Goal: Task Accomplishment & Management: Use online tool/utility

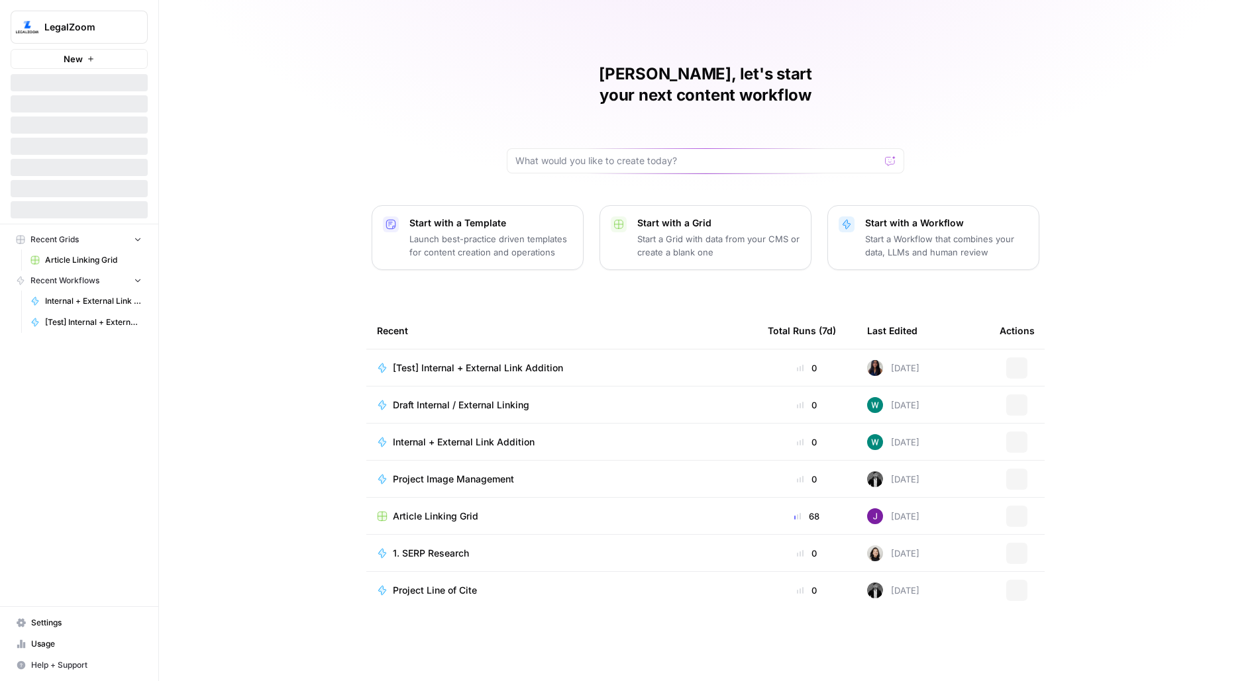
click at [107, 26] on span "LegalZoom" at bounding box center [84, 27] width 80 height 13
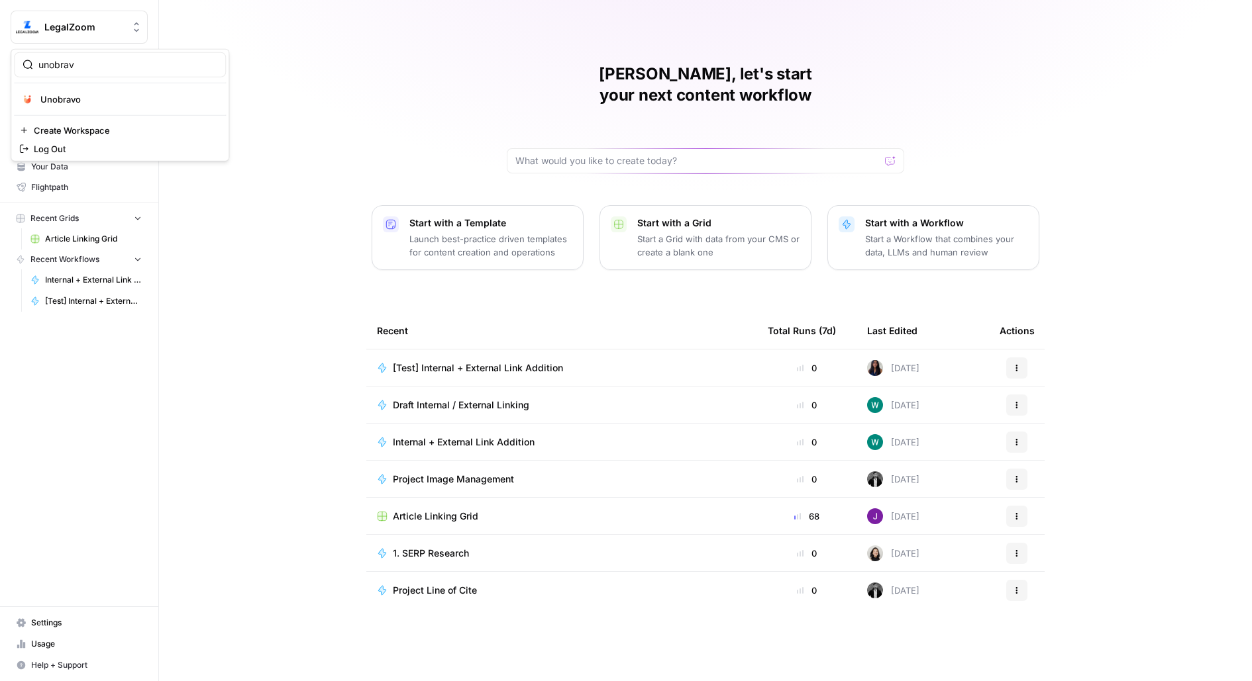
type input "unobrav"
click button "Unobravo" at bounding box center [120, 99] width 212 height 21
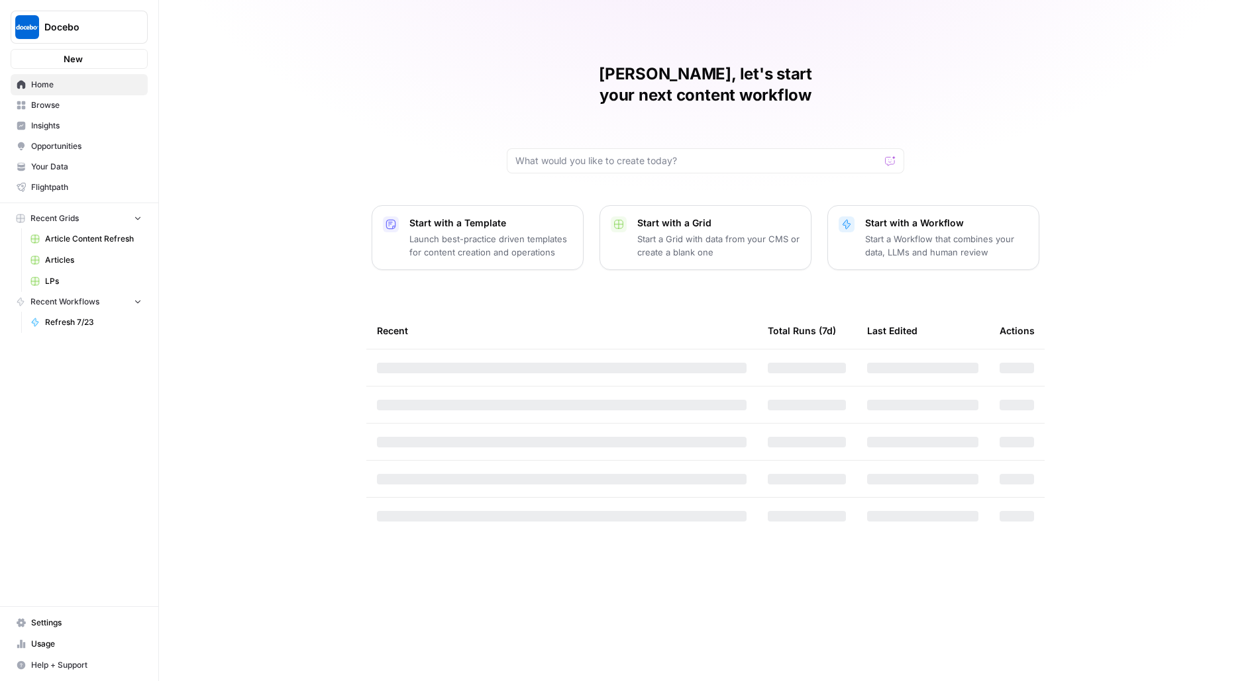
click at [79, 29] on span "Docebo" at bounding box center [84, 27] width 80 height 13
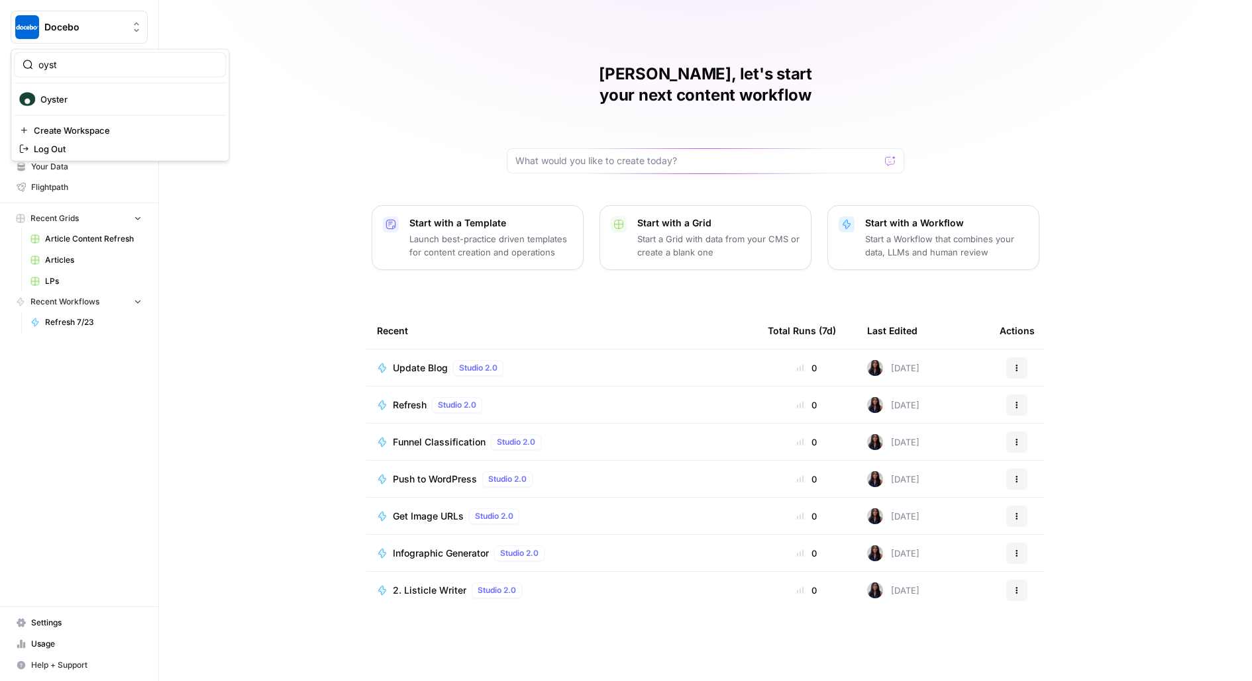
type input "oyst"
click button "Oyster" at bounding box center [120, 99] width 212 height 21
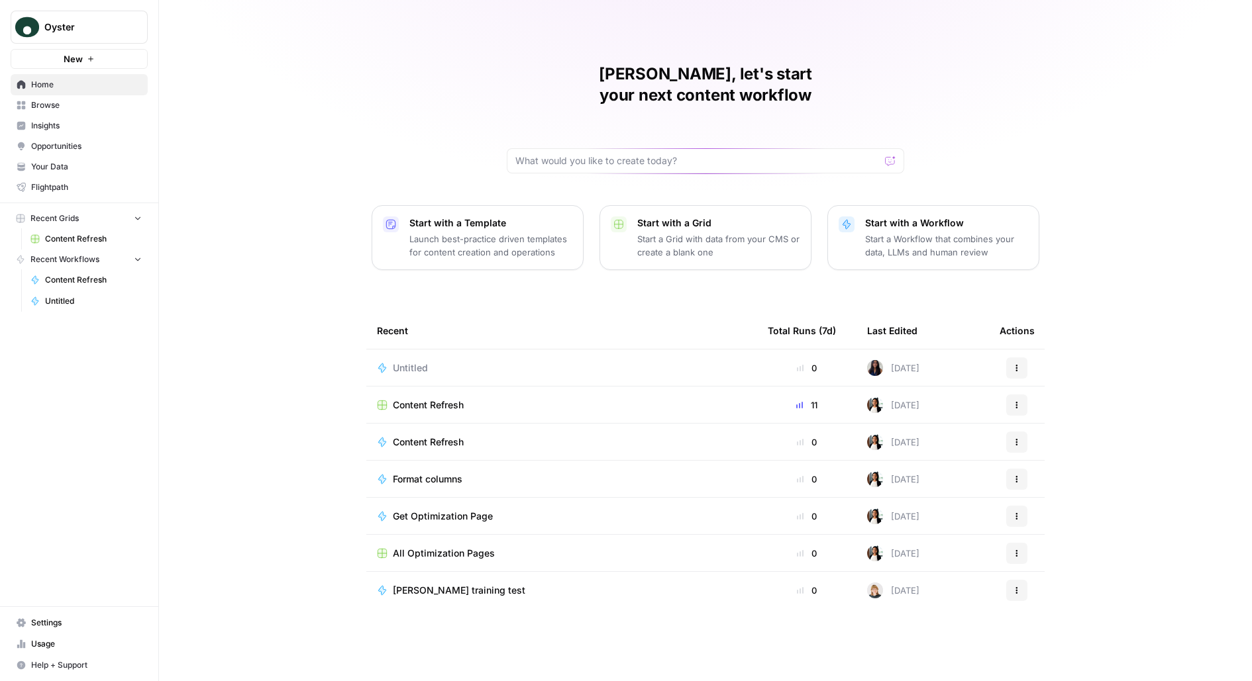
click at [68, 617] on link "Settings" at bounding box center [79, 623] width 137 height 21
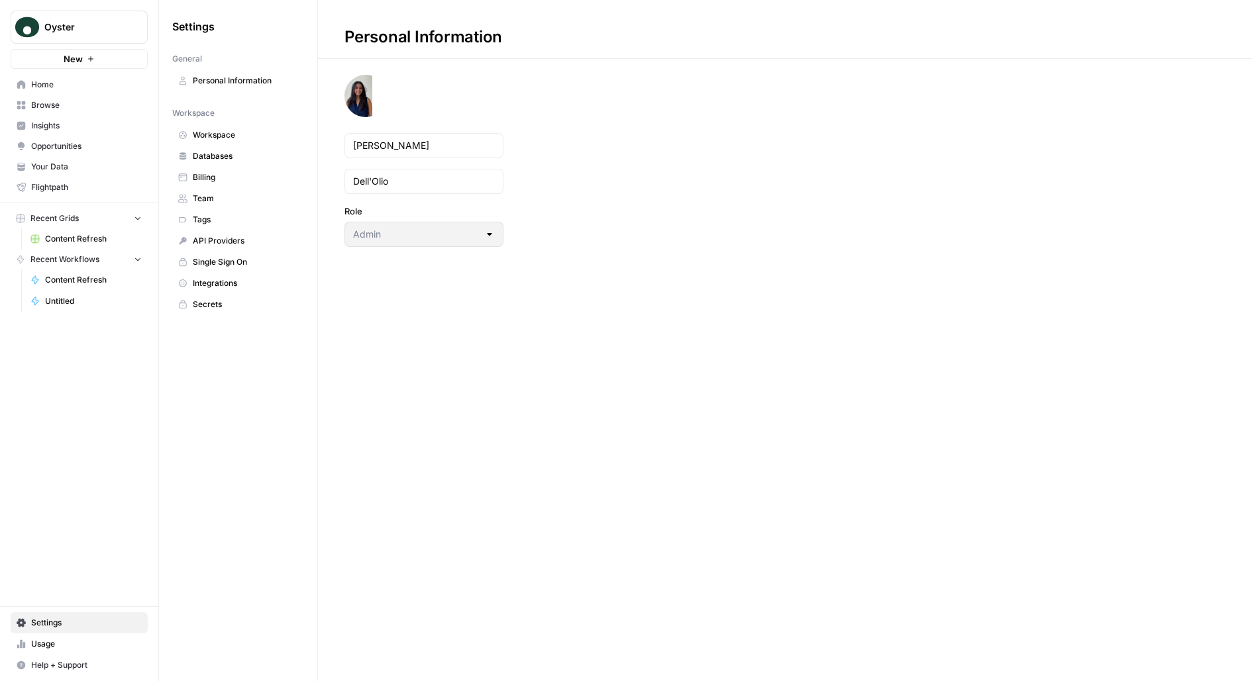
click at [238, 198] on span "Team" at bounding box center [245, 199] width 105 height 12
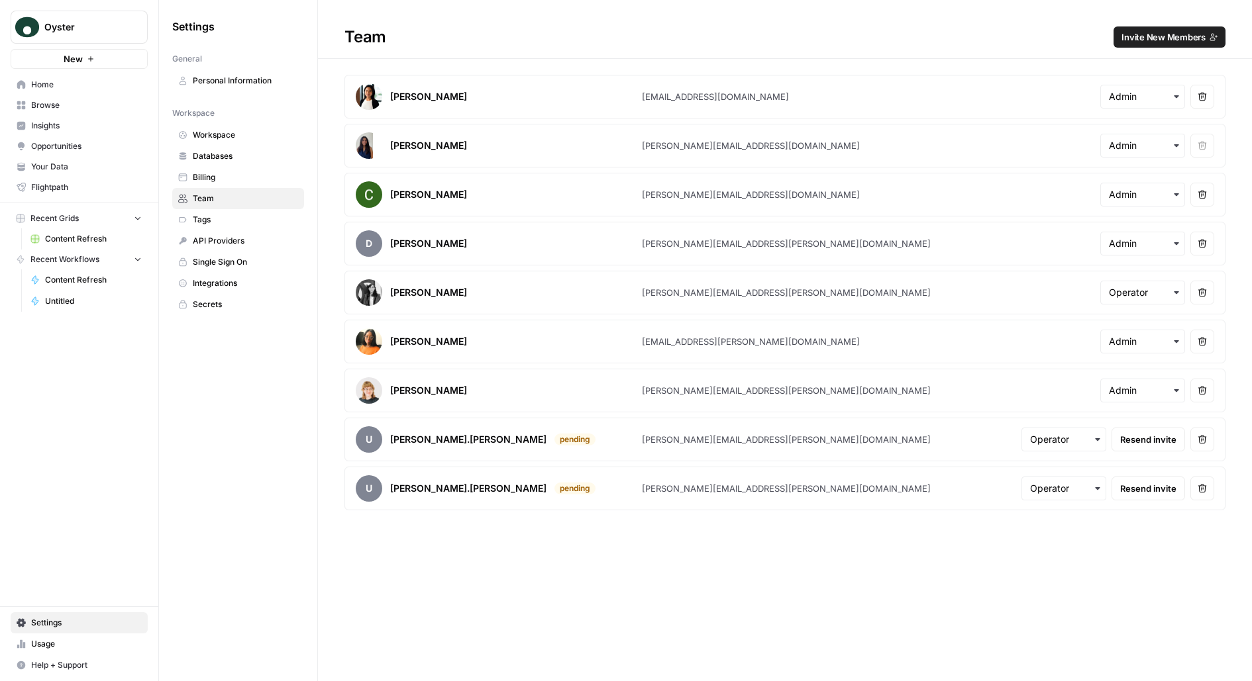
click at [238, 237] on span "API Providers" at bounding box center [245, 241] width 105 height 12
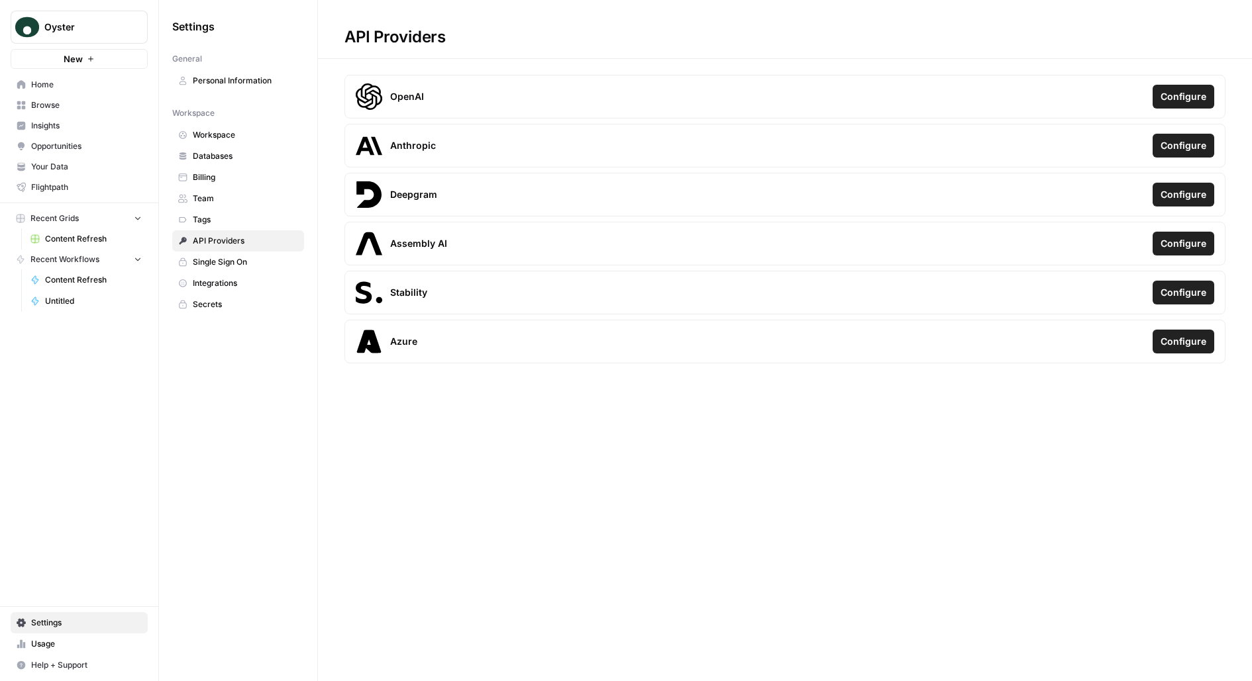
click at [229, 282] on span "Integrations" at bounding box center [245, 283] width 105 height 12
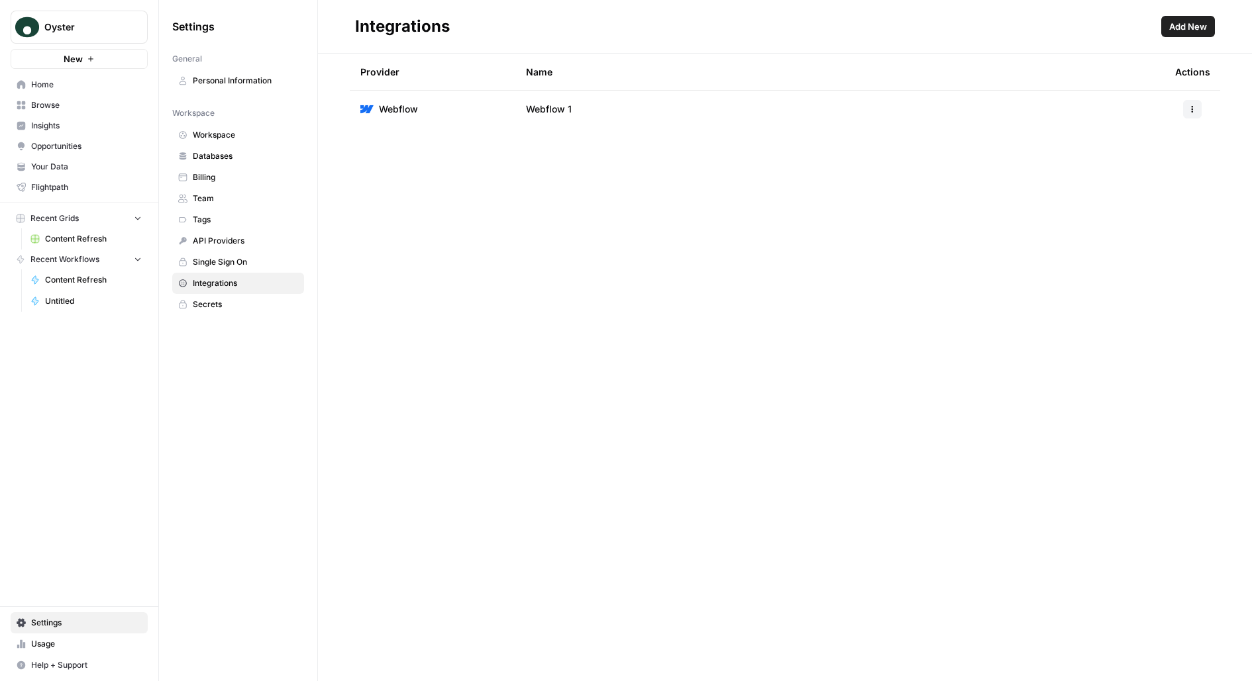
click at [234, 305] on span "Secrets" at bounding box center [245, 305] width 105 height 12
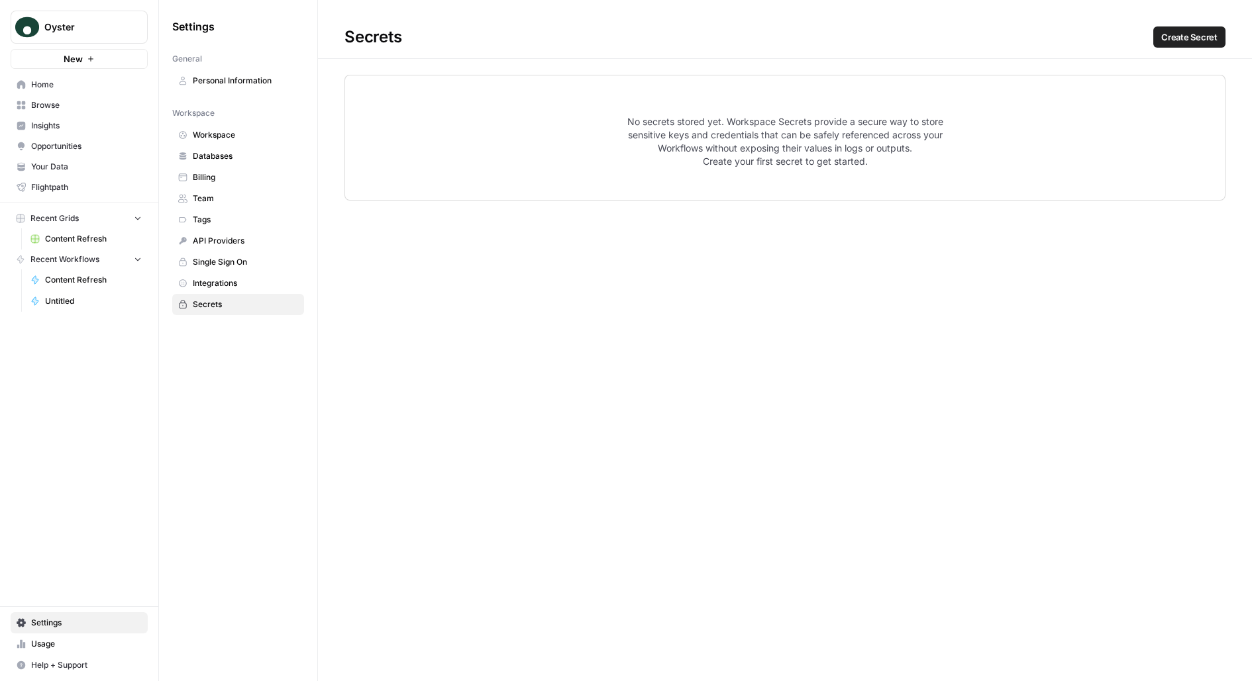
click at [1201, 41] on span "Create Secret" at bounding box center [1189, 36] width 56 height 13
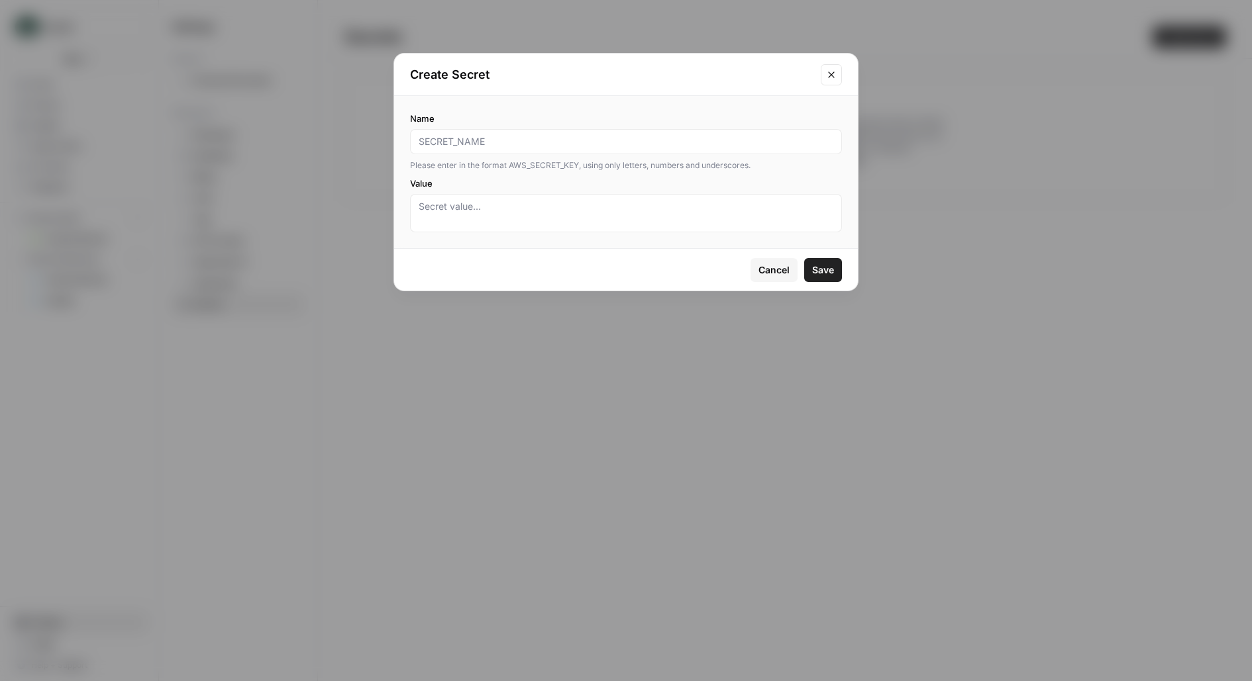
click at [826, 75] on icon "Close modal" at bounding box center [831, 75] width 11 height 11
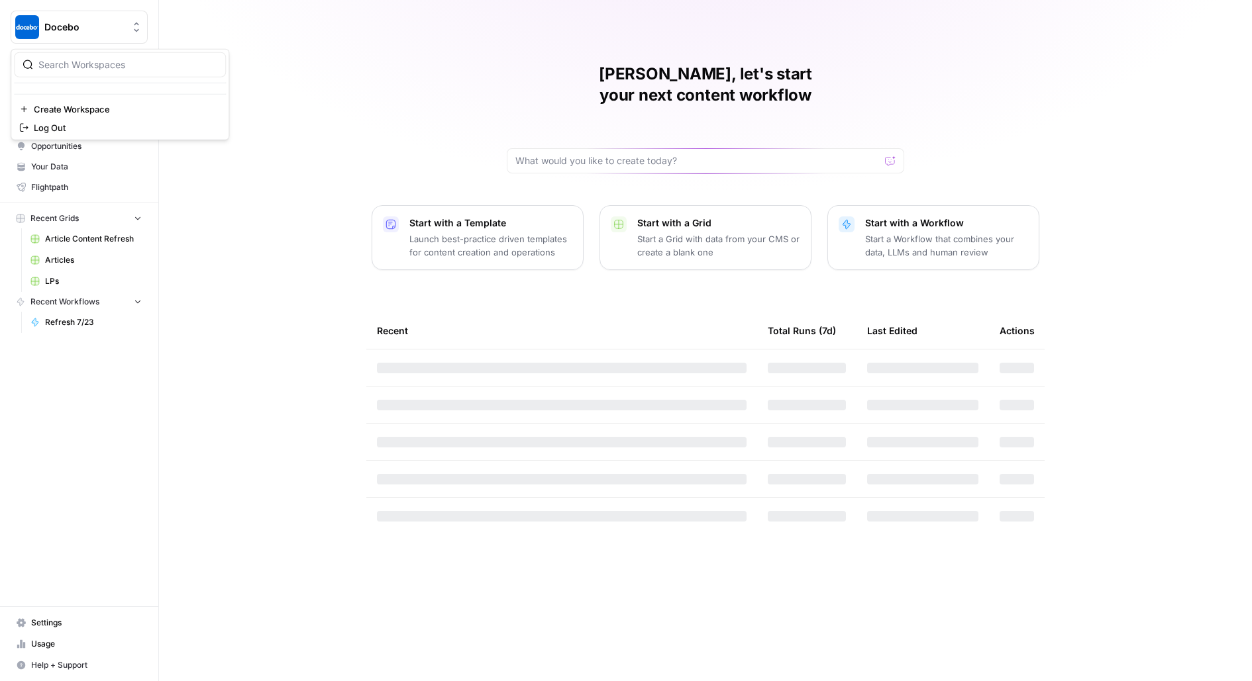
click at [52, 23] on span "Docebo" at bounding box center [84, 27] width 80 height 13
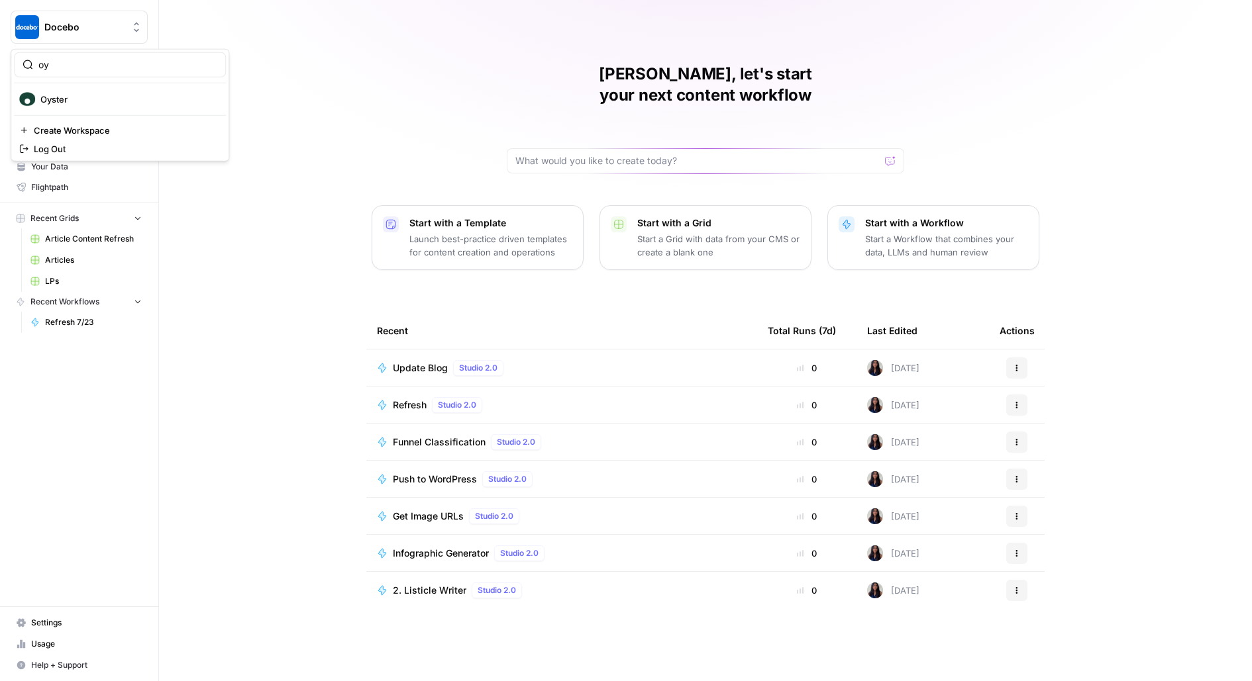
type input "oy"
click at [56, 95] on span "Oyster" at bounding box center [127, 99] width 175 height 13
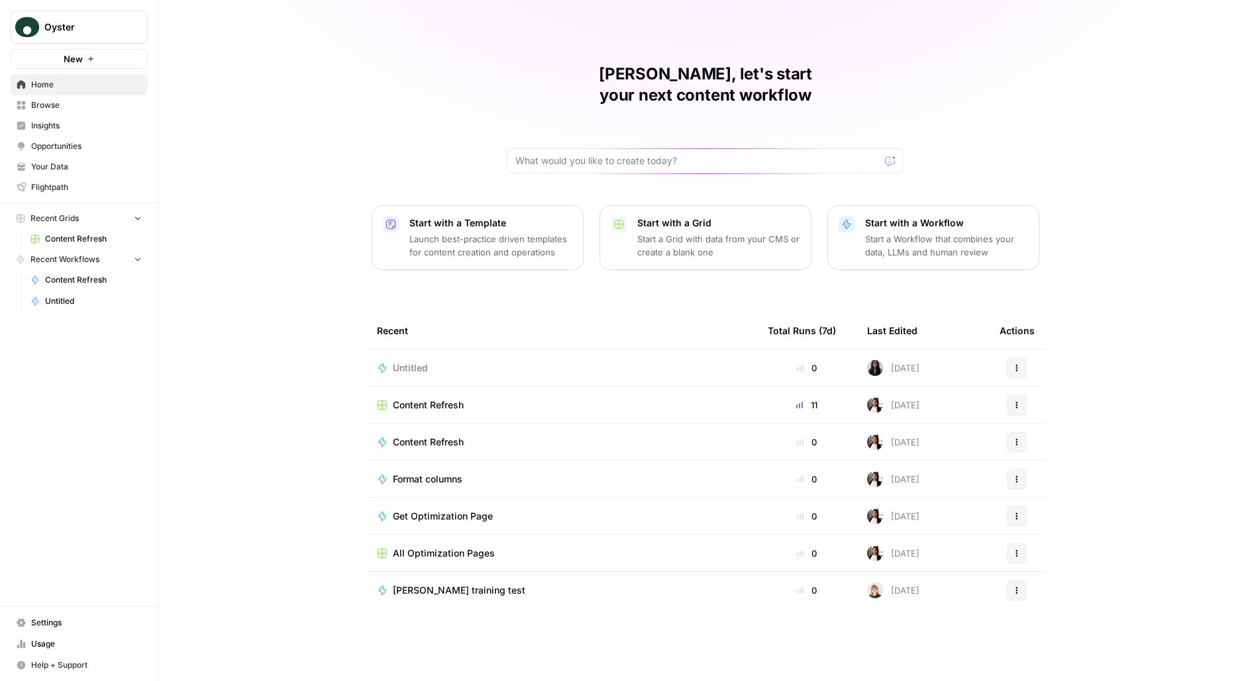
click at [91, 146] on span "Opportunities" at bounding box center [86, 146] width 111 height 12
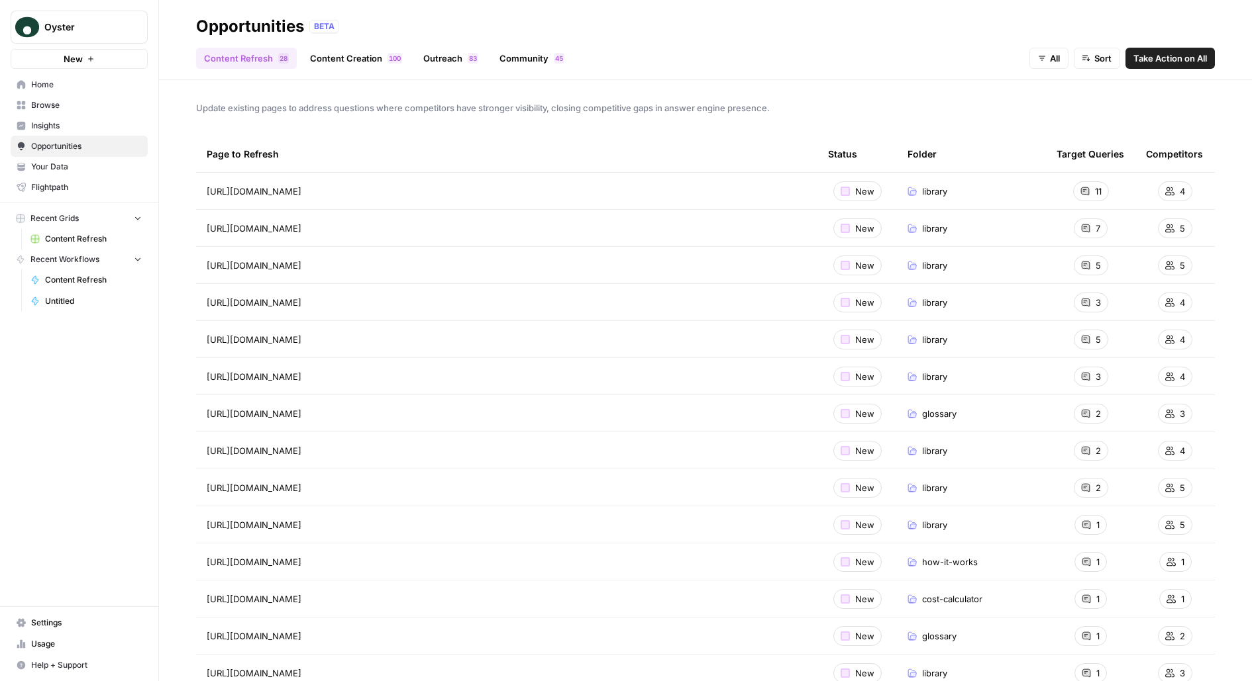
click at [358, 67] on link "Content Creation 0 0 1" at bounding box center [356, 58] width 108 height 21
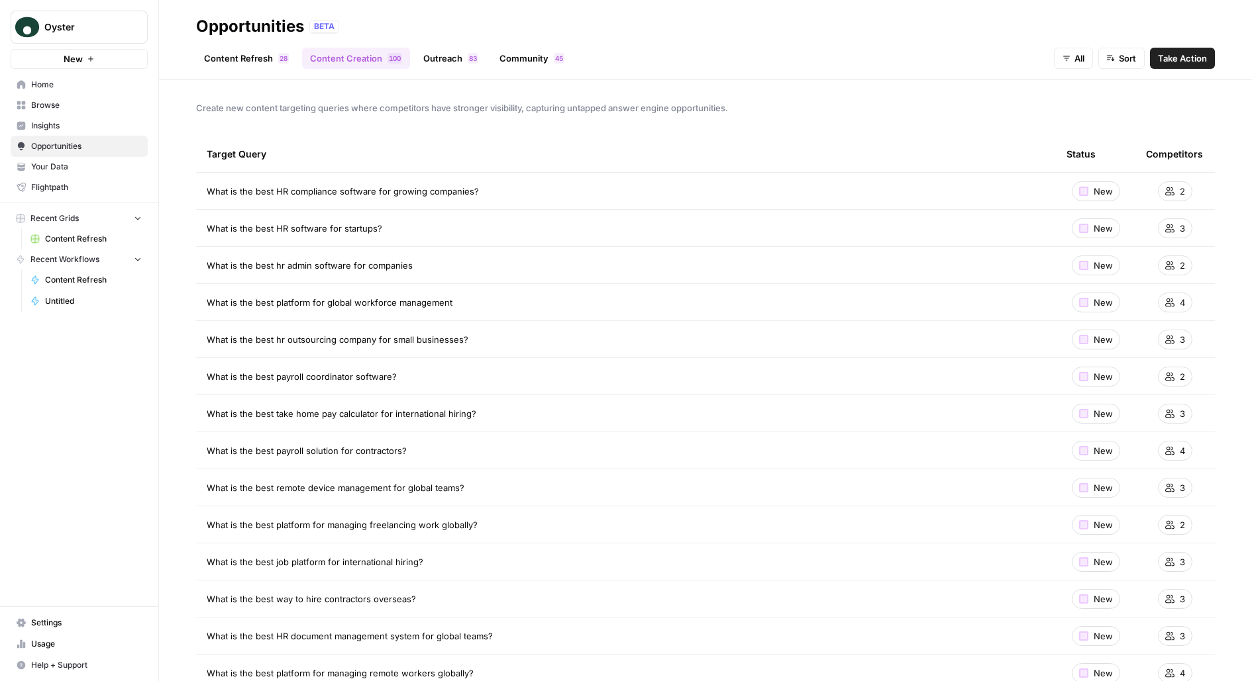
click at [119, 27] on span "Oyster" at bounding box center [84, 27] width 80 height 13
type input "klavi"
click button "Klaviyo" at bounding box center [120, 99] width 212 height 21
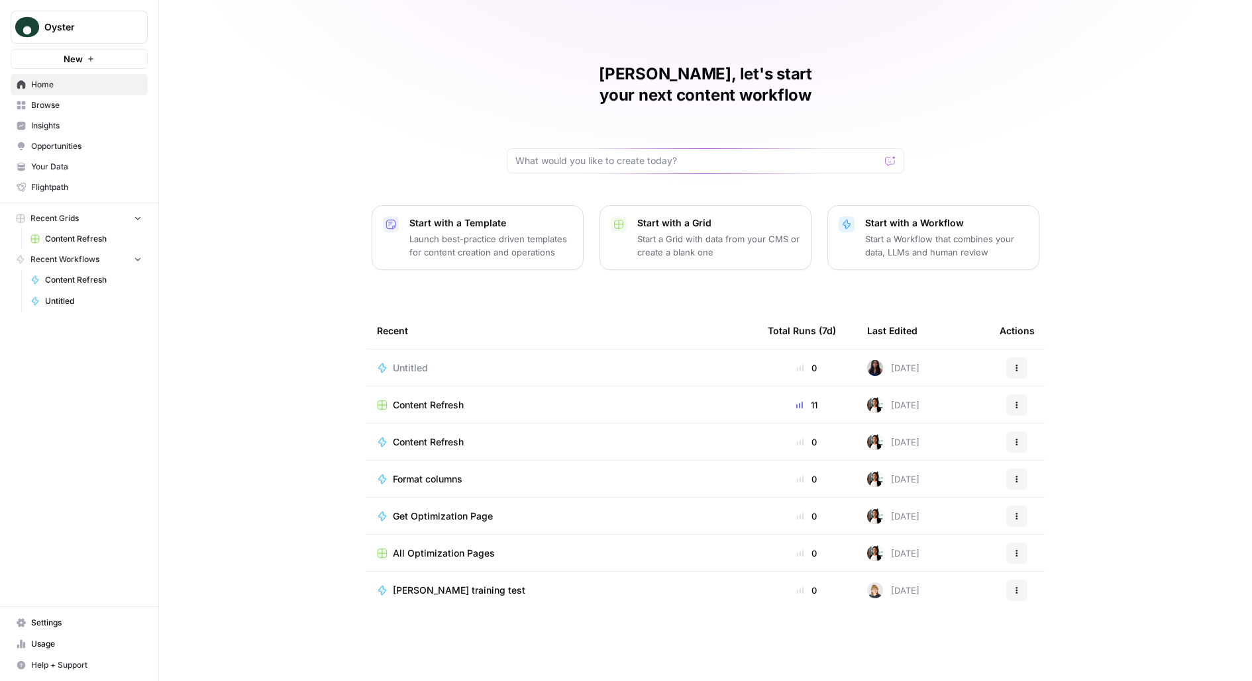
click at [101, 37] on button "Oyster" at bounding box center [79, 27] width 137 height 33
type input "bui"
click button "AirOps Builders" at bounding box center [120, 99] width 212 height 21
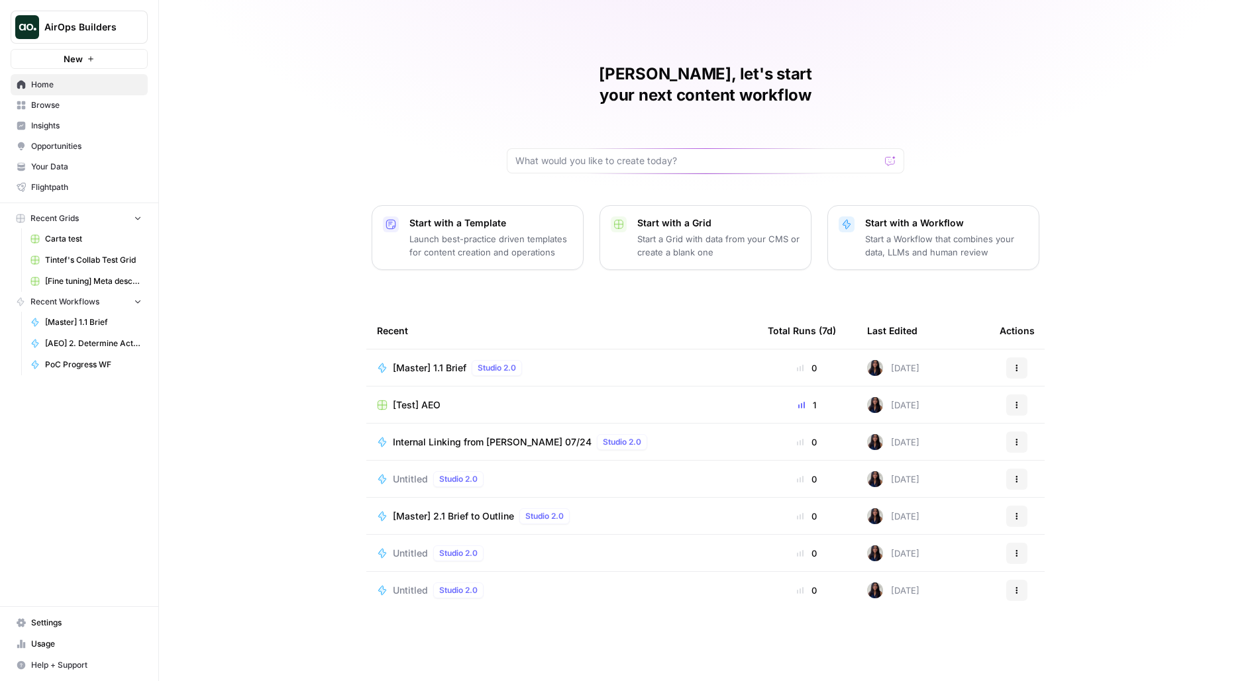
click at [123, 107] on span "Browse" at bounding box center [86, 105] width 111 height 12
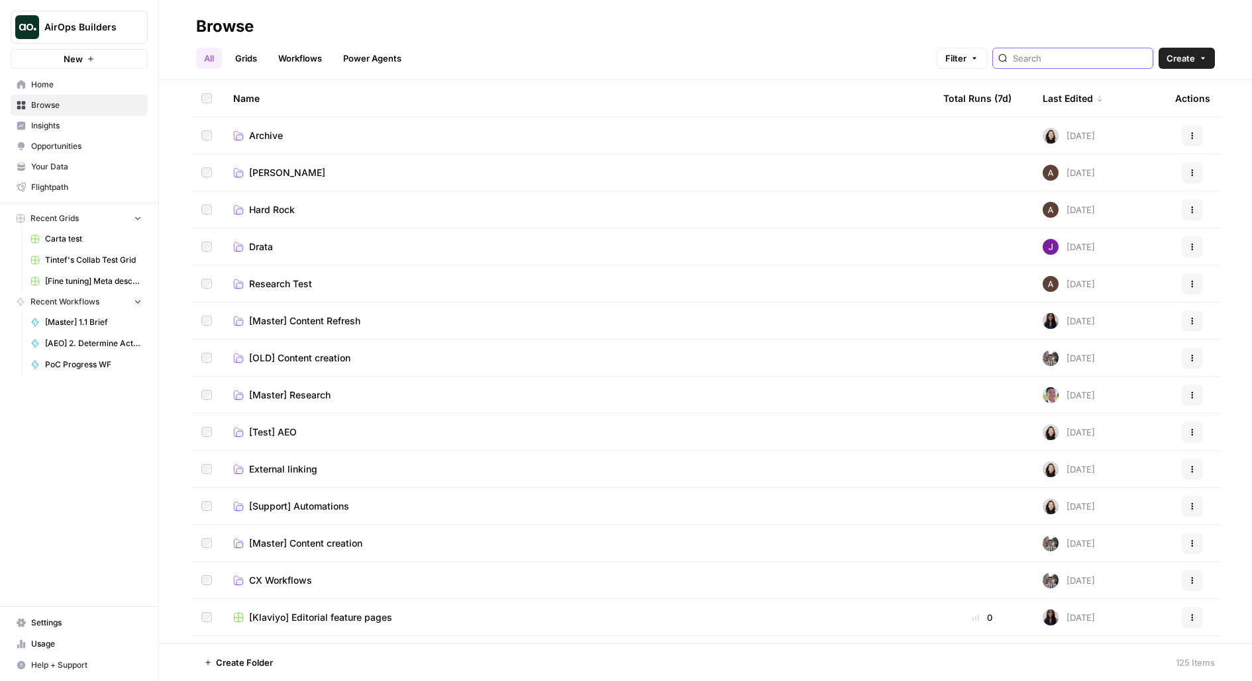
click at [1082, 54] on input "search" at bounding box center [1080, 58] width 134 height 13
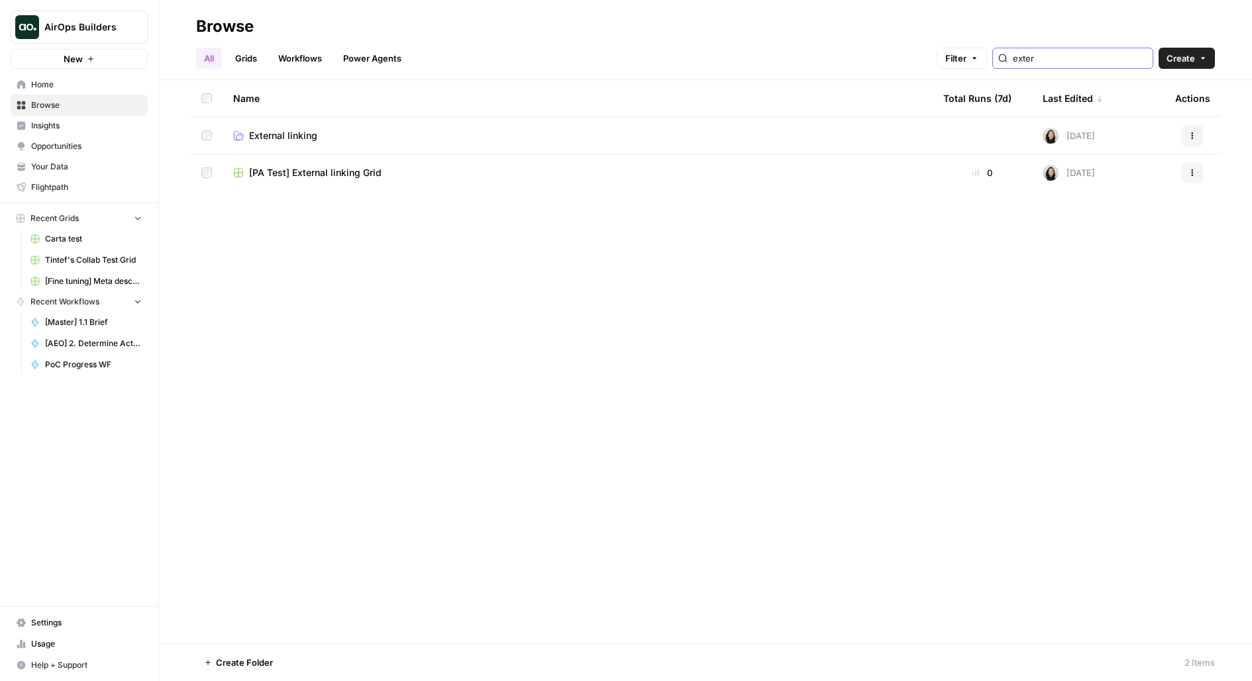
type input "exter"
click at [339, 132] on link "External linking" at bounding box center [577, 135] width 689 height 13
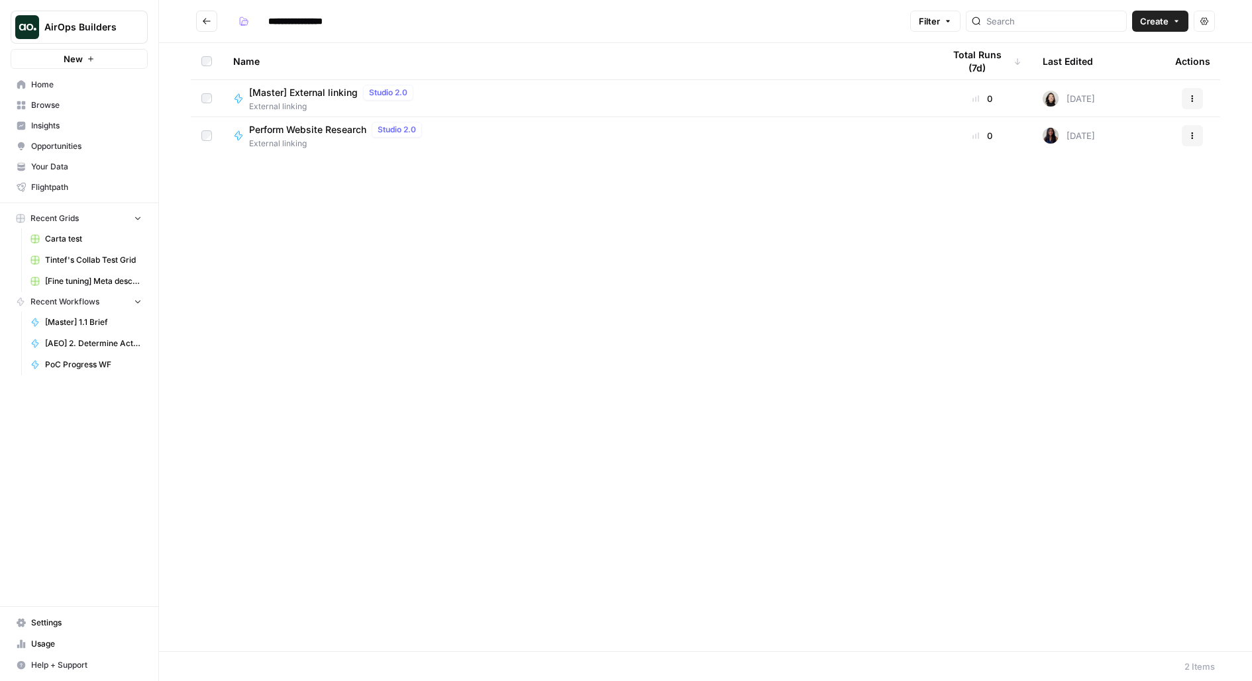
click at [328, 107] on span "External linking" at bounding box center [334, 107] width 170 height 12
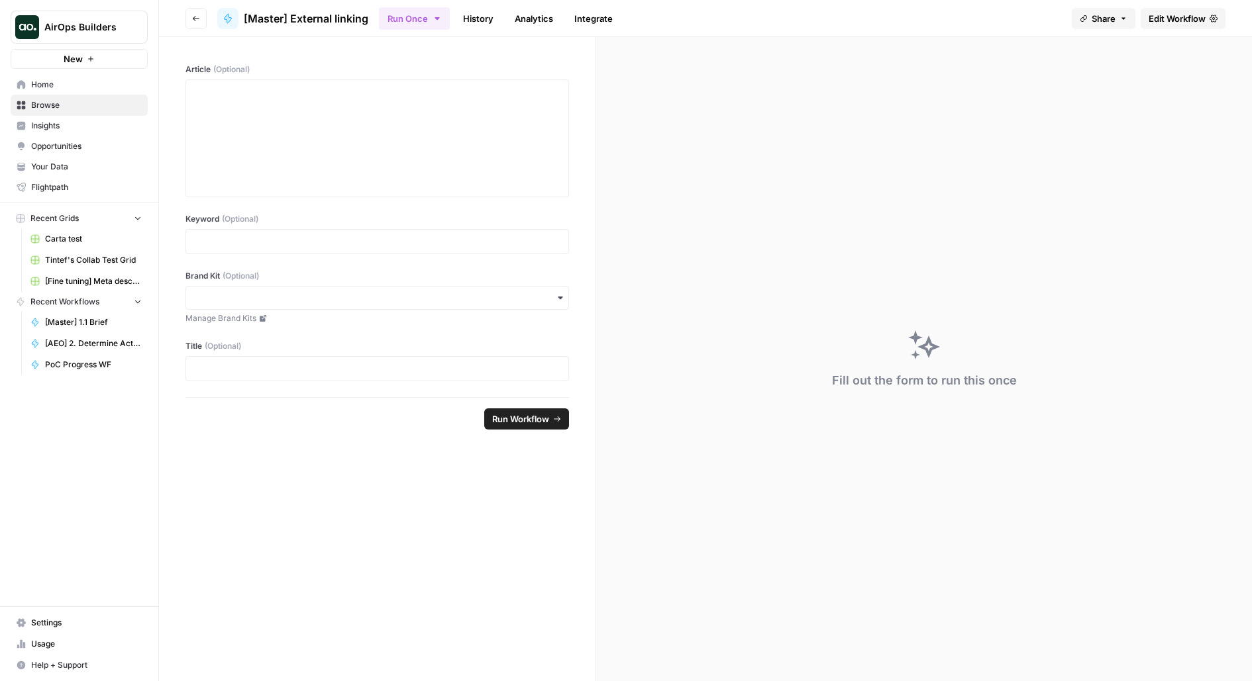
click at [1221, 13] on link "Edit Workflow" at bounding box center [1182, 18] width 85 height 21
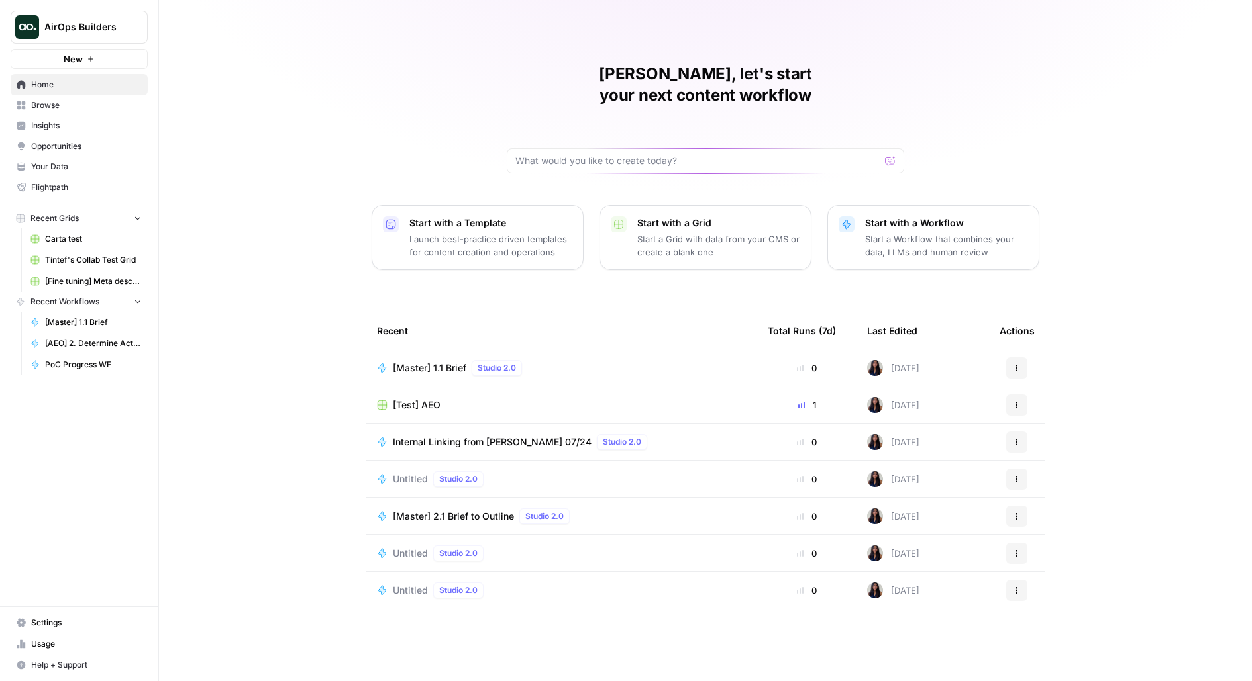
click at [52, 26] on span "AirOps Builders" at bounding box center [84, 27] width 80 height 13
type input "kla"
click button "Klaviyo" at bounding box center [120, 99] width 212 height 21
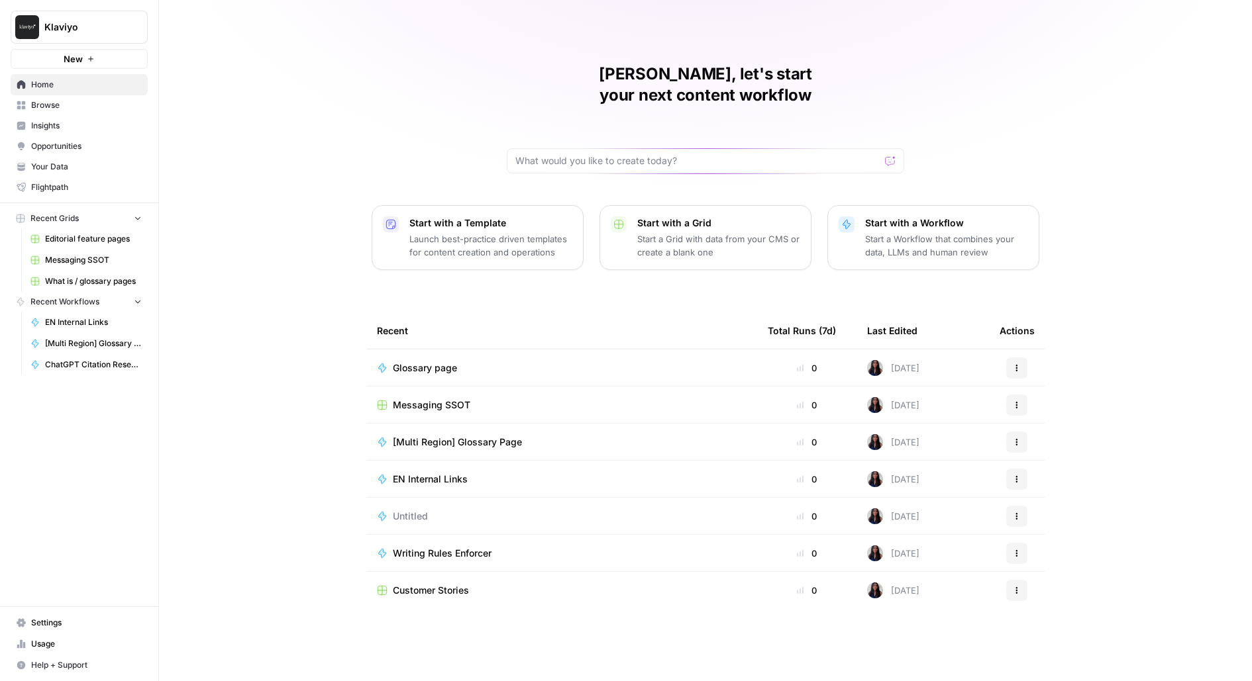
click at [27, 626] on link "Settings" at bounding box center [79, 623] width 137 height 21
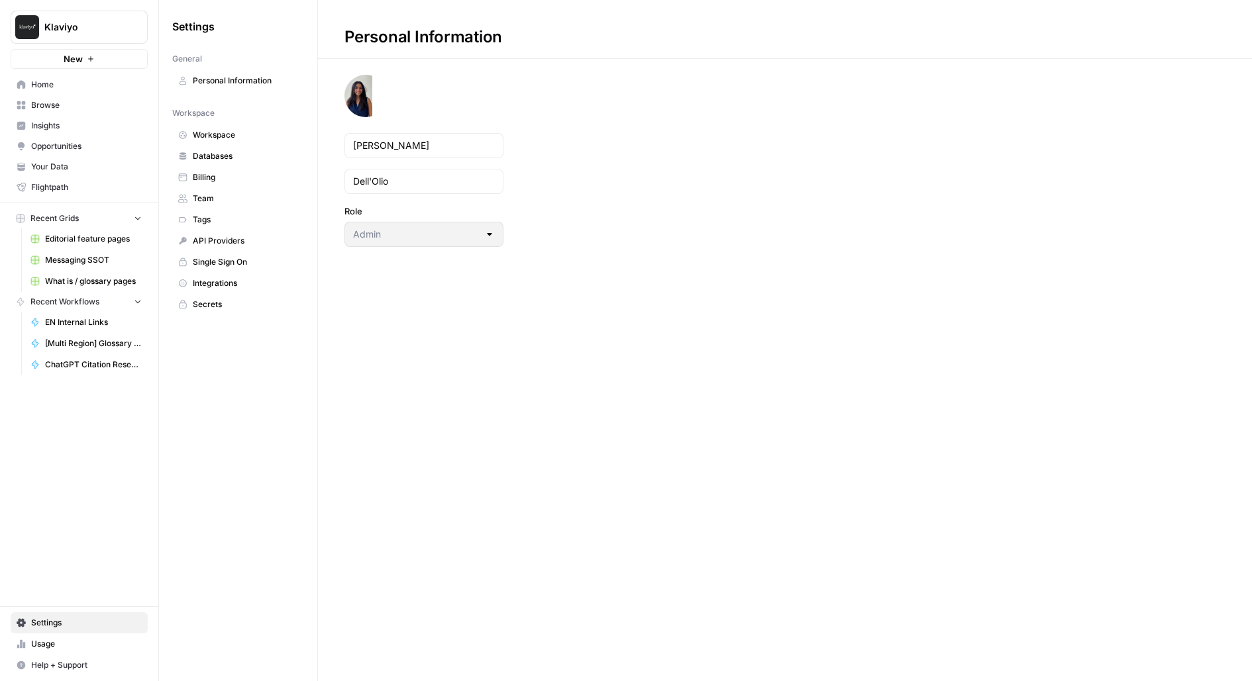
click at [221, 214] on span "Tags" at bounding box center [245, 220] width 105 height 12
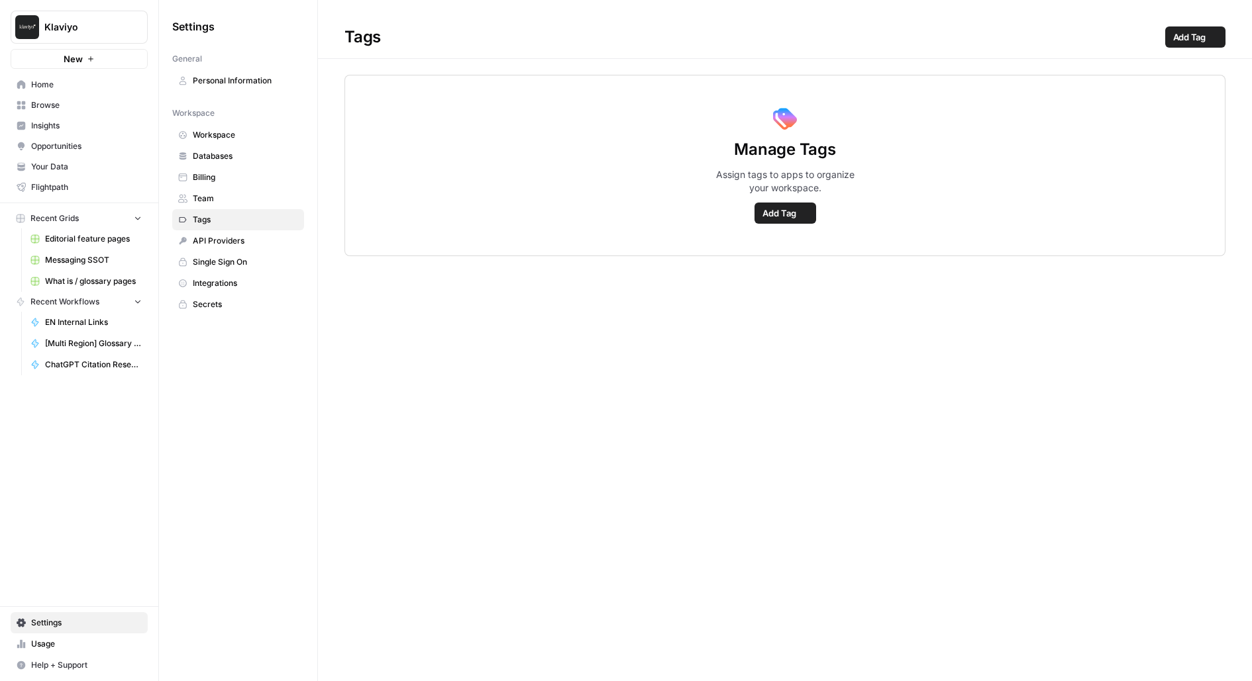
click at [217, 201] on span "Team" at bounding box center [245, 199] width 105 height 12
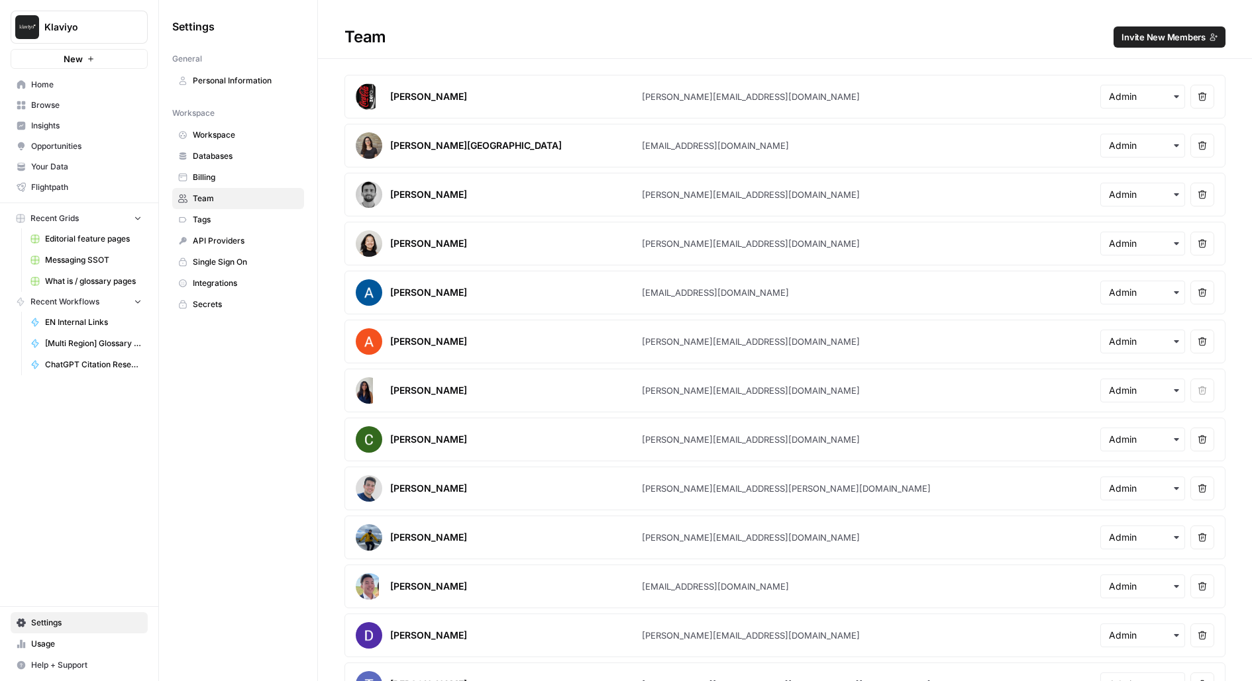
click at [1161, 34] on span "Invite New Members" at bounding box center [1163, 36] width 84 height 13
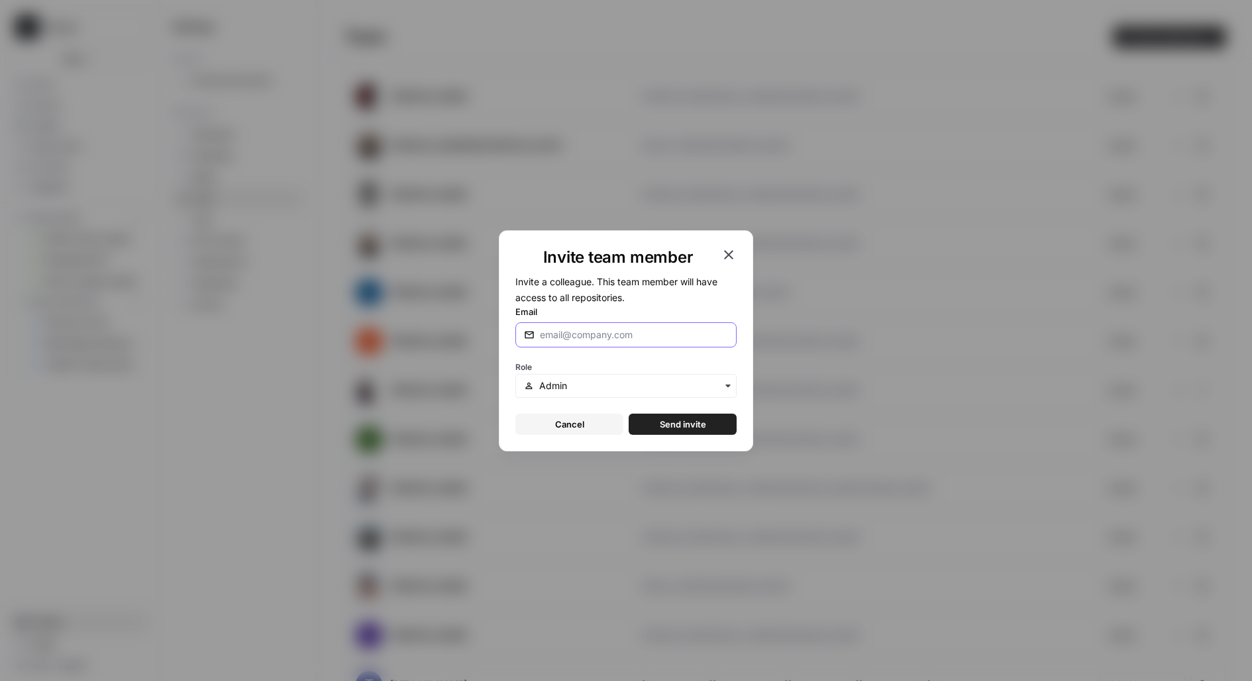
click at [630, 340] on input "Email" at bounding box center [634, 334] width 188 height 13
type input "will@airops.com"
click at [628, 414] on button "Send invite" at bounding box center [682, 424] width 108 height 21
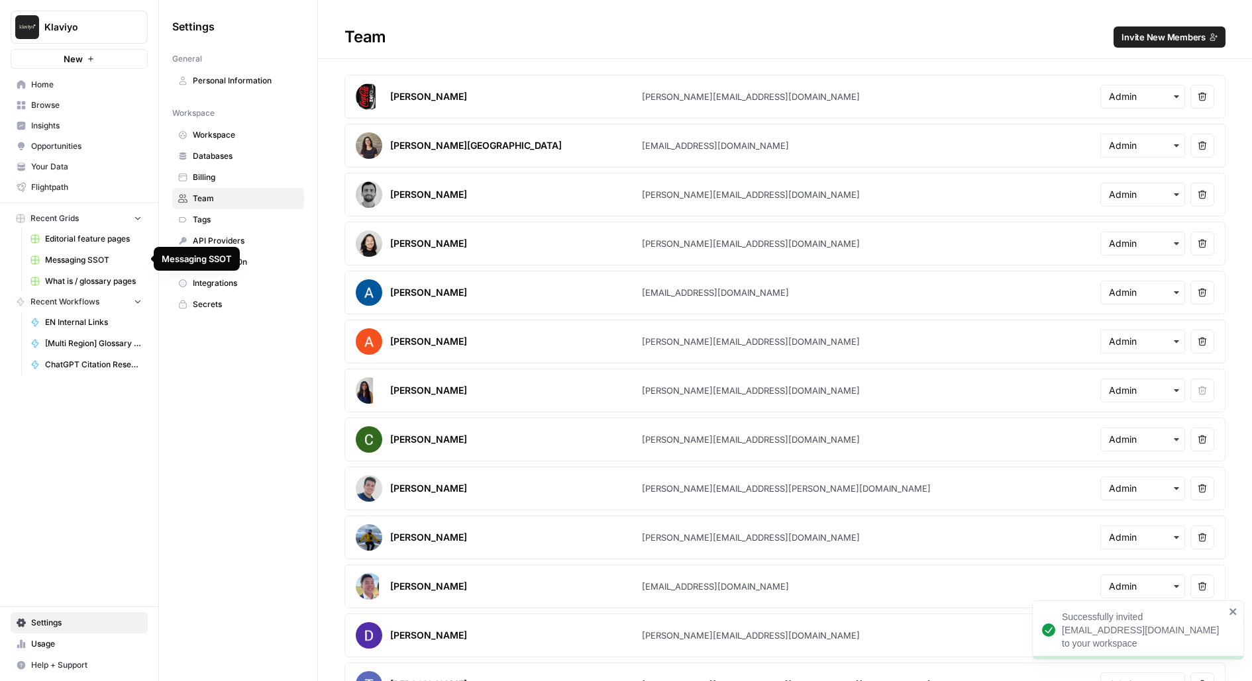
click at [69, 264] on span "Messaging SSOT" at bounding box center [93, 260] width 97 height 12
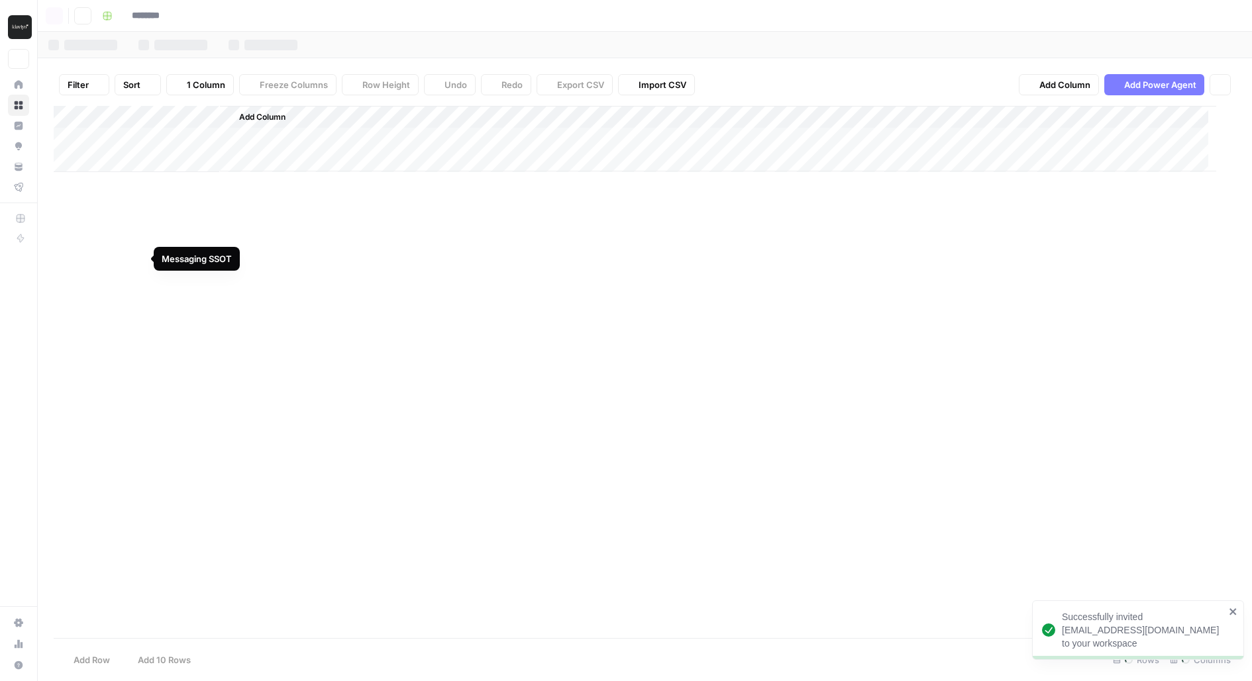
type input "**********"
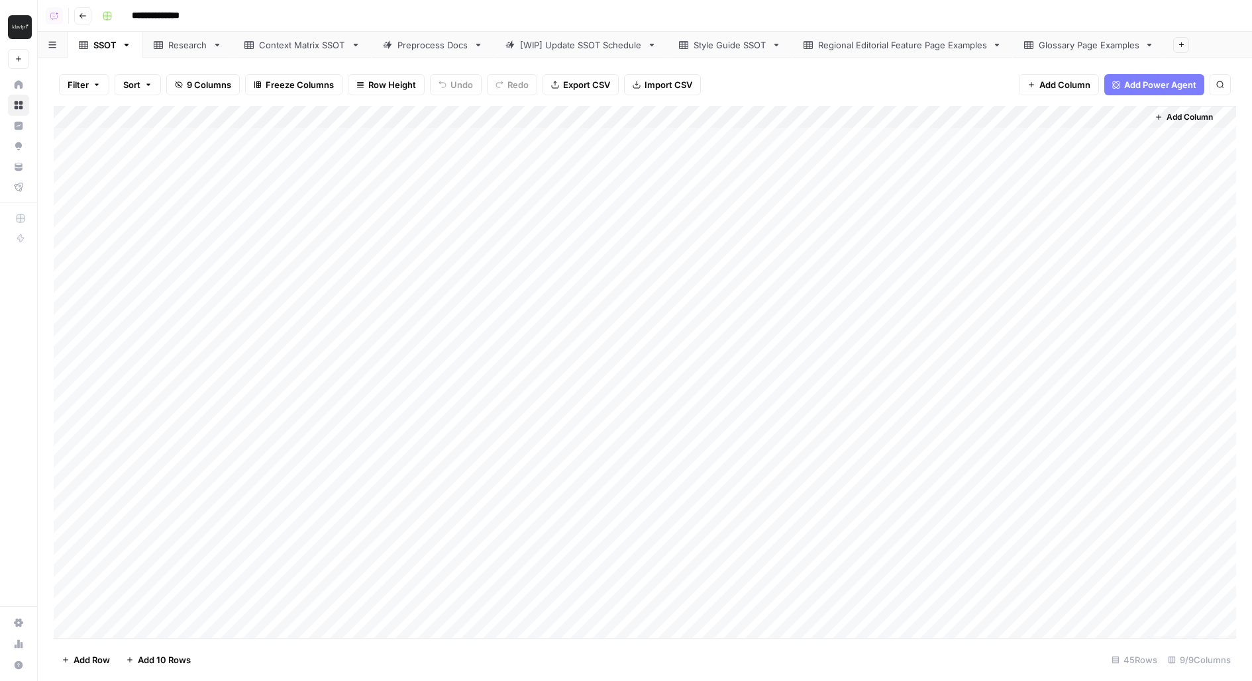
drag, startPoint x: 483, startPoint y: 136, endPoint x: 522, endPoint y: 372, distance: 239.0
click at [522, 372] on div "Add Column" at bounding box center [645, 372] width 1182 height 532
click at [468, 180] on div "Add Column" at bounding box center [645, 372] width 1182 height 532
click at [609, 185] on div "Add Column" at bounding box center [645, 372] width 1182 height 532
click at [495, 209] on div "Add Column" at bounding box center [645, 372] width 1182 height 532
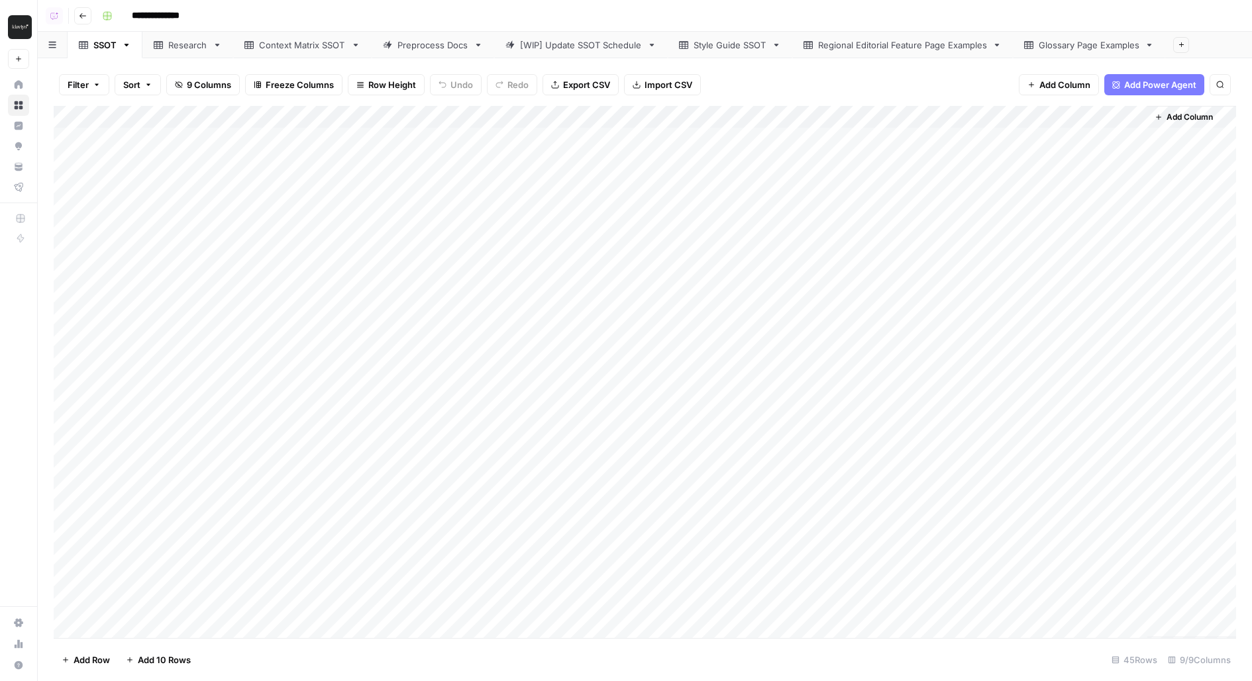
click at [616, 209] on div "Add Column" at bounding box center [645, 372] width 1182 height 532
click at [1128, 205] on div "Add Column" at bounding box center [645, 372] width 1182 height 532
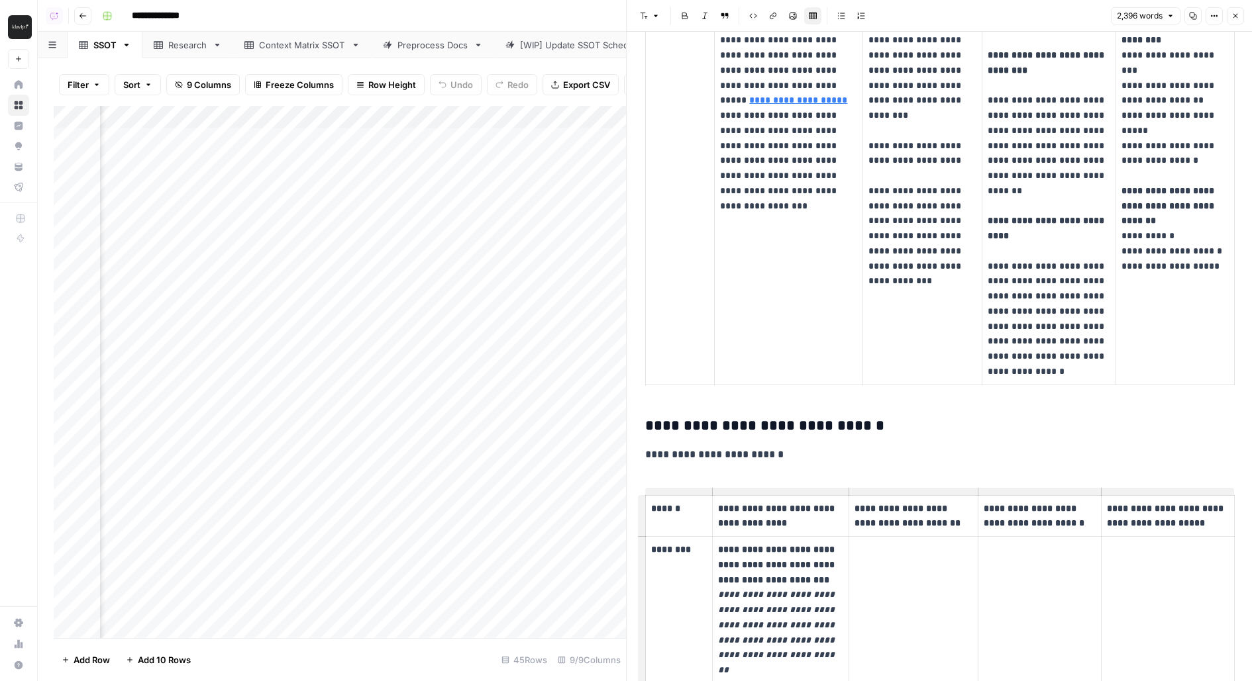
scroll to position [0, 504]
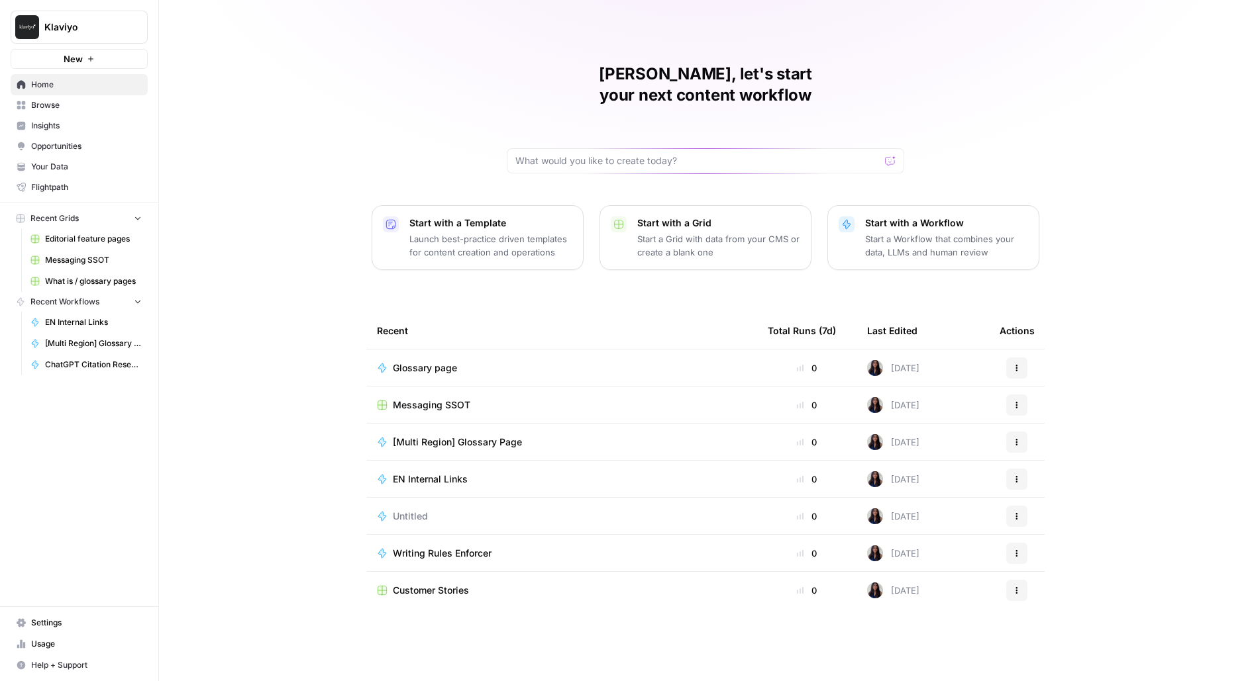
click at [84, 105] on span "Browse" at bounding box center [86, 105] width 111 height 12
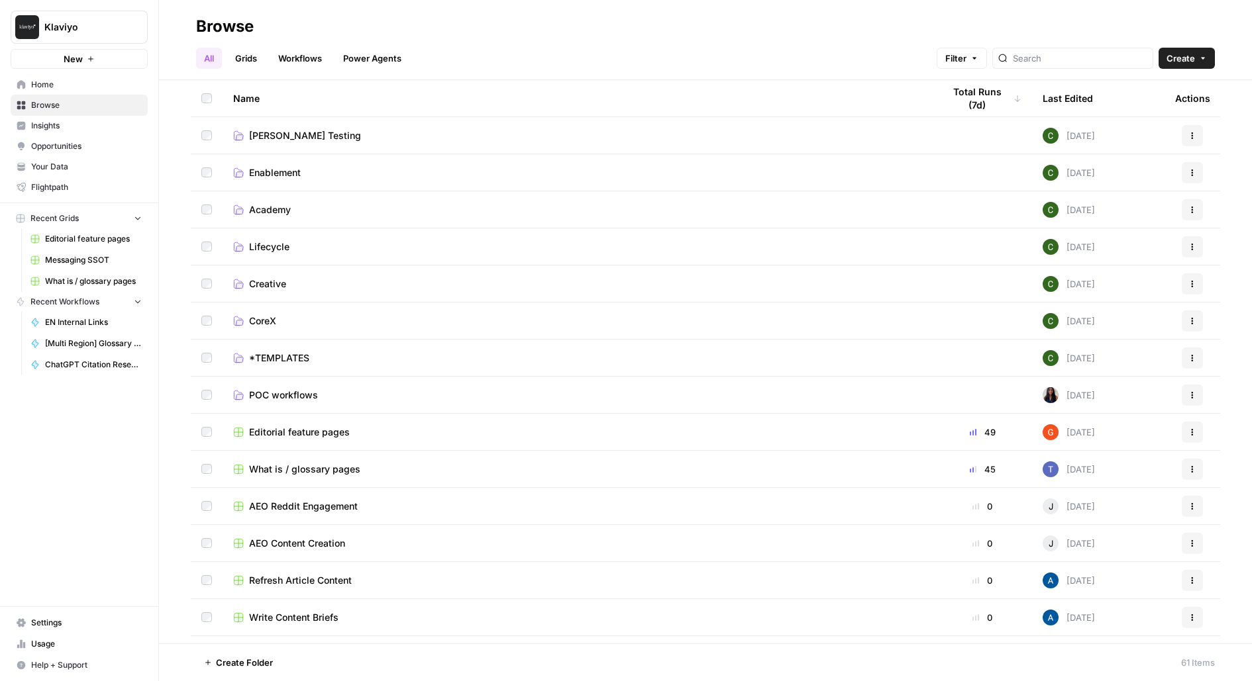
click at [287, 389] on span "POC workflows" at bounding box center [283, 395] width 69 height 13
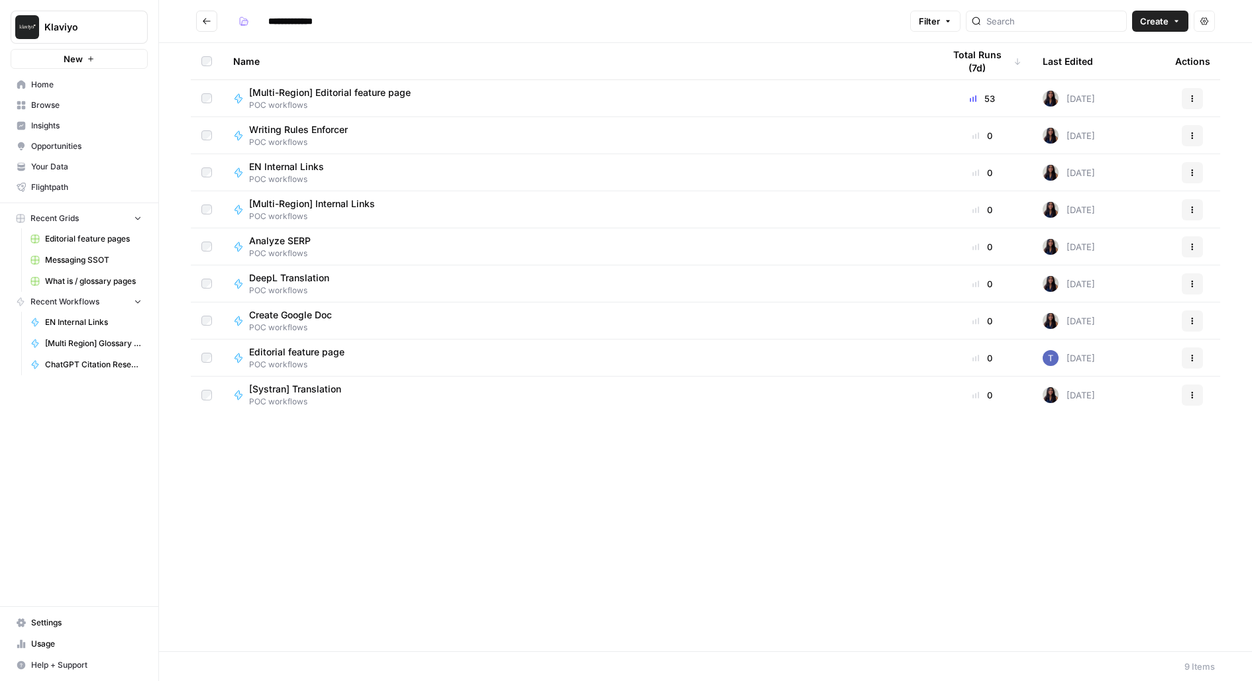
click at [196, 22] on button "Go back" at bounding box center [206, 21] width 21 height 21
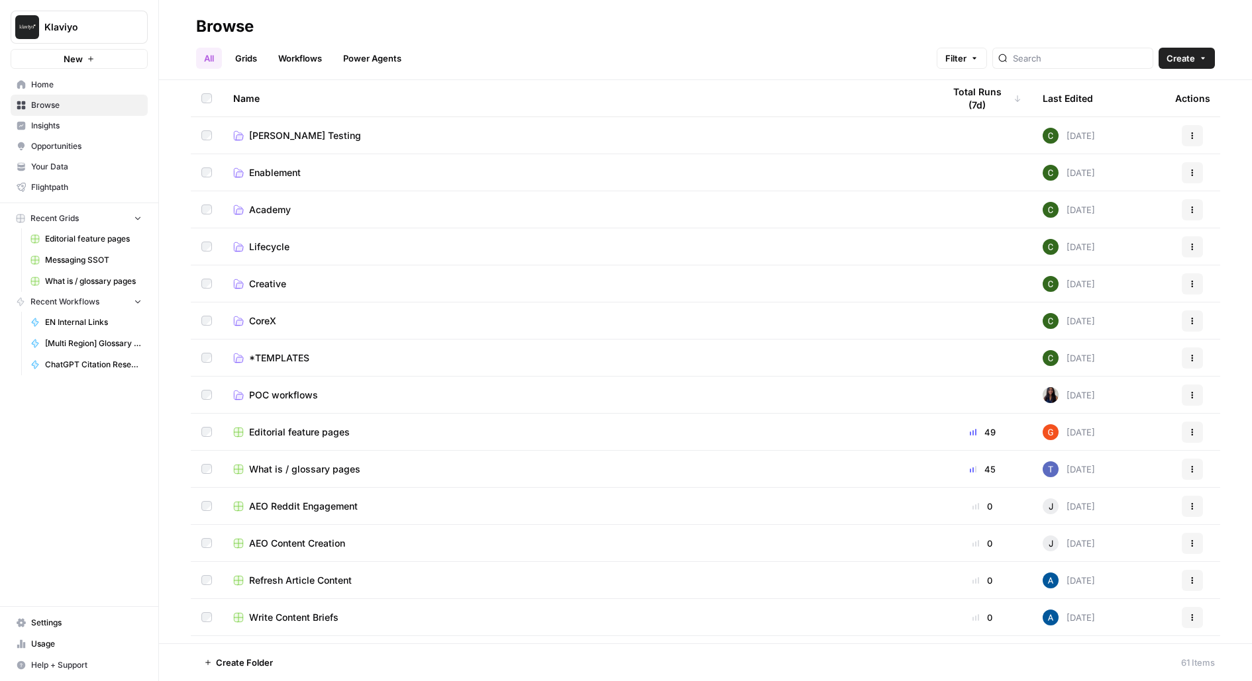
click at [252, 428] on span "Editorial feature pages" at bounding box center [299, 432] width 101 height 13
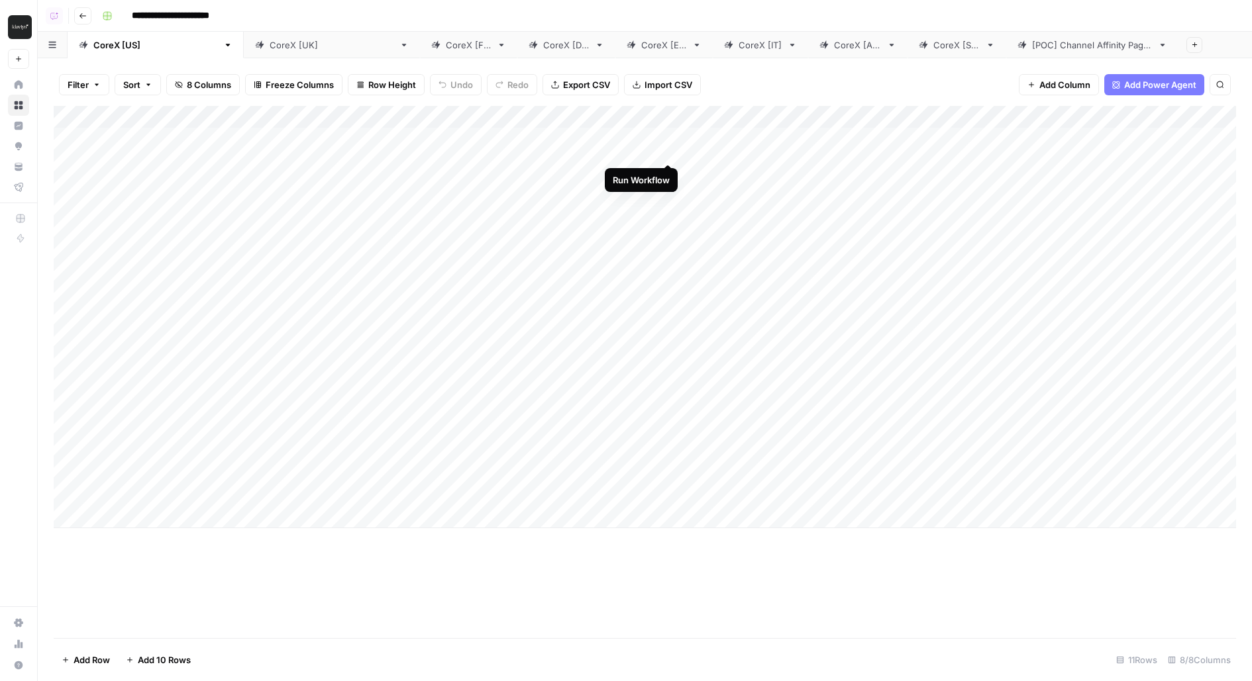
click at [650, 118] on div "Add Column" at bounding box center [645, 317] width 1182 height 422
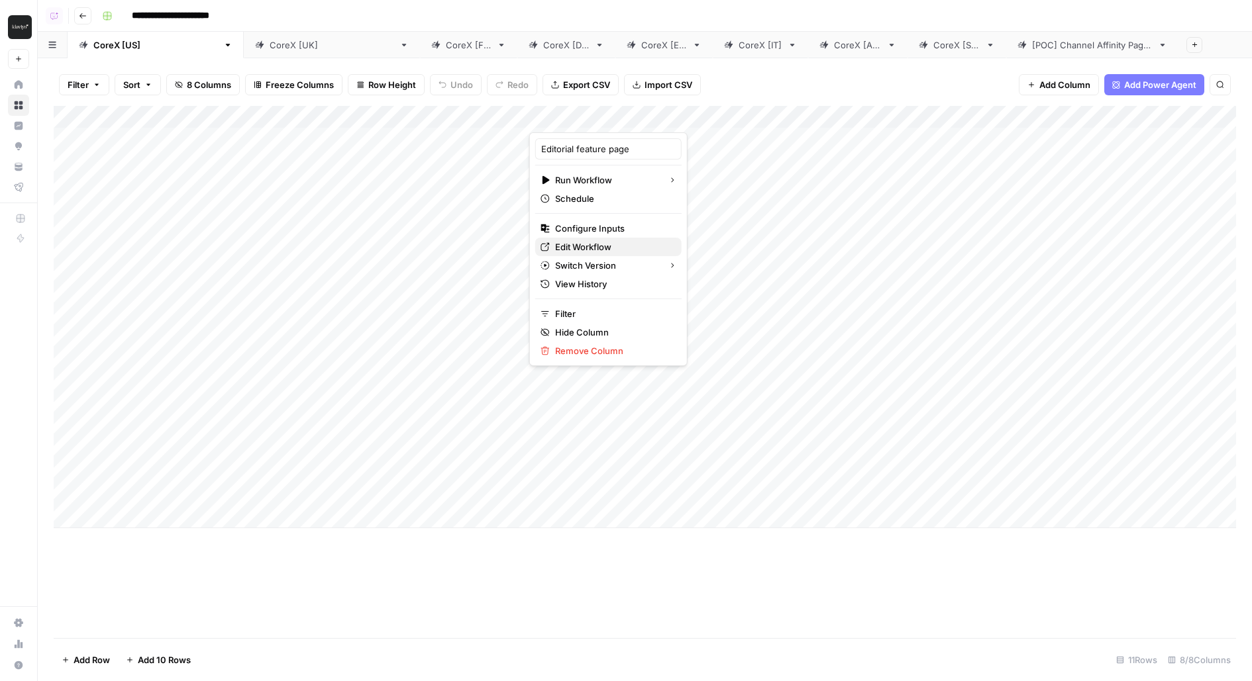
click at [597, 245] on span "Edit Workflow" at bounding box center [613, 246] width 116 height 13
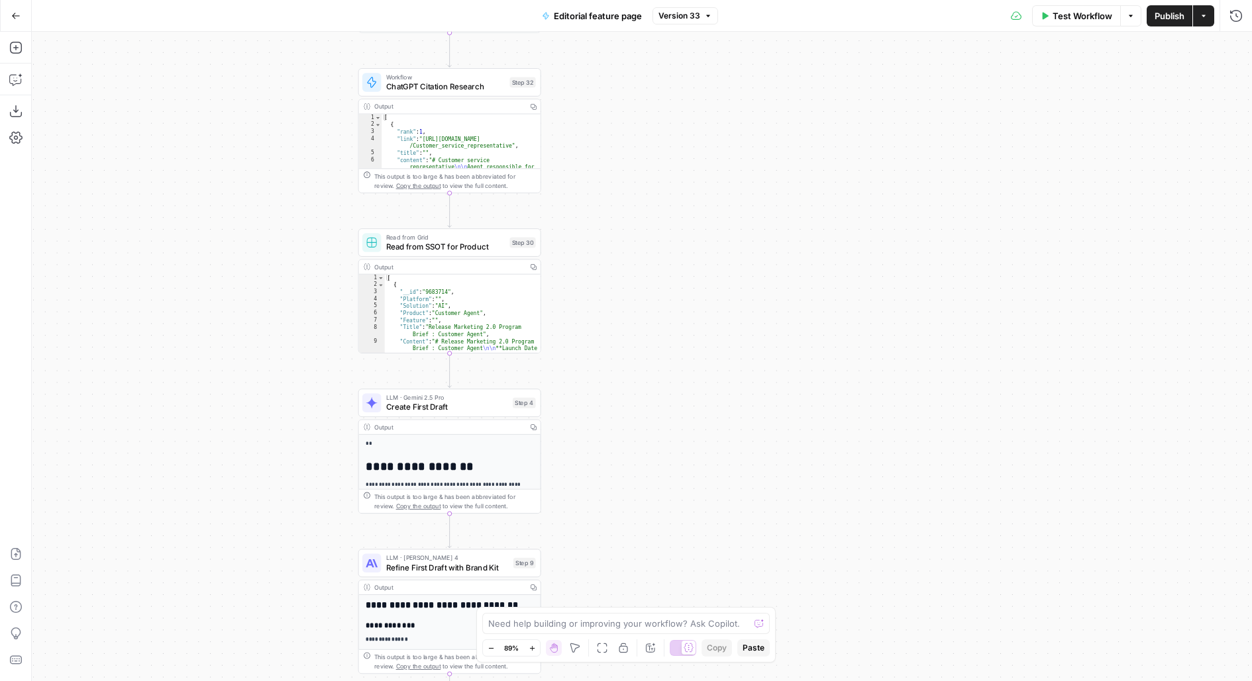
drag, startPoint x: 582, startPoint y: 448, endPoint x: 605, endPoint y: 248, distance: 201.3
click at [605, 248] on div "**********" at bounding box center [642, 357] width 1220 height 650
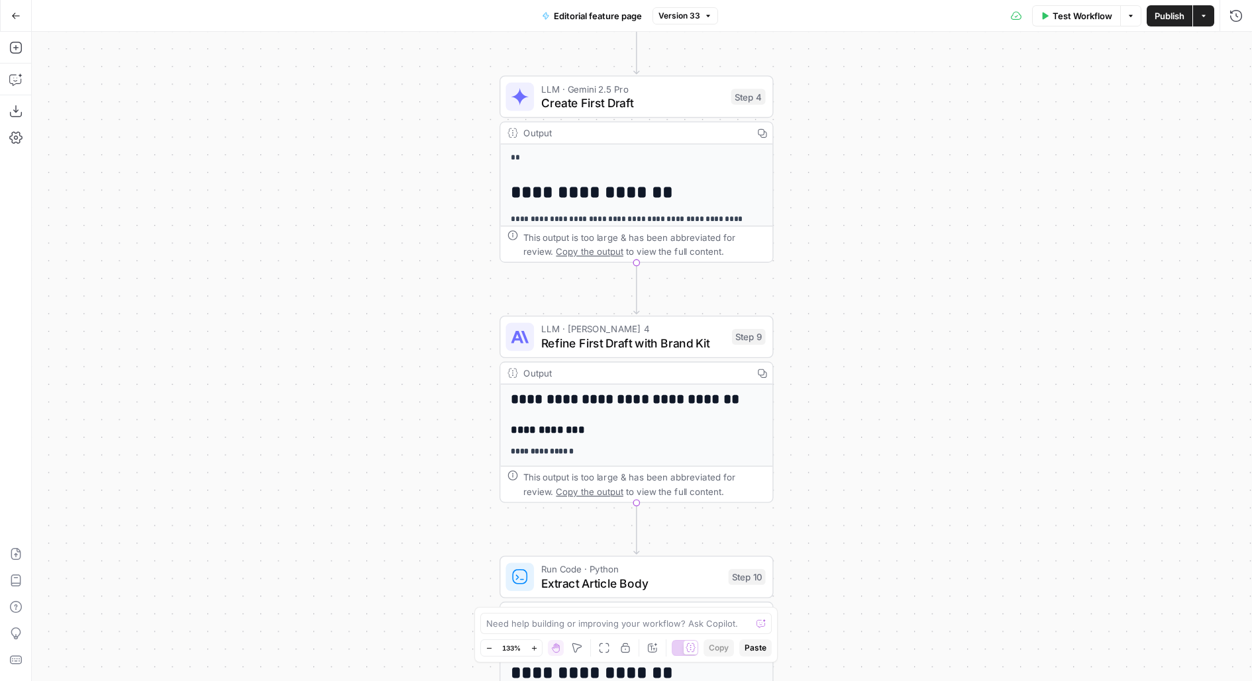
drag, startPoint x: 687, startPoint y: 350, endPoint x: 891, endPoint y: 315, distance: 206.2
click at [890, 316] on div "**********" at bounding box center [642, 357] width 1220 height 650
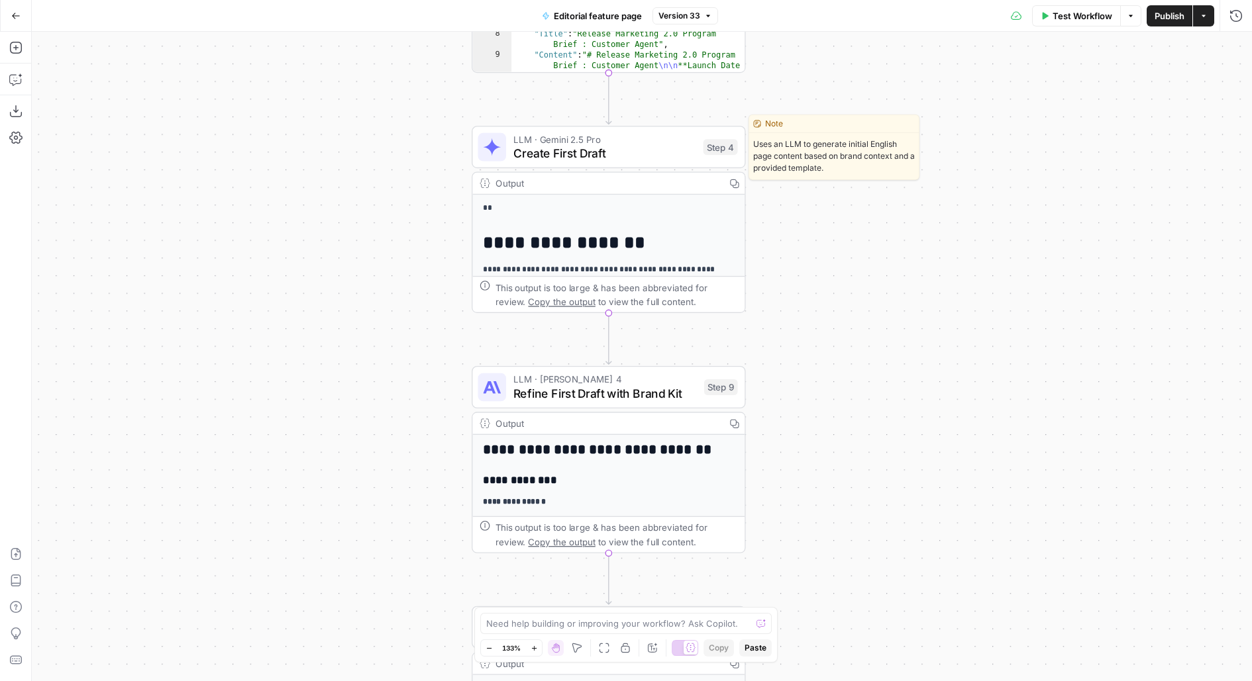
click at [635, 150] on span "Create First Draft" at bounding box center [604, 153] width 183 height 18
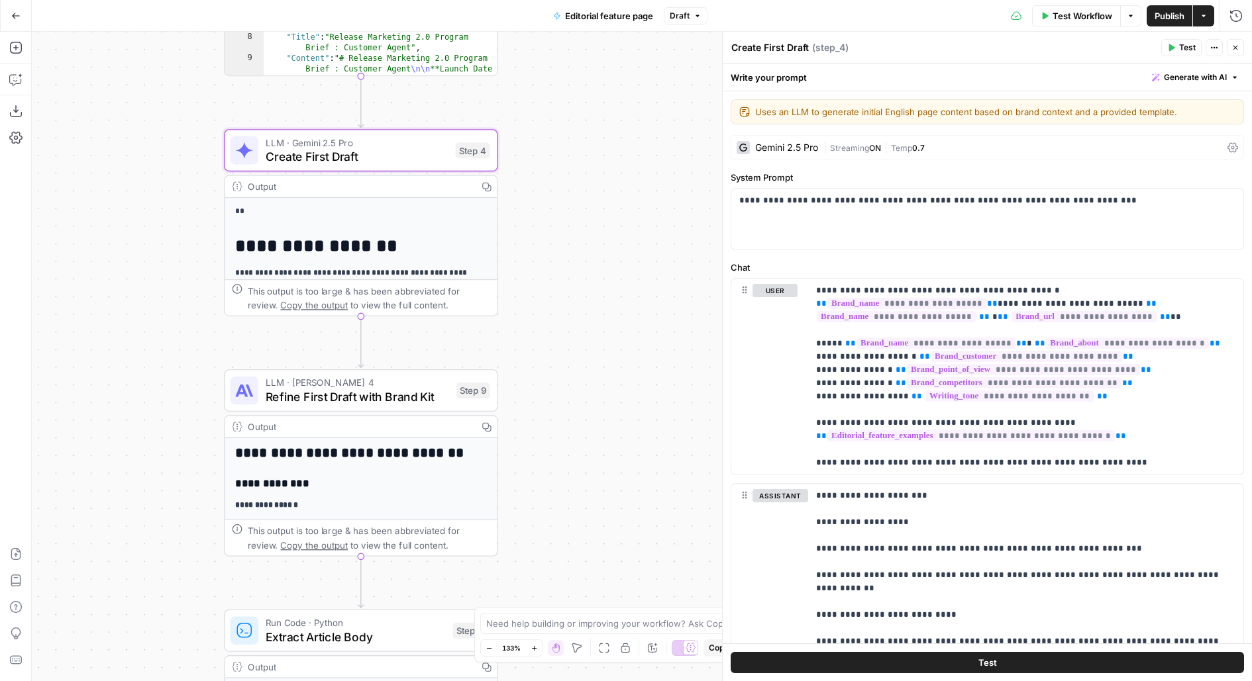
drag, startPoint x: 354, startPoint y: 295, endPoint x: 164, endPoint y: 300, distance: 190.8
click at [164, 300] on div "**********" at bounding box center [642, 357] width 1220 height 650
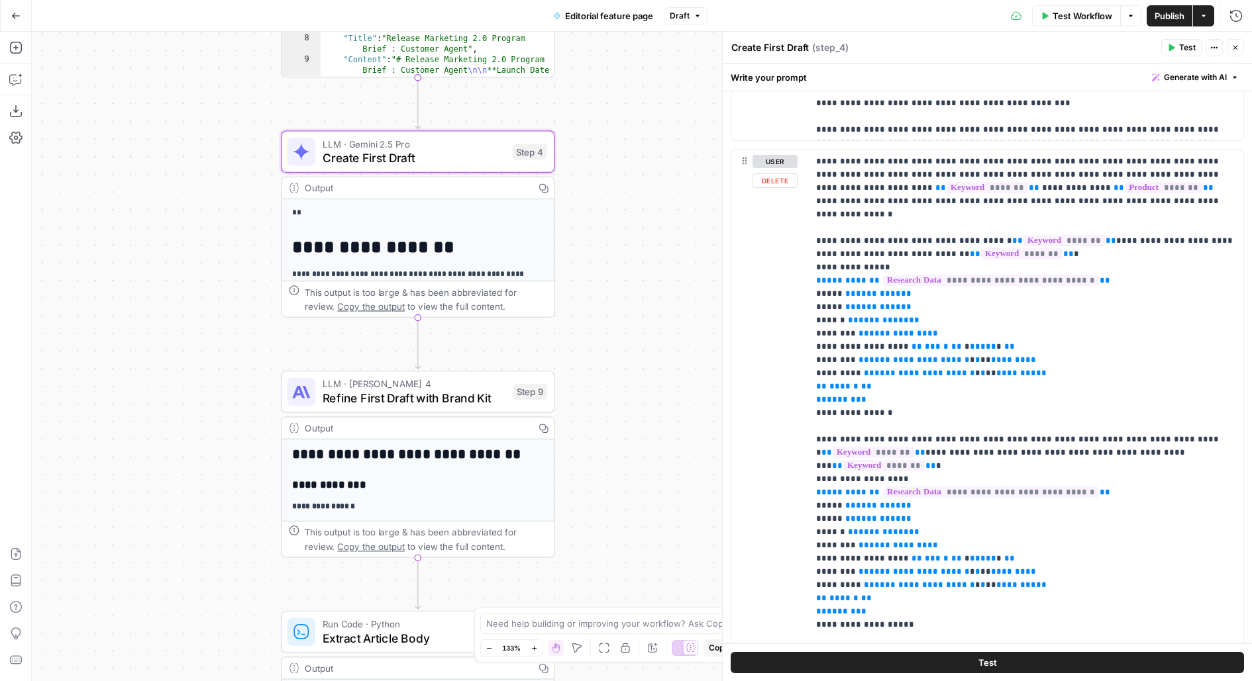
scroll to position [2105, 0]
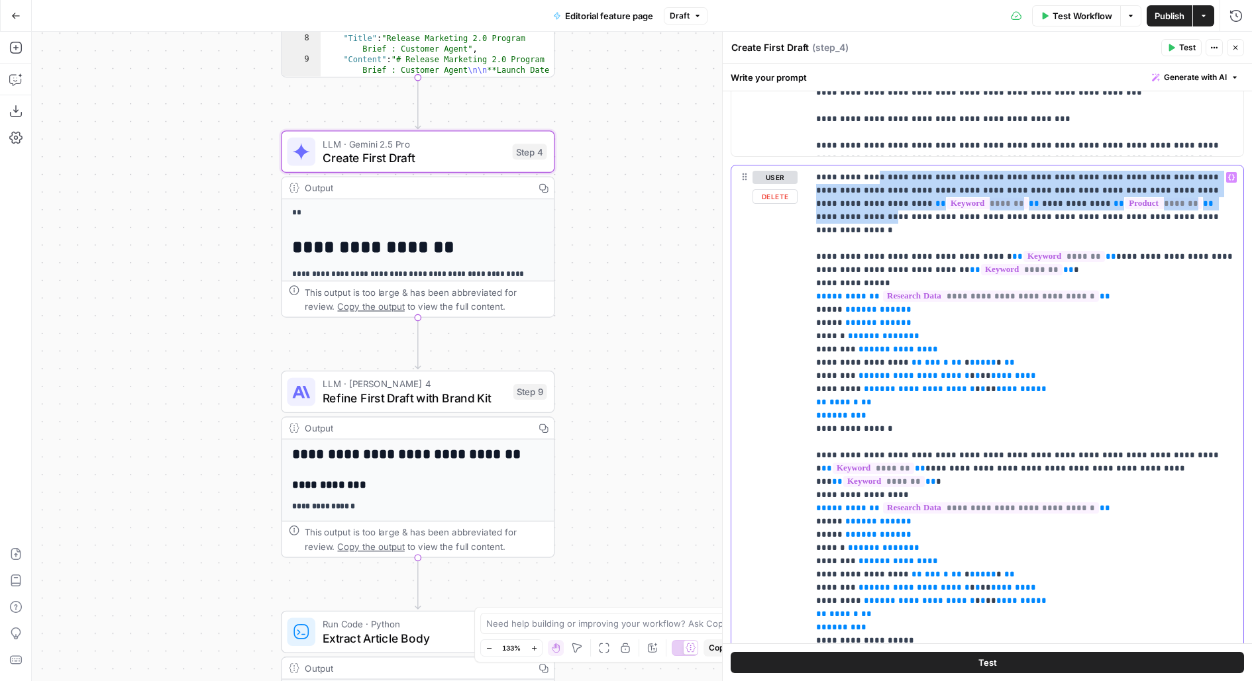
drag, startPoint x: 868, startPoint y: 178, endPoint x: 1142, endPoint y: 197, distance: 274.8
click at [1143, 197] on p "**********" at bounding box center [1026, 575] width 420 height 808
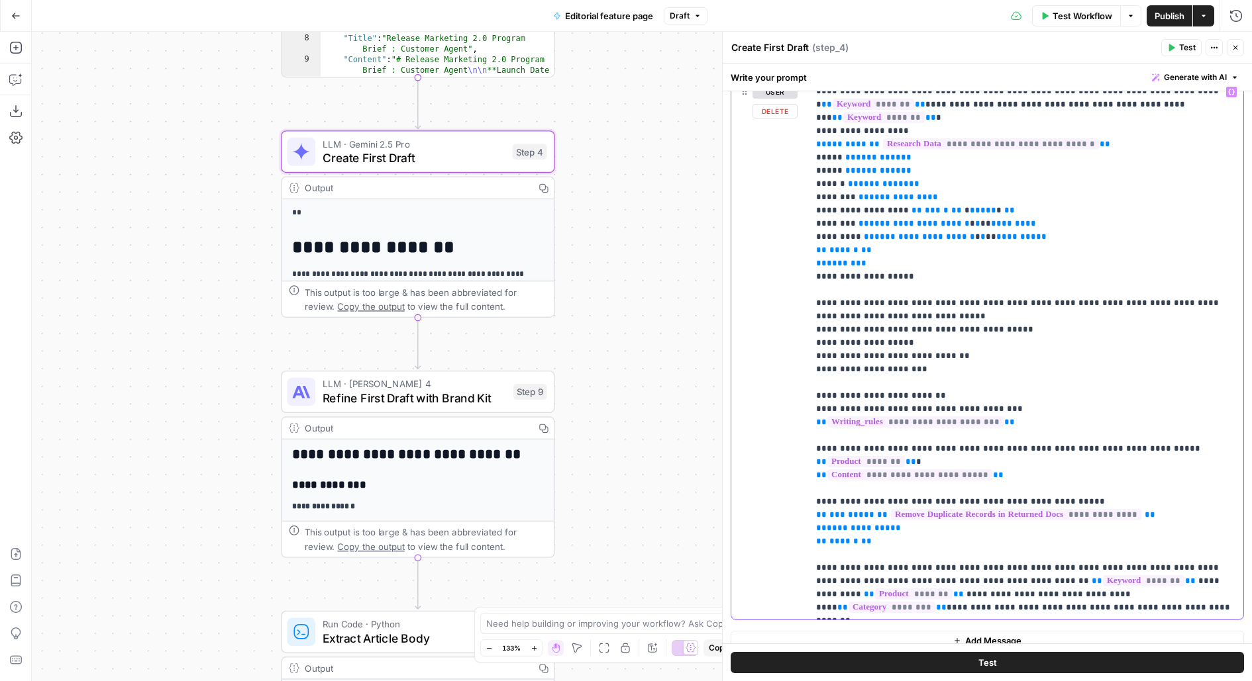
scroll to position [2201, 0]
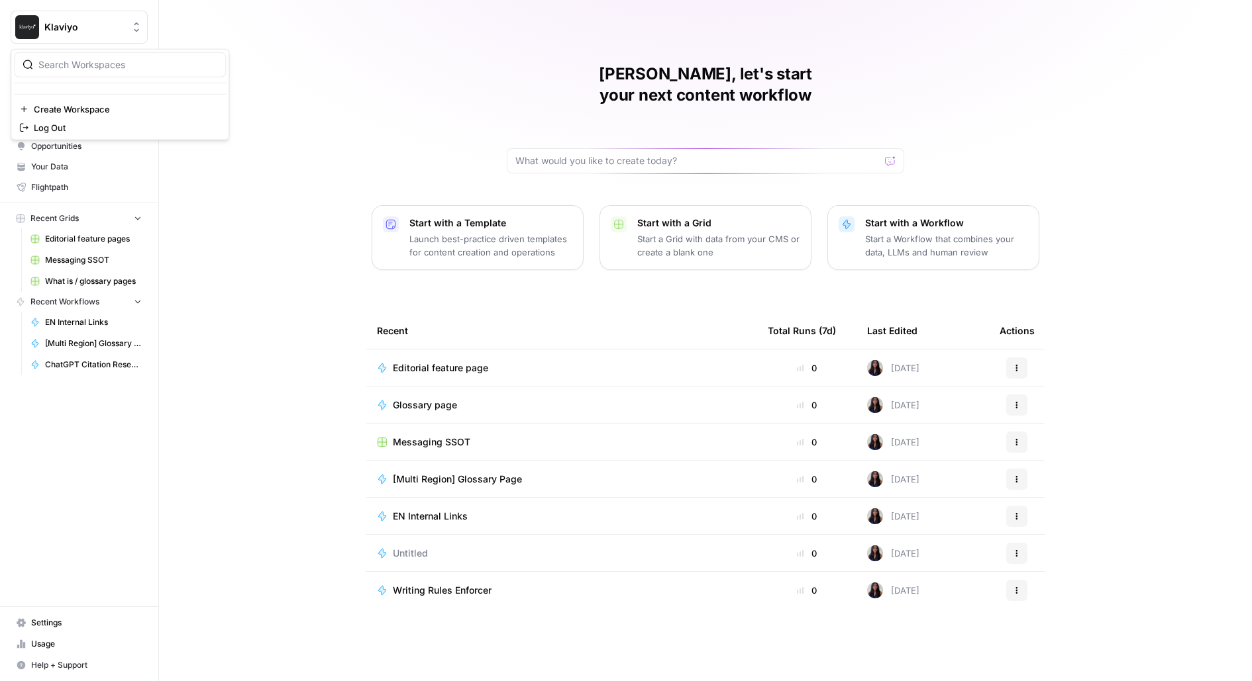
click at [114, 40] on button "Klaviyo" at bounding box center [79, 27] width 137 height 33
type input "doceb"
click button "Docebo" at bounding box center [120, 99] width 212 height 21
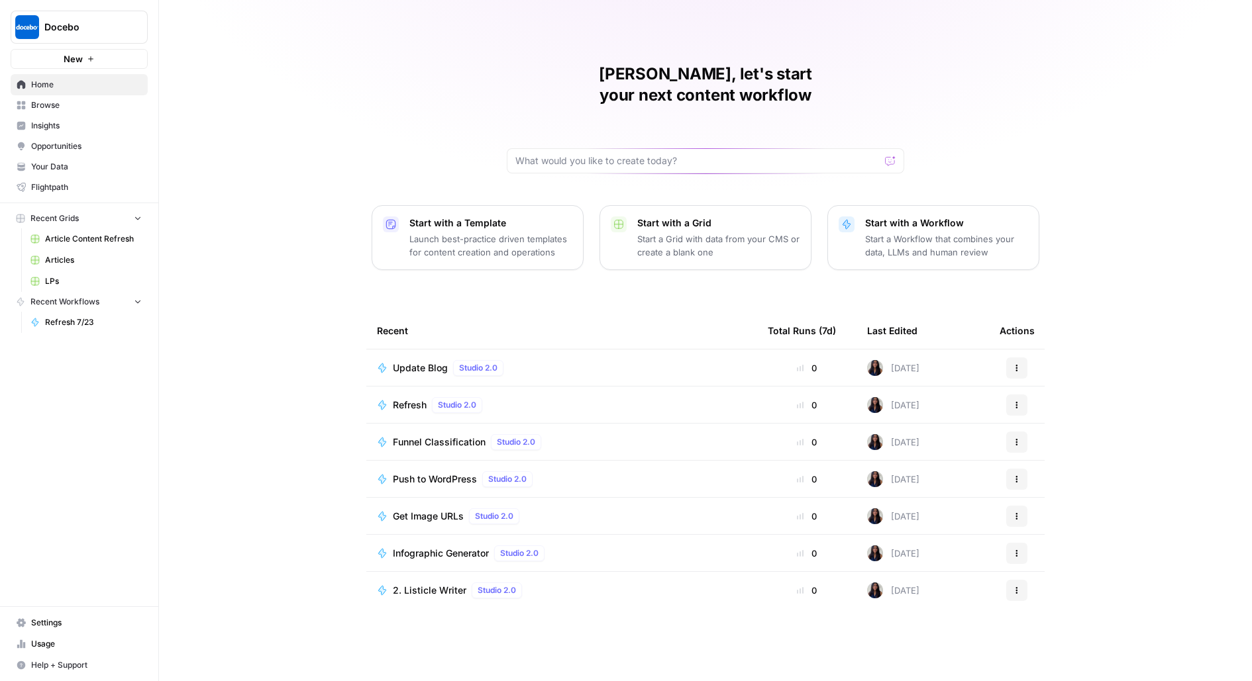
click at [32, 60] on button "New" at bounding box center [79, 59] width 137 height 20
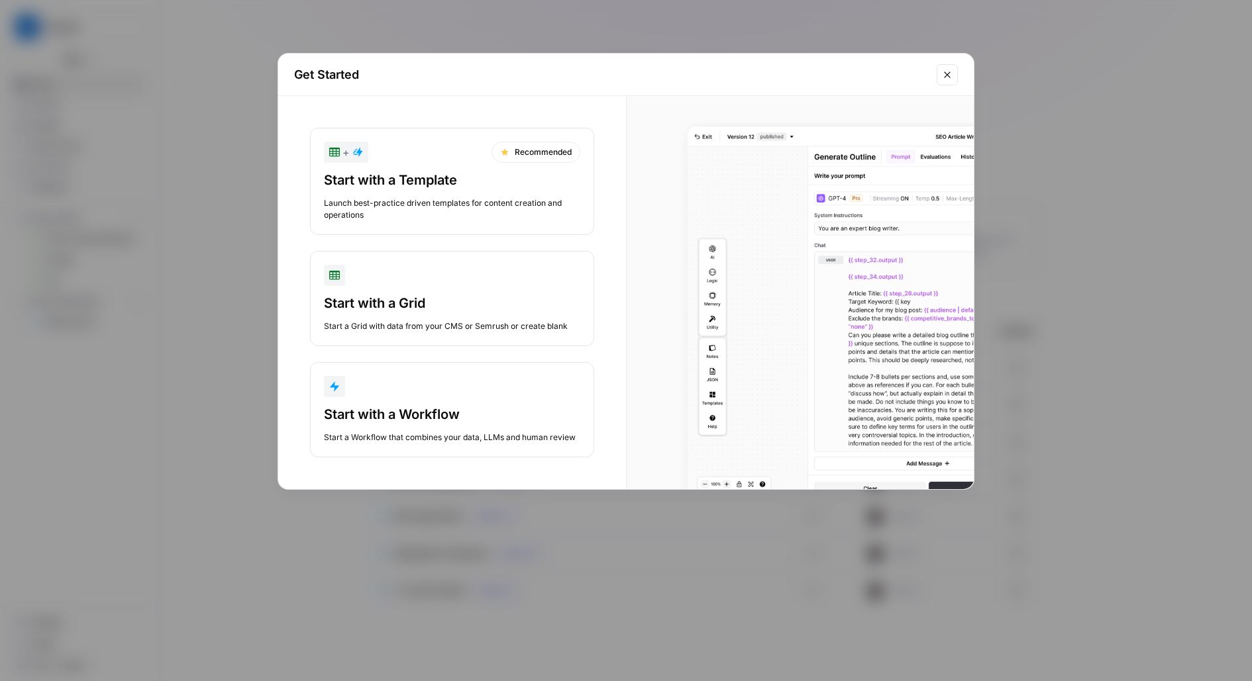
click at [368, 437] on div "Start a Workflow that combines your data, LLMs and human review" at bounding box center [452, 438] width 256 height 12
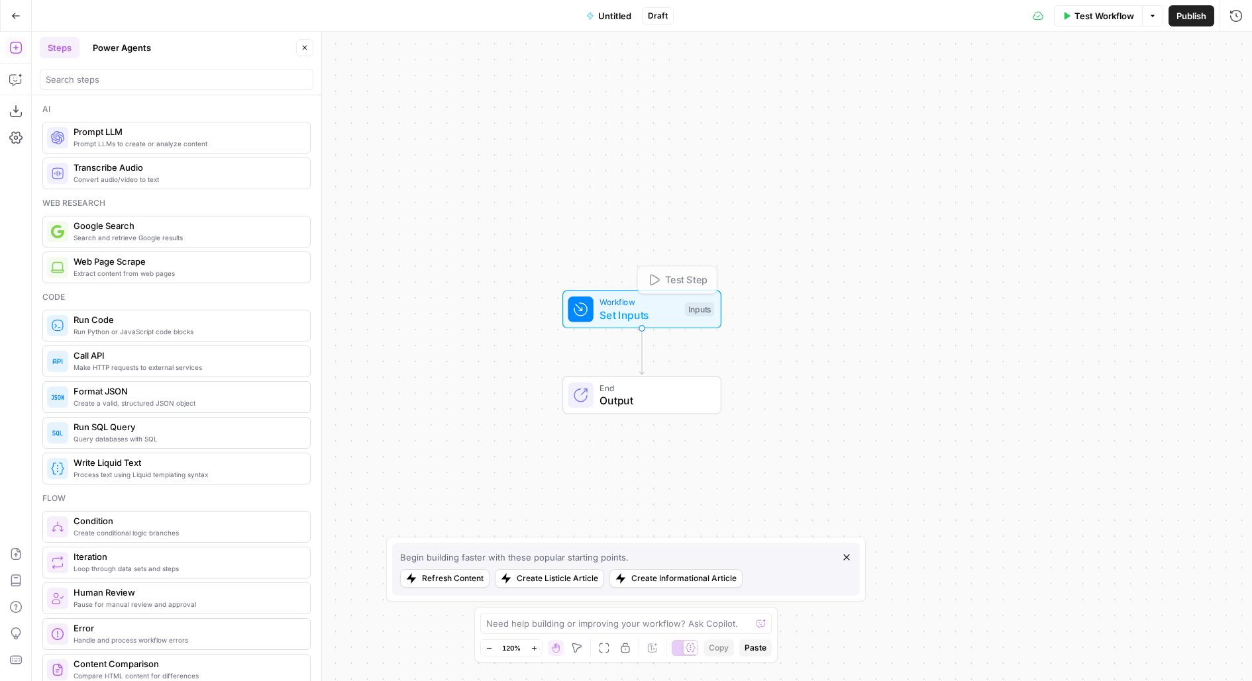
drag, startPoint x: 815, startPoint y: 317, endPoint x: 805, endPoint y: 217, distance: 101.2
click at [805, 217] on div "Workflow Set Inputs Inputs Test Step End Output" at bounding box center [642, 357] width 1220 height 650
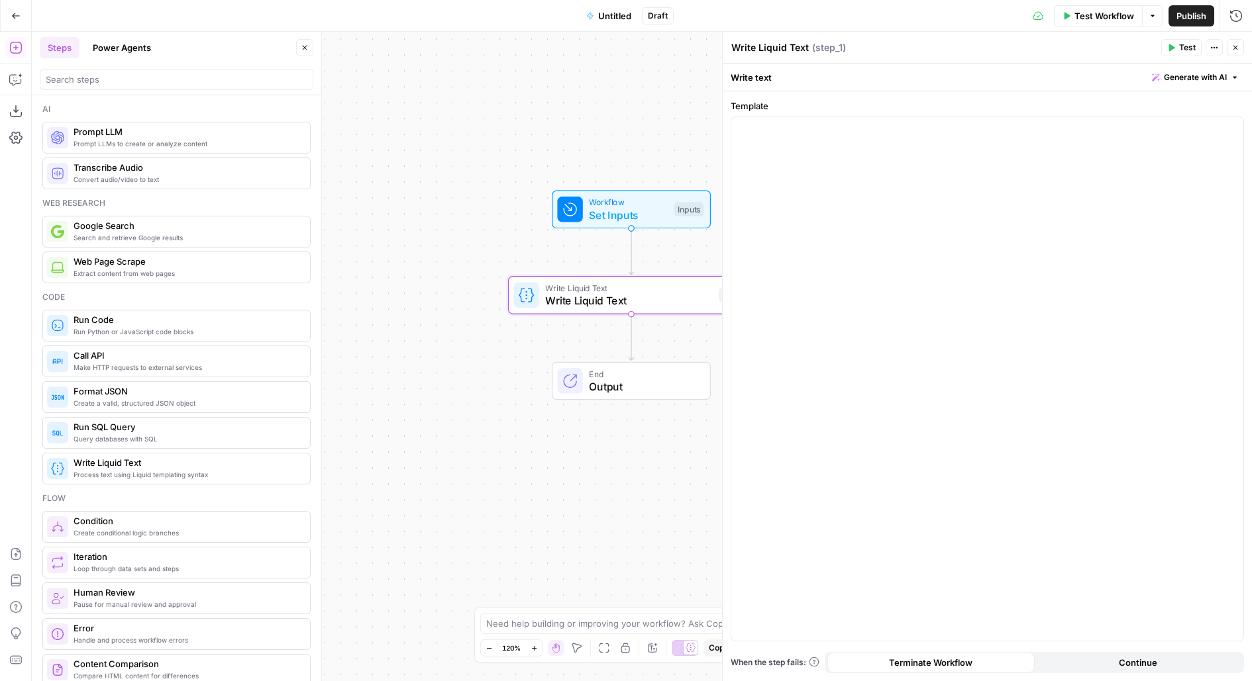
click at [772, 52] on textarea "Write Liquid Text" at bounding box center [769, 47] width 77 height 13
click at [772, 51] on textarea "Write Liquid Text" at bounding box center [769, 47] width 77 height 13
type textarea "Landing Page Template"
click at [809, 217] on div at bounding box center [987, 379] width 512 height 524
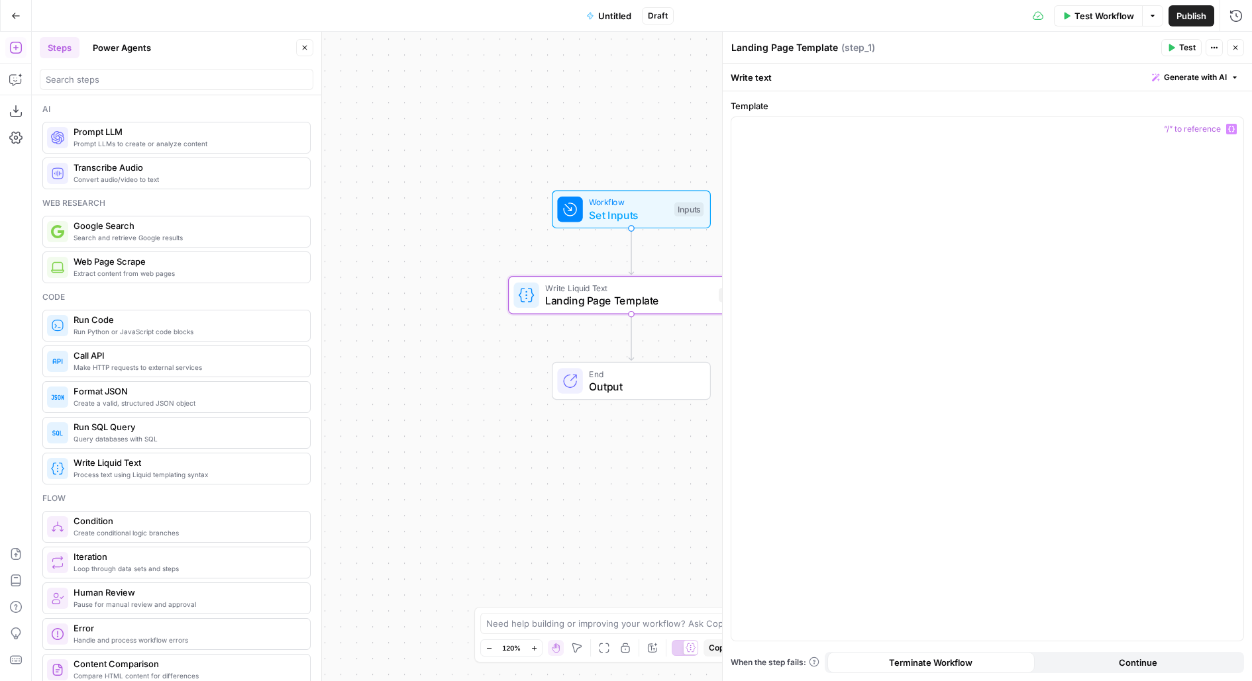
click at [601, 14] on span "Untitled" at bounding box center [614, 15] width 33 height 13
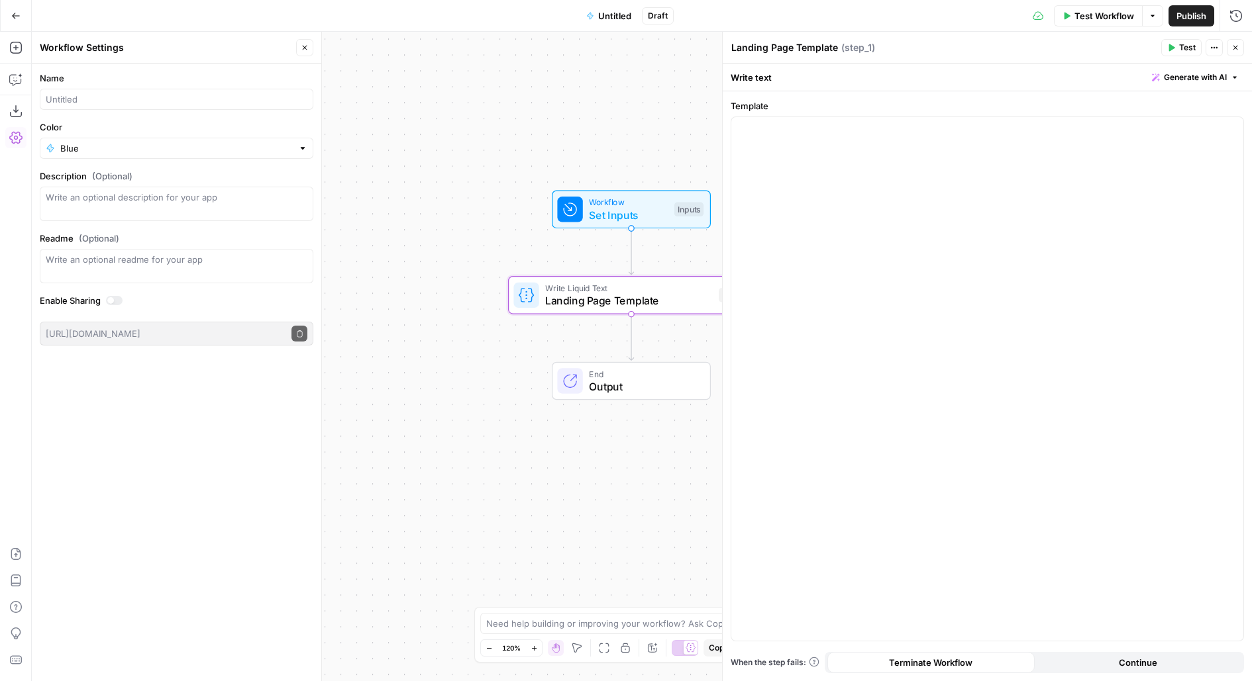
click at [137, 92] on div at bounding box center [176, 99] width 273 height 21
click at [138, 105] on div at bounding box center [176, 99] width 273 height 21
type input "Solutions"
type input "[Solutions] Landing Page"
click at [732, 44] on textarea "Landing Page Template" at bounding box center [784, 47] width 107 height 13
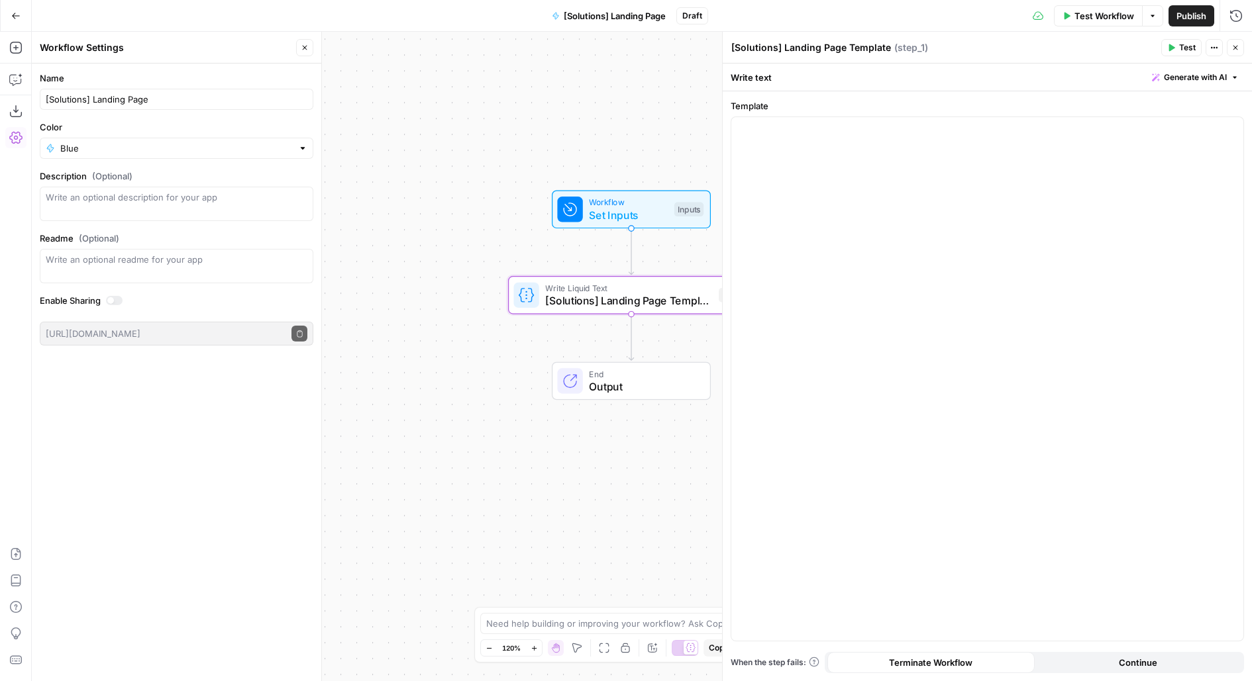
type textarea "[Solutions] Landing Page Template"
click at [882, 171] on div at bounding box center [987, 379] width 512 height 524
click at [303, 44] on button "Close" at bounding box center [304, 47] width 17 height 17
click at [15, 42] on icon "button" at bounding box center [15, 48] width 12 height 12
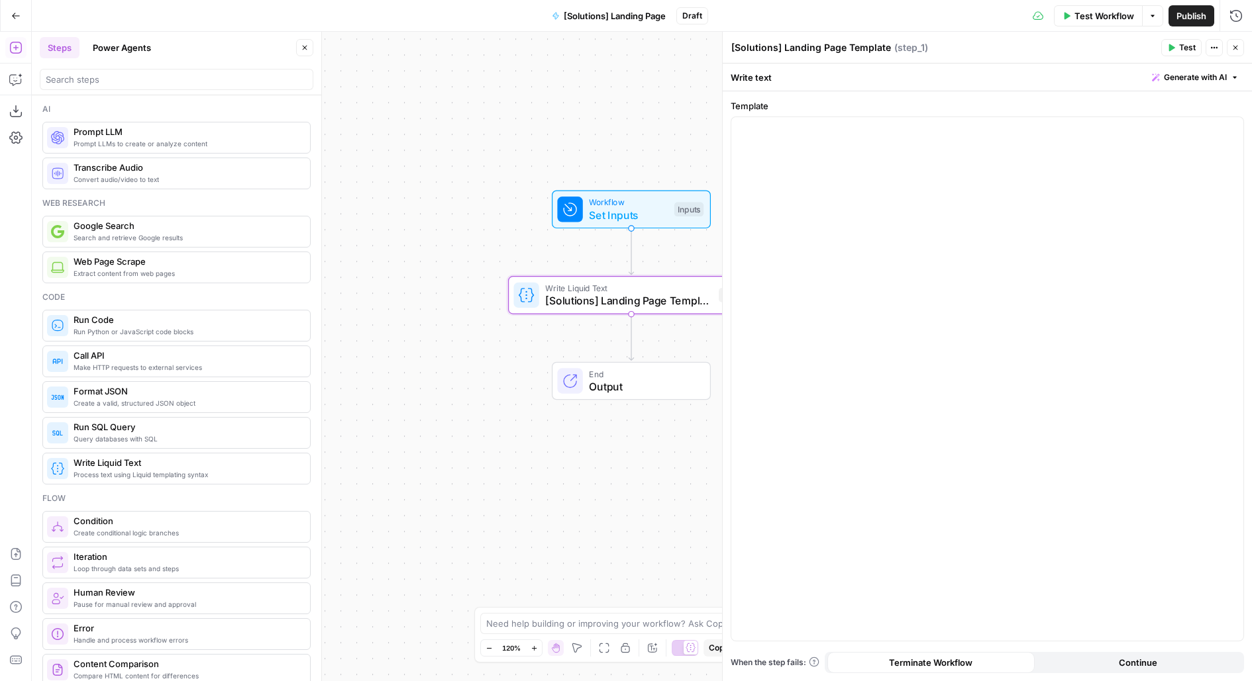
click at [107, 51] on button "Power Agents" at bounding box center [122, 47] width 74 height 21
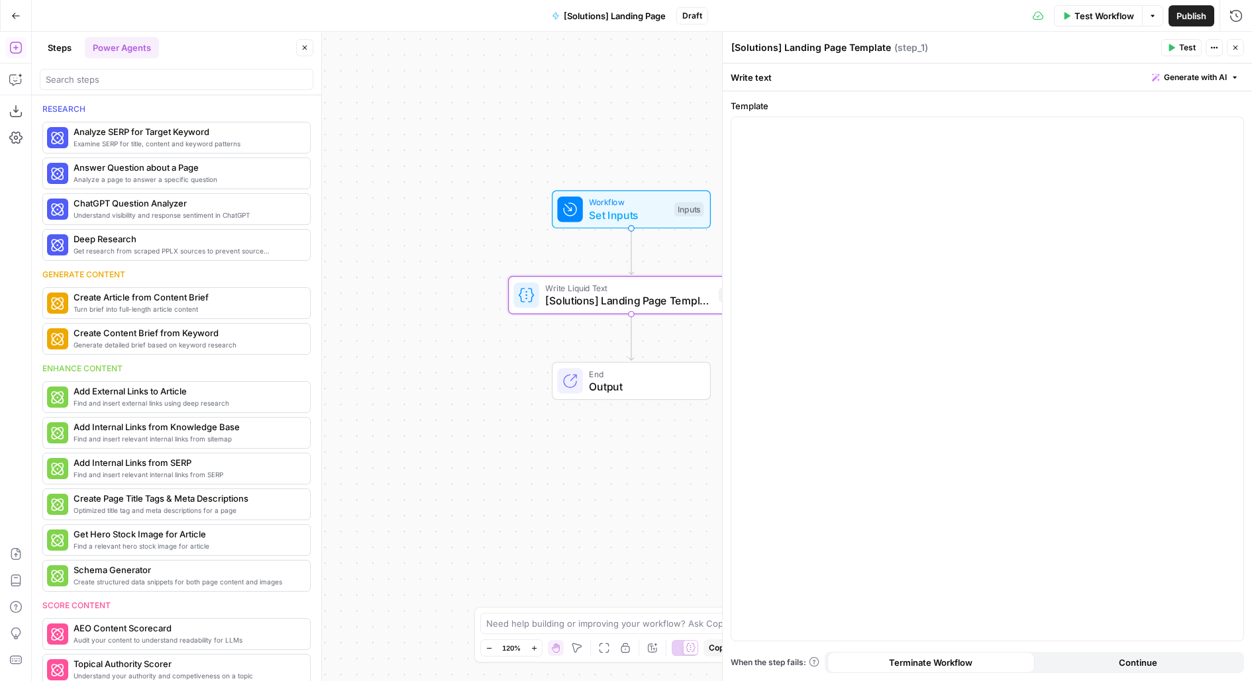
click at [1232, 51] on icon "button" at bounding box center [1235, 48] width 8 height 8
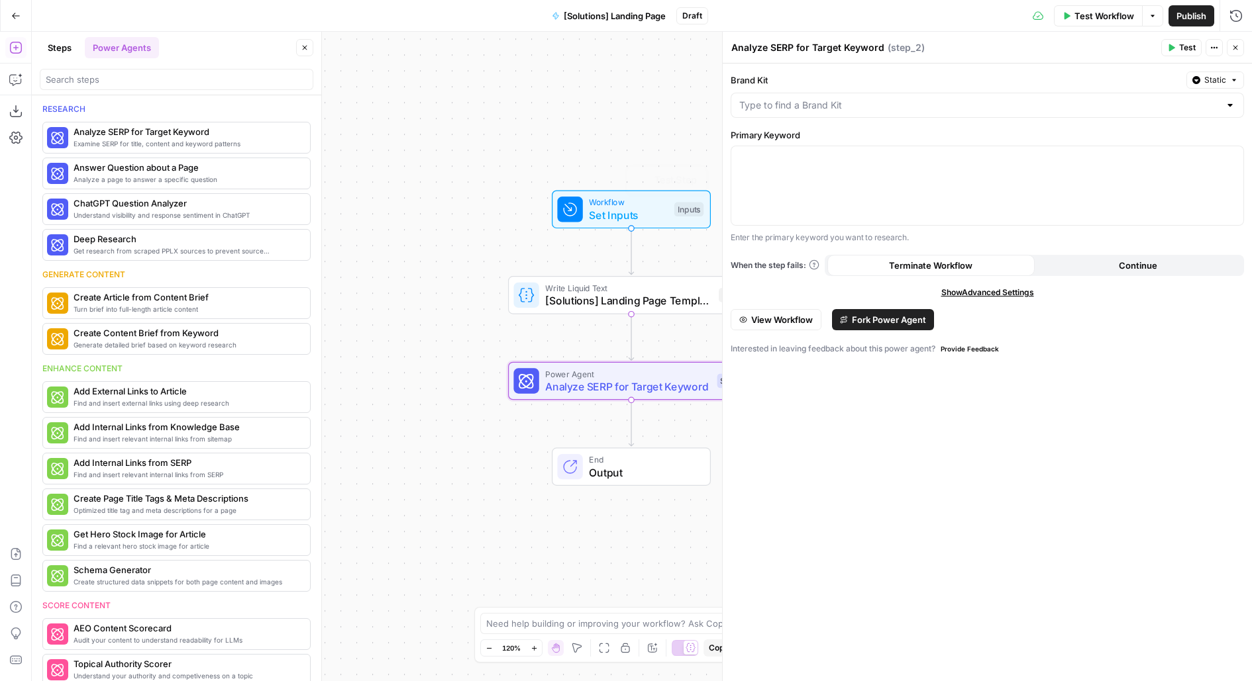
click at [617, 205] on span "Workflow" at bounding box center [628, 202] width 79 height 13
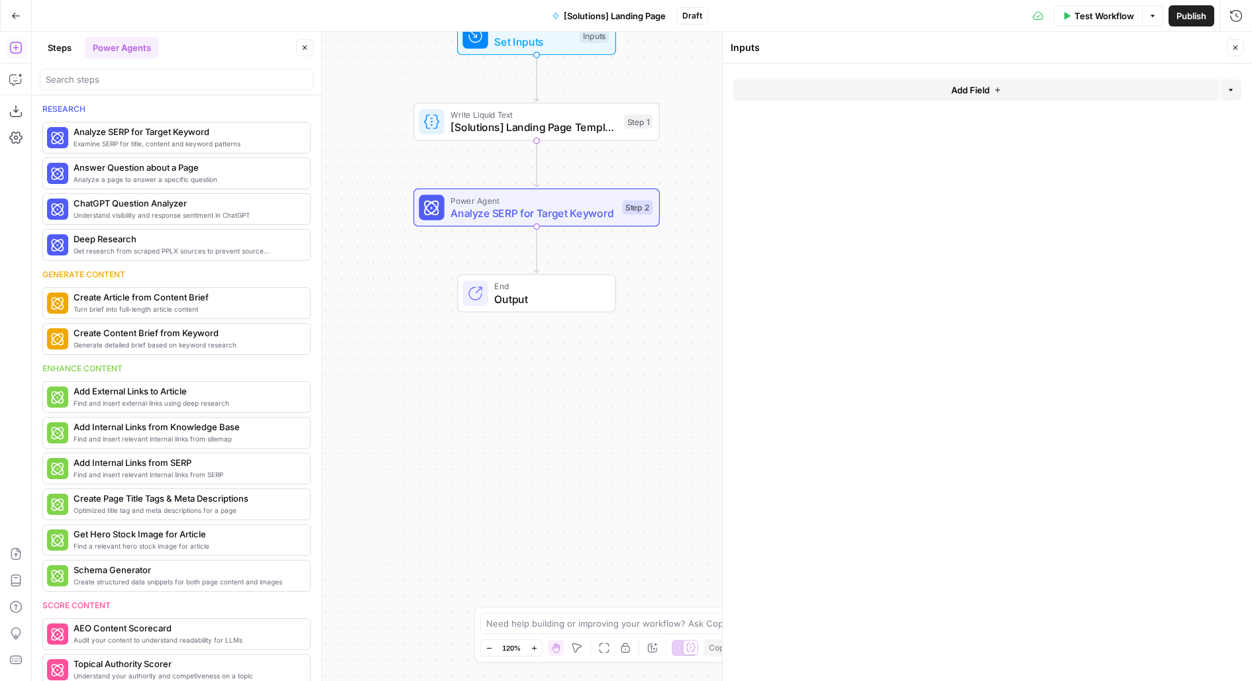
drag, startPoint x: 493, startPoint y: 468, endPoint x: 397, endPoint y: 293, distance: 199.1
click at [397, 293] on div "Workflow Set Inputs Inputs Write Liquid Text [Solutions] Landing Page Template …" at bounding box center [642, 357] width 1220 height 650
click at [592, 38] on div "Inputs" at bounding box center [593, 35] width 29 height 15
click at [832, 89] on button "Add Field" at bounding box center [975, 89] width 485 height 21
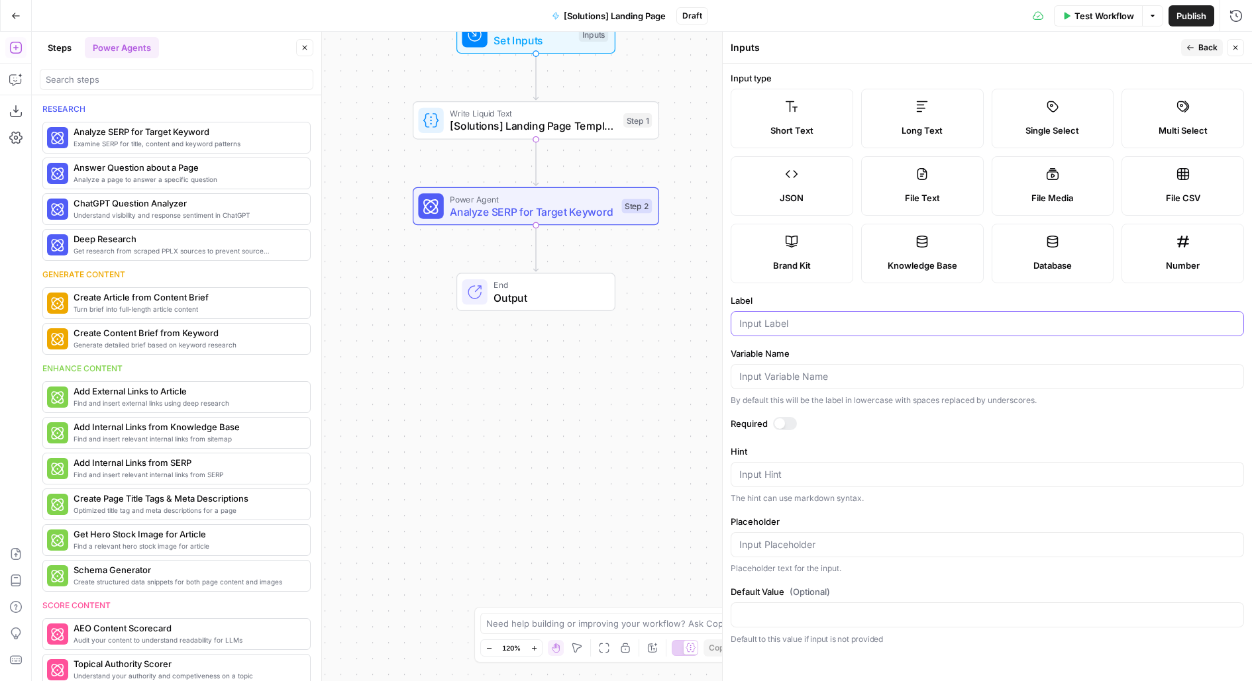
click at [802, 321] on input "Label" at bounding box center [987, 323] width 496 height 13
type input "Keyword"
click at [789, 417] on div at bounding box center [785, 423] width 24 height 13
click at [1199, 49] on span "Back" at bounding box center [1207, 48] width 19 height 12
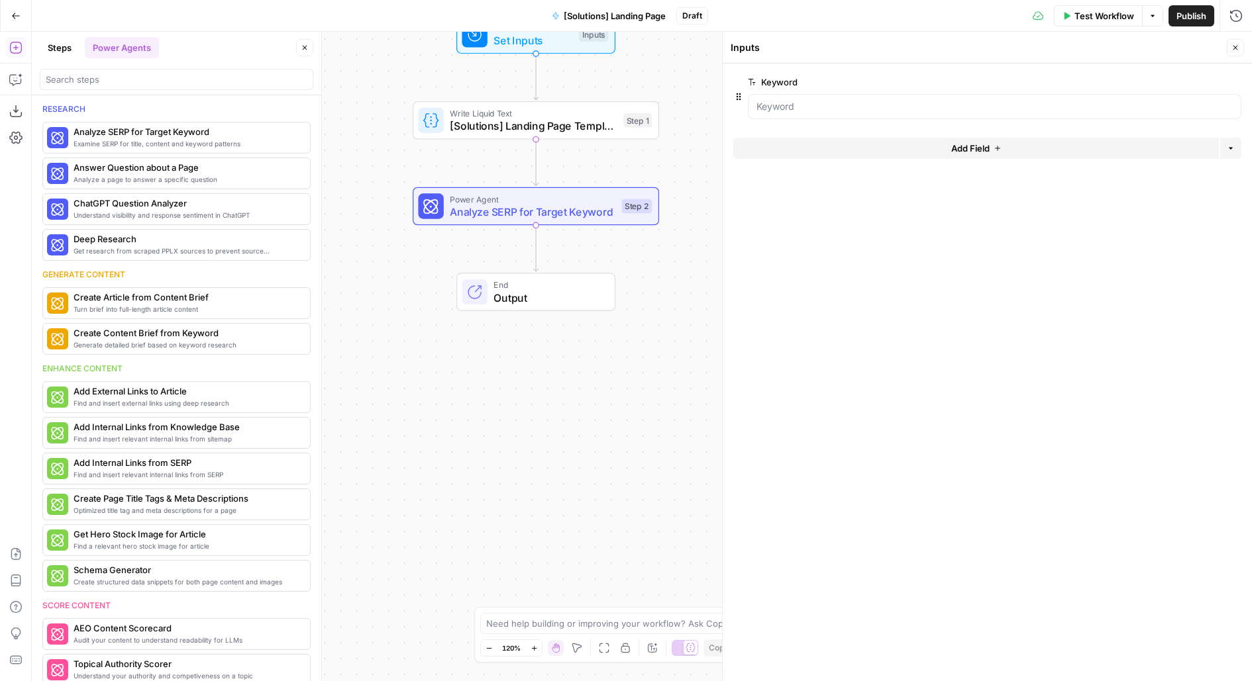
click at [987, 158] on button "Add Field" at bounding box center [975, 148] width 485 height 21
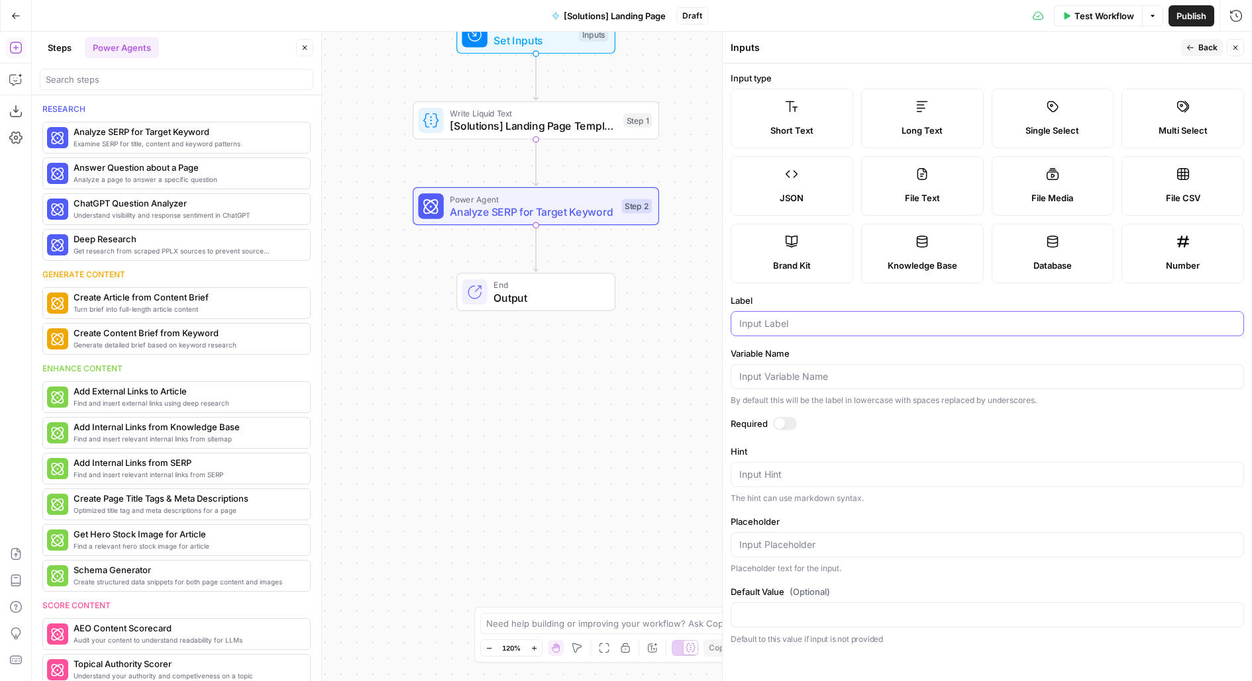
click at [778, 329] on input "Label" at bounding box center [987, 323] width 496 height 13
click at [752, 318] on input "Region" at bounding box center [987, 323] width 496 height 13
type input "Locale"
click at [1196, 47] on button "Back" at bounding box center [1202, 47] width 42 height 17
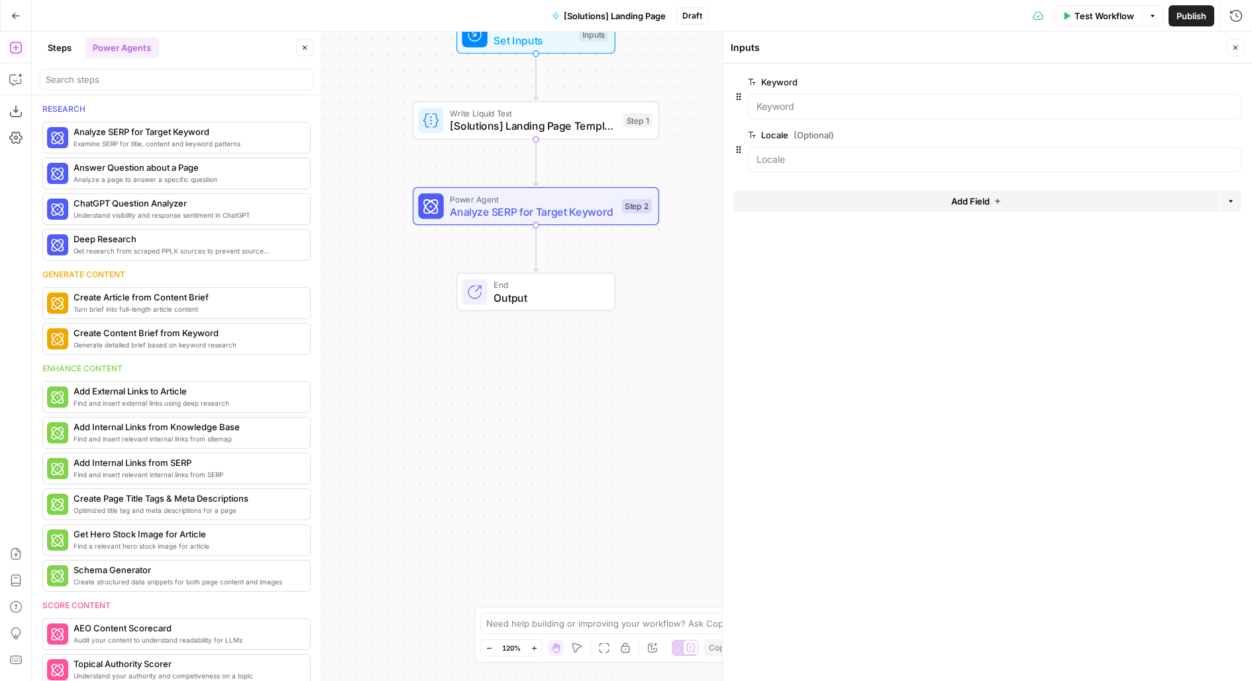
click at [879, 199] on button "Add Field" at bounding box center [975, 201] width 485 height 21
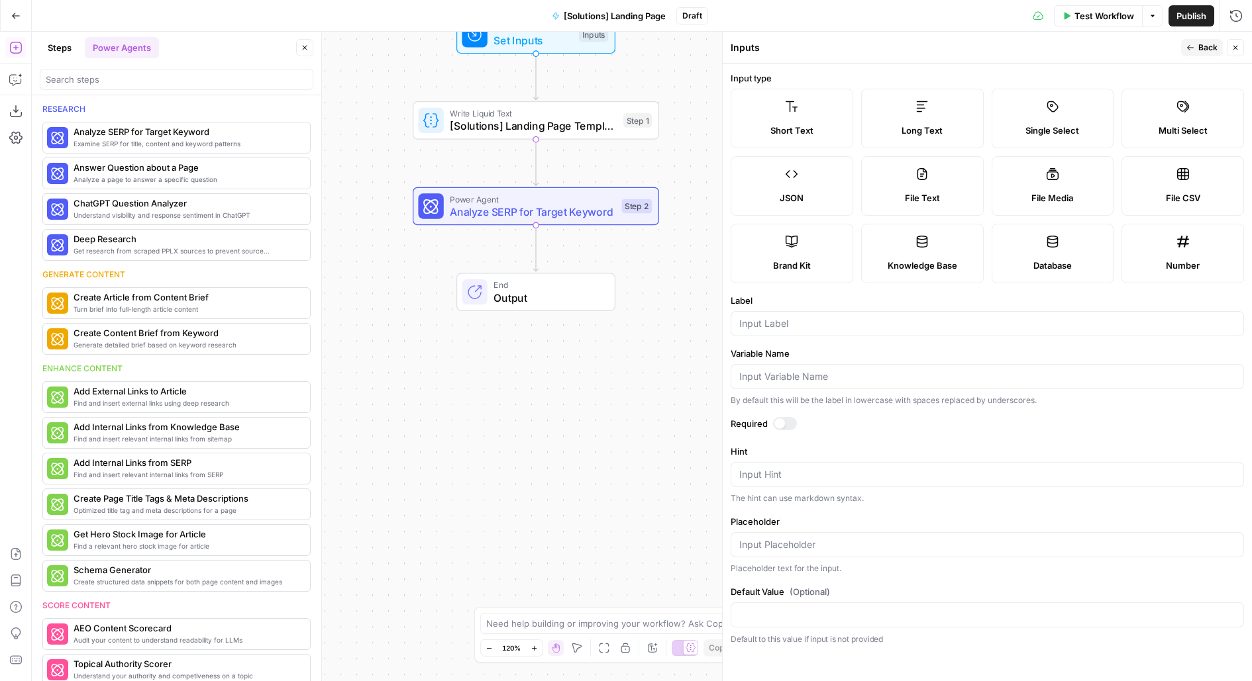
click at [1218, 51] on button "Back" at bounding box center [1202, 47] width 42 height 17
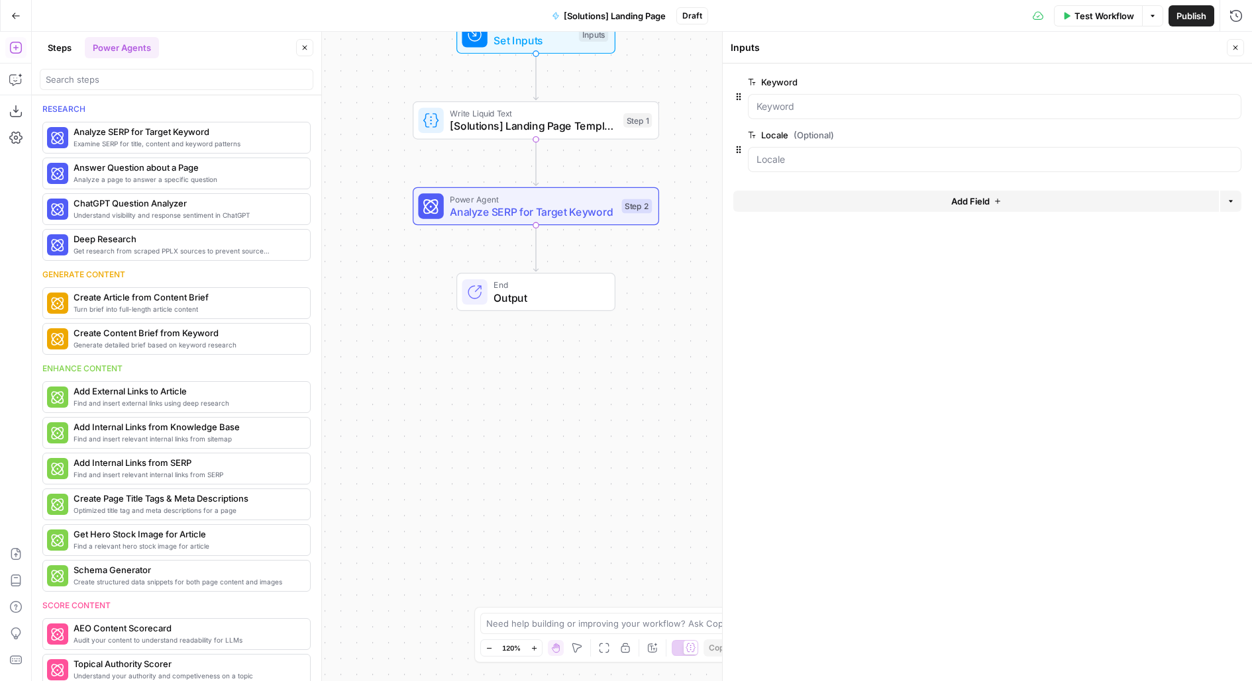
click at [1235, 51] on icon "button" at bounding box center [1235, 48] width 8 height 8
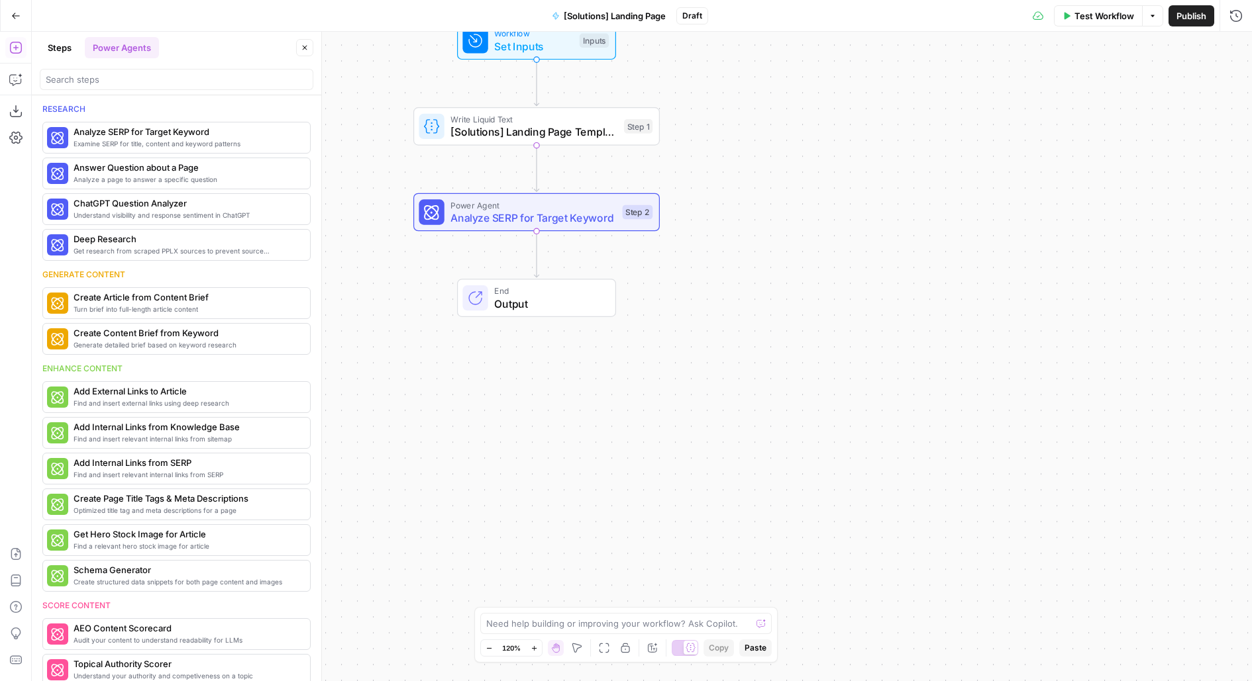
drag, startPoint x: 787, startPoint y: 181, endPoint x: 816, endPoint y: 249, distance: 73.3
click at [816, 249] on div "Workflow Set Inputs Inputs Write Liquid Text [Solutions] Landing Page Template …" at bounding box center [642, 357] width 1220 height 650
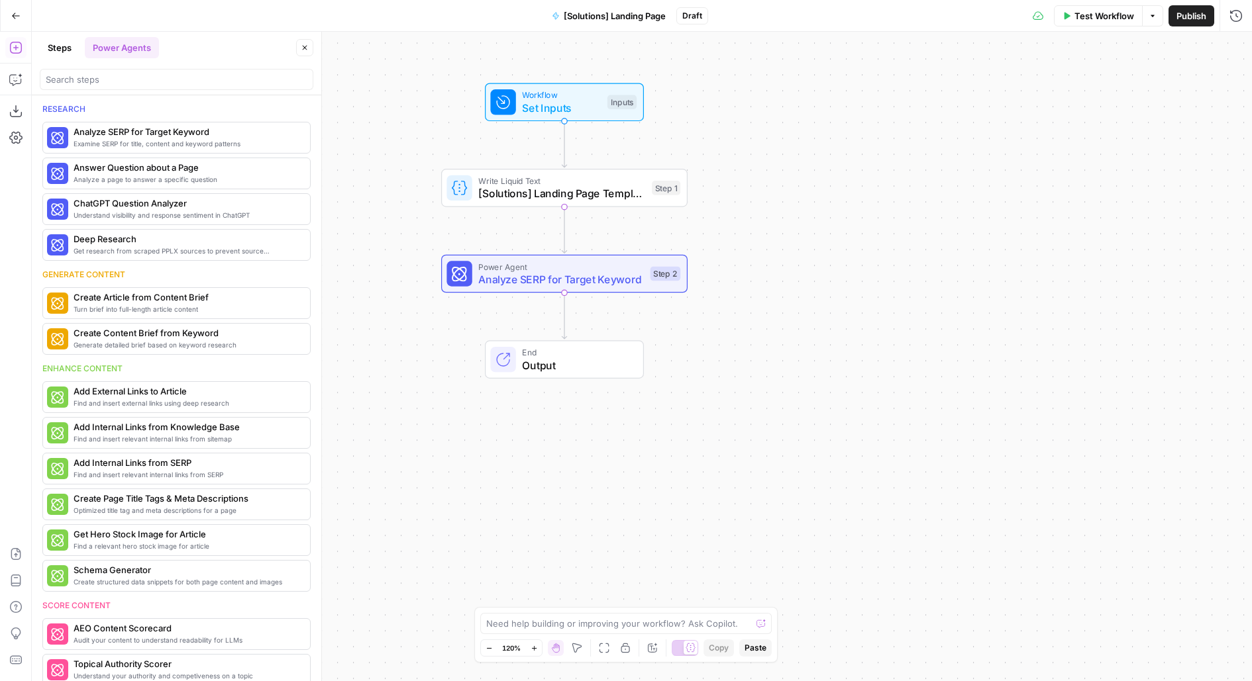
click at [1095, 16] on span "Test Workflow" at bounding box center [1104, 15] width 60 height 13
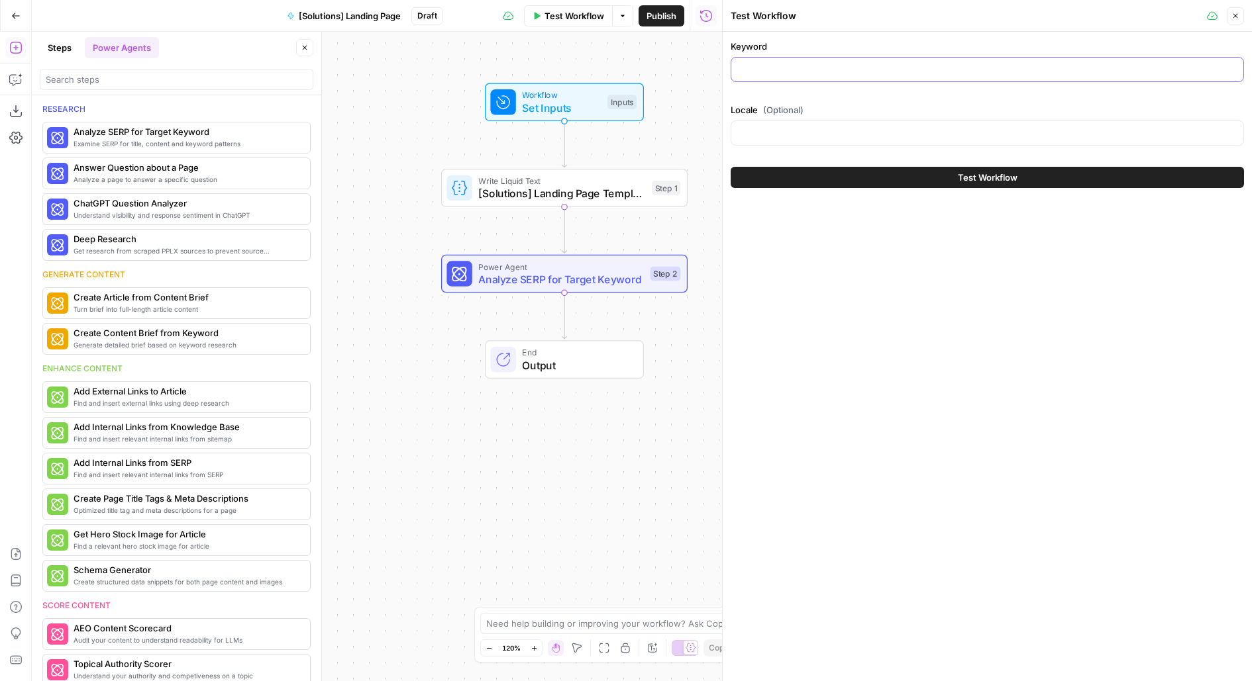
click at [777, 74] on input "Keyword" at bounding box center [987, 69] width 496 height 13
paste input "[PERSON_NAME] vs docebo"
type input "[PERSON_NAME] vs docebo"
click at [771, 127] on input "Locale (Optional)" at bounding box center [987, 132] width 496 height 13
type input "us"
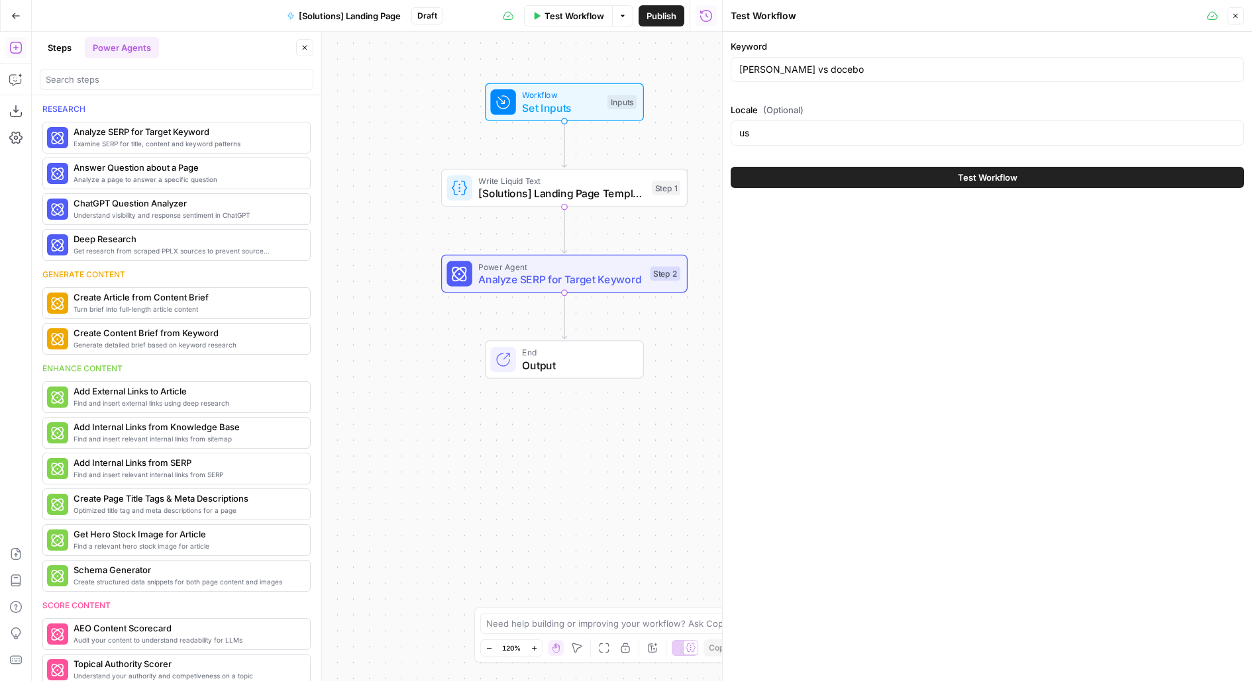
click at [1236, 18] on icon "button" at bounding box center [1235, 16] width 8 height 8
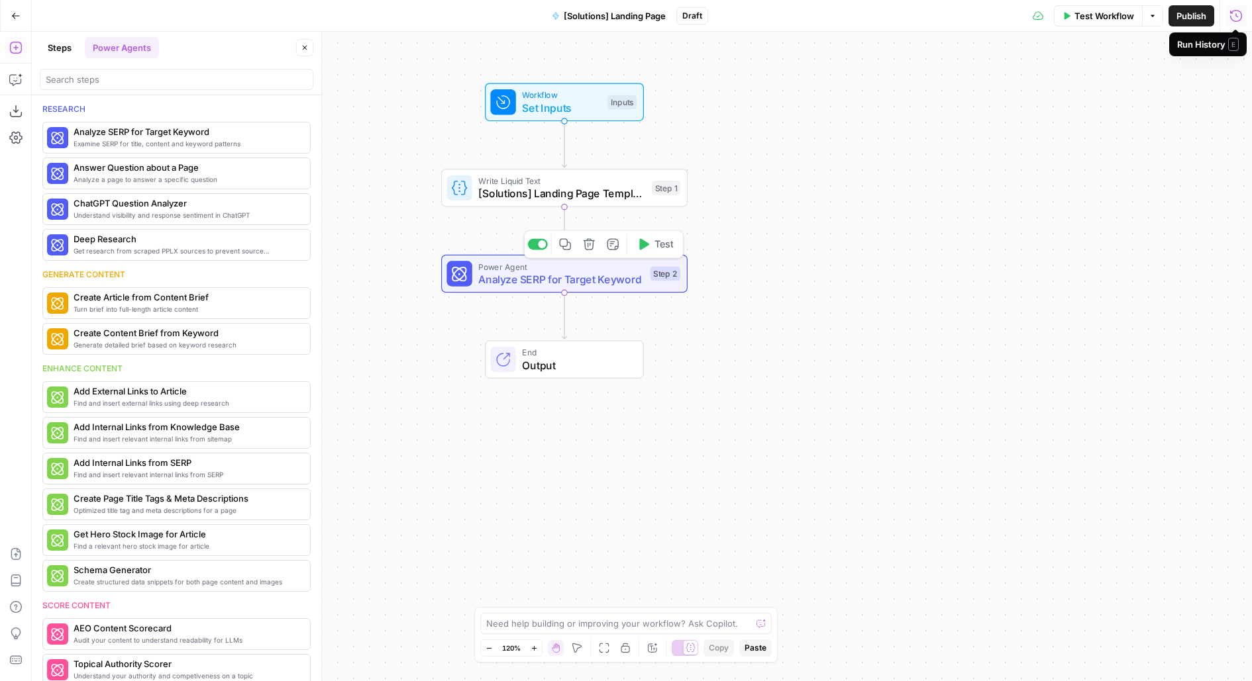
click at [636, 276] on span "Analyze SERP for Target Keyword" at bounding box center [561, 280] width 166 height 16
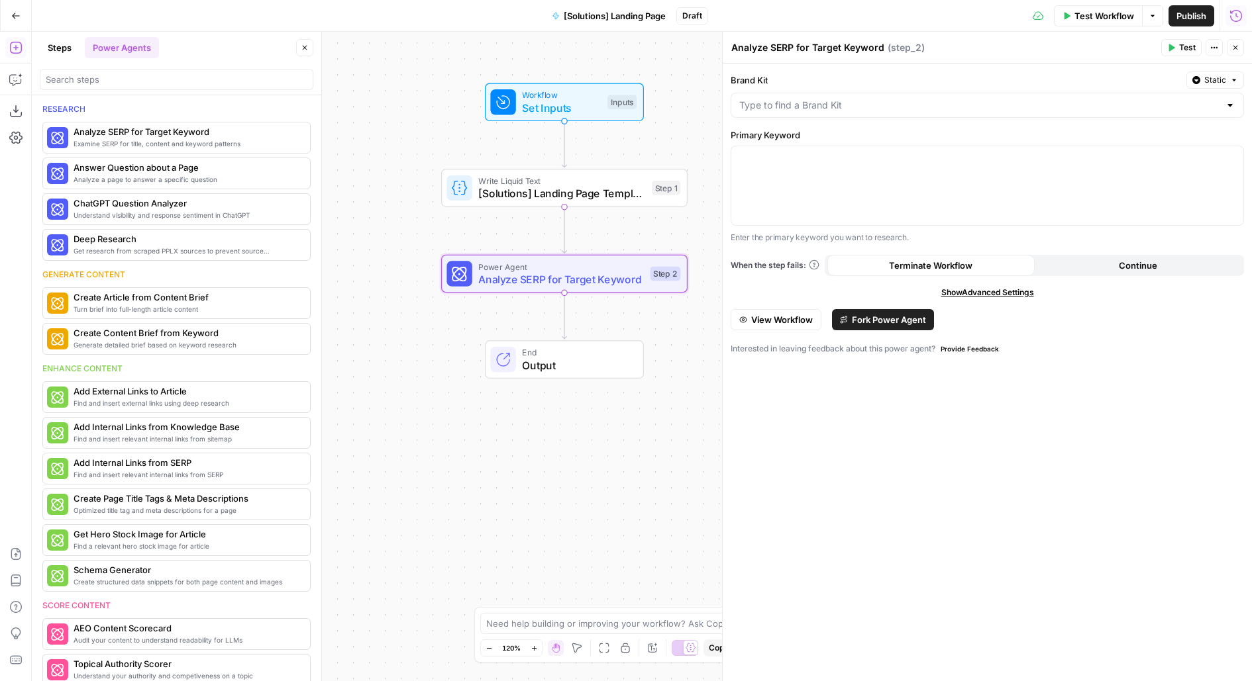
click at [802, 320] on span "View Workflow" at bounding box center [782, 319] width 62 height 13
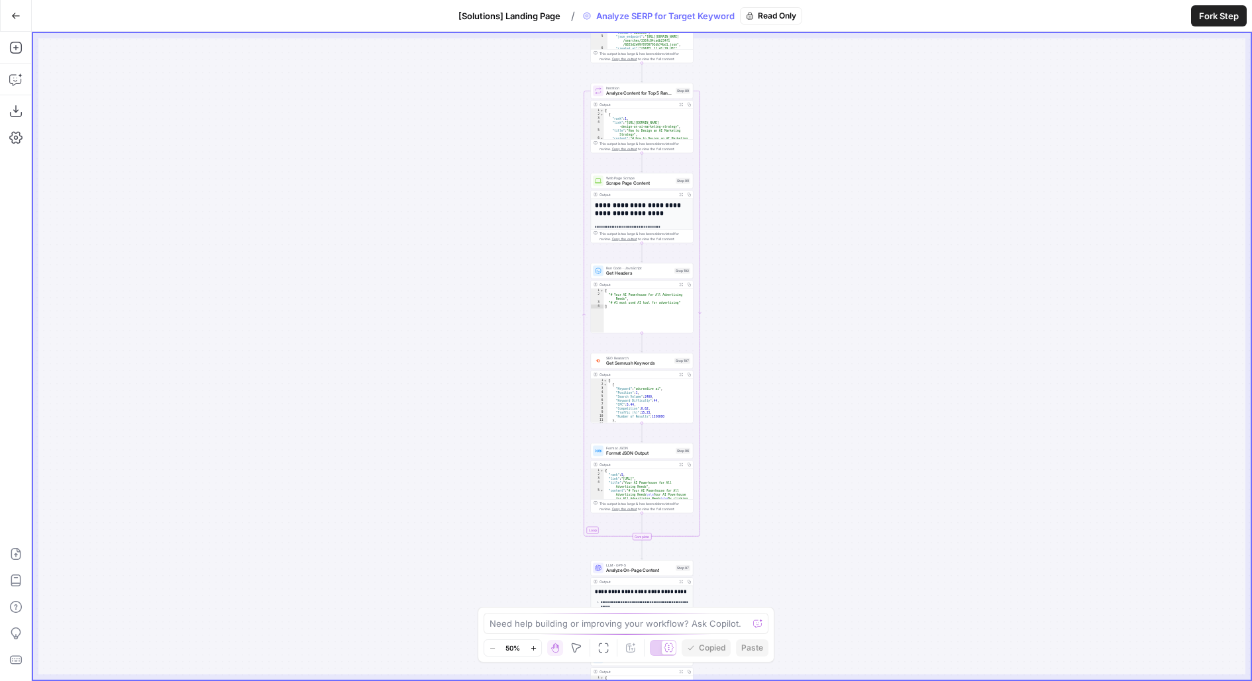
click at [1201, 24] on button "Fork Step" at bounding box center [1219, 15] width 56 height 21
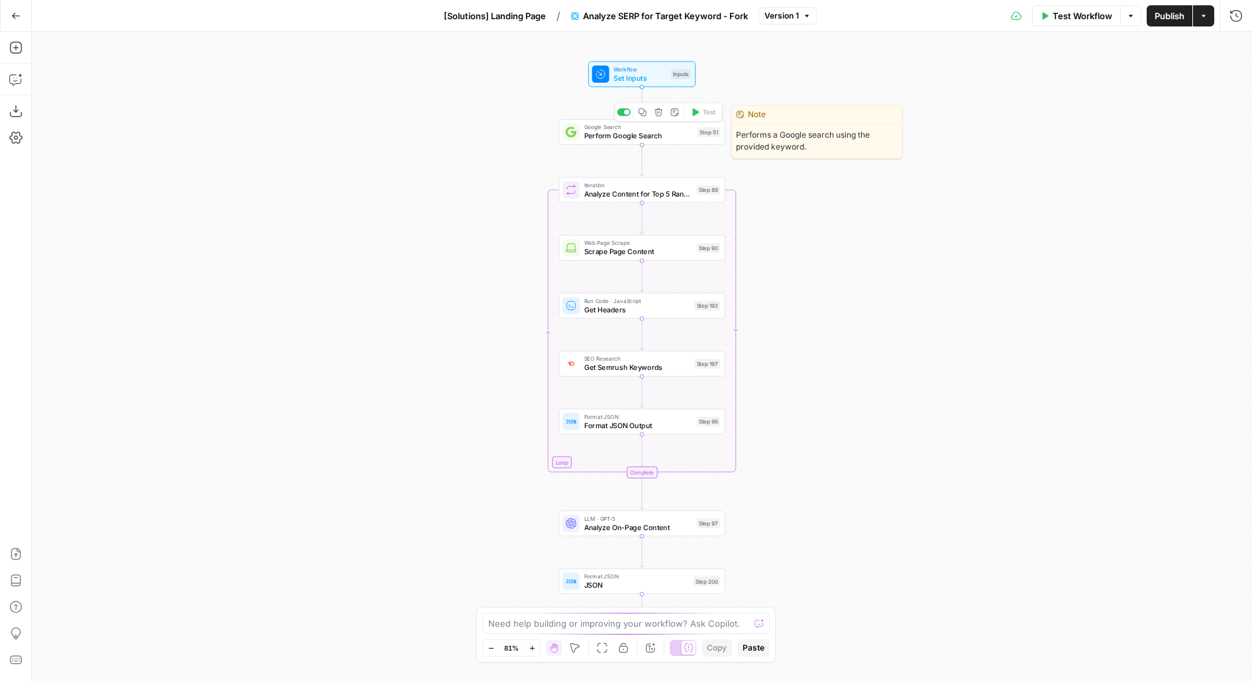
click at [644, 134] on span "Perform Google Search" at bounding box center [638, 135] width 109 height 11
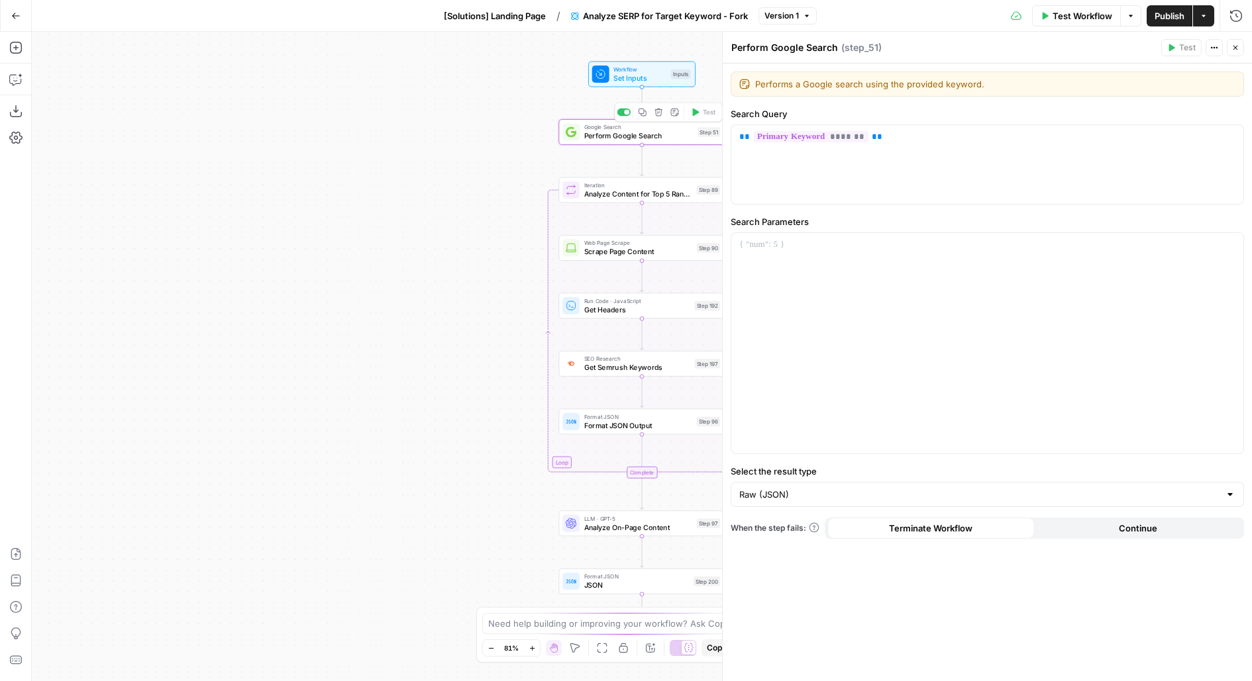
click at [624, 77] on span "Set Inputs" at bounding box center [639, 78] width 53 height 11
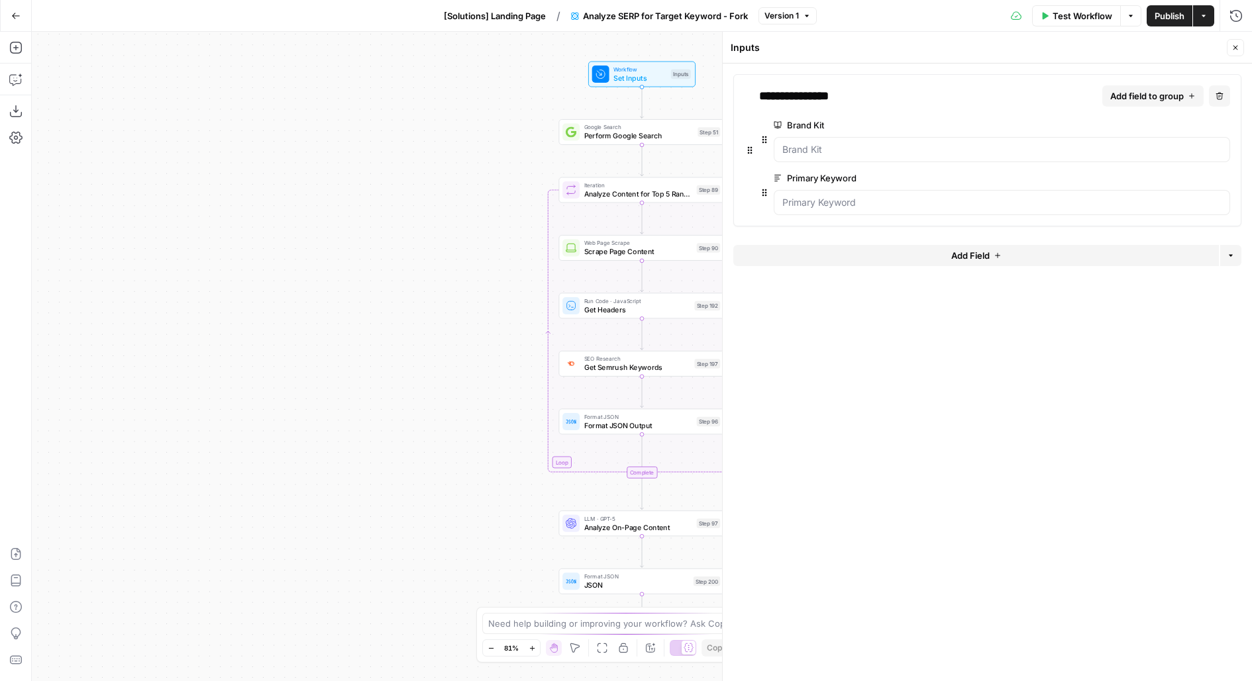
click at [909, 249] on button "Add Field" at bounding box center [975, 255] width 485 height 21
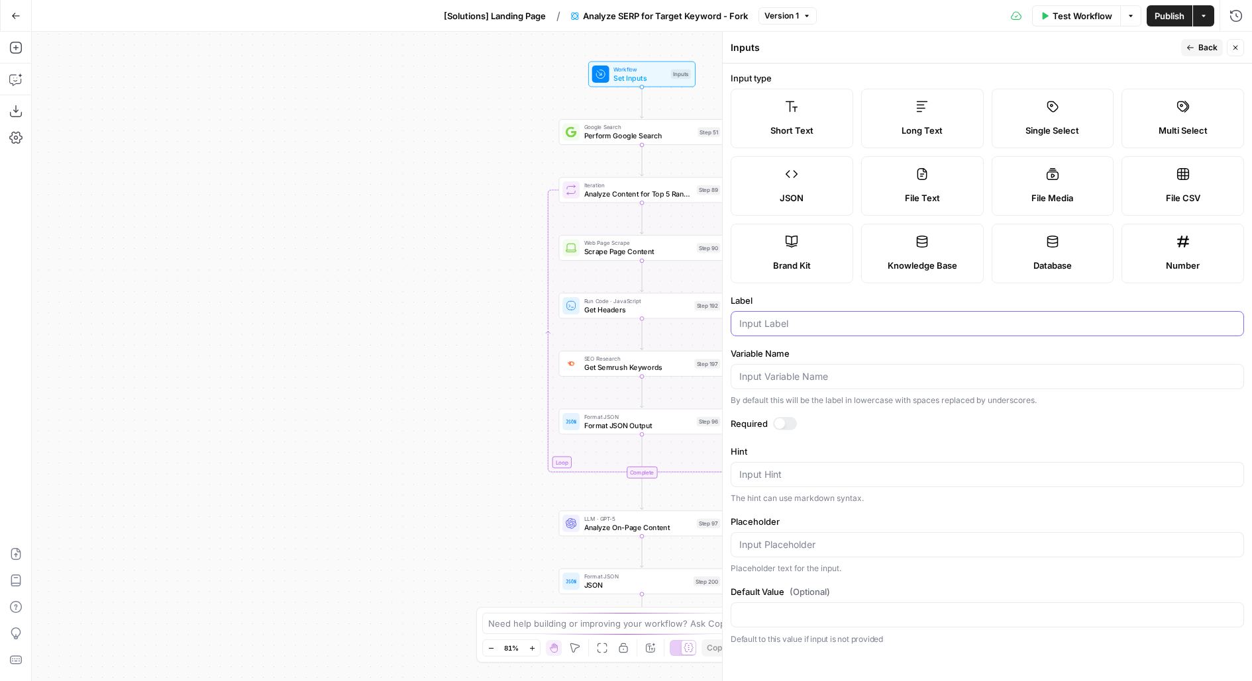
click at [803, 318] on input "Label" at bounding box center [987, 323] width 496 height 13
type input "Locale"
click at [1197, 45] on button "Back" at bounding box center [1202, 47] width 42 height 17
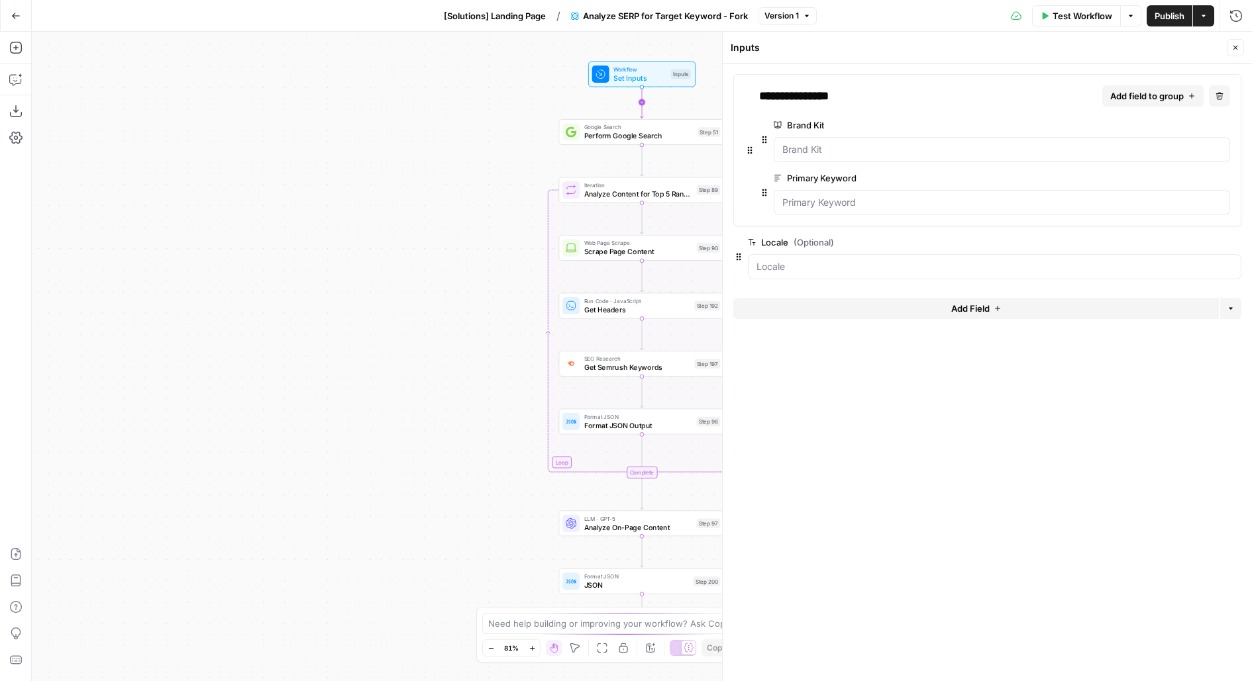
click at [640, 106] on icon "Edge from start to step_51" at bounding box center [641, 103] width 3 height 32
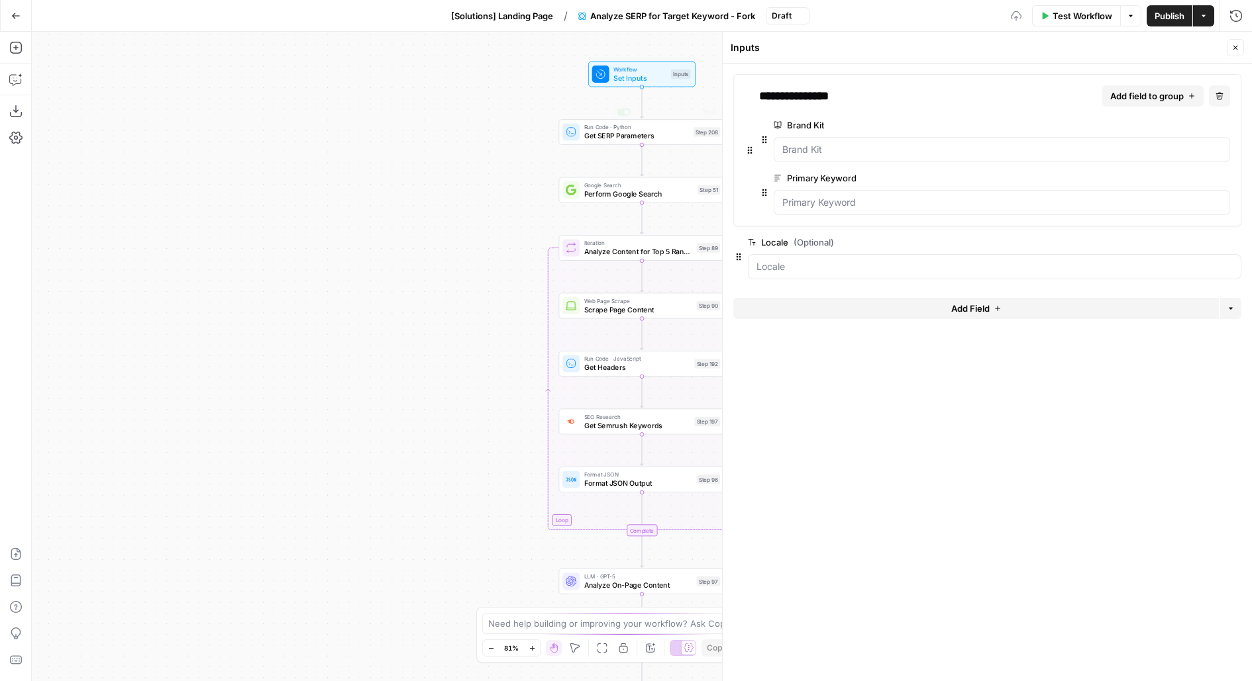
drag, startPoint x: 483, startPoint y: 148, endPoint x: 324, endPoint y: 187, distance: 163.0
click at [324, 187] on div "Workflow Set Inputs Inputs Run Code · Python Get SERP Parameters Step 208 Copy …" at bounding box center [642, 357] width 1220 height 650
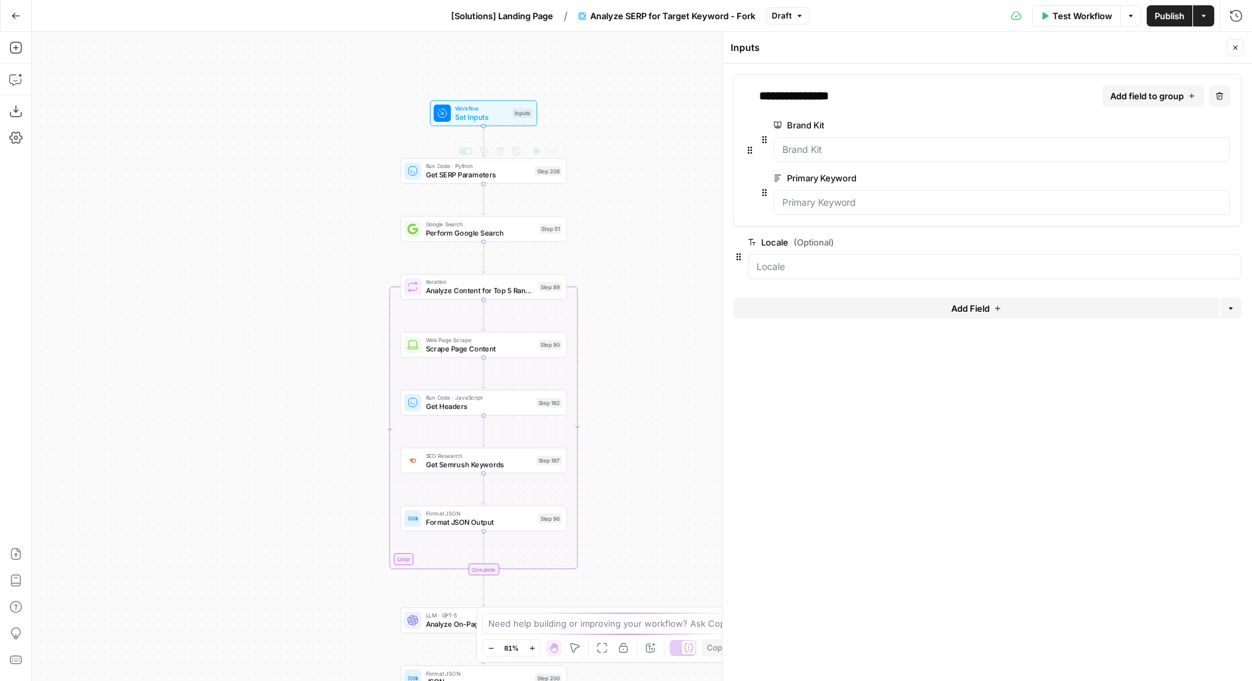
click at [525, 177] on span "Get SERP Parameters" at bounding box center [478, 175] width 105 height 11
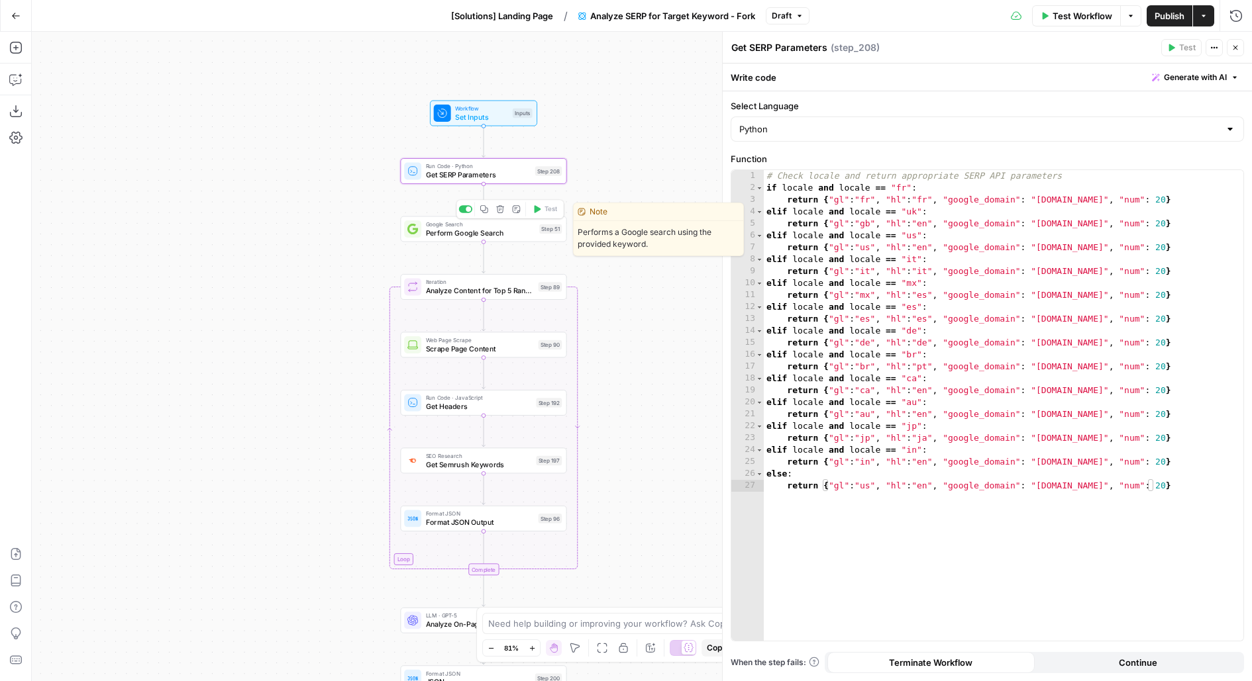
click at [518, 238] on div "Google Search Perform Google Search Step 51 Copy step Delete step Edit Note Test" at bounding box center [483, 230] width 166 height 26
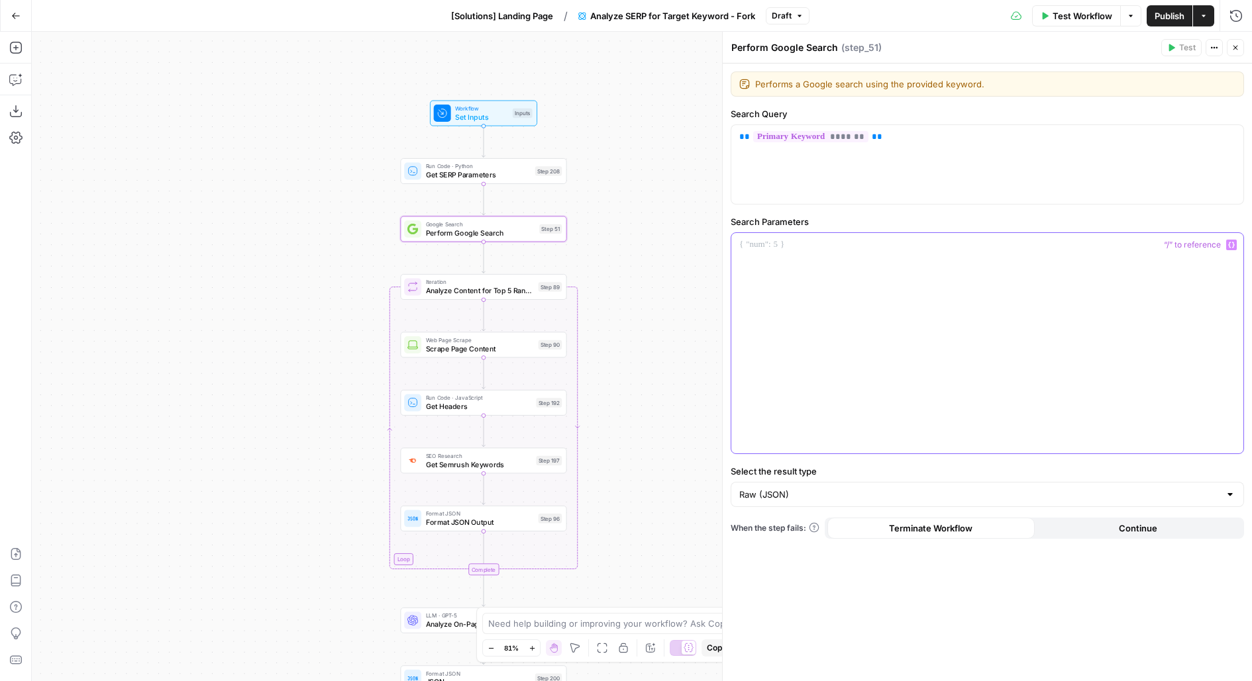
click at [823, 276] on div at bounding box center [987, 343] width 512 height 221
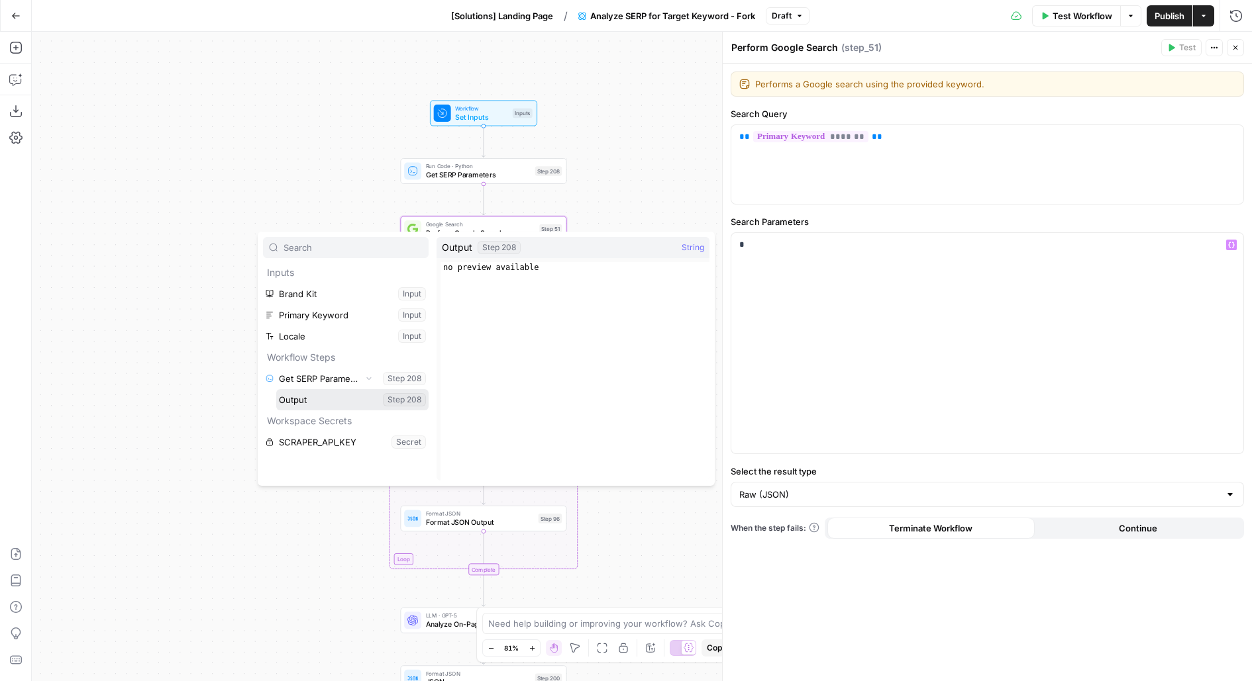
click at [276, 389] on button "Select variable Output" at bounding box center [352, 399] width 152 height 21
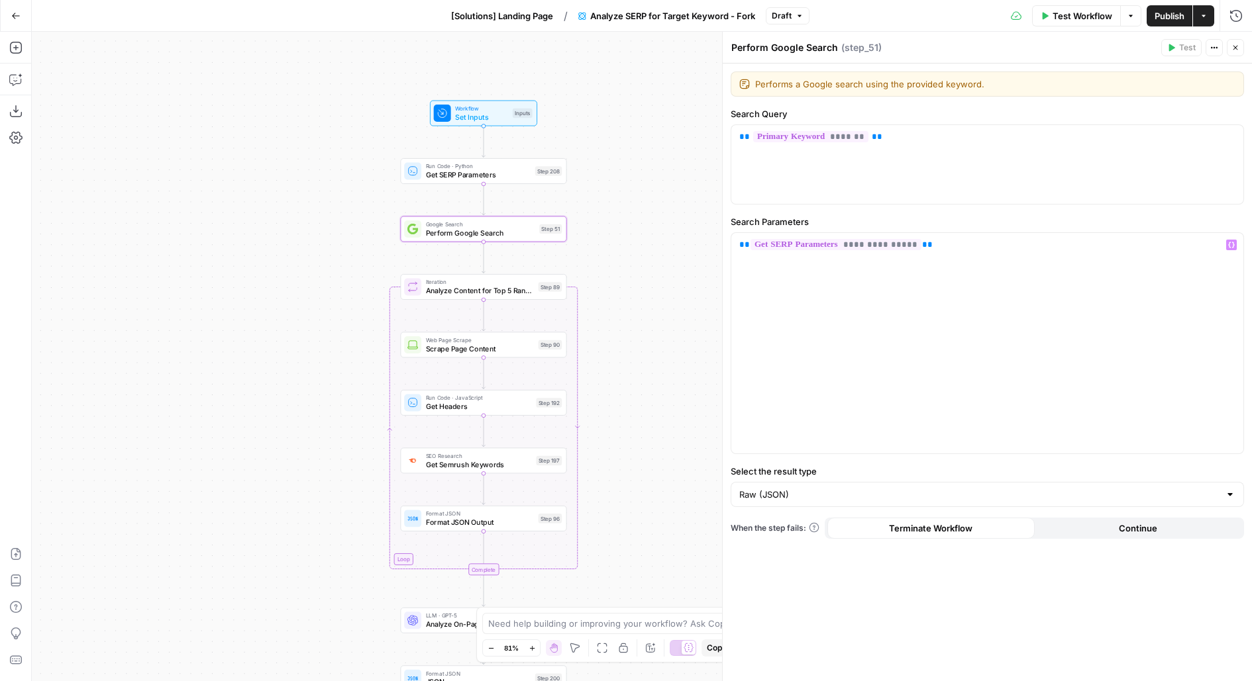
click at [1232, 47] on icon "button" at bounding box center [1235, 48] width 8 height 8
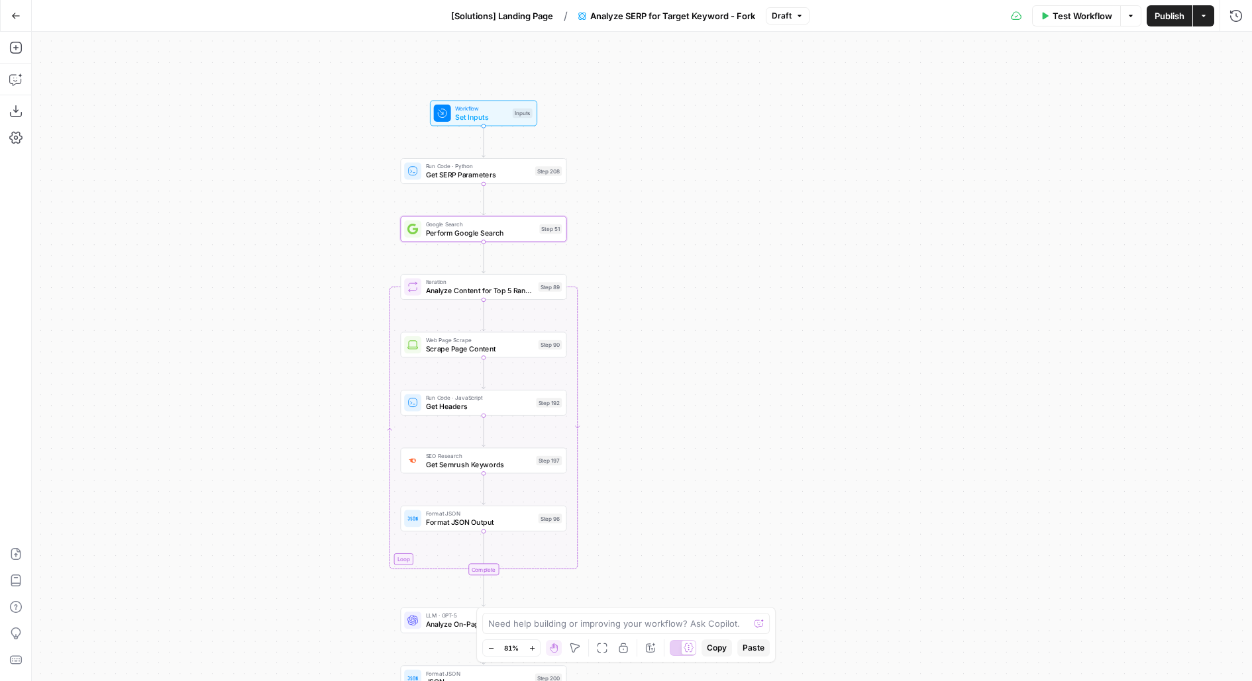
click at [536, 473] on div "SEO Research Get Semrush Keywords Step 197 Copy step Delete step Edit Note Test" at bounding box center [483, 461] width 166 height 26
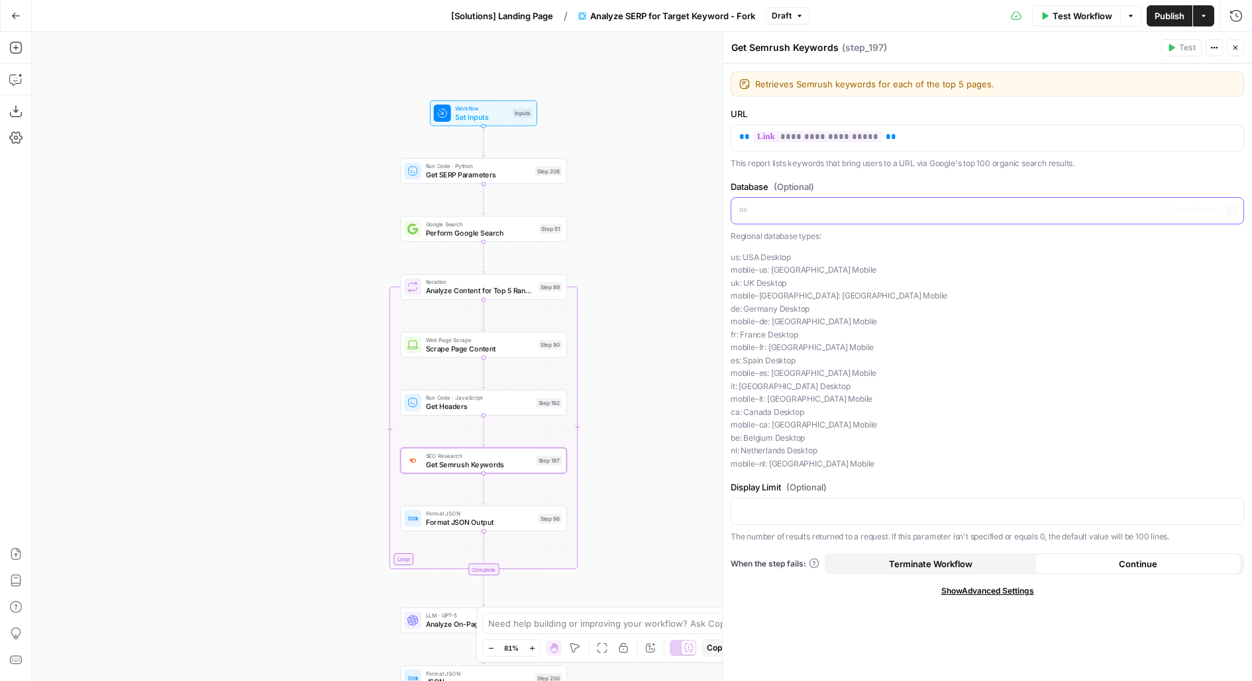
click at [887, 203] on p at bounding box center [987, 209] width 496 height 13
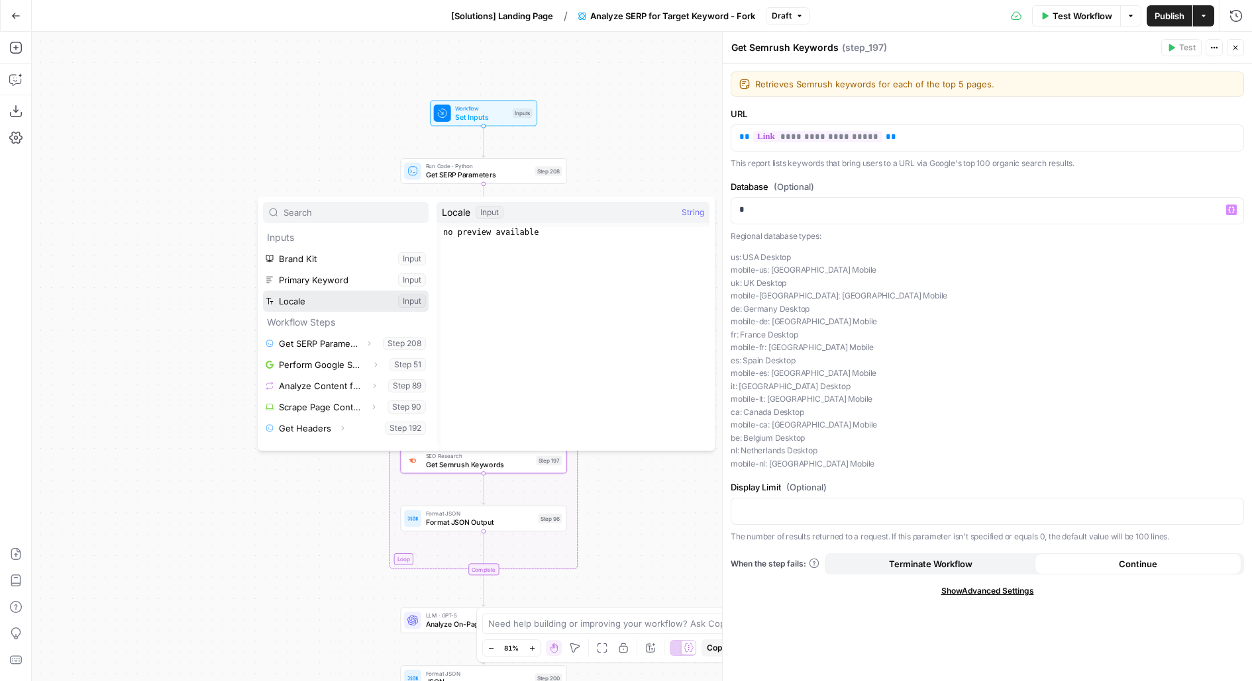
click at [263, 291] on button "Select variable Locale" at bounding box center [346, 301] width 166 height 21
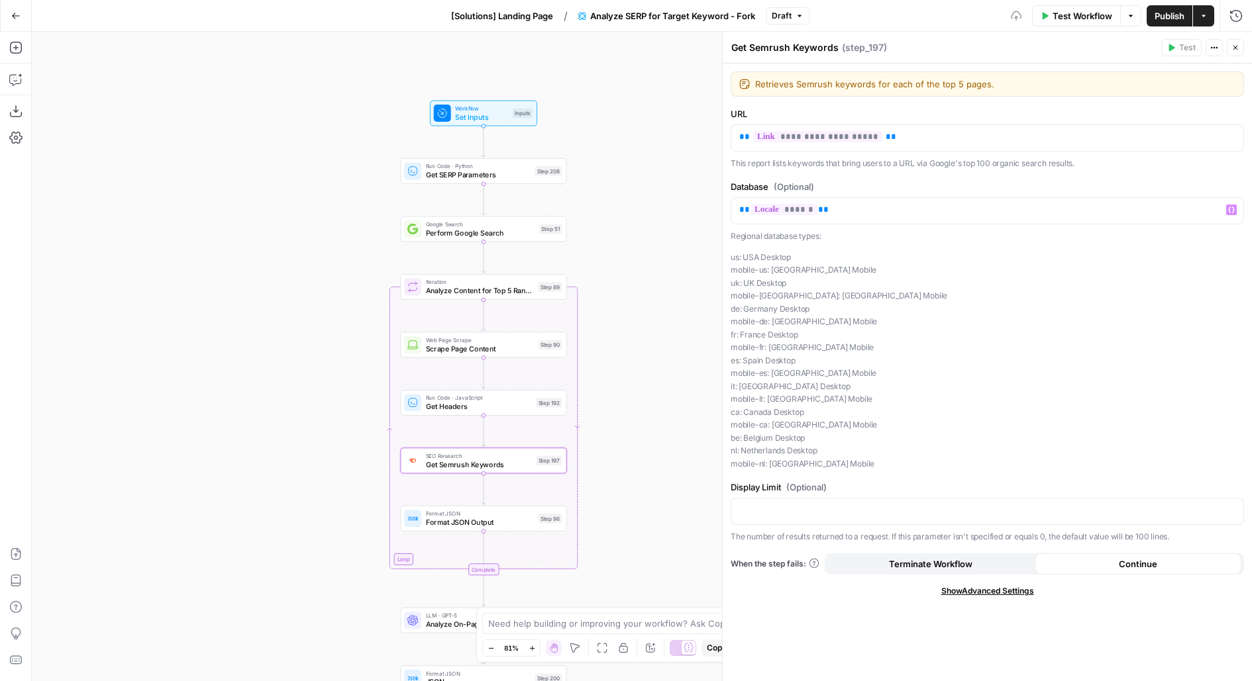
click at [1052, 340] on p "us: USA Desktop mobile-us: USA Mobile uk: UK Desktop mobile-uk: UK Mobile de: G…" at bounding box center [986, 361] width 513 height 220
click at [1240, 50] on button "Close" at bounding box center [1234, 47] width 17 height 17
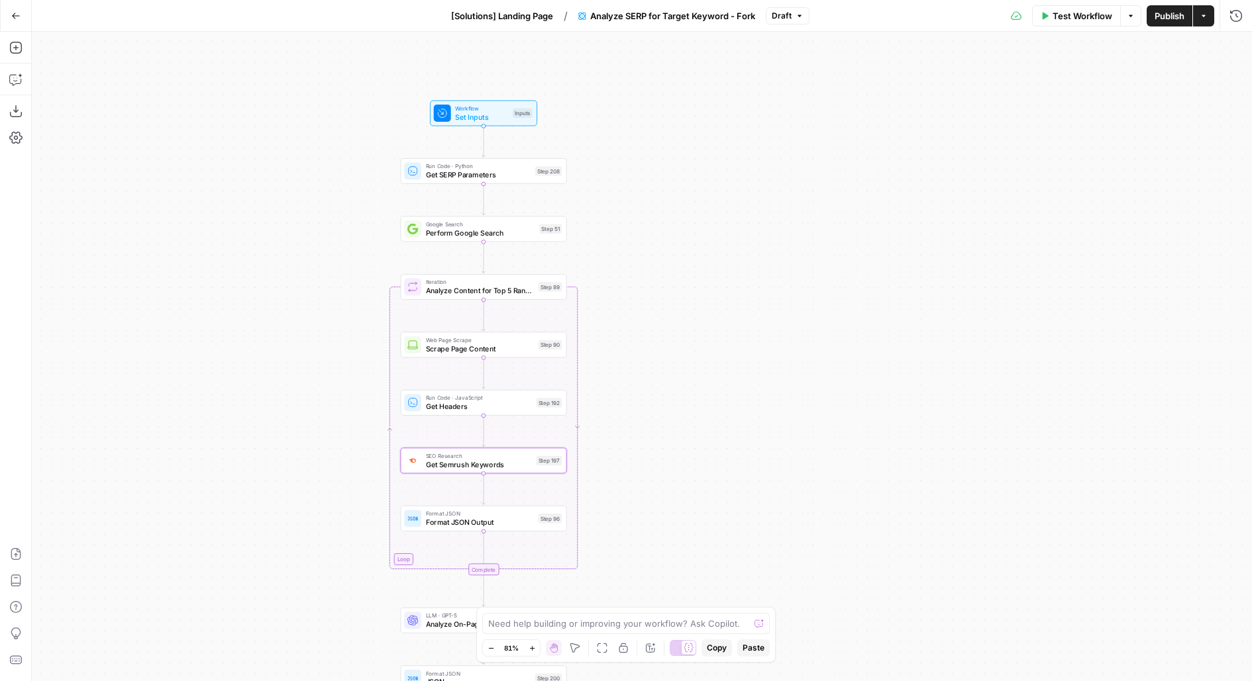
drag, startPoint x: 810, startPoint y: 480, endPoint x: 886, endPoint y: 179, distance: 310.8
click at [883, 187] on div "Workflow Set Inputs Inputs Run Code · Python Get SERP Parameters Step 208 Googl…" at bounding box center [642, 357] width 1220 height 650
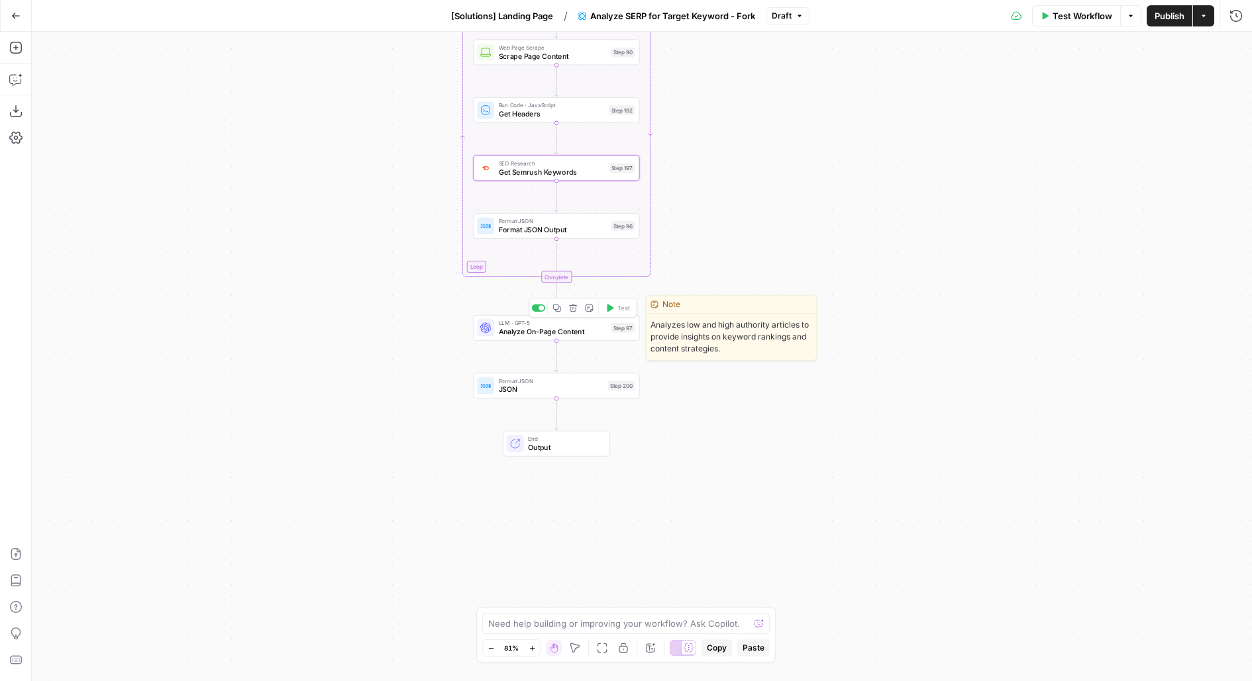
click at [570, 310] on icon "button" at bounding box center [573, 308] width 9 height 9
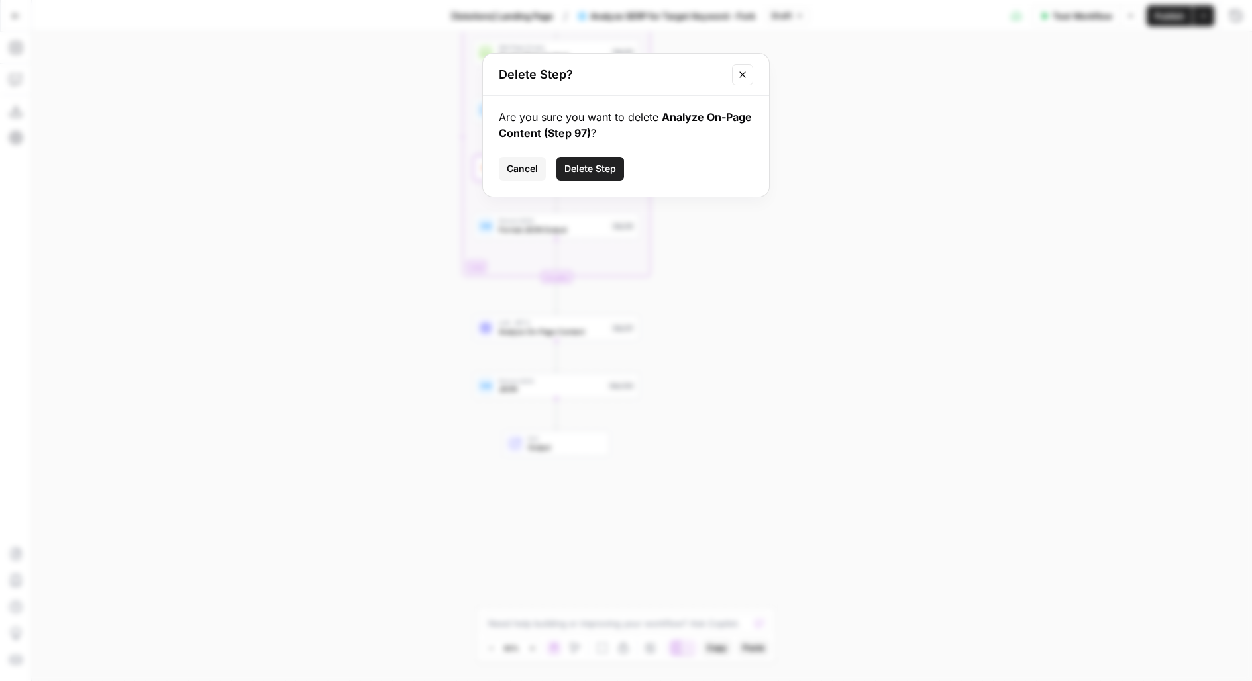
click at [609, 162] on span "Delete Step" at bounding box center [590, 168] width 52 height 13
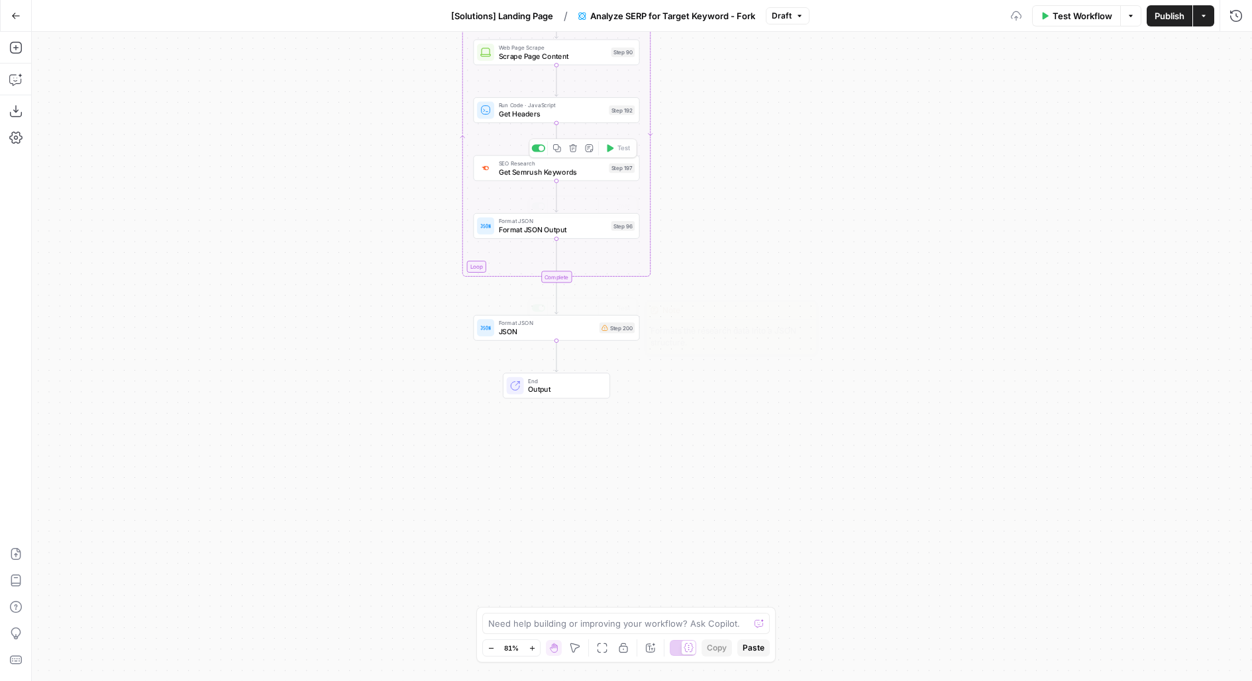
click at [586, 330] on span "JSON" at bounding box center [547, 331] width 97 height 11
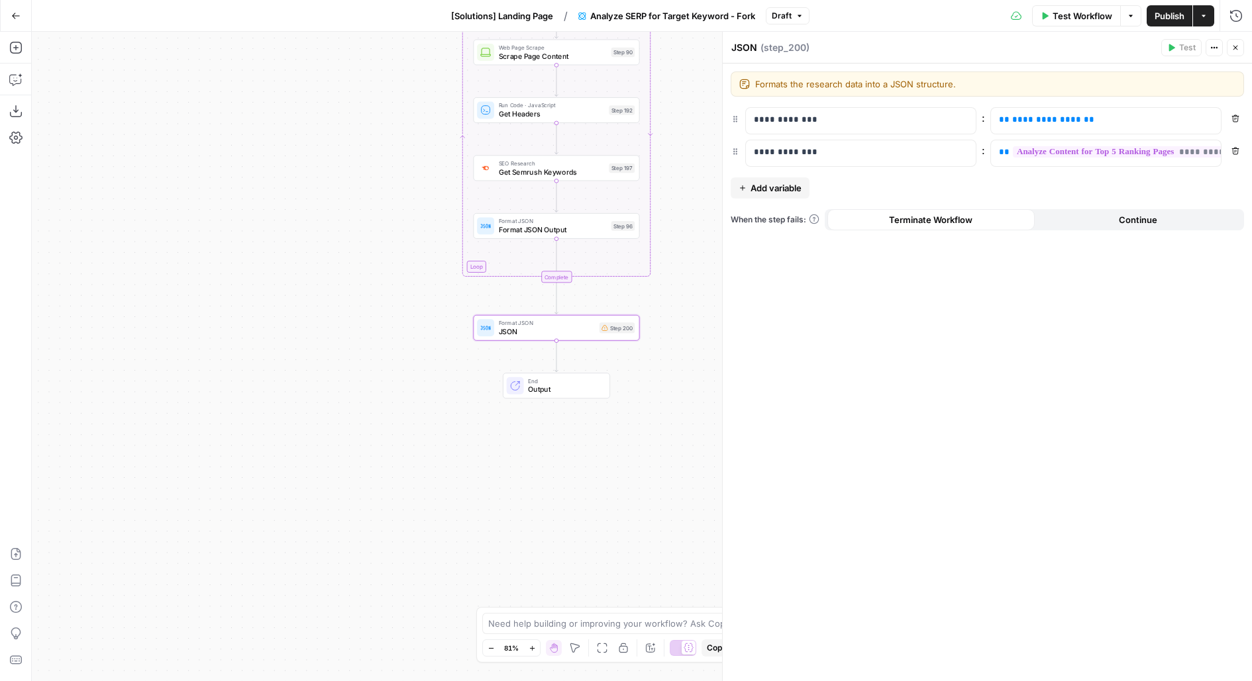
click at [1232, 123] on button "Remove" at bounding box center [1234, 118] width 17 height 17
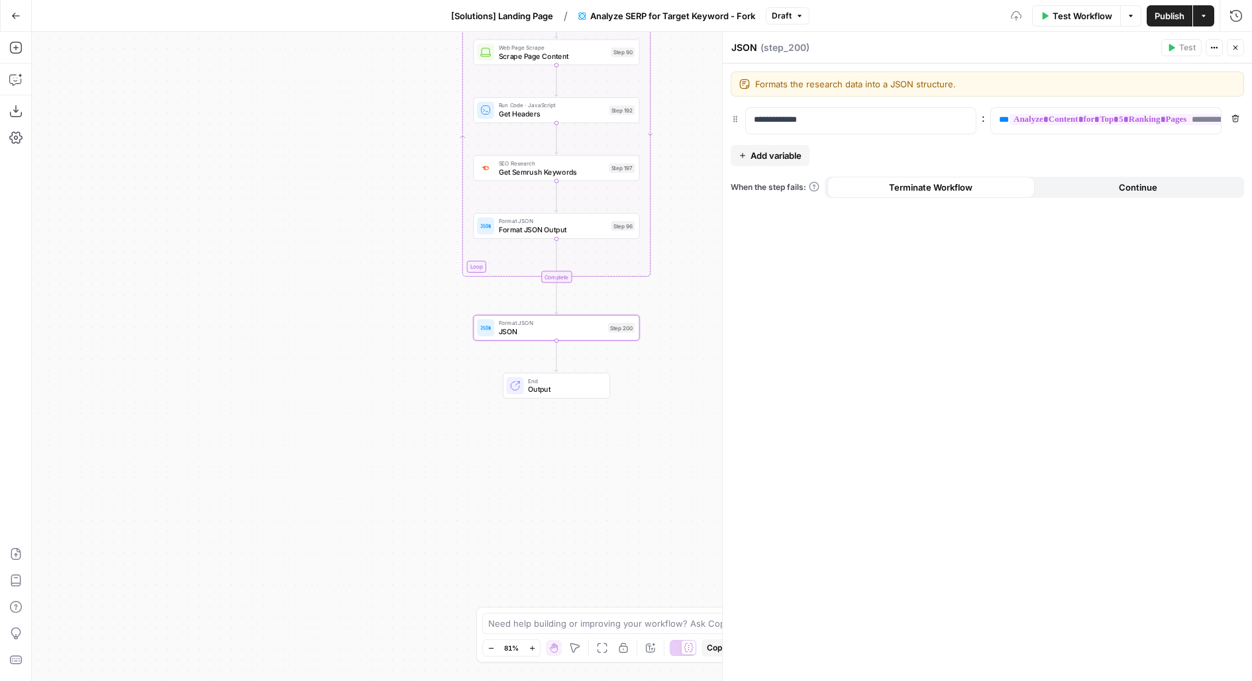
click at [1162, 19] on span "Publish" at bounding box center [1169, 15] width 30 height 13
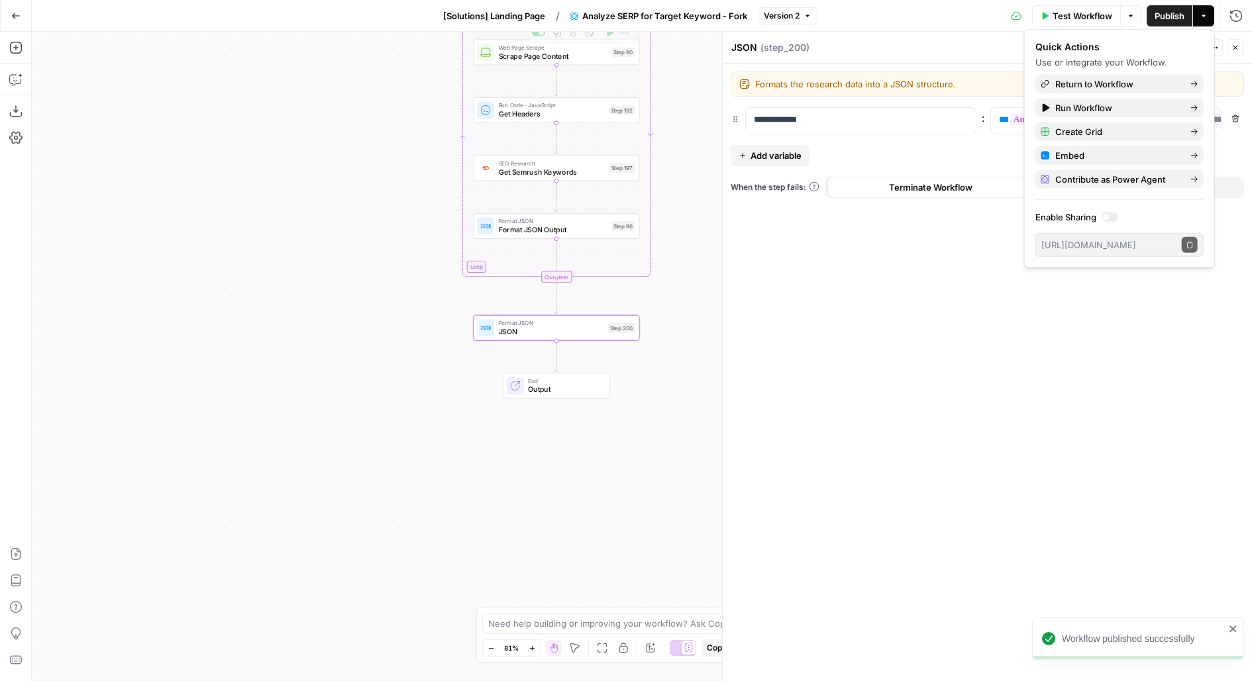
click at [497, 11] on span "[Solutions] Landing Page" at bounding box center [494, 15] width 102 height 13
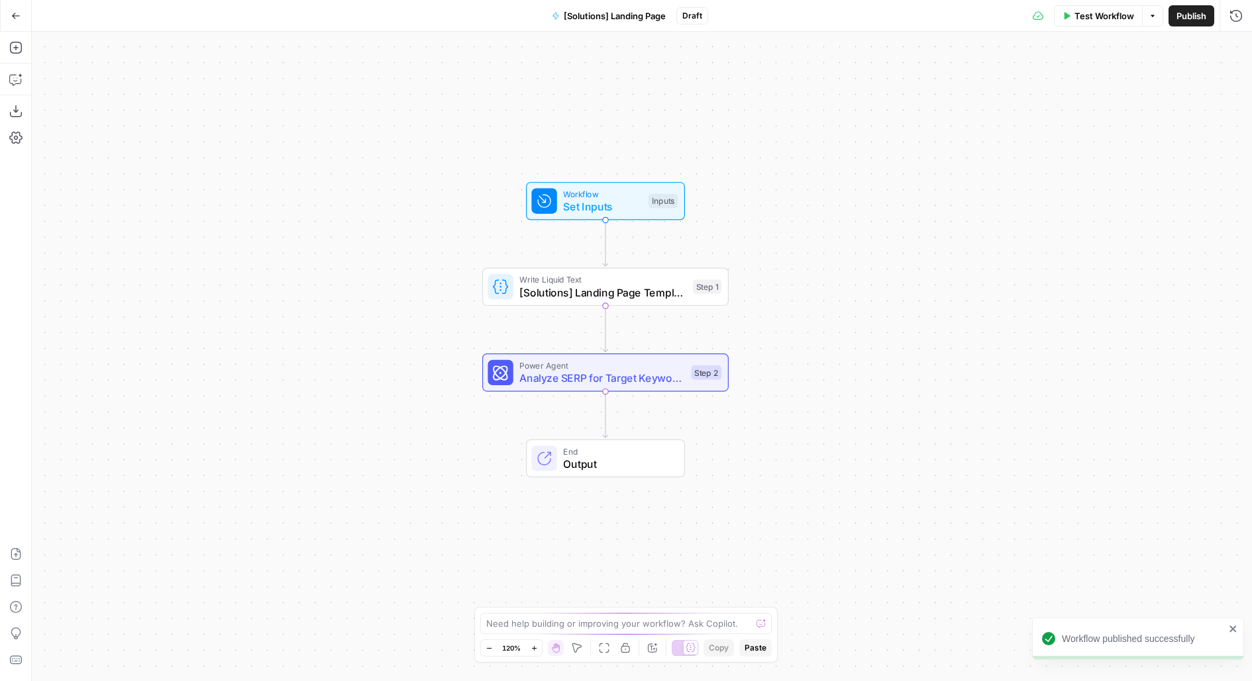
drag, startPoint x: 844, startPoint y: 356, endPoint x: 803, endPoint y: 320, distance: 53.9
click at [803, 320] on div "Workflow Set Inputs Inputs Write Liquid Text [Solutions] Landing Page Template …" at bounding box center [642, 357] width 1220 height 650
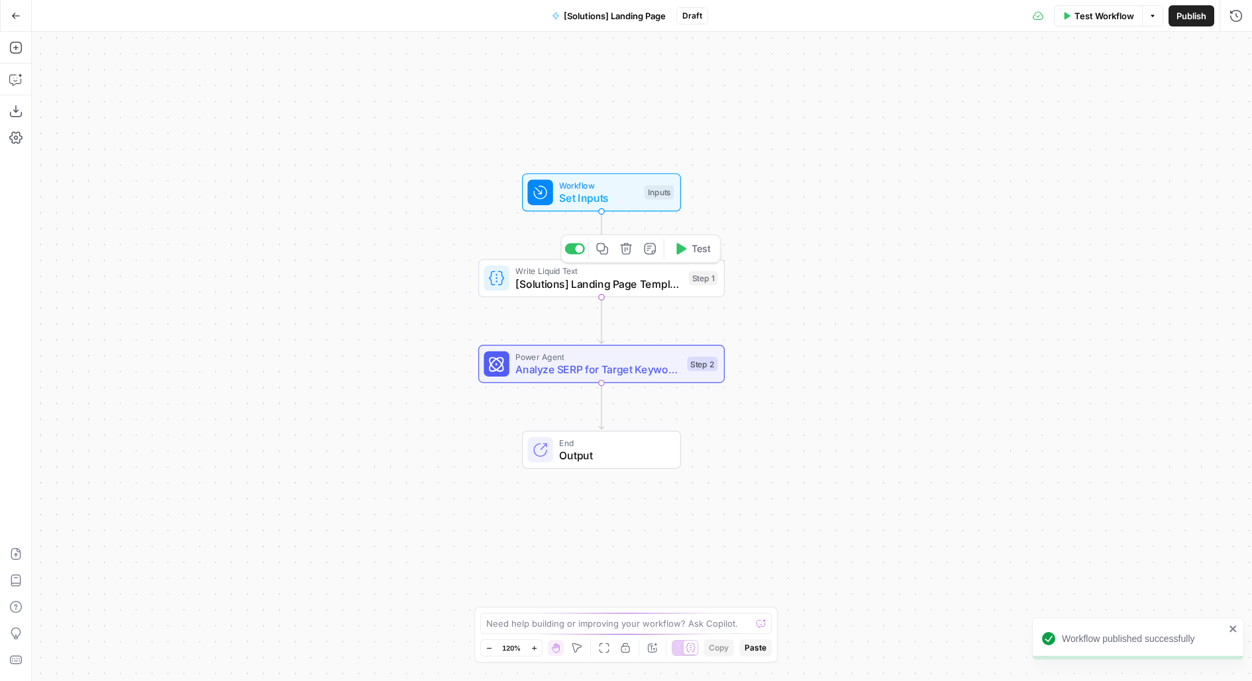
click at [693, 251] on span "Test" at bounding box center [700, 249] width 19 height 15
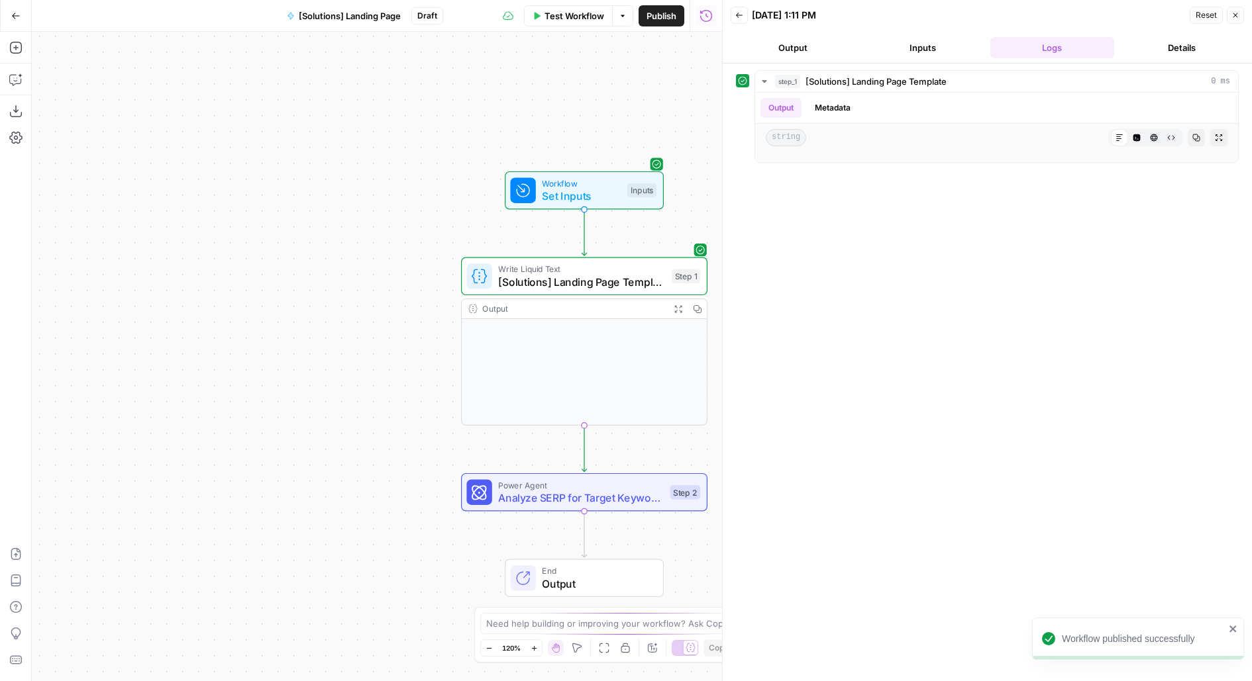
drag, startPoint x: 371, startPoint y: 462, endPoint x: 303, endPoint y: 434, distance: 73.7
click at [303, 434] on div "Workflow Set Inputs Inputs Write Liquid Text [Solutions] Landing Page Template …" at bounding box center [377, 357] width 690 height 650
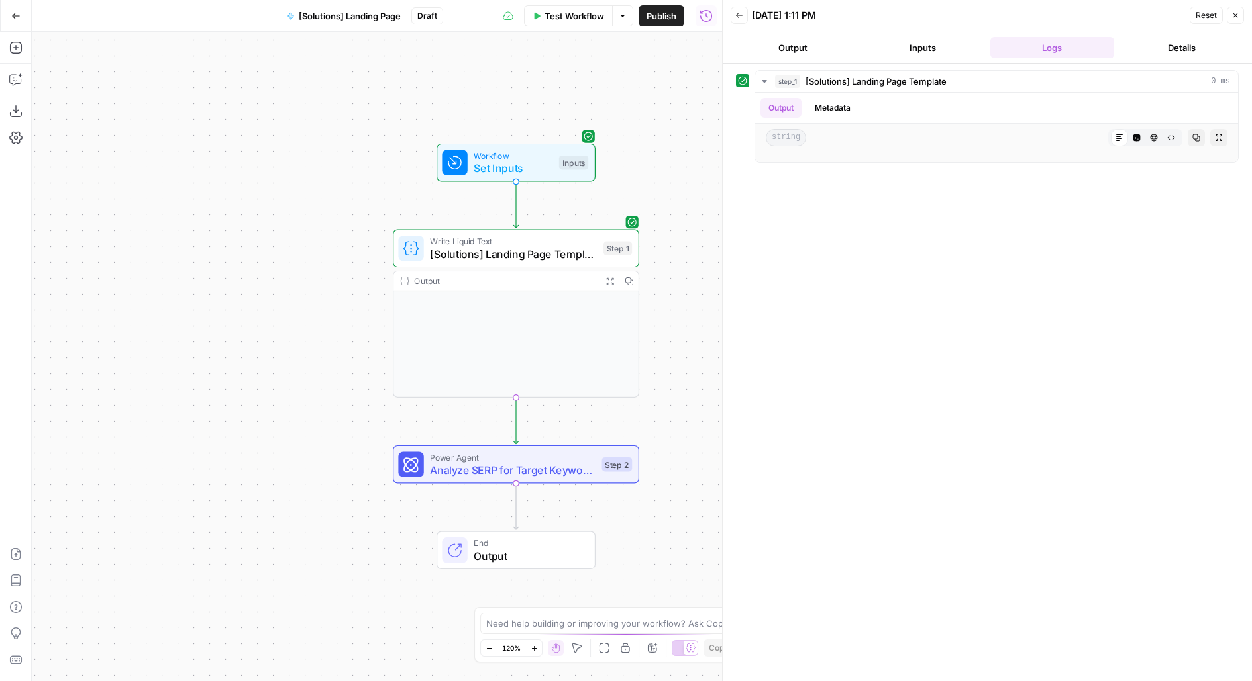
click at [615, 440] on span "Test" at bounding box center [615, 435] width 19 height 15
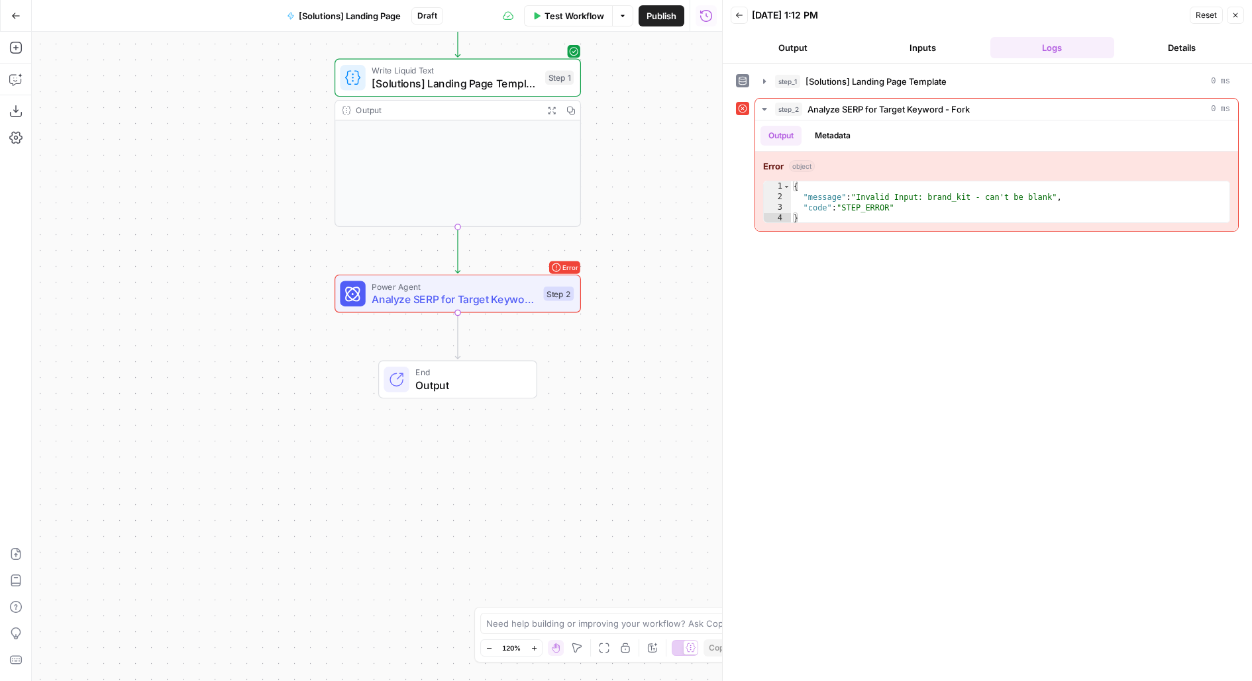
drag, startPoint x: 671, startPoint y: 341, endPoint x: 612, endPoint y: 168, distance: 182.8
click at [613, 169] on div "Workflow Set Inputs Inputs Write Liquid Text [Solutions] Landing Page Template …" at bounding box center [377, 357] width 690 height 650
click at [485, 297] on span "Analyze SERP for Target Keyword - Fork" at bounding box center [454, 298] width 166 height 16
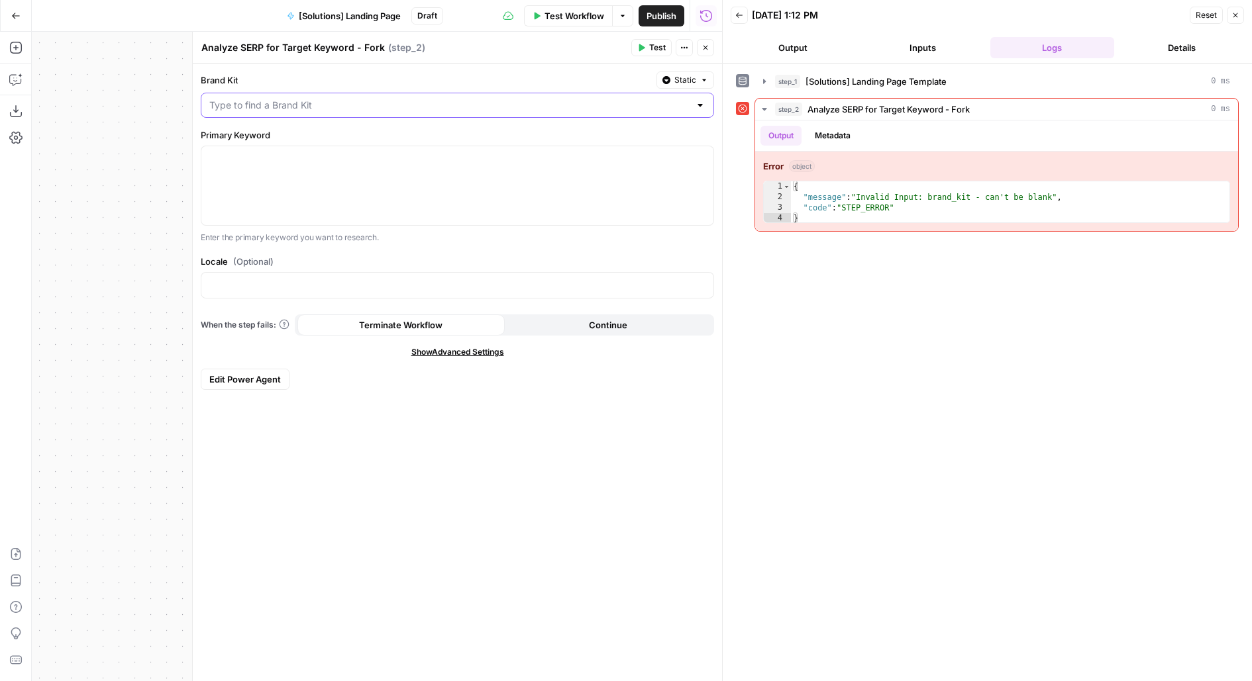
click at [489, 105] on input "Brand Kit" at bounding box center [449, 105] width 480 height 13
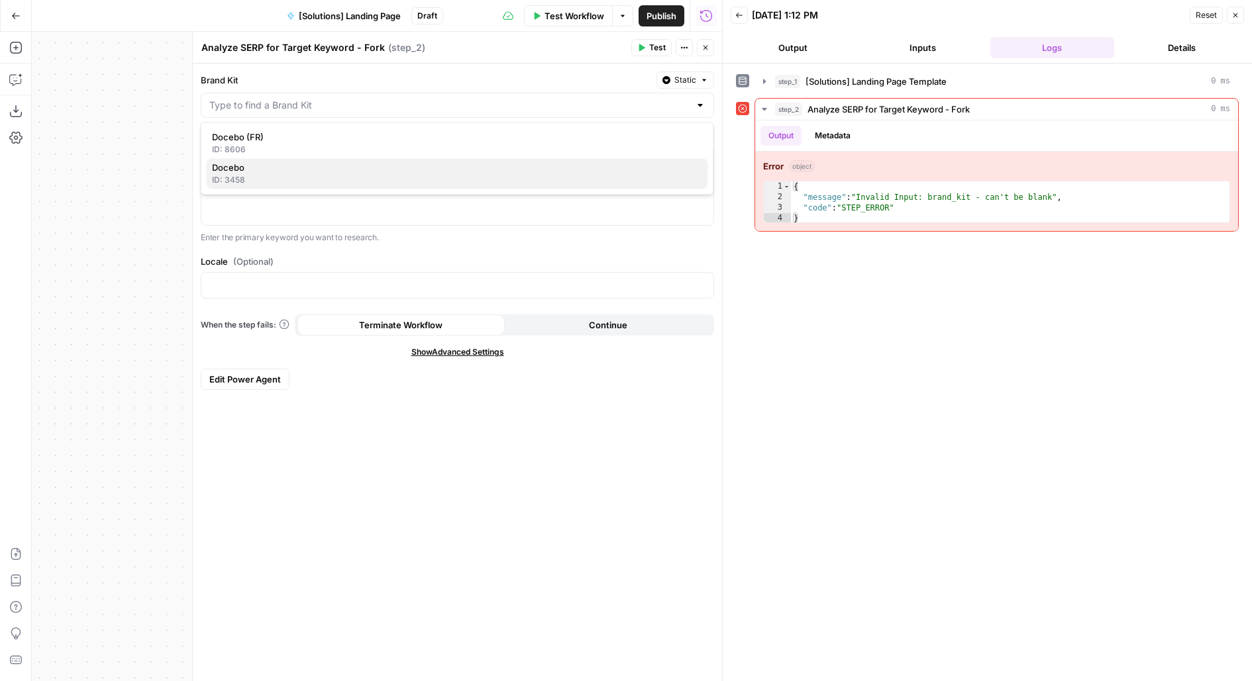
click at [472, 177] on div "ID: 3458" at bounding box center [457, 180] width 491 height 12
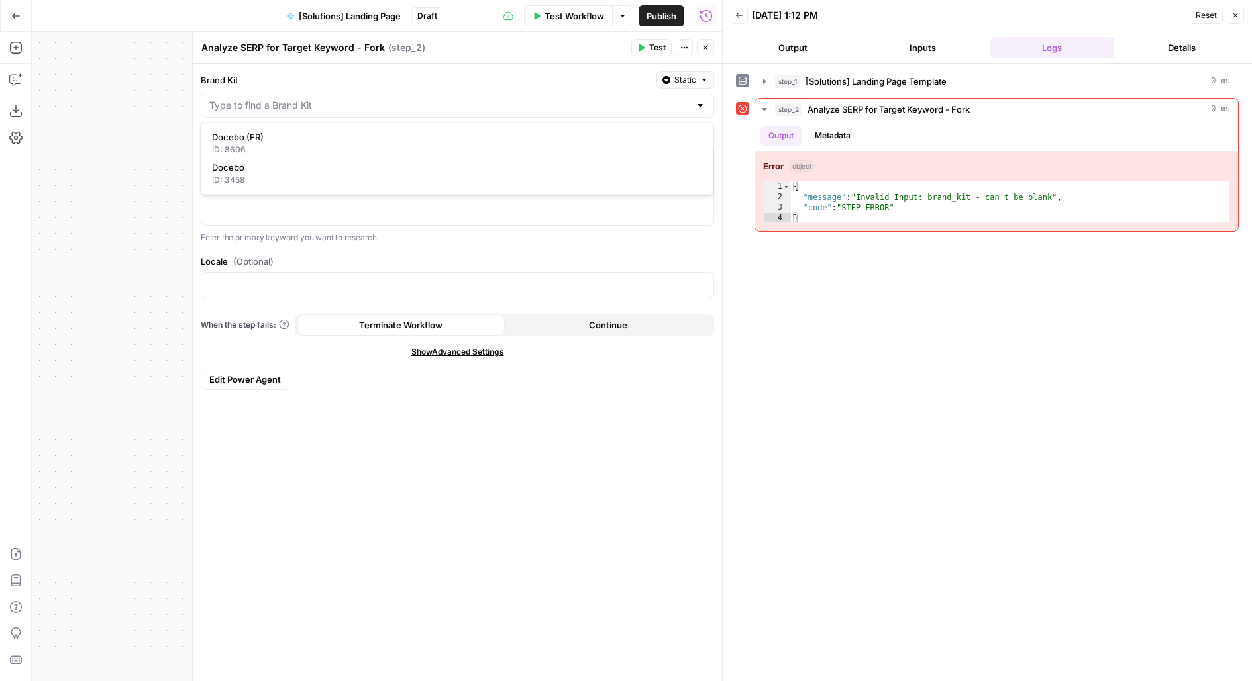
type input "Docebo"
click at [413, 181] on div at bounding box center [457, 185] width 512 height 79
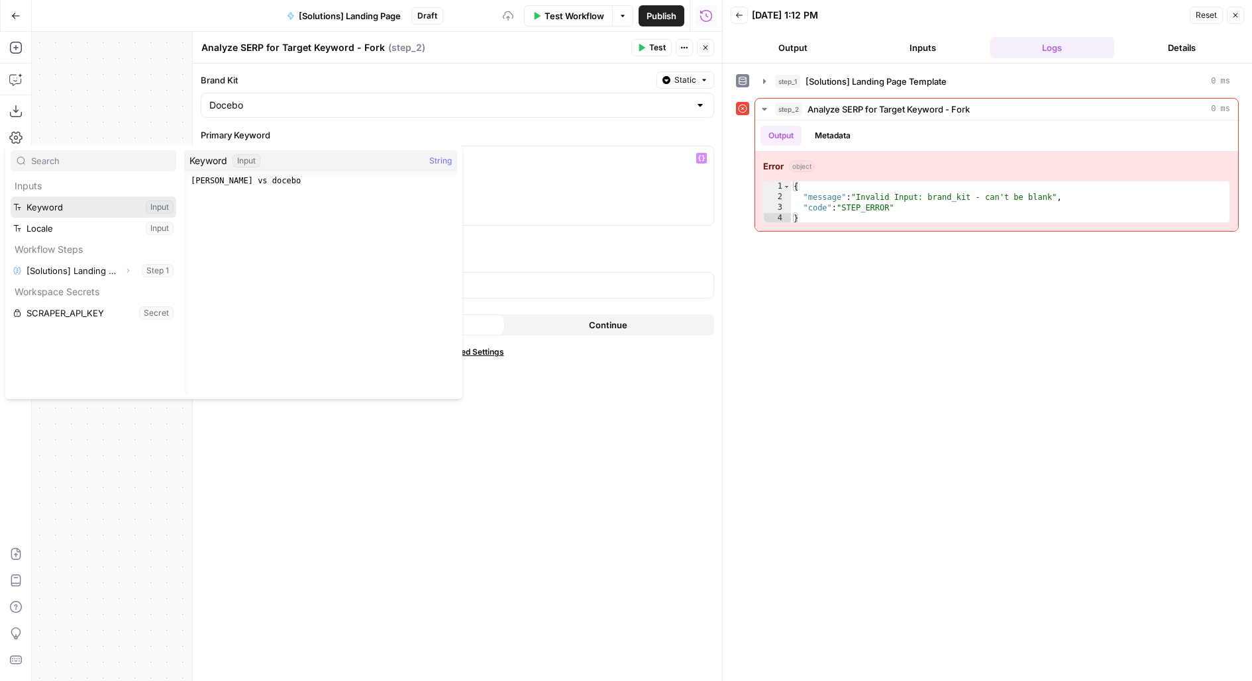
click at [11, 197] on button "Select variable Keyword" at bounding box center [94, 207] width 166 height 21
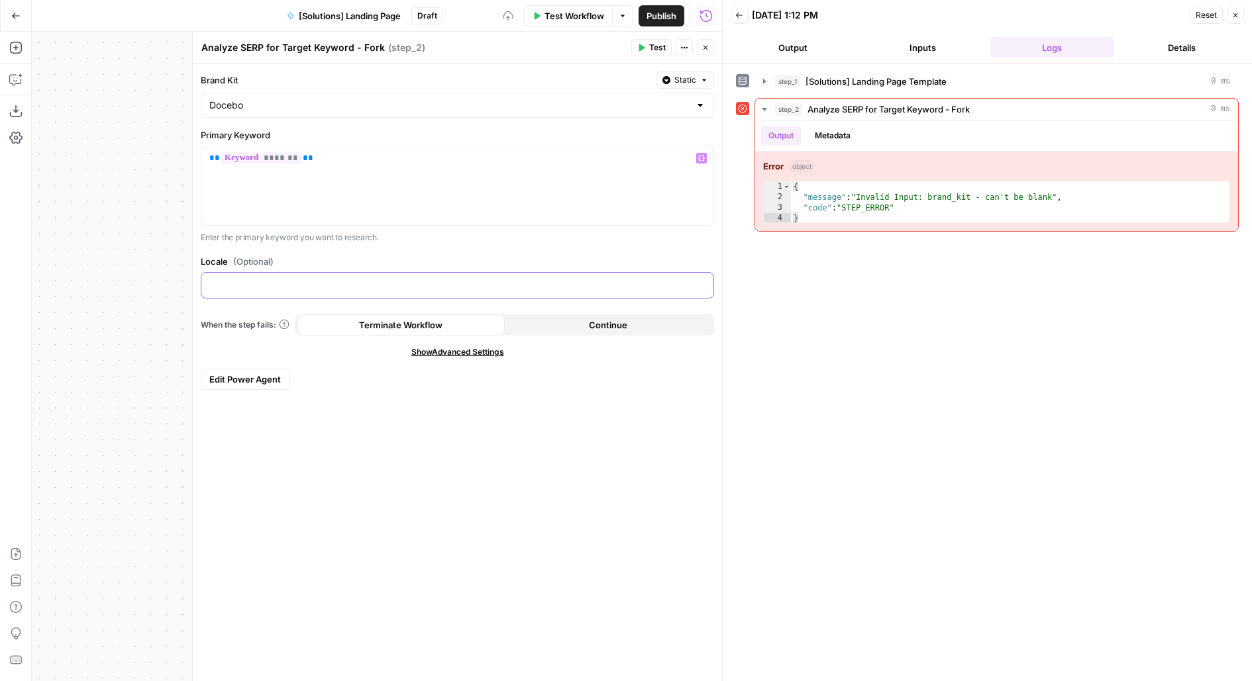
click at [233, 275] on div at bounding box center [457, 286] width 512 height 26
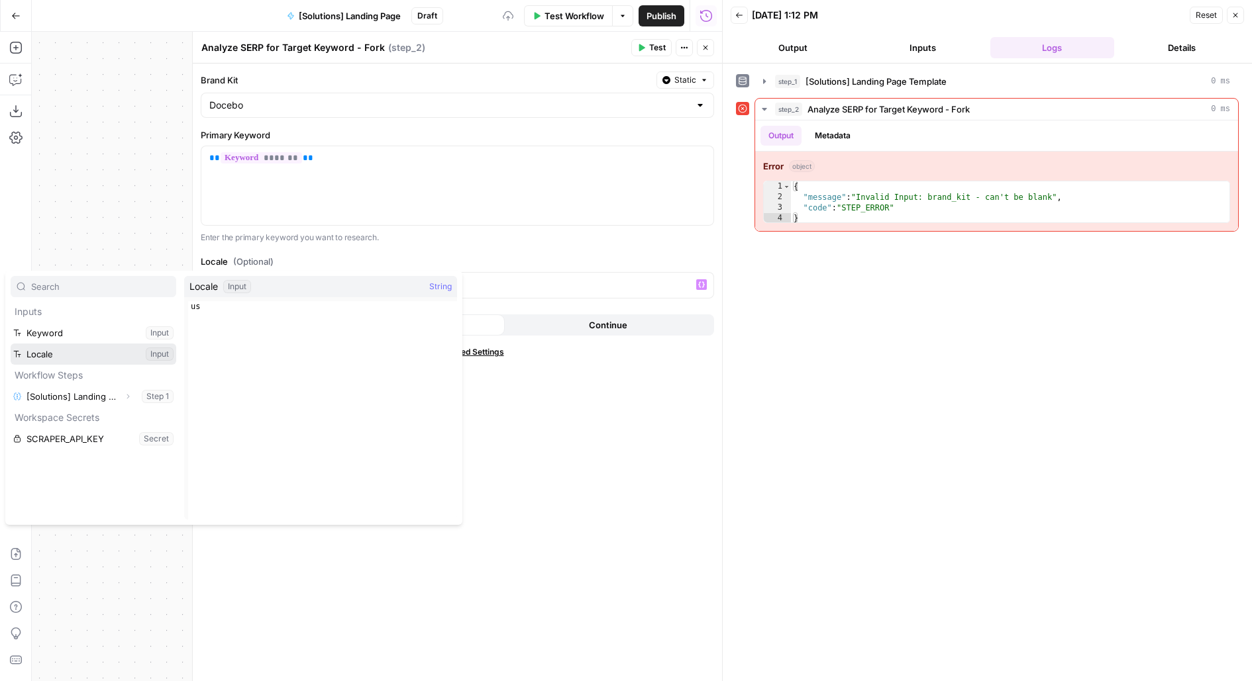
click at [11, 344] on button "Select variable Locale" at bounding box center [94, 354] width 166 height 21
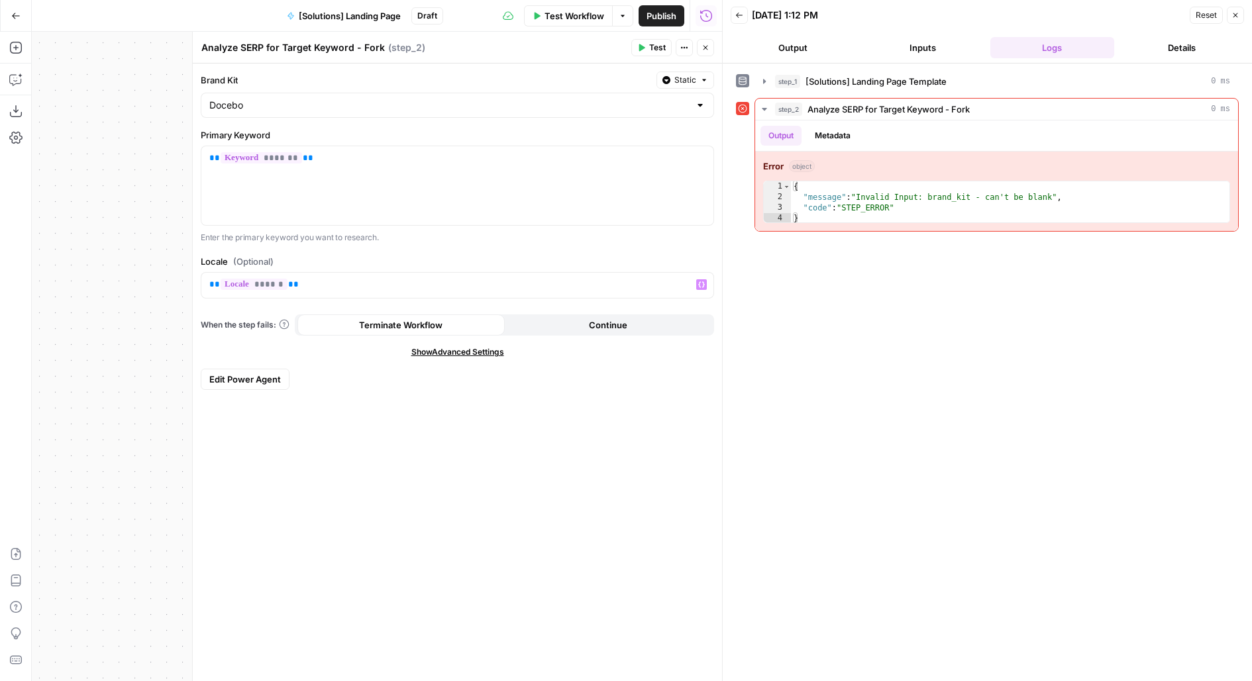
click at [653, 50] on span "Test" at bounding box center [657, 48] width 17 height 12
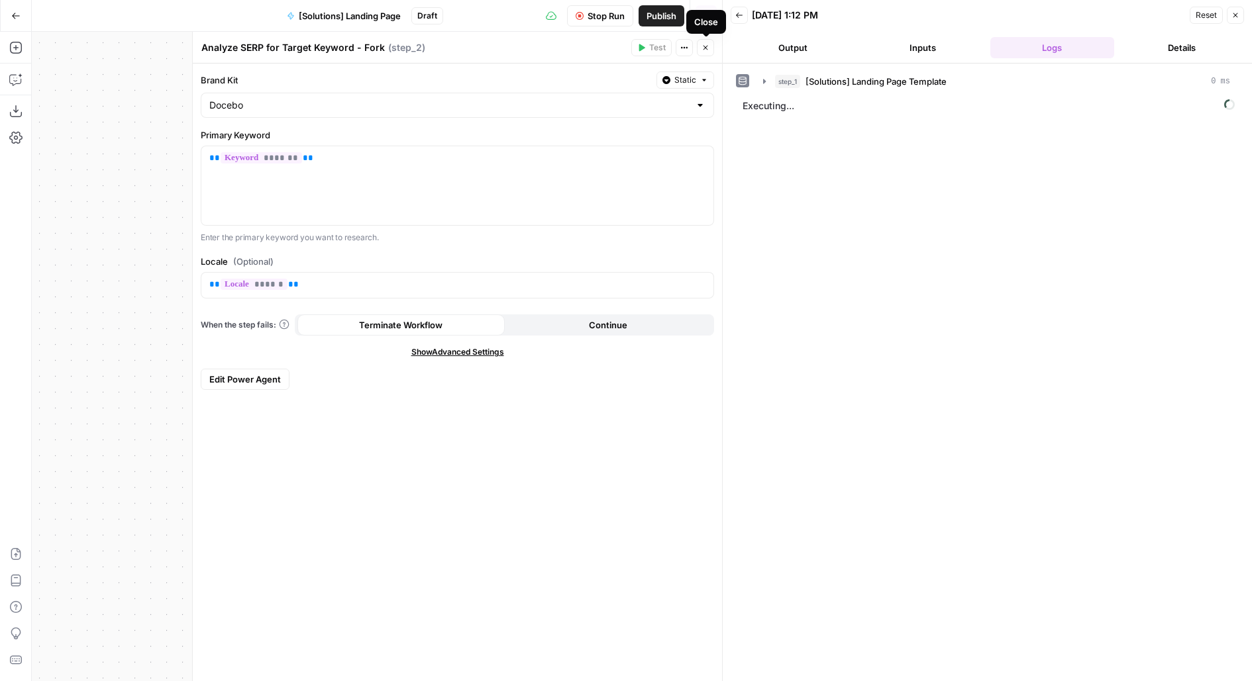
click at [700, 52] on button "Close" at bounding box center [705, 47] width 17 height 17
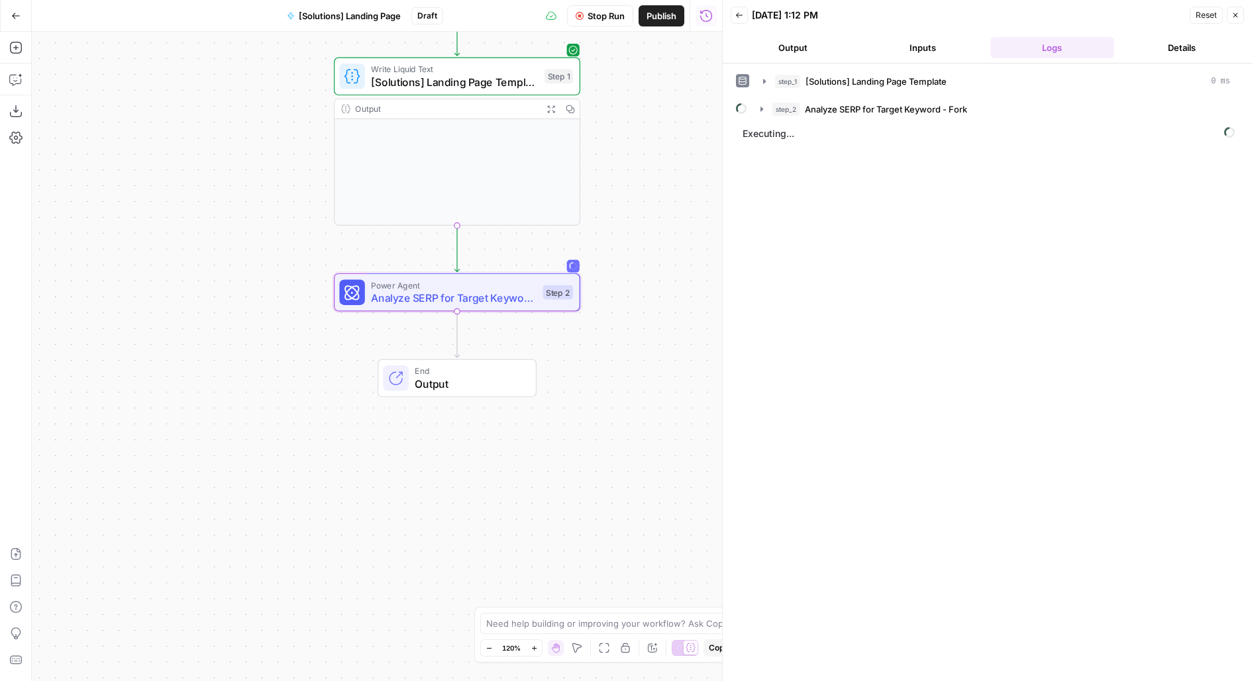
click at [466, 81] on span "[Solutions] Landing Page Template" at bounding box center [454, 82] width 167 height 16
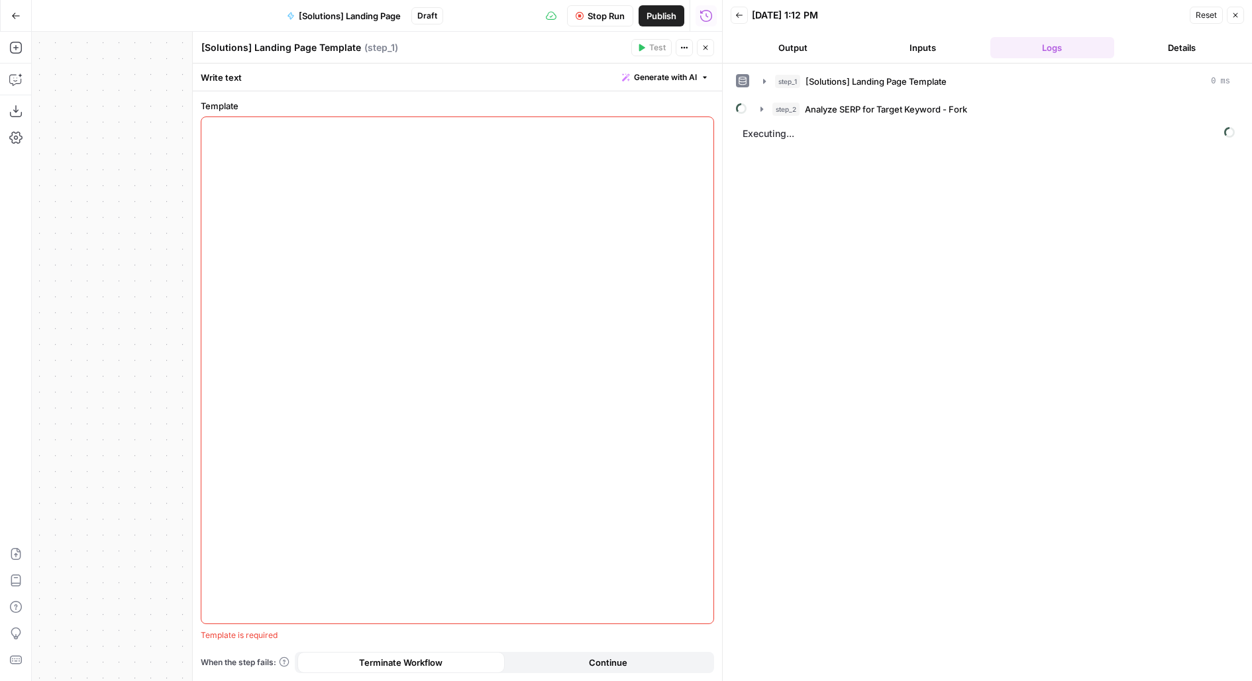
click at [488, 268] on div at bounding box center [457, 370] width 512 height 507
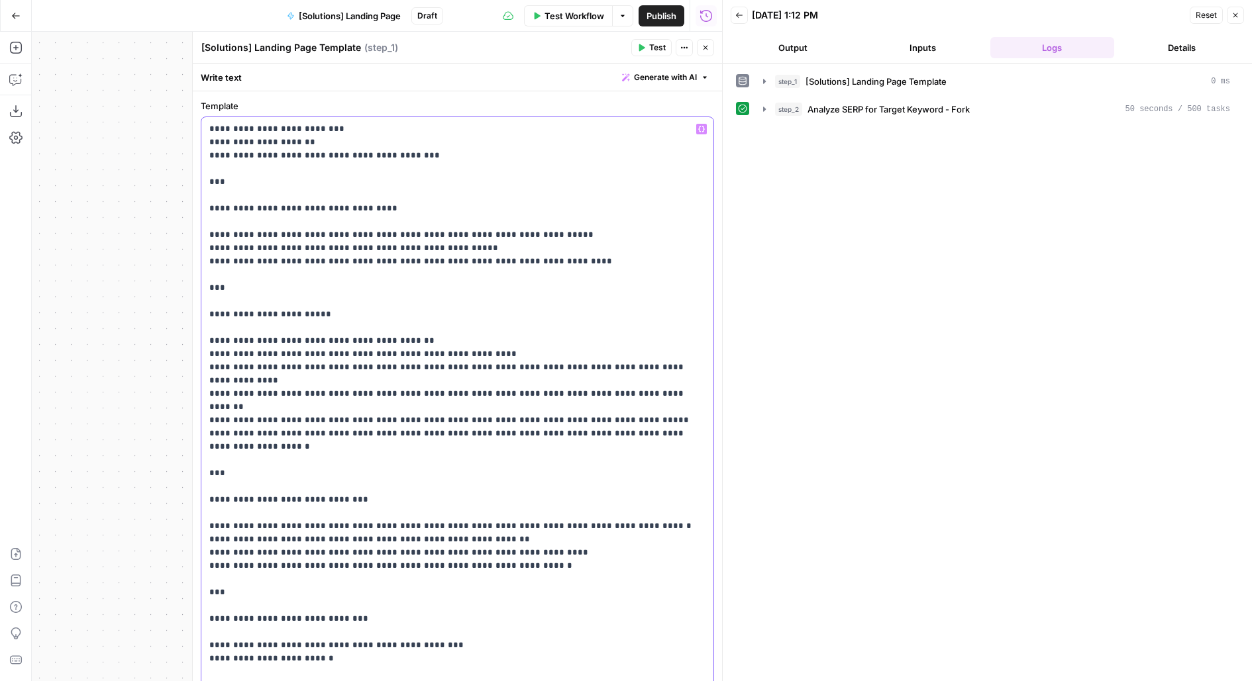
click at [508, 213] on p "**********" at bounding box center [457, 659] width 497 height 1073
paste div
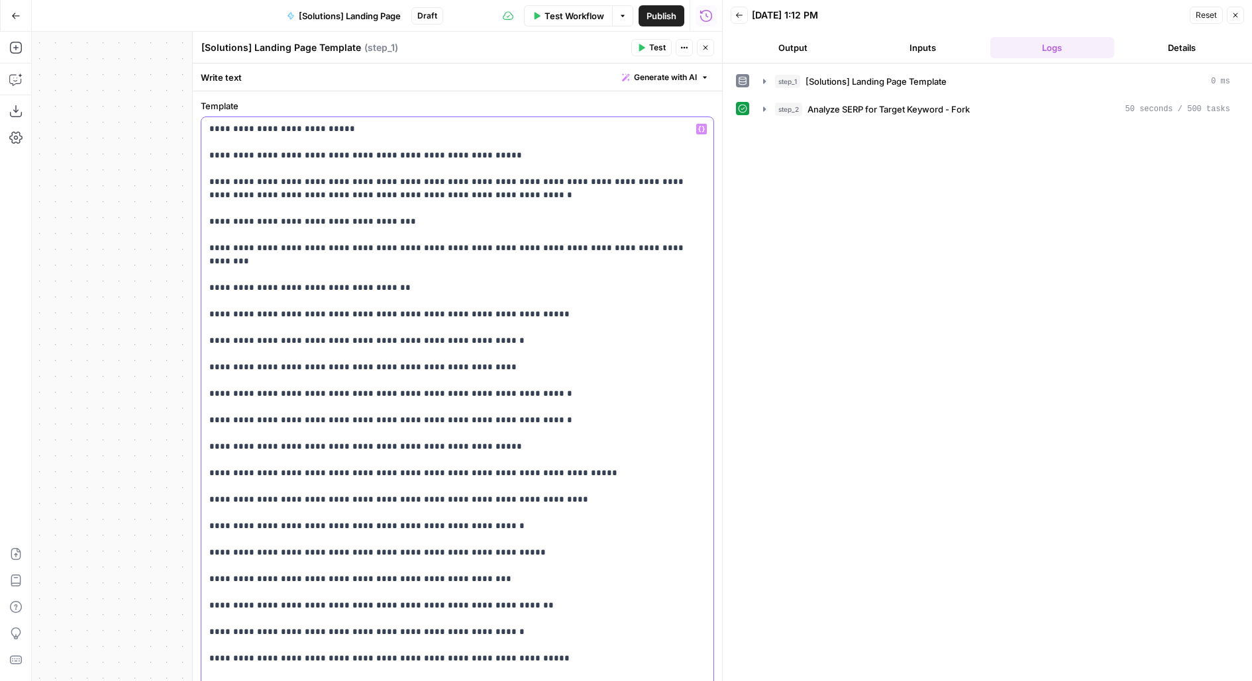
drag, startPoint x: 294, startPoint y: 128, endPoint x: 505, endPoint y: 126, distance: 211.3
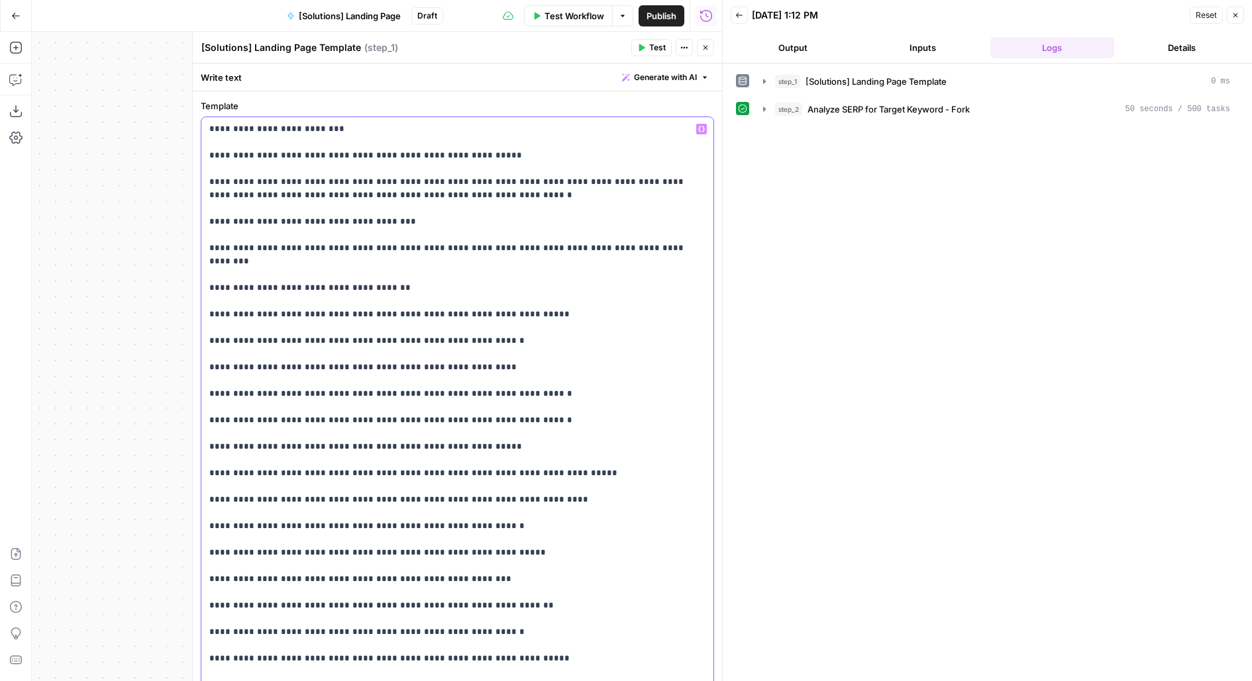
click at [938, 50] on button "Inputs" at bounding box center [922, 47] width 124 height 21
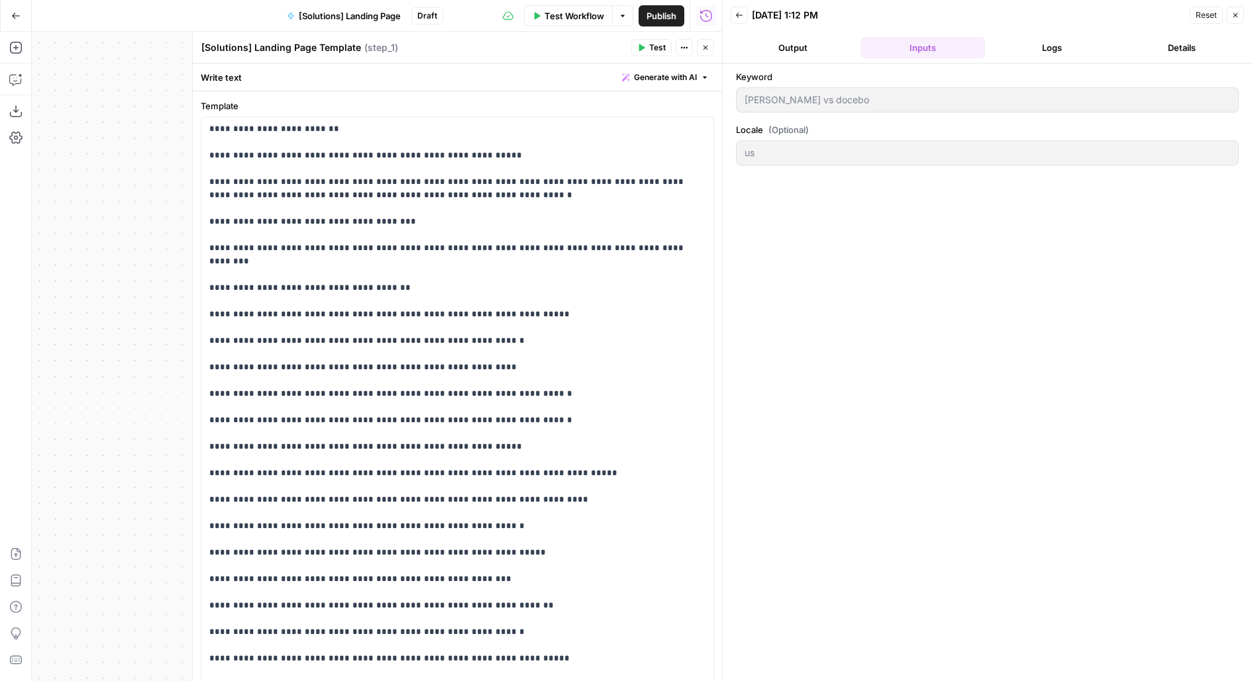
click at [1031, 48] on button "Logs" at bounding box center [1052, 47] width 124 height 21
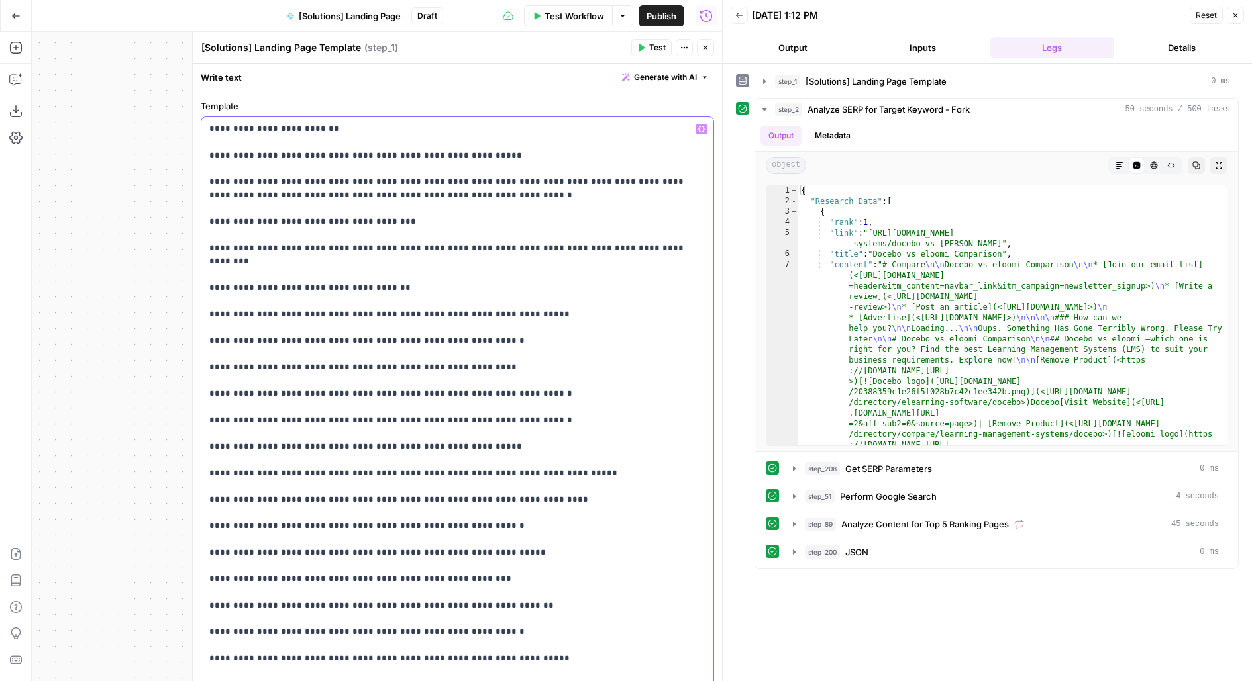
drag, startPoint x: 217, startPoint y: 156, endPoint x: 561, endPoint y: 156, distance: 343.7
drag, startPoint x: 517, startPoint y: 197, endPoint x: 199, endPoint y: 183, distance: 317.5
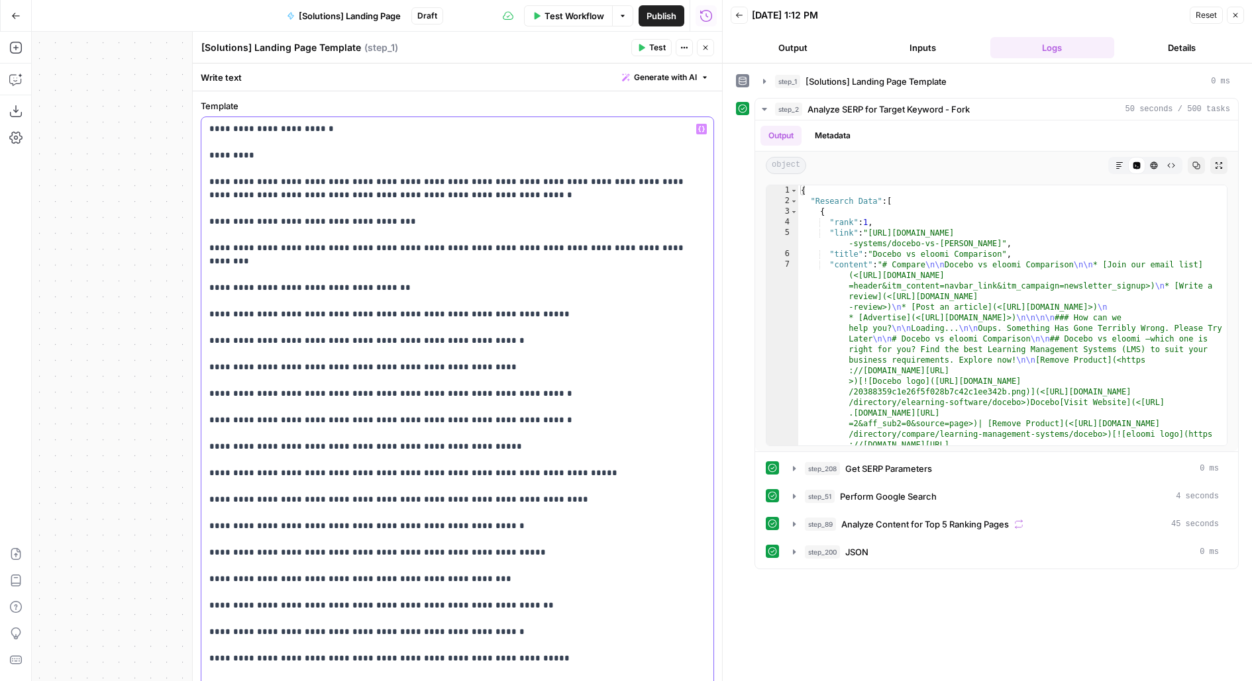
drag, startPoint x: 440, startPoint y: 225, endPoint x: 203, endPoint y: 217, distance: 237.2
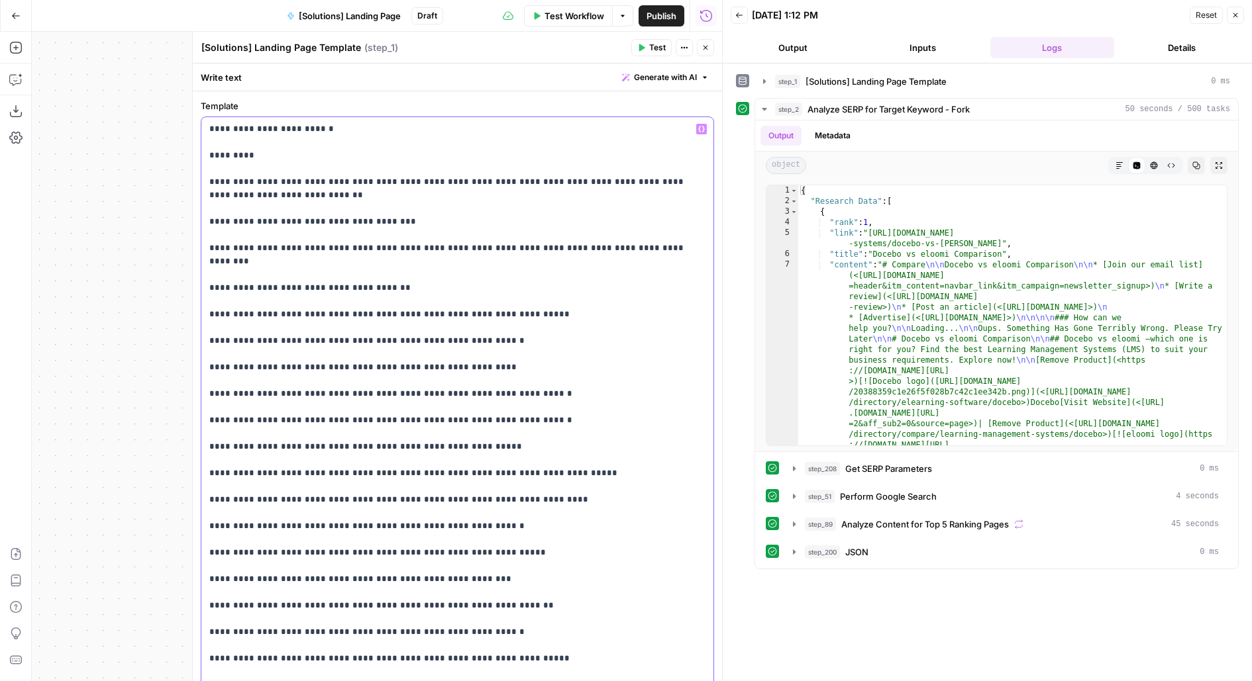
drag, startPoint x: 350, startPoint y: 195, endPoint x: 237, endPoint y: 197, distance: 112.6
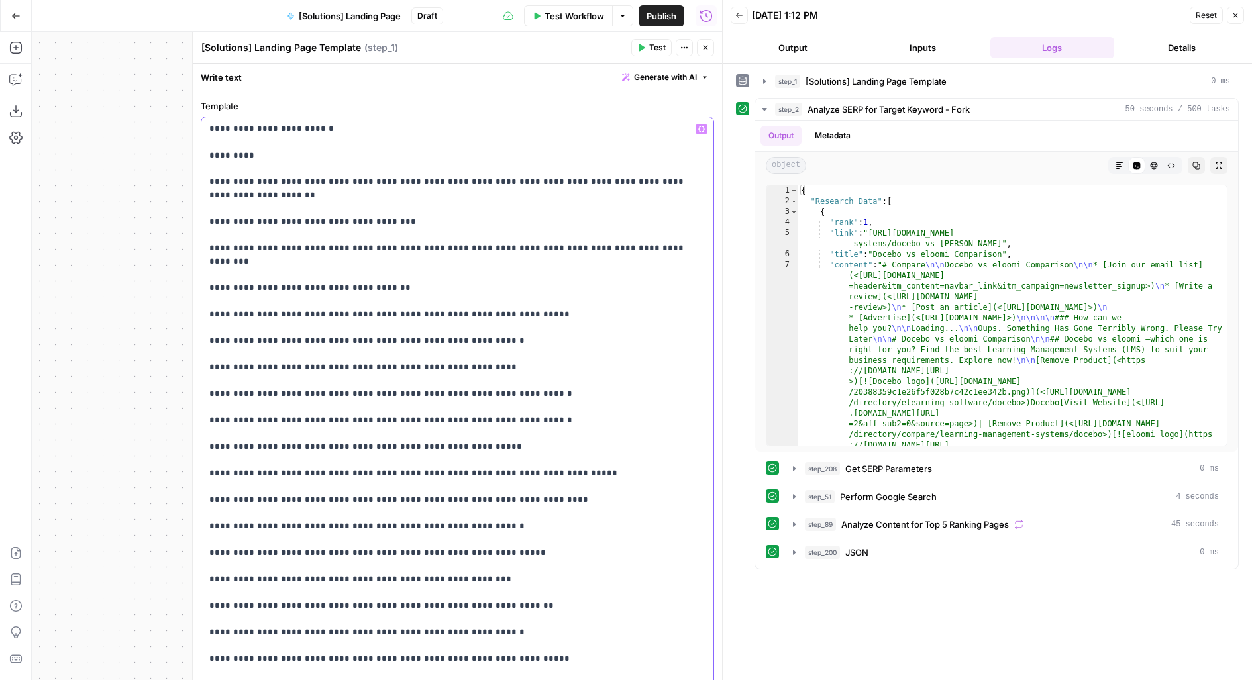
drag, startPoint x: 209, startPoint y: 246, endPoint x: 707, endPoint y: 242, distance: 498.7
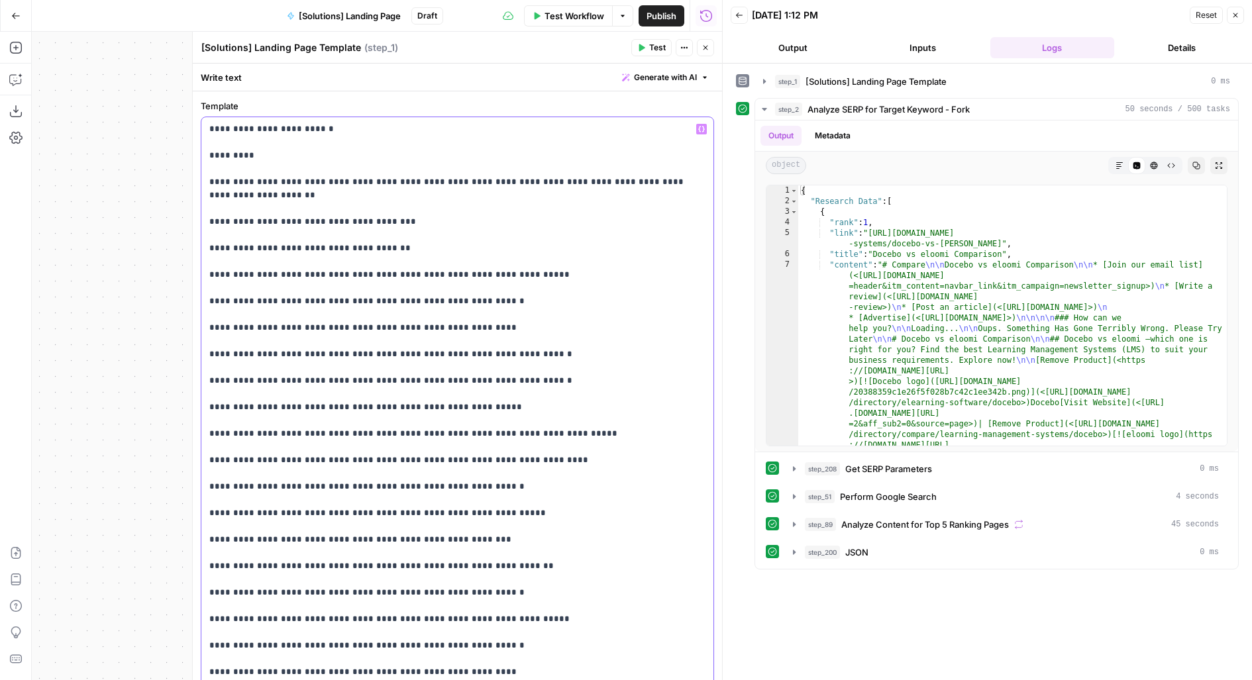
drag, startPoint x: 222, startPoint y: 248, endPoint x: 467, endPoint y: 250, distance: 245.0
drag, startPoint x: 224, startPoint y: 248, endPoint x: 530, endPoint y: 246, distance: 306.0
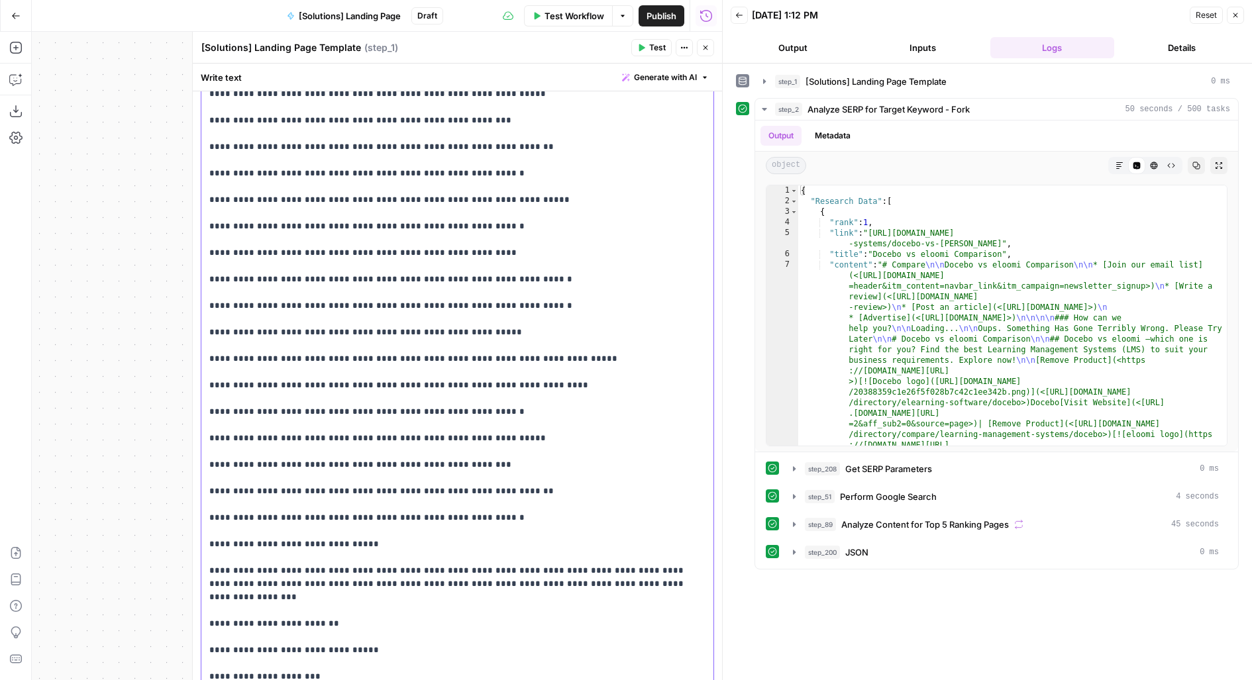
scroll to position [1126, 0]
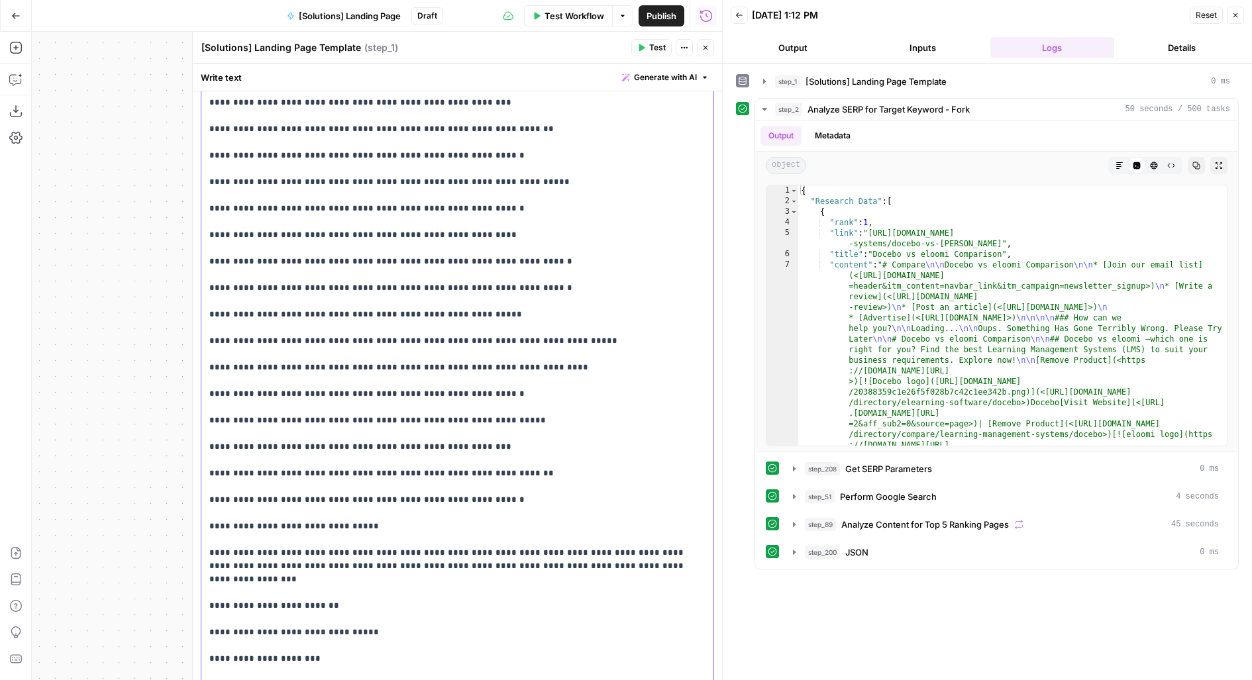
drag, startPoint x: 206, startPoint y: 271, endPoint x: 592, endPoint y: 501, distance: 449.6
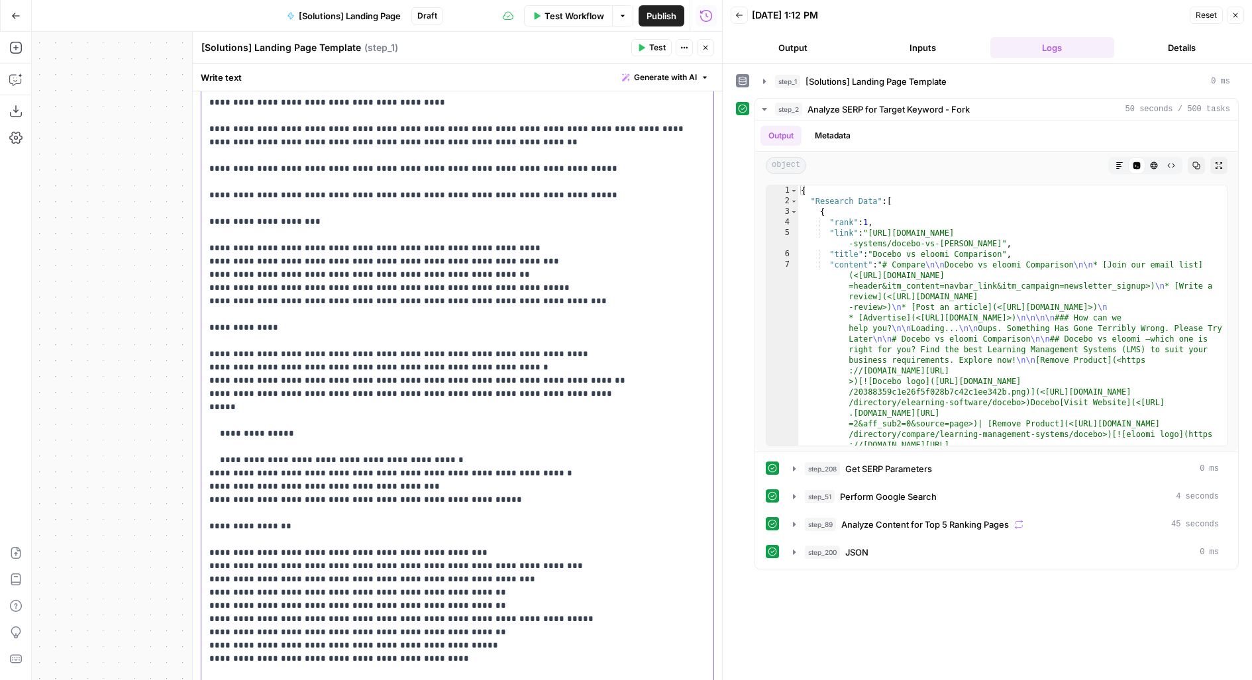
scroll to position [0, 0]
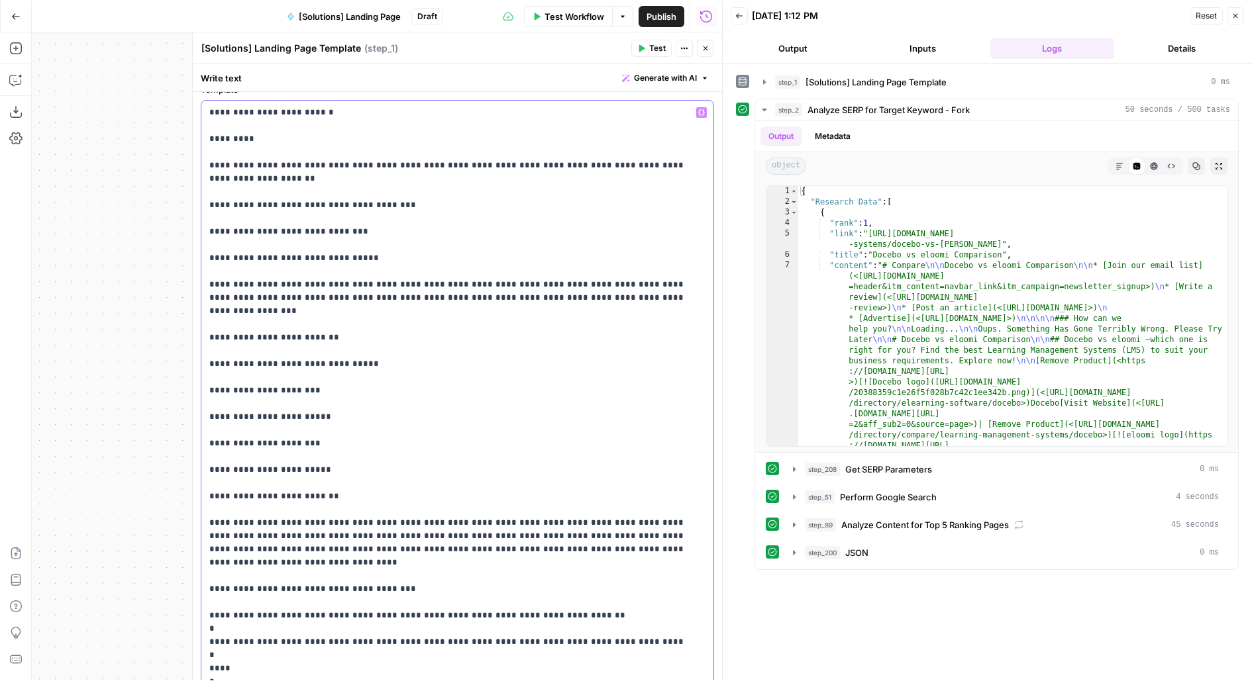
scroll to position [28, 0]
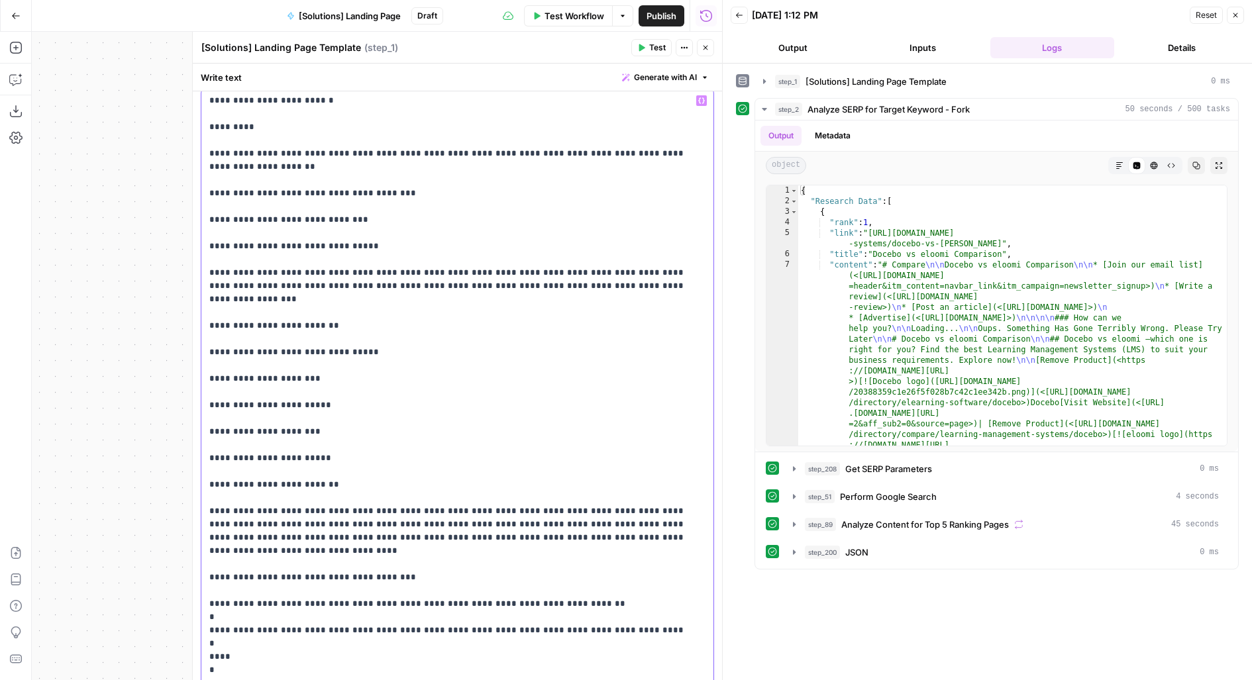
drag, startPoint x: 221, startPoint y: 218, endPoint x: 445, endPoint y: 219, distance: 224.5
drag, startPoint x: 370, startPoint y: 220, endPoint x: 222, endPoint y: 219, distance: 148.3
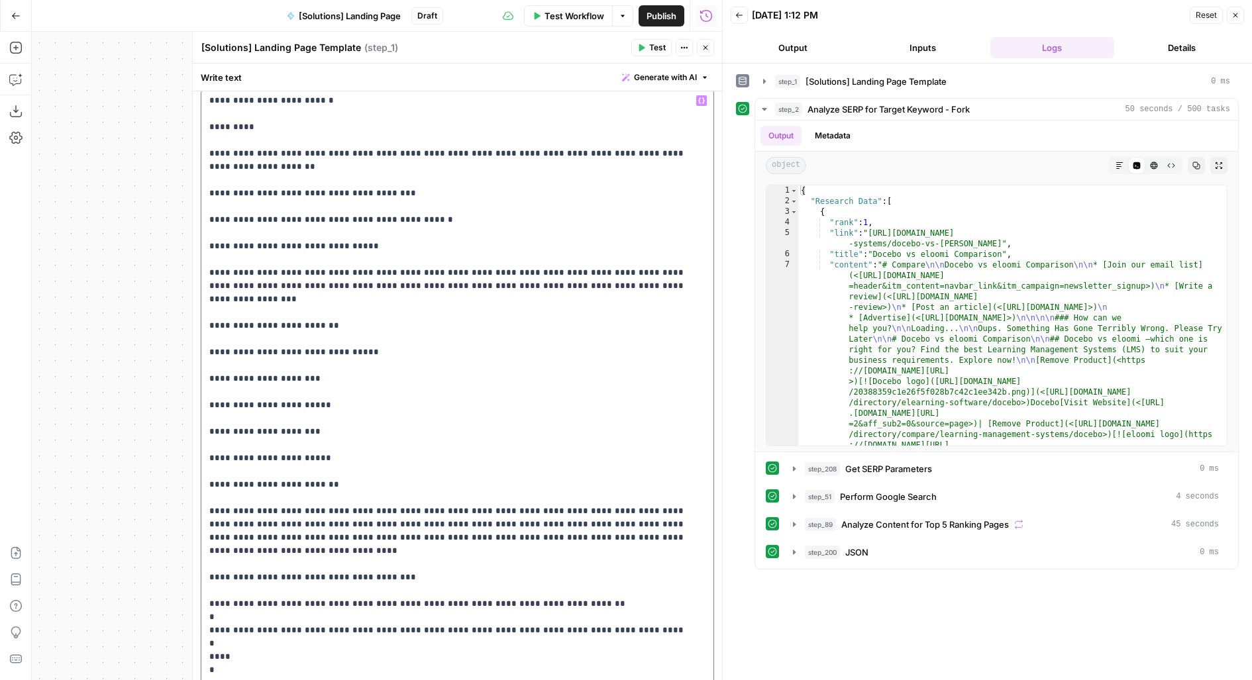
drag, startPoint x: 221, startPoint y: 245, endPoint x: 430, endPoint y: 244, distance: 208.6
drag, startPoint x: 224, startPoint y: 245, endPoint x: 413, endPoint y: 246, distance: 188.7
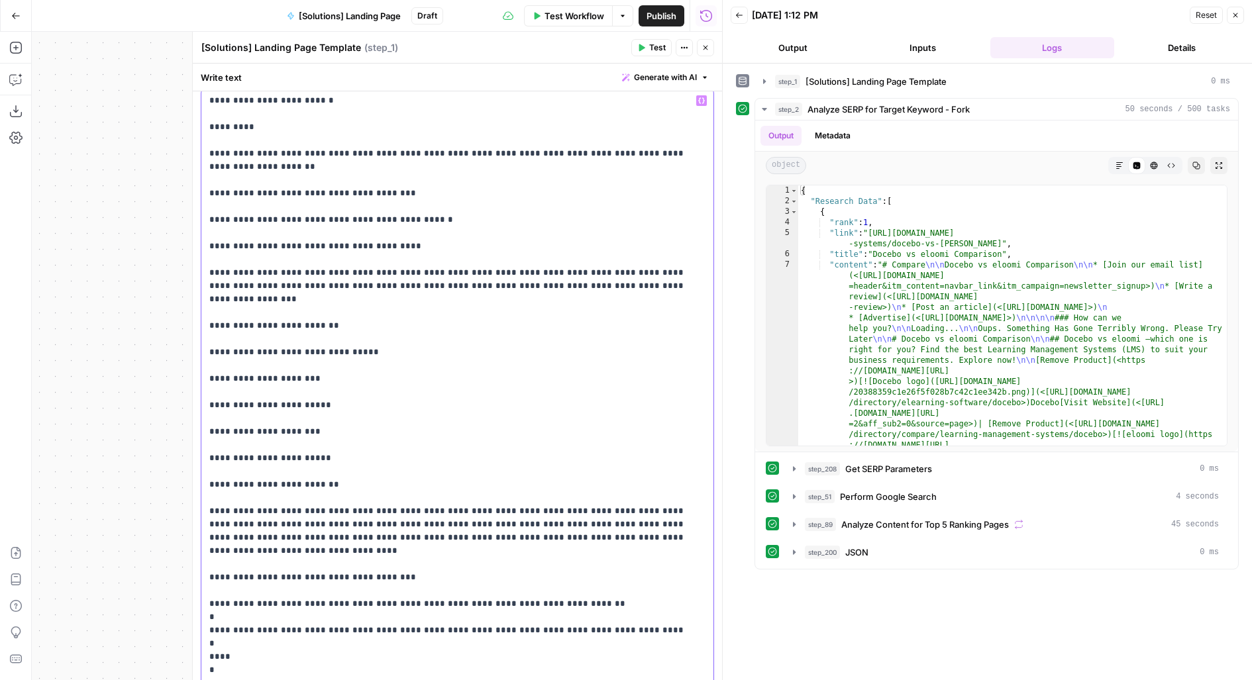
drag, startPoint x: 632, startPoint y: 287, endPoint x: 196, endPoint y: 272, distance: 436.0
click at [196, 272] on div "**********" at bounding box center [457, 356] width 530 height 649
drag, startPoint x: 207, startPoint y: 248, endPoint x: 558, endPoint y: 472, distance: 416.6
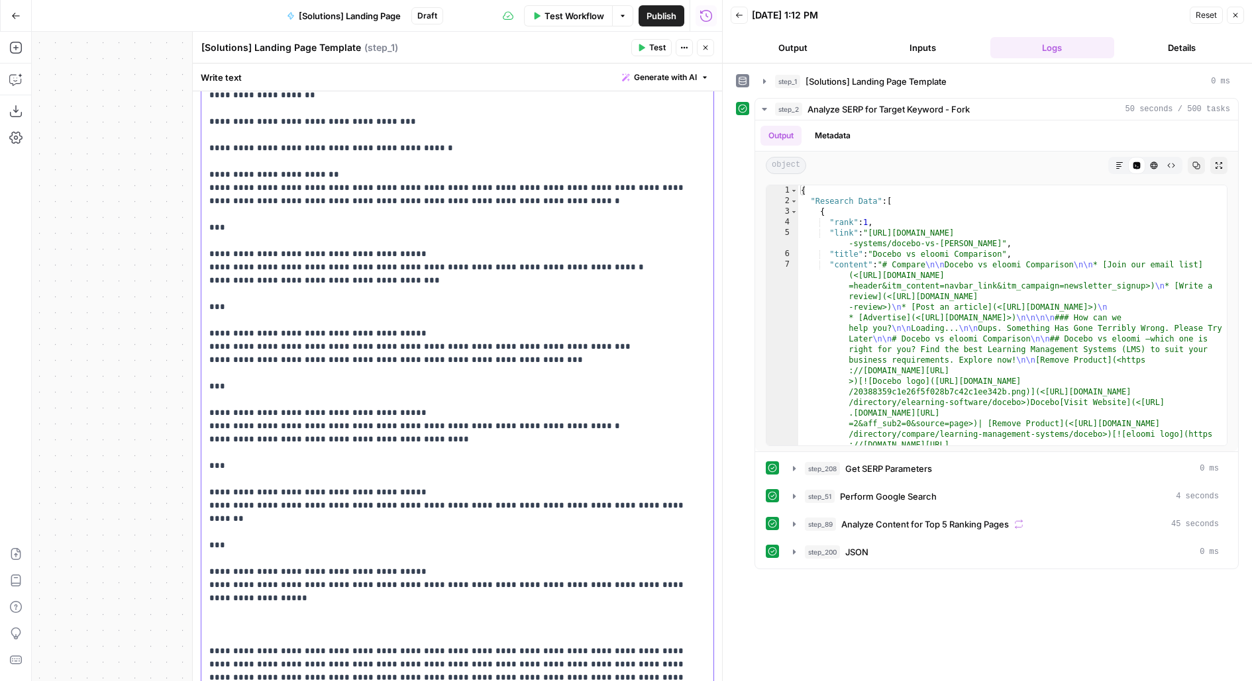
scroll to position [101, 0]
drag, startPoint x: 258, startPoint y: 228, endPoint x: 205, endPoint y: 229, distance: 52.3
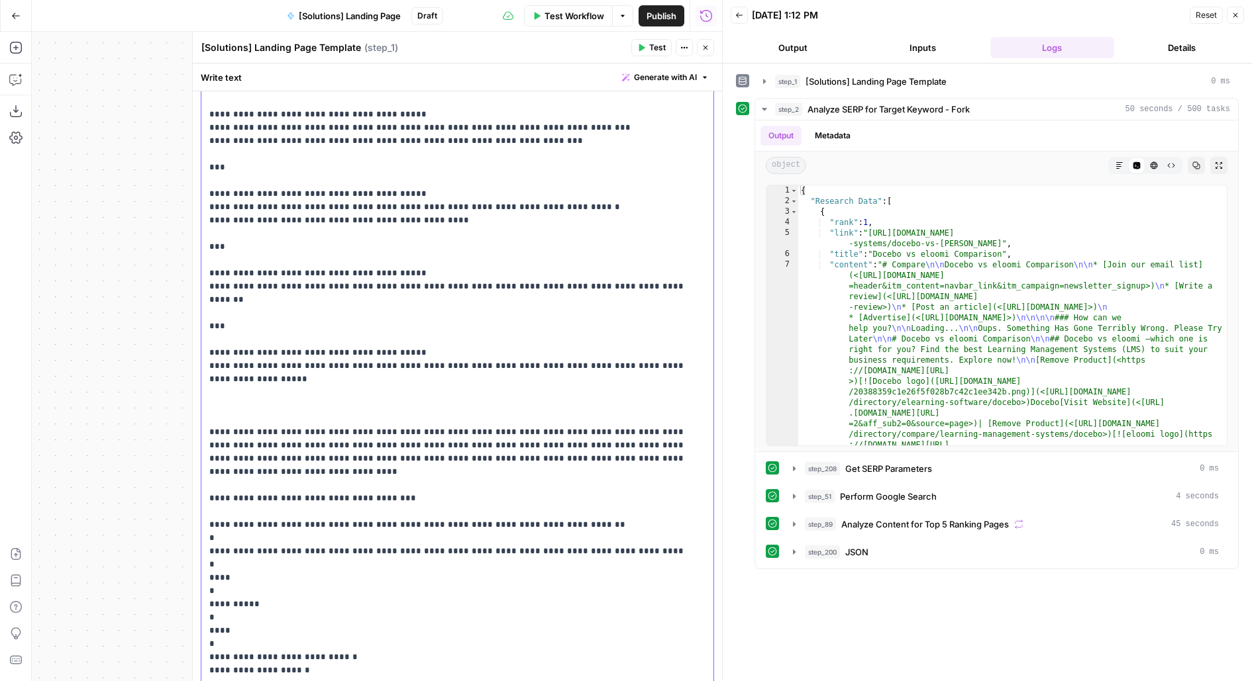
scroll to position [340, 0]
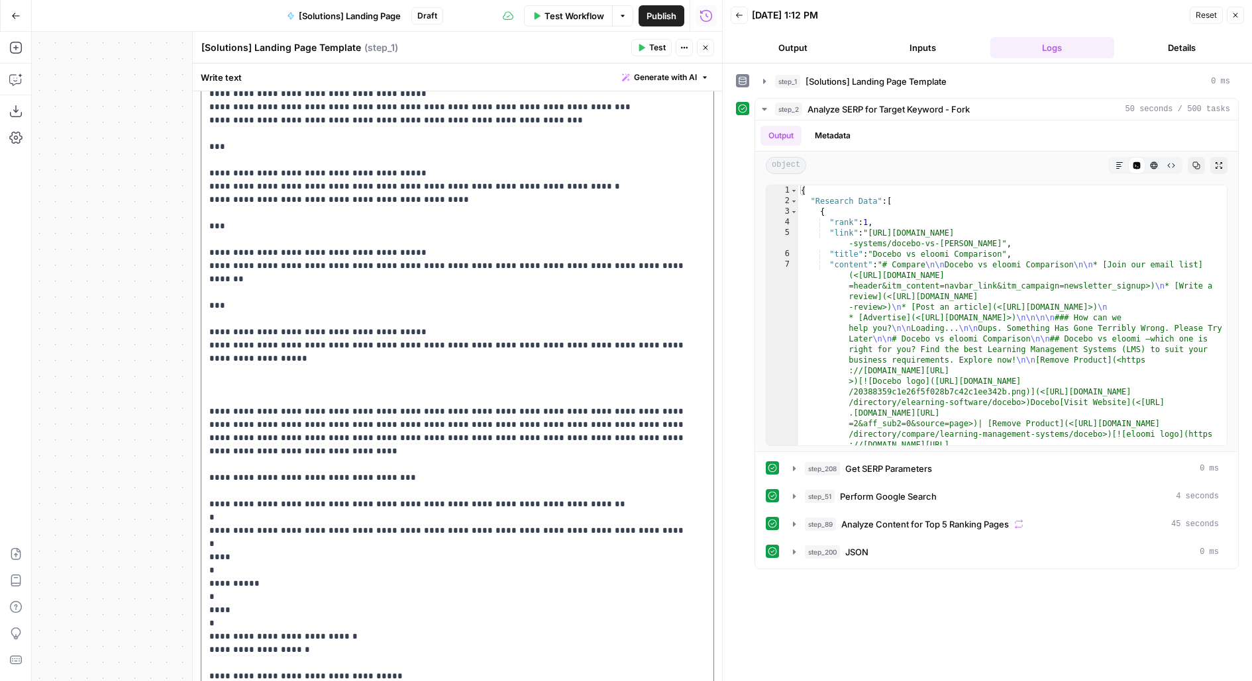
drag, startPoint x: 212, startPoint y: 361, endPoint x: 662, endPoint y: 414, distance: 453.4
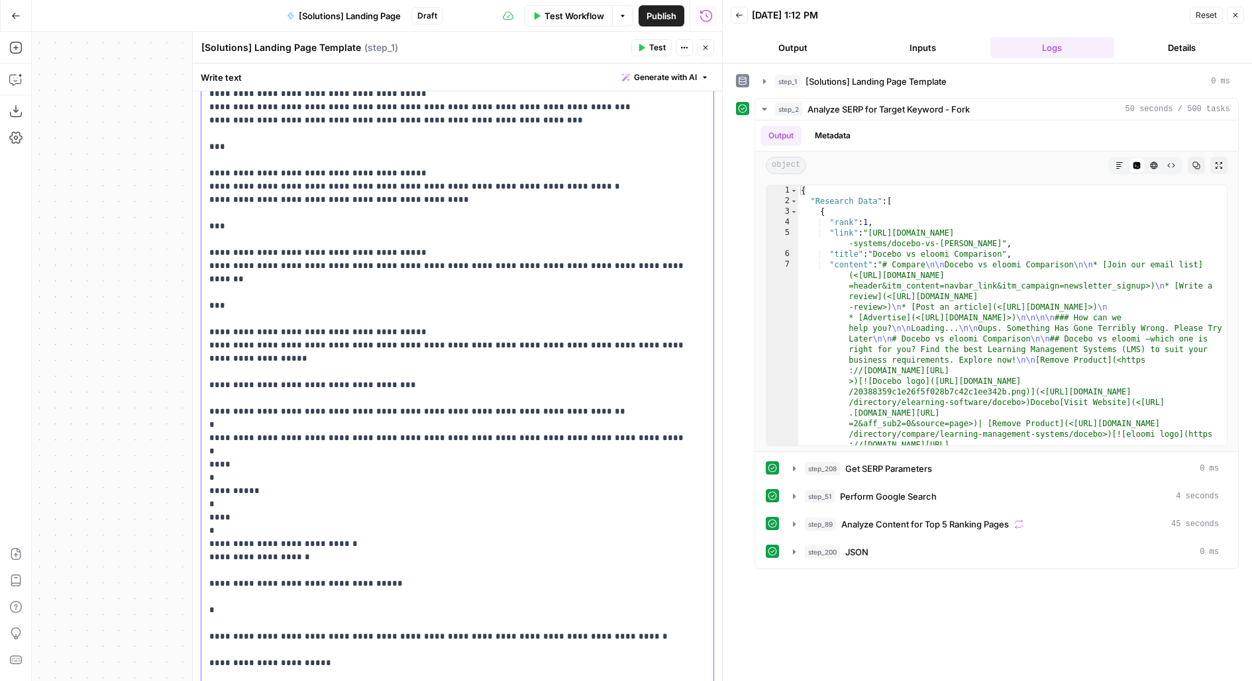
drag, startPoint x: 208, startPoint y: 358, endPoint x: 364, endPoint y: 530, distance: 231.6
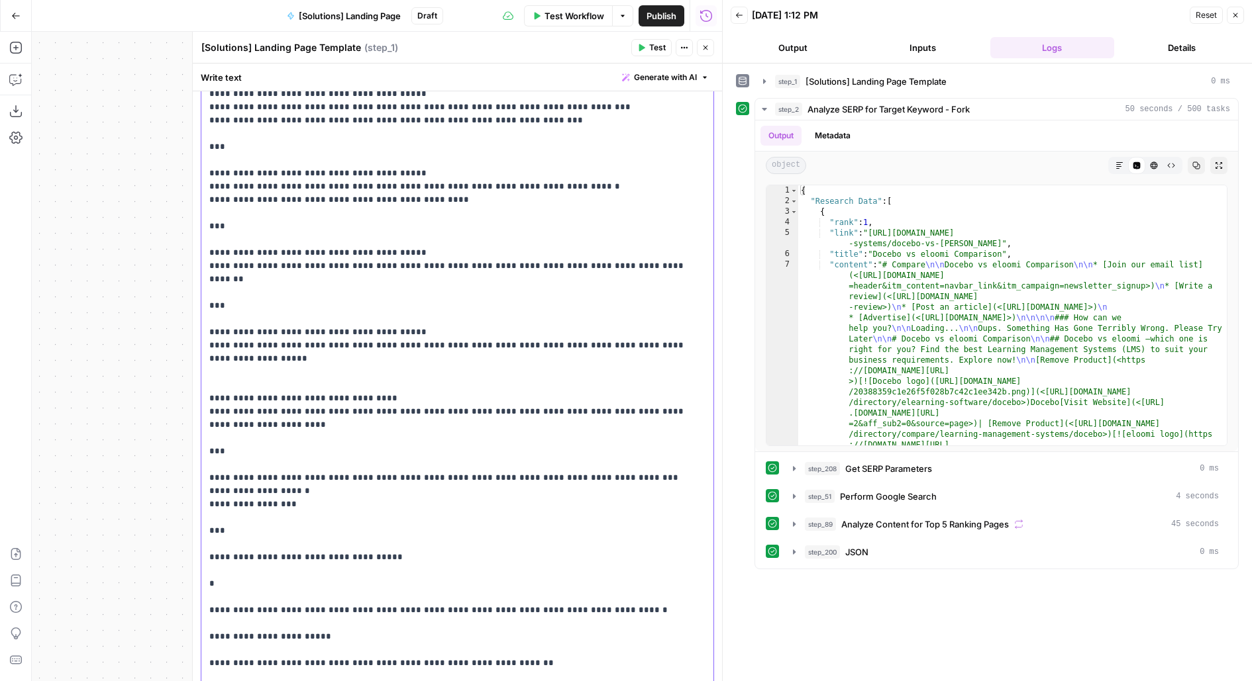
drag, startPoint x: 256, startPoint y: 291, endPoint x: 187, endPoint y: 290, distance: 68.9
click at [192, 290] on div "**********" at bounding box center [457, 357] width 530 height 650
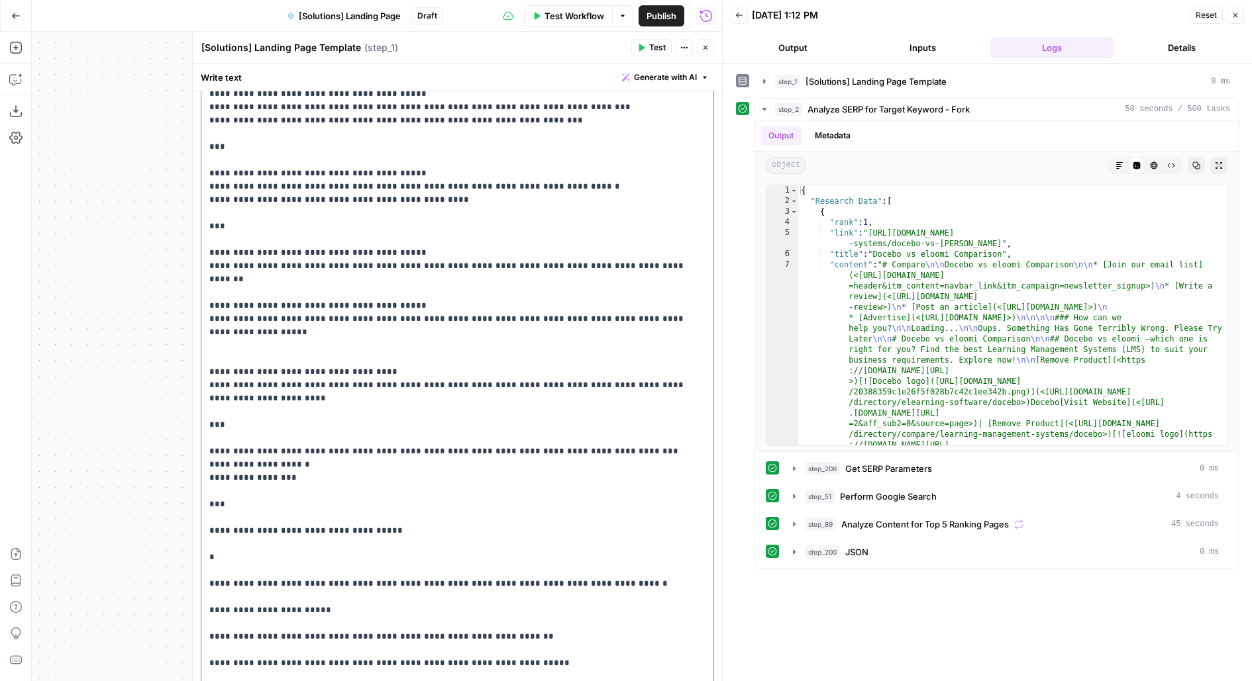
drag, startPoint x: 249, startPoint y: 228, endPoint x: 207, endPoint y: 214, distance: 44.6
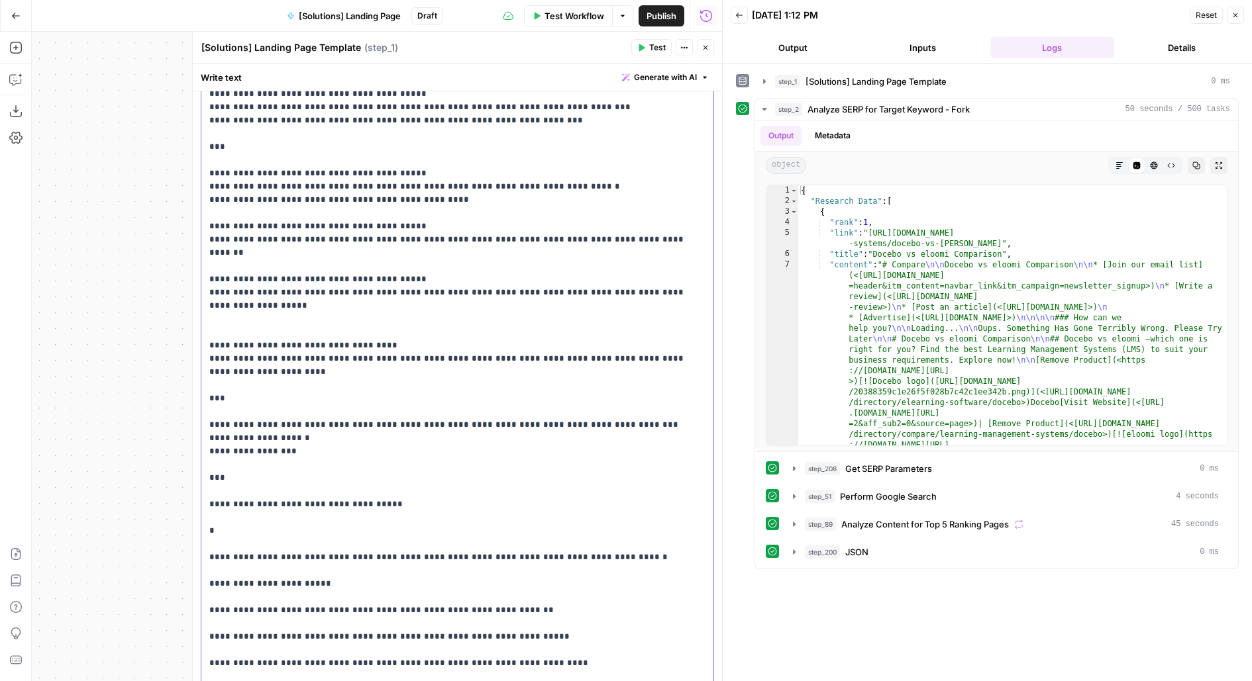
drag, startPoint x: 252, startPoint y: 143, endPoint x: 206, endPoint y: 124, distance: 50.2
drag, startPoint x: 231, startPoint y: 146, endPoint x: 207, endPoint y: 135, distance: 27.0
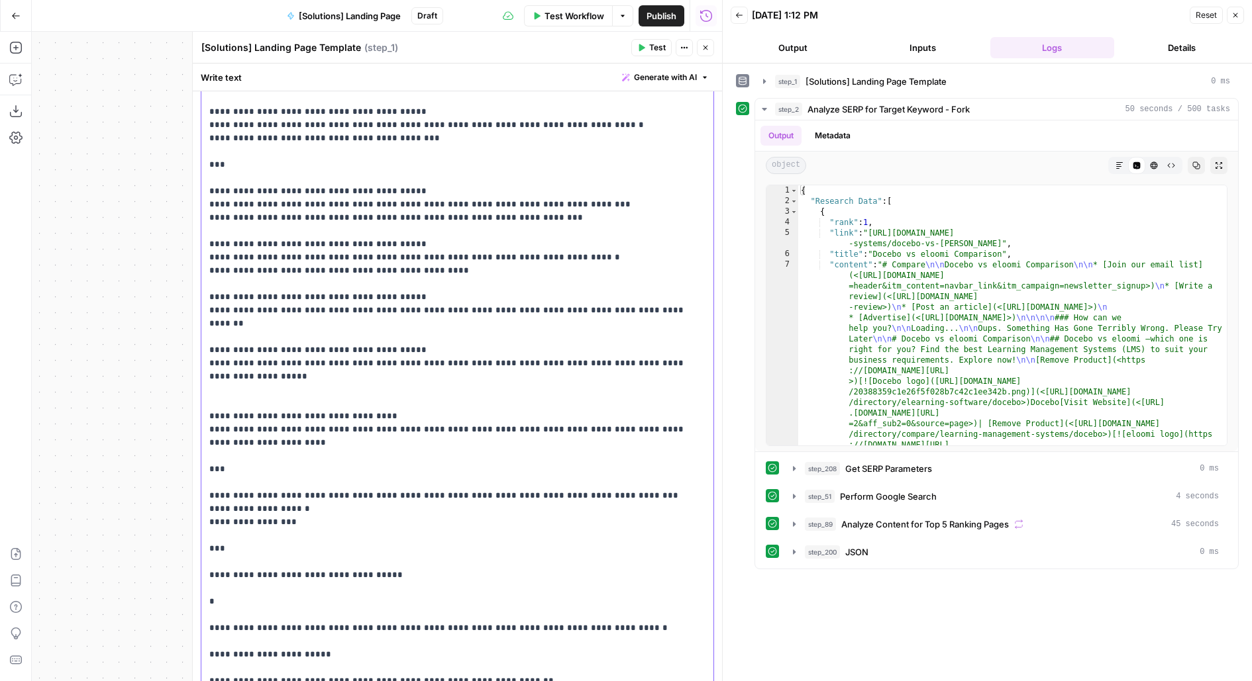
scroll to position [230, 0]
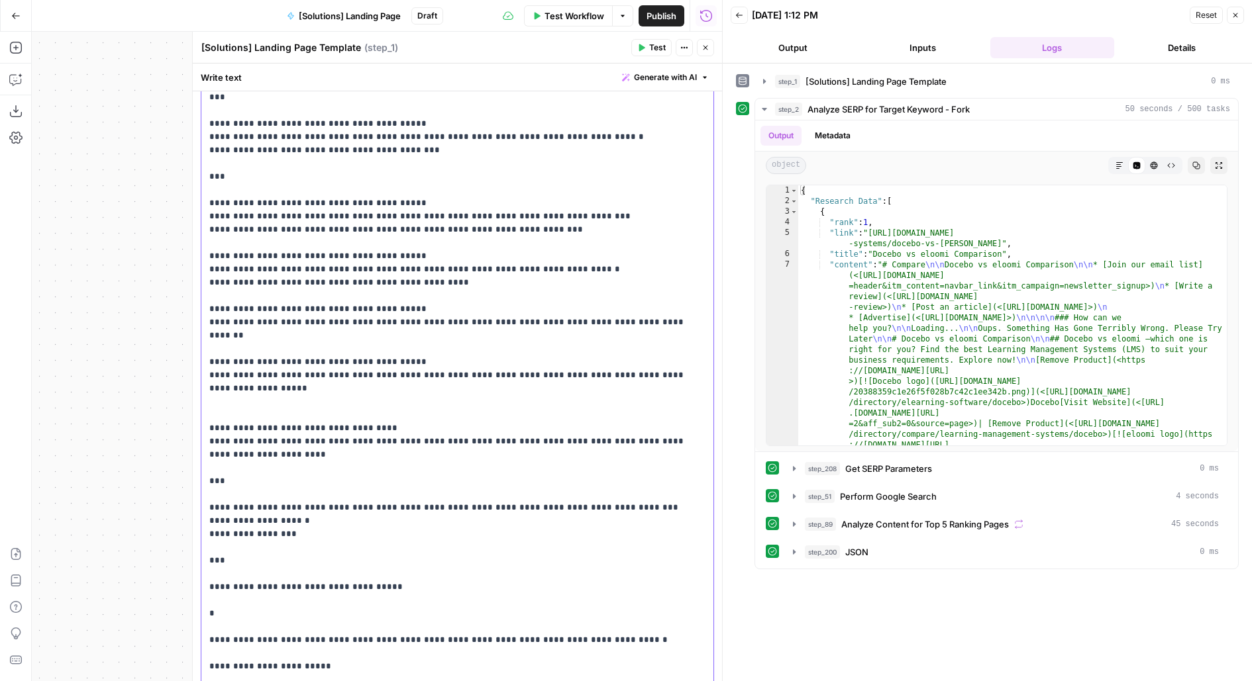
drag, startPoint x: 241, startPoint y: 177, endPoint x: 205, endPoint y: 164, distance: 38.1
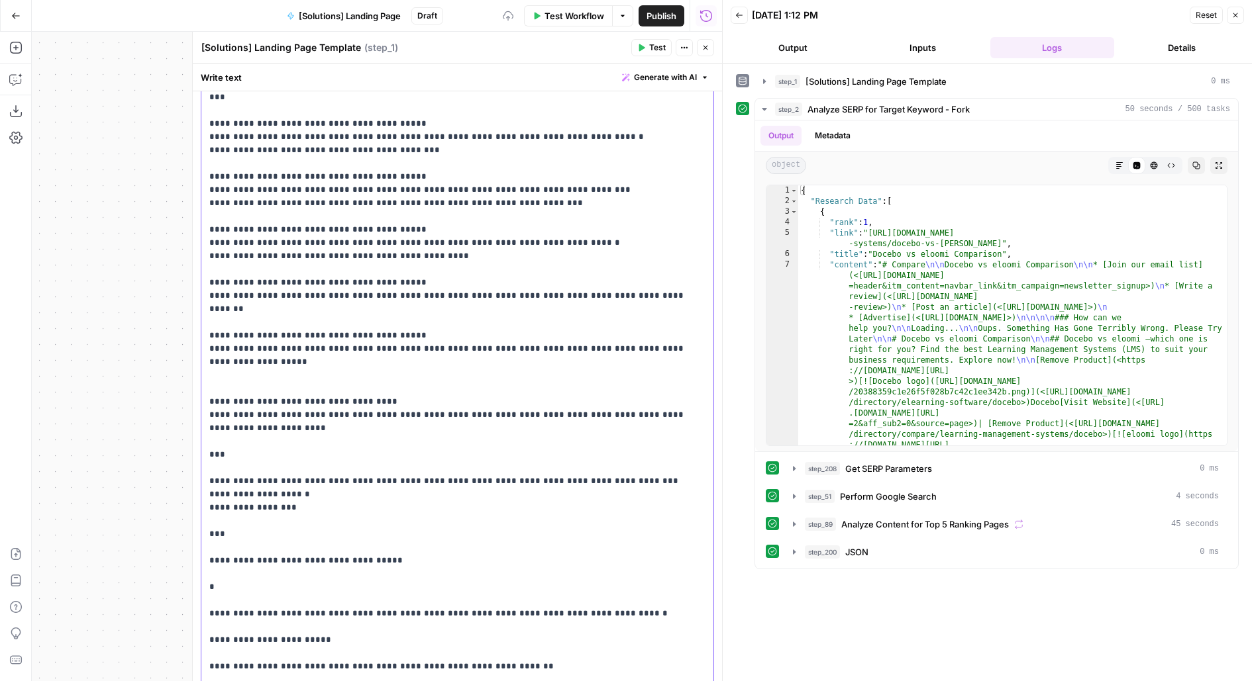
scroll to position [245, 0]
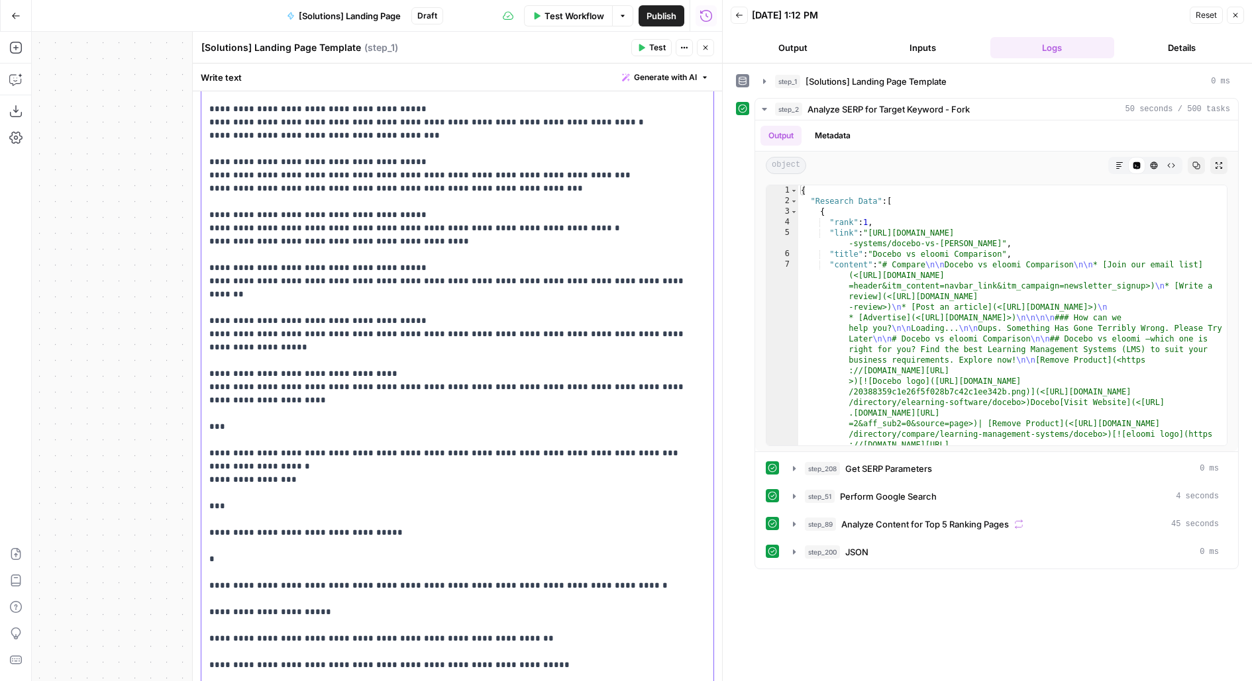
drag, startPoint x: 232, startPoint y: 387, endPoint x: 195, endPoint y: 387, distance: 36.4
click at [195, 387] on div "**********" at bounding box center [457, 357] width 530 height 650
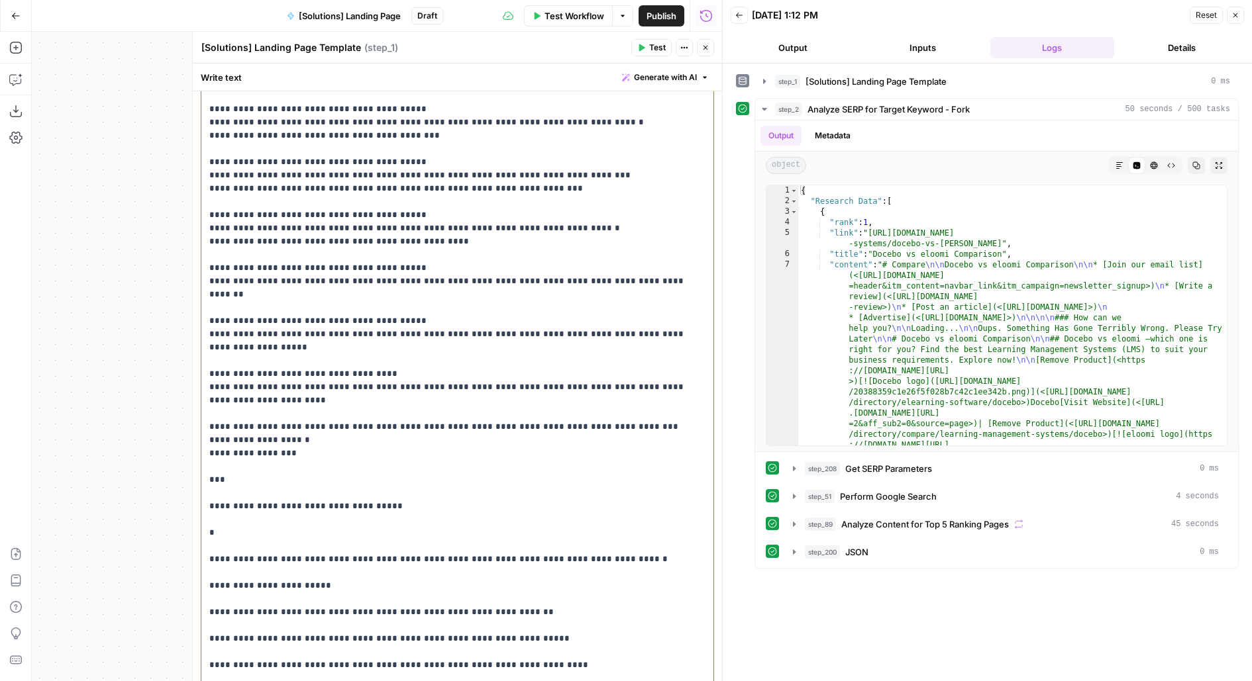
drag, startPoint x: 228, startPoint y: 387, endPoint x: 664, endPoint y: 387, distance: 435.7
drag, startPoint x: 236, startPoint y: 440, endPoint x: 168, endPoint y: 440, distance: 68.2
click at [170, 440] on body "Docebo New Home Browse Insights Opportunities Your Data Flightpath Recent Grids…" at bounding box center [626, 340] width 1252 height 681
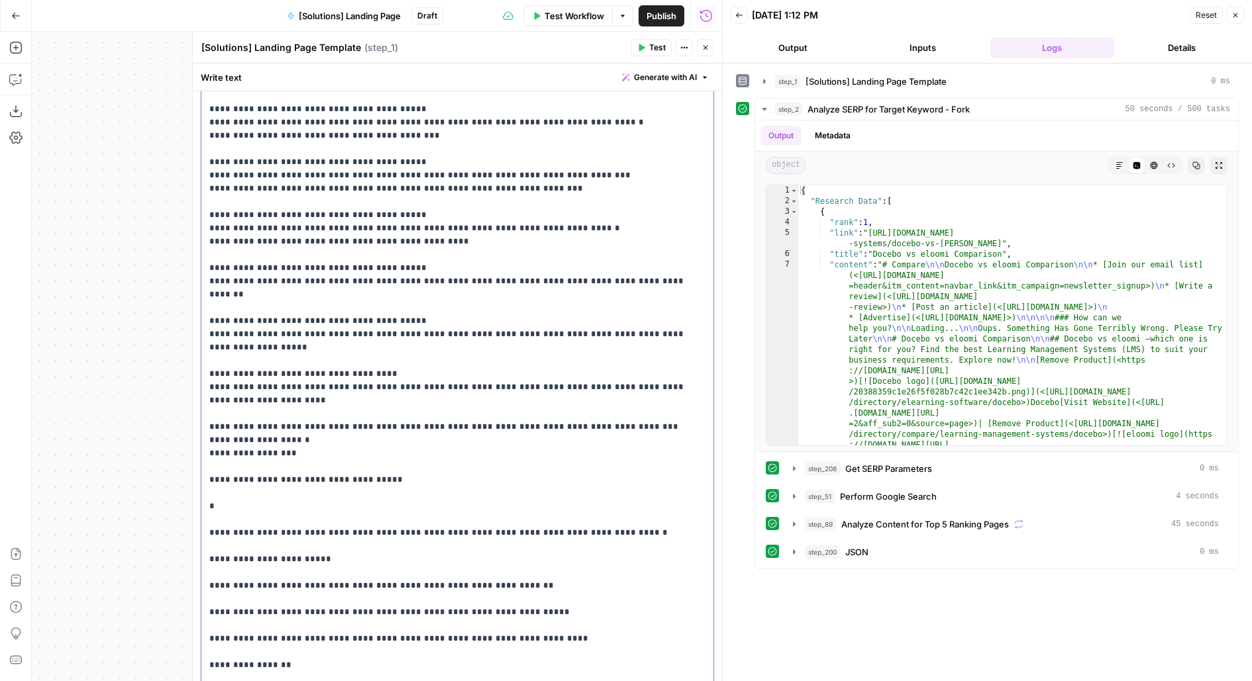
drag, startPoint x: 279, startPoint y: 440, endPoint x: 520, endPoint y: 438, distance: 240.4
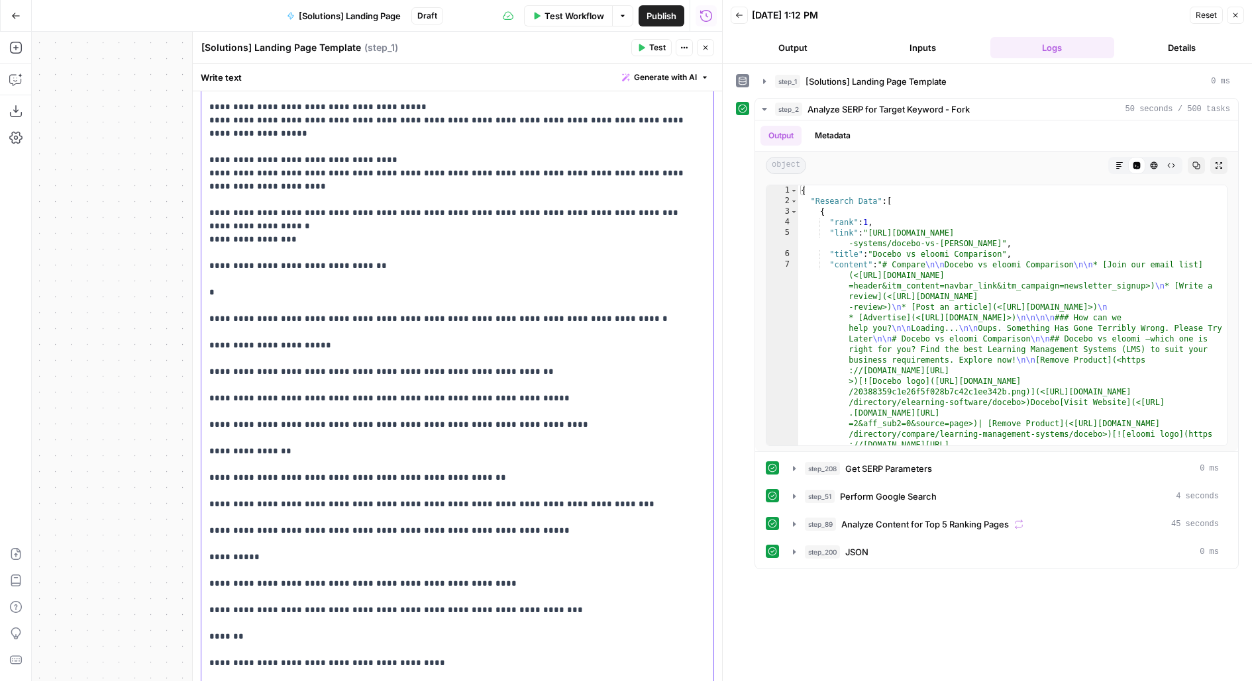
scroll to position [465, 0]
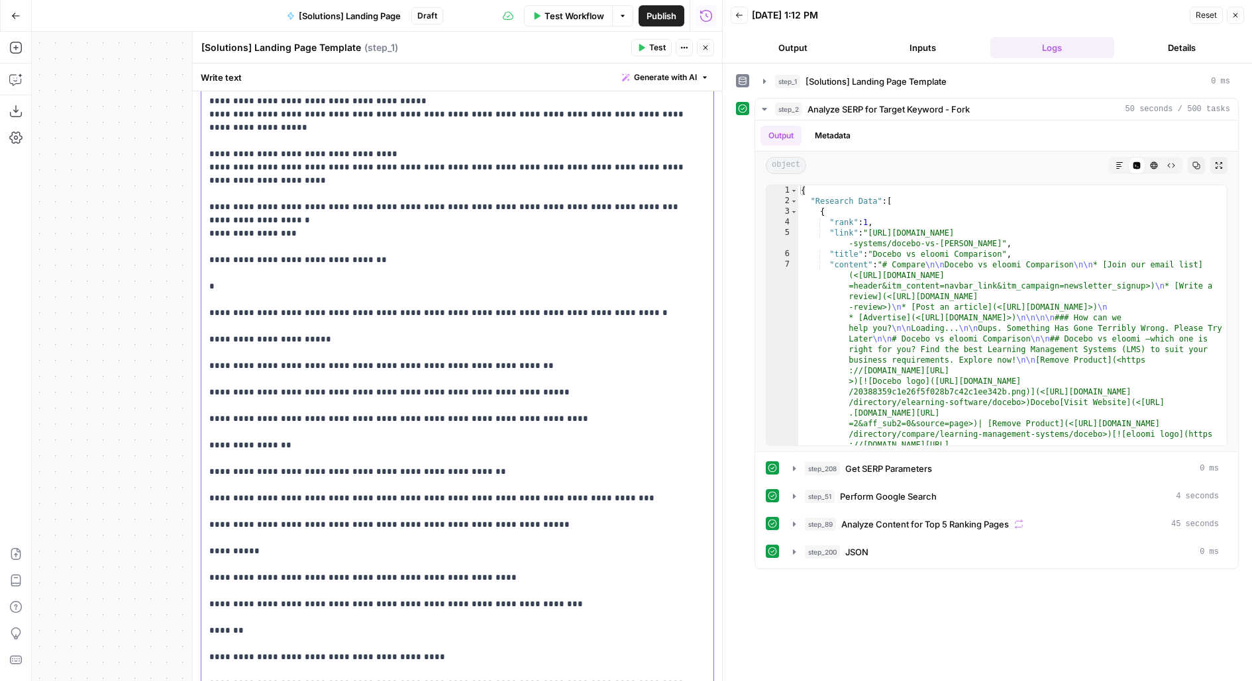
drag, startPoint x: 207, startPoint y: 247, endPoint x: 268, endPoint y: 322, distance: 96.5
drag, startPoint x: 207, startPoint y: 224, endPoint x: 673, endPoint y: 569, distance: 579.0
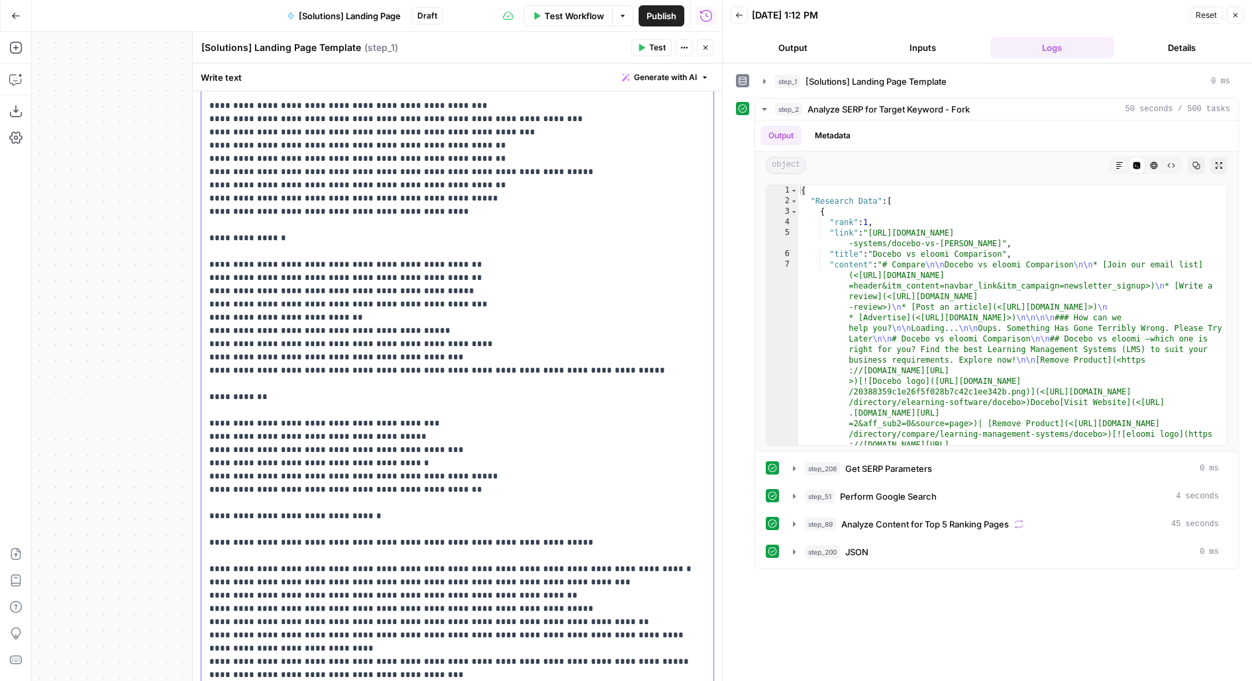
scroll to position [1097, 0]
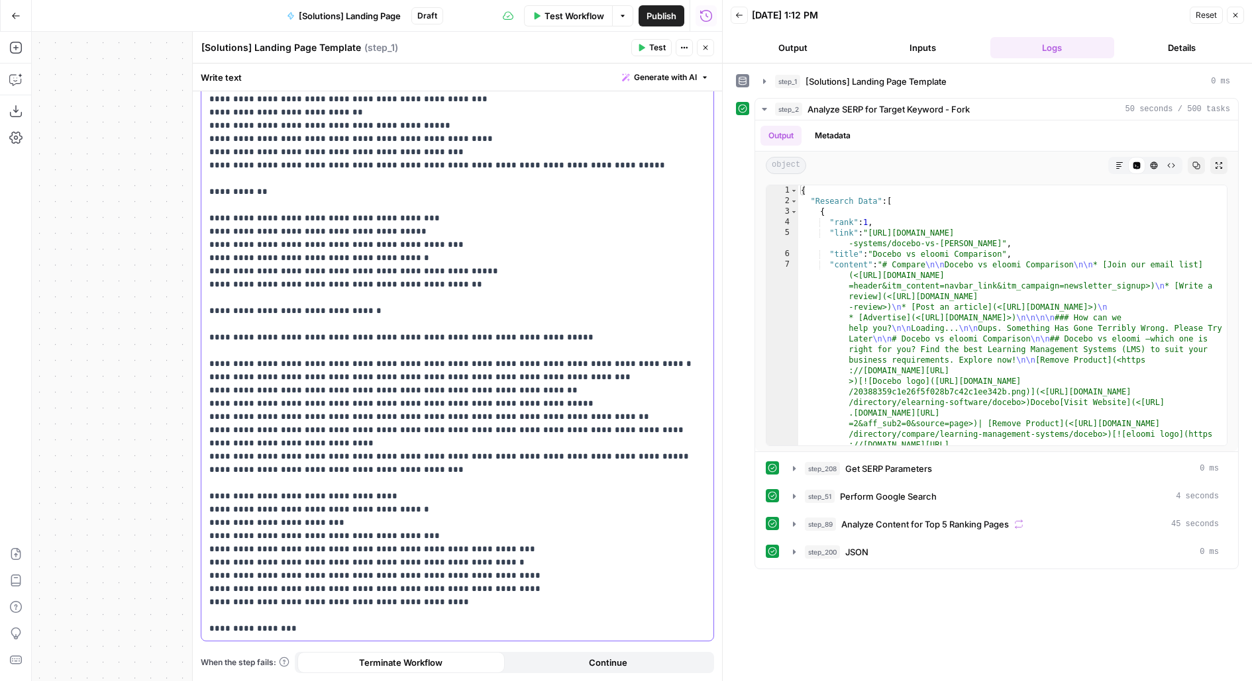
drag, startPoint x: 208, startPoint y: 177, endPoint x: 505, endPoint y: 681, distance: 585.1
click at [505, 681] on div "**********" at bounding box center [457, 373] width 529 height 618
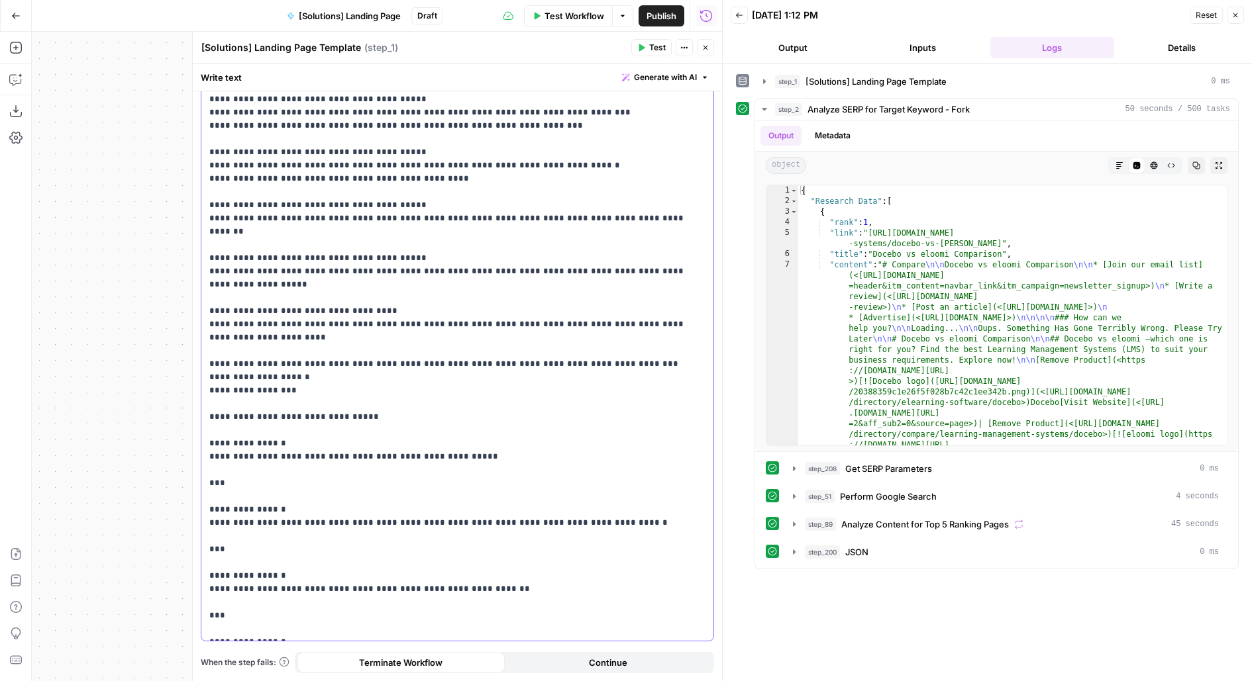
scroll to position [295, 0]
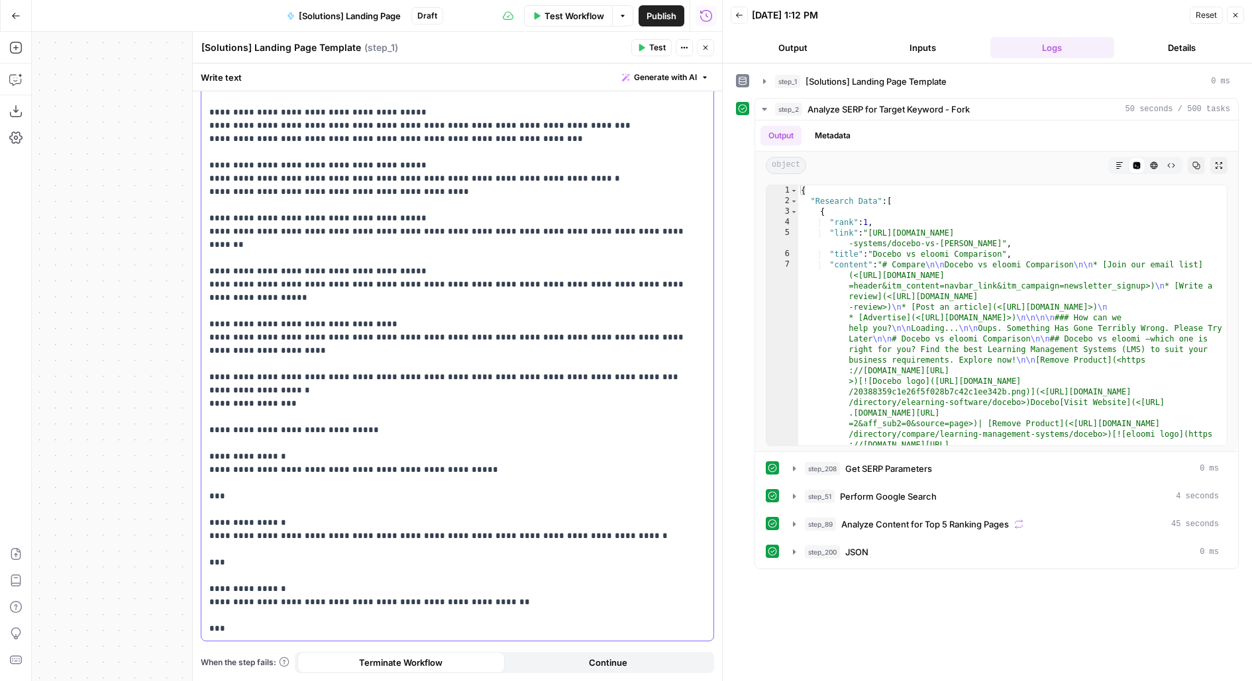
click at [245, 578] on p "**********" at bounding box center [457, 232] width 497 height 808
drag, startPoint x: 237, startPoint y: 585, endPoint x: 205, endPoint y: 579, distance: 33.0
click at [205, 580] on div "**********" at bounding box center [457, 232] width 512 height 818
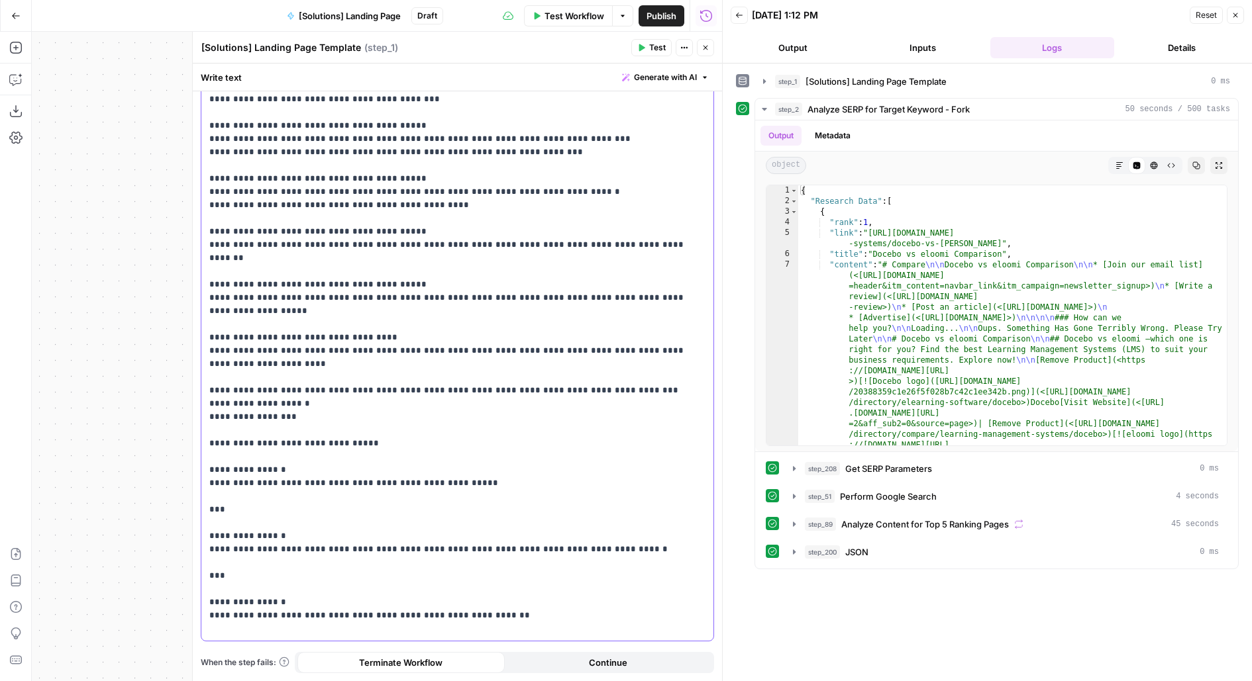
scroll to position [268, 0]
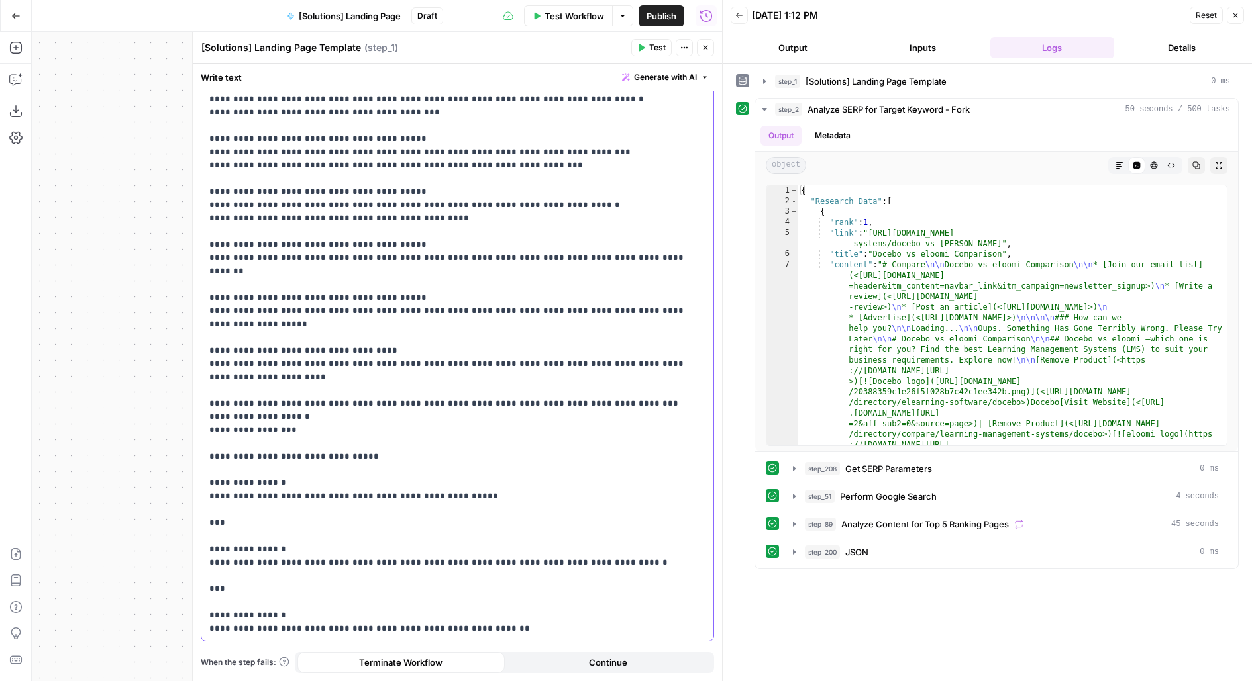
drag, startPoint x: 227, startPoint y: 547, endPoint x: 204, endPoint y: 538, distance: 24.7
click at [204, 538] on div "**********" at bounding box center [457, 245] width 512 height 792
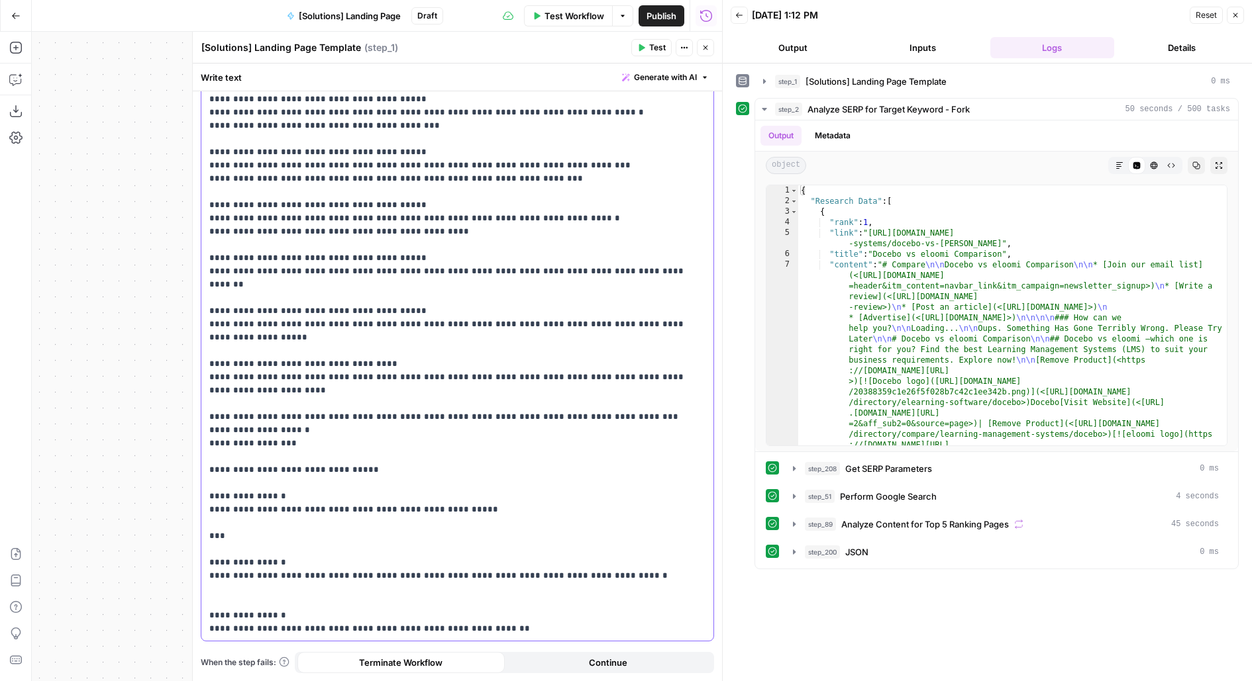
scroll to position [242, 0]
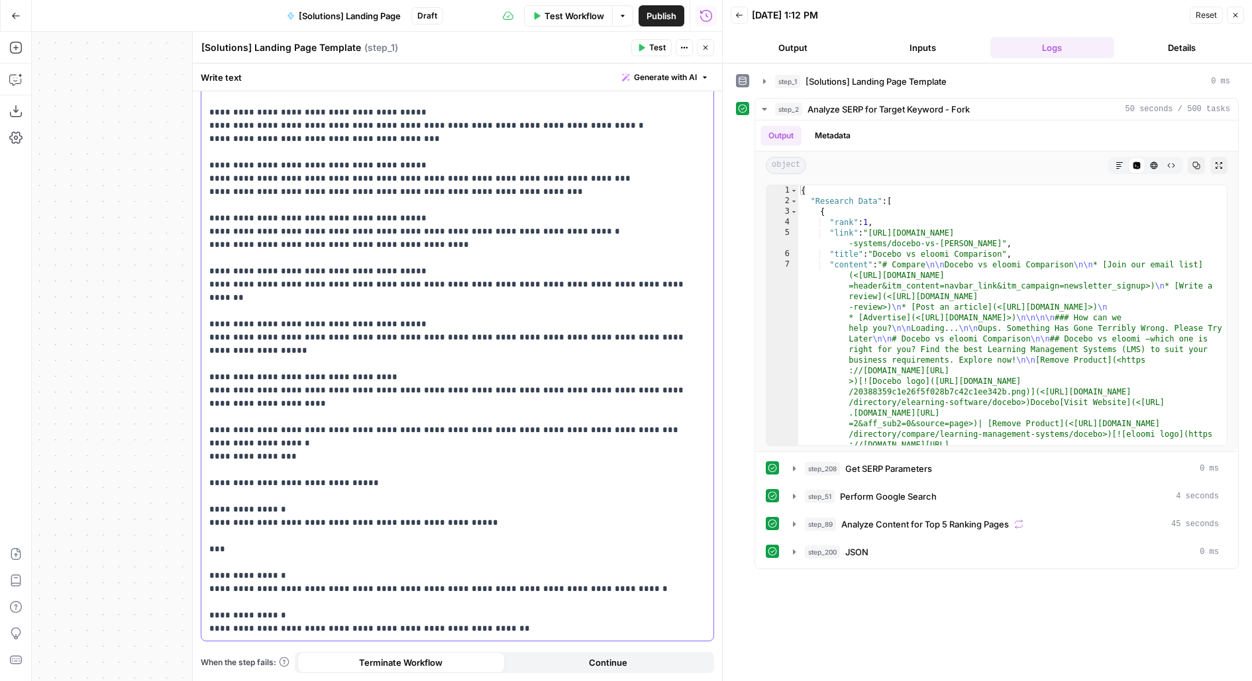
drag, startPoint x: 234, startPoint y: 509, endPoint x: 199, endPoint y: 497, distance: 36.9
click at [199, 497] on div "**********" at bounding box center [457, 266] width 529 height 832
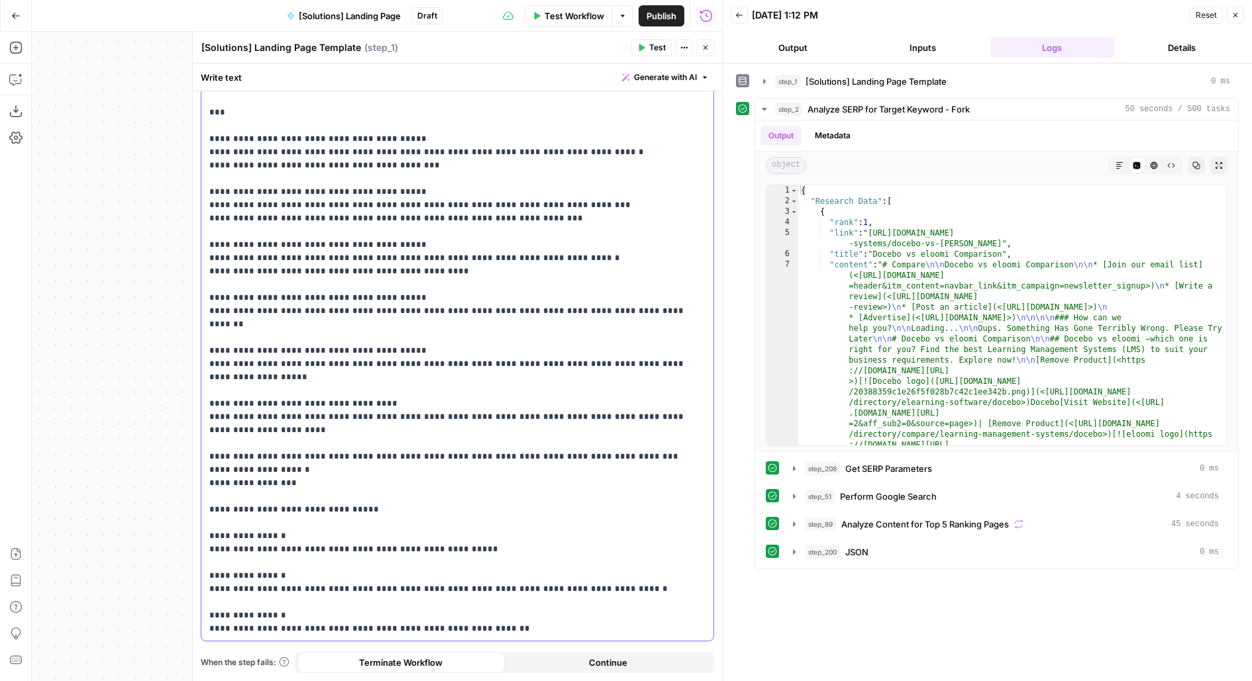
scroll to position [215, 0]
click at [662, 14] on span "Publish" at bounding box center [661, 15] width 30 height 13
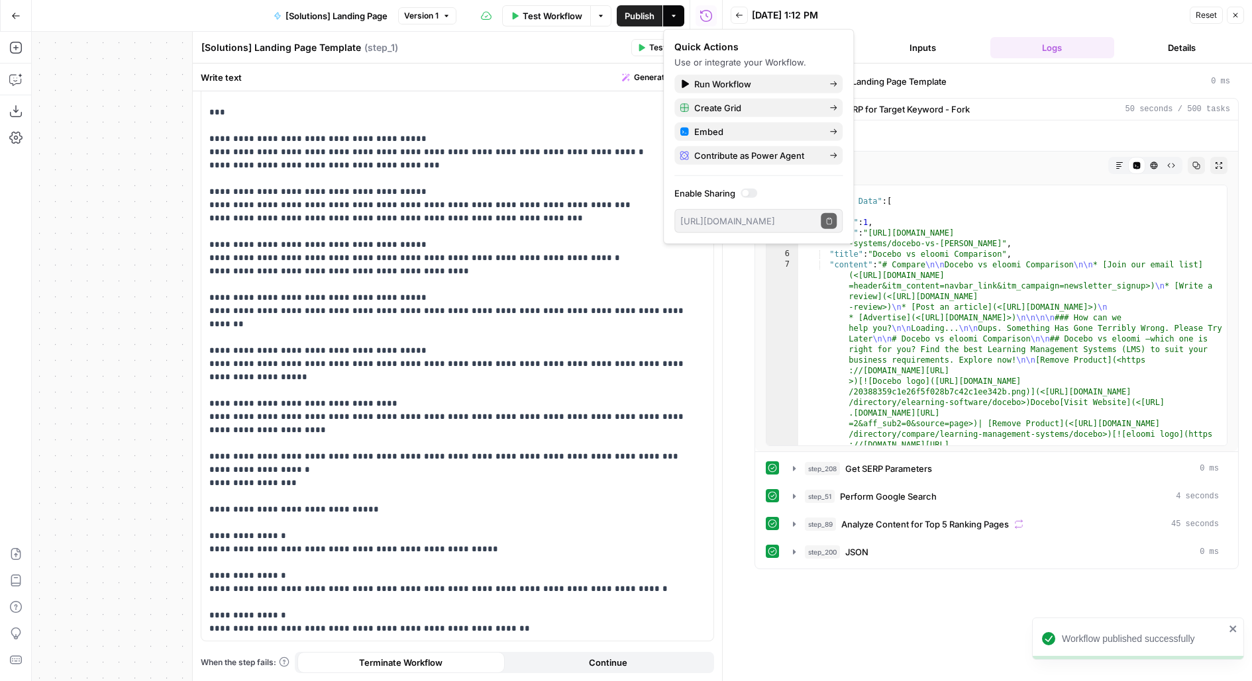
click at [648, 48] on button "Test" at bounding box center [651, 47] width 40 height 17
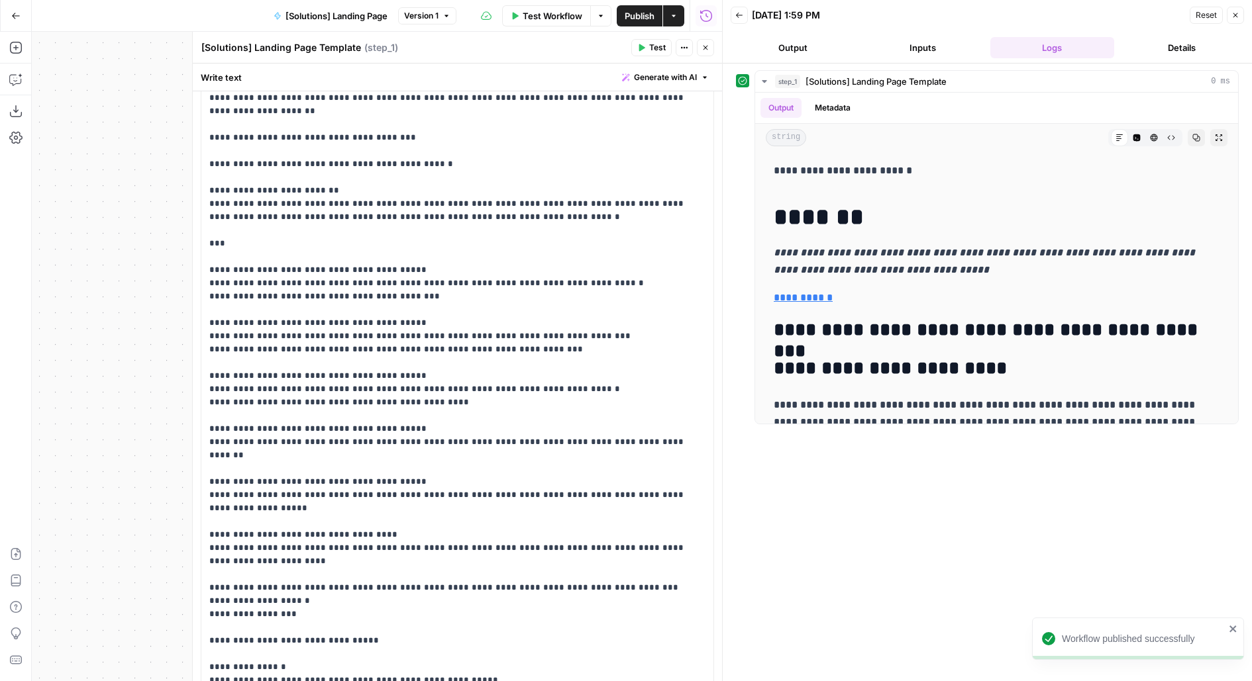
scroll to position [73, 0]
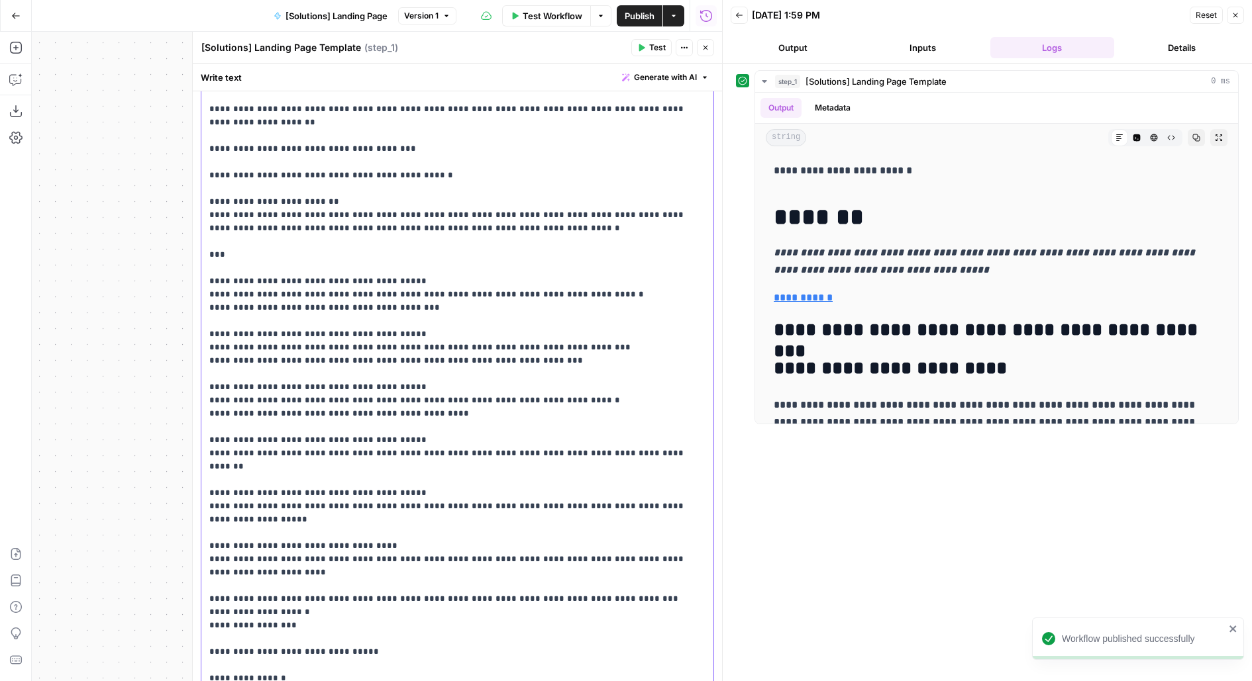
drag, startPoint x: 236, startPoint y: 259, endPoint x: 205, endPoint y: 243, distance: 35.5
click at [204, 242] on div "**********" at bounding box center [457, 413] width 512 height 739
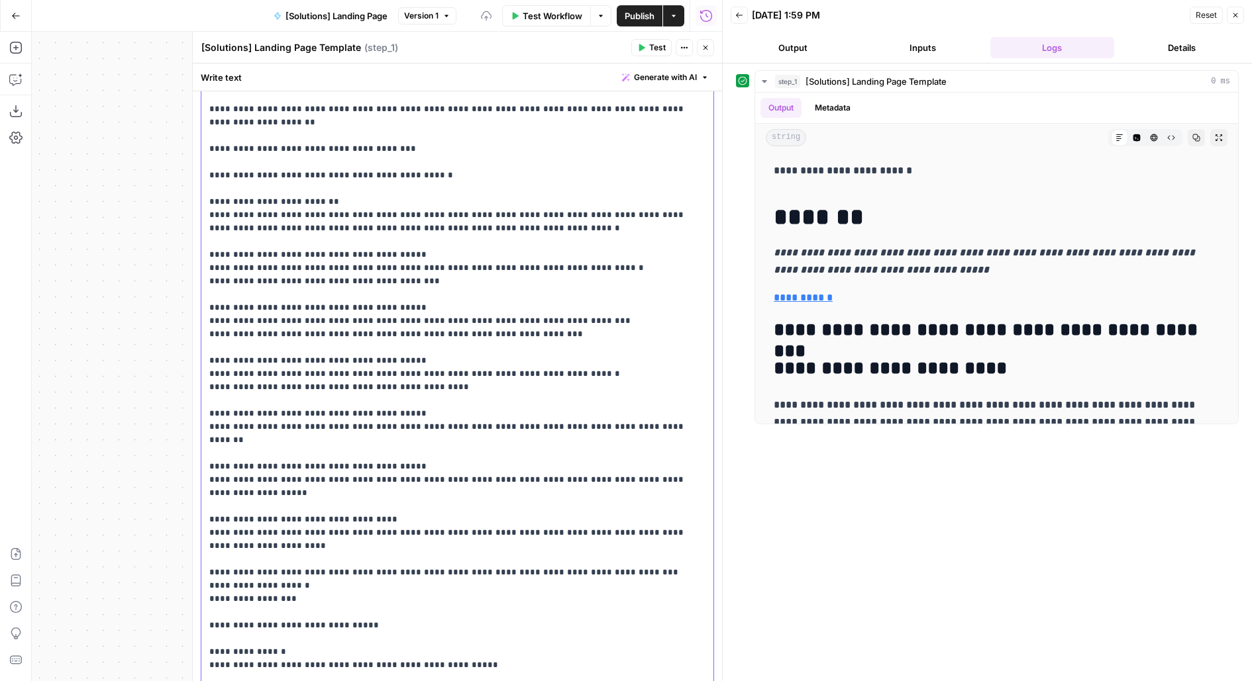
scroll to position [0, 0]
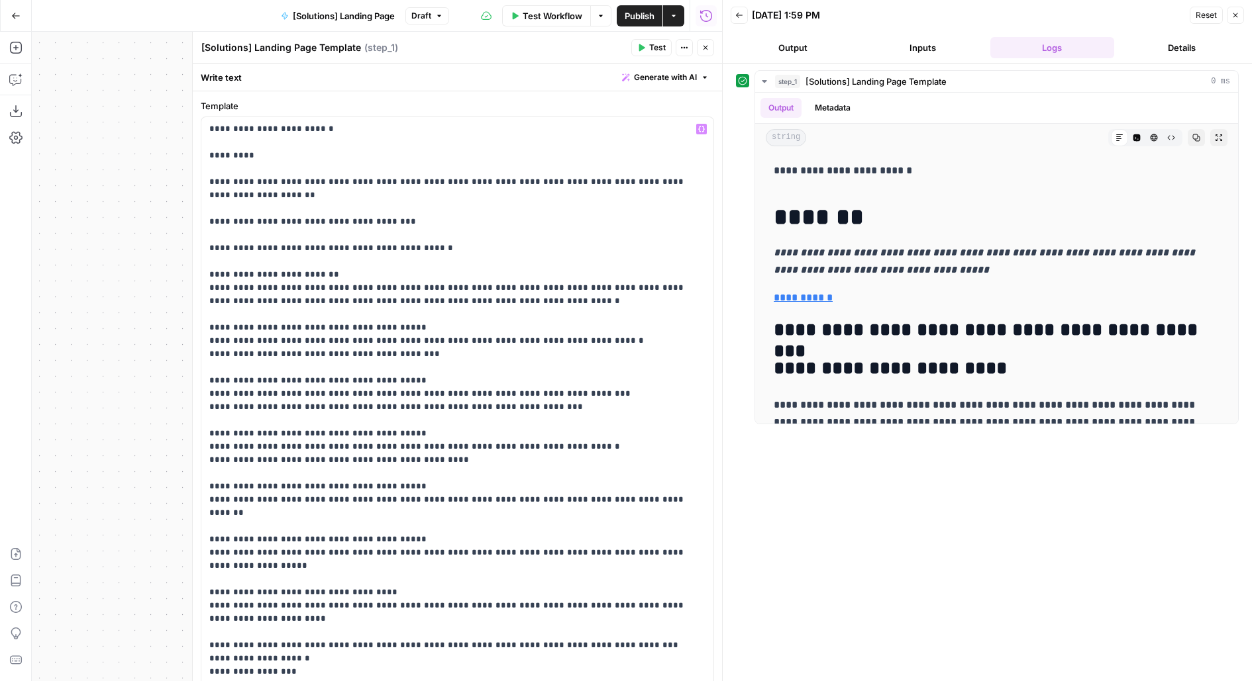
click at [651, 46] on span "Test" at bounding box center [657, 48] width 17 height 12
click at [707, 46] on icon "button" at bounding box center [705, 48] width 8 height 8
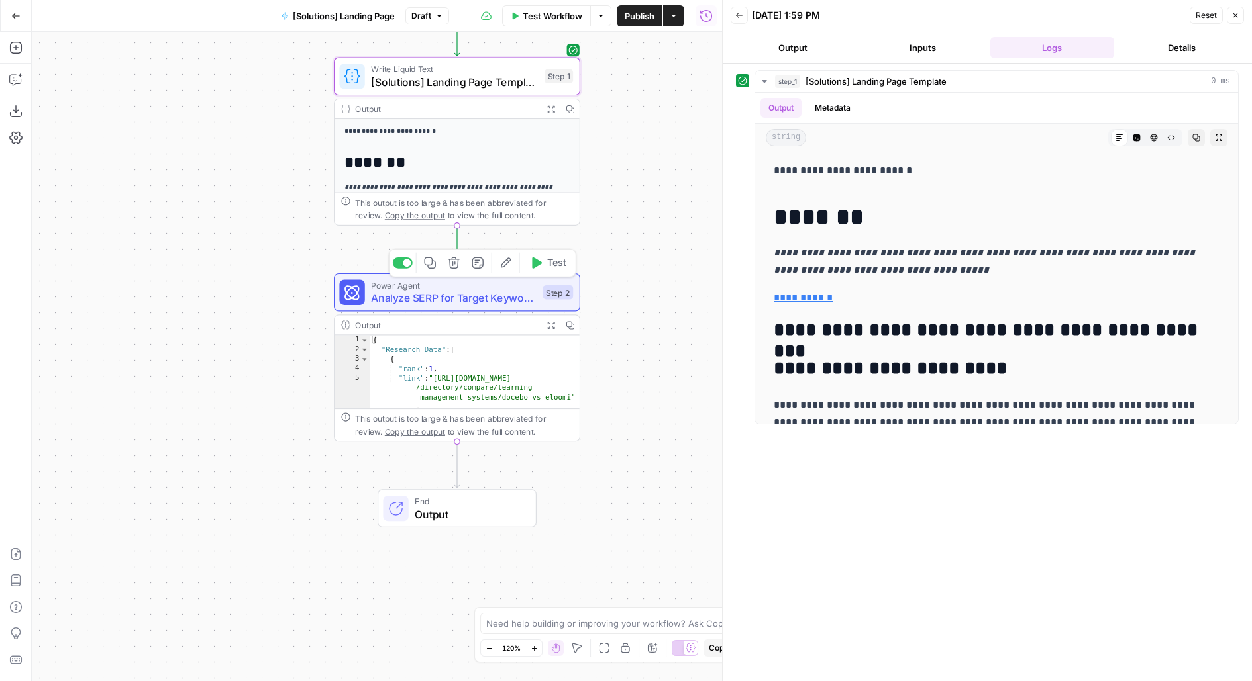
drag, startPoint x: 653, startPoint y: 254, endPoint x: 634, endPoint y: 175, distance: 81.0
click at [635, 177] on div "**********" at bounding box center [377, 357] width 690 height 650
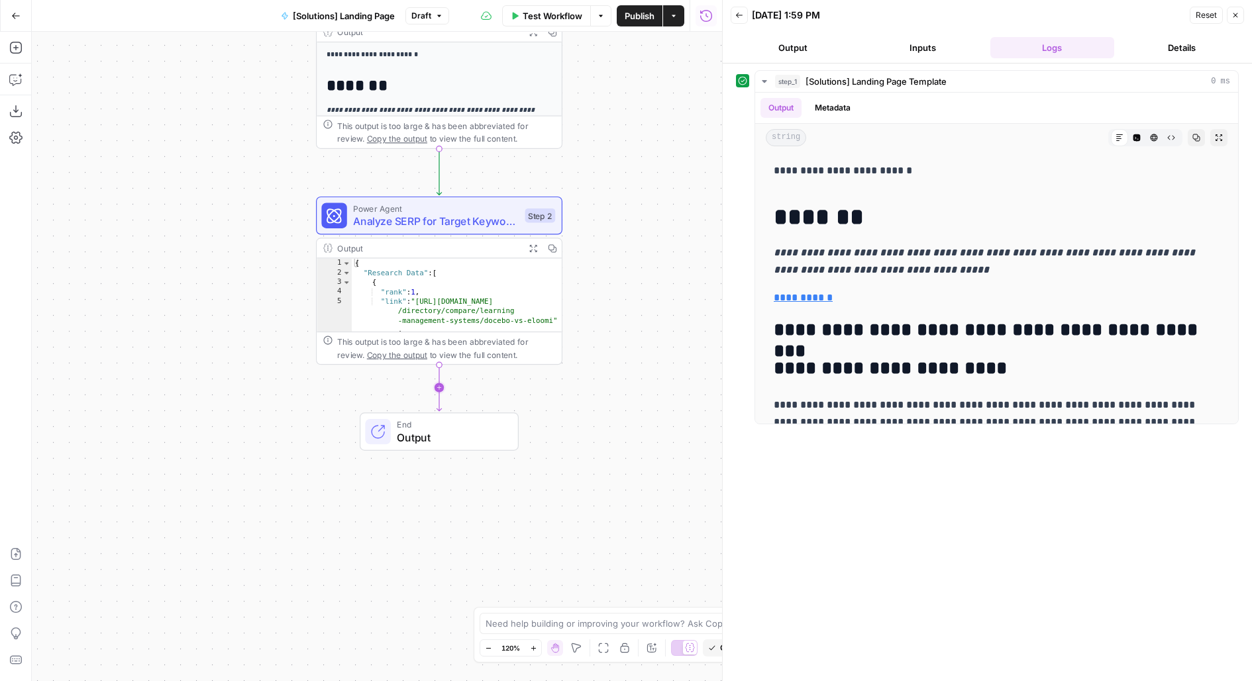
click at [441, 392] on icon "Edge from step_2 to end" at bounding box center [438, 387] width 5 height 47
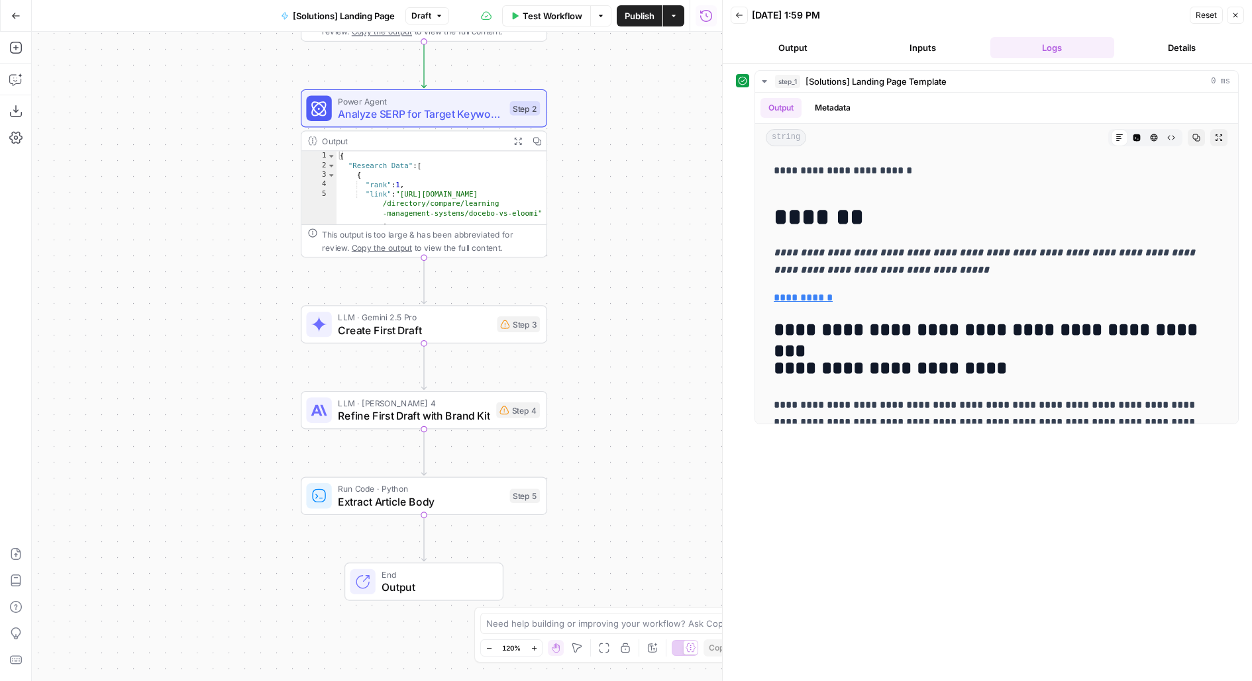
drag, startPoint x: 621, startPoint y: 422, endPoint x: 604, endPoint y: 305, distance: 119.1
click at [604, 305] on div "**********" at bounding box center [377, 357] width 690 height 650
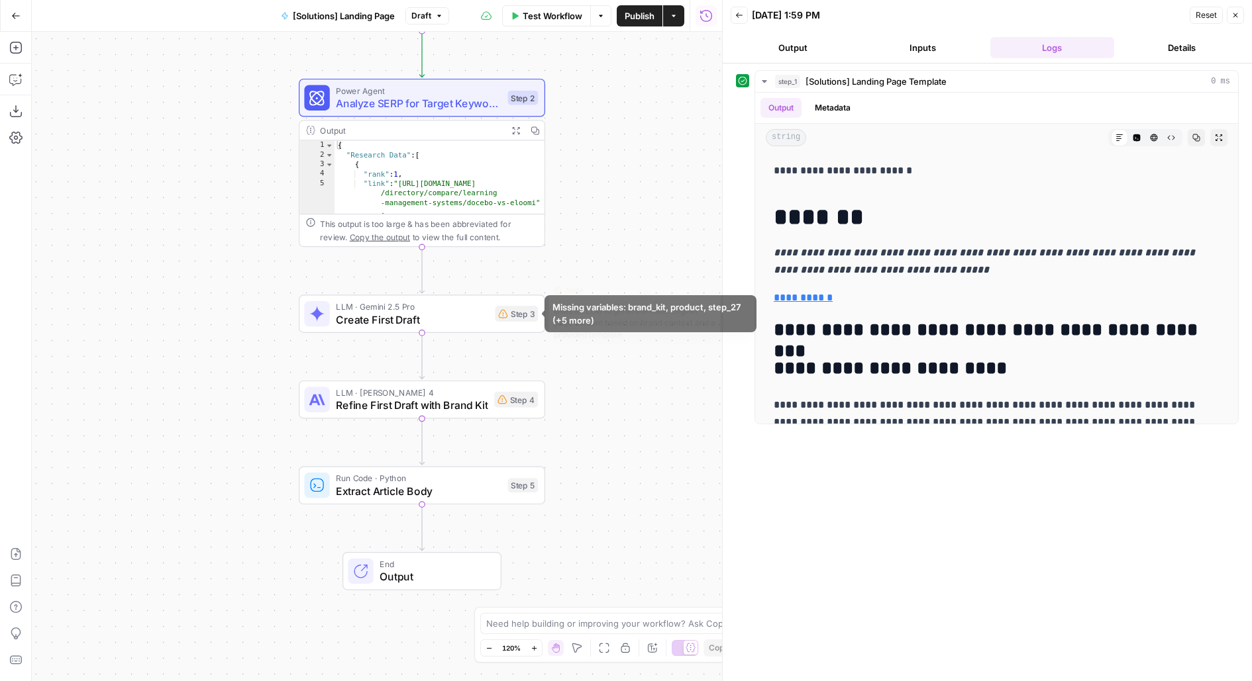
click at [483, 330] on div "LLM · Gemini 2.5 Pro Create First Draft Step 3 Copy step Delete step Edit Note …" at bounding box center [422, 314] width 246 height 38
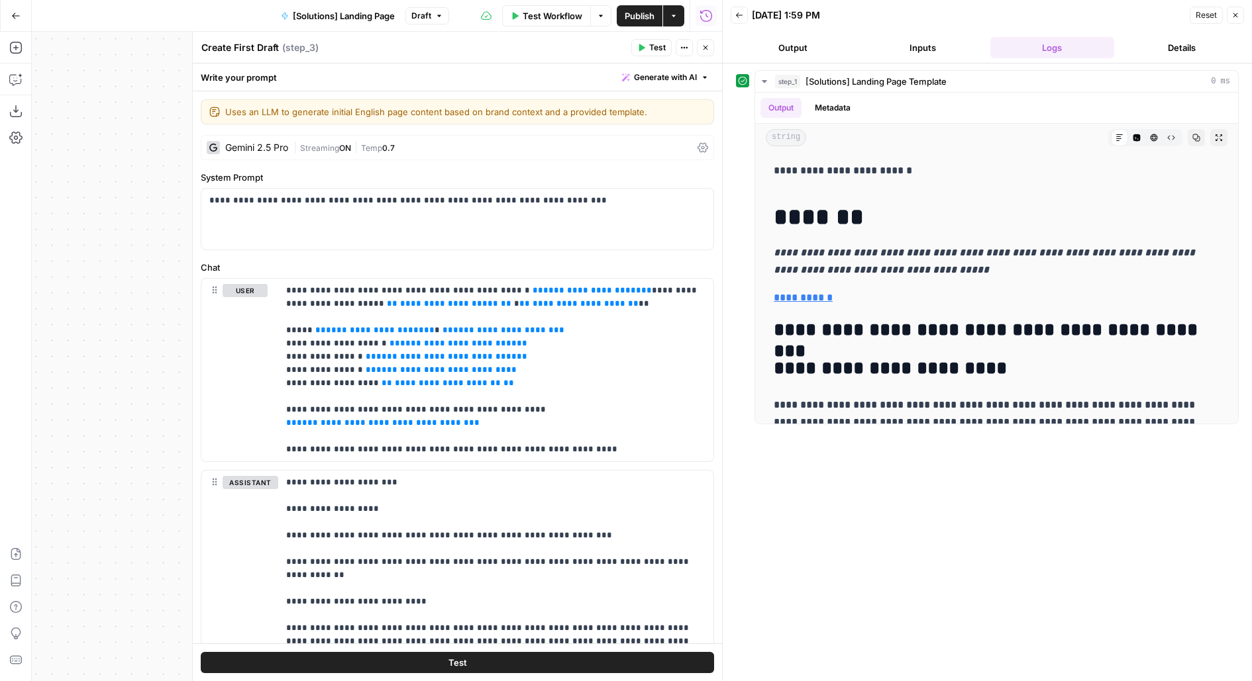
click at [708, 46] on icon "button" at bounding box center [705, 48] width 8 height 8
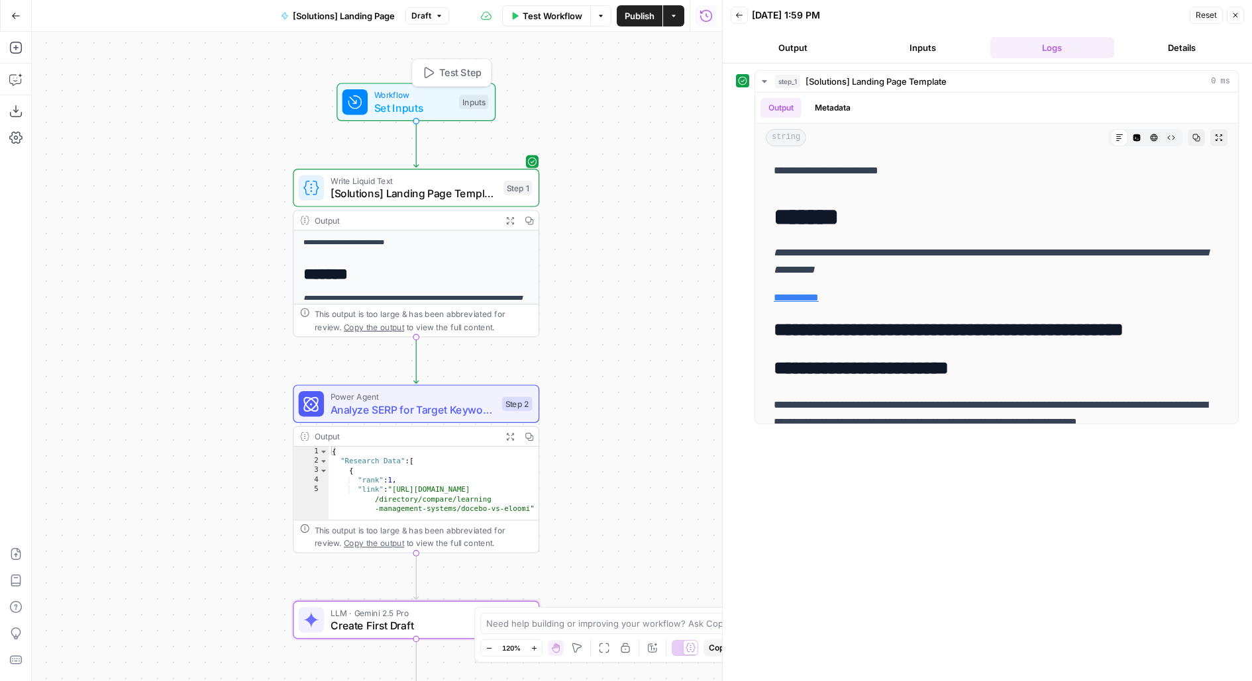
click at [464, 101] on div "Inputs" at bounding box center [473, 102] width 29 height 15
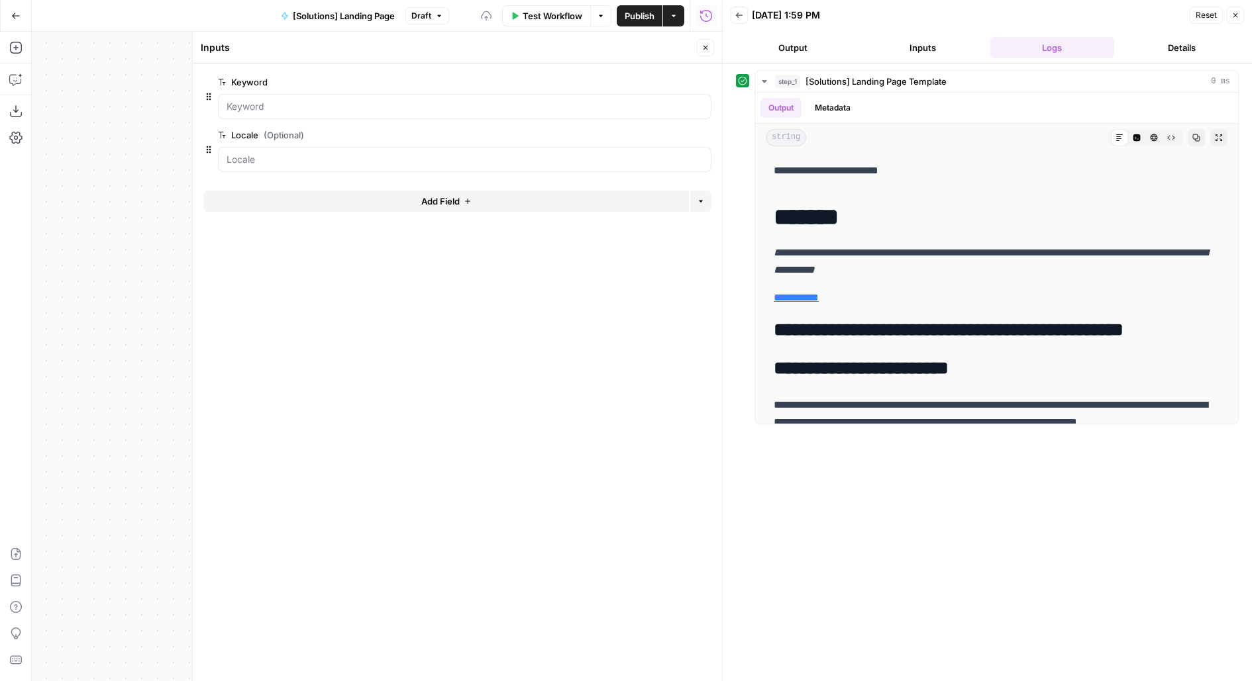
click at [406, 191] on button "Add Field" at bounding box center [445, 201] width 485 height 21
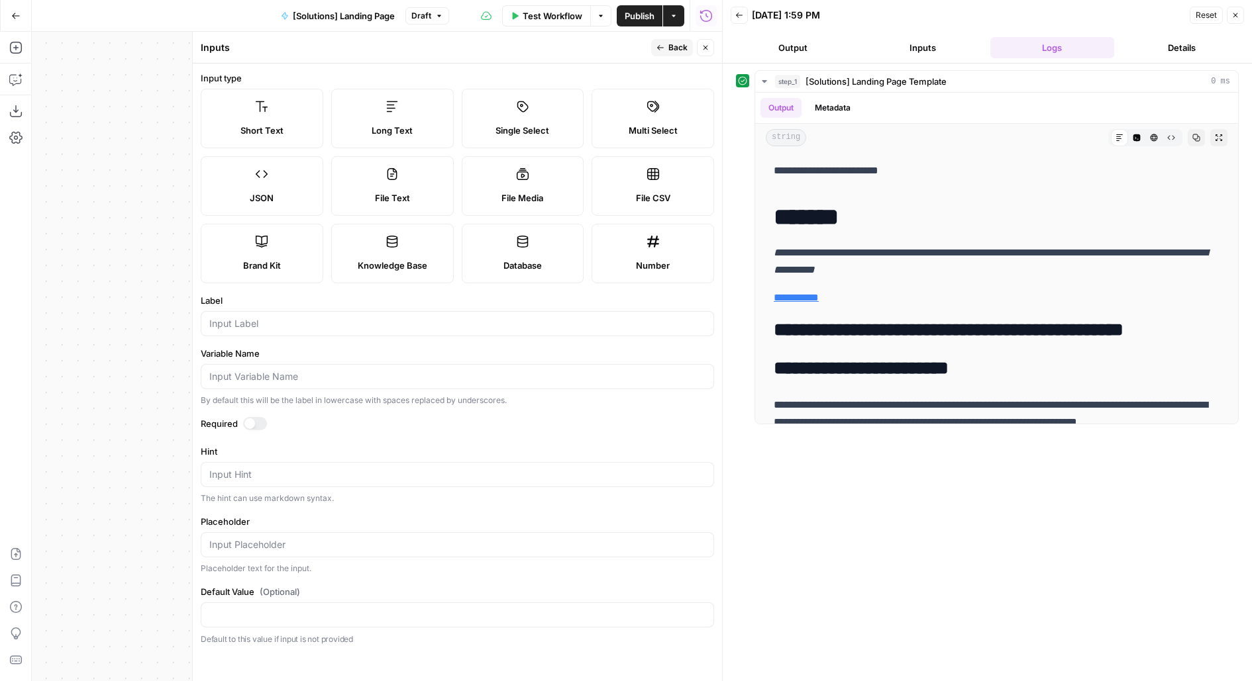
click at [249, 271] on span "Brand Kit" at bounding box center [262, 265] width 38 height 13
click at [250, 322] on input "Label" at bounding box center [457, 323] width 496 height 13
type input "Brand Kit"
click at [253, 417] on div at bounding box center [255, 423] width 24 height 13
click at [255, 426] on div at bounding box center [255, 423] width 24 height 13
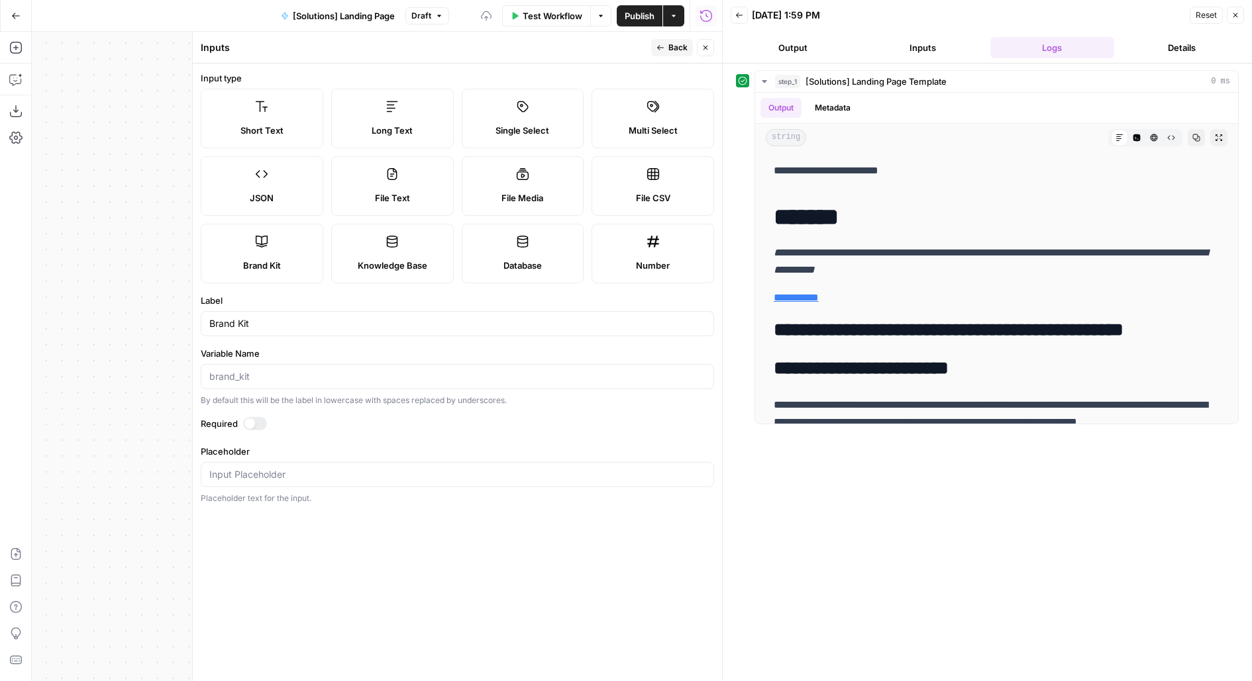
click at [255, 426] on div at bounding box center [255, 423] width 24 height 13
click at [682, 52] on span "Back" at bounding box center [677, 48] width 19 height 12
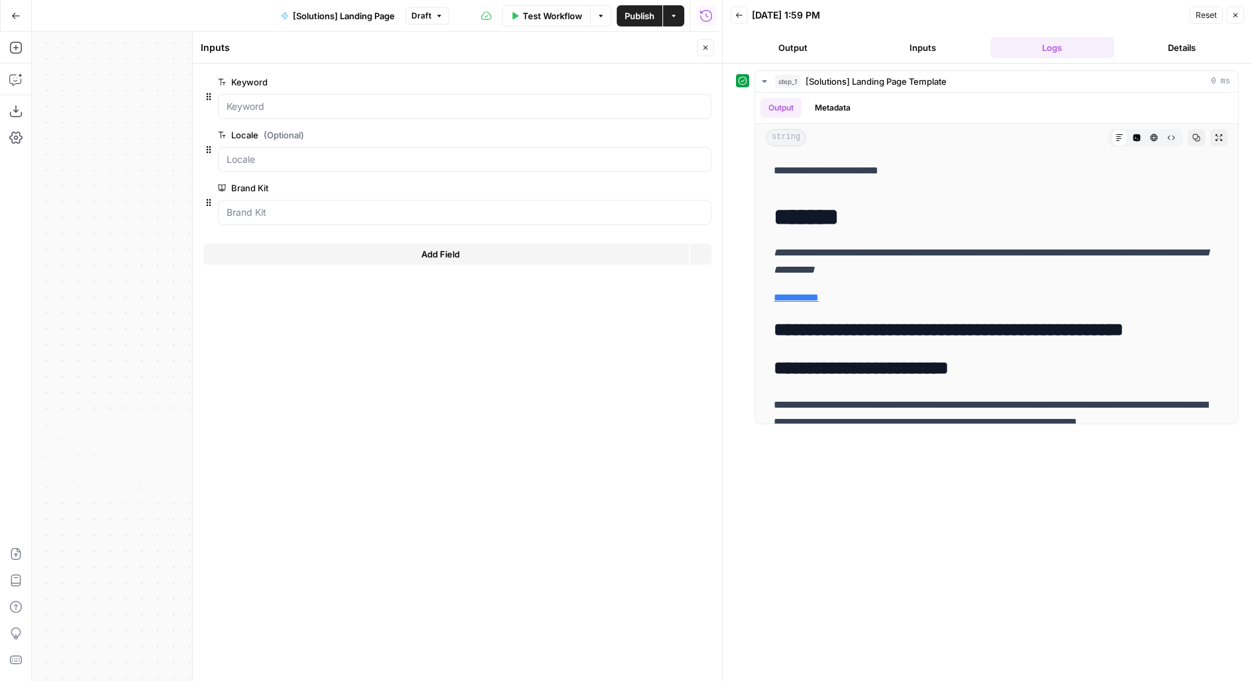
click at [698, 50] on button "Close" at bounding box center [705, 47] width 17 height 17
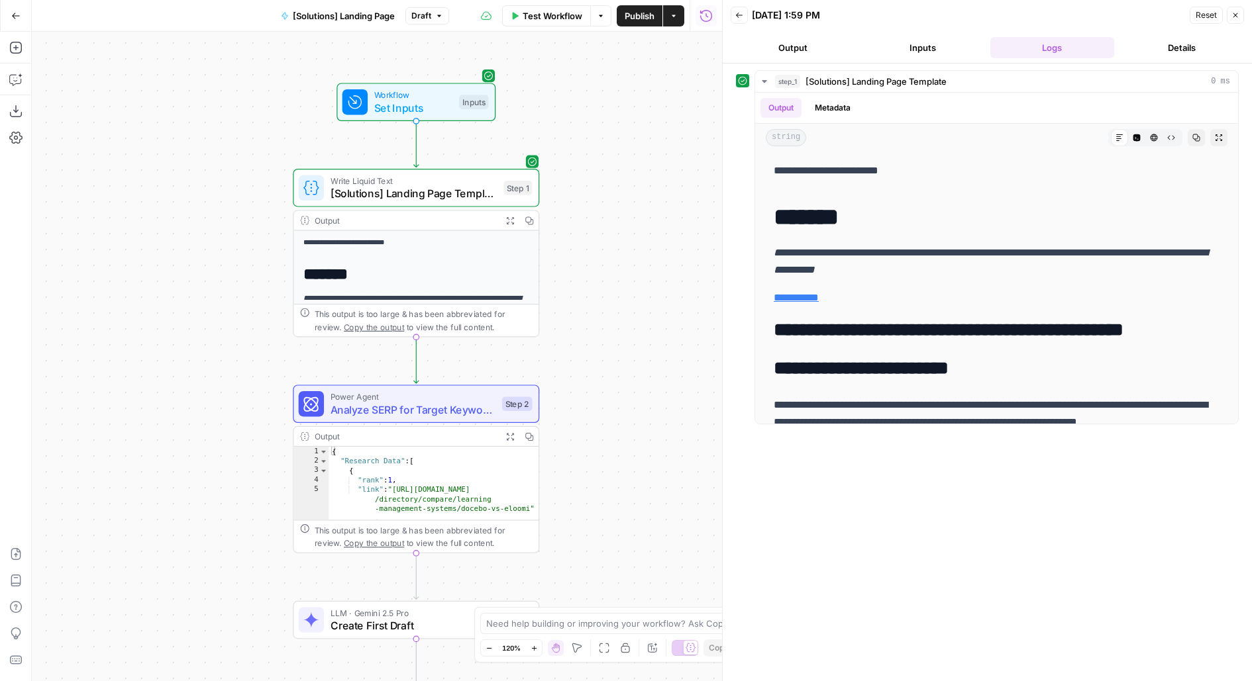
click at [461, 99] on div "Inputs" at bounding box center [473, 102] width 29 height 15
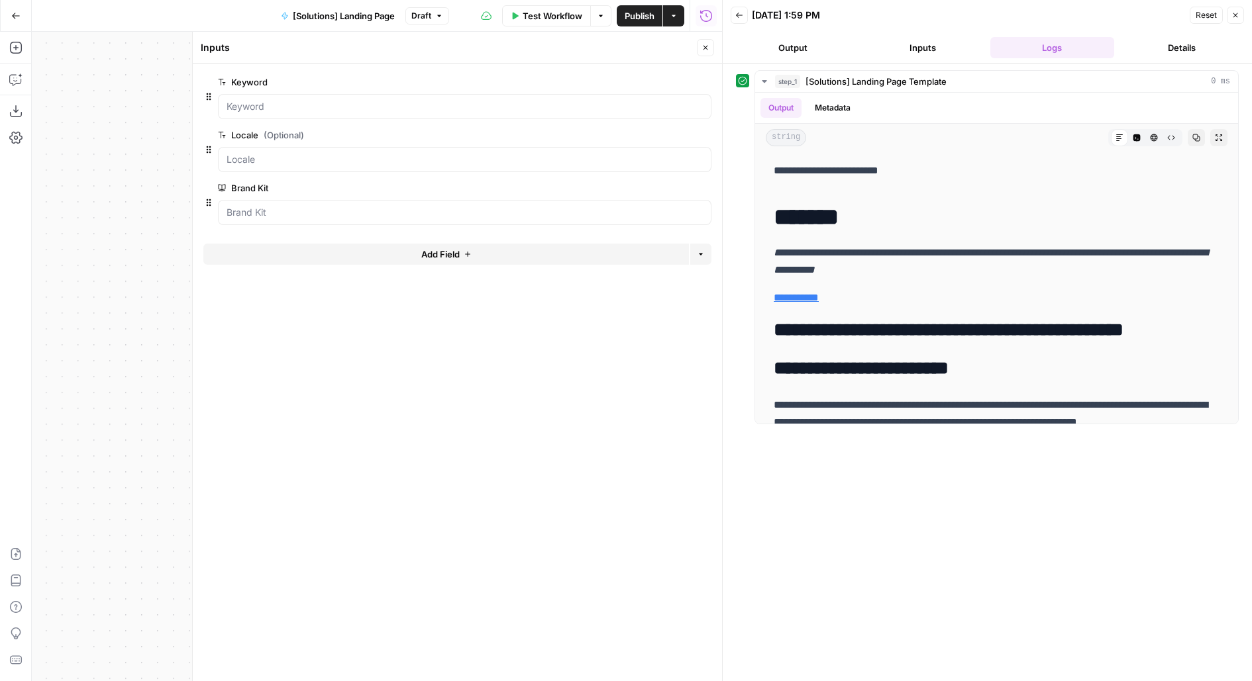
click at [568, 19] on span "Test Workflow" at bounding box center [552, 15] width 60 height 13
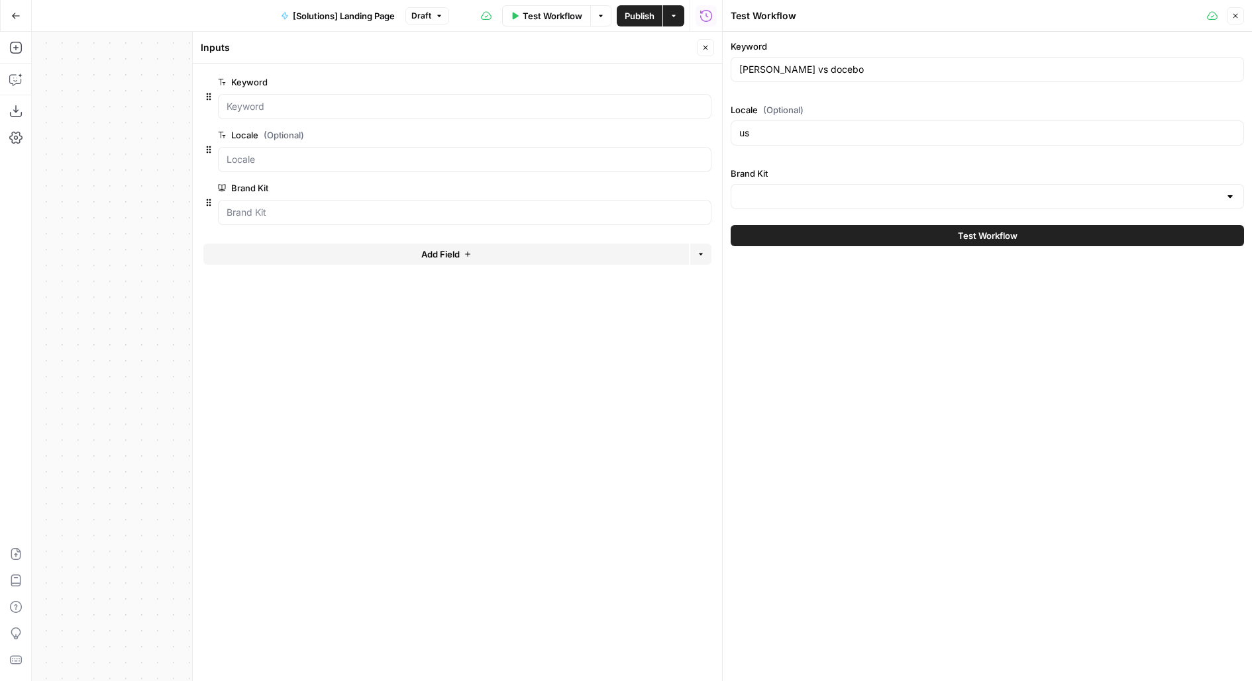
click at [707, 47] on icon "button" at bounding box center [705, 48] width 8 height 8
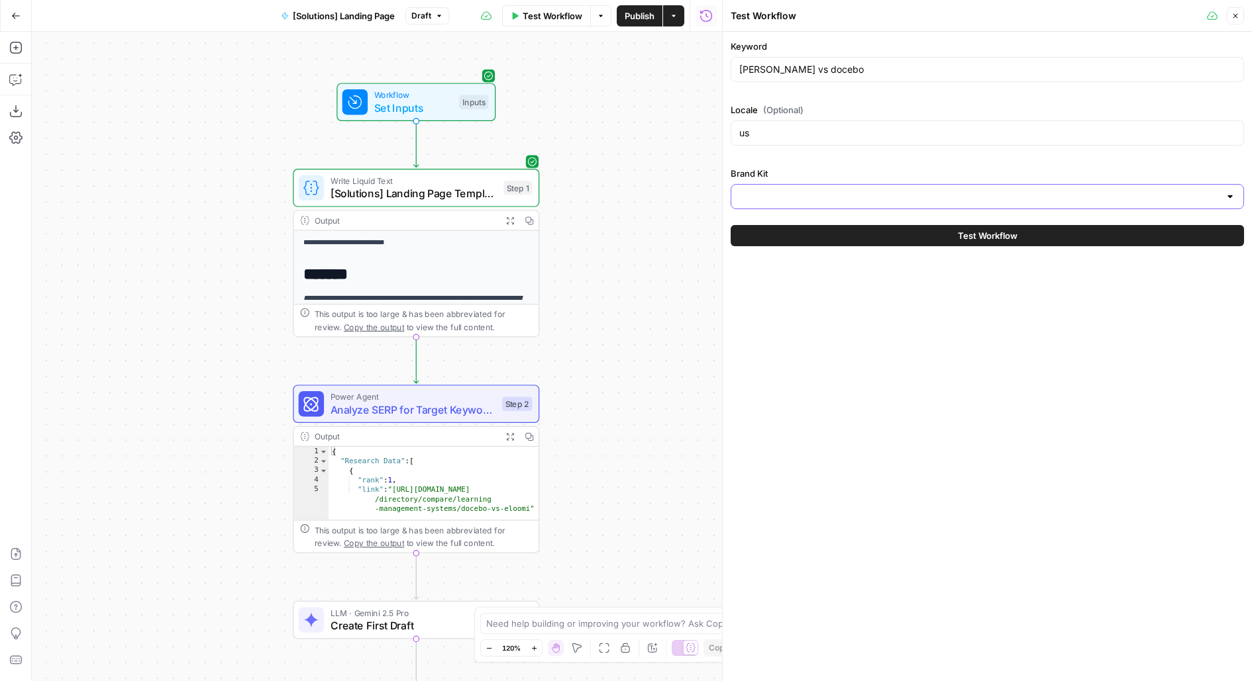
click at [795, 199] on input "Brand Kit" at bounding box center [979, 196] width 480 height 13
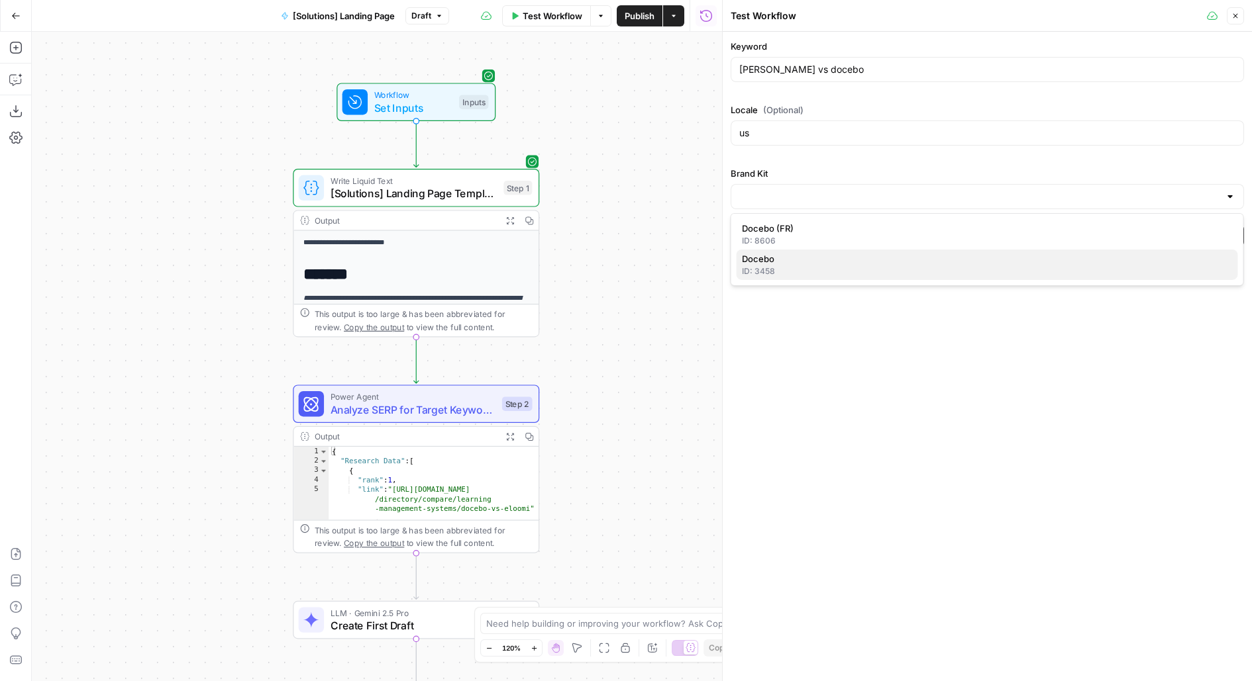
click at [799, 270] on div "ID: 3458" at bounding box center [987, 272] width 491 height 12
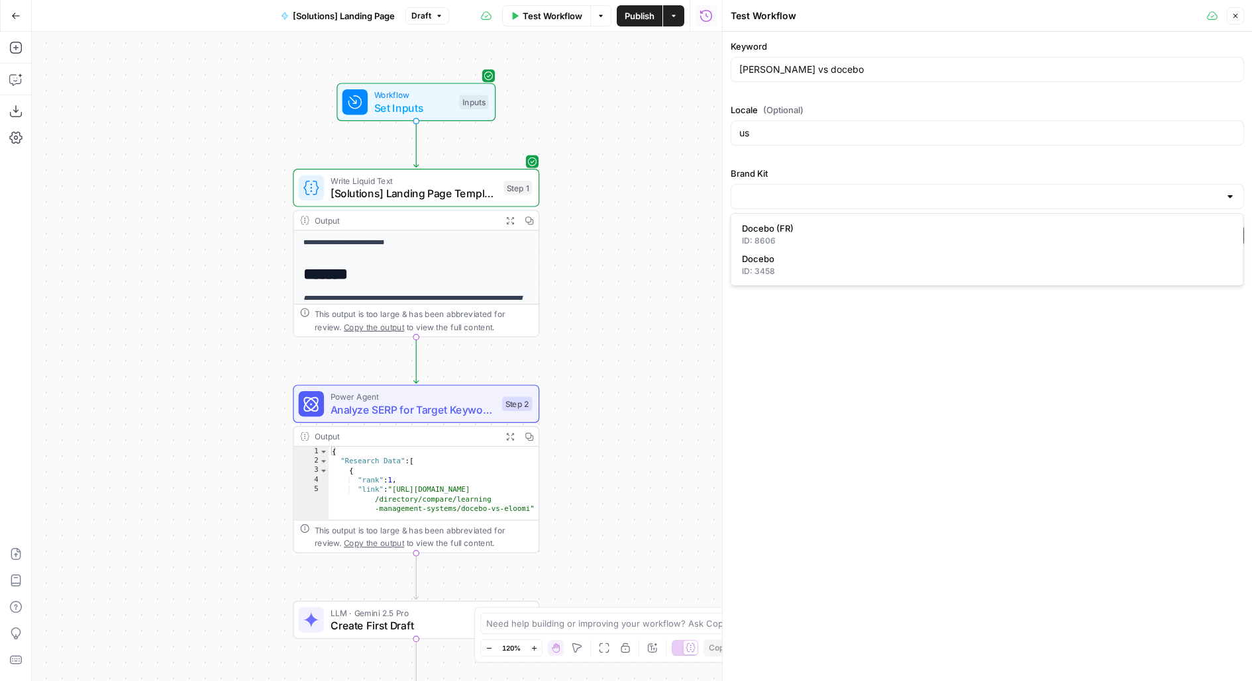
type input "Docebo"
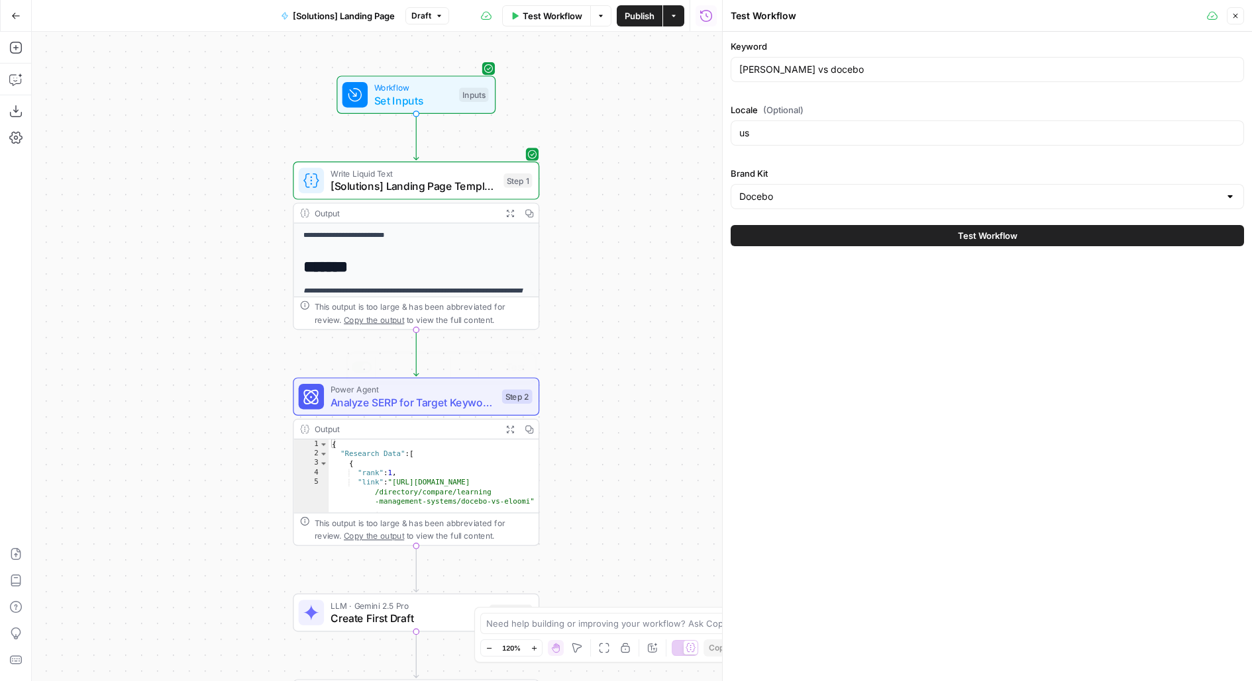
drag, startPoint x: 579, startPoint y: 419, endPoint x: 571, endPoint y: 211, distance: 208.1
click at [571, 218] on div "**********" at bounding box center [377, 357] width 690 height 650
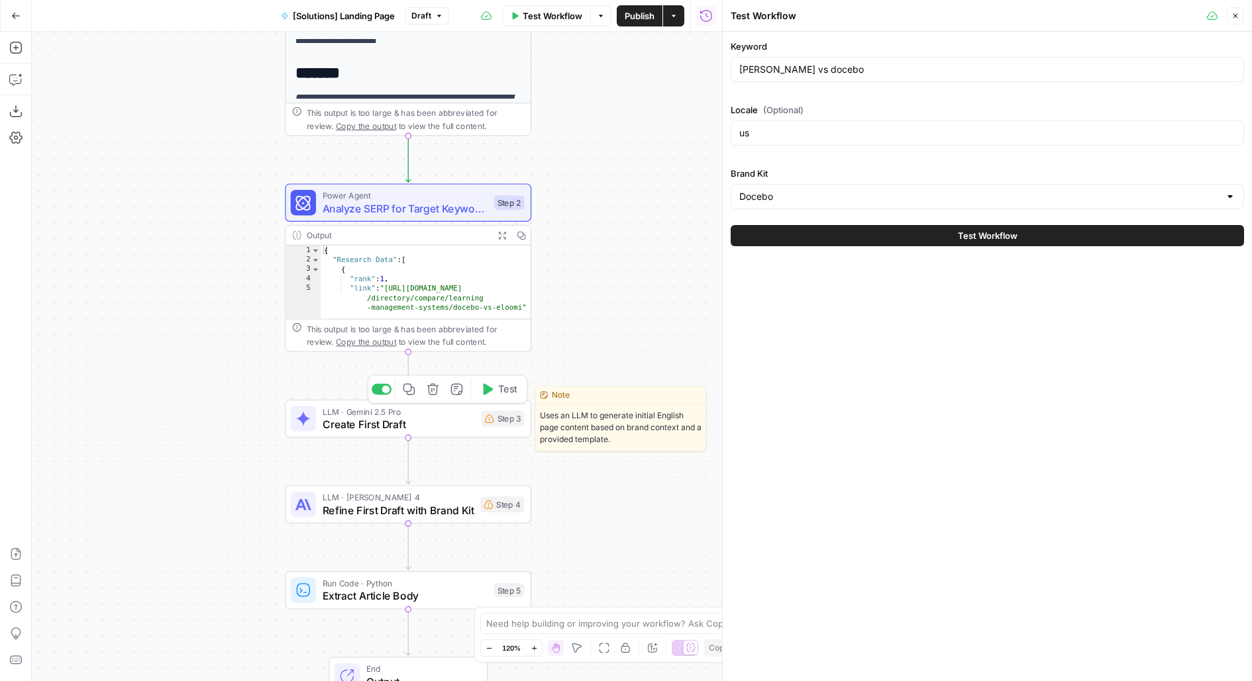
click at [503, 424] on div "Step 3" at bounding box center [502, 419] width 43 height 16
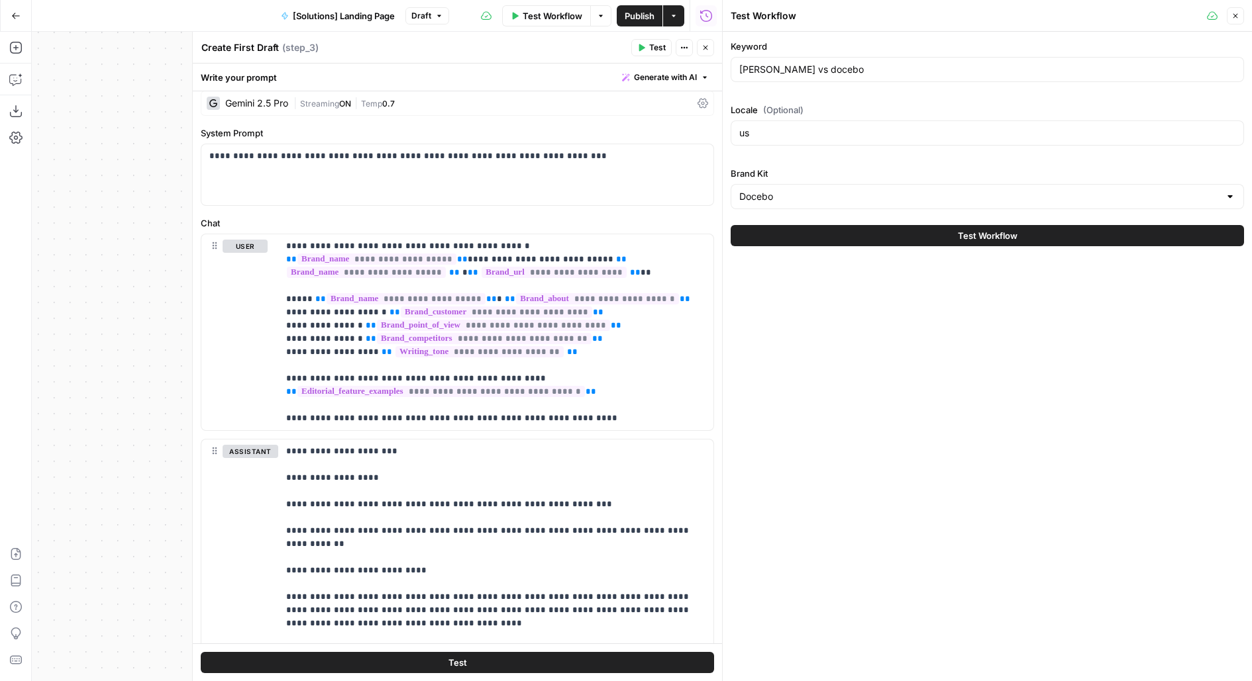
scroll to position [45, 0]
drag, startPoint x: 606, startPoint y: 387, endPoint x: 246, endPoint y: 374, distance: 360.5
click at [246, 374] on div "**********" at bounding box center [457, 332] width 512 height 196
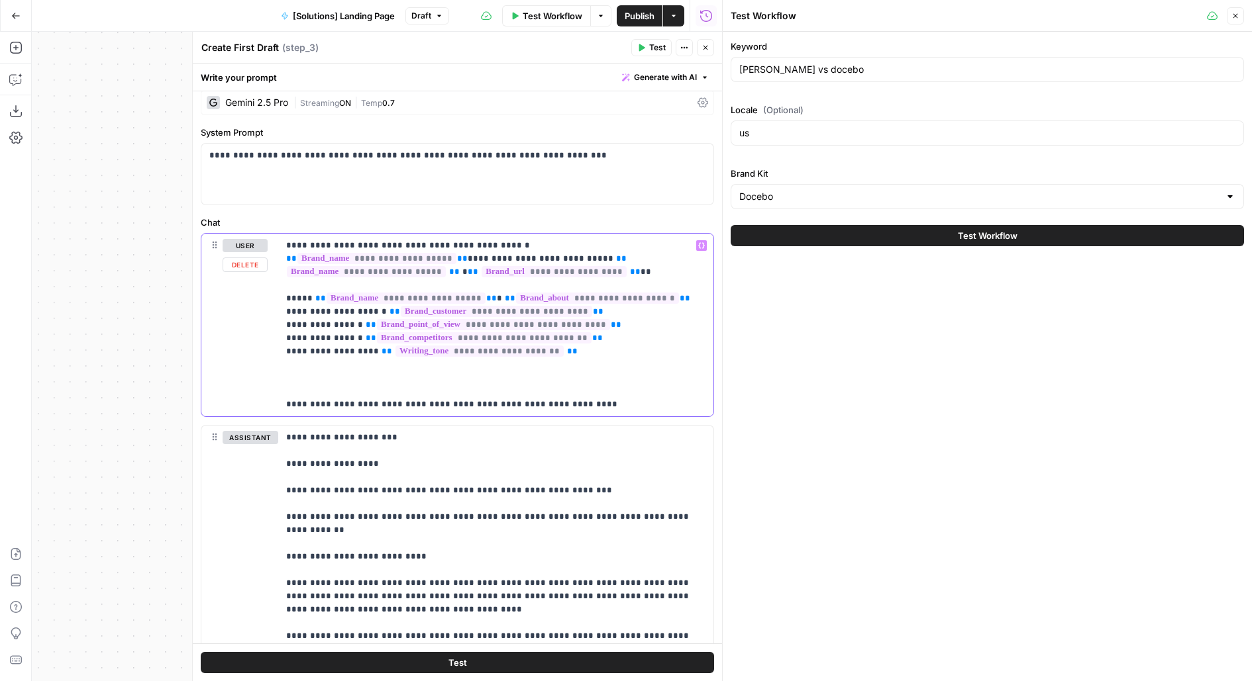
drag, startPoint x: 378, startPoint y: 244, endPoint x: 459, endPoint y: 244, distance: 80.8
click at [459, 244] on p "**********" at bounding box center [496, 325] width 420 height 172
click at [387, 241] on p "**********" at bounding box center [496, 325] width 420 height 172
drag, startPoint x: 368, startPoint y: 242, endPoint x: 440, endPoint y: 241, distance: 72.8
click at [441, 242] on p "**********" at bounding box center [496, 325] width 420 height 172
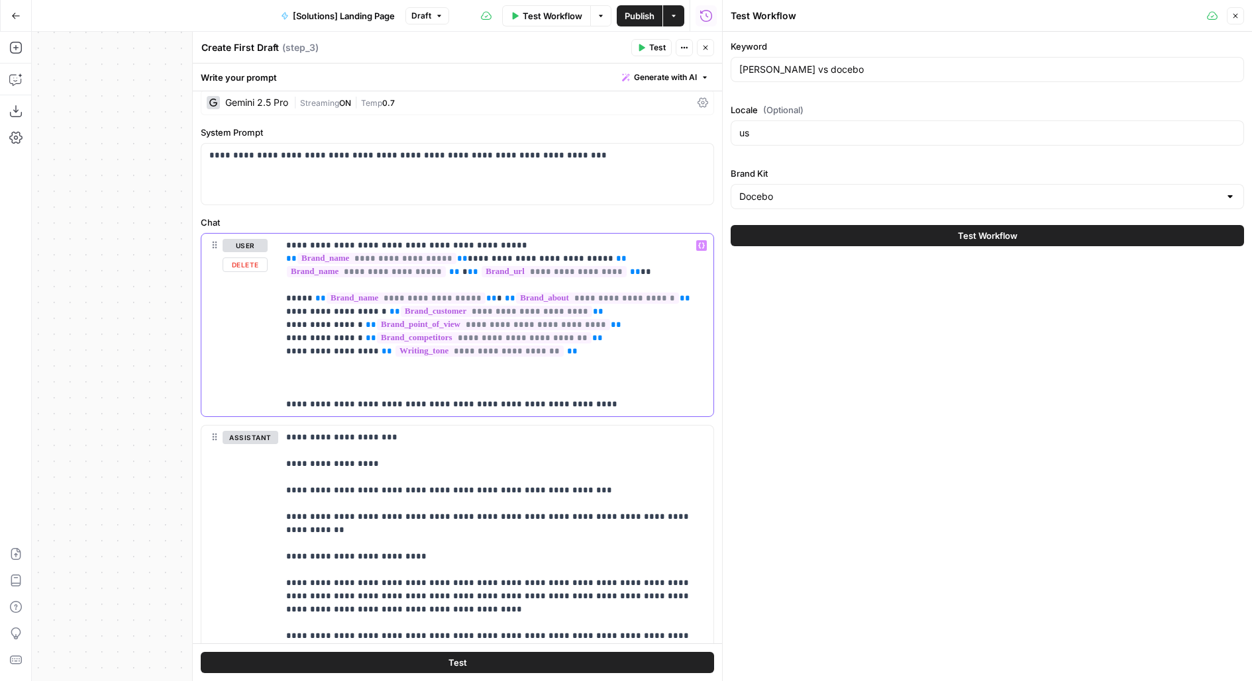
drag, startPoint x: 362, startPoint y: 401, endPoint x: 446, endPoint y: 398, distance: 83.5
click at [446, 398] on p "**********" at bounding box center [496, 325] width 420 height 172
drag, startPoint x: 462, startPoint y: 404, endPoint x: 491, endPoint y: 403, distance: 29.8
click at [491, 404] on p "**********" at bounding box center [496, 325] width 420 height 172
click at [484, 403] on p "**********" at bounding box center [496, 325] width 420 height 172
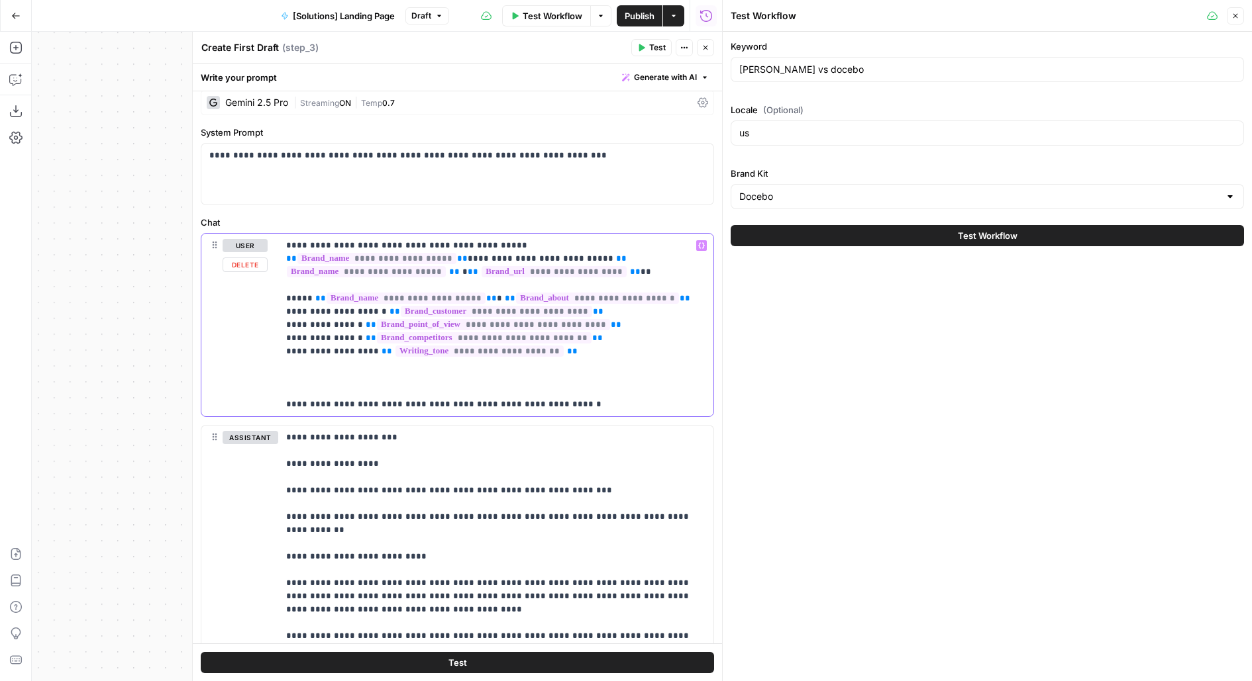
drag, startPoint x: 481, startPoint y: 403, endPoint x: 552, endPoint y: 402, distance: 70.9
click at [552, 402] on p "**********" at bounding box center [496, 325] width 420 height 172
click at [615, 407] on p "**********" at bounding box center [496, 325] width 420 height 172
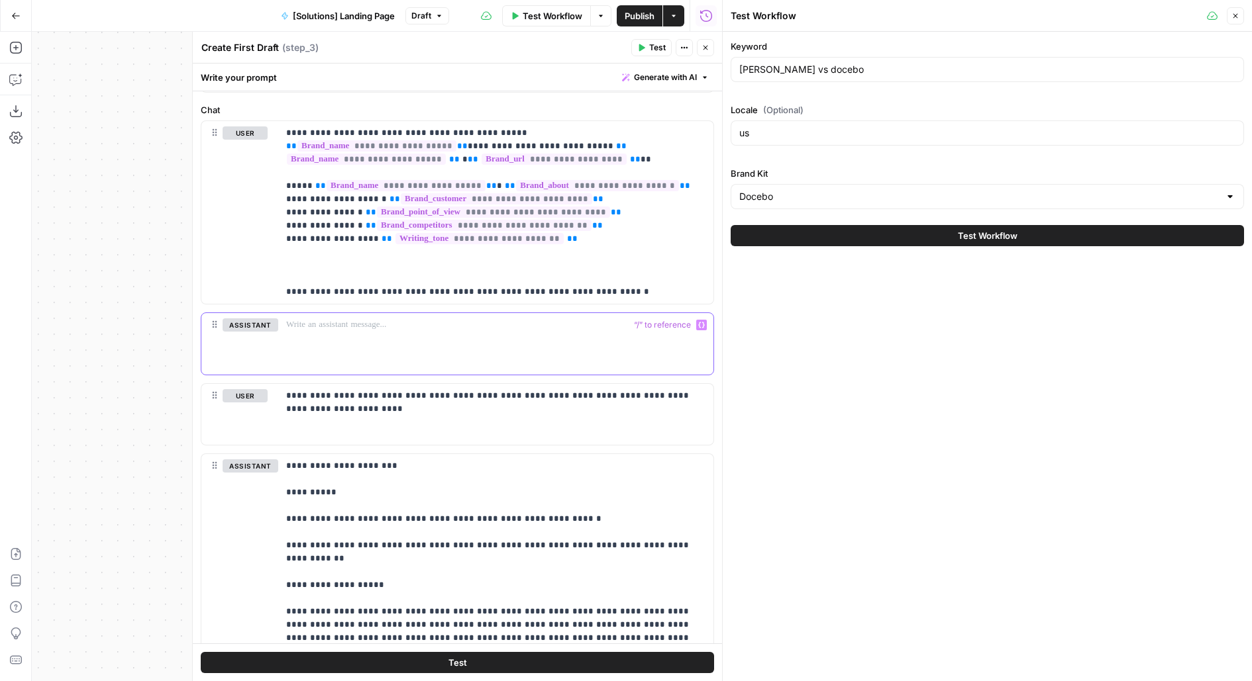
scroll to position [169, 0]
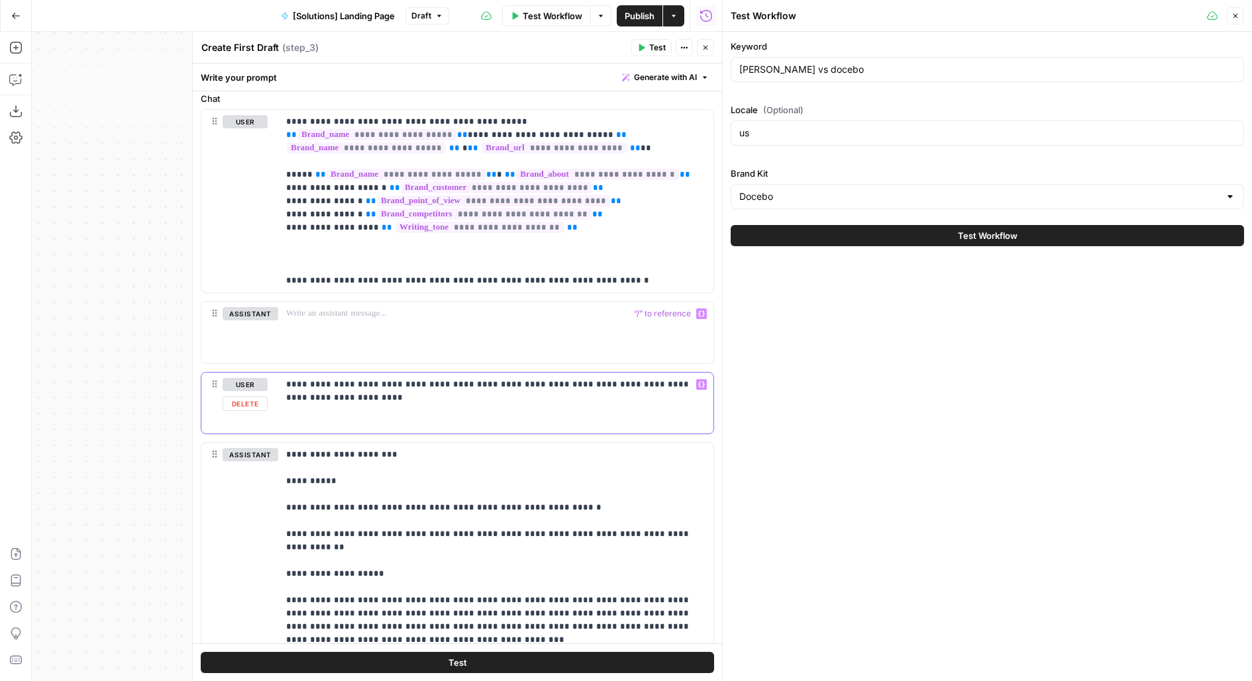
drag, startPoint x: 522, startPoint y: 381, endPoint x: 606, endPoint y: 380, distance: 84.1
click at [607, 381] on p "**********" at bounding box center [496, 384] width 420 height 13
drag, startPoint x: 638, startPoint y: 381, endPoint x: 686, endPoint y: 381, distance: 47.7
click at [686, 381] on p "**********" at bounding box center [496, 384] width 420 height 13
click at [605, 399] on div "**********" at bounding box center [495, 403] width 435 height 61
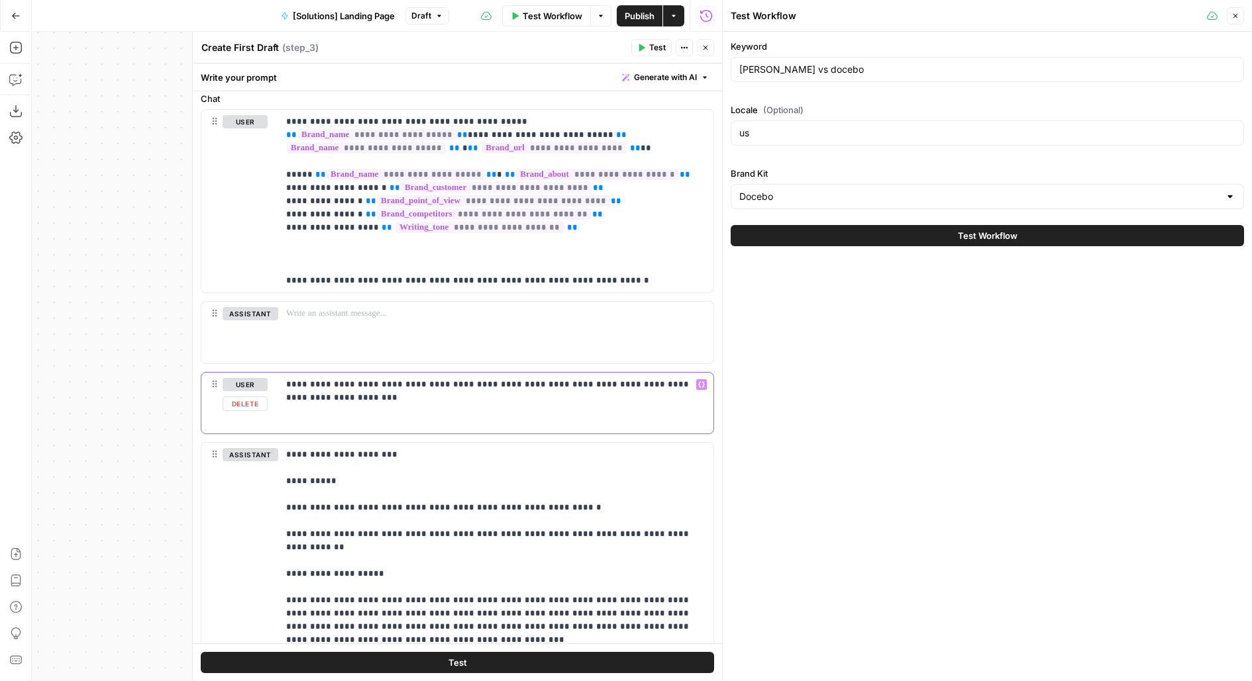
drag, startPoint x: 624, startPoint y: 381, endPoint x: 717, endPoint y: 383, distance: 93.4
click at [717, 383] on body "**********" at bounding box center [626, 340] width 1252 height 681
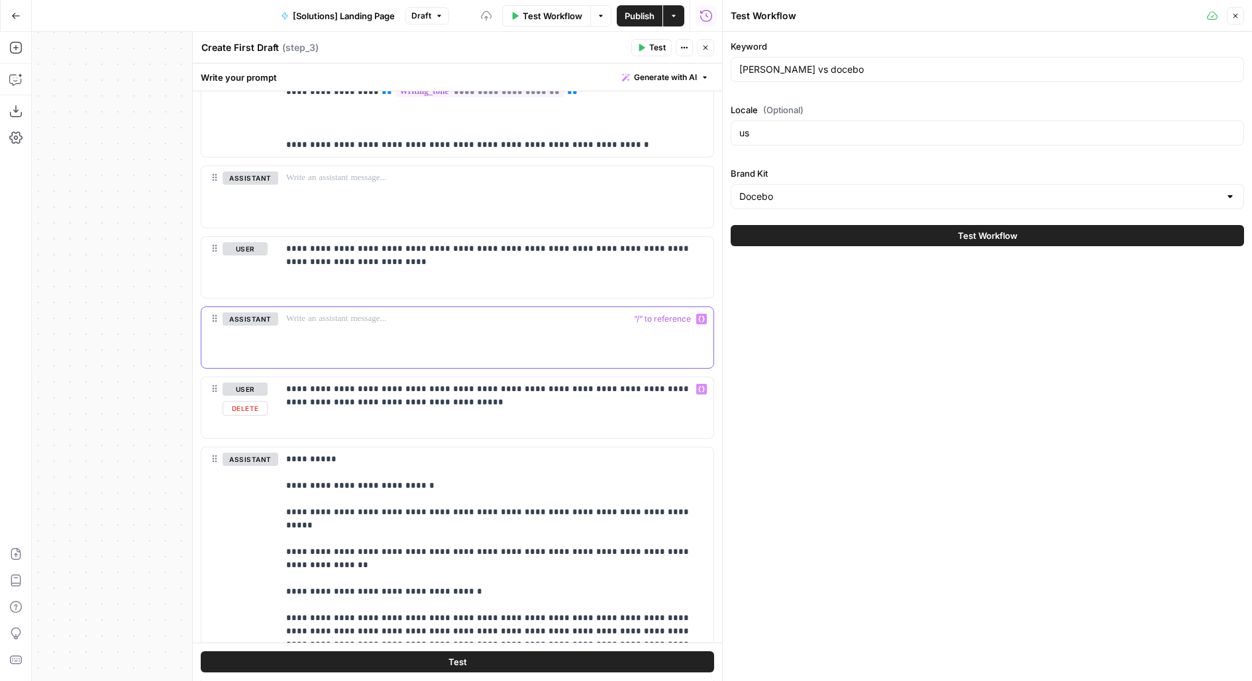
scroll to position [322, 0]
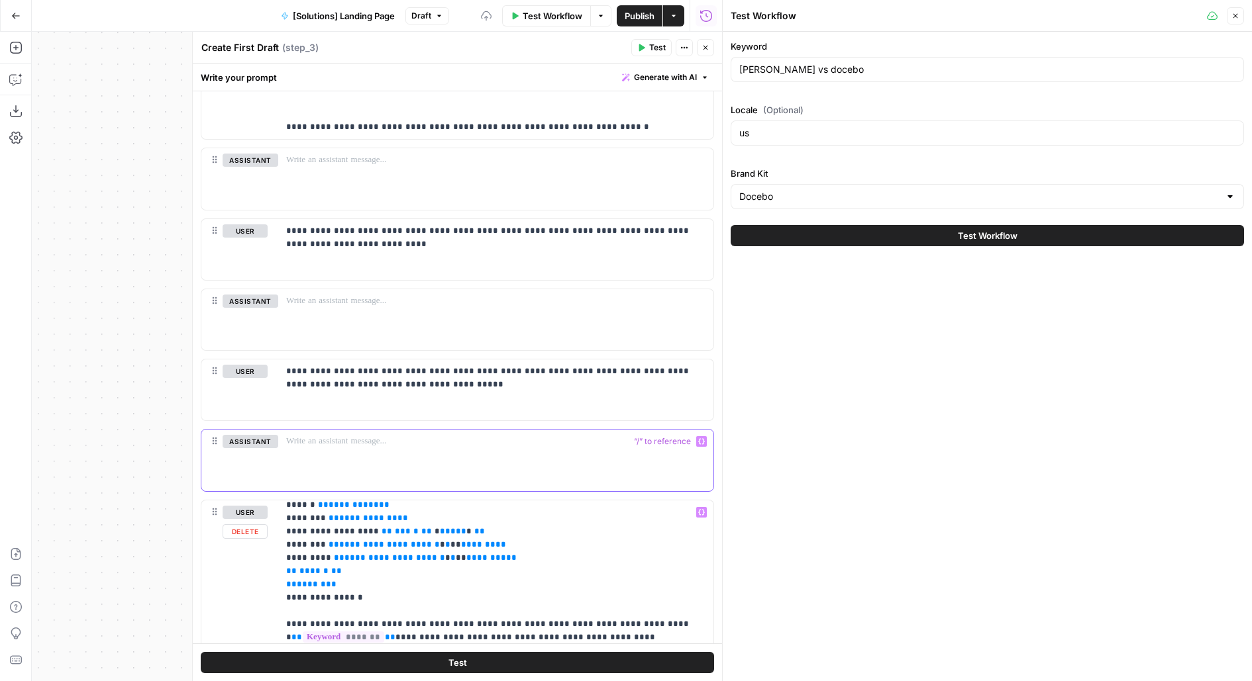
scroll to position [183, 0]
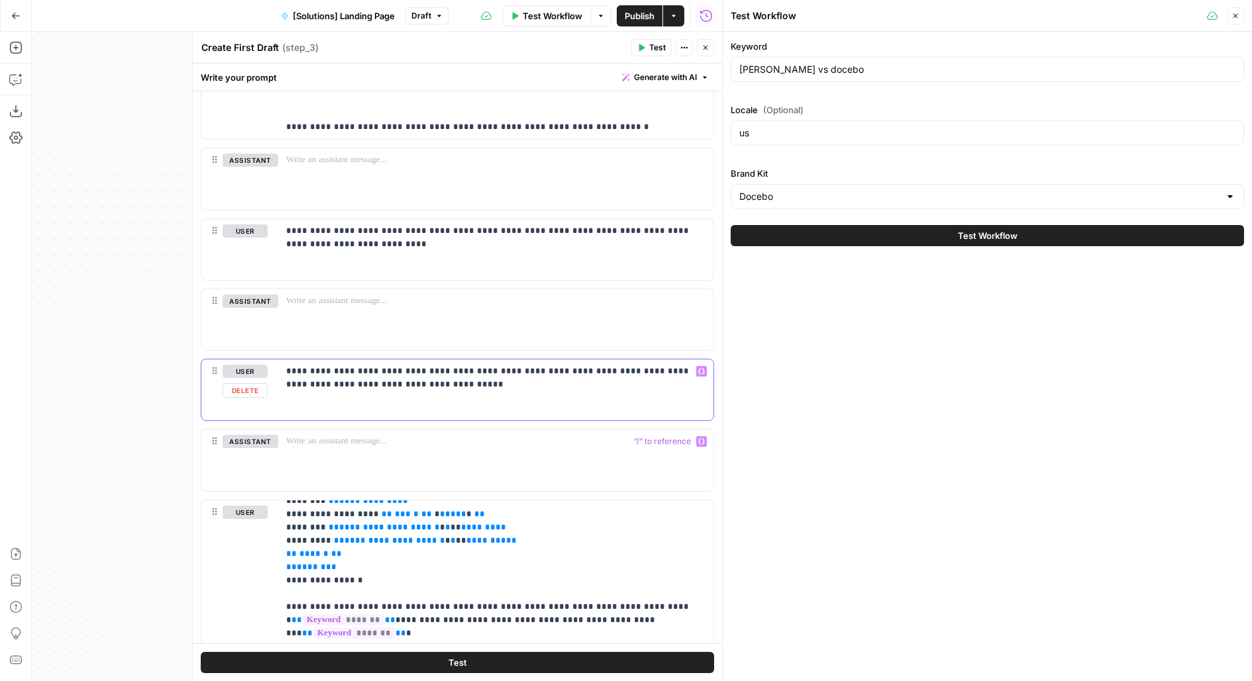
drag, startPoint x: 513, startPoint y: 368, endPoint x: 605, endPoint y: 366, distance: 92.1
click at [605, 367] on p "**********" at bounding box center [496, 378] width 420 height 26
click at [650, 370] on p "**********" at bounding box center [496, 378] width 420 height 26
drag, startPoint x: 404, startPoint y: 385, endPoint x: 262, endPoint y: 381, distance: 141.8
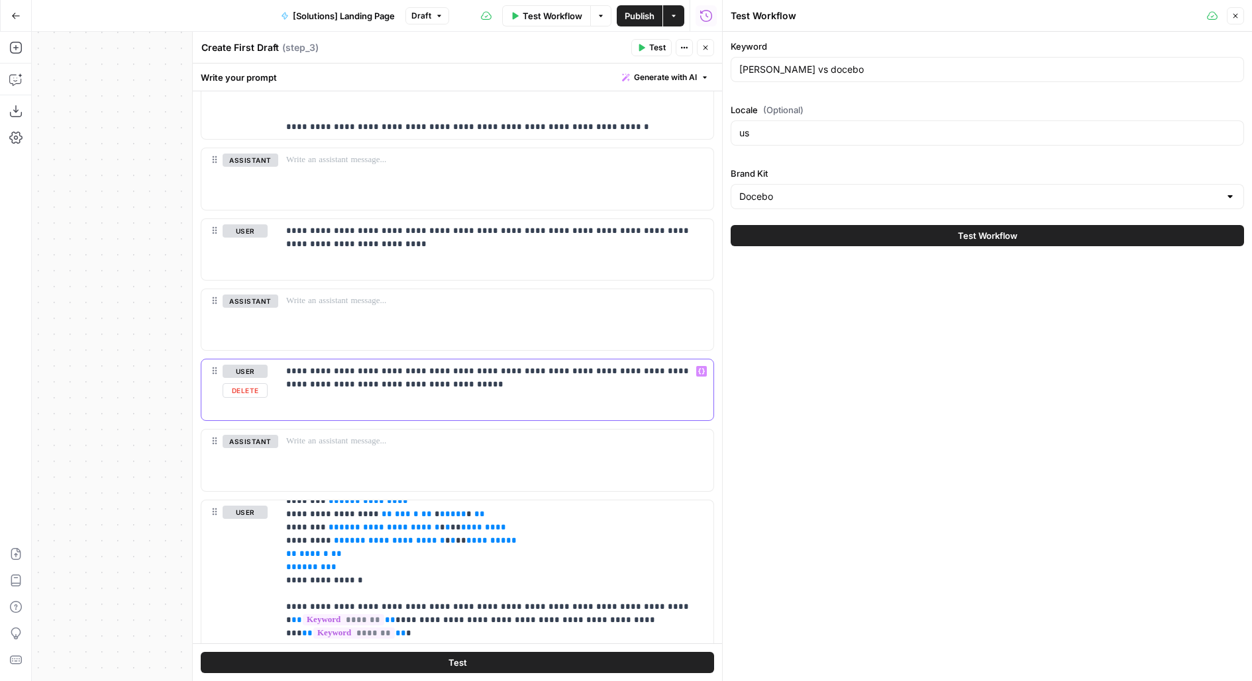
click at [262, 382] on div "**********" at bounding box center [457, 390] width 512 height 61
click at [1236, 21] on button "Close" at bounding box center [1234, 15] width 17 height 17
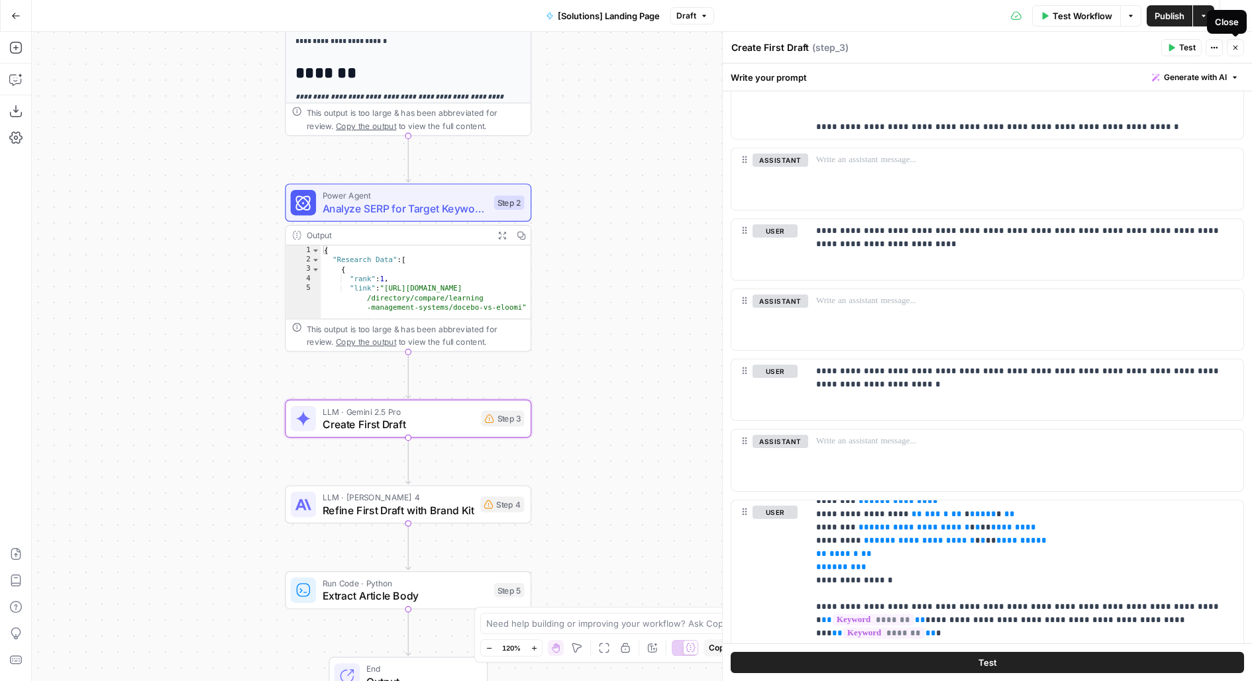
click at [1240, 18] on div "Close" at bounding box center [1227, 22] width 40 height 24
click at [1240, 16] on icon "button" at bounding box center [1235, 15] width 13 height 13
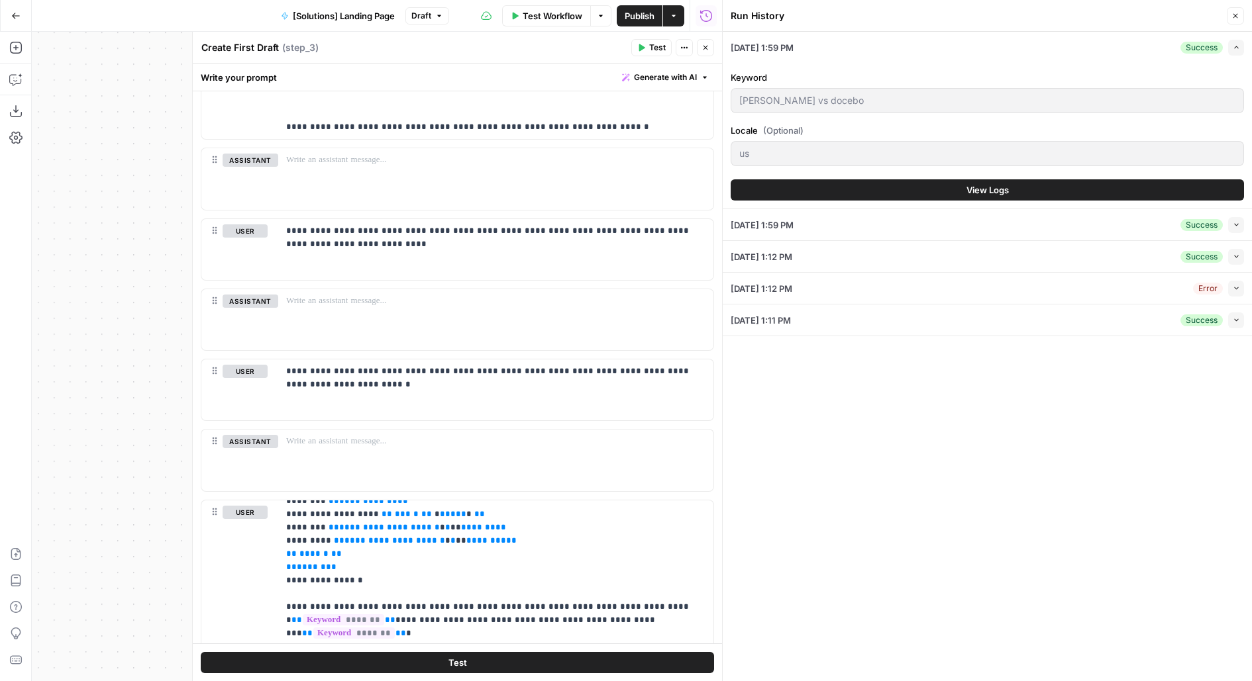
click at [1099, 196] on button "View Logs" at bounding box center [986, 189] width 513 height 21
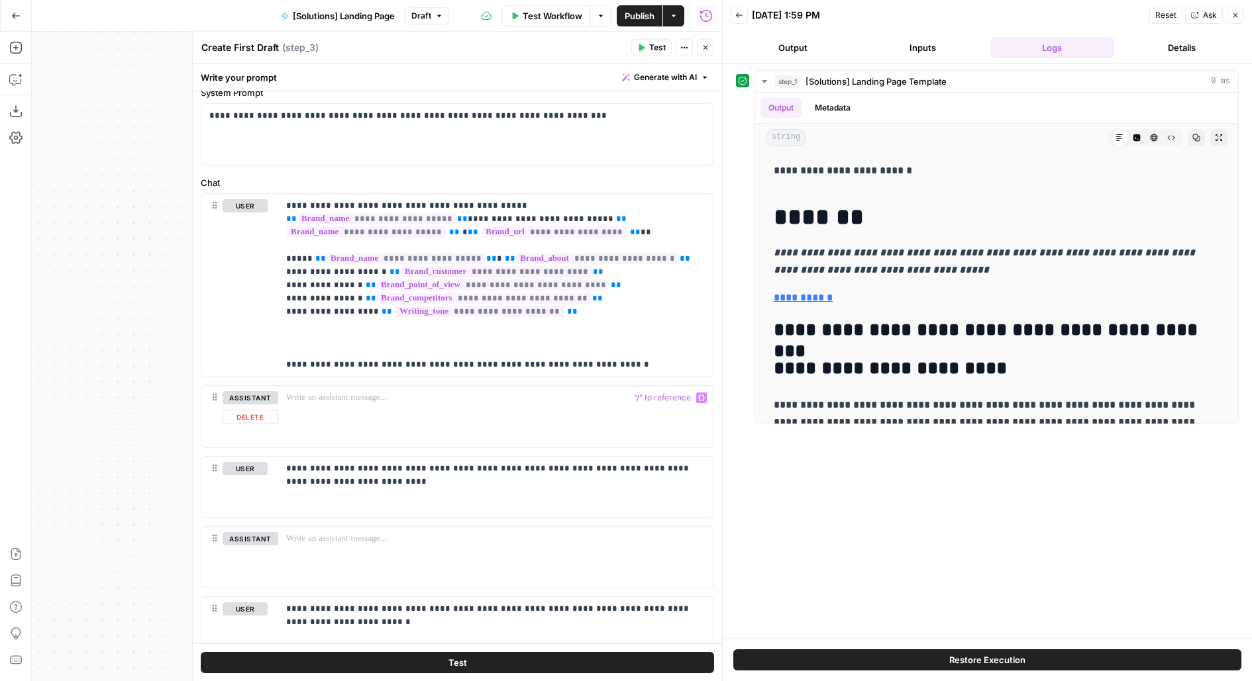
scroll to position [78, 0]
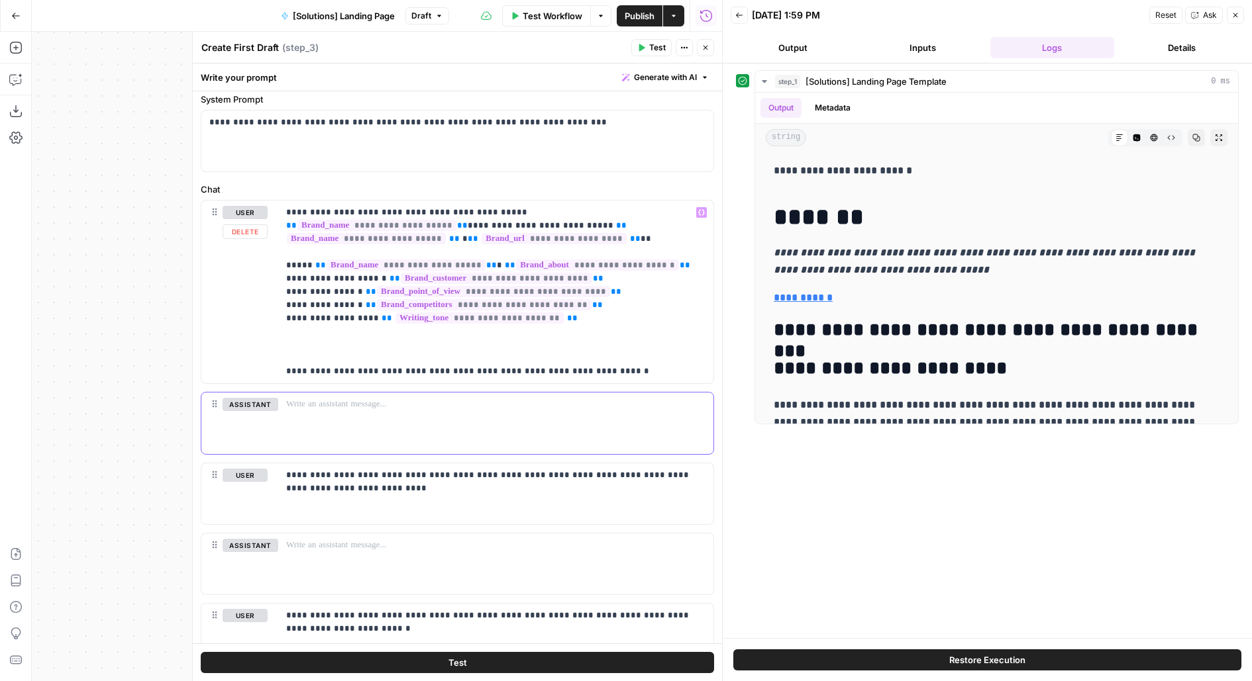
click at [324, 419] on div at bounding box center [495, 423] width 435 height 61
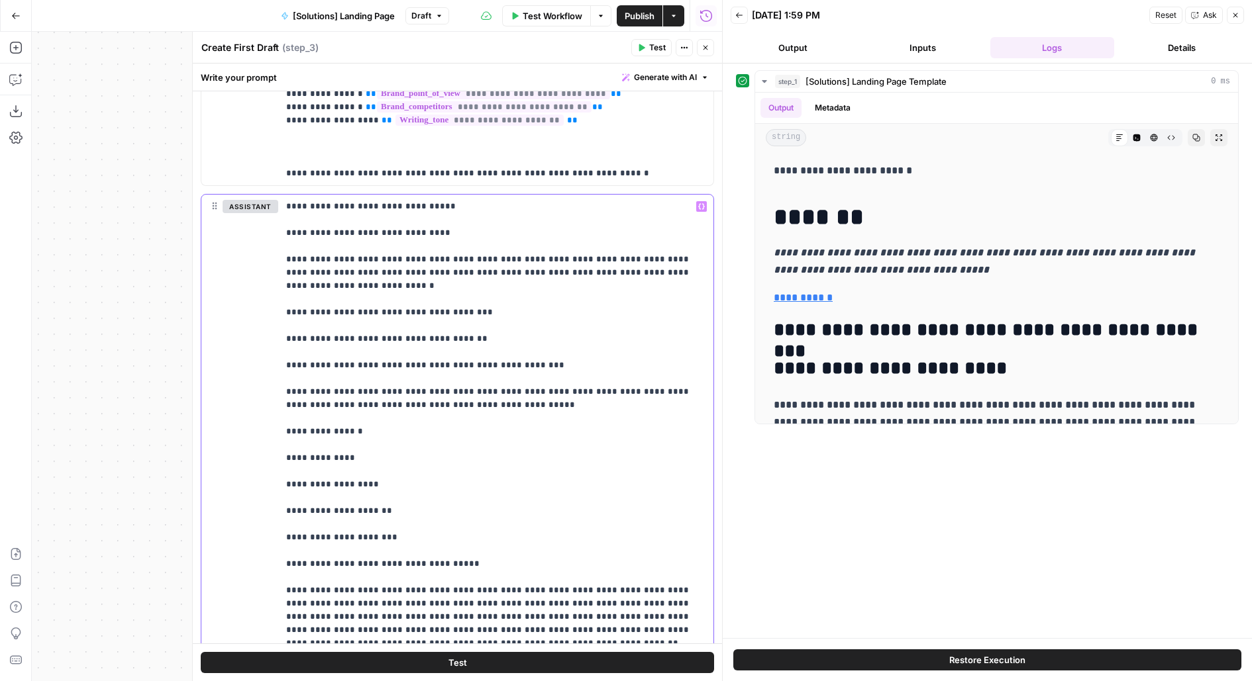
scroll to position [278, 0]
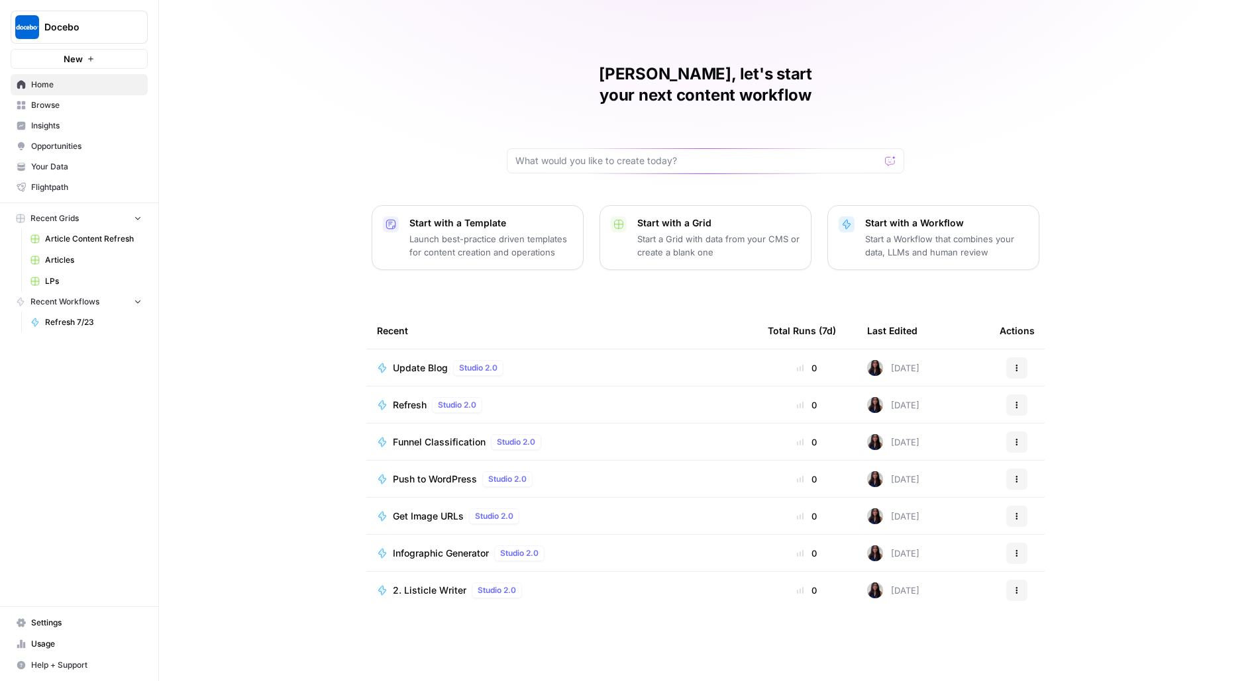
click at [62, 36] on button "Docebo" at bounding box center [79, 27] width 137 height 33
type input "[PERSON_NAME]"
click button "m [PERSON_NAME] aircraft tests" at bounding box center [120, 99] width 212 height 21
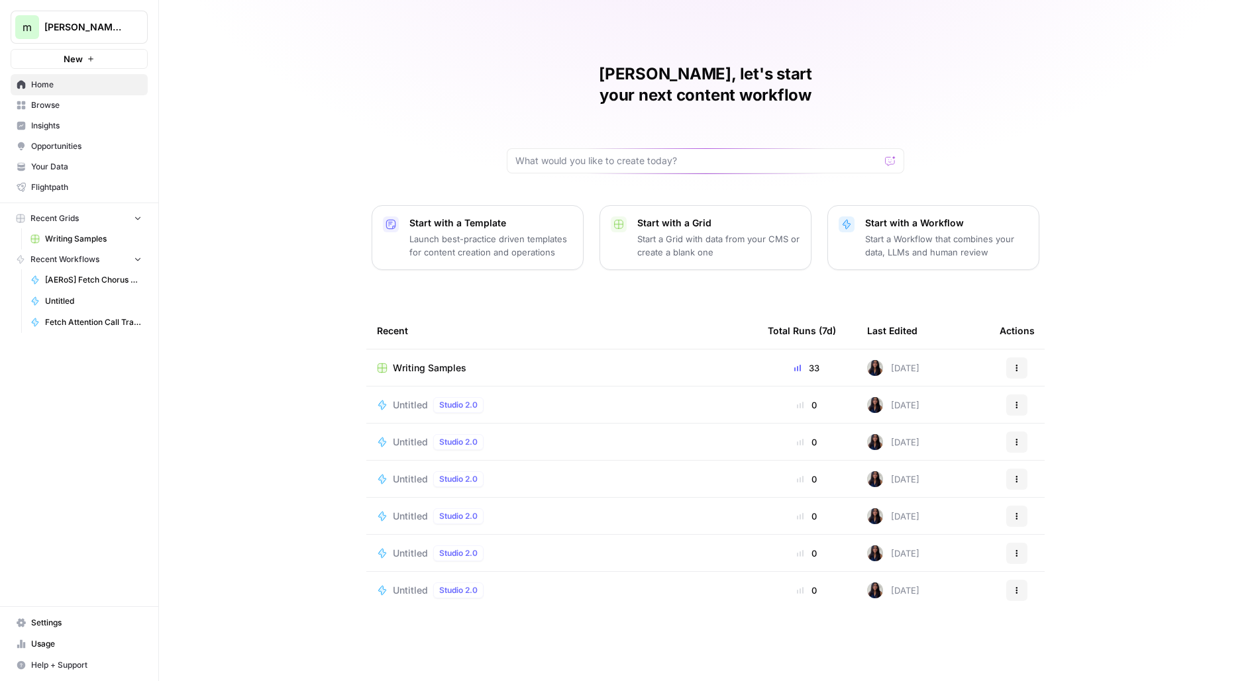
click at [113, 236] on span "Writing Samples" at bounding box center [93, 239] width 97 height 12
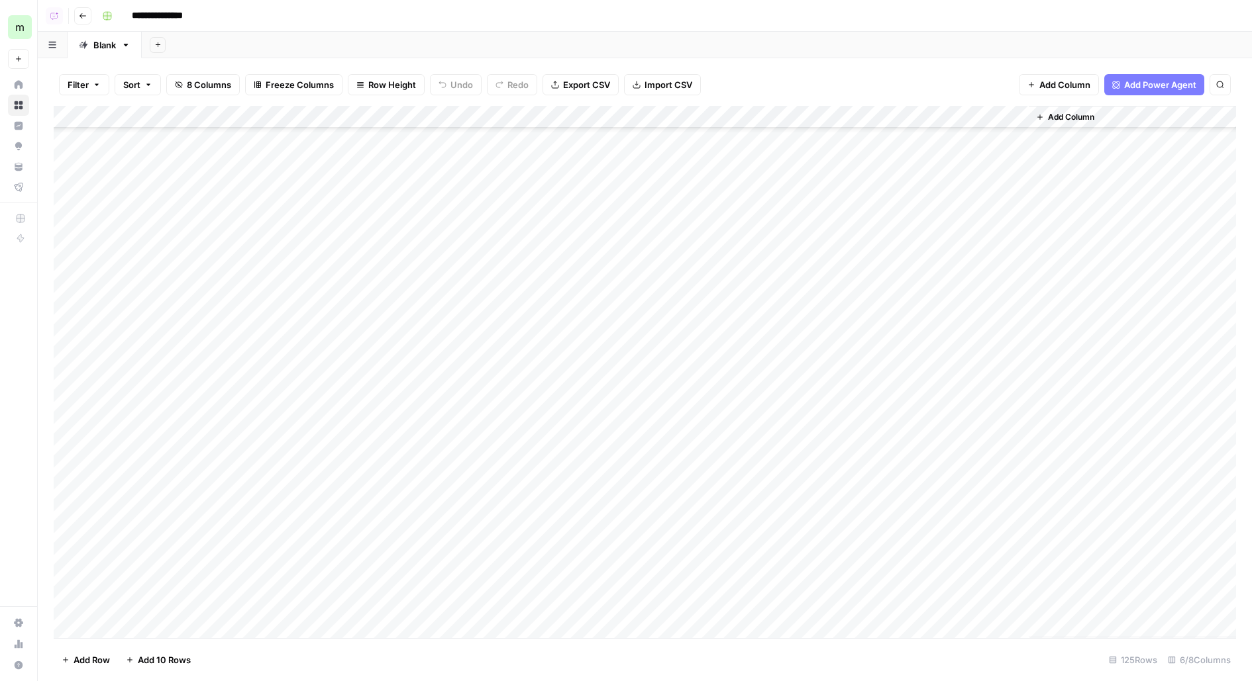
scroll to position [2325, 0]
click at [123, 622] on div "Add Column" at bounding box center [645, 372] width 1182 height 532
click at [123, 624] on div "Add Column" at bounding box center [645, 372] width 1182 height 532
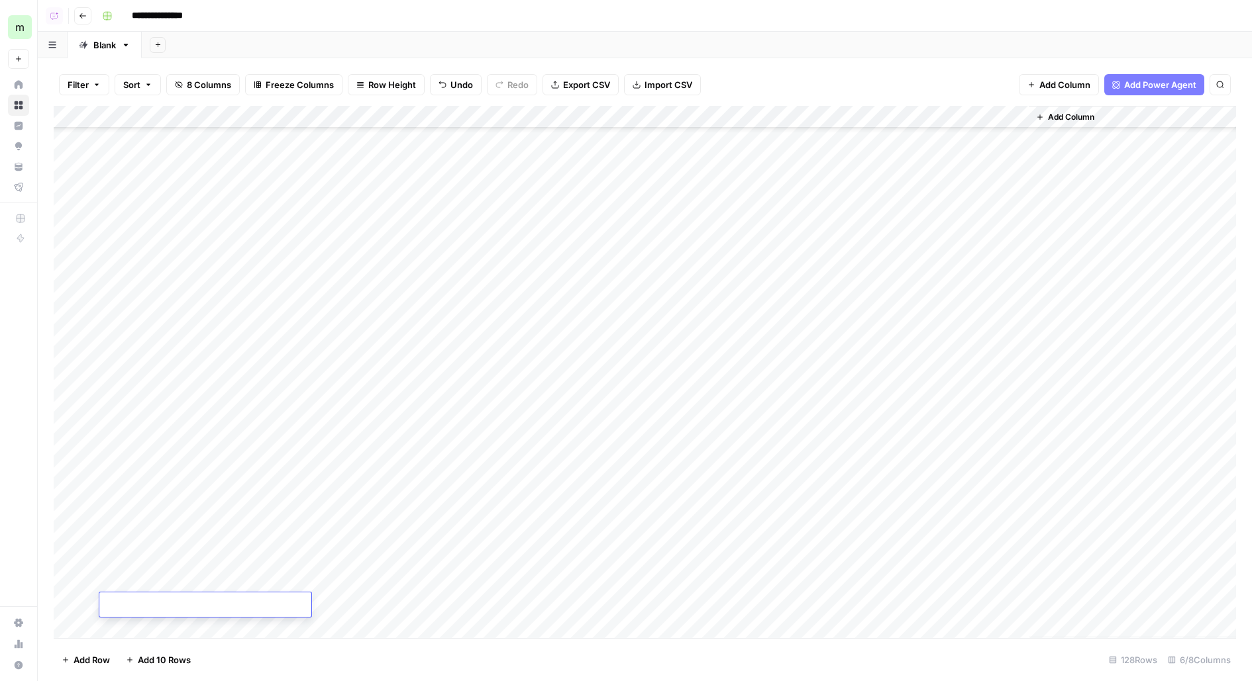
click at [260, 554] on div "Add Column" at bounding box center [645, 372] width 1182 height 532
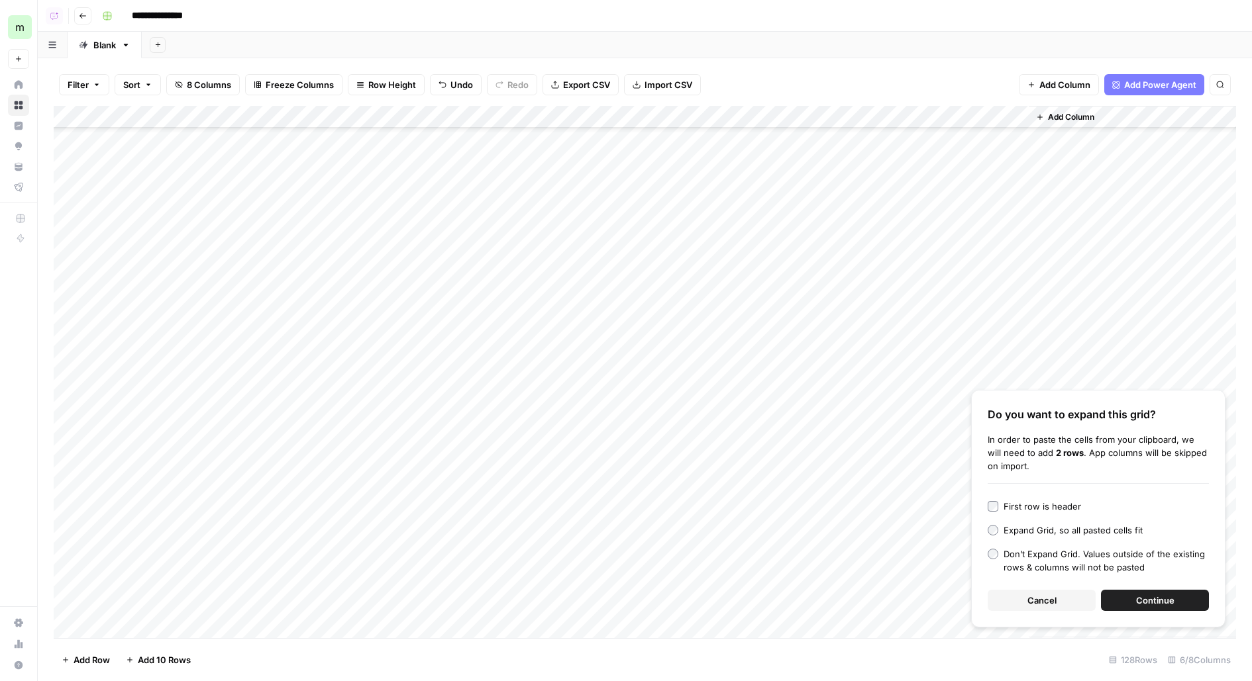
click at [1170, 611] on button "Continue" at bounding box center [1155, 600] width 108 height 21
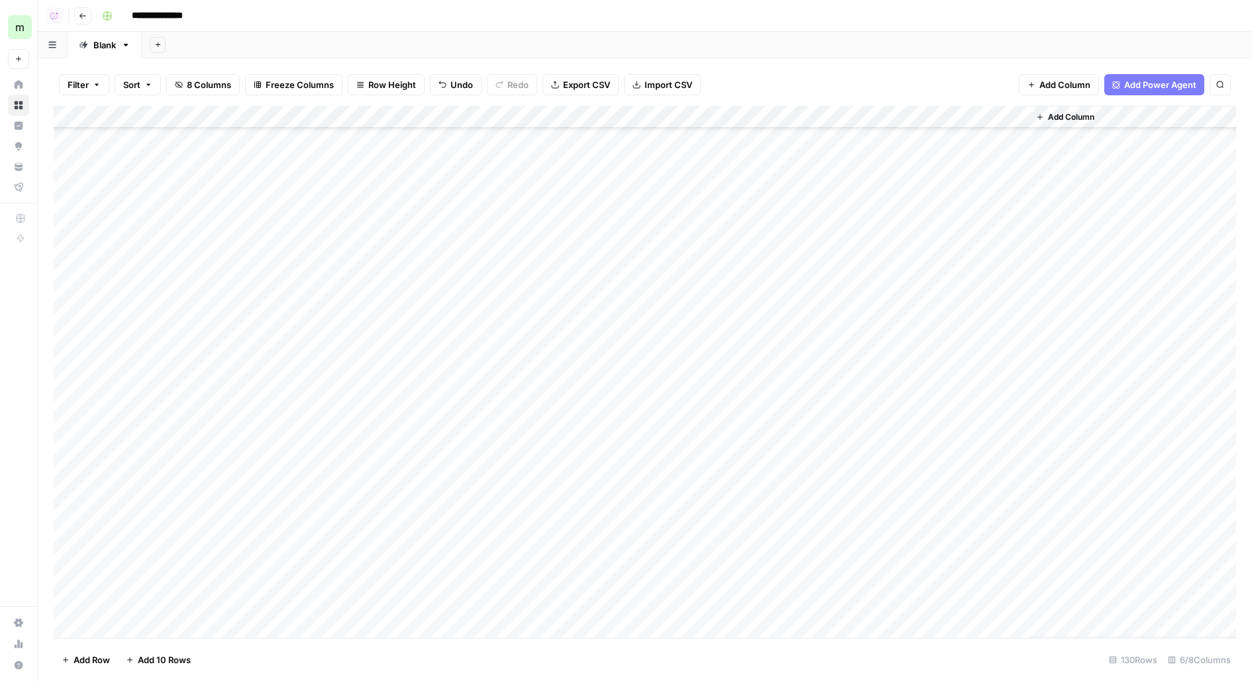
click at [601, 517] on div "Add Column" at bounding box center [645, 372] width 1182 height 532
click at [601, 541] on div "Add Column" at bounding box center [645, 372] width 1182 height 532
click at [601, 562] on div "Add Column" at bounding box center [645, 372] width 1182 height 532
click at [600, 584] on div "Add Column" at bounding box center [645, 372] width 1182 height 532
click at [593, 607] on div "Add Column" at bounding box center [645, 372] width 1182 height 532
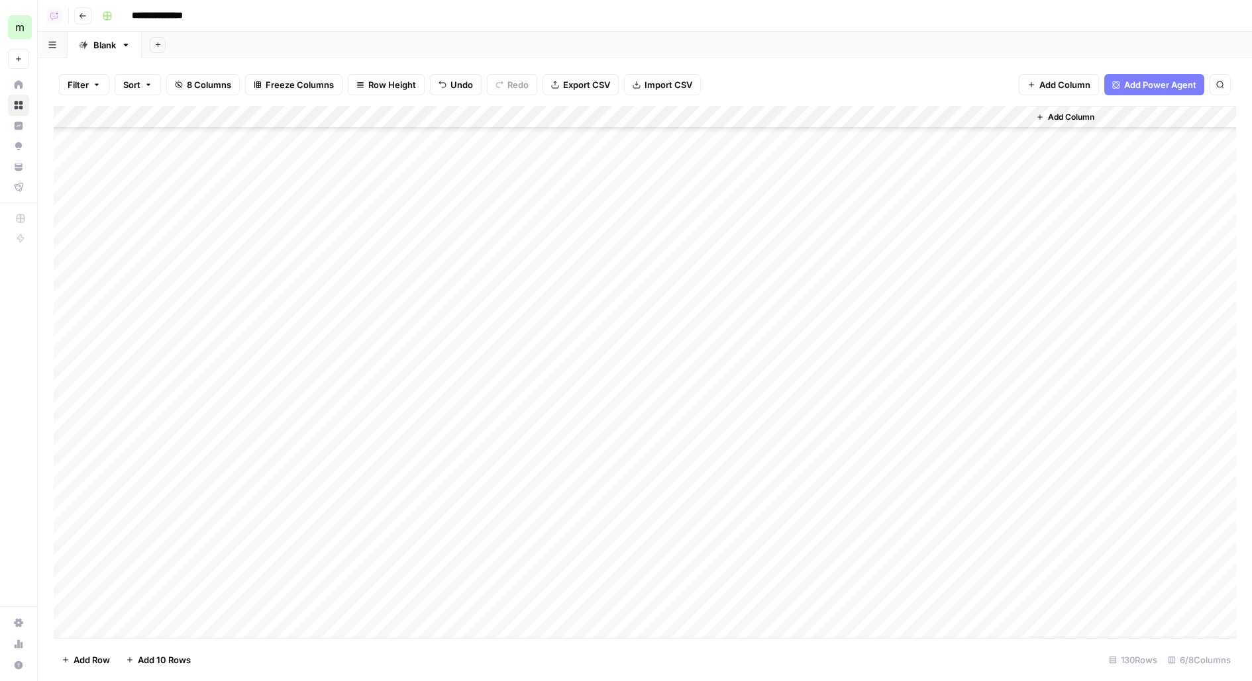
drag, startPoint x: 476, startPoint y: 513, endPoint x: 470, endPoint y: 603, distance: 89.6
click at [470, 603] on div "Add Column" at bounding box center [645, 372] width 1182 height 532
click at [507, 538] on div "Add Column" at bounding box center [645, 372] width 1182 height 532
click at [506, 559] on div "Add Column" at bounding box center [645, 372] width 1182 height 532
click at [504, 559] on div "Add Column" at bounding box center [645, 372] width 1182 height 532
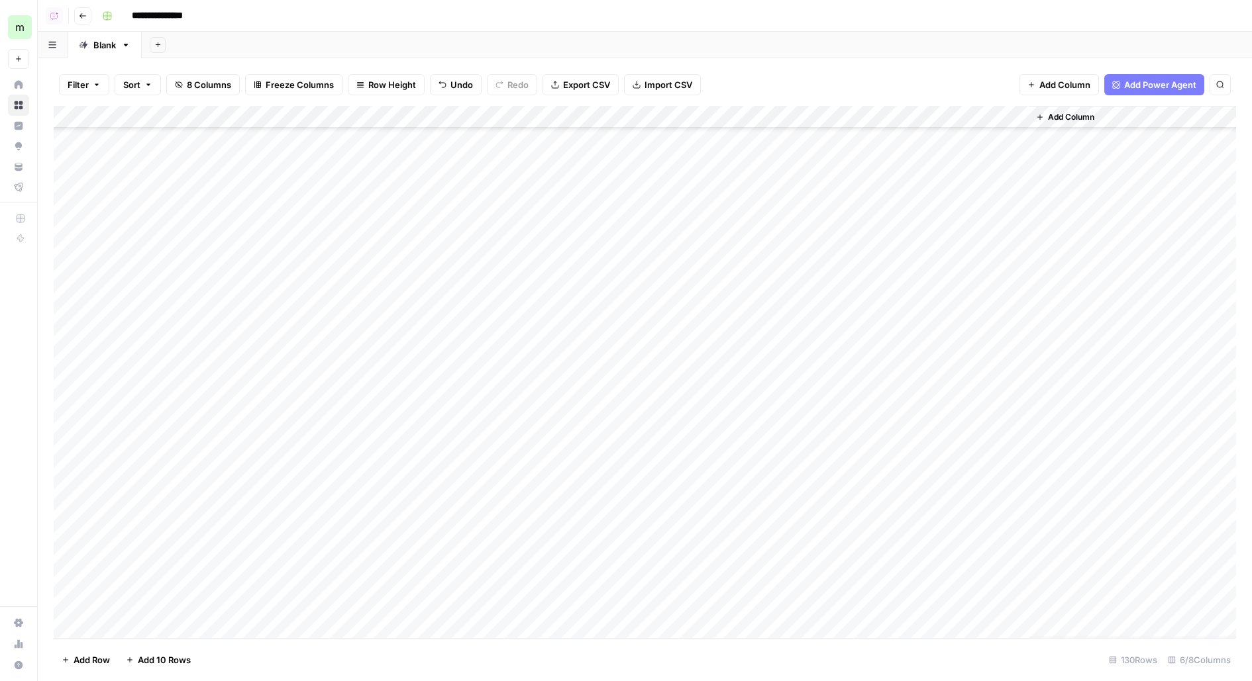
click at [509, 587] on div "Add Column" at bounding box center [645, 372] width 1182 height 532
click at [899, 514] on div "Add Column" at bounding box center [645, 372] width 1182 height 532
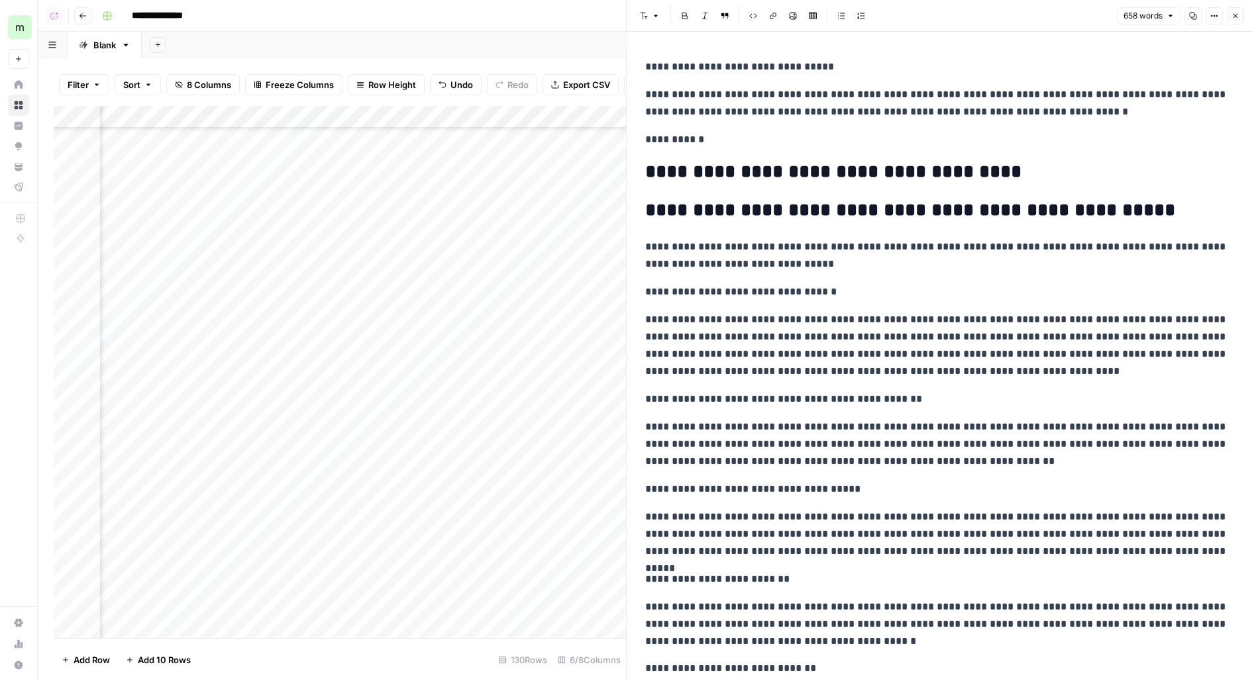
scroll to position [2438, 393]
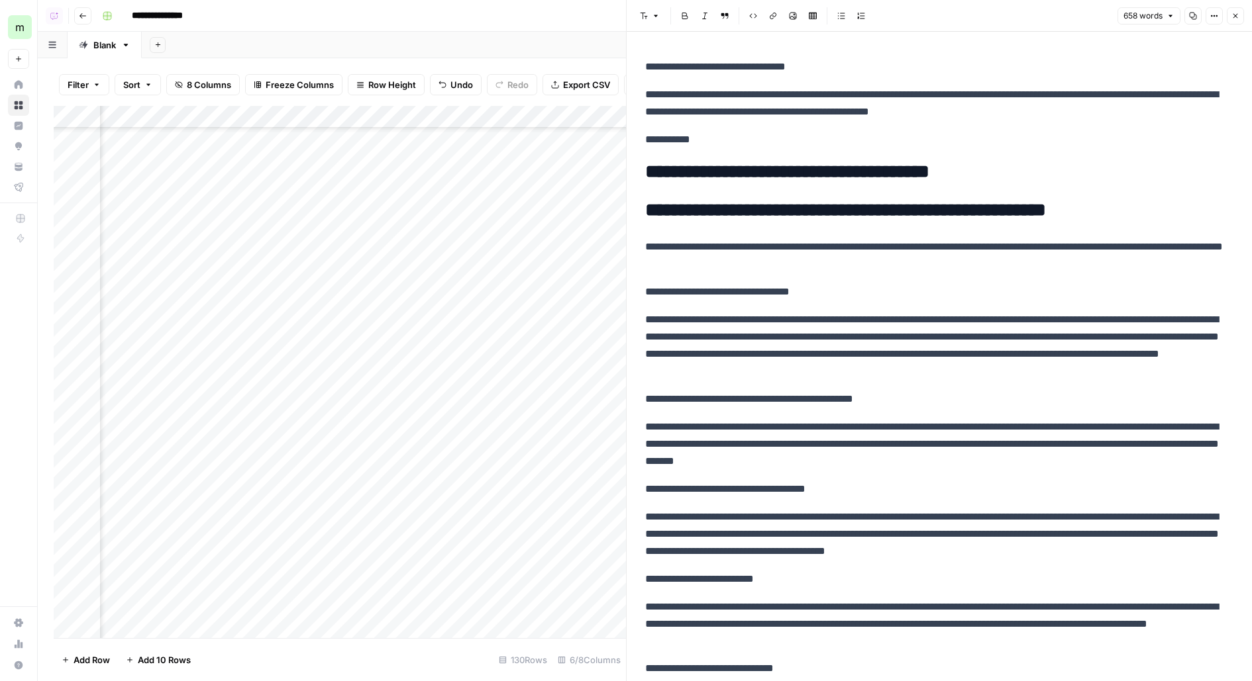
click at [502, 537] on div "Add Column" at bounding box center [340, 372] width 572 height 532
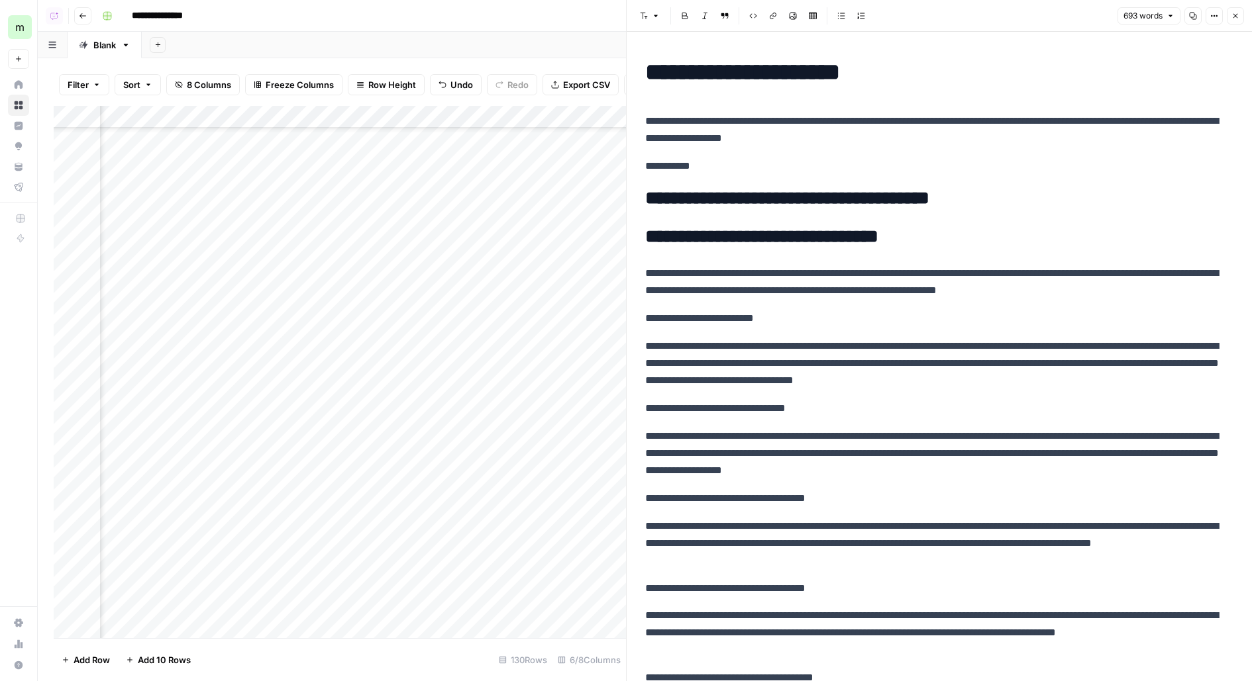
scroll to position [2438, 266]
click at [239, 539] on div "Add Column" at bounding box center [340, 372] width 572 height 532
click at [238, 557] on div "Add Column" at bounding box center [340, 372] width 572 height 532
click at [435, 16] on div "**********" at bounding box center [668, 15] width 1142 height 21
click at [1240, 19] on button "Close" at bounding box center [1234, 15] width 17 height 17
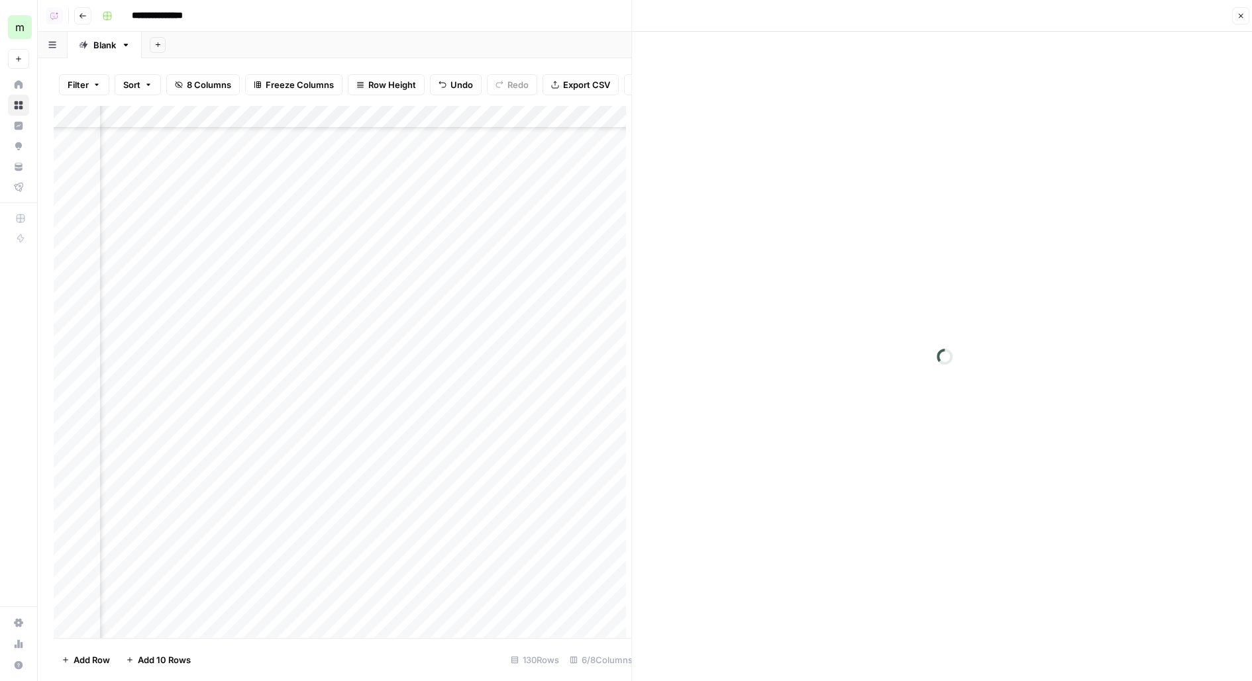
scroll to position [2438, 0]
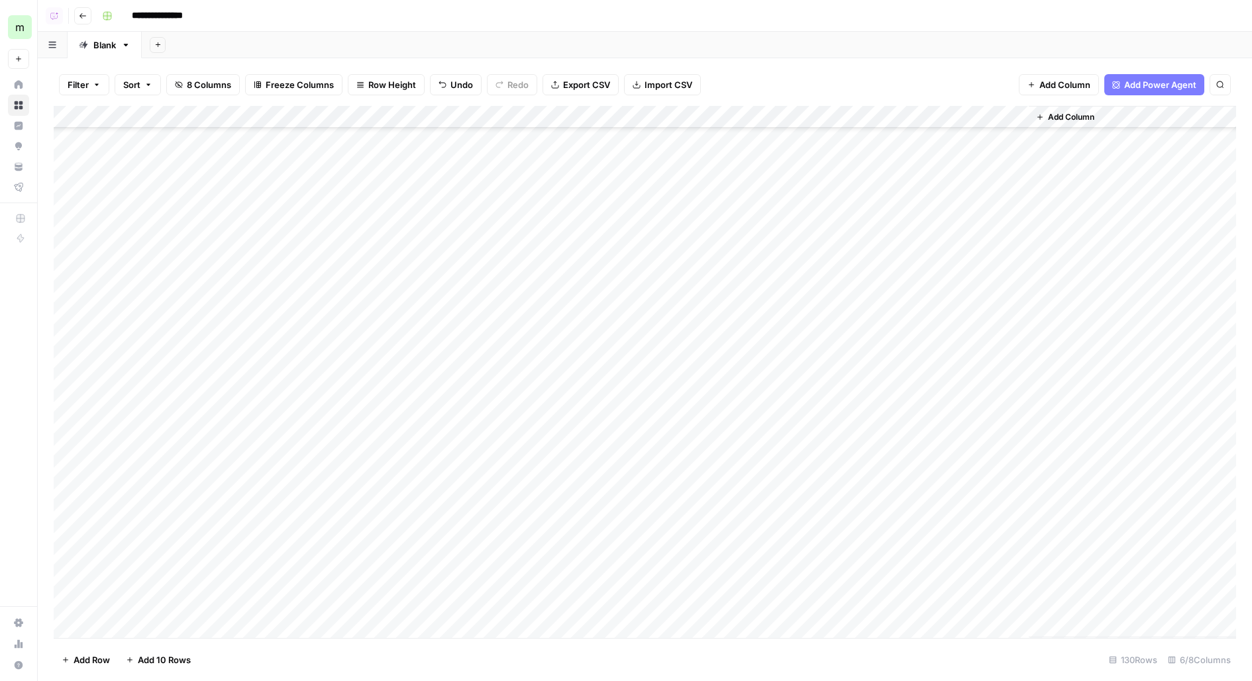
click at [897, 515] on div "Add Column" at bounding box center [645, 372] width 1182 height 532
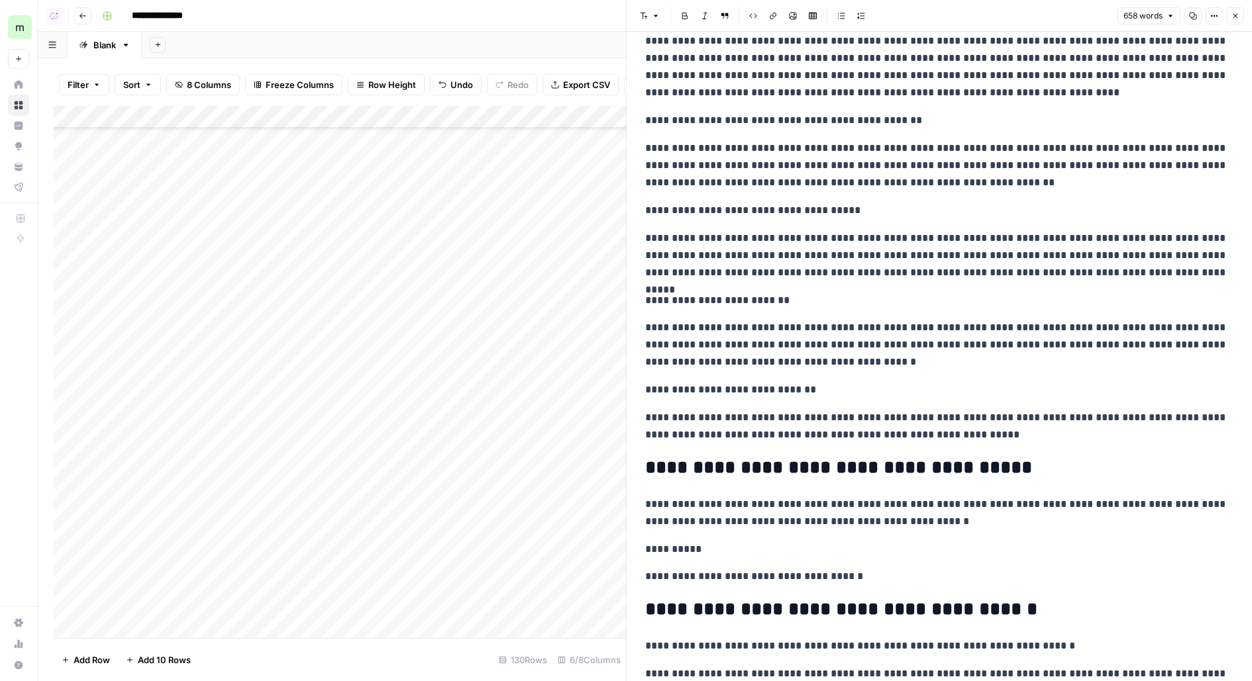
scroll to position [834, 0]
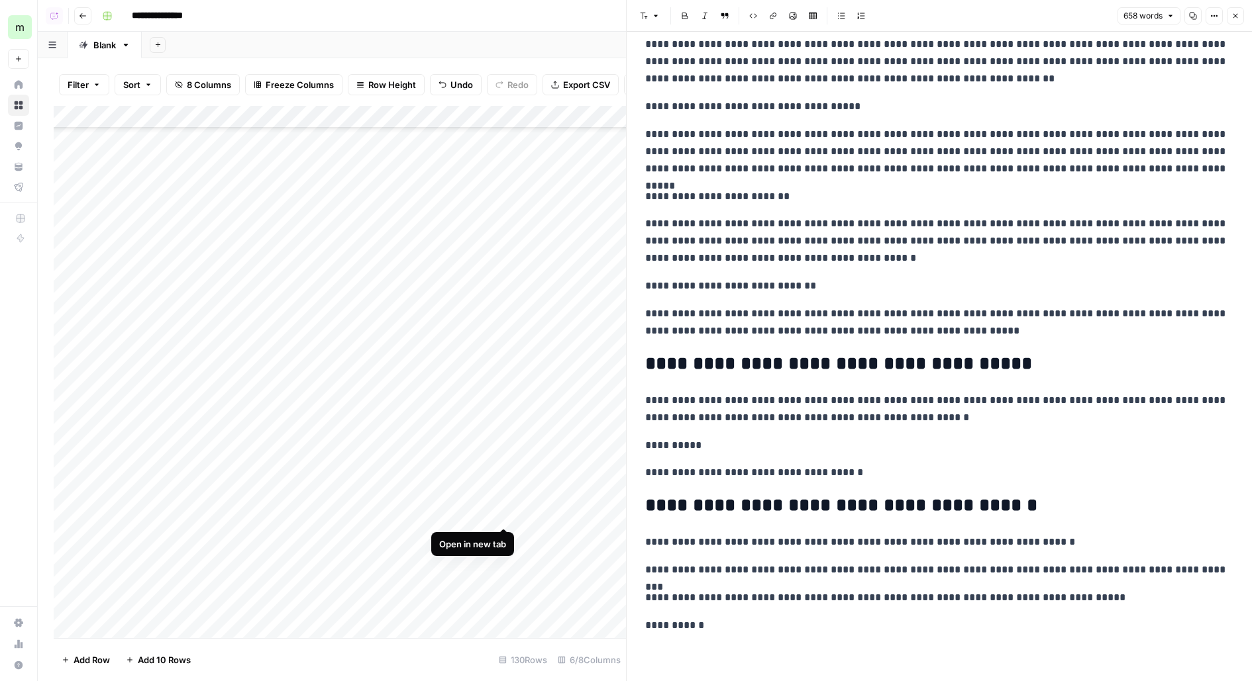
click at [508, 514] on div "Add Column" at bounding box center [340, 372] width 572 height 532
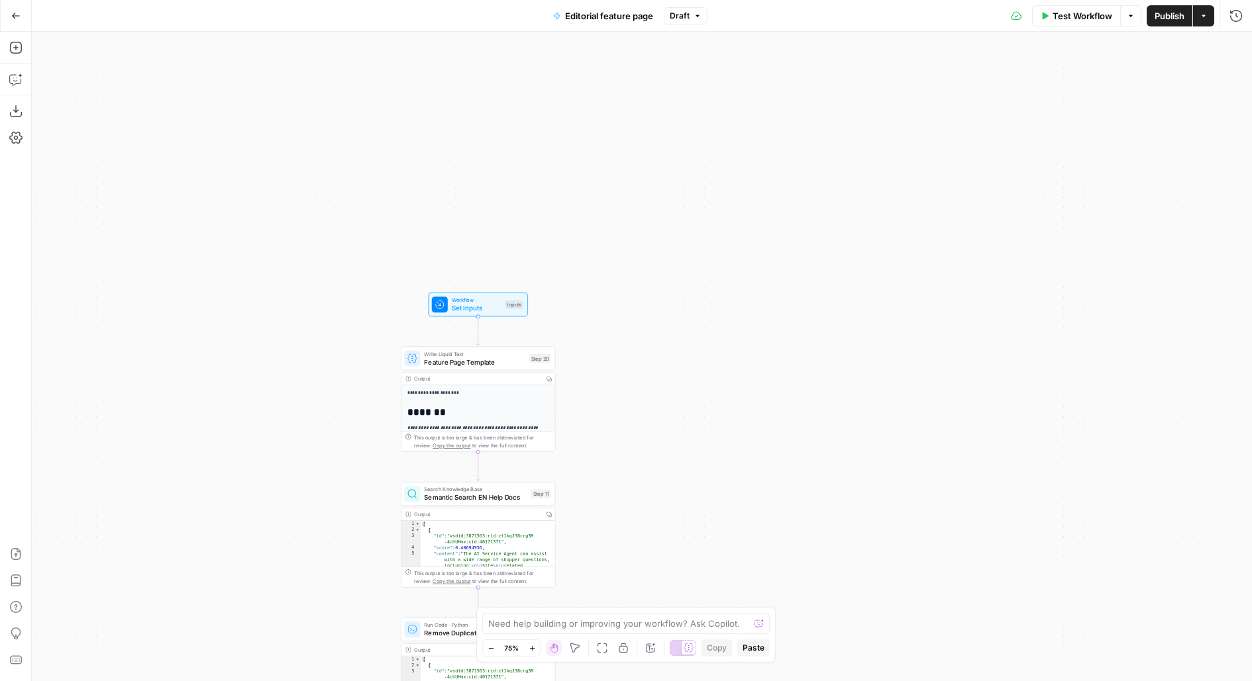
drag, startPoint x: 703, startPoint y: 392, endPoint x: 774, endPoint y: 150, distance: 252.5
click at [774, 150] on div "**********" at bounding box center [642, 357] width 1220 height 650
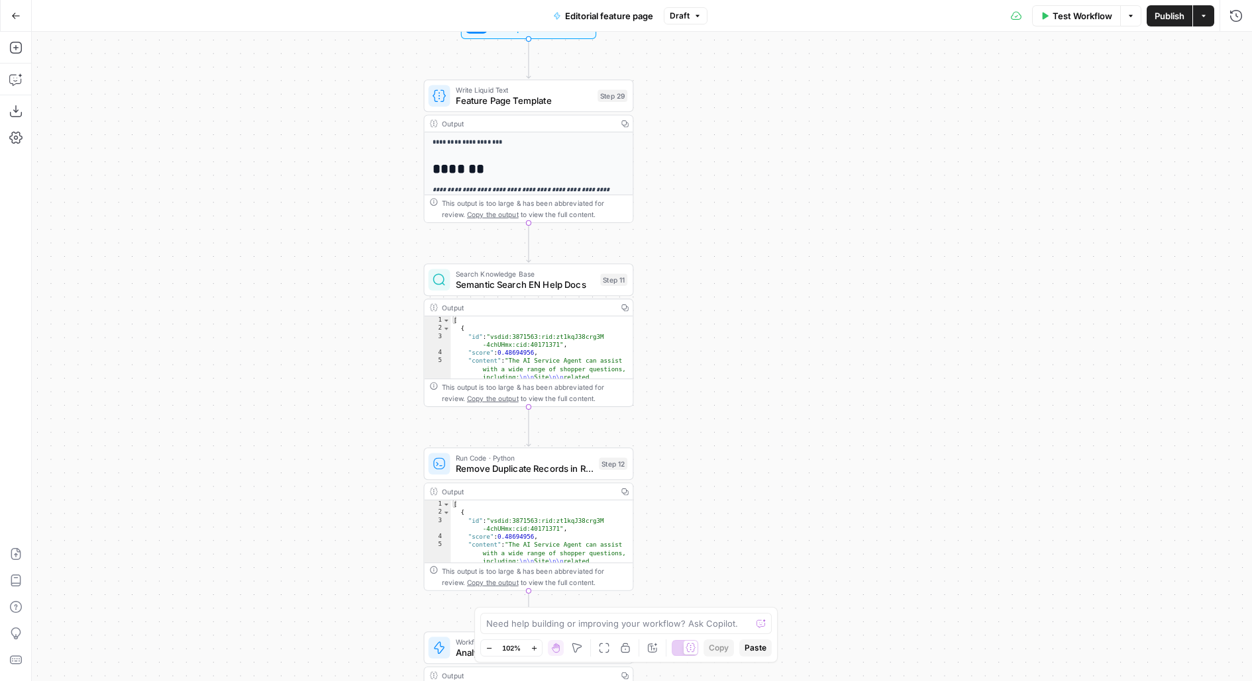
drag, startPoint x: 688, startPoint y: 390, endPoint x: 743, endPoint y: 382, distance: 55.5
click at [743, 382] on div "**********" at bounding box center [642, 357] width 1220 height 650
click at [524, 101] on span "Feature Page Template" at bounding box center [530, 100] width 136 height 13
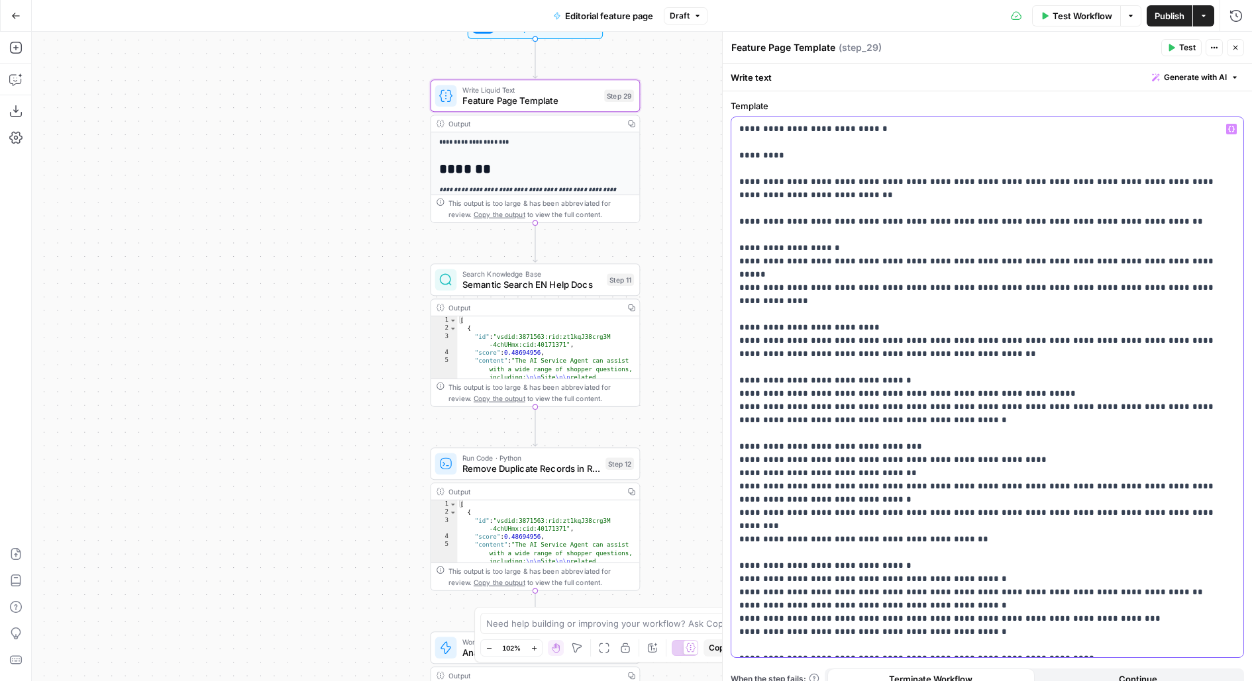
click at [897, 172] on p "**********" at bounding box center [987, 388] width 497 height 530
click at [1026, 201] on p "**********" at bounding box center [987, 388] width 497 height 530
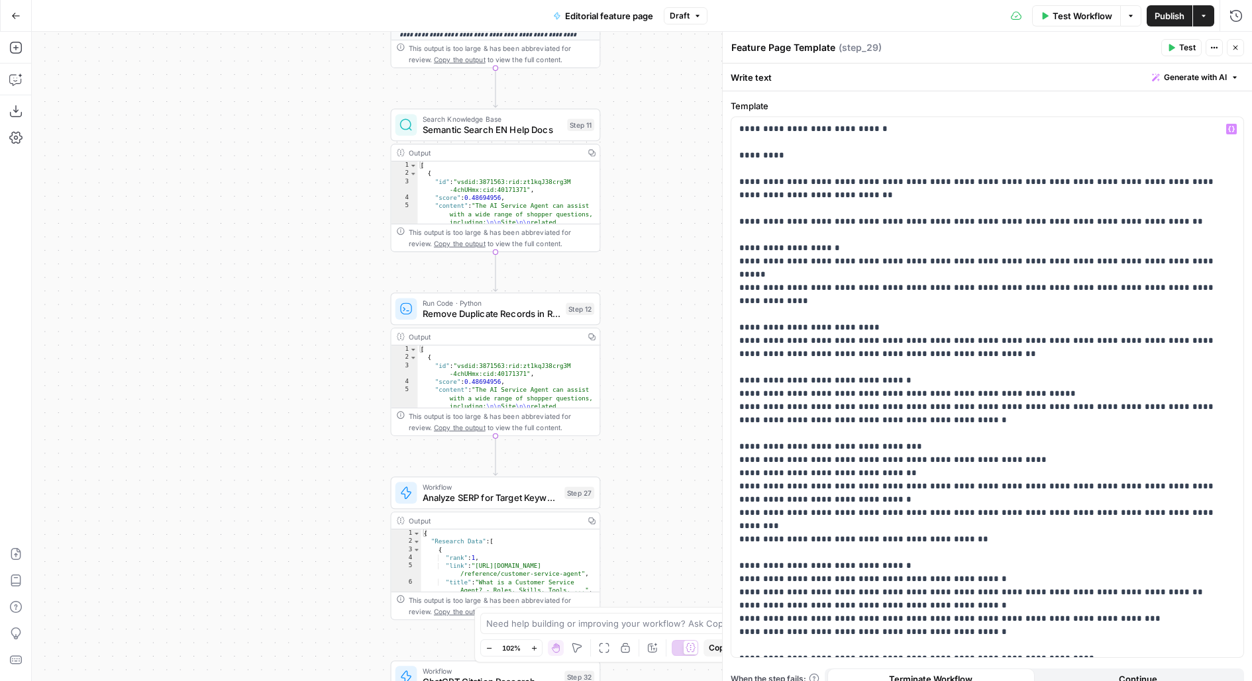
drag, startPoint x: 356, startPoint y: 500, endPoint x: 309, endPoint y: 333, distance: 173.4
click at [309, 333] on div "**********" at bounding box center [642, 357] width 1220 height 650
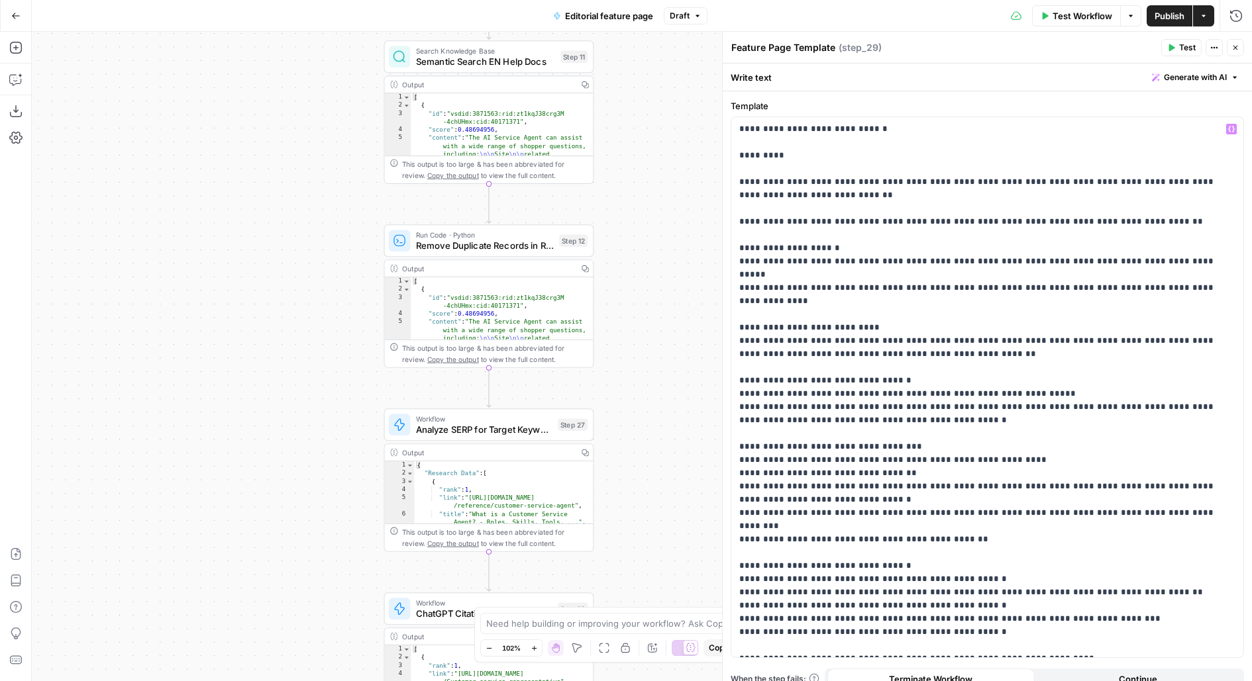
drag, startPoint x: 190, startPoint y: 382, endPoint x: 190, endPoint y: 270, distance: 112.6
click at [190, 270] on div "**********" at bounding box center [642, 357] width 1220 height 650
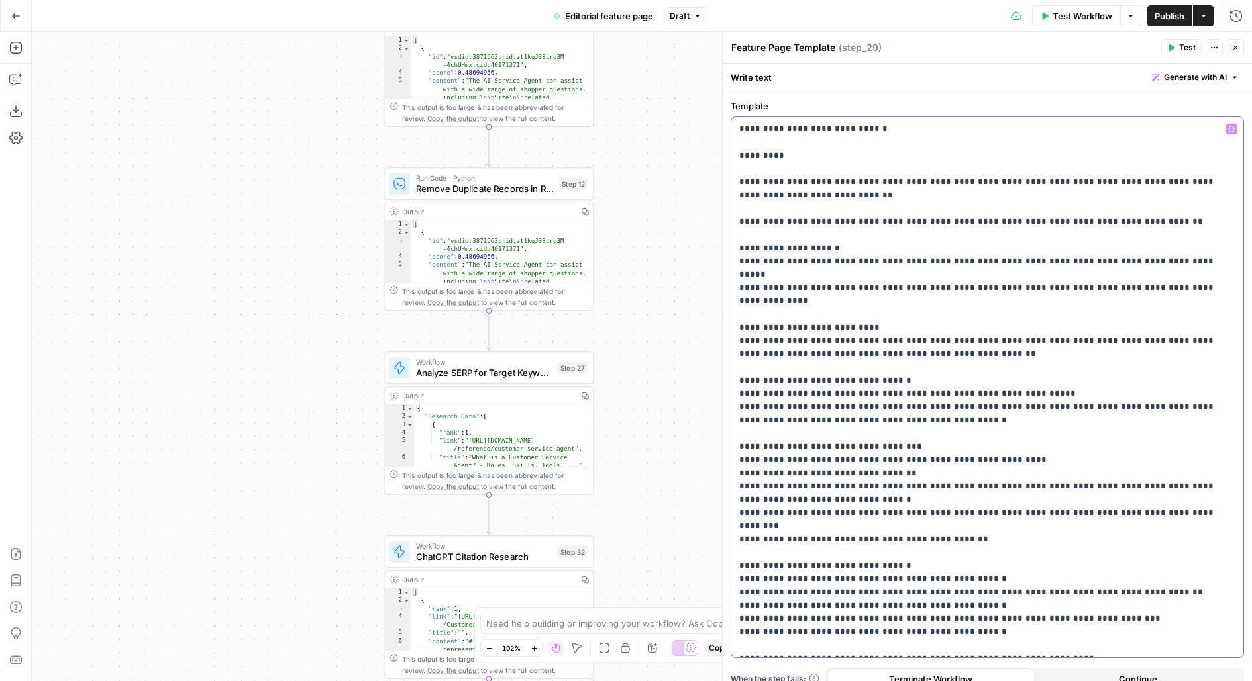
drag, startPoint x: 825, startPoint y: 196, endPoint x: 728, endPoint y: 179, distance: 98.7
click at [728, 179] on div "**********" at bounding box center [987, 357] width 530 height 650
copy p "**********"
click at [807, 203] on p "**********" at bounding box center [987, 388] width 497 height 530
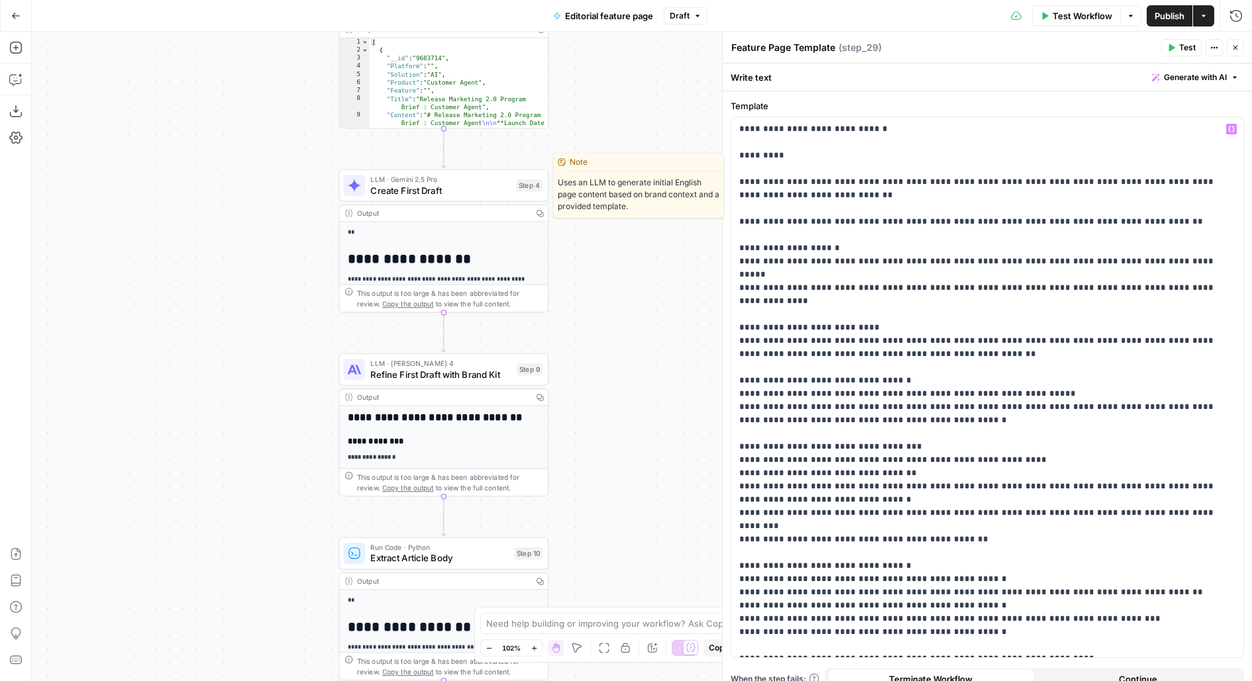
click at [508, 187] on span "Create First Draft" at bounding box center [440, 189] width 140 height 13
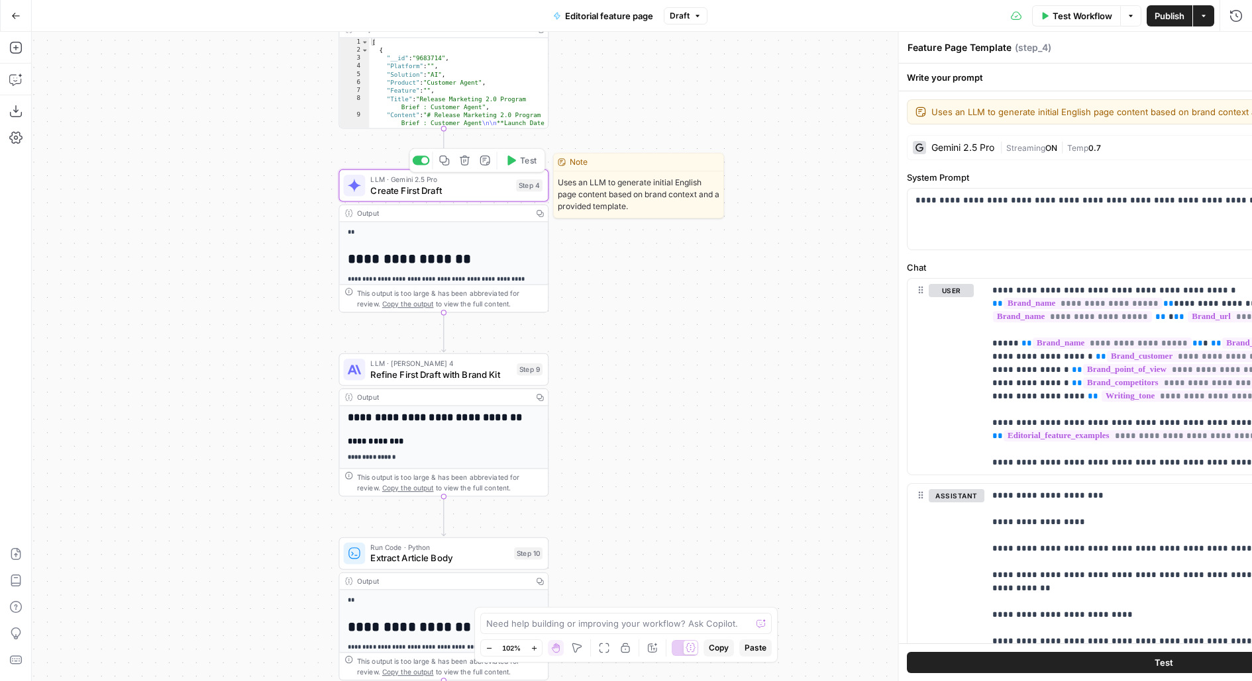
type textarea "Create First Draft"
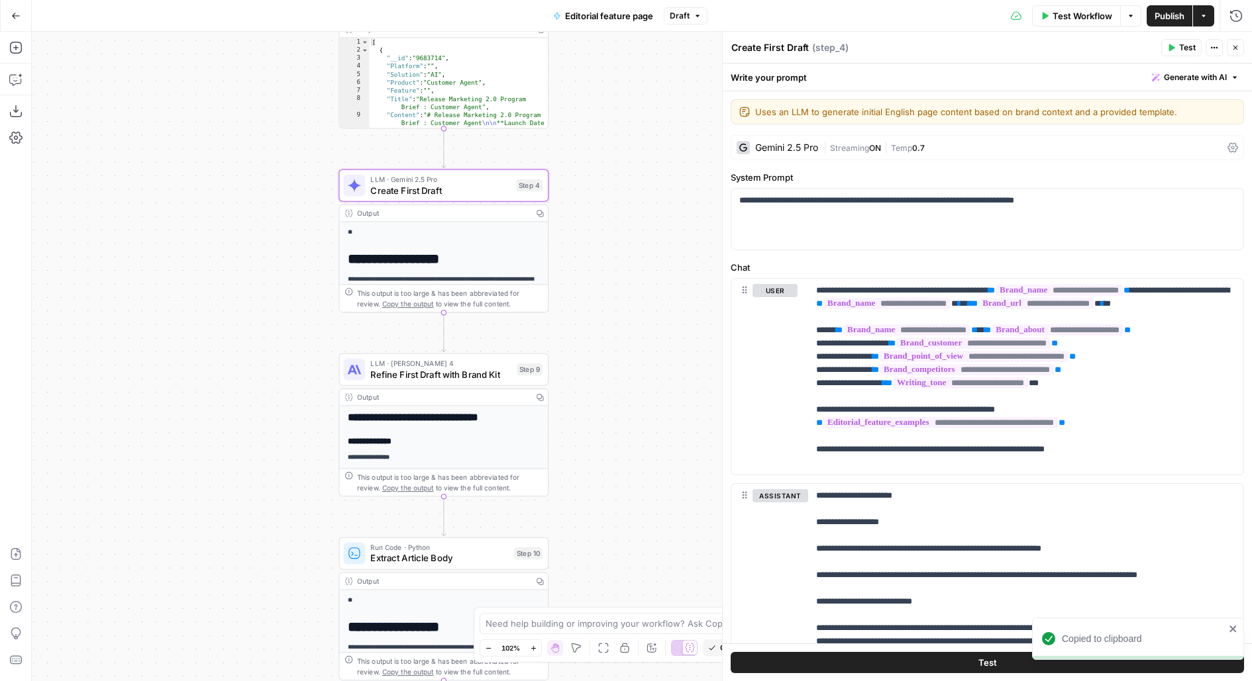
click at [577, 648] on icon "button" at bounding box center [575, 648] width 9 height 9
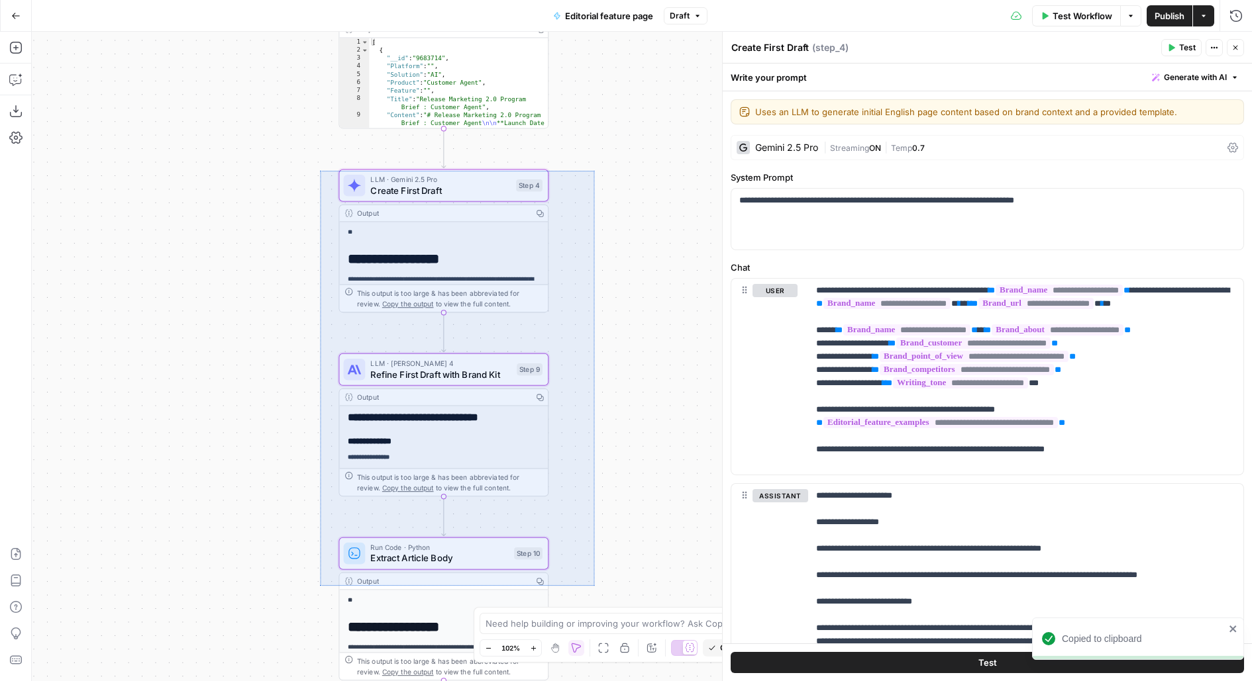
drag, startPoint x: 320, startPoint y: 171, endPoint x: 593, endPoint y: 586, distance: 496.8
click at [593, 586] on div "**********" at bounding box center [642, 357] width 1220 height 650
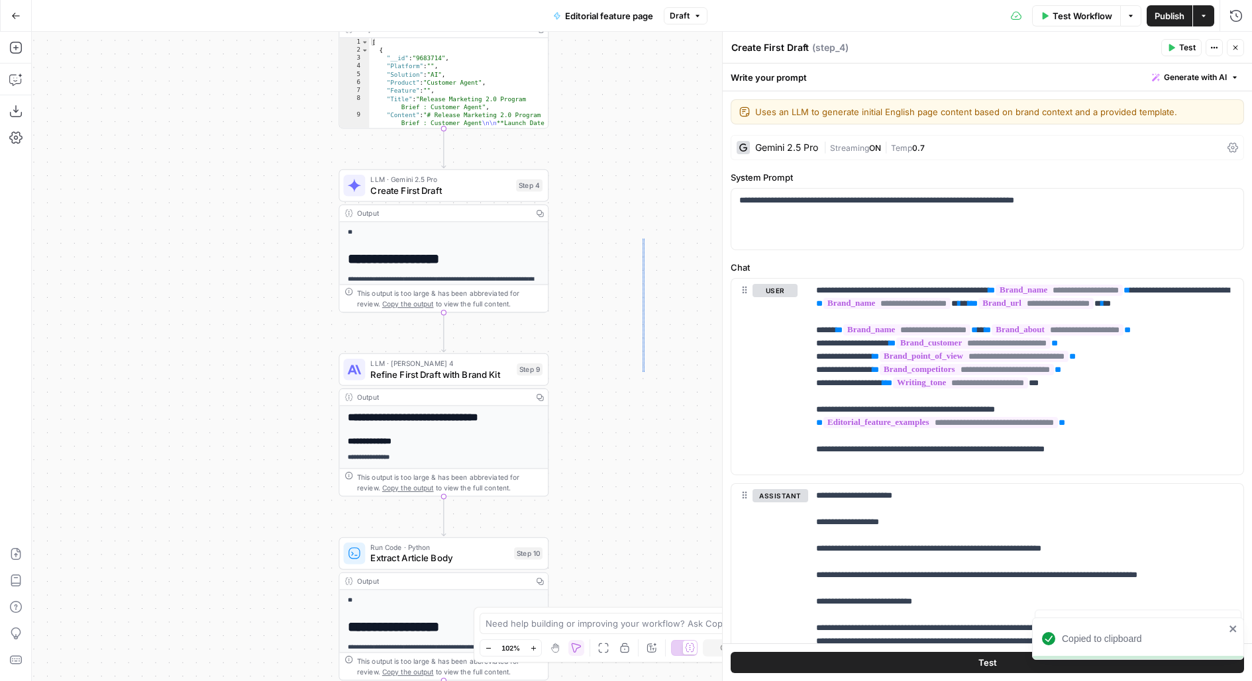
drag, startPoint x: 644, startPoint y: 372, endPoint x: 597, endPoint y: 22, distance: 353.5
click at [598, 32] on div "**********" at bounding box center [642, 357] width 1220 height 650
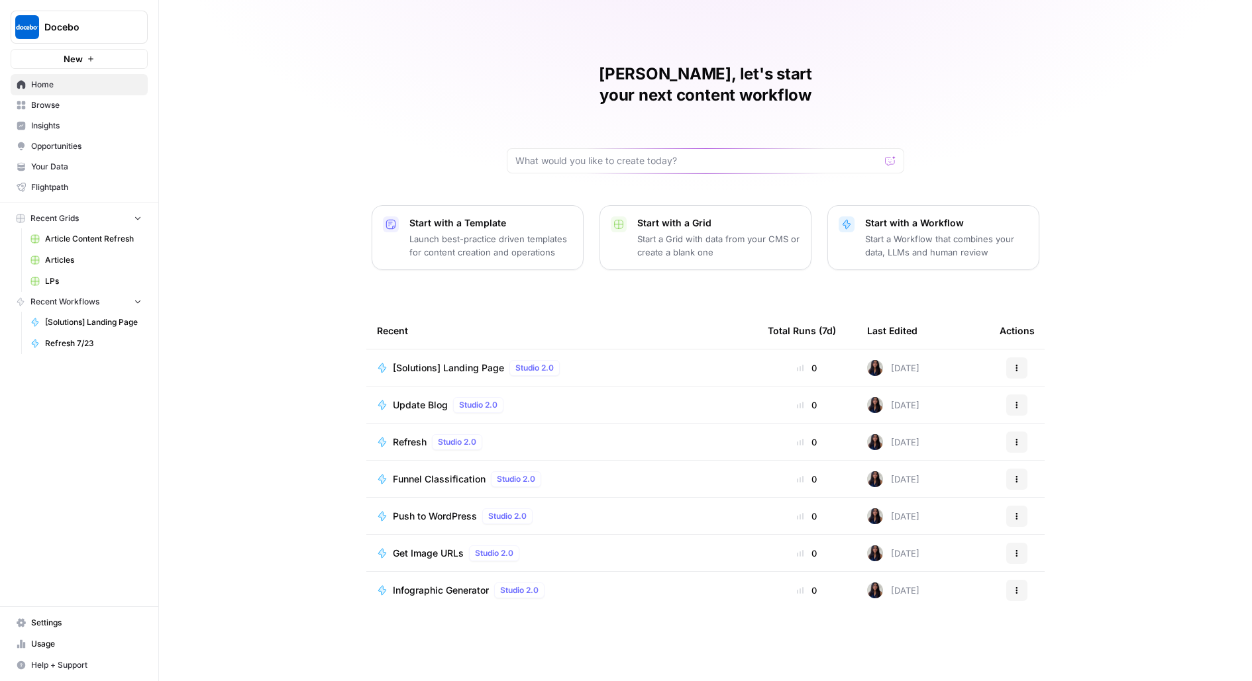
click at [85, 24] on span "Docebo" at bounding box center [84, 27] width 80 height 13
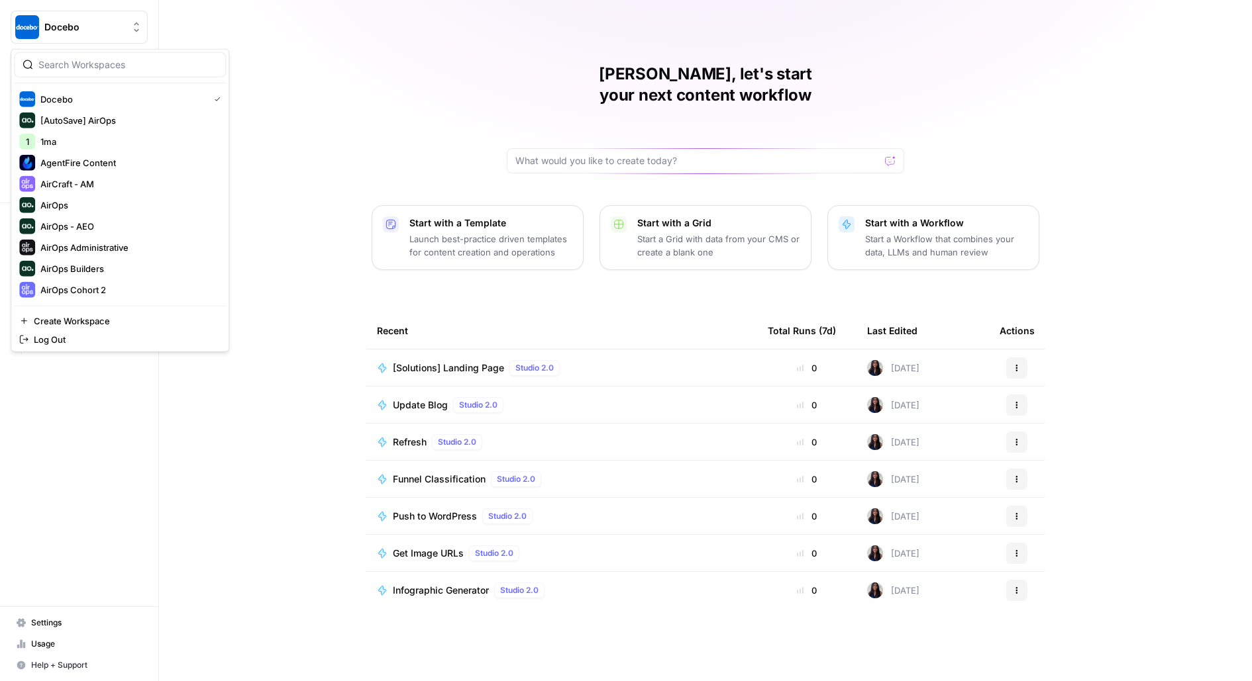
click at [495, 133] on div "[PERSON_NAME], let's start your next content workflow Start with a Template Lau…" at bounding box center [705, 340] width 1093 height 681
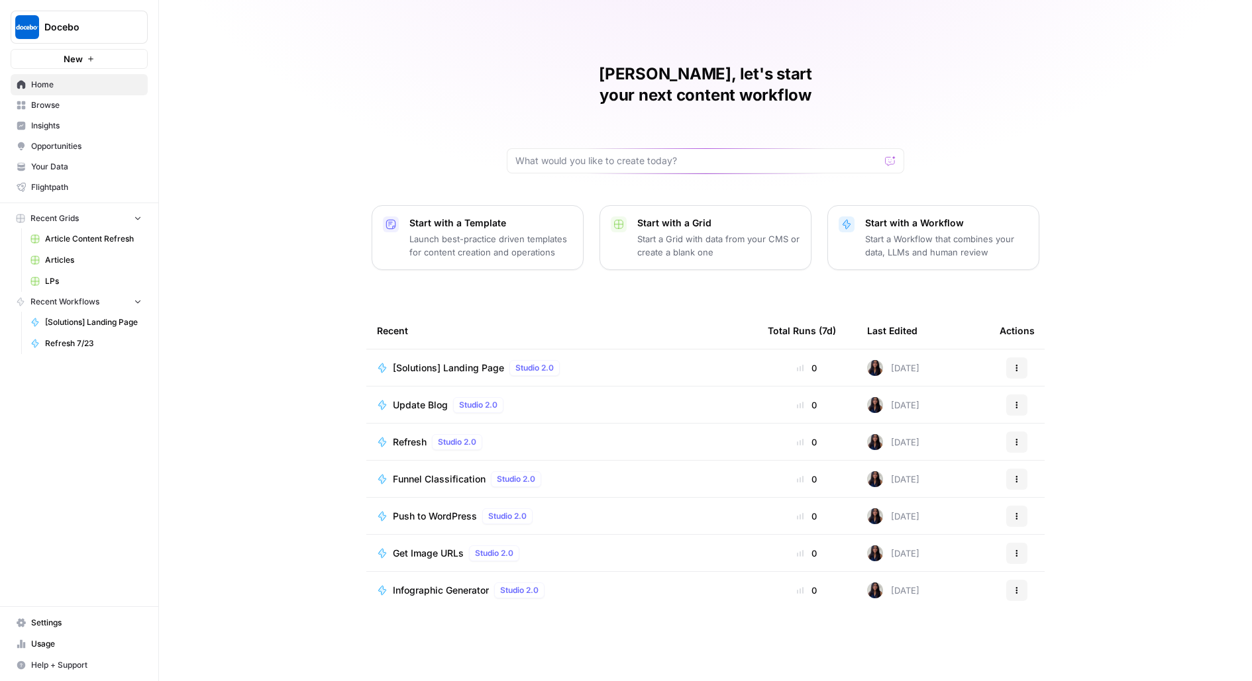
click at [70, 275] on span "LPs" at bounding box center [93, 281] width 97 height 12
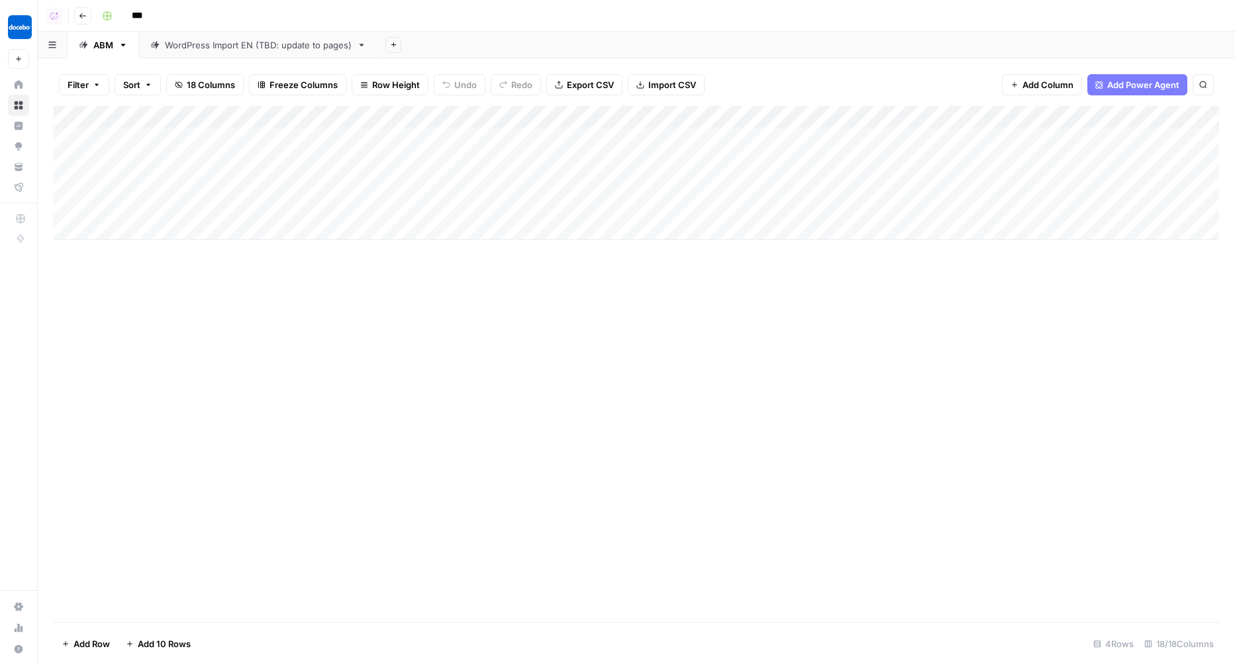
click at [734, 166] on div "Add Column" at bounding box center [636, 173] width 1165 height 134
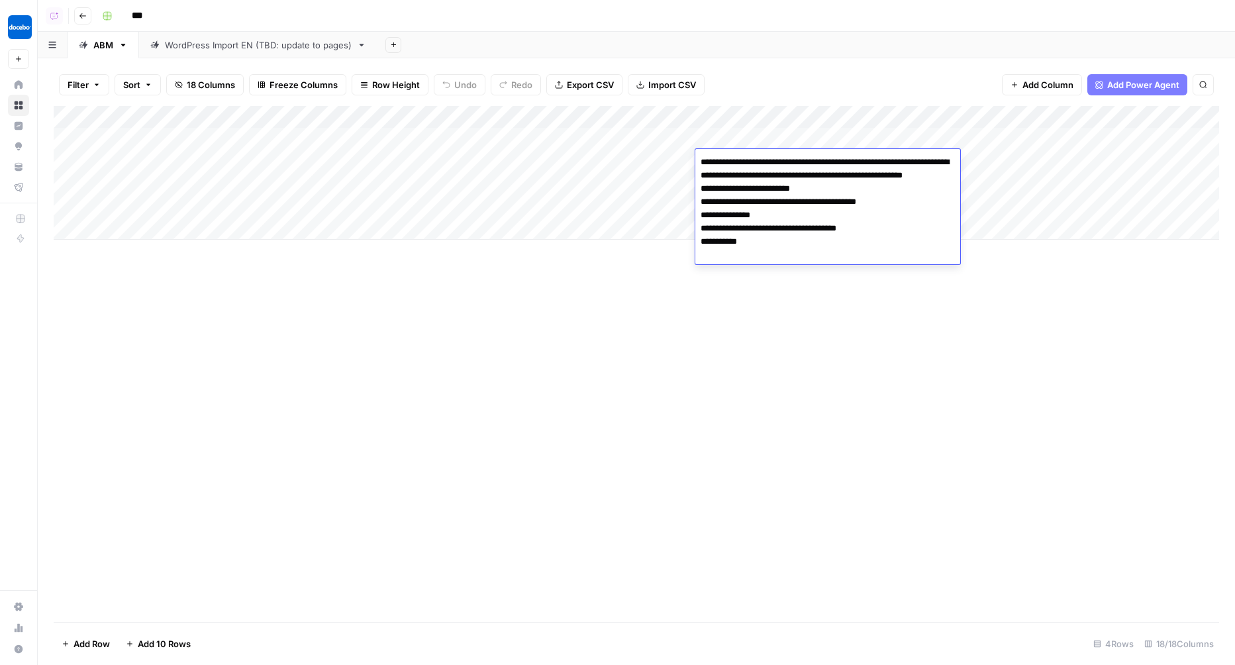
click at [734, 166] on textarea "**********" at bounding box center [827, 215] width 265 height 124
click at [762, 218] on textarea "**********" at bounding box center [827, 215] width 265 height 124
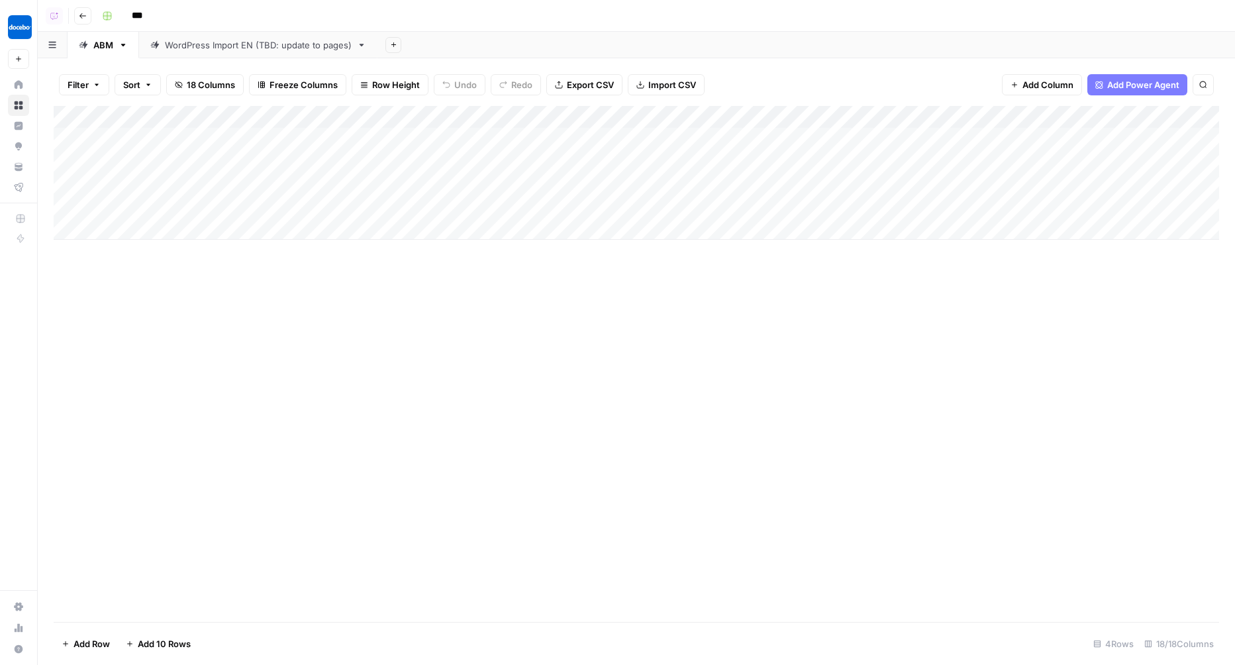
drag, startPoint x: 772, startPoint y: 277, endPoint x: 677, endPoint y: 138, distance: 168.2
click at [677, 138] on div "Add Column" at bounding box center [636, 364] width 1165 height 516
click at [751, 159] on div "Add Column" at bounding box center [636, 173] width 1165 height 134
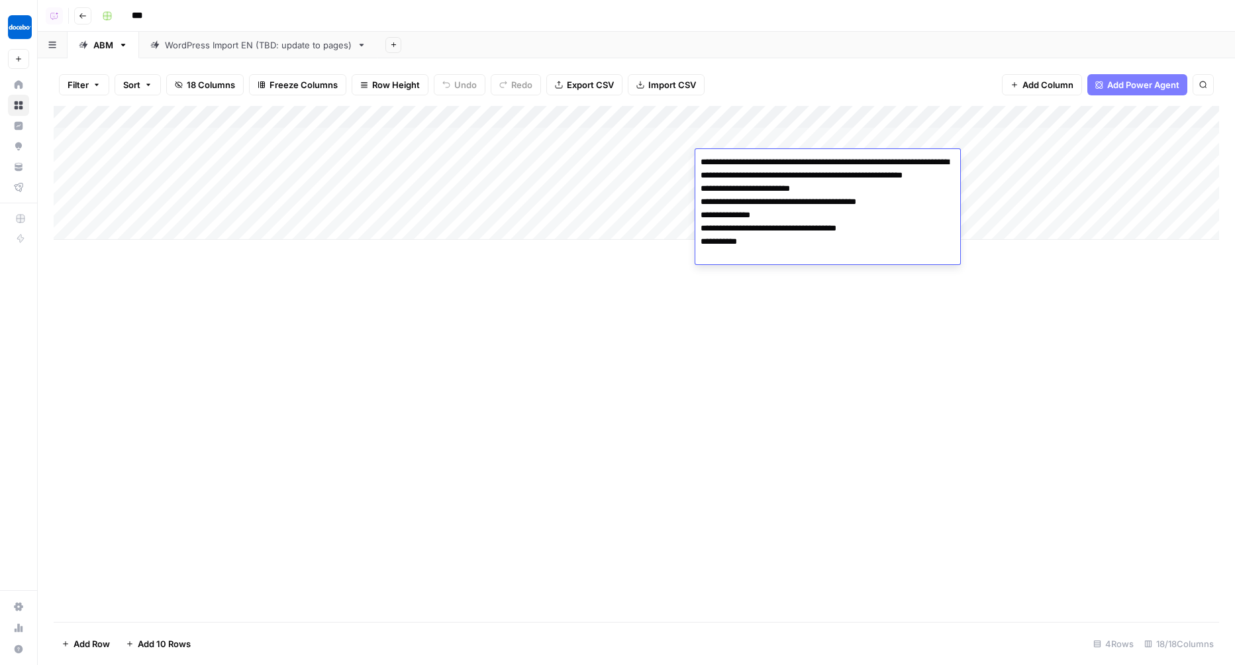
click at [751, 159] on textarea "**********" at bounding box center [827, 215] width 265 height 124
click at [751, 255] on textarea "**********" at bounding box center [827, 215] width 265 height 124
click at [707, 407] on div "Add Column" at bounding box center [636, 364] width 1165 height 516
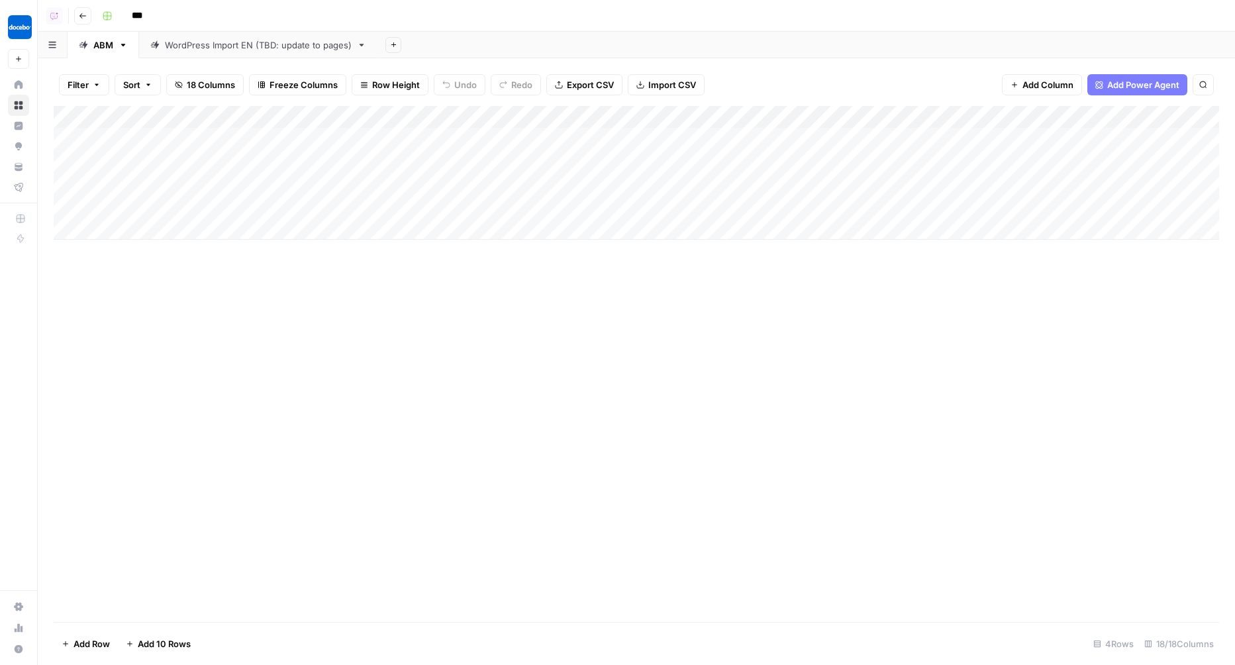
click at [166, 138] on div "Add Column" at bounding box center [636, 173] width 1165 height 134
click at [166, 138] on textarea "**********" at bounding box center [205, 139] width 212 height 19
click at [521, 39] on div "Add Sheet" at bounding box center [806, 45] width 858 height 26
drag, startPoint x: 340, startPoint y: 113, endPoint x: 561, endPoint y: 113, distance: 221.2
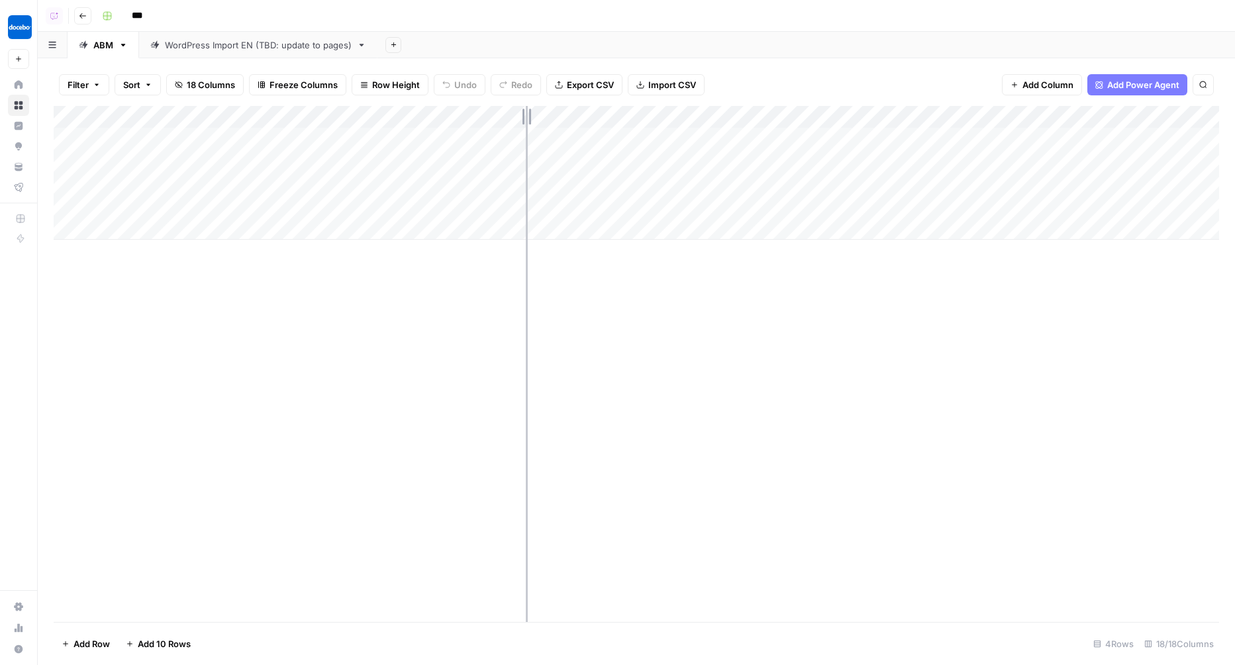
click at [561, 113] on div "Add Column" at bounding box center [636, 173] width 1165 height 134
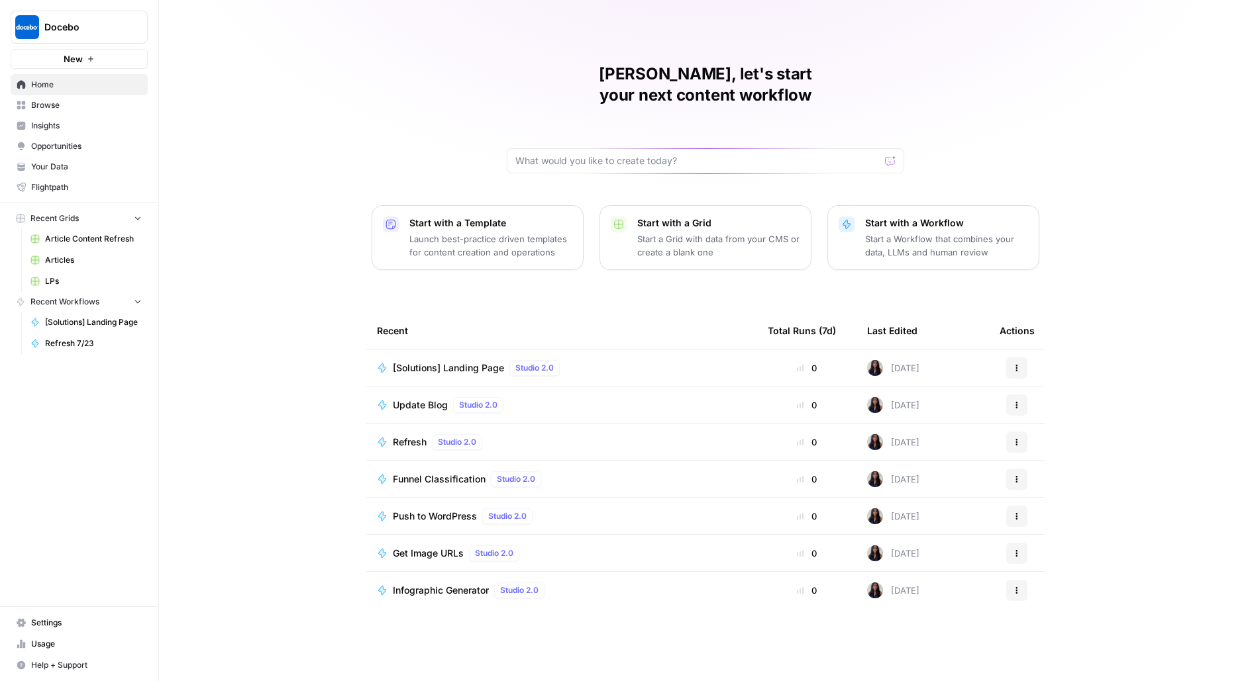
click at [68, 31] on span "Docebo" at bounding box center [84, 27] width 80 height 13
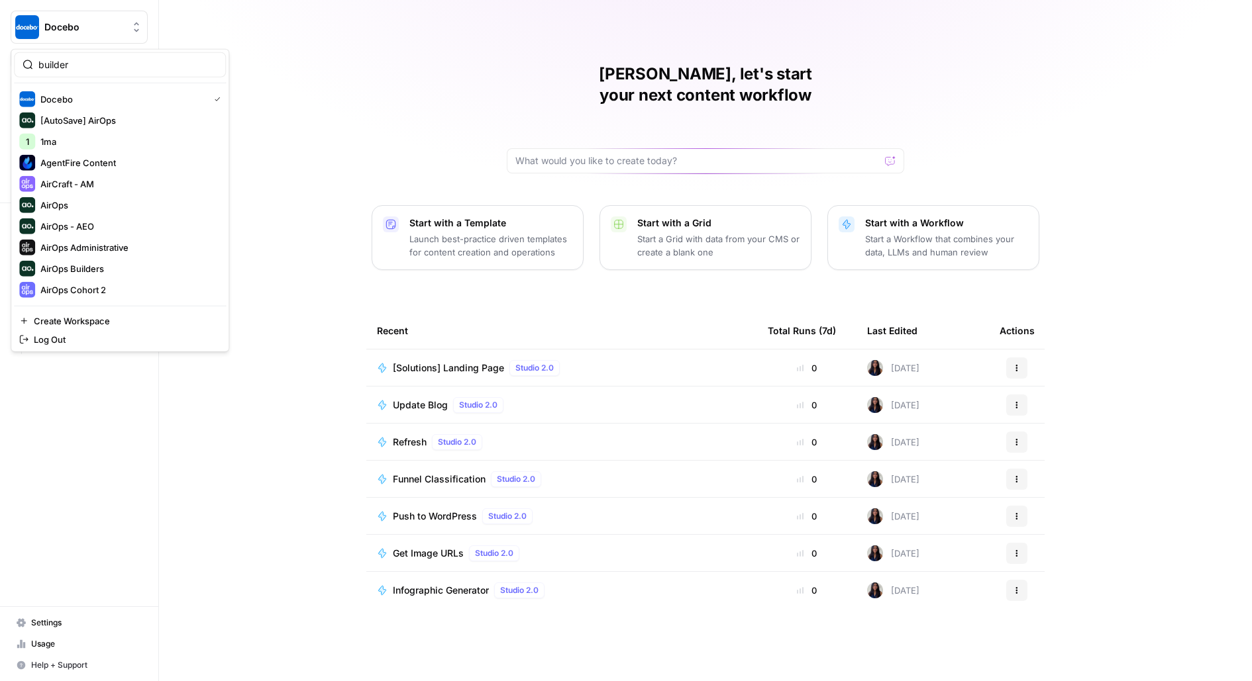
type input "builder"
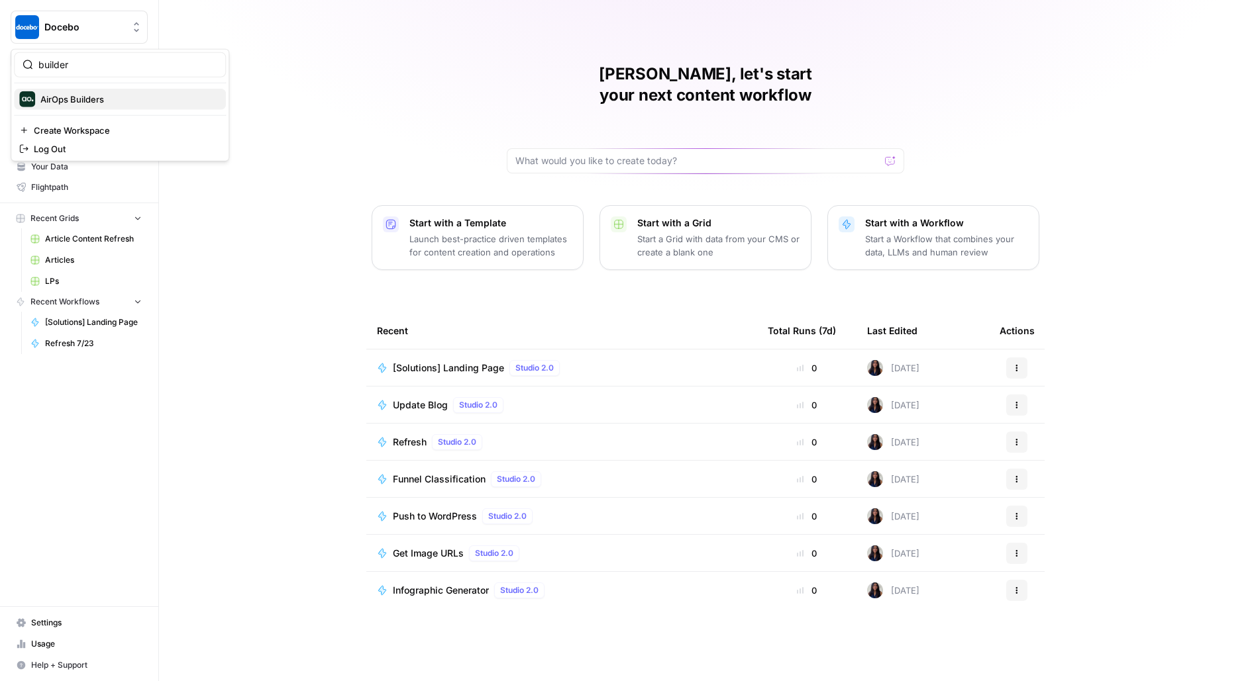
click at [50, 103] on span "AirOps Builders" at bounding box center [127, 99] width 175 height 13
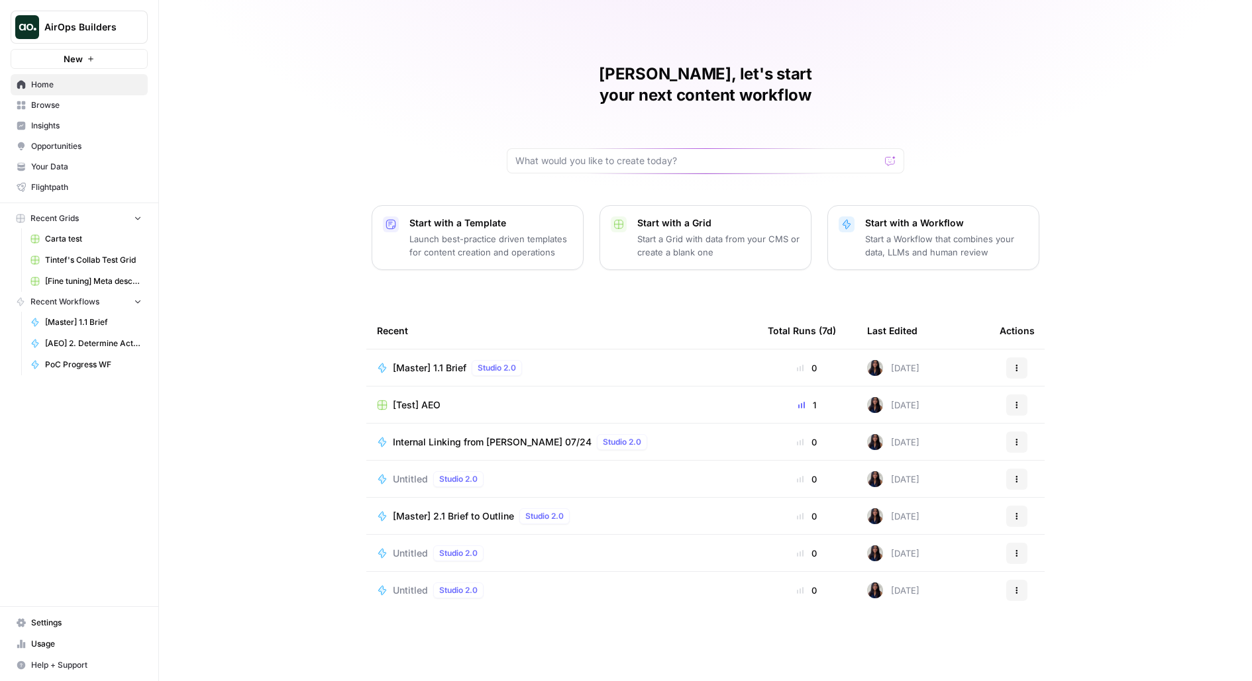
click at [458, 362] on span "[Master] 1.1 Brief" at bounding box center [430, 368] width 74 height 13
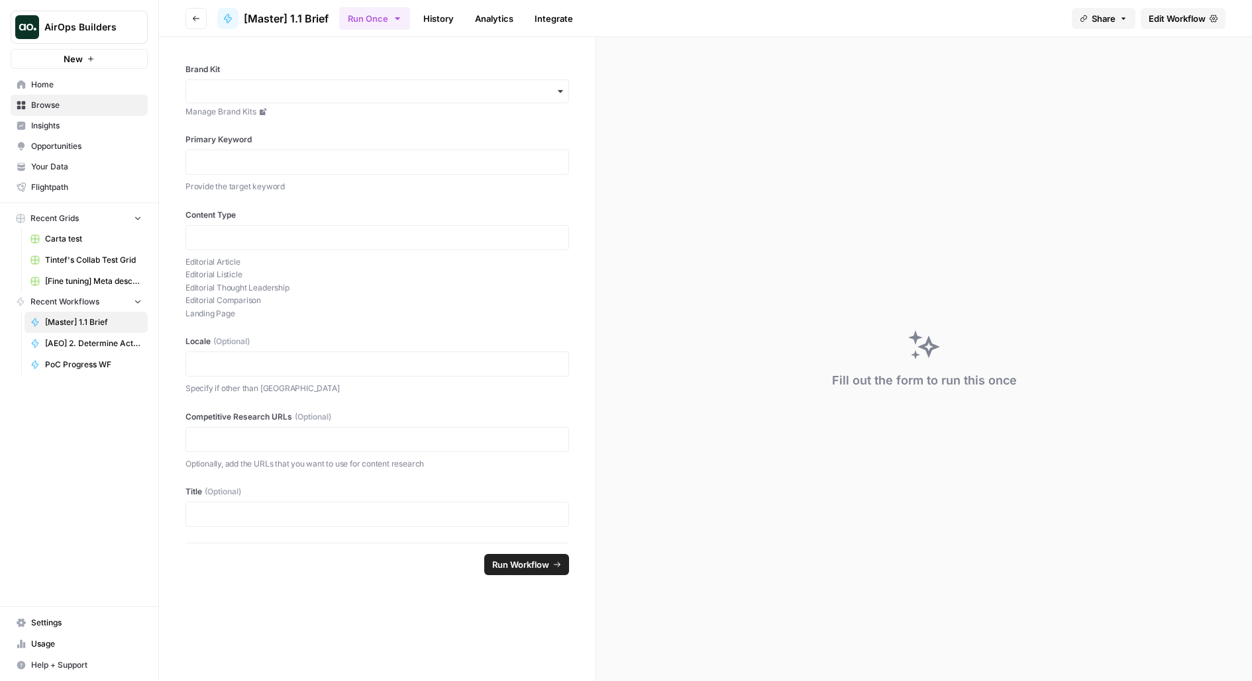
click at [1177, 22] on span "Edit Workflow" at bounding box center [1176, 18] width 57 height 13
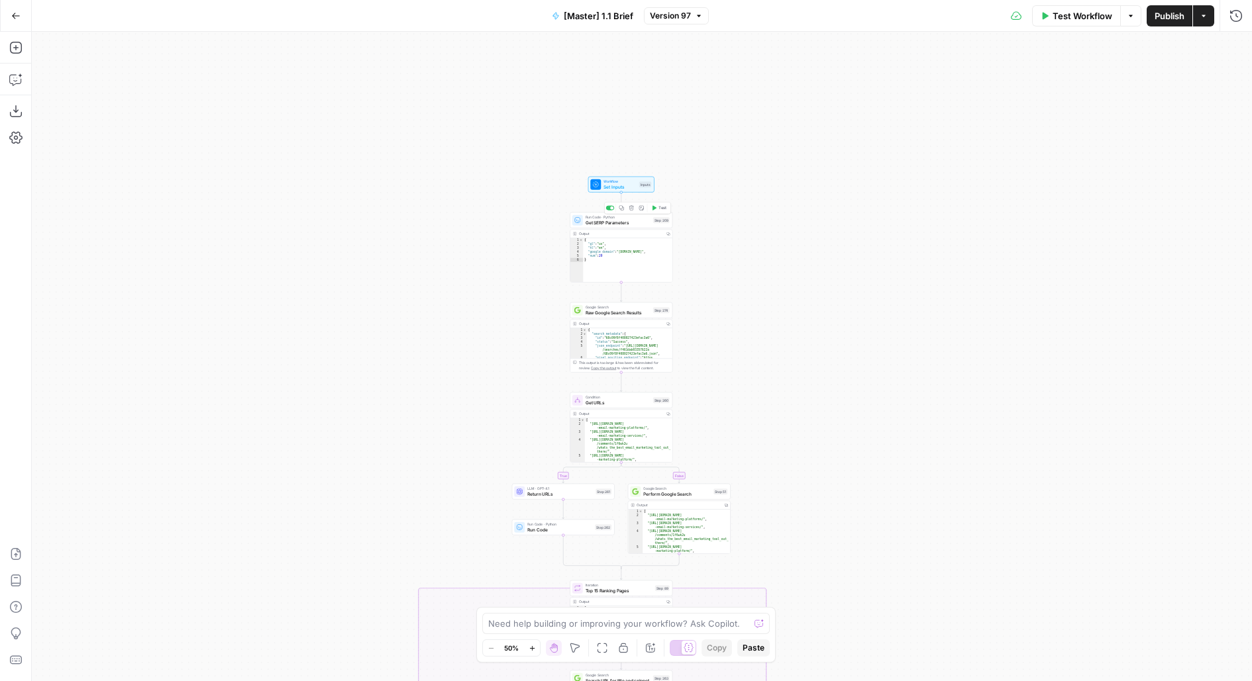
click at [627, 224] on span "Get SERP Parameters" at bounding box center [617, 222] width 65 height 7
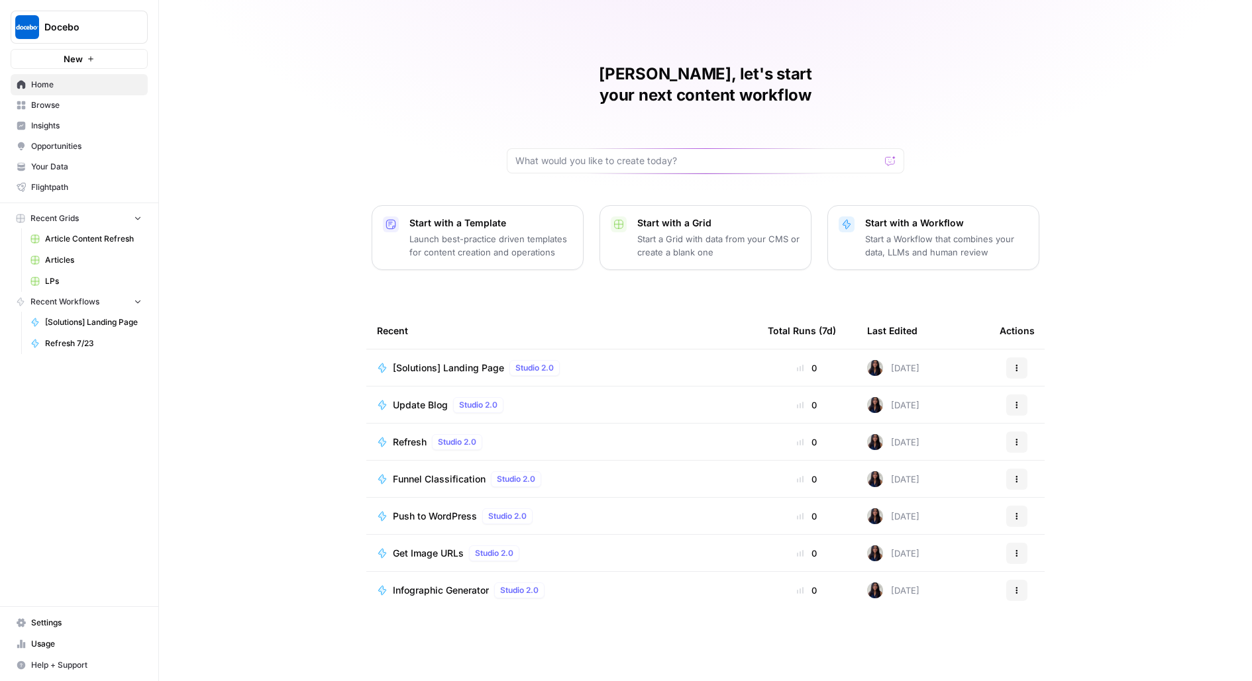
click at [123, 18] on button "Docebo" at bounding box center [79, 27] width 137 height 33
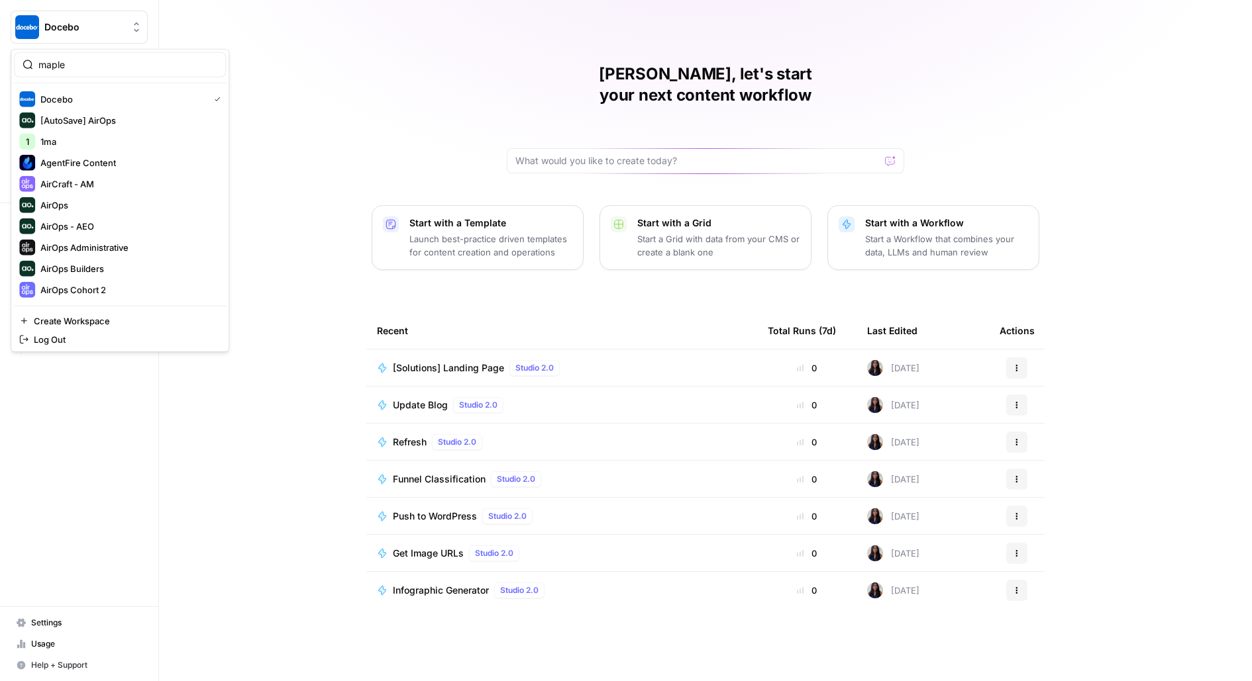
type input "maple"
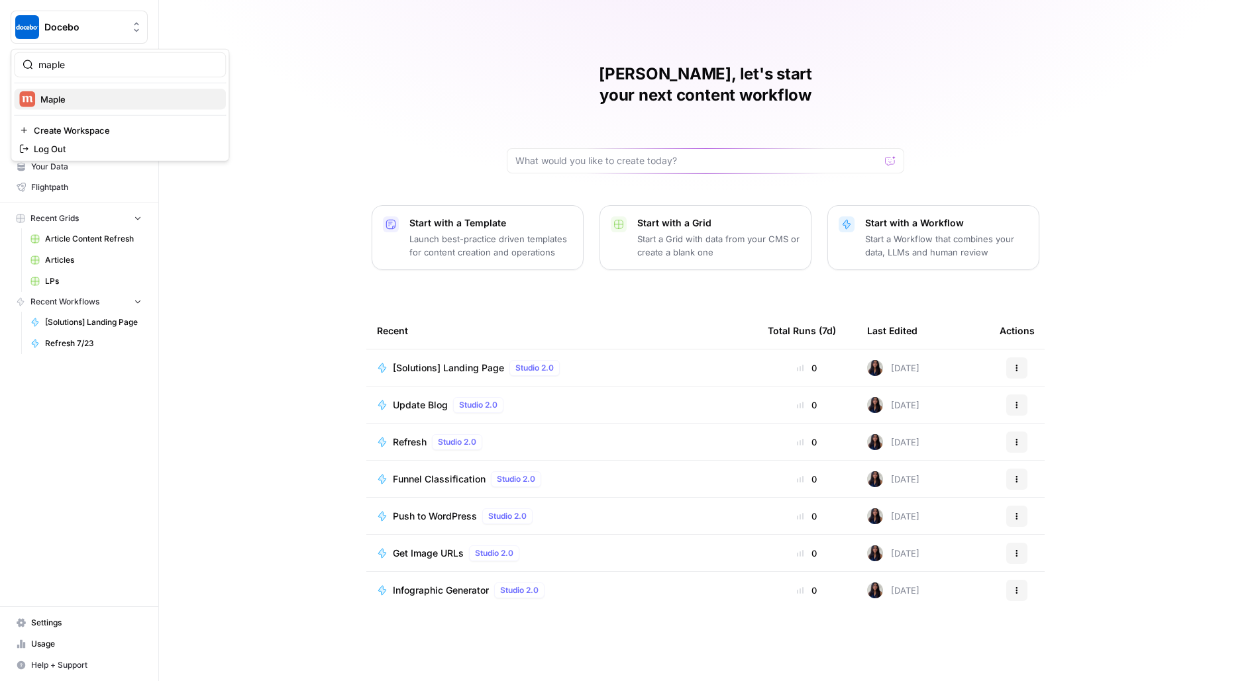
click button "Maple" at bounding box center [120, 99] width 212 height 21
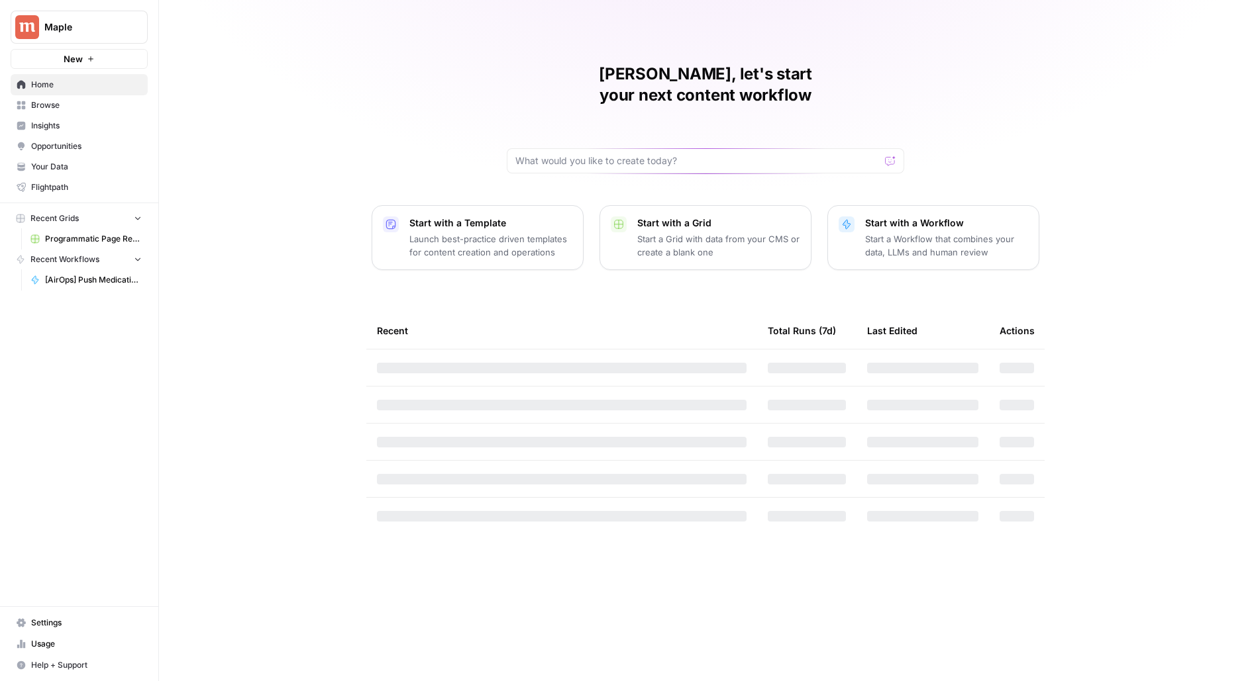
click at [63, 236] on span "Programmatic Page Refresh" at bounding box center [93, 239] width 97 height 12
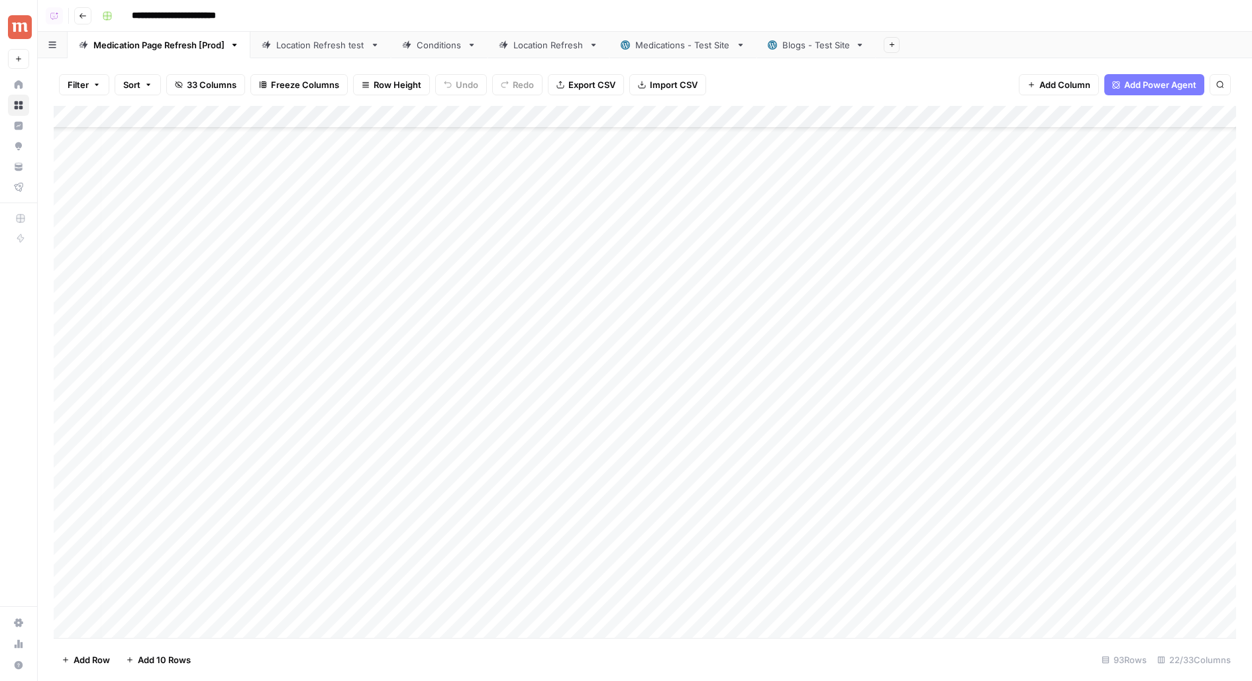
scroll to position [62, 5]
click at [760, 279] on div "Add Column" at bounding box center [645, 372] width 1182 height 532
click at [762, 305] on div "Add Column" at bounding box center [645, 372] width 1182 height 532
click at [762, 324] on div "Add Column" at bounding box center [645, 372] width 1182 height 532
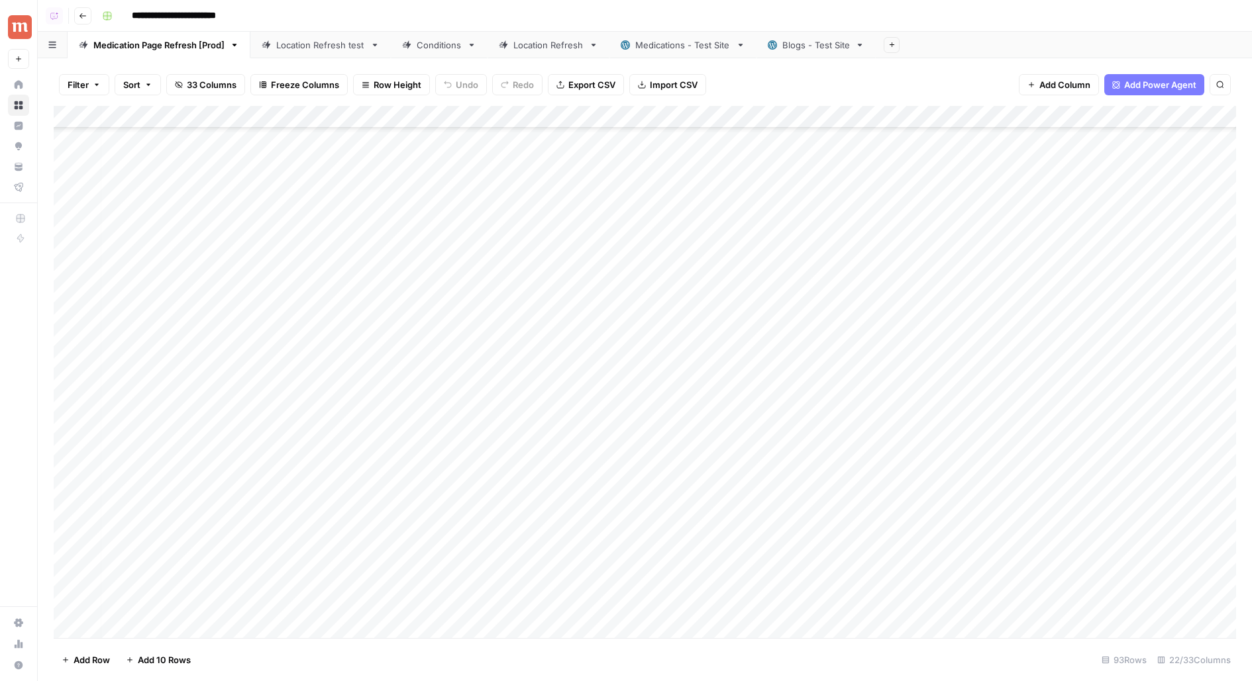
click at [756, 287] on div "Add Column" at bounding box center [645, 372] width 1182 height 532
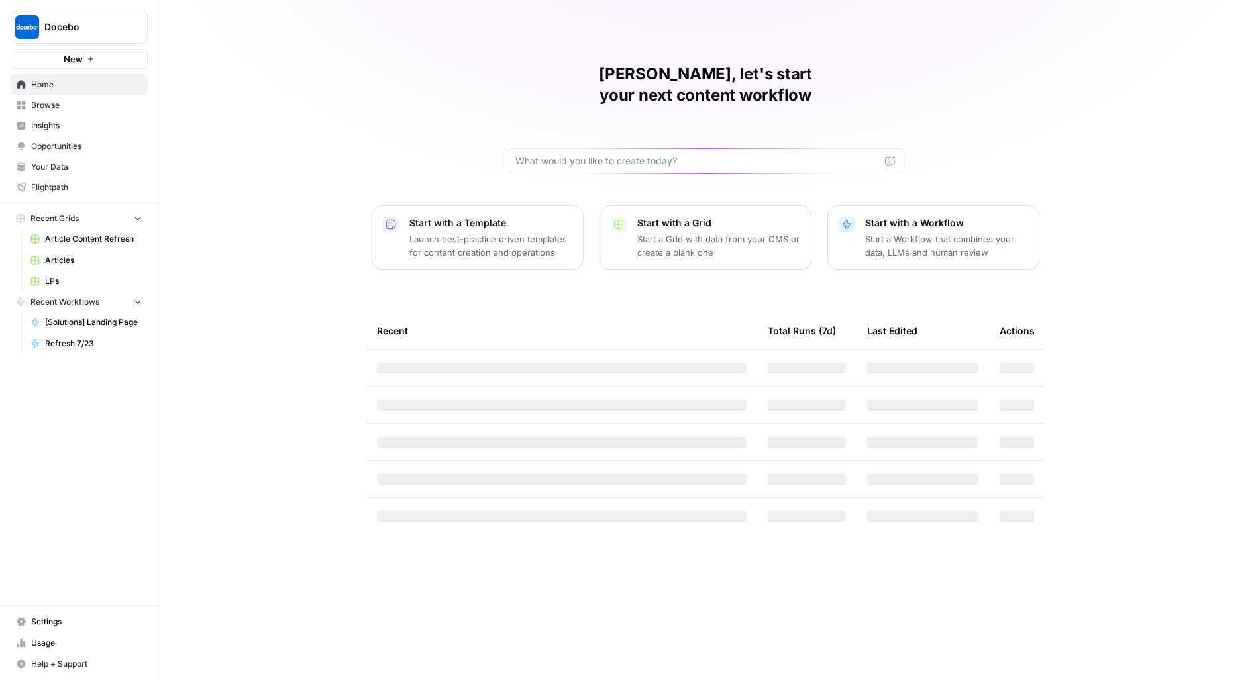
click at [131, 21] on icon "Workspace: Docebo" at bounding box center [136, 27] width 13 height 13
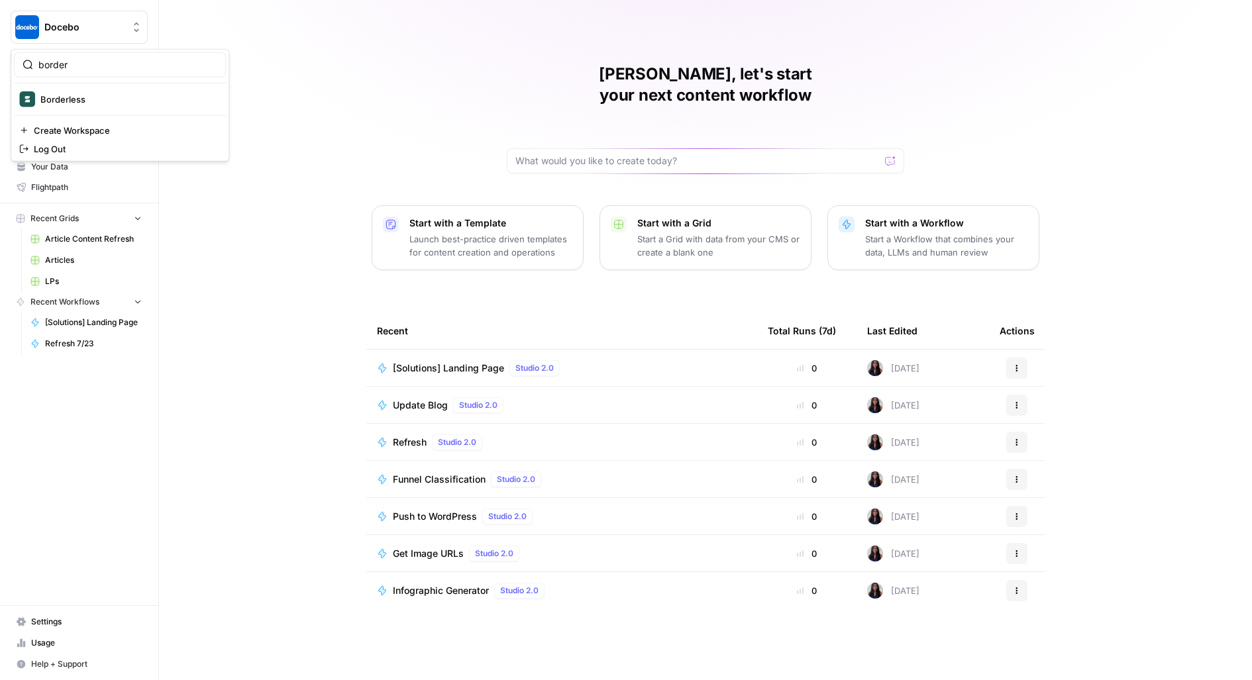
type input "border"
click button "Borderless" at bounding box center [120, 99] width 212 height 21
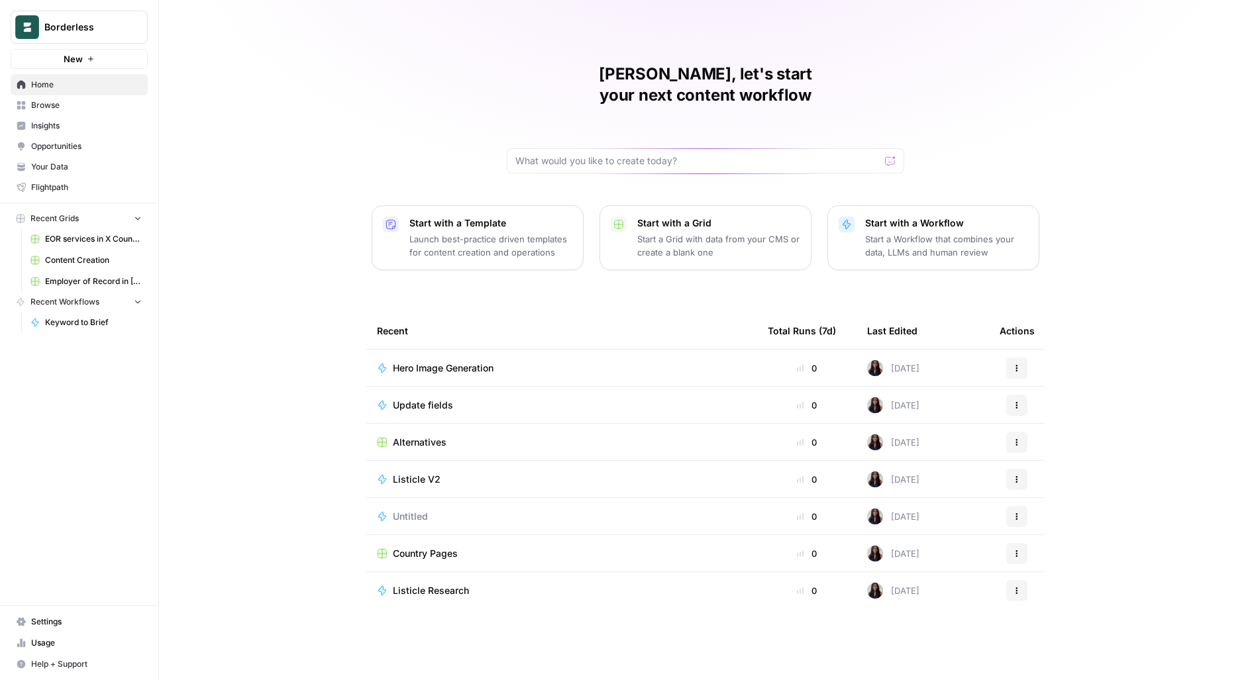
click at [68, 111] on link "Browse" at bounding box center [79, 105] width 137 height 21
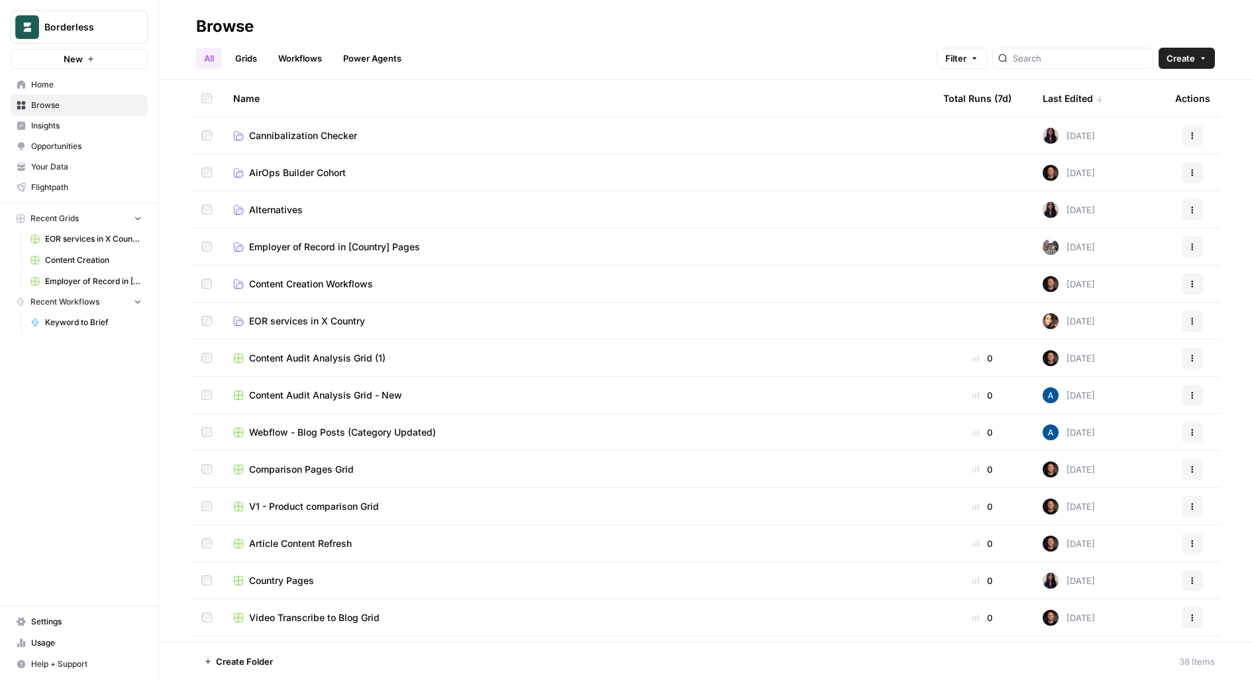
click at [50, 620] on span "Settings" at bounding box center [86, 622] width 111 height 12
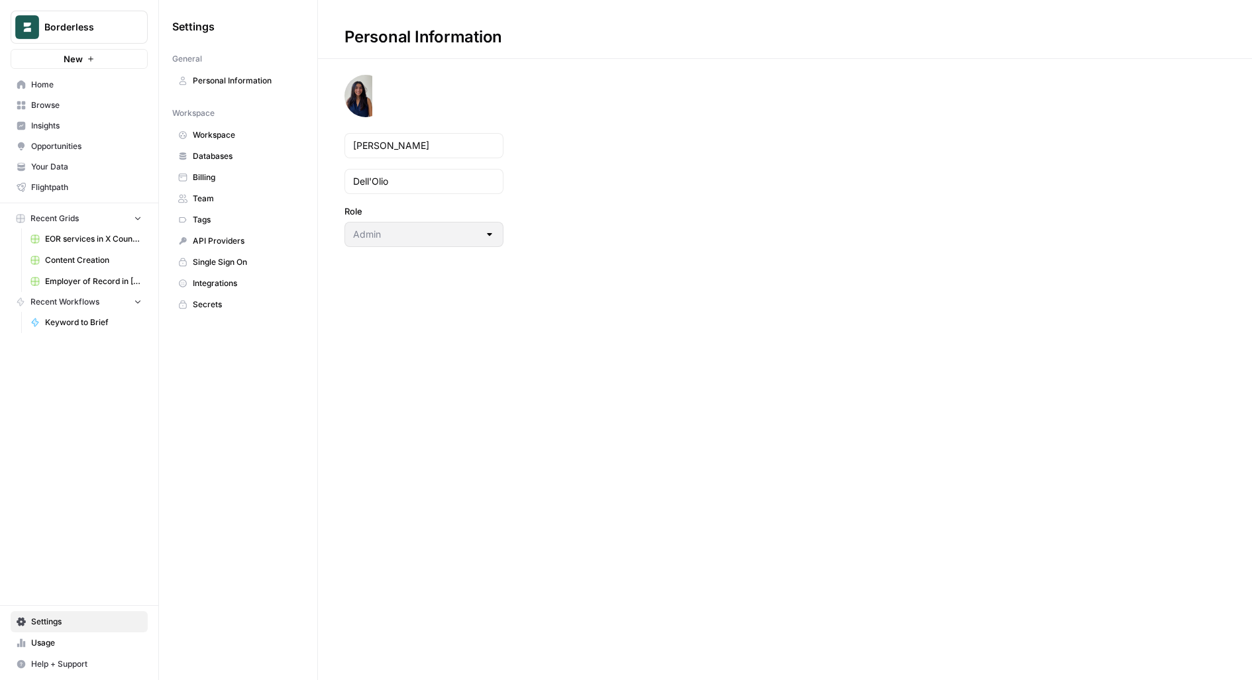
click at [222, 189] on link "Team" at bounding box center [238, 198] width 132 height 21
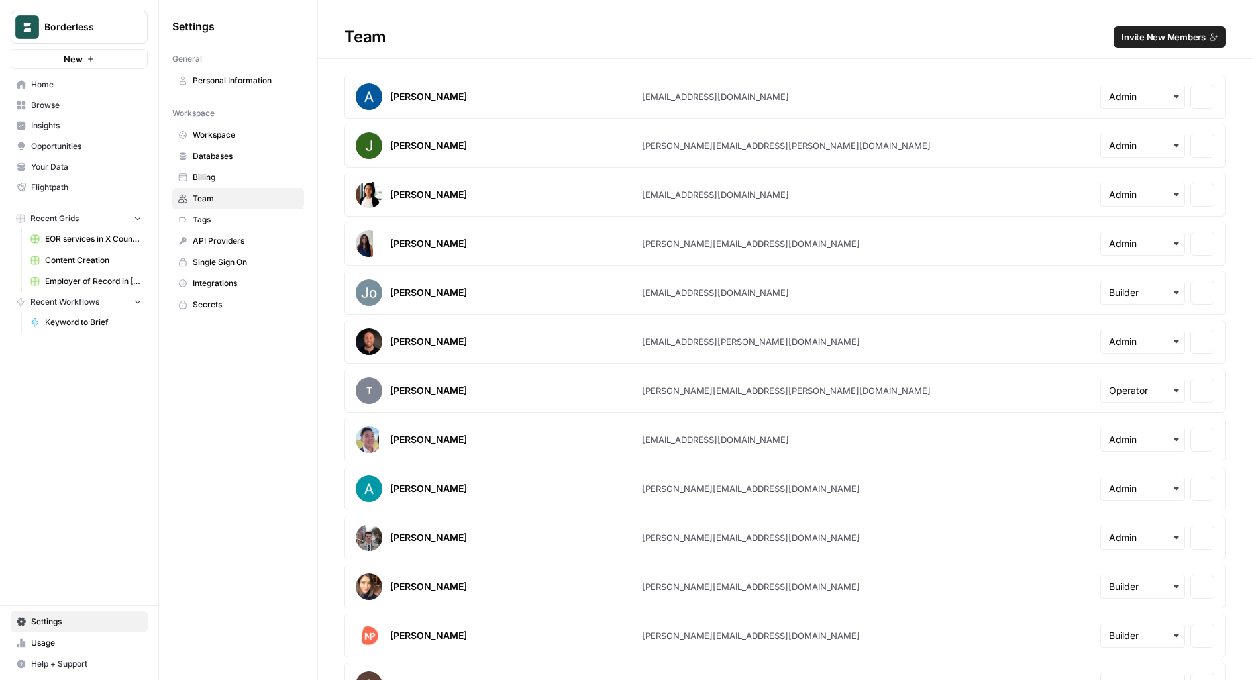
click at [222, 176] on span "Billing" at bounding box center [245, 178] width 105 height 12
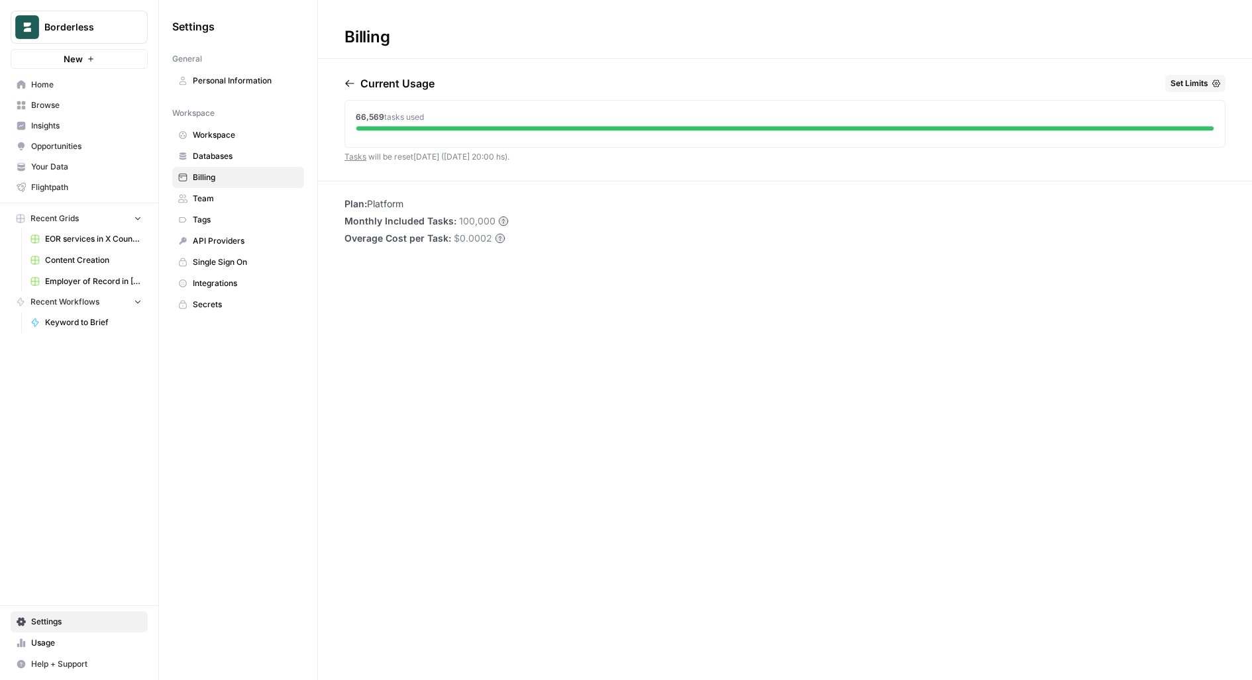
click at [38, 648] on span "Usage" at bounding box center [86, 643] width 111 height 12
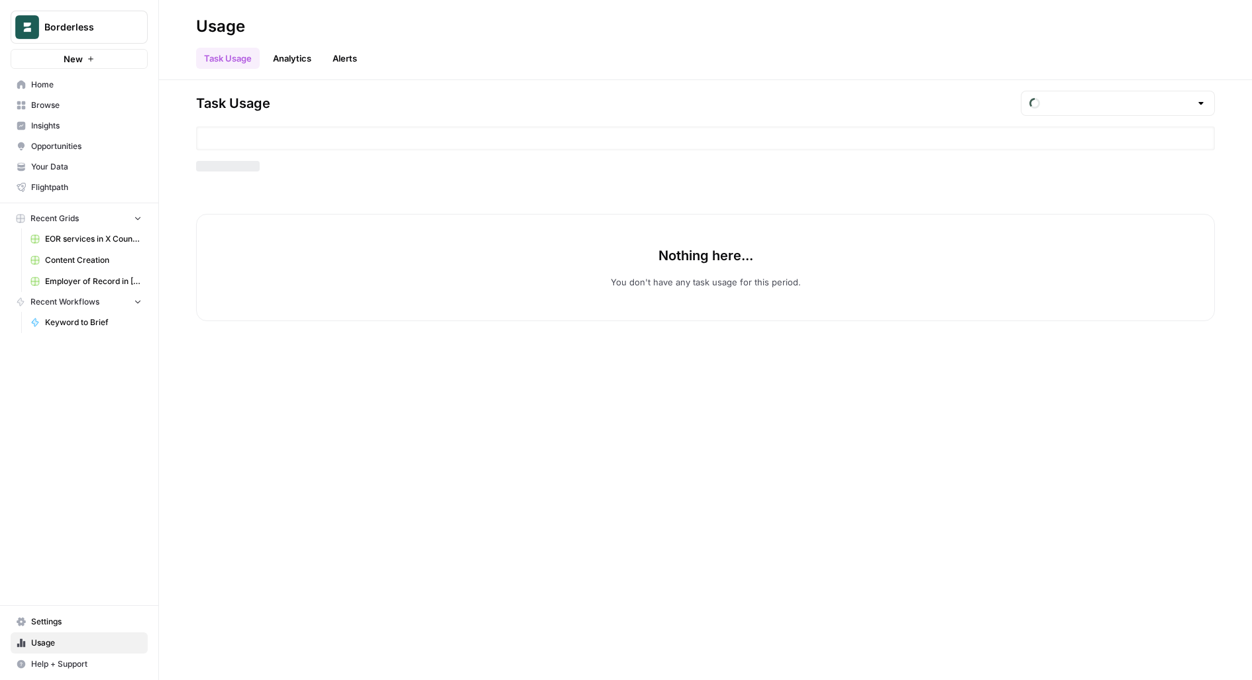
type input "September Tasks"
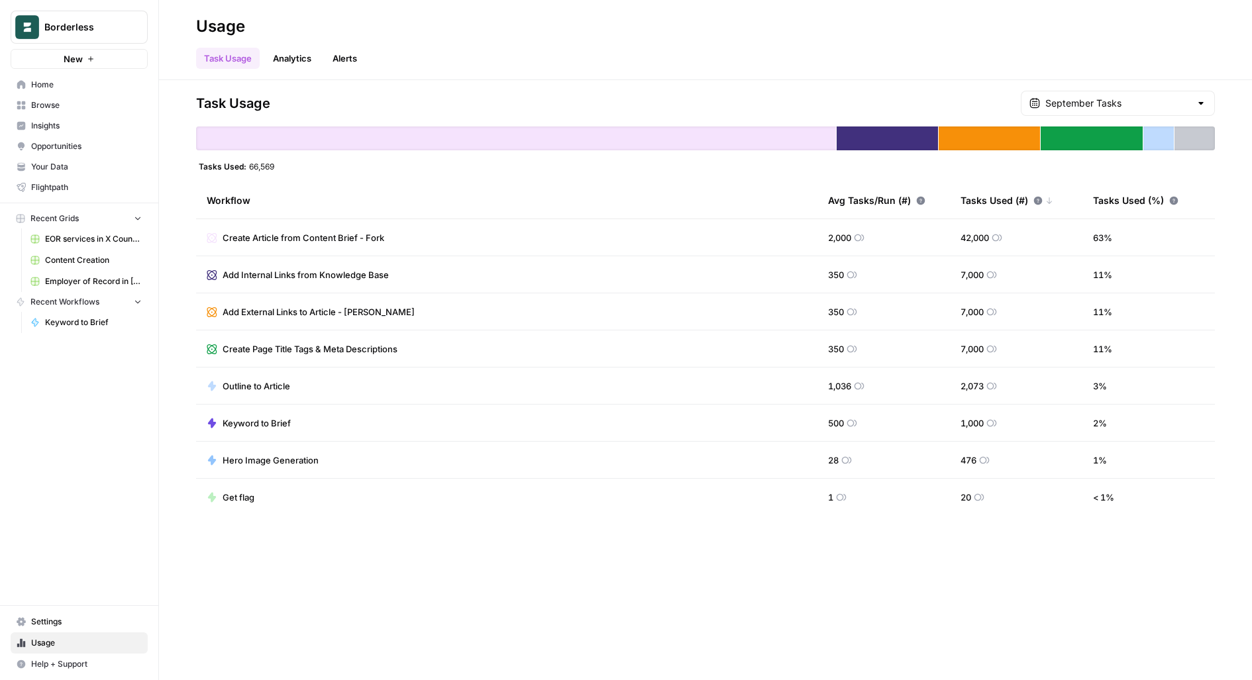
click at [1187, 111] on div "September Tasks" at bounding box center [1117, 103] width 194 height 25
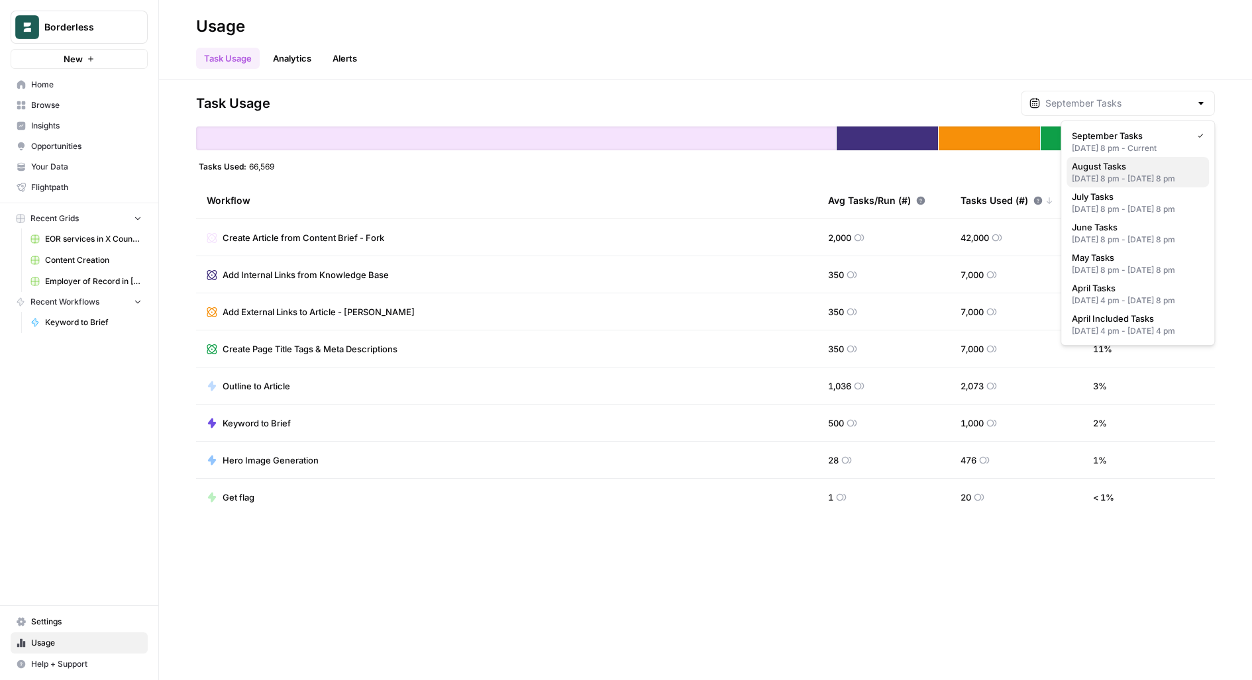
click at [1147, 180] on div "Jul 31, 2025 8 pm - Aug 31, 2025 8 pm" at bounding box center [1137, 179] width 132 height 12
type input "August Tasks"
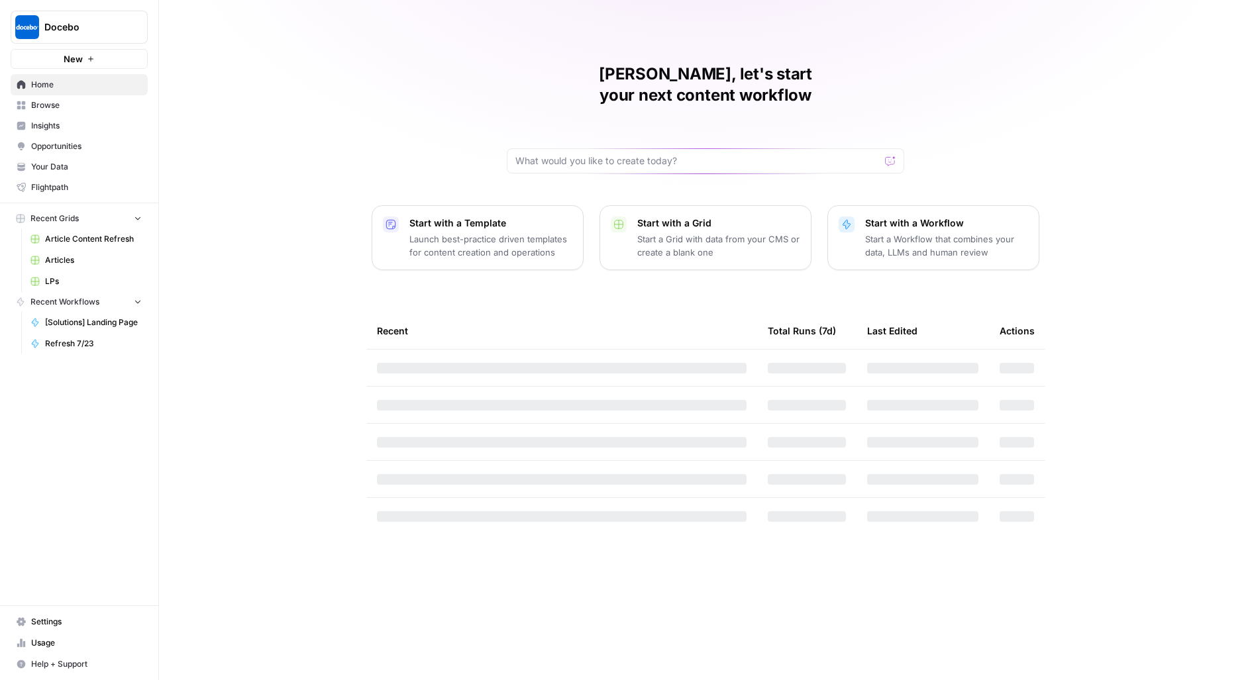
click at [102, 7] on div "Docebo New" at bounding box center [79, 34] width 158 height 69
click at [105, 21] on span "Docebo" at bounding box center [84, 27] width 80 height 13
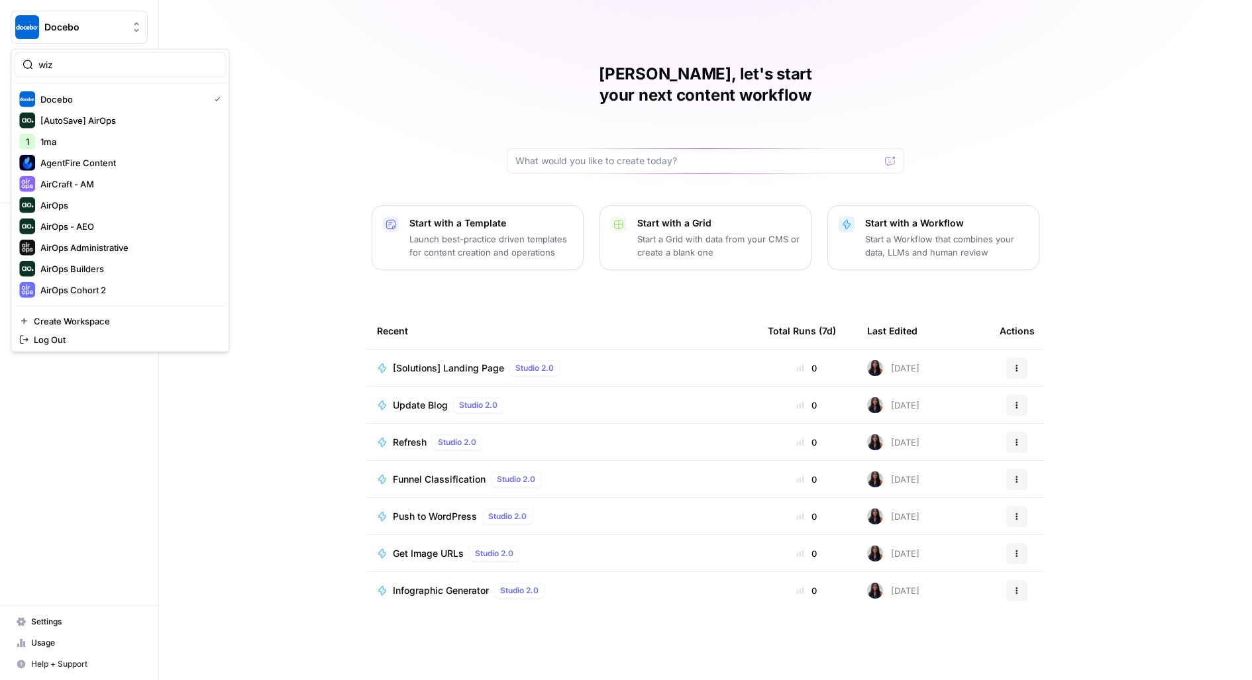
type input "wiz"
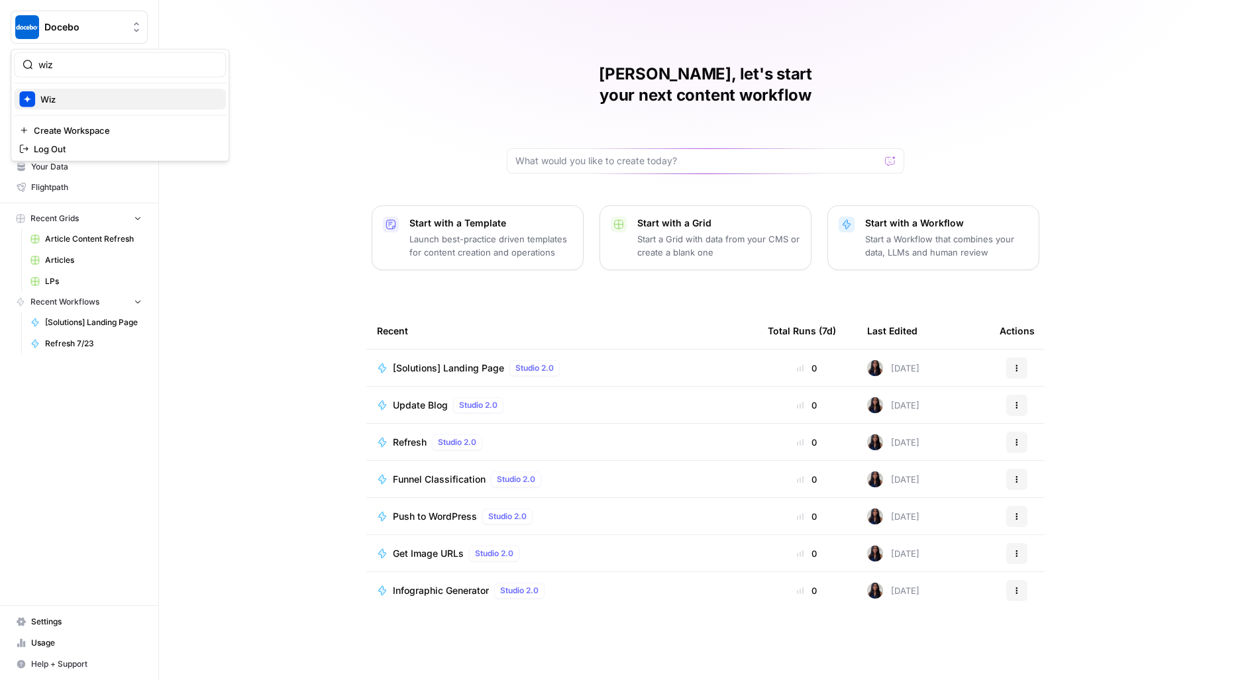
click button "Wiz" at bounding box center [120, 99] width 212 height 21
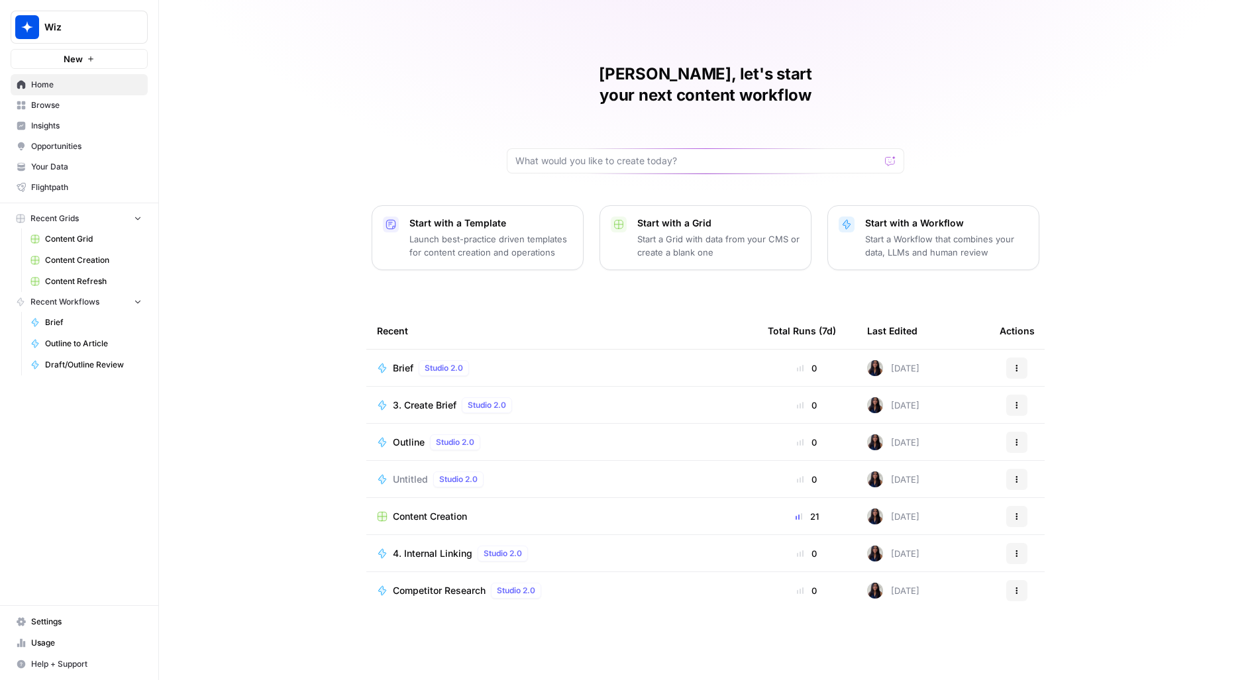
click at [409, 510] on span "Content Creation" at bounding box center [430, 516] width 74 height 13
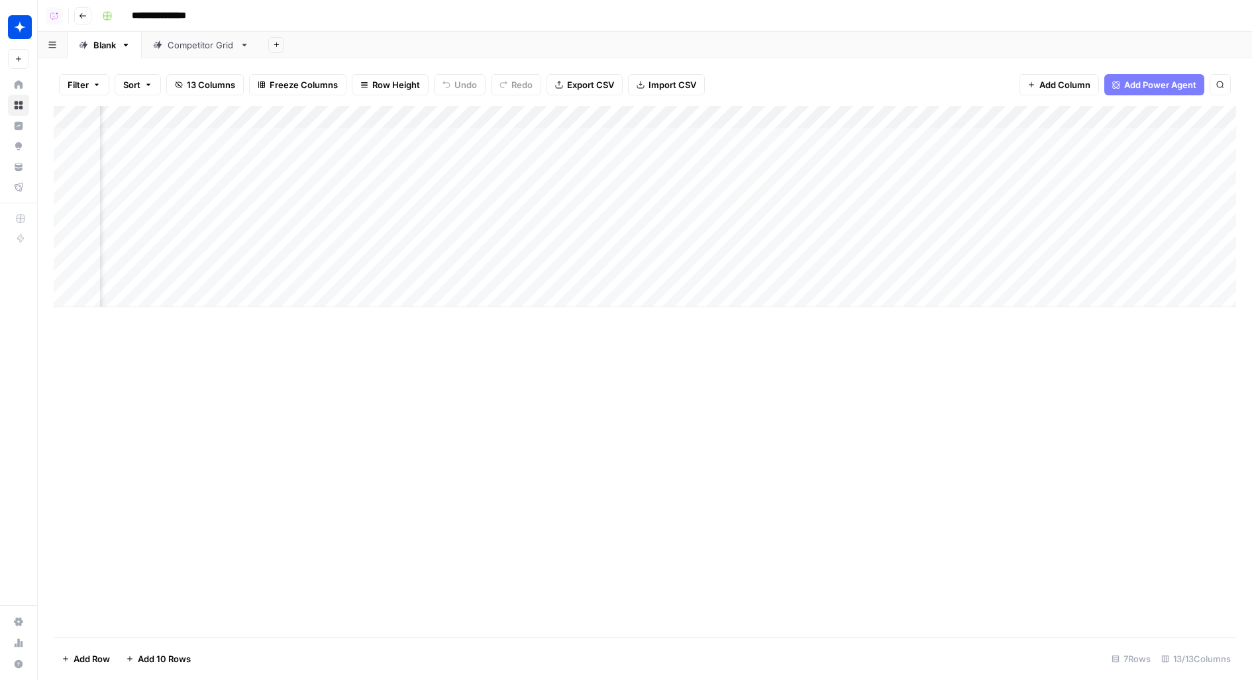
scroll to position [0, 462]
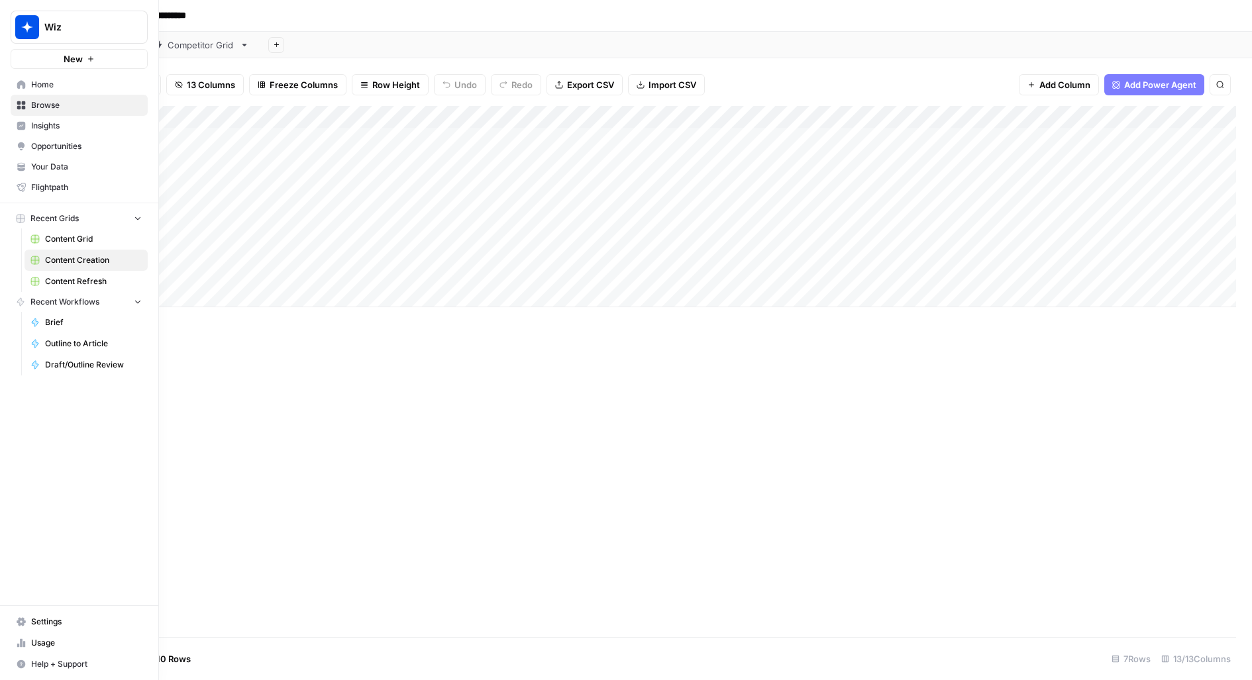
click at [72, 240] on span "Content Grid" at bounding box center [93, 239] width 97 height 12
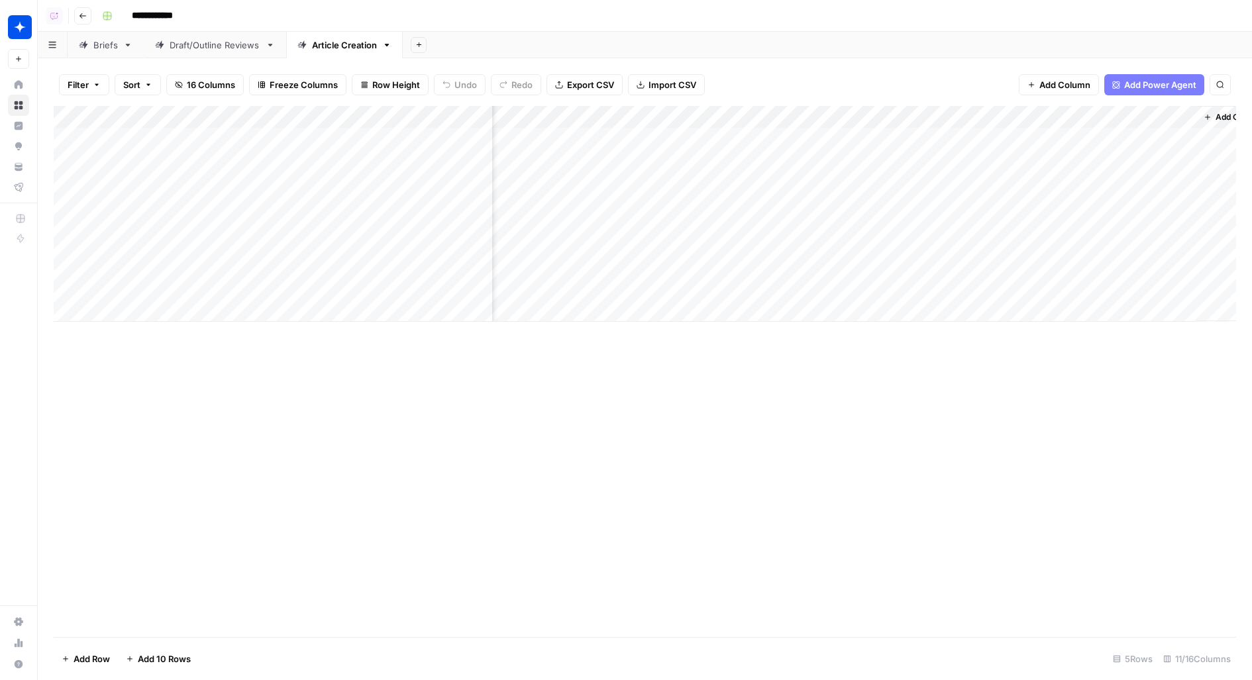
scroll to position [0, 297]
click at [659, 169] on div "Add Column" at bounding box center [645, 214] width 1182 height 216
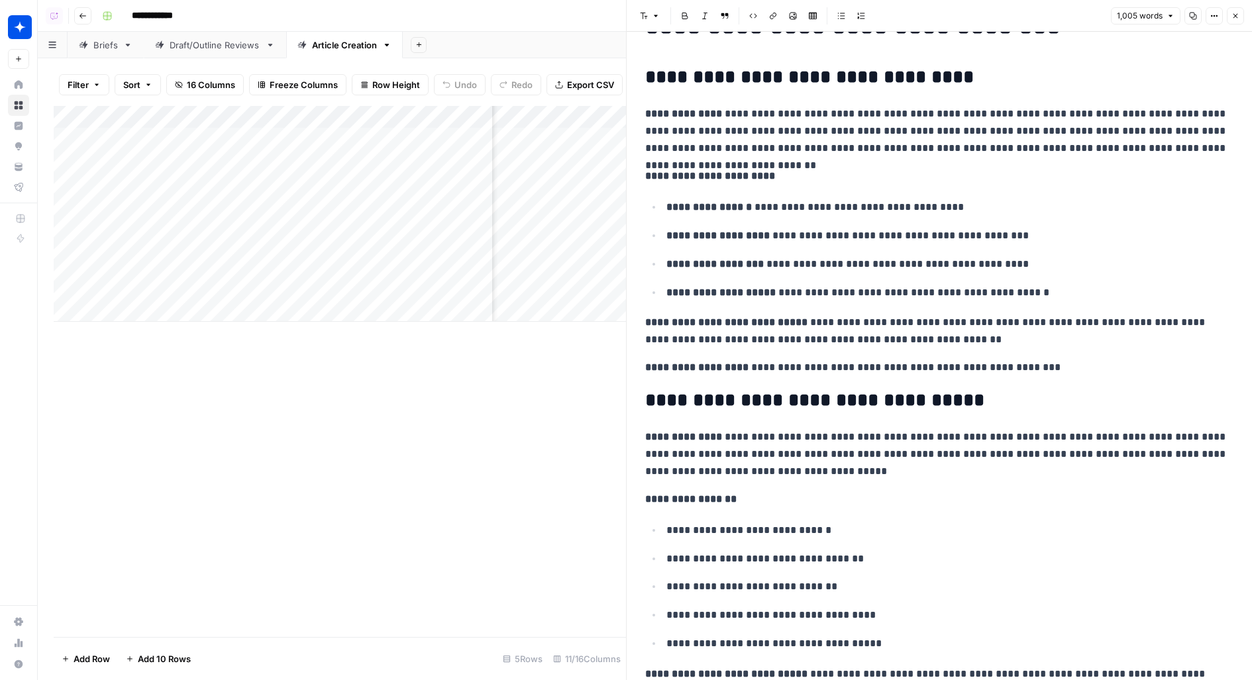
scroll to position [117, 0]
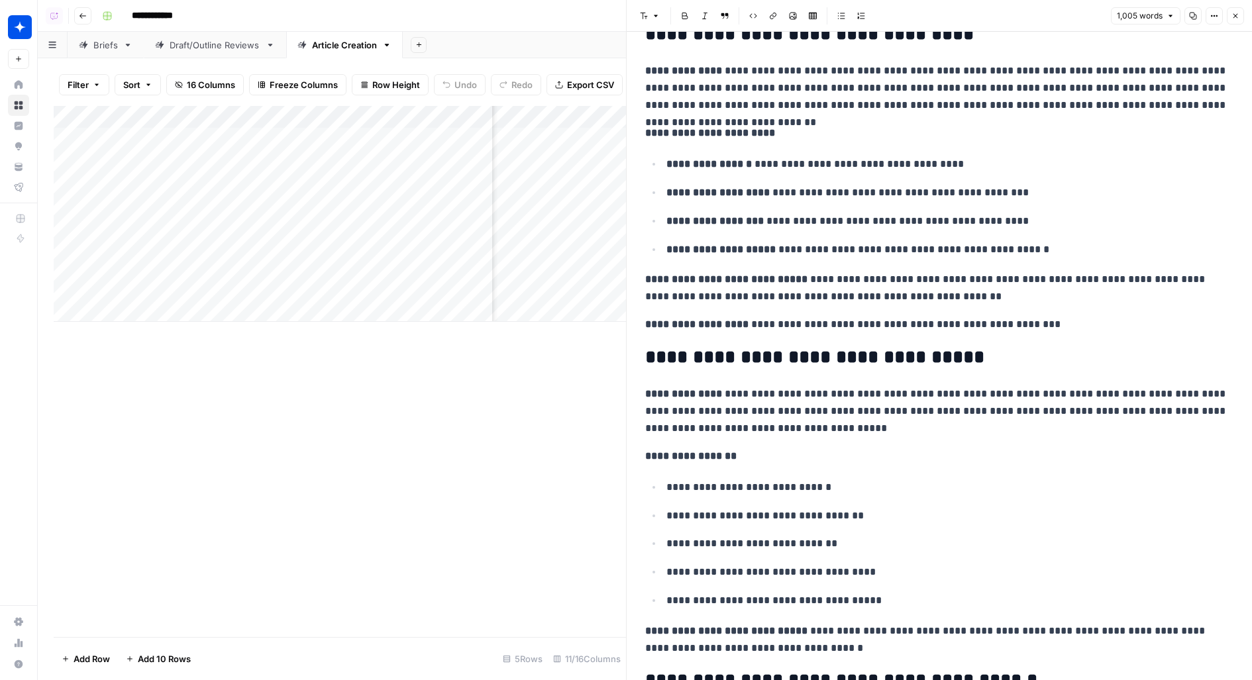
click at [1244, 14] on header "Font style Bold Italic Block quote Code block Link Image Insert Table Bulleted …" at bounding box center [938, 16] width 625 height 32
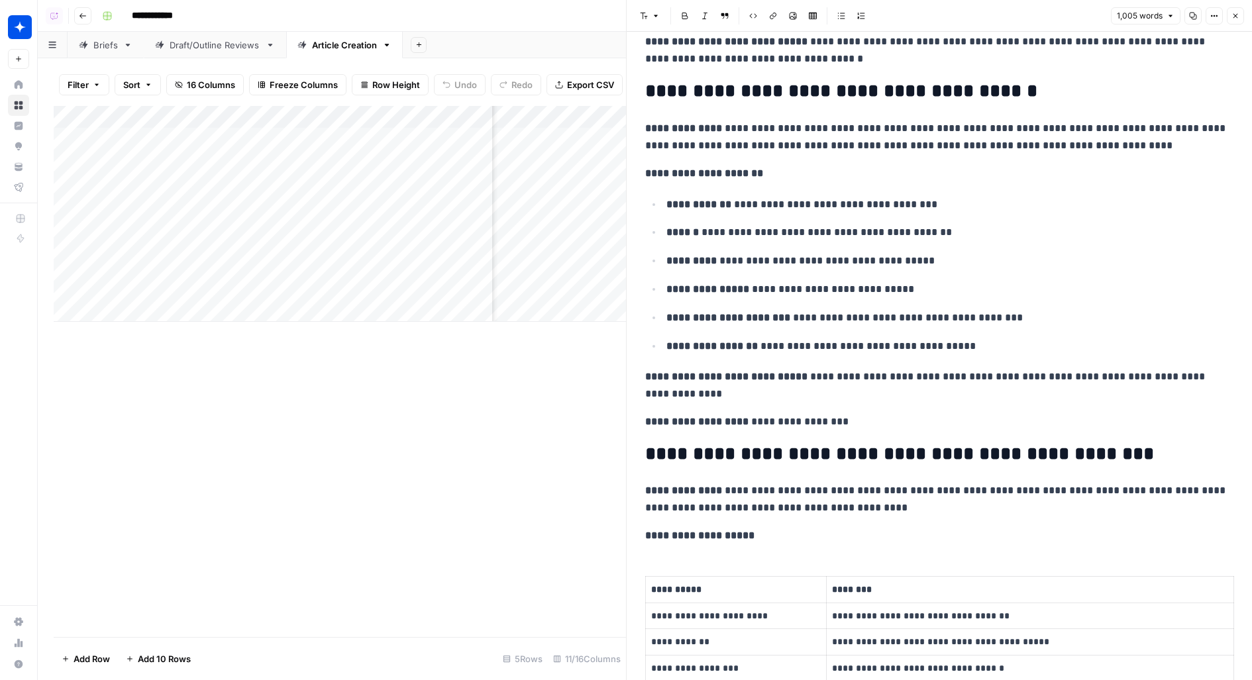
scroll to position [736, 0]
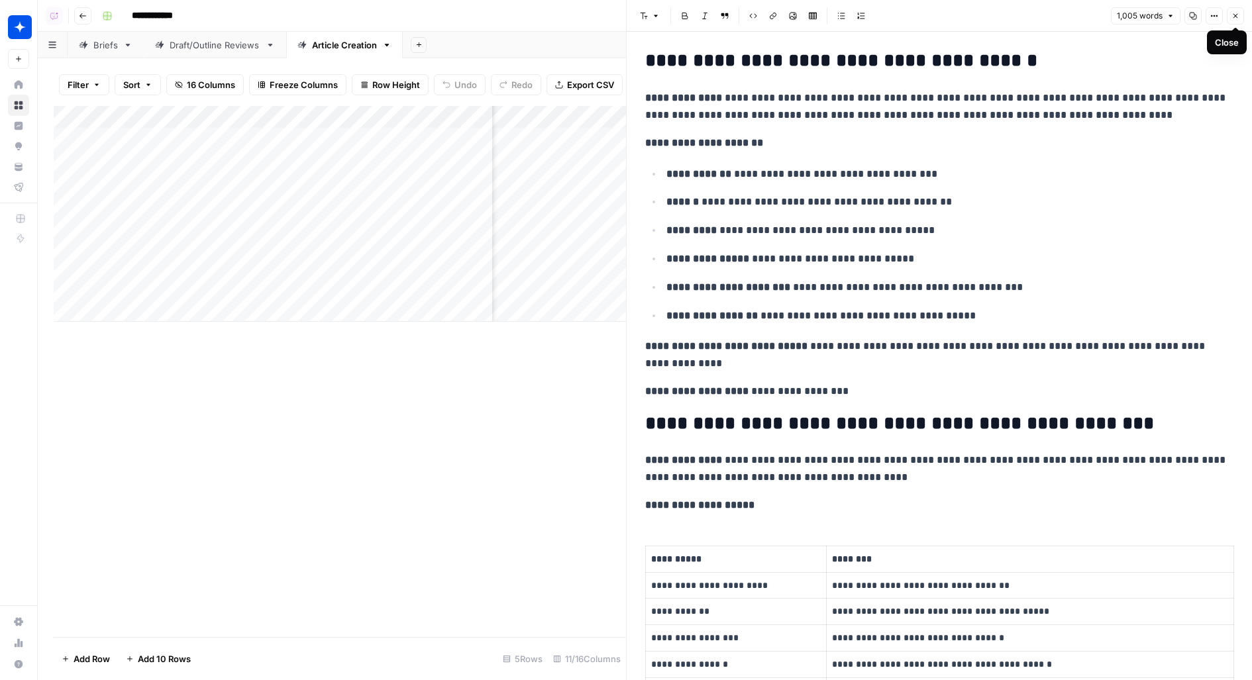
click at [1236, 12] on icon "button" at bounding box center [1235, 16] width 8 height 8
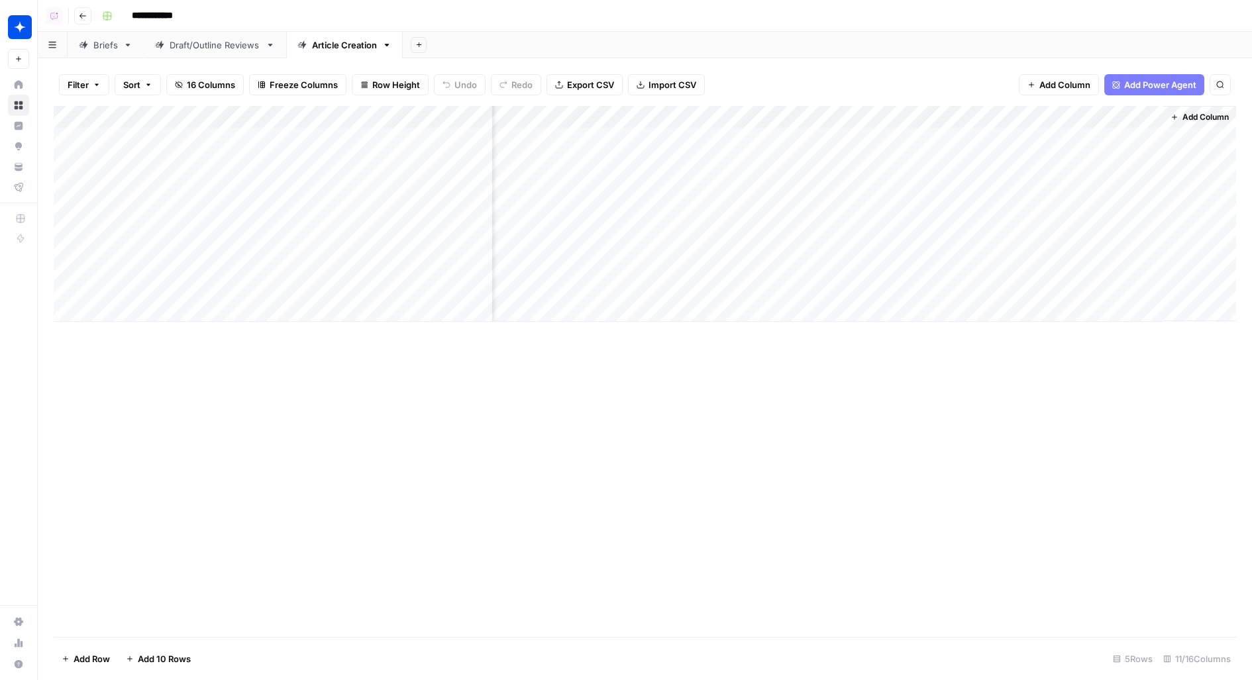
click at [908, 172] on div "Add Column" at bounding box center [645, 214] width 1182 height 216
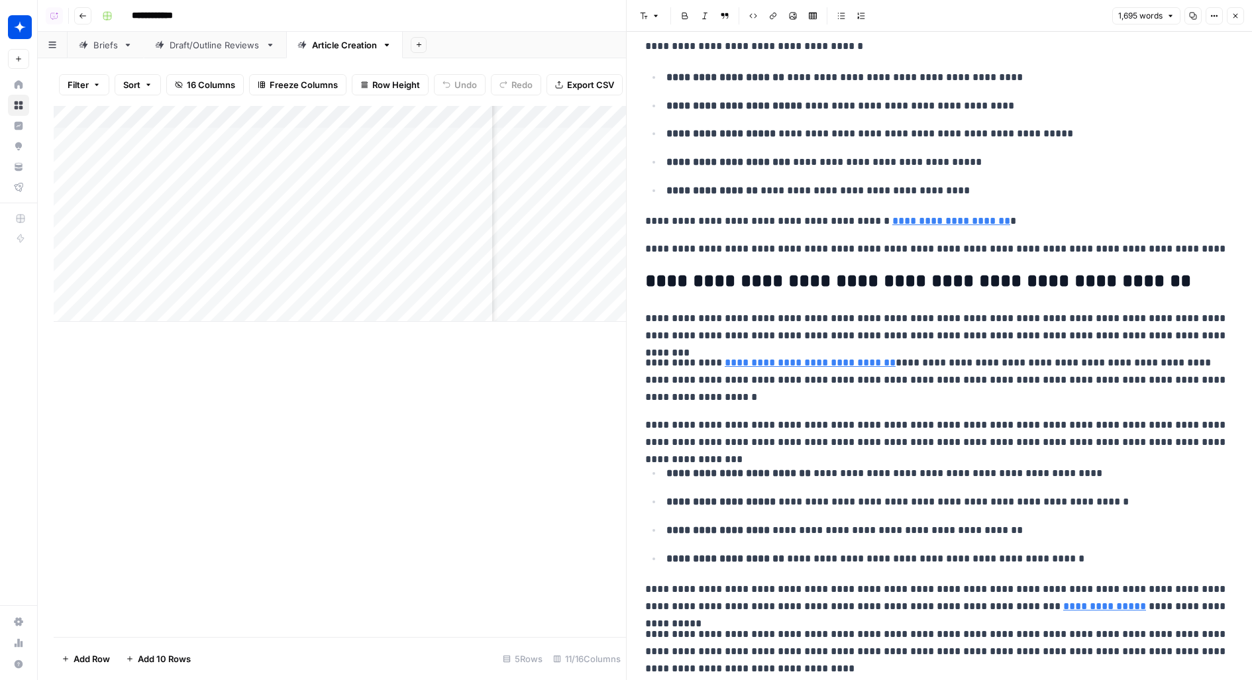
scroll to position [3149, 0]
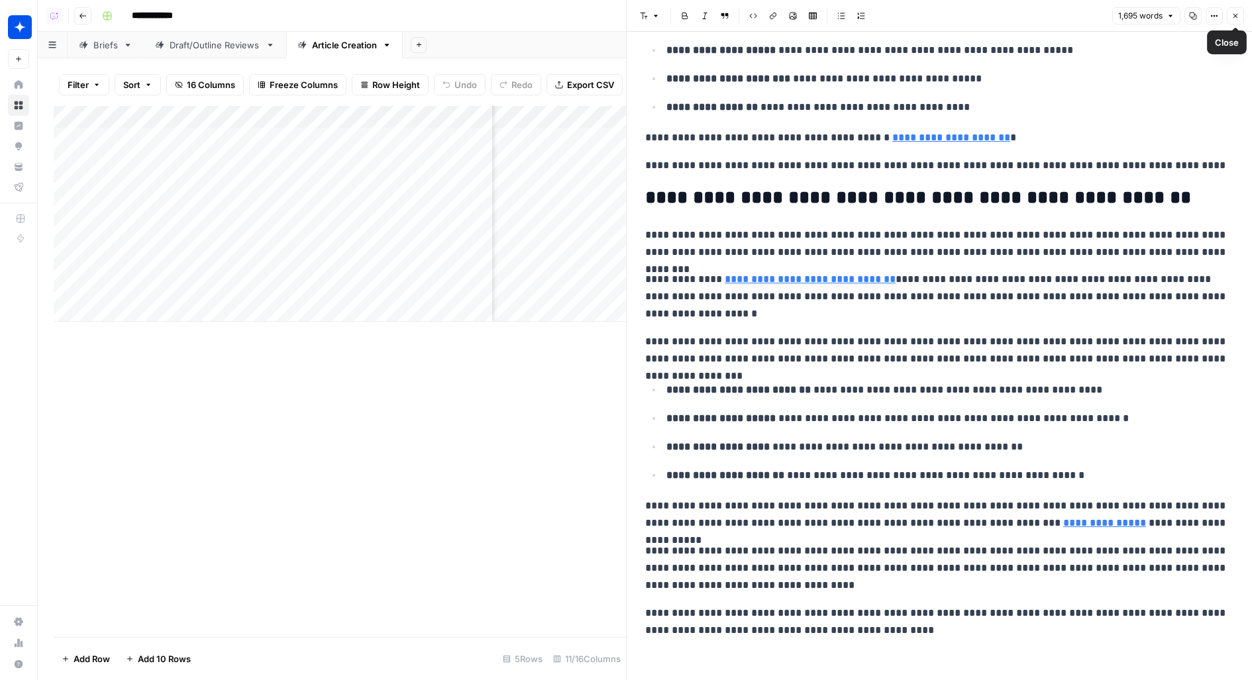
click at [1238, 15] on icon "button" at bounding box center [1235, 16] width 8 height 8
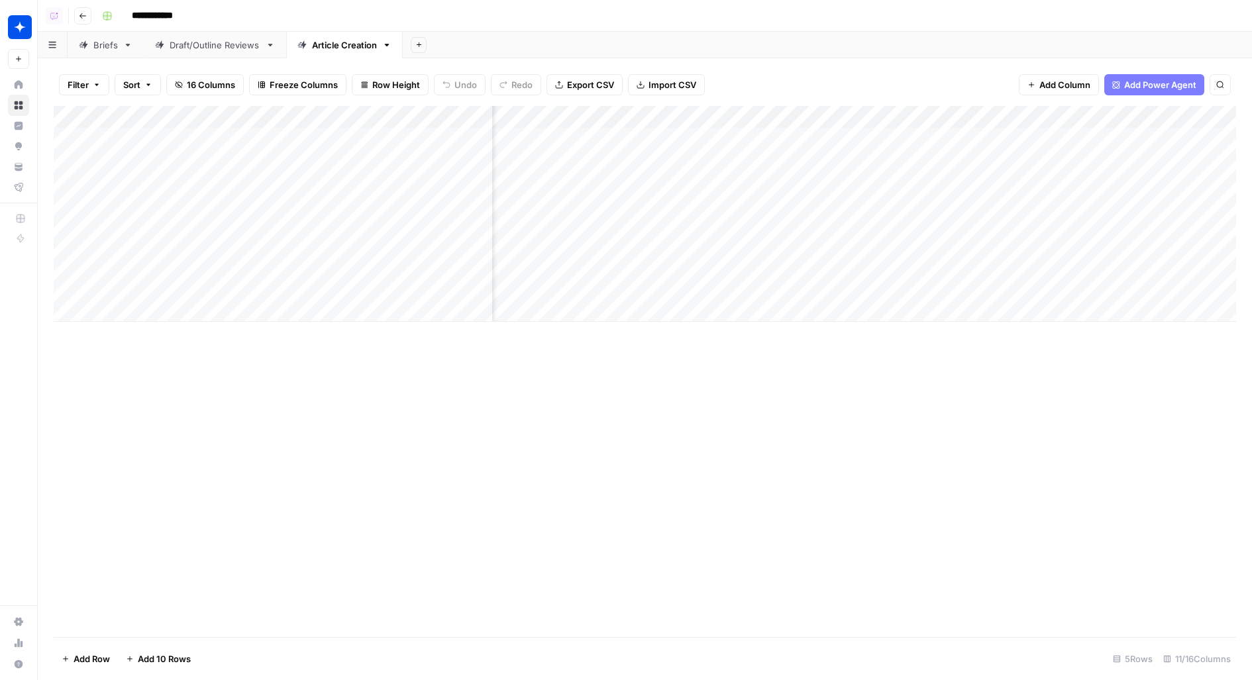
scroll to position [0, 62]
click at [758, 137] on div "Add Column" at bounding box center [645, 214] width 1182 height 216
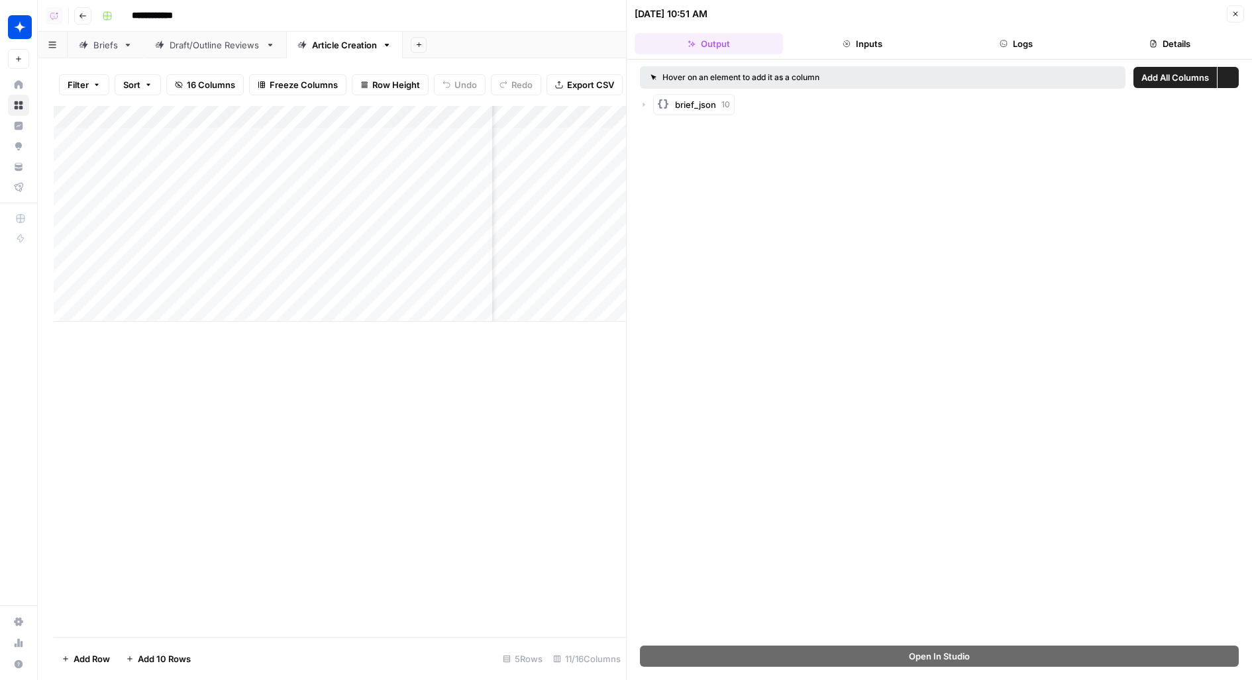
click at [996, 50] on button "Logs" at bounding box center [1016, 43] width 148 height 21
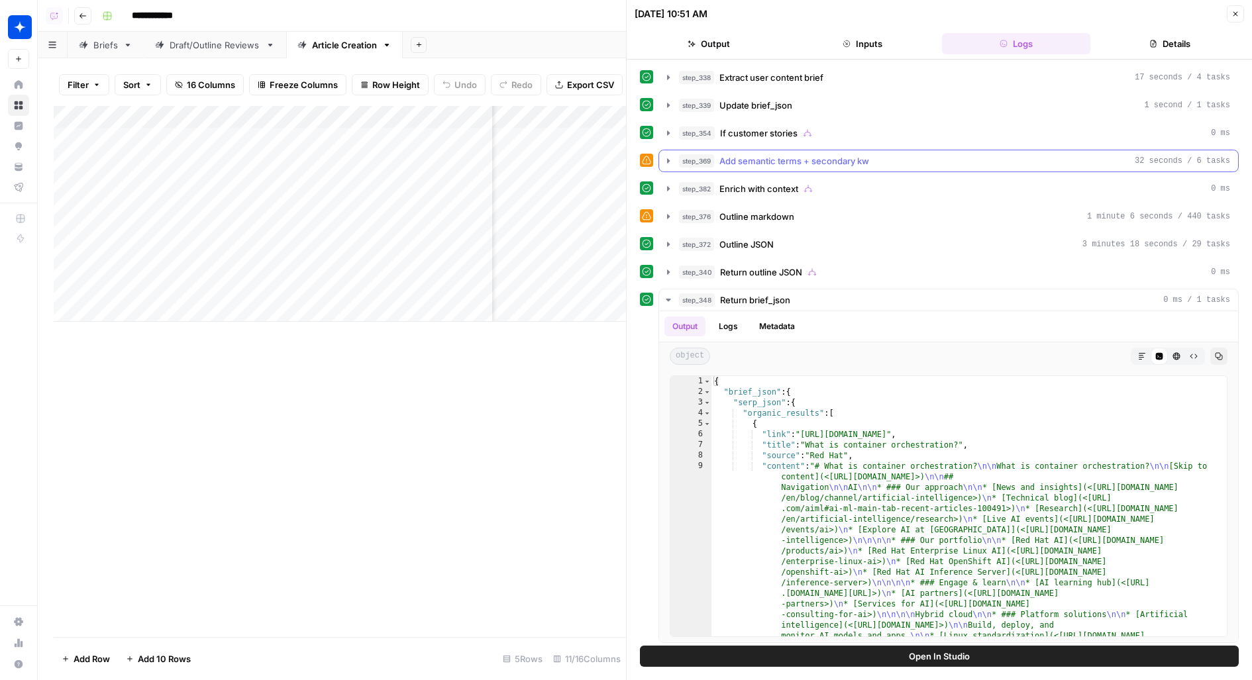
click at [731, 161] on span "Add semantic terms + secondary kw" at bounding box center [794, 160] width 150 height 13
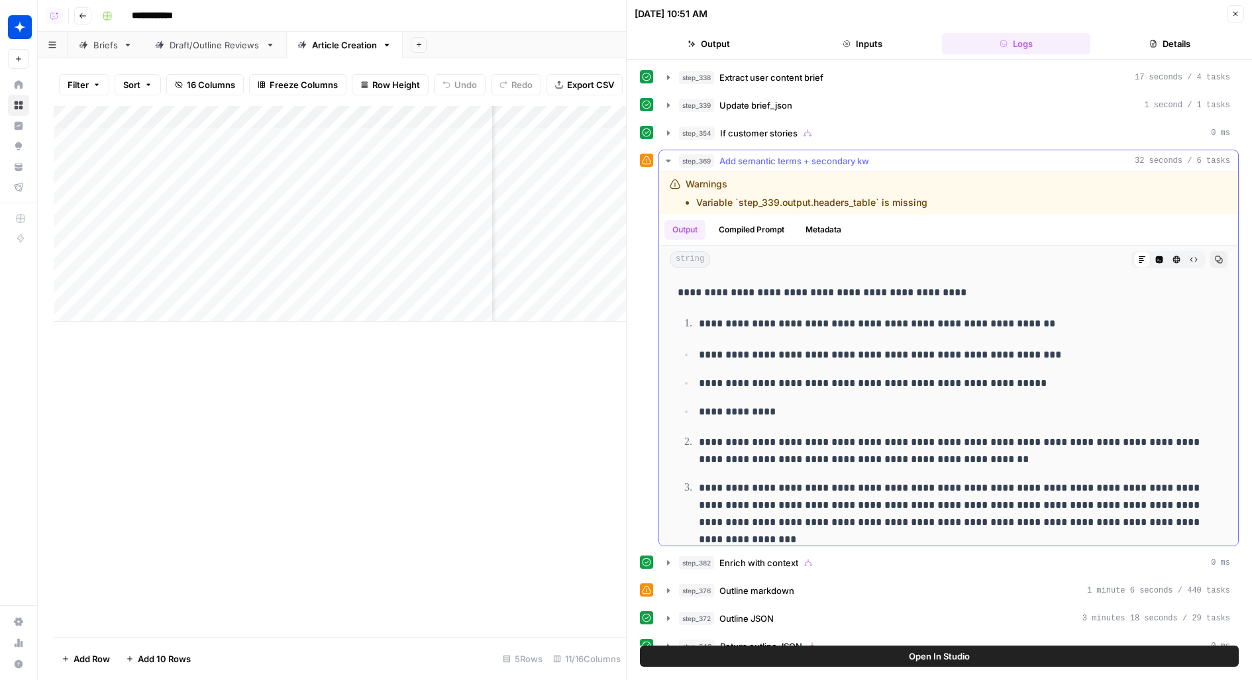
click at [732, 161] on span "Add semantic terms + secondary kw" at bounding box center [794, 160] width 150 height 13
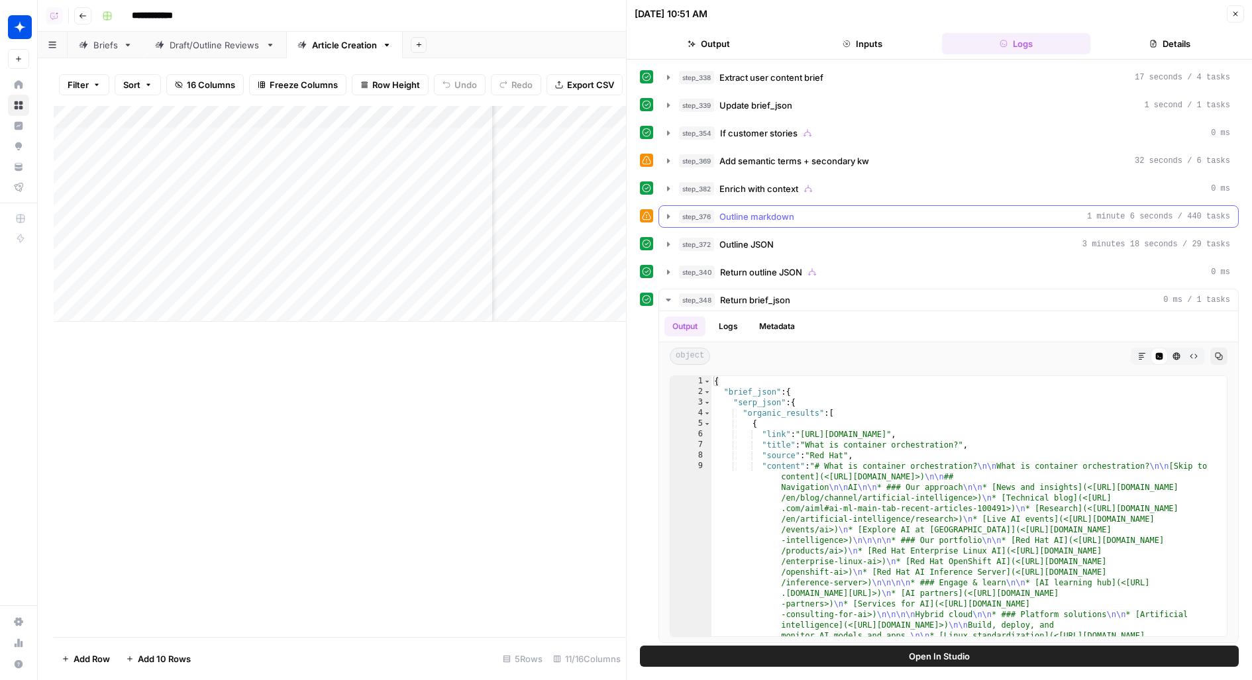
click at [728, 214] on span "Outline markdown" at bounding box center [756, 216] width 75 height 13
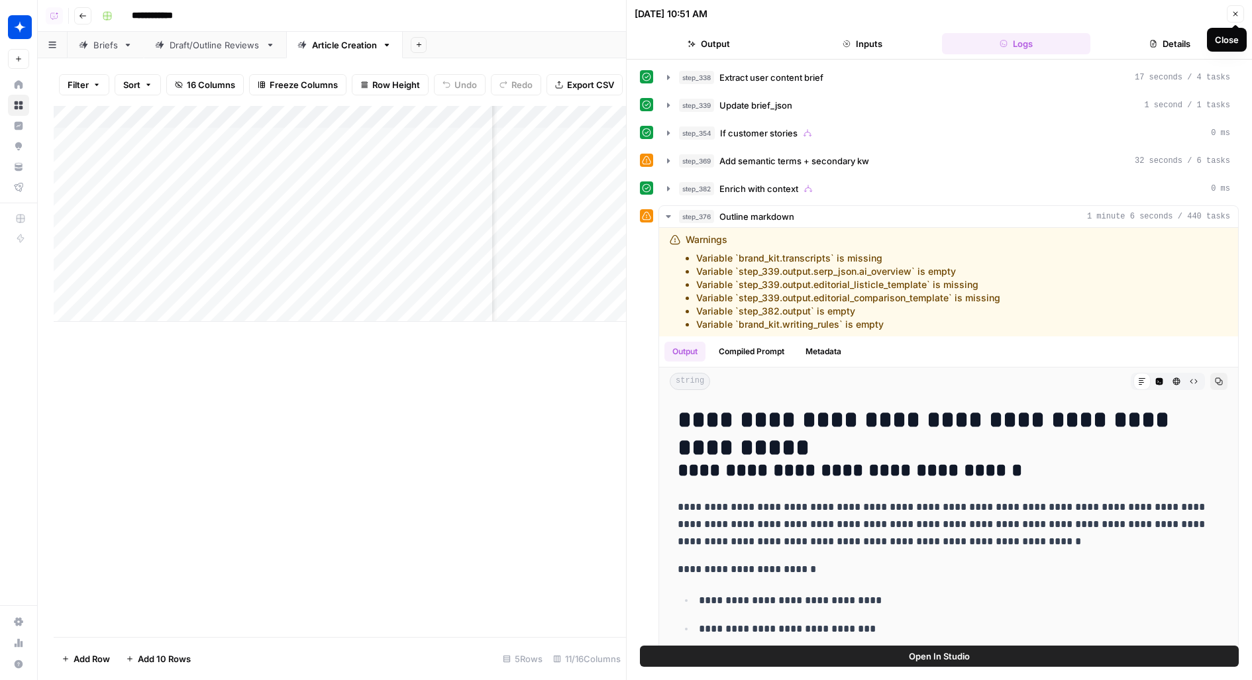
click at [1236, 10] on icon "button" at bounding box center [1235, 14] width 8 height 8
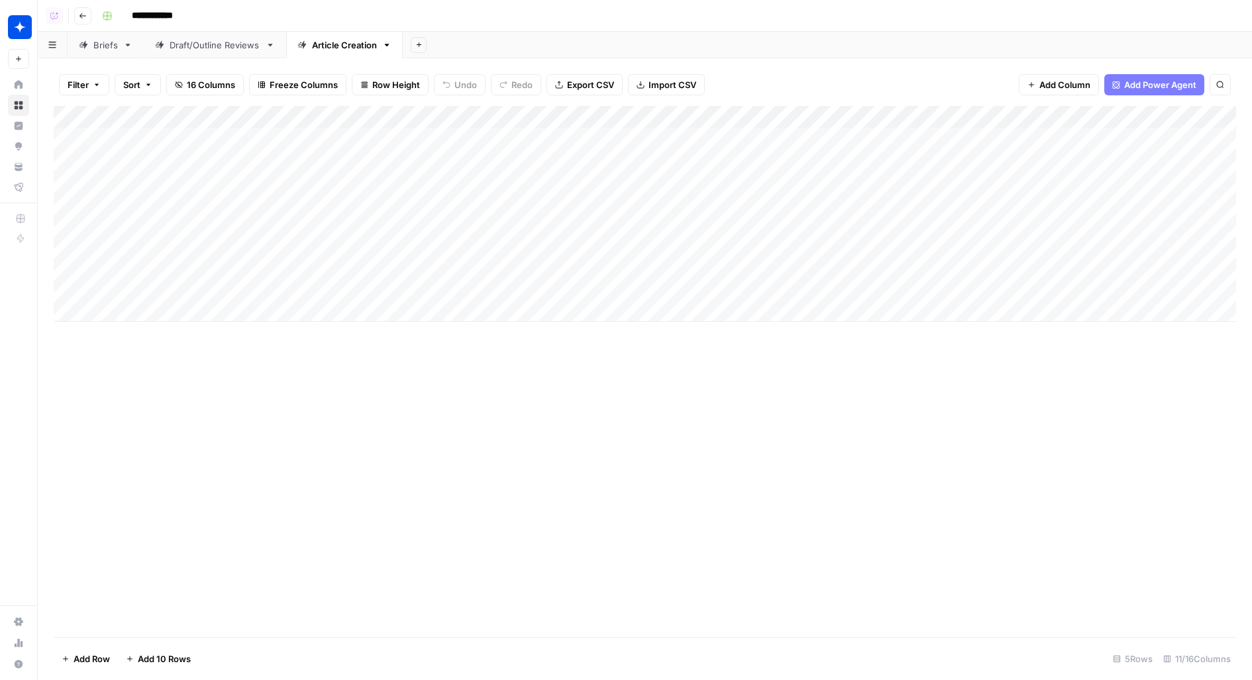
click at [461, 243] on div "Add Column" at bounding box center [645, 214] width 1182 height 216
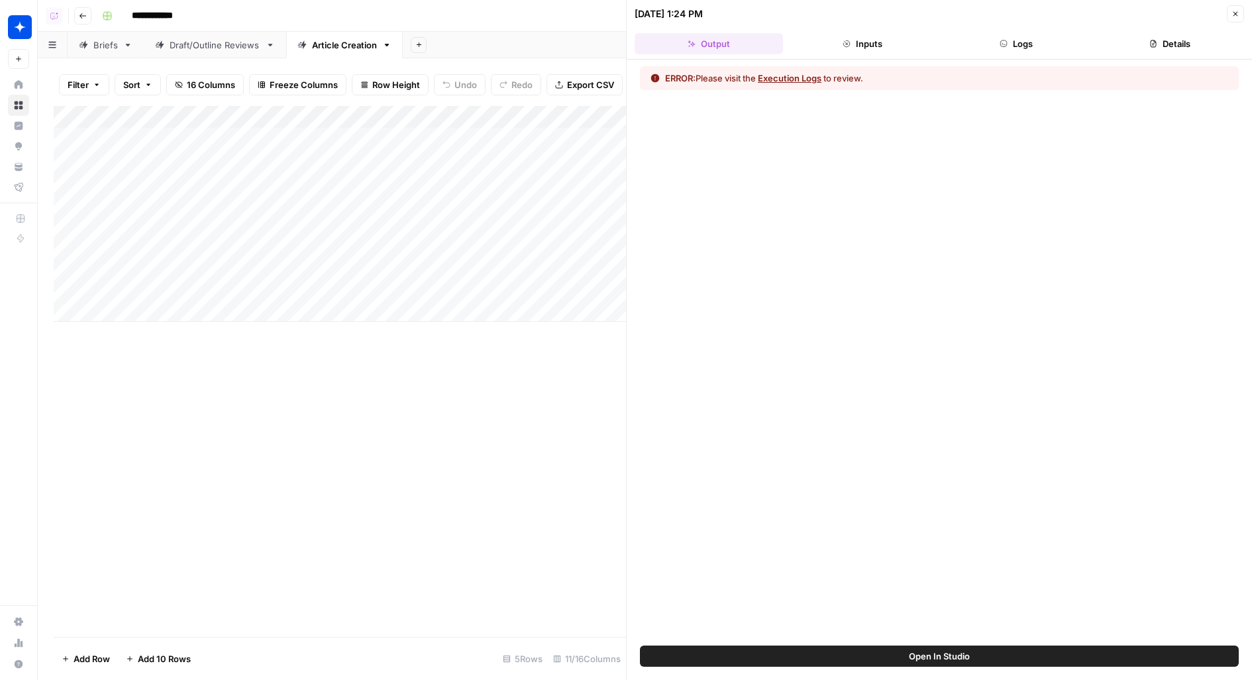
click at [1033, 54] on header "09/17/25 at 1:24 PM Close Output Inputs Logs Details" at bounding box center [938, 30] width 625 height 60
click at [1031, 41] on button "Logs" at bounding box center [1016, 43] width 148 height 21
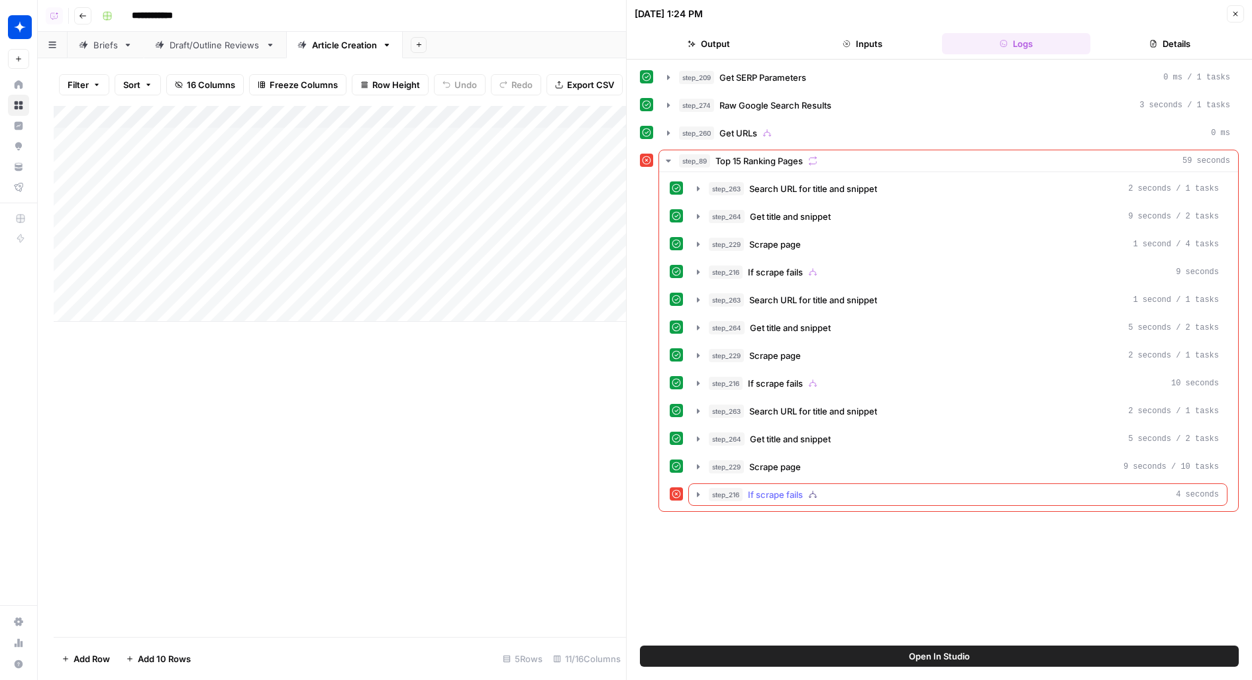
click at [805, 488] on div "step_216 If scrape fails 4 seconds" at bounding box center [964, 494] width 510 height 13
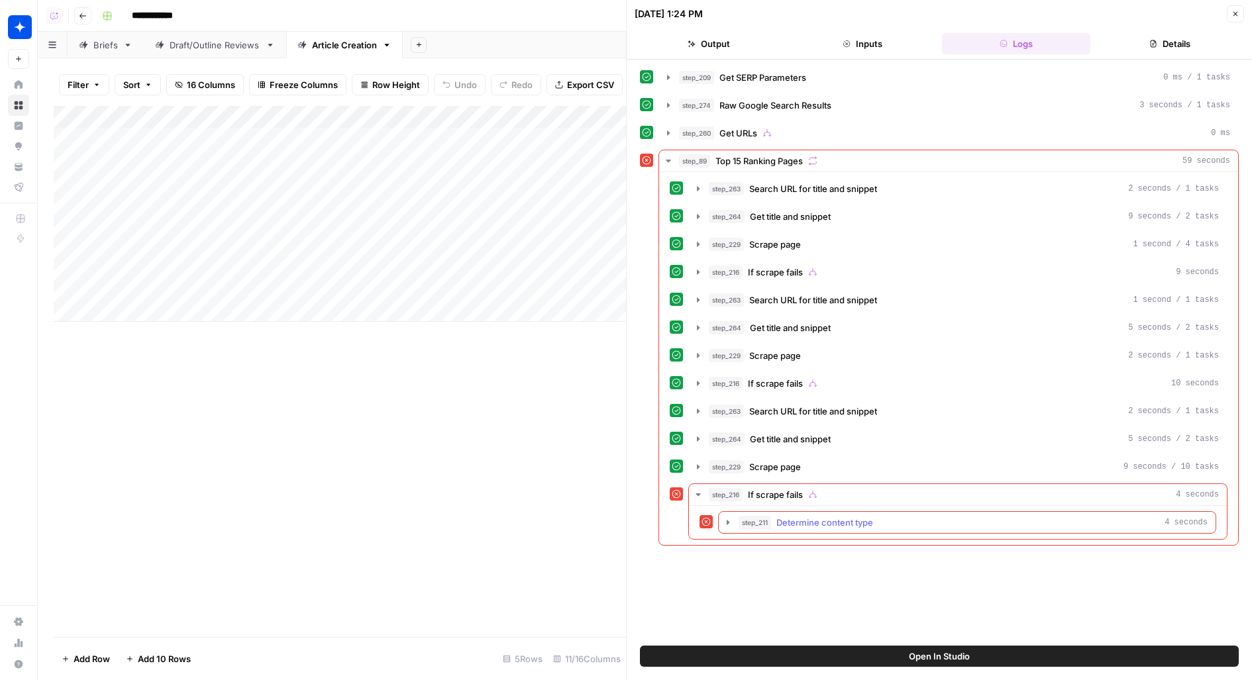
click at [848, 516] on span "Determine content type" at bounding box center [824, 522] width 97 height 13
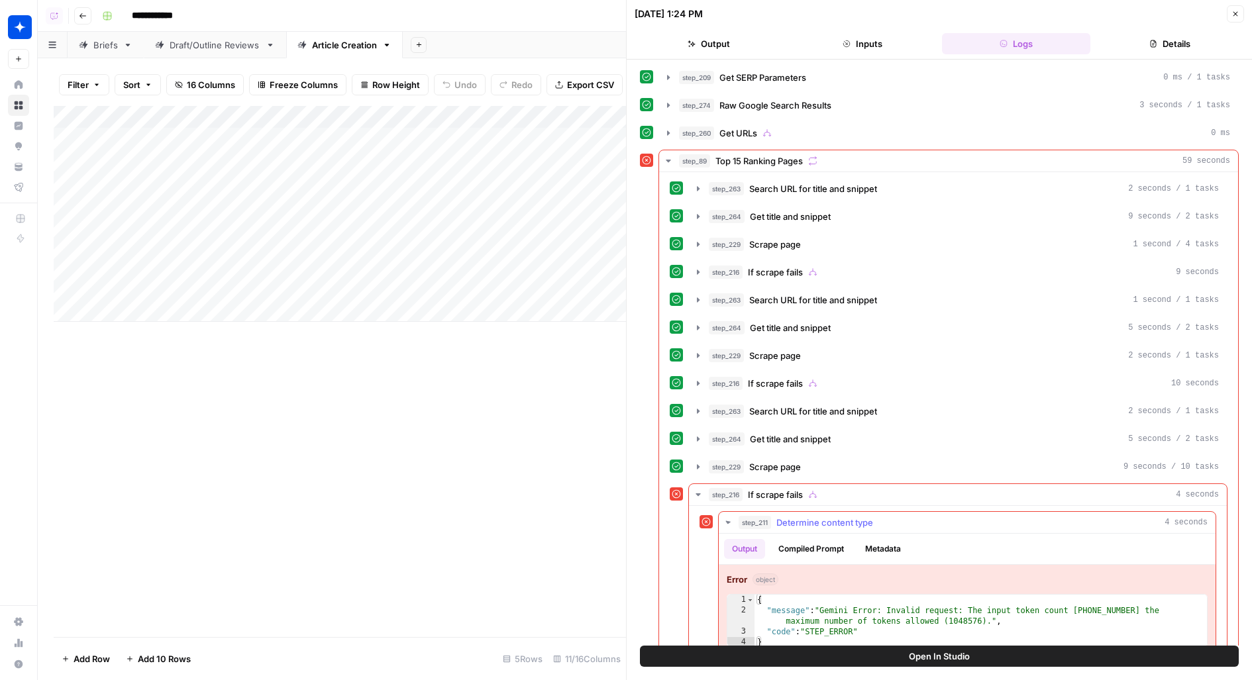
scroll to position [18, 0]
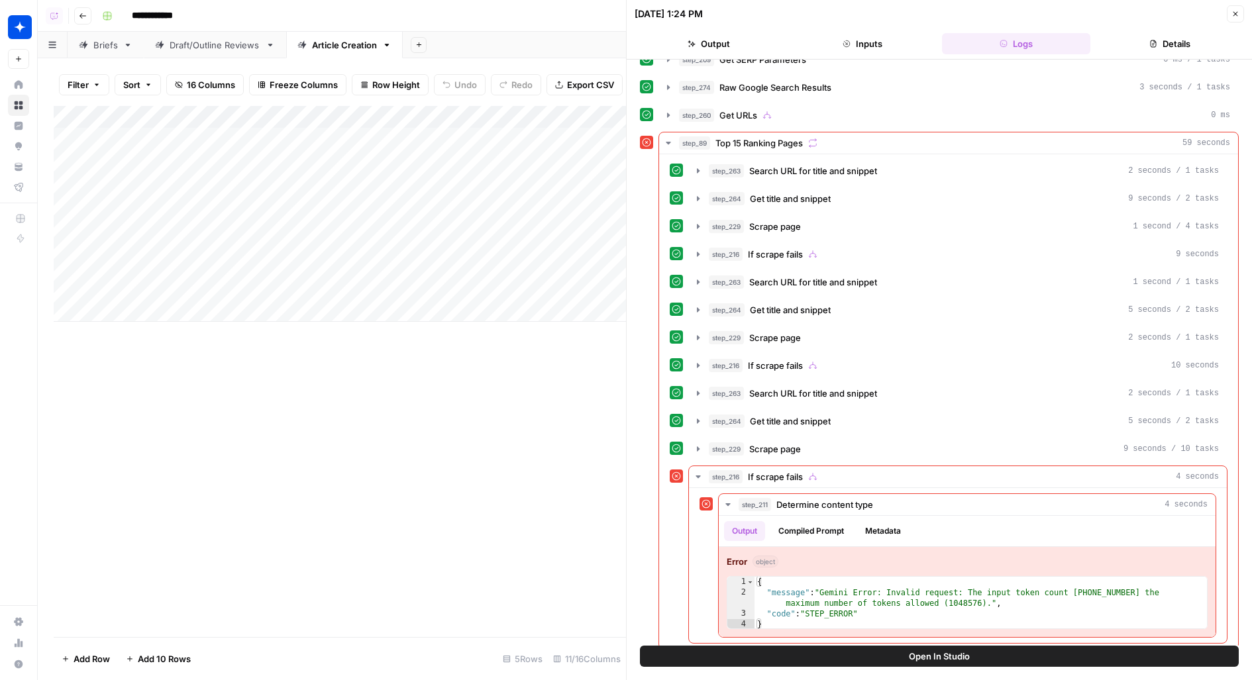
click at [1238, 16] on icon "button" at bounding box center [1235, 14] width 8 height 8
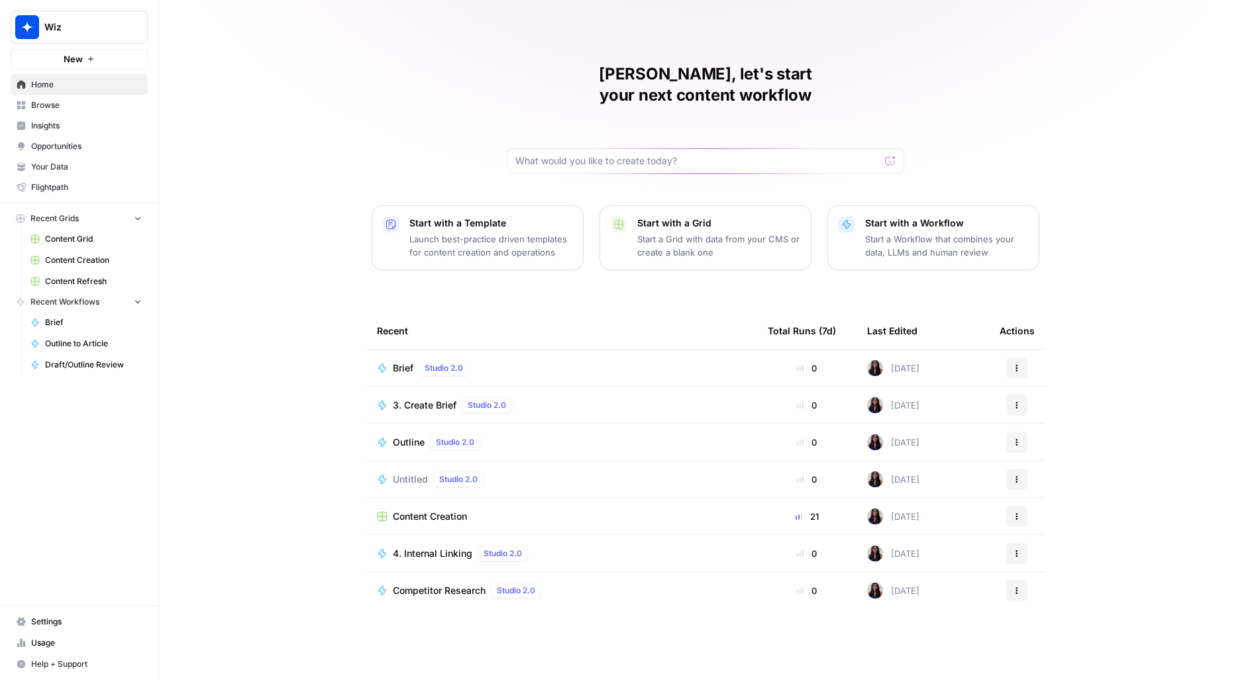
click at [105, 242] on span "Content Grid" at bounding box center [93, 239] width 97 height 12
click at [99, 279] on span "Content Refresh" at bounding box center [93, 281] width 97 height 12
click at [124, 265] on link "Content Creation" at bounding box center [86, 260] width 123 height 21
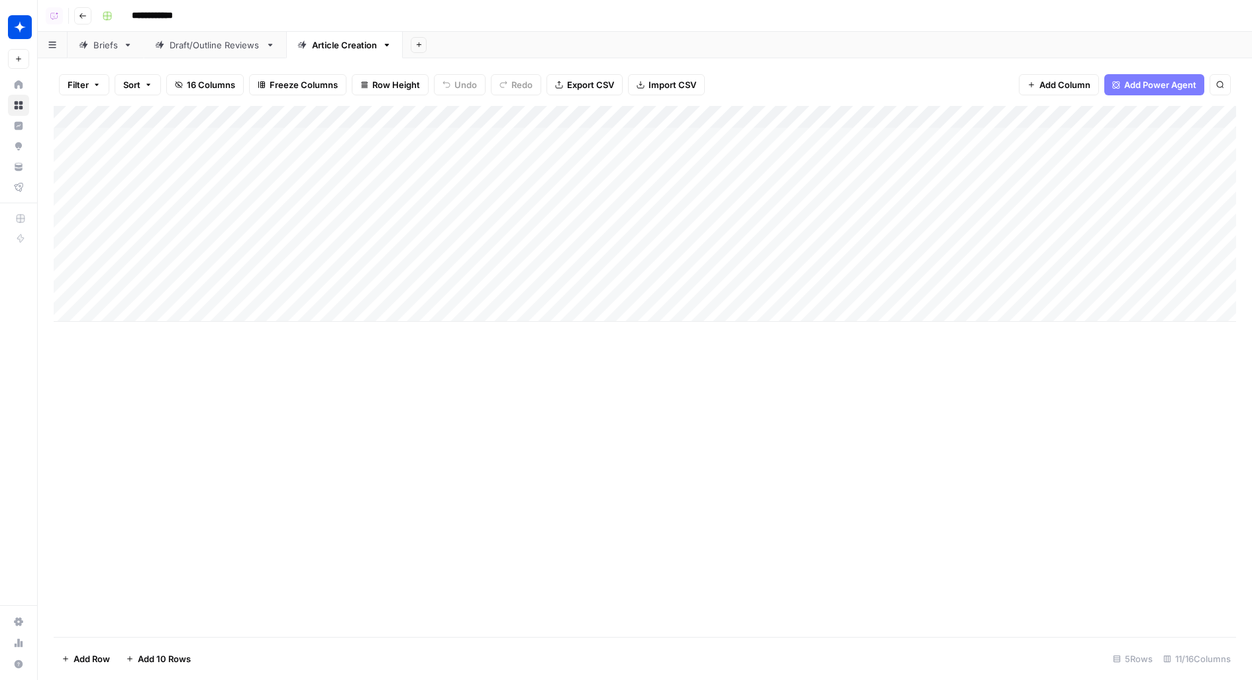
click at [815, 116] on div "Add Column" at bounding box center [645, 214] width 1182 height 216
click at [766, 247] on span "Edit Workflow" at bounding box center [814, 246] width 116 height 13
click at [815, 119] on div "Add Column" at bounding box center [645, 214] width 1182 height 216
click at [784, 231] on span "Configure Inputs" at bounding box center [814, 228] width 116 height 13
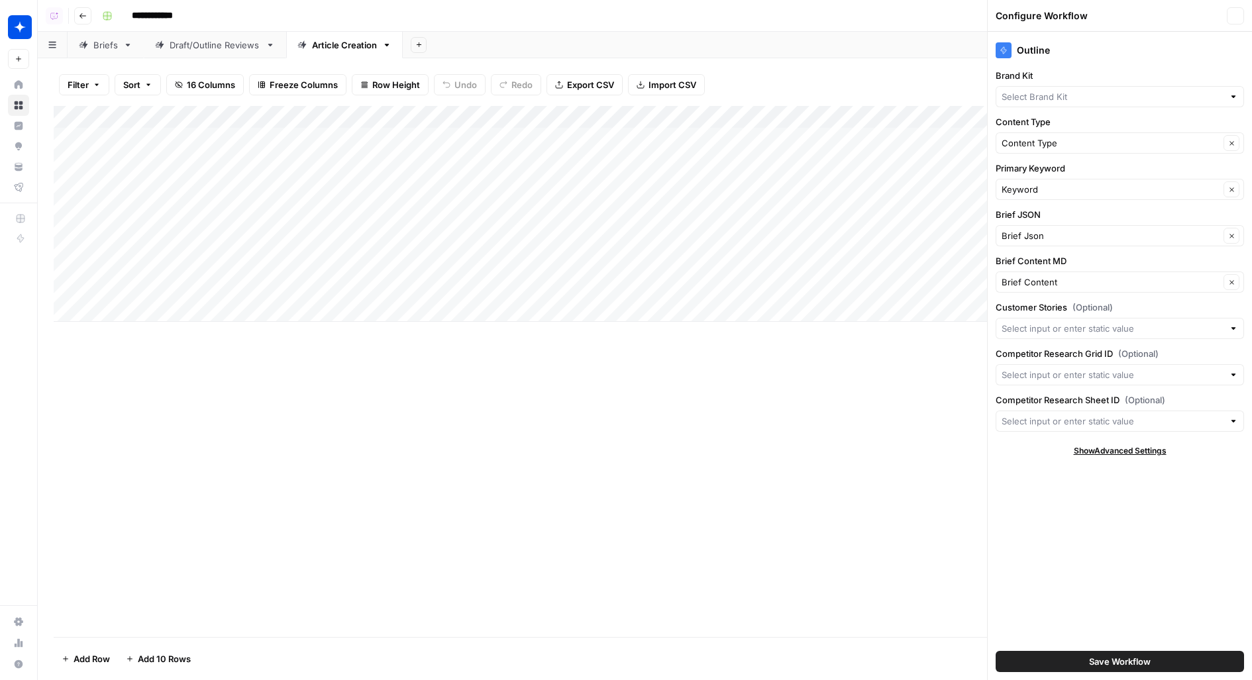
type input "Wiz"
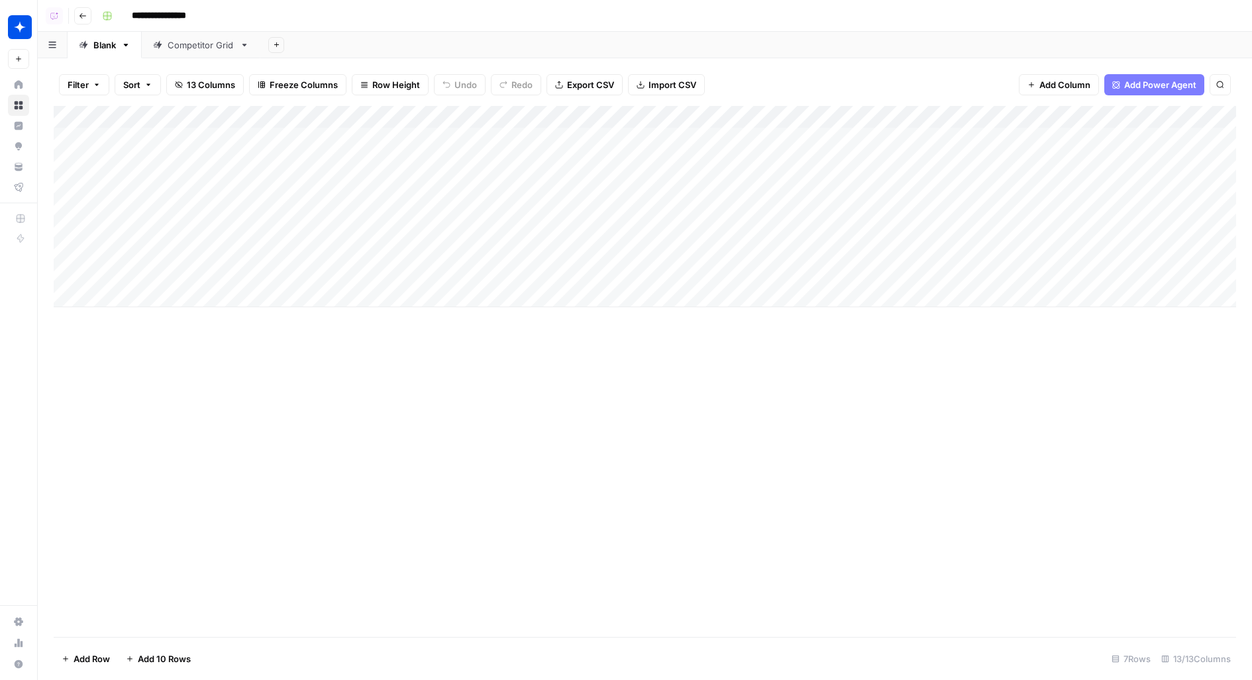
click at [202, 50] on div "Competitor Grid" at bounding box center [201, 44] width 67 height 13
drag, startPoint x: 181, startPoint y: 46, endPoint x: 93, endPoint y: 40, distance: 88.3
click at [93, 41] on div "Blank Competitor Grid Add Sheet" at bounding box center [645, 45] width 1214 height 26
click at [166, 13] on input "**********" at bounding box center [170, 15] width 89 height 21
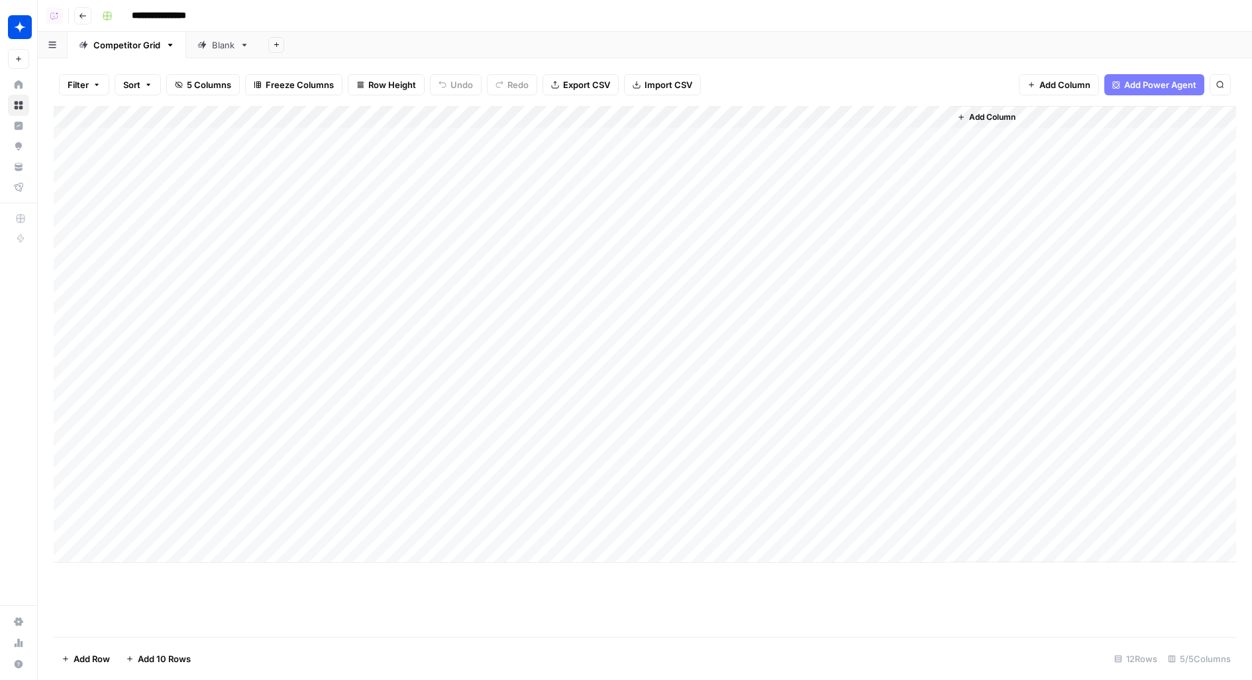
click at [166, 13] on input "**********" at bounding box center [170, 15] width 89 height 21
type input "**********"
drag, startPoint x: 217, startPoint y: 141, endPoint x: 215, endPoint y: 525, distance: 384.1
click at [215, 525] on div "Add Column" at bounding box center [645, 334] width 1182 height 457
drag, startPoint x: 373, startPoint y: 515, endPoint x: 373, endPoint y: 198, distance: 316.5
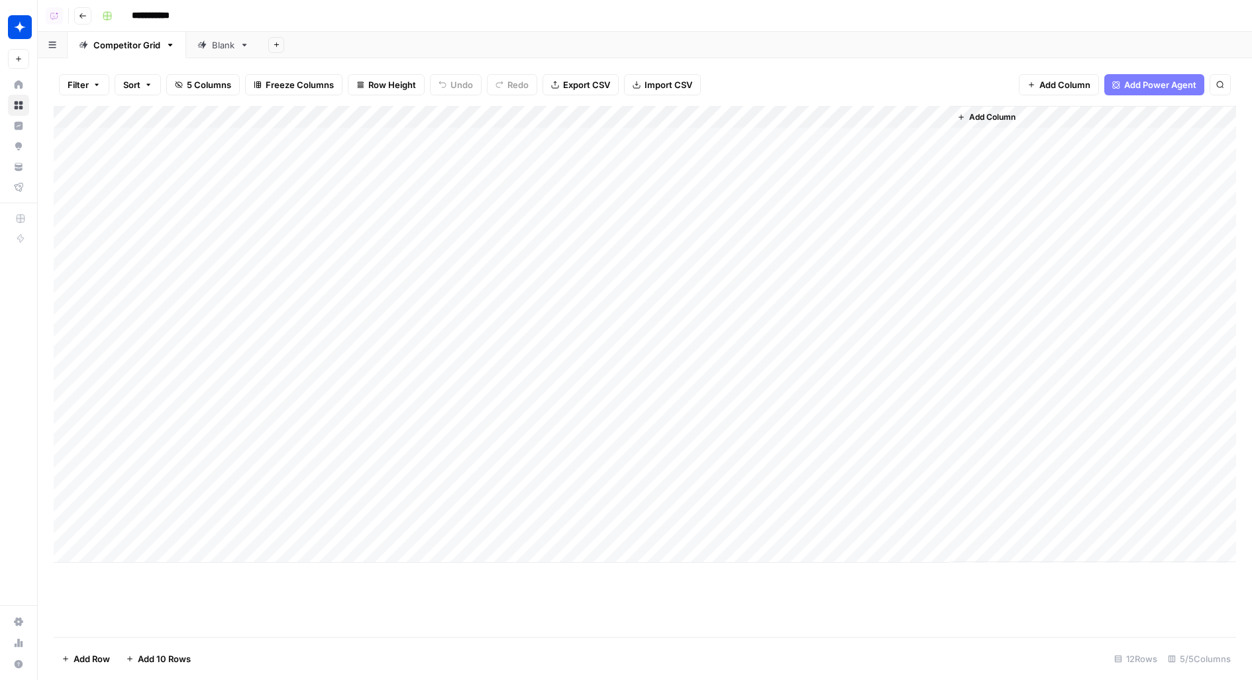
click at [373, 198] on div "Add Column" at bounding box center [645, 334] width 1182 height 457
click at [482, 23] on div "**********" at bounding box center [668, 15] width 1142 height 21
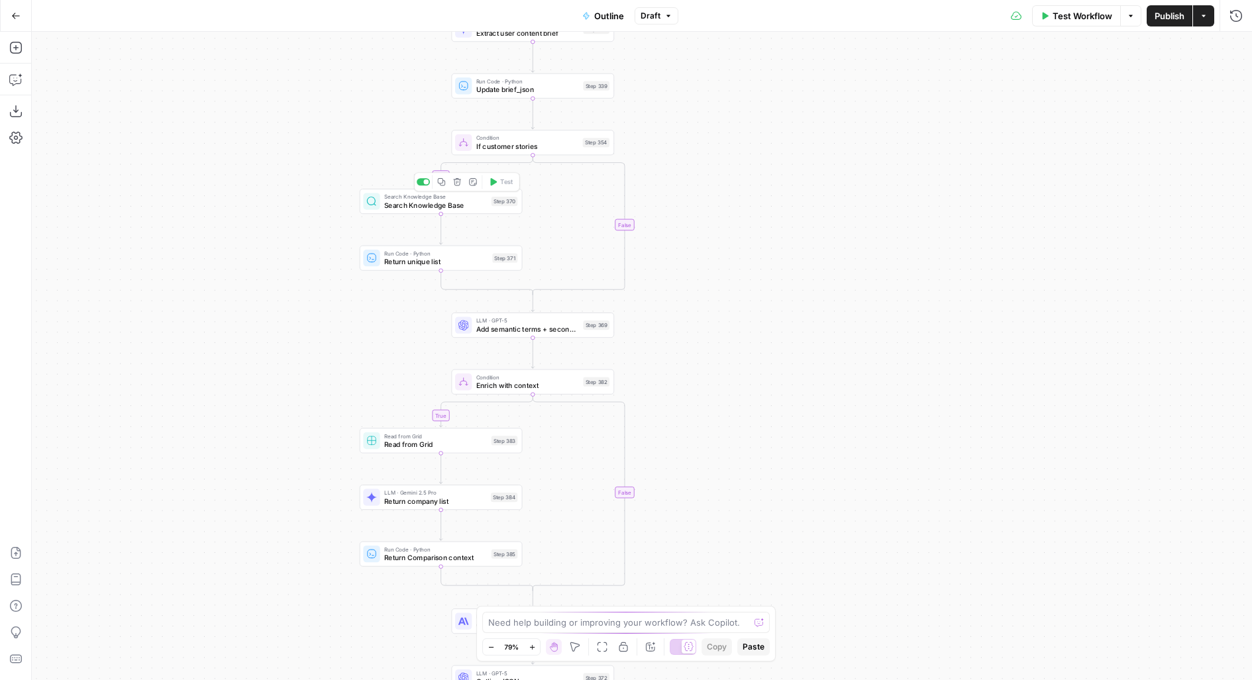
click at [489, 201] on div "Search Knowledge Base Search Knowledge Base Step 370 Copy step Delete step Add …" at bounding box center [440, 202] width 154 height 18
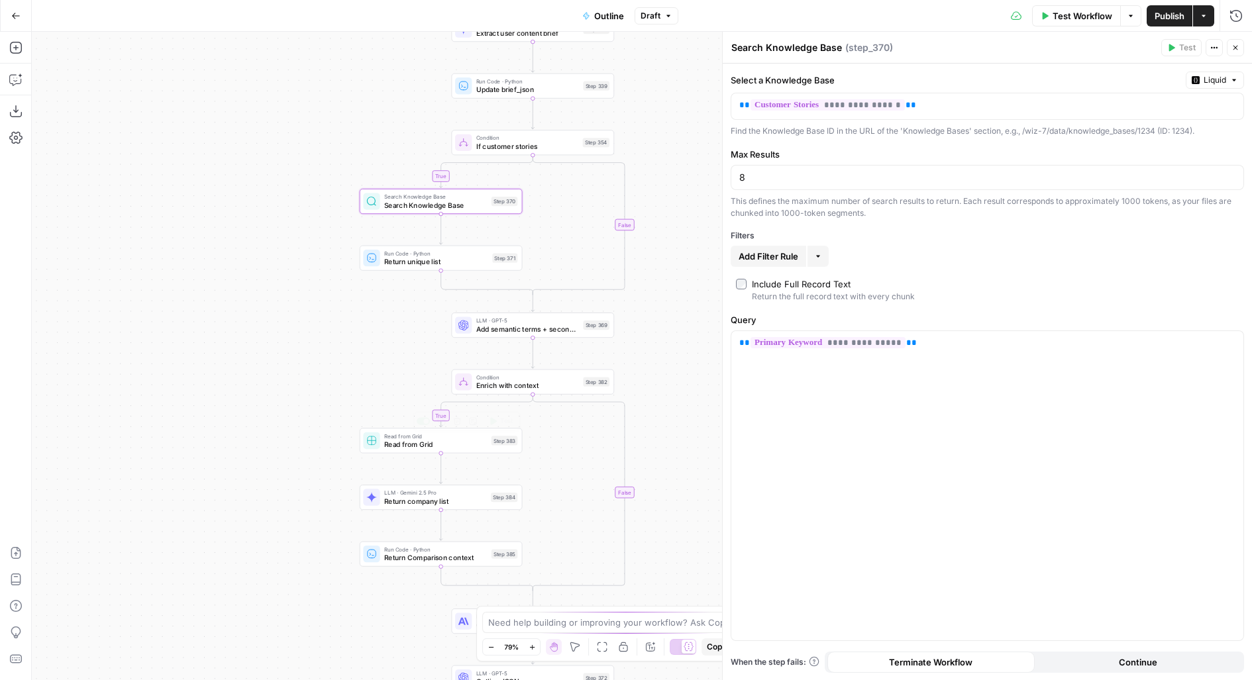
click at [410, 445] on span "Read from Grid" at bounding box center [435, 444] width 103 height 11
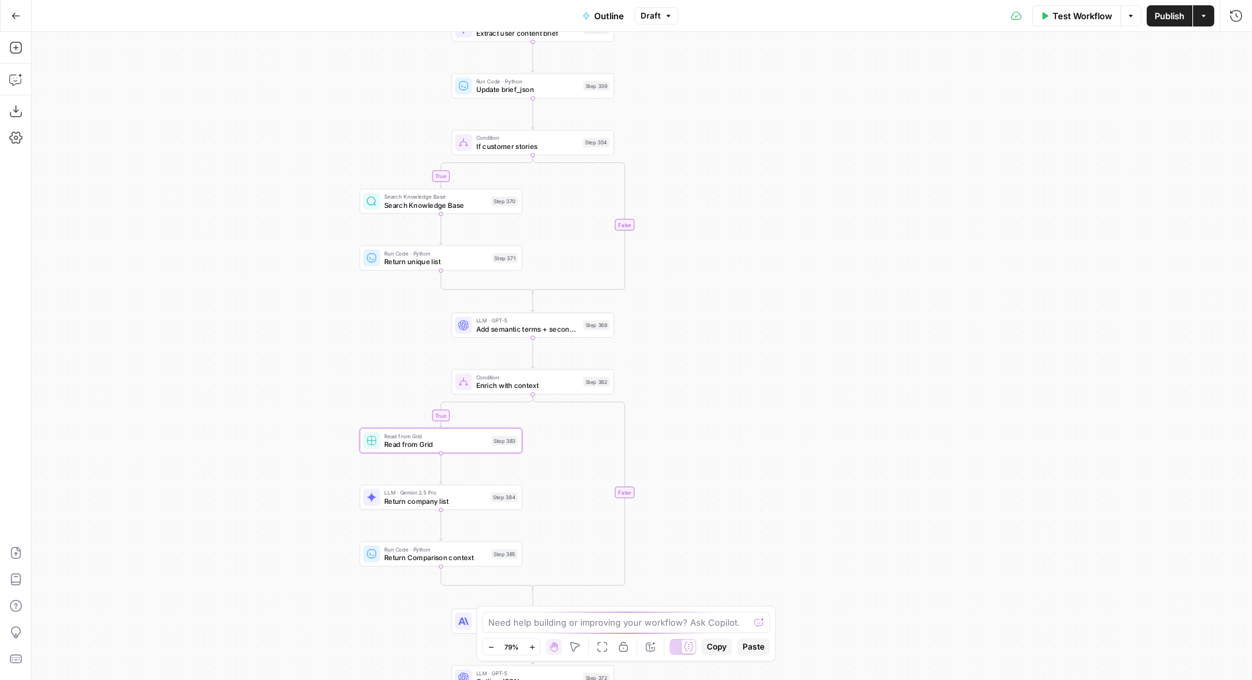
type textarea "Read from Grid"
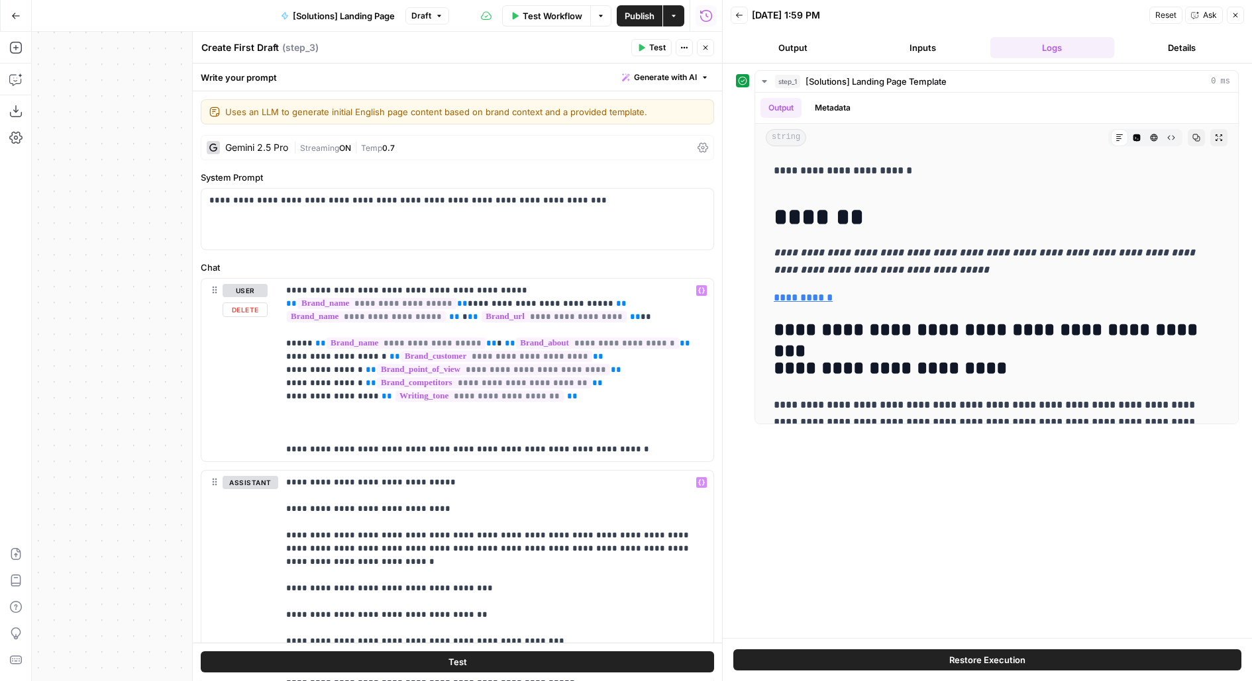
scroll to position [183, 0]
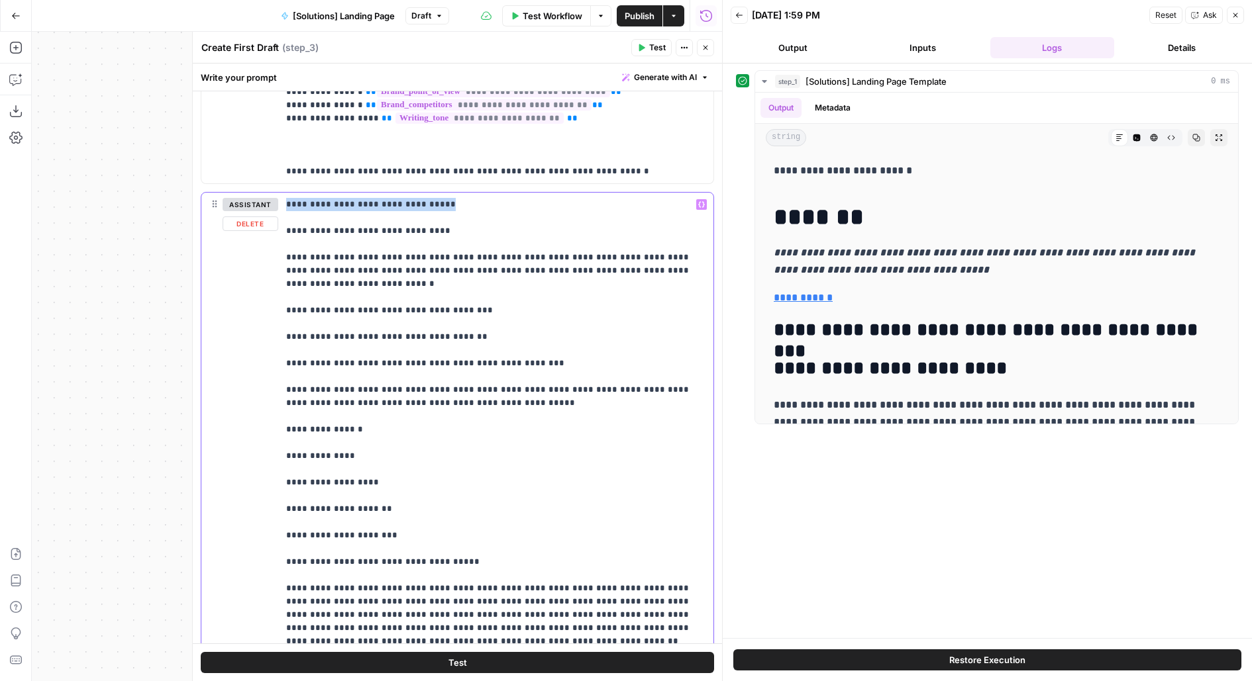
drag, startPoint x: 433, startPoint y: 202, endPoint x: 225, endPoint y: 196, distance: 208.0
click at [225, 196] on div "**********" at bounding box center [457, 463] width 512 height 540
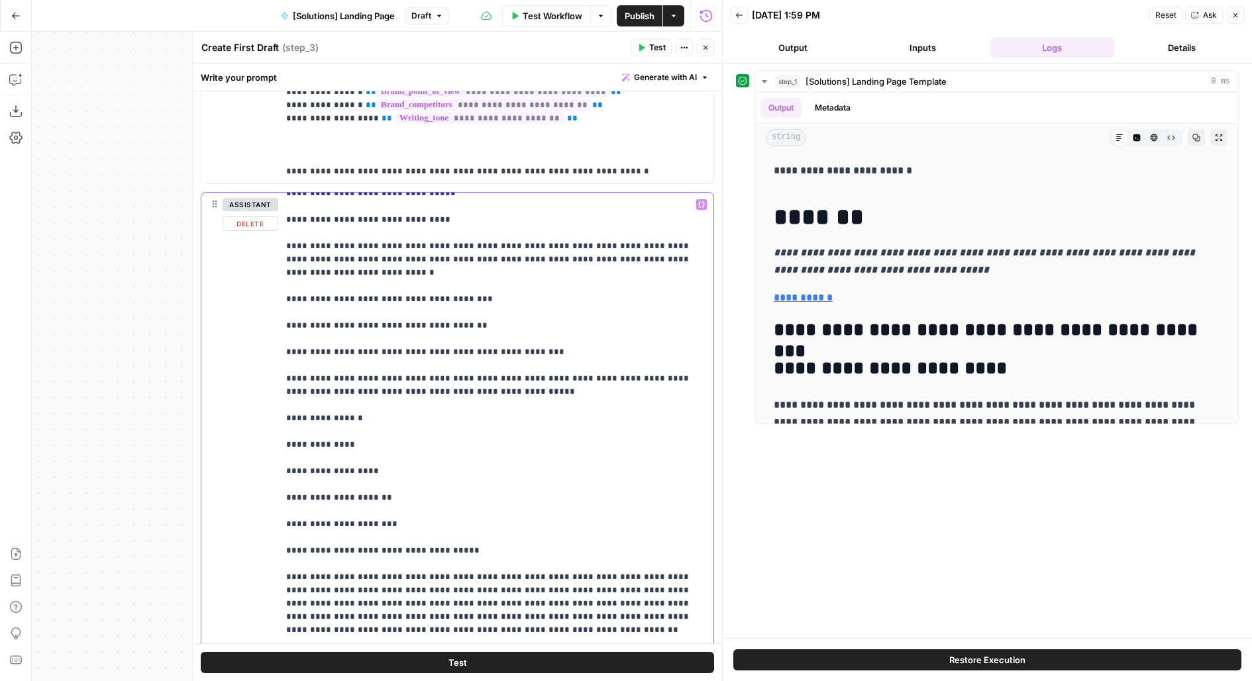
scroll to position [35, 0]
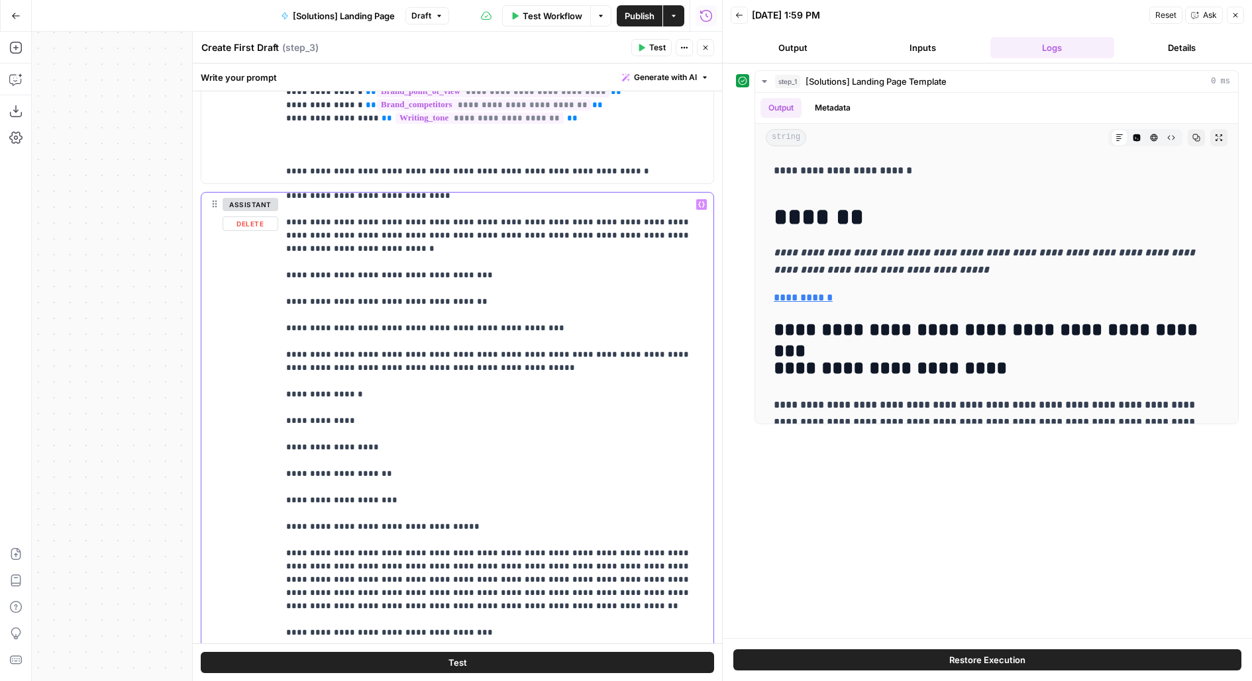
click at [284, 394] on div "**********" at bounding box center [496, 462] width 436 height 539
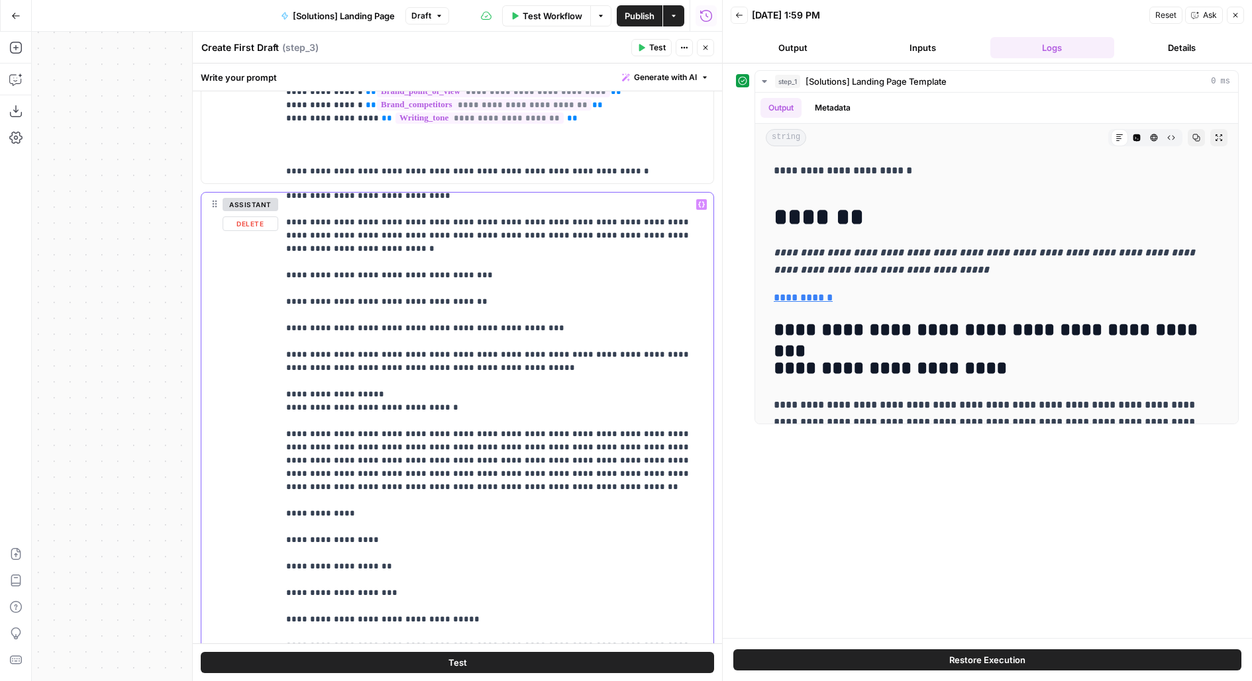
click at [279, 405] on div "**********" at bounding box center [496, 462] width 436 height 539
click at [284, 428] on div "**********" at bounding box center [496, 462] width 436 height 539
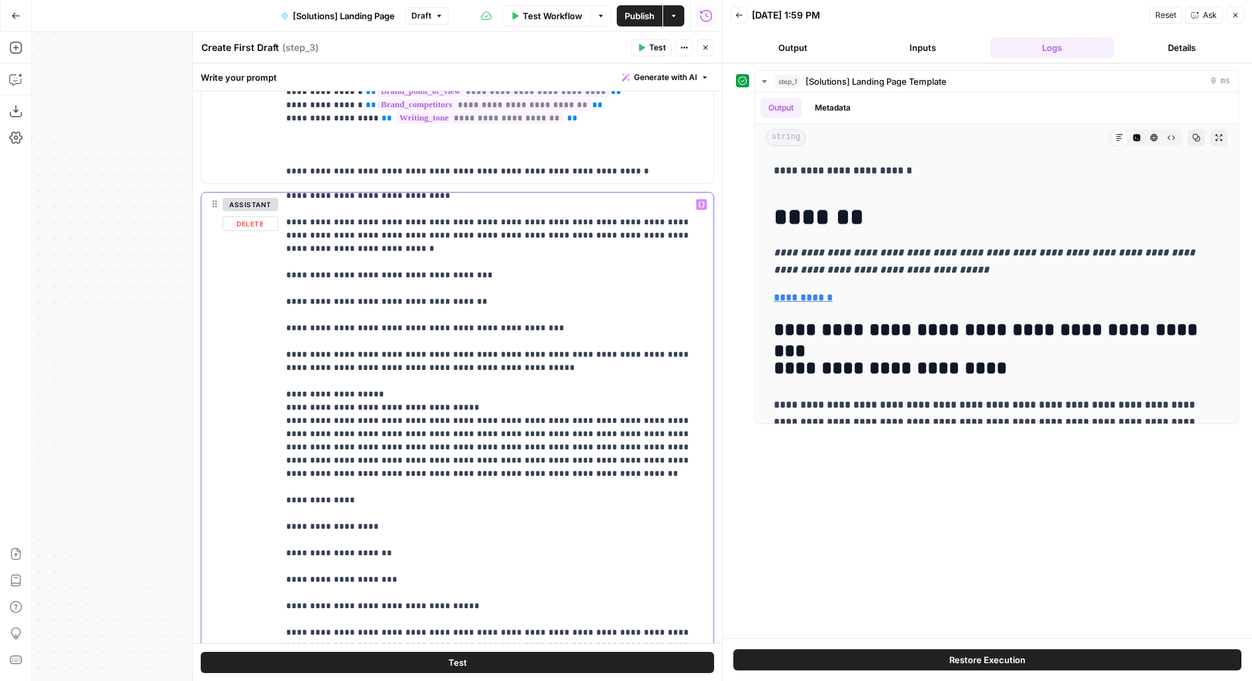
scroll to position [51, 0]
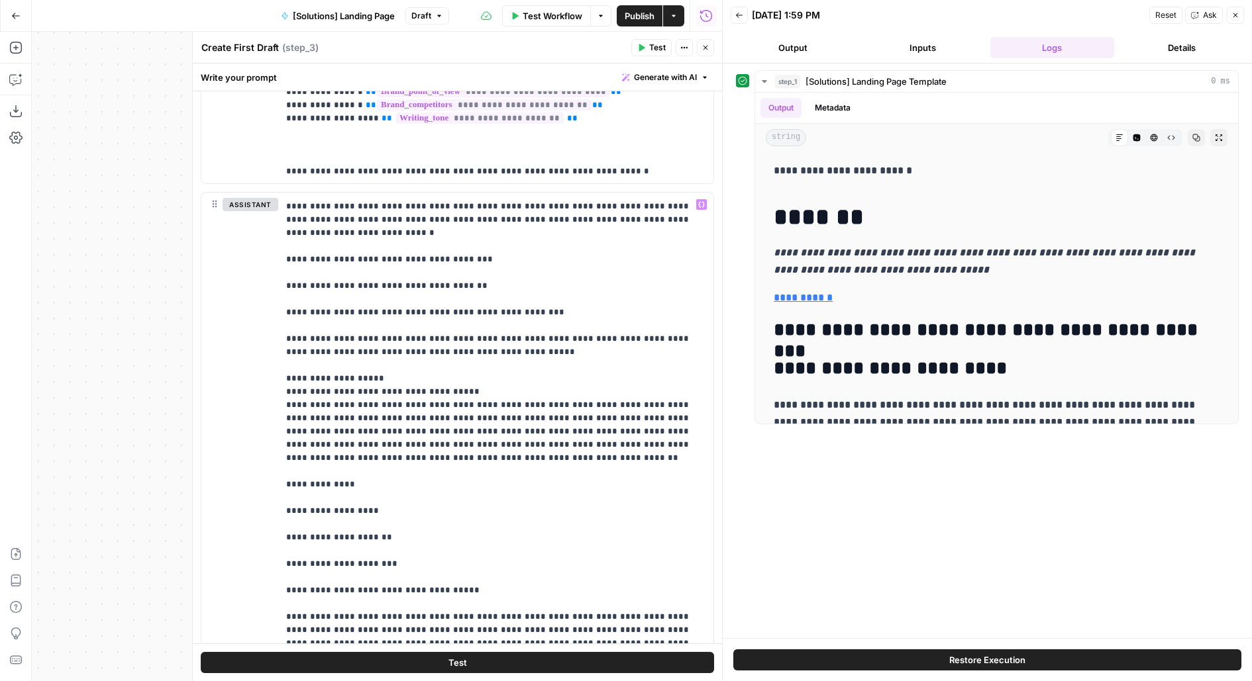
click at [779, 528] on div "**********" at bounding box center [987, 351] width 503 height 562
click at [283, 542] on div "**********" at bounding box center [496, 462] width 436 height 539
click at [283, 534] on div "**********" at bounding box center [496, 462] width 436 height 539
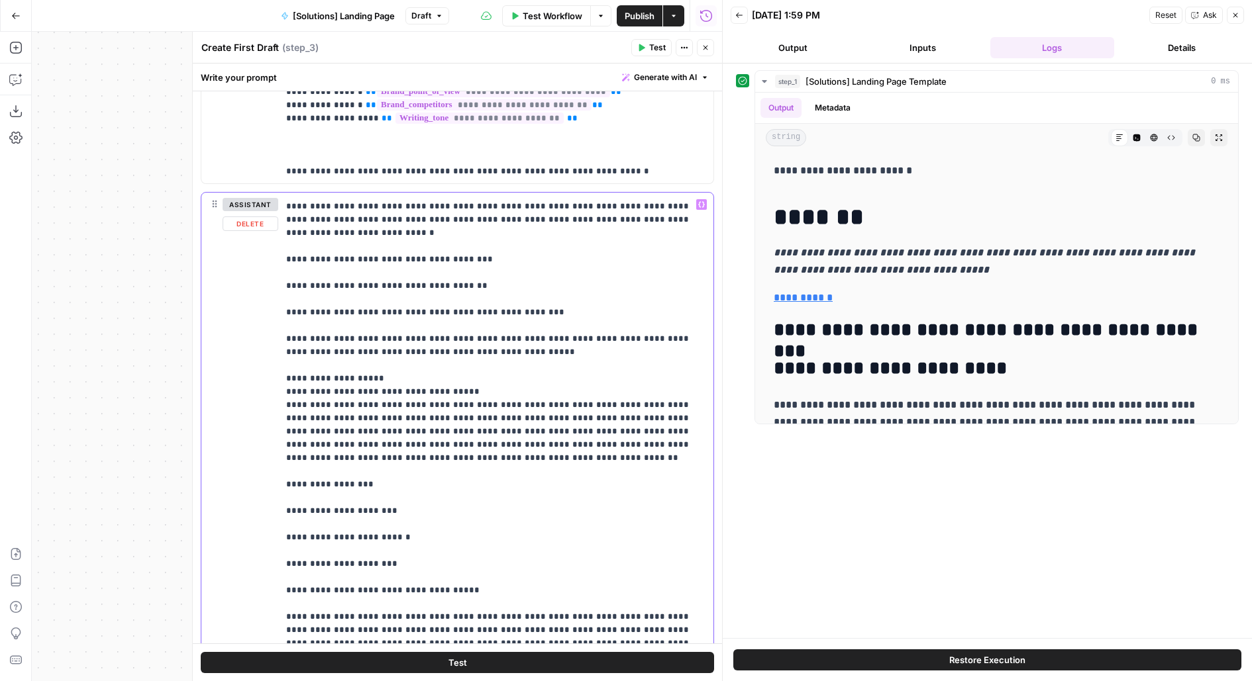
click at [283, 559] on div "**********" at bounding box center [496, 462] width 436 height 539
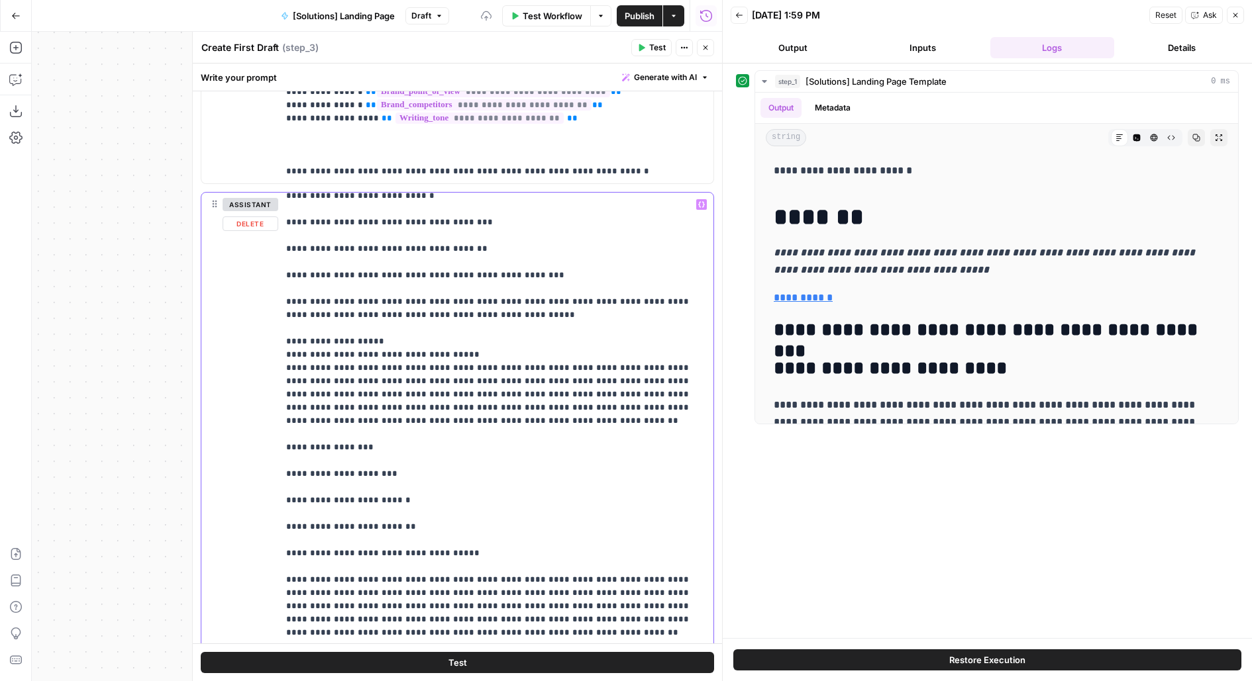
scroll to position [95, 0]
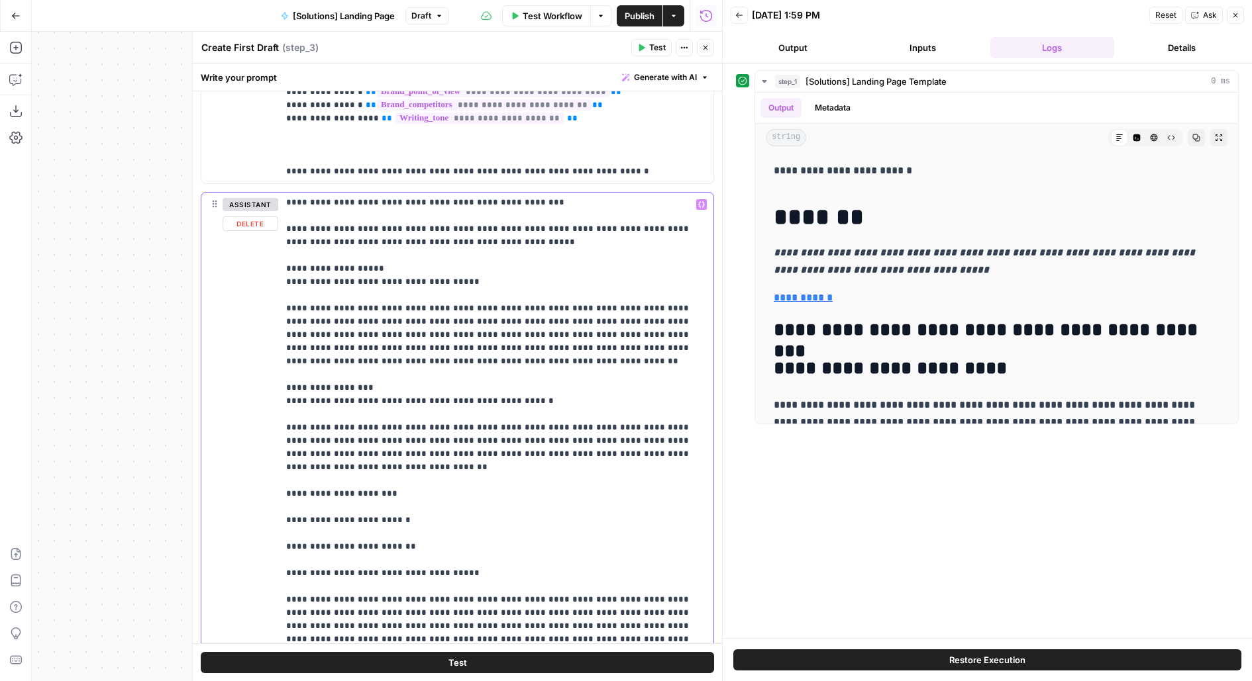
scroll to position [163, 0]
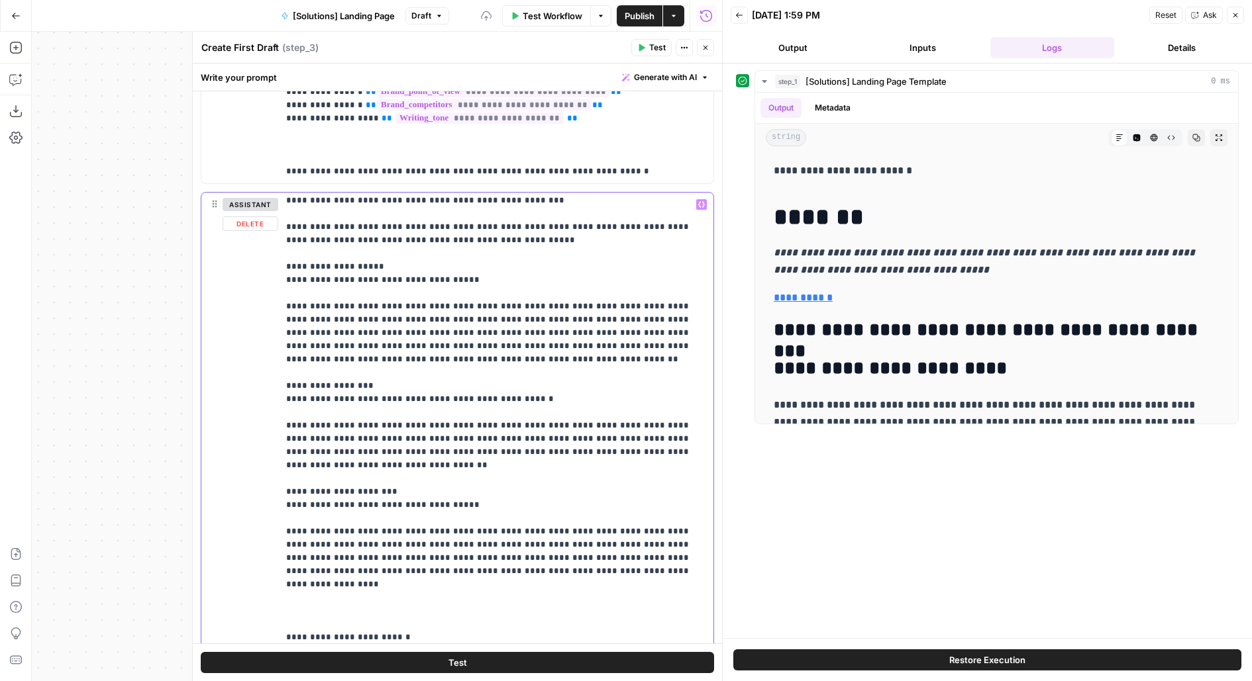
click at [281, 491] on div "**********" at bounding box center [496, 462] width 436 height 539
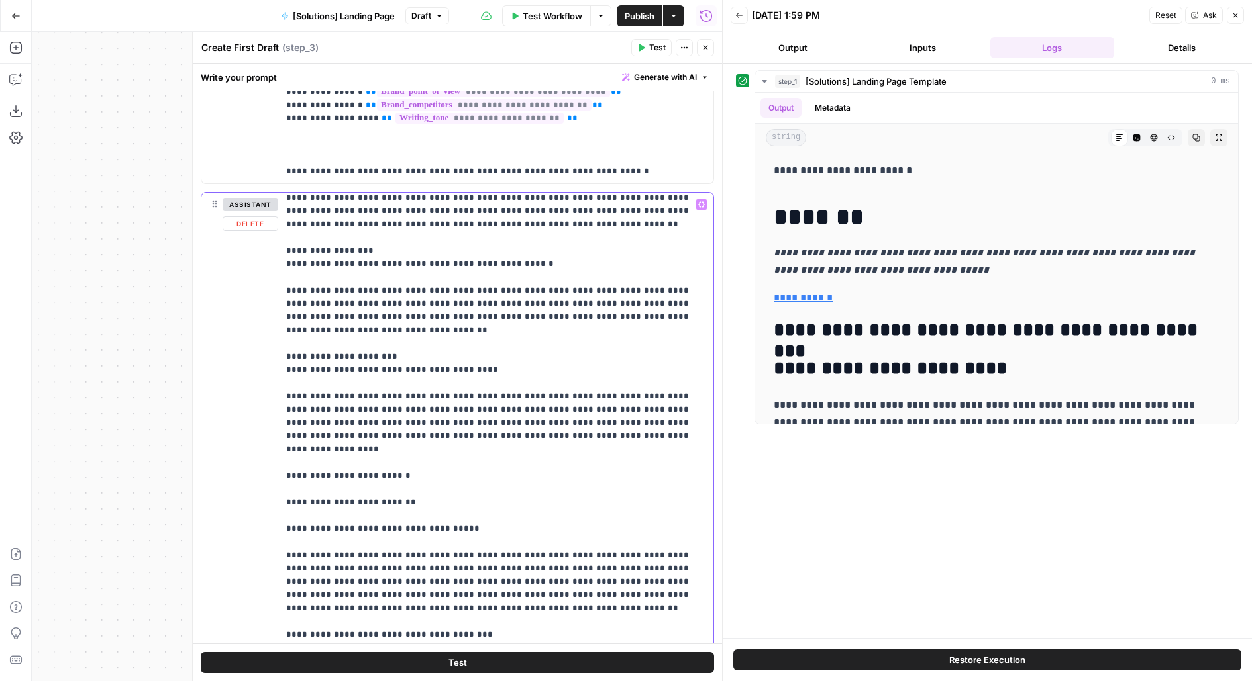
scroll to position [309, 0]
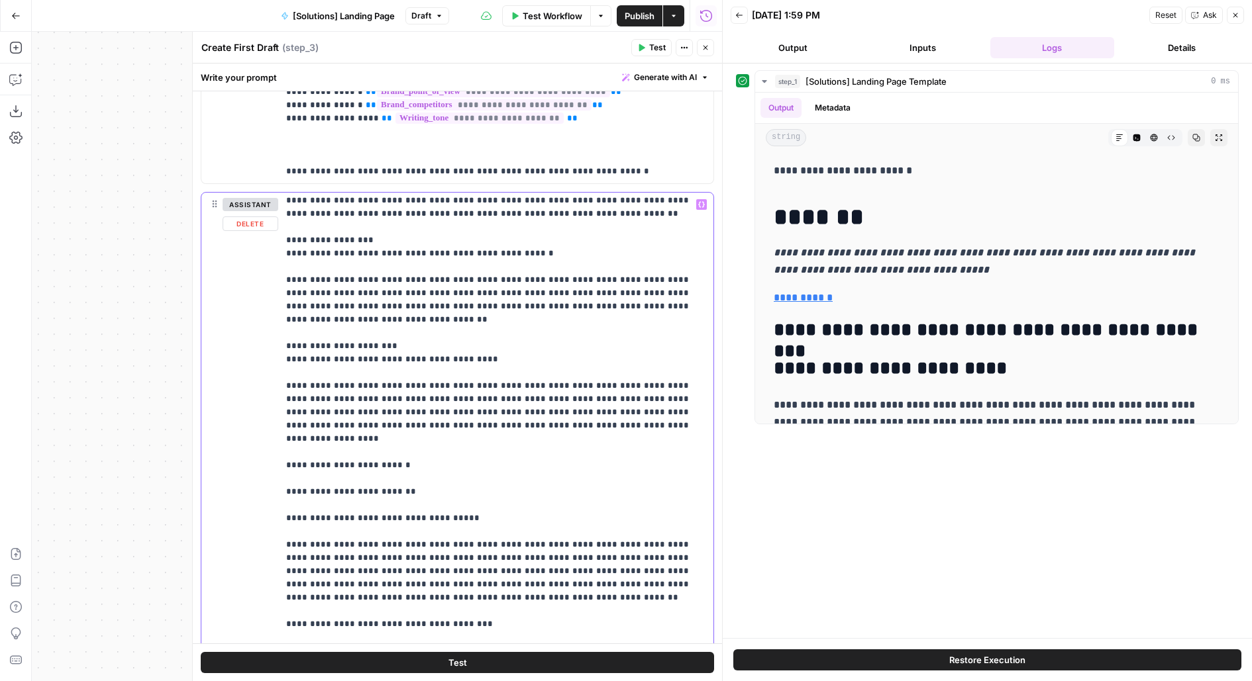
click at [424, 435] on p "**********" at bounding box center [496, 670] width 420 height 1563
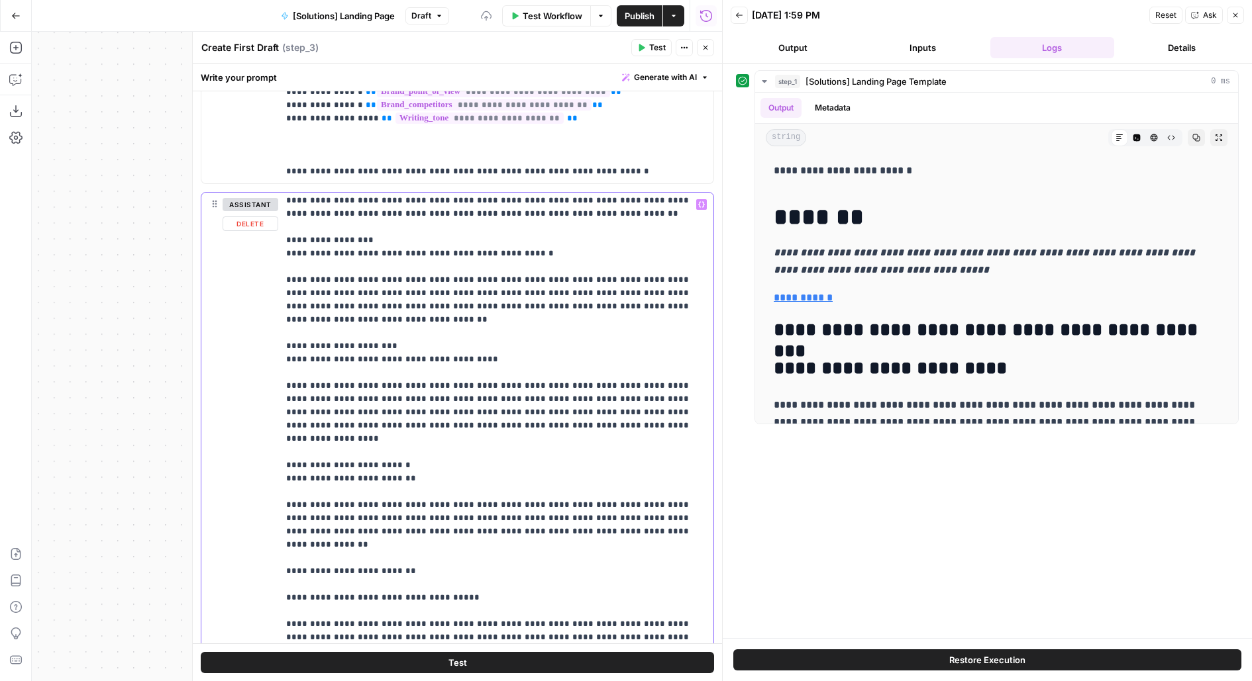
click at [282, 454] on div "**********" at bounding box center [496, 462] width 436 height 539
click at [698, 44] on button "Close" at bounding box center [705, 47] width 17 height 17
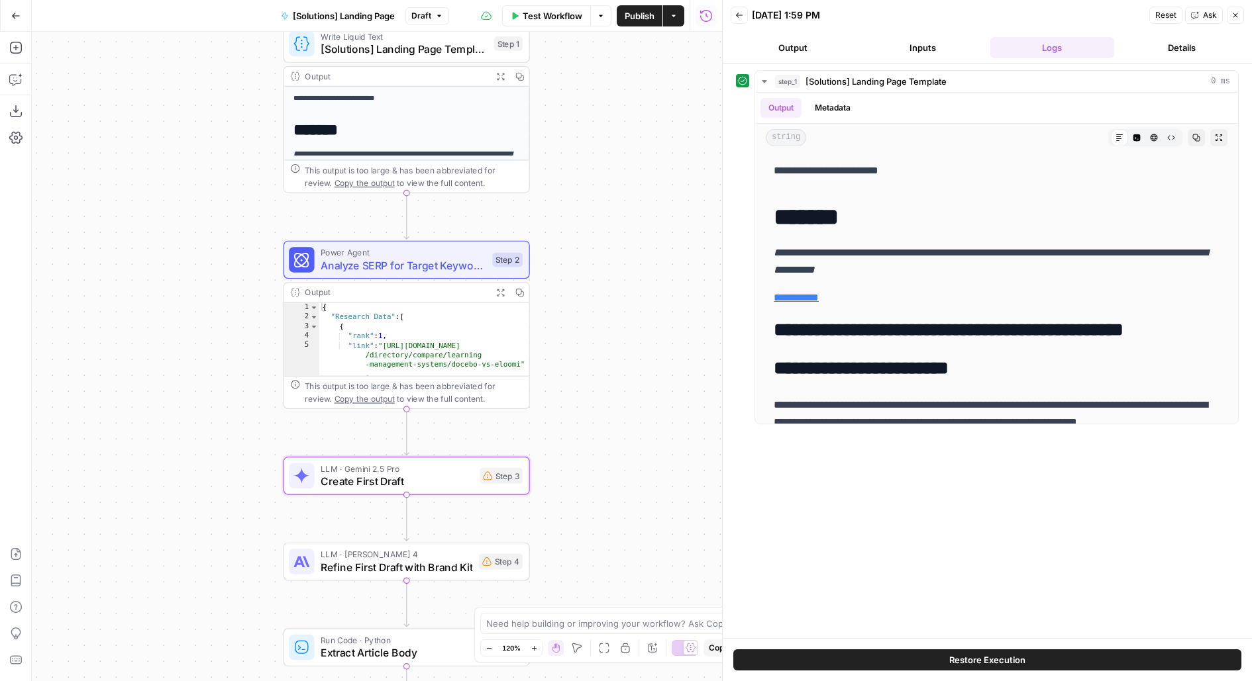
click at [487, 486] on div "LLM · Gemini 2.5 Pro Create First Draft Step 3 Copy step Delete step Edit Note …" at bounding box center [406, 475] width 234 height 27
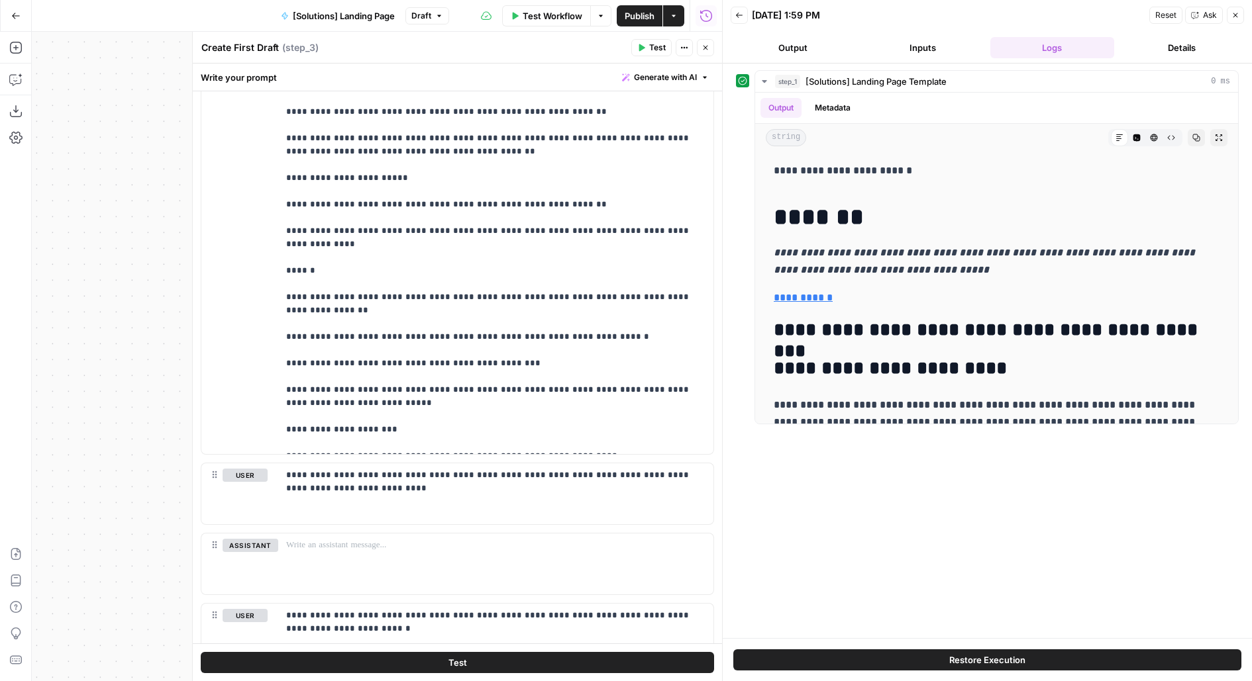
scroll to position [1087, 0]
click at [923, 56] on button "Inputs" at bounding box center [922, 47] width 124 height 21
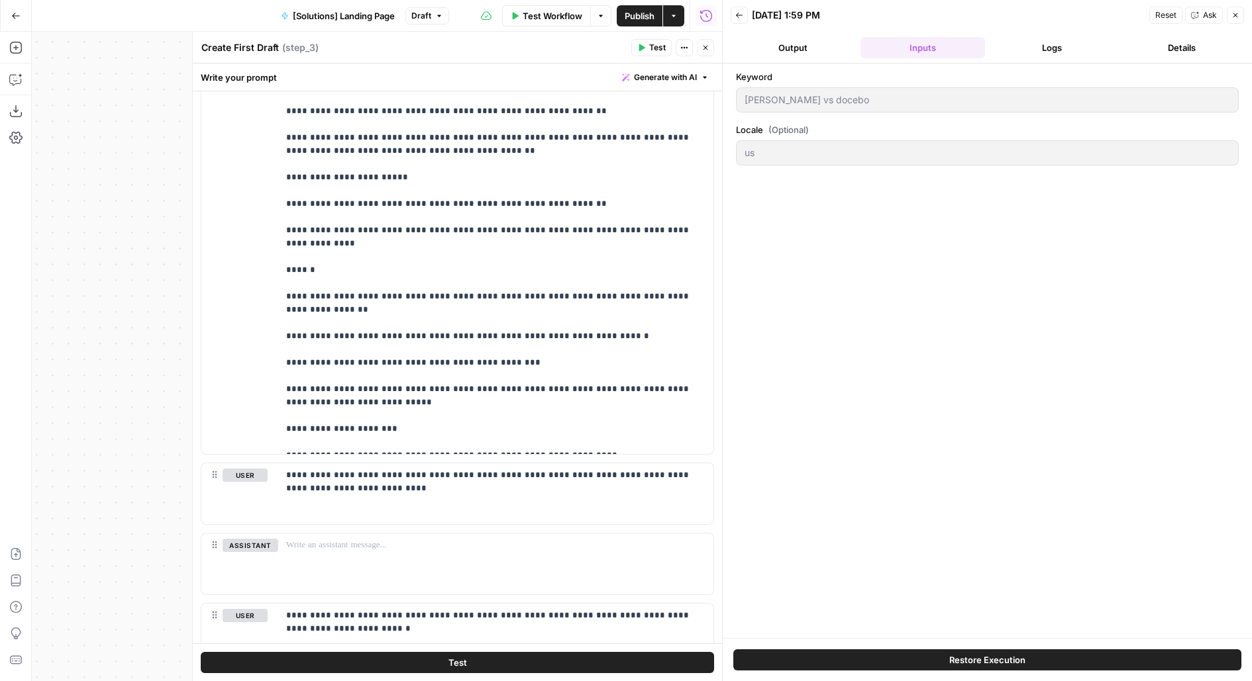
click at [1085, 60] on header "Back 09/17/25 at 1:59 PM Reset Ask Close Output Inputs Logs Details" at bounding box center [986, 32] width 529 height 64
click at [1083, 56] on button "Logs" at bounding box center [1052, 47] width 124 height 21
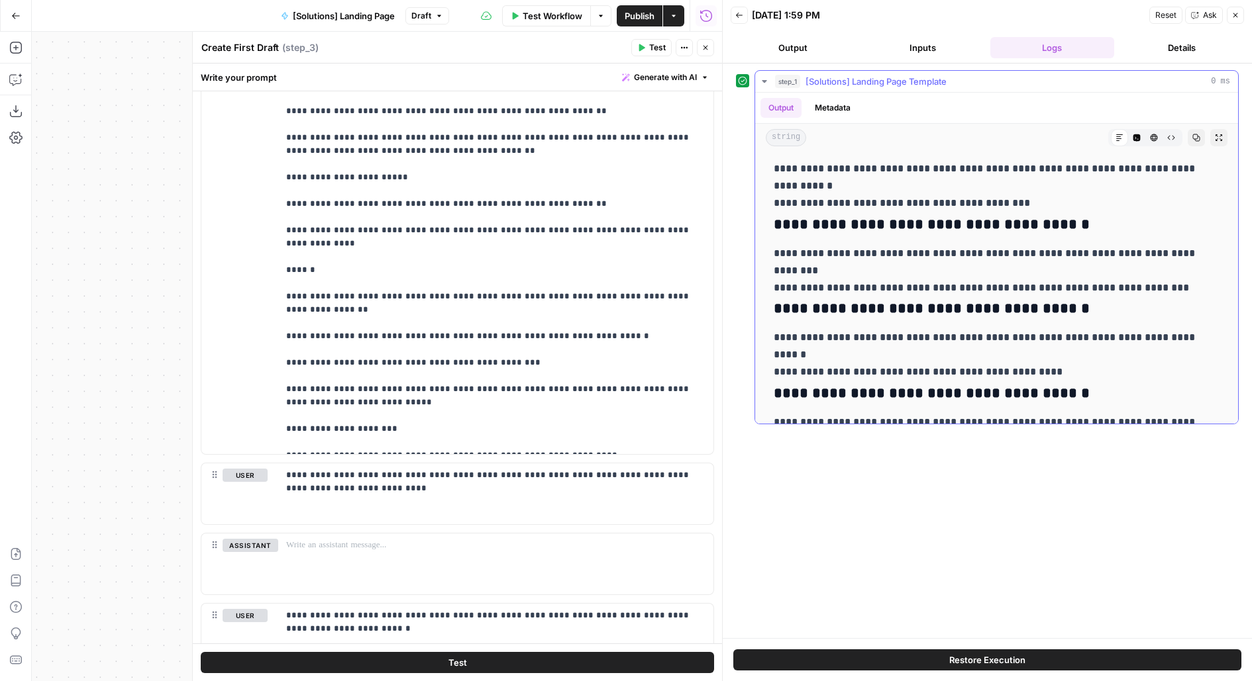
scroll to position [0, 0]
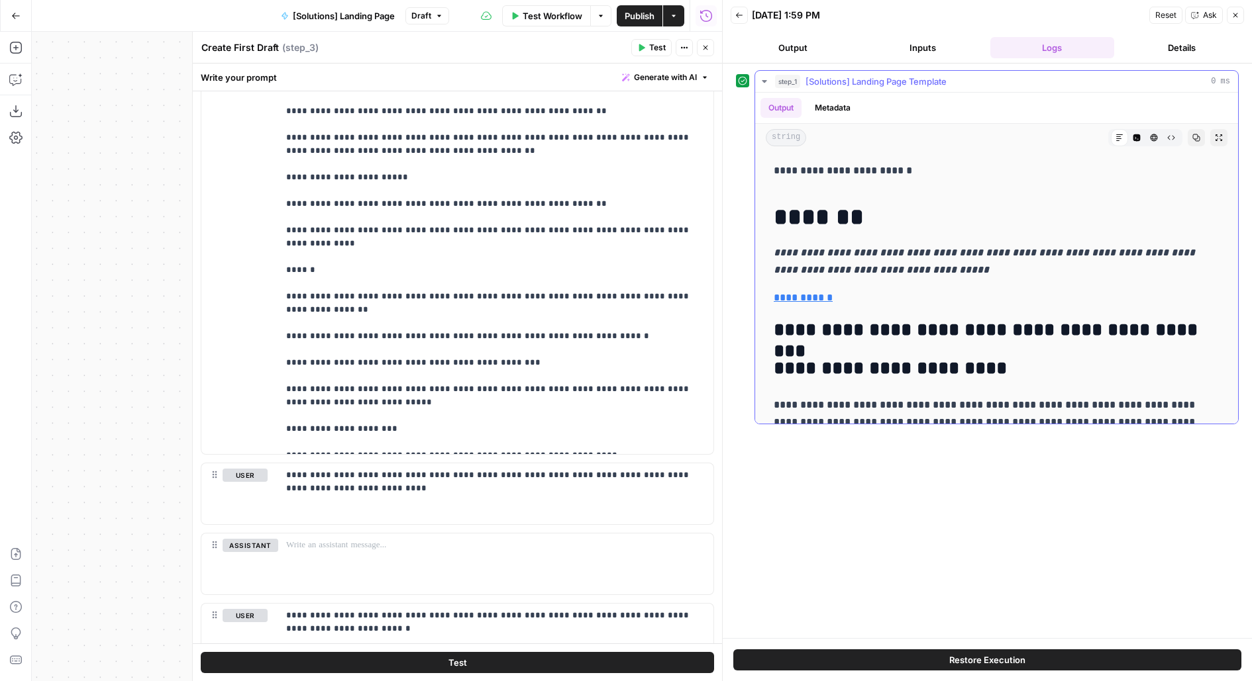
click at [1220, 138] on icon "button" at bounding box center [1218, 138] width 8 height 8
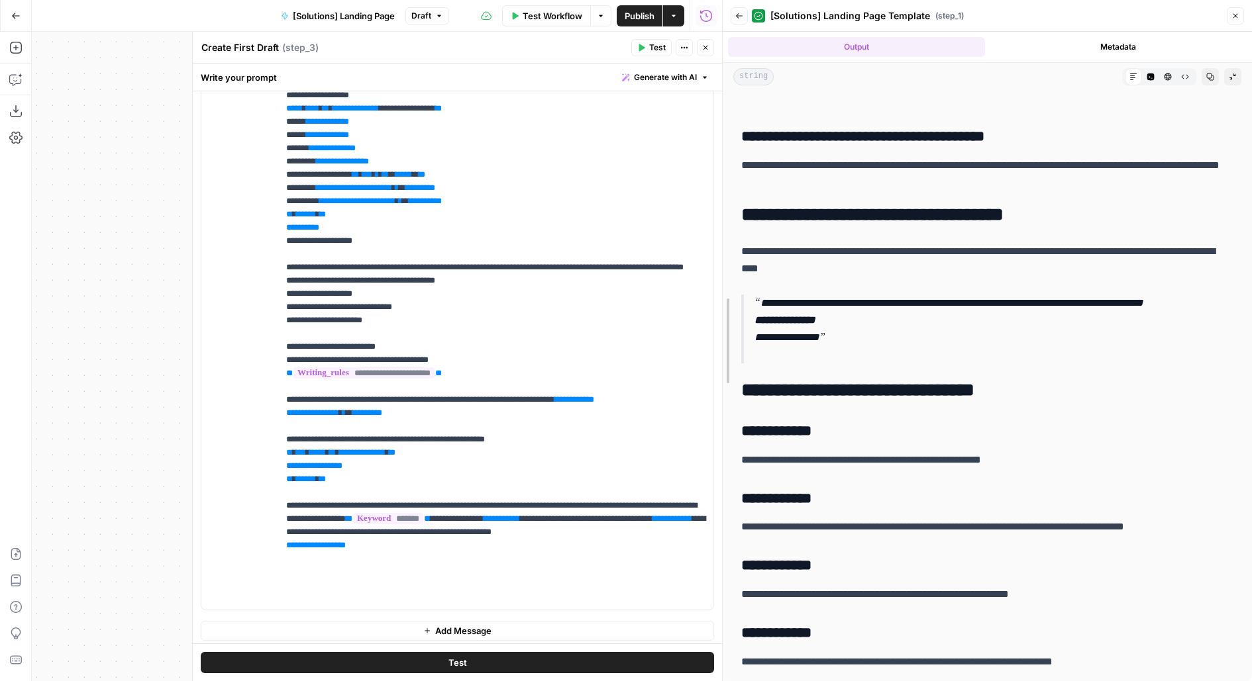
scroll to position [619, 0]
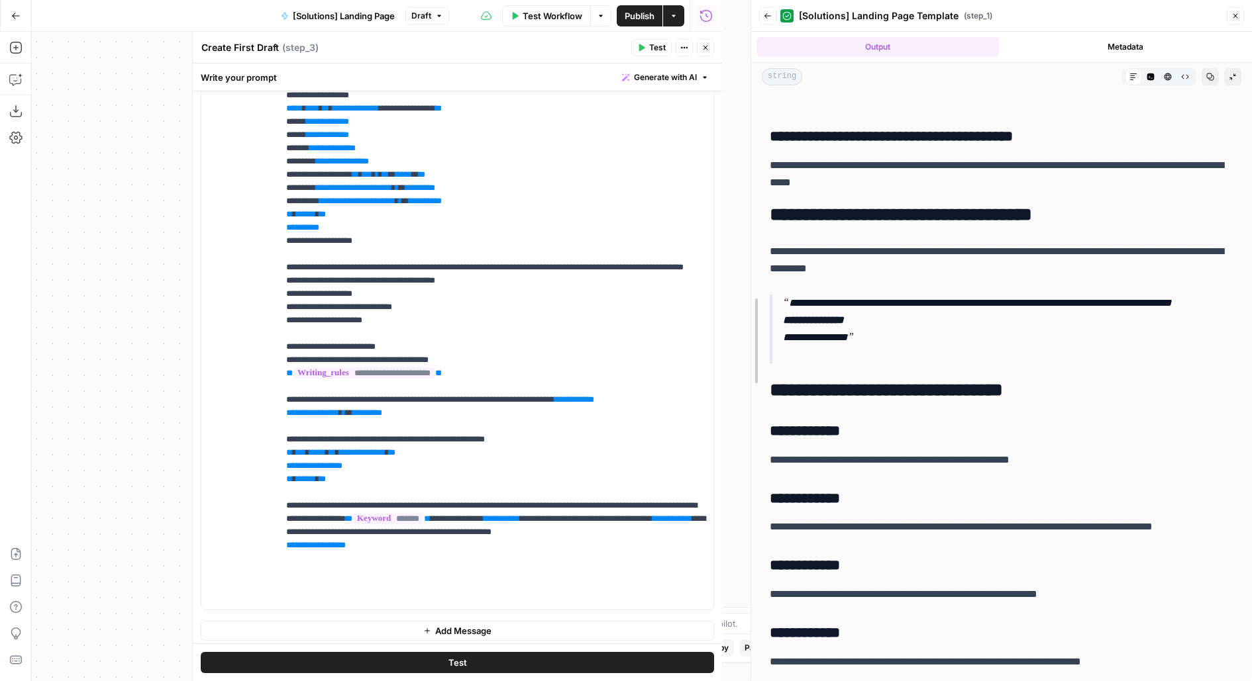
drag, startPoint x: 723, startPoint y: 292, endPoint x: 752, endPoint y: 292, distance: 28.5
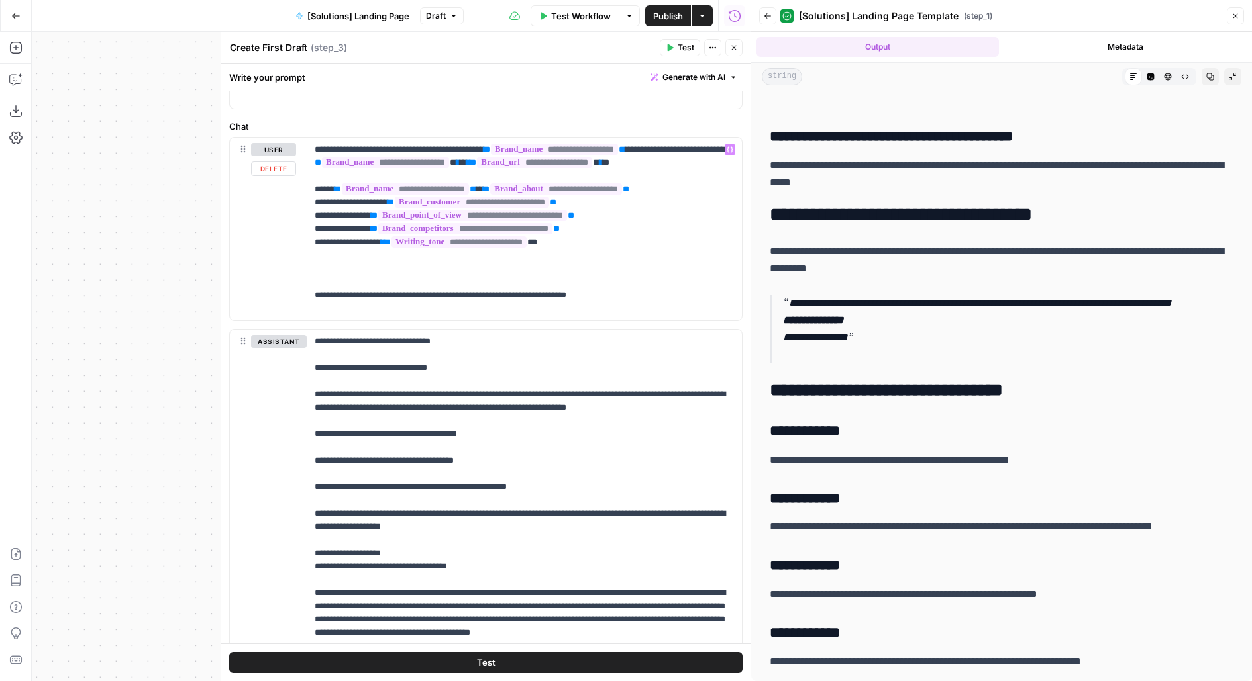
scroll to position [179, 0]
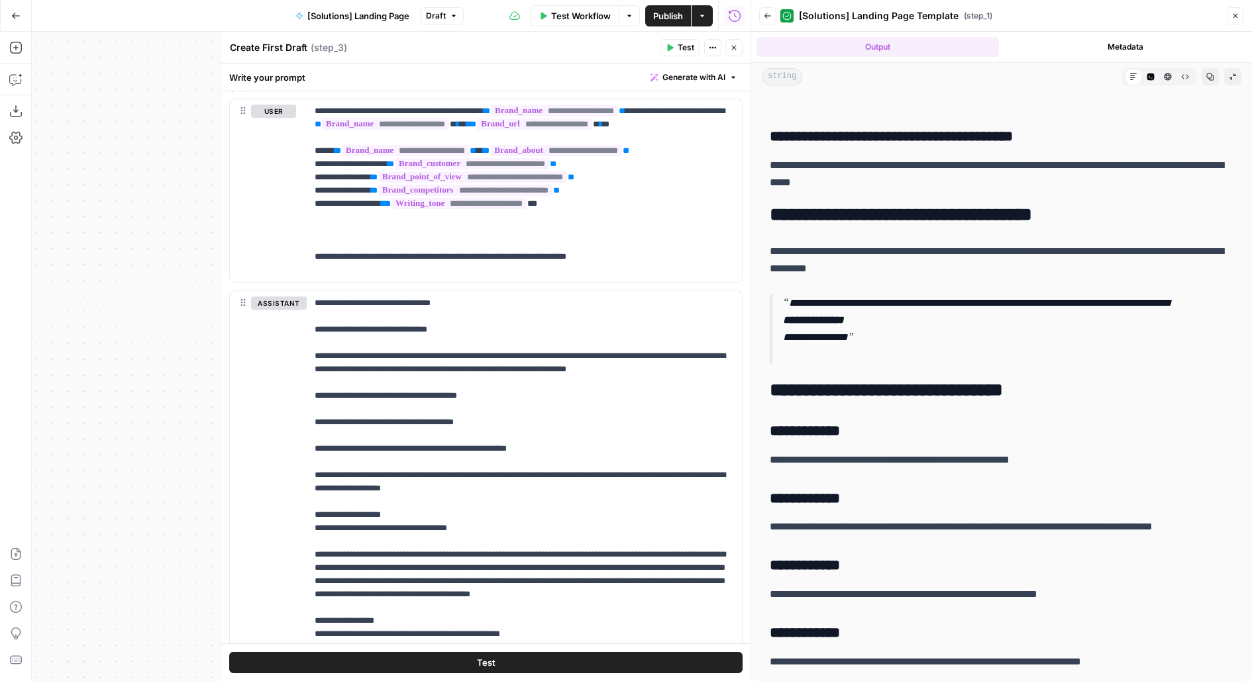
click at [736, 44] on icon "button" at bounding box center [734, 48] width 8 height 8
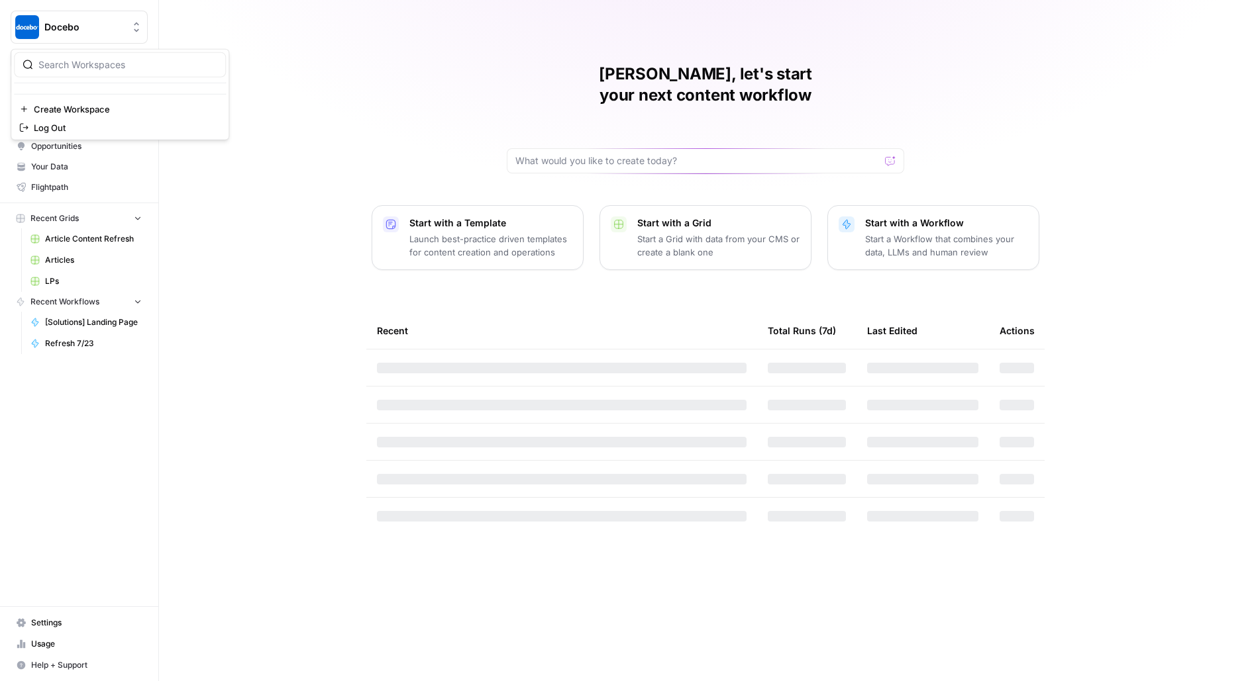
click at [75, 21] on span "Docebo" at bounding box center [84, 27] width 80 height 13
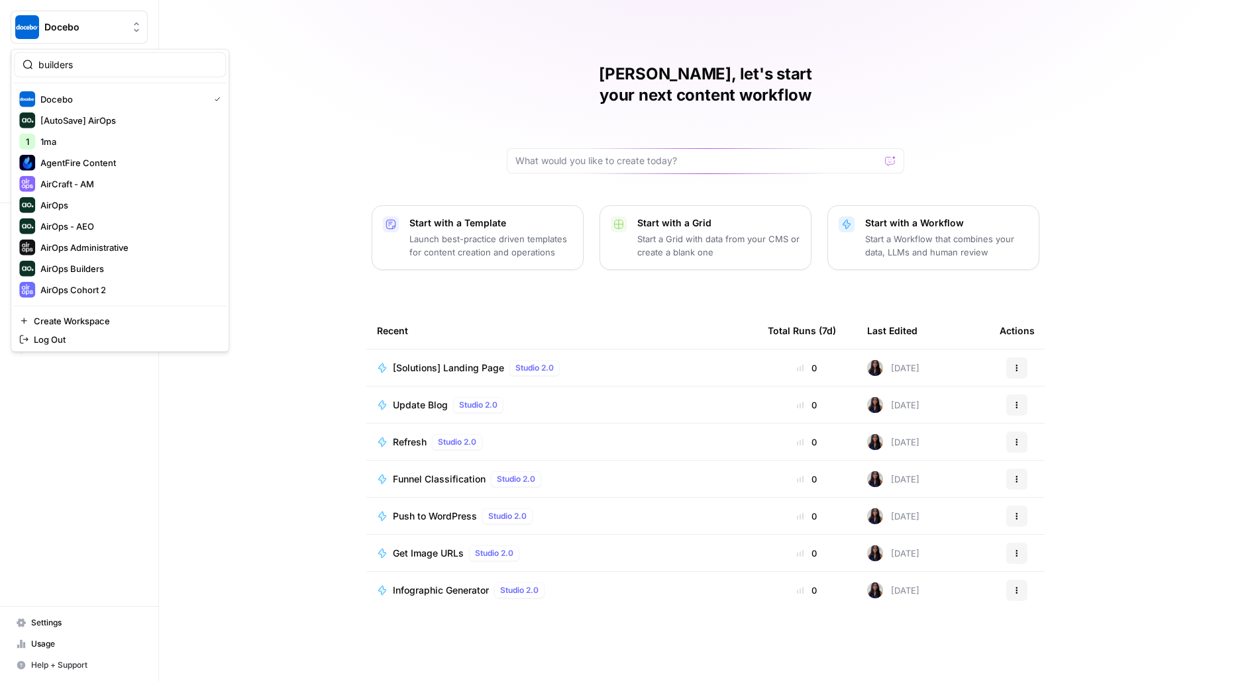
type input "builders"
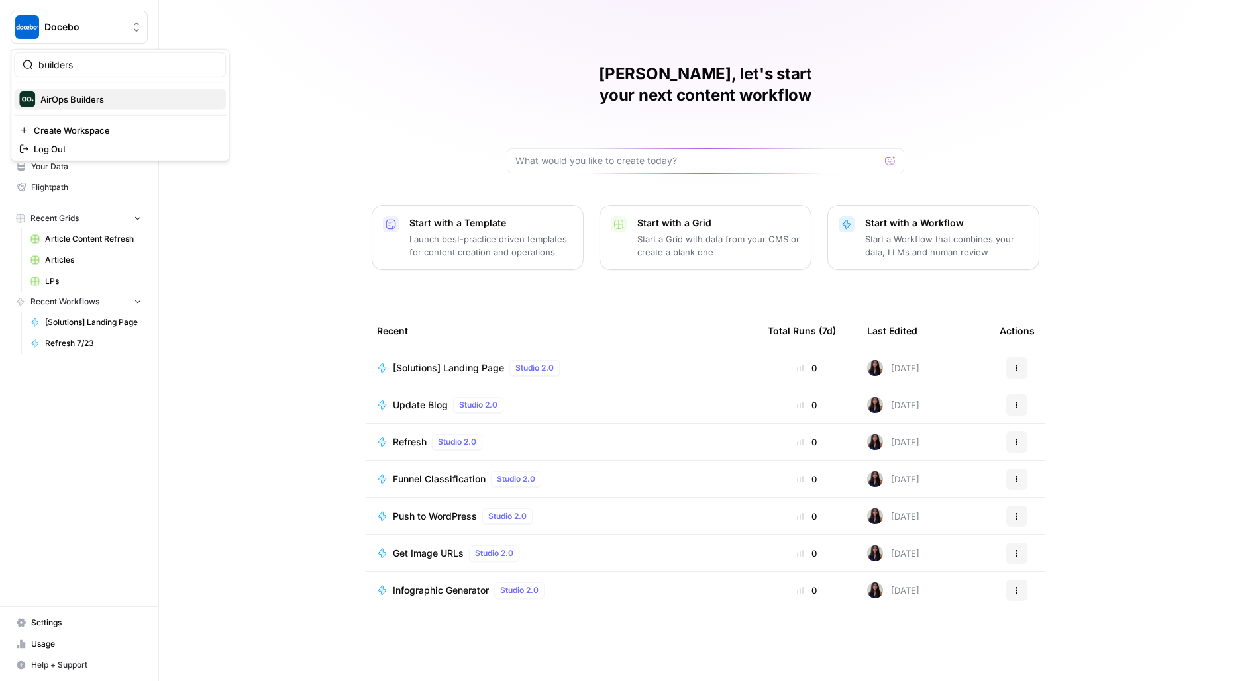
click button "AirOps Builders" at bounding box center [120, 99] width 212 height 21
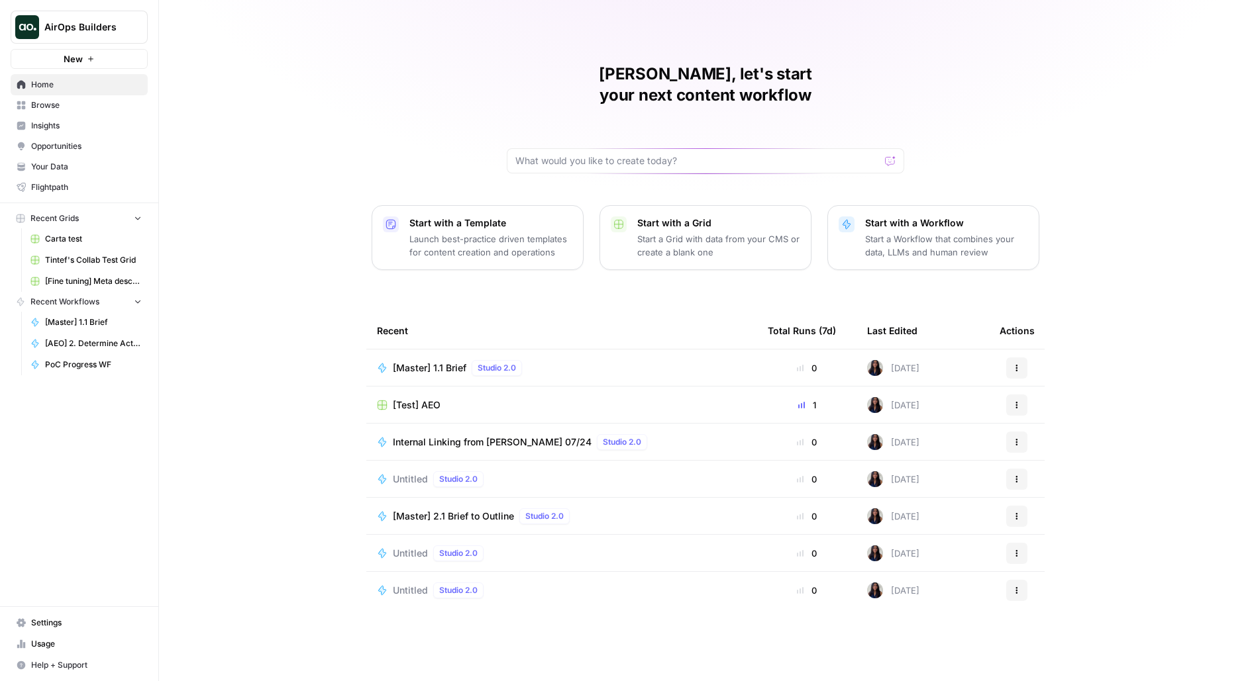
click at [72, 115] on link "Browse" at bounding box center [79, 105] width 137 height 21
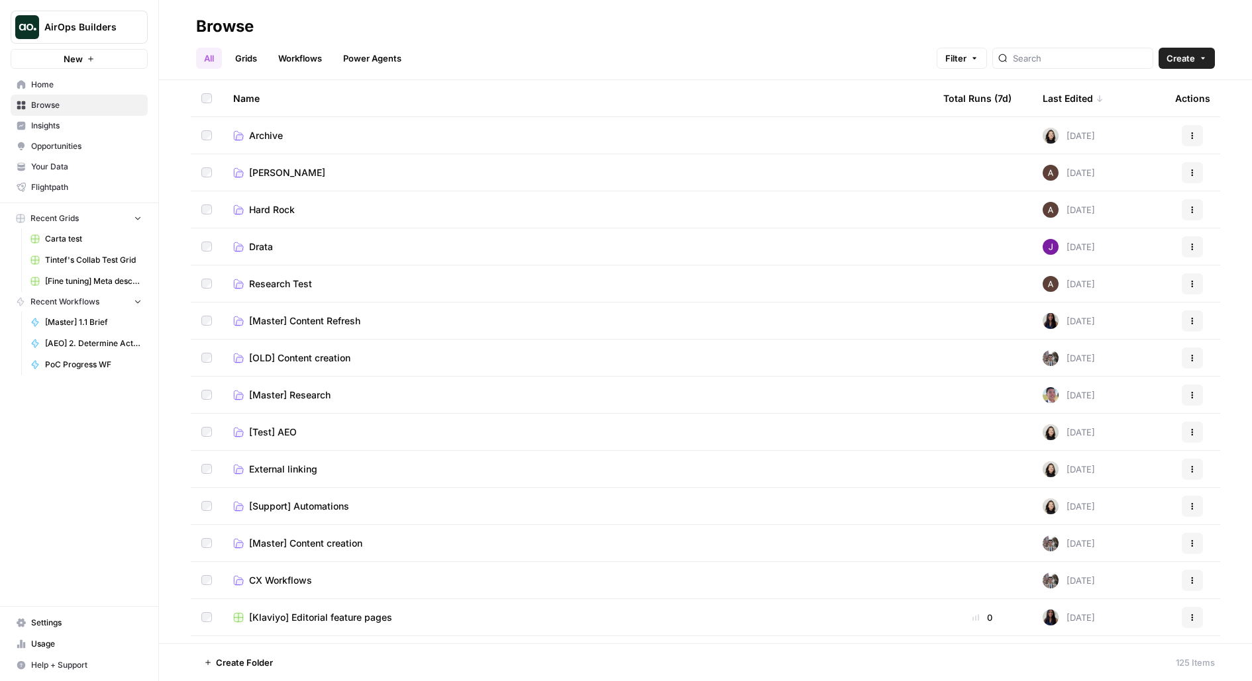
scroll to position [22, 0]
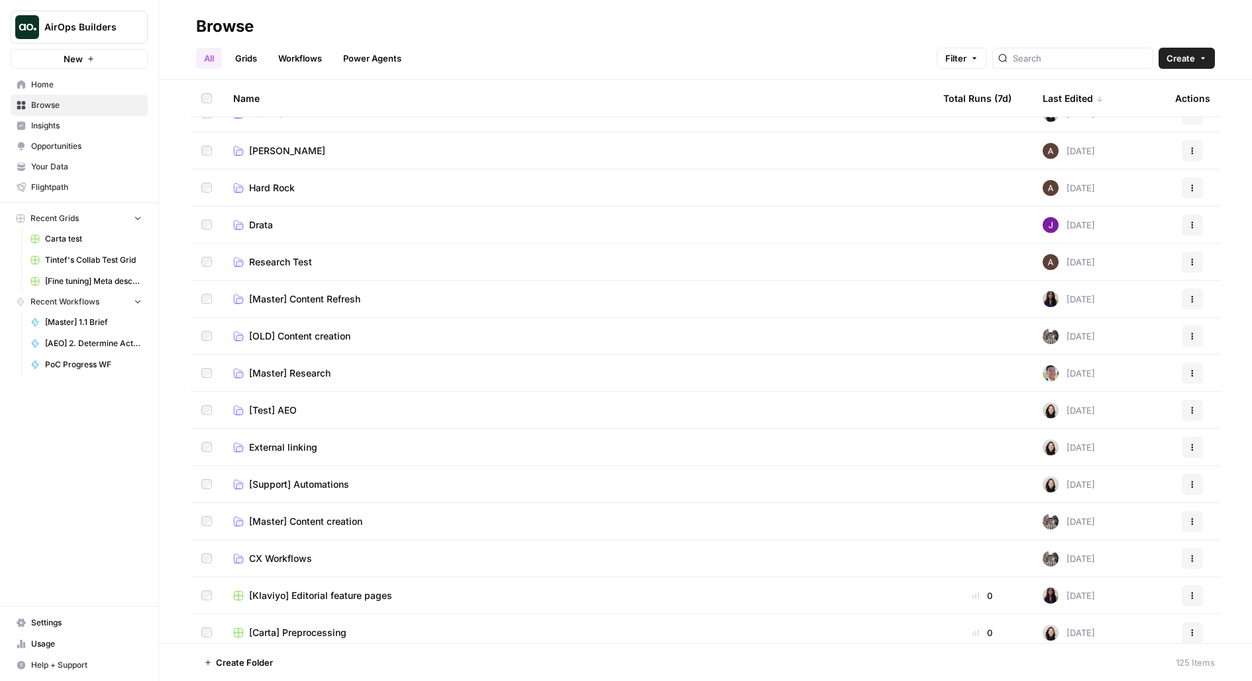
click at [352, 294] on span "[Master] Content Refresh" at bounding box center [304, 299] width 111 height 13
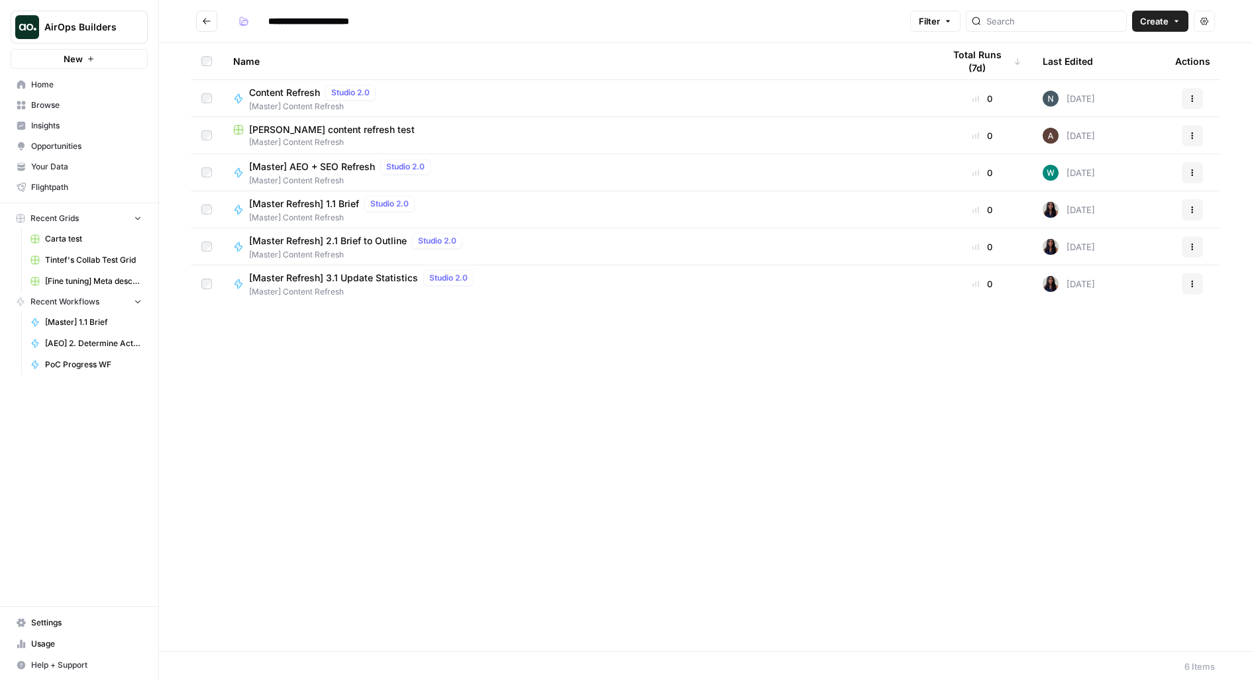
click at [319, 175] on span "[Master] Content Refresh" at bounding box center [342, 181] width 187 height 12
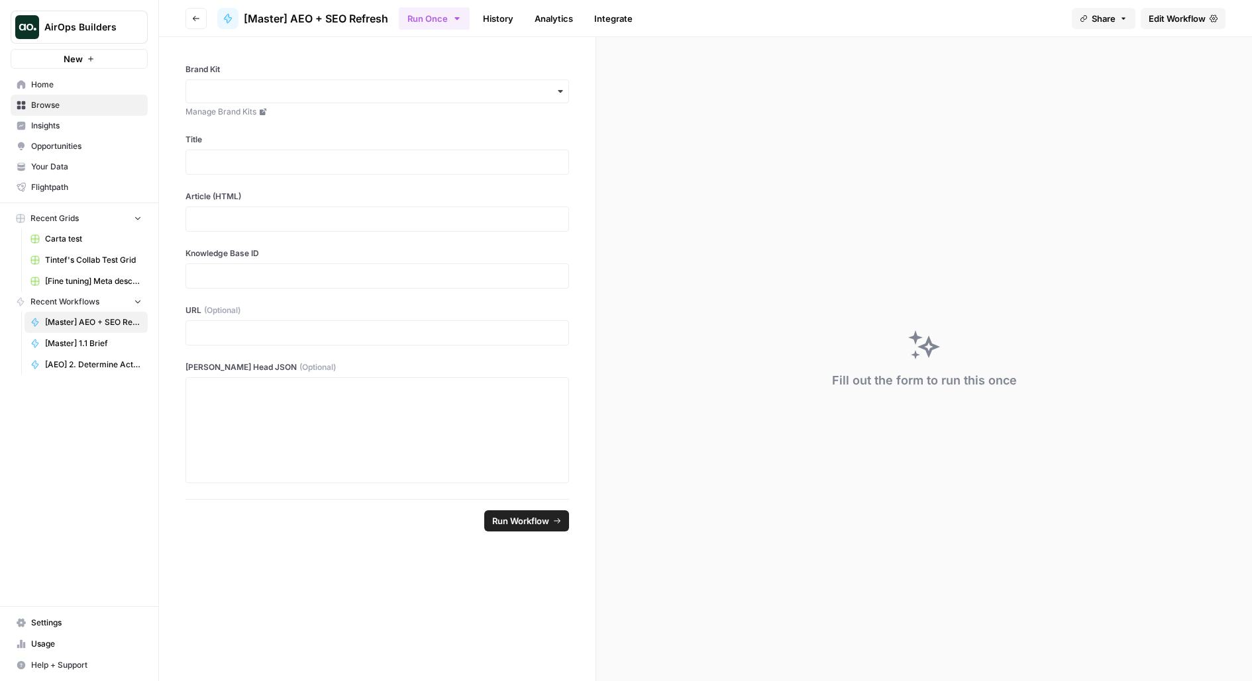
click at [1196, 19] on span "Edit Workflow" at bounding box center [1176, 18] width 57 height 13
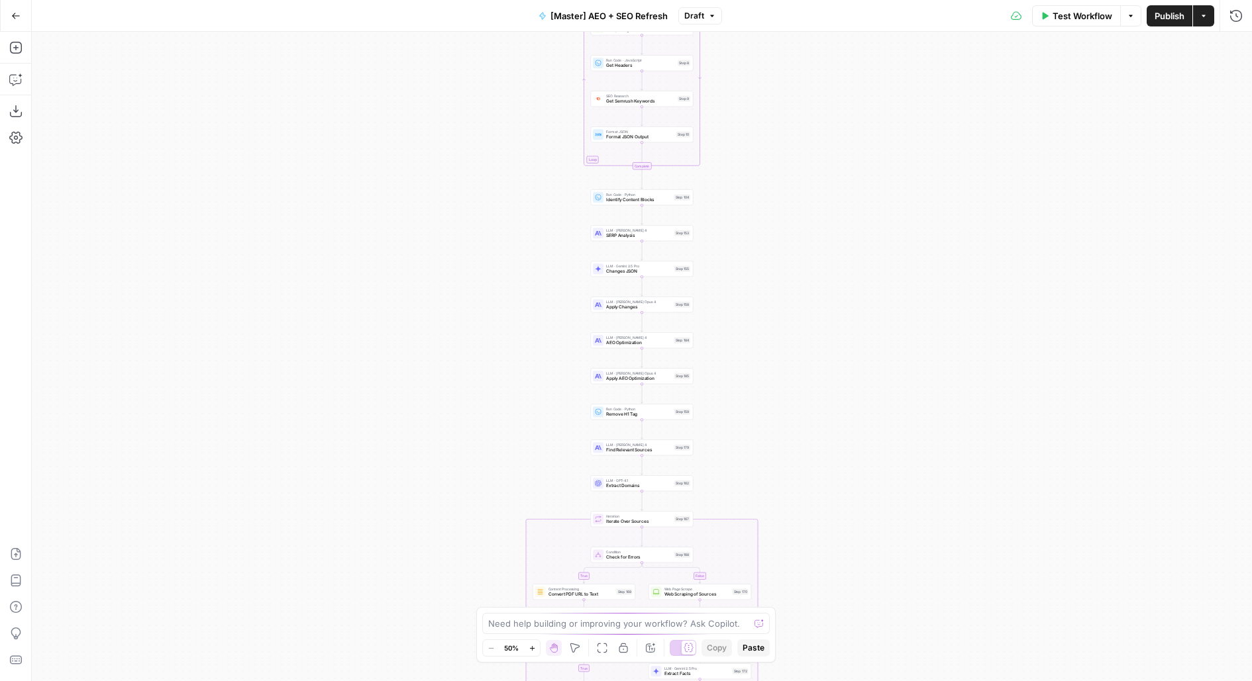
drag, startPoint x: 773, startPoint y: 276, endPoint x: 689, endPoint y: 189, distance: 120.8
click at [689, 189] on div "true false true false true false Workflow Set Inputs Inputs Power Agent Identif…" at bounding box center [642, 357] width 1220 height 650
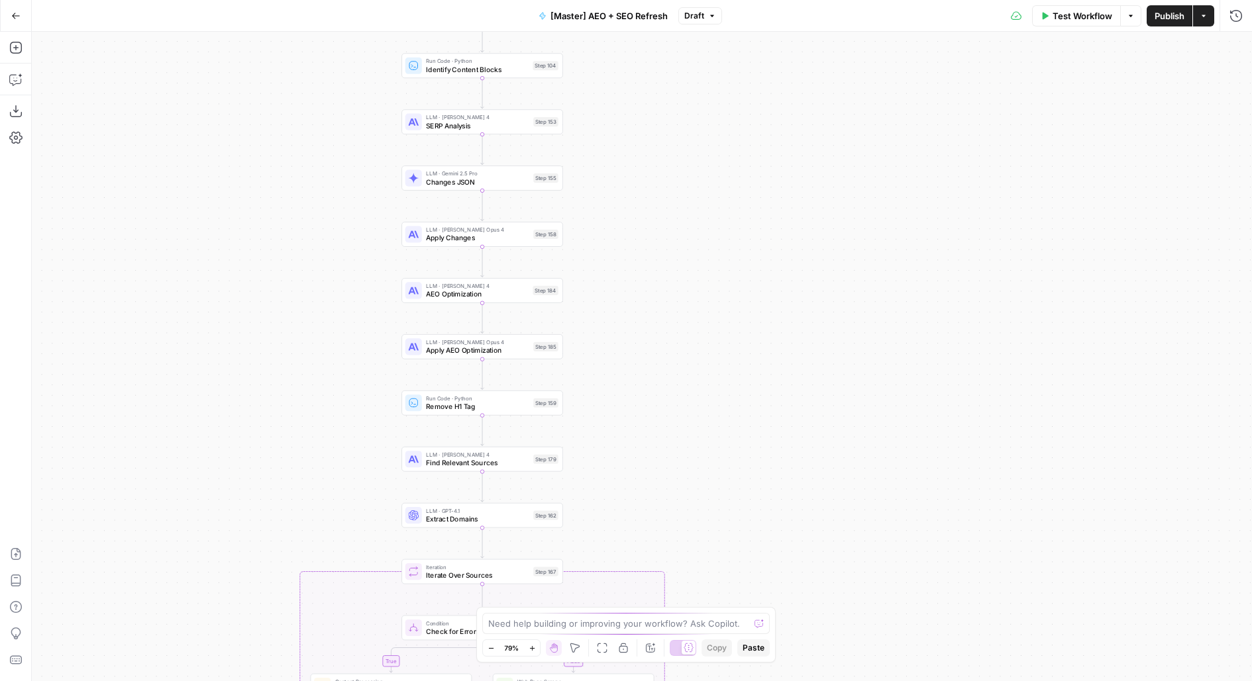
click at [534, 127] on div "LLM · [PERSON_NAME] 4 SERP Analysis Step 153" at bounding box center [481, 122] width 153 height 18
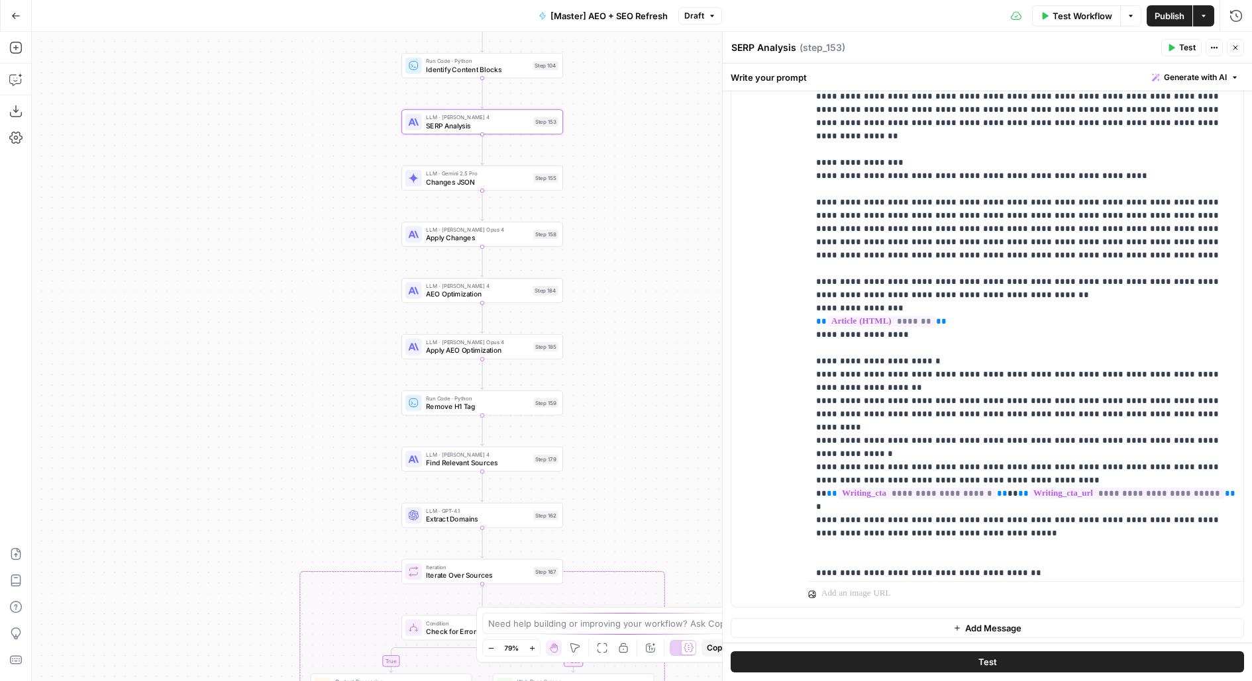
scroll to position [1073, 0]
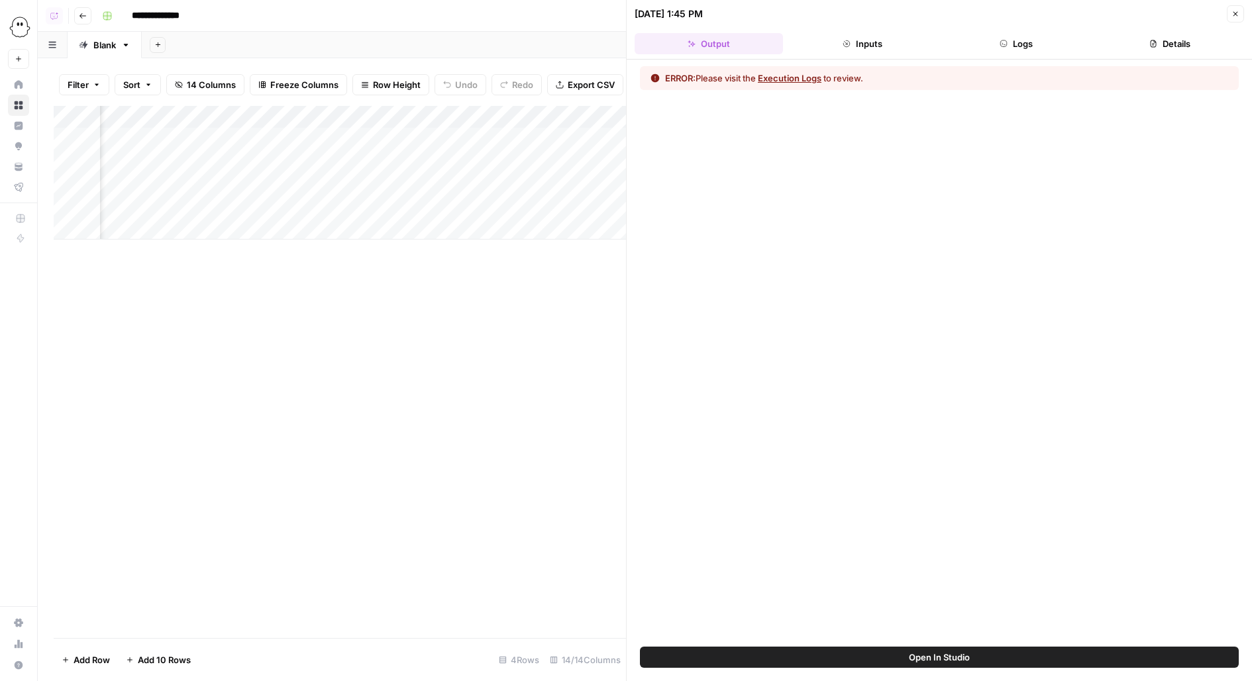
scroll to position [0, 698]
click at [1069, 46] on button "Logs" at bounding box center [1016, 43] width 148 height 21
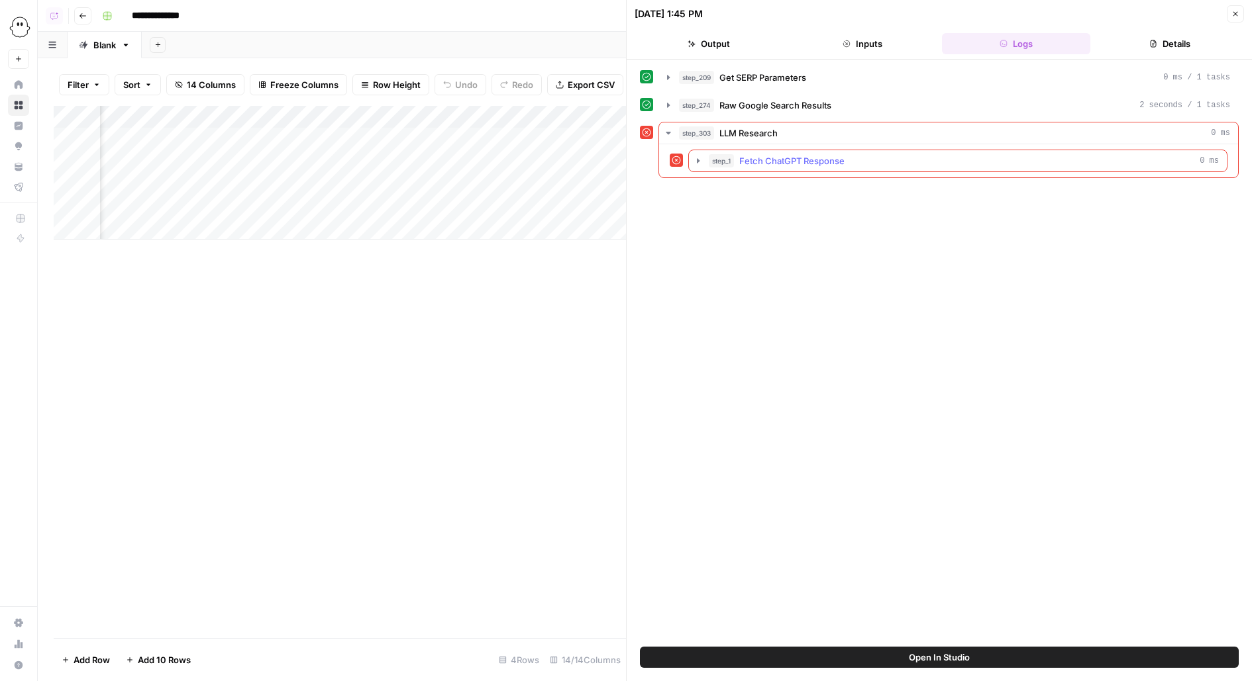
click at [986, 163] on div "step_1 Fetch ChatGPT Response 0 ms" at bounding box center [964, 160] width 510 height 13
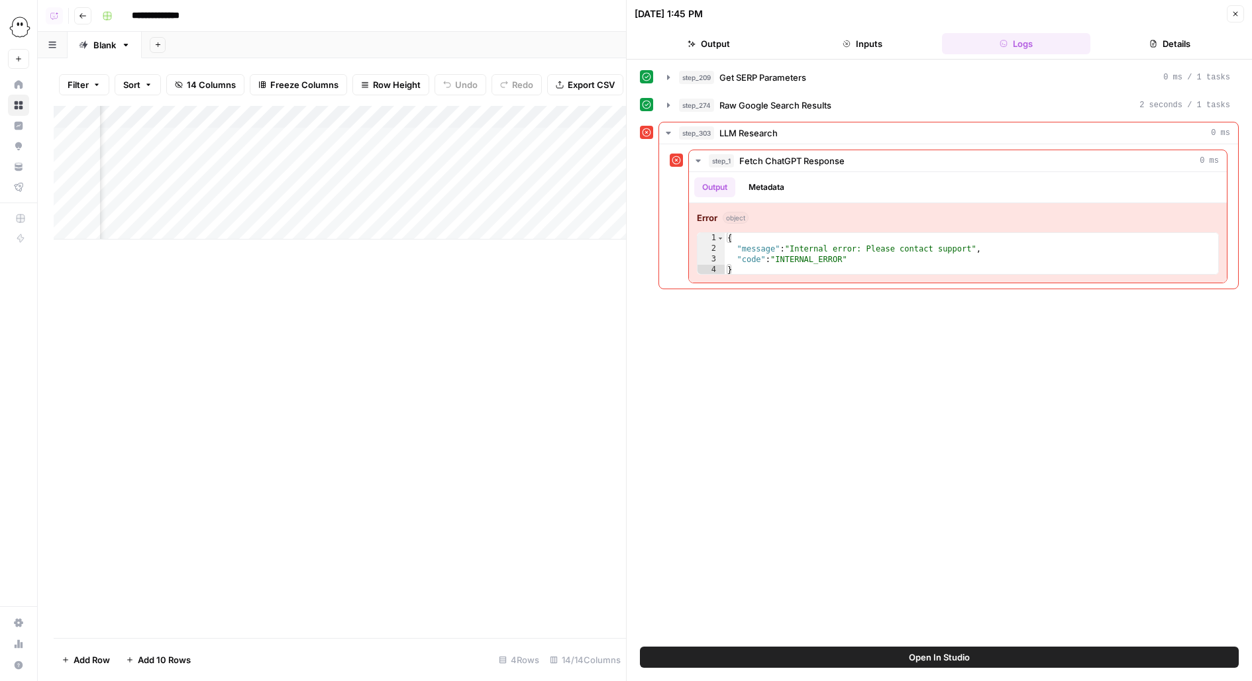
click at [755, 649] on button "Open In Studio" at bounding box center [939, 657] width 599 height 21
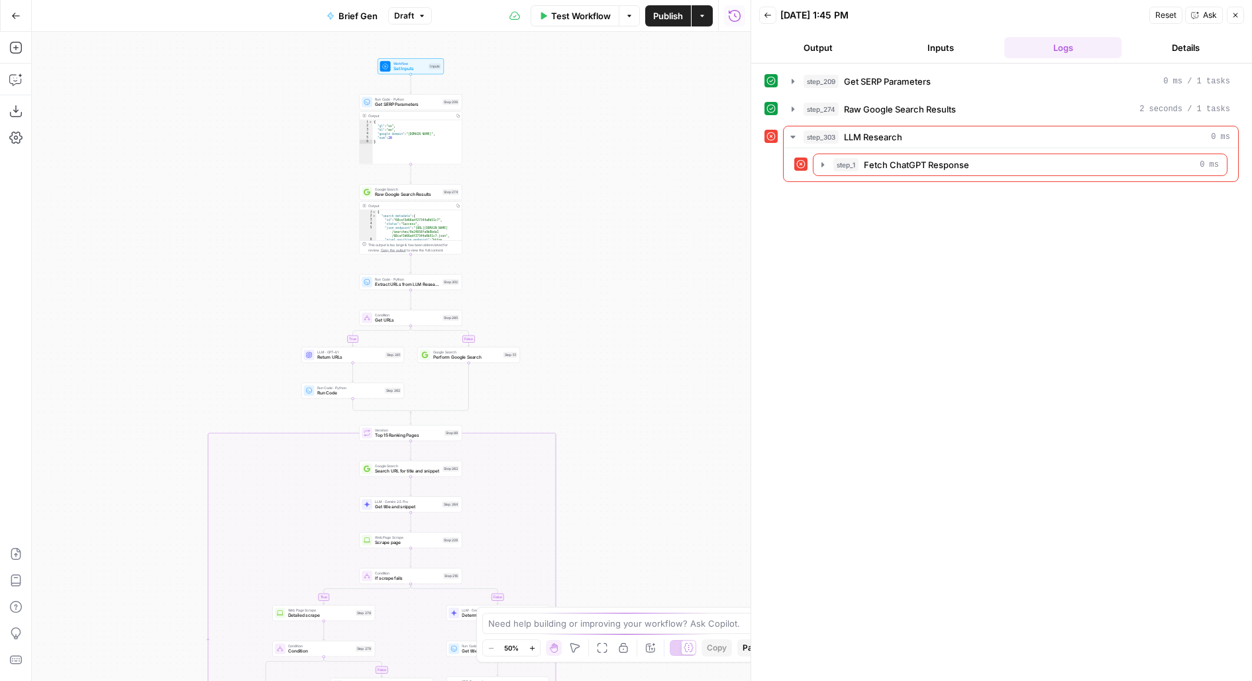
drag, startPoint x: 522, startPoint y: 290, endPoint x: 565, endPoint y: 211, distance: 90.1
click at [565, 212] on div "true false true false true false true false true false Workflow Set Inputs Inpu…" at bounding box center [391, 357] width 718 height 650
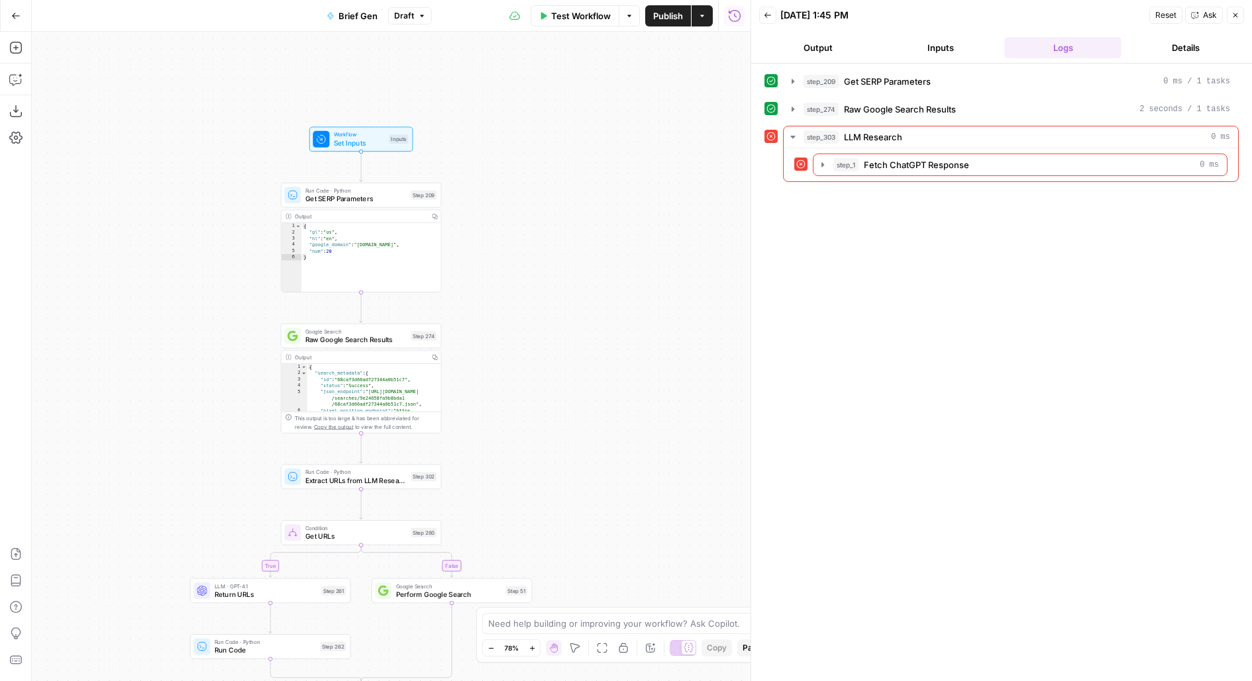
drag, startPoint x: 596, startPoint y: 406, endPoint x: 596, endPoint y: 151, distance: 255.0
click at [596, 151] on div "true false true false true false true false true false Workflow Set Inputs Inpu…" at bounding box center [391, 357] width 718 height 650
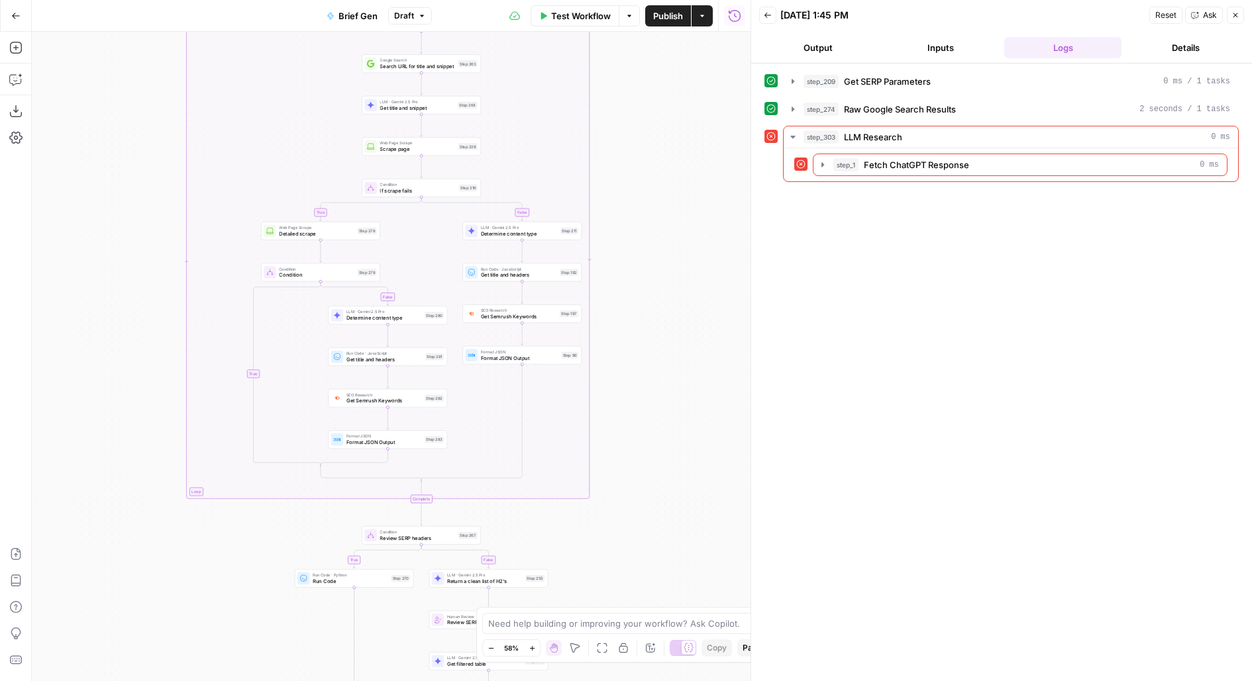
drag, startPoint x: 655, startPoint y: 435, endPoint x: 649, endPoint y: 21, distance: 413.9
click at [649, 24] on div "Go Back Brief Gen Draft Test Workflow Options Publish Actions Run History Add S…" at bounding box center [375, 340] width 750 height 681
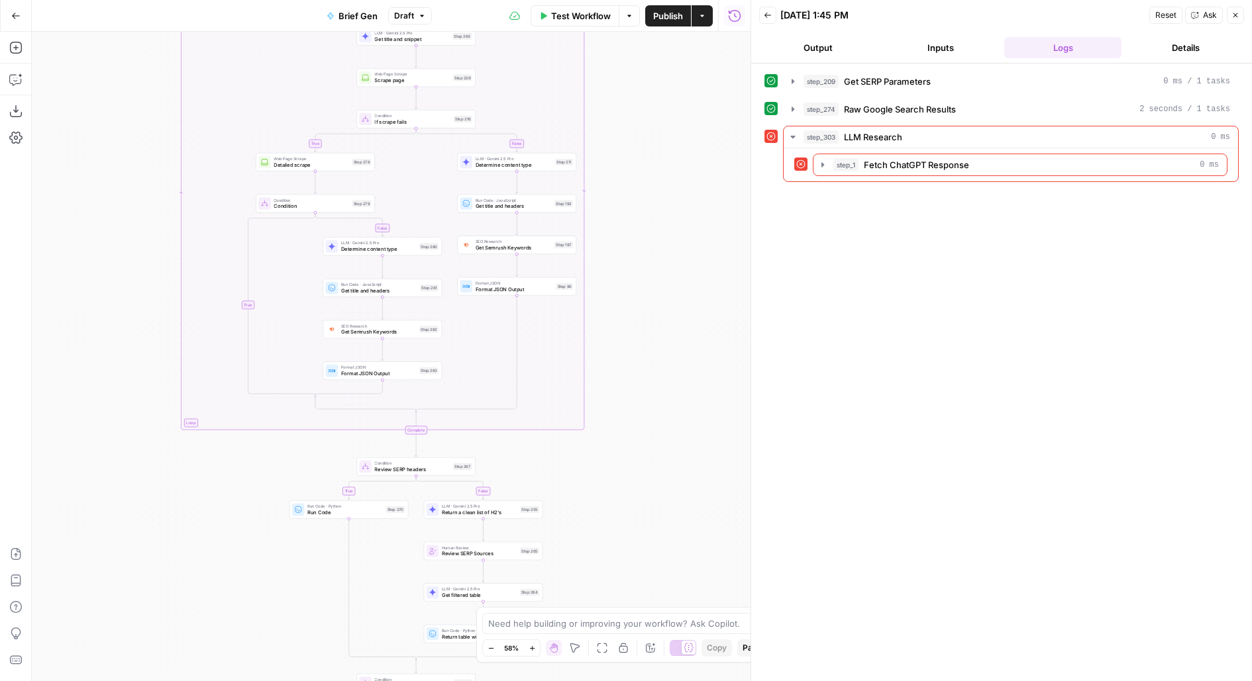
drag, startPoint x: 685, startPoint y: 466, endPoint x: 685, endPoint y: 183, distance: 282.1
click at [685, 184] on div "true false true false true false true false true false Workflow Set Inputs Inpu…" at bounding box center [391, 357] width 718 height 650
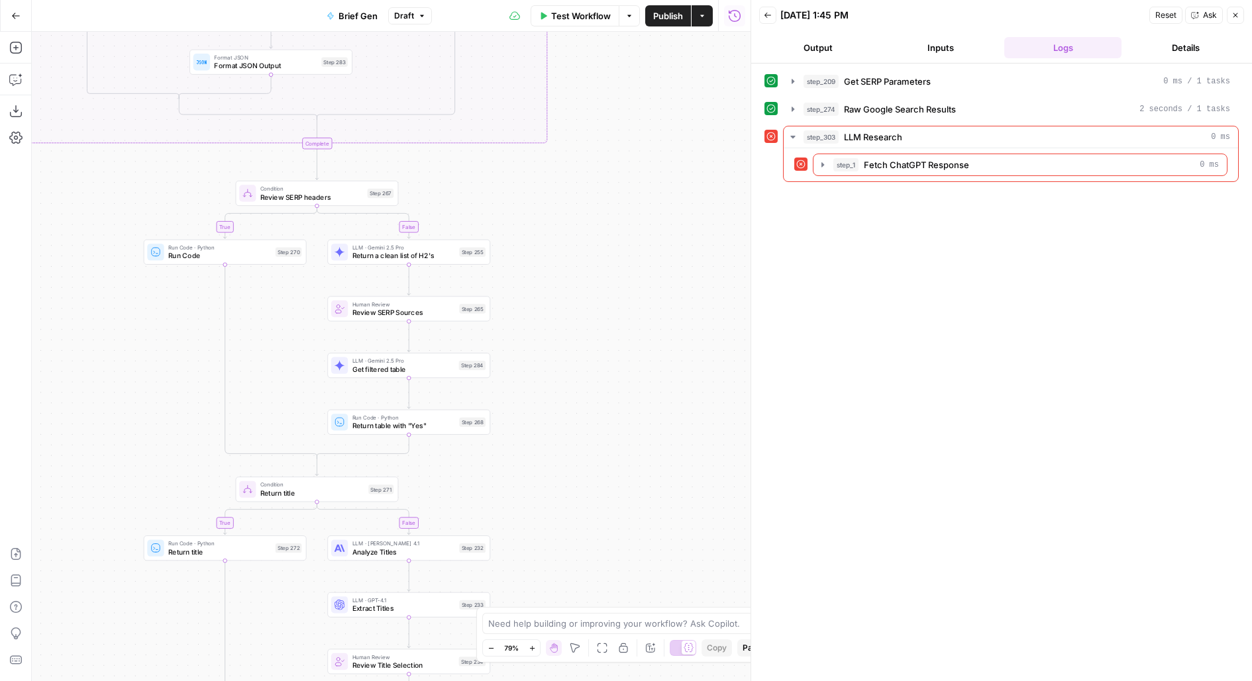
drag, startPoint x: 628, startPoint y: 412, endPoint x: 689, endPoint y: 169, distance: 250.6
click at [689, 170] on div "true false true false true false true false true false Workflow Set Inputs Inpu…" at bounding box center [391, 357] width 718 height 650
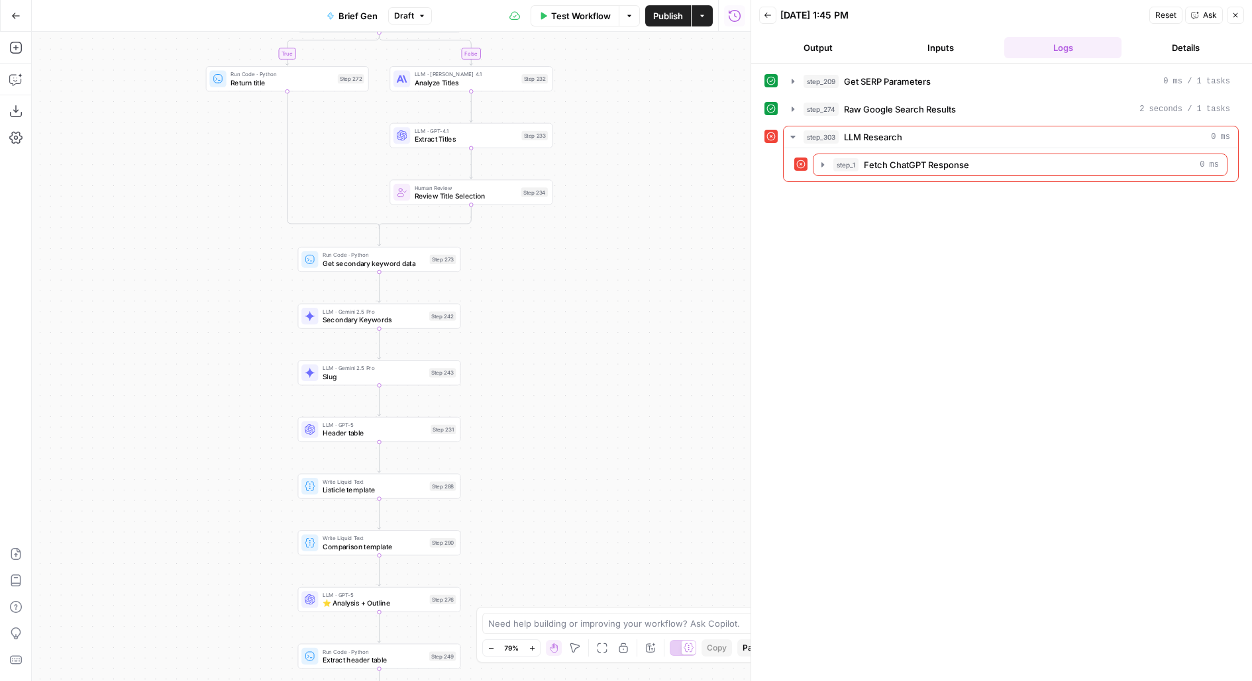
drag, startPoint x: 689, startPoint y: 395, endPoint x: 690, endPoint y: 132, distance: 262.9
click at [690, 134] on div "true false true false true false true false true false Workflow Set Inputs Inpu…" at bounding box center [391, 357] width 718 height 650
drag, startPoint x: 604, startPoint y: 464, endPoint x: 650, endPoint y: 162, distance: 306.2
click at [650, 162] on div "true false true false true false true false true false Workflow Set Inputs Inpu…" at bounding box center [391, 357] width 718 height 650
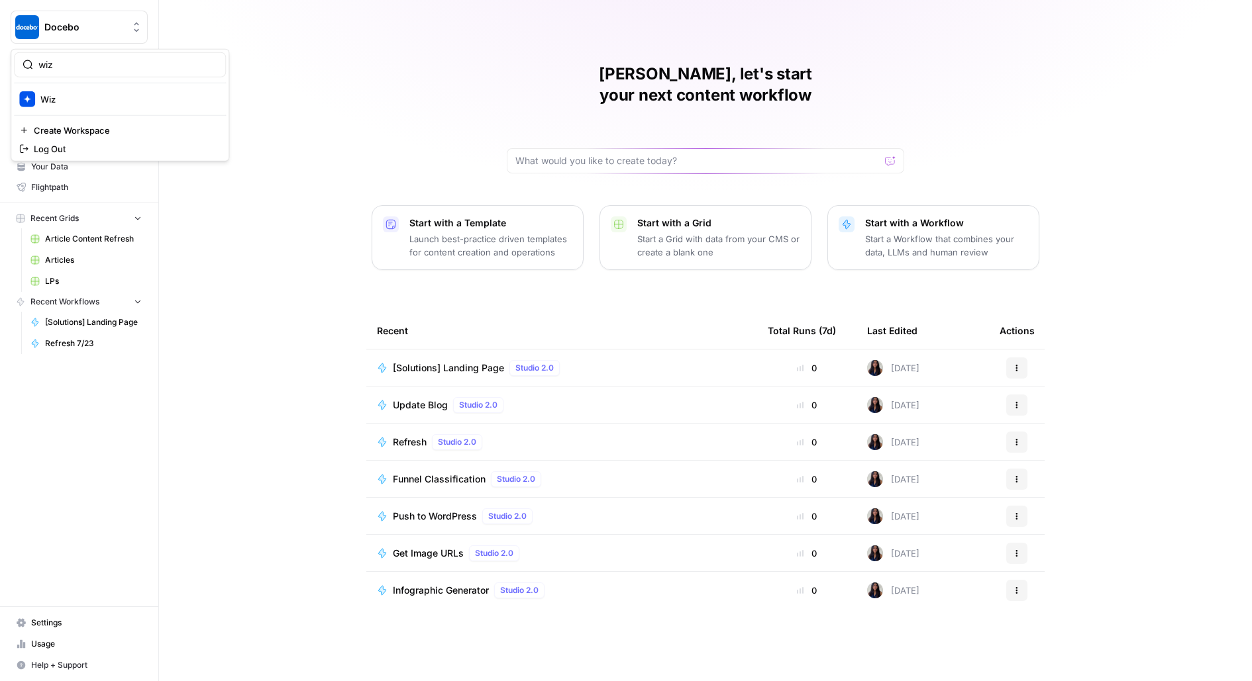
type input "wiz"
click button "Wiz" at bounding box center [120, 99] width 212 height 21
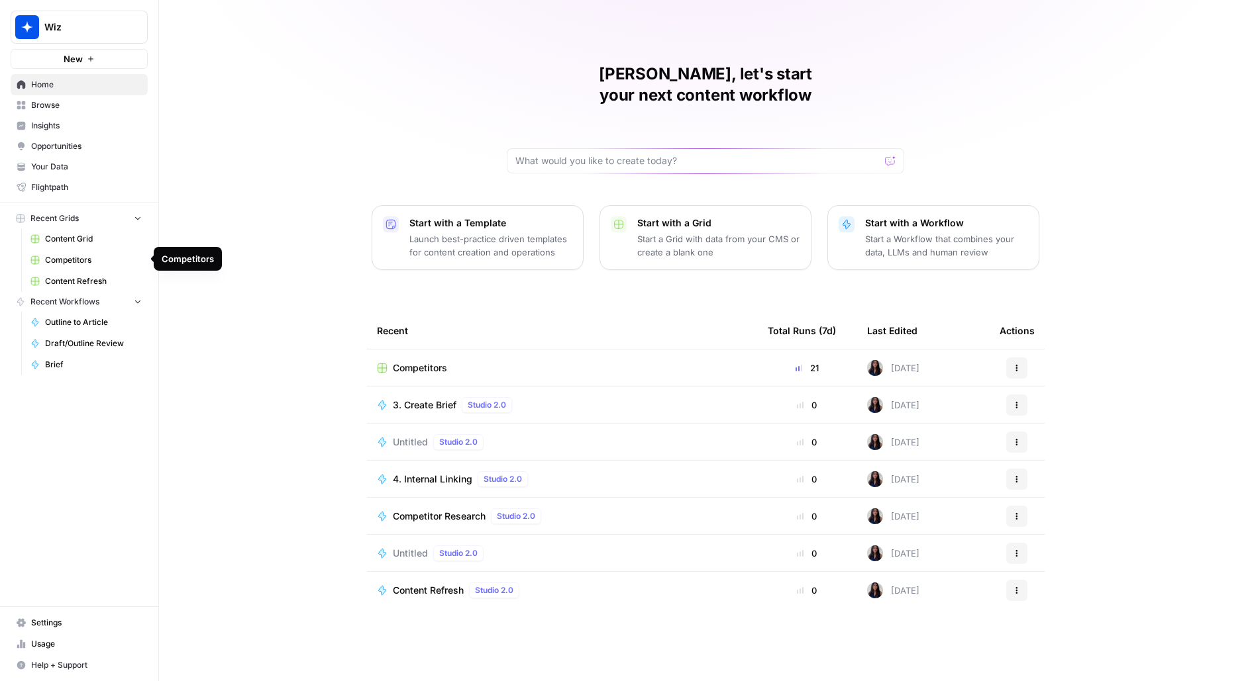
click at [72, 260] on span "Competitors" at bounding box center [93, 260] width 97 height 12
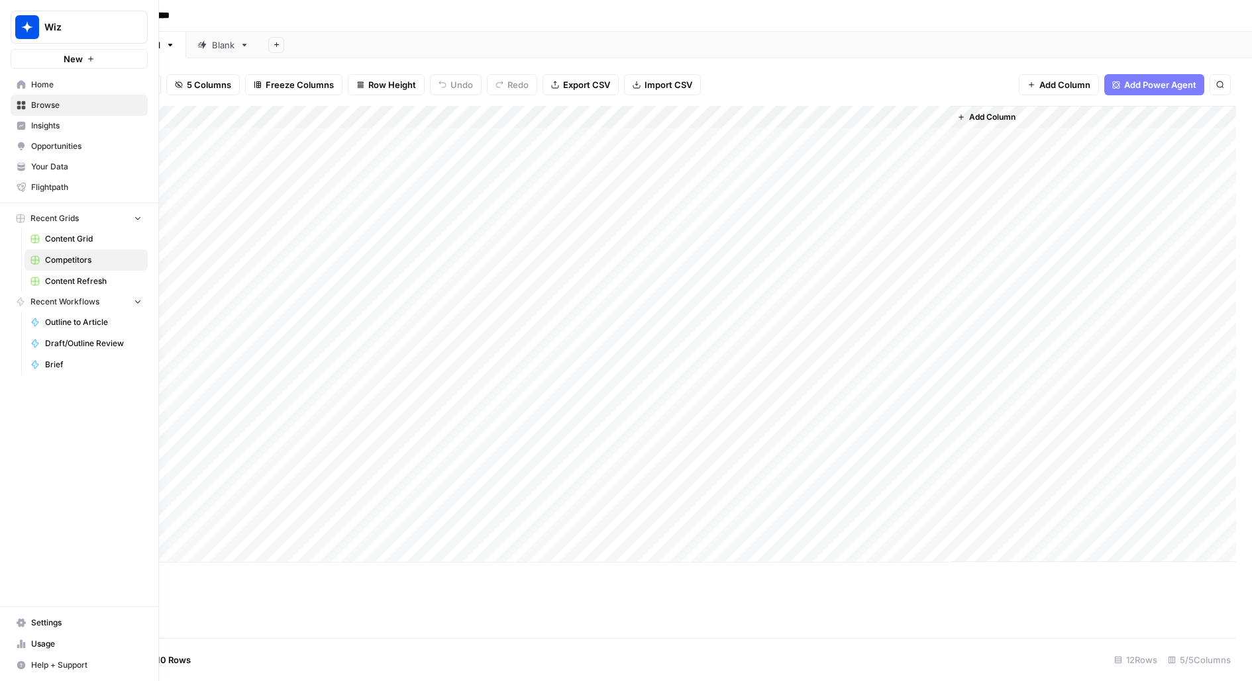
click at [56, 122] on span "Insights" at bounding box center [86, 126] width 111 height 12
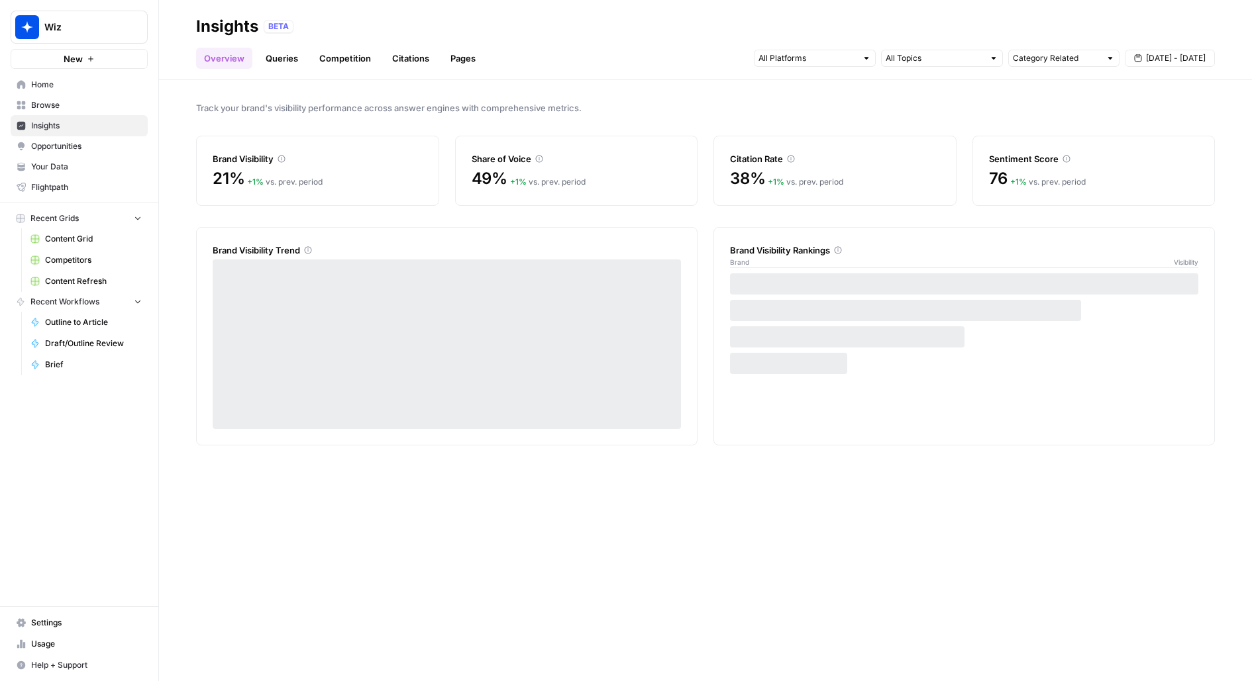
click at [48, 171] on span "Your Data" at bounding box center [86, 167] width 111 height 12
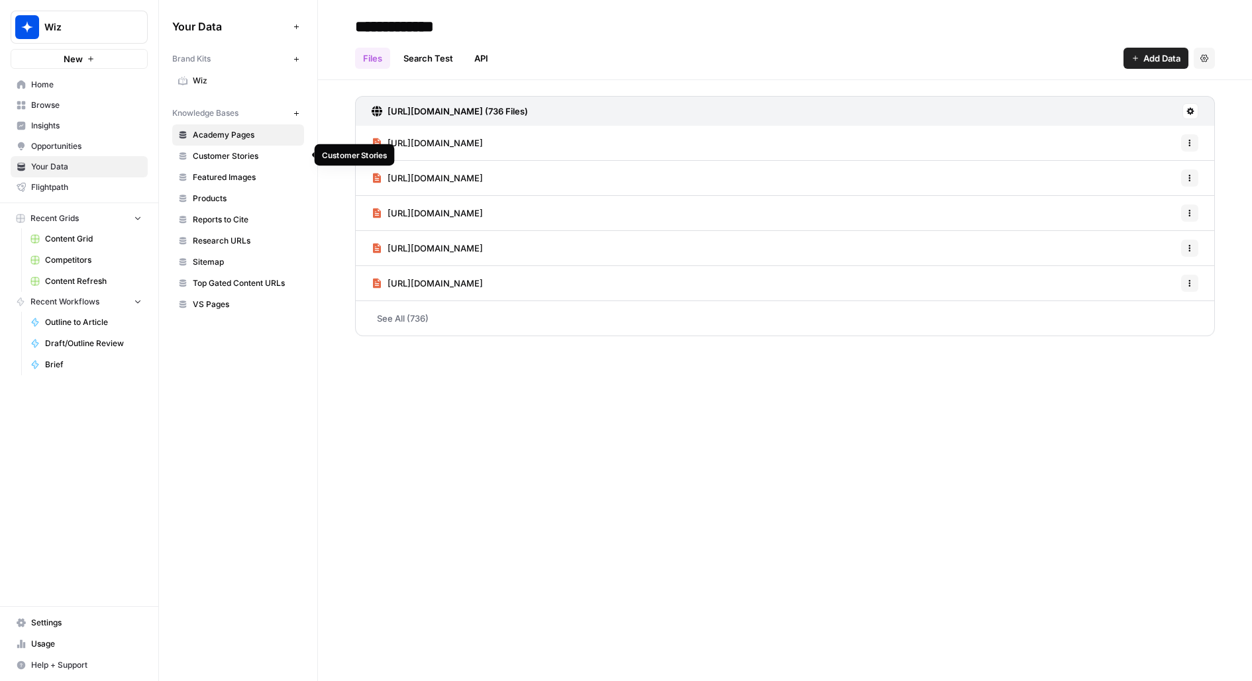
click at [257, 159] on span "Customer Stories" at bounding box center [245, 156] width 105 height 12
click at [64, 240] on span "Content Grid" at bounding box center [93, 239] width 97 height 12
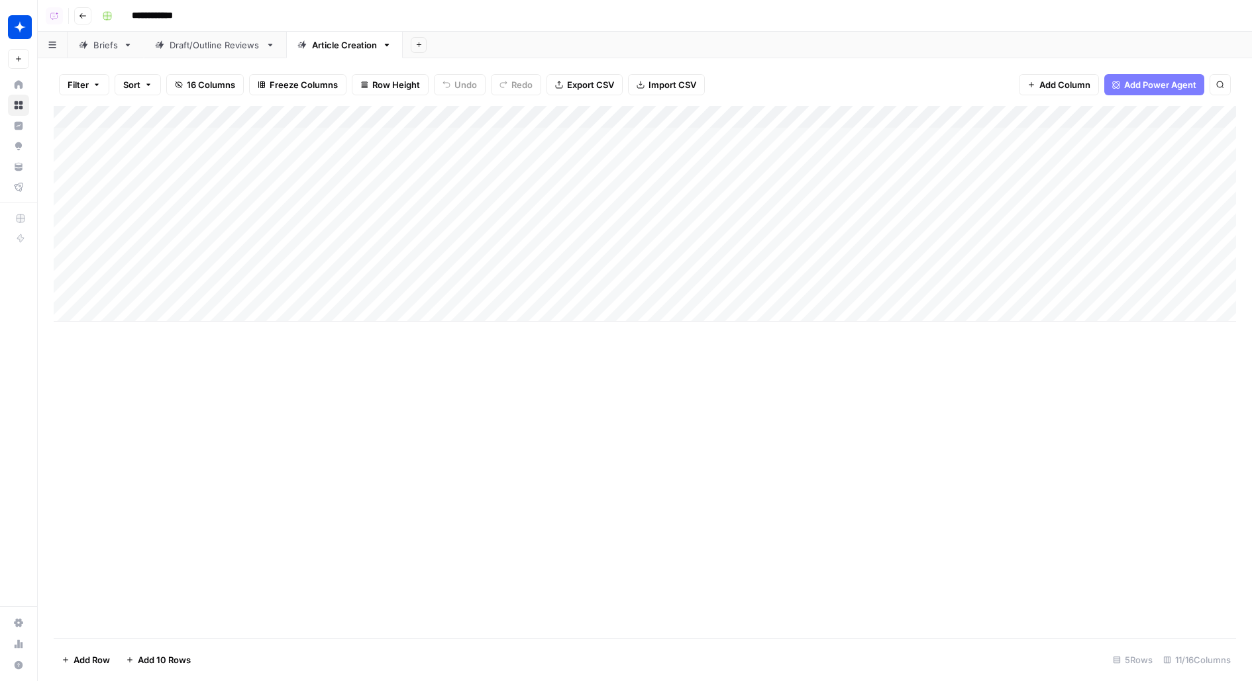
click at [815, 116] on div "Add Column" at bounding box center [645, 214] width 1182 height 216
click at [776, 228] on span "Configure Inputs" at bounding box center [814, 228] width 116 height 13
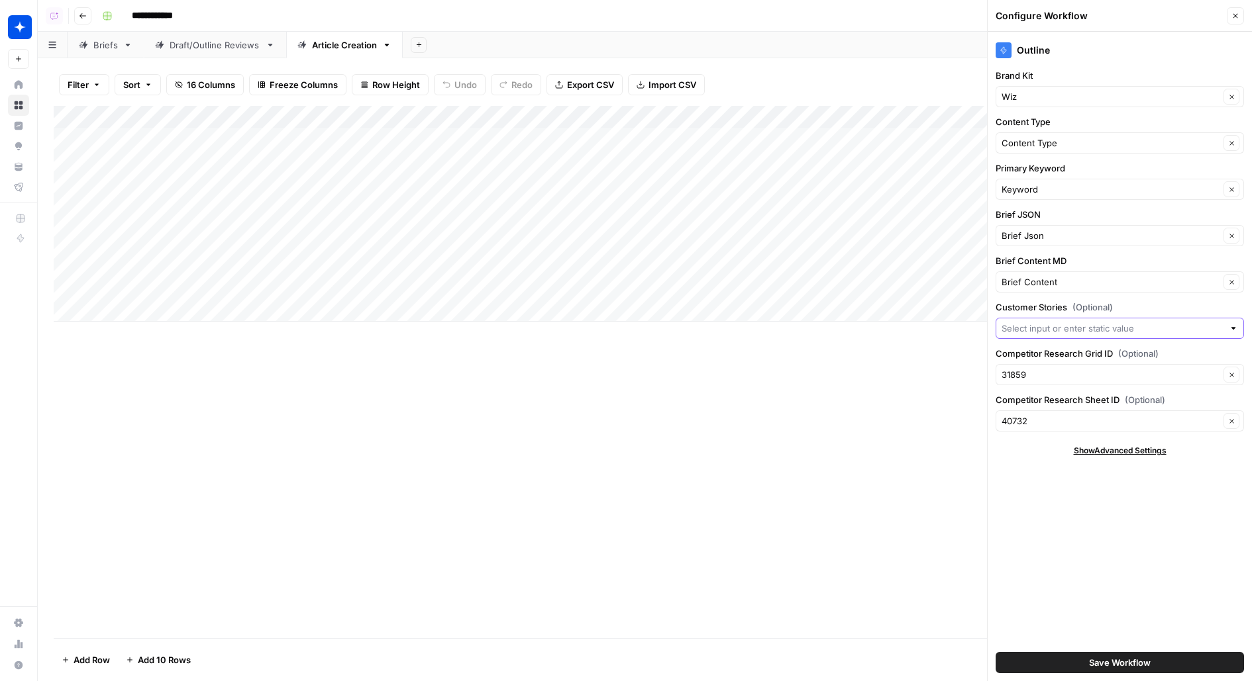
click at [1131, 326] on input "Customer Stories (Optional)" at bounding box center [1112, 328] width 222 height 13
type input "11833"
click at [995, 652] on button "Save Workflow" at bounding box center [1119, 662] width 248 height 21
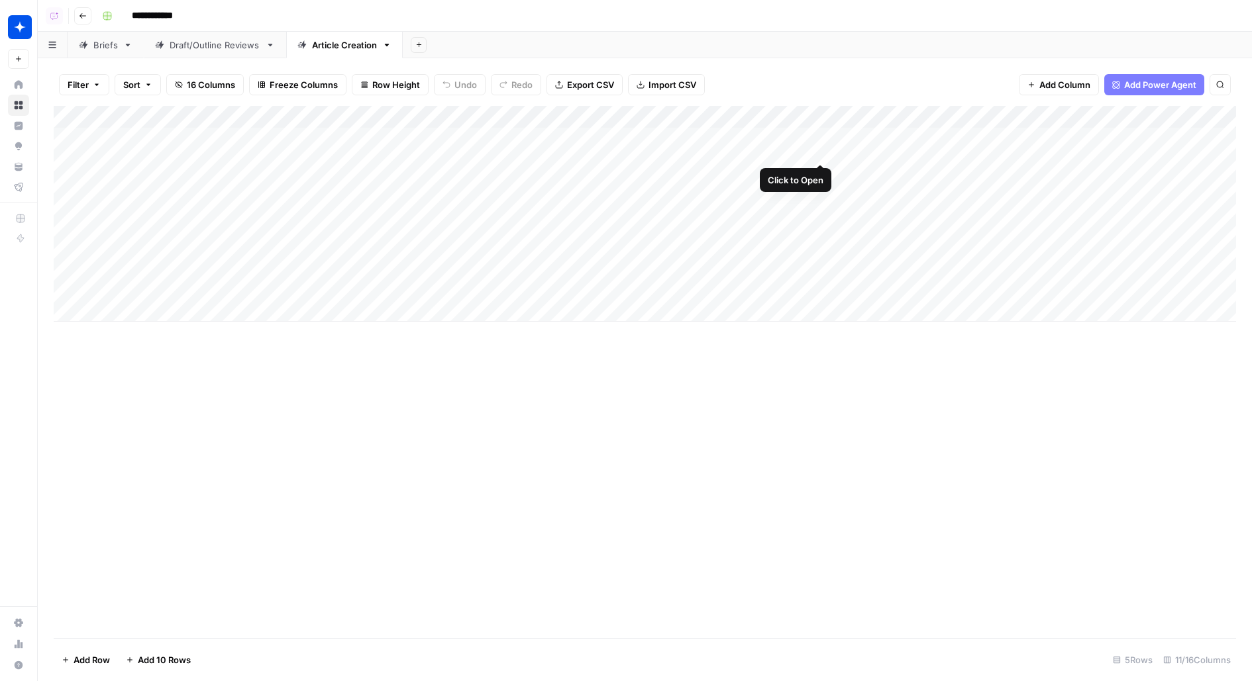
click at [818, 114] on div "Add Column" at bounding box center [645, 214] width 1182 height 216
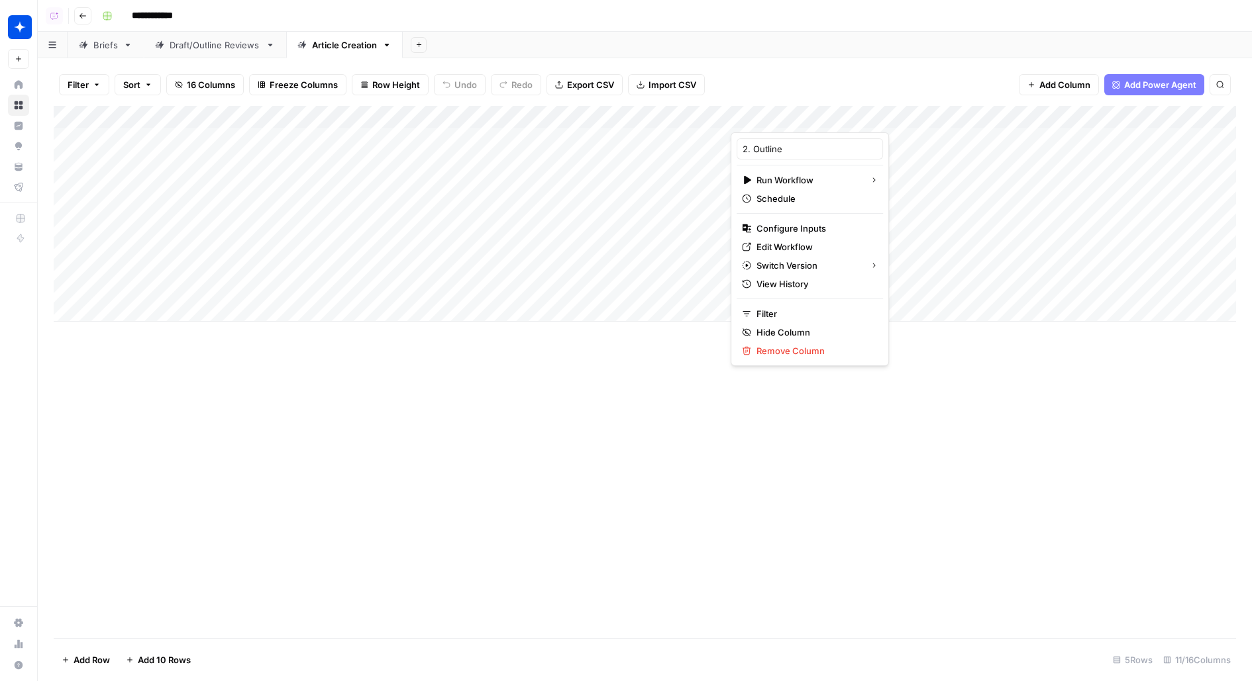
click at [797, 226] on span "Configure Inputs" at bounding box center [814, 228] width 116 height 13
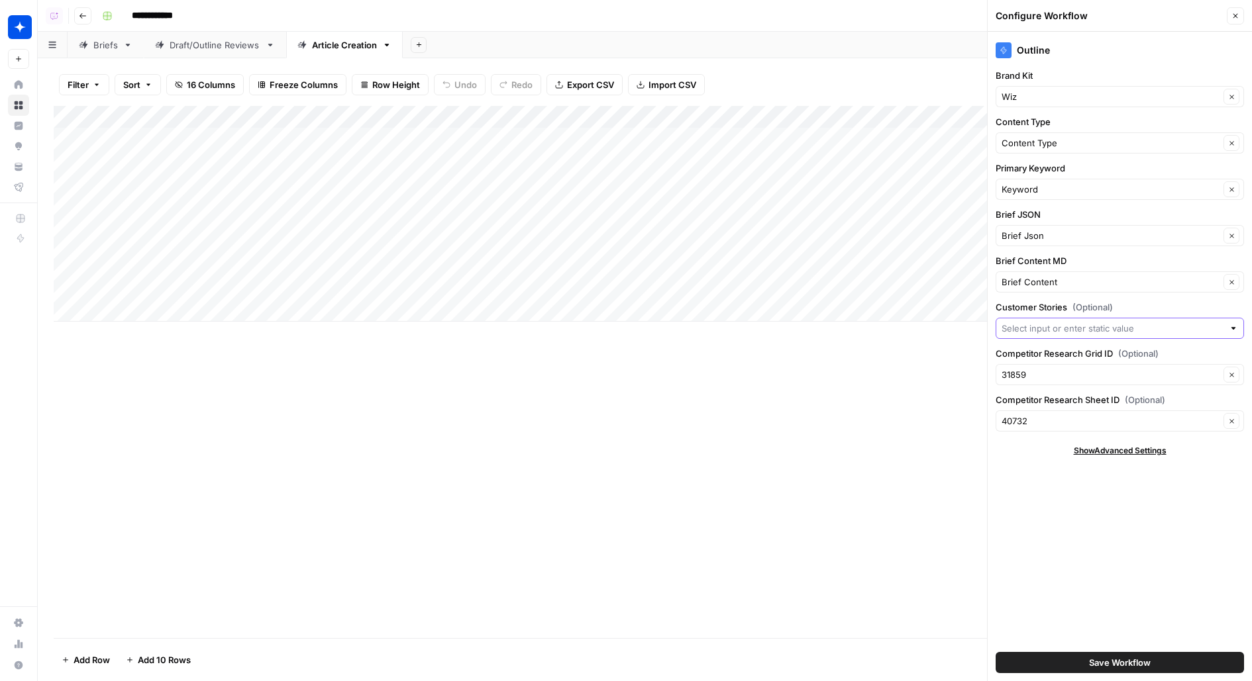
click at [1009, 322] on input "Customer Stories (Optional)" at bounding box center [1112, 328] width 222 height 13
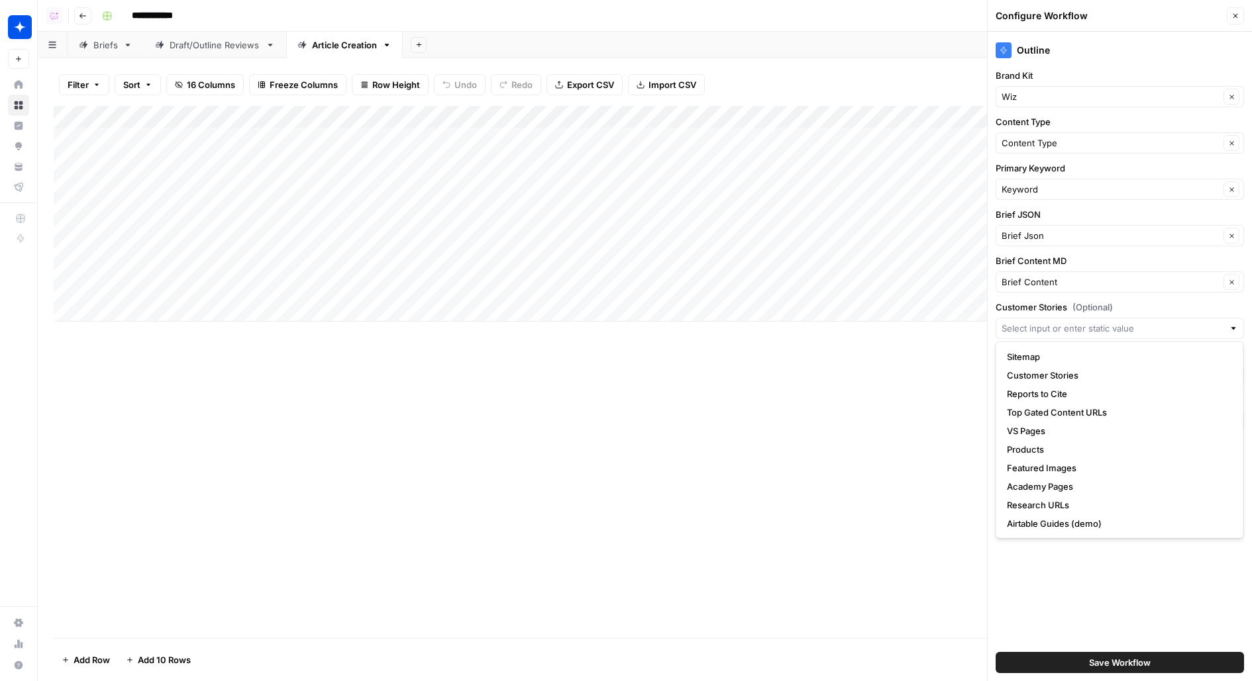
click at [1237, 327] on div at bounding box center [1232, 328] width 9 height 13
click at [1098, 301] on span "(Optional)" at bounding box center [1092, 307] width 40 height 13
click at [1098, 322] on input "Customer Stories (Optional)" at bounding box center [1112, 328] width 222 height 13
click at [1042, 374] on span "Customer Stories" at bounding box center [1117, 375] width 221 height 13
type input "Customer Stories"
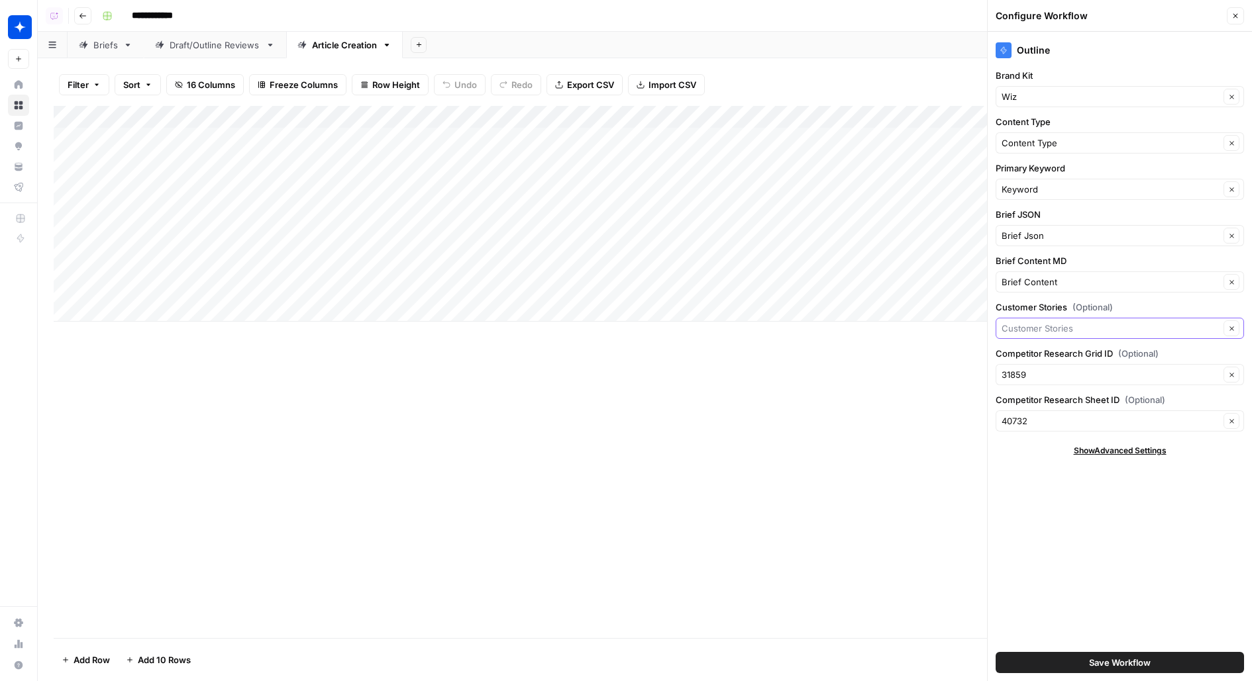
click at [1092, 324] on input "Customer Stories (Optional)" at bounding box center [1110, 328] width 218 height 13
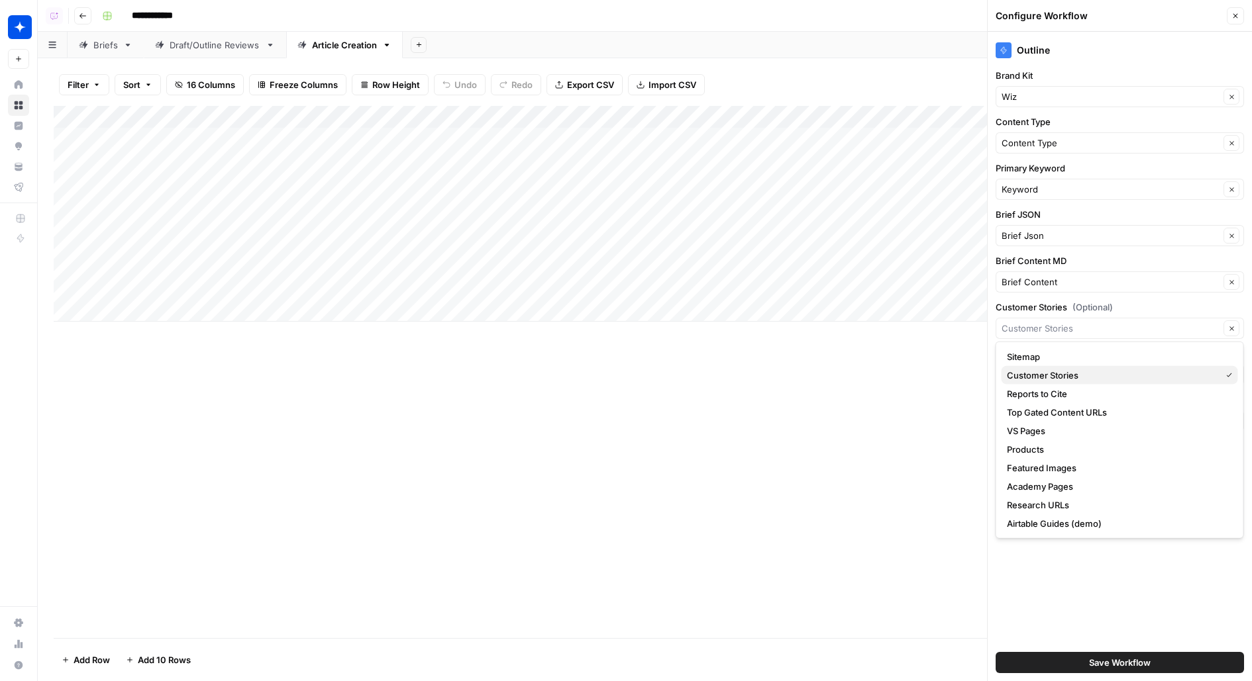
click at [1081, 381] on span "Customer Stories" at bounding box center [1111, 375] width 209 height 13
type input "Customer Stories"
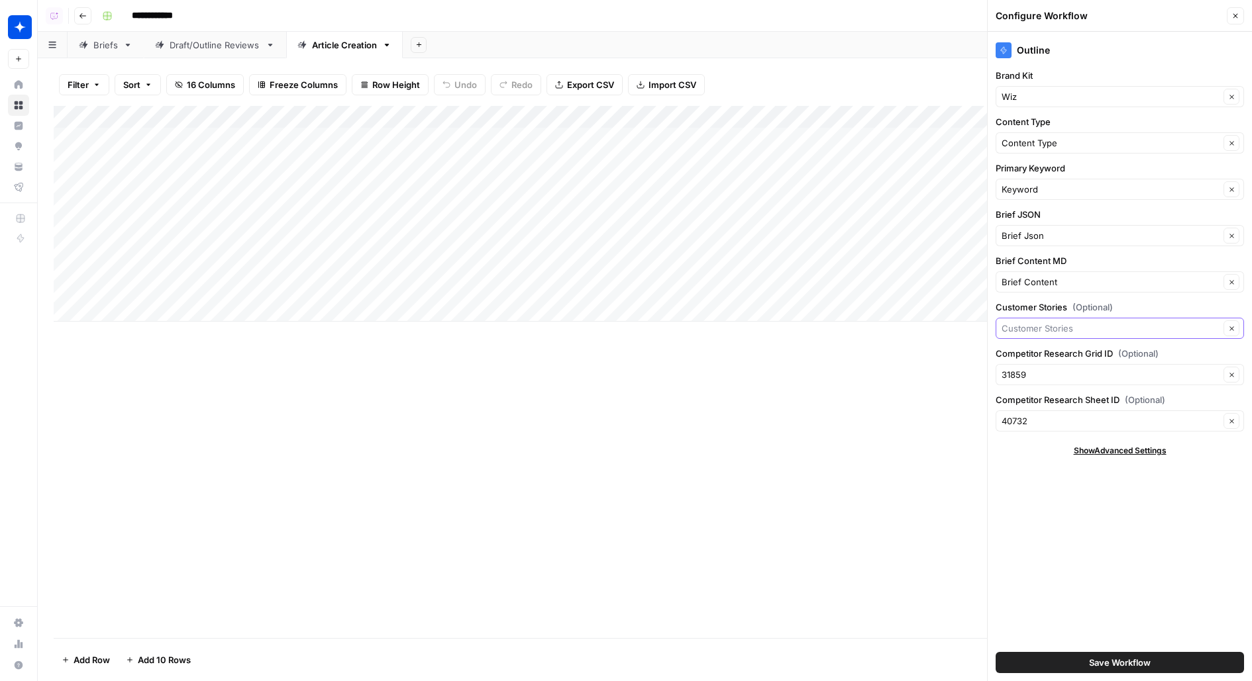
click at [1036, 324] on input "Customer Stories (Optional)" at bounding box center [1110, 328] width 218 height 13
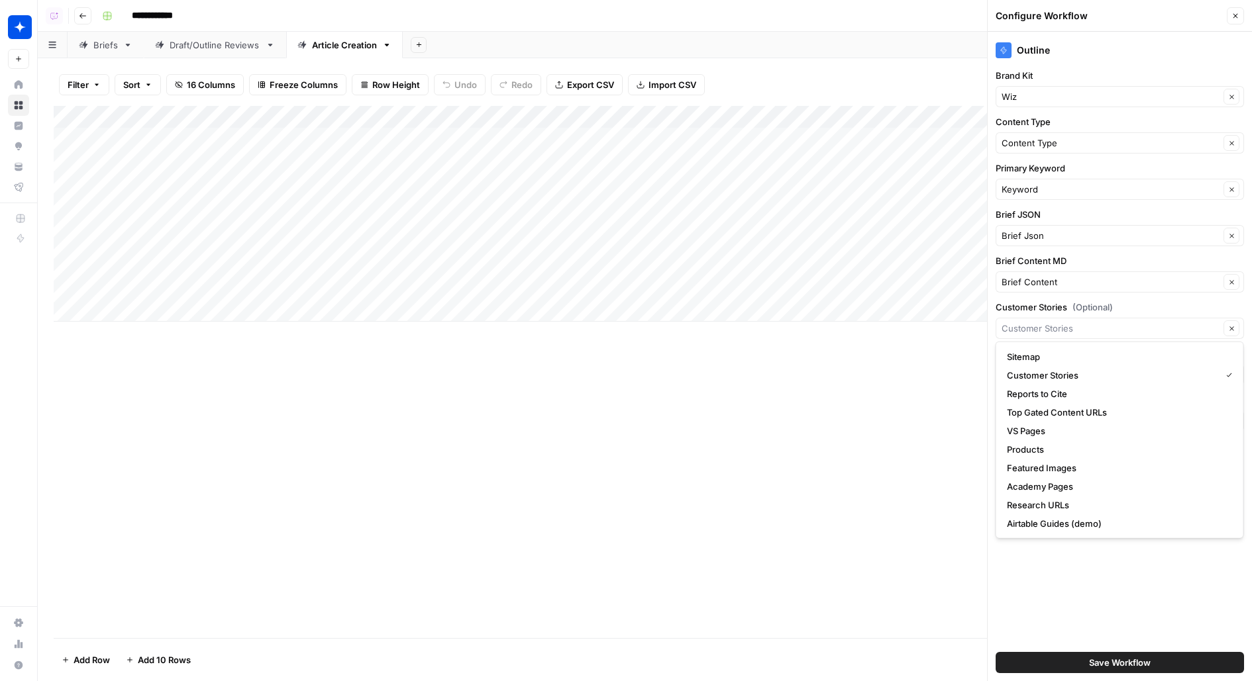
type input "Customer Stories"
click at [1034, 301] on label "Customer Stories (Optional)" at bounding box center [1119, 307] width 248 height 13
click at [1034, 322] on input "Customer Stories" at bounding box center [1110, 328] width 218 height 13
type input "Customer Stories"
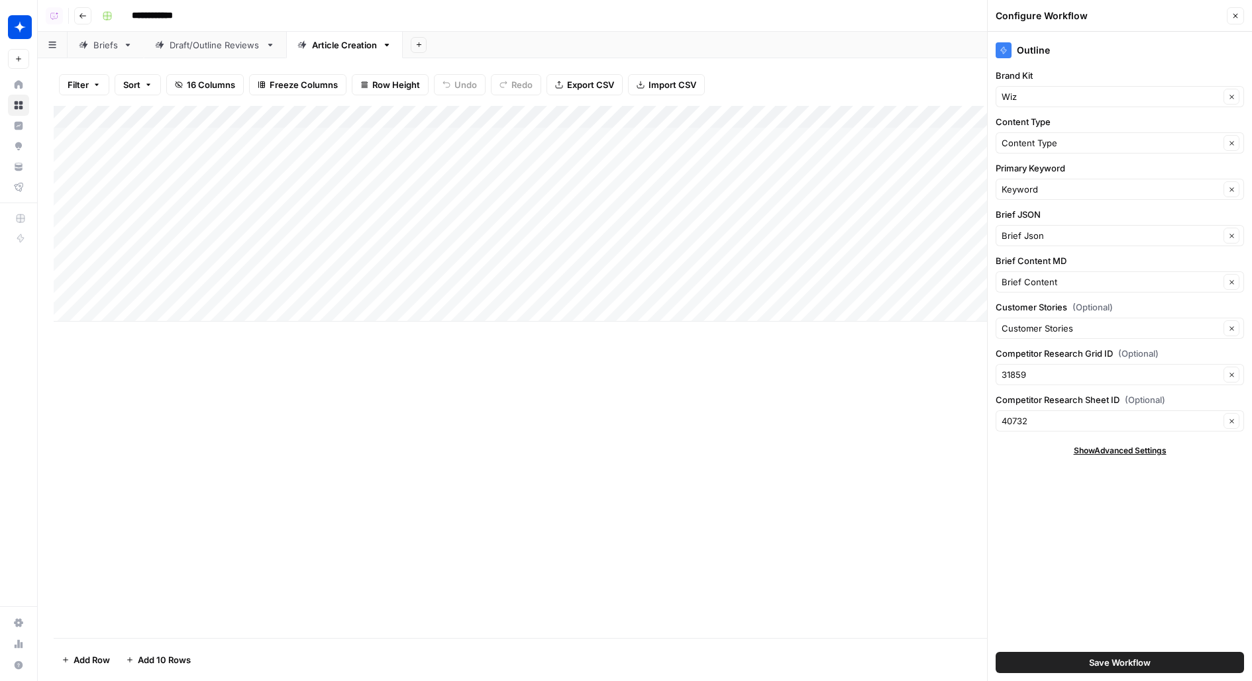
click at [1022, 642] on div "Outline Brand Kit Wiz Clear Content Type Content Type Clear Primary Keyword Key…" at bounding box center [1119, 357] width 264 height 650
click at [1023, 662] on button "Save Workflow" at bounding box center [1119, 662] width 248 height 21
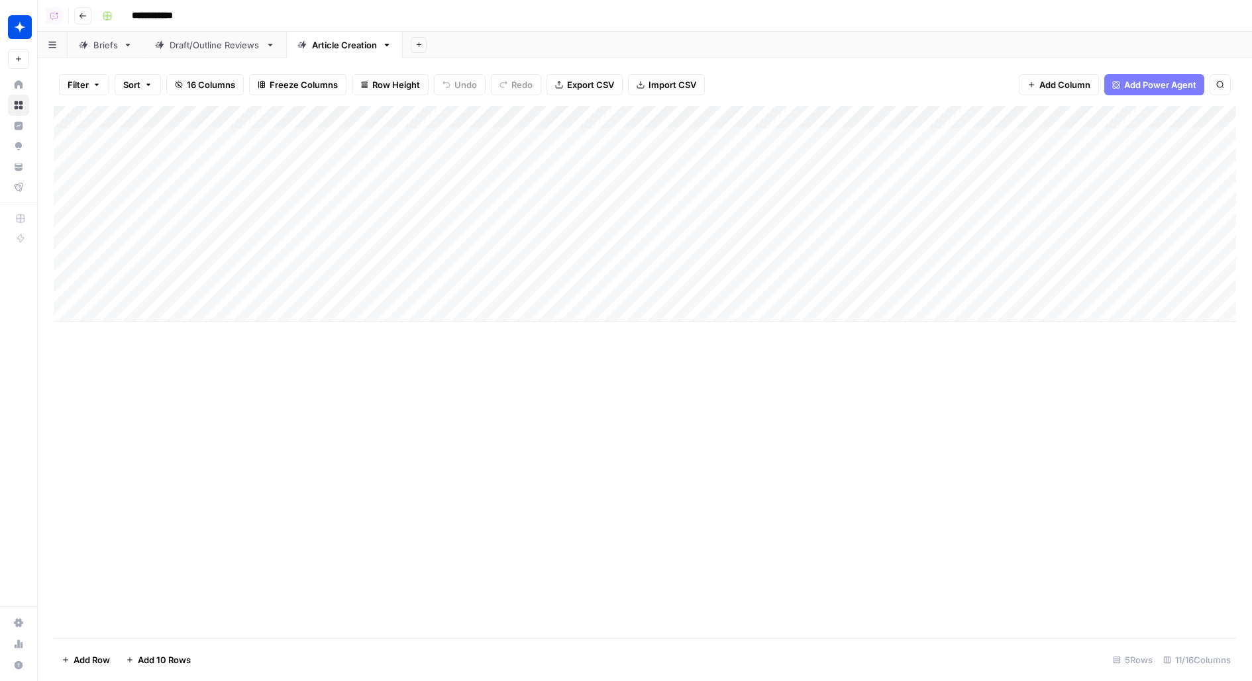
click at [703, 143] on div "Add Column" at bounding box center [645, 214] width 1182 height 216
click at [603, 137] on div "Add Column" at bounding box center [645, 214] width 1182 height 216
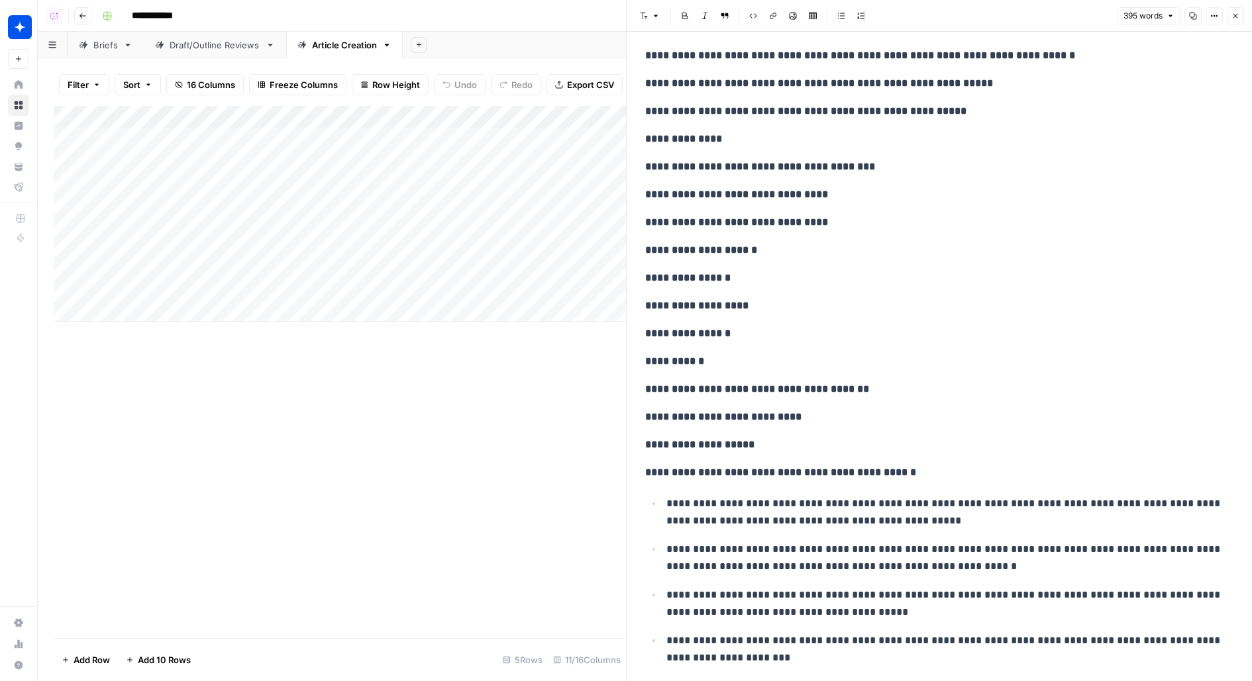
scroll to position [835, 0]
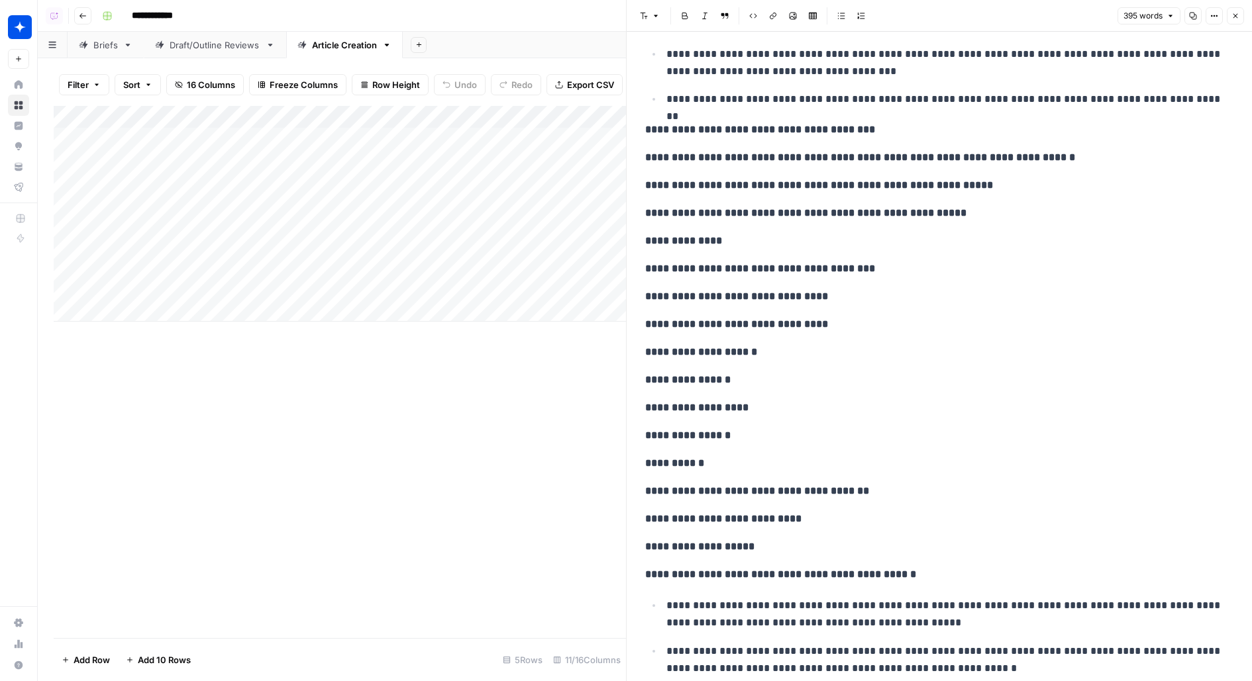
click at [1240, 17] on button "Close" at bounding box center [1234, 15] width 17 height 17
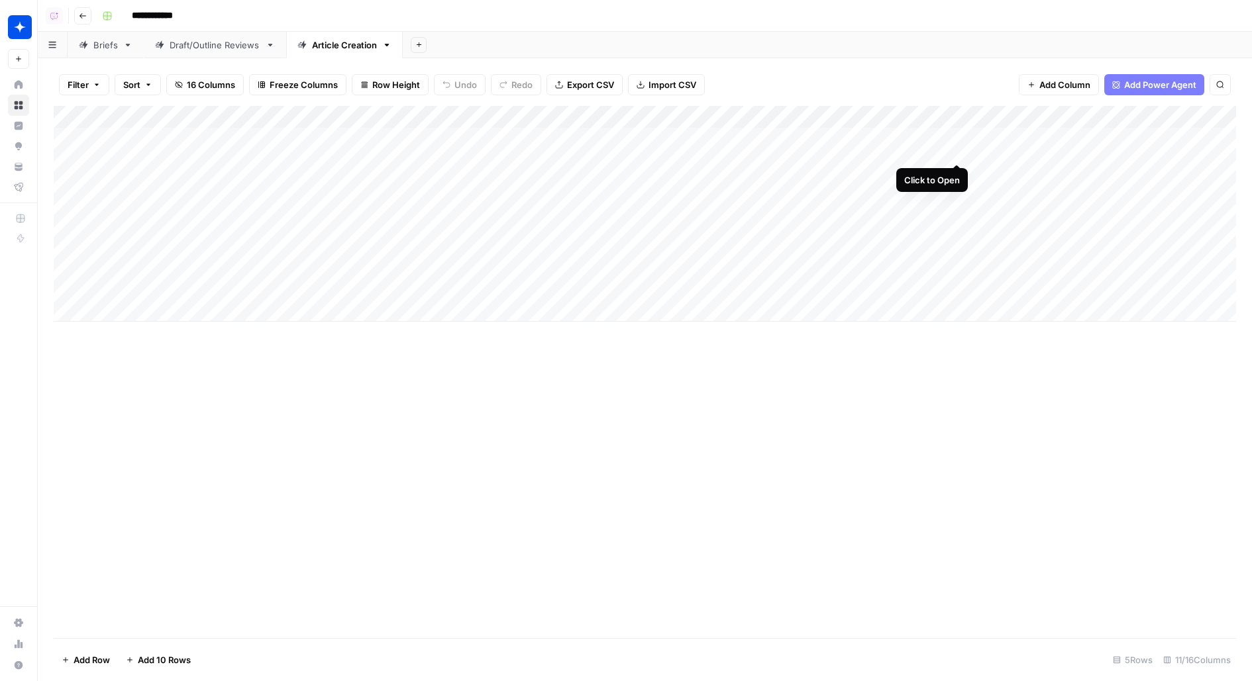
click at [956, 140] on div "Add Column" at bounding box center [645, 214] width 1182 height 216
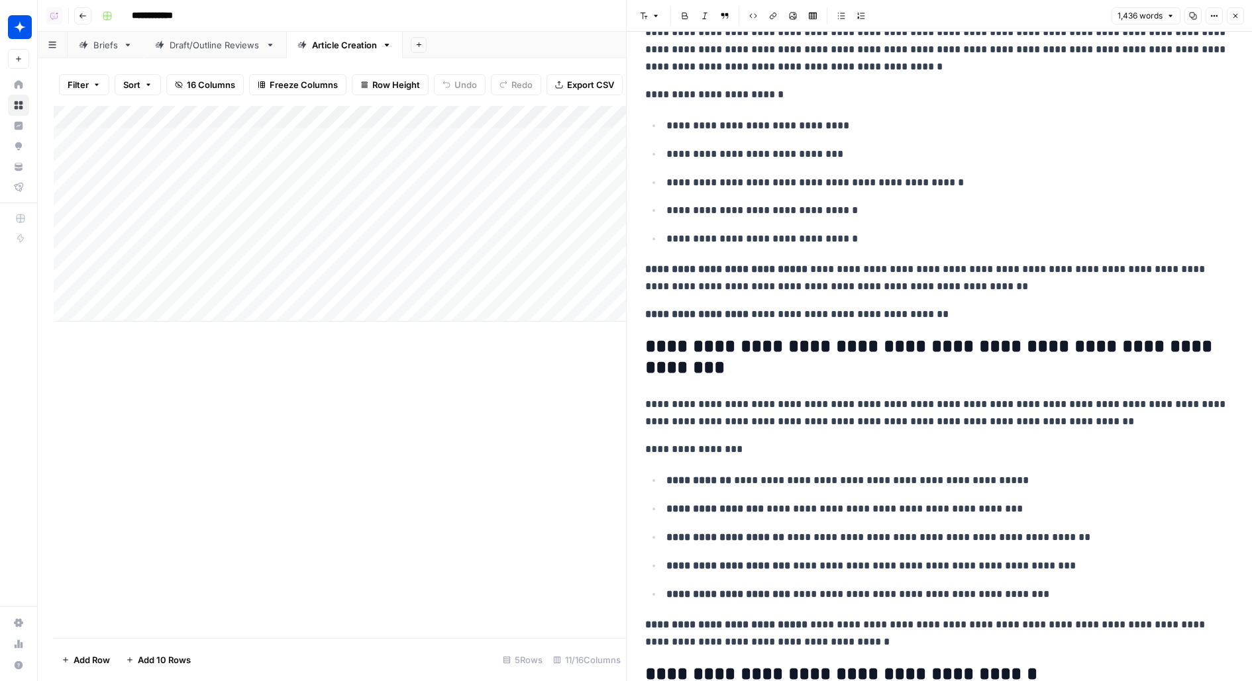
scroll to position [124, 0]
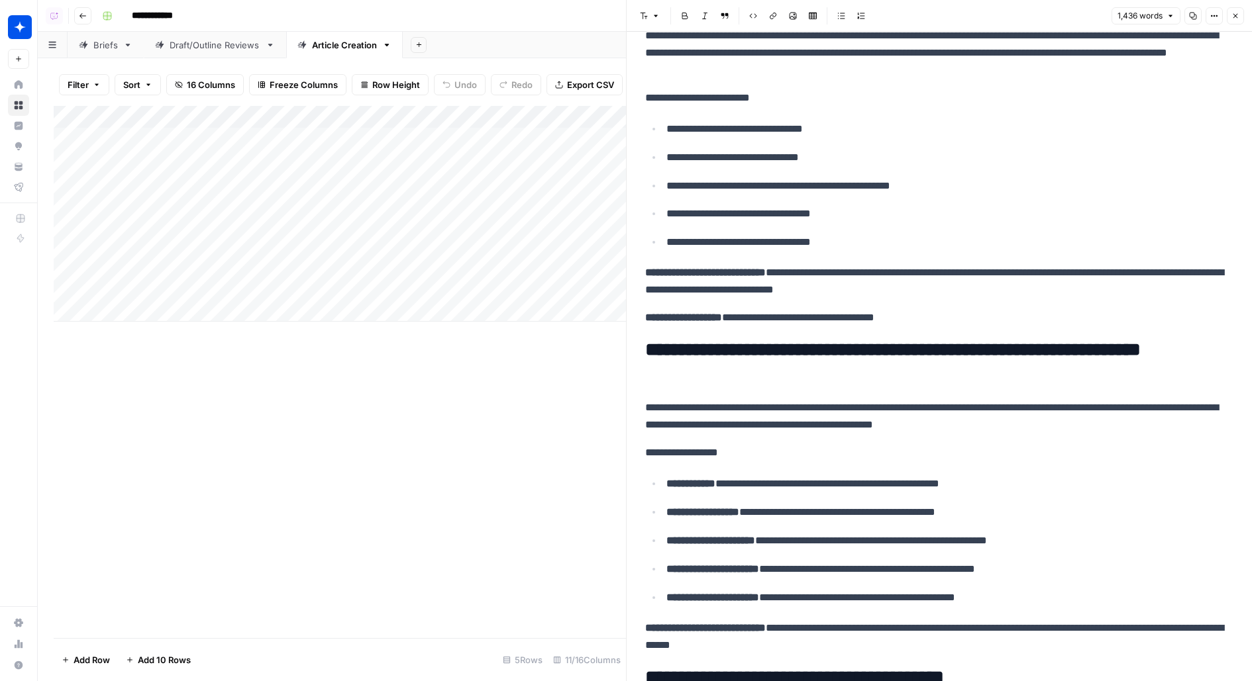
click at [603, 138] on div "Add Column" at bounding box center [340, 214] width 572 height 216
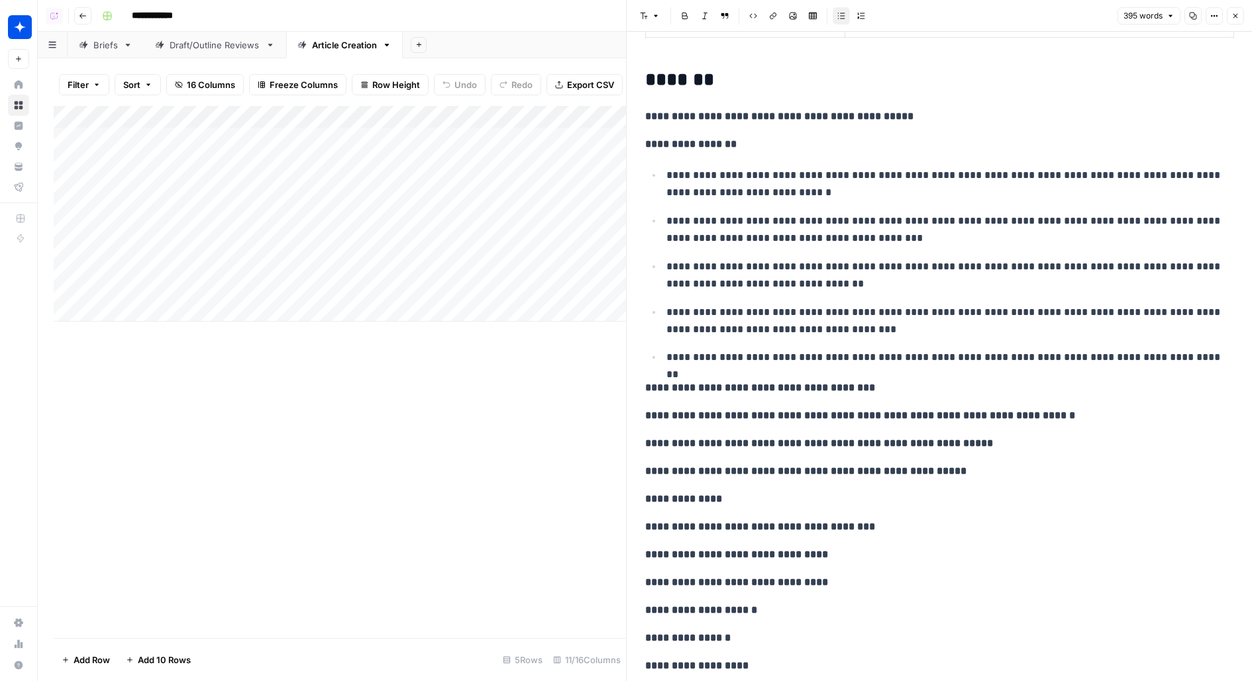
scroll to position [767, 0]
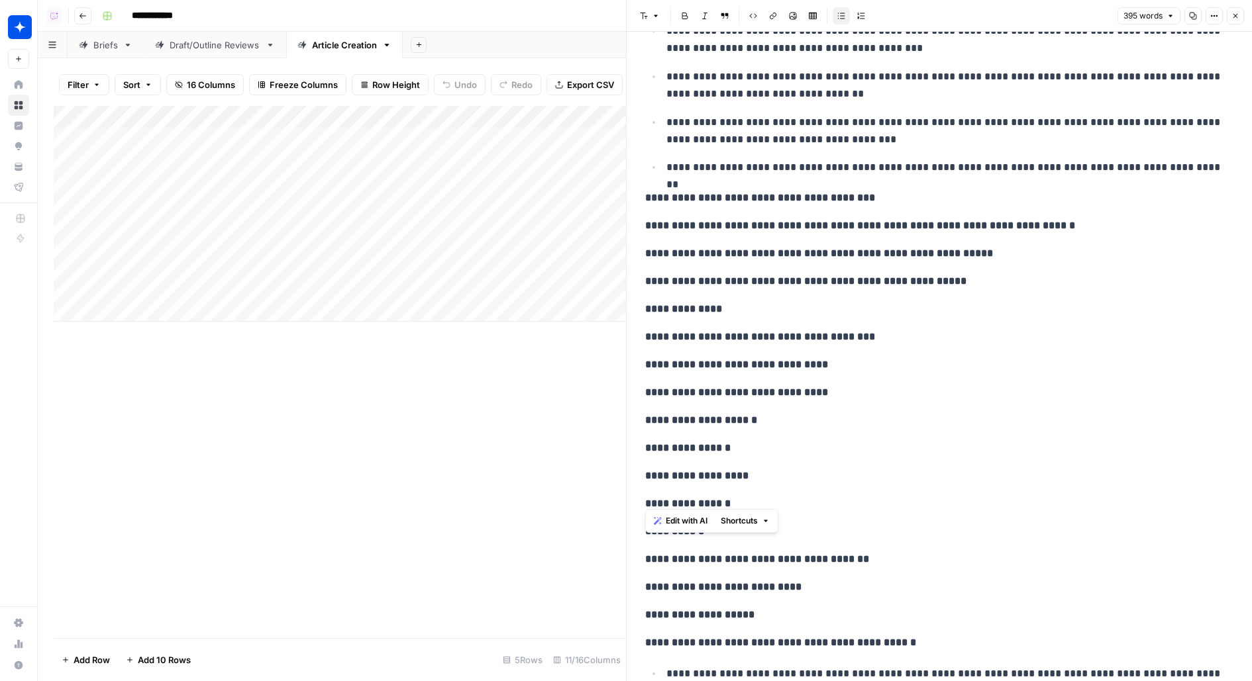
drag, startPoint x: 642, startPoint y: 304, endPoint x: 799, endPoint y: 507, distance: 255.9
click at [799, 507] on div "**********" at bounding box center [939, 154] width 604 height 1736
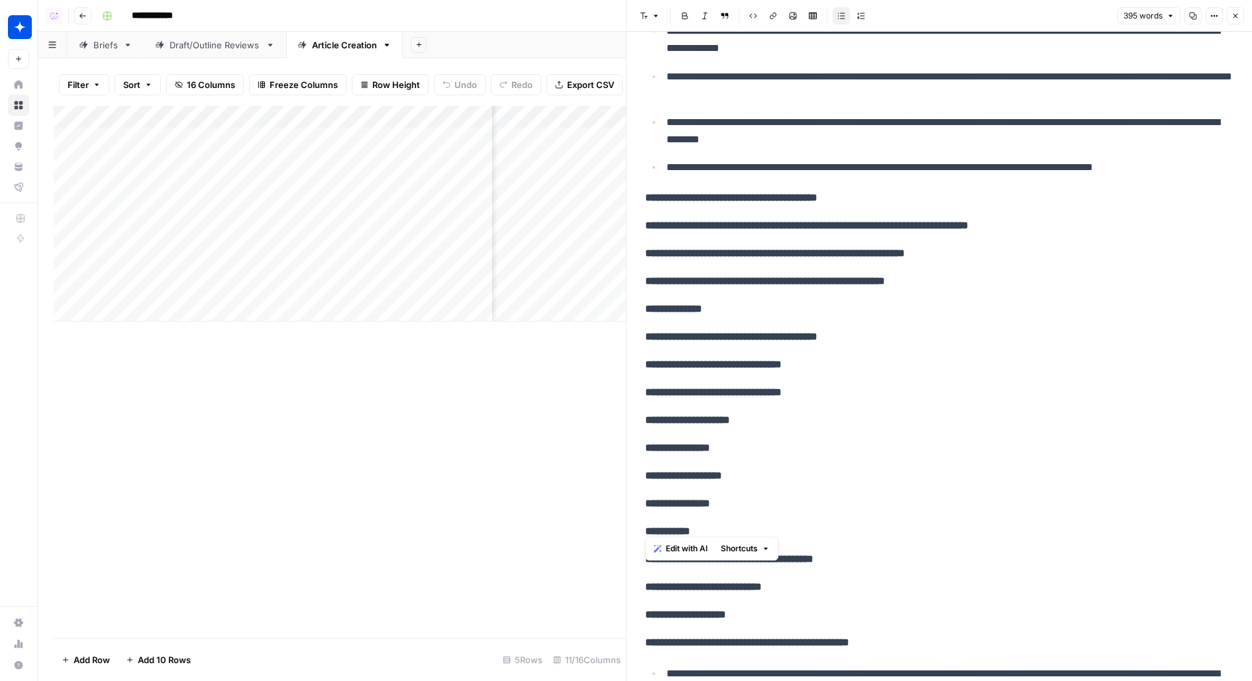
scroll to position [0, 355]
click at [604, 138] on div "Add Column" at bounding box center [340, 214] width 572 height 216
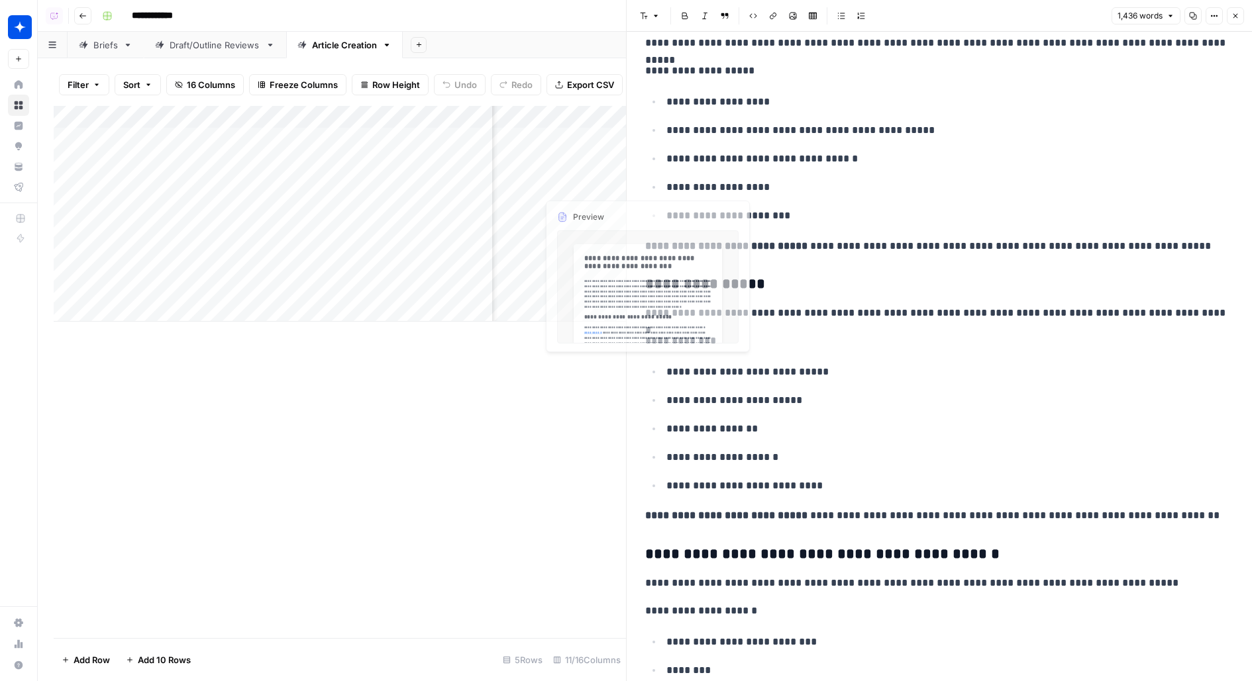
scroll to position [0, 501]
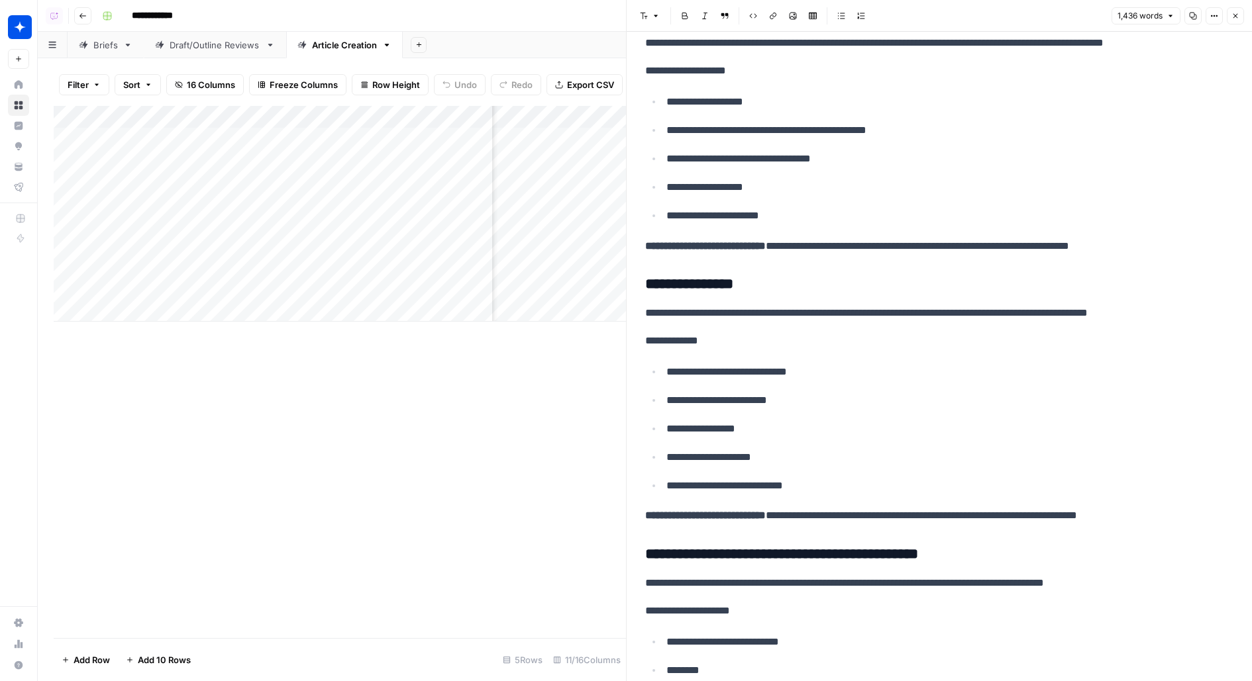
click at [573, 141] on div "Add Column" at bounding box center [340, 214] width 572 height 216
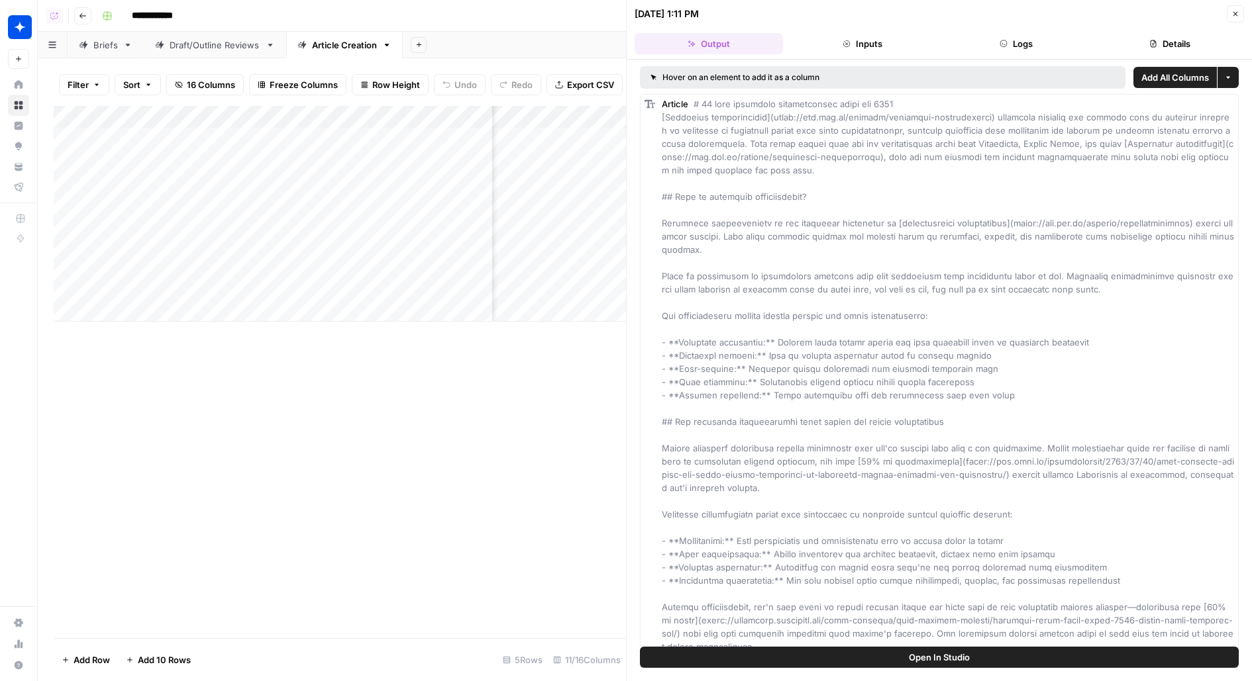
click at [1021, 39] on button "Logs" at bounding box center [1016, 43] width 148 height 21
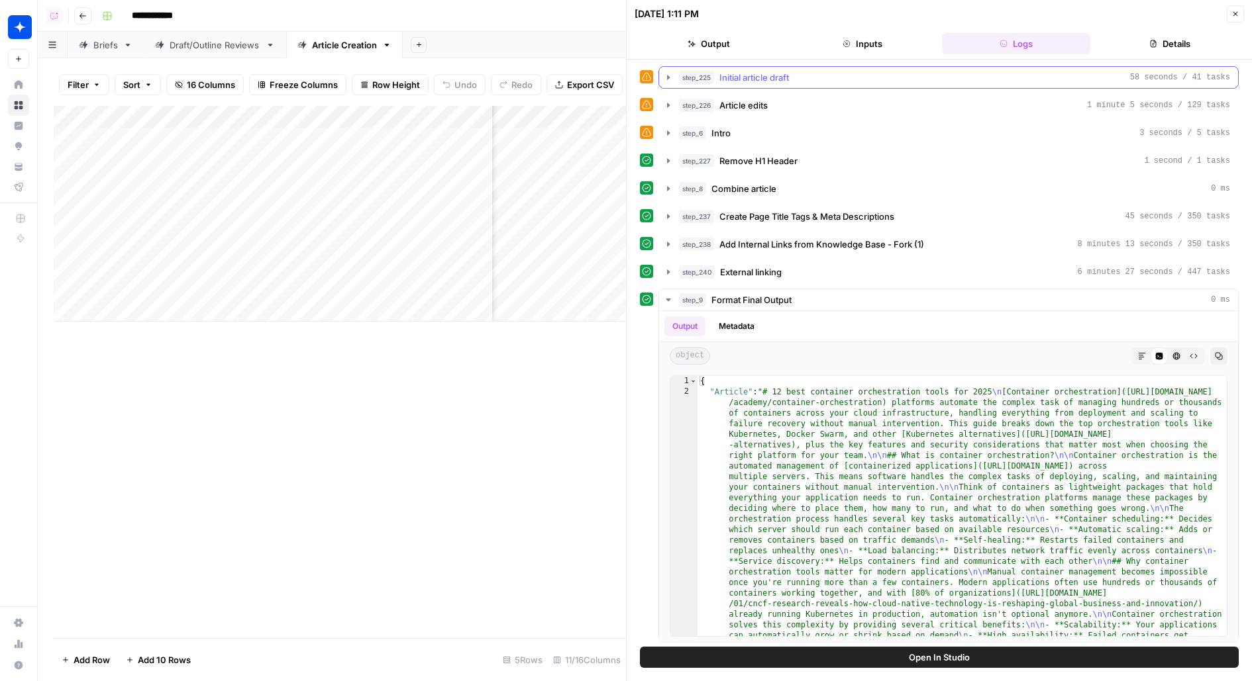
click at [936, 74] on div "step_225 Initial article draft 58 seconds / 41 tasks" at bounding box center [954, 77] width 551 height 13
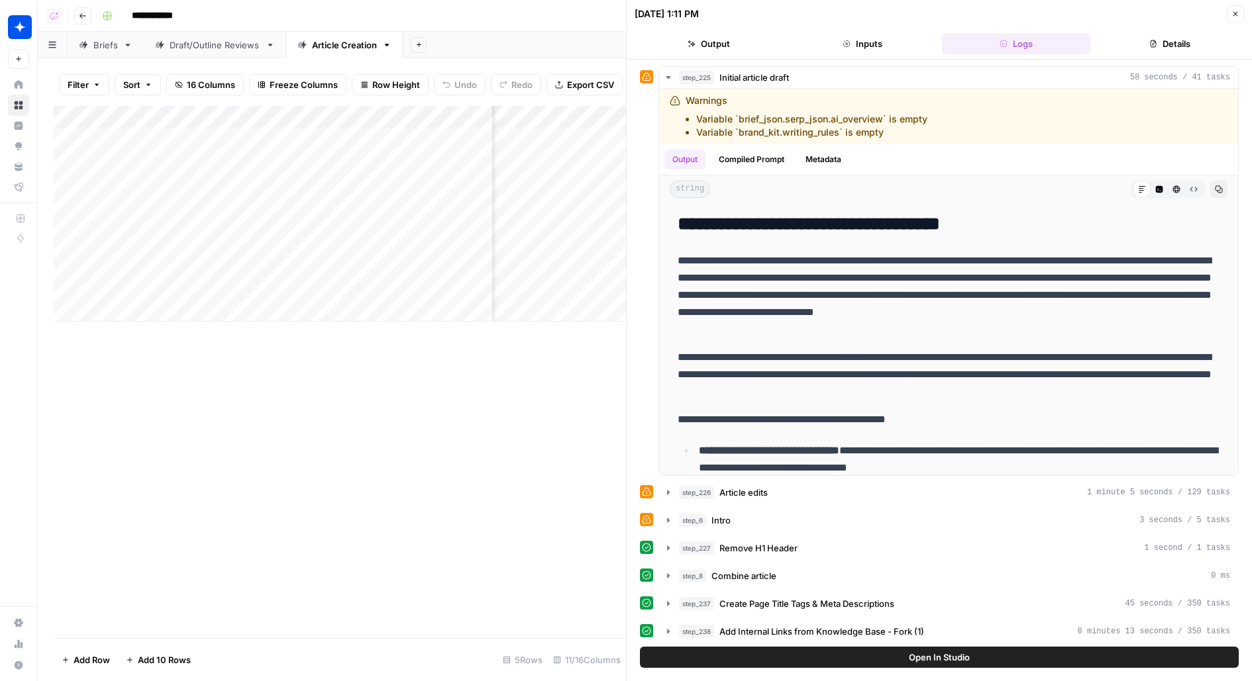
scroll to position [0, 309]
click at [515, 138] on div "Add Column" at bounding box center [340, 214] width 572 height 216
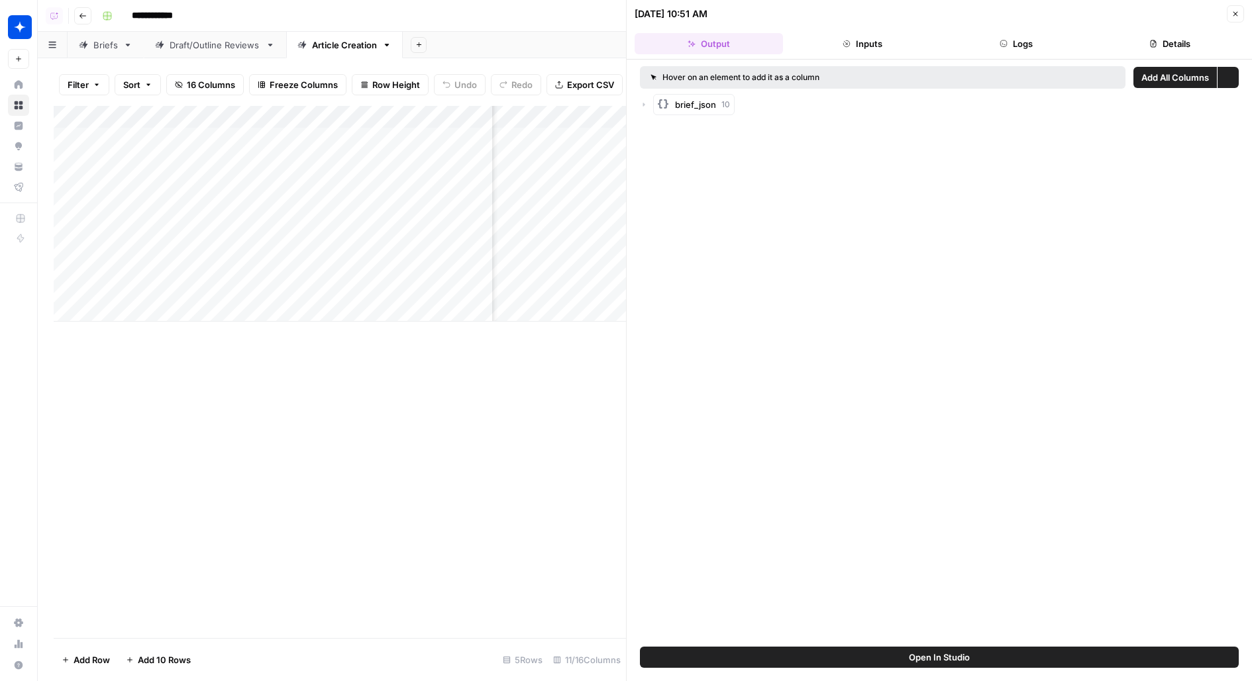
click at [1052, 49] on button "Logs" at bounding box center [1016, 43] width 148 height 21
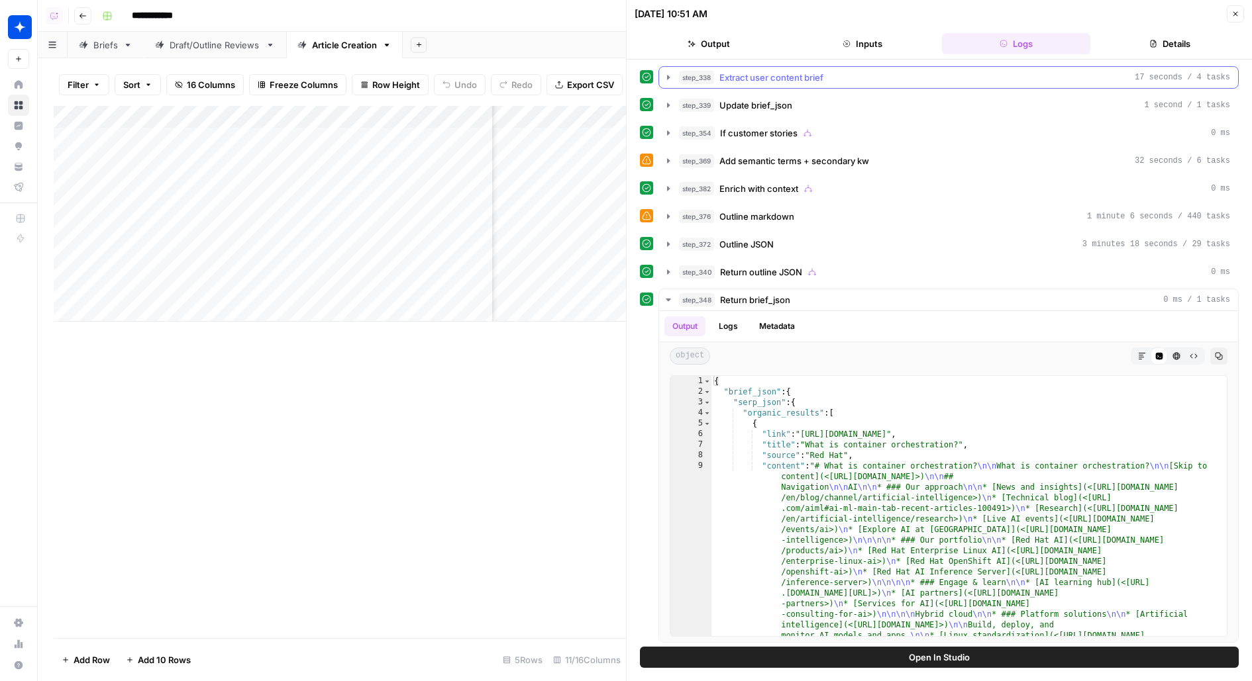
click at [920, 83] on div "step_338 Extract user content brief 17 seconds / 4 tasks" at bounding box center [954, 77] width 551 height 13
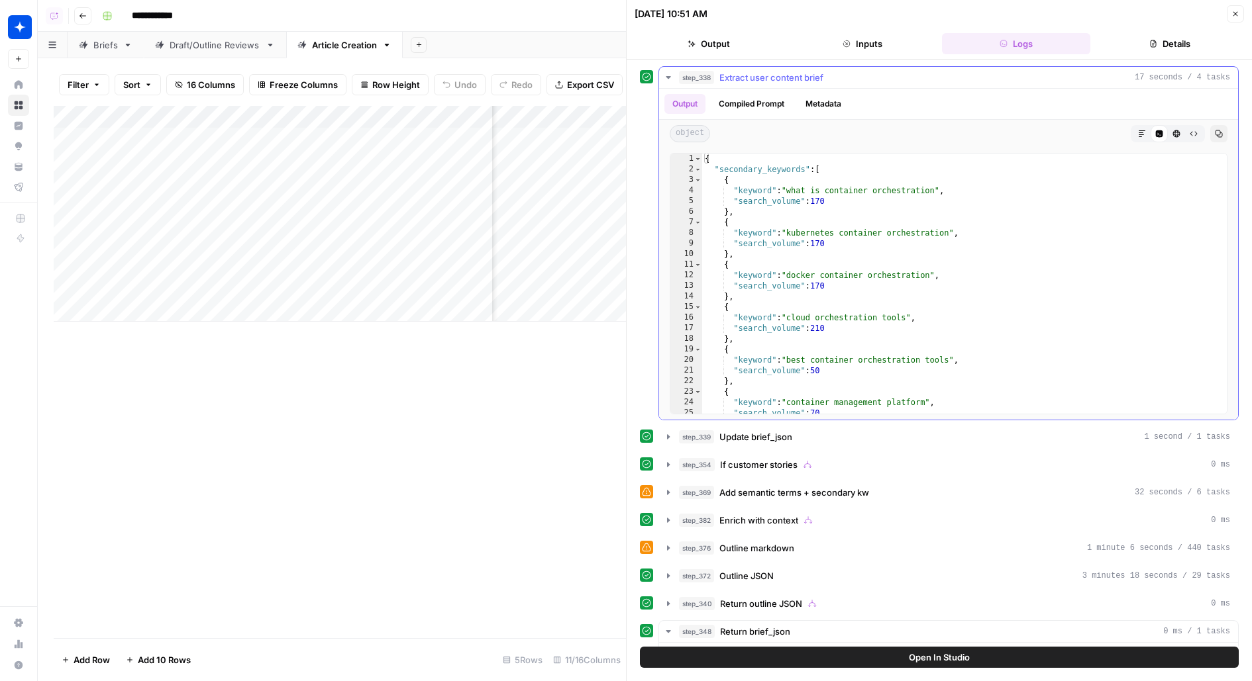
click at [922, 83] on button "step_338 Extract user content brief 17 seconds / 4 tasks" at bounding box center [948, 77] width 579 height 21
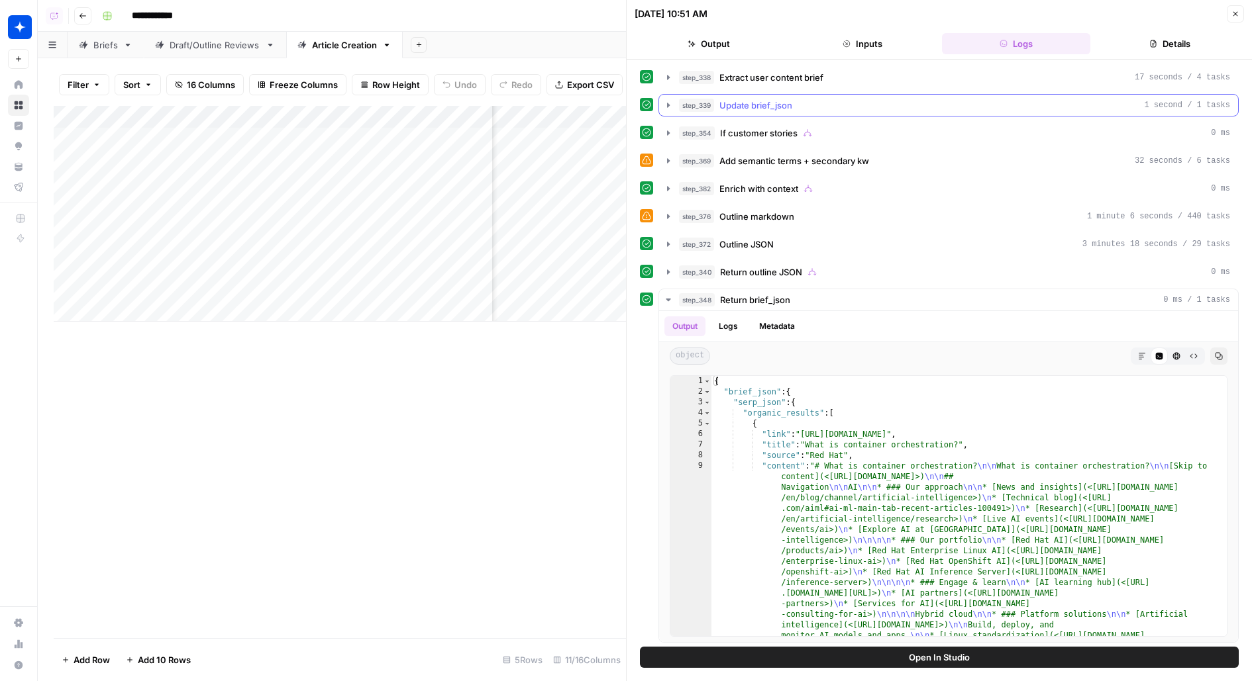
click at [920, 111] on button "step_339 Update brief_json 1 second / 1 tasks" at bounding box center [948, 105] width 579 height 21
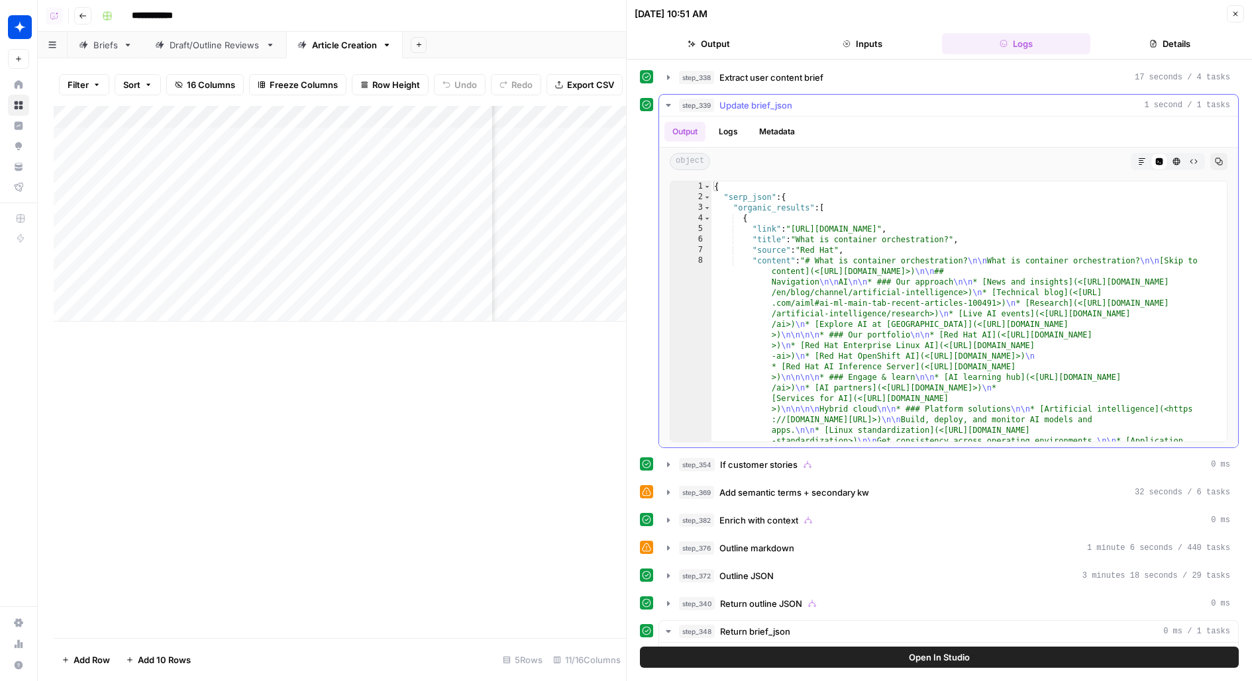
click at [920, 111] on button "step_339 Update brief_json 1 second / 1 tasks" at bounding box center [948, 105] width 579 height 21
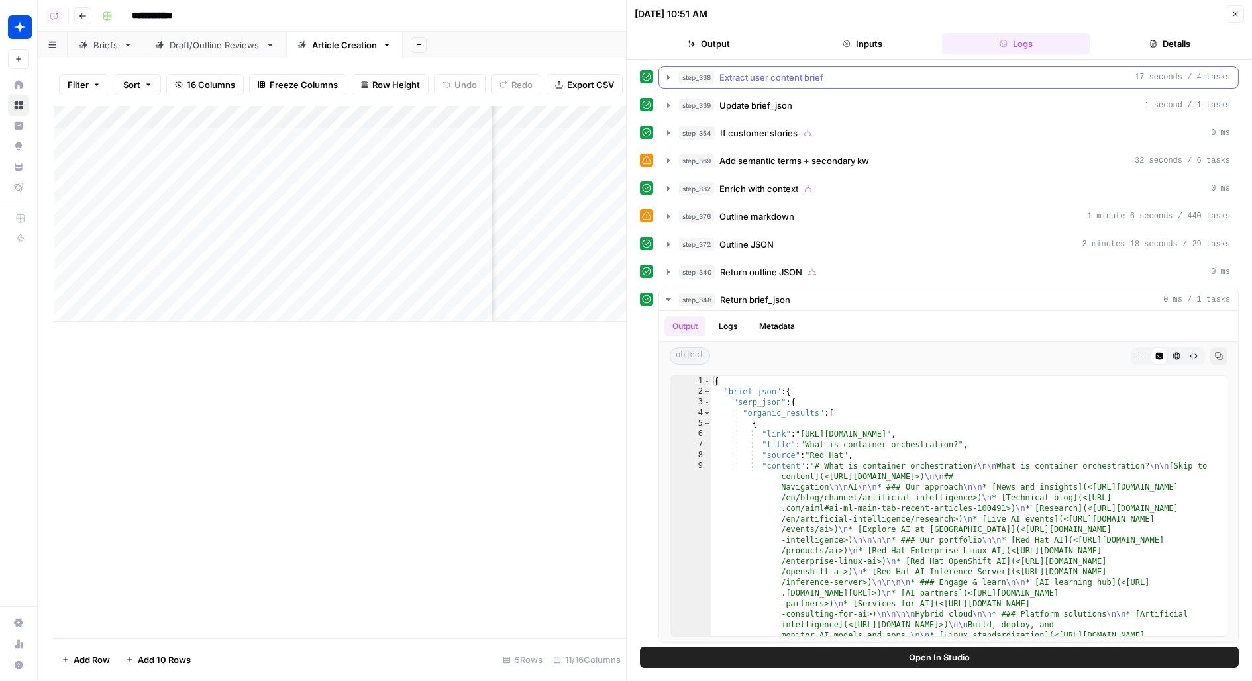
click at [911, 68] on button "step_338 Extract user content brief 17 seconds / 4 tasks" at bounding box center [948, 77] width 579 height 21
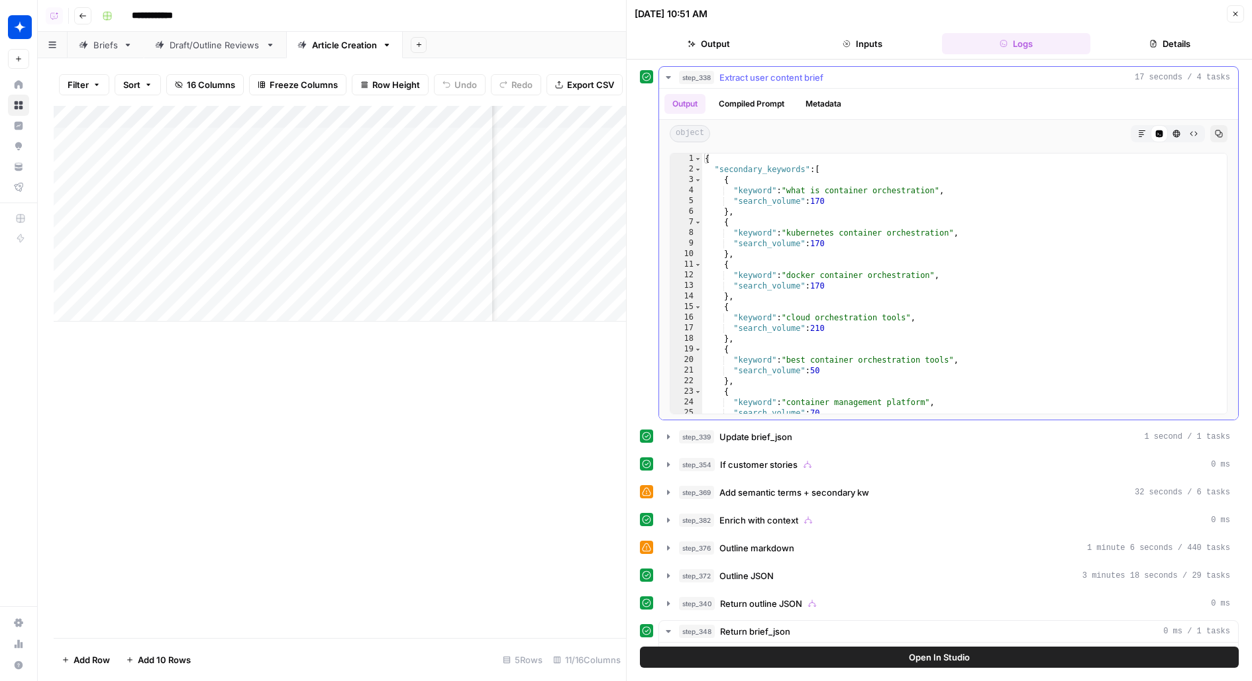
click at [912, 68] on button "step_338 Extract user content brief 17 seconds / 4 tasks" at bounding box center [948, 77] width 579 height 21
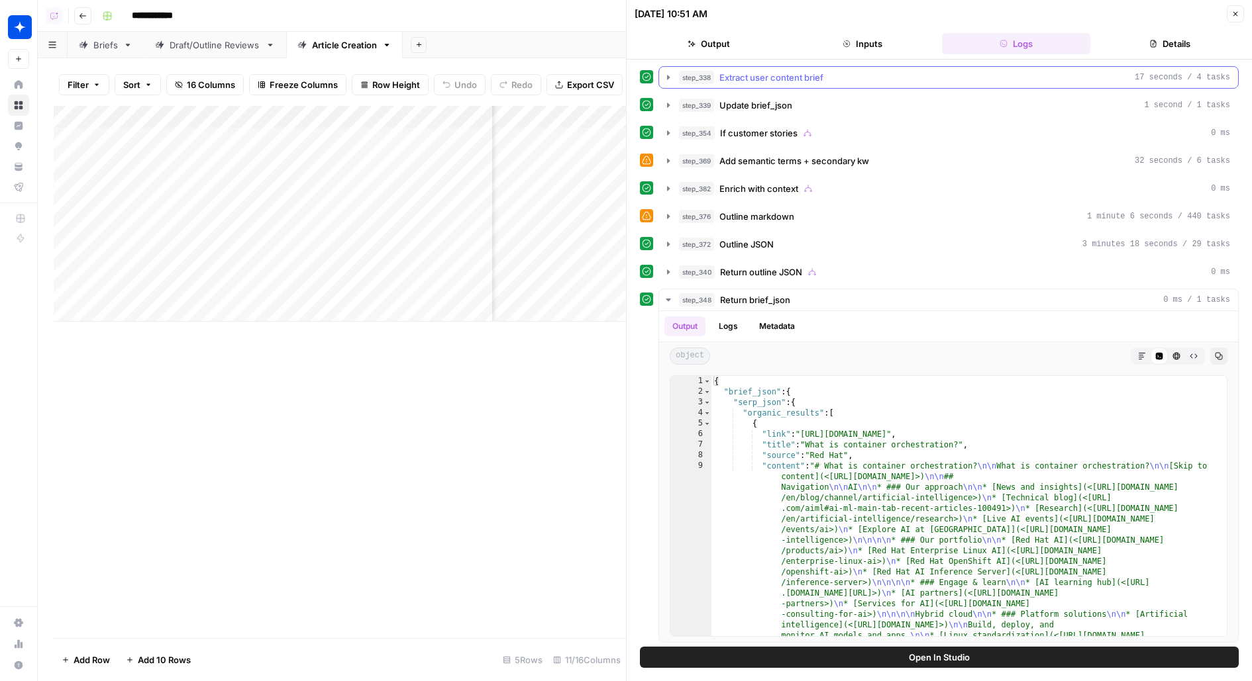
click at [911, 74] on div "step_338 Extract user content brief 17 seconds / 4 tasks" at bounding box center [954, 77] width 551 height 13
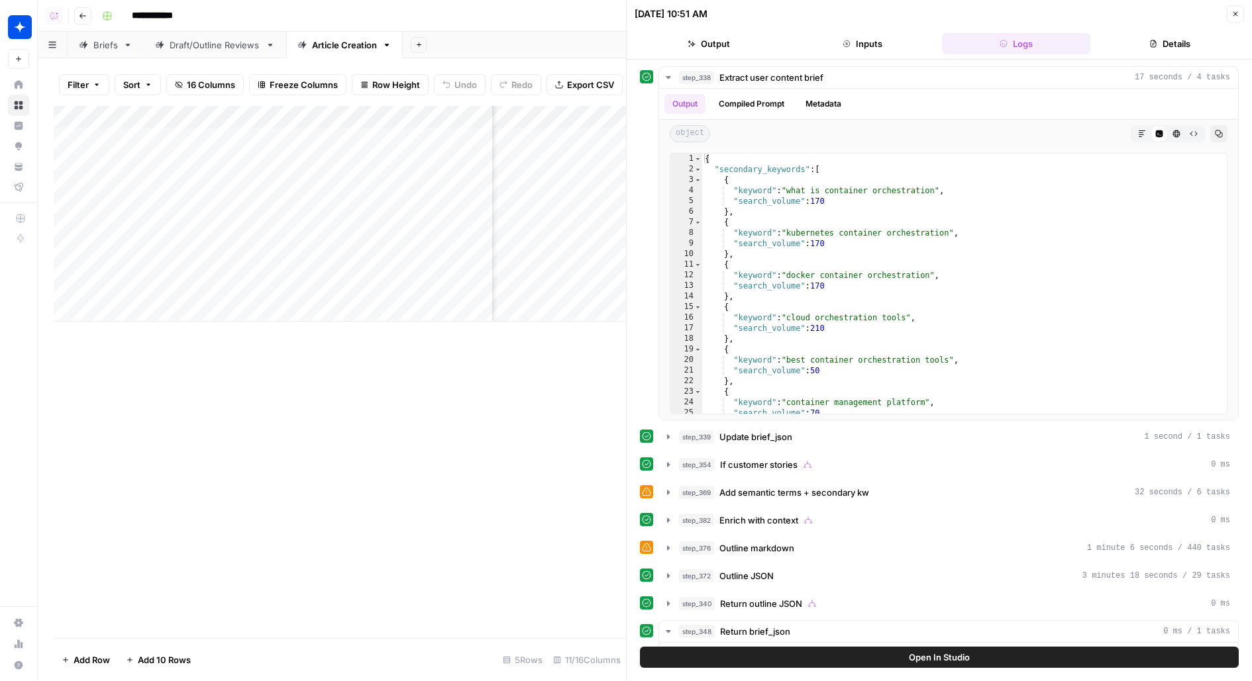
click at [815, 474] on div "step_338 Extract user content brief 17 seconds / 4 tasks Output Compiled Prompt…" at bounding box center [939, 520] width 599 height 909
type textarea "**********"
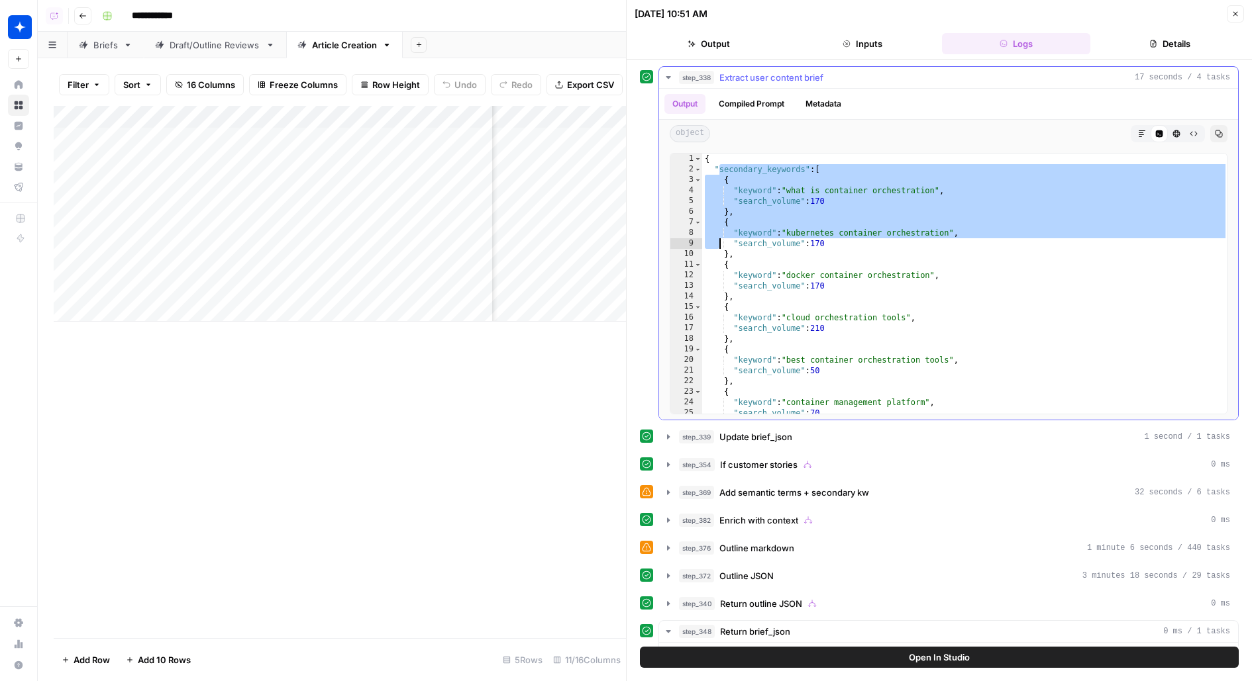
drag, startPoint x: 717, startPoint y: 172, endPoint x: 756, endPoint y: 497, distance: 328.1
click at [756, 497] on div "**********" at bounding box center [939, 520] width 599 height 909
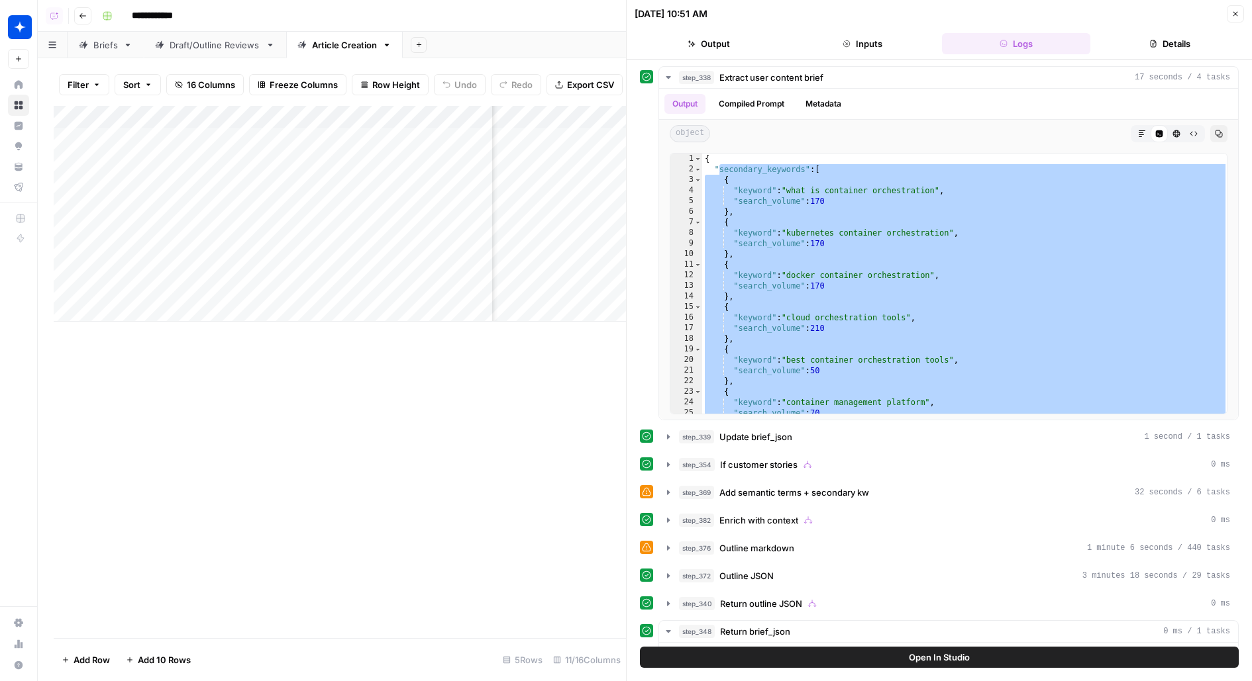
click at [862, 49] on button "Inputs" at bounding box center [862, 43] width 148 height 21
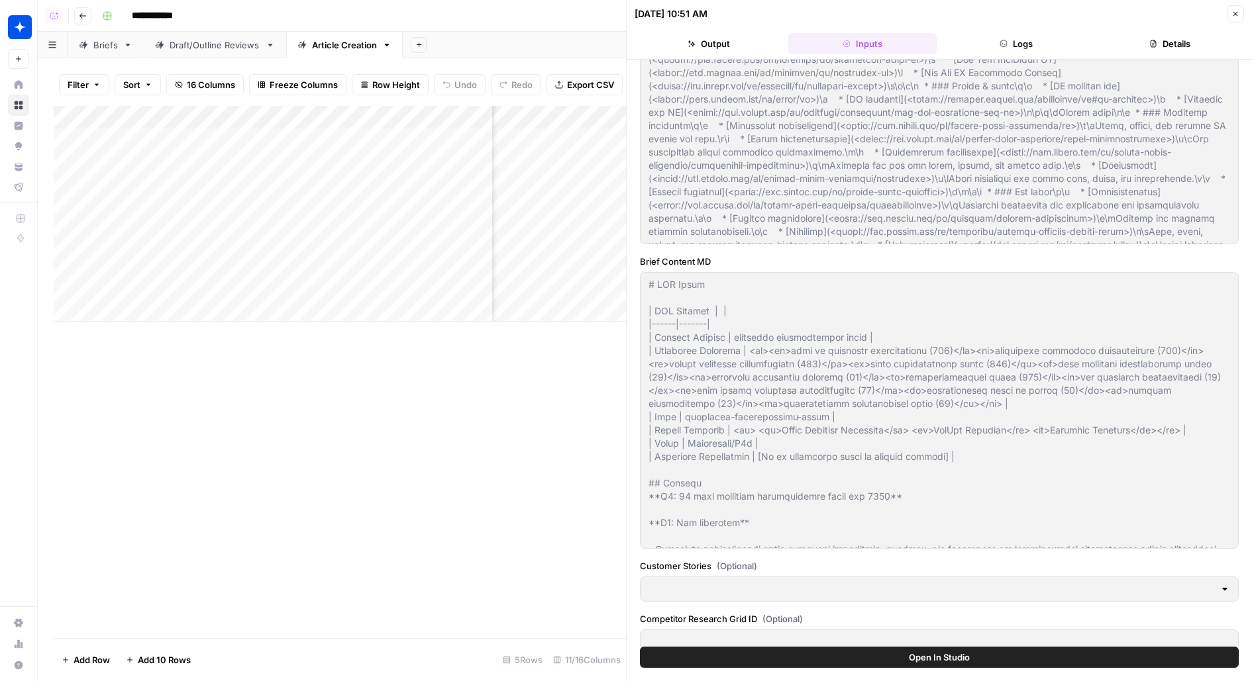
scroll to position [338, 0]
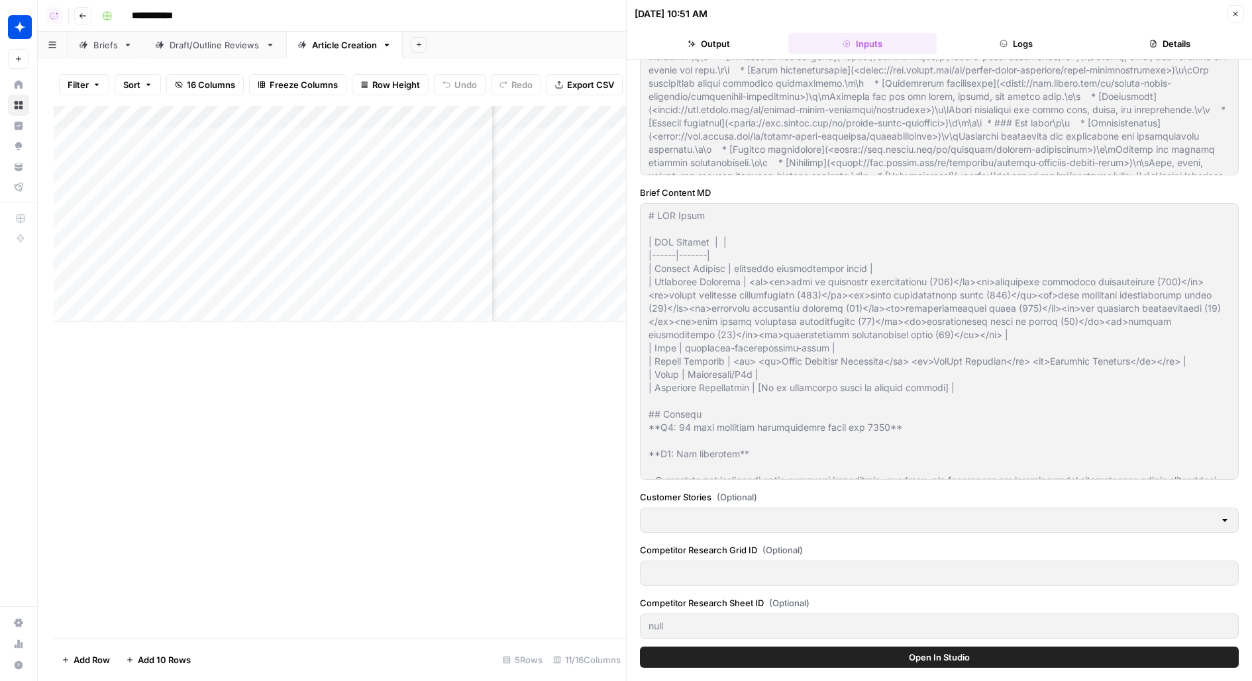
click at [513, 124] on div "Add Column" at bounding box center [340, 214] width 572 height 216
click at [497, 246] on span "Edit Workflow" at bounding box center [506, 246] width 116 height 13
click at [531, 133] on div "Add Column" at bounding box center [340, 214] width 572 height 216
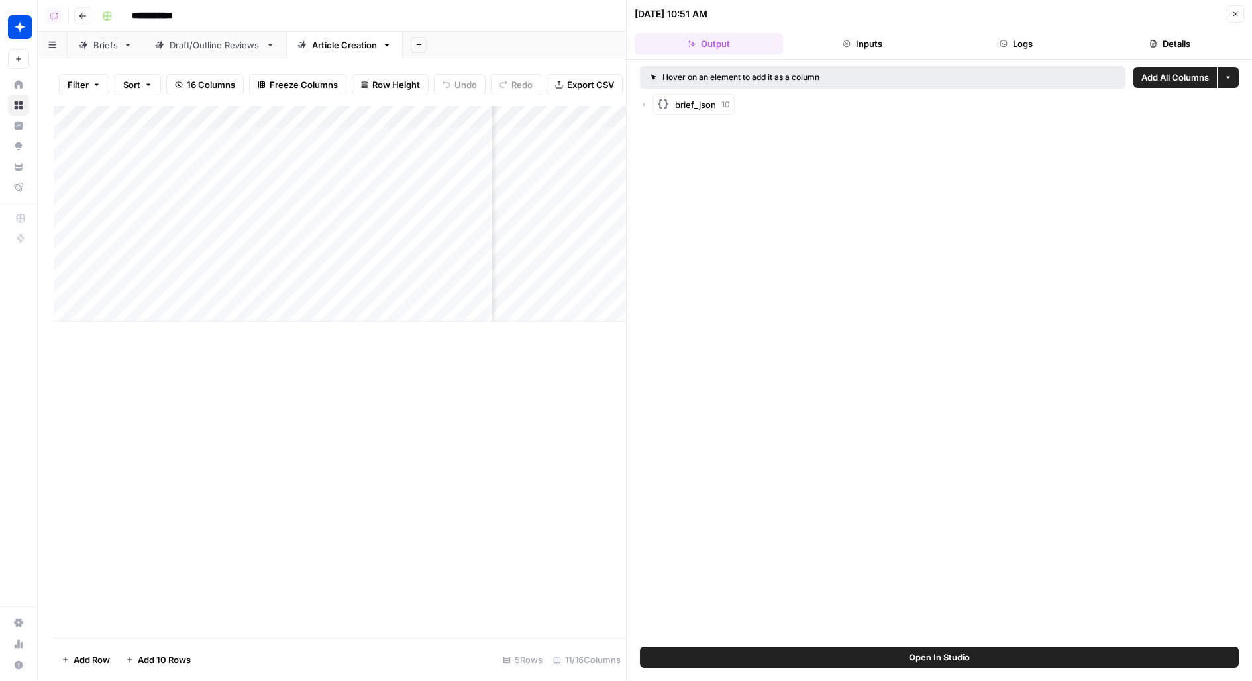
click at [660, 657] on button "Open In Studio" at bounding box center [939, 657] width 599 height 21
click at [442, 124] on div "Add Column" at bounding box center [340, 214] width 572 height 216
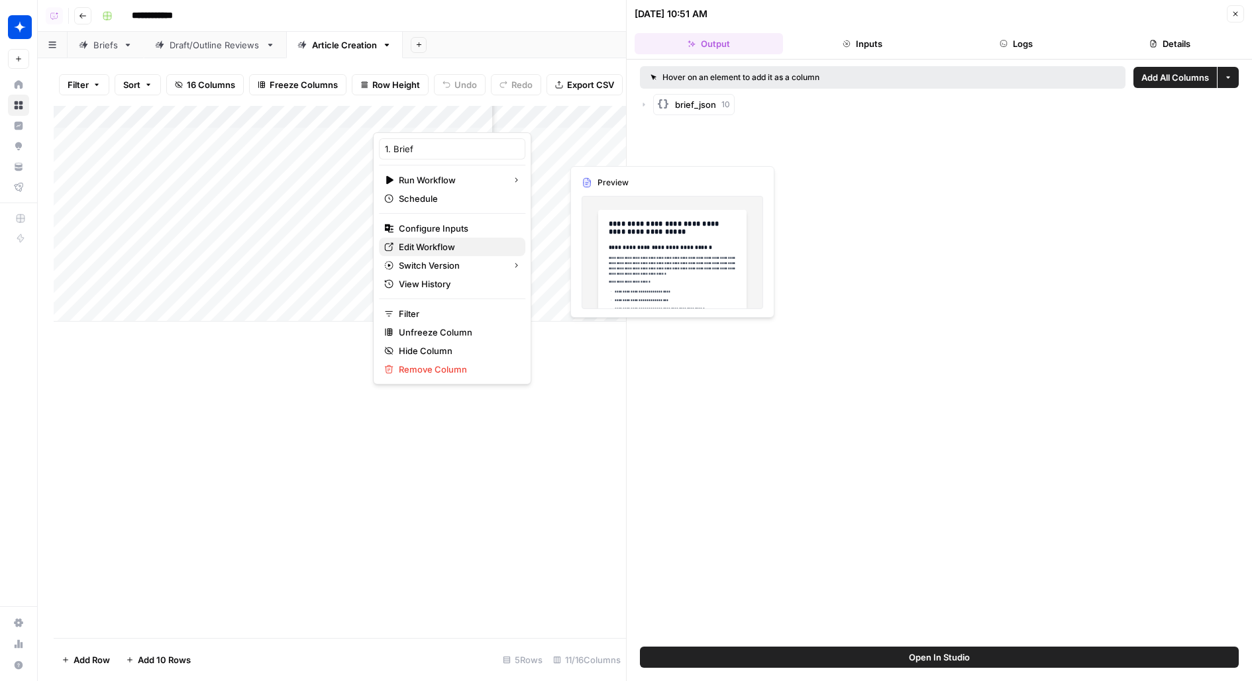
click at [446, 244] on span "Edit Workflow" at bounding box center [457, 246] width 116 height 13
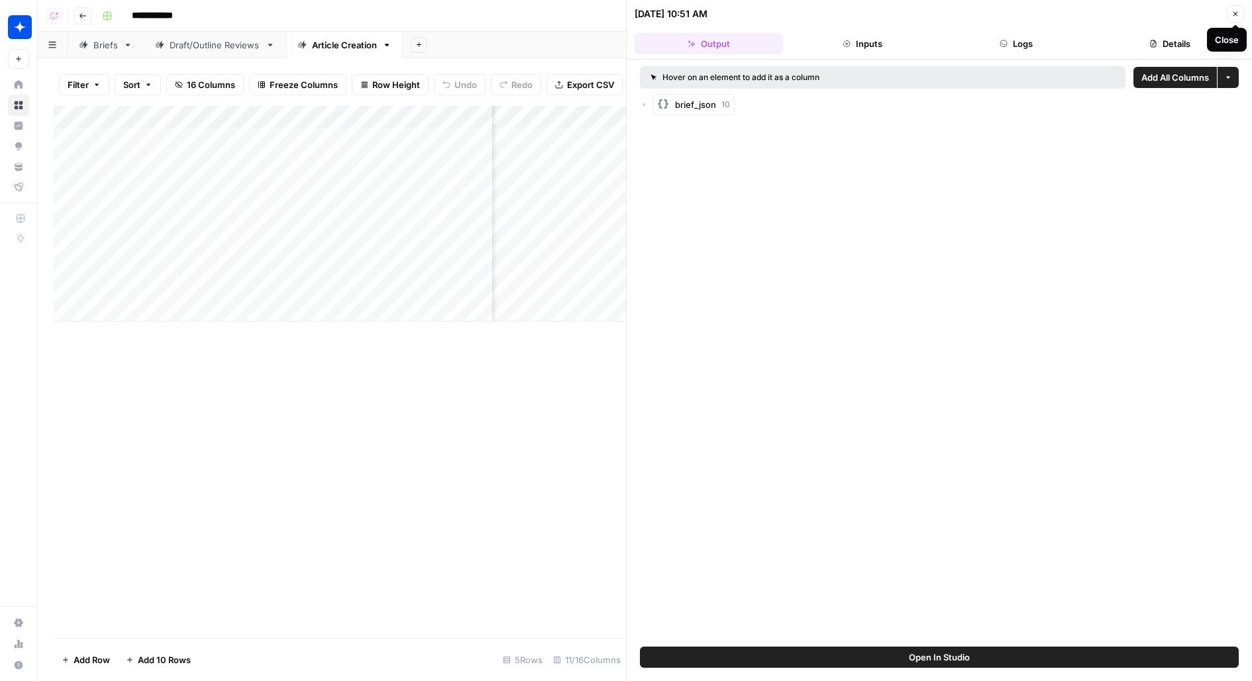
click at [1234, 17] on icon "button" at bounding box center [1235, 14] width 8 height 8
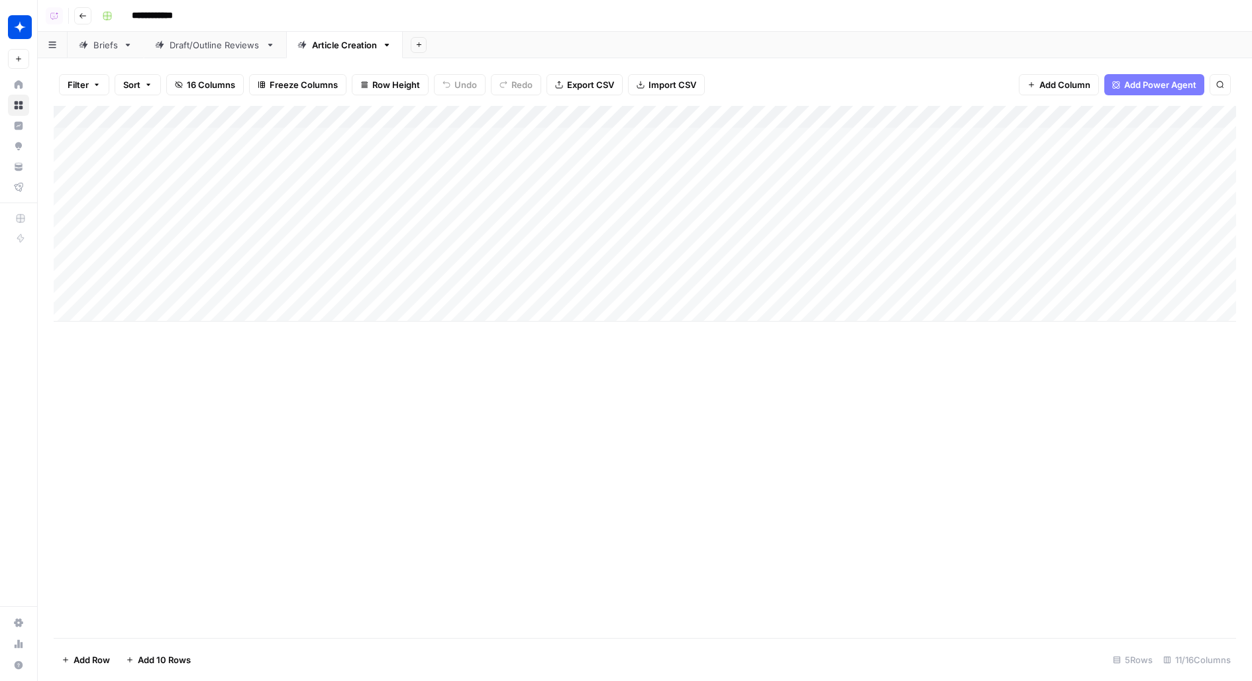
click at [601, 137] on div "Add Column" at bounding box center [645, 214] width 1182 height 216
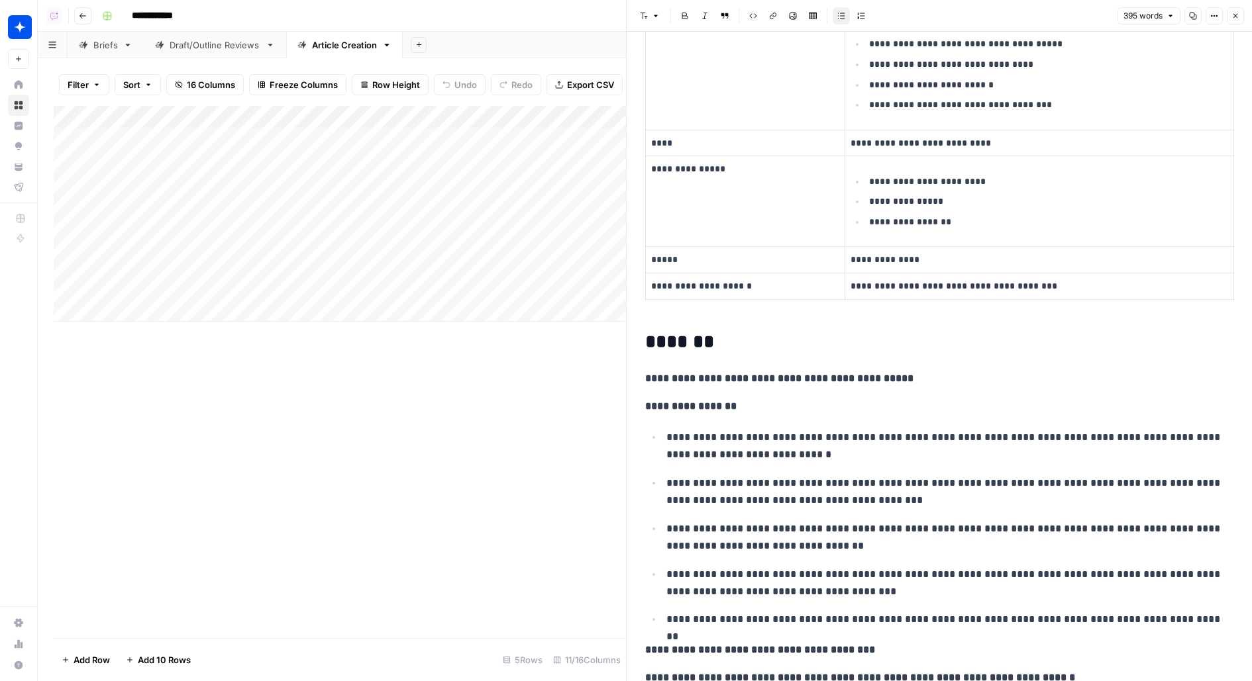
scroll to position [312, 0]
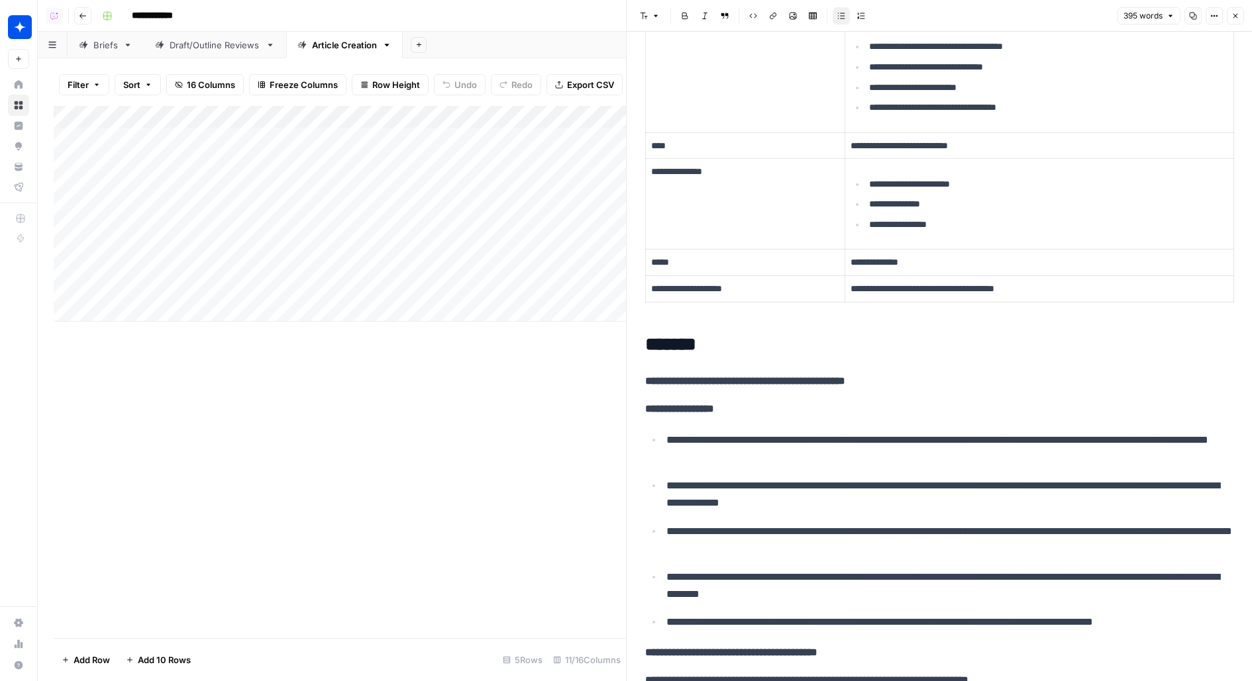
click at [447, 122] on div "Add Column" at bounding box center [340, 214] width 572 height 216
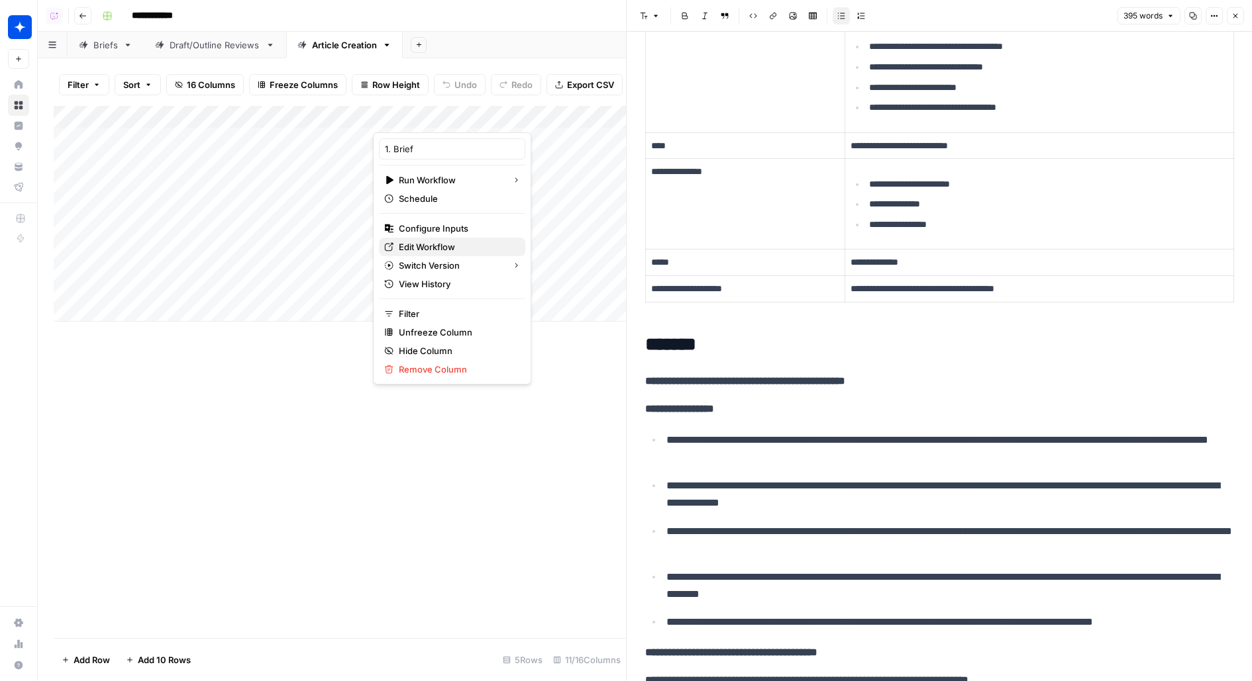
click at [421, 244] on span "Edit Workflow" at bounding box center [457, 246] width 116 height 13
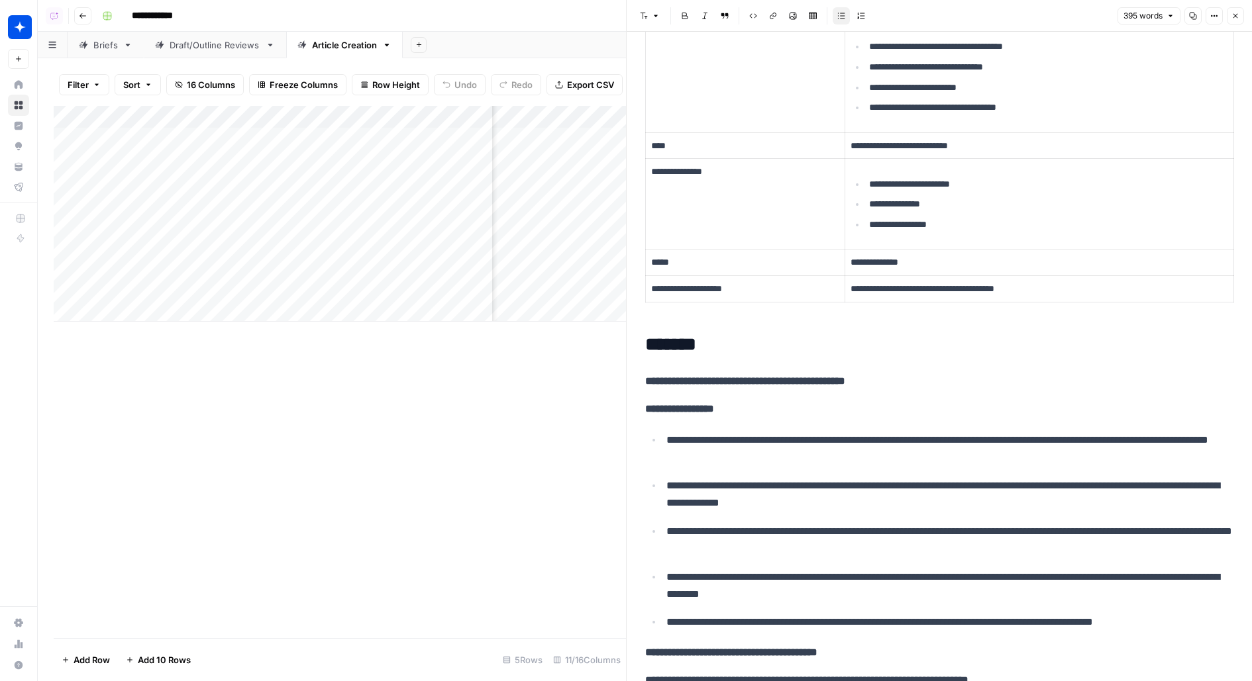
scroll to position [0, 0]
click at [1235, 17] on icon "button" at bounding box center [1235, 16] width 8 height 8
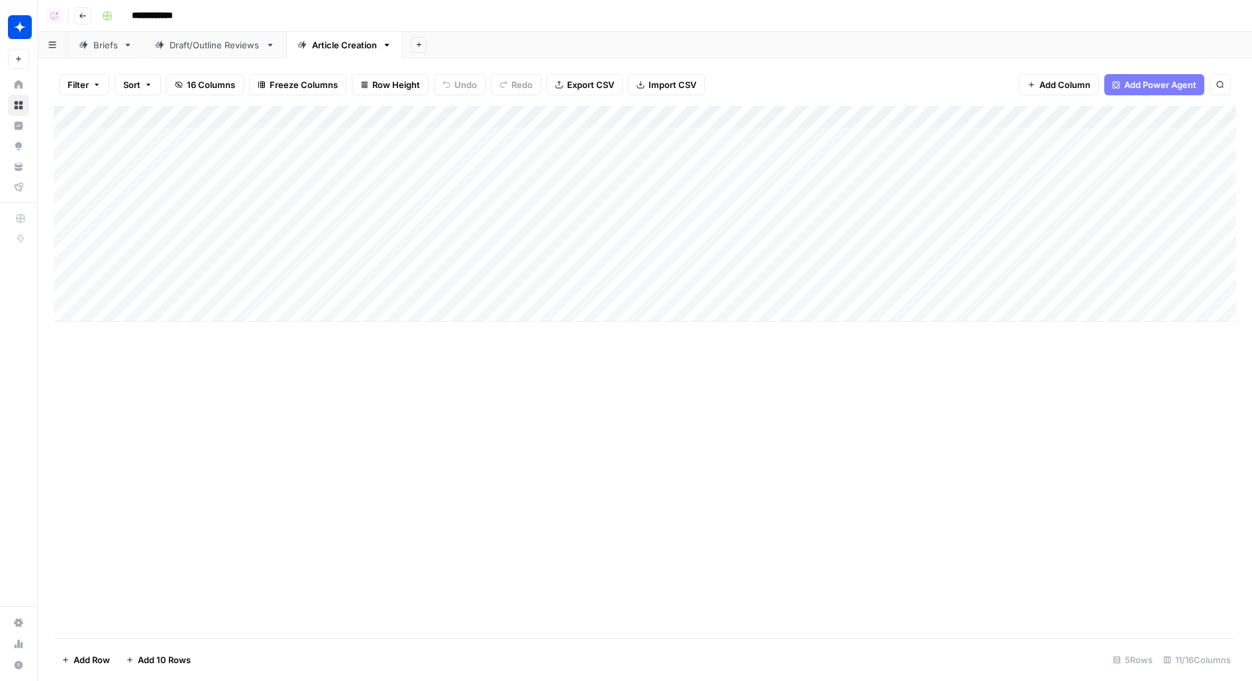
click at [310, 121] on div "Add Column" at bounding box center [645, 214] width 1182 height 216
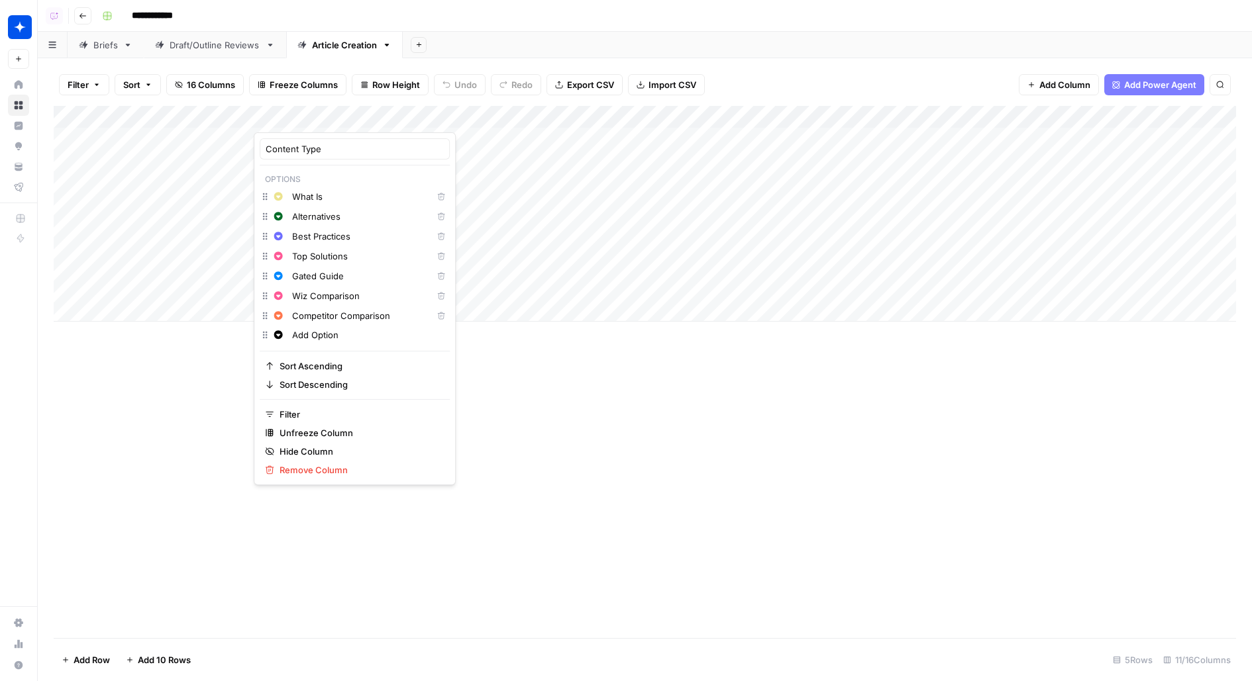
click at [318, 215] on input "Alternatives" at bounding box center [359, 216] width 134 height 13
click at [322, 258] on input "Top Solutions" at bounding box center [359, 256] width 134 height 13
click at [307, 297] on input "Wiz Comparison" at bounding box center [359, 295] width 134 height 13
click at [314, 317] on input "Competitor Comparison" at bounding box center [359, 315] width 134 height 13
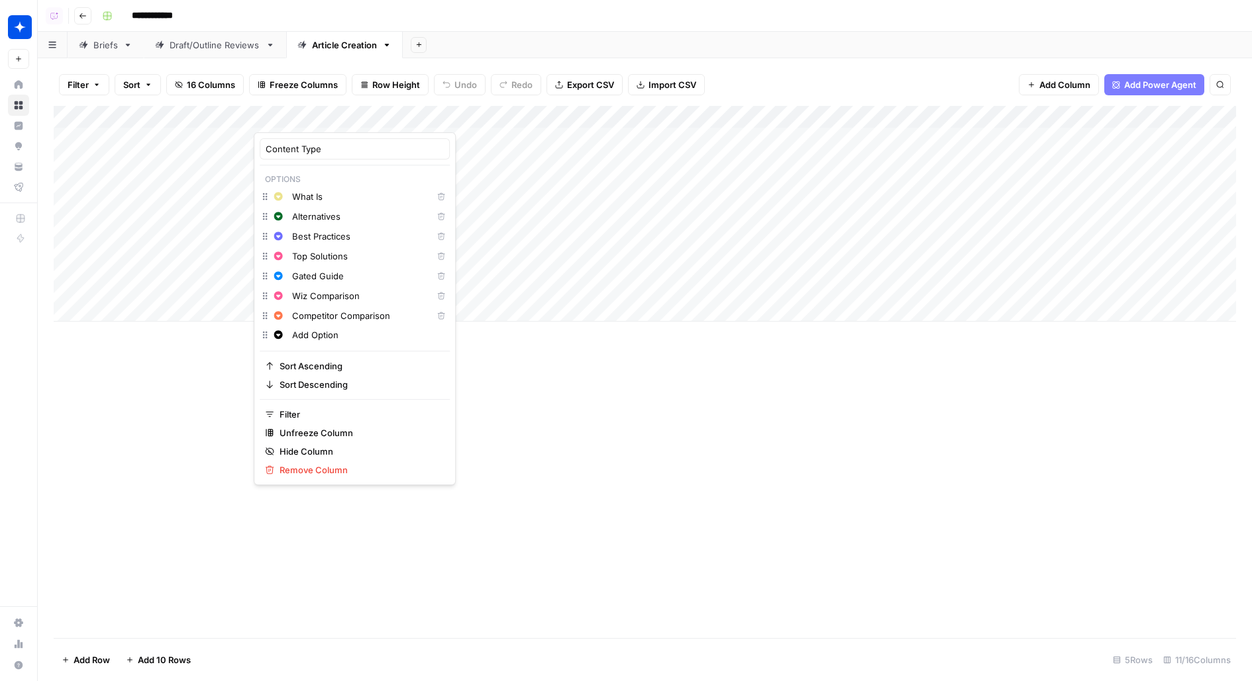
click at [314, 317] on input "Competitor Comparison" at bounding box center [359, 315] width 134 height 13
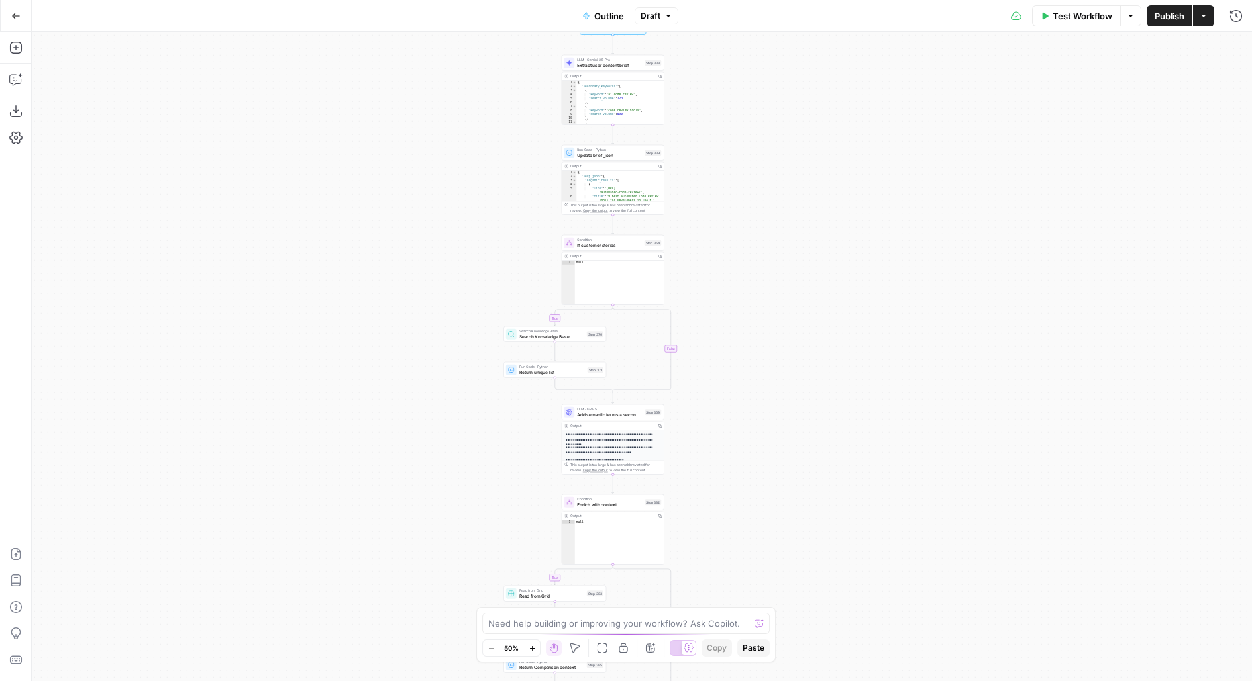
drag, startPoint x: 707, startPoint y: 79, endPoint x: 705, endPoint y: 391, distance: 312.6
click at [705, 392] on div "true false true false true false true false Workflow Set Inputs Inputs LLM · Ge…" at bounding box center [642, 357] width 1220 height 650
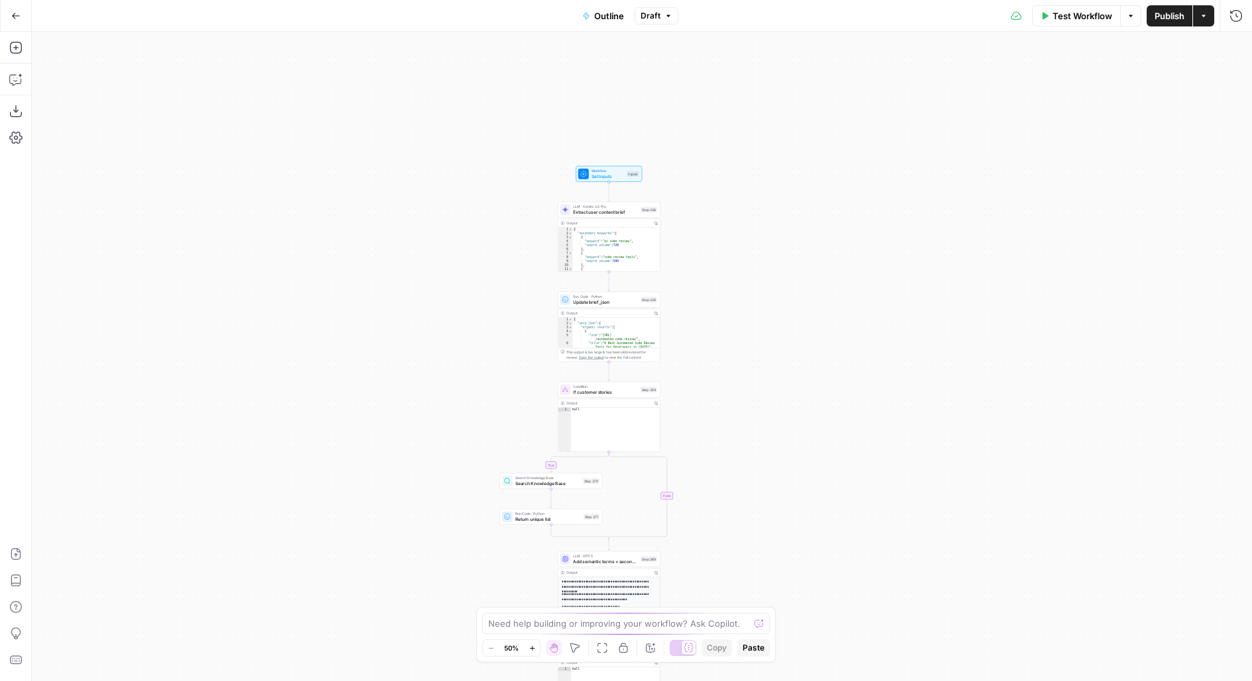
drag, startPoint x: 702, startPoint y: 136, endPoint x: 697, endPoint y: 262, distance: 125.3
click at [697, 262] on div "true false true false true false true false Workflow Set Inputs Inputs LLM · Ge…" at bounding box center [642, 357] width 1220 height 650
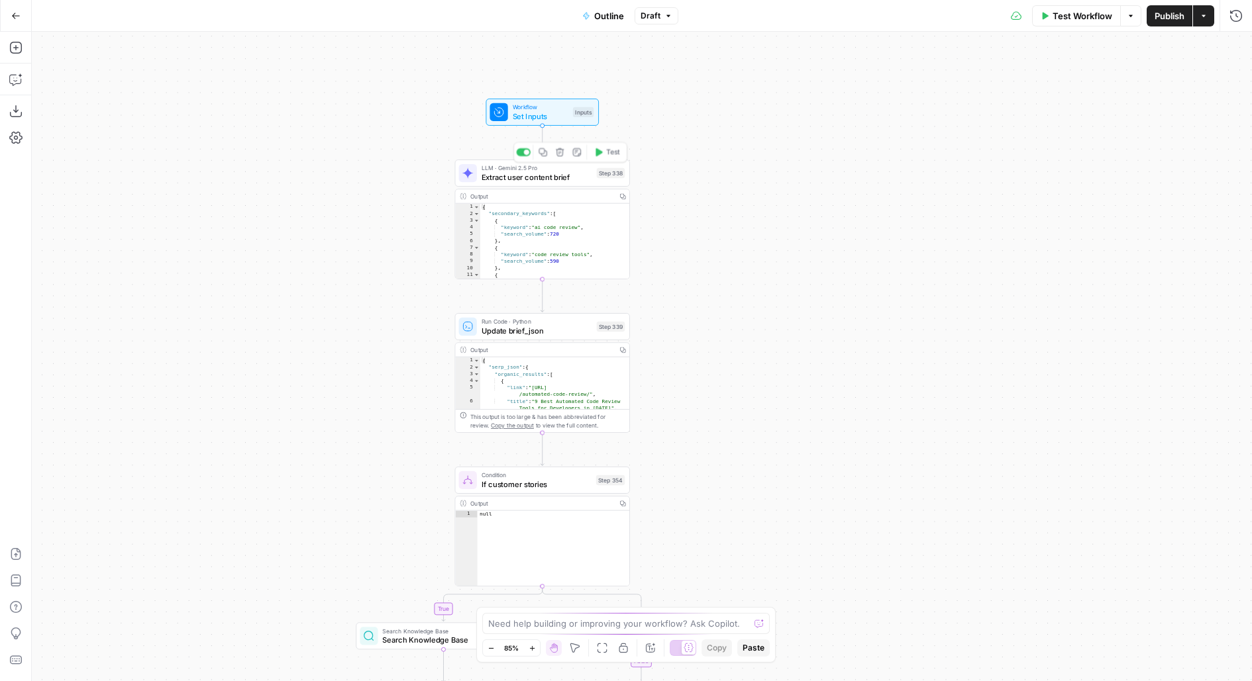
click at [575, 175] on span "Extract user content brief" at bounding box center [536, 177] width 111 height 11
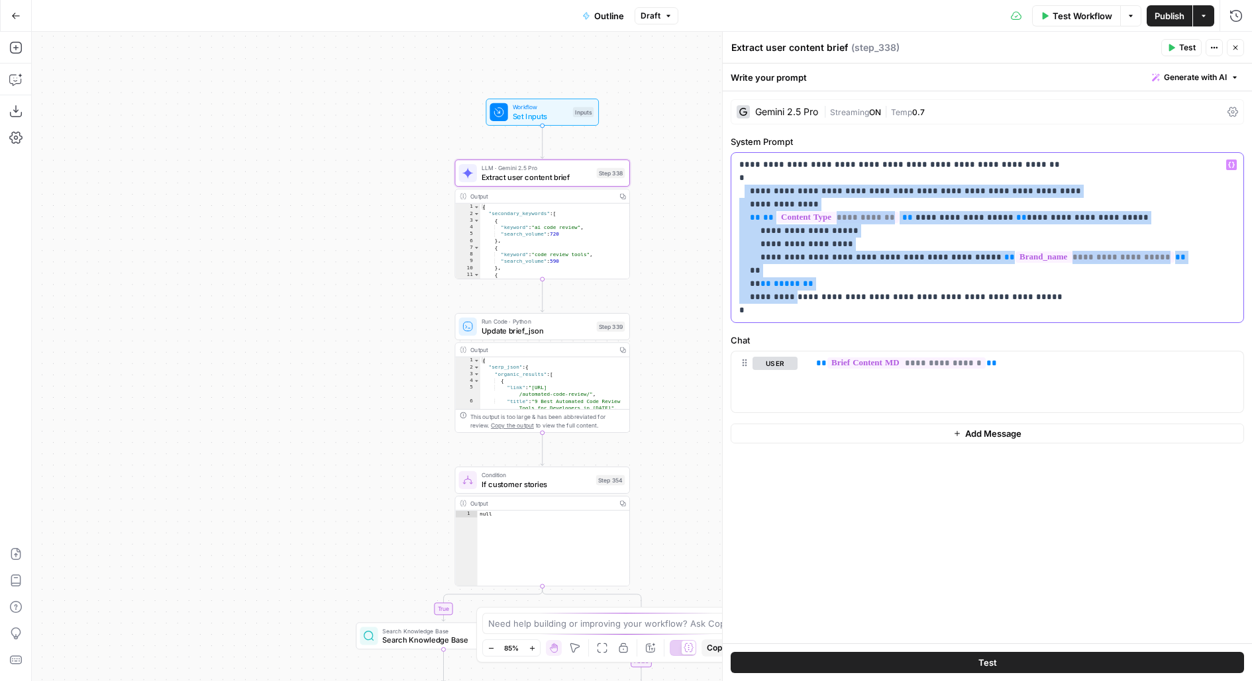
drag, startPoint x: 743, startPoint y: 193, endPoint x: 793, endPoint y: 301, distance: 119.7
click at [793, 301] on p "**********" at bounding box center [987, 237] width 497 height 159
click at [1236, 16] on icon "button" at bounding box center [1236, 15] width 12 height 12
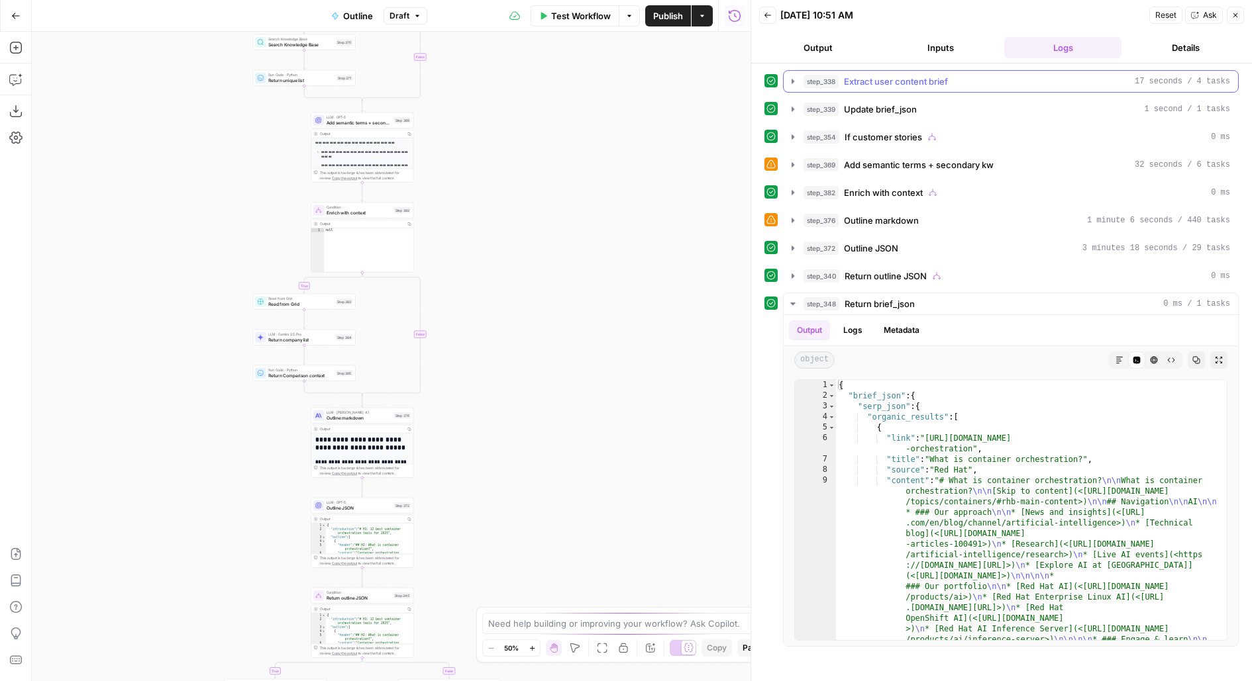
click at [1005, 79] on div "step_338 Extract user content brief 17 seconds / 4 tasks" at bounding box center [1016, 81] width 426 height 13
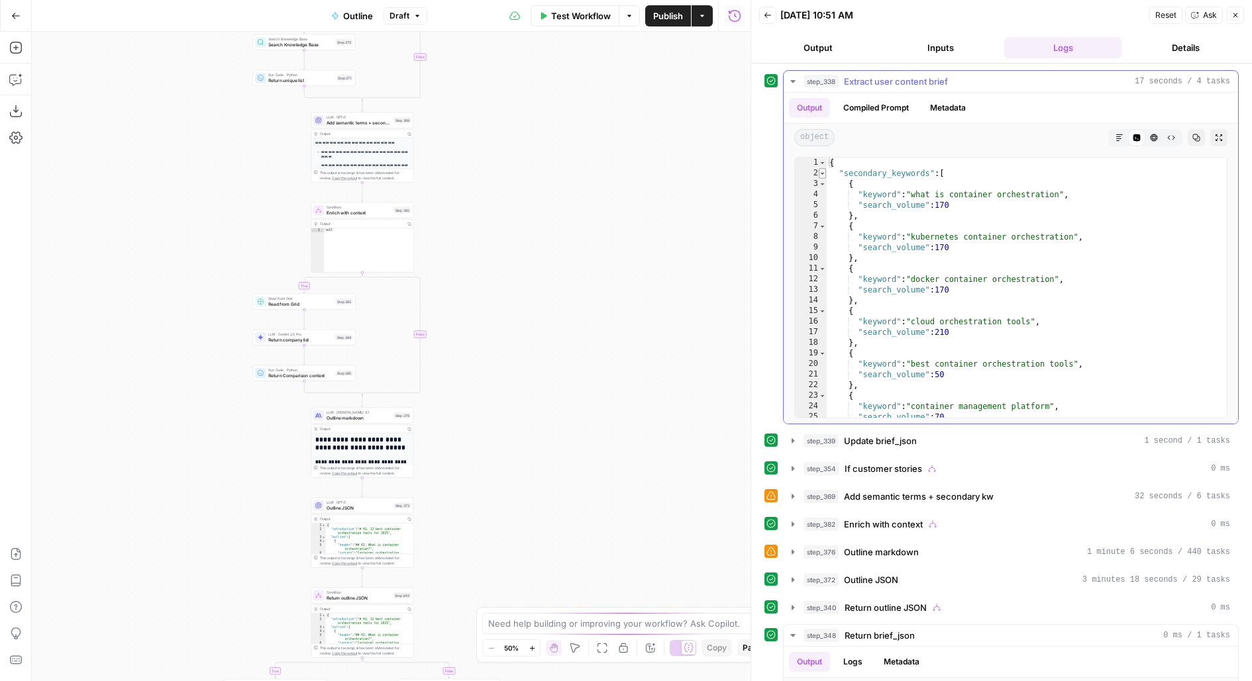
type textarea "*"
click at [820, 173] on span "Toggle code folding, rows 2 through 51" at bounding box center [821, 173] width 7 height 11
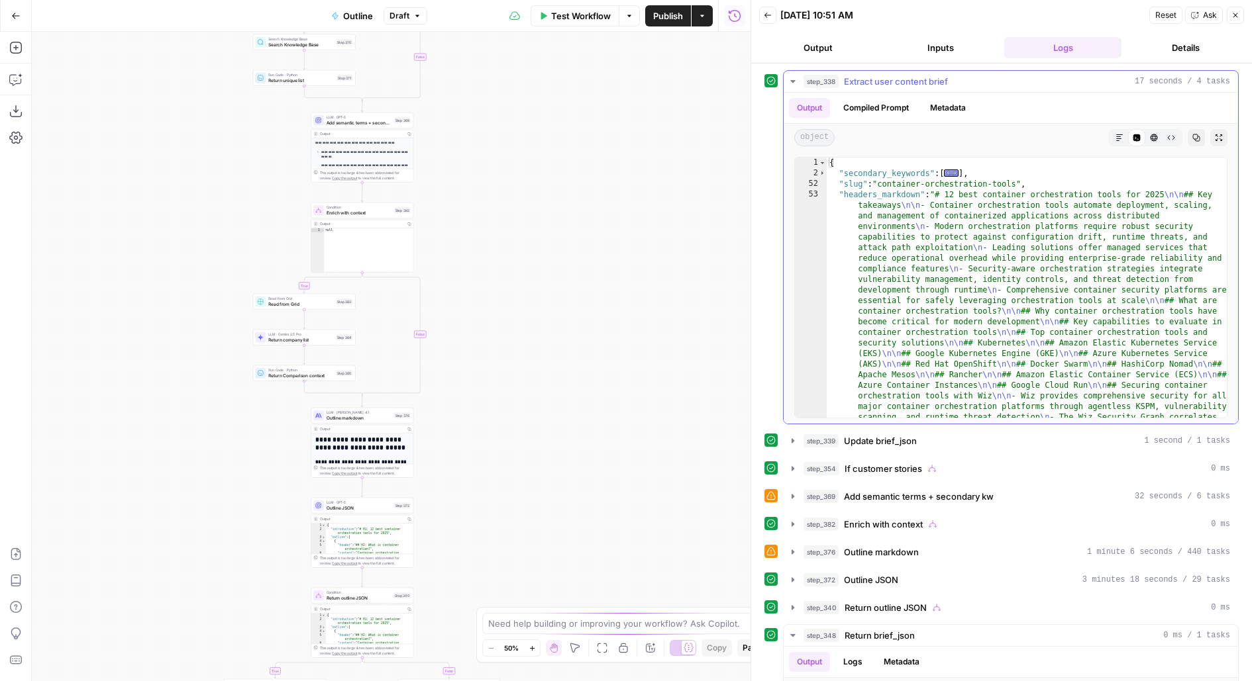
scroll to position [5, 0]
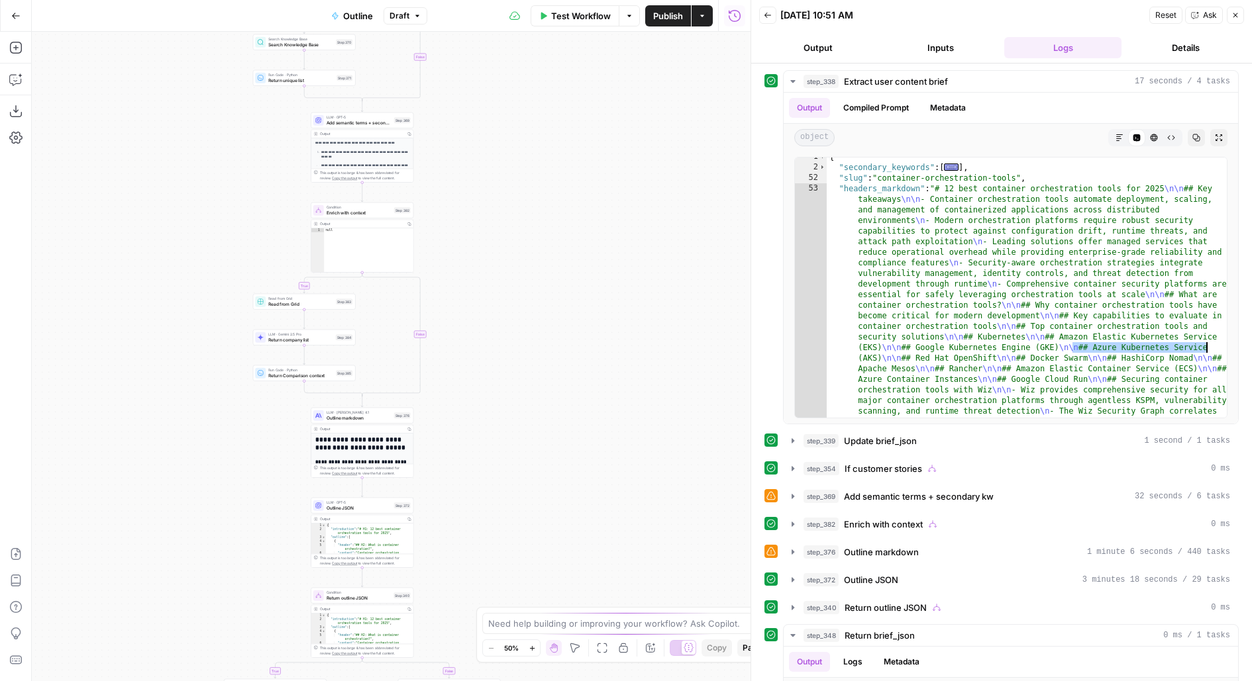
drag, startPoint x: 1070, startPoint y: 345, endPoint x: 1251, endPoint y: 346, distance: 180.8
click at [1251, 346] on div "step_338 Extract user content brief 17 seconds / 4 tasks Output Compiled Prompt…" at bounding box center [1001, 373] width 501 height 618
drag, startPoint x: 1102, startPoint y: 360, endPoint x: 1251, endPoint y: 360, distance: 149.0
click at [1251, 360] on div "step_338 Extract user content brief 17 seconds / 4 tasks Output Compiled Prompt…" at bounding box center [1001, 373] width 501 height 618
drag, startPoint x: 533, startPoint y: 260, endPoint x: 548, endPoint y: 487, distance: 228.3
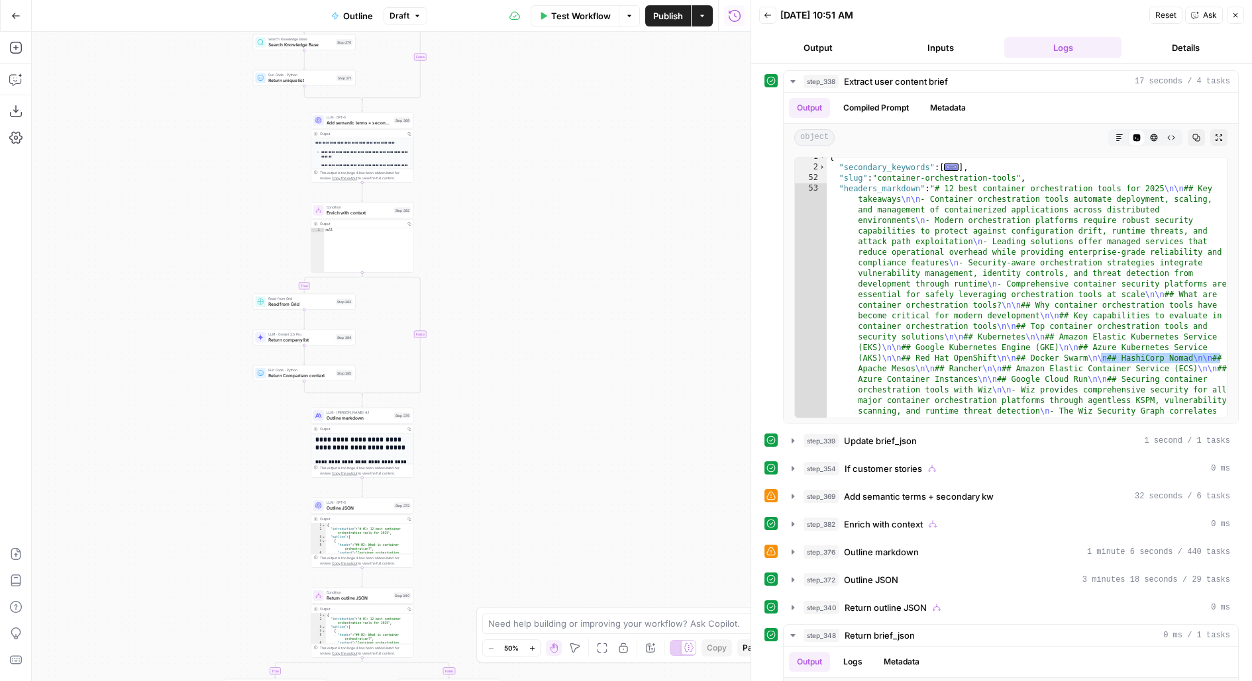
click at [548, 487] on div "true false true false true false true false Workflow Set Inputs Inputs LLM · Ge…" at bounding box center [391, 357] width 718 height 650
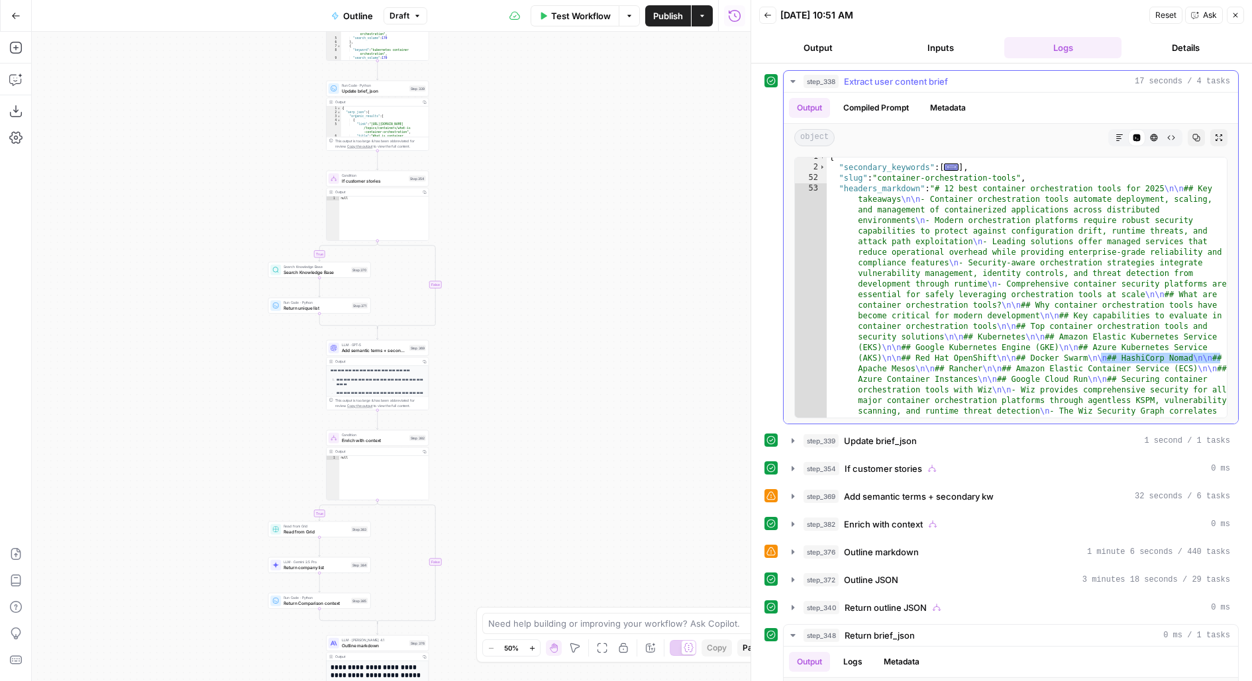
click at [837, 93] on div "Output Compiled Prompt Metadata" at bounding box center [1010, 108] width 454 height 30
click at [830, 80] on span "step_338" at bounding box center [820, 81] width 35 height 13
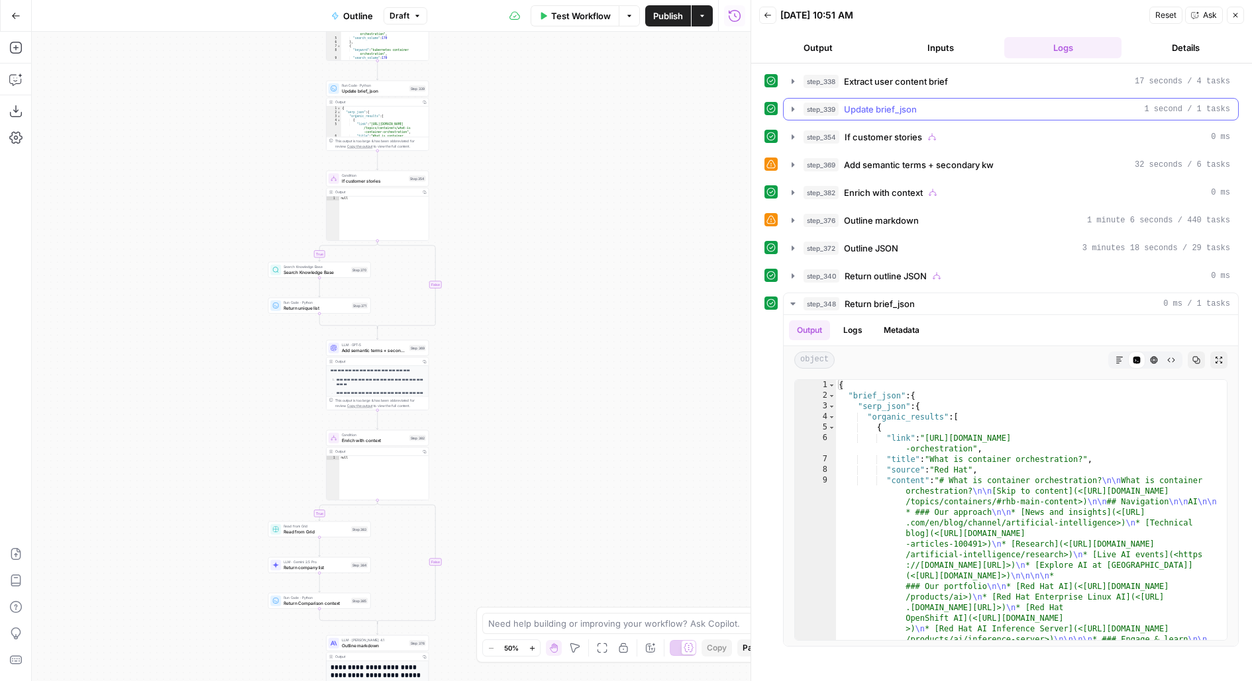
click at [844, 109] on span "Update brief_json" at bounding box center [880, 109] width 73 height 13
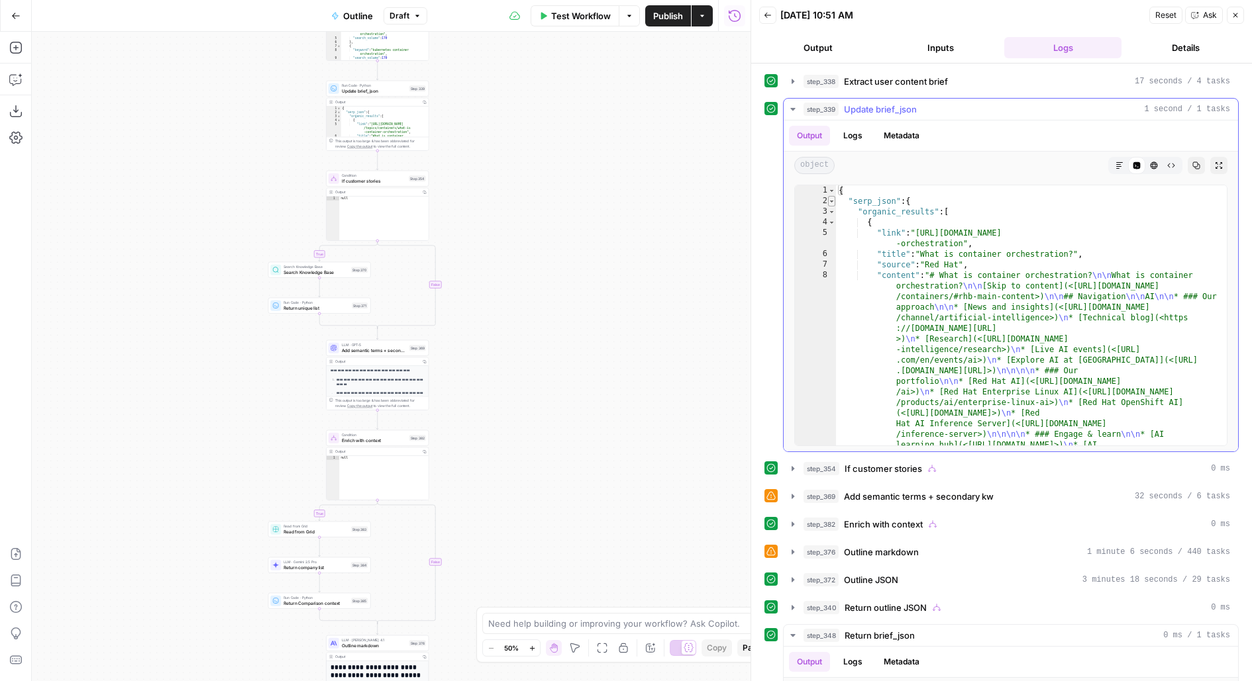
type textarea "*"
click at [830, 201] on span "Toggle code folding, rows 2 through 5706" at bounding box center [831, 201] width 7 height 11
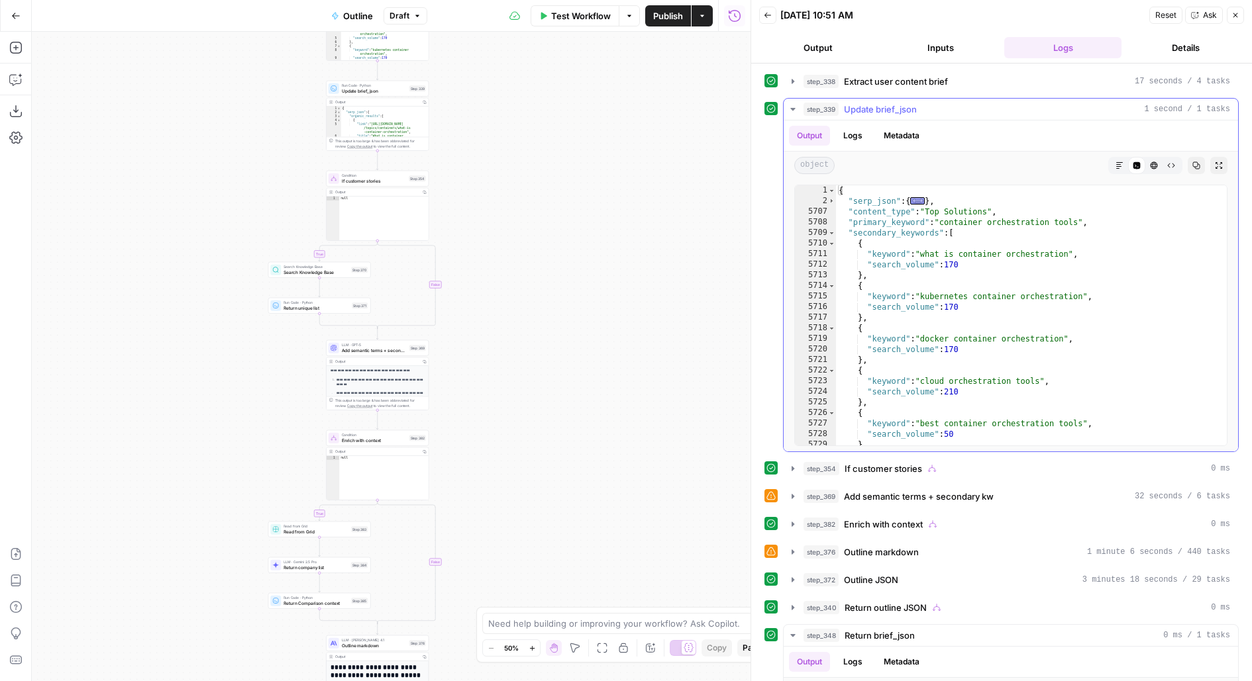
click at [834, 230] on div "5709" at bounding box center [815, 233] width 41 height 11
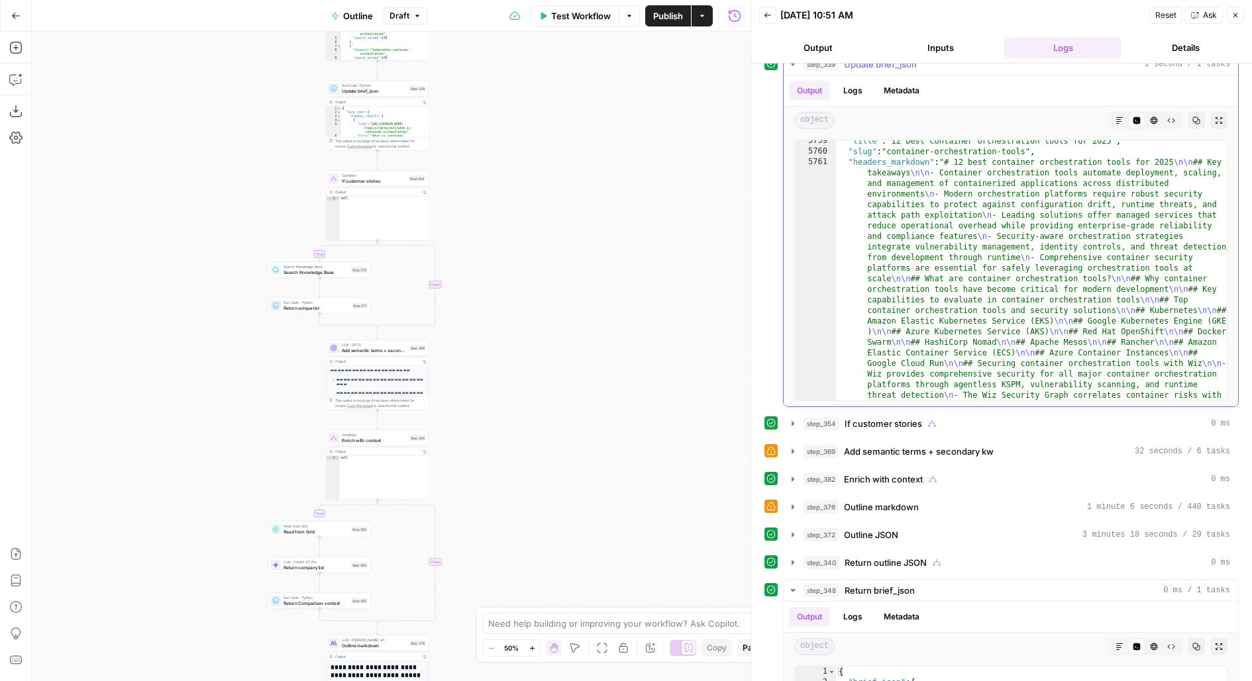
scroll to position [64, 0]
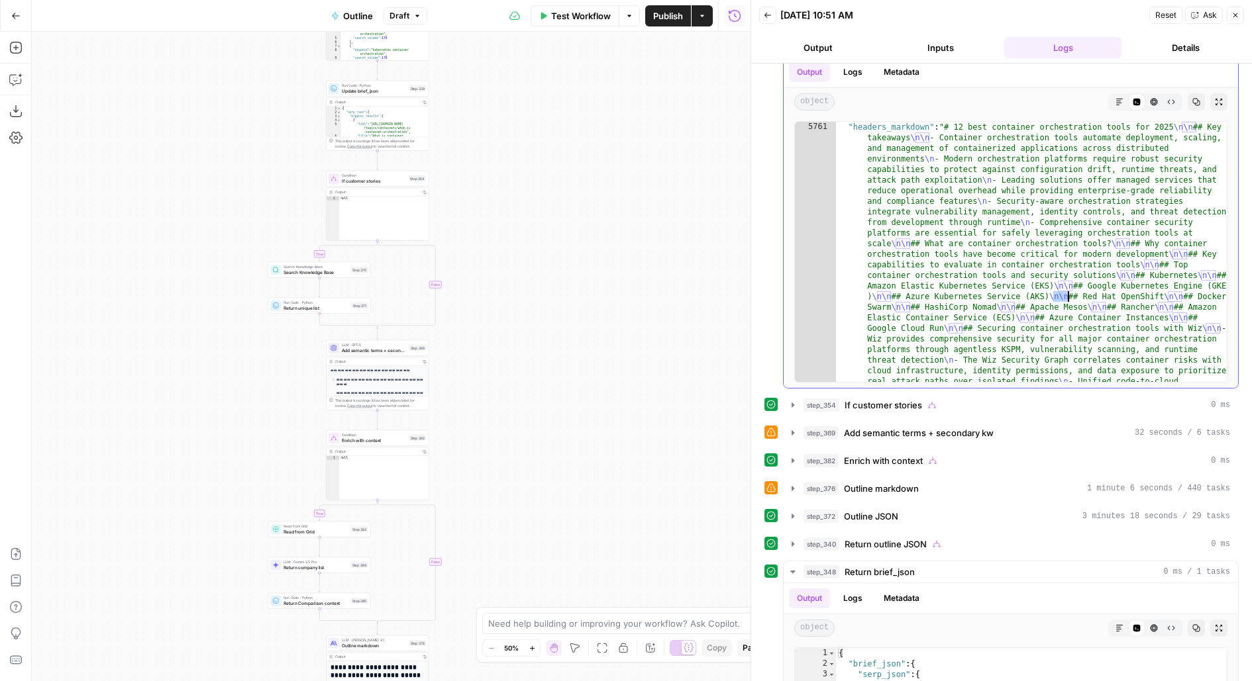
drag, startPoint x: 1054, startPoint y: 295, endPoint x: 1251, endPoint y: 295, distance: 196.7
click at [1251, 295] on div "step_338 Extract user content brief 17 seconds / 4 tasks step_339 Update brief_…" at bounding box center [1001, 373] width 501 height 618
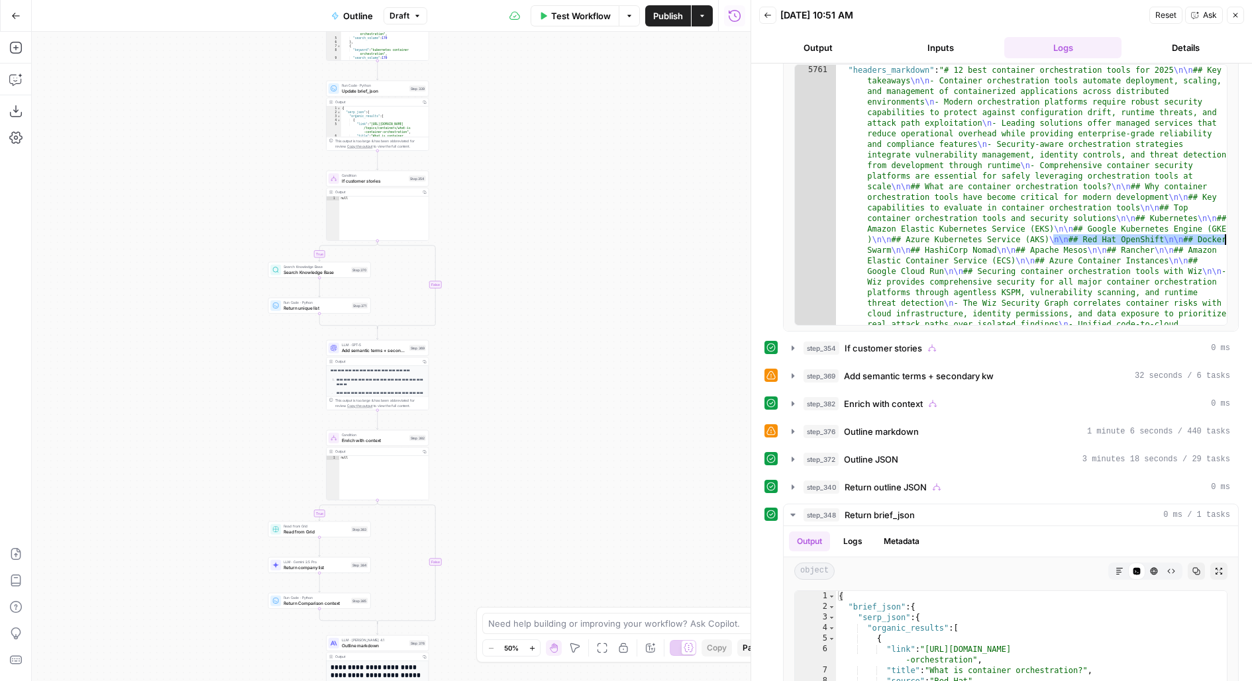
scroll to position [130, 0]
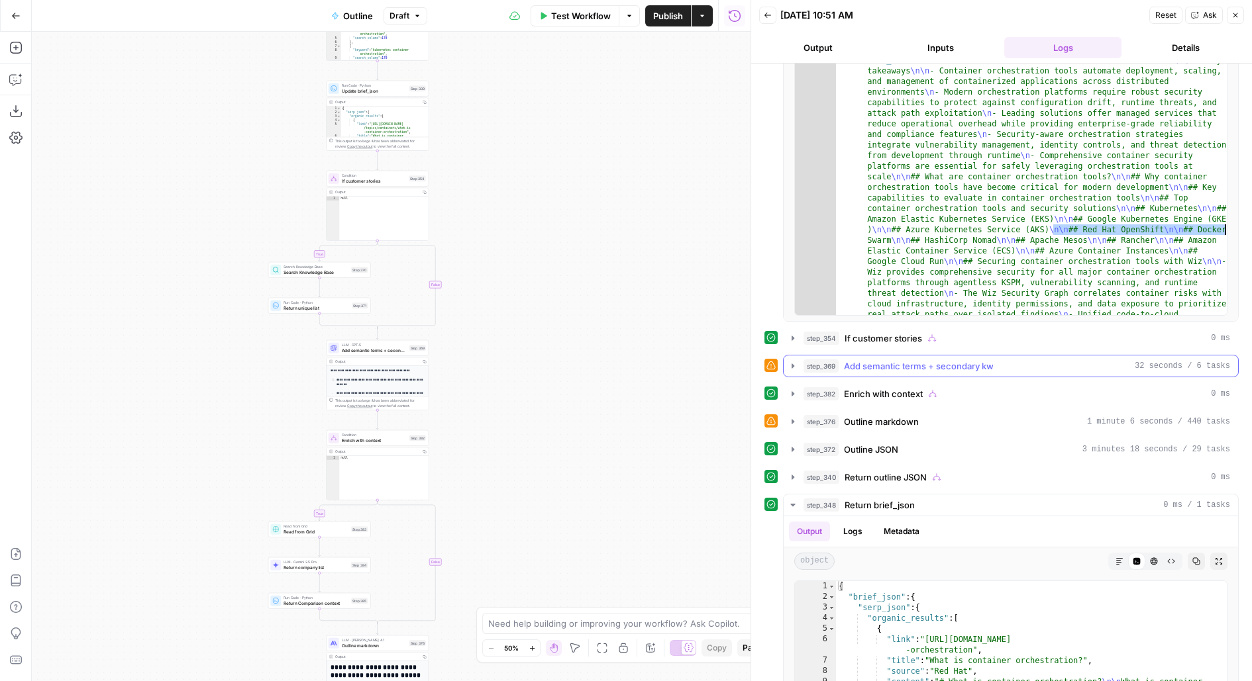
click at [871, 355] on div "step_369 Add semantic terms + secondary kw 32 seconds / 6 tasks" at bounding box center [1011, 366] width 456 height 23
click at [883, 362] on span "Add semantic terms + secondary kw" at bounding box center [919, 366] width 150 height 13
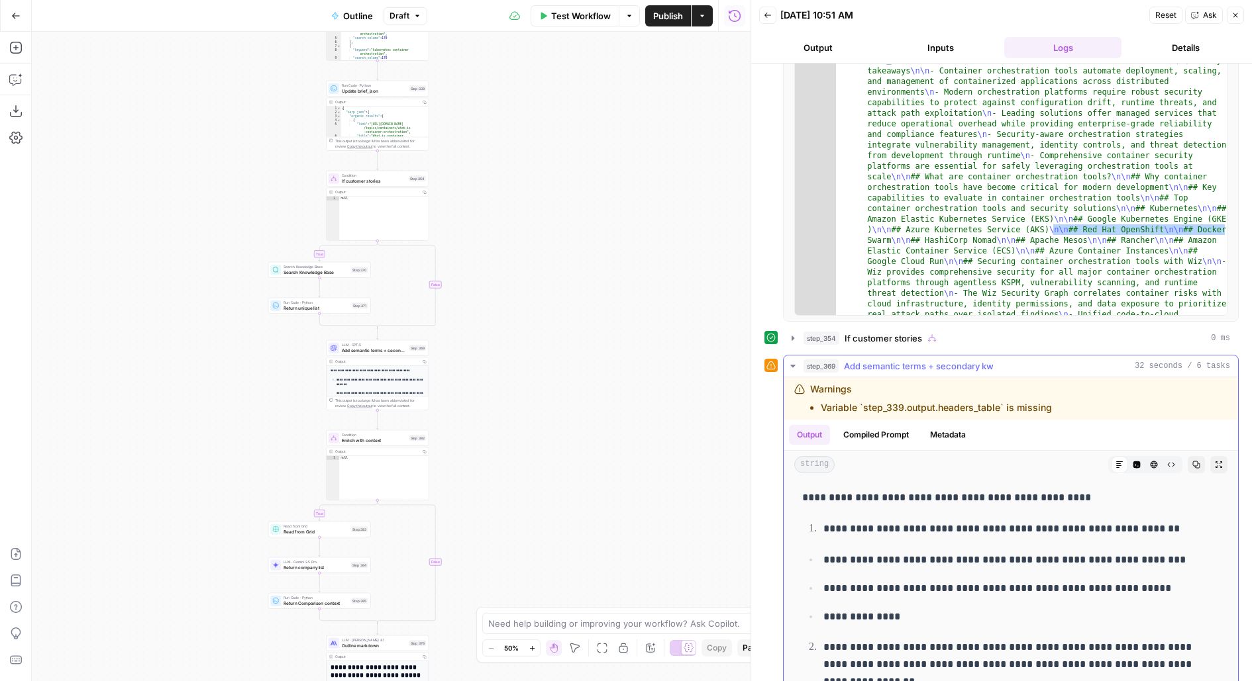
scroll to position [136, 0]
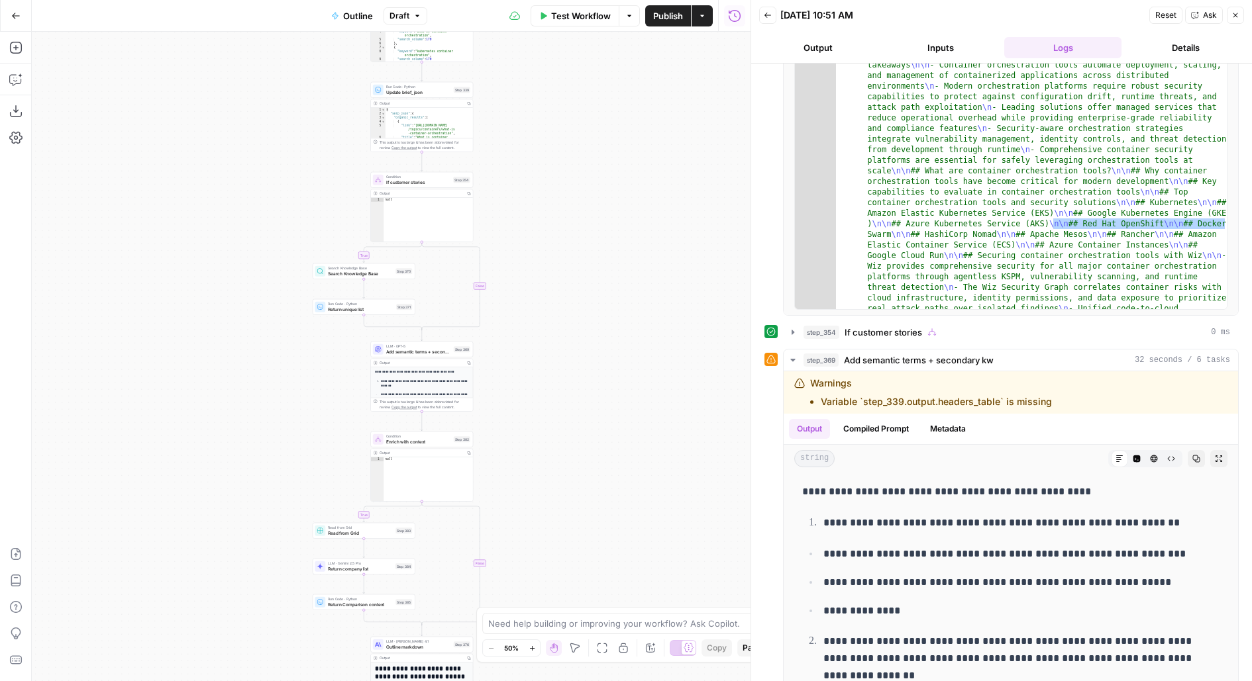
drag, startPoint x: 524, startPoint y: 156, endPoint x: 711, endPoint y: 238, distance: 204.0
click at [711, 238] on div "true false true false true false true false Workflow Set Inputs Inputs LLM · Ge…" at bounding box center [391, 357] width 718 height 650
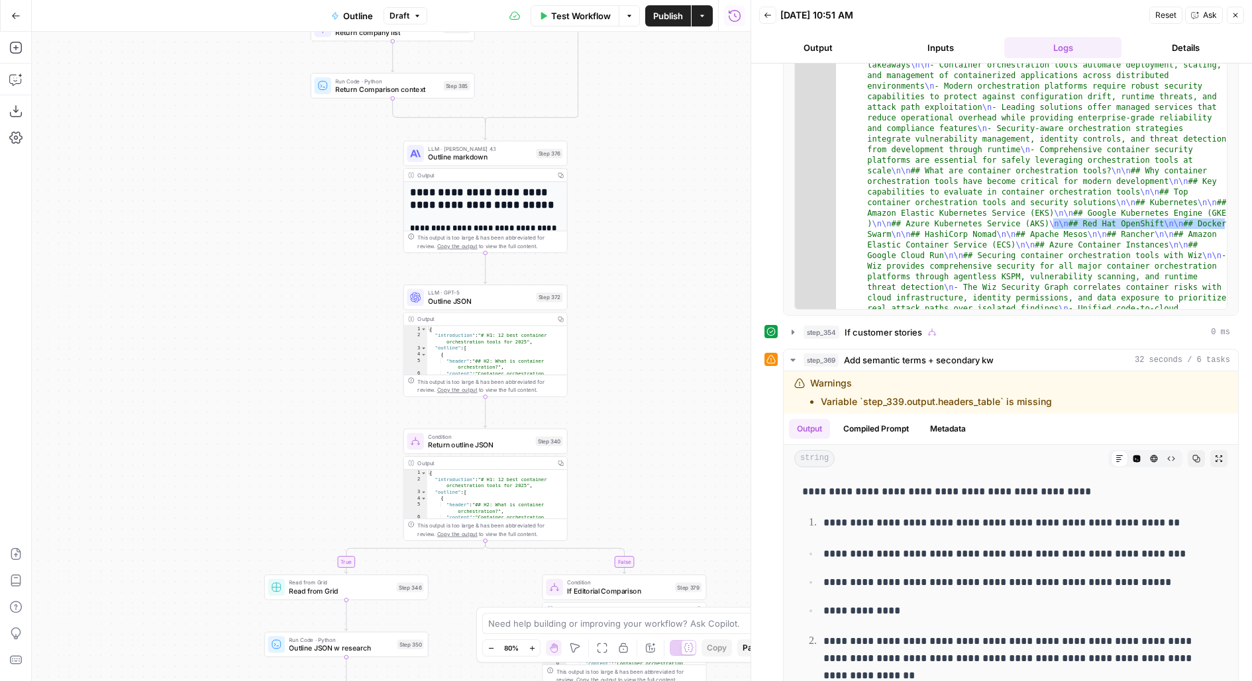
drag, startPoint x: 640, startPoint y: 364, endPoint x: 655, endPoint y: 283, distance: 82.1
click at [655, 283] on div "true false true false true false true false Workflow Set Inputs Inputs LLM · Ge…" at bounding box center [391, 357] width 718 height 650
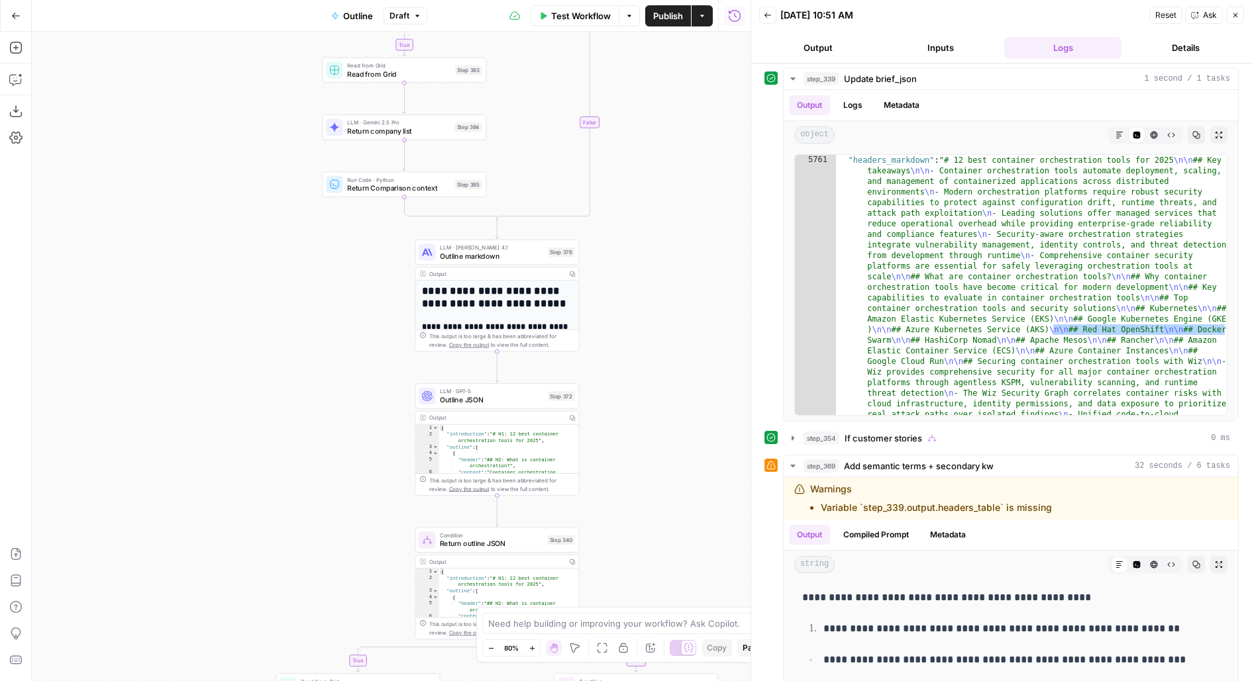
scroll to position [0, 0]
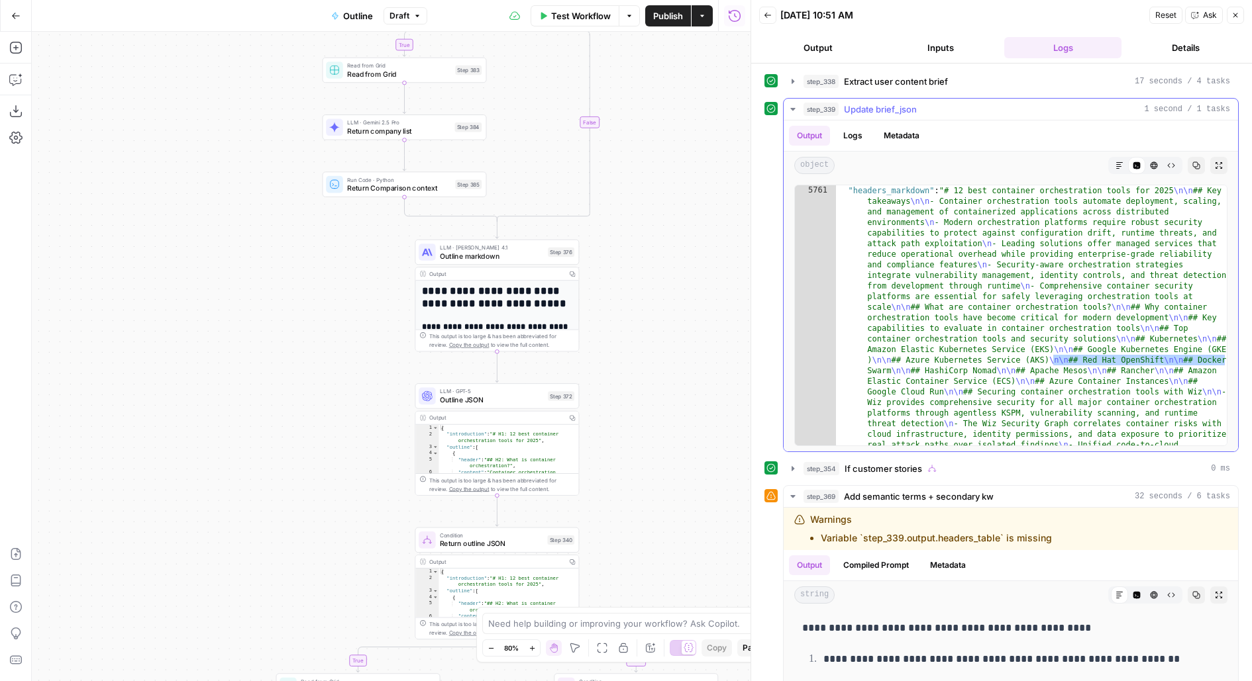
click at [920, 103] on div "step_339 Update brief_json 1 second / 1 tasks" at bounding box center [1016, 109] width 426 height 13
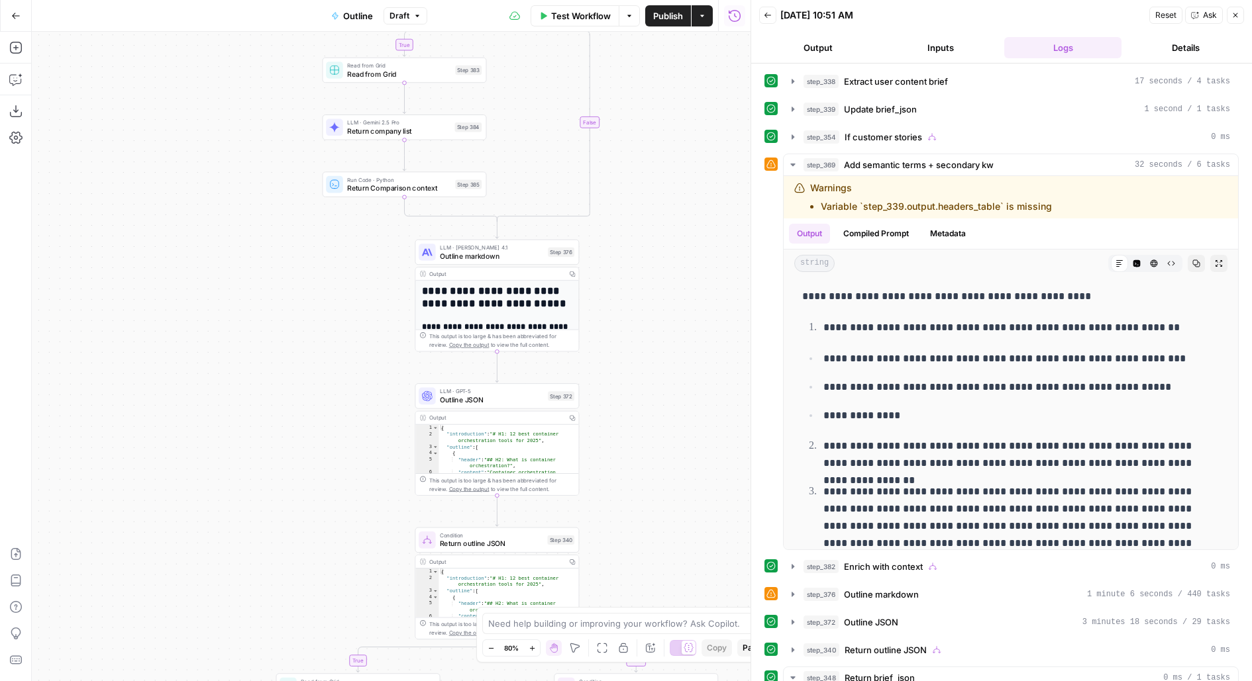
drag, startPoint x: 642, startPoint y: 450, endPoint x: 640, endPoint y: 85, distance: 364.2
click at [641, 85] on div "true false true false true false true false Workflow Set Inputs Inputs LLM · Ge…" at bounding box center [391, 357] width 718 height 650
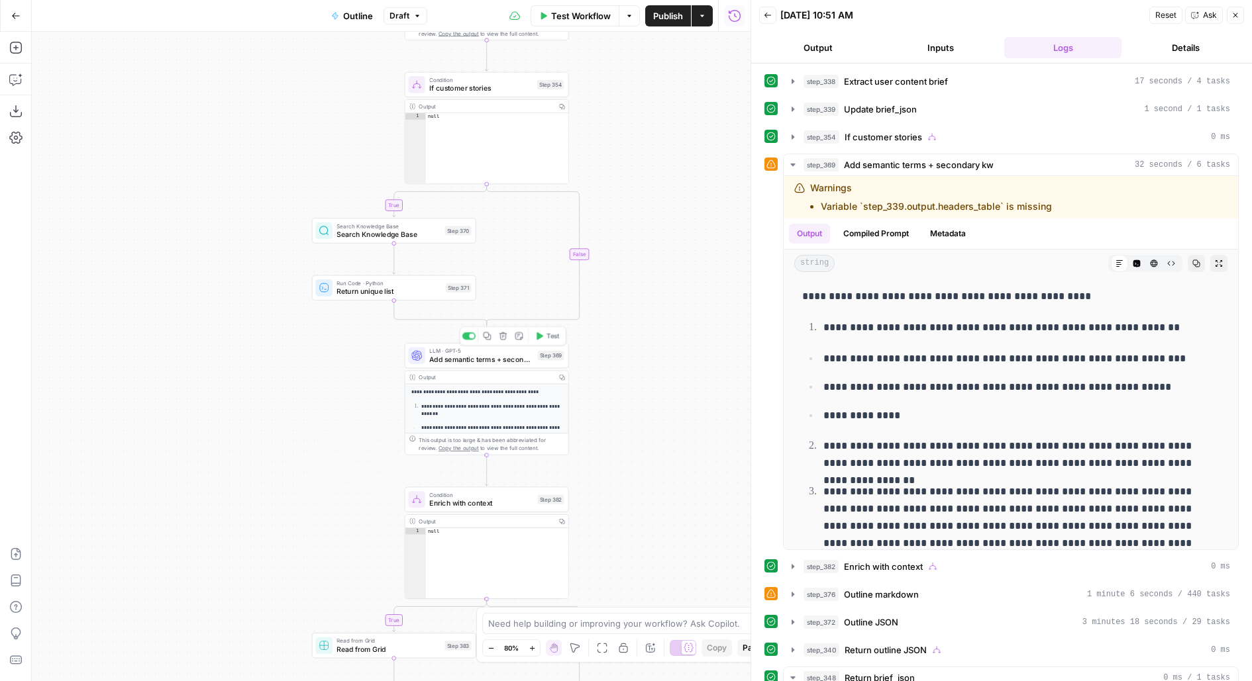
click at [559, 357] on div "Step 369" at bounding box center [550, 355] width 26 height 9
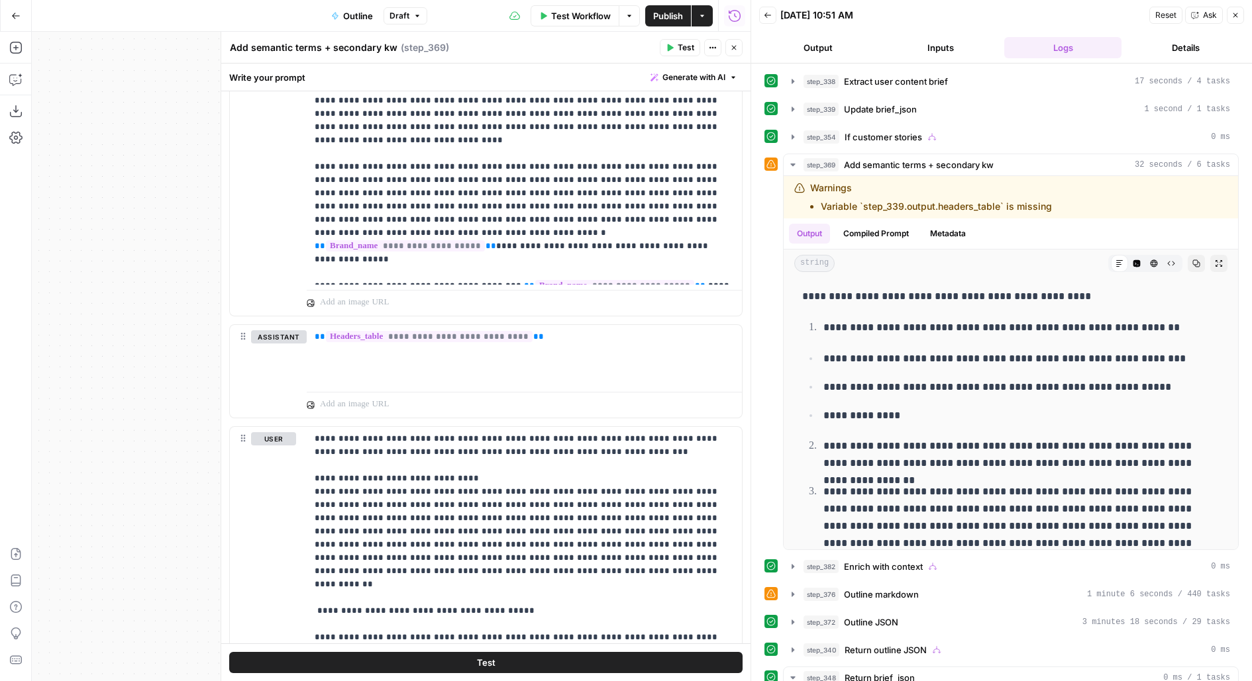
scroll to position [658, 0]
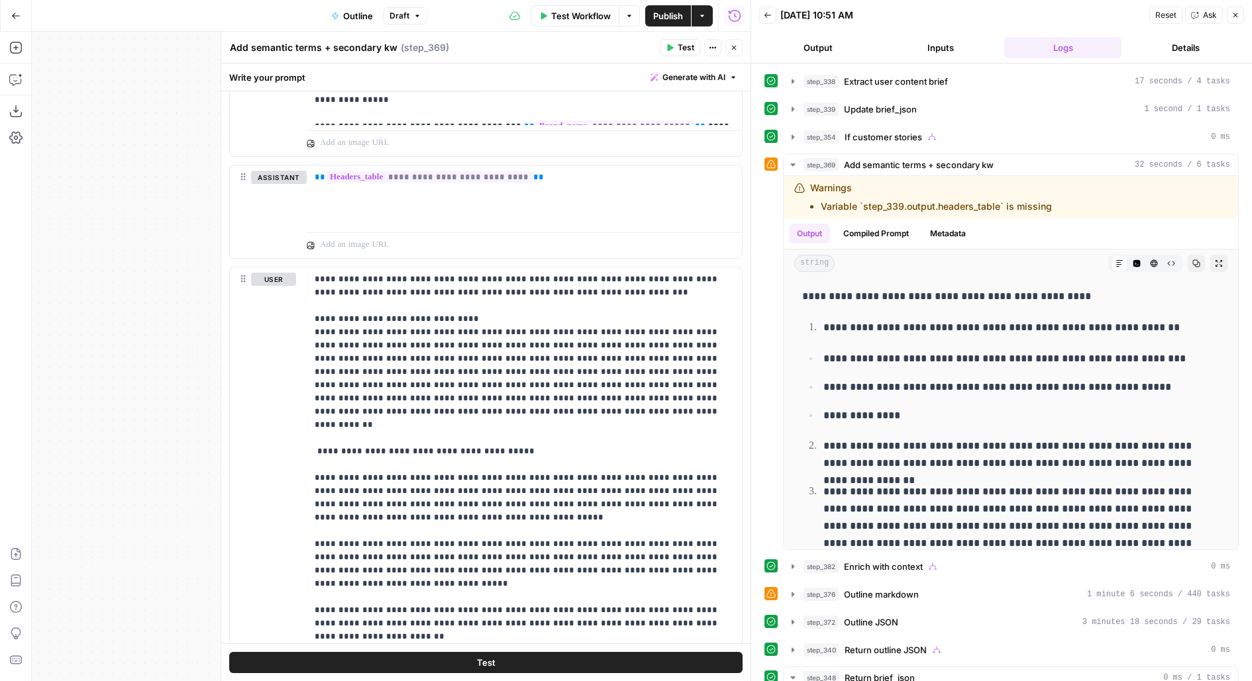
click at [737, 44] on icon "button" at bounding box center [734, 48] width 8 height 8
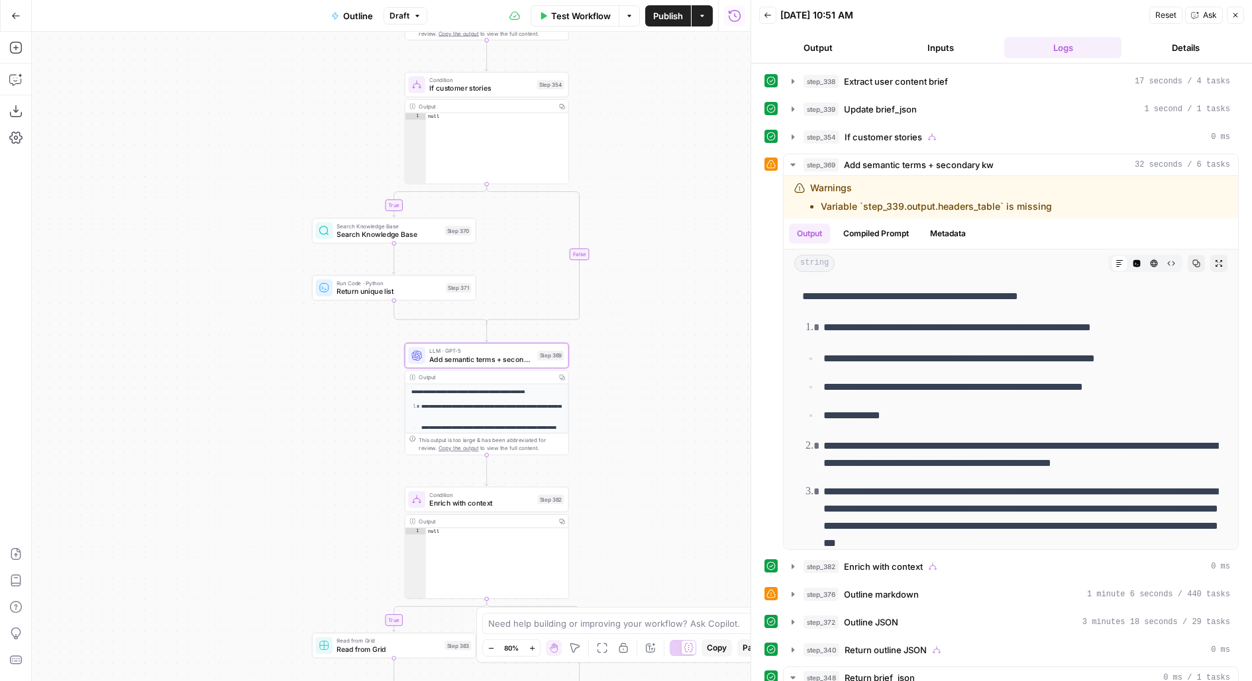
drag, startPoint x: 662, startPoint y: 427, endPoint x: 662, endPoint y: 270, distance: 157.6
click at [662, 270] on div "true true true false true false false false Workflow Set Inputs Inputs LLM · Ge…" at bounding box center [391, 357] width 718 height 650
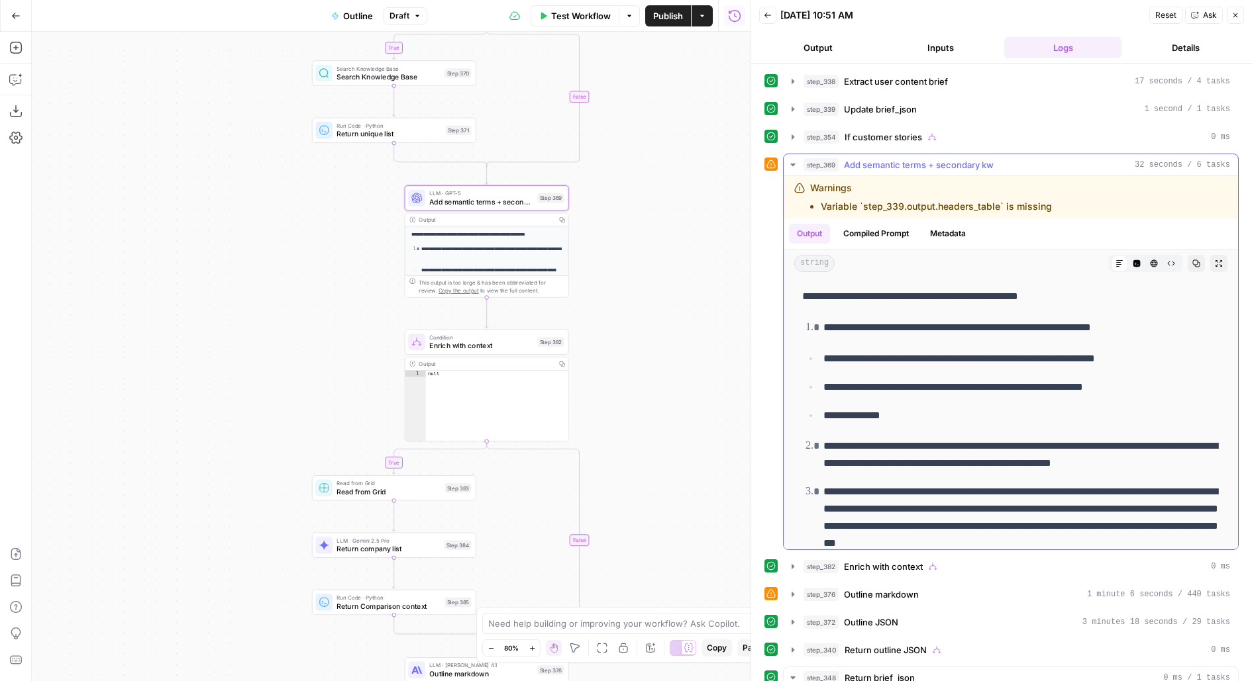
click at [875, 172] on button "step_369 Add semantic terms + secondary kw 32 seconds / 6 tasks" at bounding box center [1010, 164] width 454 height 21
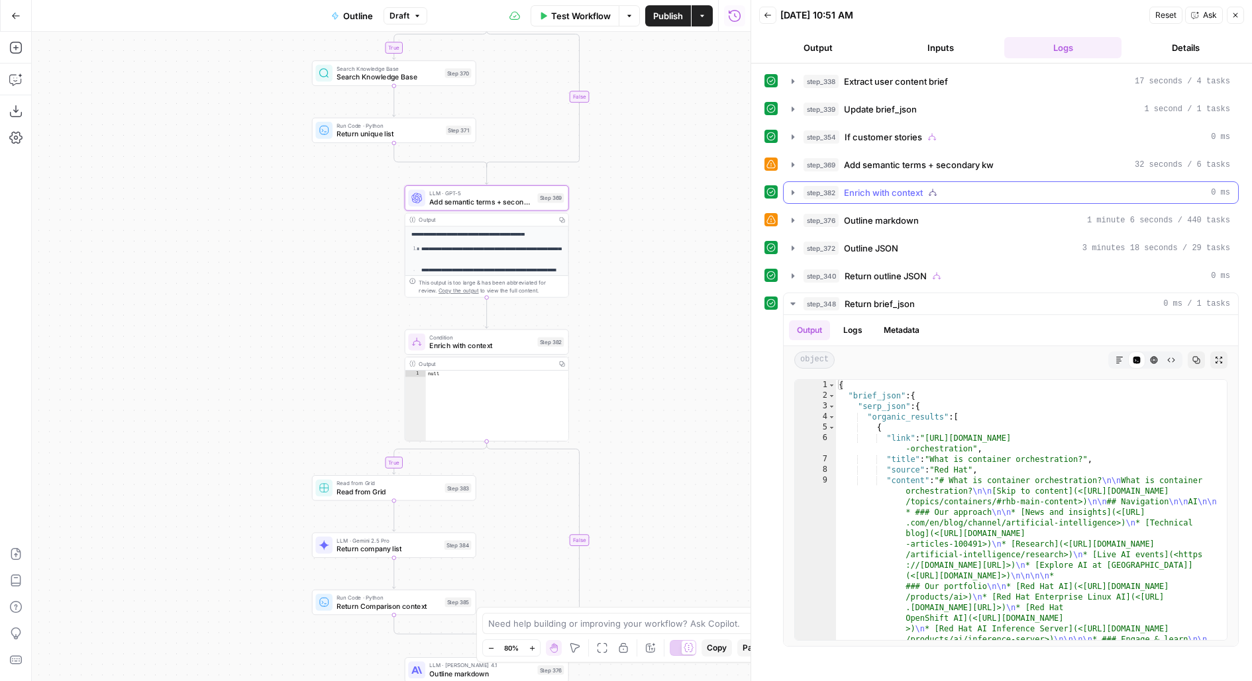
click at [889, 190] on span "Enrich with context" at bounding box center [883, 192] width 79 height 13
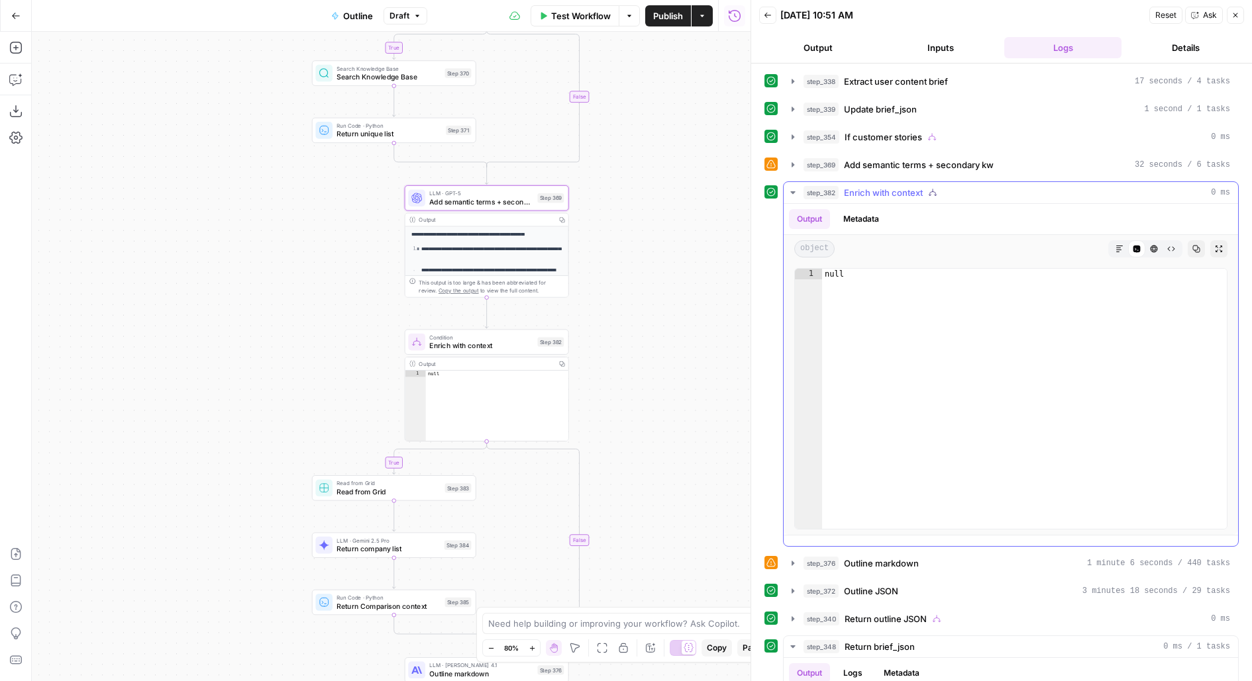
click at [889, 190] on span "Enrich with context" at bounding box center [883, 192] width 79 height 13
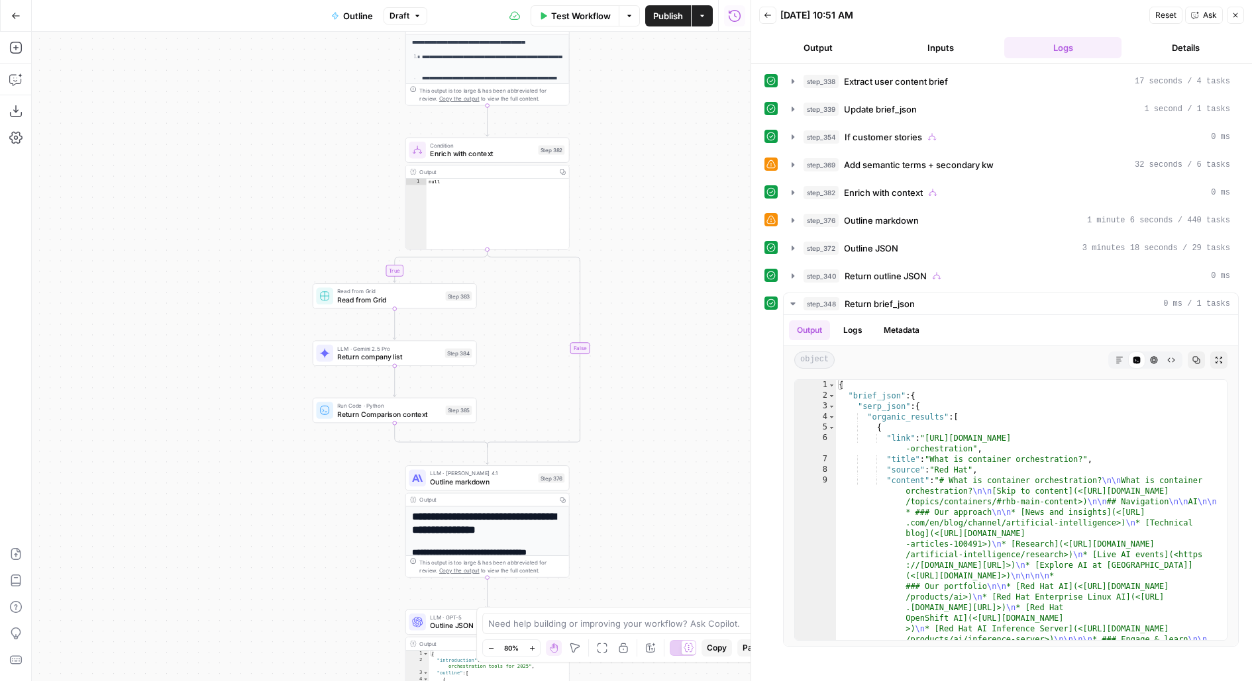
drag, startPoint x: 561, startPoint y: 505, endPoint x: 561, endPoint y: 293, distance: 211.2
click at [562, 293] on div "true true true false true false false false Workflow Set Inputs Inputs LLM · Ge…" at bounding box center [391, 357] width 718 height 650
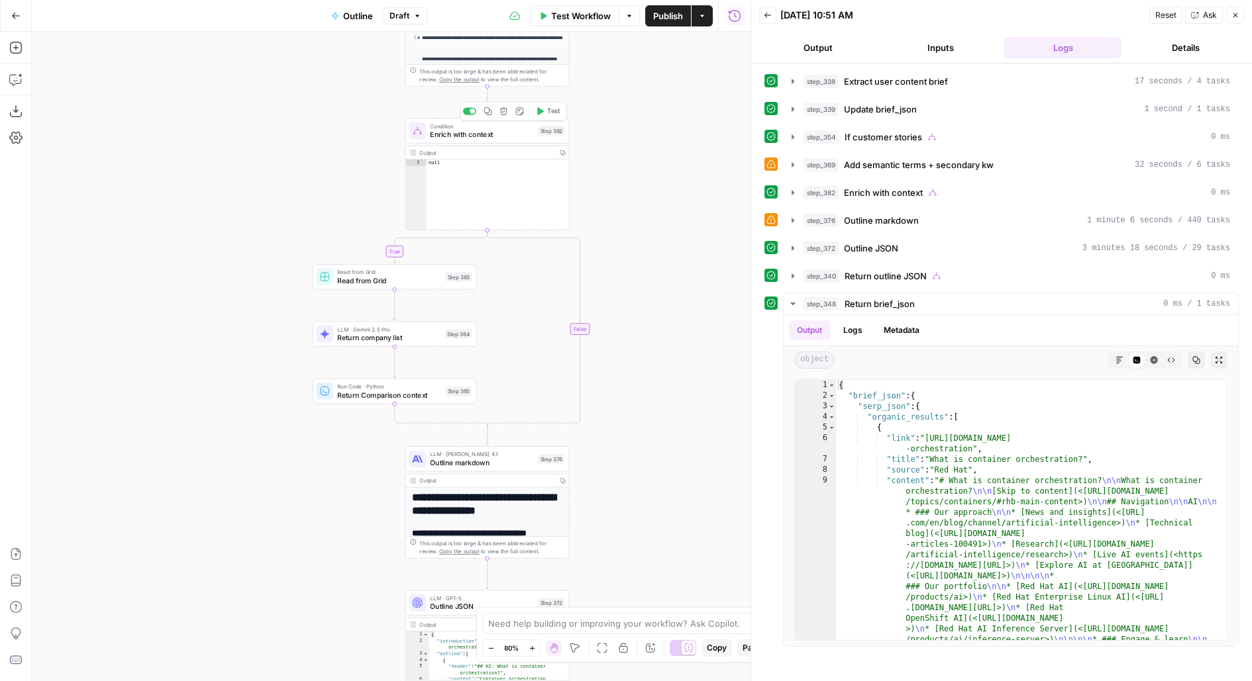
click at [532, 135] on span "Enrich with context" at bounding box center [482, 134] width 104 height 11
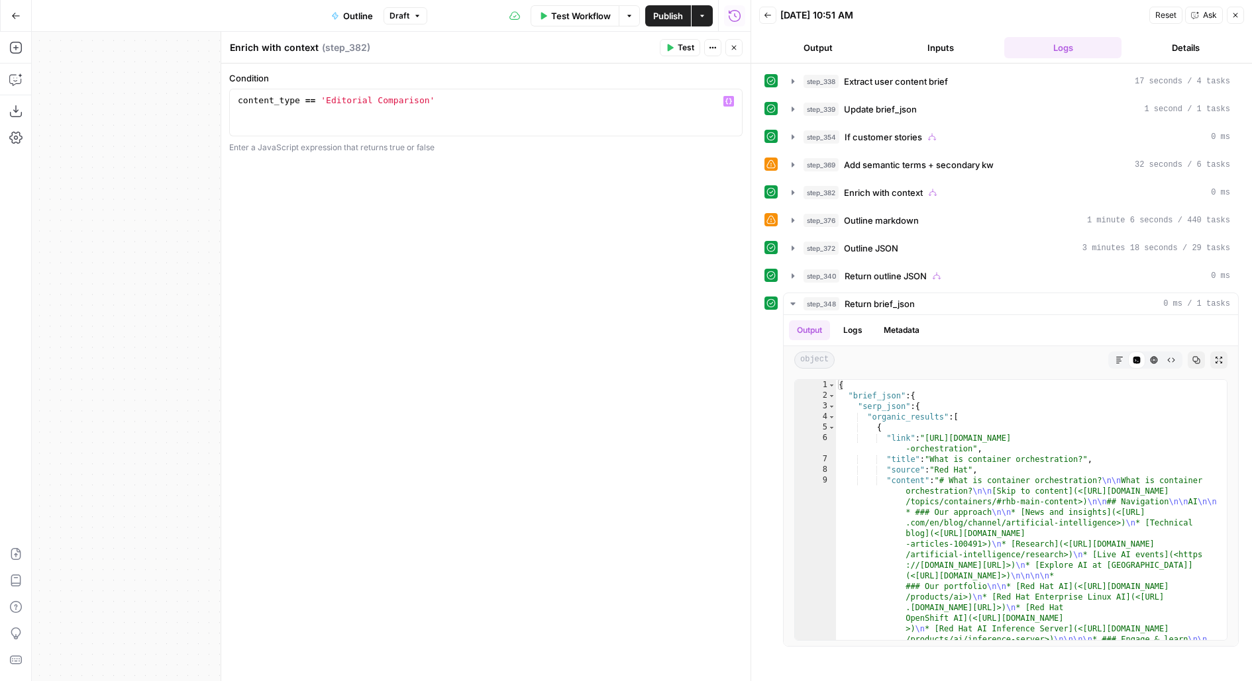
type textarea "**********"
drag, startPoint x: 324, startPoint y: 104, endPoint x: 425, endPoint y: 103, distance: 100.7
click at [428, 103] on div "content_type == 'Editorial Comparison'" at bounding box center [486, 125] width 502 height 60
click at [736, 49] on icon "button" at bounding box center [734, 48] width 8 height 8
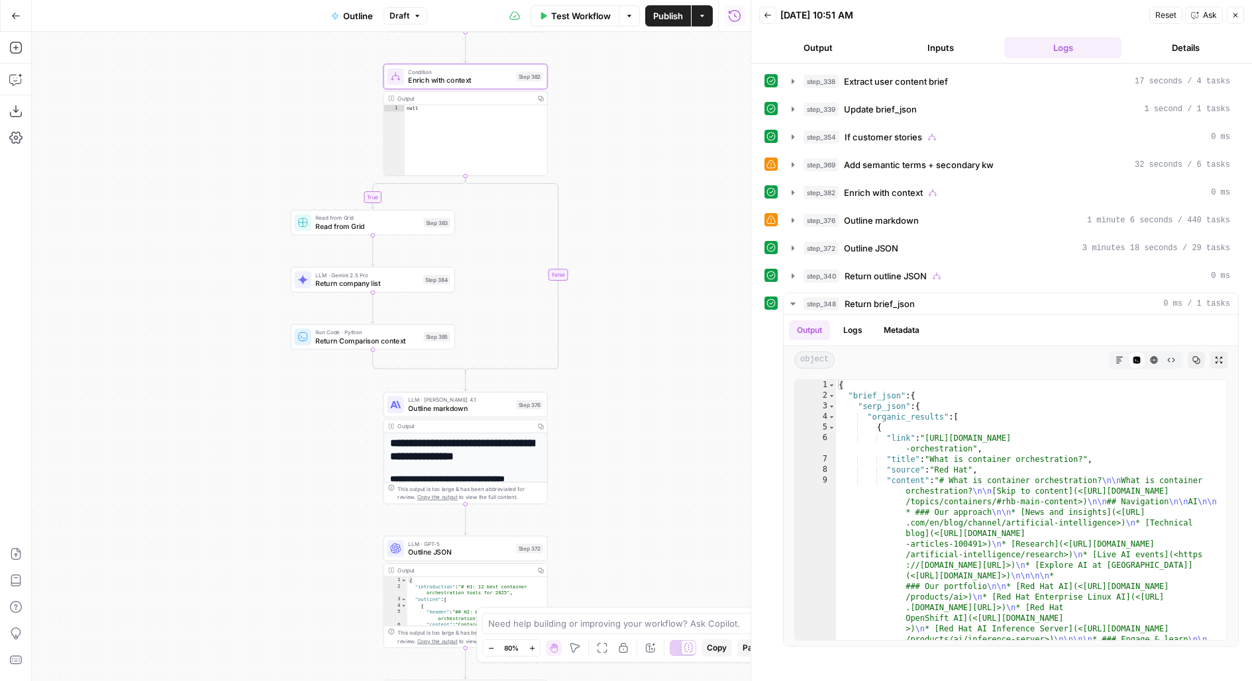
drag, startPoint x: 681, startPoint y: 367, endPoint x: 652, endPoint y: 275, distance: 96.1
click at [652, 276] on div "true true true false true false false false Workflow Set Inputs Inputs LLM · Ge…" at bounding box center [391, 357] width 718 height 650
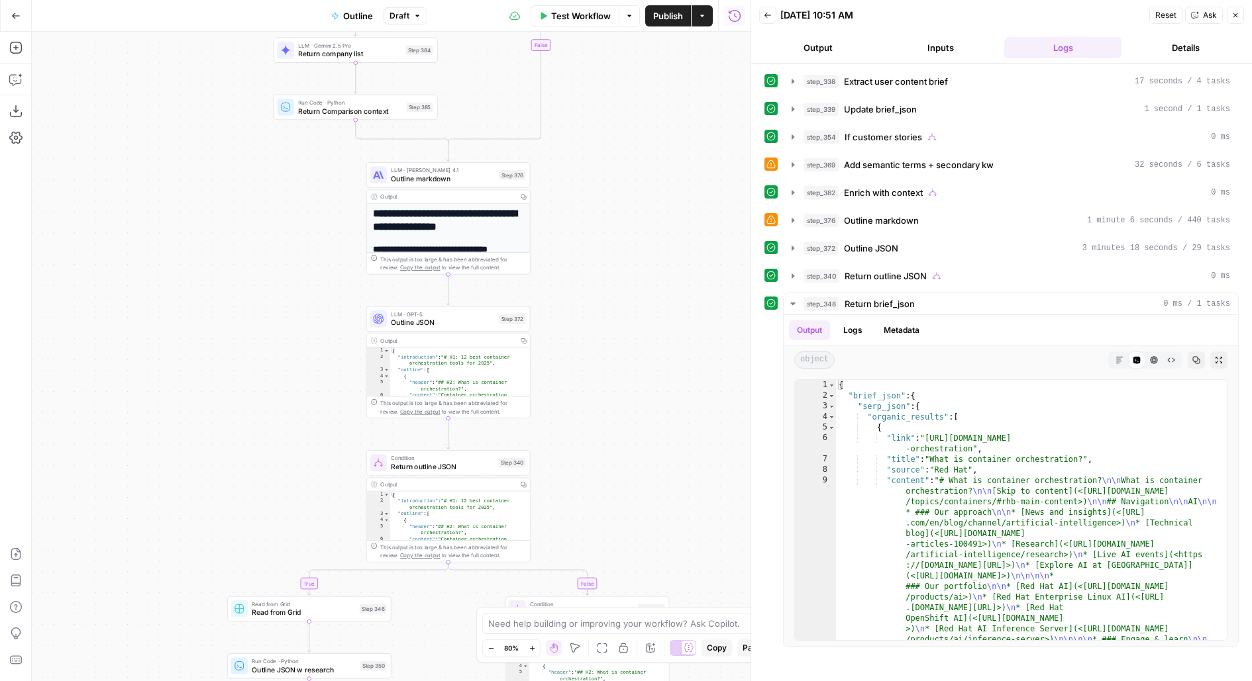
drag, startPoint x: 652, startPoint y: 450, endPoint x: 664, endPoint y: 311, distance: 140.2
click at [664, 311] on div "true true true false true false false false Workflow Set Inputs Inputs LLM · Ge…" at bounding box center [391, 357] width 718 height 650
click at [893, 223] on span "Outline markdown" at bounding box center [881, 220] width 75 height 13
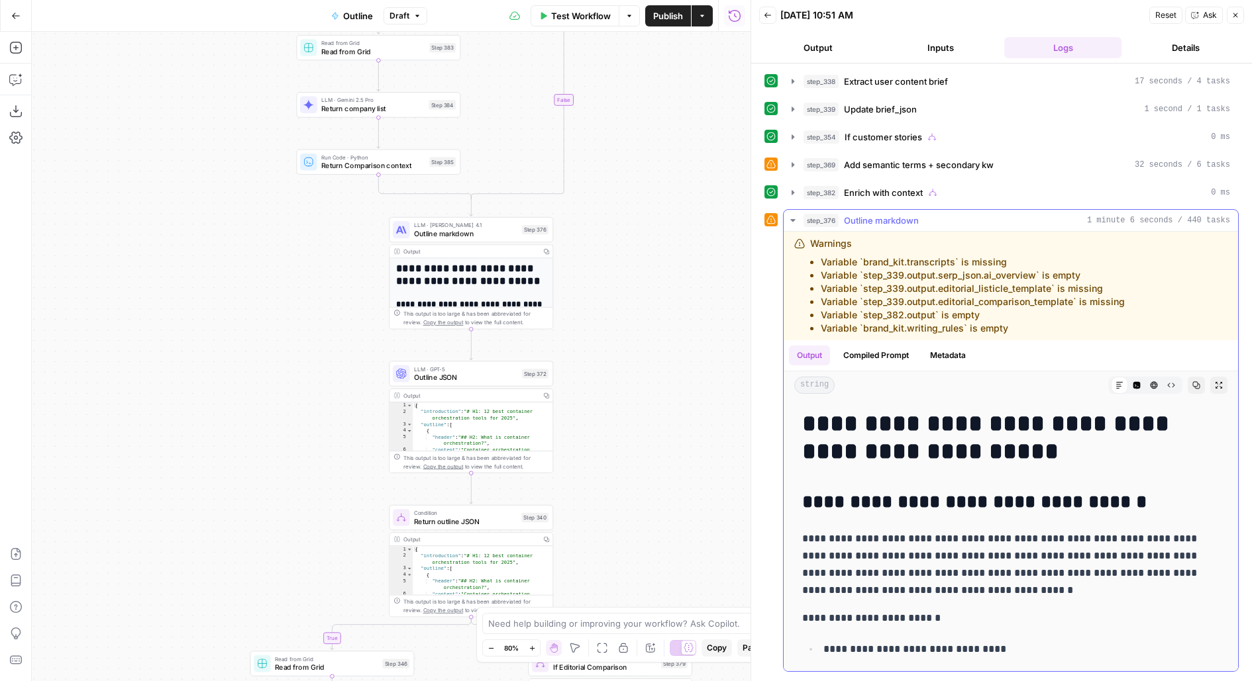
drag, startPoint x: 817, startPoint y: 271, endPoint x: 1169, endPoint y: 268, distance: 351.6
click at [1169, 269] on div "Warnings Variable `brand_kit.transcripts` is missing Variable `step_339.output.…" at bounding box center [985, 286] width 382 height 98
drag, startPoint x: 816, startPoint y: 285, endPoint x: 1173, endPoint y: 285, distance: 356.9
click at [1173, 285] on div "Warnings Variable `brand_kit.transcripts` is missing Variable `step_339.output.…" at bounding box center [985, 286] width 382 height 98
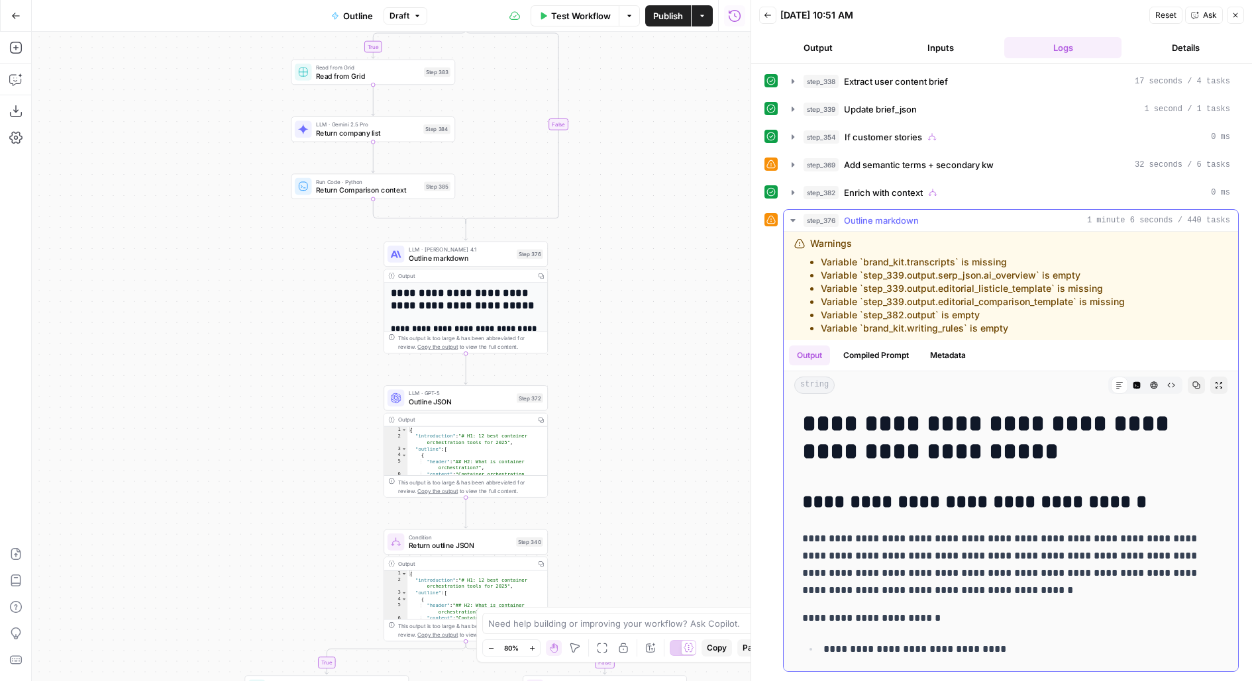
drag, startPoint x: 1030, startPoint y: 332, endPoint x: 783, endPoint y: 252, distance: 258.8
click at [783, 252] on div "Warnings Variable `brand_kit.transcripts` is missing Variable `step_339.output.…" at bounding box center [1010, 286] width 454 height 109
click at [875, 301] on li "Variable `step_339.output.editorial_comparison_template` is missing" at bounding box center [972, 301] width 304 height 13
drag, startPoint x: 609, startPoint y: 419, endPoint x: 609, endPoint y: 201, distance: 218.5
click at [609, 338] on div "true true true false true false false false Workflow Set Inputs Inputs LLM · Ge…" at bounding box center [391, 357] width 718 height 650
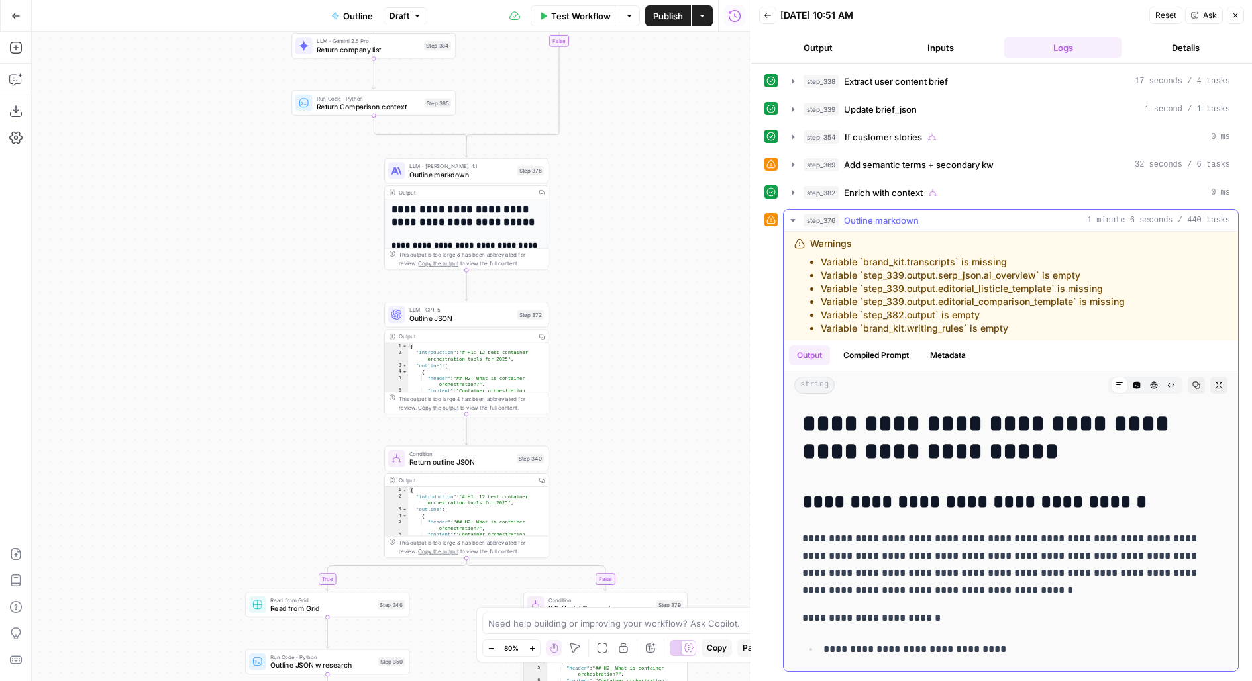
click at [816, 216] on span "step_376" at bounding box center [820, 220] width 35 height 13
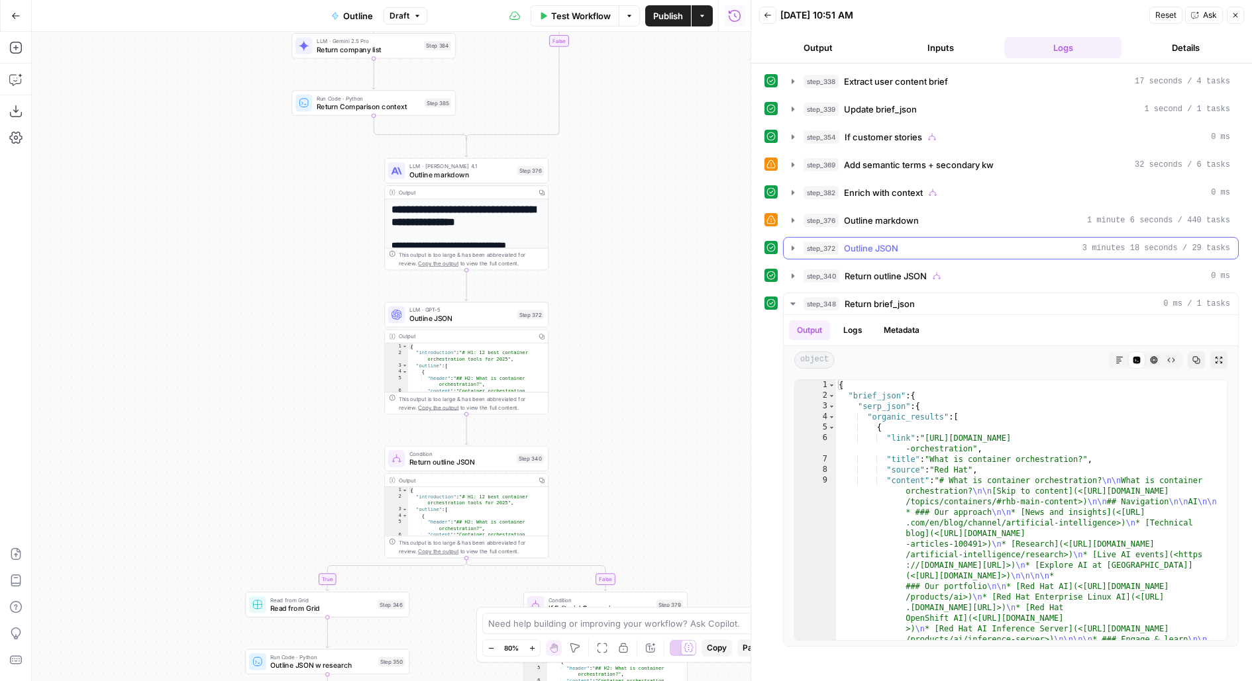
click at [844, 249] on span "Outline JSON" at bounding box center [871, 248] width 54 height 13
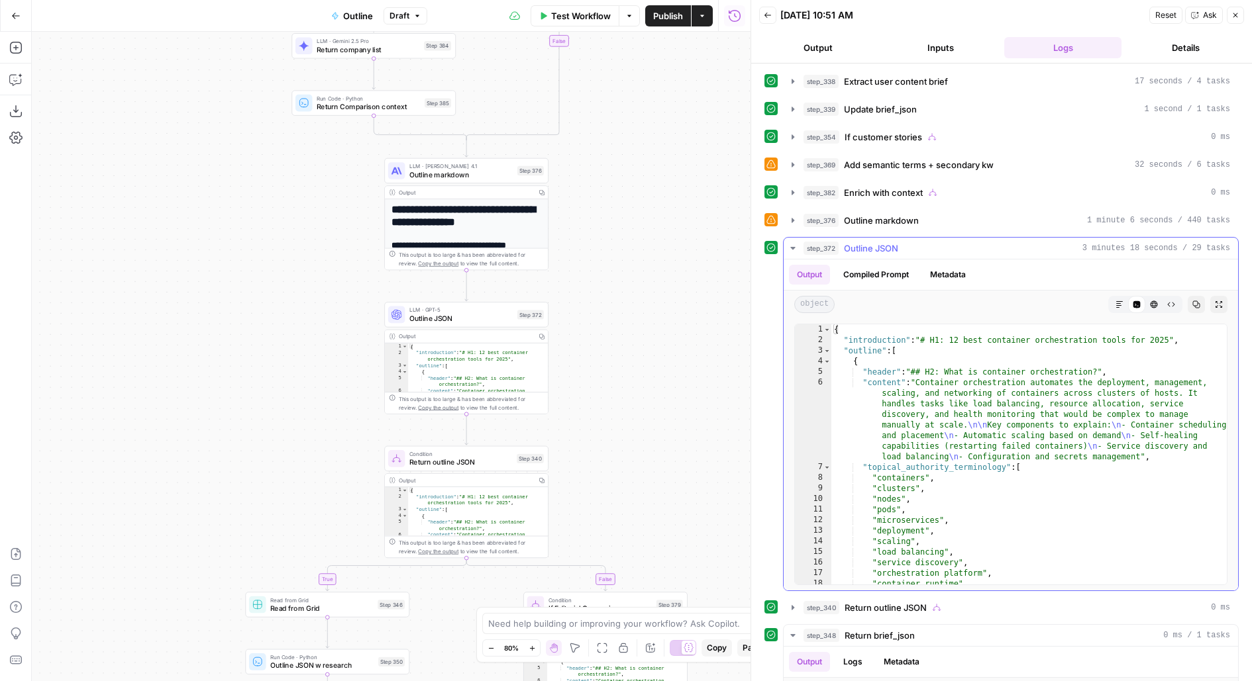
click at [844, 249] on span "Outline JSON" at bounding box center [871, 248] width 54 height 13
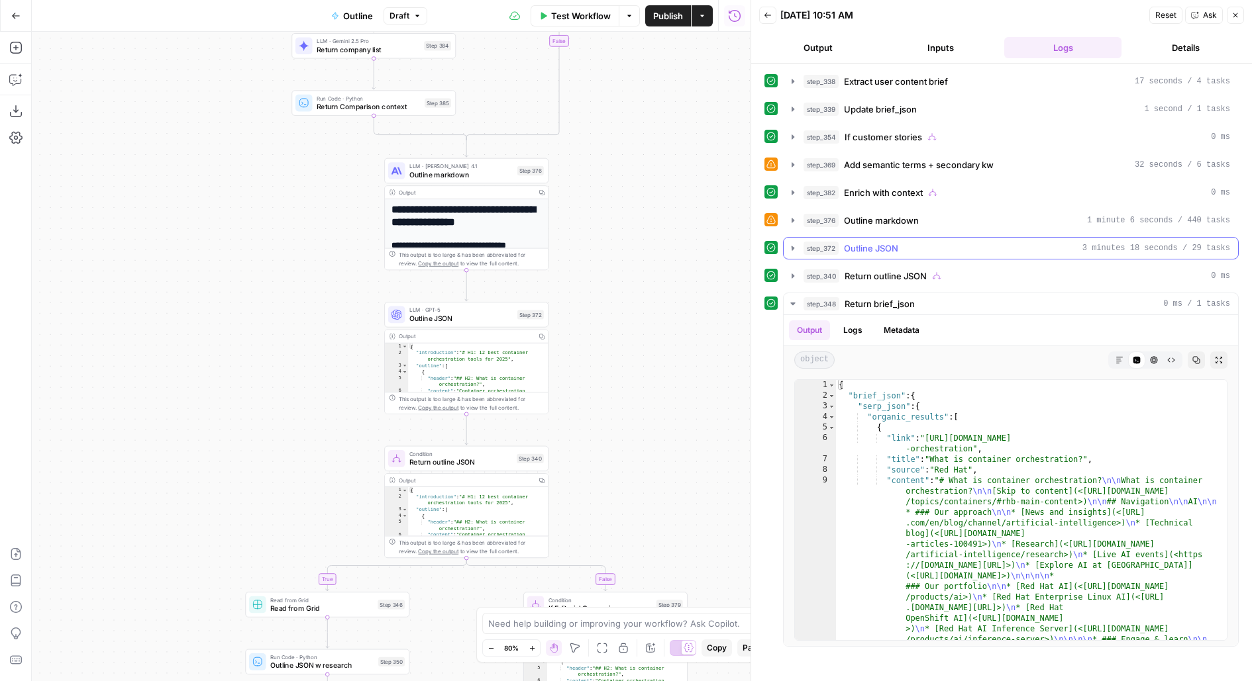
click at [840, 219] on div "step_376 Outline markdown 1 minute 6 seconds / 440 tasks" at bounding box center [1016, 220] width 426 height 13
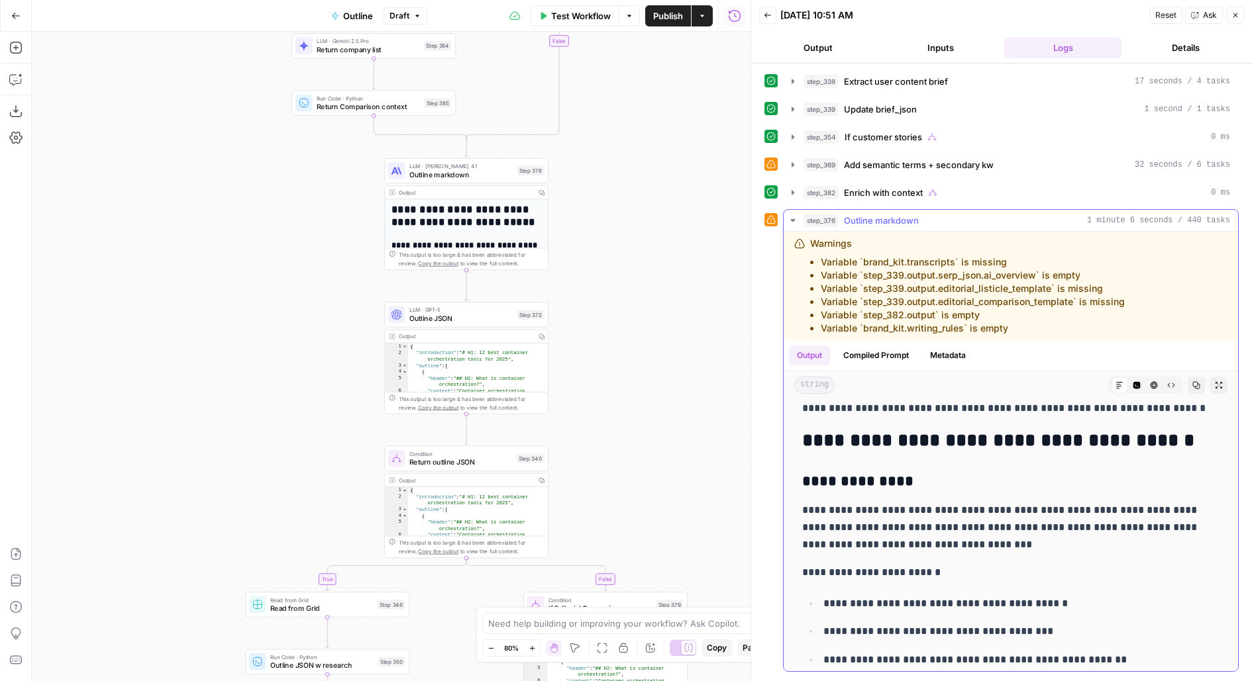
scroll to position [815, 0]
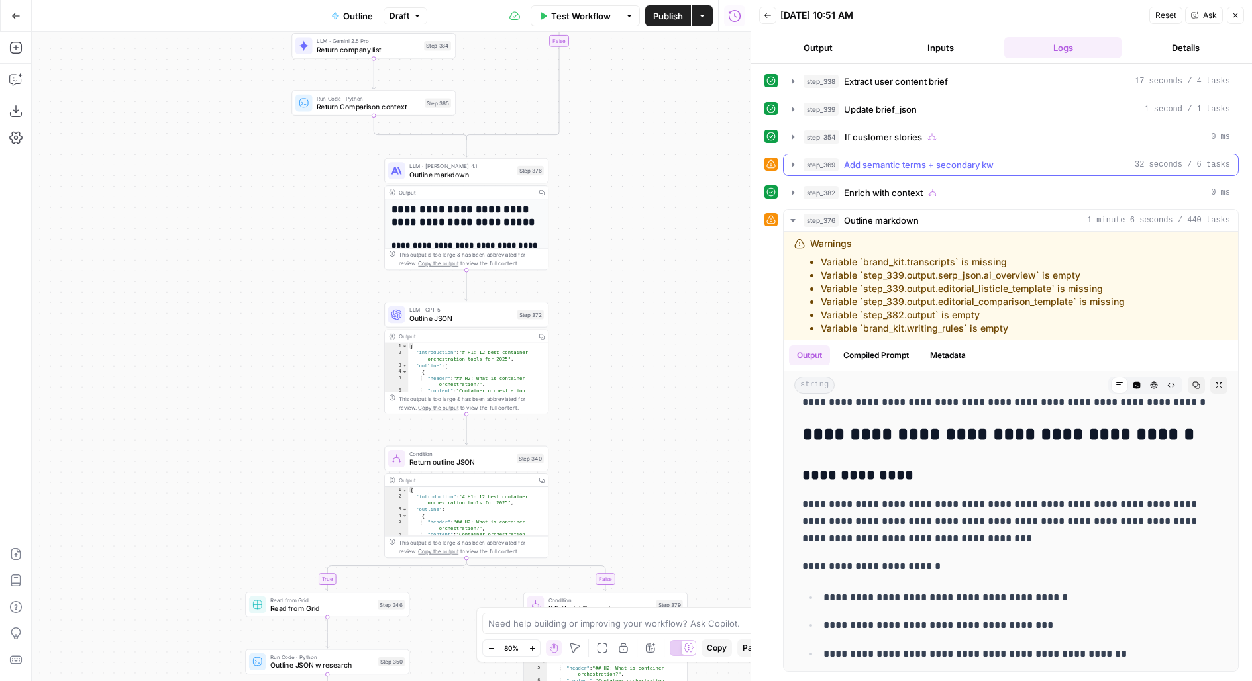
click at [905, 160] on span "Add semantic terms + secondary kw" at bounding box center [919, 164] width 150 height 13
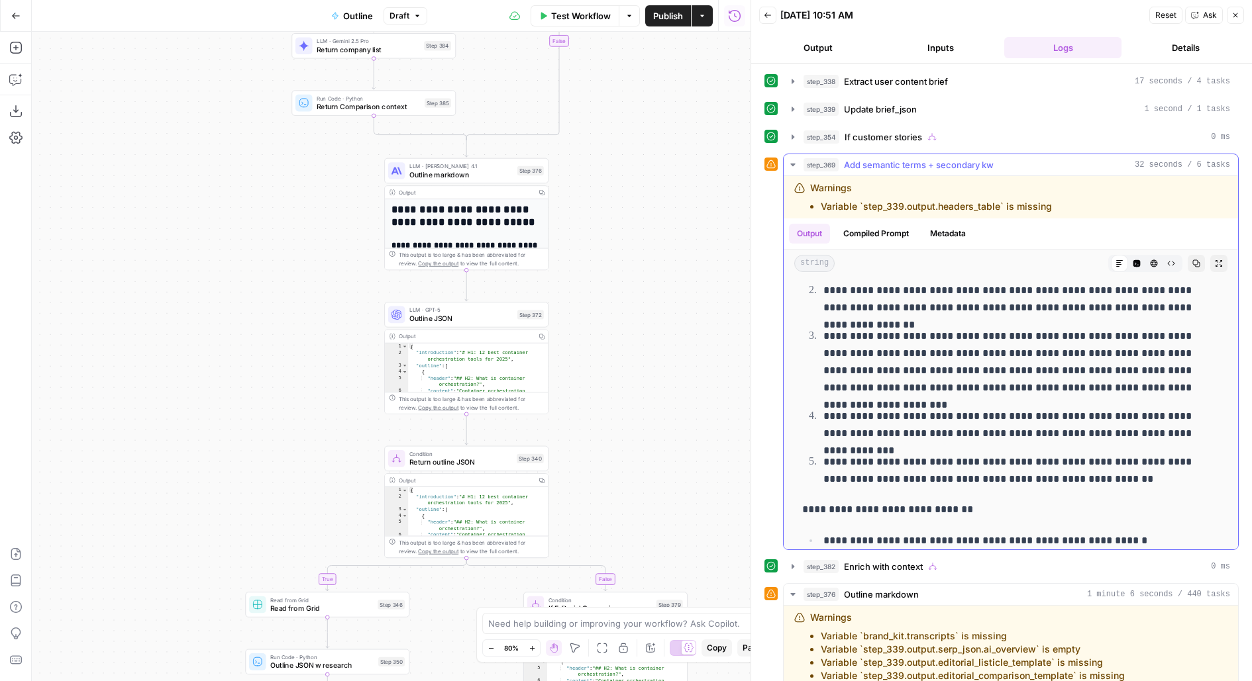
scroll to position [0, 0]
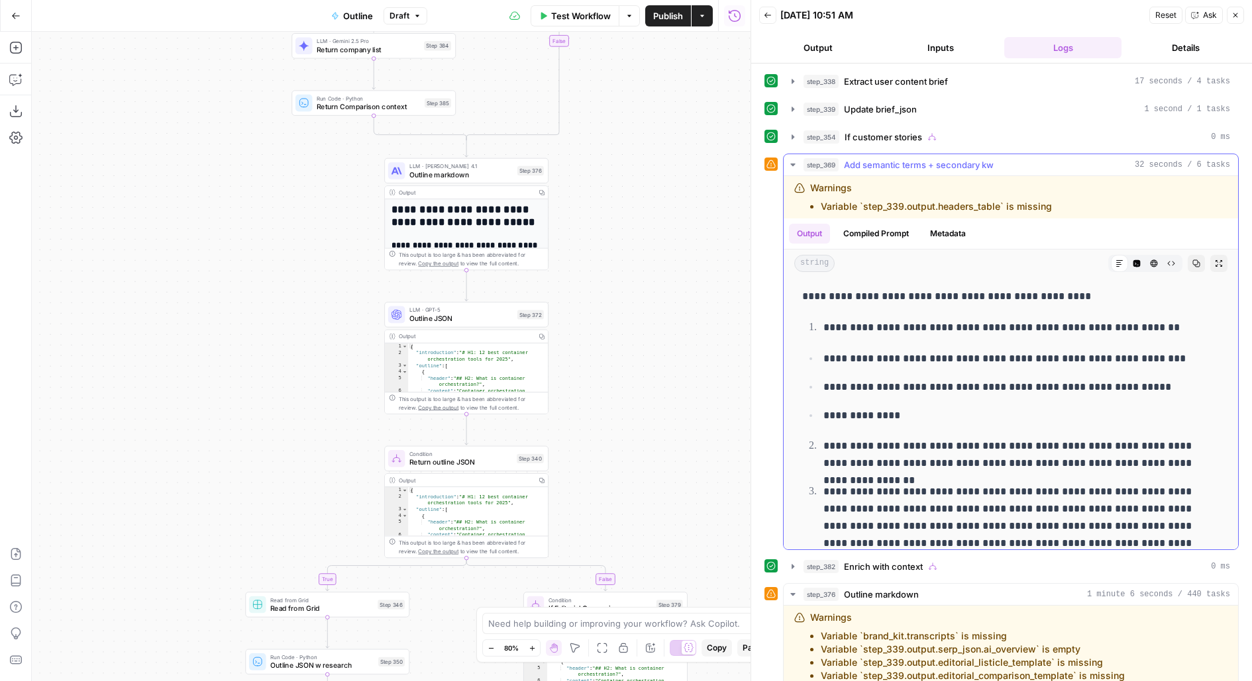
drag, startPoint x: 817, startPoint y: 289, endPoint x: 1062, endPoint y: 524, distance: 339.1
click at [1062, 524] on div "**********" at bounding box center [1010, 550] width 433 height 535
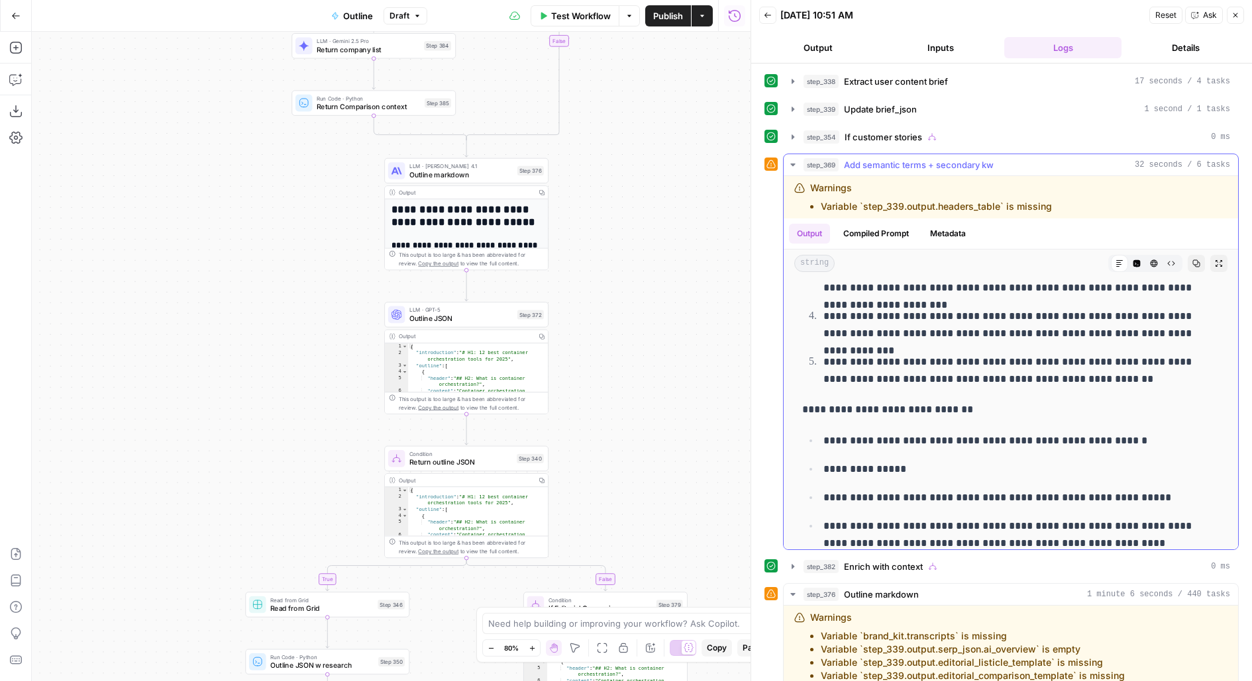
scroll to position [272, 0]
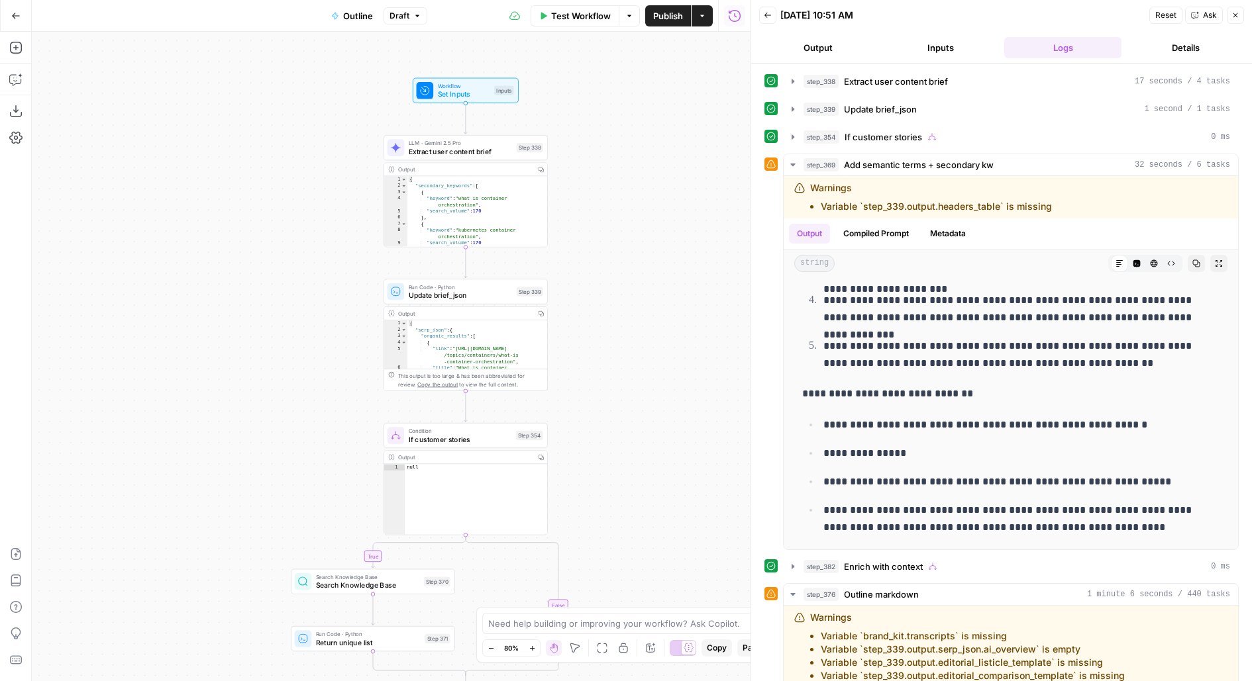
drag, startPoint x: 606, startPoint y: 348, endPoint x: 571, endPoint y: 182, distance: 169.1
click at [571, 182] on div "true true true false true false false false Workflow Set Inputs Inputs LLM · Ge…" at bounding box center [391, 357] width 718 height 650
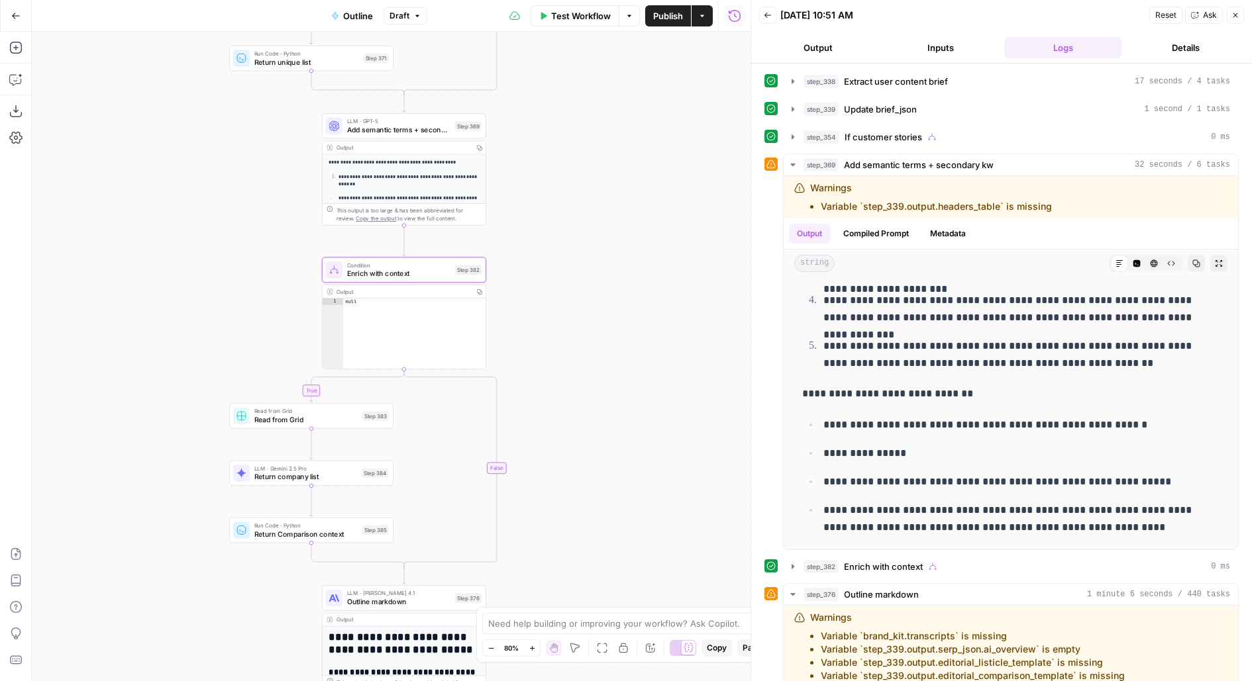
drag, startPoint x: 597, startPoint y: 395, endPoint x: 603, endPoint y: 17, distance: 378.2
click at [600, 44] on div "true true true false true false false false Workflow Set Inputs Inputs LLM · Ge…" at bounding box center [391, 357] width 718 height 650
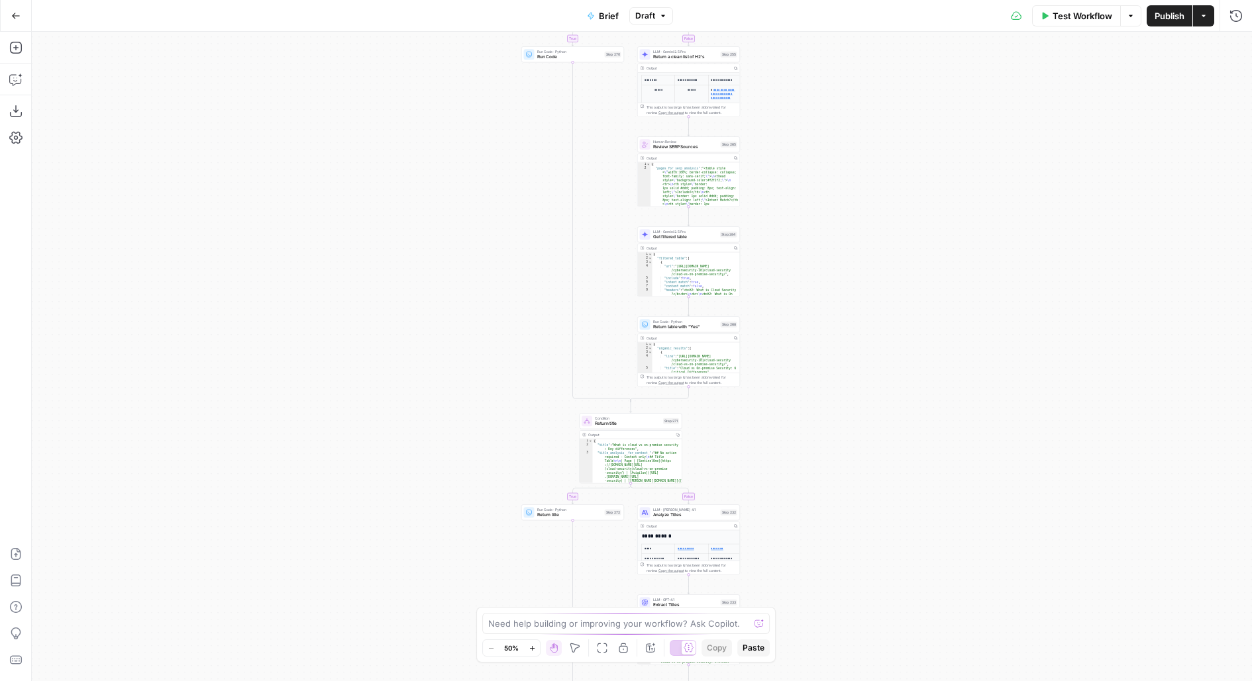
drag, startPoint x: 799, startPoint y: 542, endPoint x: 731, endPoint y: 215, distance: 334.0
click at [732, 217] on div "true false true false true false true false true false true false Workflow Set …" at bounding box center [642, 357] width 1220 height 650
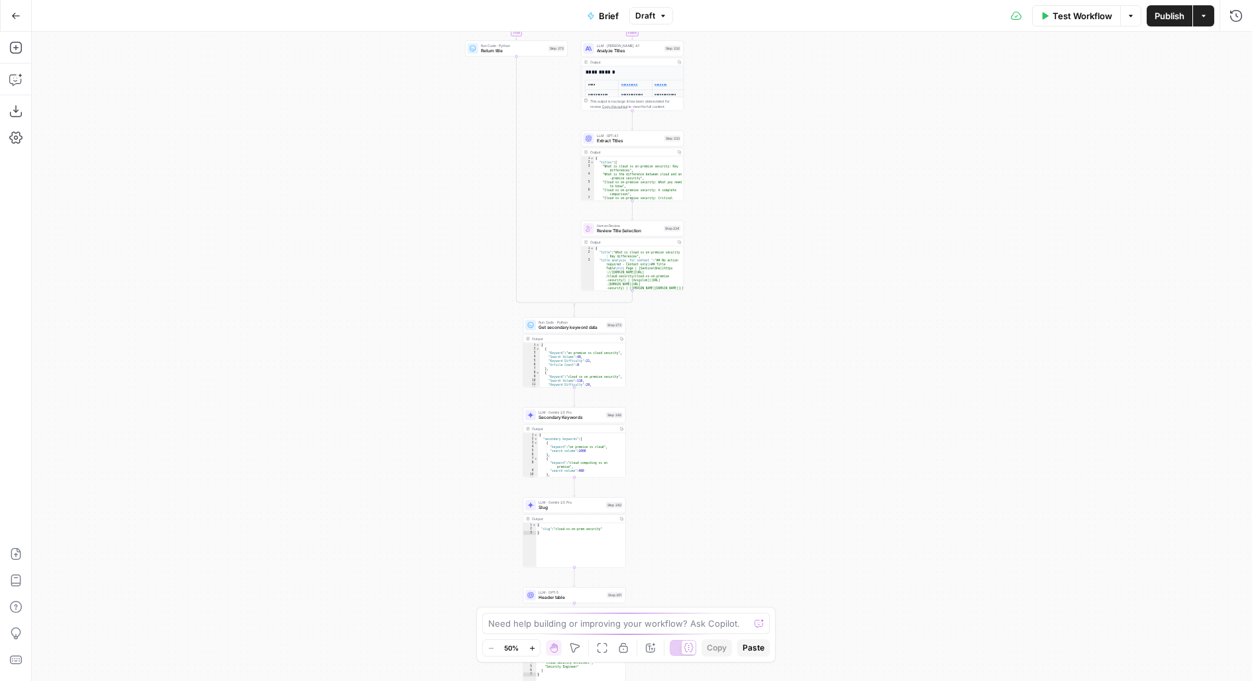
drag, startPoint x: 743, startPoint y: 462, endPoint x: 740, endPoint y: 211, distance: 251.0
click at [741, 213] on div "true false true false true false true false true false true false Workflow Set …" at bounding box center [642, 357] width 1220 height 650
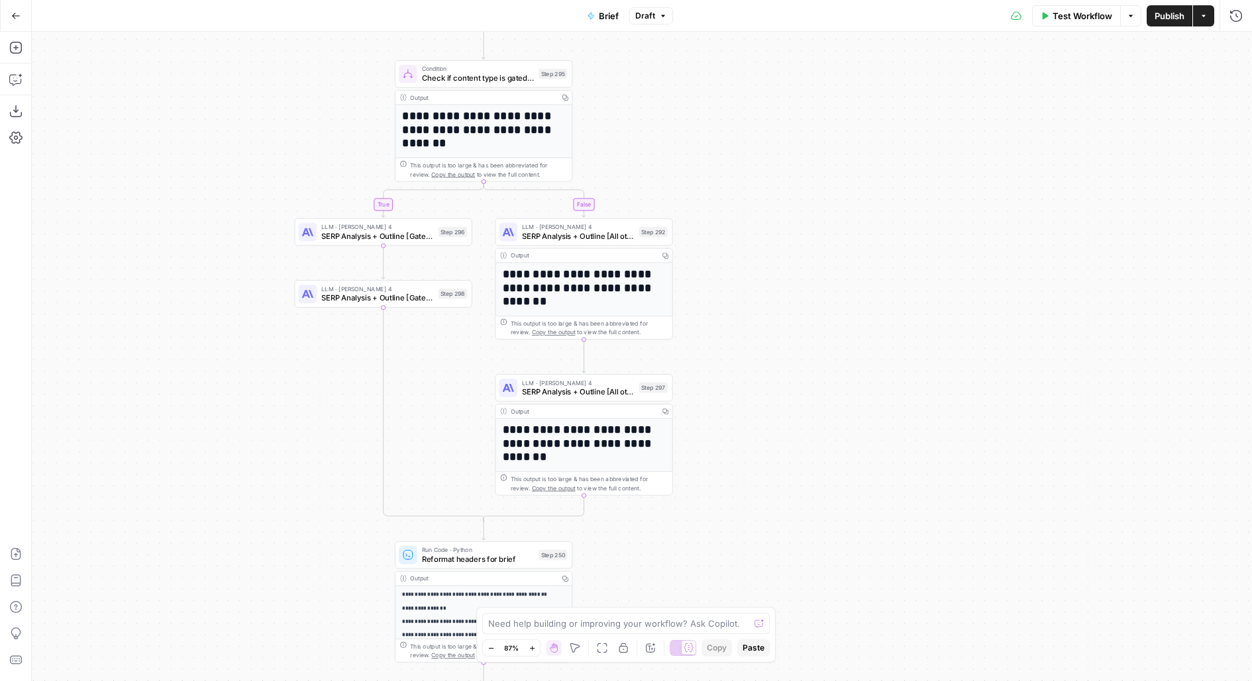
drag, startPoint x: 770, startPoint y: 260, endPoint x: 762, endPoint y: 115, distance: 145.9
click at [766, 124] on div "true false true false true false true false true false true false Workflow Set …" at bounding box center [642, 357] width 1220 height 650
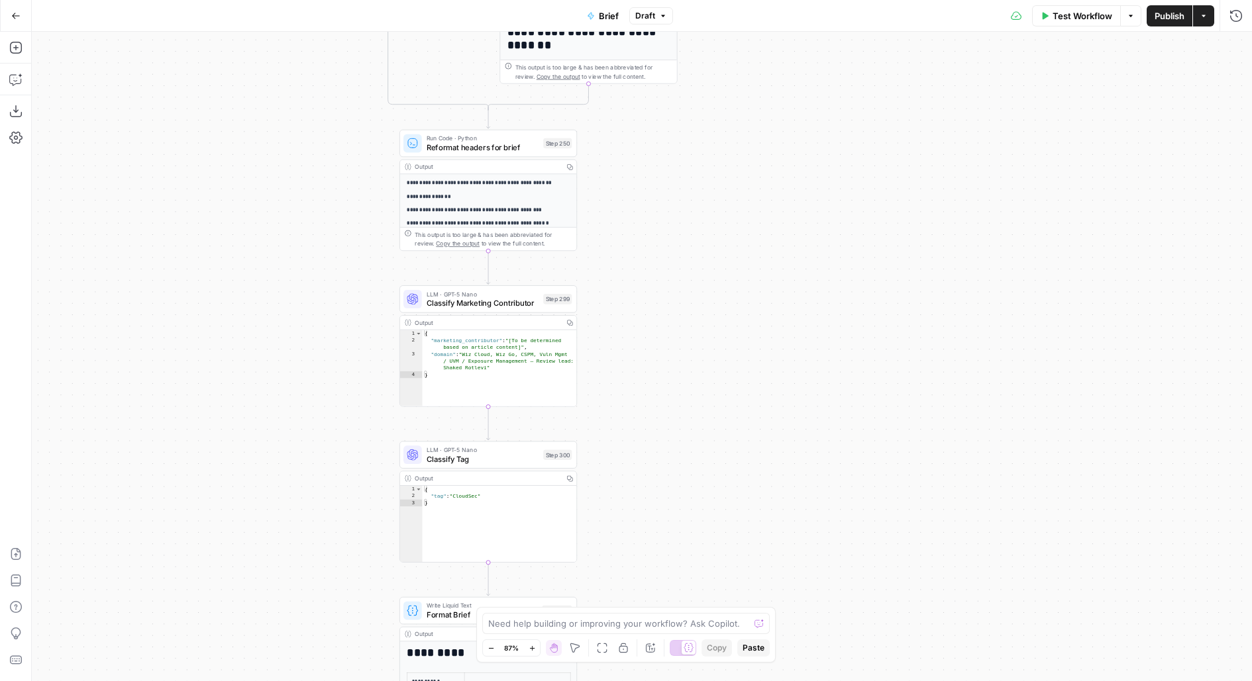
drag, startPoint x: 764, startPoint y: 477, endPoint x: 771, endPoint y: 162, distance: 316.0
click at [772, 162] on div "true false true false true false true false true false true false Workflow Set …" at bounding box center [642, 357] width 1220 height 650
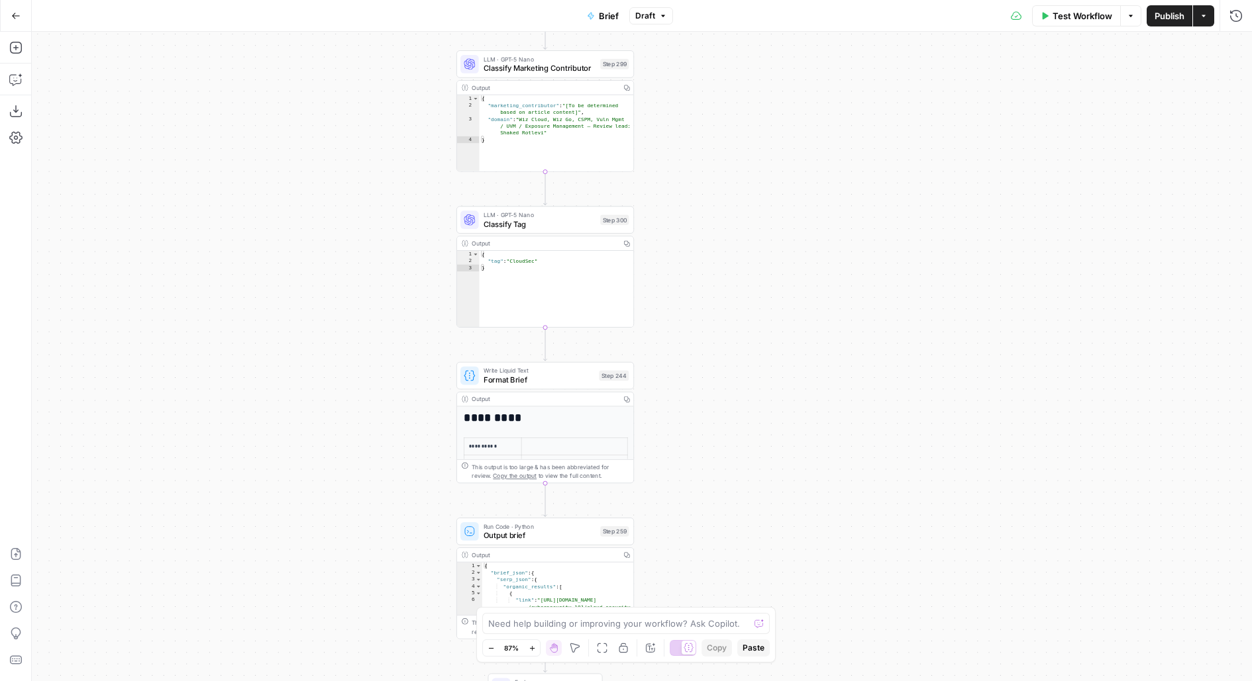
drag, startPoint x: 695, startPoint y: 420, endPoint x: 756, endPoint y: 62, distance: 363.4
click at [756, 62] on div "true false true false true false true false true false true false Workflow Set …" at bounding box center [642, 357] width 1220 height 650
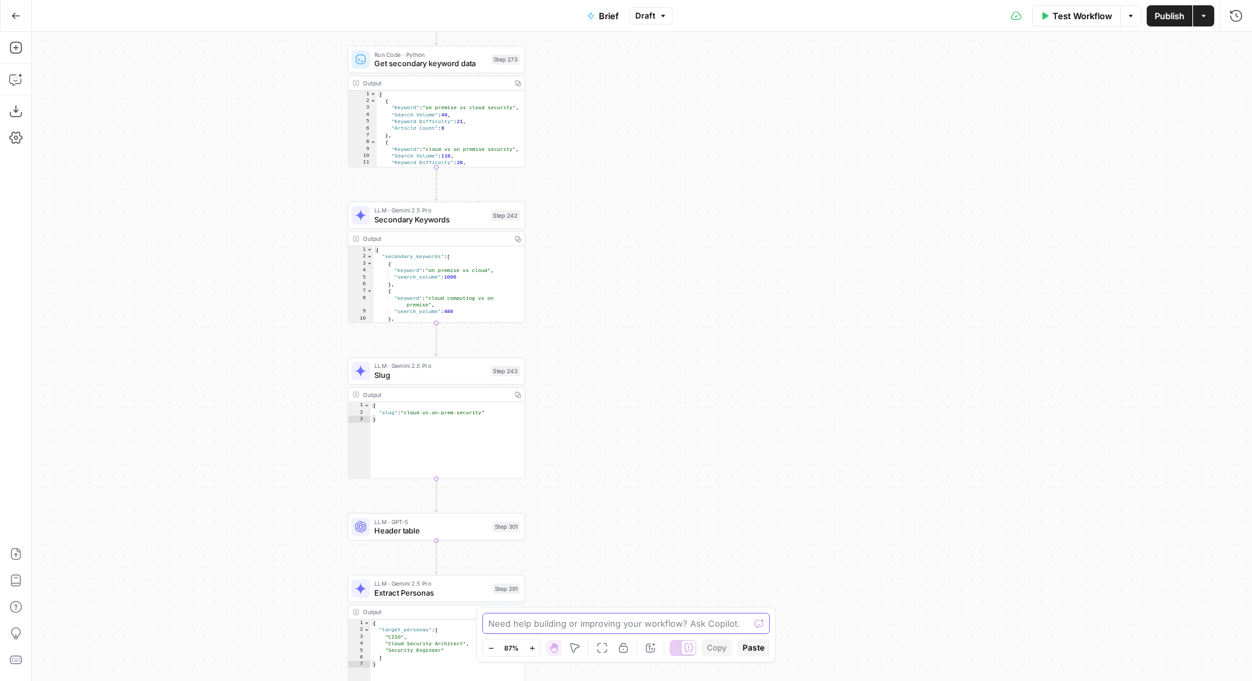
drag, startPoint x: 579, startPoint y: 628, endPoint x: 609, endPoint y: 576, distance: 60.2
click at [609, 576] on body "Wiz New Home Browse Insights Opportunities Your Data Flightpath Recent Grids Co…" at bounding box center [626, 340] width 1252 height 681
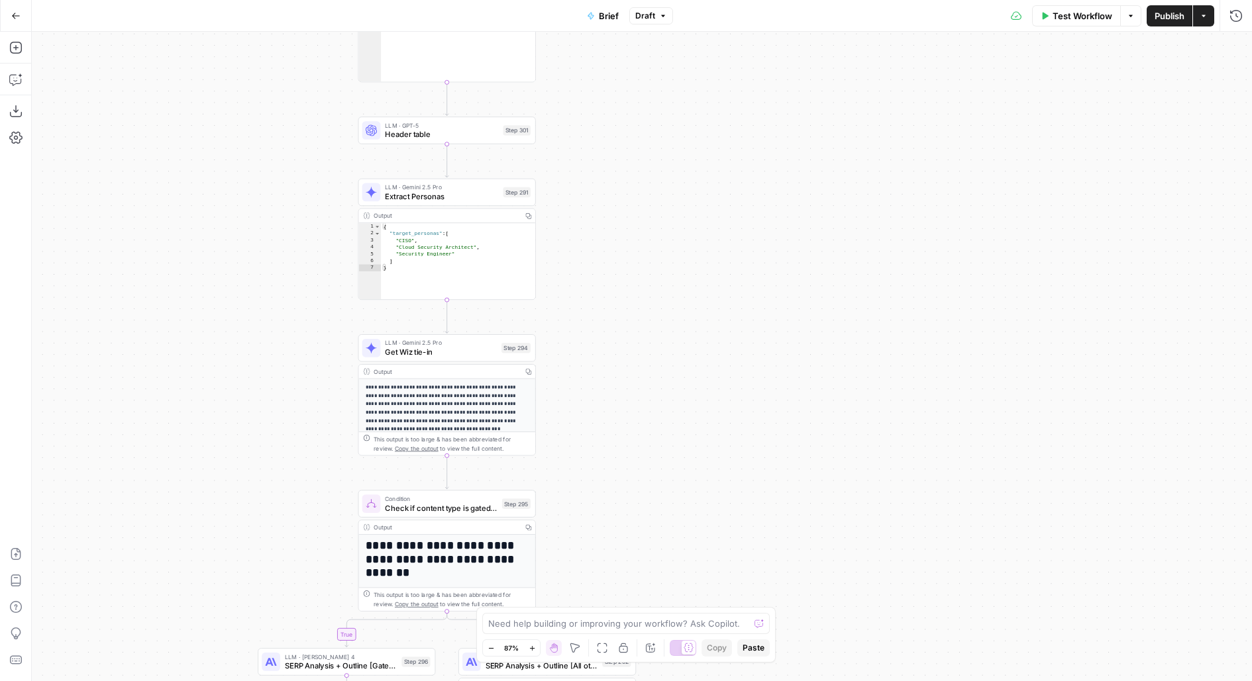
drag, startPoint x: 609, startPoint y: 555, endPoint x: 620, endPoint y: 128, distance: 426.6
click at [620, 128] on div "true false true false true false true false true false true false Workflow Set …" at bounding box center [642, 357] width 1220 height 650
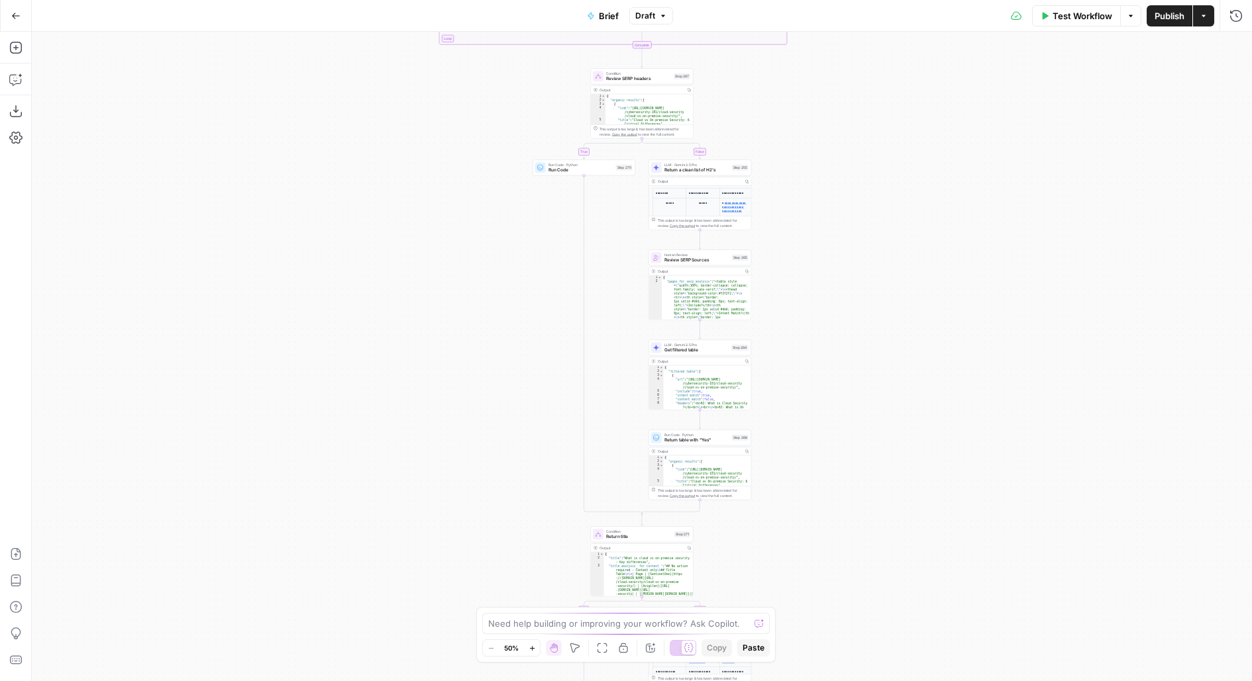
drag, startPoint x: 787, startPoint y: 575, endPoint x: 774, endPoint y: 201, distance: 375.0
click at [775, 201] on div "true false true false true false true false true false true false Workflow Set …" at bounding box center [642, 357] width 1220 height 650
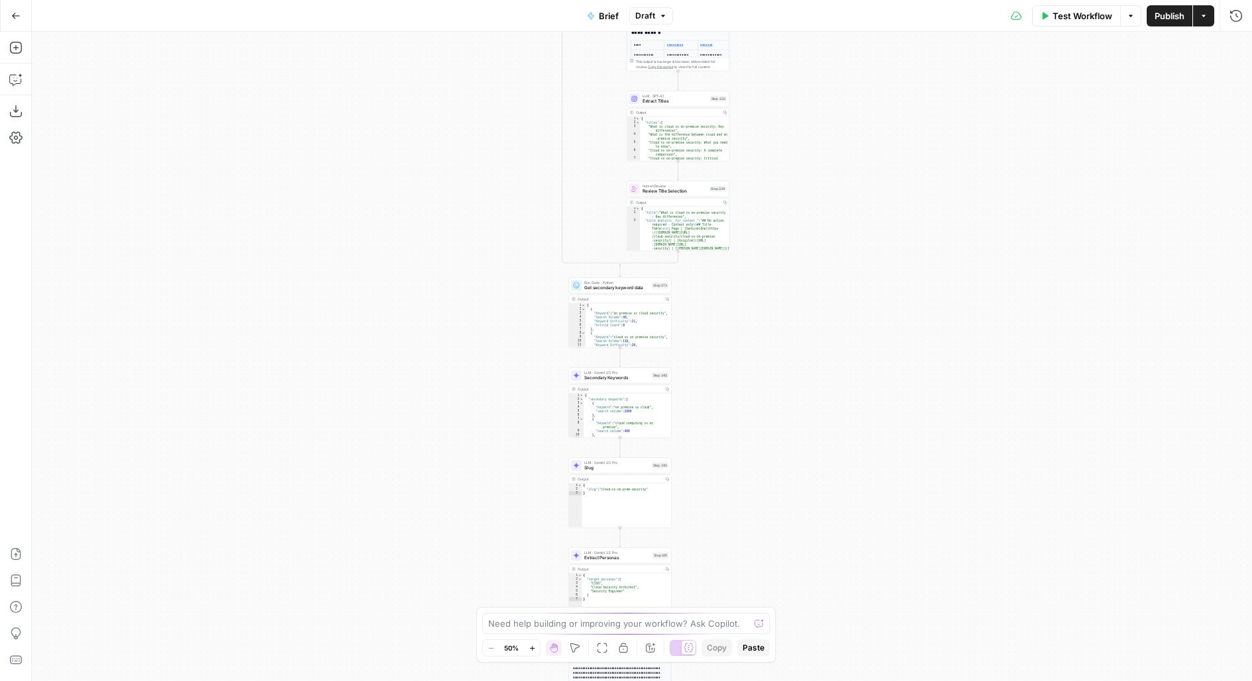
drag, startPoint x: 835, startPoint y: 470, endPoint x: 817, endPoint y: 199, distance: 271.5
click at [817, 211] on div "true false true false true false true false true false true false Workflow Set …" at bounding box center [642, 357] width 1220 height 650
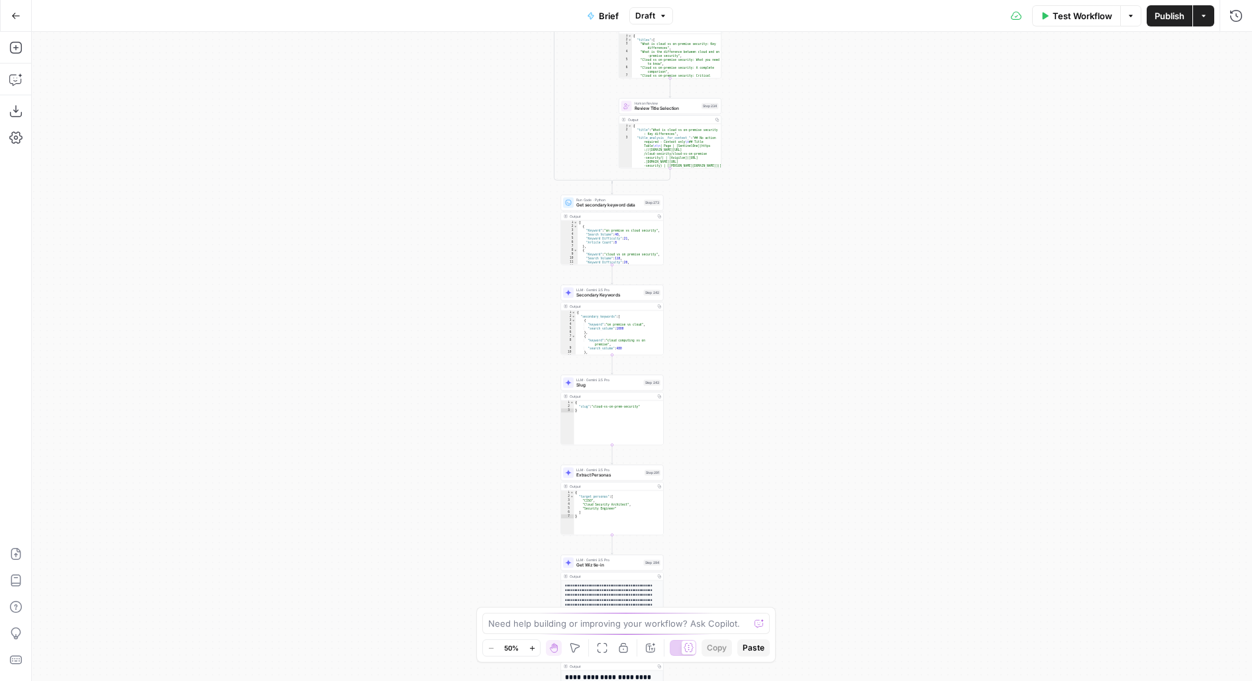
drag, startPoint x: 790, startPoint y: 444, endPoint x: 789, endPoint y: 87, distance: 357.6
click at [790, 87] on div "true false true false true false true false true false true false Workflow Set …" at bounding box center [642, 357] width 1220 height 650
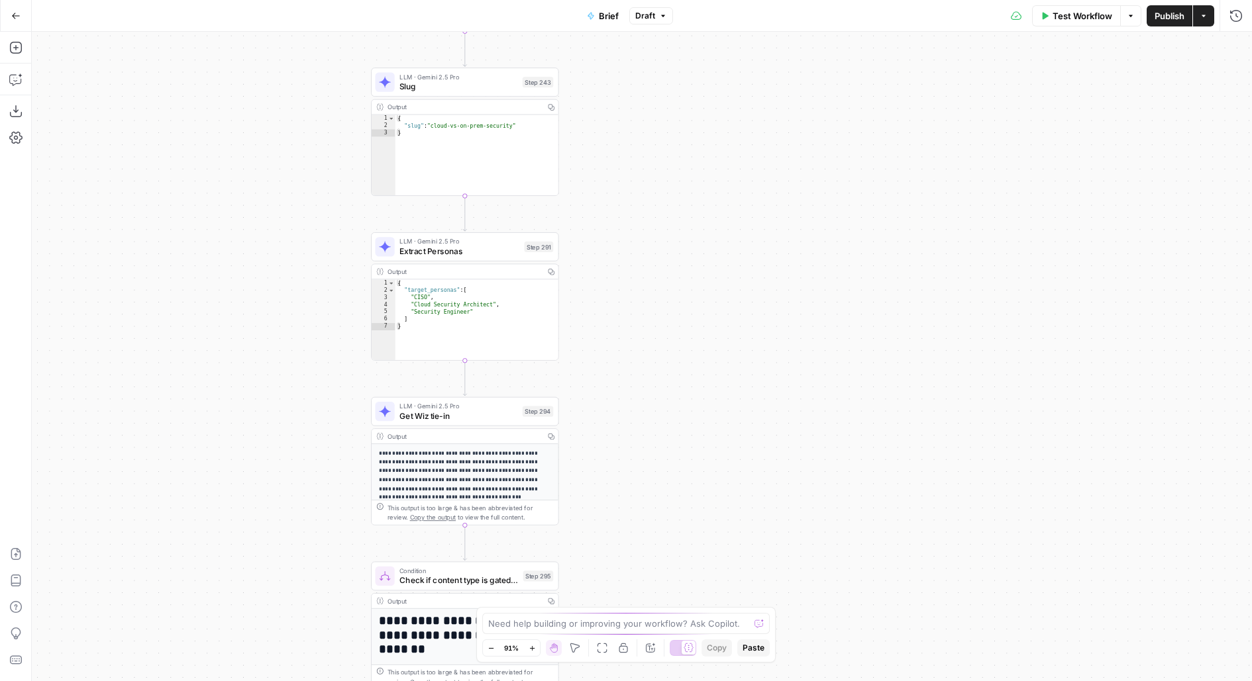
drag, startPoint x: 757, startPoint y: 324, endPoint x: 757, endPoint y: 56, distance: 268.2
click at [757, 56] on div "true false true false true false true false true false true false Workflow Set …" at bounding box center [642, 357] width 1220 height 650
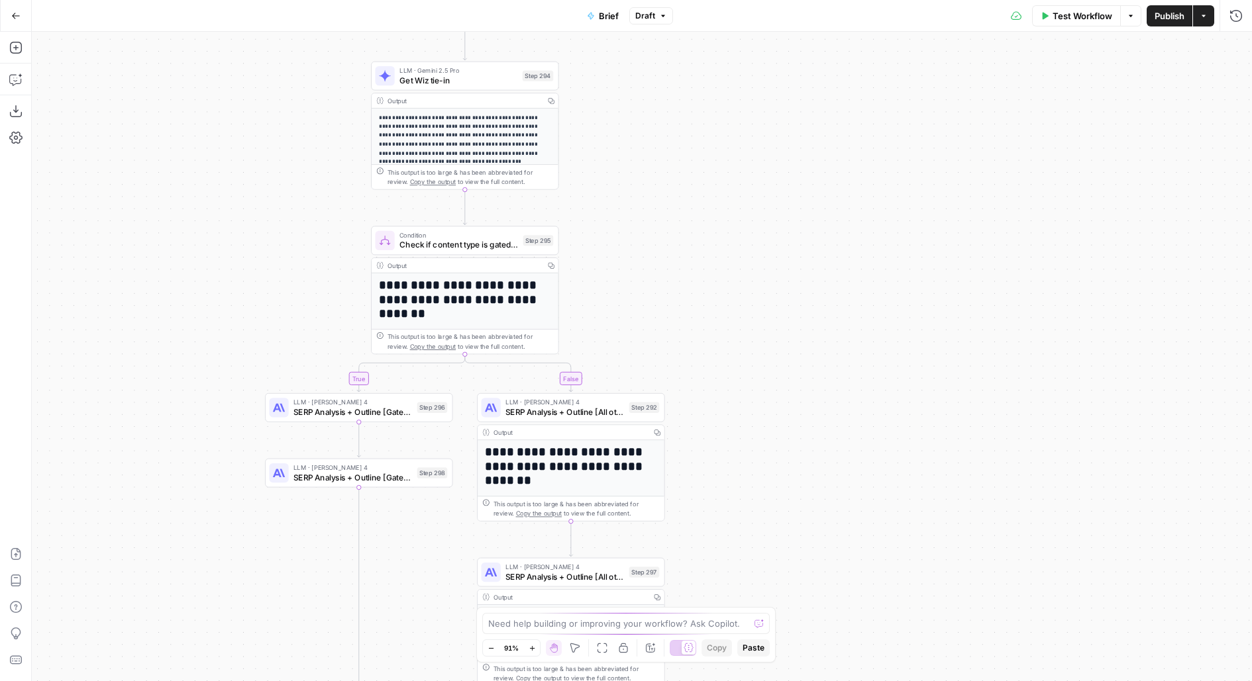
click at [777, 12] on div "Go Back Brief Draft Test Workflow Options Publish Actions Run History Add Steps…" at bounding box center [626, 340] width 1252 height 681
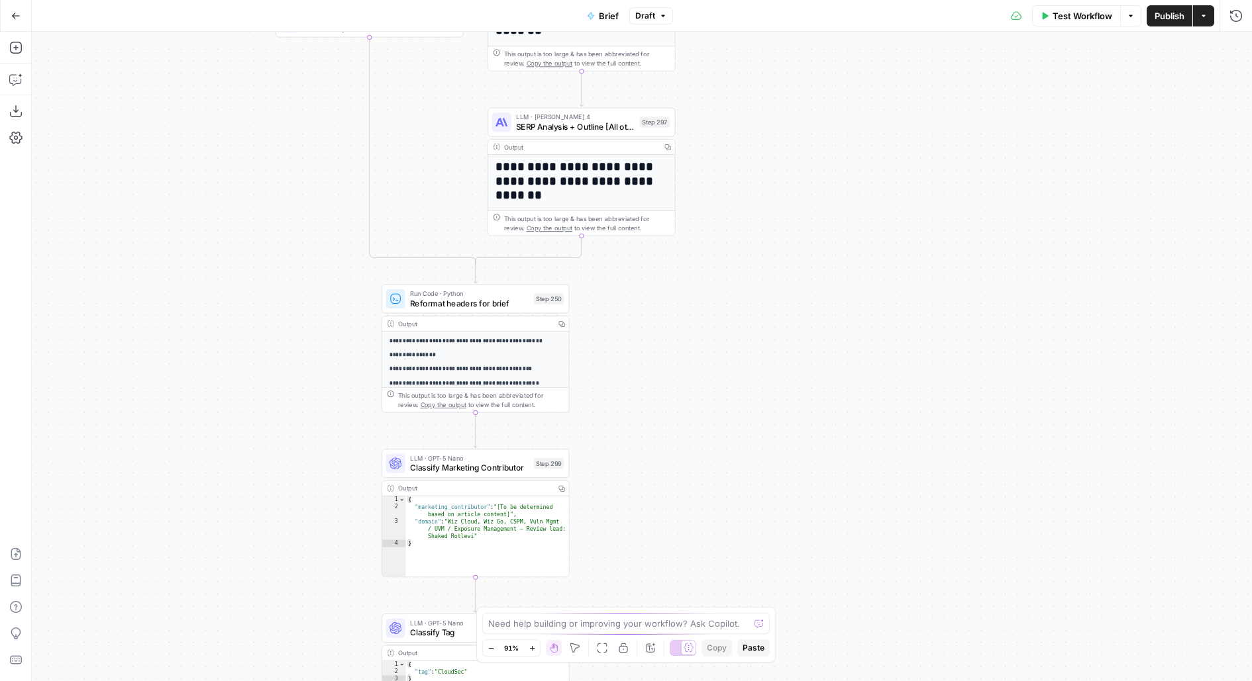
drag, startPoint x: 744, startPoint y: 387, endPoint x: 812, endPoint y: 113, distance: 282.4
click at [812, 113] on div "true false true false true false true false true false true false Workflow Set …" at bounding box center [642, 357] width 1220 height 650
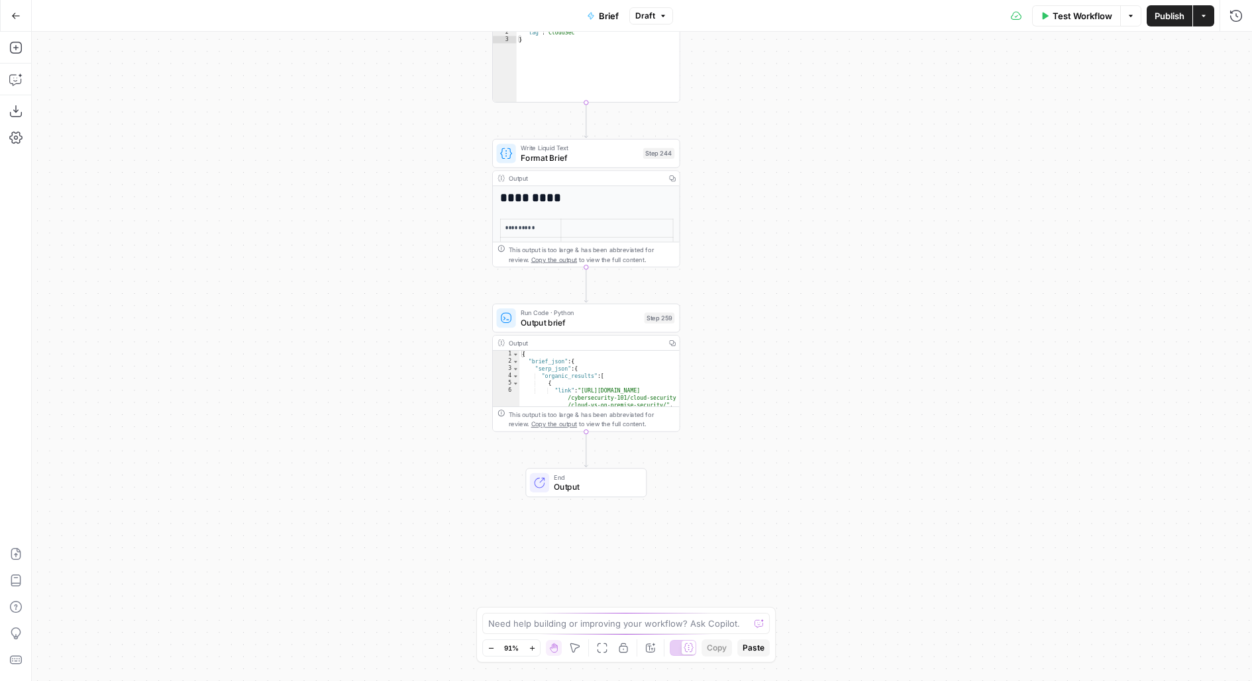
drag, startPoint x: 764, startPoint y: 381, endPoint x: 823, endPoint y: -5, distance: 390.6
click at [823, 0] on html "Wiz New Home Browse Insights Opportunities Your Data Flightpath Recent Grids Co…" at bounding box center [626, 340] width 1252 height 681
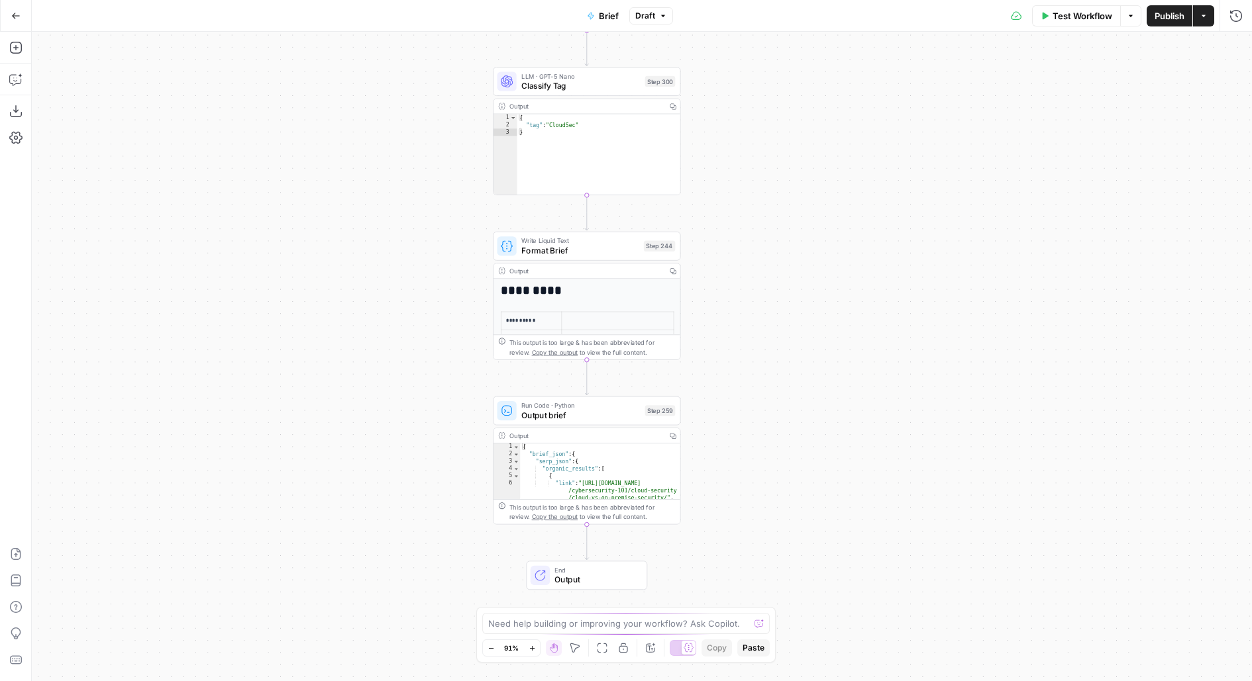
drag, startPoint x: 786, startPoint y: 54, endPoint x: 759, endPoint y: 322, distance: 269.6
click at [759, 323] on div "true false true false true false true false true false true false Workflow Set …" at bounding box center [642, 357] width 1220 height 650
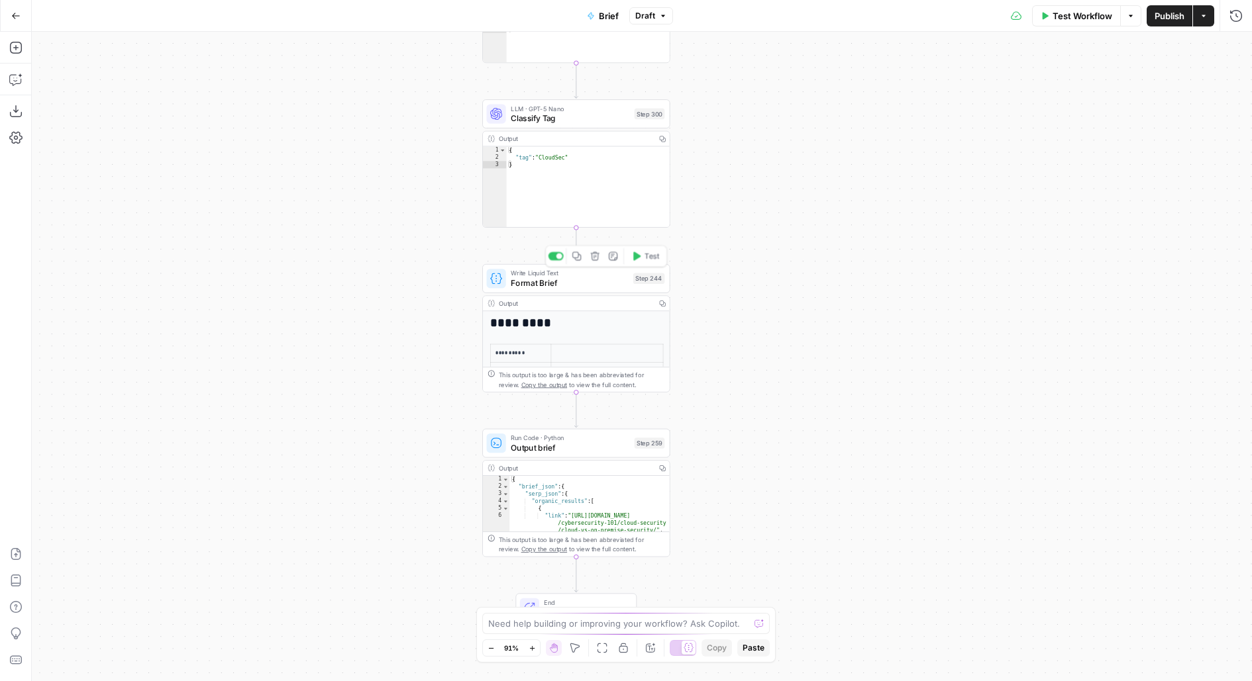
click at [622, 282] on span "Format Brief" at bounding box center [569, 283] width 117 height 12
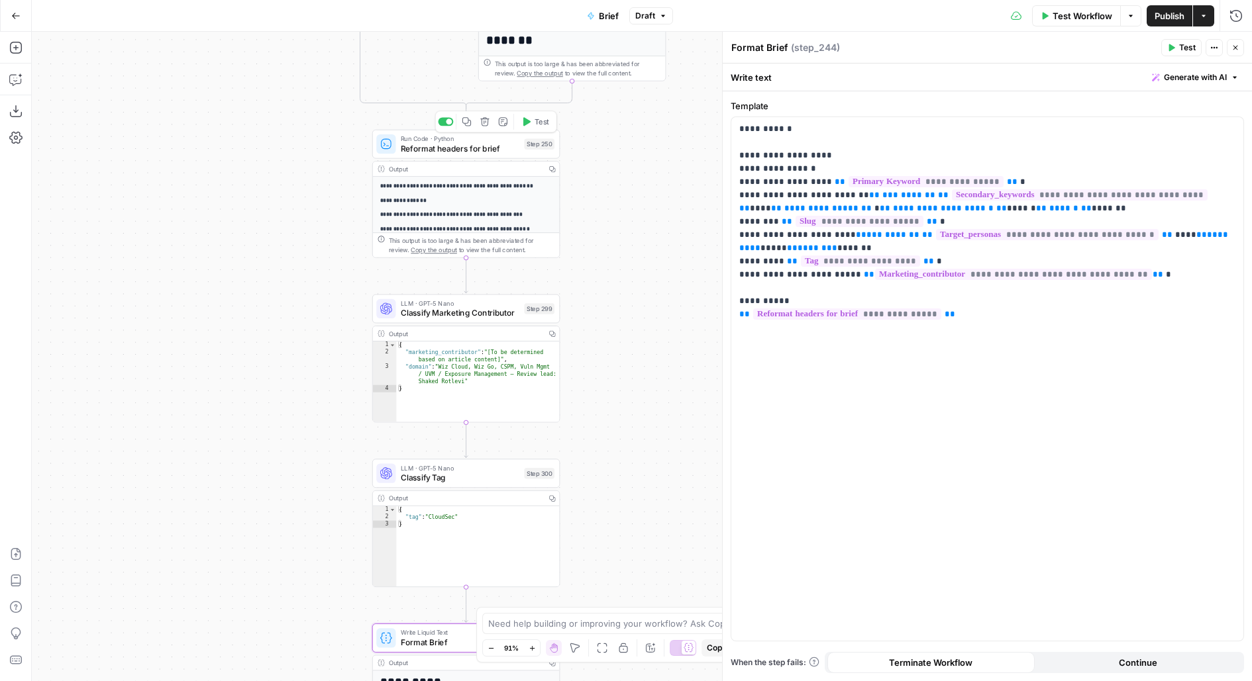
click at [421, 144] on span "Reformat headers for brief" at bounding box center [460, 148] width 119 height 12
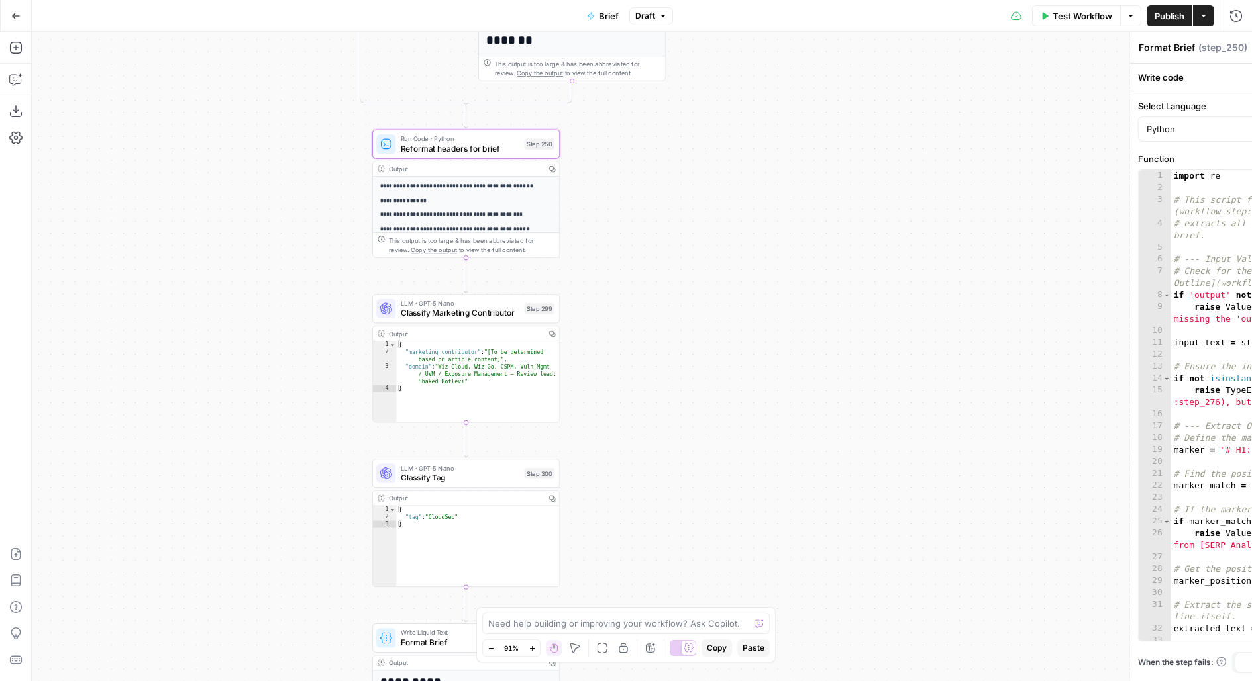
type textarea "Reformat headers for brief"
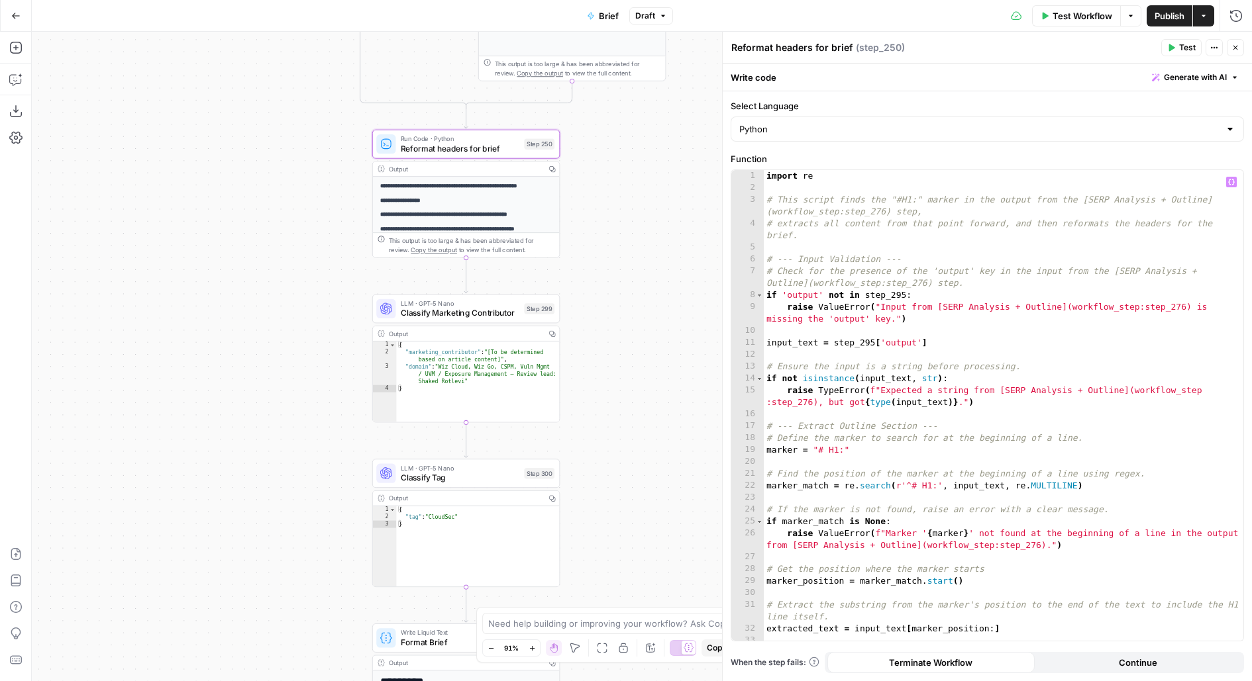
type textarea "**********"
drag, startPoint x: 858, startPoint y: 301, endPoint x: 968, endPoint y: 301, distance: 110.6
click at [968, 301] on div "import re # This script finds the "#H1:" marker in the output from the [SERP An…" at bounding box center [1004, 417] width 480 height 495
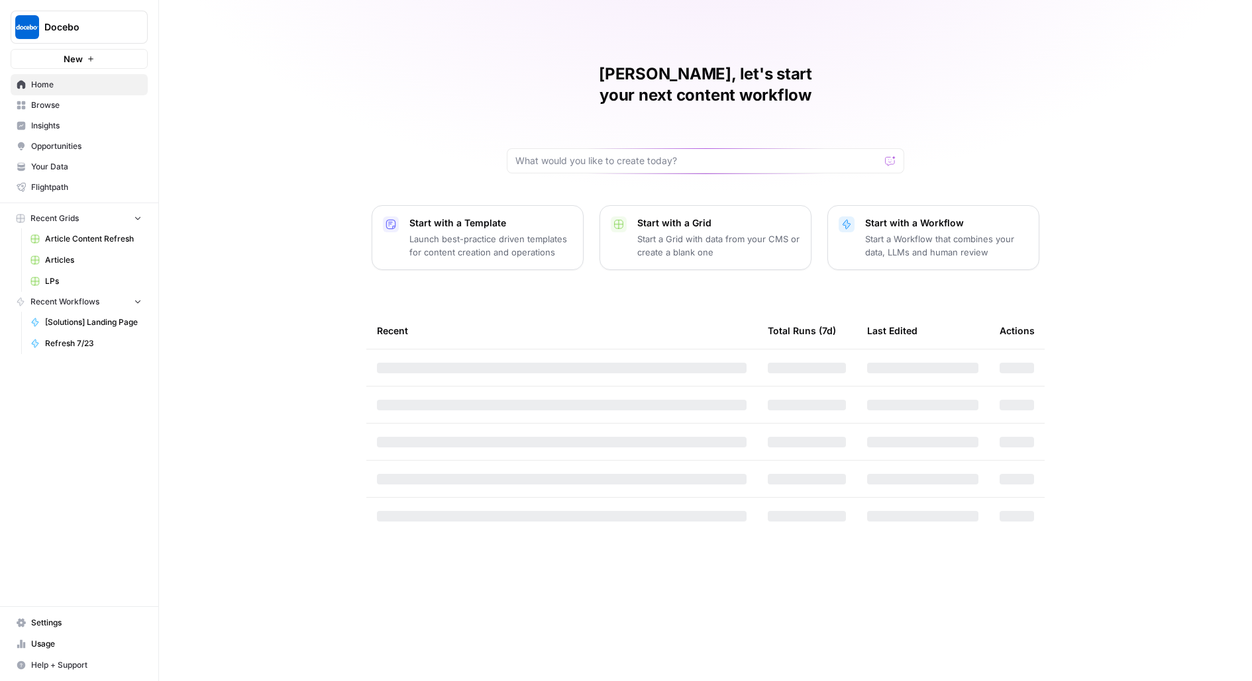
click at [90, 22] on span "Docebo" at bounding box center [84, 27] width 80 height 13
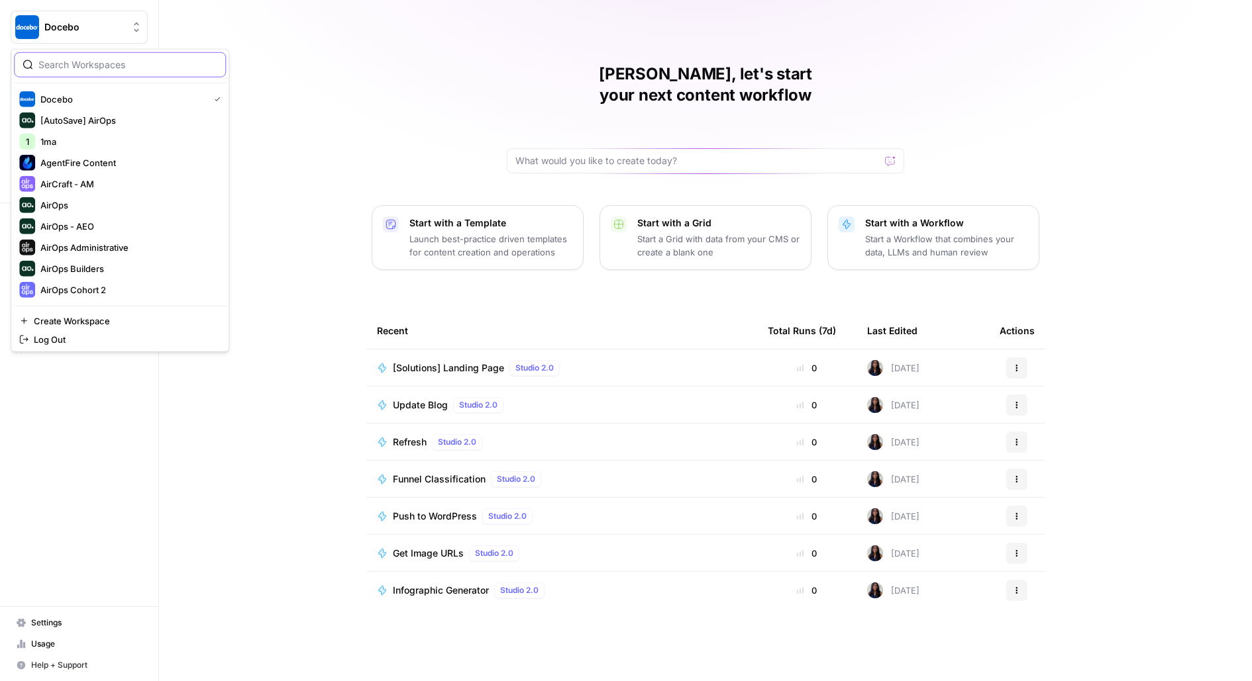
click at [168, 71] on div at bounding box center [120, 64] width 212 height 25
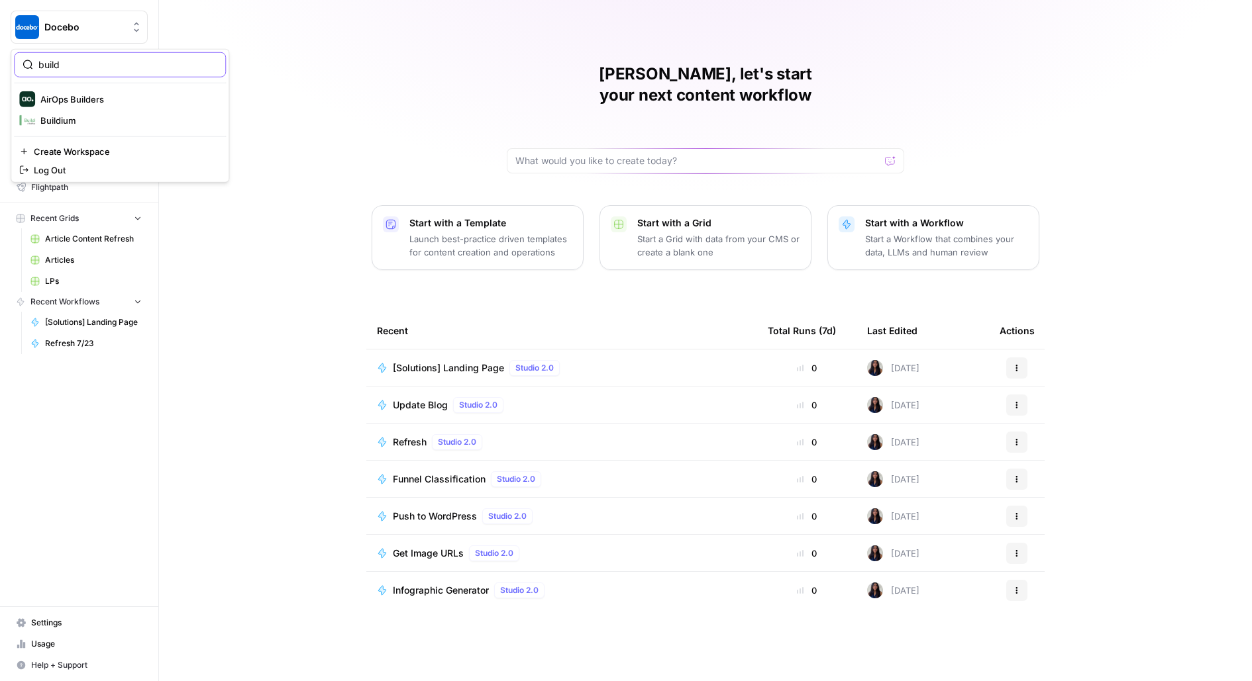
type input "build"
click button "AirOps Builders" at bounding box center [120, 99] width 212 height 21
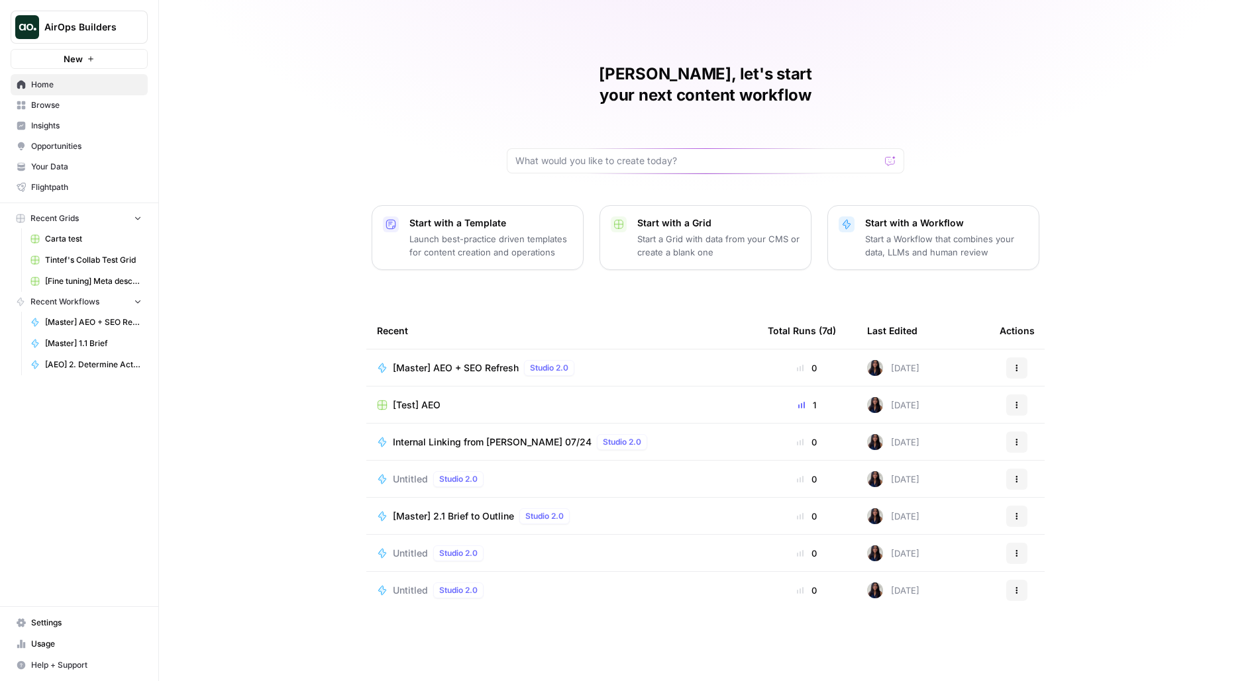
click at [58, 107] on span "Browse" at bounding box center [86, 105] width 111 height 12
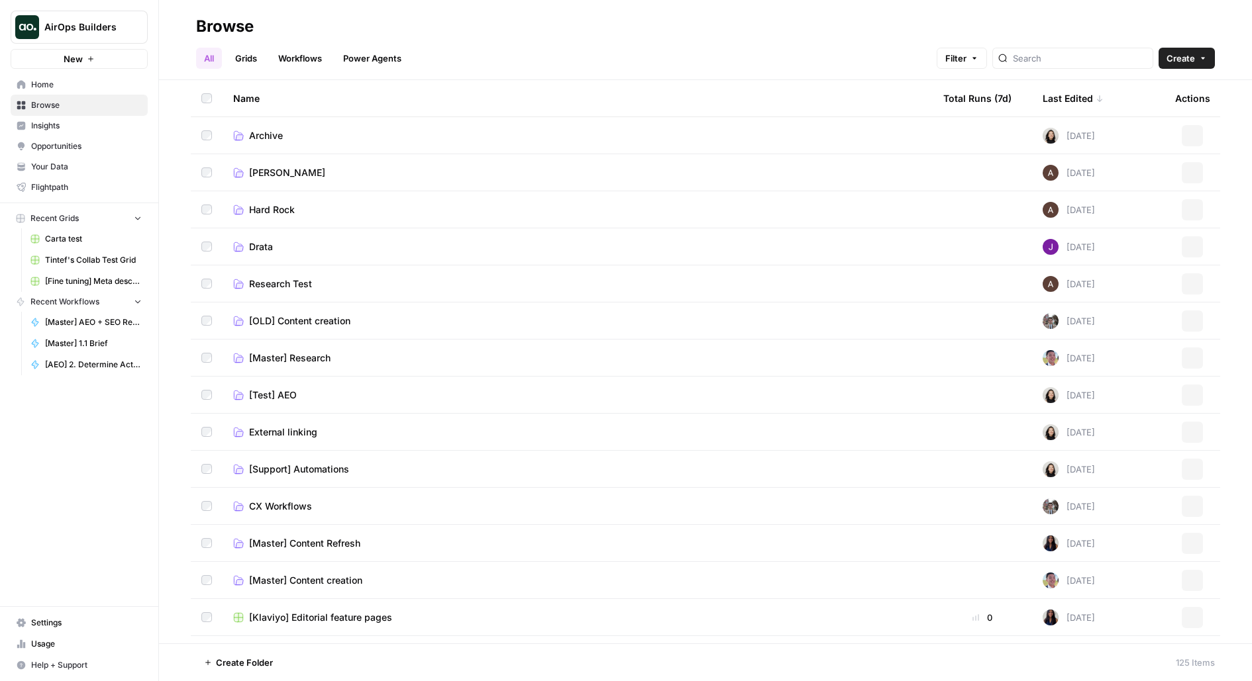
click at [61, 126] on span "Insights" at bounding box center [86, 126] width 111 height 12
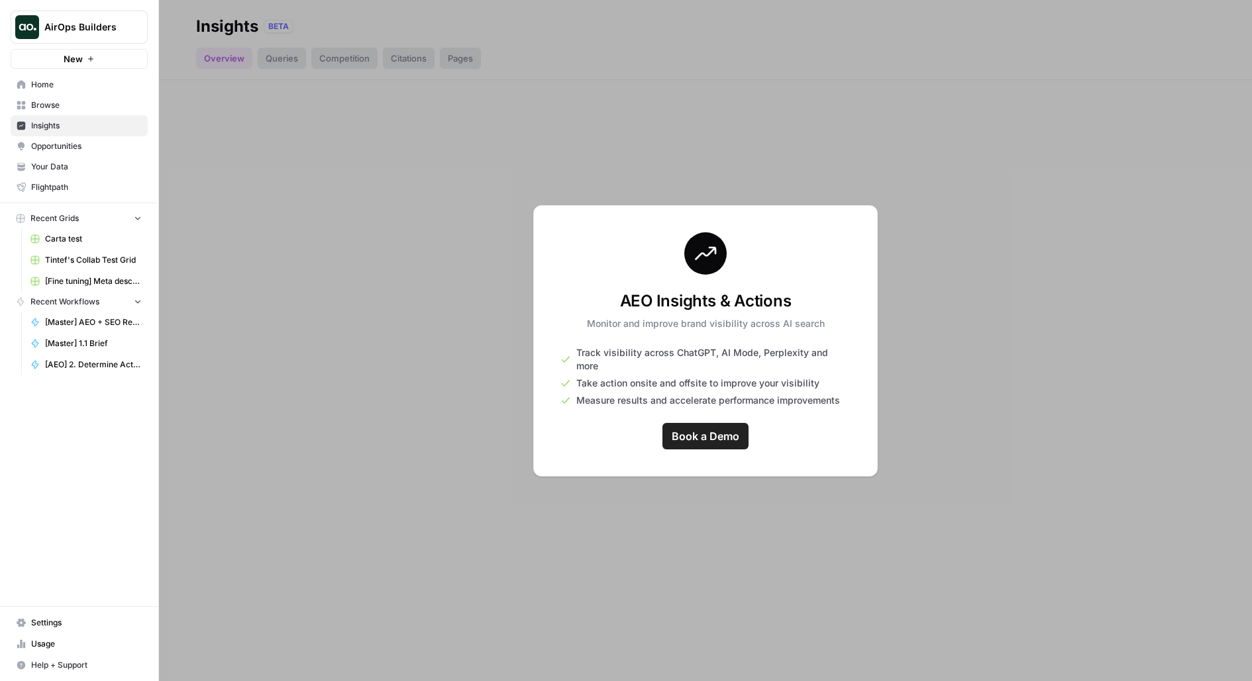
click at [58, 115] on div "Home Browse Insights Opportunities Your Data Flightpath" at bounding box center [79, 135] width 137 height 123
click at [58, 109] on span "Browse" at bounding box center [86, 105] width 111 height 12
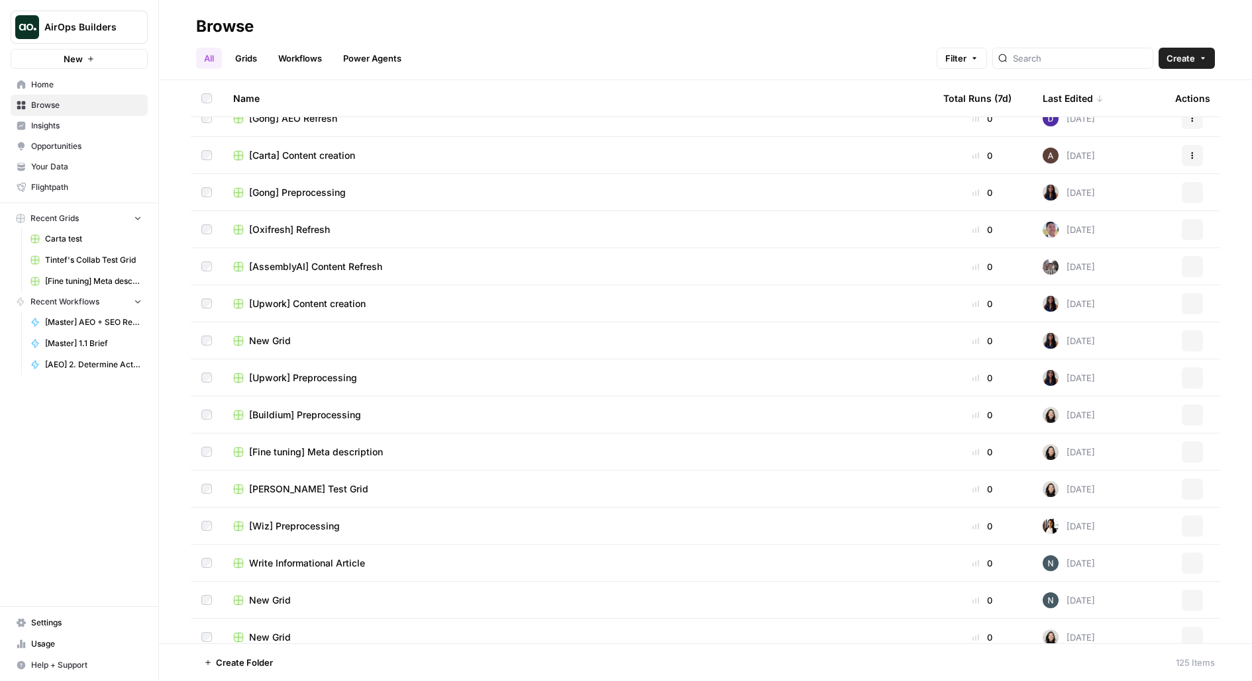
scroll to position [670, 0]
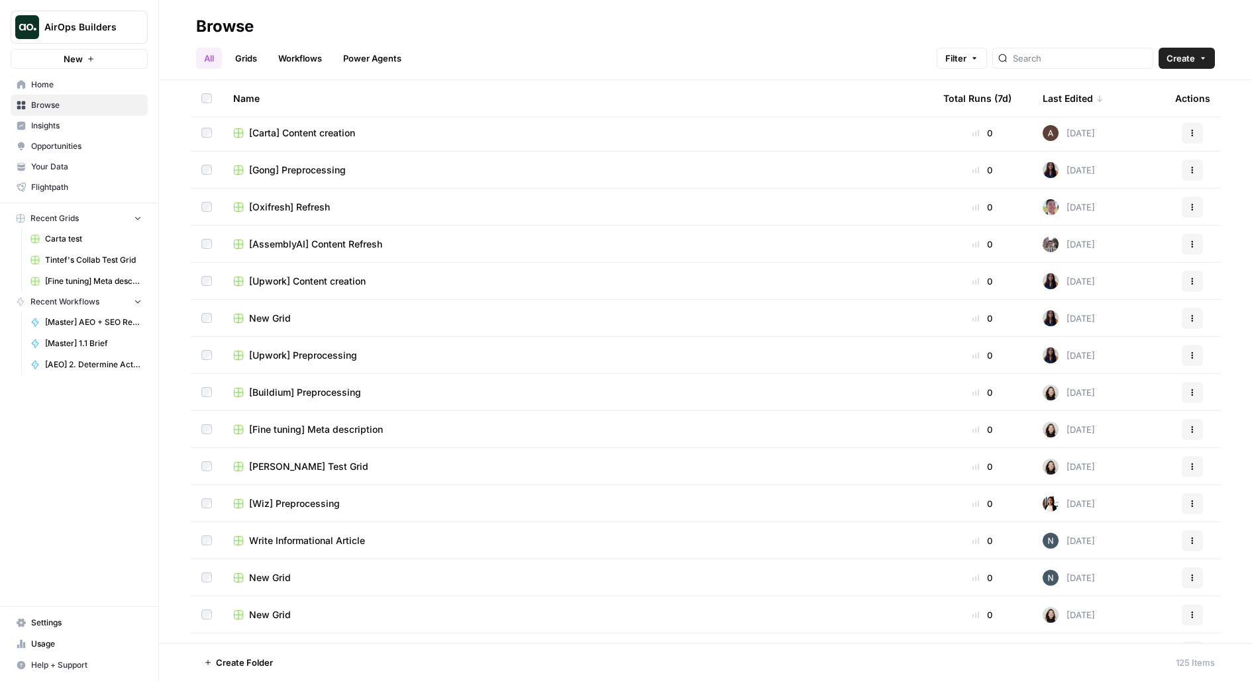
click at [38, 99] on span "Browse" at bounding box center [86, 105] width 111 height 12
click at [36, 80] on span "Home" at bounding box center [86, 85] width 111 height 12
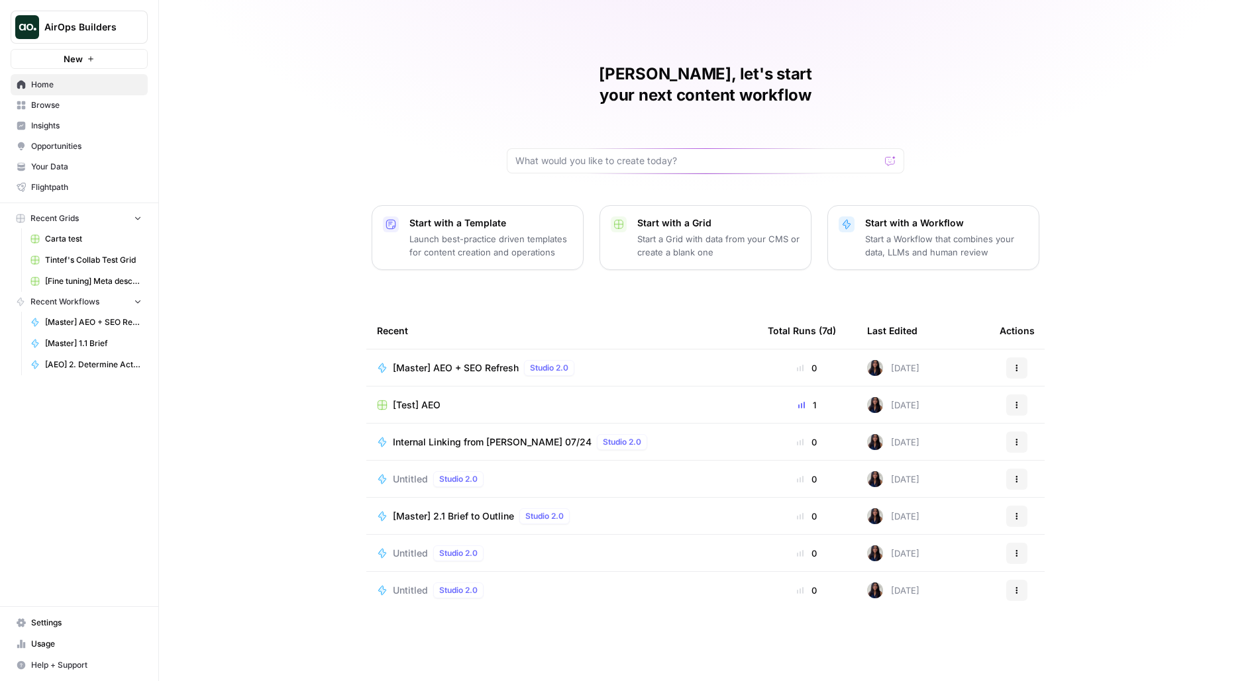
click at [445, 399] on div "[Test] AEO" at bounding box center [562, 405] width 370 height 13
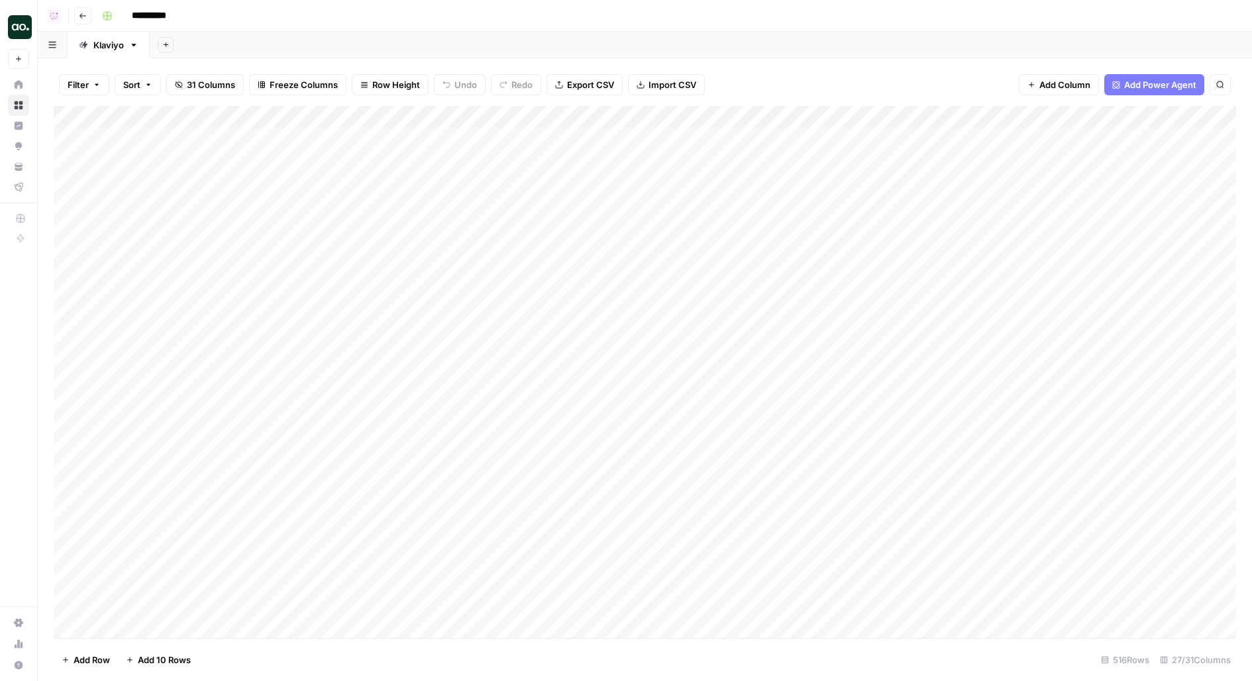
click at [132, 84] on span "Sort" at bounding box center [131, 84] width 17 height 13
click at [564, 31] on header "**********" at bounding box center [645, 16] width 1214 height 32
click at [274, 85] on span "Freeze Columns" at bounding box center [304, 84] width 68 height 13
click at [279, 126] on span "First 1 Column" at bounding box center [314, 130] width 110 height 13
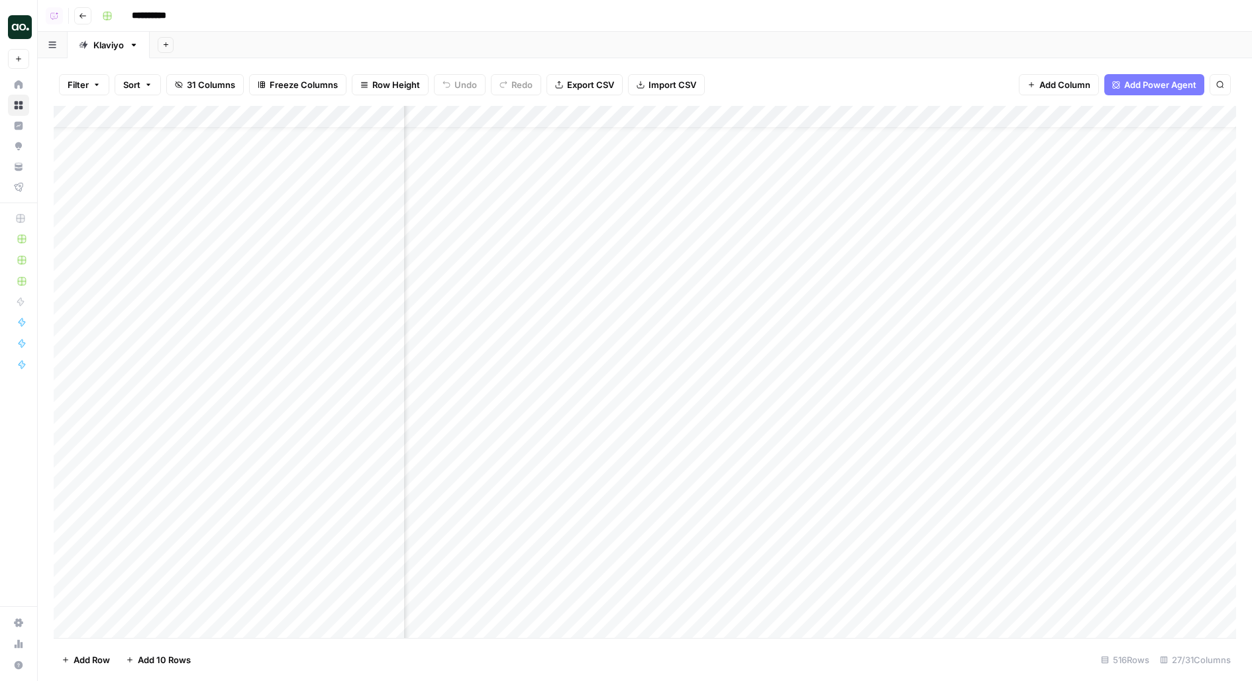
click at [1122, 595] on div "Add Column" at bounding box center [645, 372] width 1182 height 532
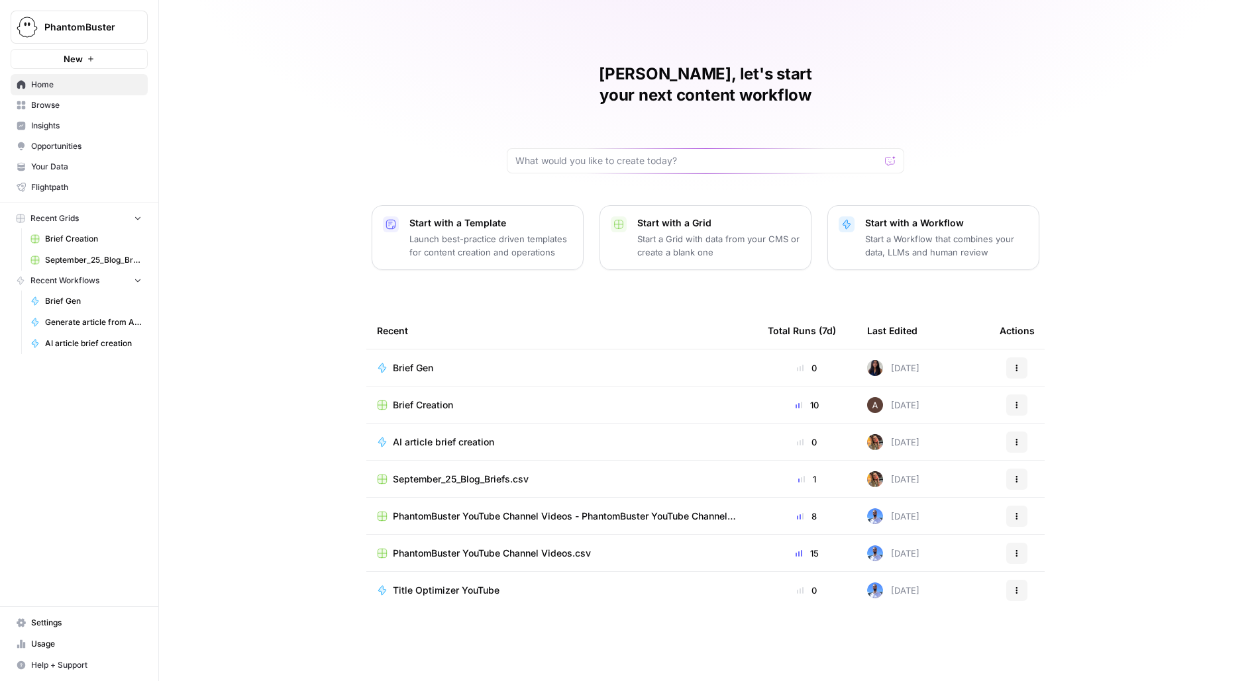
click at [28, 37] on img "Workspace: PhantomBuster" at bounding box center [27, 27] width 24 height 24
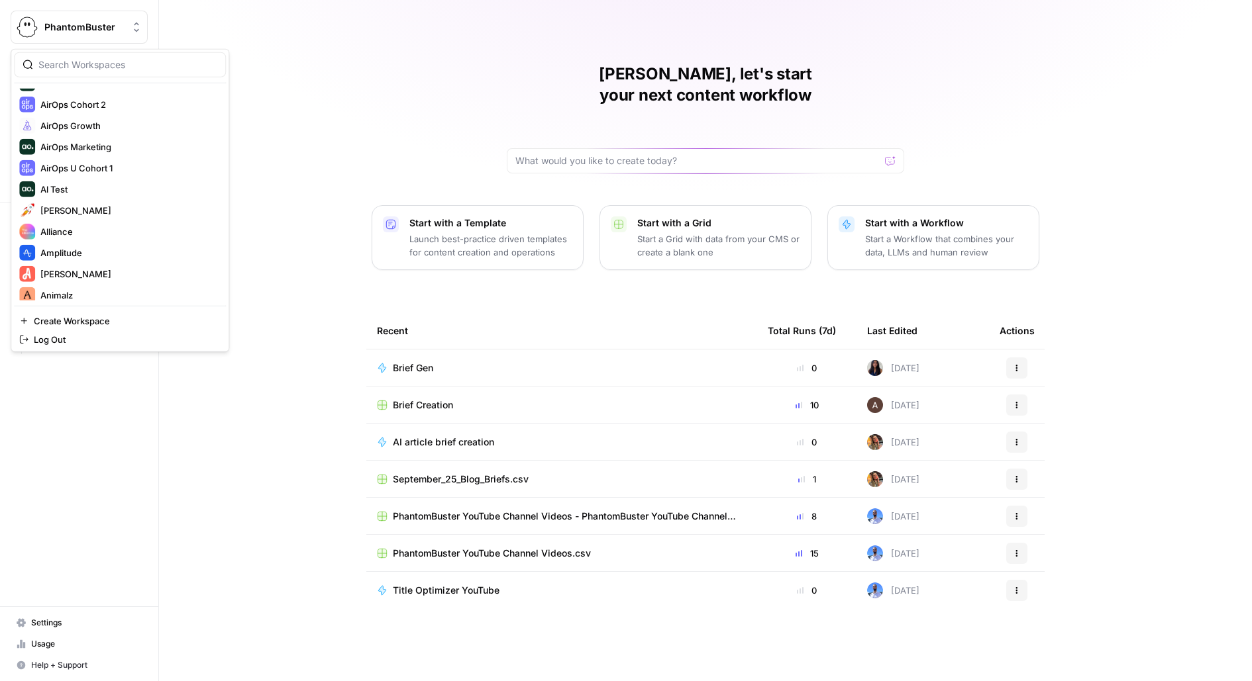
scroll to position [226, 0]
click at [59, 253] on span "Animalz" at bounding box center [127, 254] width 175 height 13
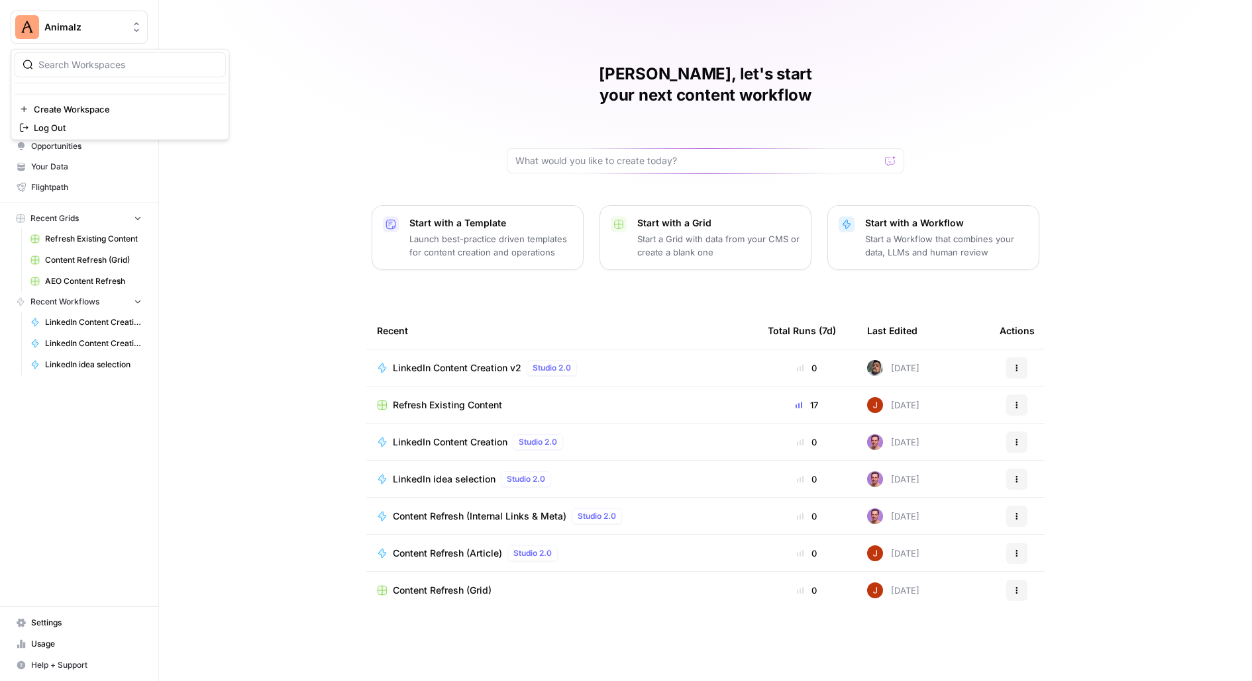
click at [93, 26] on span "Animalz" at bounding box center [84, 27] width 80 height 13
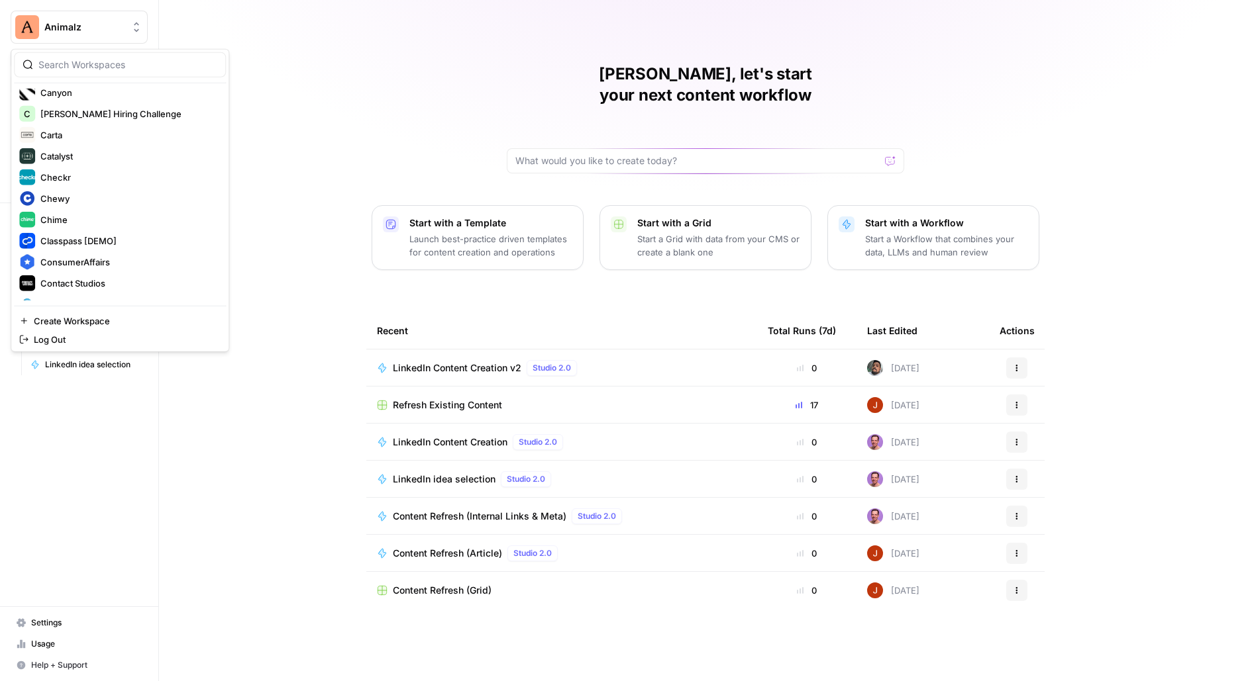
scroll to position [694, 0]
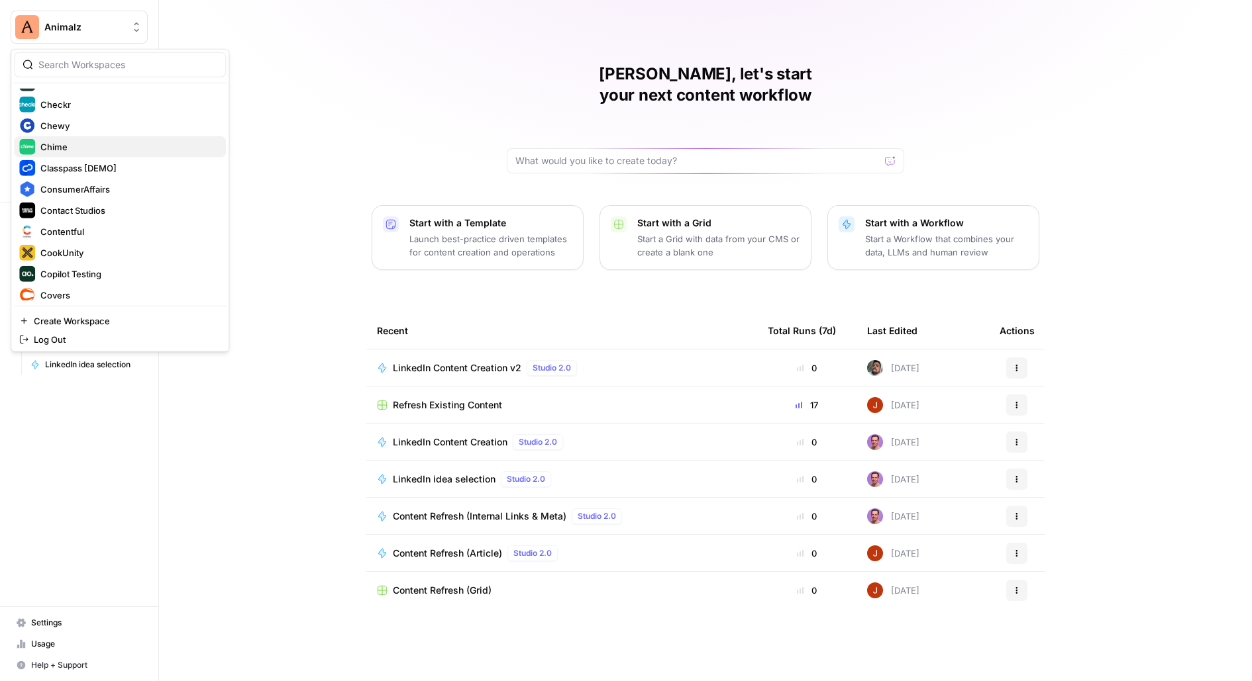
click at [67, 149] on span "Chime" at bounding box center [127, 146] width 175 height 13
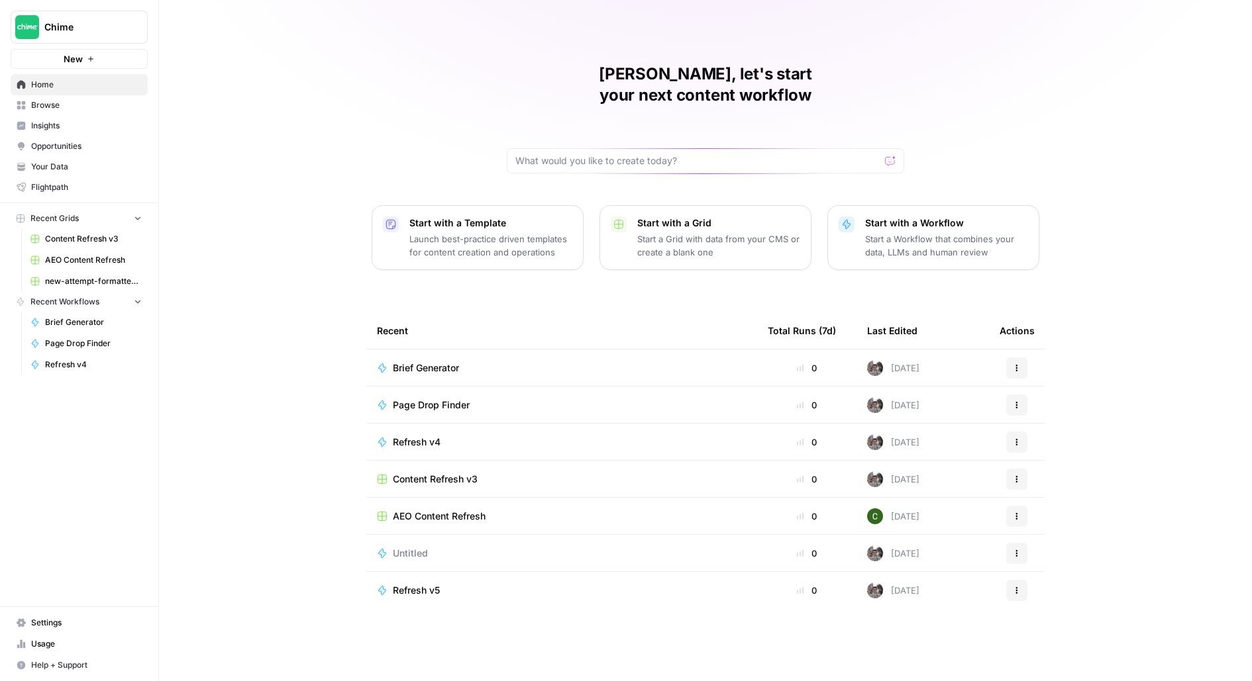
click at [78, 107] on span "Browse" at bounding box center [86, 105] width 111 height 12
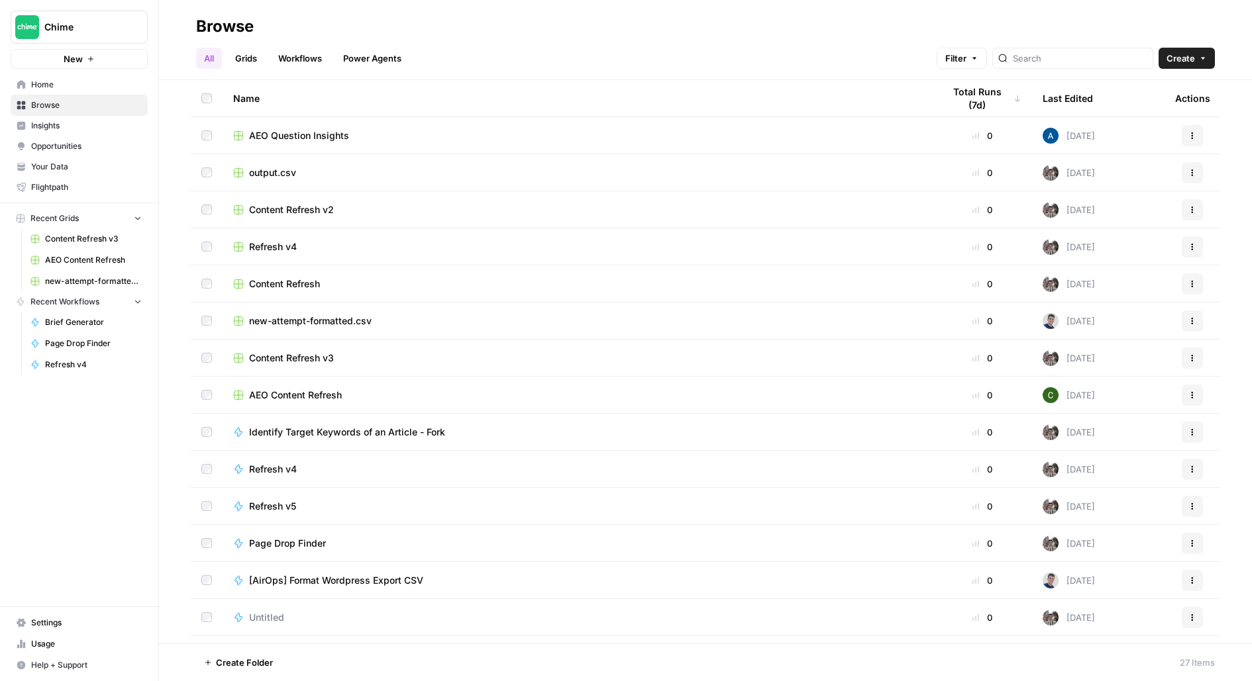
click at [78, 130] on span "Insights" at bounding box center [86, 126] width 111 height 12
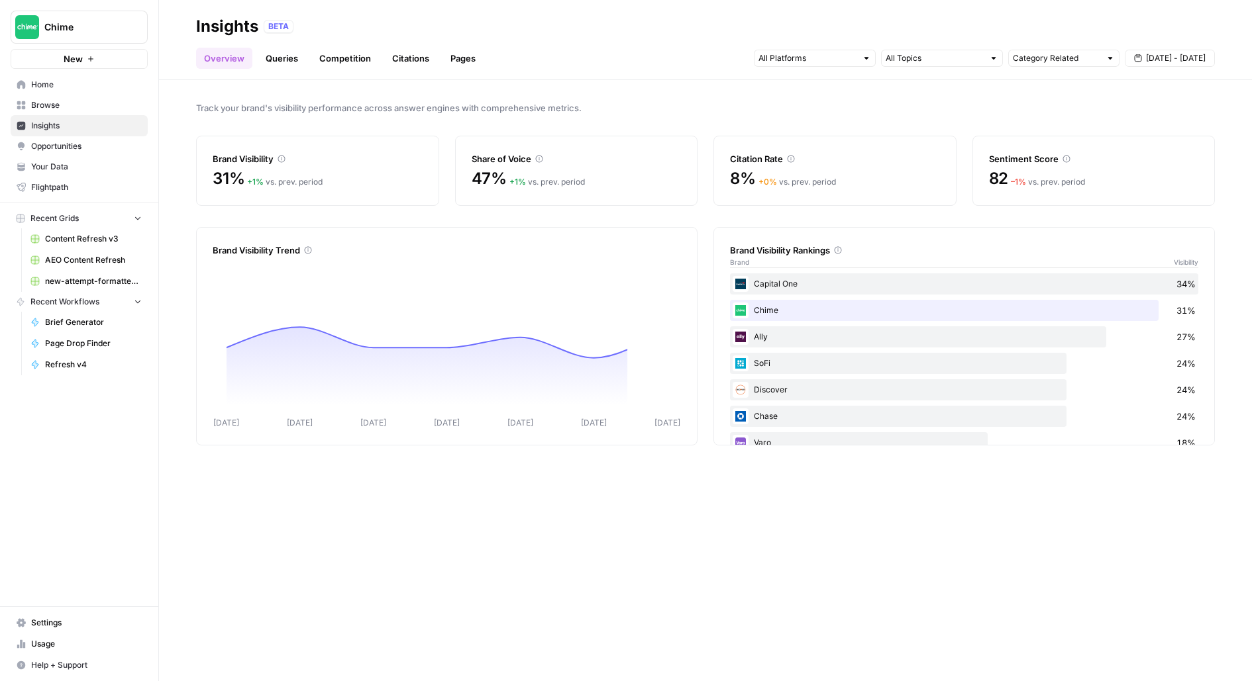
click at [459, 70] on header "Insights BETA Overview Queries Competition Citations Pages Category Related Sep…" at bounding box center [705, 40] width 1093 height 80
click at [459, 64] on link "Pages" at bounding box center [462, 58] width 41 height 21
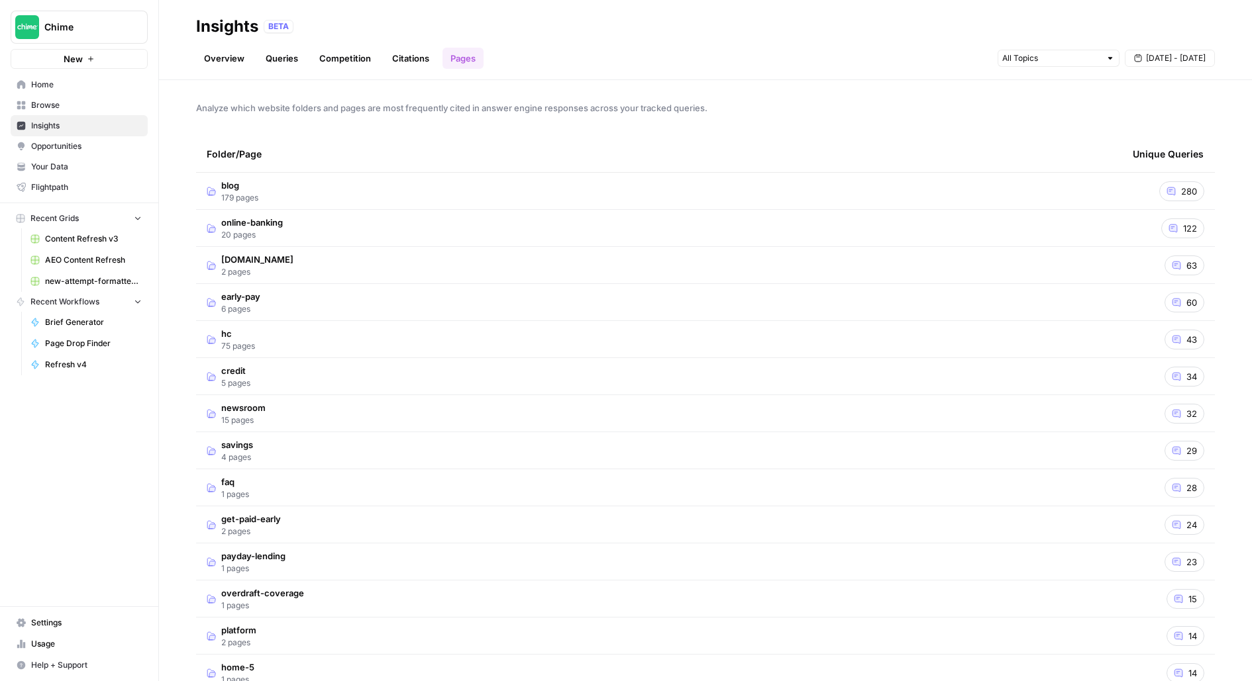
click at [387, 199] on td "blog 179 pages" at bounding box center [659, 191] width 926 height 36
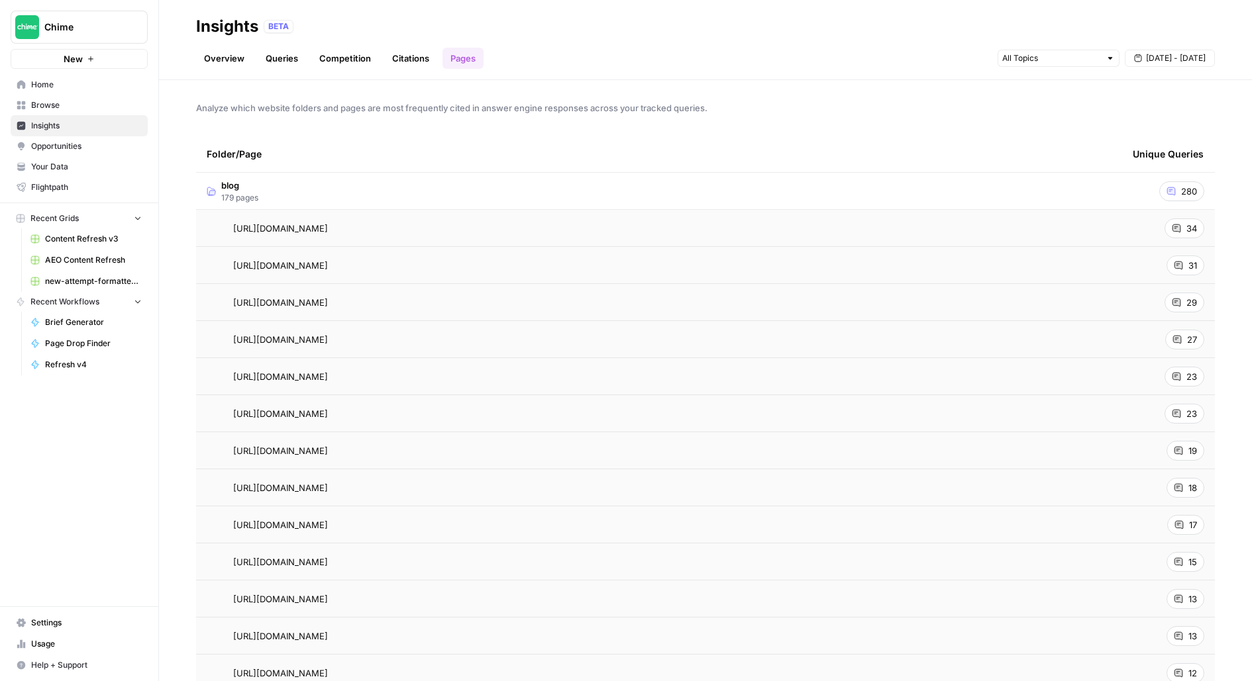
click at [1185, 189] on span "280" at bounding box center [1189, 191] width 16 height 13
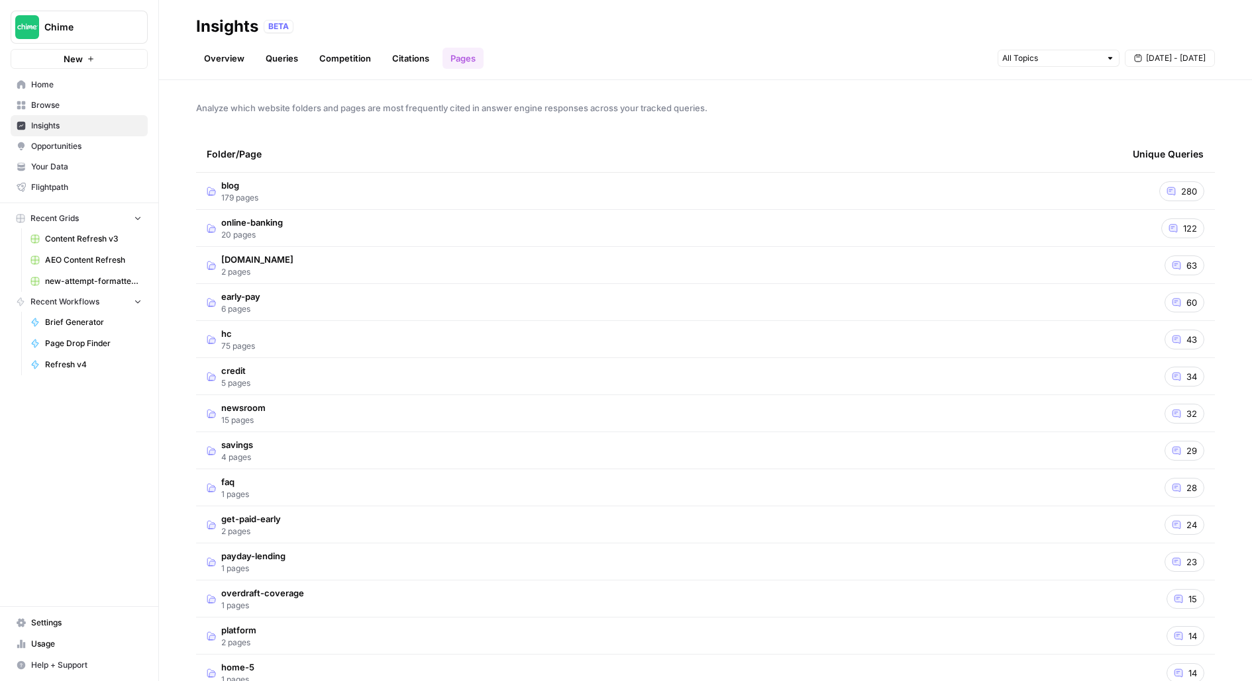
click at [1185, 190] on span "280" at bounding box center [1189, 191] width 16 height 13
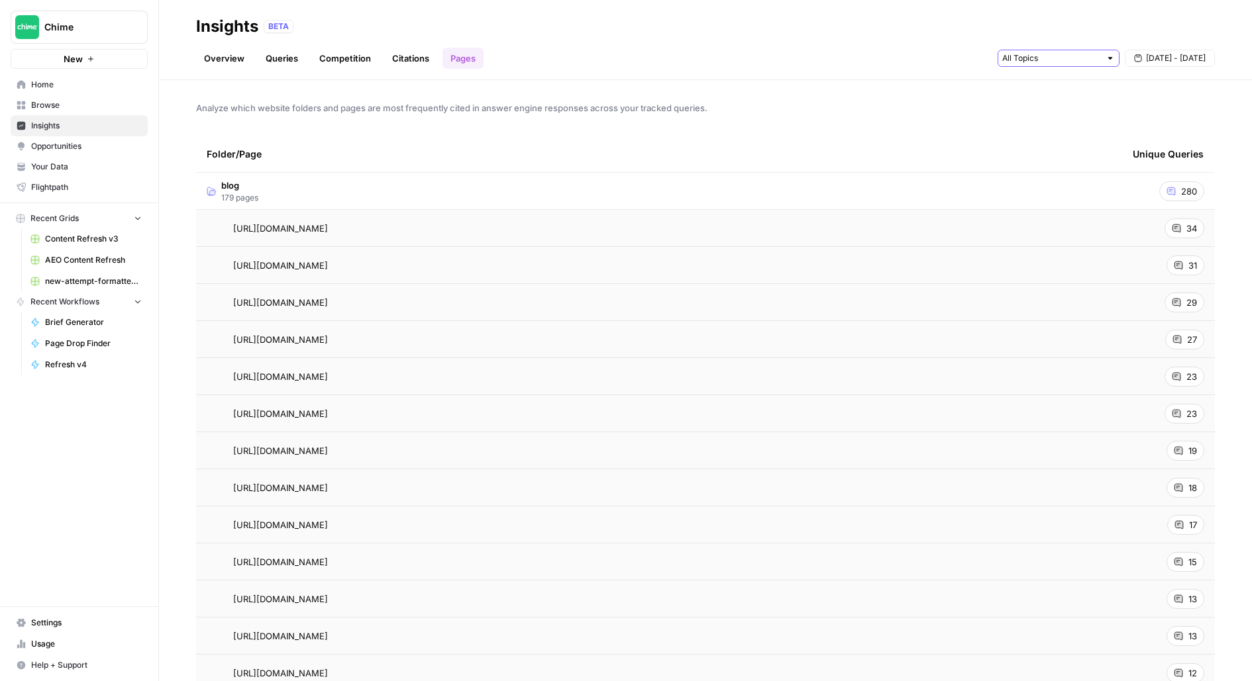
click at [1074, 62] on input "text" at bounding box center [1051, 58] width 98 height 13
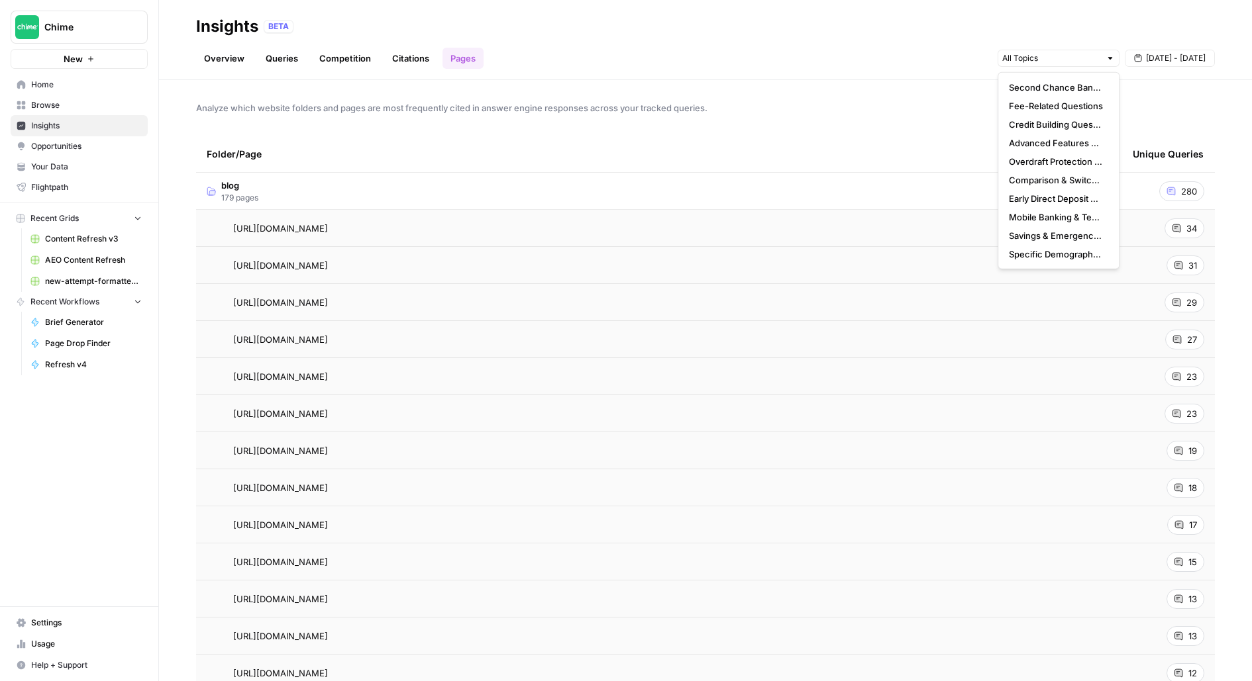
click at [911, 117] on div "Analyze which website folders and pages are most frequently cited in answer eng…" at bounding box center [705, 380] width 1093 height 601
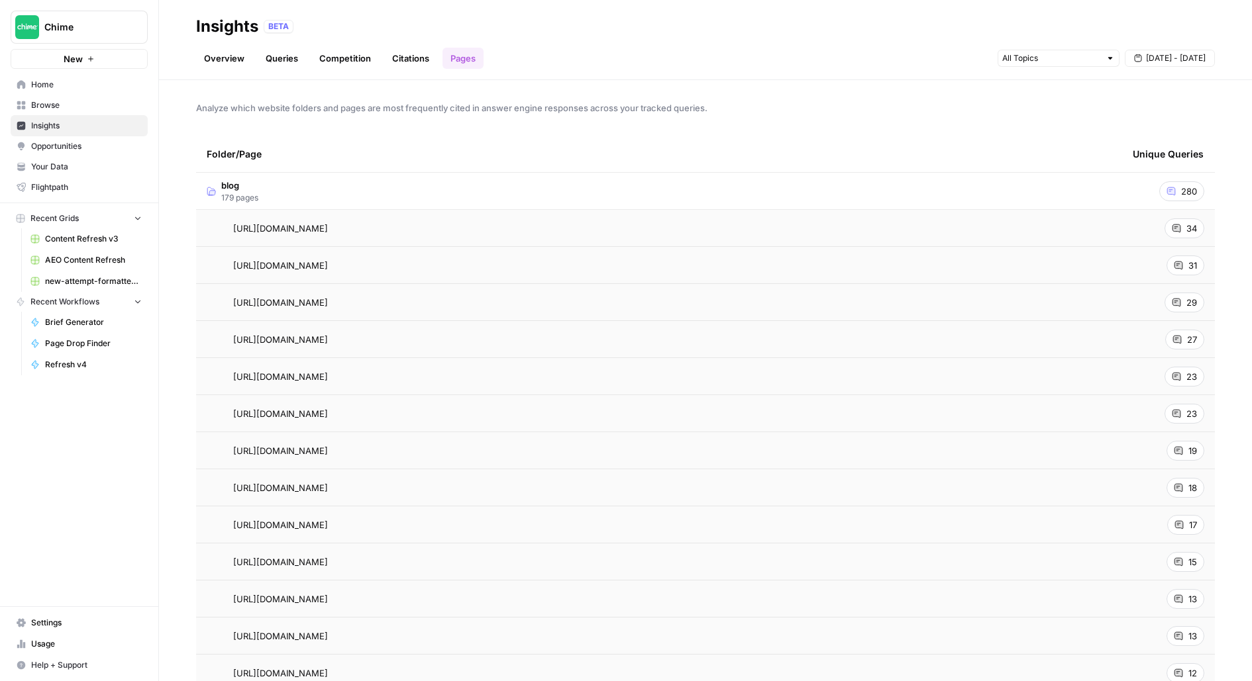
click at [152, 15] on div "Chime New" at bounding box center [79, 34] width 158 height 69
click at [90, 27] on span "Chime" at bounding box center [84, 27] width 80 height 13
type input "cook"
click button "CookUnity" at bounding box center [120, 99] width 212 height 21
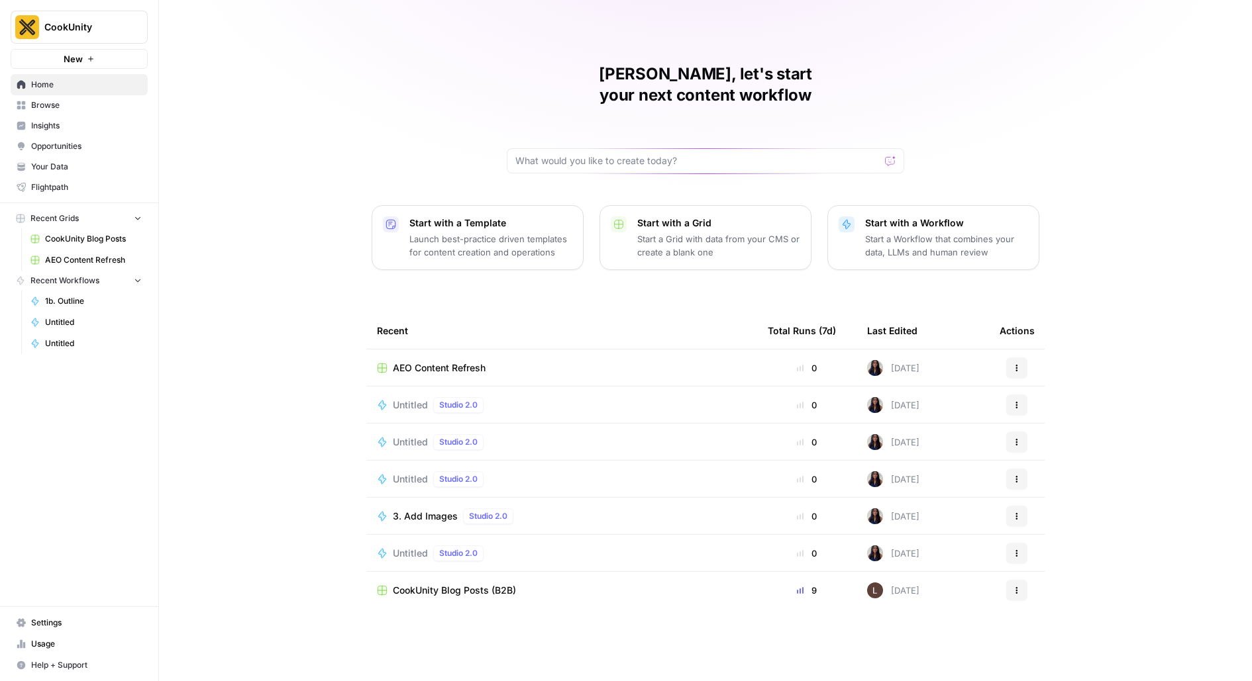
click at [77, 116] on link "Insights" at bounding box center [79, 125] width 137 height 21
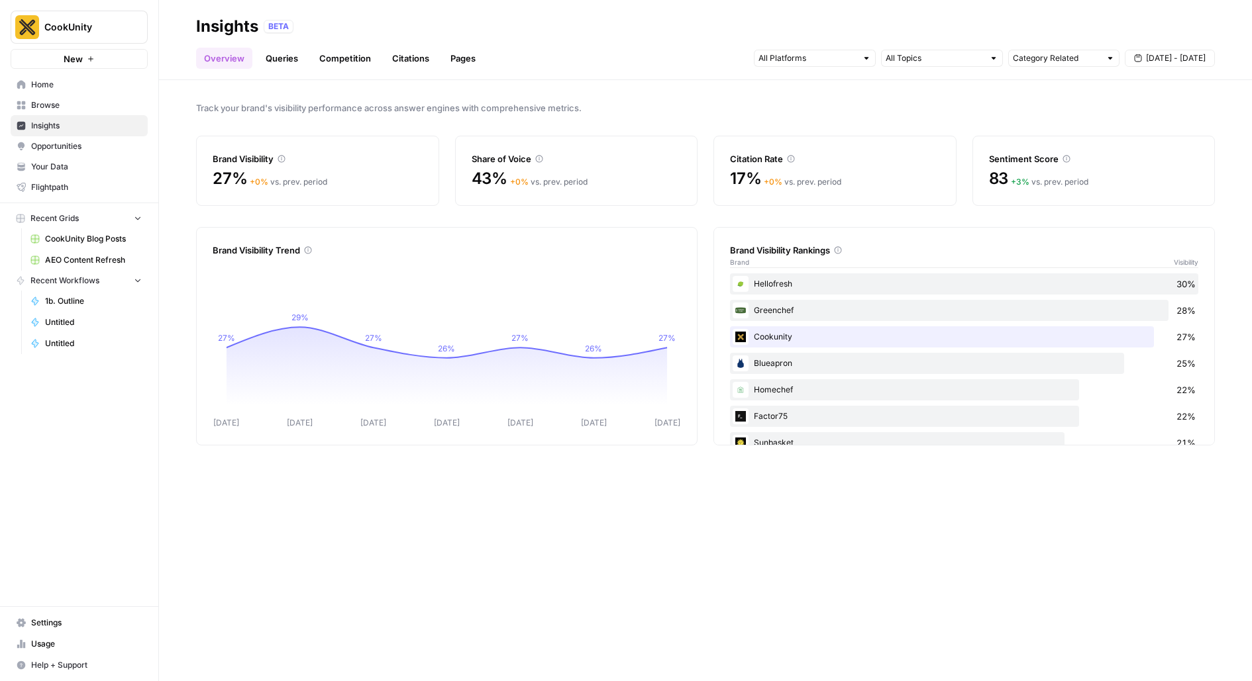
click at [77, 146] on span "Opportunities" at bounding box center [86, 146] width 111 height 12
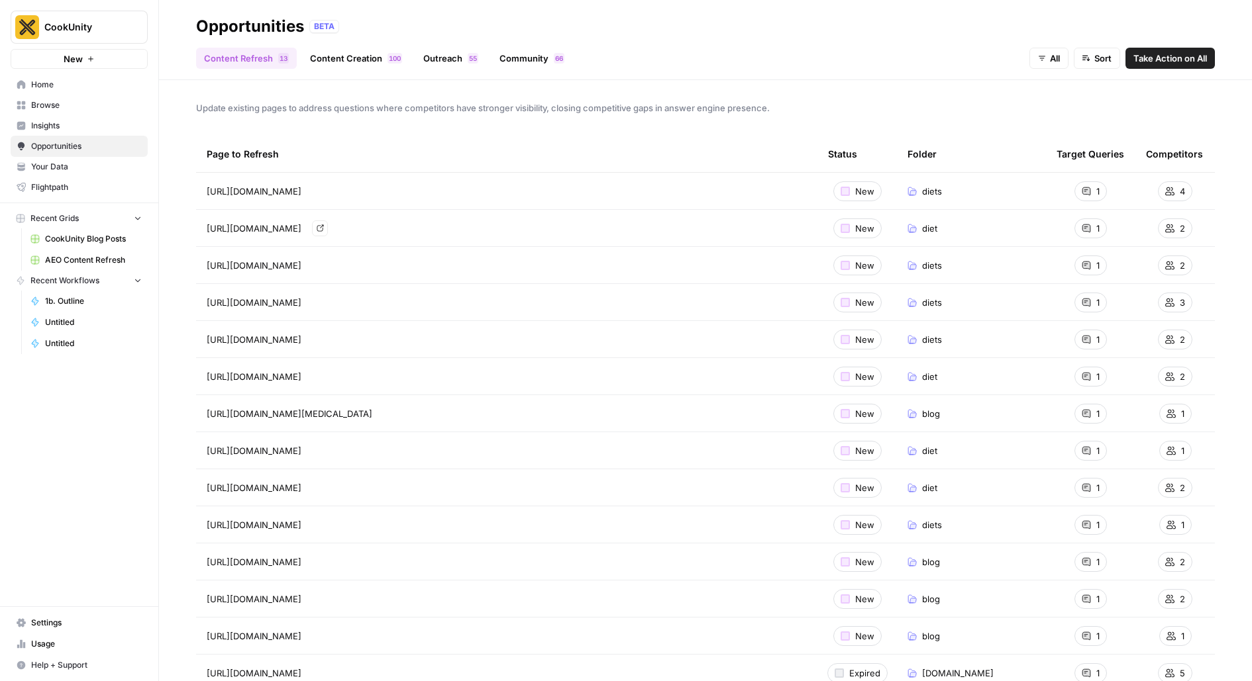
click at [328, 224] on link "Go to page" at bounding box center [320, 229] width 16 height 16
click at [394, 413] on icon "Go to page https://www.cookunity.com/blog/beginner-intermittent-fasting-meal-pl…" at bounding box center [390, 414] width 7 height 7
click at [130, 32] on icon "Workspace: CookUnity" at bounding box center [136, 27] width 13 height 13
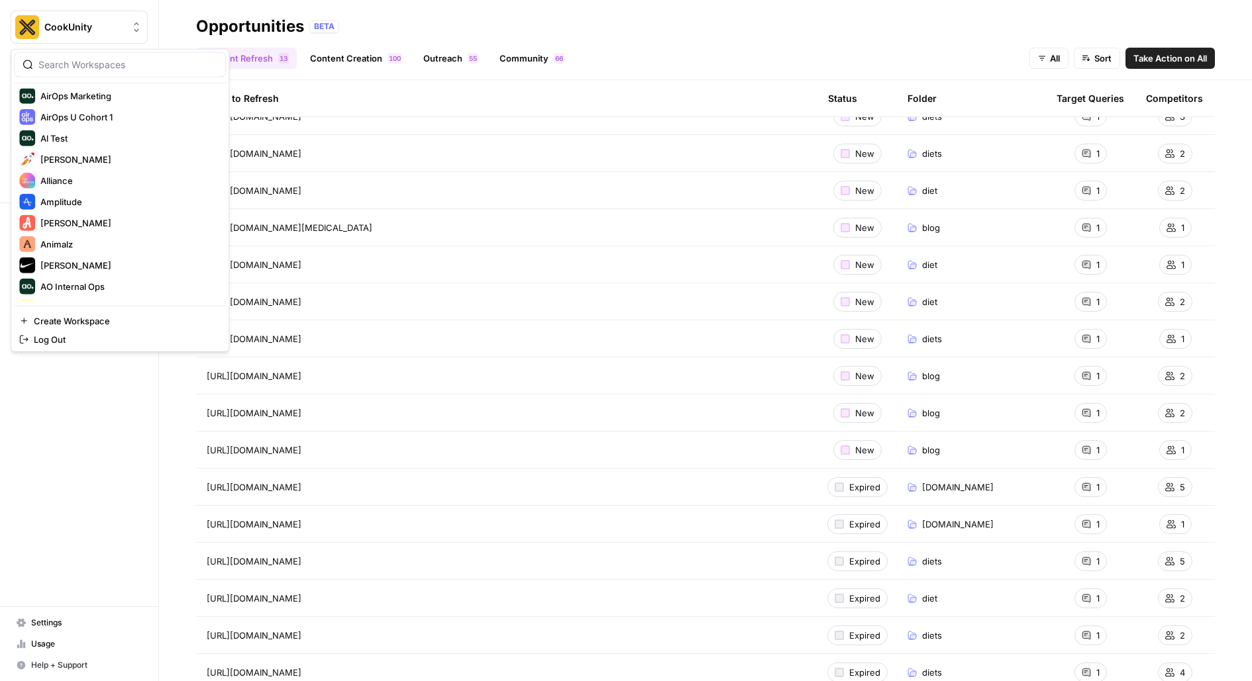
scroll to position [146, 0]
click at [807, 495] on td "[URL][DOMAIN_NAME]" at bounding box center [506, 489] width 621 height 36
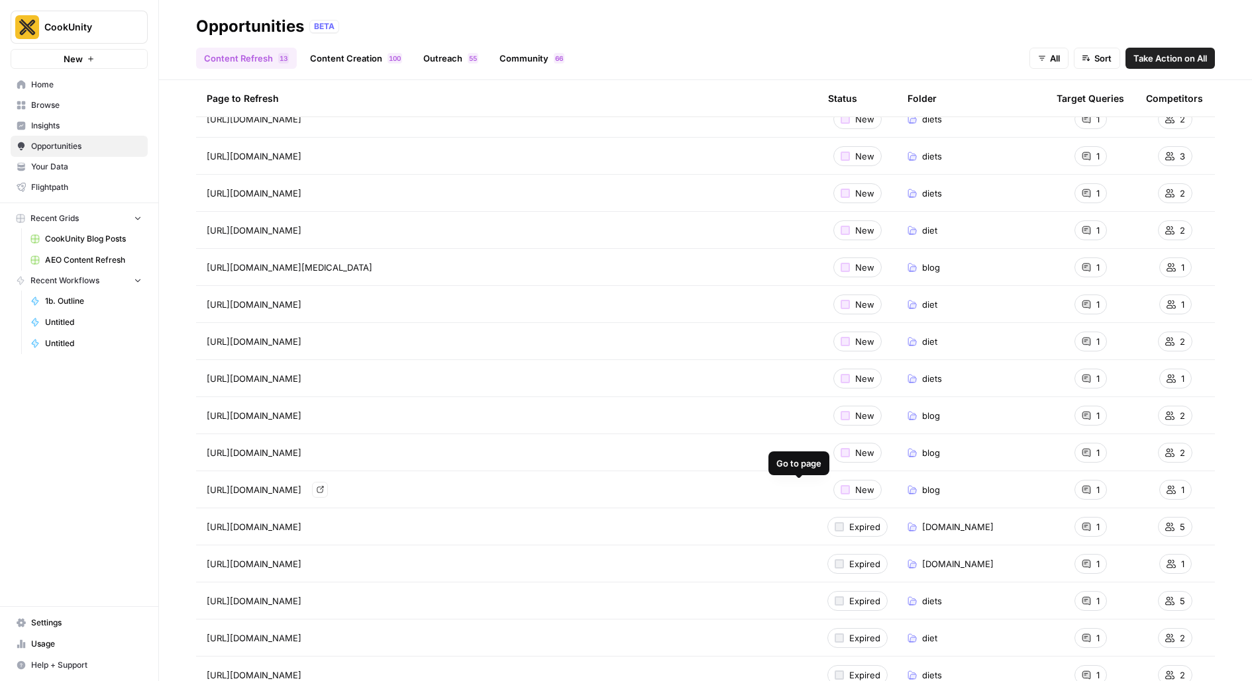
click at [328, 491] on link "Go to page" at bounding box center [320, 490] width 16 height 16
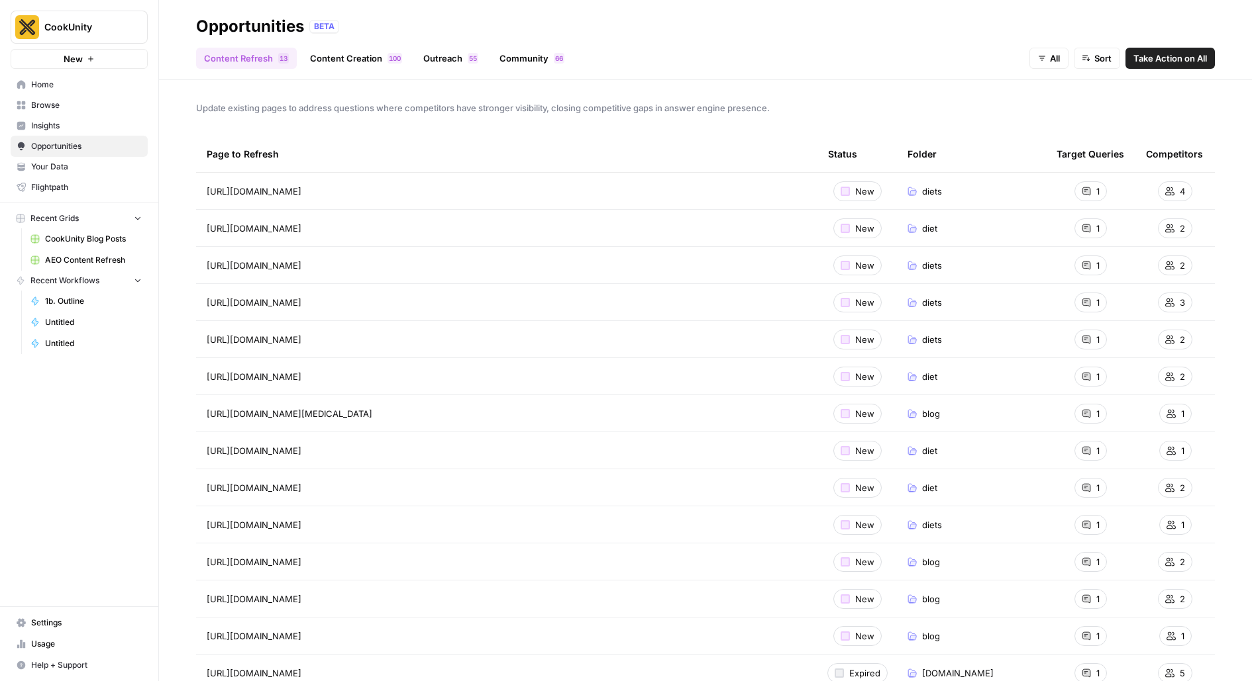
click at [93, 32] on span "CookUnity" at bounding box center [84, 27] width 80 height 13
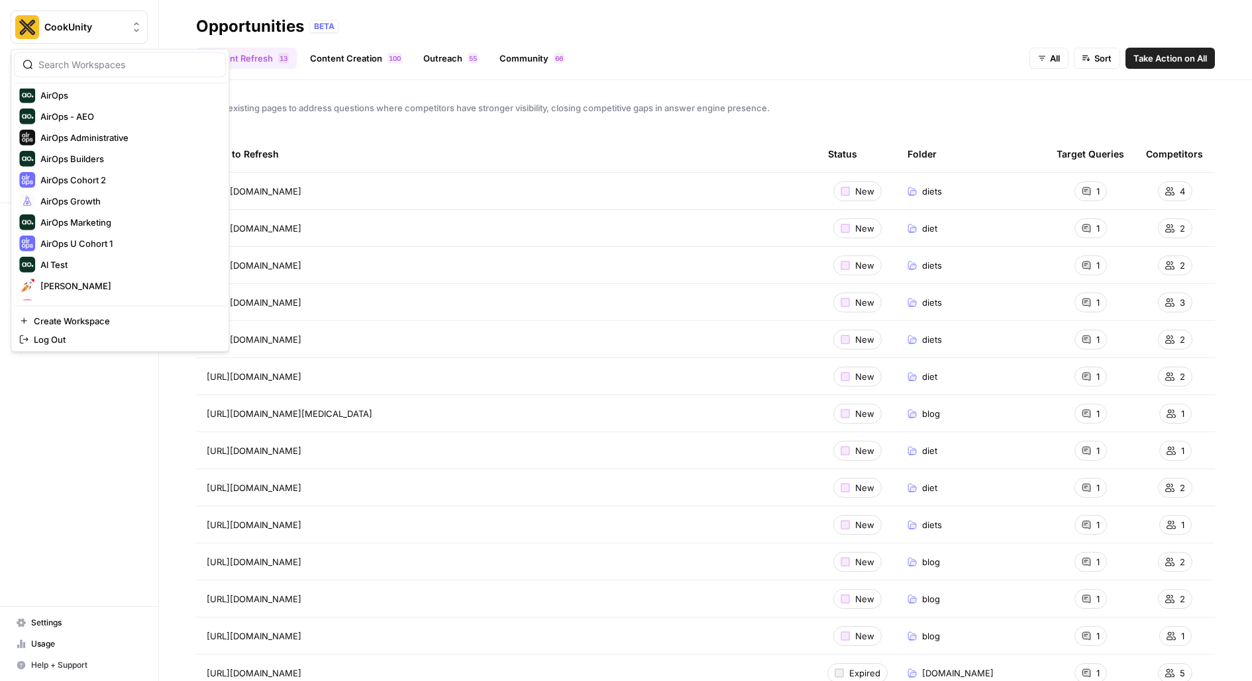
scroll to position [111, 0]
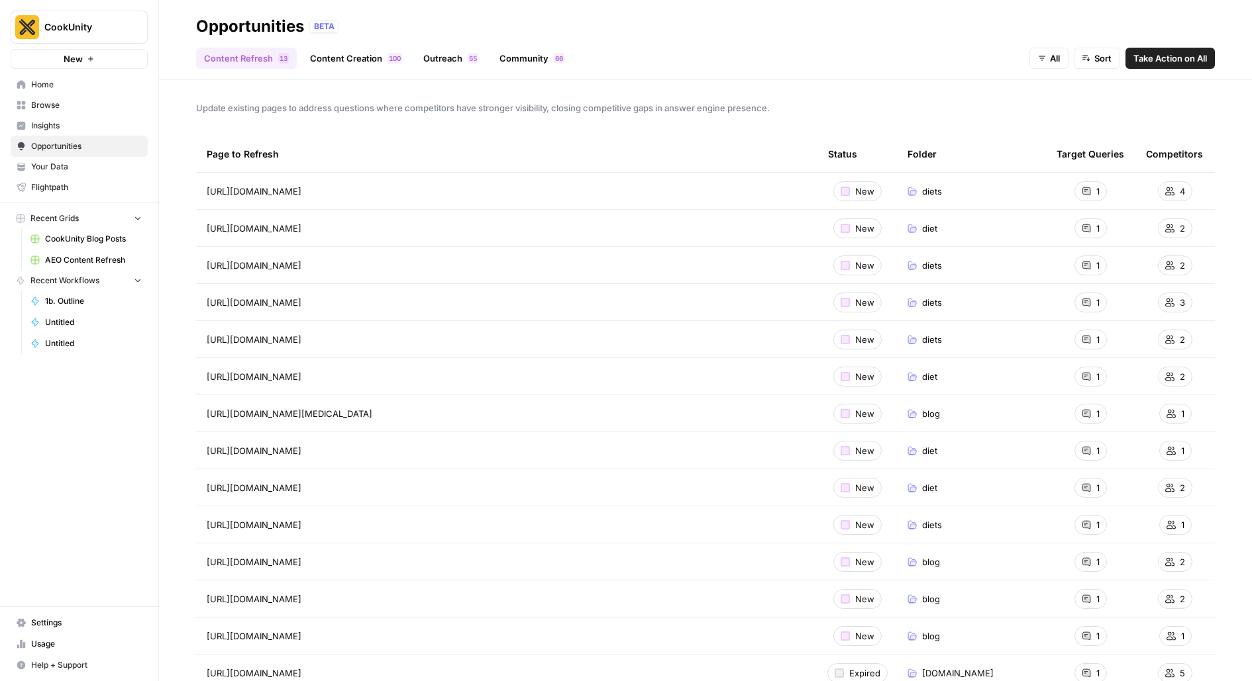
click at [506, 26] on div "Opportunities BETA" at bounding box center [705, 26] width 1018 height 21
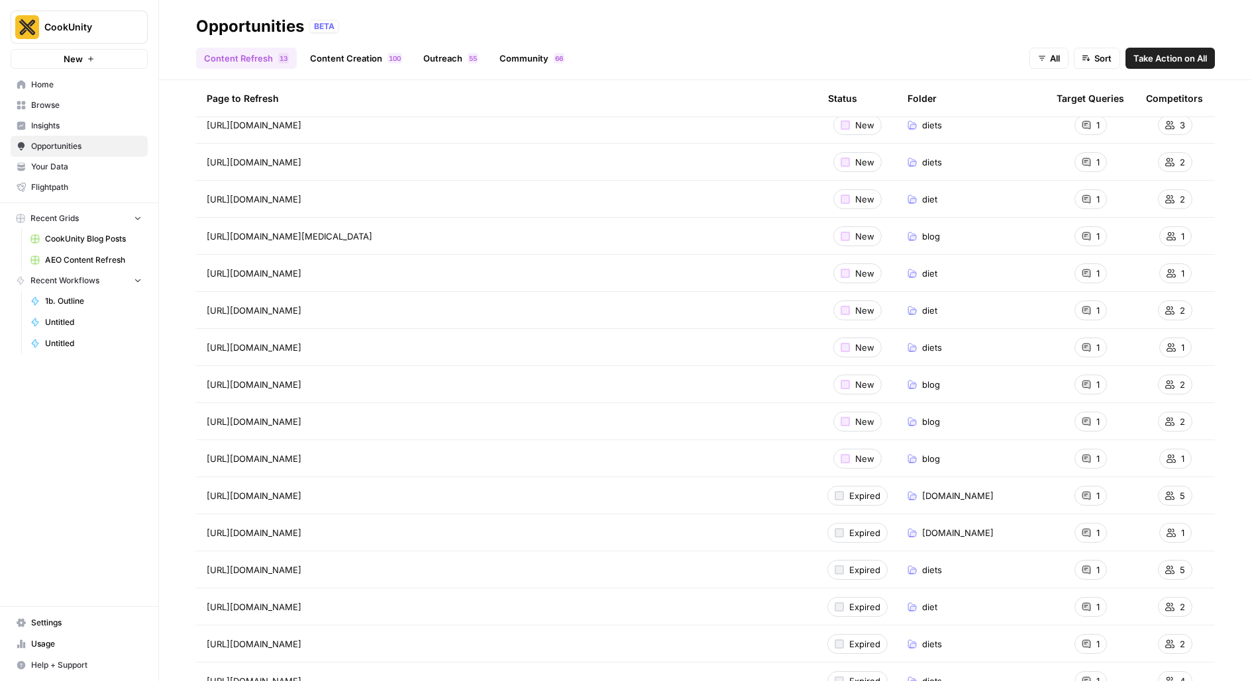
scroll to position [189, 0]
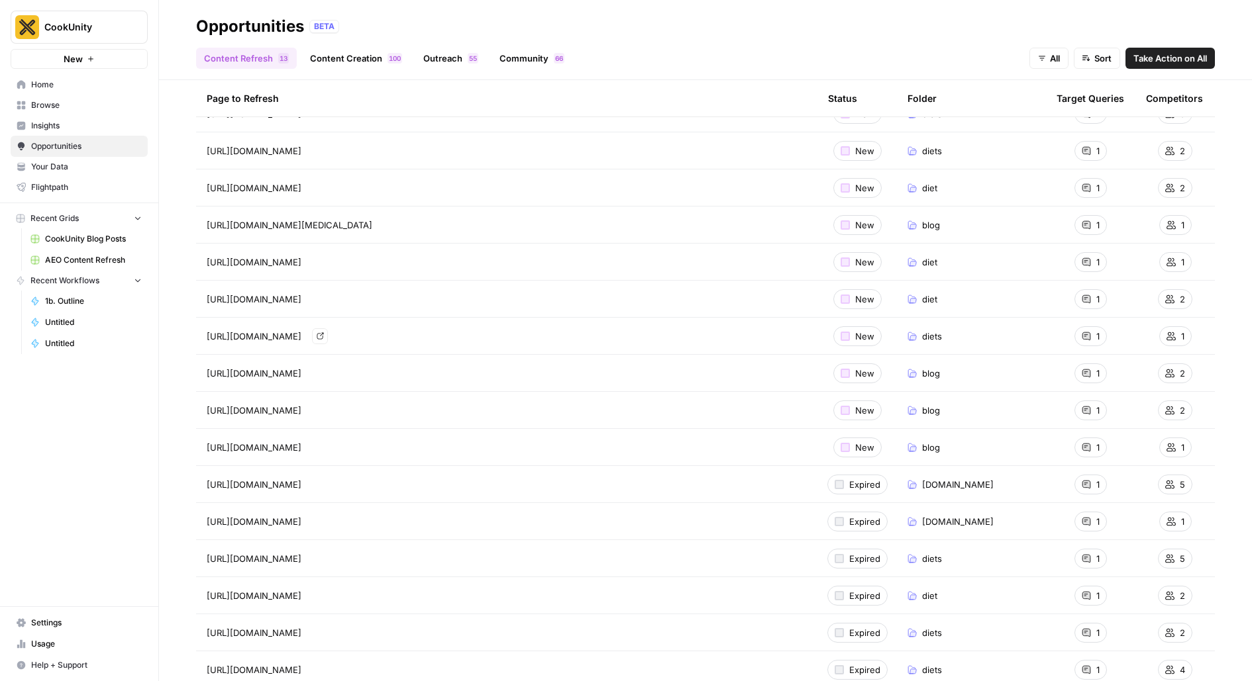
click at [328, 334] on link "Go to page" at bounding box center [320, 336] width 16 height 16
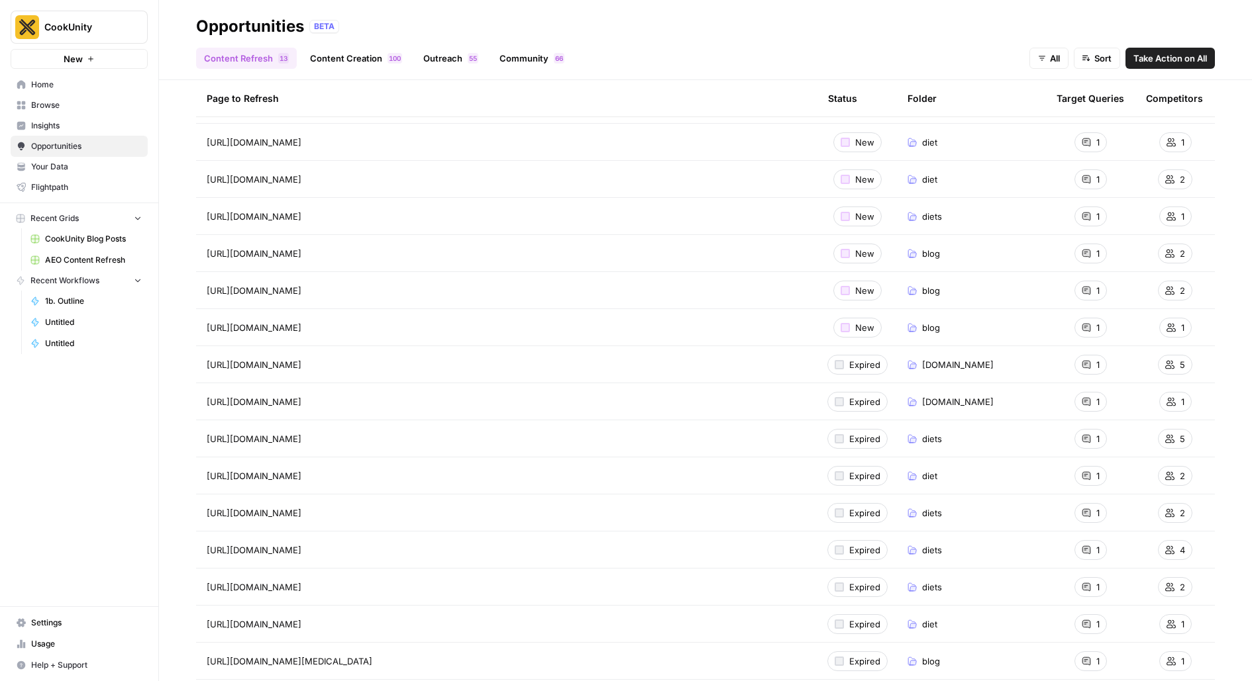
scroll to position [340, 0]
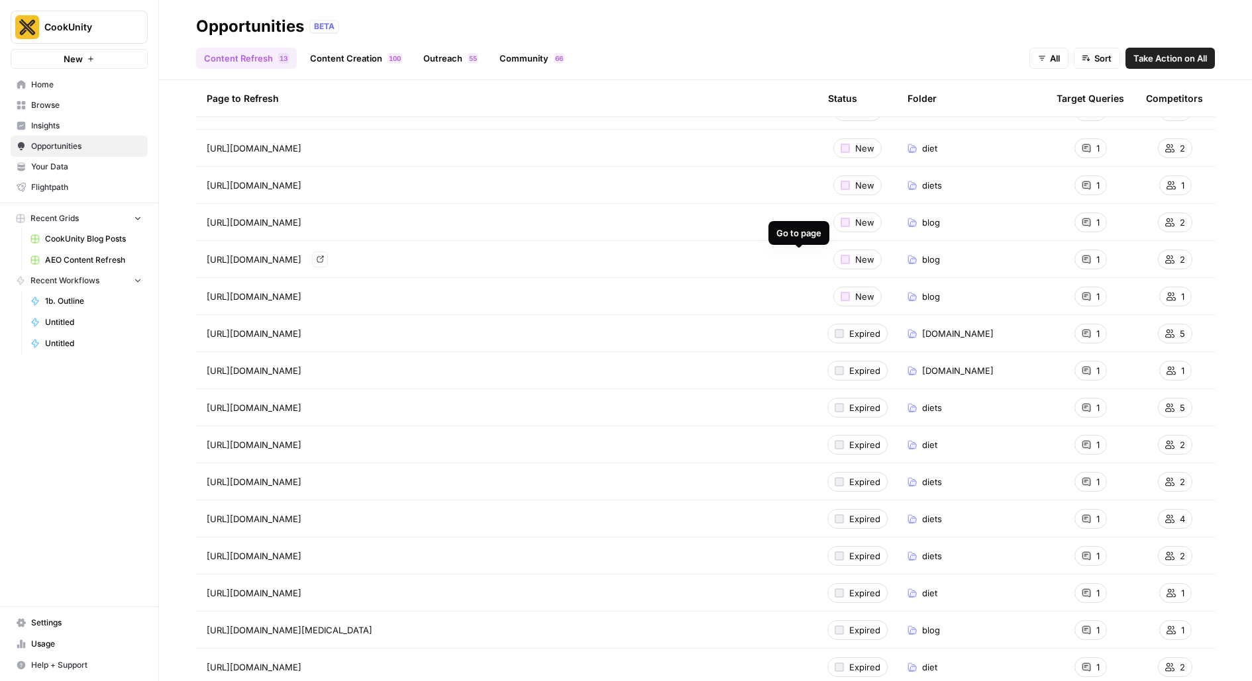
click at [328, 260] on link "Go to page" at bounding box center [320, 260] width 16 height 16
click at [324, 260] on icon "Go to page https://www.cookunity.com/blog/meal-kits-vs-prepared-meals?srsltid=A…" at bounding box center [320, 259] width 7 height 7
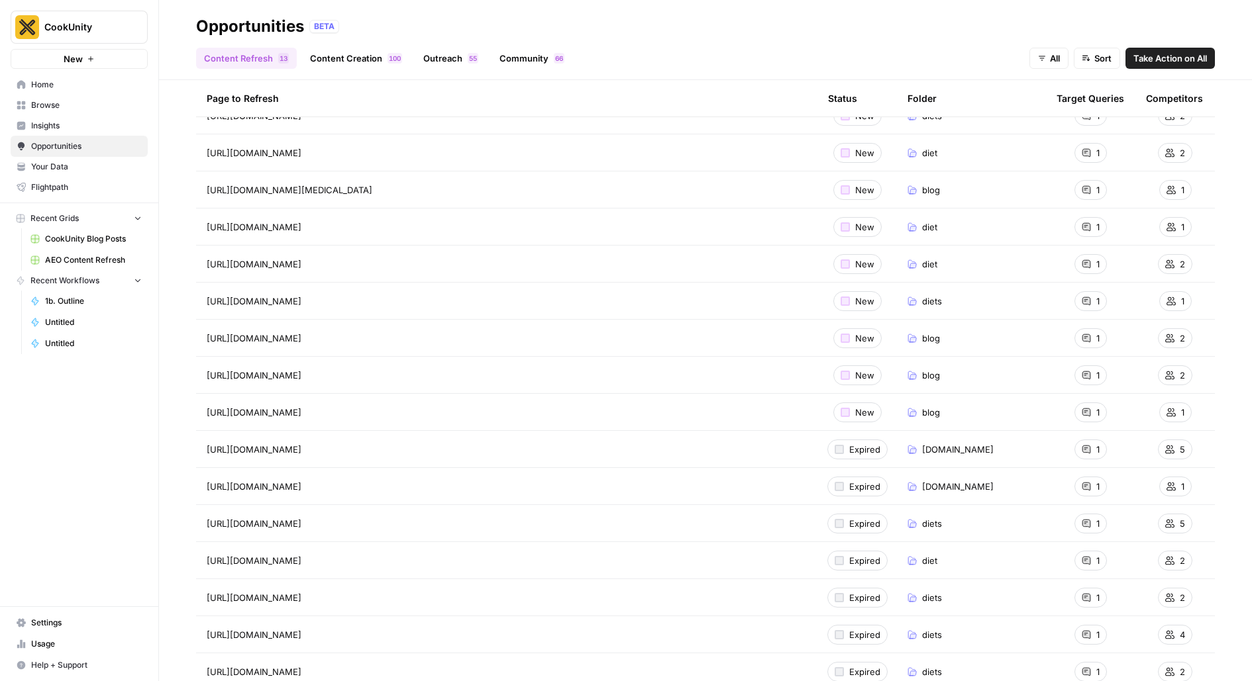
scroll to position [219, 0]
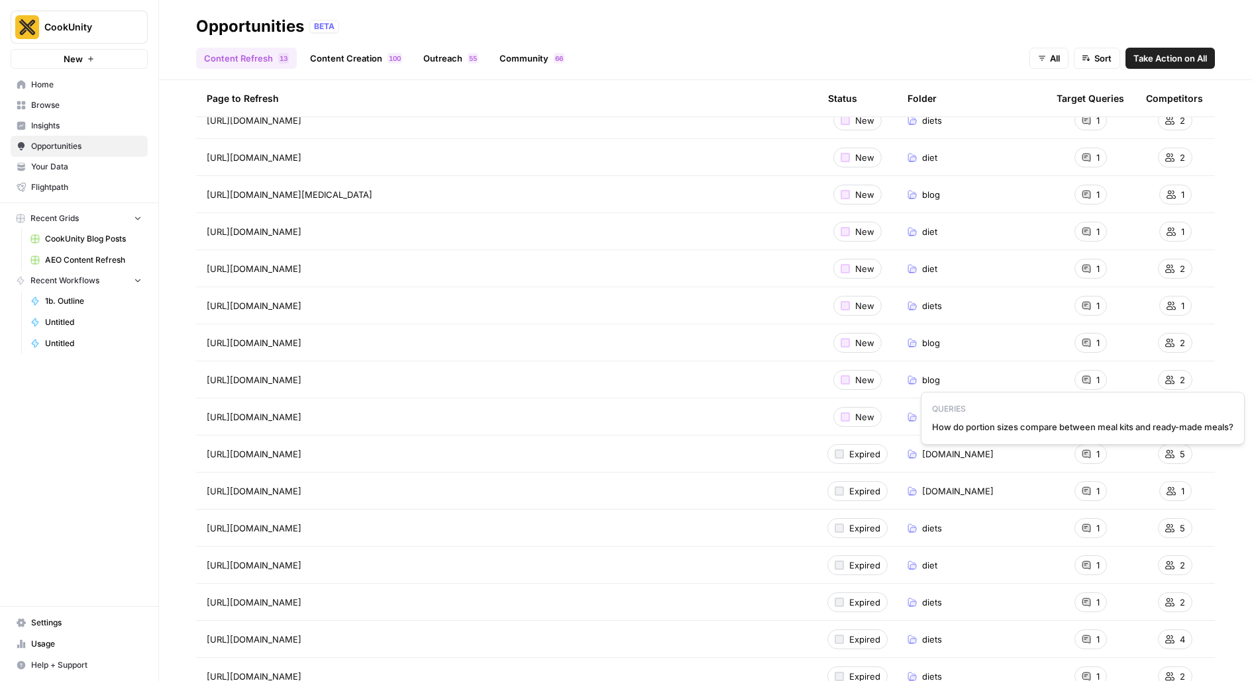
click at [1093, 422] on span "How do portion sizes compare between meal kits and ready-made meals?" at bounding box center [1082, 427] width 301 height 13
copy span "How do portion sizes compare between meal kits and ready-made meals?"
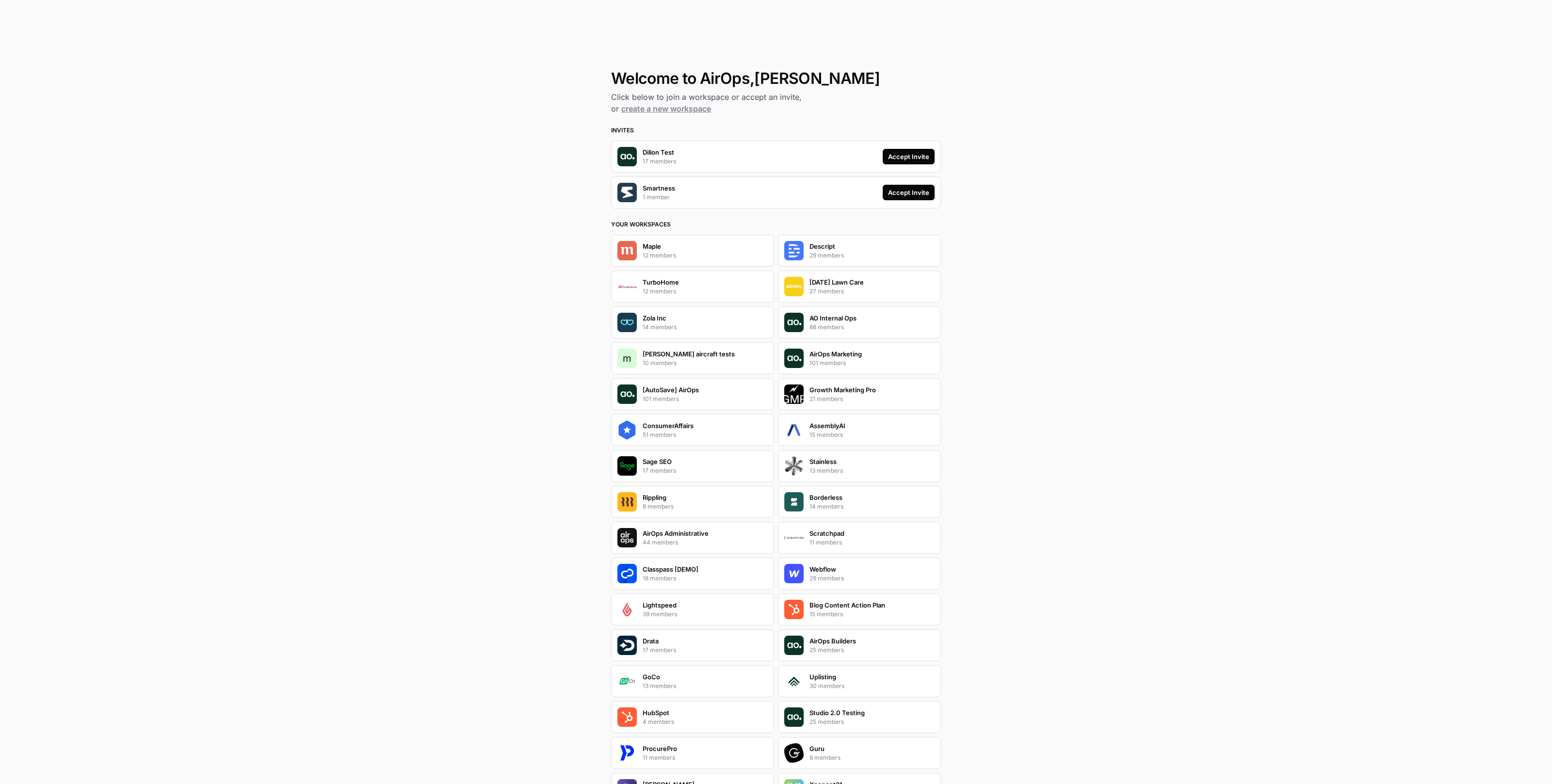
click at [924, 149] on button "Accept Invite" at bounding box center [908, 156] width 52 height 15
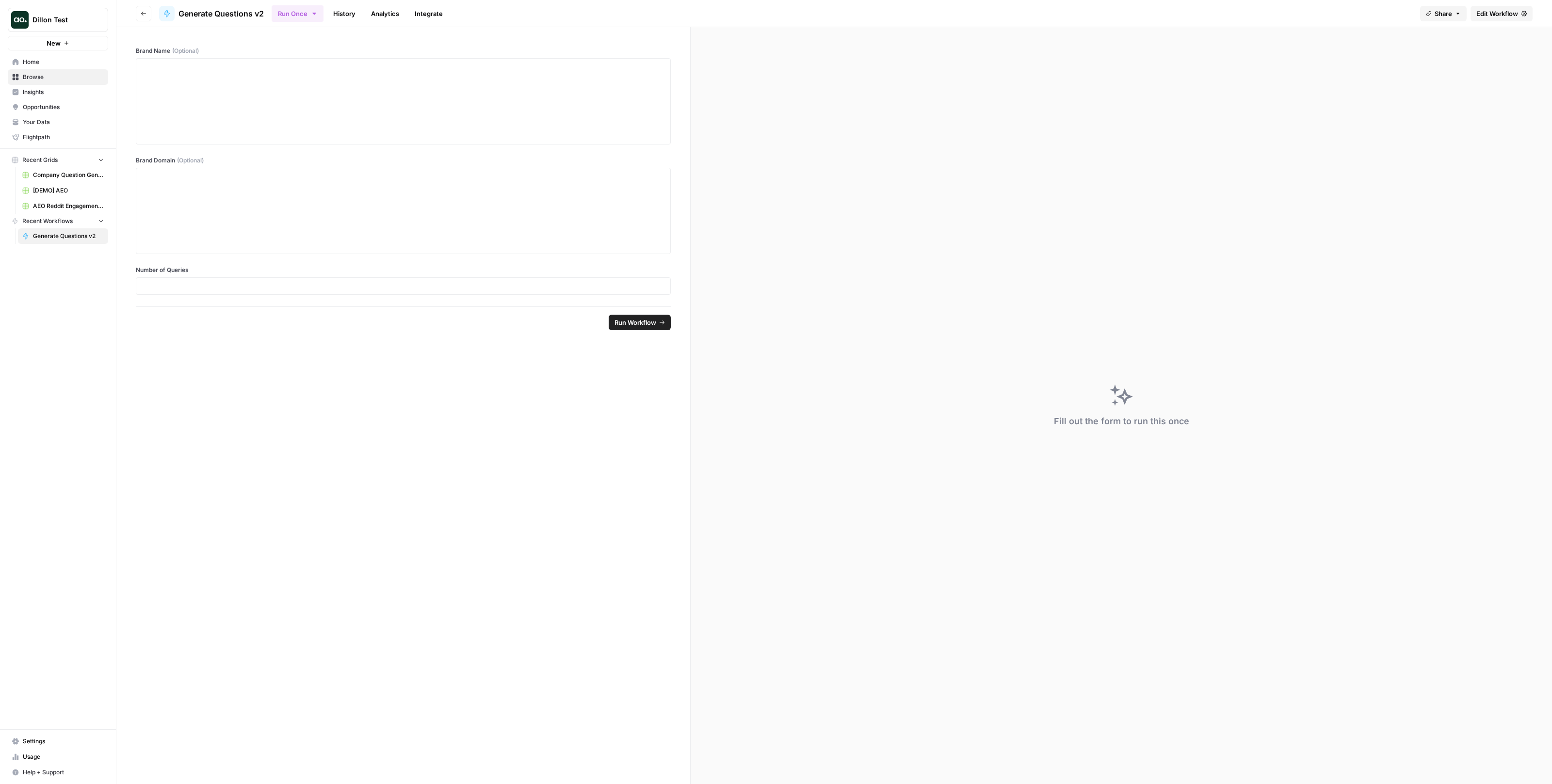
click at [1520, 11] on link "Edit Workflow" at bounding box center [1501, 13] width 62 height 15
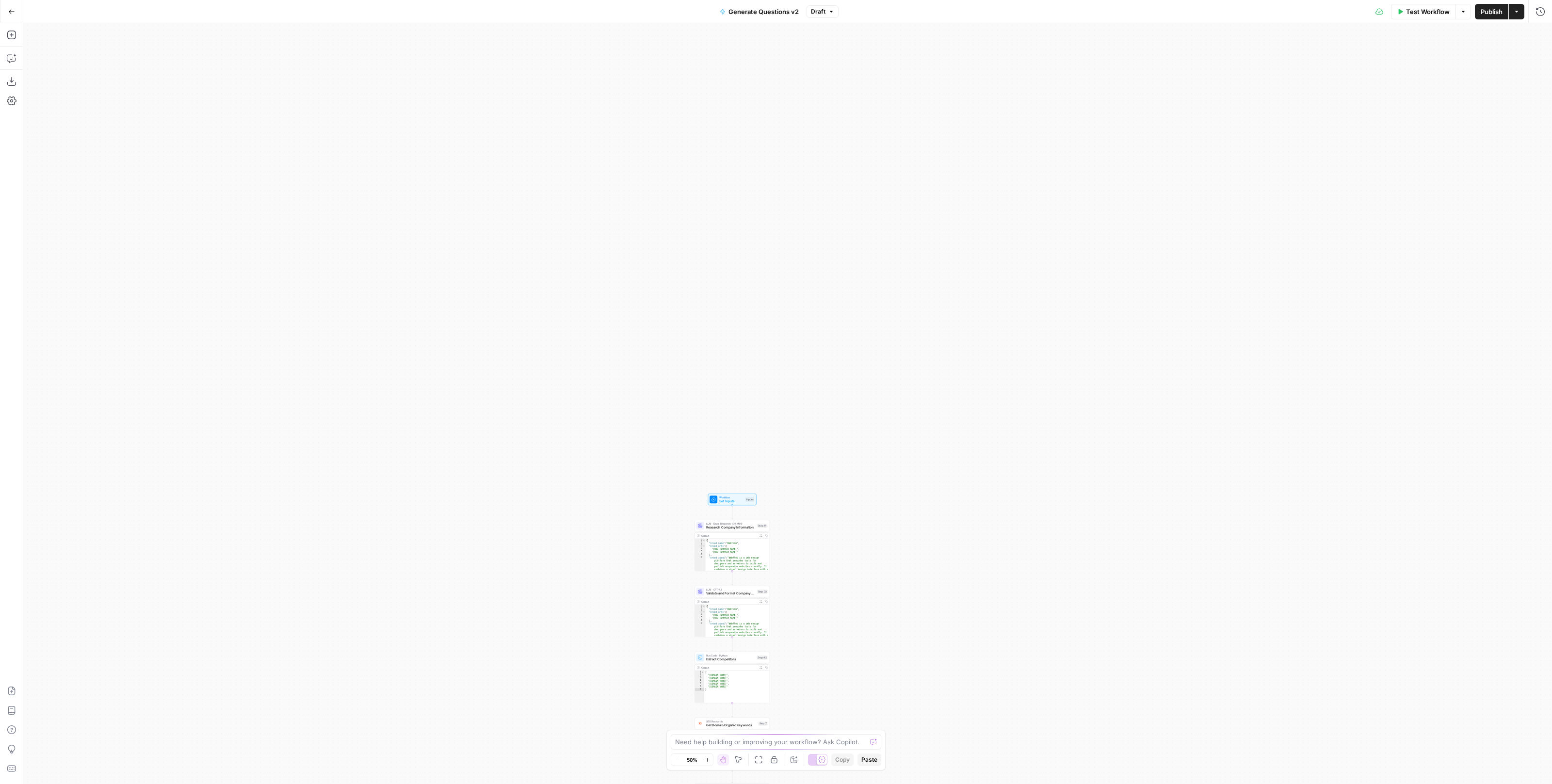
drag, startPoint x: 864, startPoint y: 585, endPoint x: 864, endPoint y: 464, distance: 121.0
click at [864, 464] on div "true false Workflow Set Inputs Inputs LLM · Deep Research (O4 Mini) Research Co…" at bounding box center [787, 403] width 1529 height 761
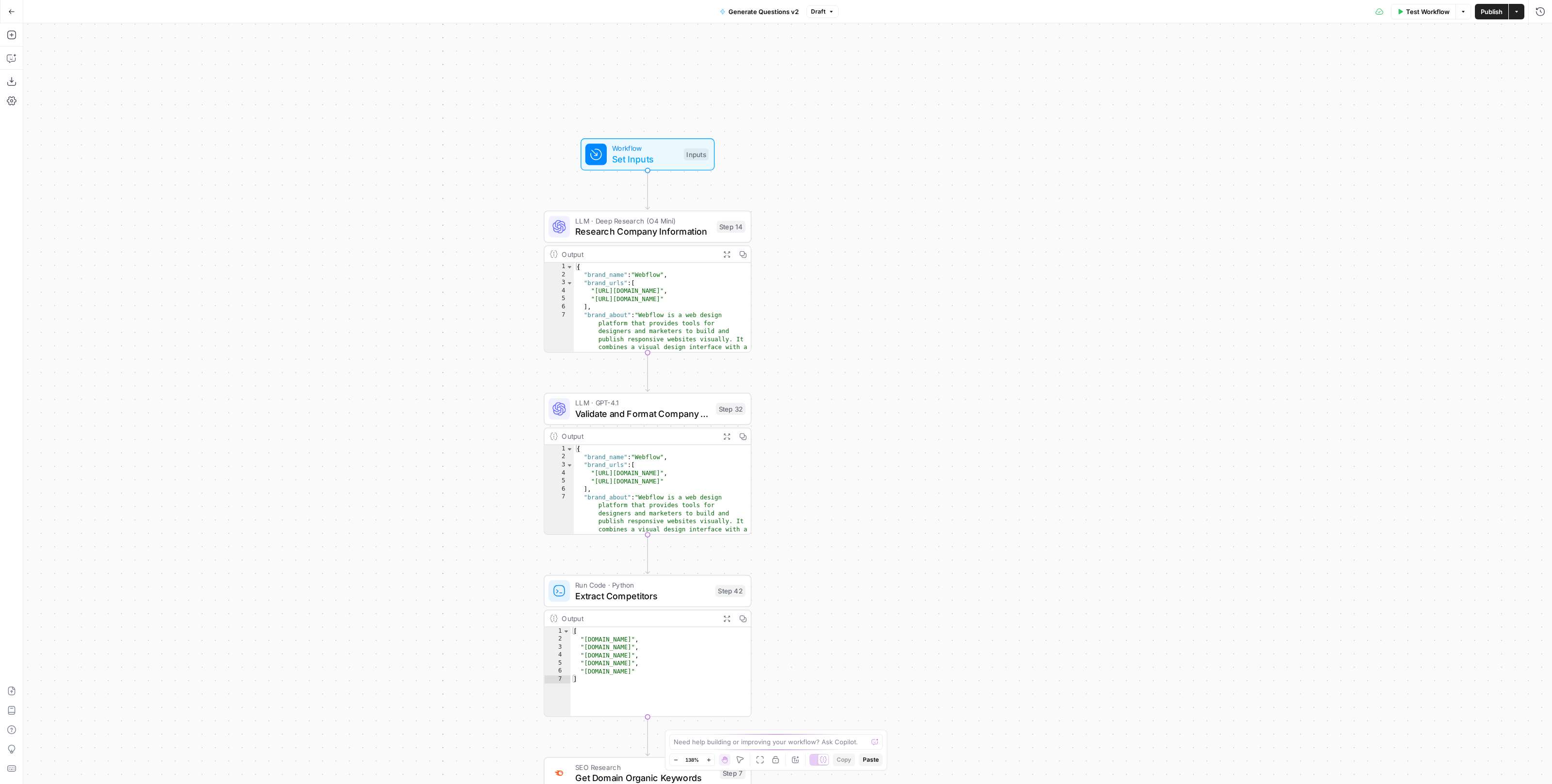
drag, startPoint x: 759, startPoint y: 556, endPoint x: 1052, endPoint y: 416, distance: 324.7
click at [1052, 416] on div "true false Workflow Set Inputs Inputs LLM · Deep Research (O4 Mini) Research Co…" at bounding box center [787, 403] width 1529 height 761
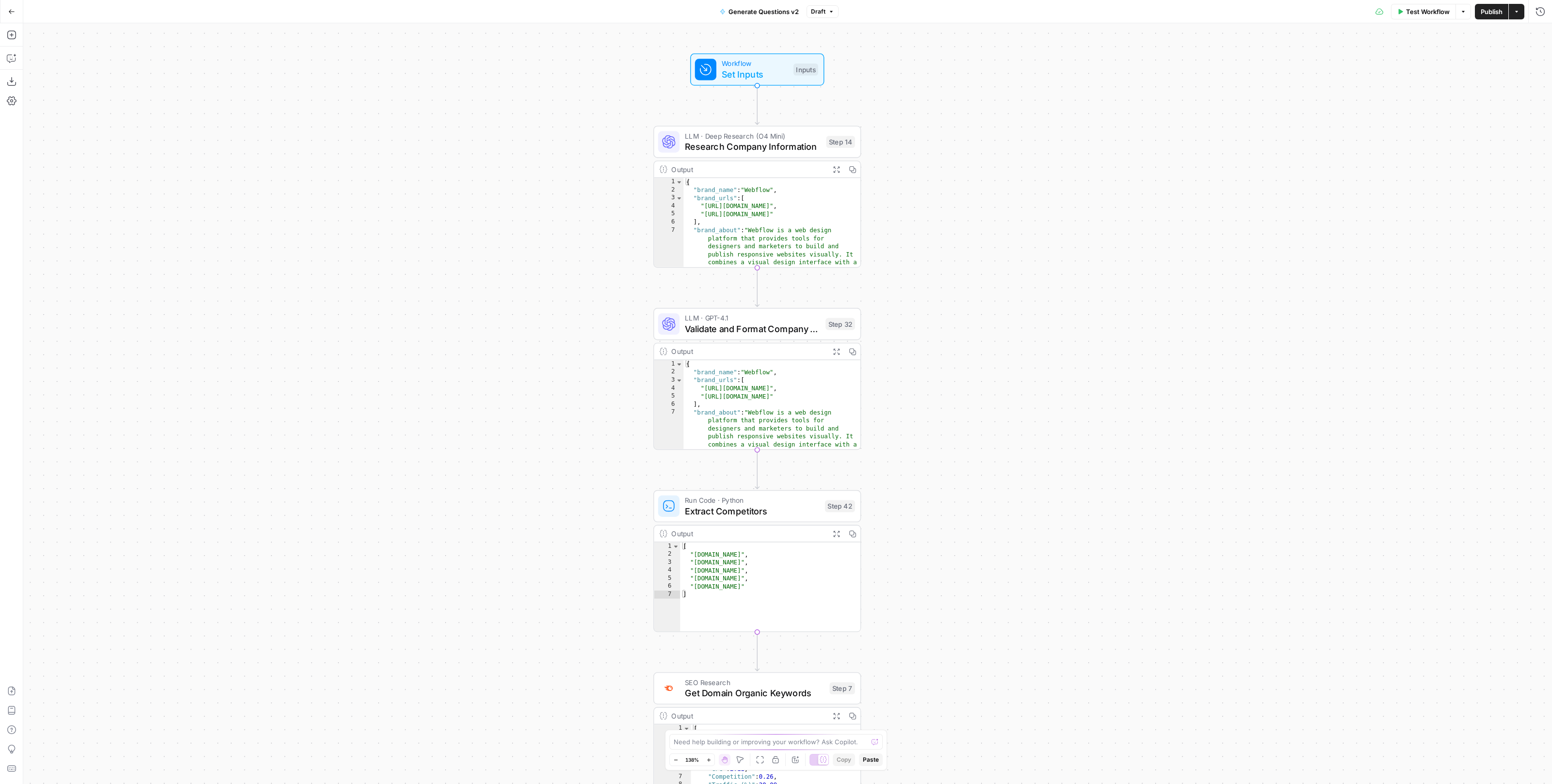
drag, startPoint x: 940, startPoint y: 484, endPoint x: 1026, endPoint y: 378, distance: 136.5
click at [1026, 378] on div "true false Workflow Set Inputs Inputs LLM · Deep Research (O4 Mini) Research Co…" at bounding box center [787, 403] width 1529 height 761
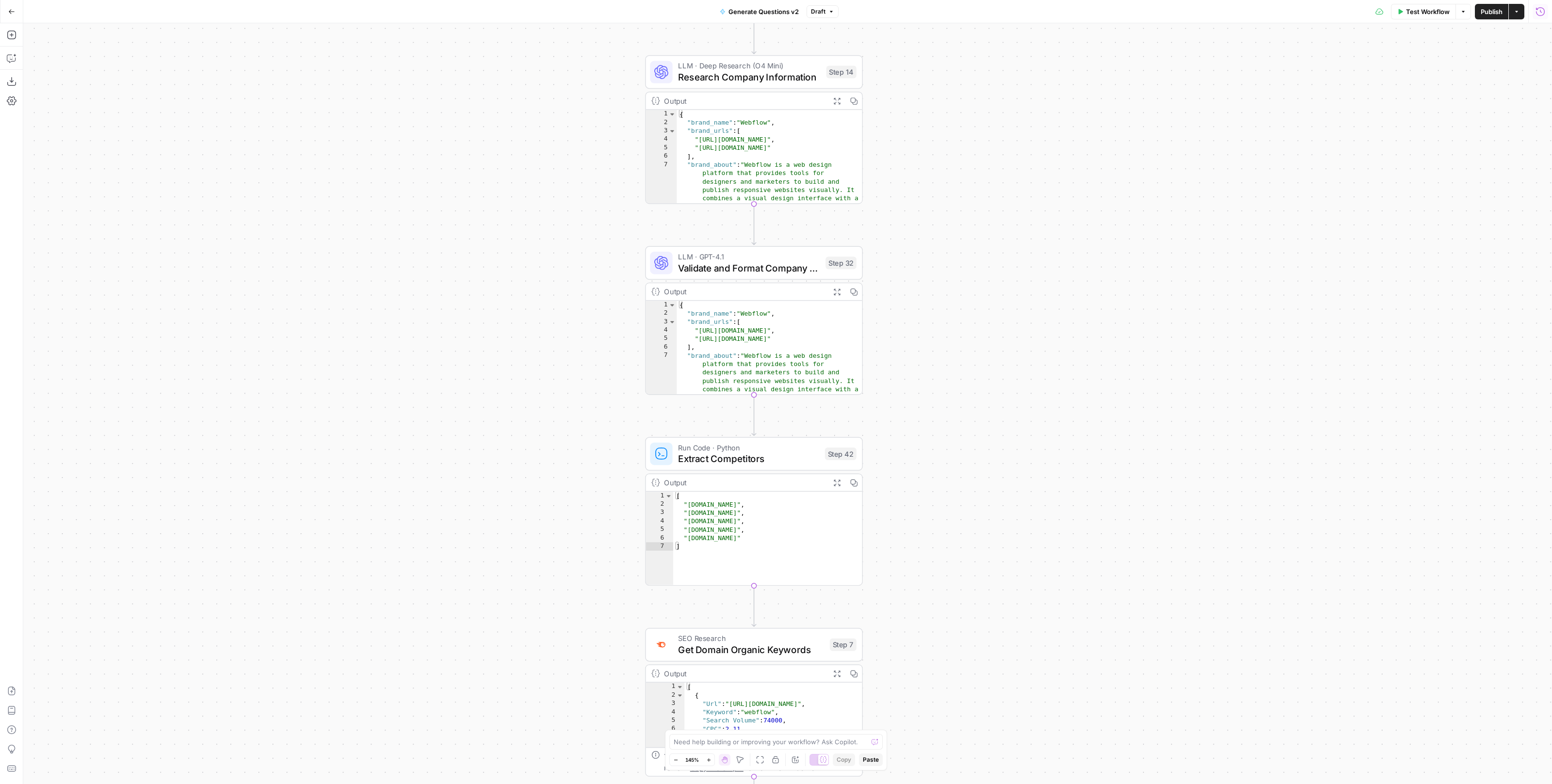
click at [1539, 12] on icon "button" at bounding box center [1540, 11] width 10 height 10
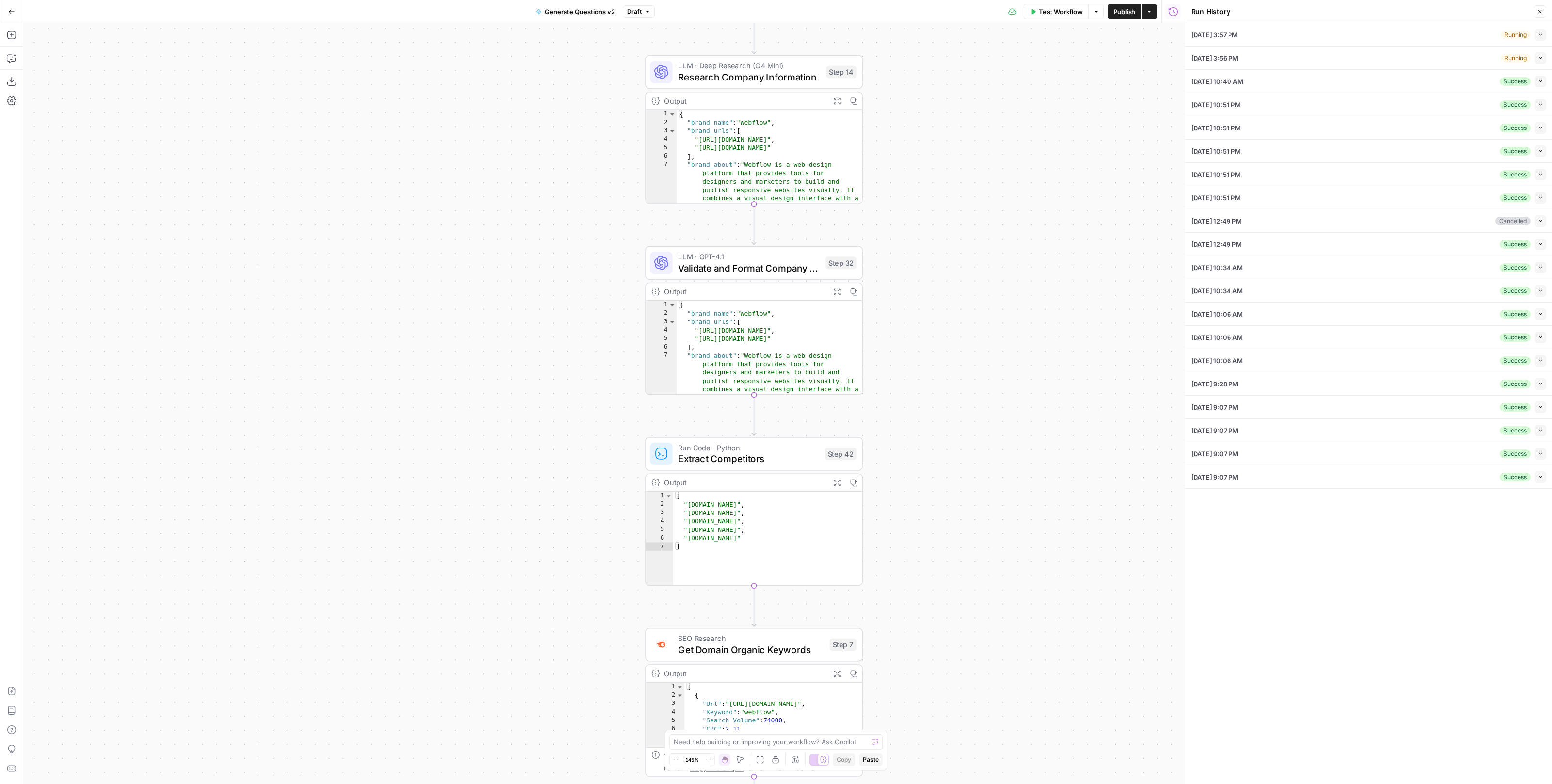
click at [1536, 83] on button "Collapse" at bounding box center [1540, 81] width 12 height 12
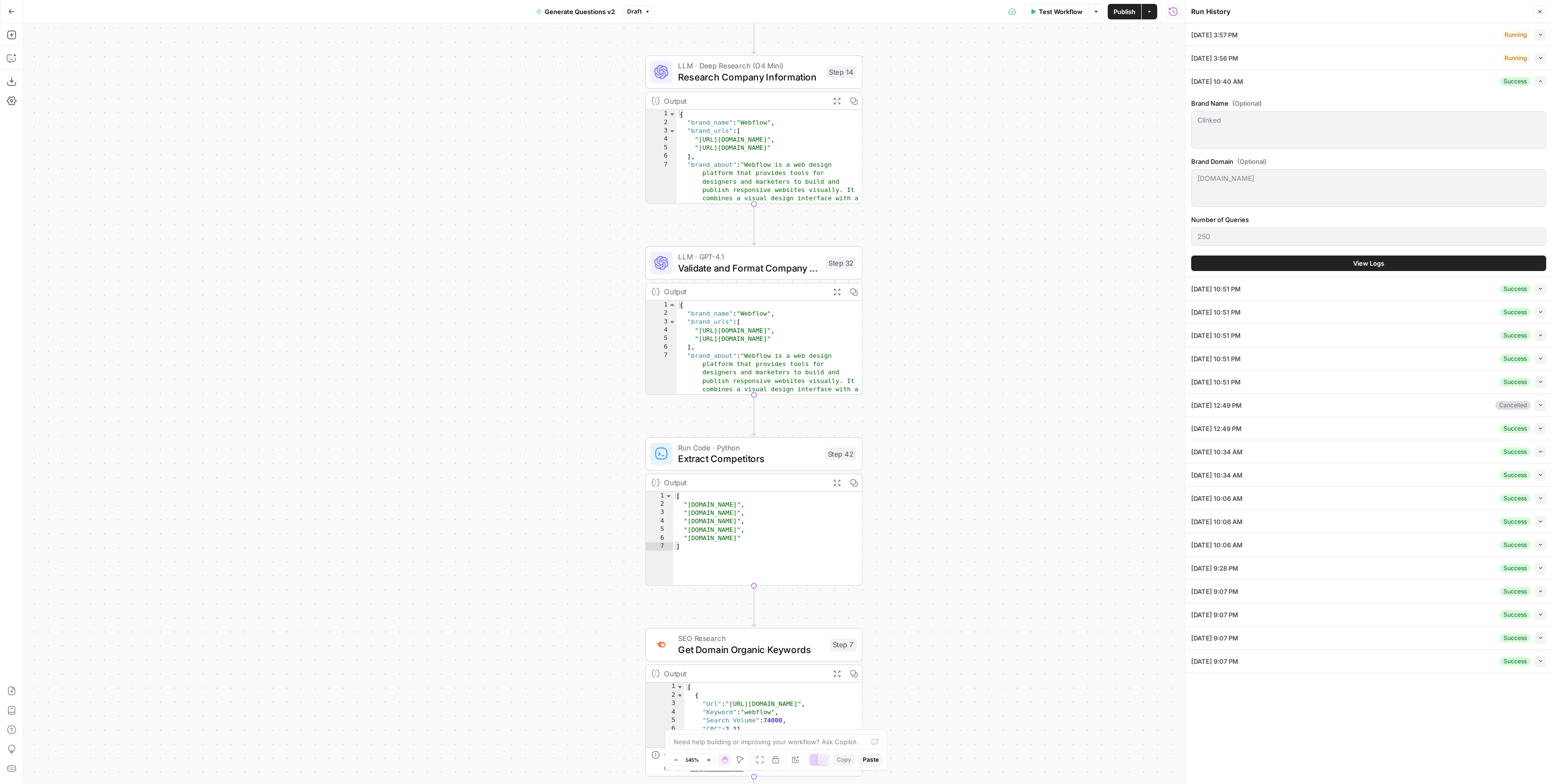
click at [1326, 258] on button "View Logs" at bounding box center [1368, 263] width 355 height 15
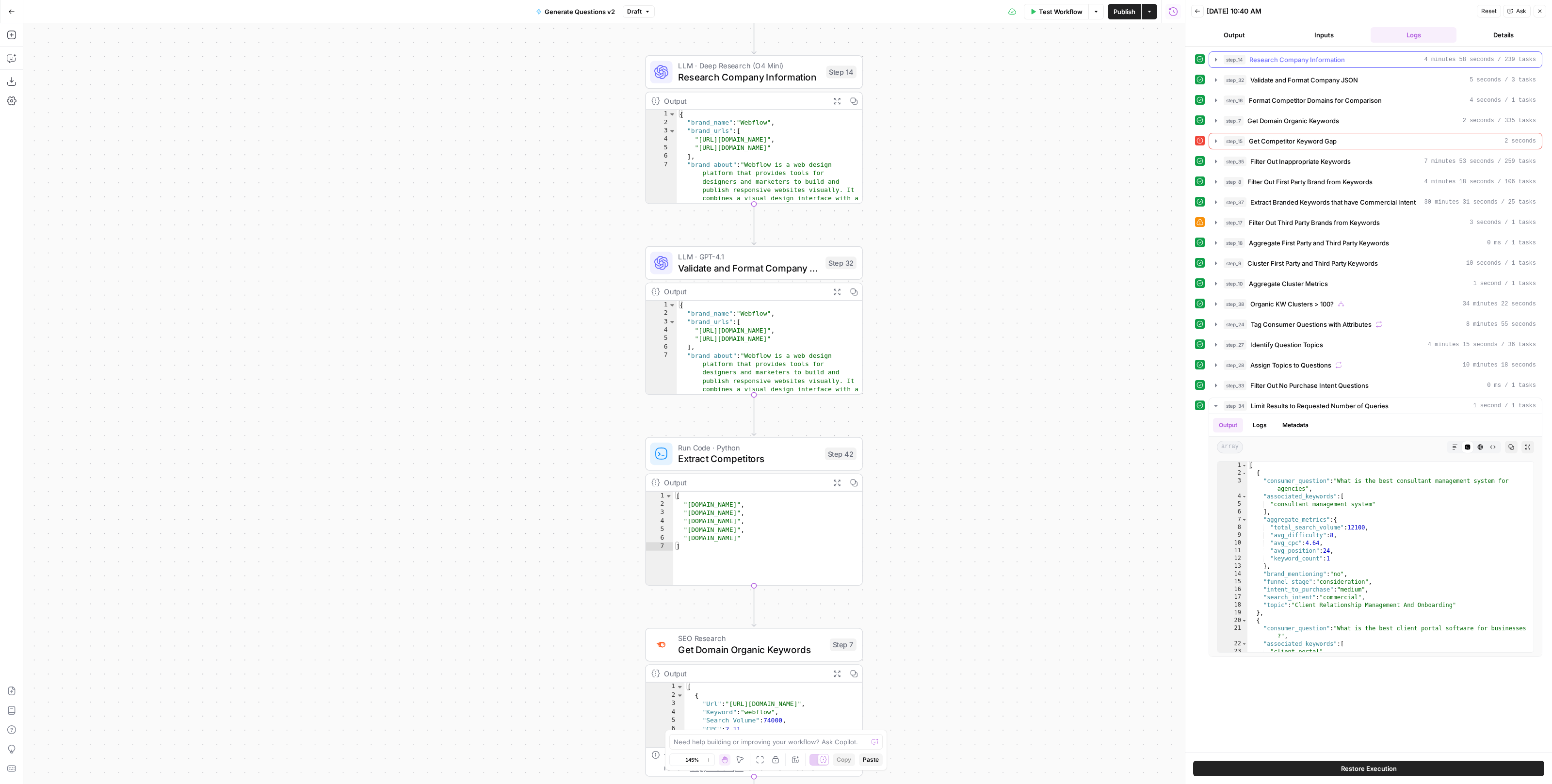
click at [1301, 53] on button "step_14 Research Company Information 4 minutes 58 seconds / 239 tasks" at bounding box center [1375, 59] width 333 height 15
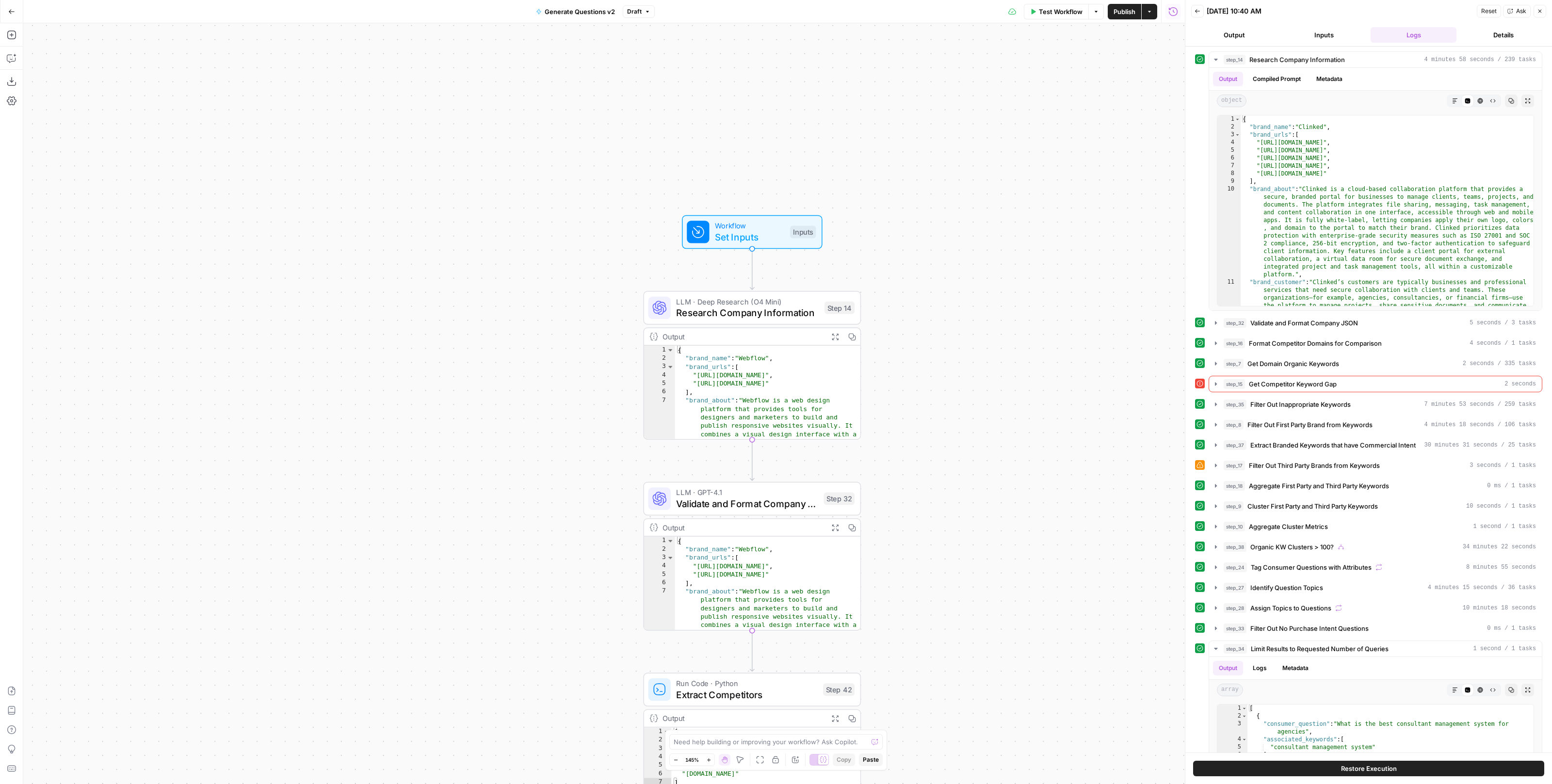
click at [1318, 32] on button "Inputs" at bounding box center [1323, 34] width 86 height 15
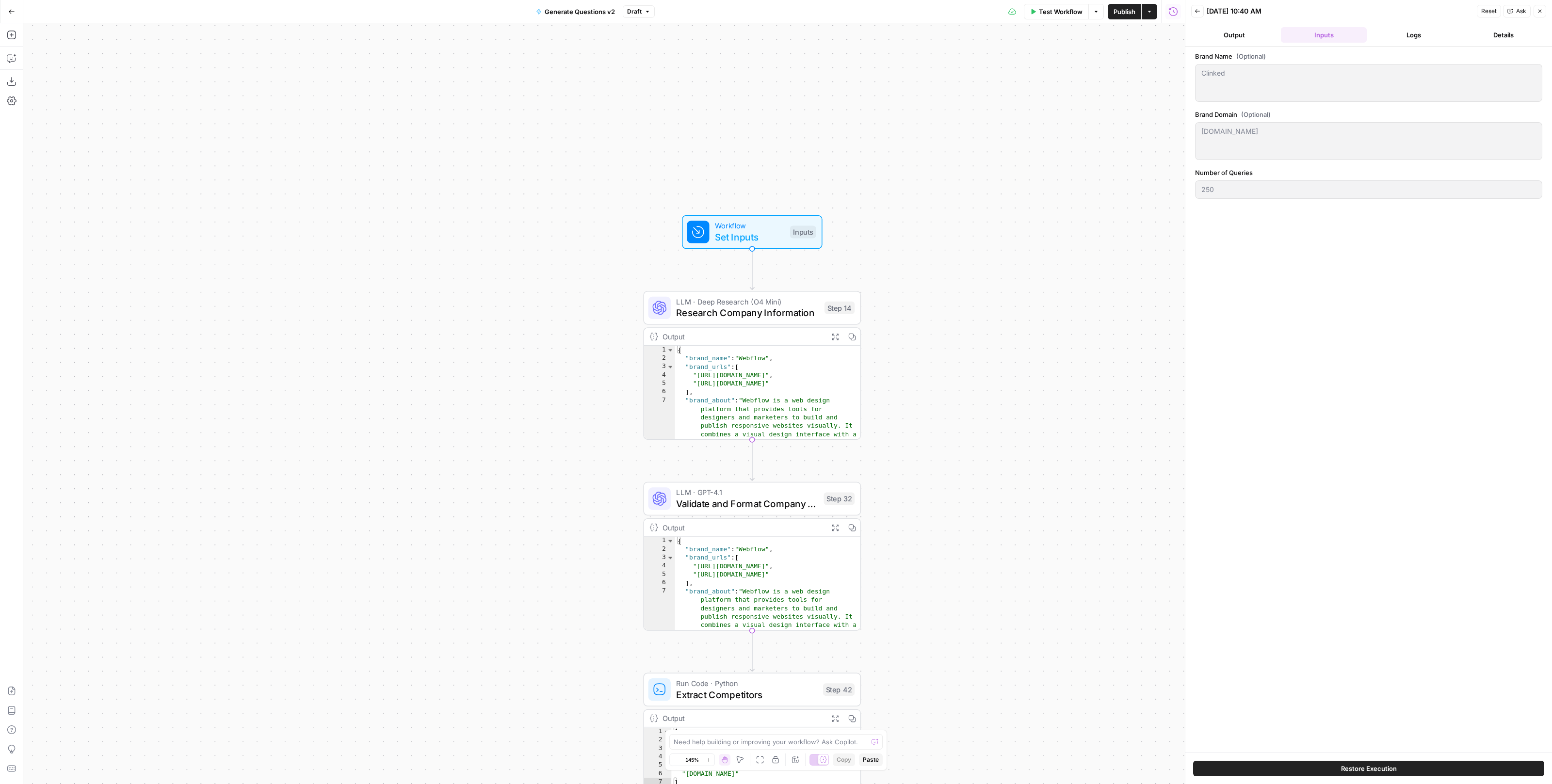
click at [1414, 31] on button "Logs" at bounding box center [1413, 34] width 86 height 15
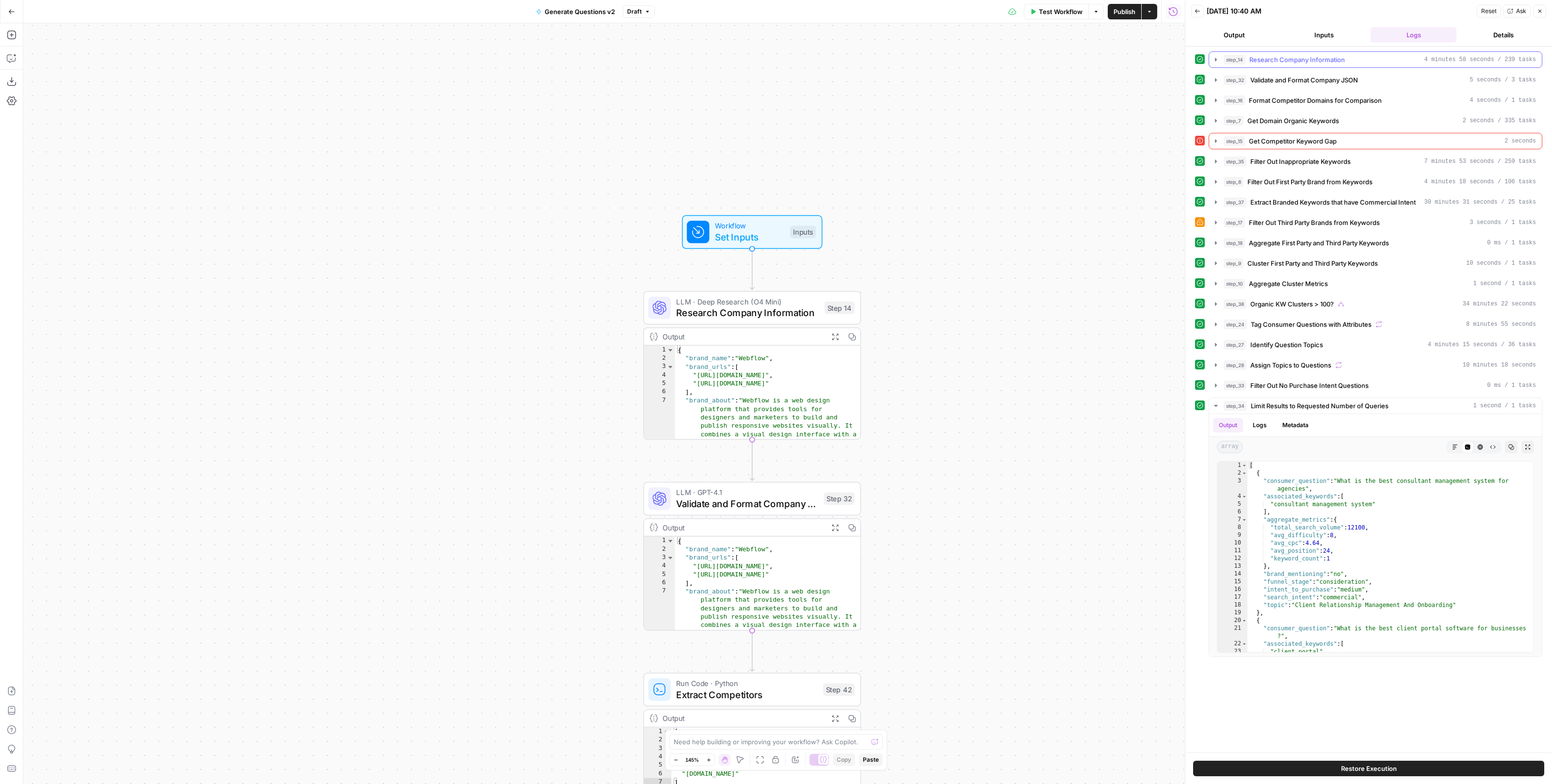
click at [1260, 59] on span "Research Company Information" at bounding box center [1297, 59] width 95 height 10
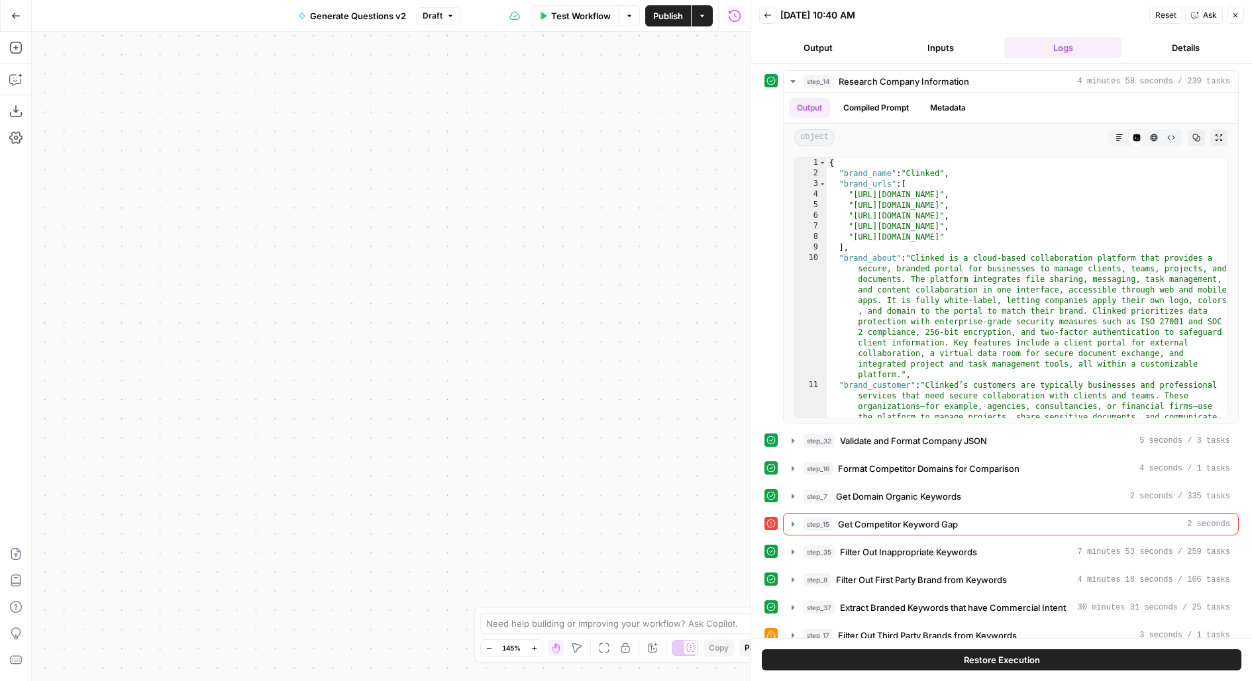
drag, startPoint x: 626, startPoint y: 339, endPoint x: 489, endPoint y: 84, distance: 289.5
click at [495, 84] on div "true false Workflow Set Inputs Inputs LLM · Deep Research (O4 Mini) Research Co…" at bounding box center [391, 357] width 718 height 650
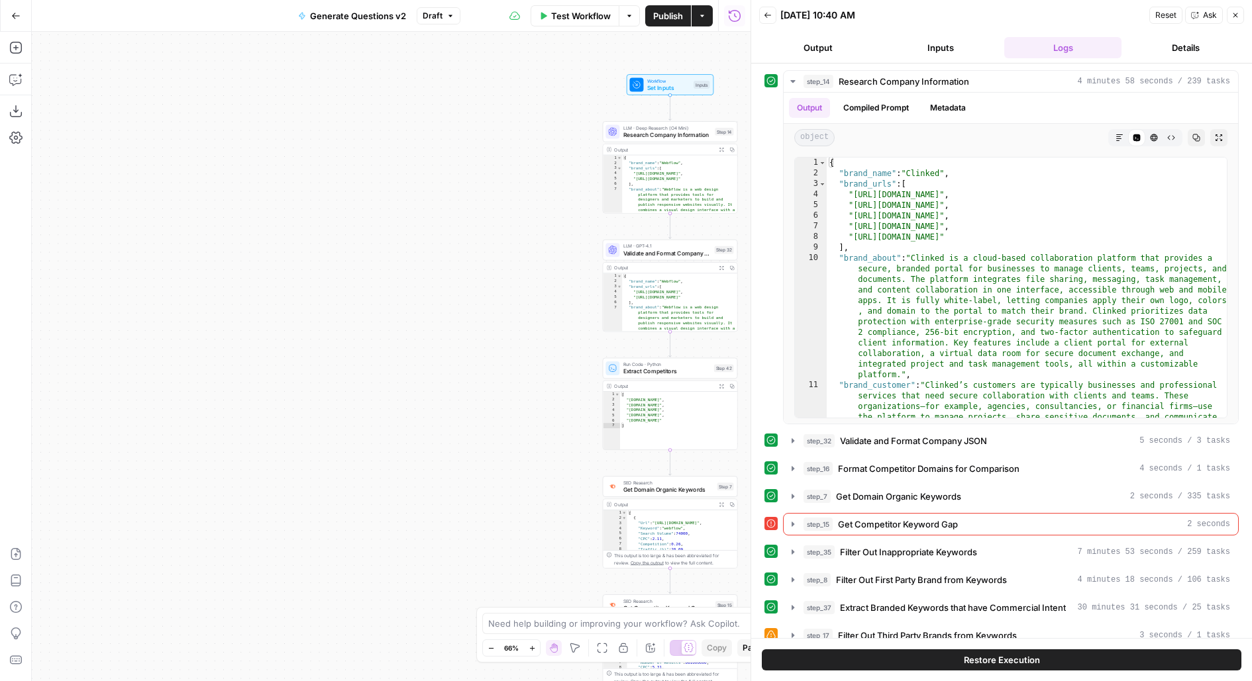
drag, startPoint x: 524, startPoint y: 221, endPoint x: 344, endPoint y: 242, distance: 181.3
click at [344, 242] on div "true false Workflow Set Inputs Inputs LLM · Deep Research (O4 Mini) Research Co…" at bounding box center [391, 357] width 718 height 650
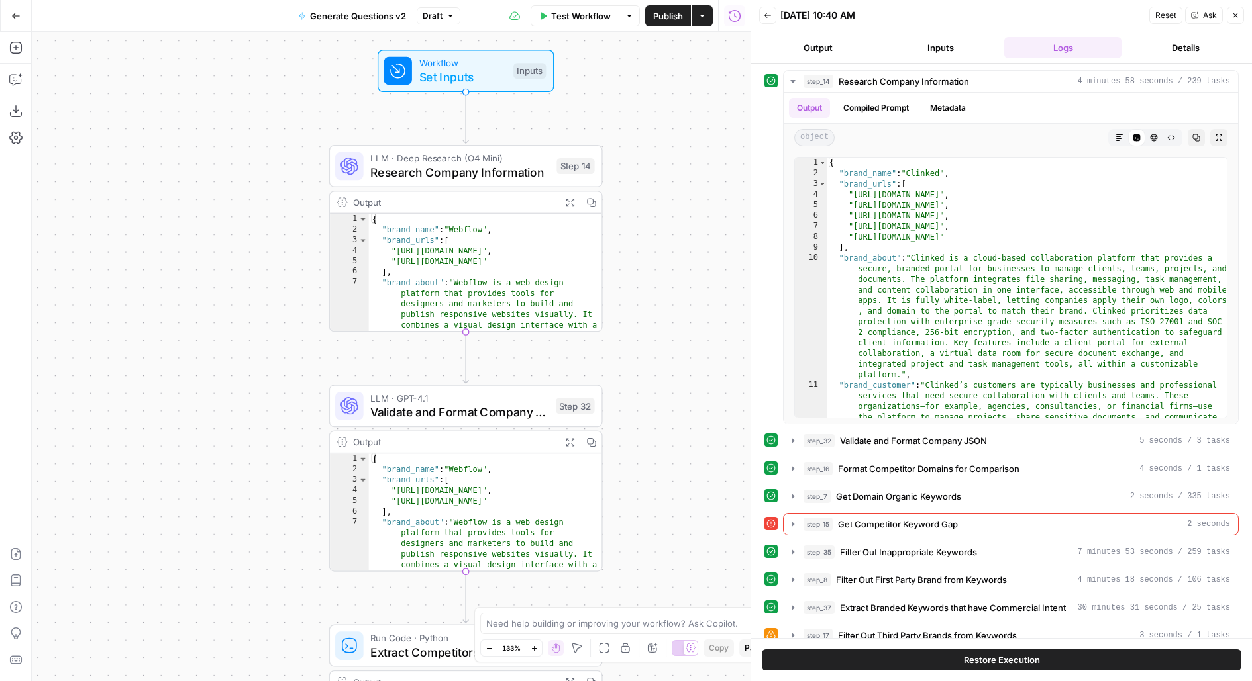
drag, startPoint x: 353, startPoint y: 317, endPoint x: 264, endPoint y: 400, distance: 121.8
click at [264, 400] on div "true false Workflow Set Inputs Inputs LLM · Deep Research (O4 Mini) Research Co…" at bounding box center [391, 357] width 718 height 650
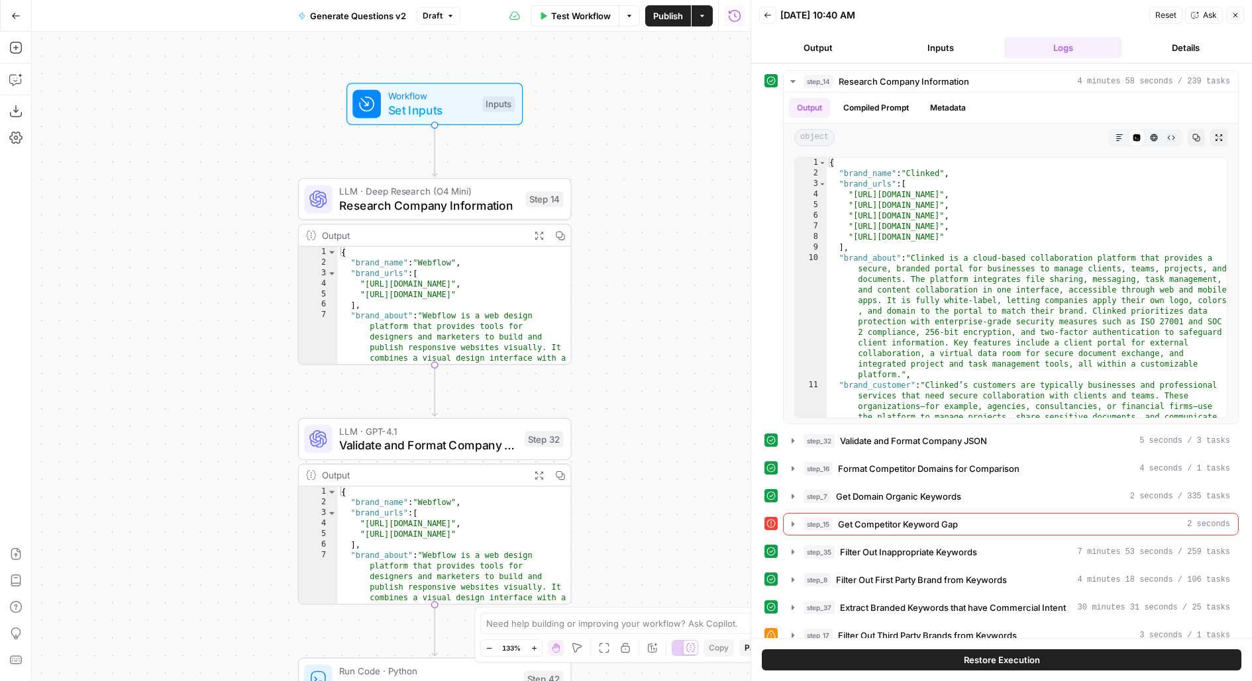
click at [528, 198] on div "Step 14" at bounding box center [544, 199] width 38 height 16
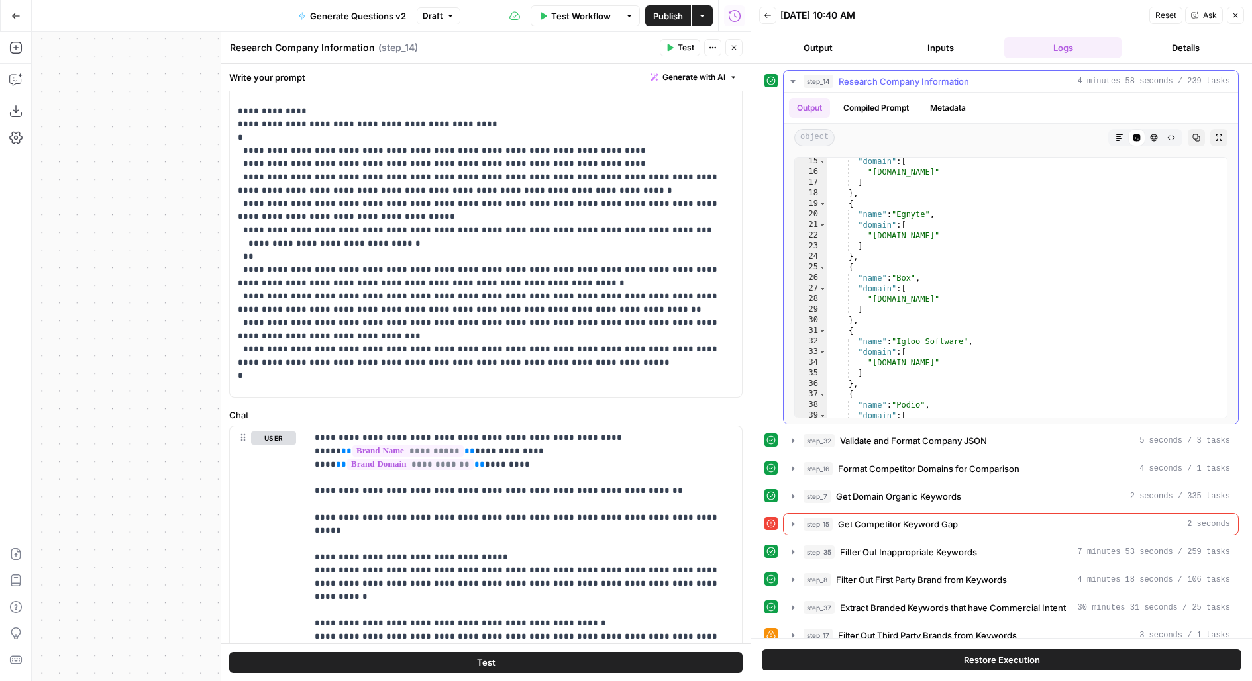
scroll to position [312, 0]
click at [544, 226] on p "**********" at bounding box center [486, 131] width 497 height 768
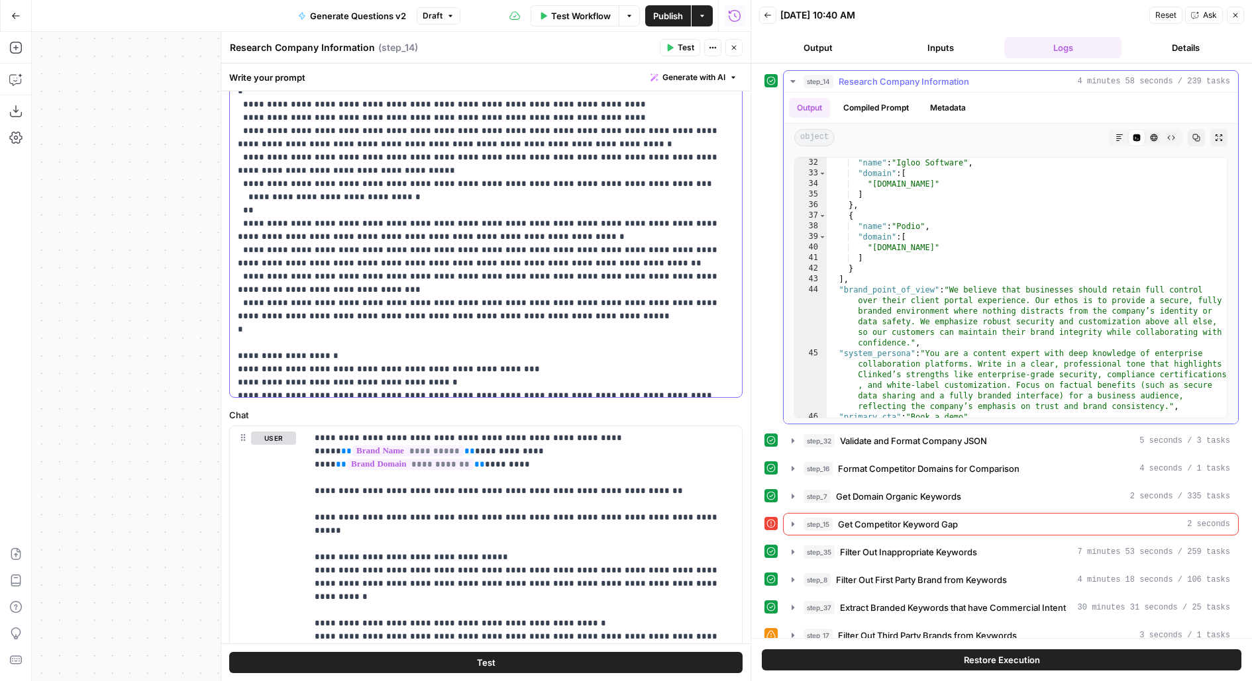
scroll to position [512, 0]
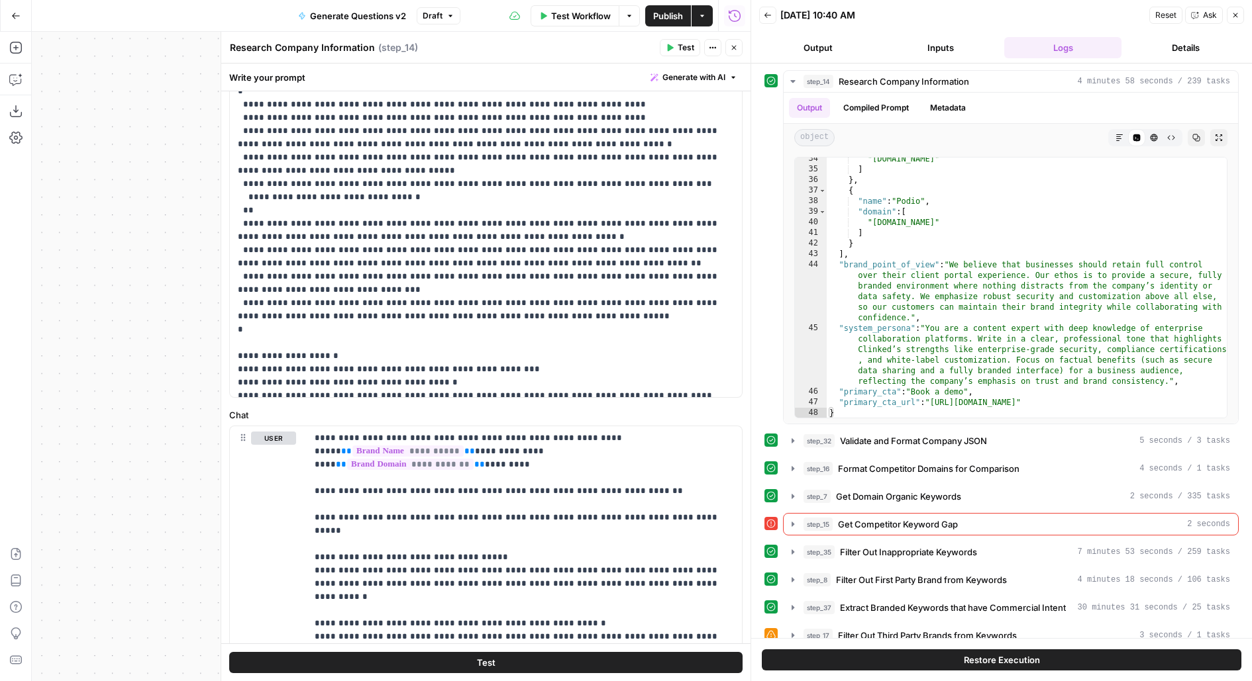
click at [735, 53] on button "Close" at bounding box center [733, 47] width 17 height 17
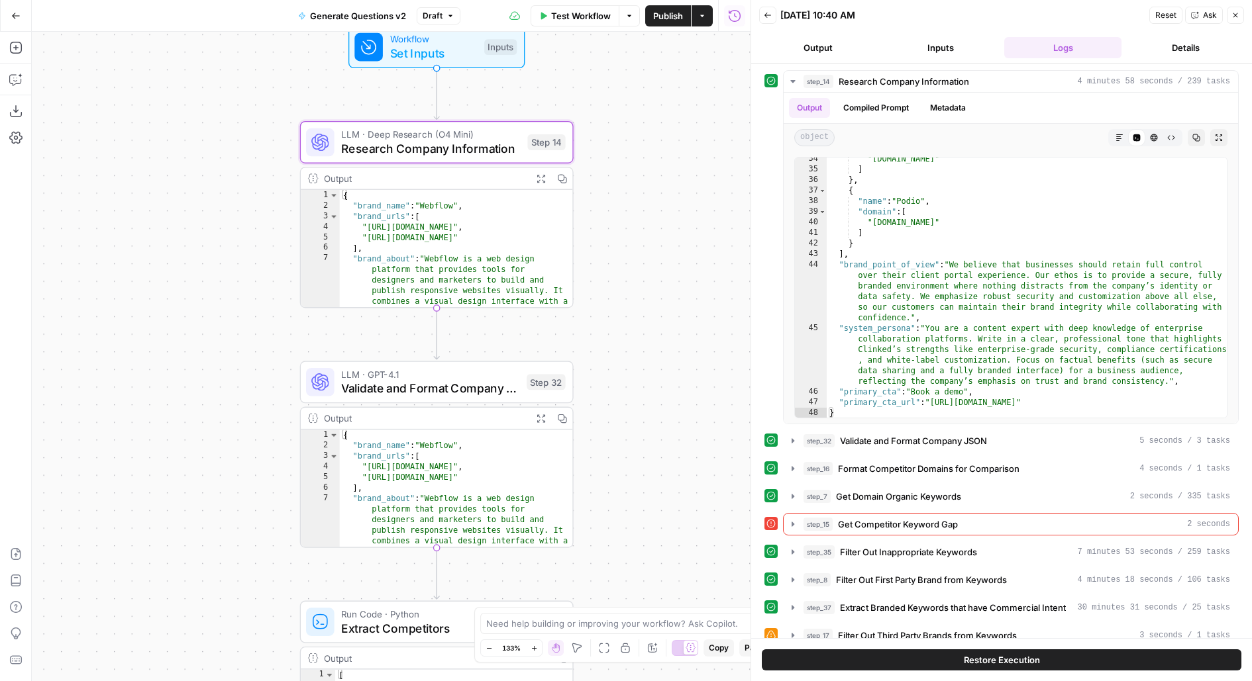
drag, startPoint x: 659, startPoint y: 401, endPoint x: 660, endPoint y: 196, distance: 204.6
click at [660, 196] on div "true false Workflow Set Inputs Inputs LLM · Deep Research (O4 Mini) Research Co…" at bounding box center [391, 357] width 718 height 650
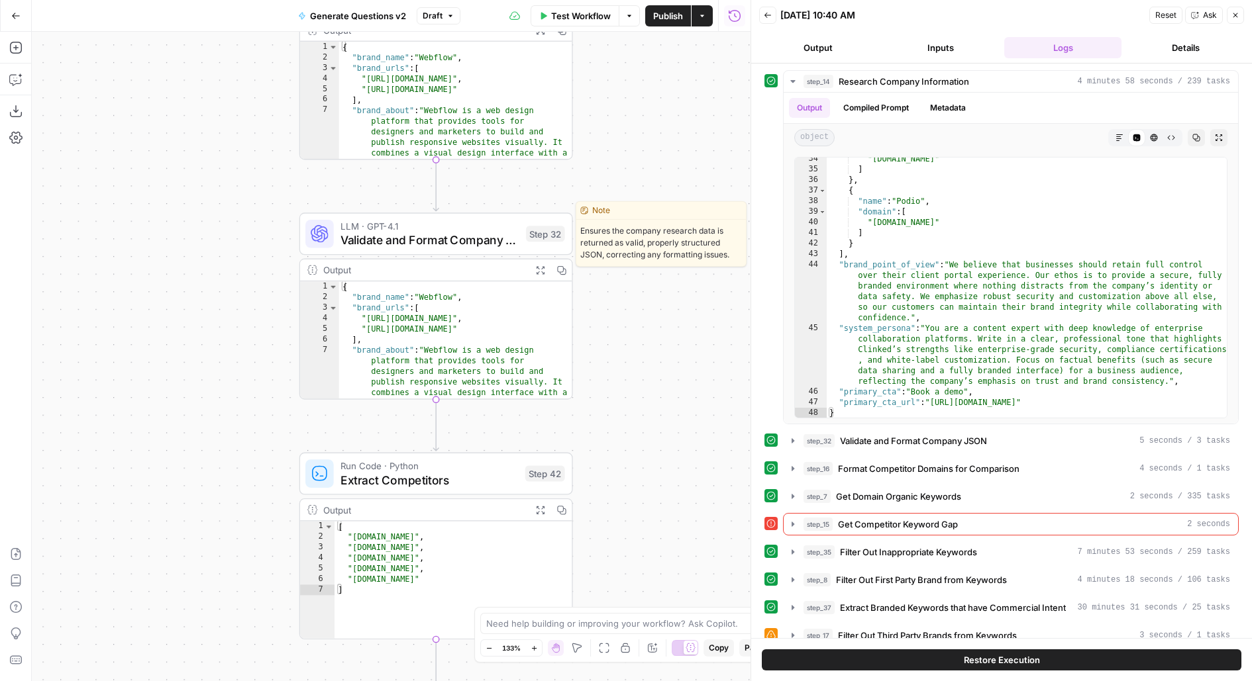
click at [483, 240] on span "Validate and Format Company JSON" at bounding box center [429, 240] width 178 height 18
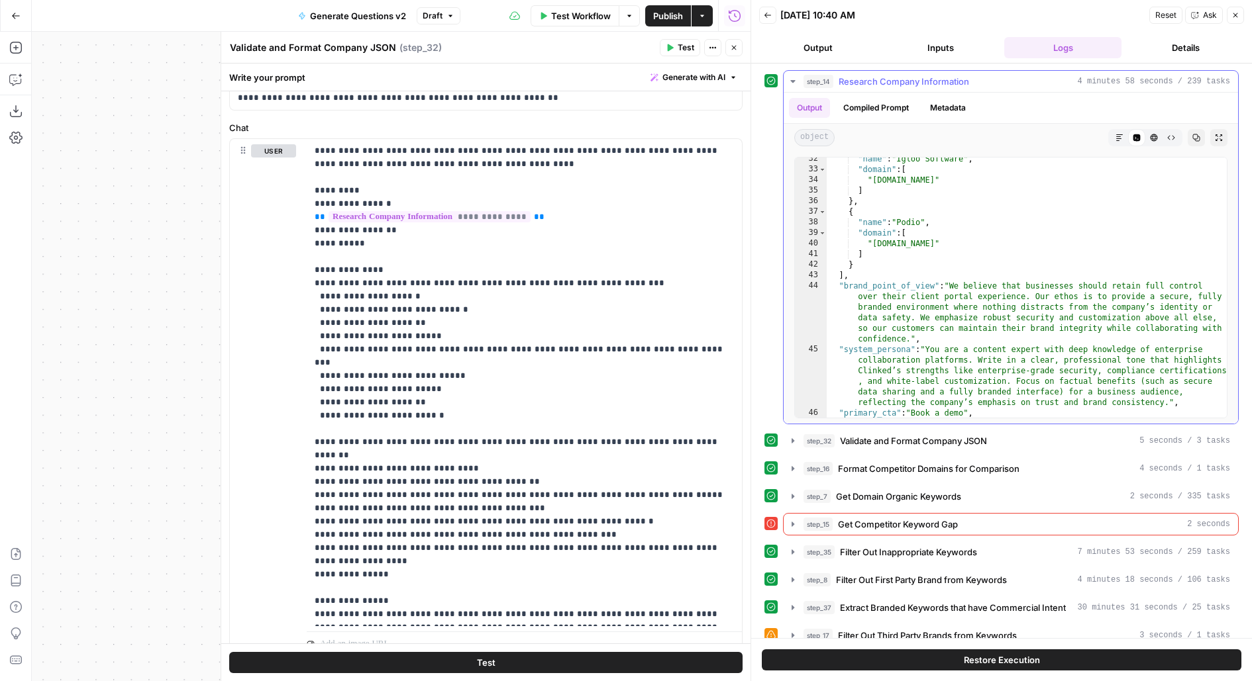
scroll to position [471, 0]
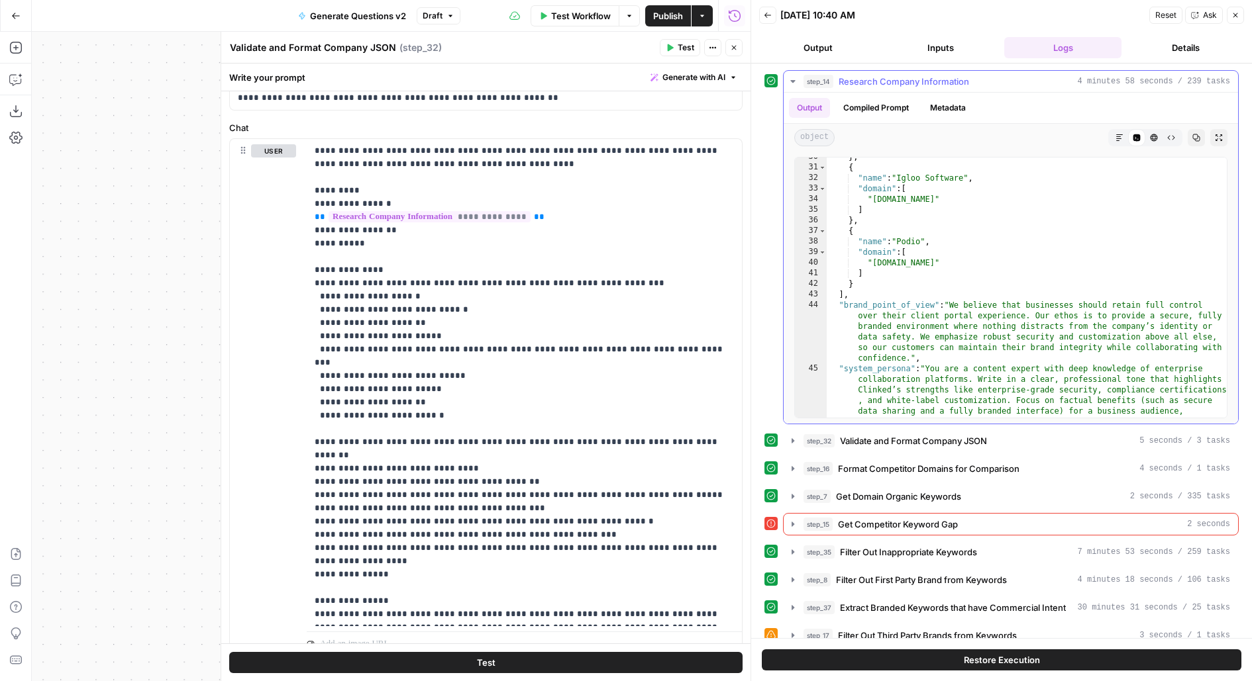
click at [885, 73] on button "step_14 Research Company Information 4 minutes 58 seconds / 239 tasks" at bounding box center [1010, 81] width 454 height 21
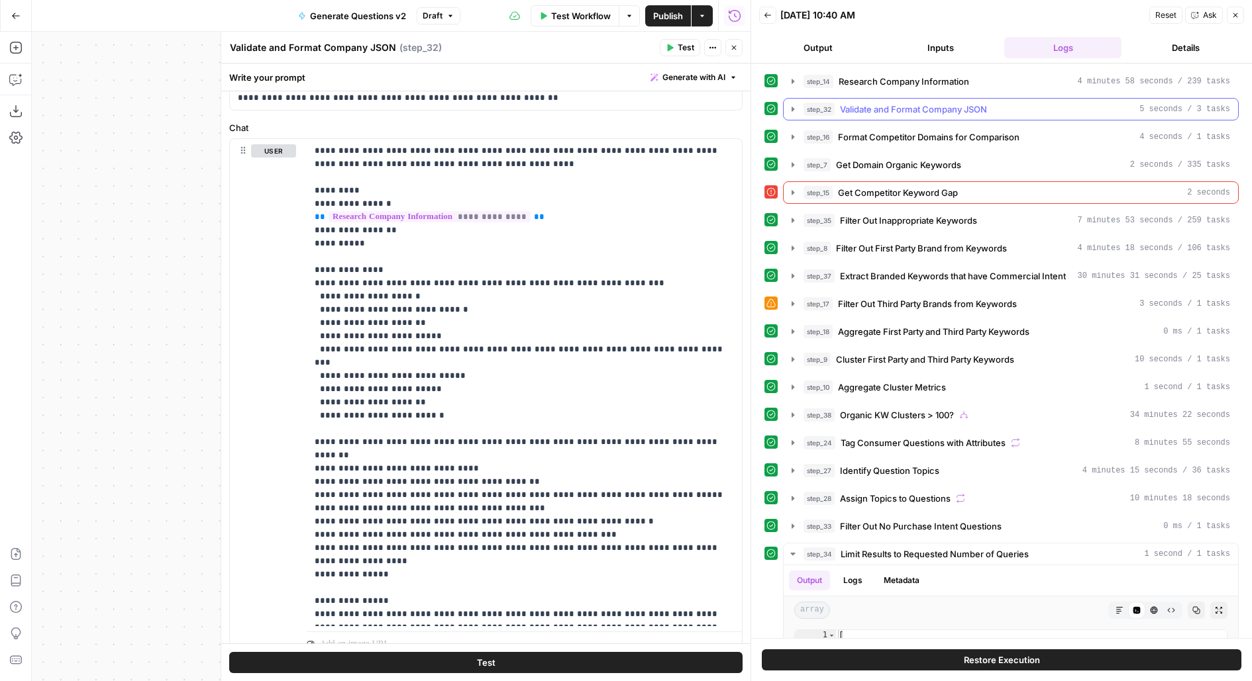
click at [874, 114] on span "Validate and Format Company JSON" at bounding box center [913, 109] width 147 height 13
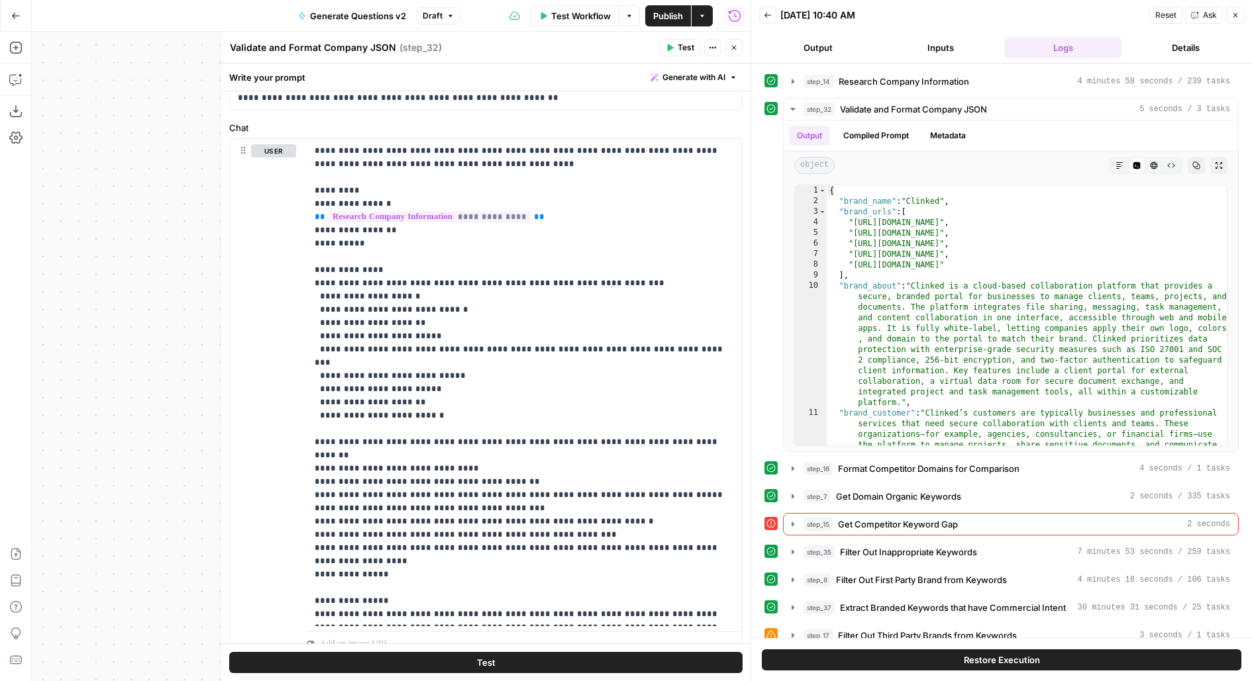
click at [734, 47] on icon "button" at bounding box center [734, 48] width 8 height 8
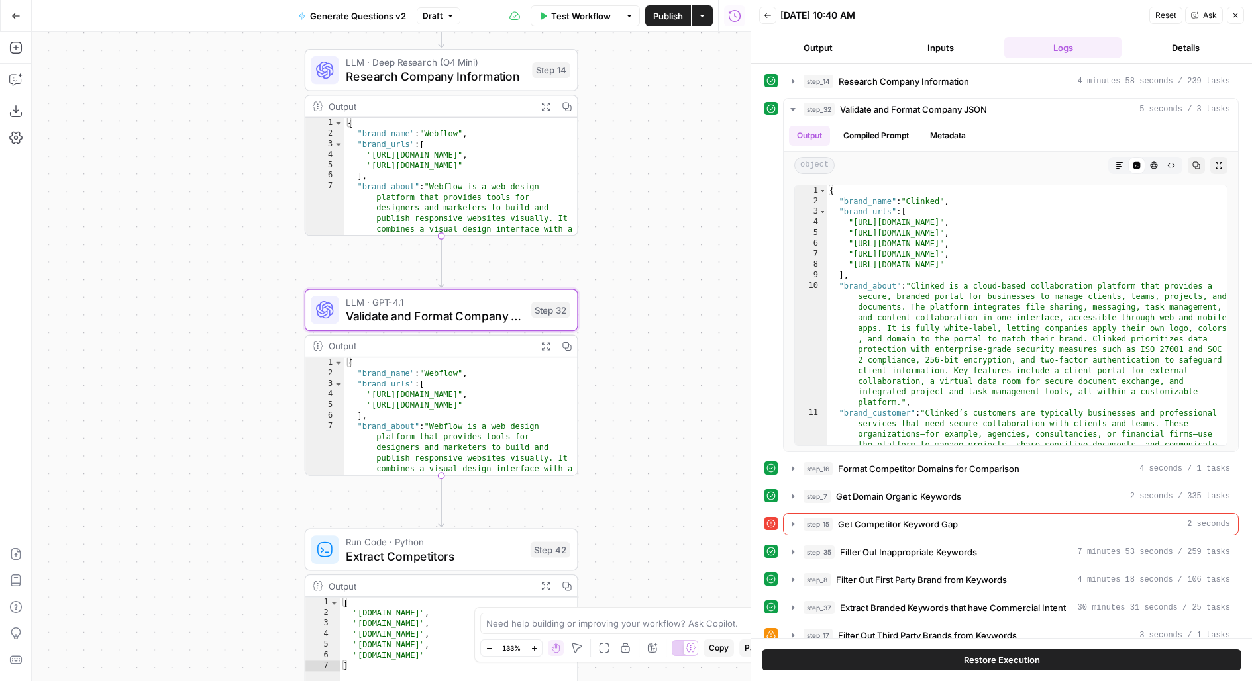
drag, startPoint x: 657, startPoint y: 281, endPoint x: 638, endPoint y: 457, distance: 177.2
click at [638, 458] on div "true false Workflow Set Inputs Inputs LLM · Deep Research (O4 Mini) Research Co…" at bounding box center [391, 357] width 718 height 650
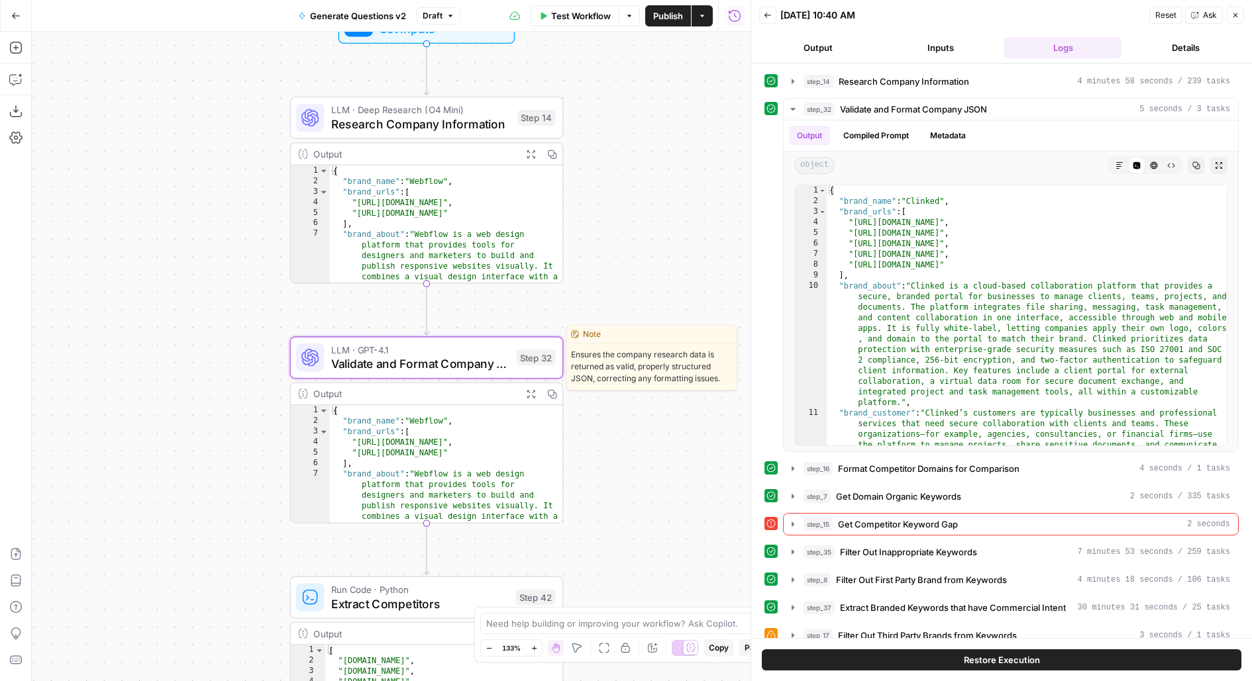
click at [507, 369] on span "Validate and Format Company JSON" at bounding box center [420, 364] width 178 height 18
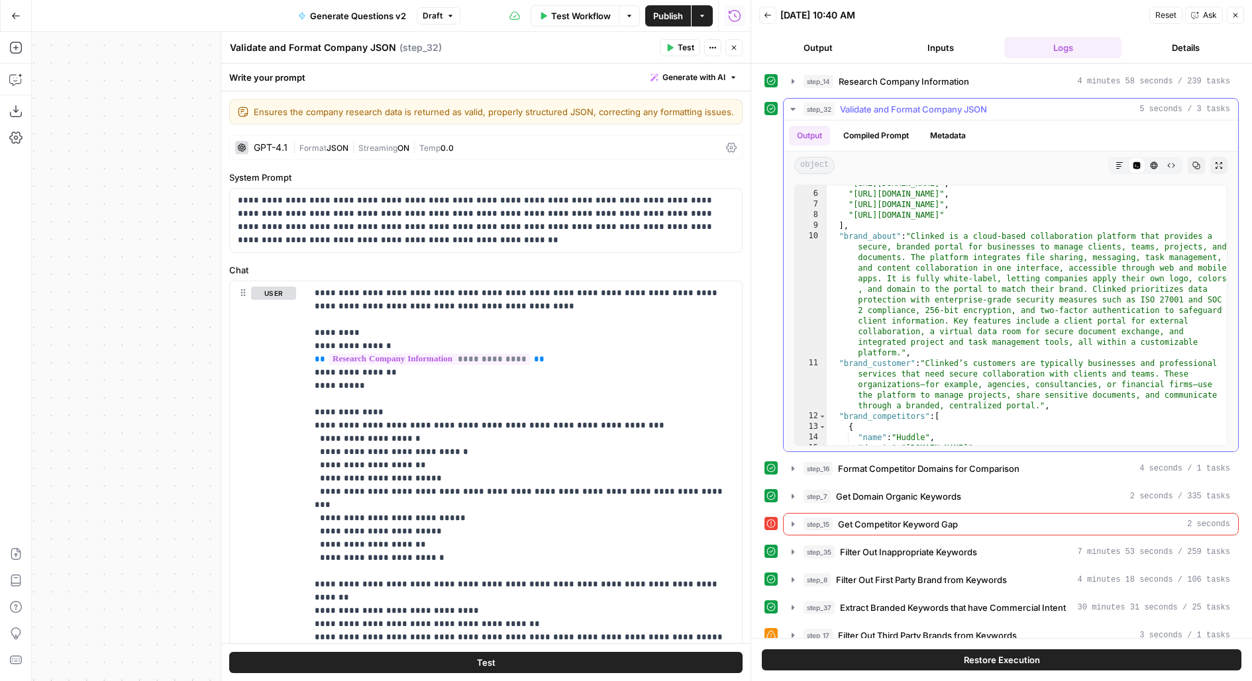
scroll to position [52, 0]
click at [979, 113] on span "Validate and Format Company JSON" at bounding box center [913, 109] width 147 height 13
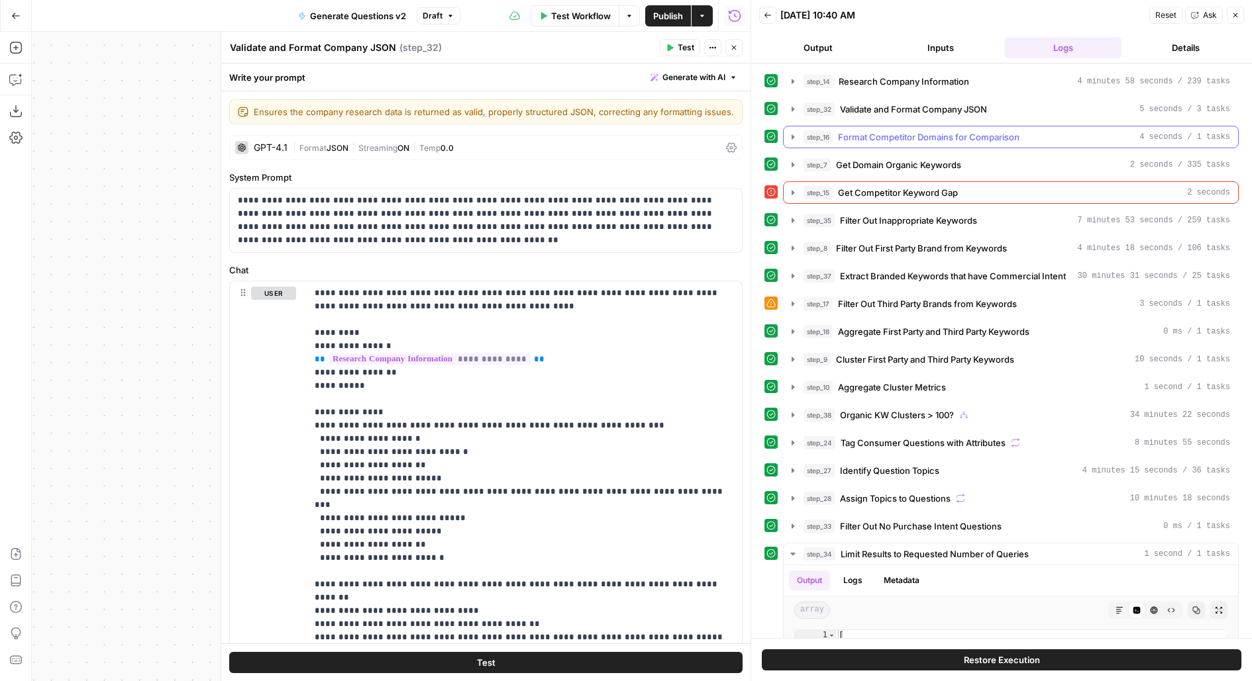
click at [979, 141] on span "Format Competitor Domains for Comparison" at bounding box center [928, 136] width 181 height 13
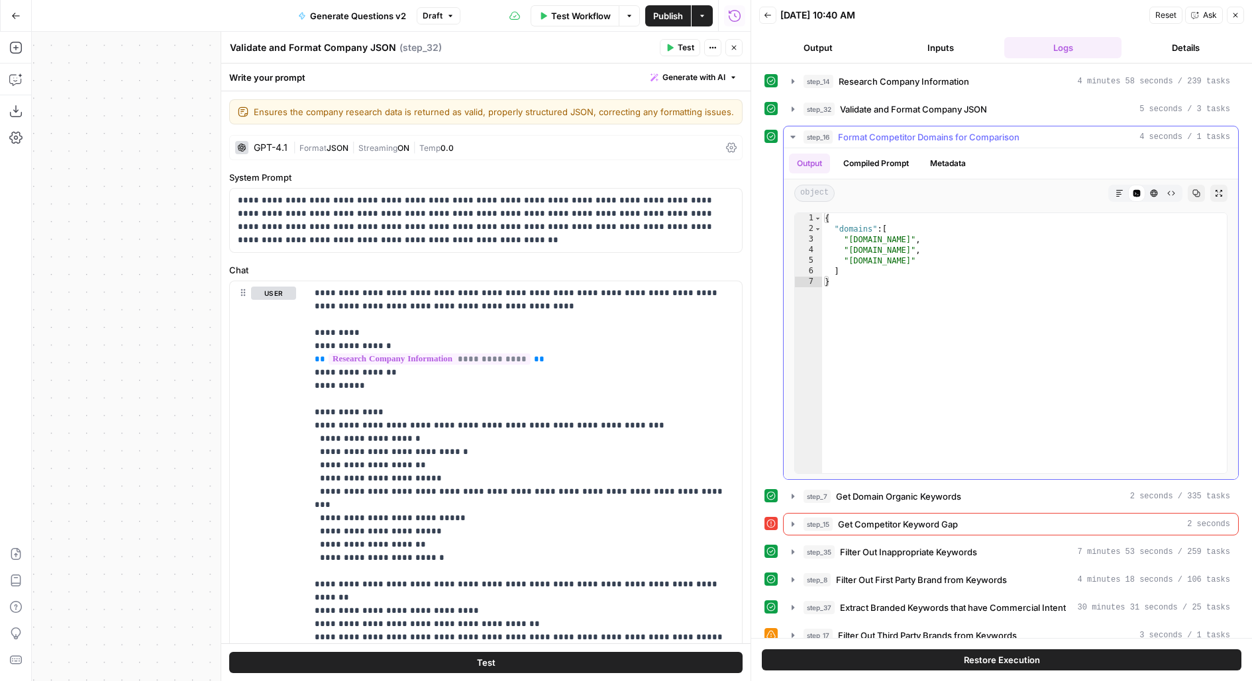
scroll to position [30, 0]
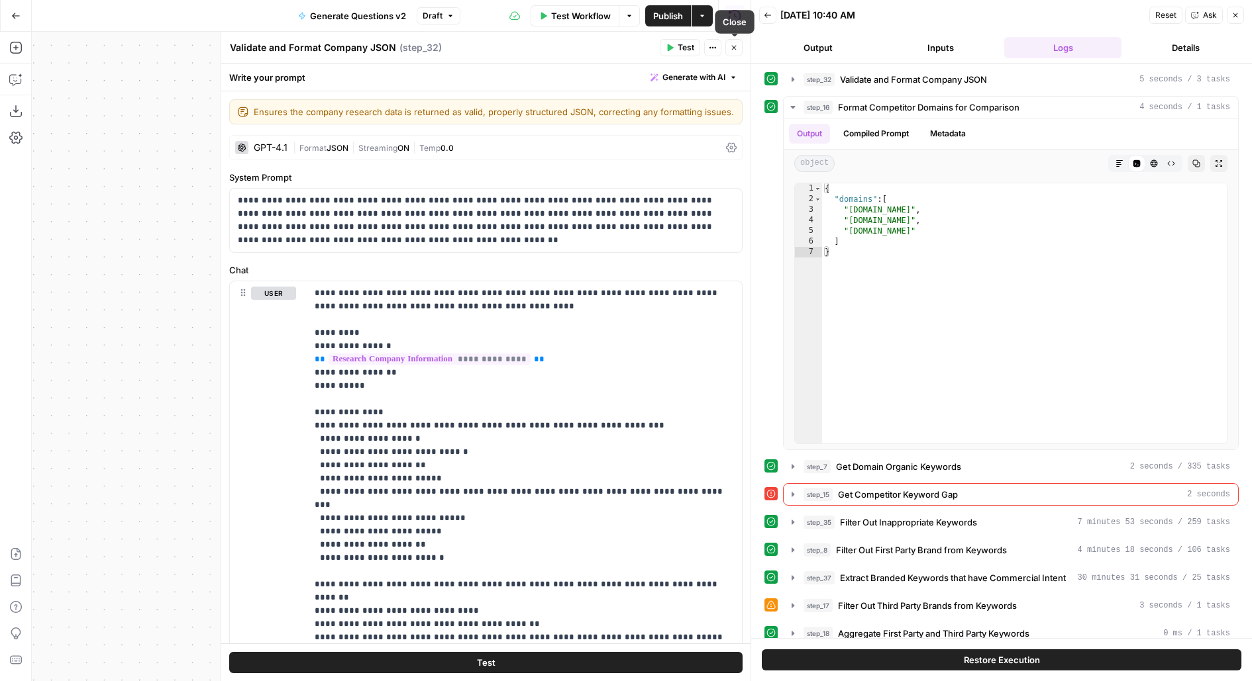
click at [735, 45] on icon "button" at bounding box center [734, 48] width 8 height 8
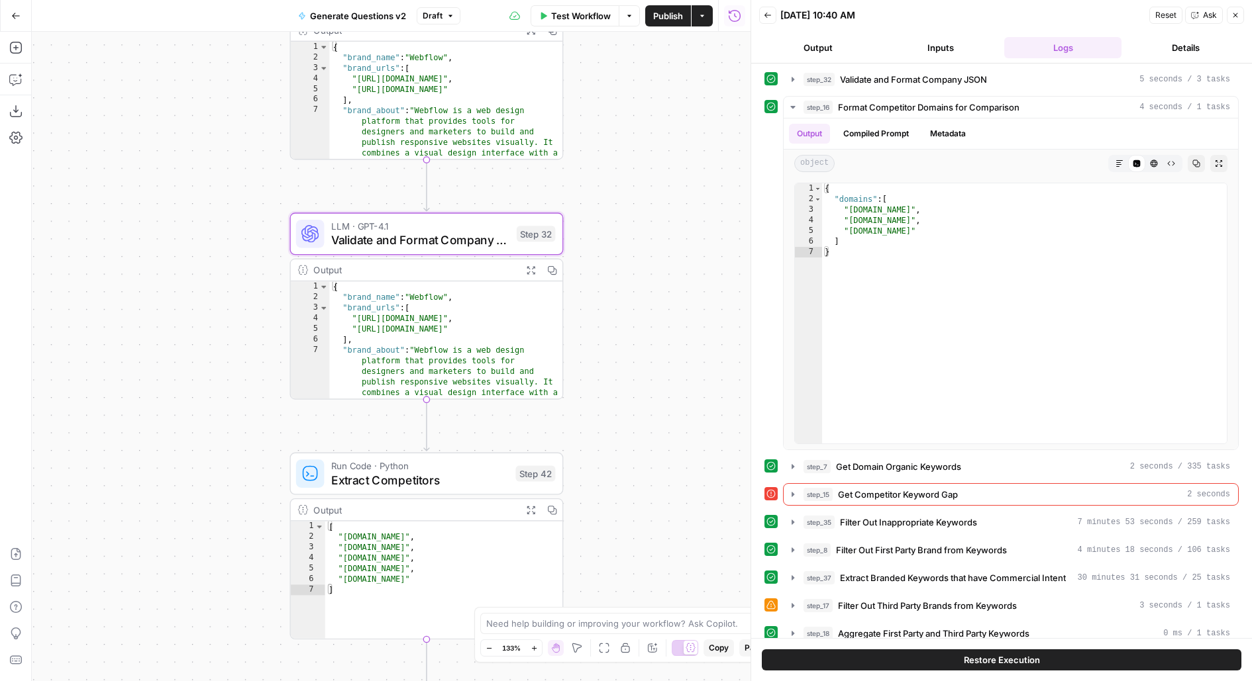
drag, startPoint x: 673, startPoint y: 373, endPoint x: 667, endPoint y: 214, distance: 159.1
click at [668, 215] on div "true false Workflow Set Inputs Inputs LLM · Deep Research (O4 Mini) Research Co…" at bounding box center [391, 357] width 718 height 650
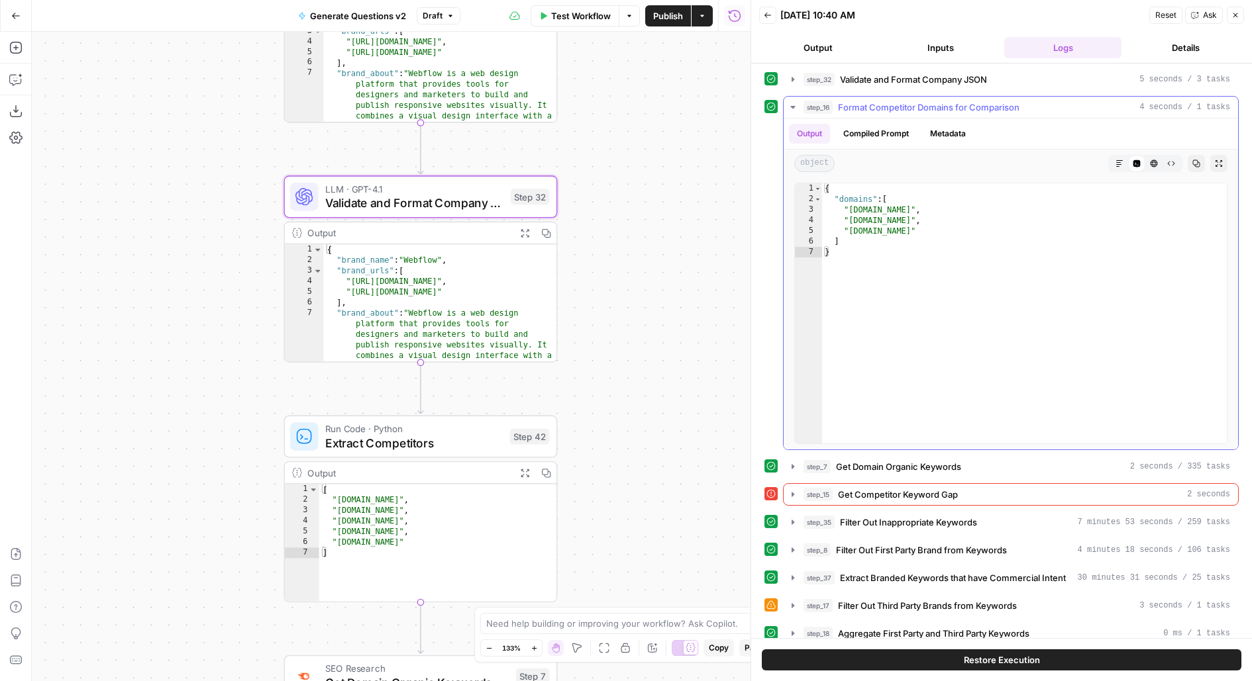
click at [886, 101] on span "Format Competitor Domains for Comparison" at bounding box center [928, 107] width 181 height 13
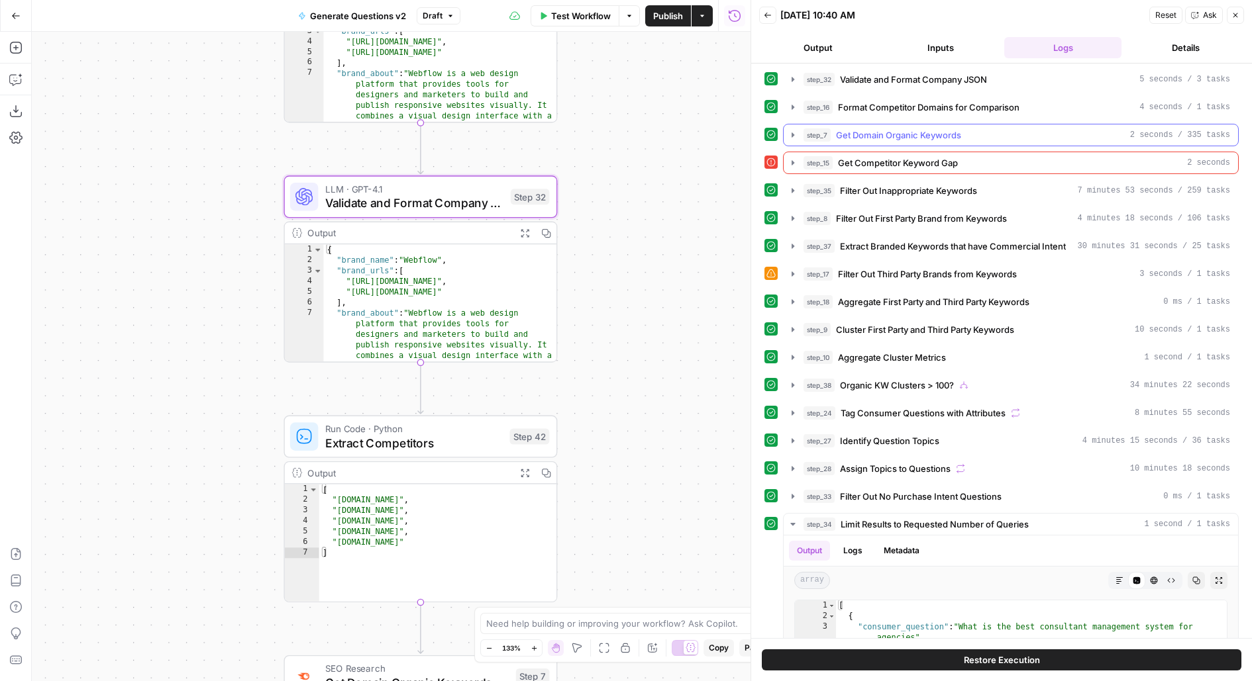
click at [892, 128] on span "Get Domain Organic Keywords" at bounding box center [898, 134] width 125 height 13
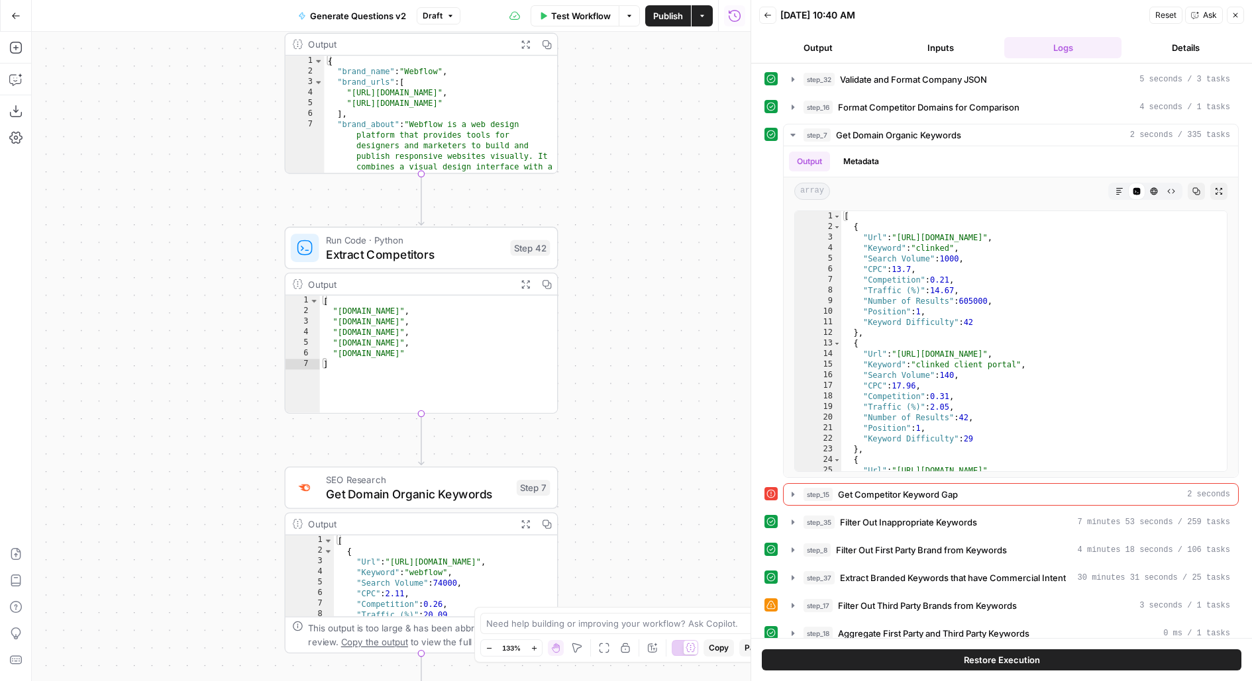
drag, startPoint x: 636, startPoint y: 409, endPoint x: 636, endPoint y: 194, distance: 214.6
click at [636, 199] on div "true false Workflow Set Inputs Inputs LLM · Deep Research (O4 Mini) Research Co…" at bounding box center [391, 357] width 718 height 650
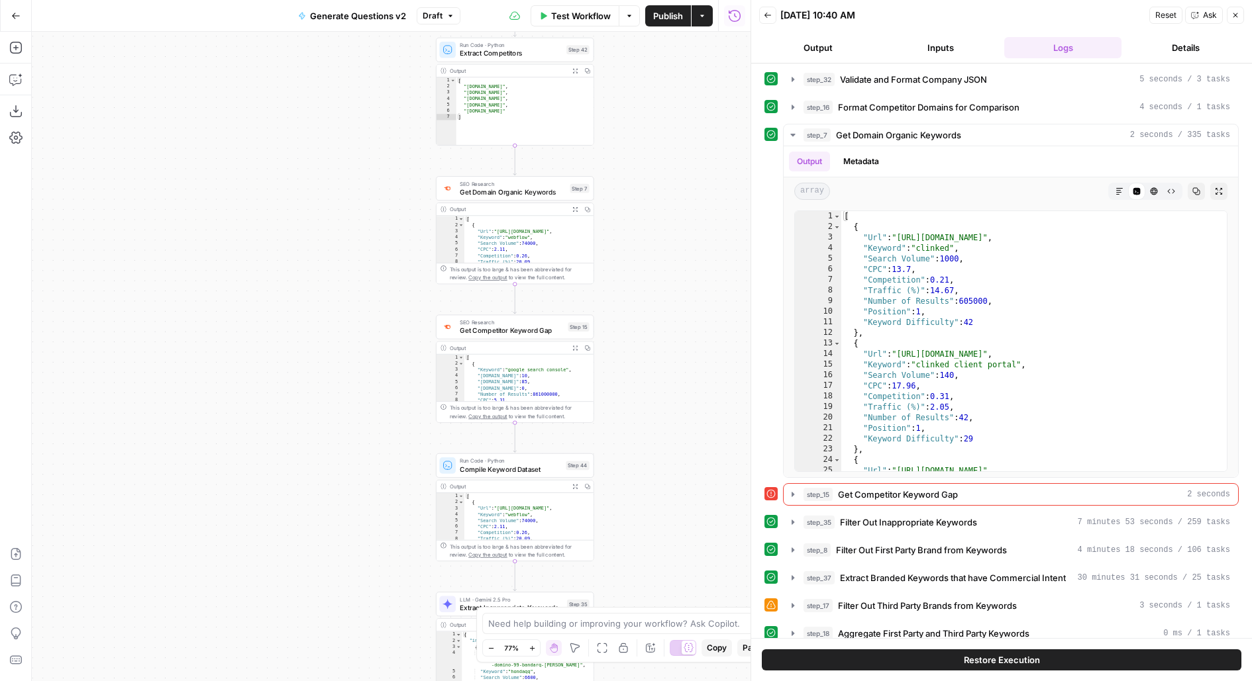
click at [426, 18] on span "Draft" at bounding box center [432, 16] width 20 height 12
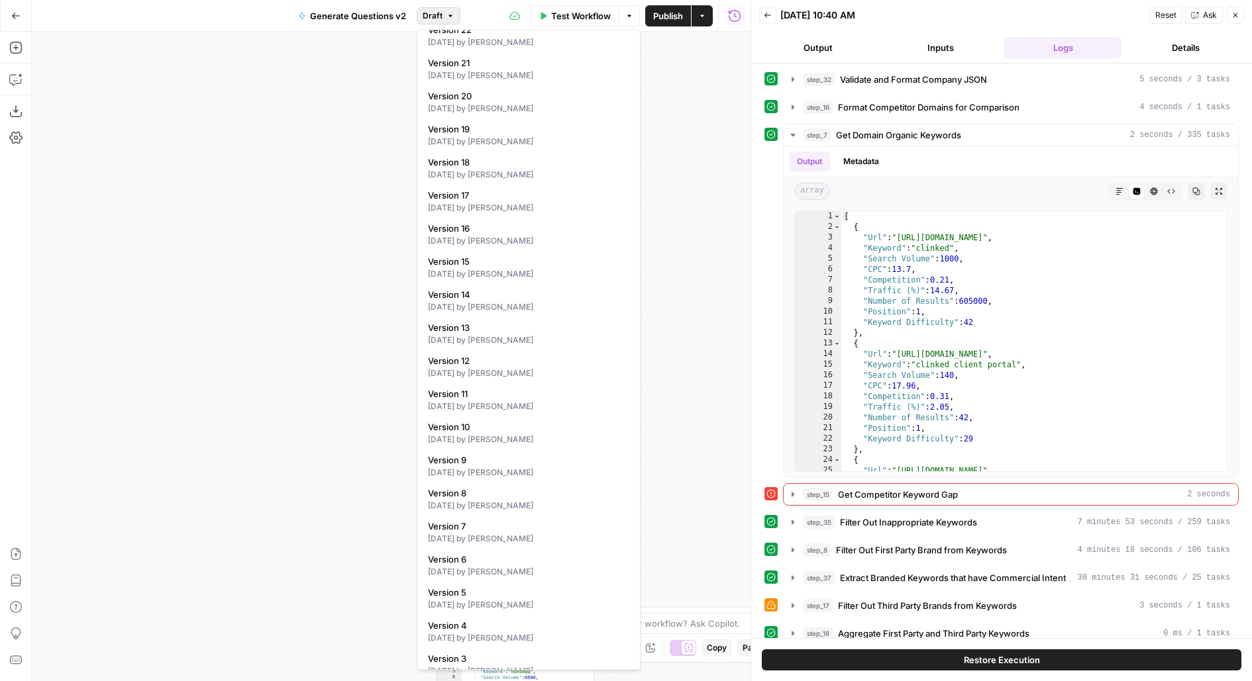
scroll to position [3074, 0]
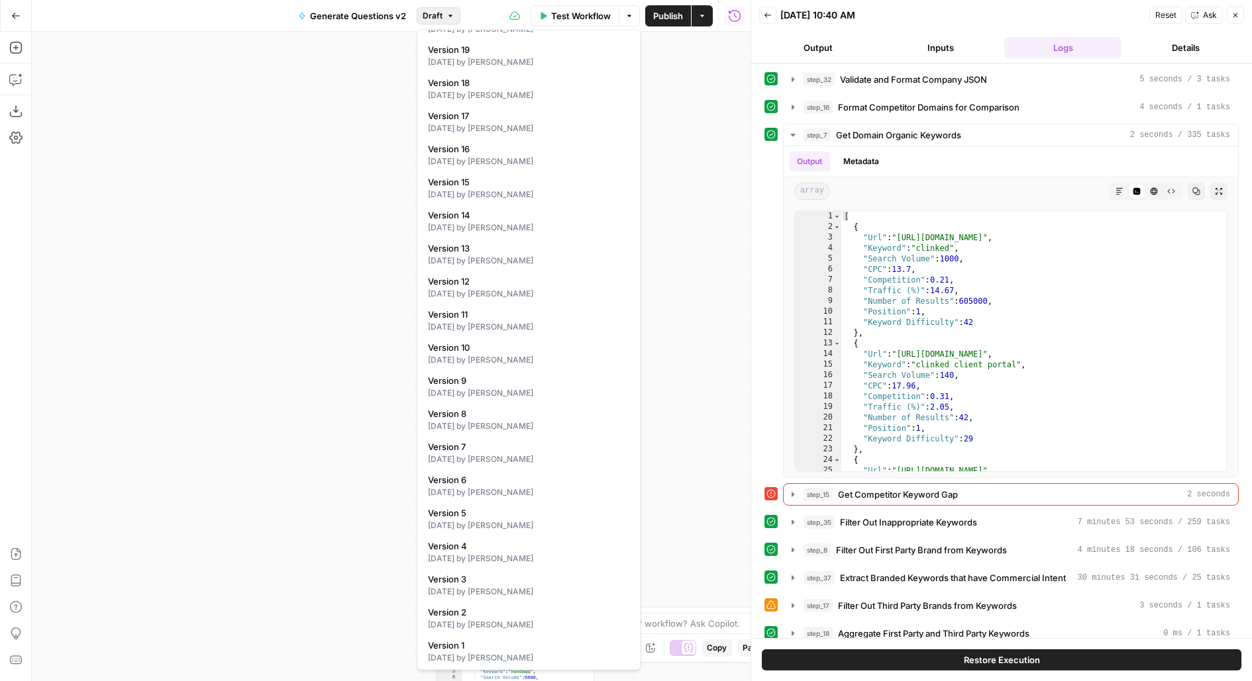
click at [432, 11] on span "Draft" at bounding box center [432, 16] width 20 height 12
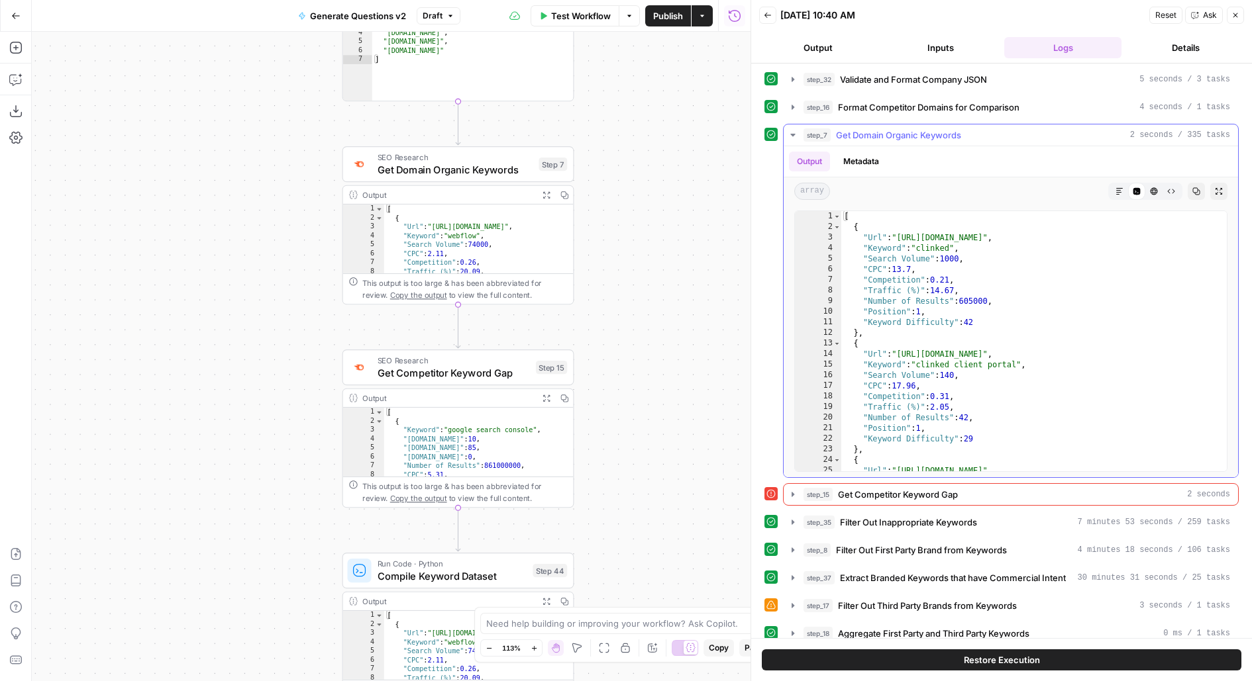
click at [883, 132] on span "Get Domain Organic Keywords" at bounding box center [898, 134] width 125 height 13
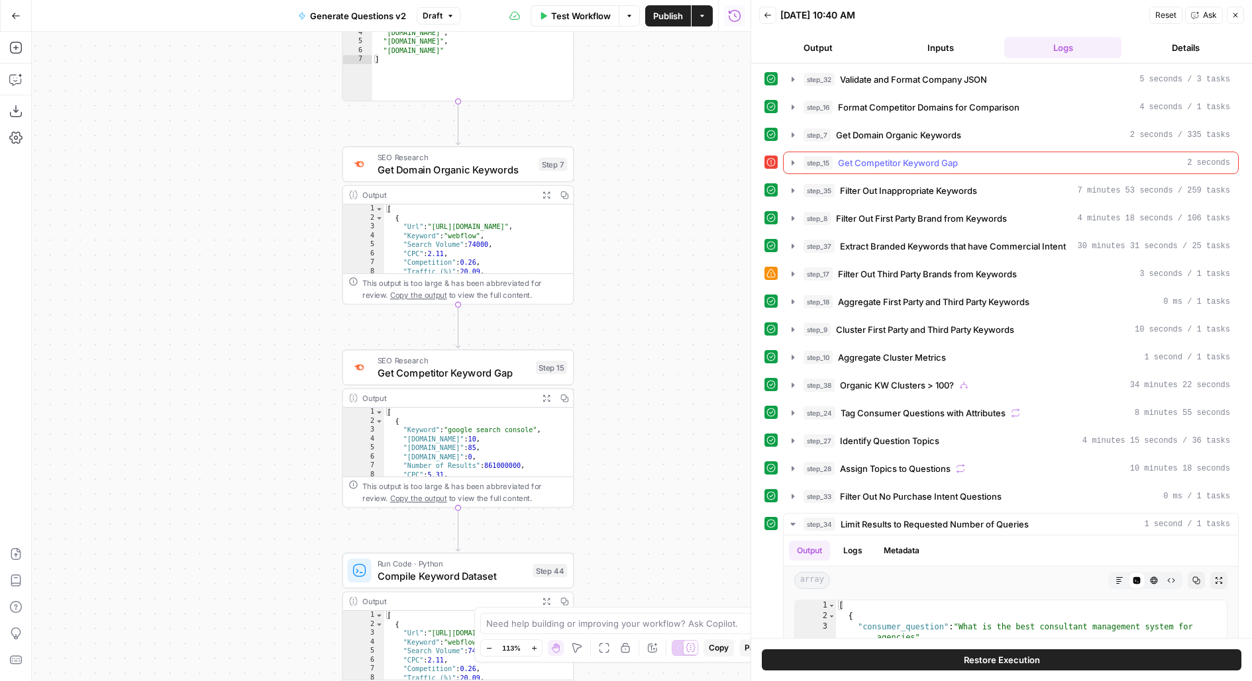
click at [892, 157] on span "Get Competitor Keyword Gap" at bounding box center [898, 162] width 120 height 13
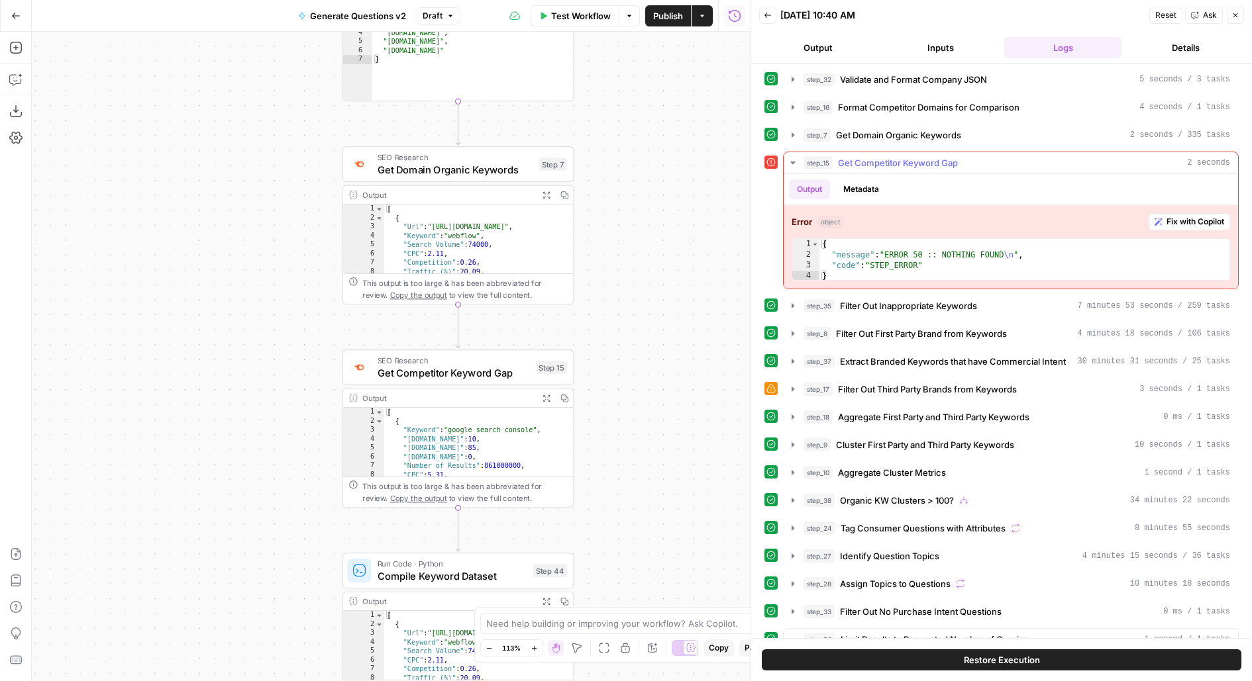
scroll to position [30, 0]
click at [892, 165] on span "Get Competitor Keyword Gap" at bounding box center [898, 162] width 120 height 13
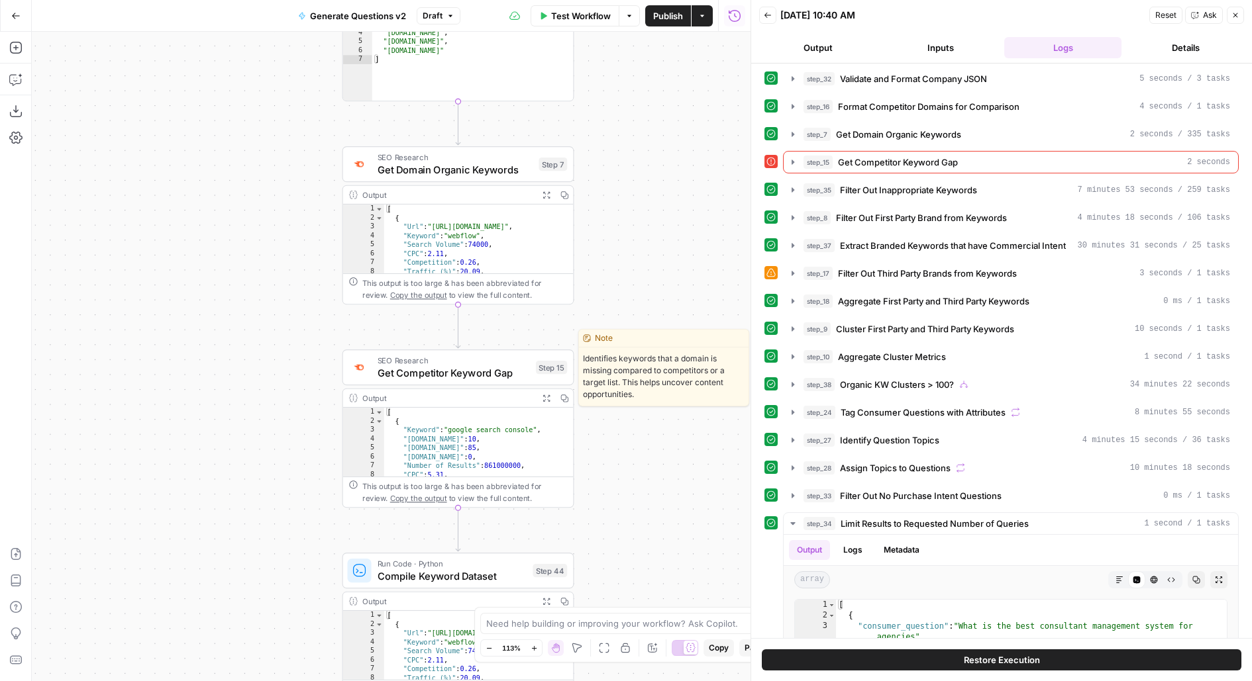
click at [511, 359] on span "SEO Research" at bounding box center [453, 361] width 152 height 12
click at [513, 372] on div "Get Competitor Keyword Gap Get Competitor Keyword Gap ( step_15 ) Test Actions …" at bounding box center [486, 357] width 530 height 650
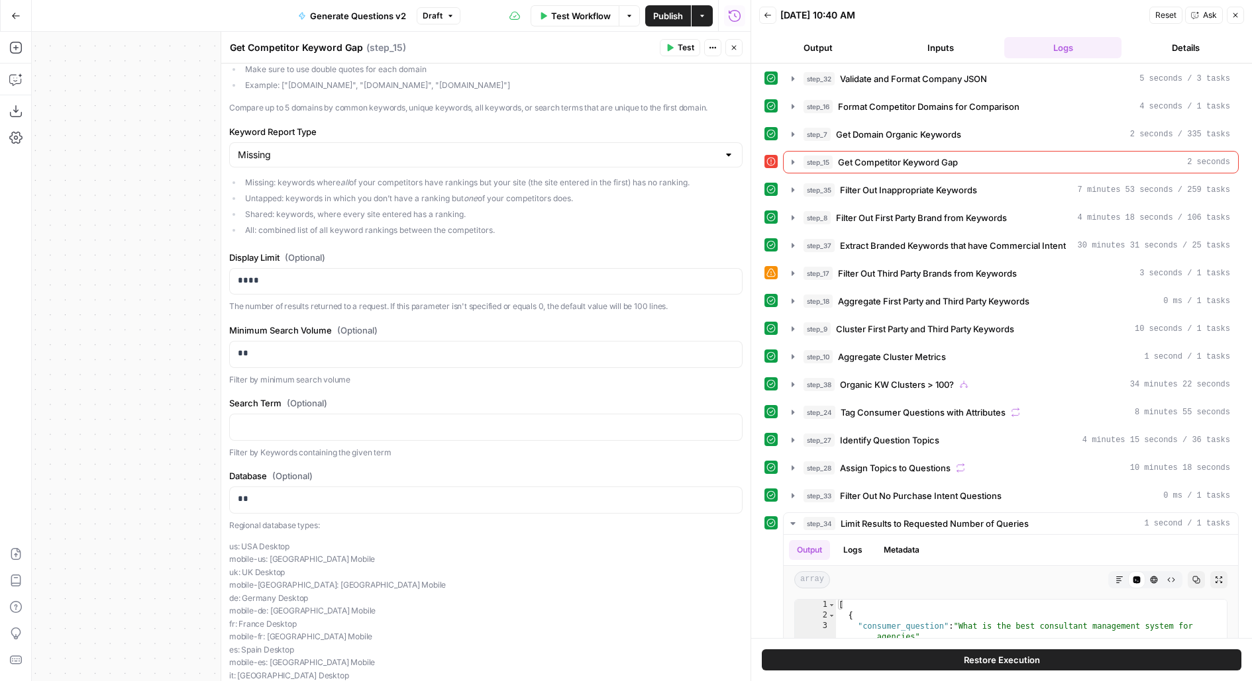
scroll to position [0, 0]
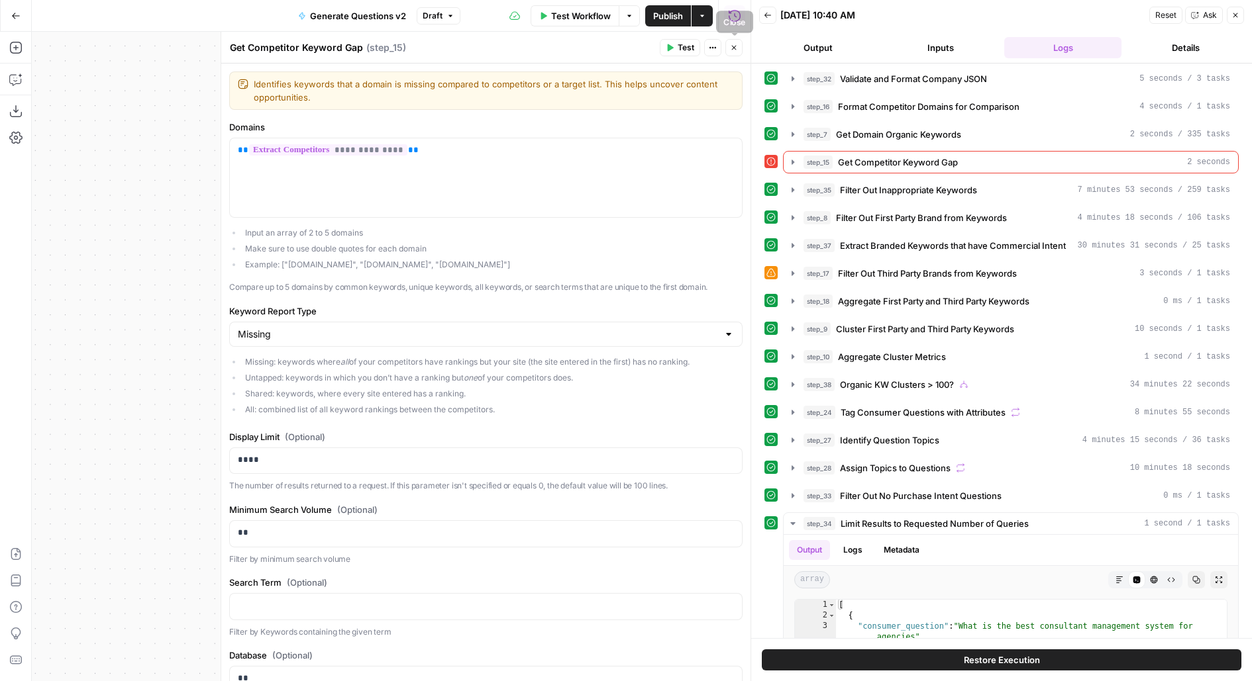
click at [734, 50] on icon "button" at bounding box center [734, 48] width 8 height 8
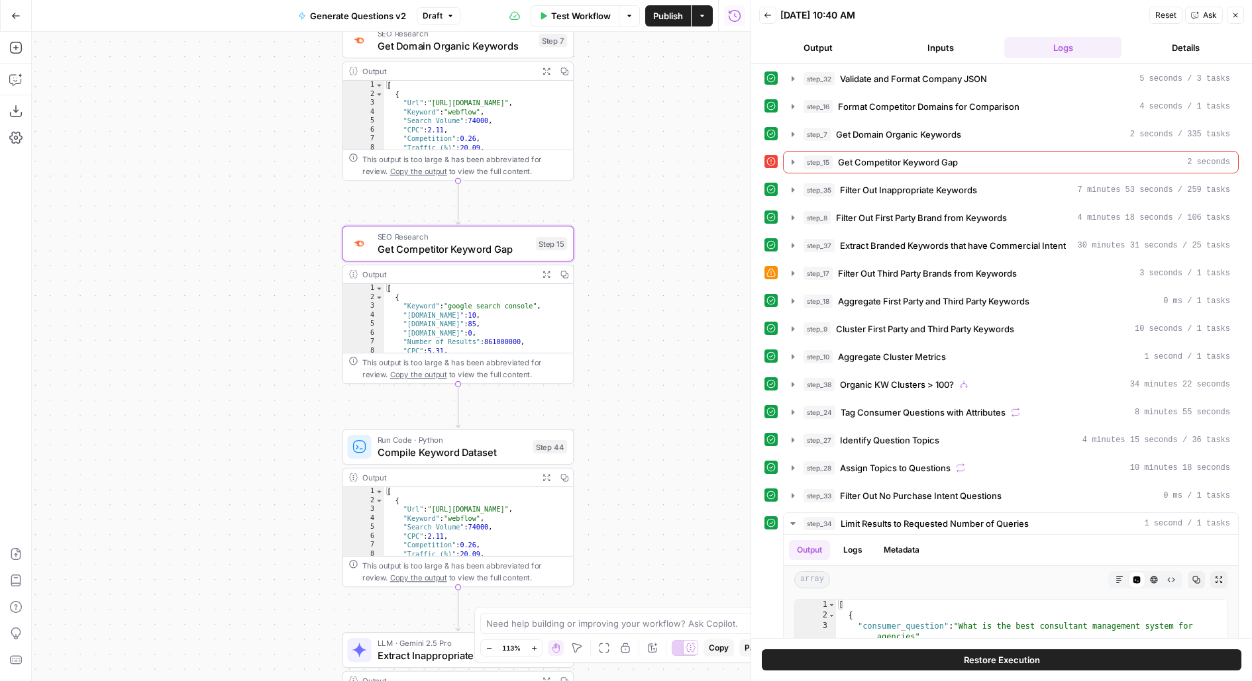
drag, startPoint x: 630, startPoint y: 421, endPoint x: 630, endPoint y: 295, distance: 126.5
click at [630, 295] on div "true false Workflow Set Inputs Inputs LLM · Deep Research (O4 Mini) Research Co…" at bounding box center [391, 357] width 718 height 650
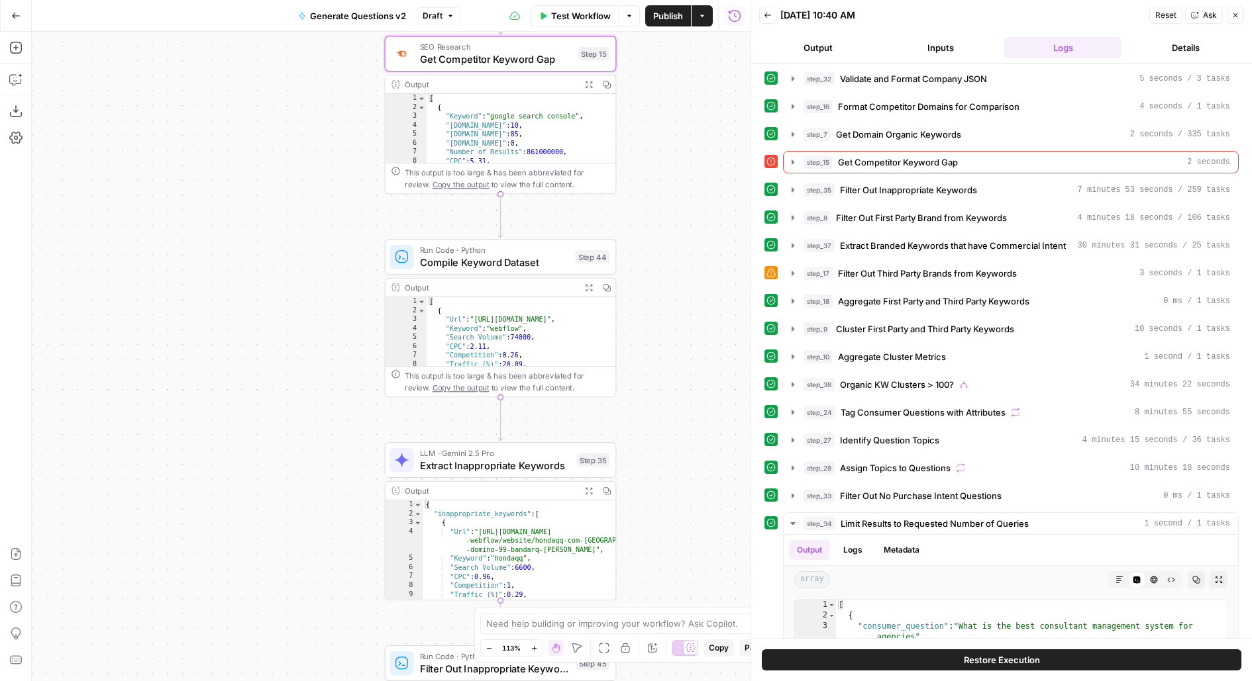
drag, startPoint x: 657, startPoint y: 393, endPoint x: 697, endPoint y: 201, distance: 195.6
click at [697, 201] on div "true false Workflow Set Inputs Inputs LLM · Deep Research (O4 Mini) Research Co…" at bounding box center [391, 357] width 718 height 650
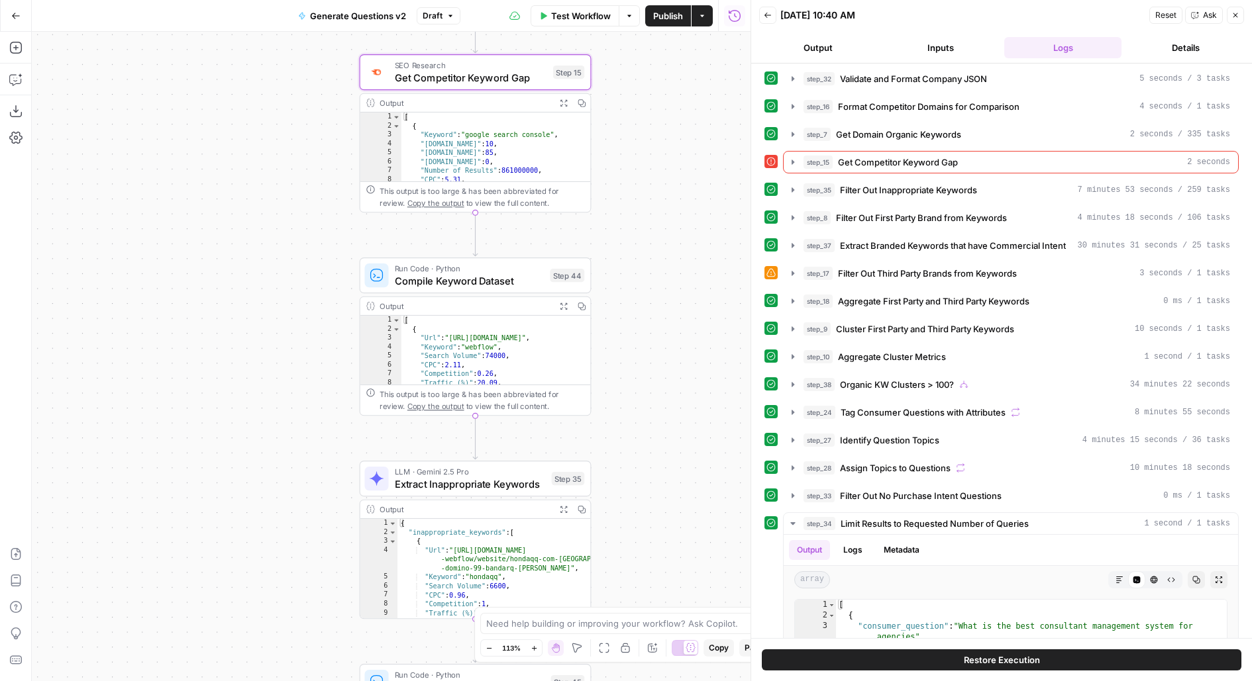
drag, startPoint x: 640, startPoint y: 370, endPoint x: 613, endPoint y: 371, distance: 26.5
click at [614, 372] on div "true false Workflow Set Inputs Inputs LLM · Deep Research (O4 Mini) Research Co…" at bounding box center [391, 357] width 718 height 650
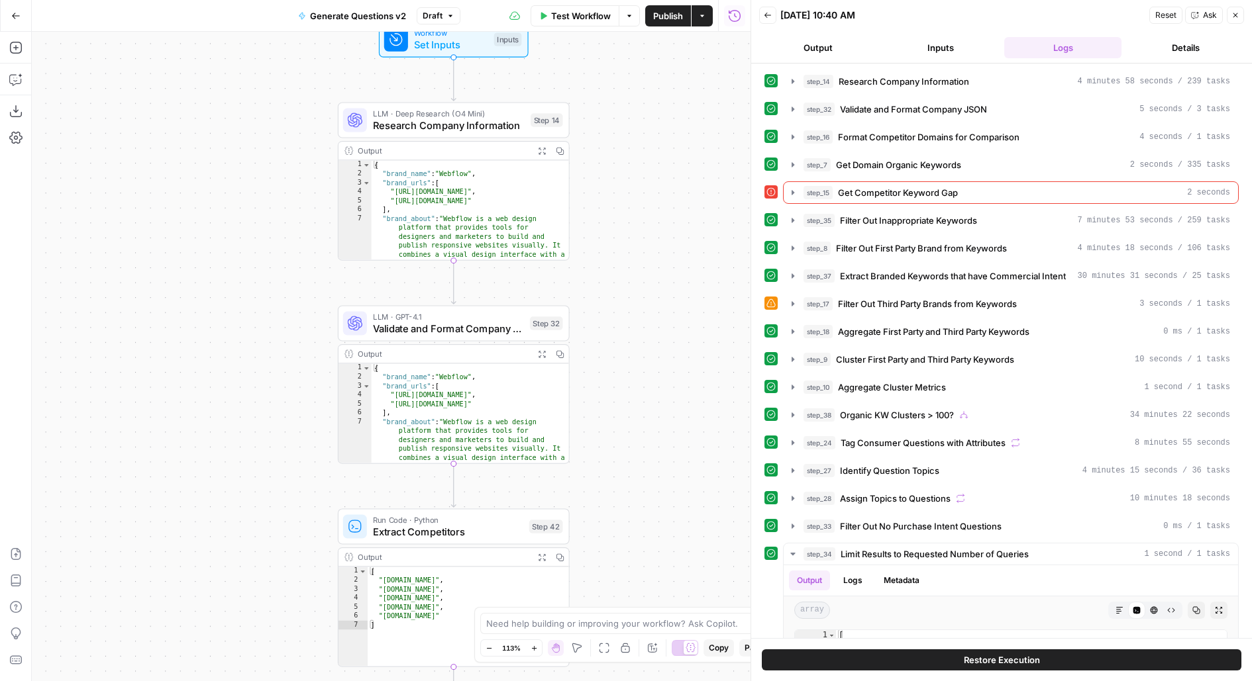
drag, startPoint x: 690, startPoint y: 339, endPoint x: 690, endPoint y: 145, distance: 194.0
click at [690, 145] on div "true false Workflow Set Inputs Inputs LLM · Deep Research (O4 Mini) Research Co…" at bounding box center [391, 357] width 718 height 650
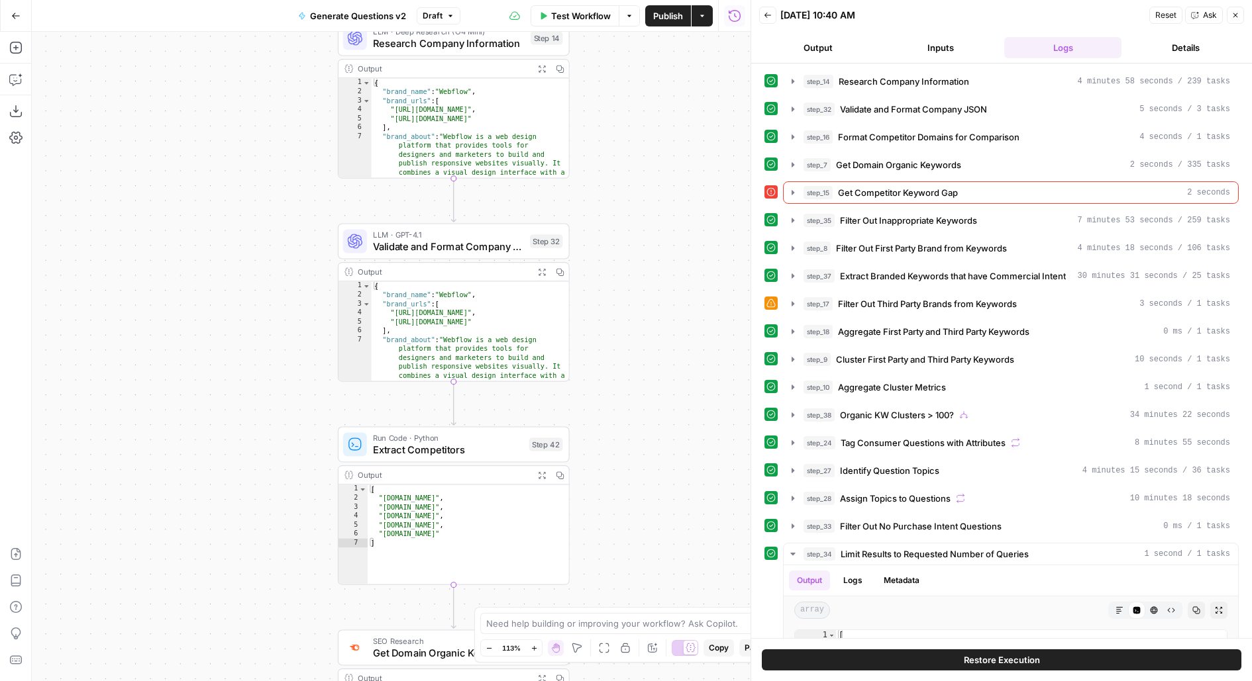
drag, startPoint x: 669, startPoint y: 368, endPoint x: 669, endPoint y: 224, distance: 143.7
click at [669, 224] on div "true false Workflow Set Inputs Inputs LLM · Deep Research (O4 Mini) Research Co…" at bounding box center [391, 357] width 718 height 650
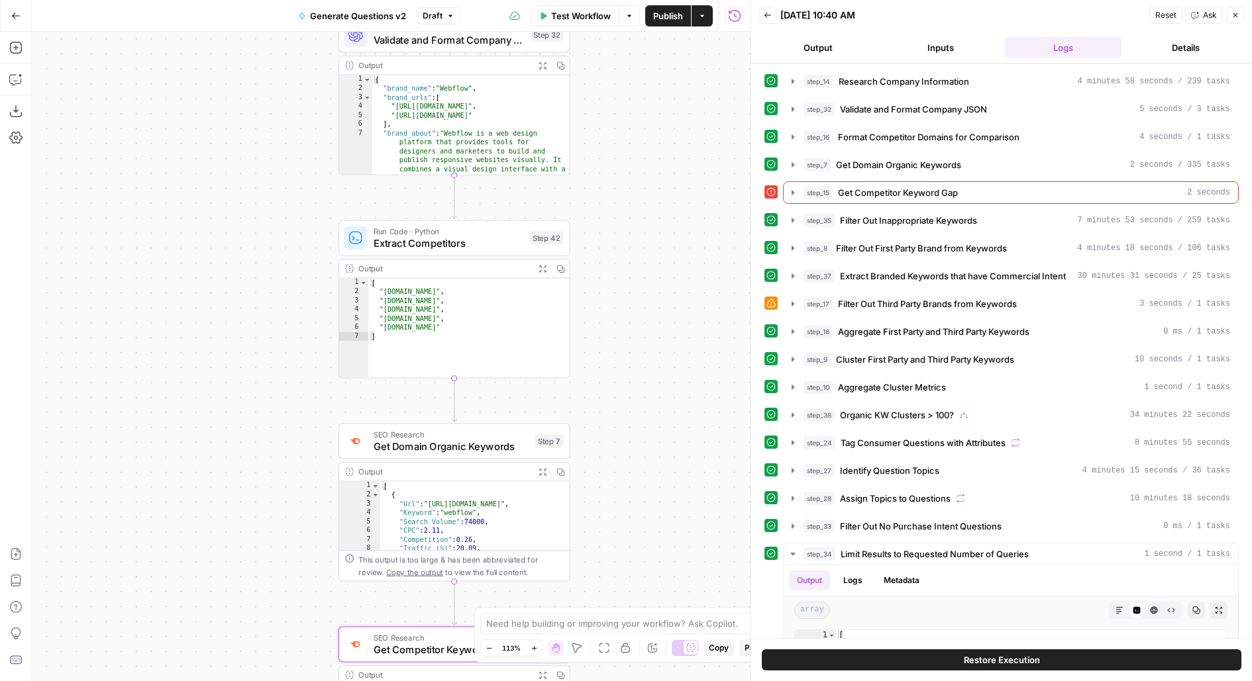
drag, startPoint x: 660, startPoint y: 389, endPoint x: 661, endPoint y: 326, distance: 62.9
click at [661, 326] on div "true false Workflow Set Inputs Inputs LLM · Deep Research (O4 Mini) Research Co…" at bounding box center [391, 357] width 718 height 650
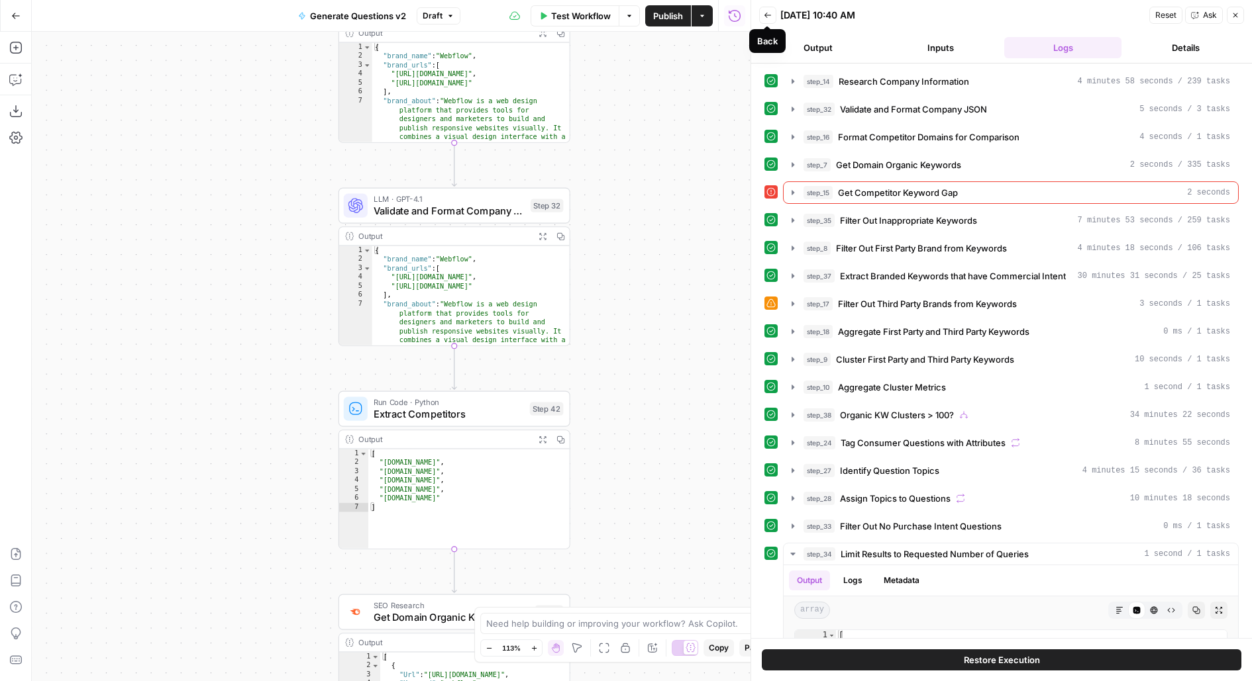
click at [775, 15] on button "Back" at bounding box center [767, 15] width 17 height 17
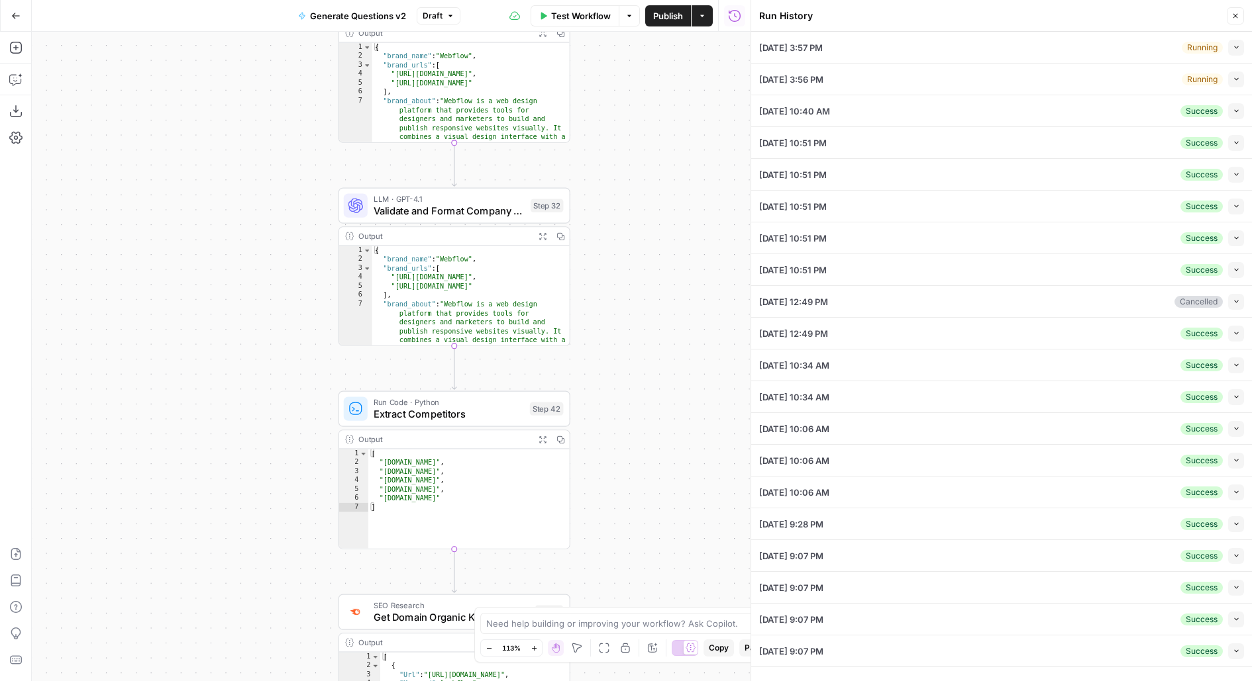
click at [1228, 46] on button "Collapse" at bounding box center [1236, 48] width 16 height 16
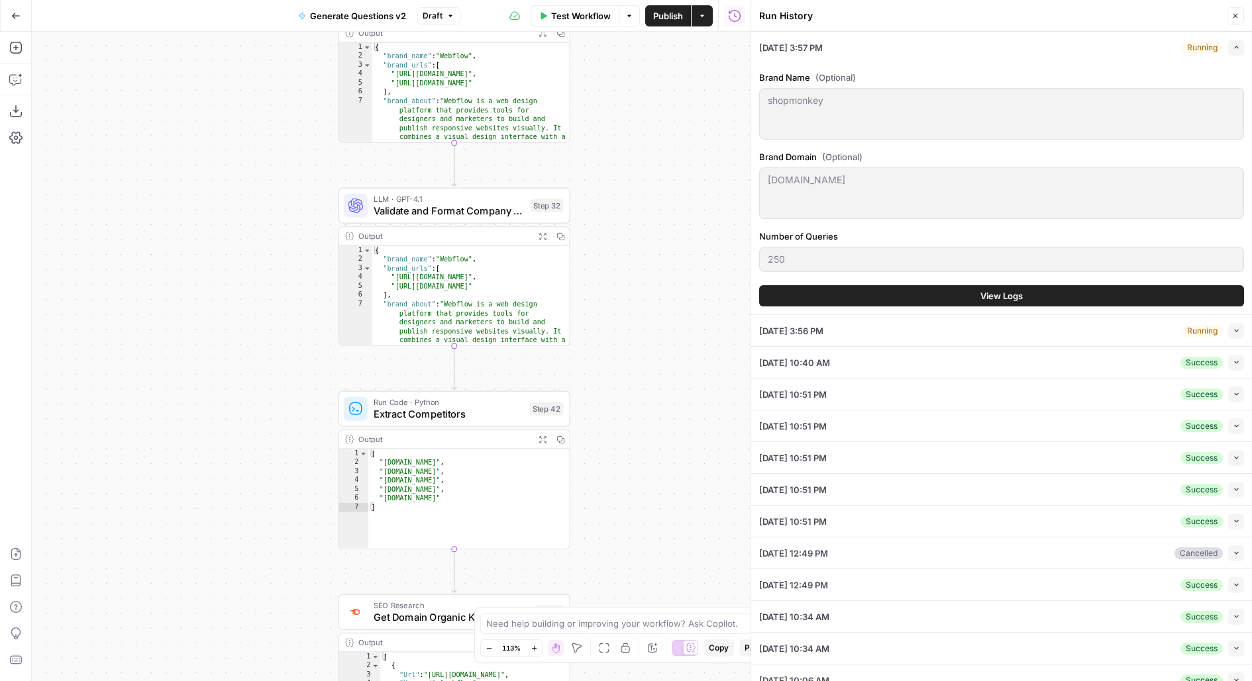
click at [944, 293] on button "View Logs" at bounding box center [1001, 295] width 485 height 21
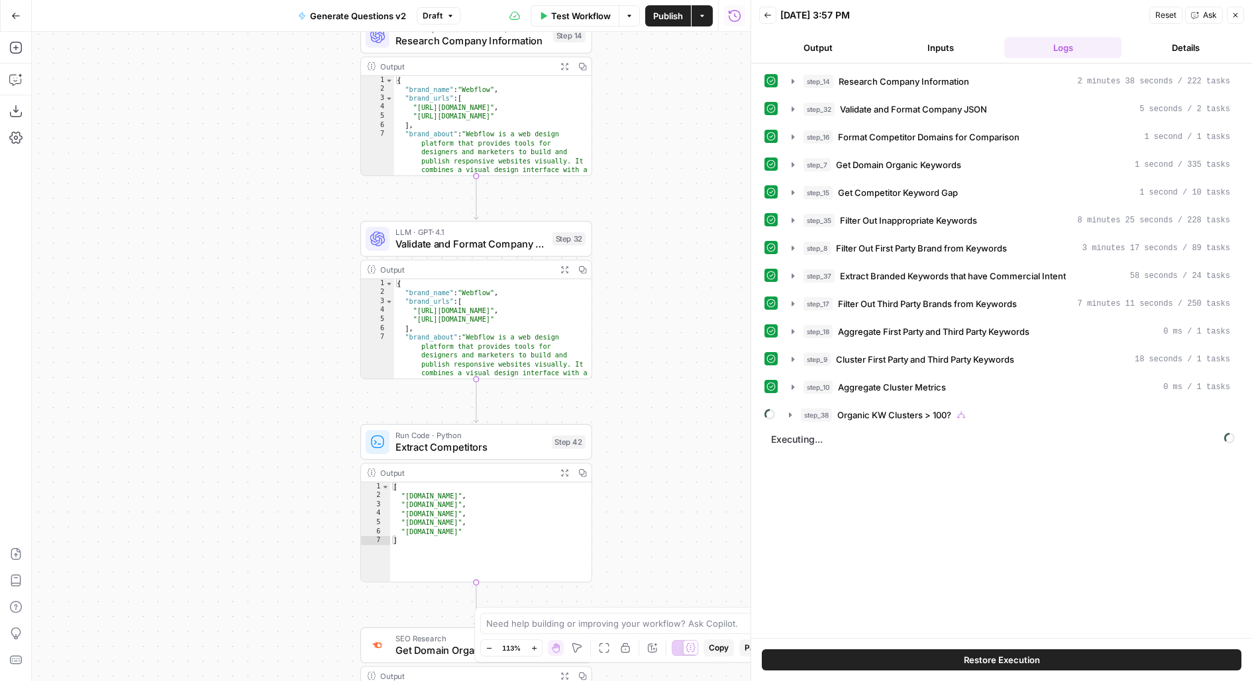
drag, startPoint x: 690, startPoint y: 359, endPoint x: 690, endPoint y: 166, distance: 193.4
click at [690, 166] on div "true false Workflow Set Inputs Inputs LLM · Deep Research (O4 Mini) Research Co…" at bounding box center [391, 357] width 718 height 650
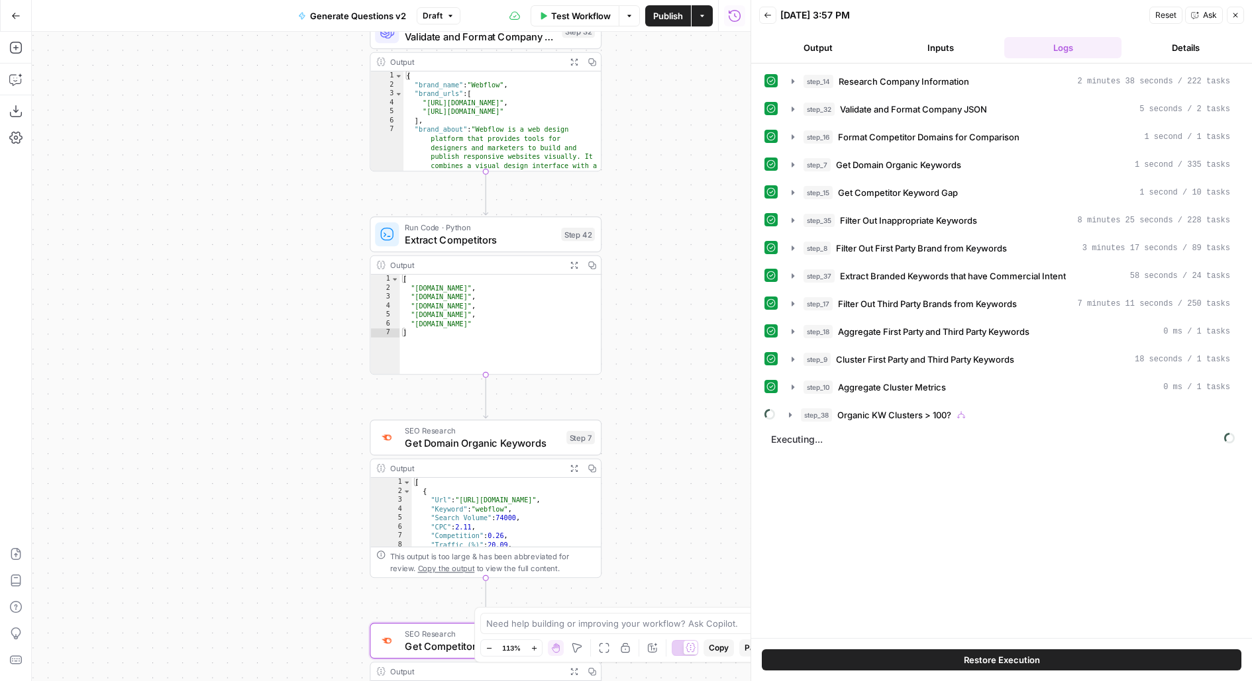
click at [440, 3] on div "Go Back Generate Questions v2 Draft Test Workflow Options Publish Actions Run H…" at bounding box center [375, 15] width 750 height 31
click at [440, 11] on span "Draft" at bounding box center [432, 16] width 20 height 12
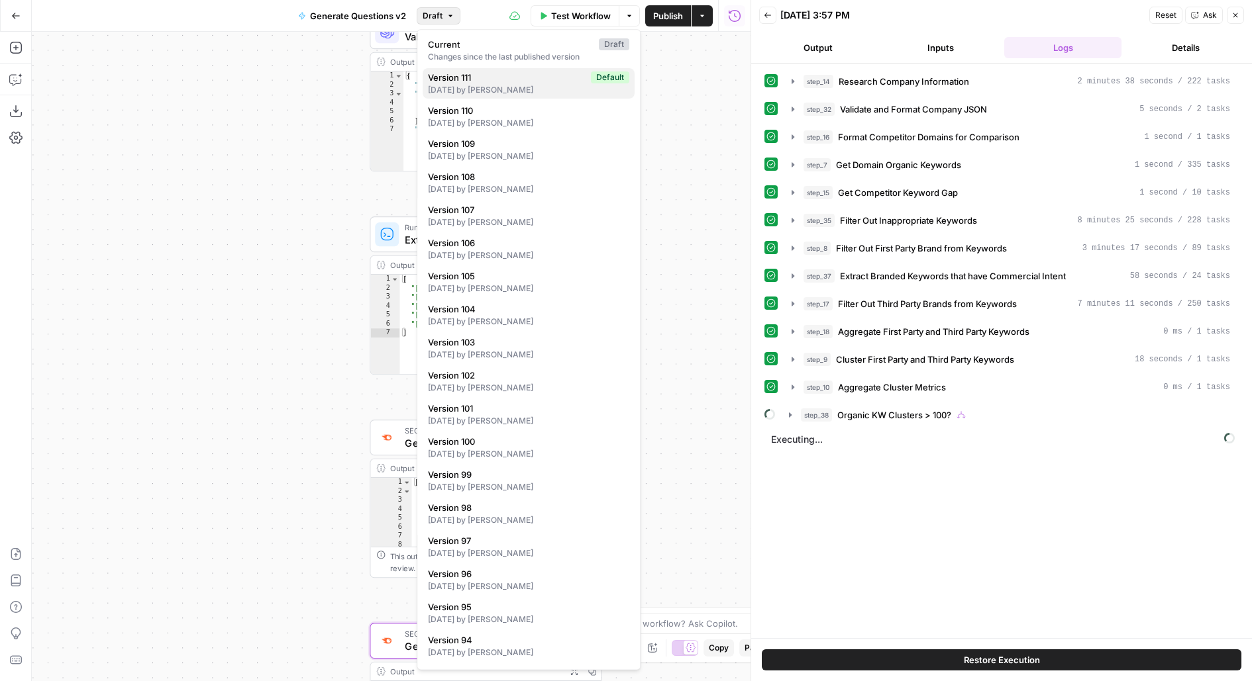
click at [465, 81] on span "Version 111" at bounding box center [507, 77] width 158 height 13
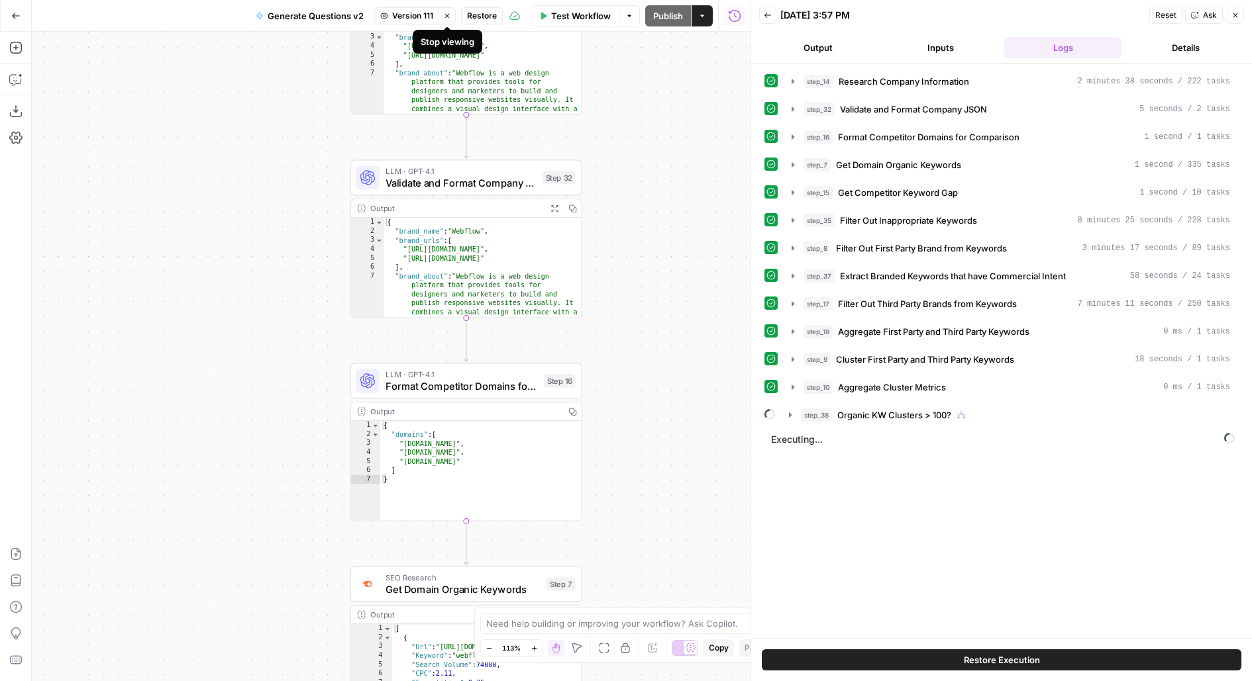
click at [403, 17] on span "Version 111" at bounding box center [412, 16] width 41 height 12
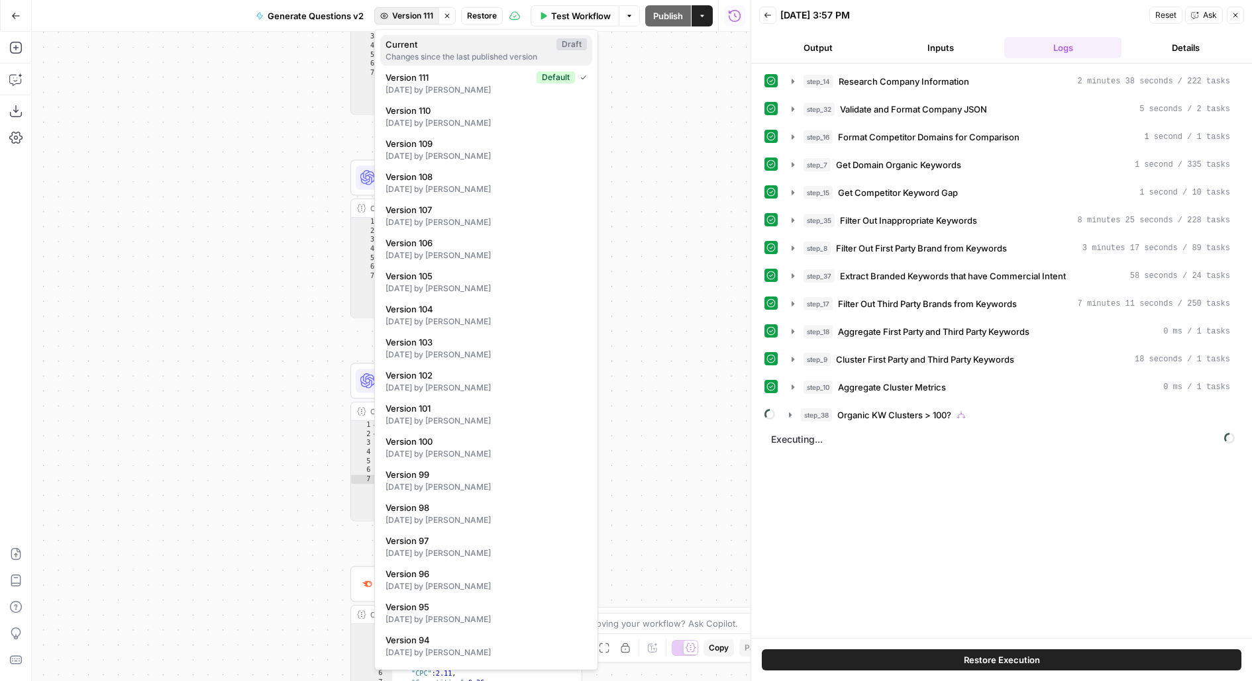
click at [408, 52] on div "Changes since the last published version" at bounding box center [485, 57] width 201 height 12
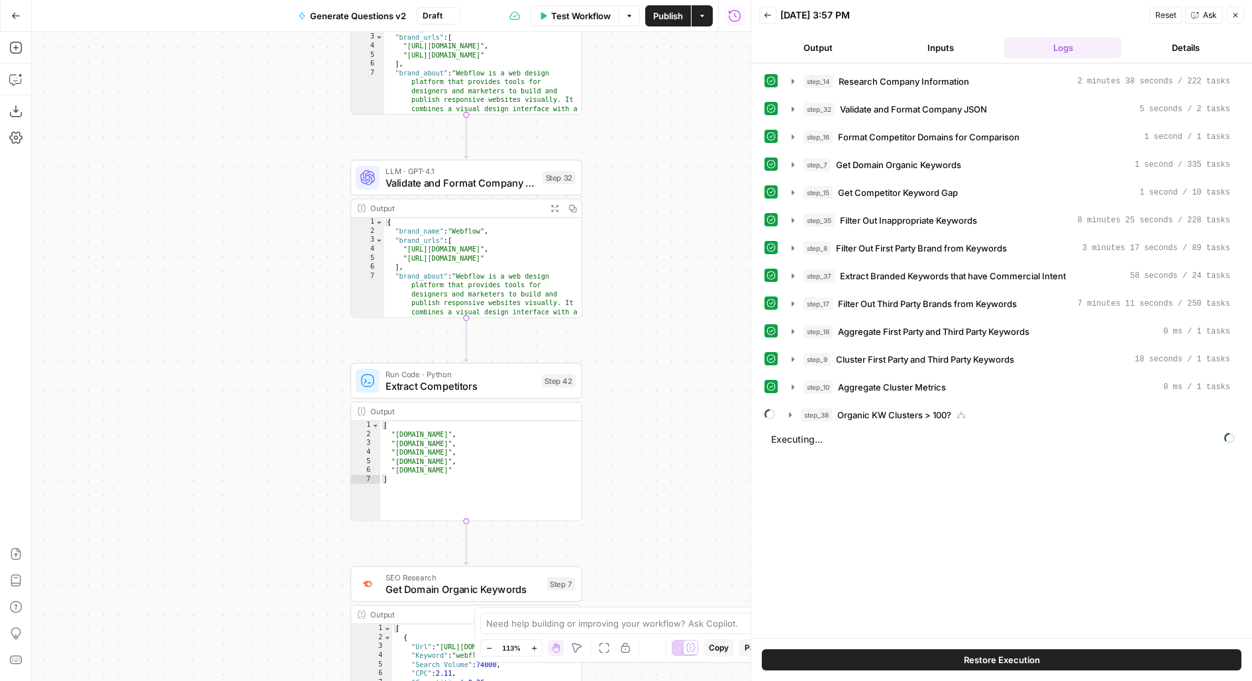
click at [692, 97] on div "true false Workflow Set Inputs Inputs LLM · Deep Research (O4 Mini) Research Co…" at bounding box center [391, 357] width 718 height 650
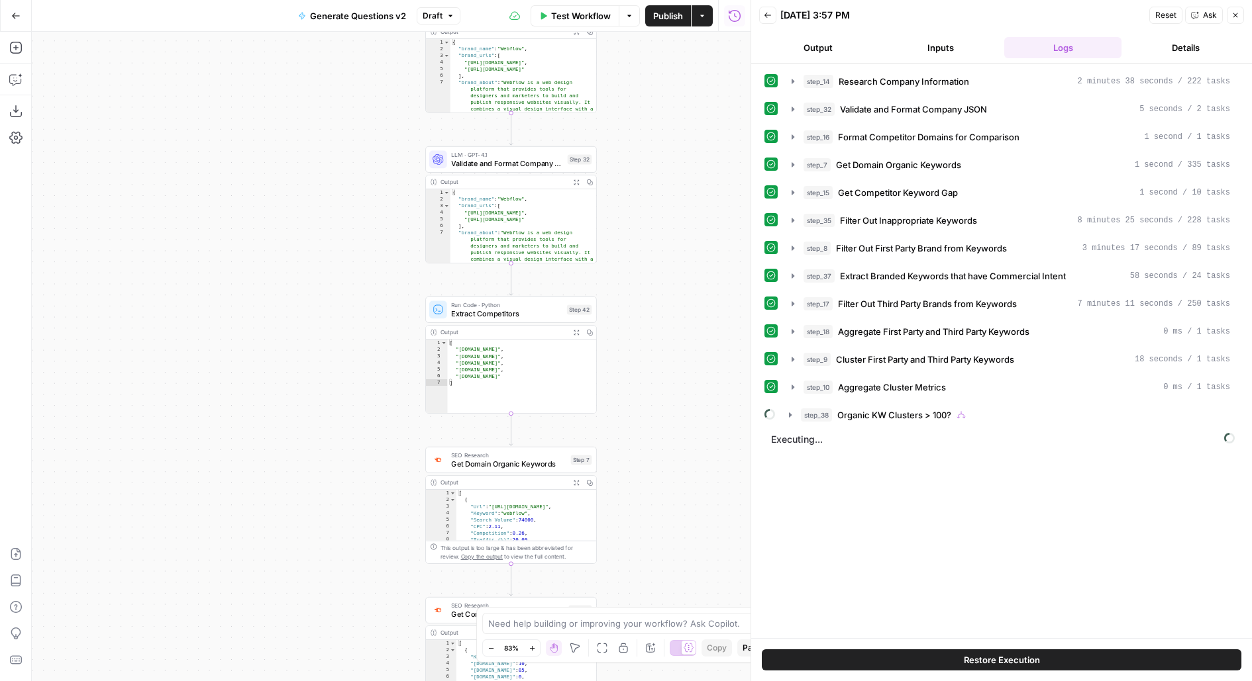
drag, startPoint x: 672, startPoint y: 335, endPoint x: 650, endPoint y: 201, distance: 135.5
click at [650, 202] on div "true false Workflow Set Inputs Inputs LLM · Deep Research (O4 Mini) Research Co…" at bounding box center [391, 357] width 718 height 650
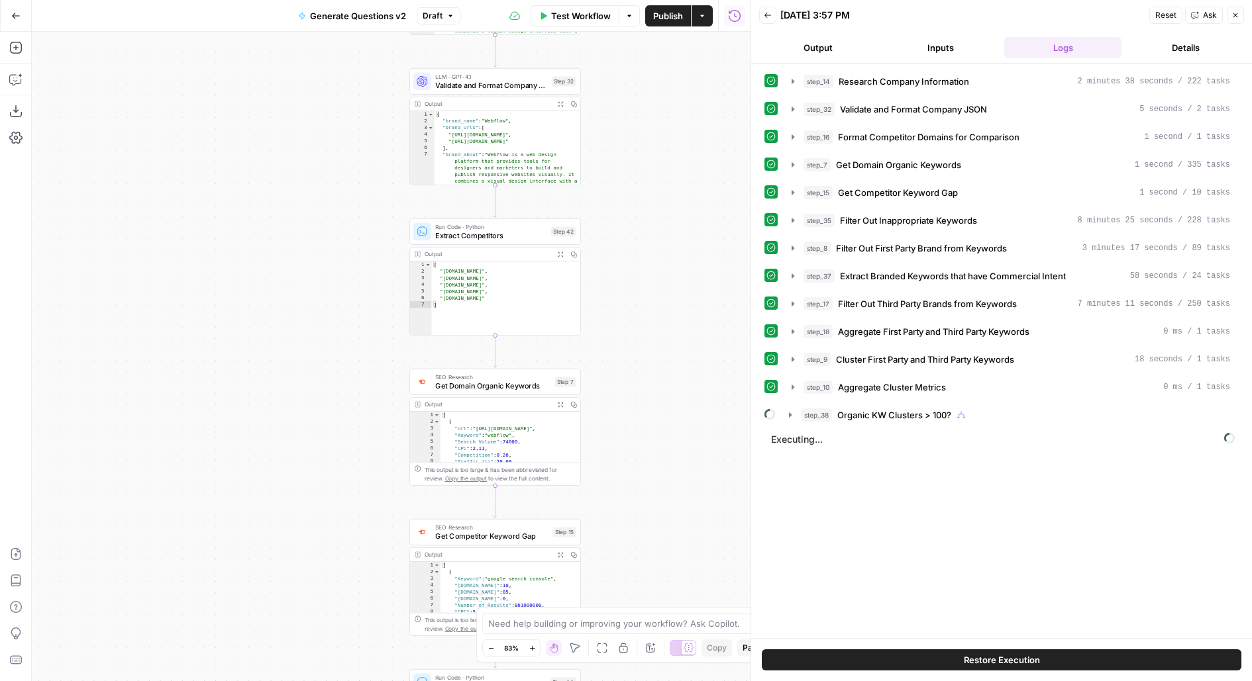
click at [439, 18] on span "Draft" at bounding box center [432, 16] width 20 height 12
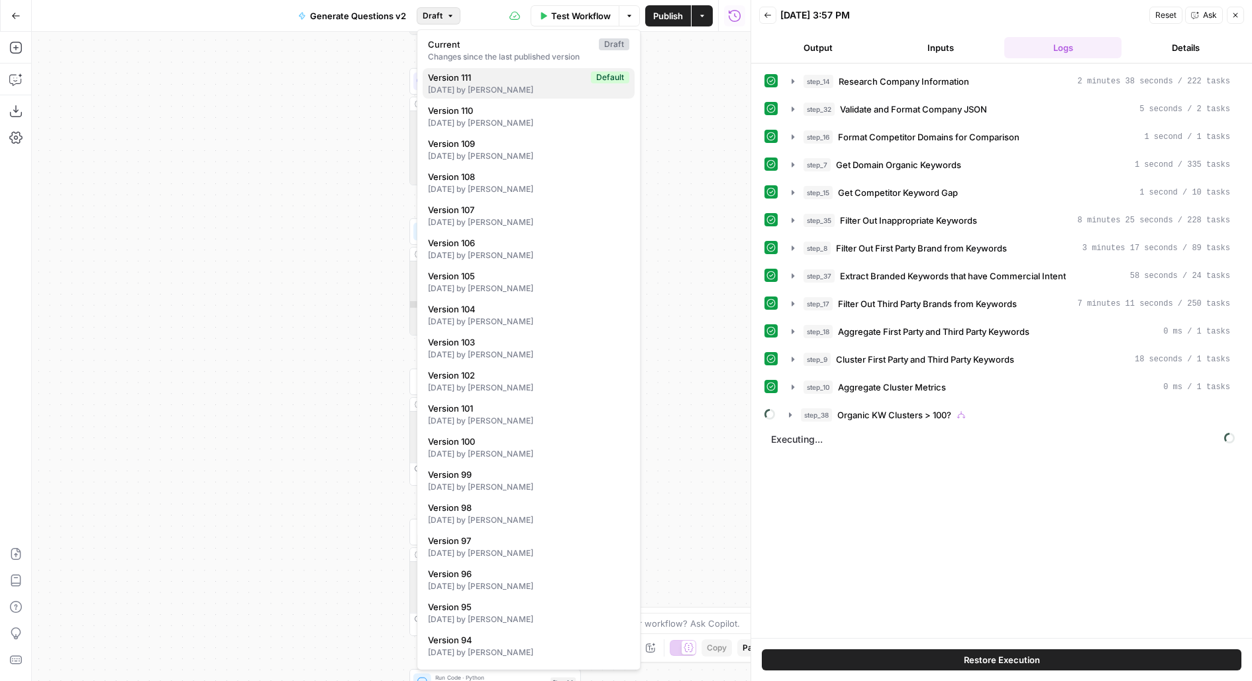
click at [492, 93] on div "7 days ago by Amr Shafik" at bounding box center [528, 90] width 201 height 12
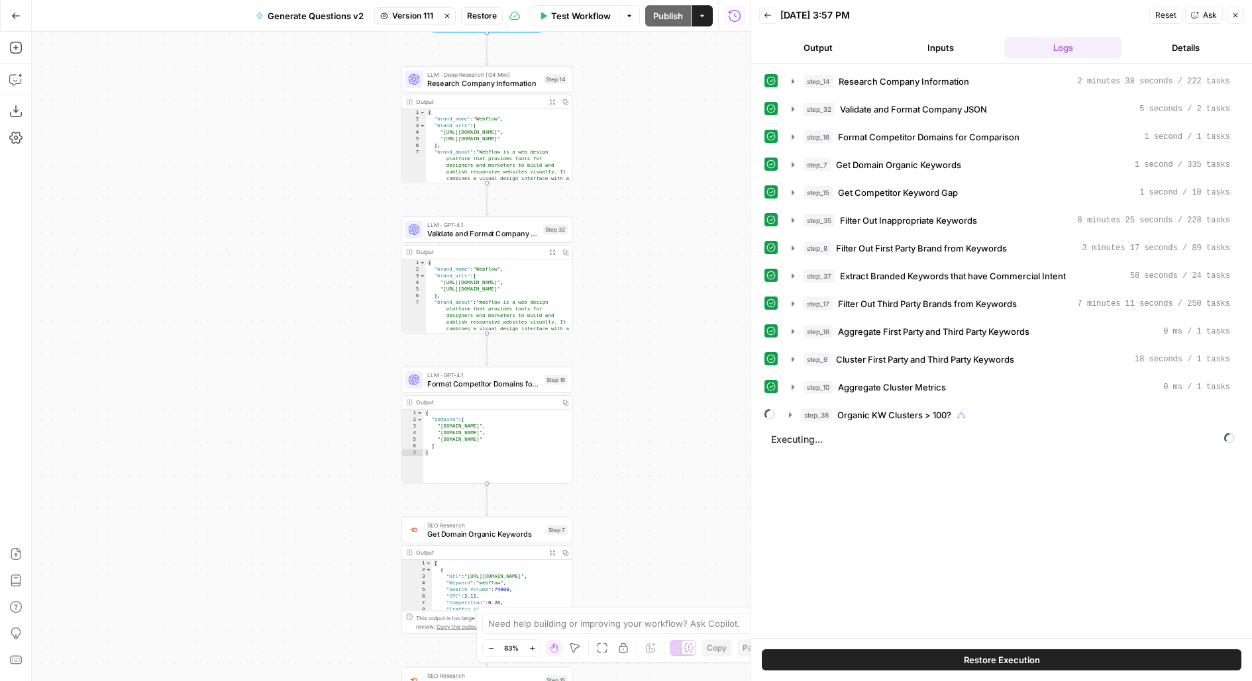
drag, startPoint x: 646, startPoint y: 315, endPoint x: 648, endPoint y: 143, distance: 172.2
click at [648, 143] on div "true false Workflow Set Inputs Inputs LLM · Deep Research (O4 Mini) Research Co…" at bounding box center [391, 357] width 718 height 650
click at [447, 20] on button "Stop viewing" at bounding box center [446, 15] width 17 height 17
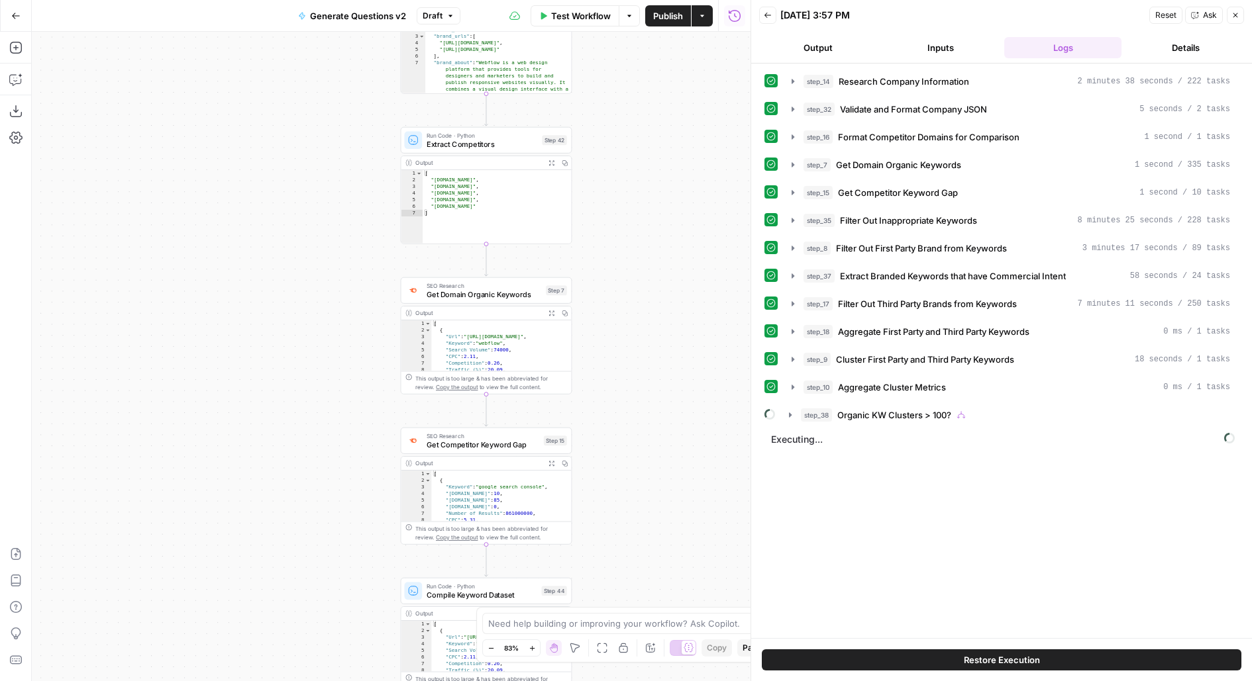
drag, startPoint x: 320, startPoint y: 370, endPoint x: 321, endPoint y: 129, distance: 241.0
click at [321, 130] on div "true false Workflow Set Inputs Inputs LLM · Deep Research (O4 Mini) Research Co…" at bounding box center [391, 357] width 718 height 650
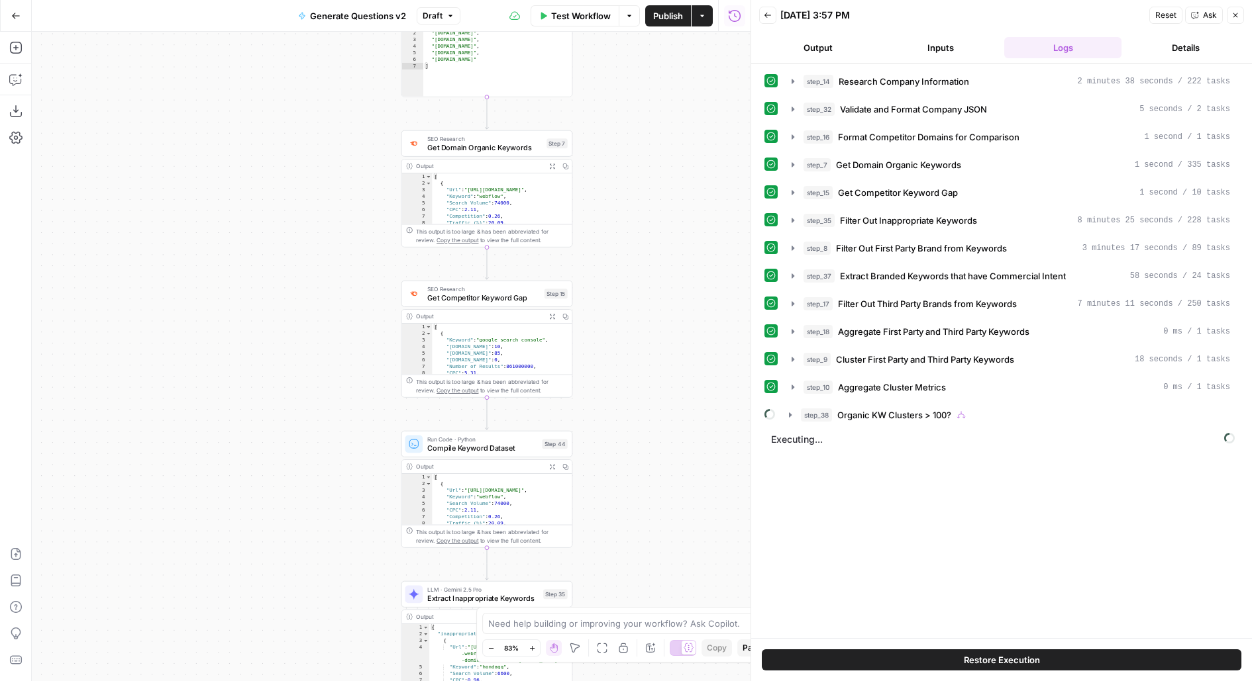
drag, startPoint x: 288, startPoint y: 316, endPoint x: 288, endPoint y: 148, distance: 168.2
click at [288, 148] on div "true false Workflow Set Inputs Inputs LLM · Deep Research (O4 Mini) Research Co…" at bounding box center [391, 357] width 718 height 650
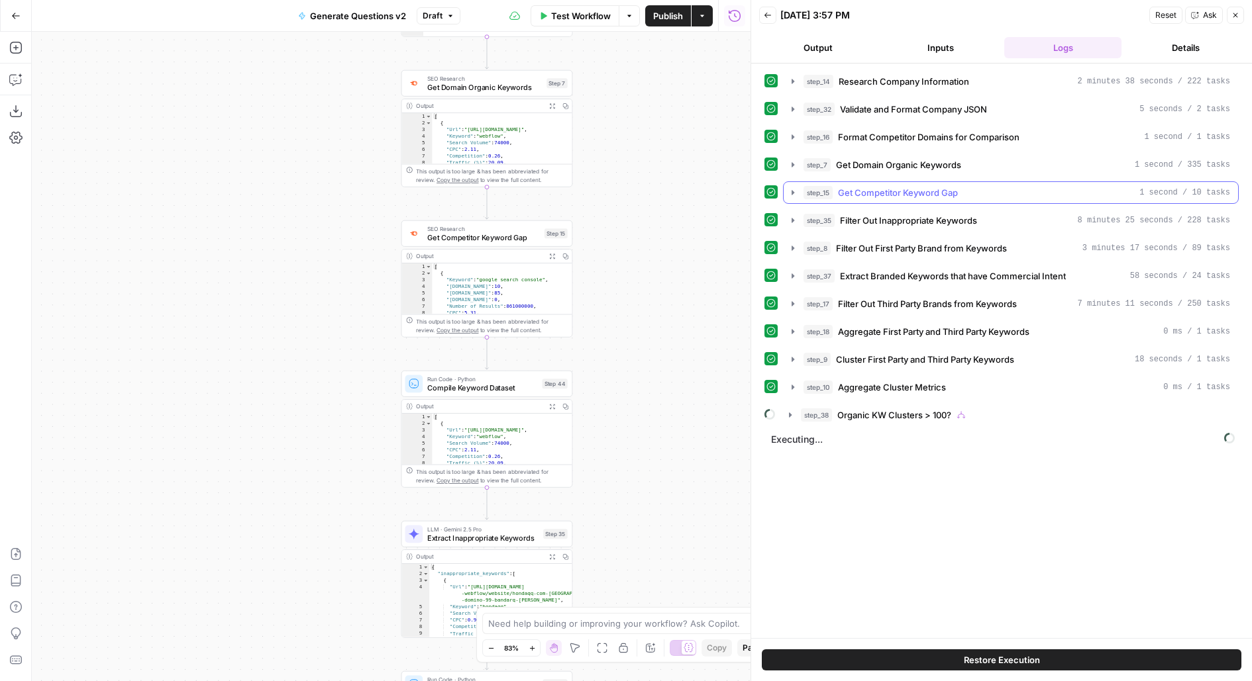
click at [903, 190] on span "Get Competitor Keyword Gap" at bounding box center [898, 192] width 120 height 13
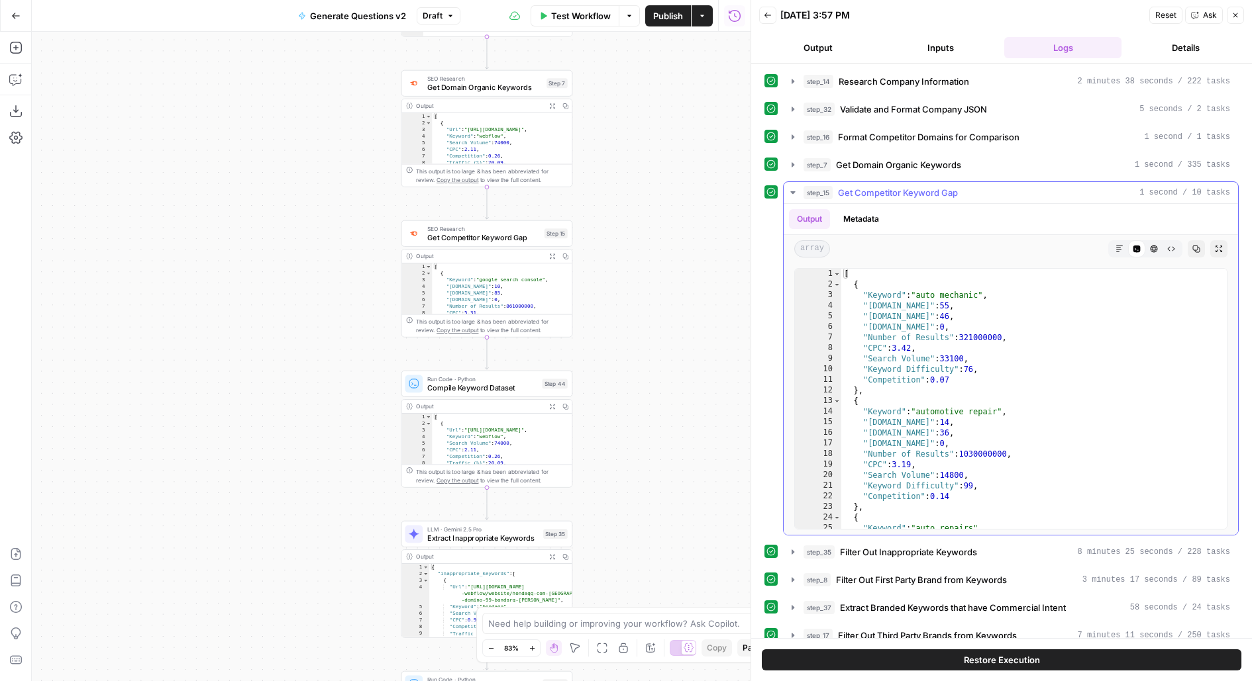
click at [904, 193] on span "Get Competitor Keyword Gap" at bounding box center [898, 192] width 120 height 13
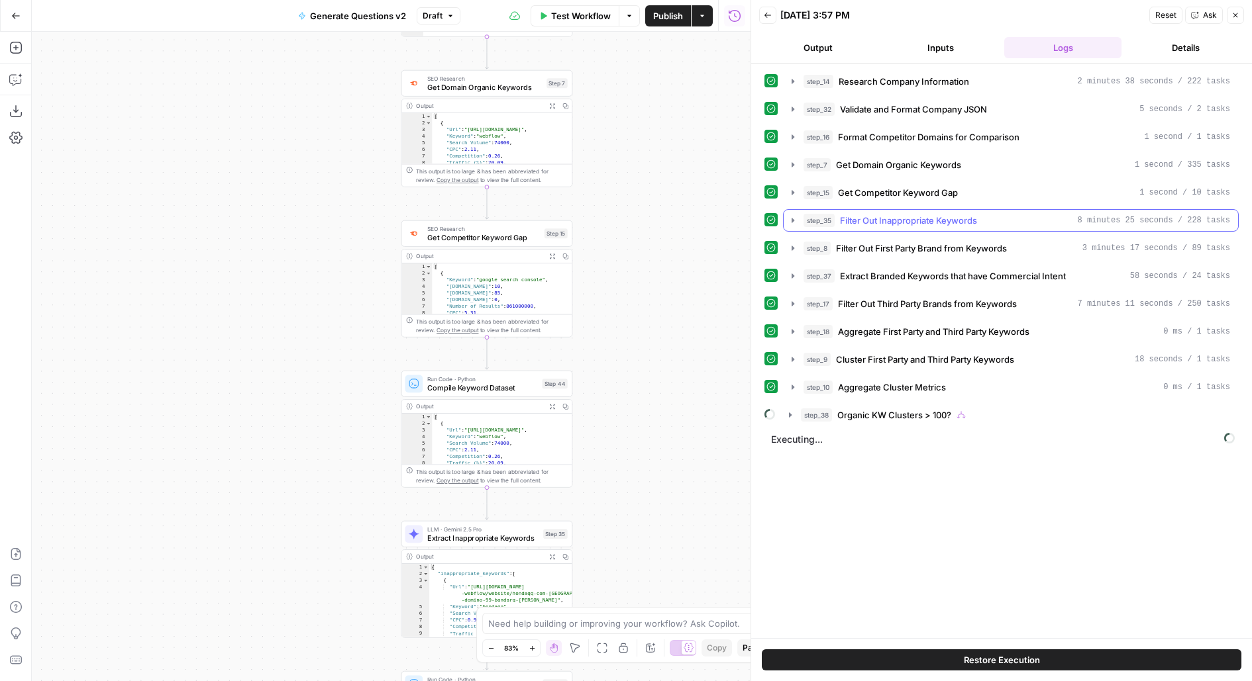
click at [876, 215] on span "Filter Out Inappropriate Keywords" at bounding box center [908, 220] width 137 height 13
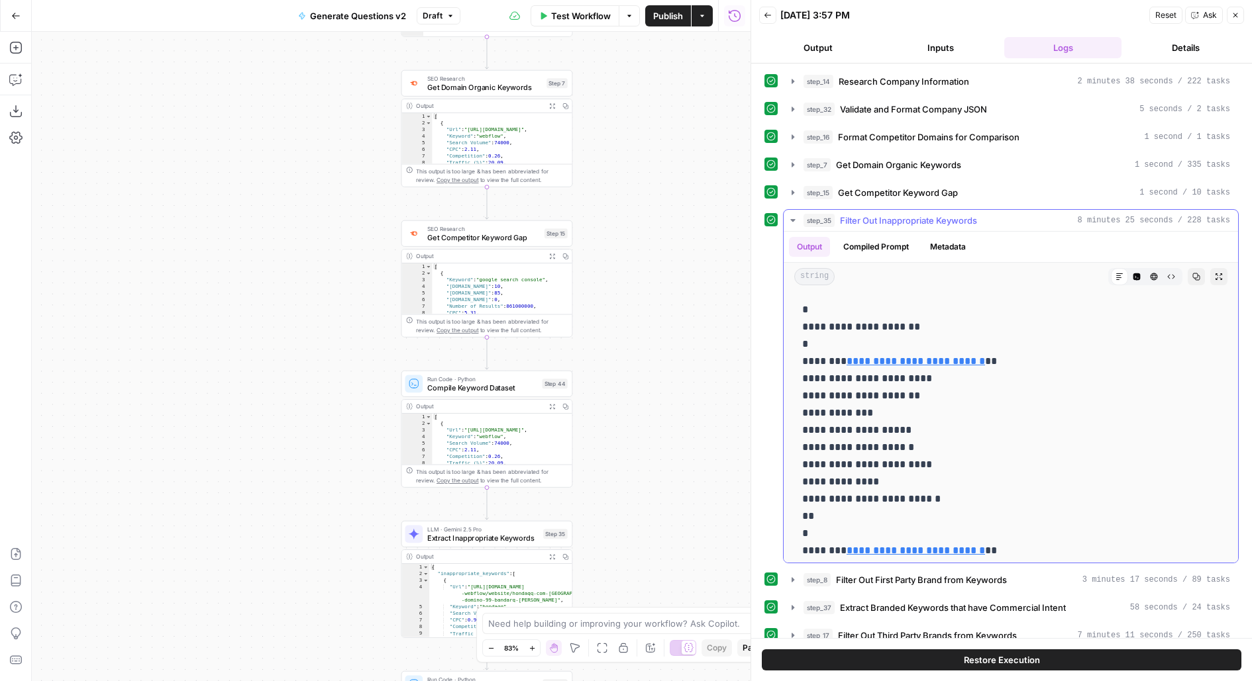
click at [876, 216] on span "Filter Out Inappropriate Keywords" at bounding box center [908, 220] width 137 height 13
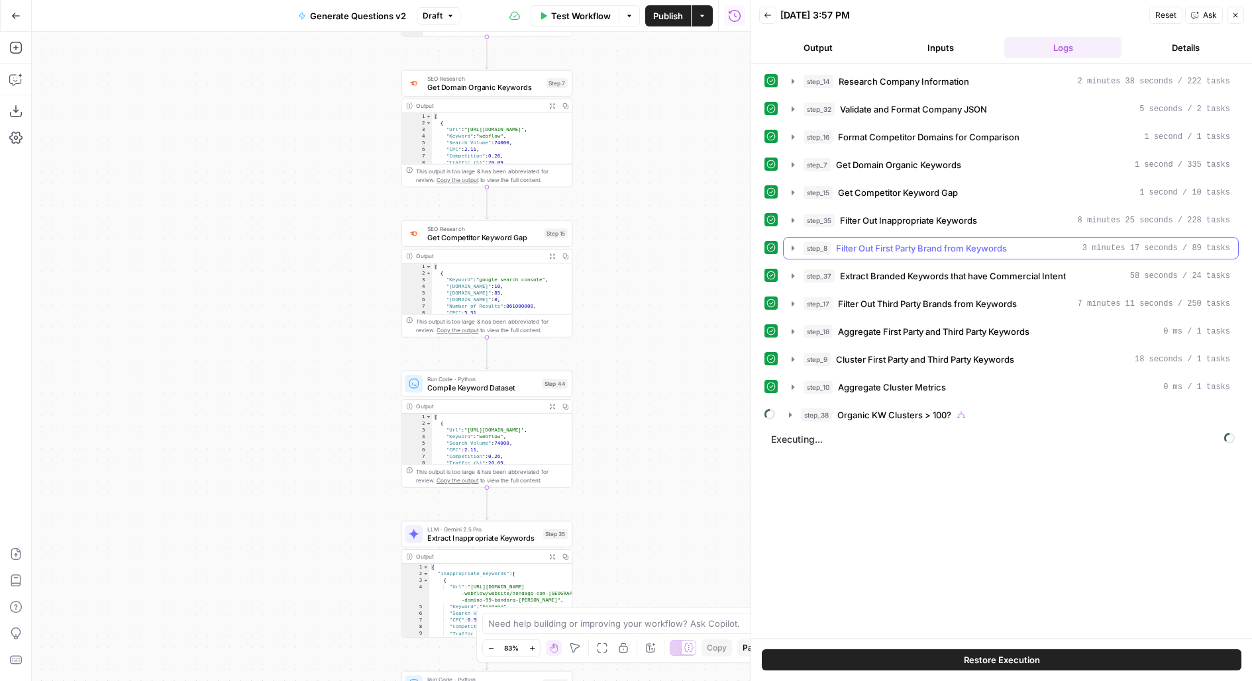
click at [850, 248] on span "Filter Out First Party Brand from Keywords" at bounding box center [921, 248] width 171 height 13
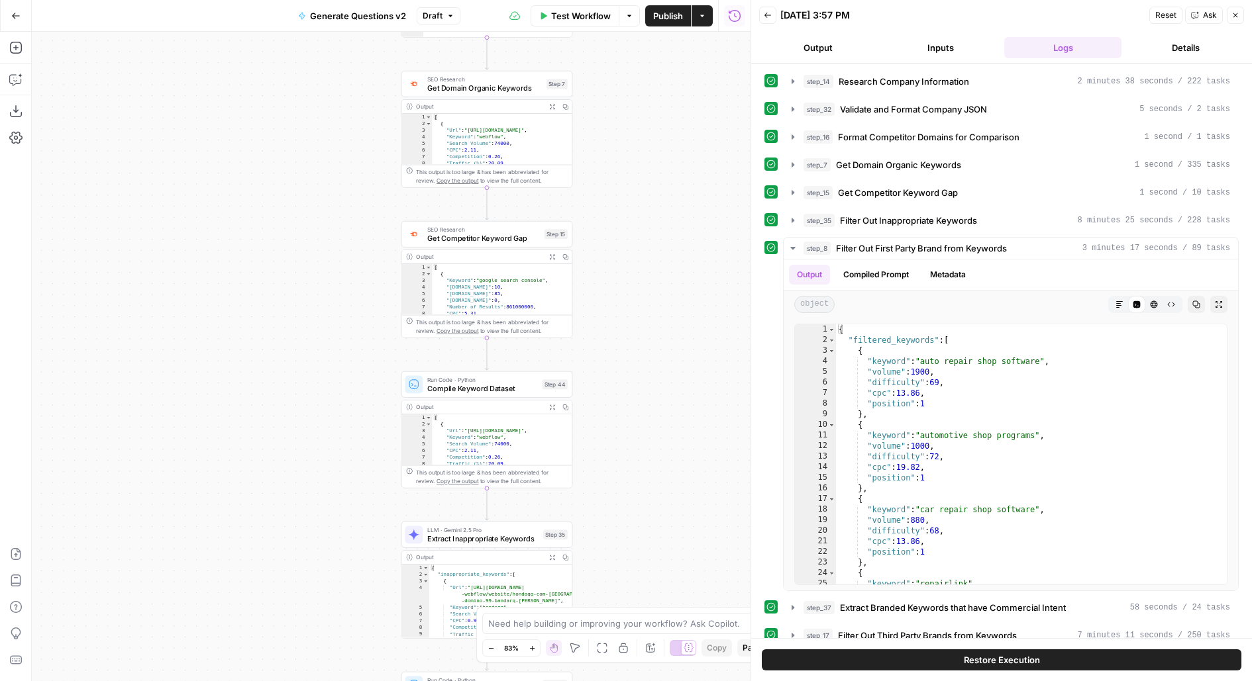
drag, startPoint x: 658, startPoint y: 452, endPoint x: 658, endPoint y: 209, distance: 242.4
click at [658, 210] on div "true false Workflow Set Inputs Inputs LLM · Deep Research (O4 Mini) Research Co…" at bounding box center [391, 357] width 718 height 650
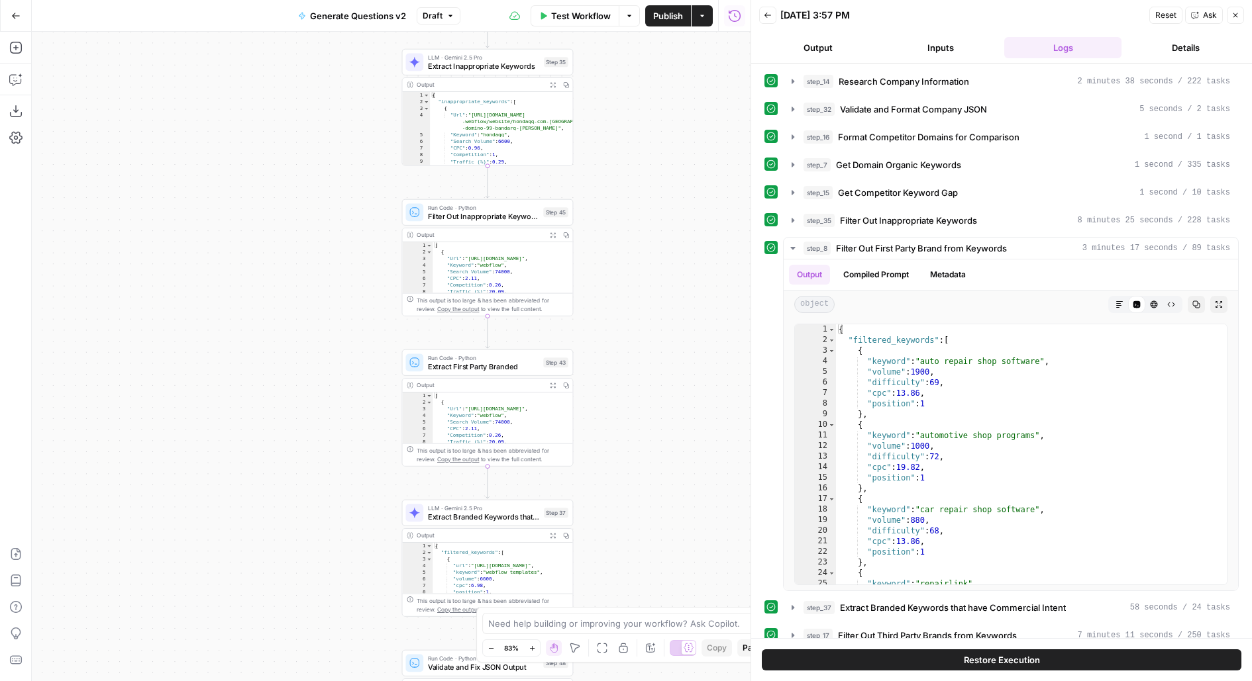
drag, startPoint x: 647, startPoint y: 419, endPoint x: 648, endPoint y: 181, distance: 237.1
click at [648, 181] on div "true false Workflow Set Inputs Inputs LLM · Deep Research (O4 Mini) Research Co…" at bounding box center [391, 357] width 718 height 650
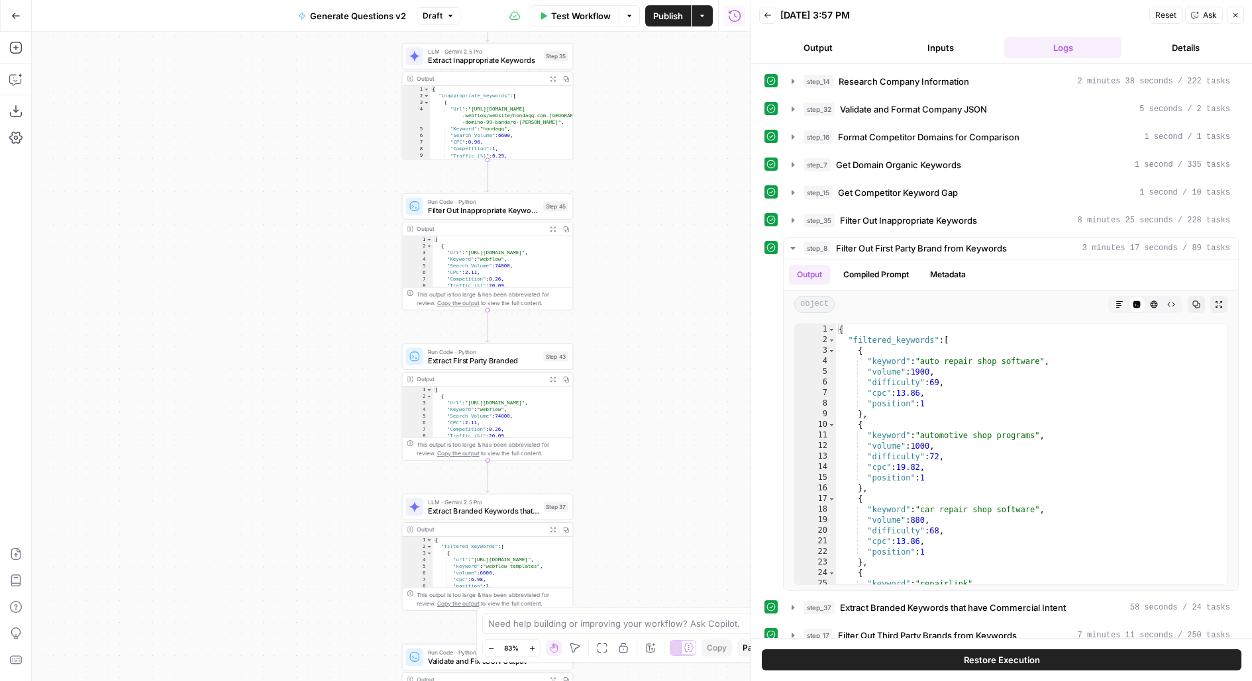
drag, startPoint x: 669, startPoint y: 274, endPoint x: 669, endPoint y: 66, distance: 208.6
click at [669, 66] on div "true false Workflow Set Inputs Inputs LLM · Deep Research (O4 Mini) Research Co…" at bounding box center [391, 357] width 718 height 650
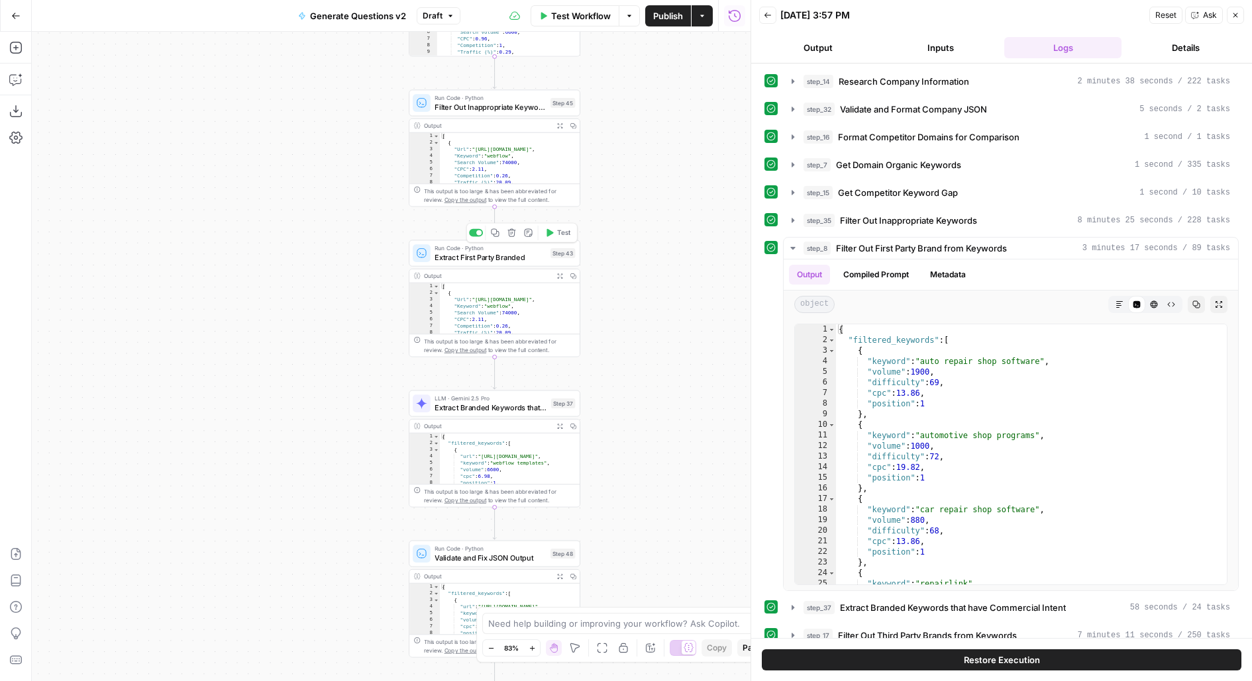
click at [508, 264] on div "Run Code · Python Extract First Party Branded Step 43 Copy step Delete step Add…" at bounding box center [495, 253] width 172 height 26
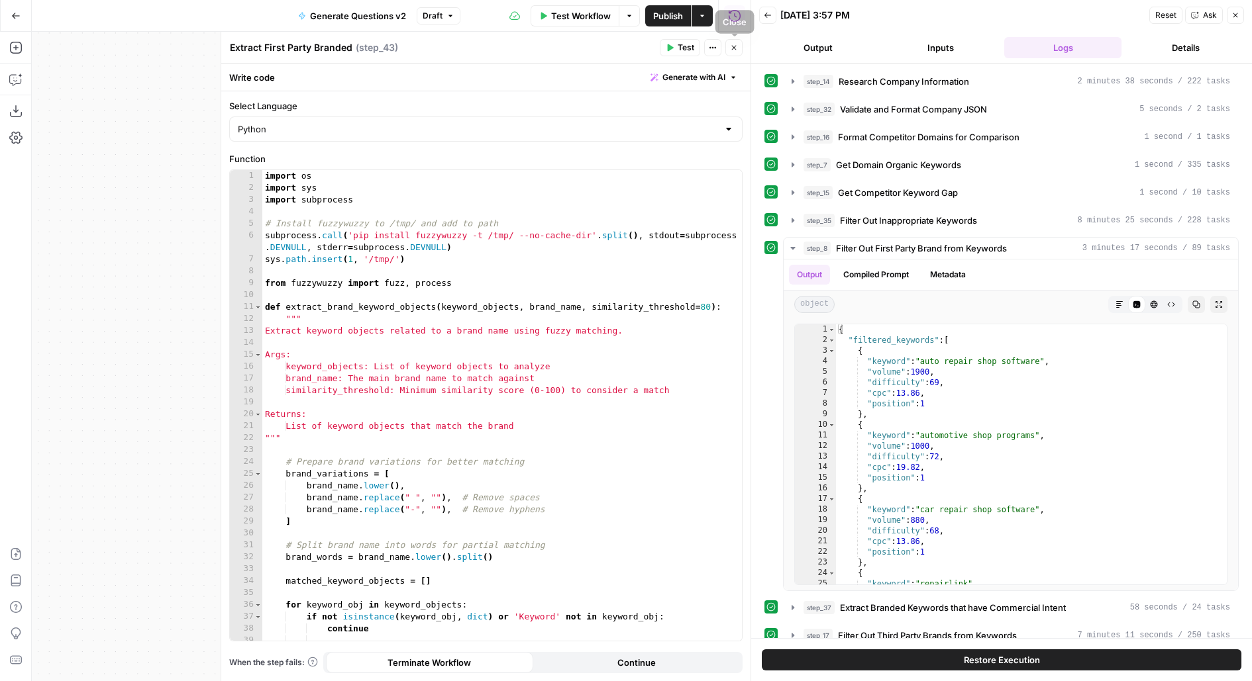
click at [732, 48] on icon "button" at bounding box center [734, 48] width 8 height 8
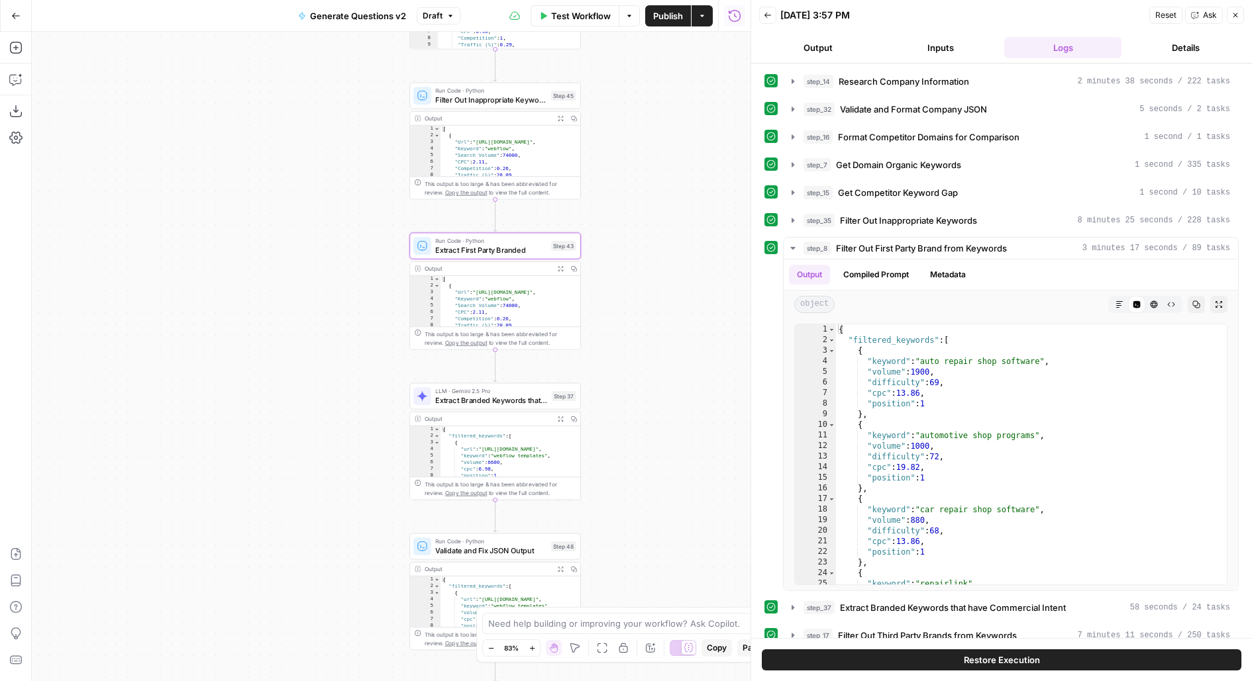
drag, startPoint x: 660, startPoint y: 345, endPoint x: 658, endPoint y: 207, distance: 138.4
click at [660, 208] on div "true false Workflow Set Inputs Inputs LLM · Deep Research (O4 Mini) Research Co…" at bounding box center [391, 357] width 718 height 650
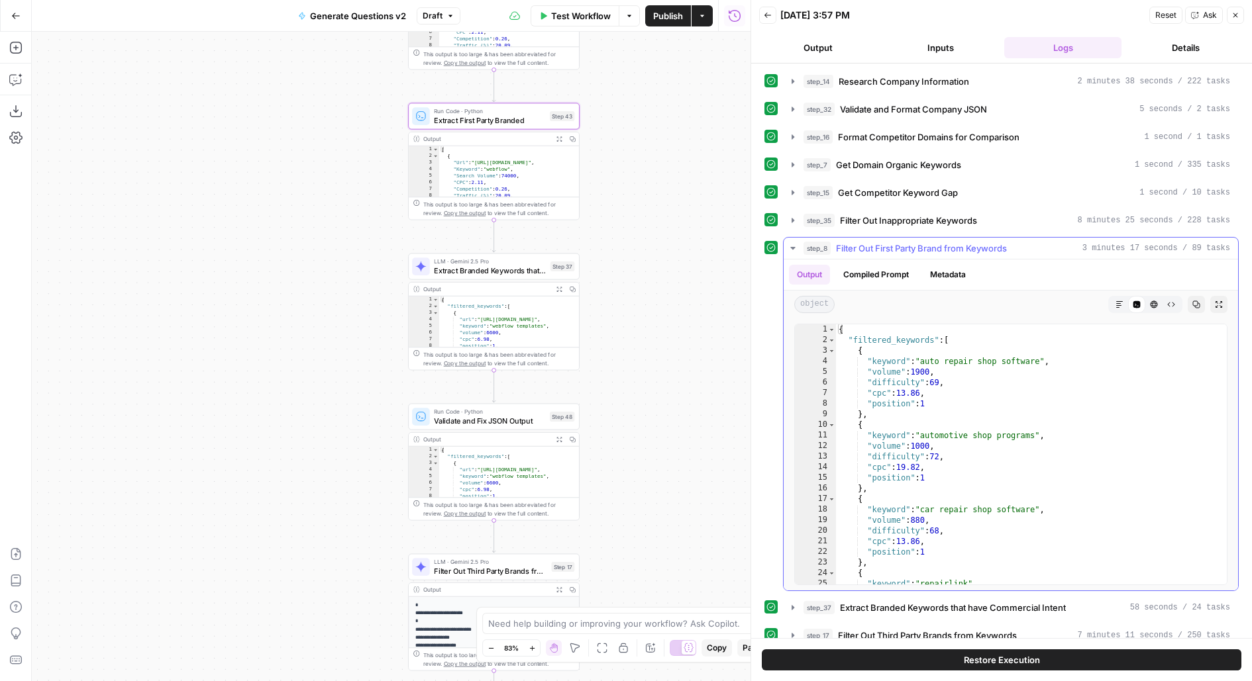
click at [925, 242] on span "Filter Out First Party Brand from Keywords" at bounding box center [921, 248] width 171 height 13
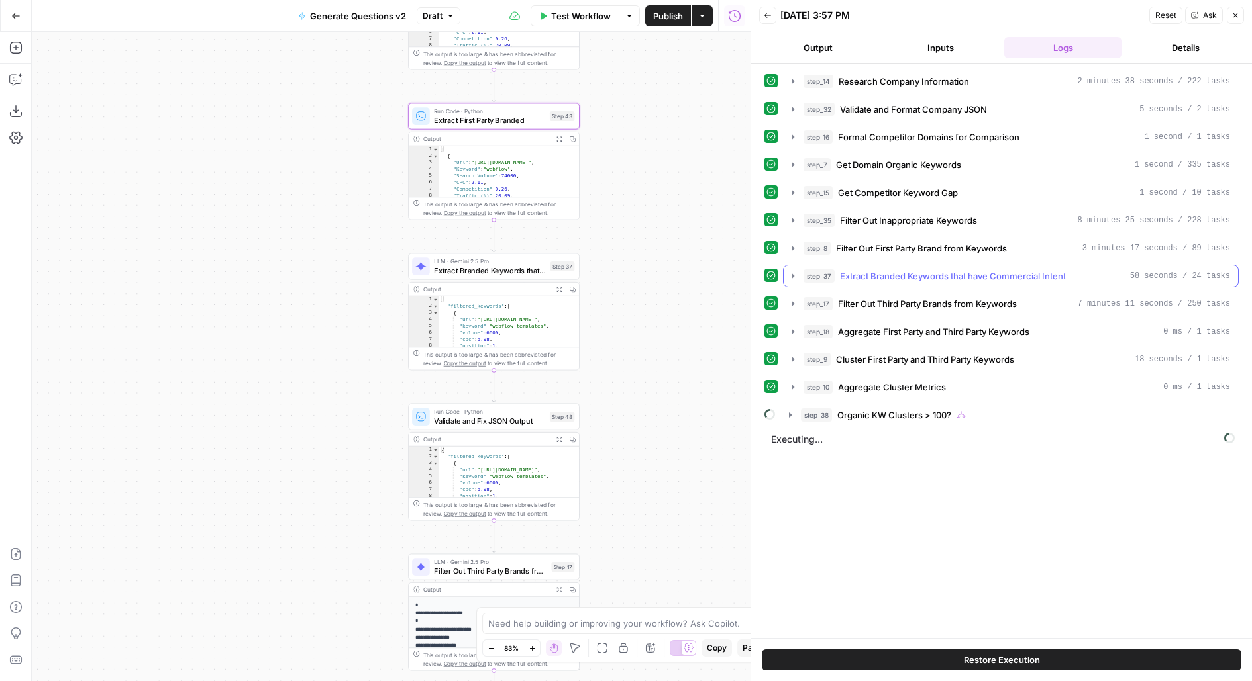
click at [929, 270] on span "Extract Branded Keywords that have Commercial Intent" at bounding box center [953, 276] width 226 height 13
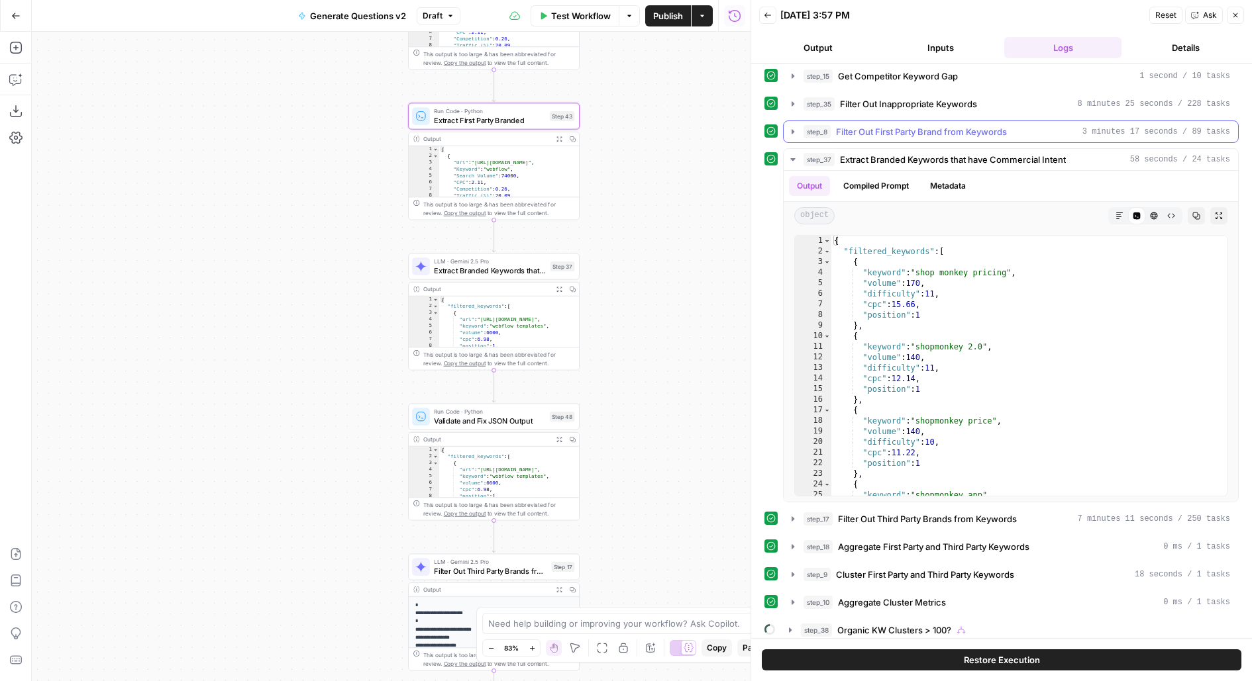
scroll to position [142, 0]
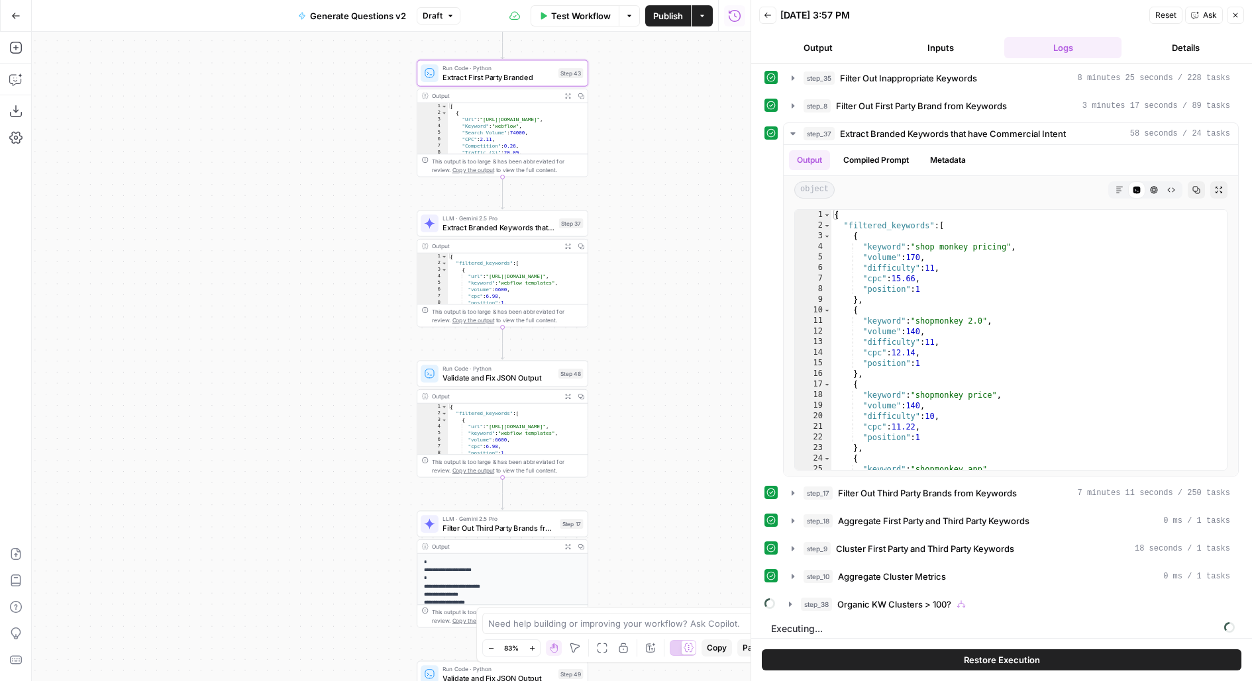
drag, startPoint x: 691, startPoint y: 287, endPoint x: 697, endPoint y: 245, distance: 42.9
click at [698, 245] on div "true false Workflow Set Inputs Inputs LLM · Deep Research (O4 Mini) Research Co…" at bounding box center [391, 357] width 718 height 650
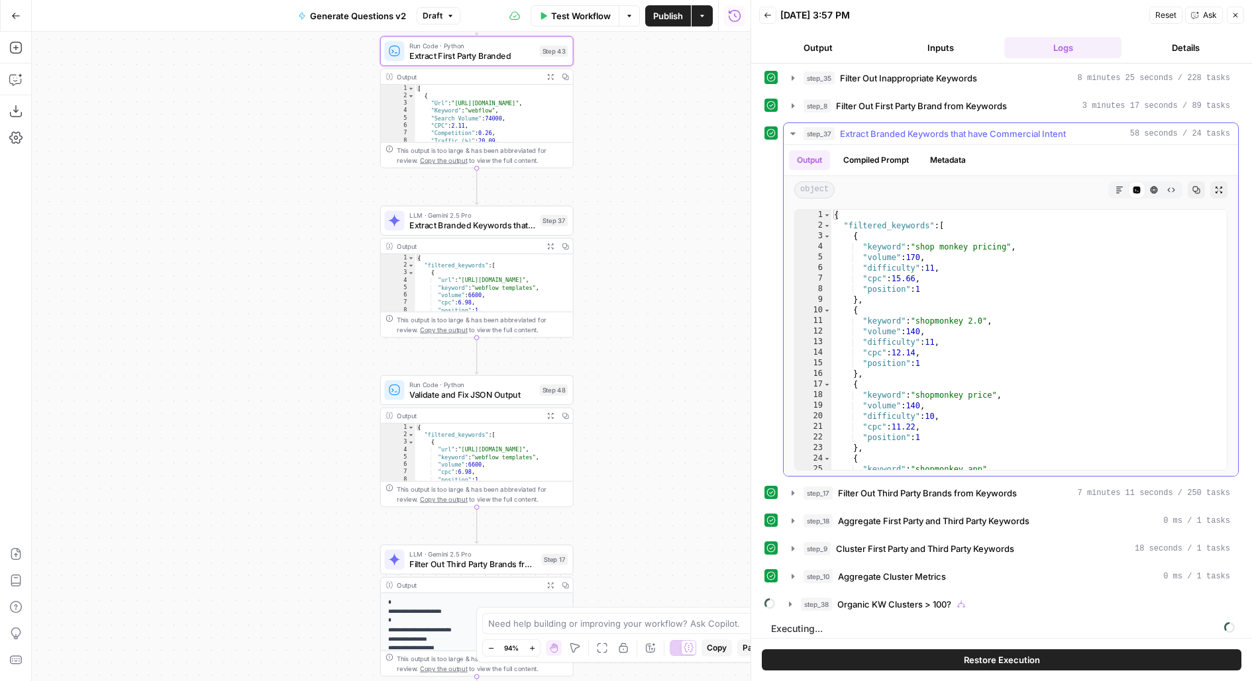
click at [889, 127] on span "Extract Branded Keywords that have Commercial Intent" at bounding box center [953, 133] width 226 height 13
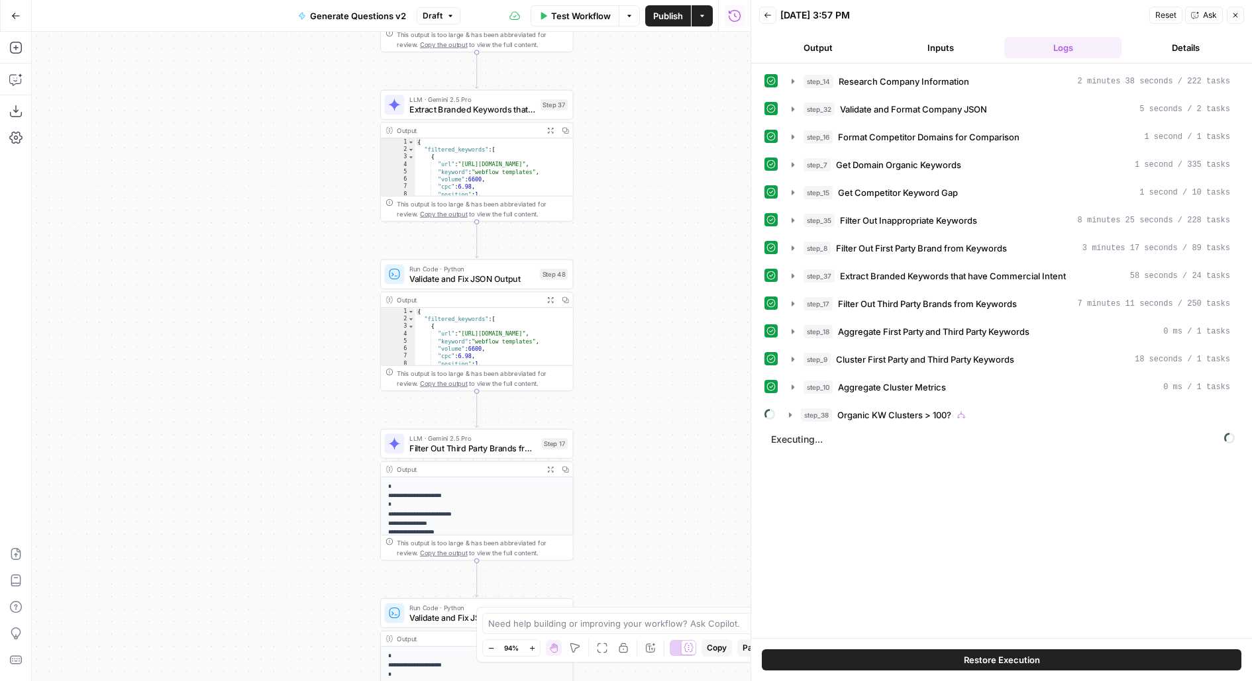
drag, startPoint x: 701, startPoint y: 372, endPoint x: 701, endPoint y: 246, distance: 126.5
click at [701, 246] on div "true false Workflow Set Inputs Inputs LLM · Deep Research (O4 Mini) Research Co…" at bounding box center [391, 357] width 718 height 650
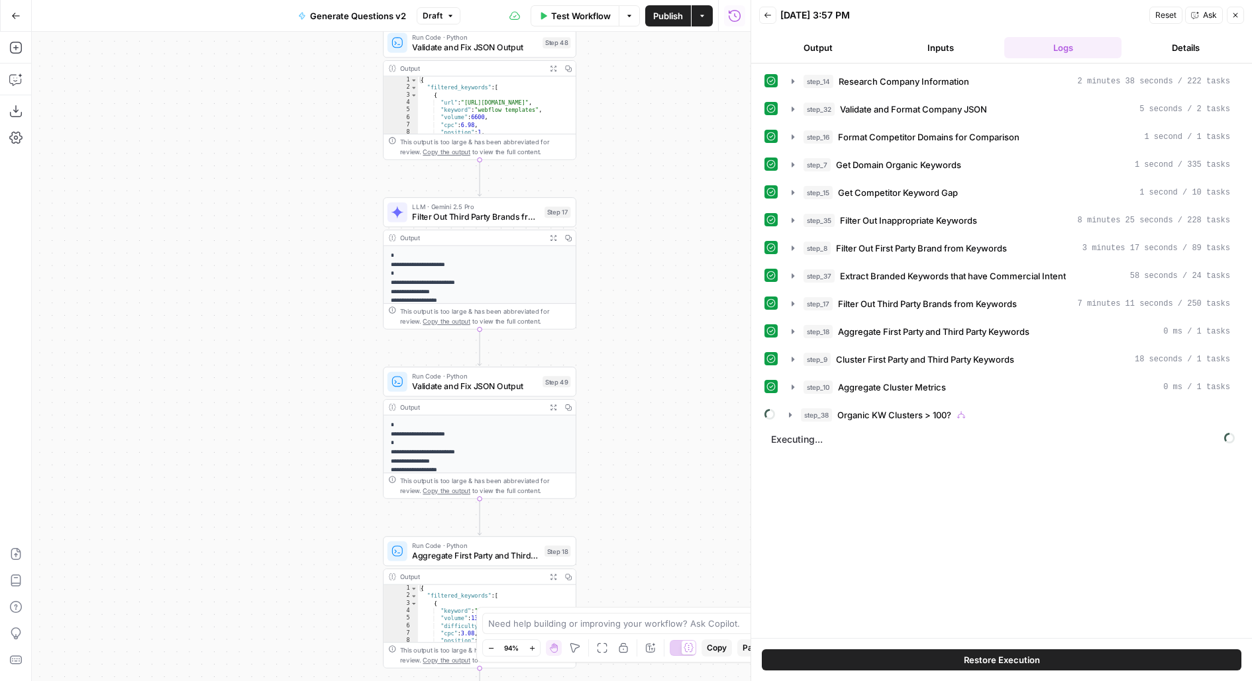
drag, startPoint x: 669, startPoint y: 409, endPoint x: 669, endPoint y: 225, distance: 184.1
click at [669, 226] on div "true false Workflow Set Inputs Inputs LLM · Deep Research (O4 Mini) Research Co…" at bounding box center [391, 357] width 718 height 650
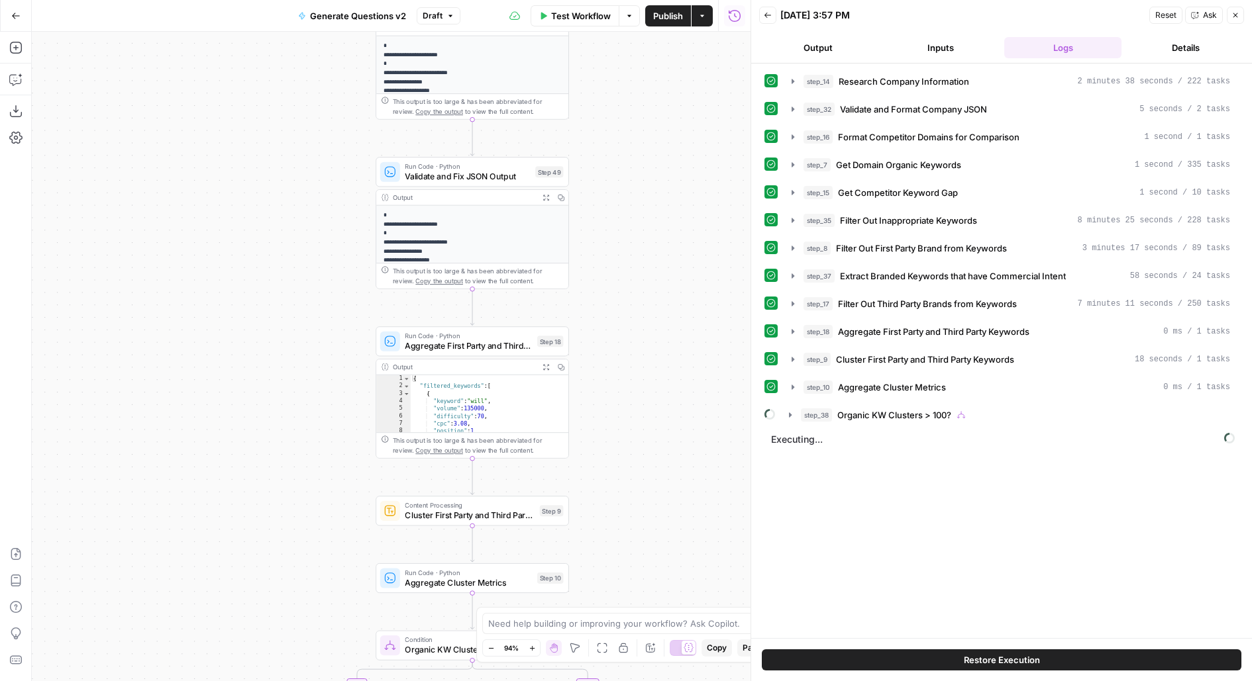
drag, startPoint x: 705, startPoint y: 334, endPoint x: 685, endPoint y: 179, distance: 155.7
click at [685, 180] on div "true false Workflow Set Inputs Inputs LLM · Deep Research (O4 Mini) Research Co…" at bounding box center [391, 357] width 718 height 650
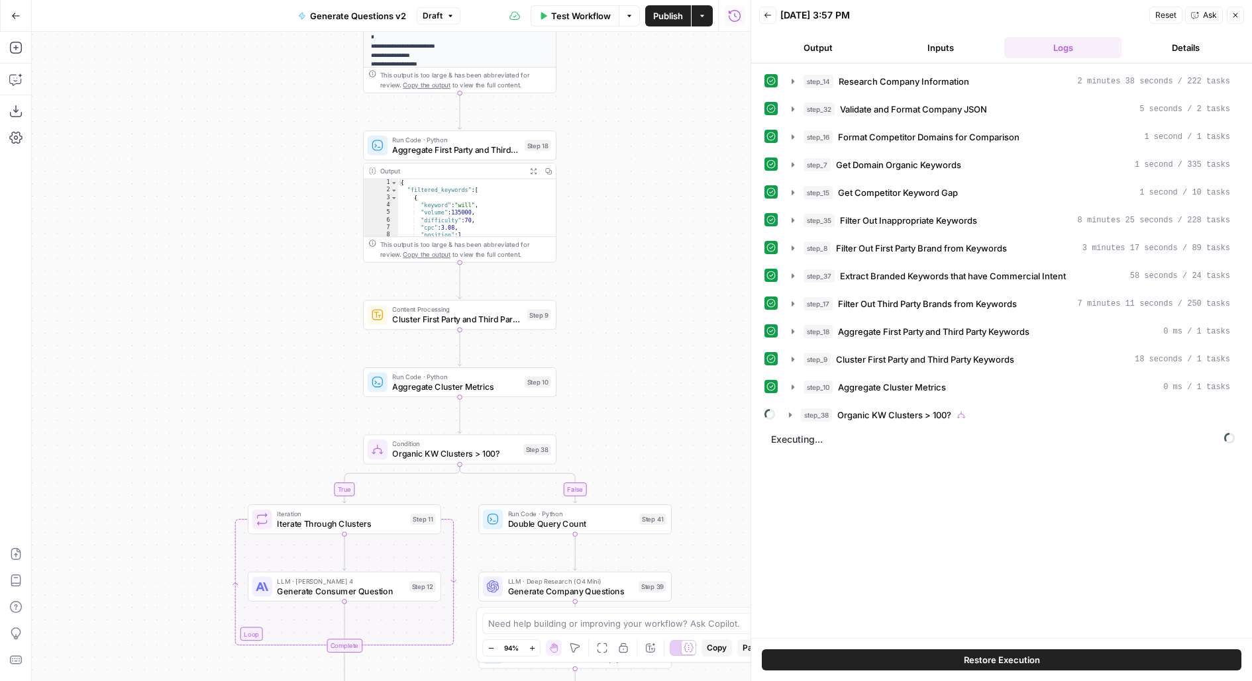
drag, startPoint x: 610, startPoint y: 437, endPoint x: 609, endPoint y: 330, distance: 106.6
click at [609, 330] on div "true false Workflow Set Inputs Inputs LLM · Deep Research (O4 Mini) Research Co…" at bounding box center [391, 357] width 718 height 650
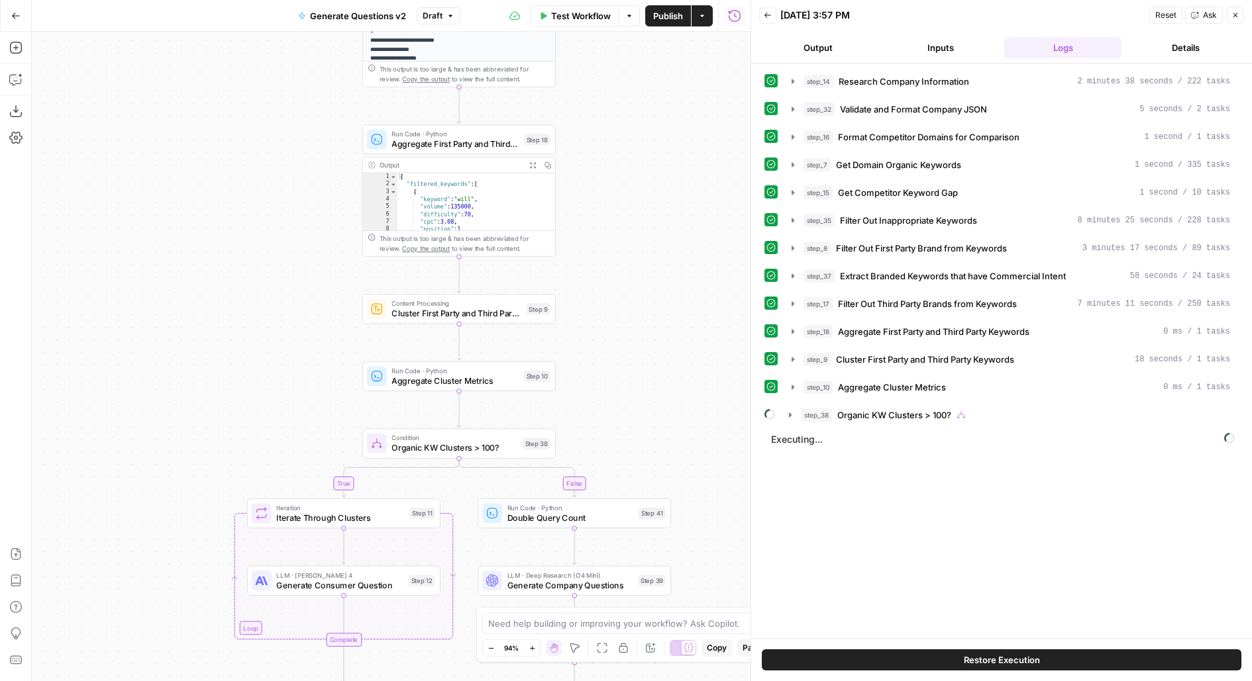
click at [924, 330] on span "Aggregate First Party and Third Party Keywords" at bounding box center [933, 331] width 191 height 13
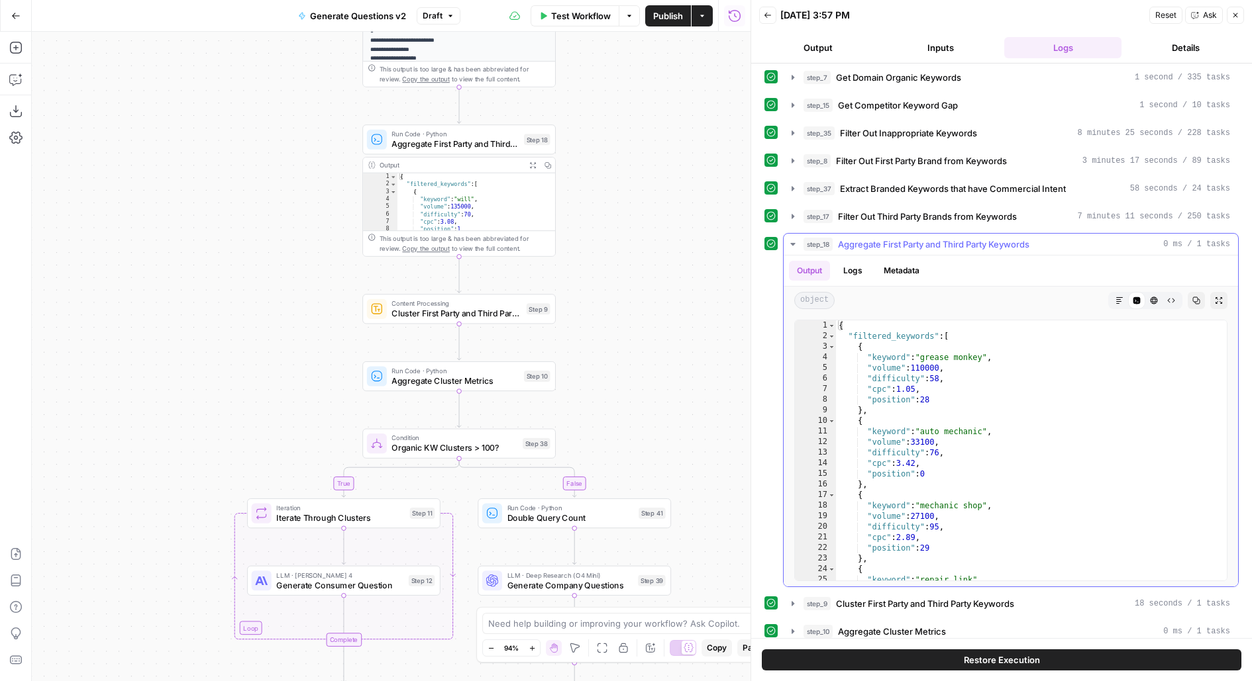
scroll to position [142, 0]
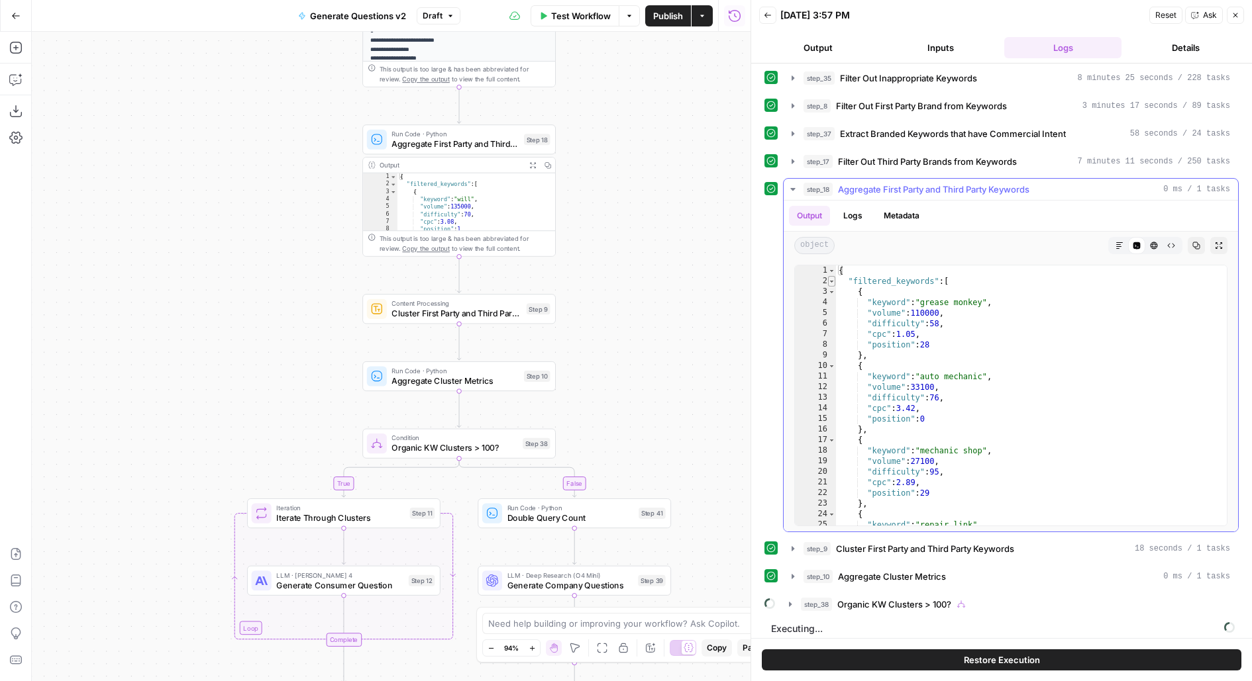
type textarea "*"
click at [830, 276] on span "Toggle code folding, rows 2 through 9677" at bounding box center [831, 281] width 7 height 11
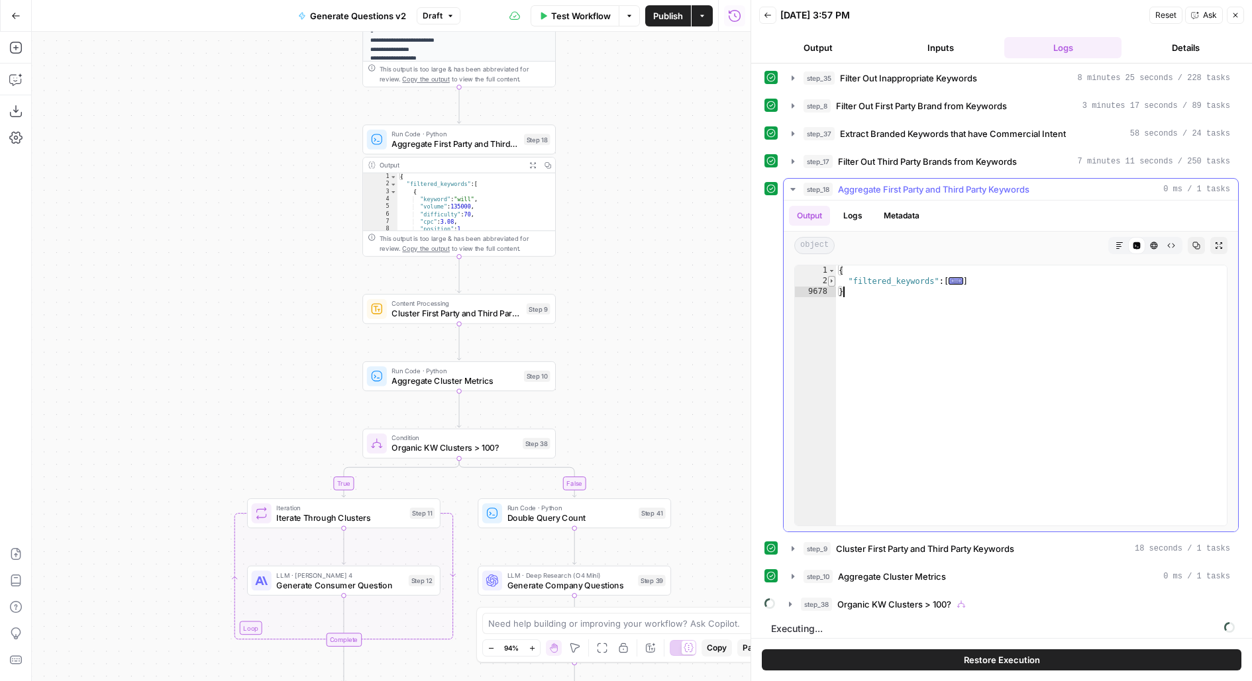
click at [830, 279] on span "Toggle code folding, rows 2 through 9677" at bounding box center [831, 281] width 7 height 11
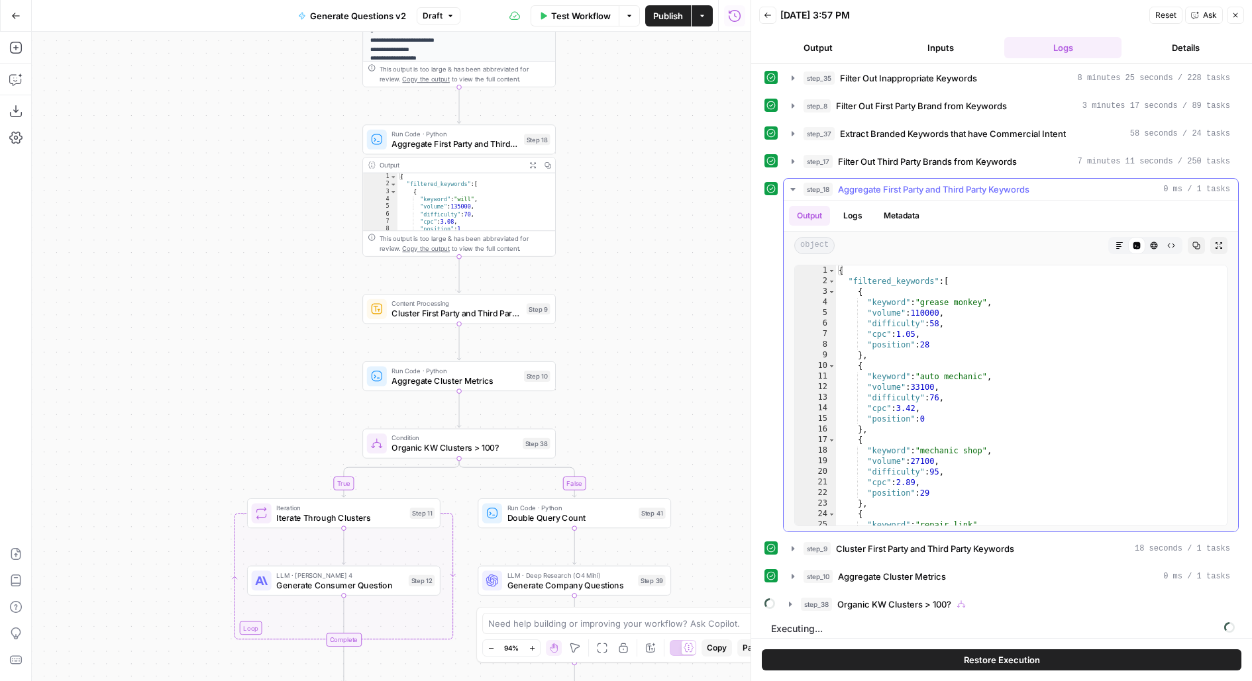
click at [828, 276] on span "Toggle code folding, rows 2 through 9677" at bounding box center [831, 281] width 7 height 11
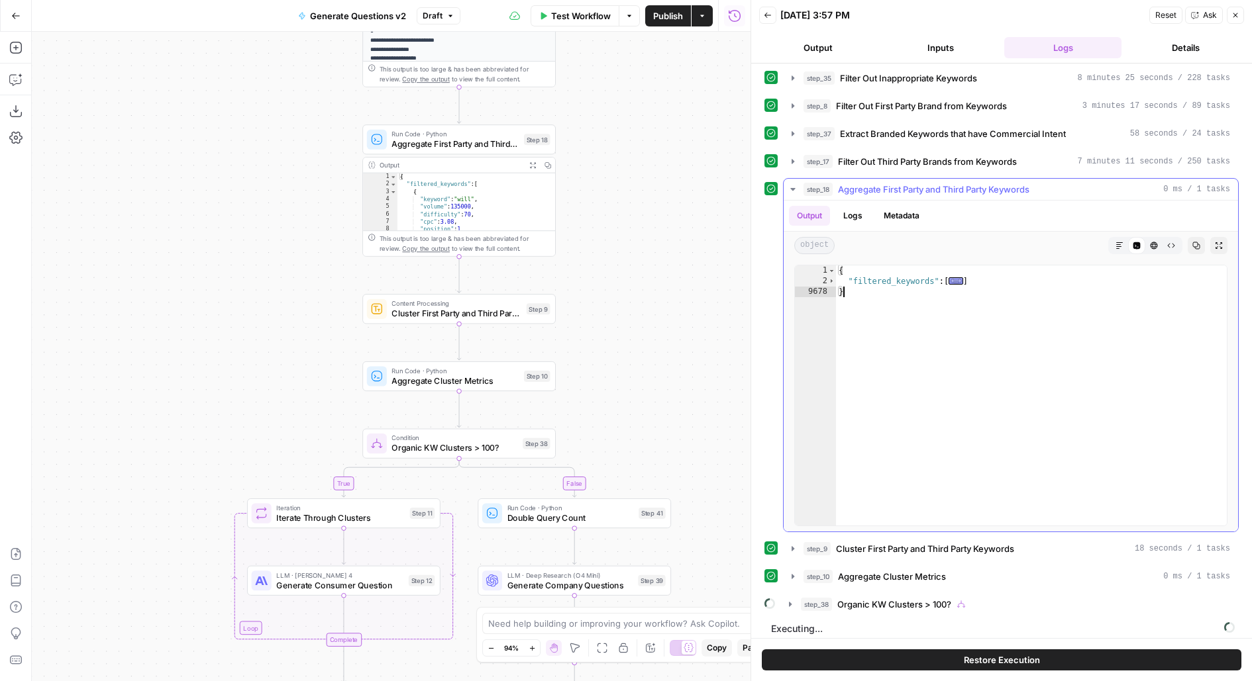
click at [852, 187] on span "Aggregate First Party and Third Party Keywords" at bounding box center [933, 189] width 191 height 13
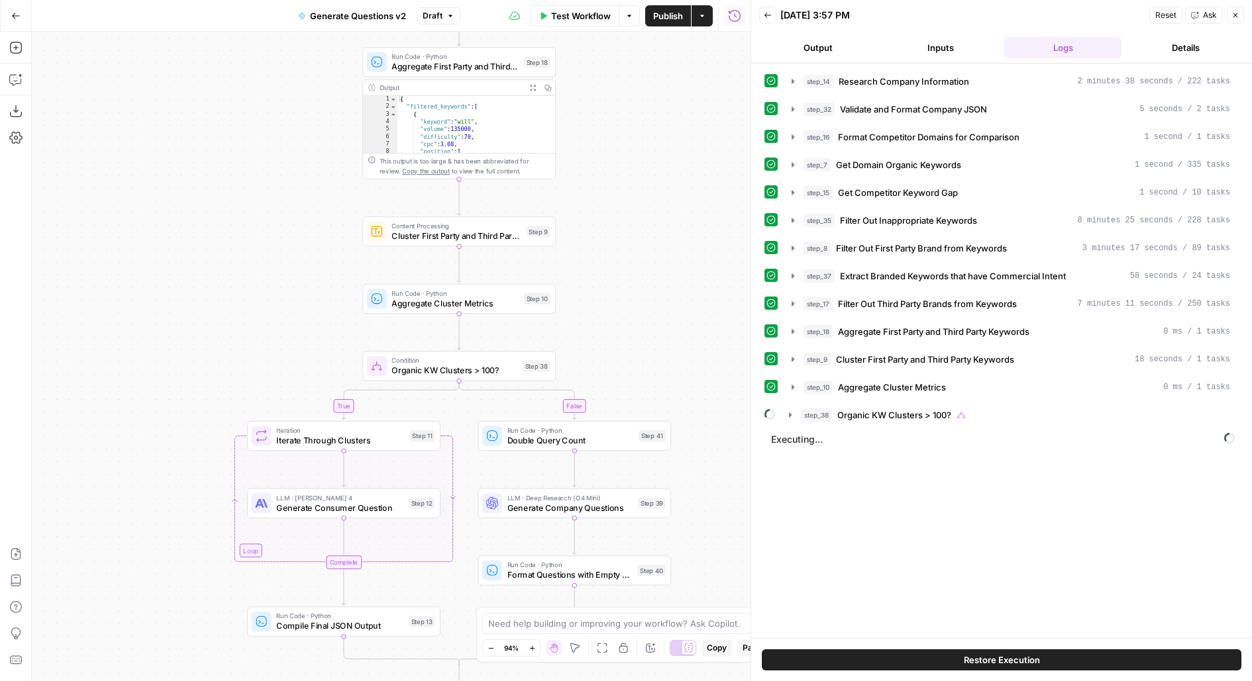
drag, startPoint x: 656, startPoint y: 313, endPoint x: 656, endPoint y: 225, distance: 87.4
click at [656, 226] on div "true false Workflow Set Inputs Inputs LLM · Deep Research (O4 Mini) Research Co…" at bounding box center [391, 357] width 718 height 650
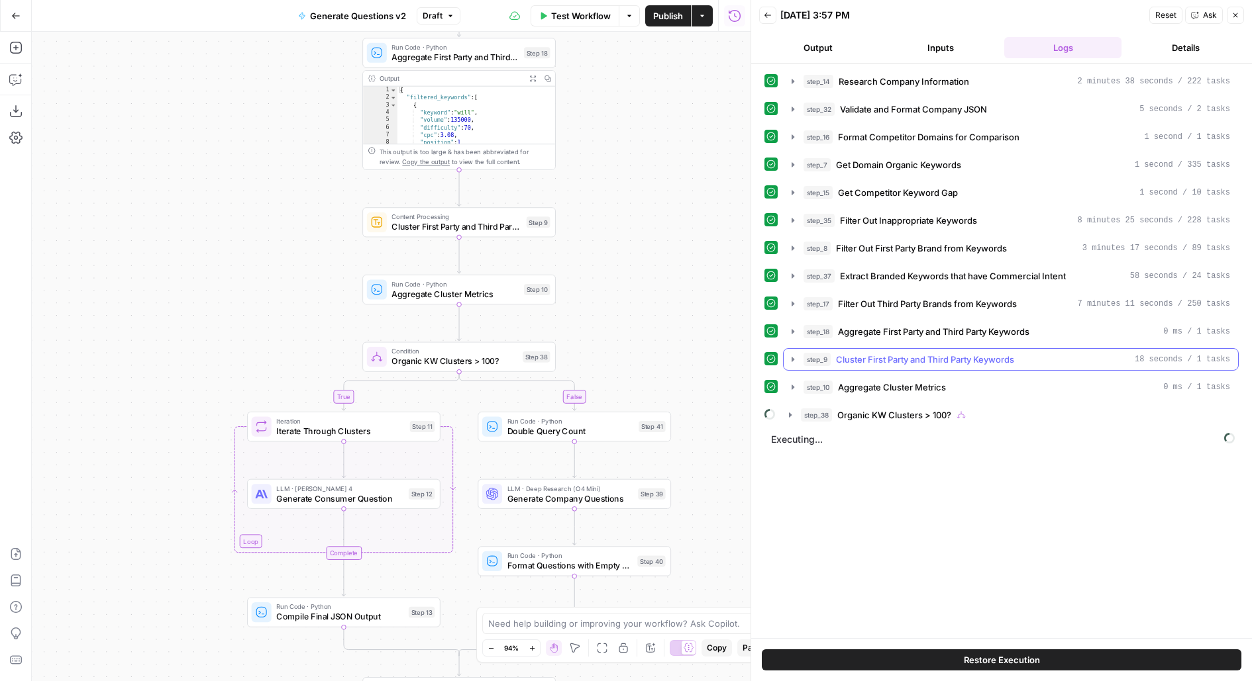
click at [851, 354] on span "Cluster First Party and Third Party Keywords" at bounding box center [925, 359] width 178 height 13
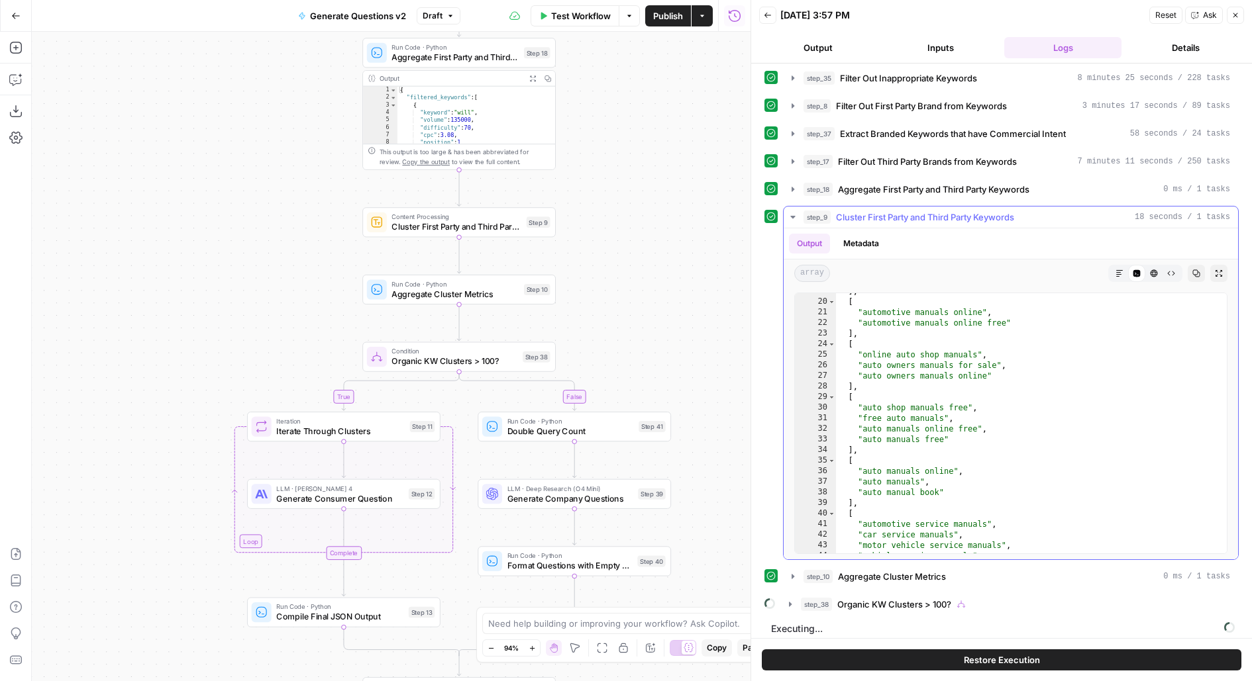
scroll to position [169, 0]
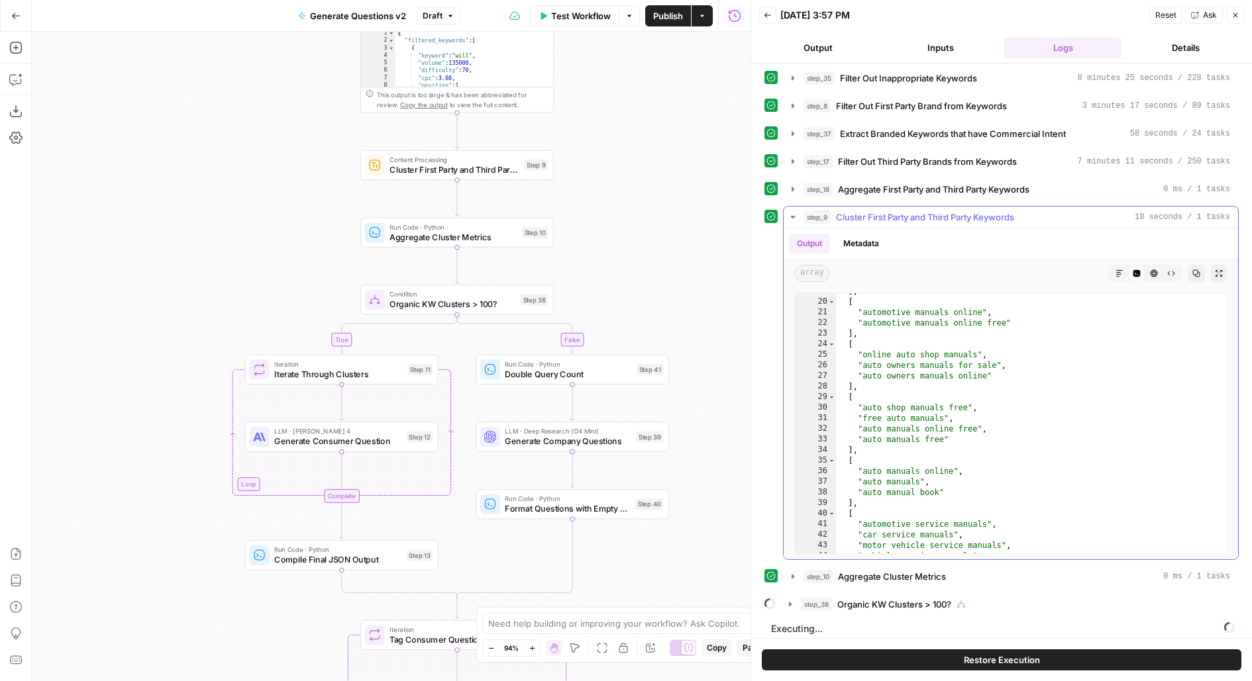
click at [871, 211] on span "Cluster First Party and Third Party Keywords" at bounding box center [925, 217] width 178 height 13
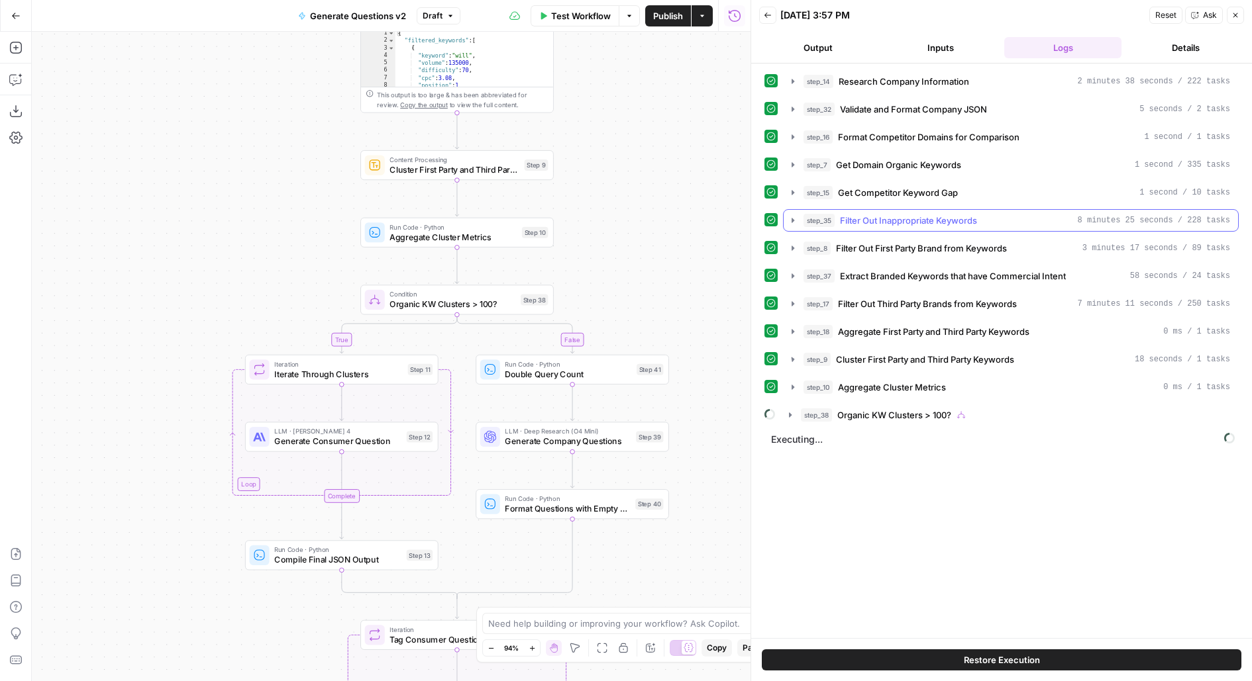
scroll to position [0, 0]
click at [841, 385] on span "Aggregate Cluster Metrics" at bounding box center [892, 387] width 108 height 13
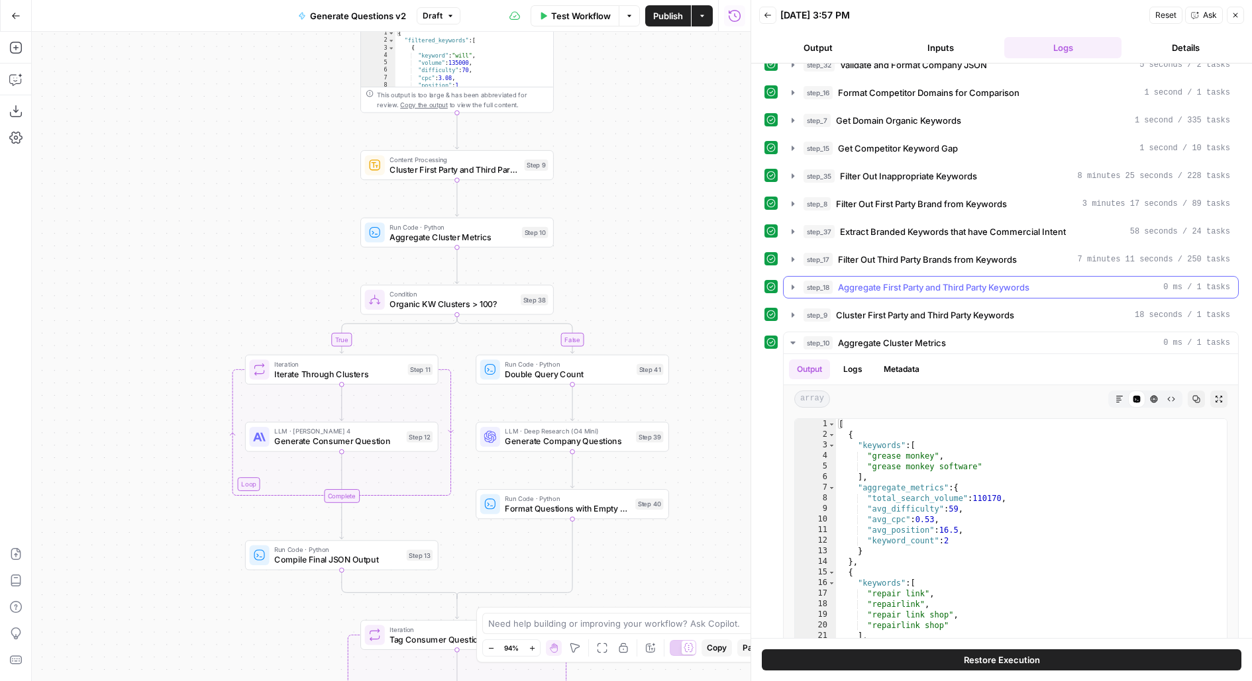
scroll to position [142, 0]
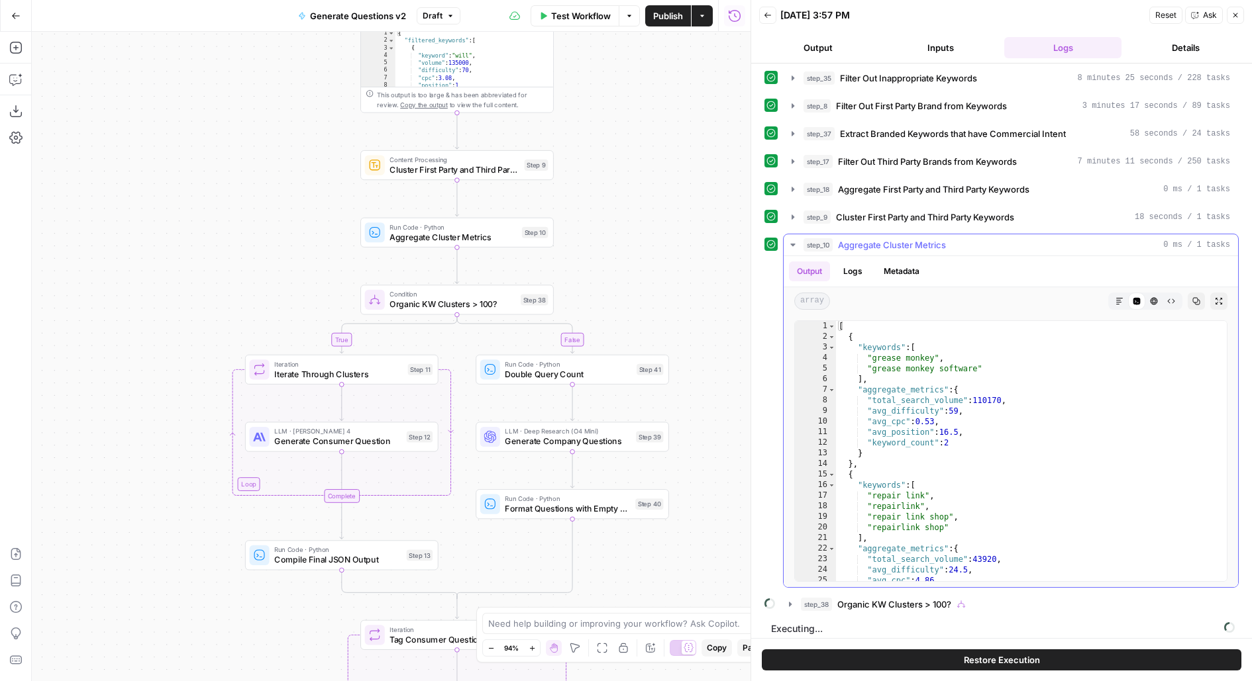
type textarea "*"
drag, startPoint x: 828, startPoint y: 351, endPoint x: 933, endPoint y: 398, distance: 115.3
click at [933, 398] on div "* 1 2 3 4 5 6 7 8 9 10 11 12 13 14 15 16 17 18 19 20 21 22 23 24 25 26 [ { "key…" at bounding box center [1010, 452] width 433 height 262
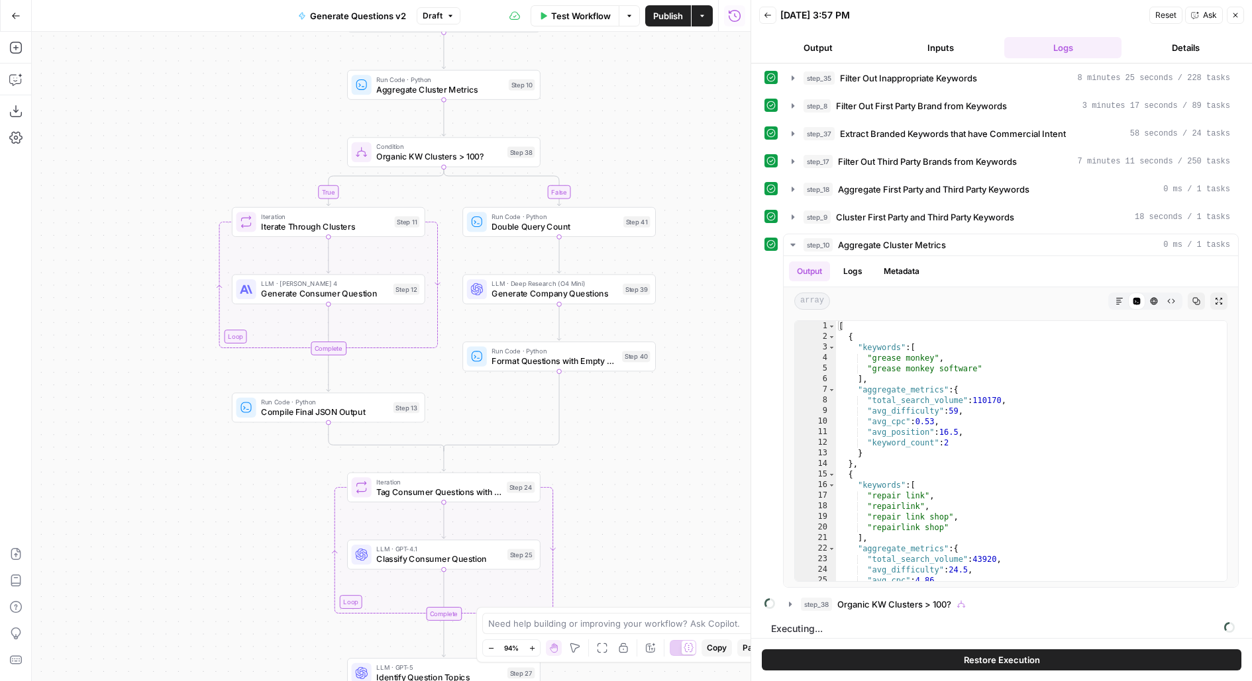
drag, startPoint x: 709, startPoint y: 289, endPoint x: 692, endPoint y: 130, distance: 159.1
click at [692, 130] on div "true false Workflow Set Inputs Inputs LLM · Deep Research (O4 Mini) Research Co…" at bounding box center [391, 357] width 718 height 650
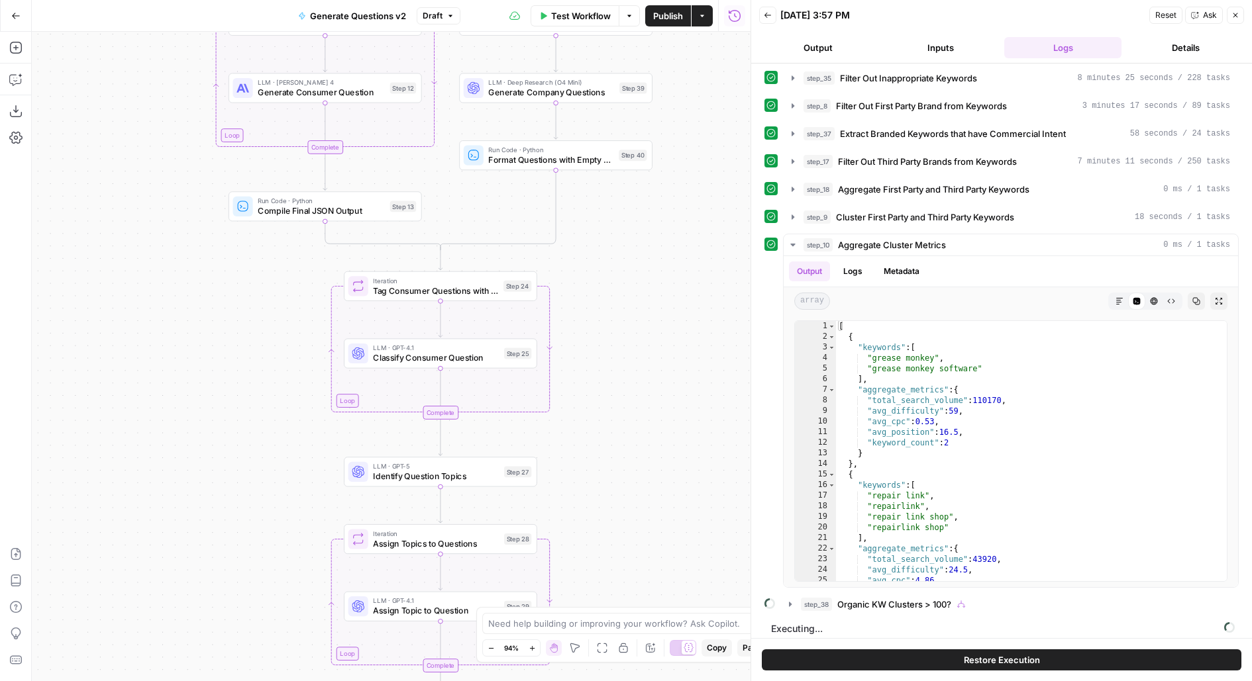
drag, startPoint x: 701, startPoint y: 477, endPoint x: 699, endPoint y: 283, distance: 193.4
click at [699, 284] on div "true false Workflow Set Inputs Inputs LLM · Deep Research (O4 Mini) Research Co…" at bounding box center [391, 357] width 718 height 650
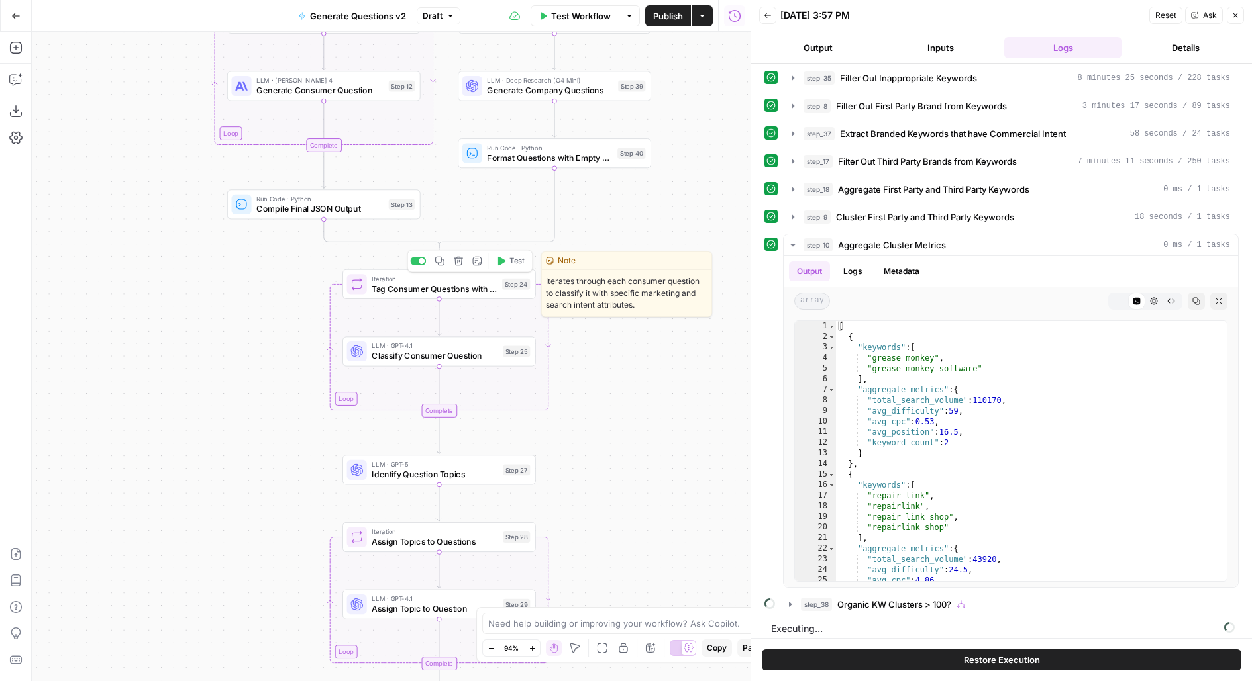
click at [512, 290] on div "Iteration Tag Consumer Questions with Attributes Step 24 Copy step Delete step …" at bounding box center [438, 283] width 183 height 21
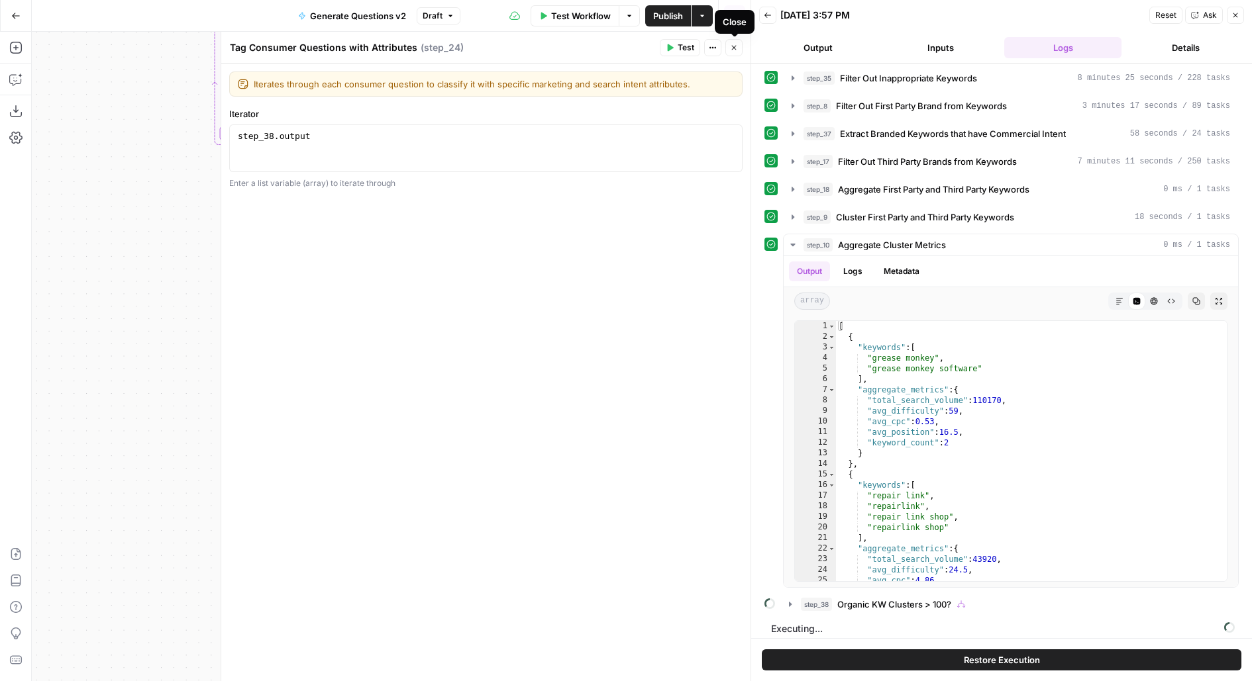
click at [735, 54] on button "Close" at bounding box center [733, 47] width 17 height 17
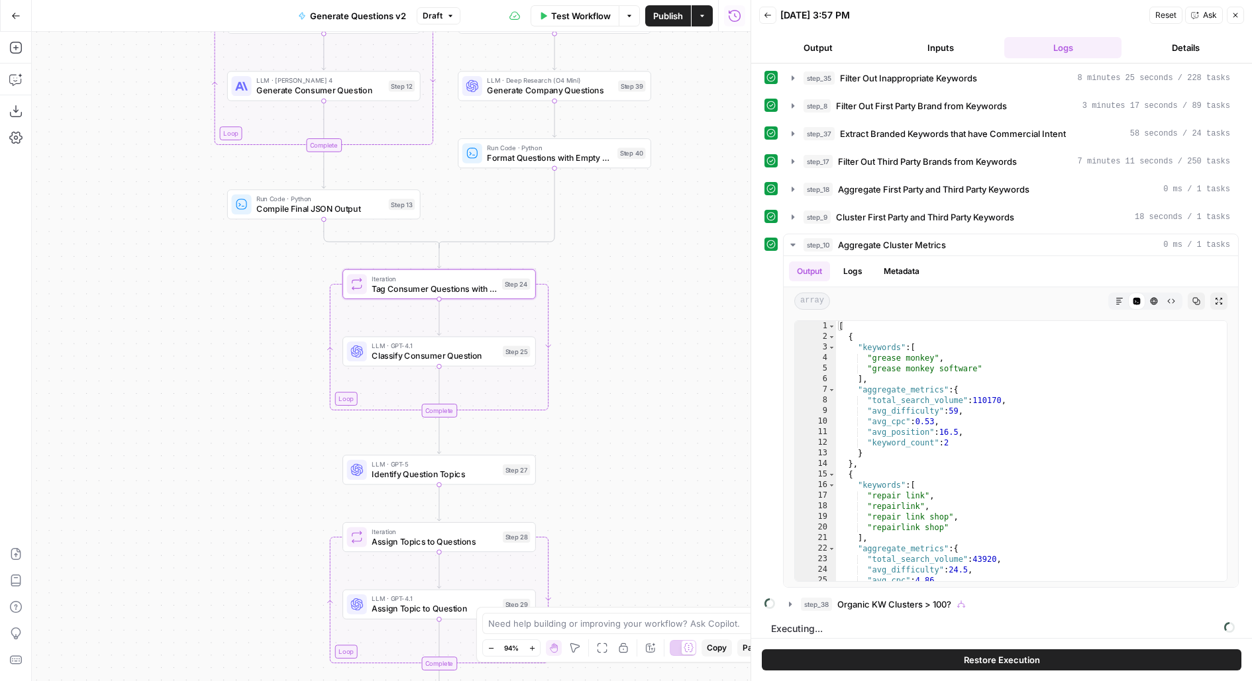
click at [773, 16] on button "Back" at bounding box center [767, 15] width 17 height 17
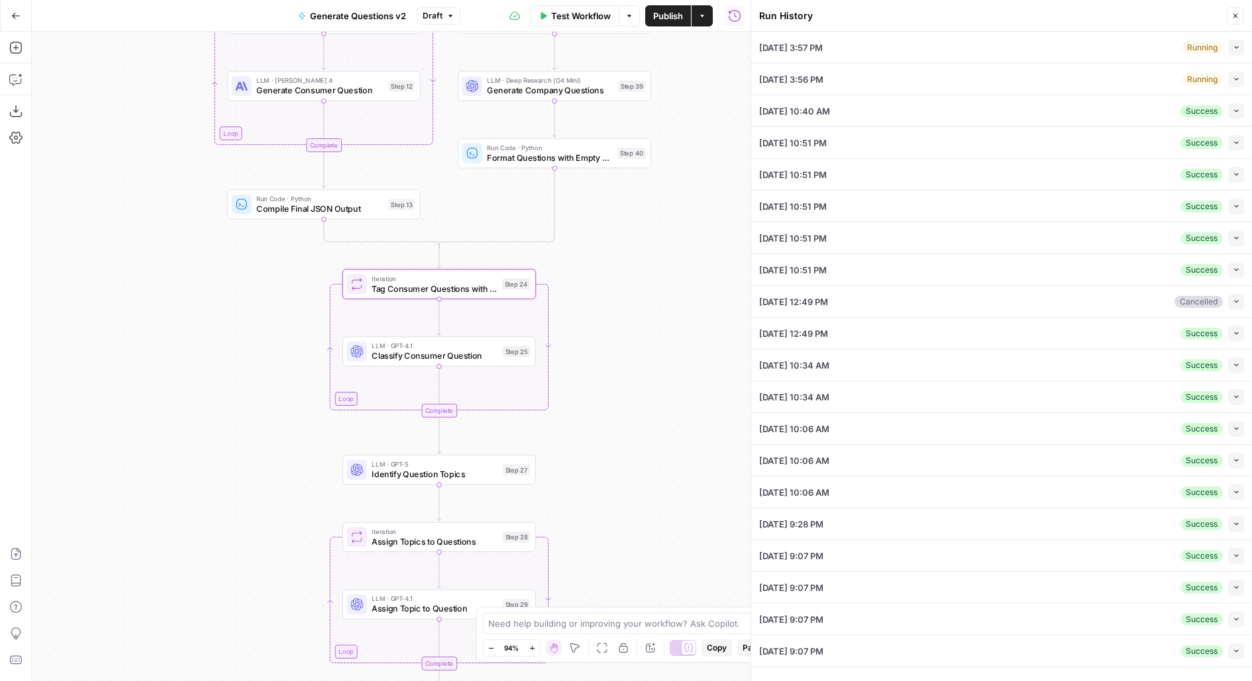
click at [1230, 113] on button "Collapse" at bounding box center [1236, 111] width 16 height 16
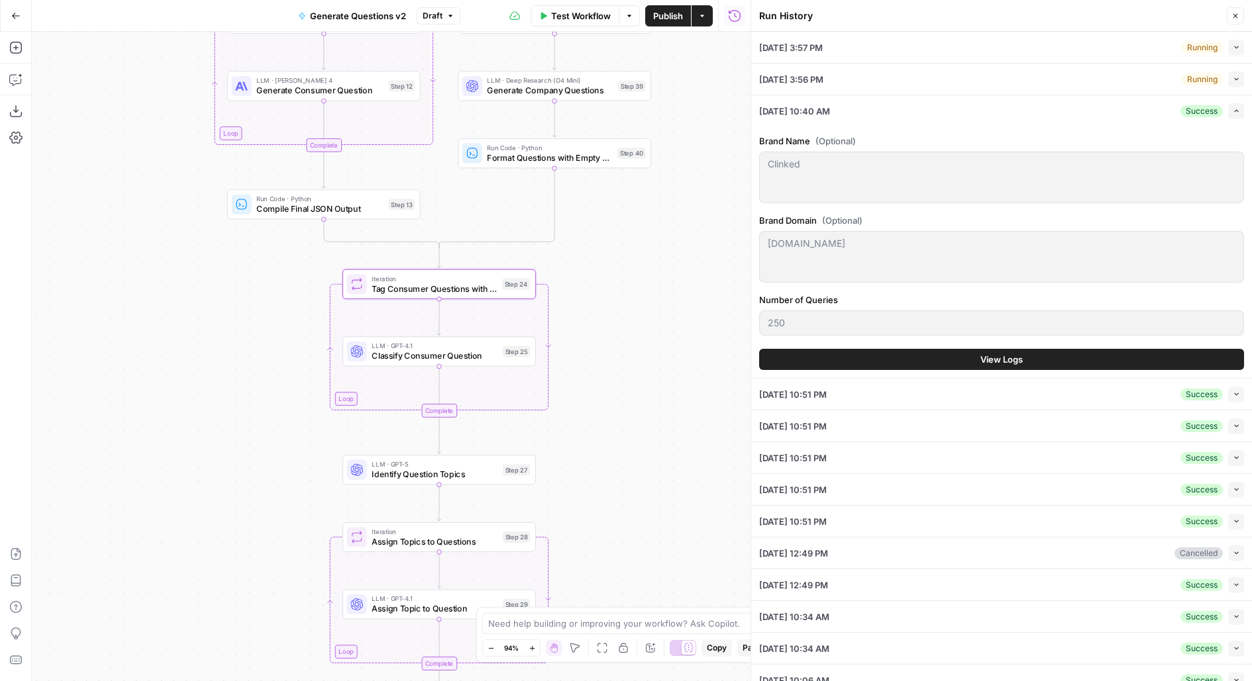
click at [900, 361] on button "View Logs" at bounding box center [1001, 359] width 485 height 21
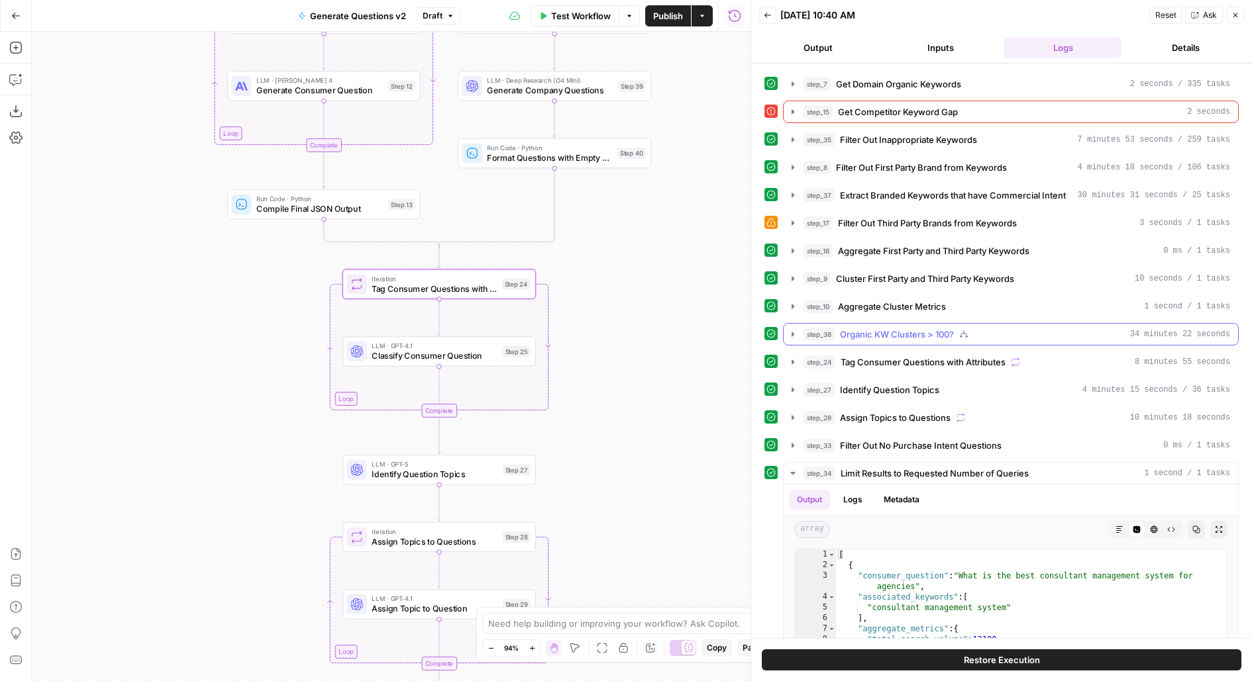
scroll to position [83, 0]
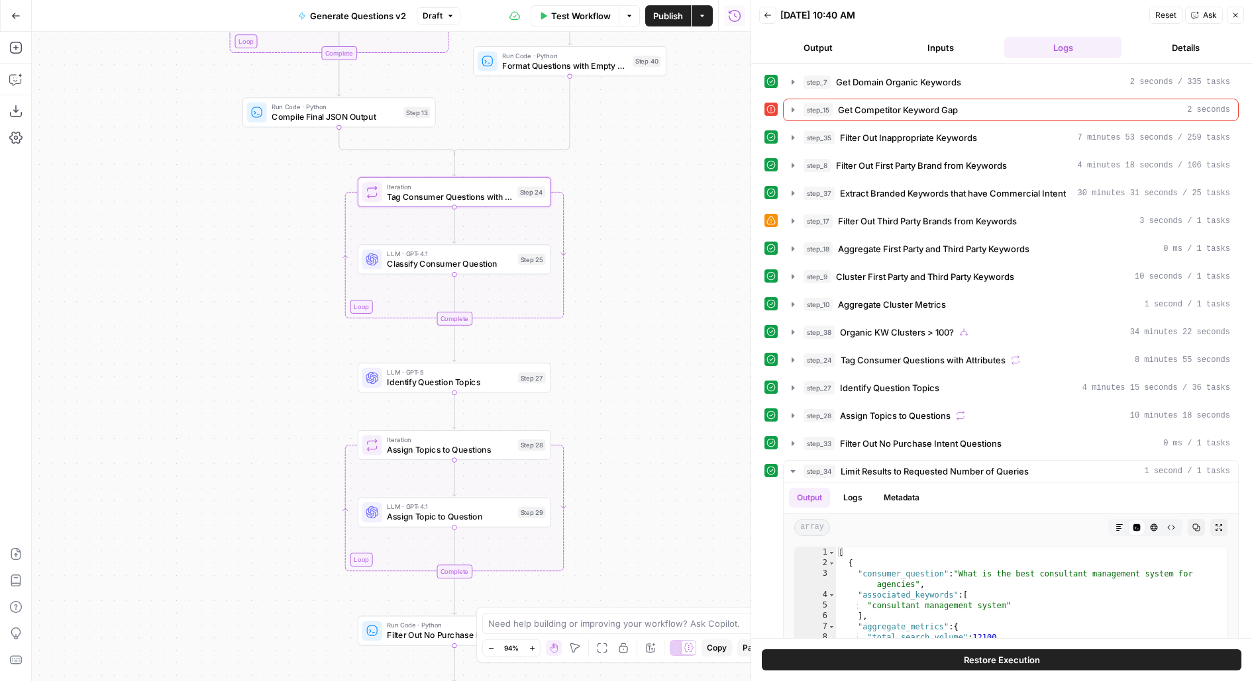
drag, startPoint x: 698, startPoint y: 477, endPoint x: 713, endPoint y: 385, distance: 93.2
click at [713, 385] on div "true false Workflow Set Inputs Inputs LLM · Deep Research (O4 Mini) Research Co…" at bounding box center [391, 357] width 718 height 650
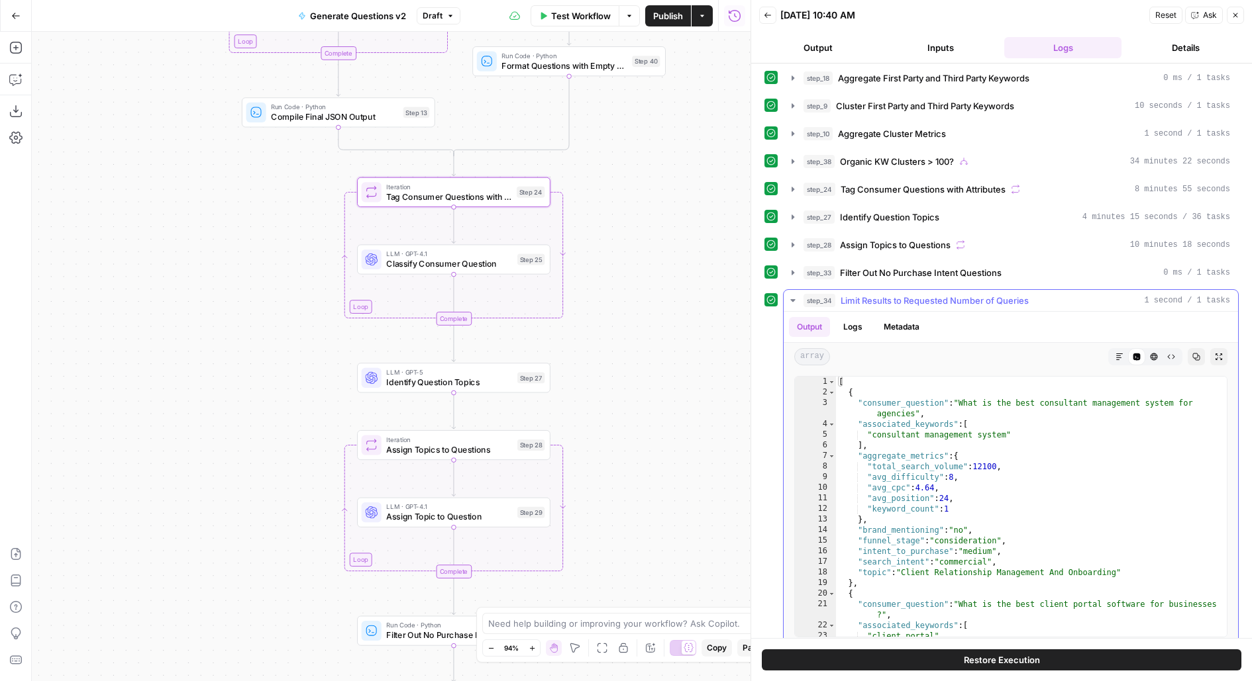
scroll to position [255, 0]
click at [901, 185] on span "Tag Consumer Questions with Attributes" at bounding box center [922, 187] width 165 height 13
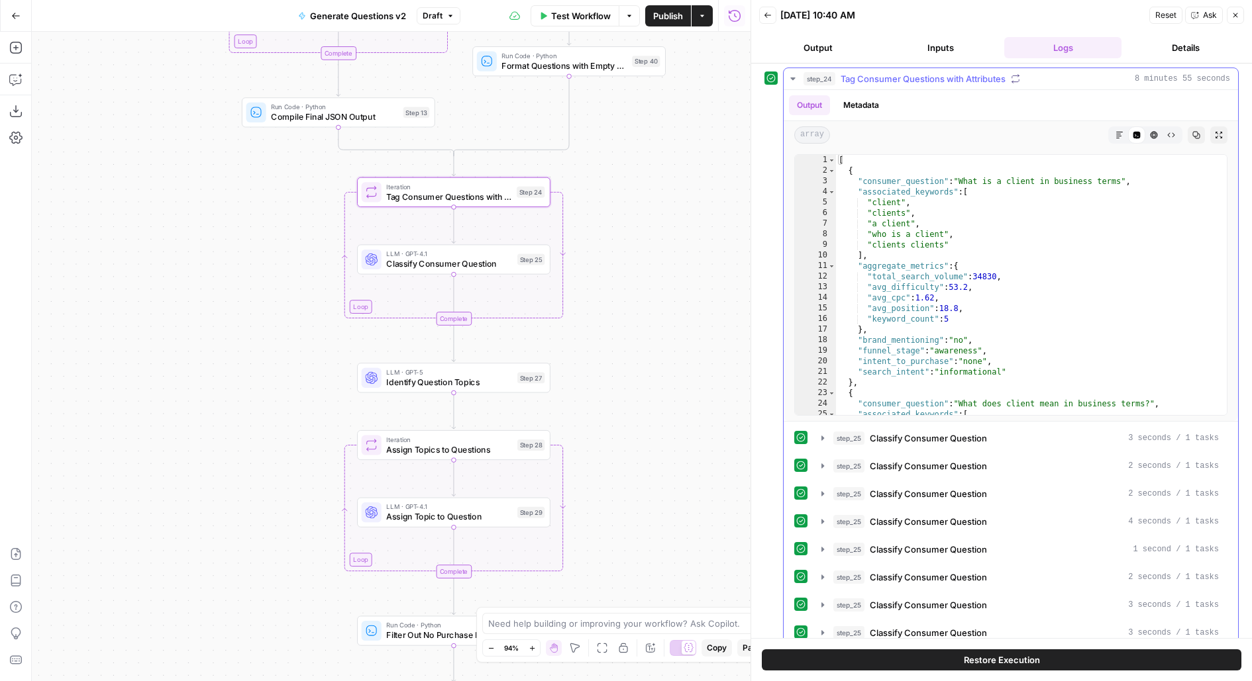
scroll to position [363, 0]
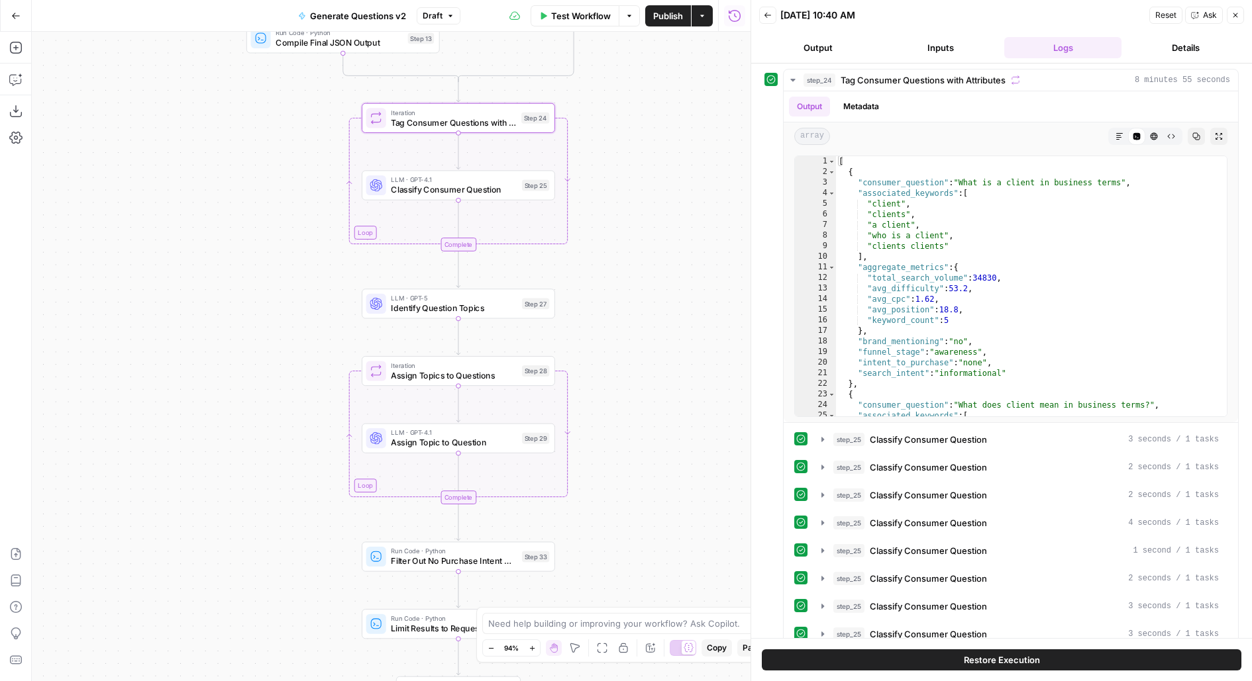
drag, startPoint x: 647, startPoint y: 456, endPoint x: 651, endPoint y: 362, distance: 94.8
click at [652, 362] on div "true false Workflow Set Inputs Inputs LLM · Deep Research (O4 Mini) Research Co…" at bounding box center [391, 357] width 718 height 650
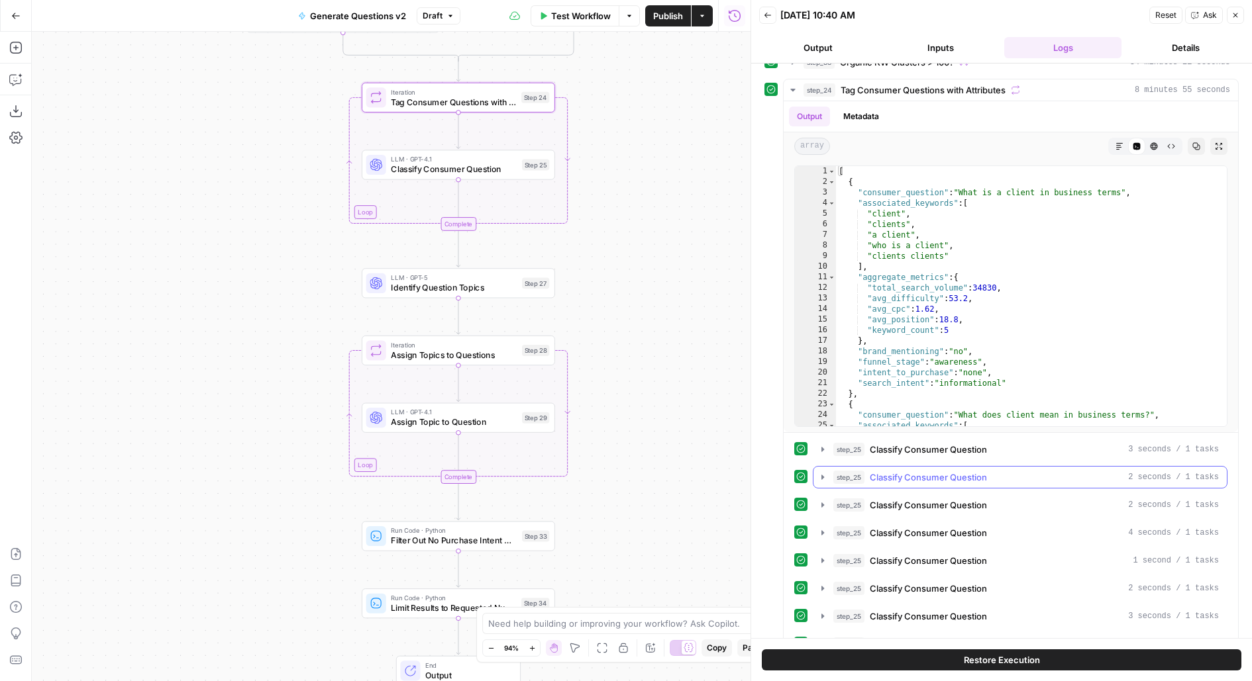
scroll to position [354, 0]
click at [930, 82] on span "Tag Consumer Questions with Attributes" at bounding box center [922, 88] width 165 height 13
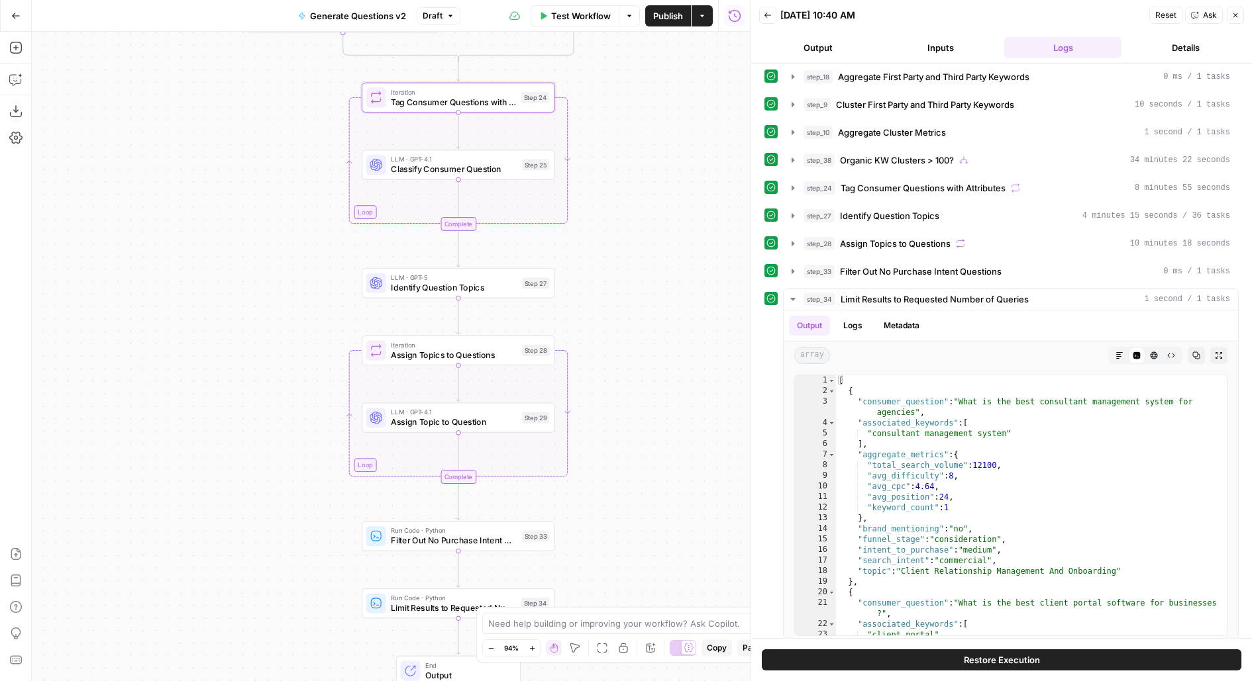
drag, startPoint x: 660, startPoint y: 394, endPoint x: 660, endPoint y: 317, distance: 76.8
click at [660, 317] on div "true false Workflow Set Inputs Inputs LLM · Deep Research (O4 Mini) Research Co…" at bounding box center [391, 357] width 718 height 650
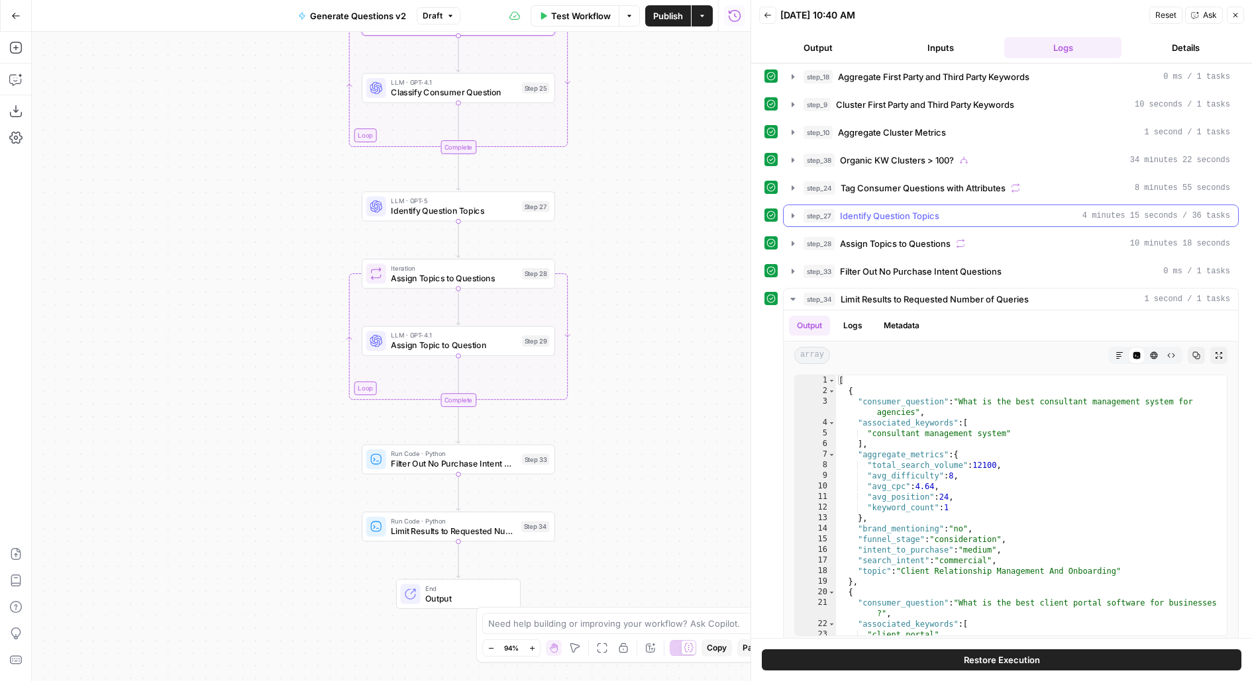
click at [987, 209] on div "step_27 Identify Question Topics 4 minutes 15 seconds / 36 tasks" at bounding box center [1016, 215] width 426 height 13
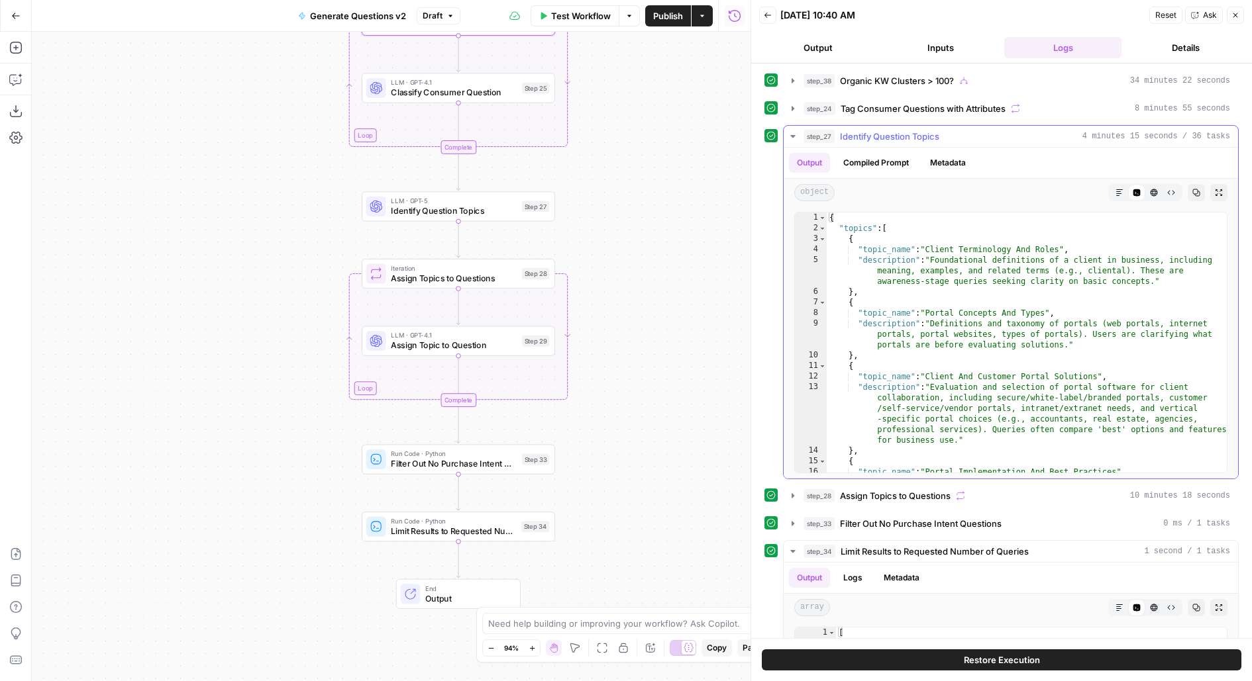
scroll to position [344, 0]
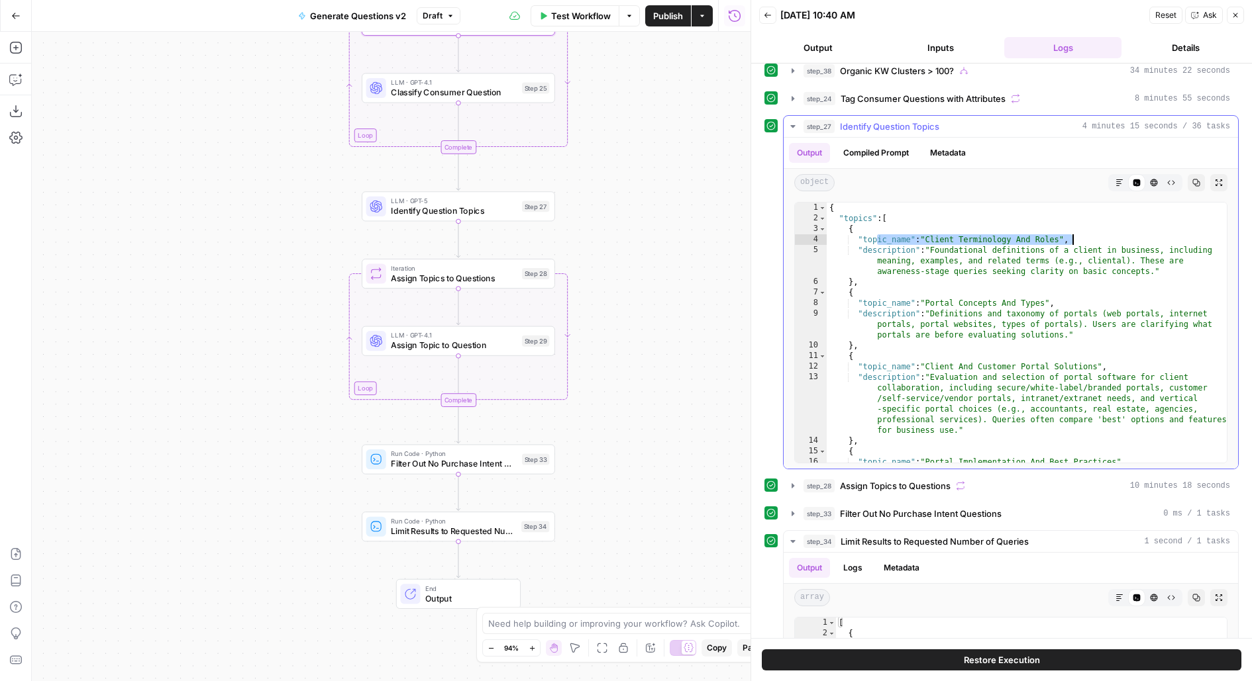
drag, startPoint x: 877, startPoint y: 227, endPoint x: 1173, endPoint y: 224, distance: 295.4
click at [1173, 225] on div "{ "topics" : [ { "topic_name" : "Client Terminology And Roles" , "description" …" at bounding box center [1026, 360] width 401 height 314
type textarea "**********"
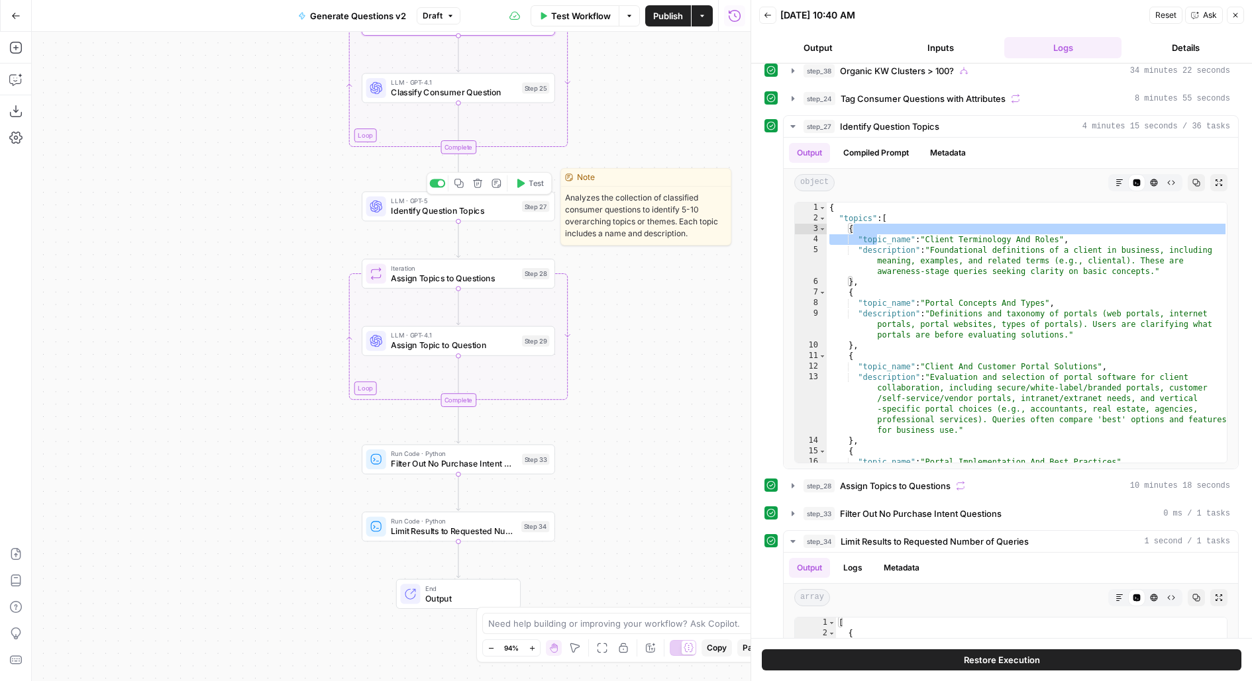
click at [457, 217] on div "LLM · GPT-5 Identify Question Topics Step 27 Copy step Delete step Edit Note Te…" at bounding box center [458, 206] width 193 height 30
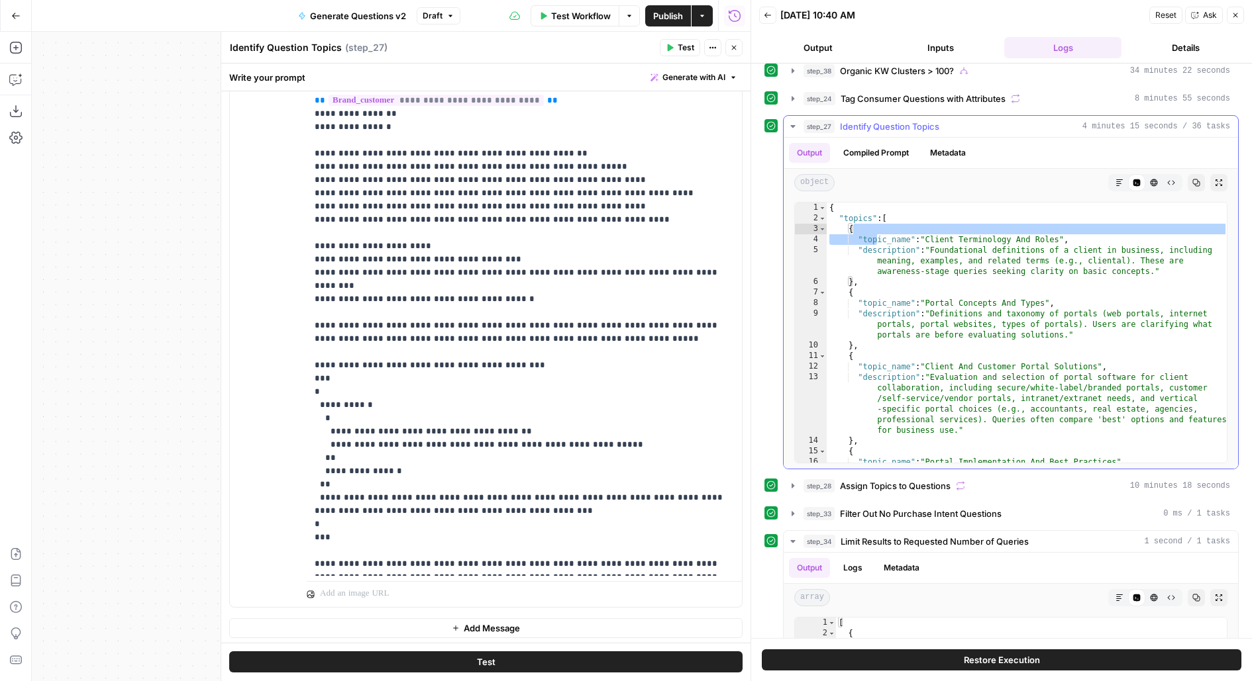
scroll to position [0, 0]
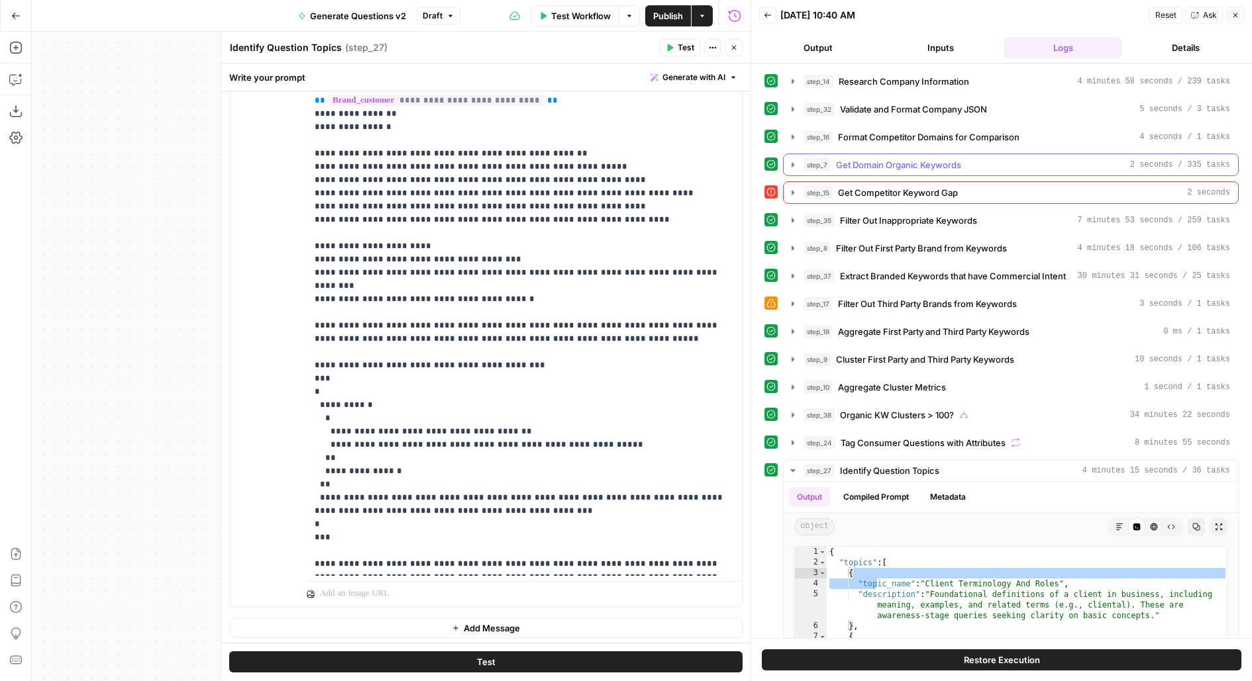
click at [909, 162] on span "Get Domain Organic Keywords" at bounding box center [898, 164] width 125 height 13
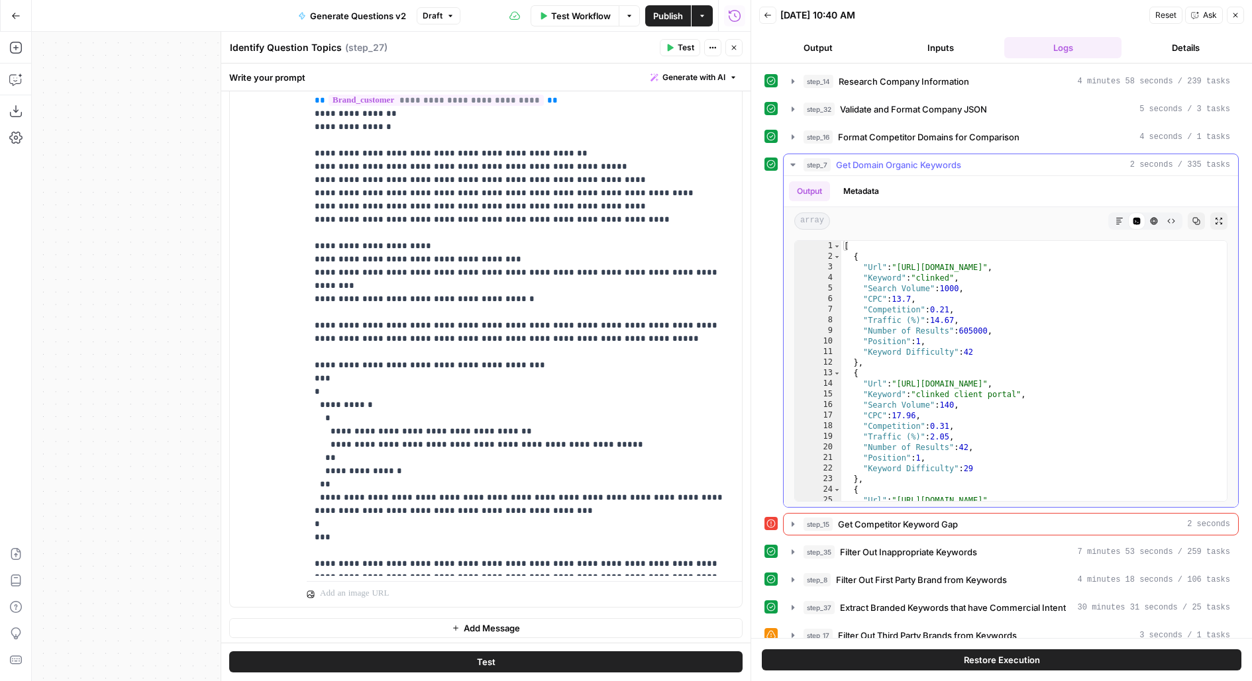
click at [911, 166] on span "Get Domain Organic Keywords" at bounding box center [898, 164] width 125 height 13
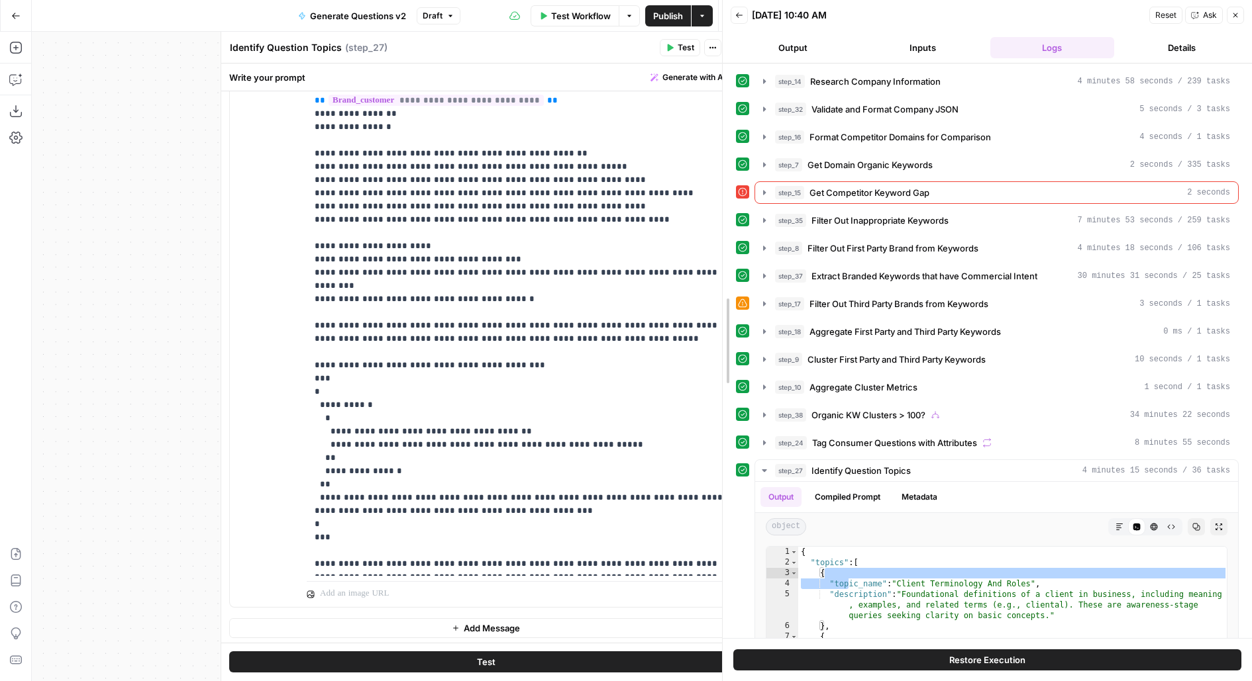
drag, startPoint x: 752, startPoint y: 209, endPoint x: 687, endPoint y: 209, distance: 64.9
click at [687, 209] on body "Dillon Test New Home Browse Insights Opportunities Your Data Flightpath Recent …" at bounding box center [626, 340] width 1252 height 681
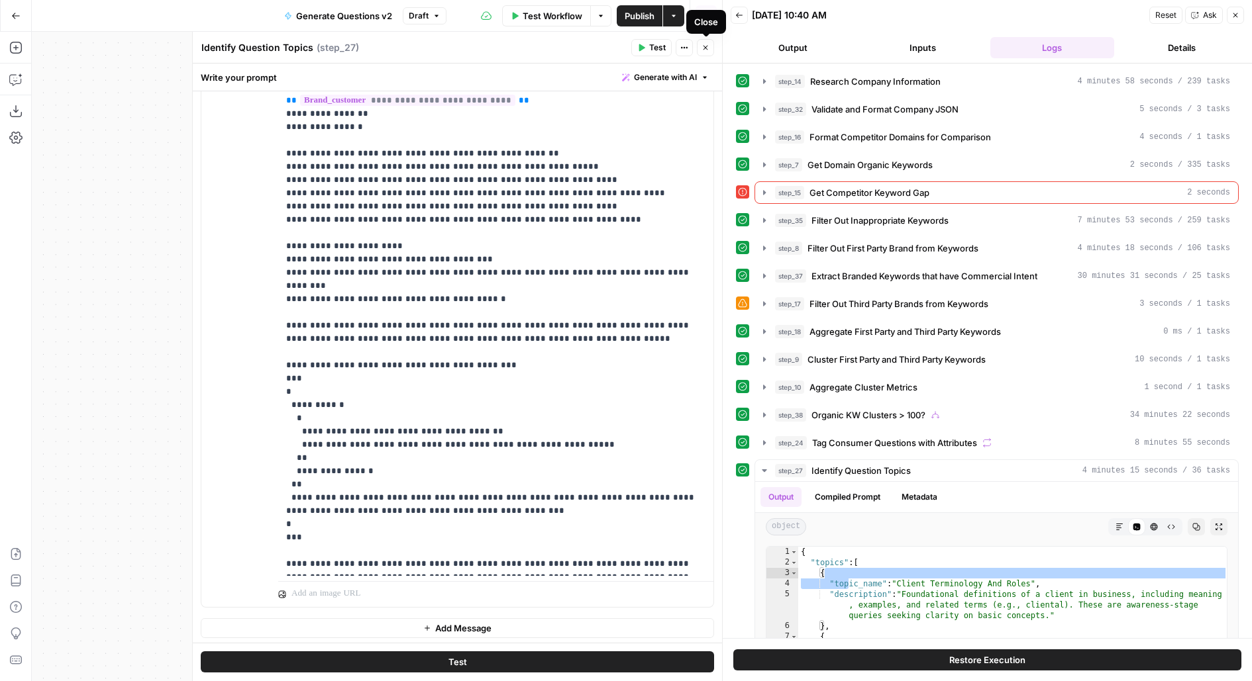
click at [707, 48] on icon "button" at bounding box center [705, 48] width 8 height 8
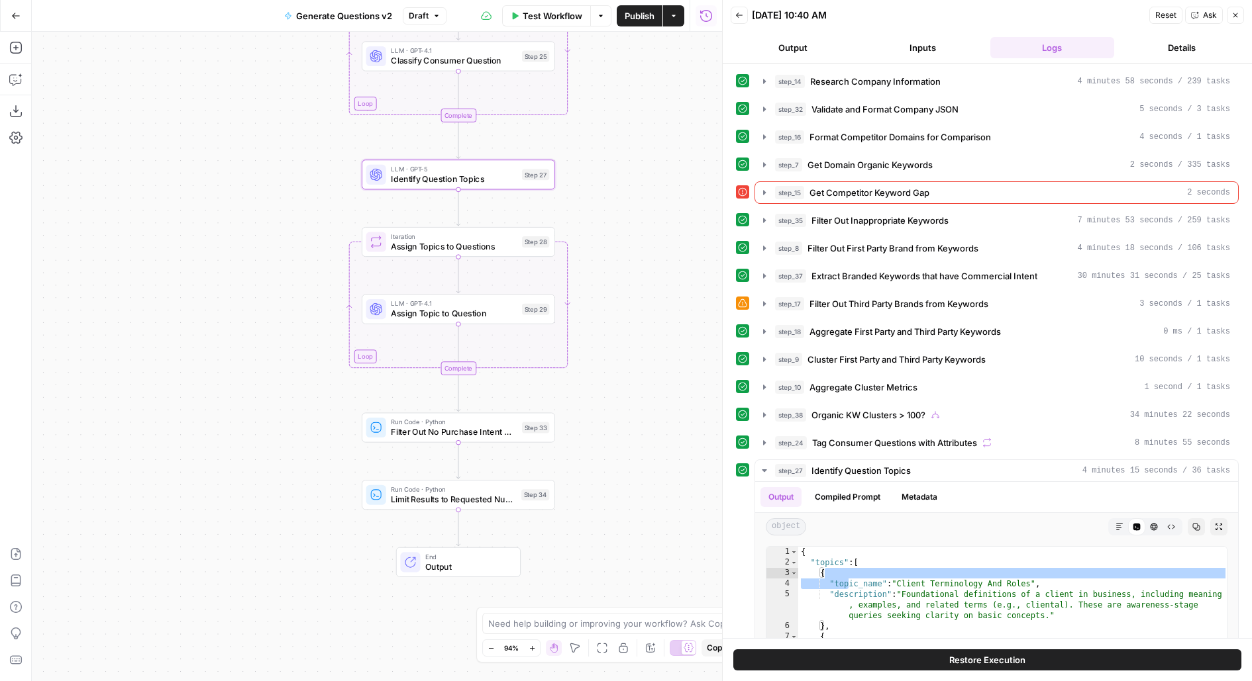
drag, startPoint x: 628, startPoint y: 362, endPoint x: 627, endPoint y: 273, distance: 88.7
click at [627, 273] on div "true false Workflow Set Inputs Inputs LLM · Deep Research (O4 Mini) Research Co…" at bounding box center [377, 357] width 690 height 650
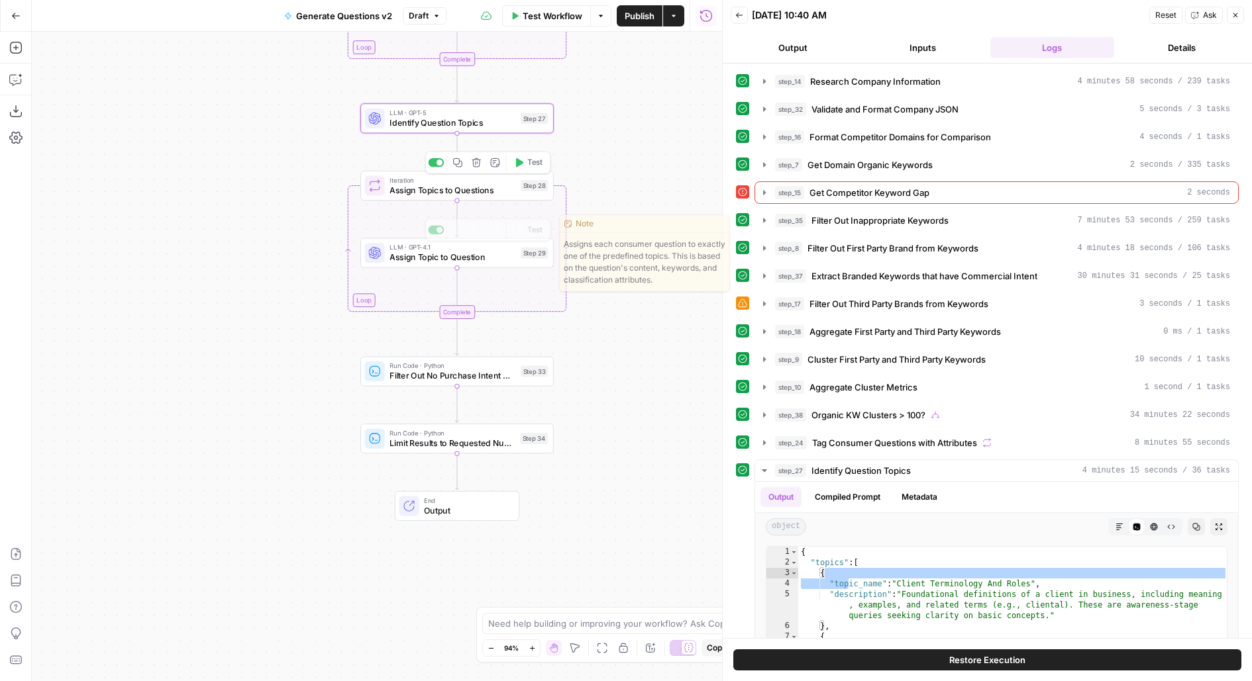
click at [491, 270] on div "true false Workflow Set Inputs Inputs LLM · Deep Research (O4 Mini) Research Co…" at bounding box center [377, 357] width 690 height 650
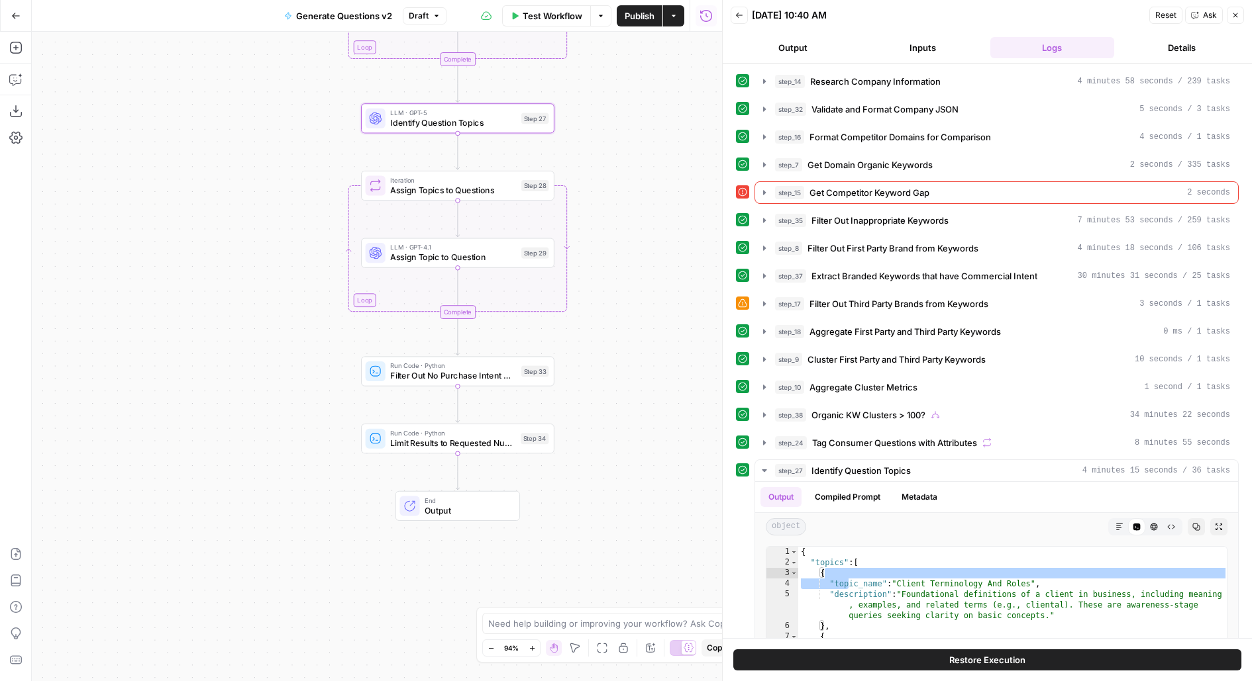
click at [494, 262] on span "Assign Topic to Question" at bounding box center [453, 257] width 126 height 13
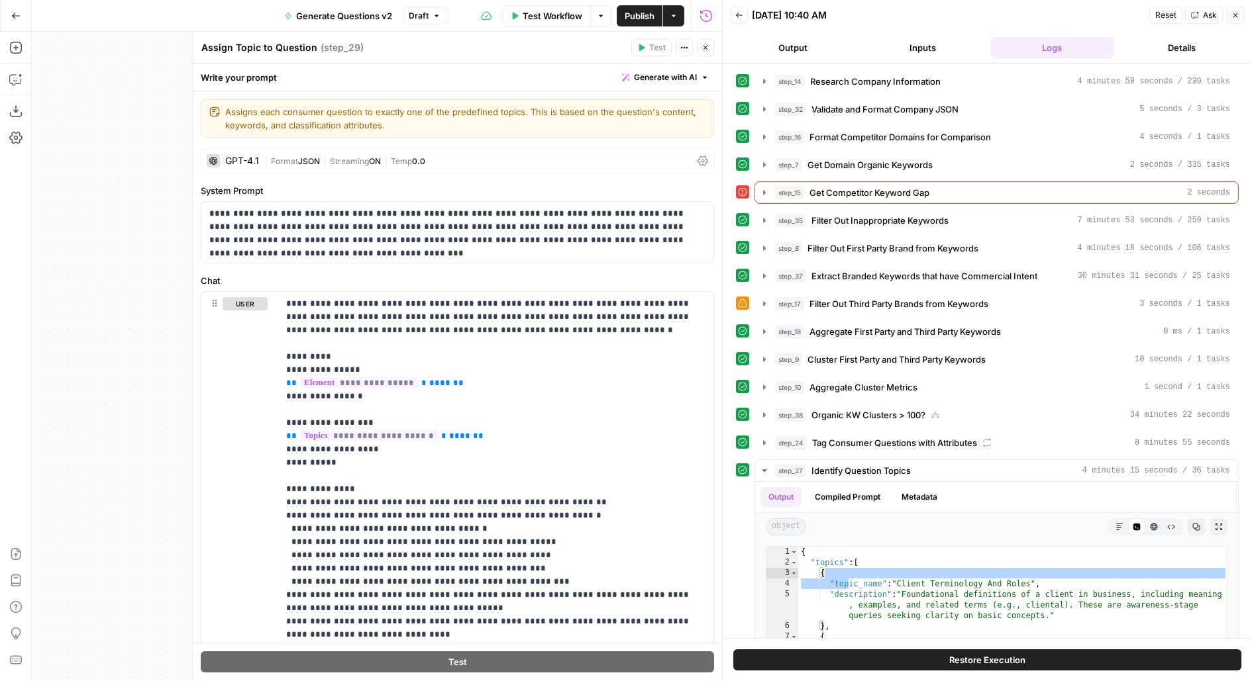
click at [707, 45] on icon "button" at bounding box center [705, 48] width 8 height 8
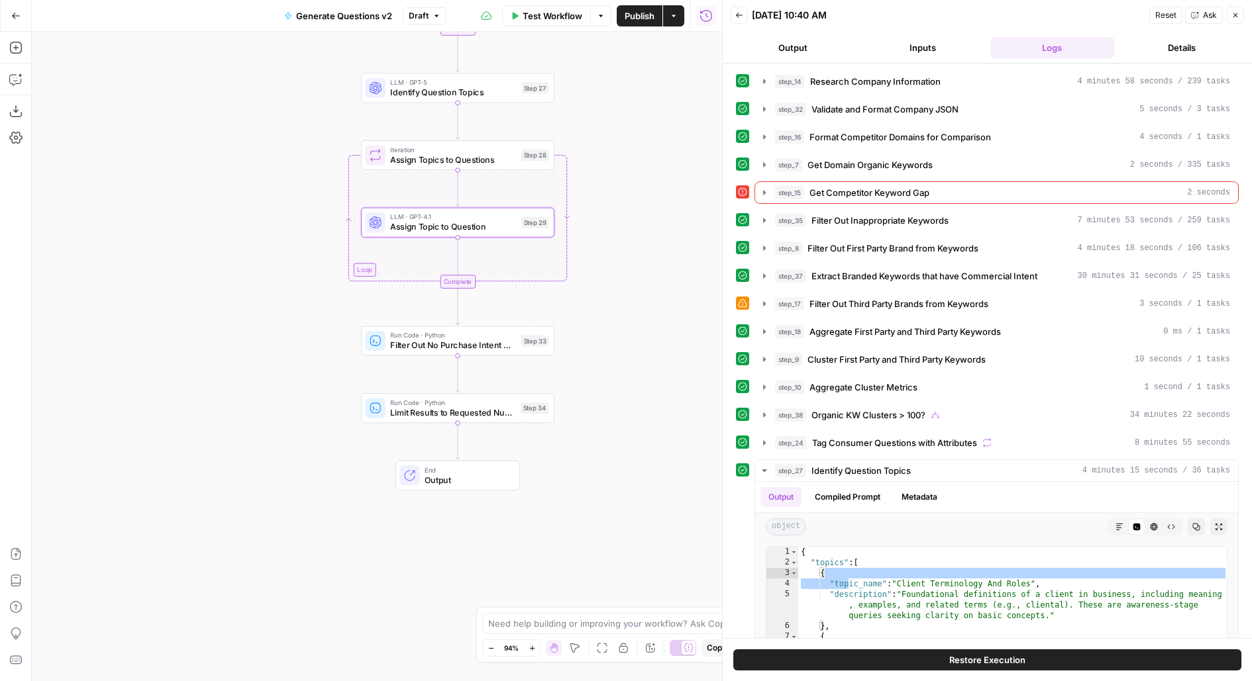
drag, startPoint x: 640, startPoint y: 398, endPoint x: 640, endPoint y: 360, distance: 37.7
click at [640, 362] on div "true false Workflow Set Inputs Inputs LLM · Deep Research (O4 Mini) Research Co…" at bounding box center [377, 357] width 690 height 650
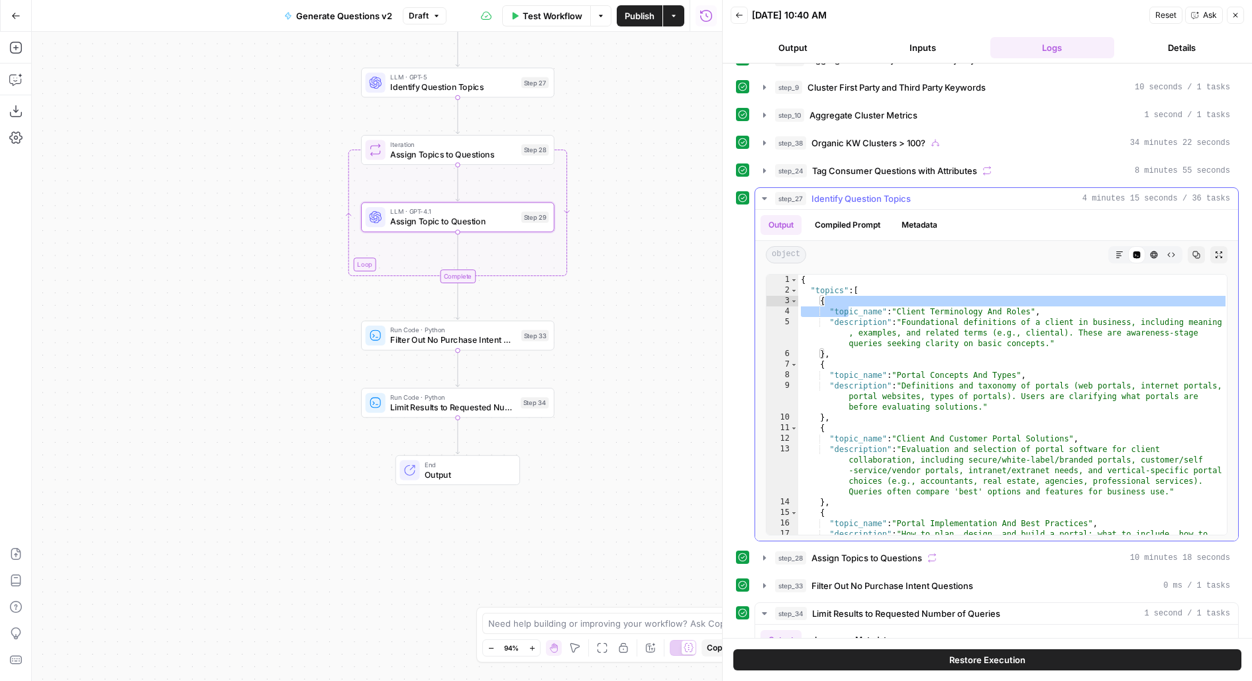
click at [848, 192] on span "Identify Question Topics" at bounding box center [860, 198] width 99 height 13
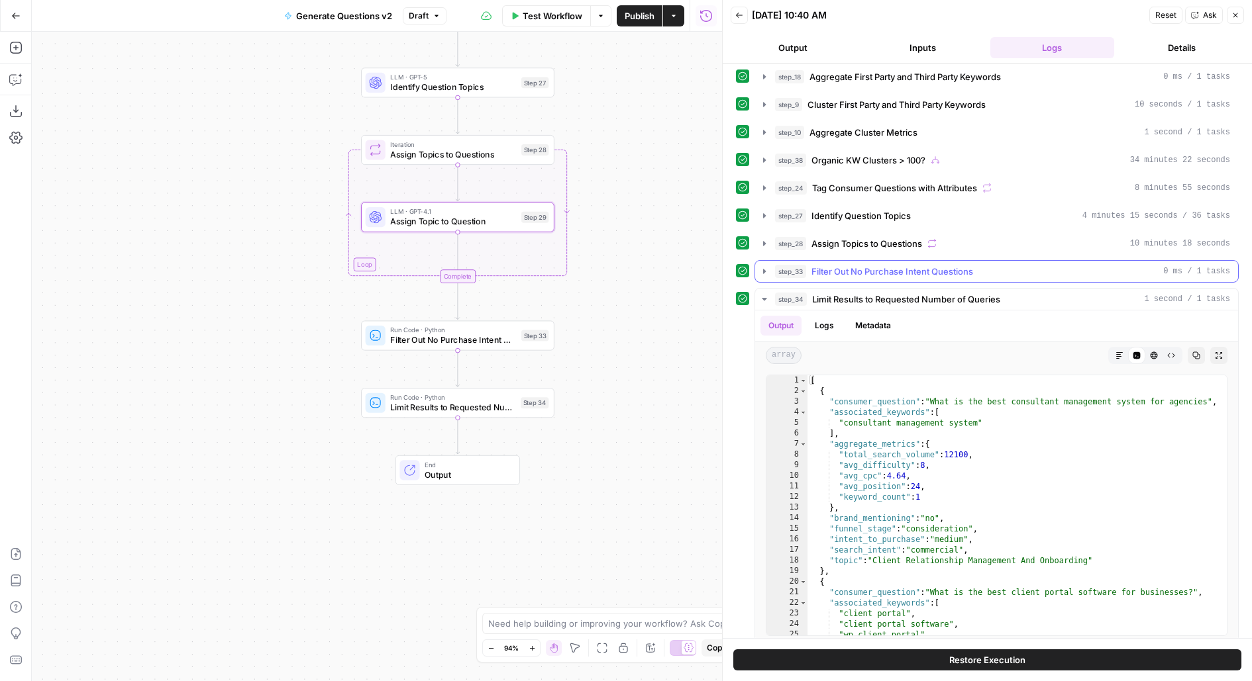
click at [893, 273] on div "step_33 Filter Out No Purchase Intent Questions 0 ms / 1 tasks" at bounding box center [996, 271] width 484 height 23
click at [890, 265] on span "Filter Out No Purchase Intent Questions" at bounding box center [892, 271] width 162 height 13
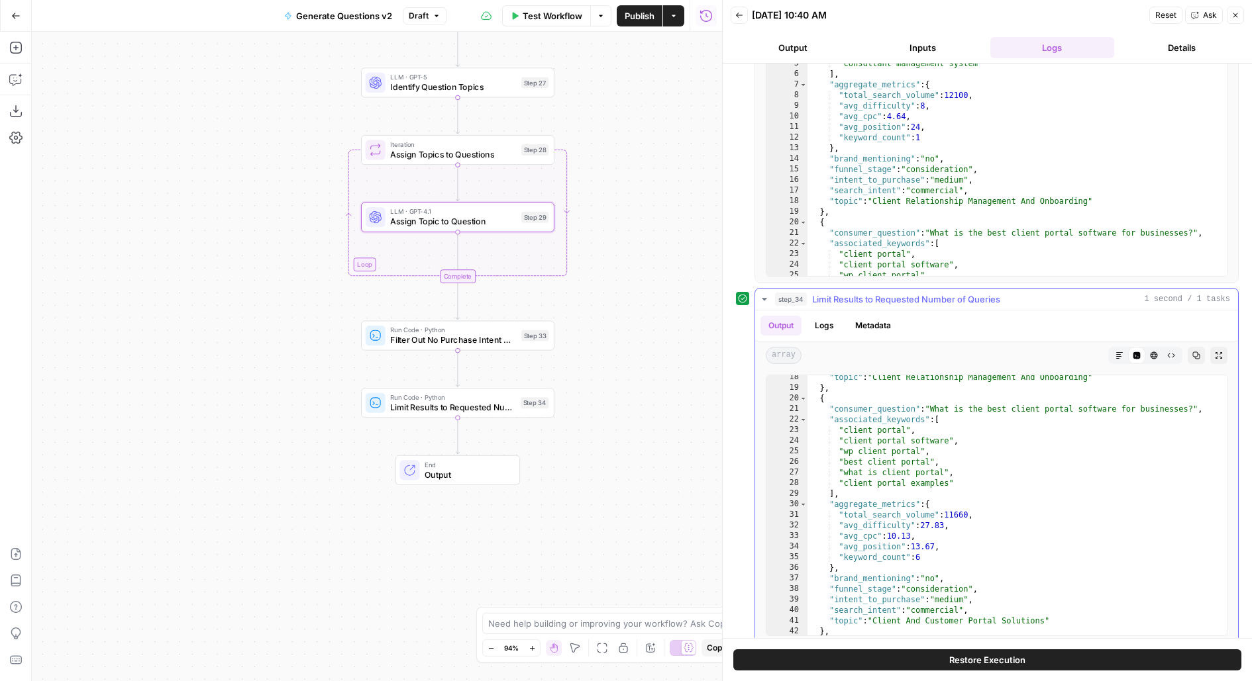
scroll to position [0, 0]
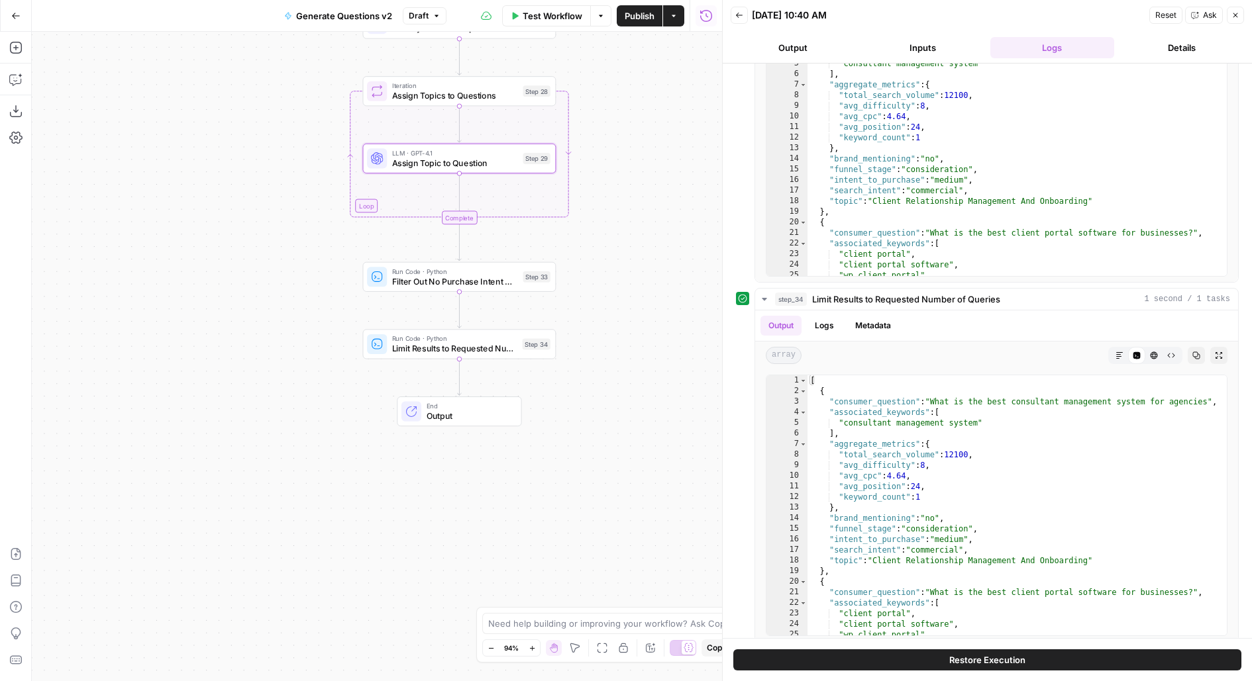
click at [23, 21] on button "Go Back" at bounding box center [16, 16] width 24 height 24
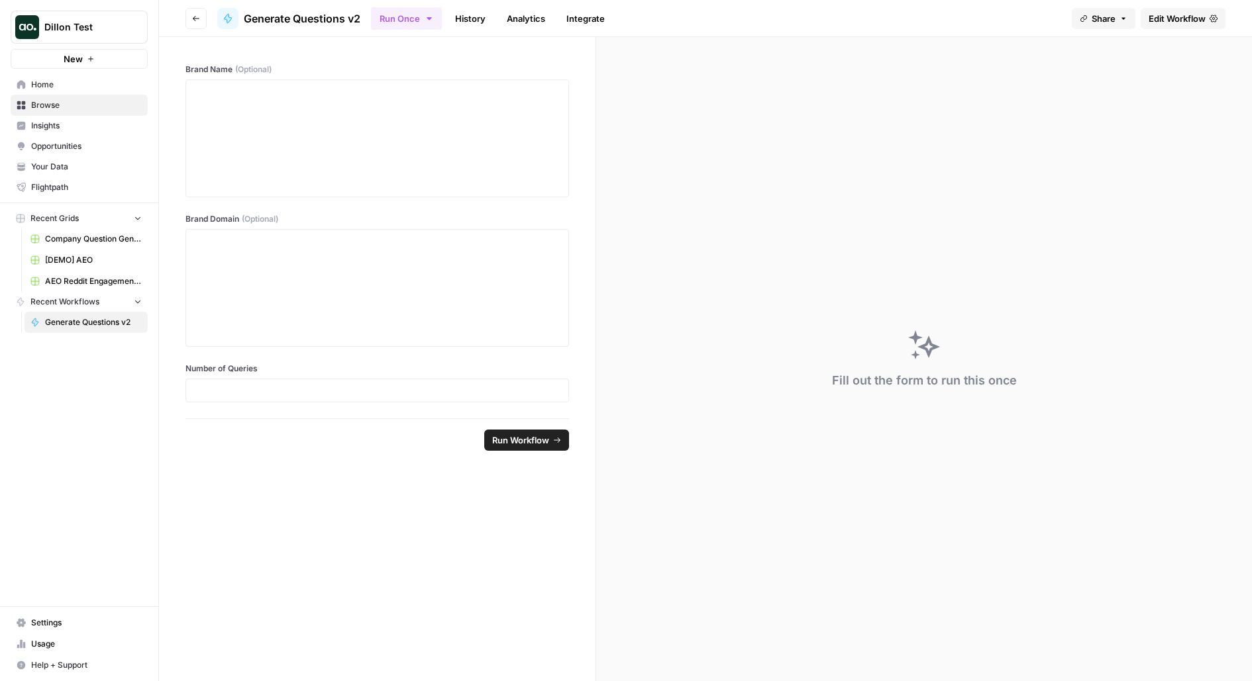
click at [189, 19] on button "Go back" at bounding box center [195, 18] width 21 height 21
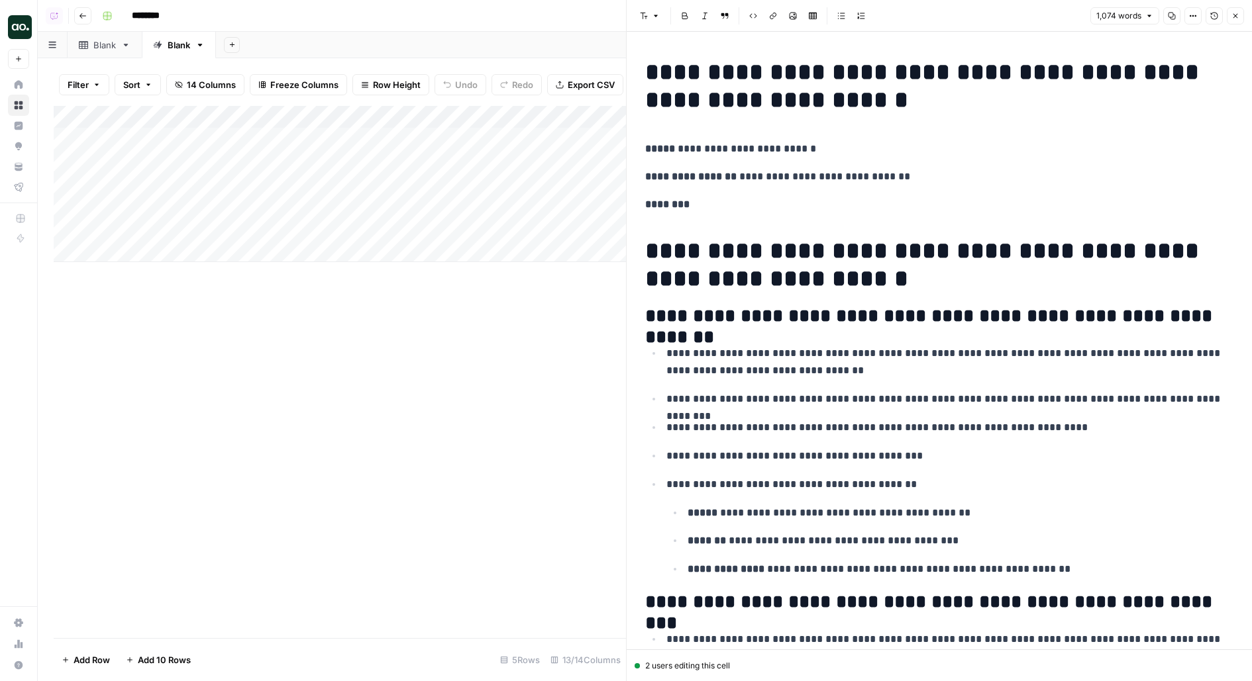
click at [754, 268] on h1 "**********" at bounding box center [939, 265] width 588 height 56
click at [752, 211] on p "********" at bounding box center [939, 204] width 588 height 17
click at [1209, 15] on button "Version History" at bounding box center [1213, 15] width 17 height 17
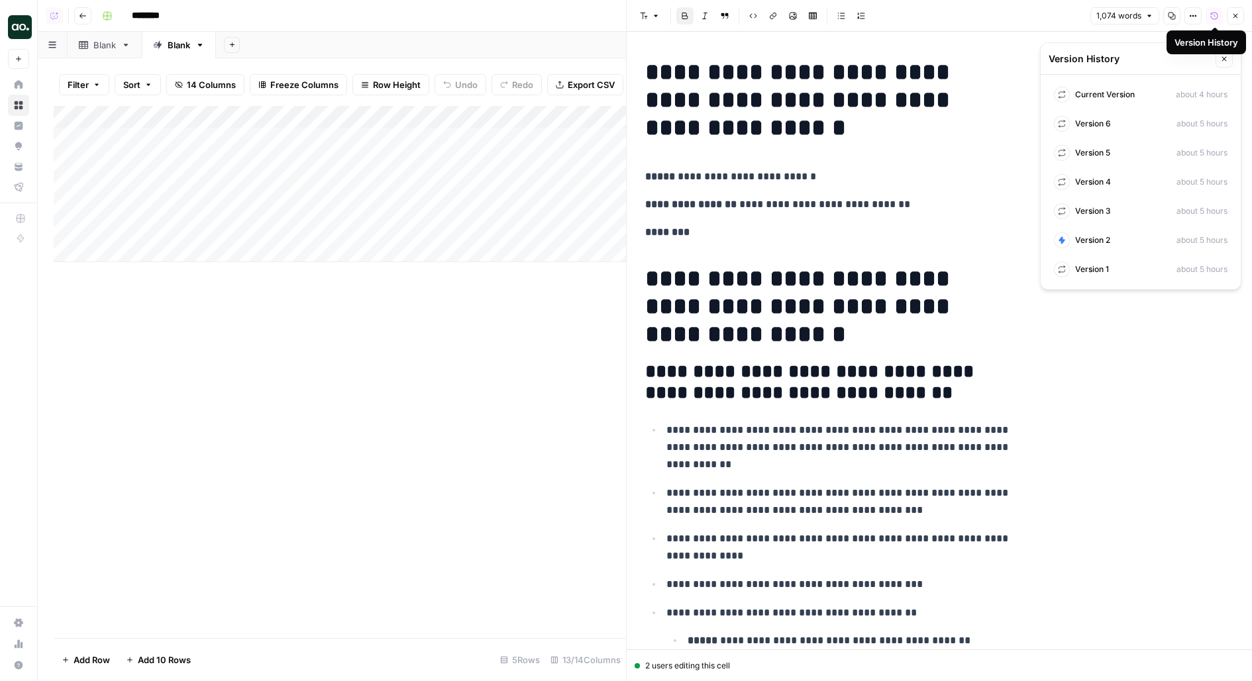
click at [1209, 15] on button "Version History" at bounding box center [1213, 15] width 17 height 17
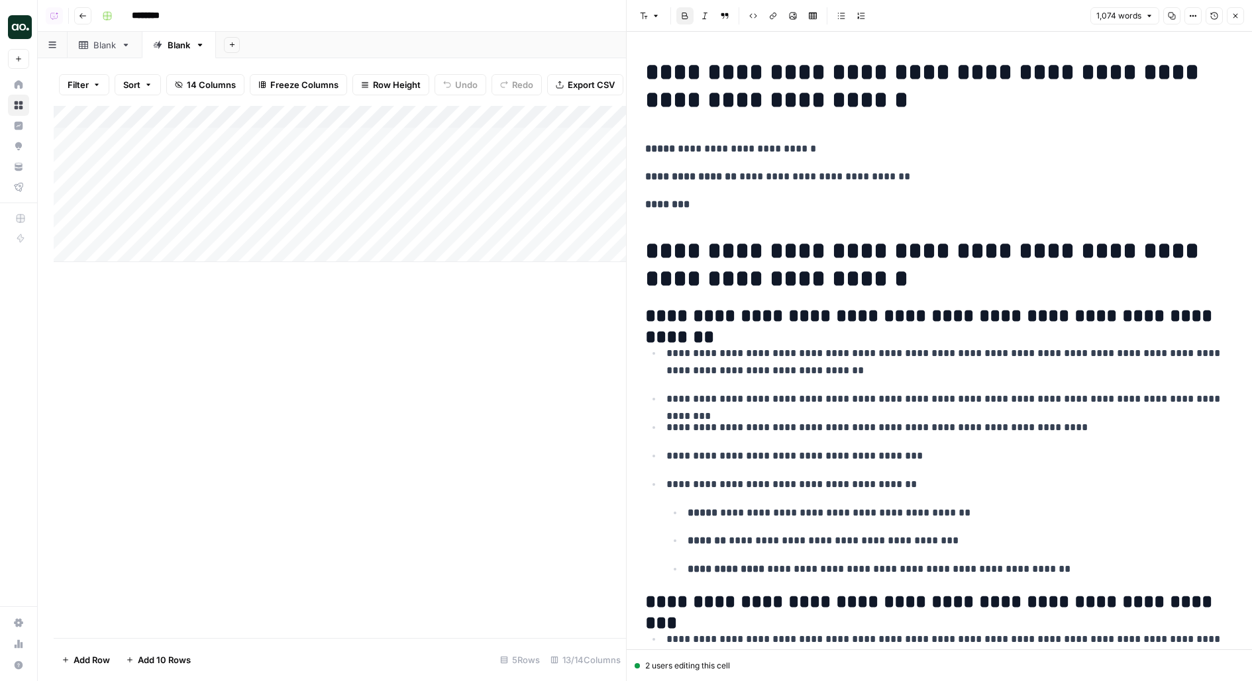
click at [791, 201] on p "********" at bounding box center [939, 204] width 588 height 17
drag, startPoint x: 698, startPoint y: 187, endPoint x: 684, endPoint y: 152, distance: 37.1
click at [860, 208] on p "********" at bounding box center [939, 204] width 588 height 17
click at [683, 88] on h1 "**********" at bounding box center [939, 86] width 588 height 56
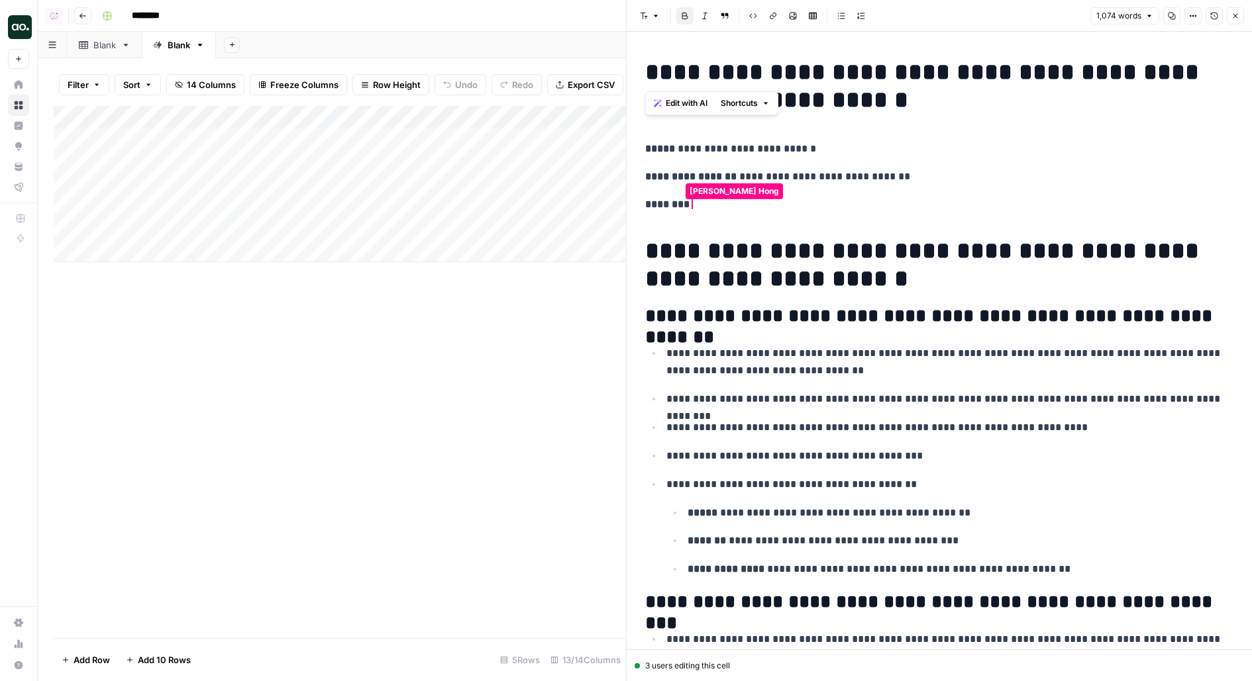
drag, startPoint x: 653, startPoint y: 74, endPoint x: 766, endPoint y: 69, distance: 113.4
click at [767, 69] on h1 "**********" at bounding box center [939, 86] width 588 height 56
click at [1213, 22] on button "Version History" at bounding box center [1213, 15] width 17 height 17
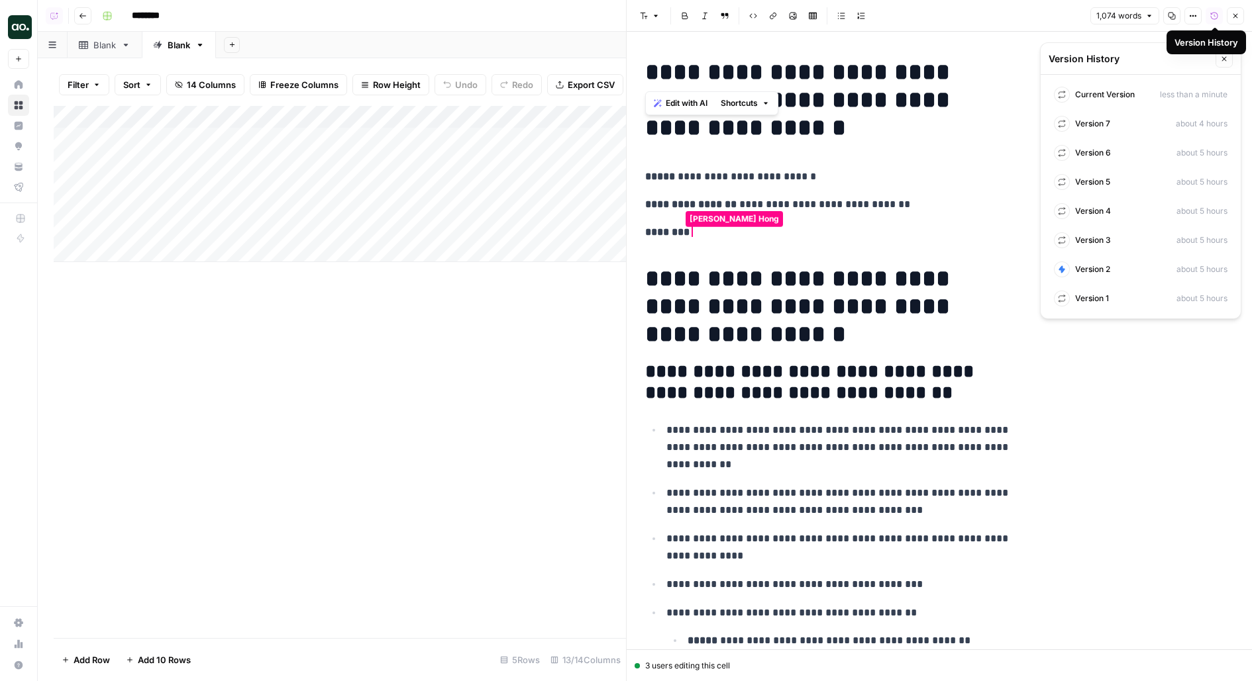
click at [1213, 23] on button "Version History" at bounding box center [1213, 15] width 17 height 17
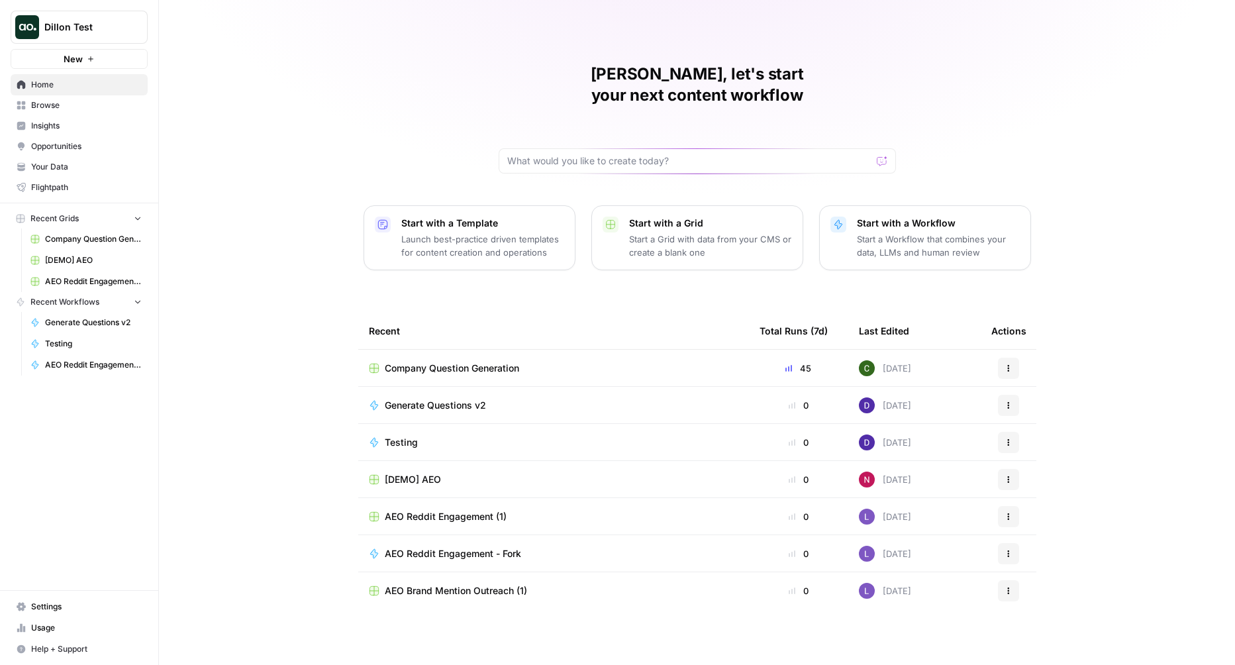
click at [54, 130] on span "Insights" at bounding box center [86, 126] width 111 height 12
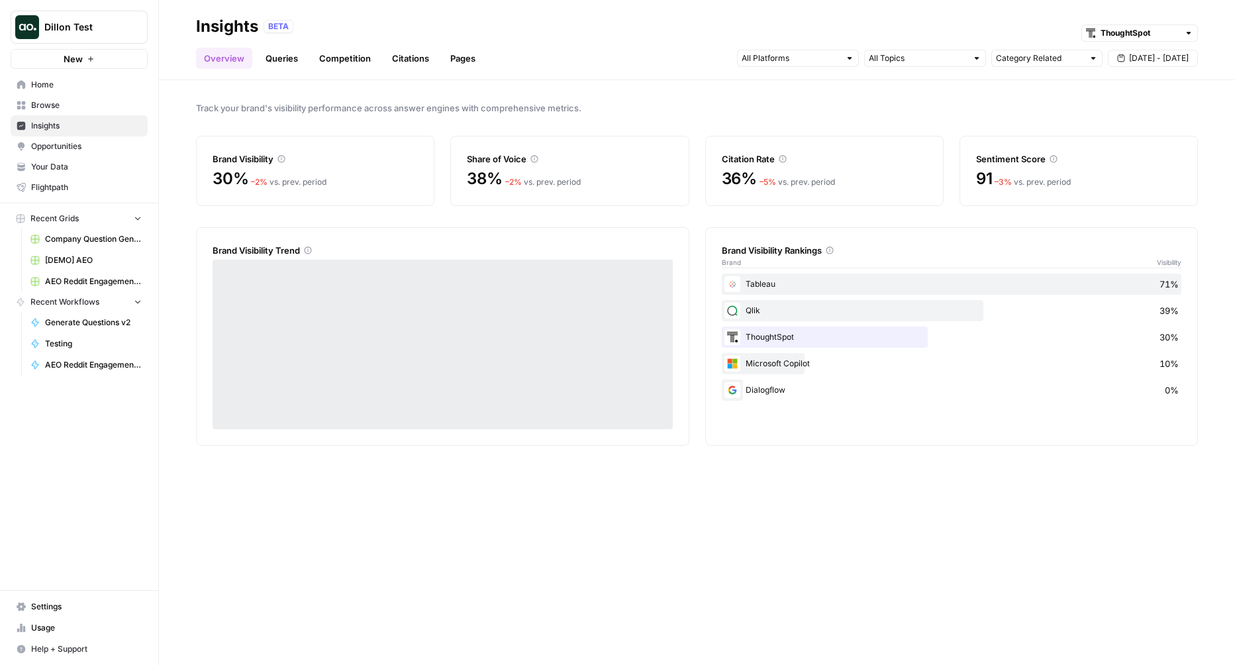
click at [57, 148] on span "Opportunities" at bounding box center [86, 146] width 111 height 12
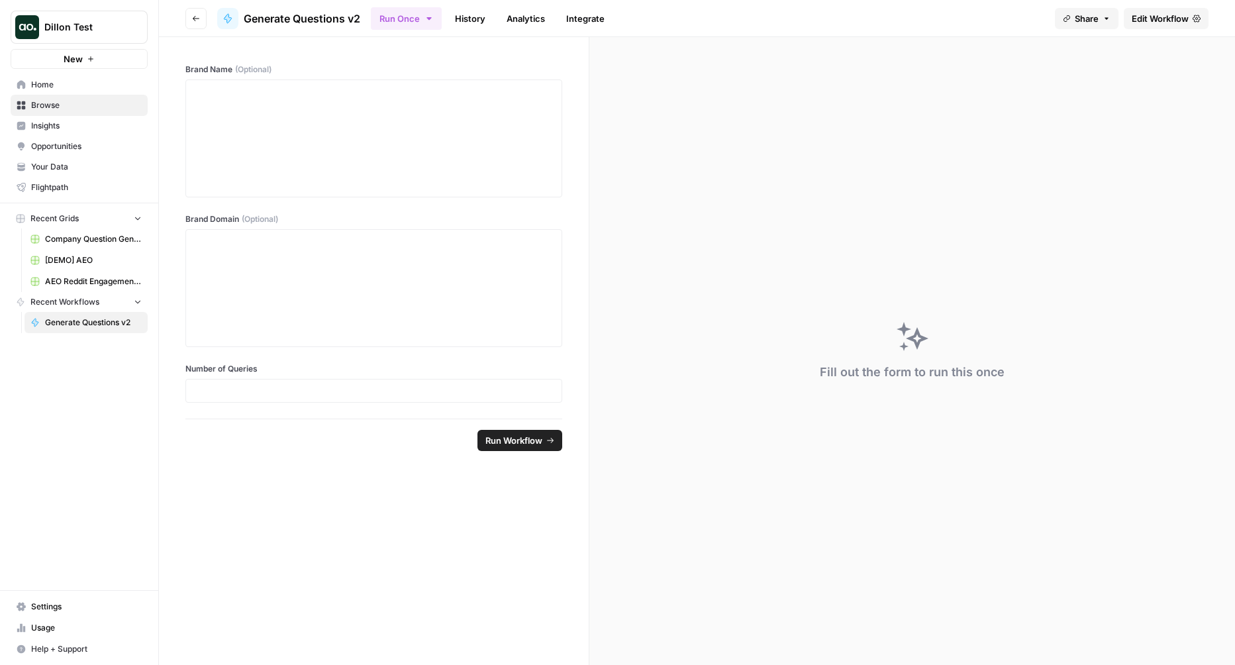
click at [1171, 12] on span "Edit Workflow" at bounding box center [1160, 18] width 57 height 13
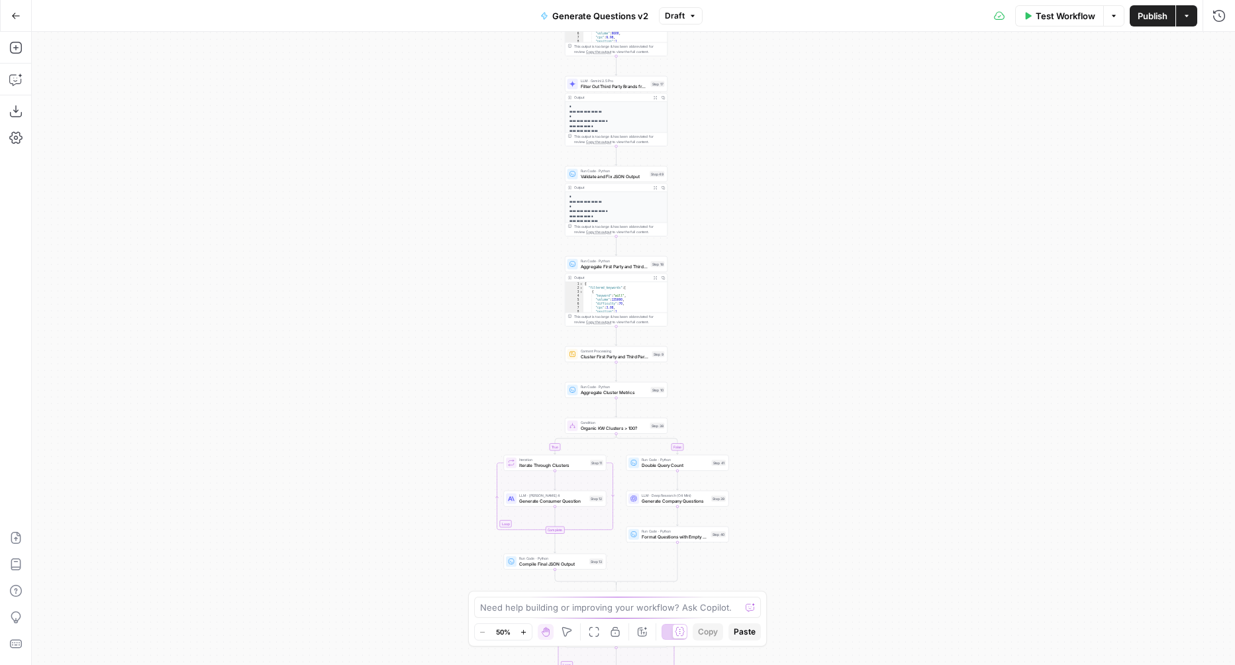
drag, startPoint x: 726, startPoint y: 525, endPoint x: 707, endPoint y: 130, distance: 395.2
click at [707, 136] on div "true false Workflow Set Inputs Inputs LLM · Deep Research (O4 Mini) Research Co…" at bounding box center [633, 348] width 1203 height 633
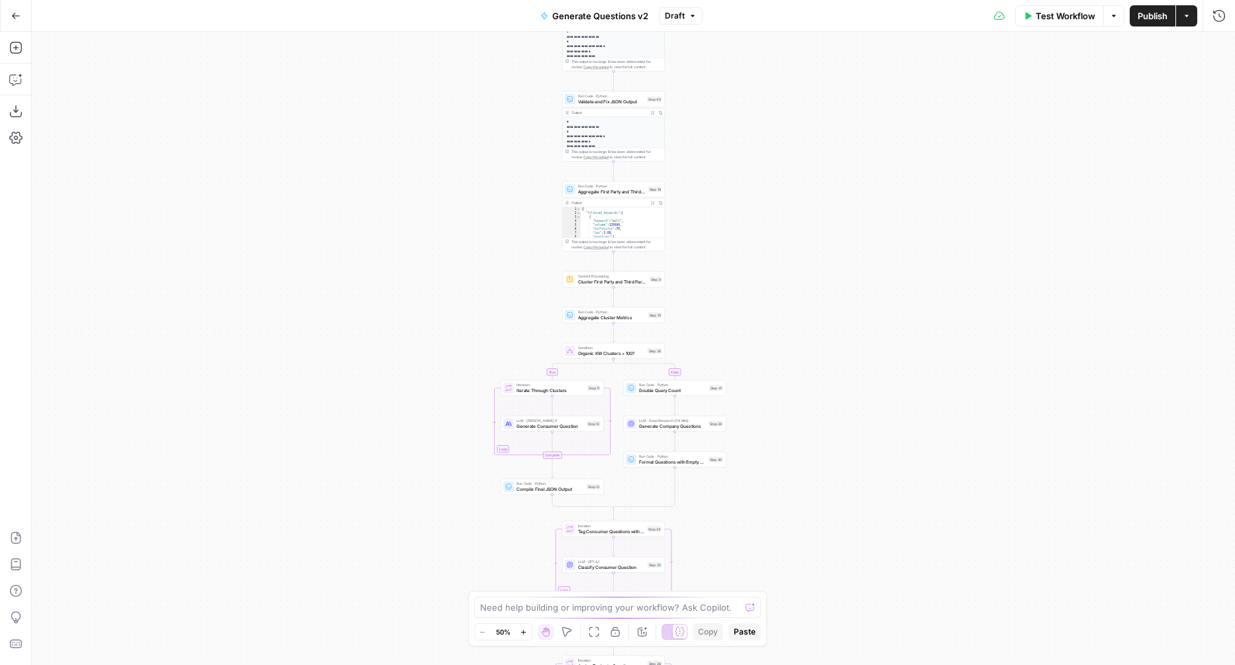
drag, startPoint x: 728, startPoint y: 348, endPoint x: 728, endPoint y: 95, distance: 253.0
click at [728, 98] on div "true false Workflow Set Inputs Inputs LLM · Deep Research (O4 Mini) Research Co…" at bounding box center [633, 348] width 1203 height 633
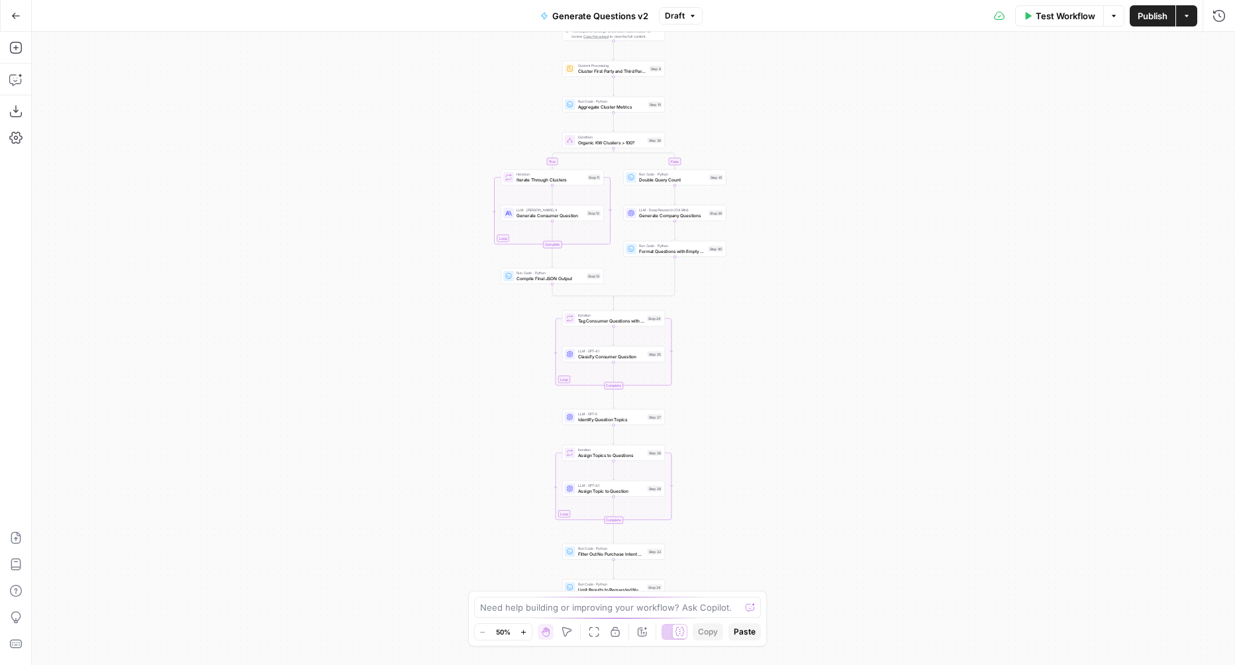
drag, startPoint x: 771, startPoint y: 470, endPoint x: 771, endPoint y: 194, distance: 275.5
click at [771, 209] on div "true false Workflow Set Inputs Inputs LLM · Deep Research (O4 Mini) Research Co…" at bounding box center [633, 348] width 1203 height 633
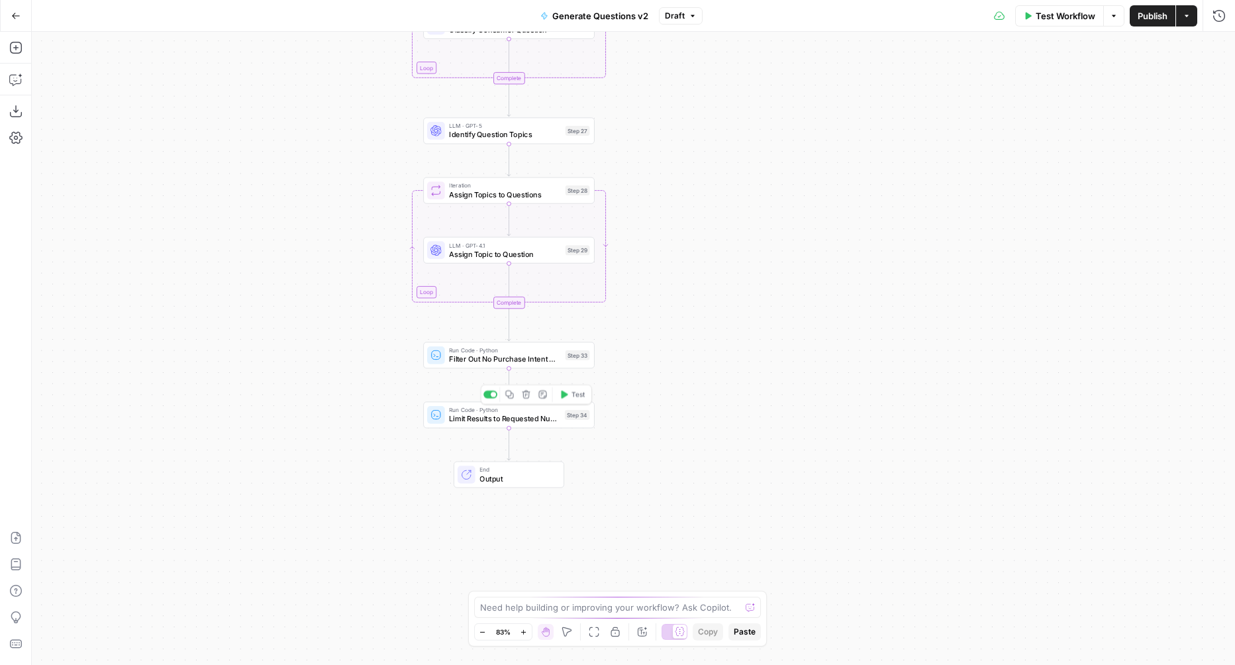
click at [586, 418] on div "Step 34" at bounding box center [577, 415] width 25 height 10
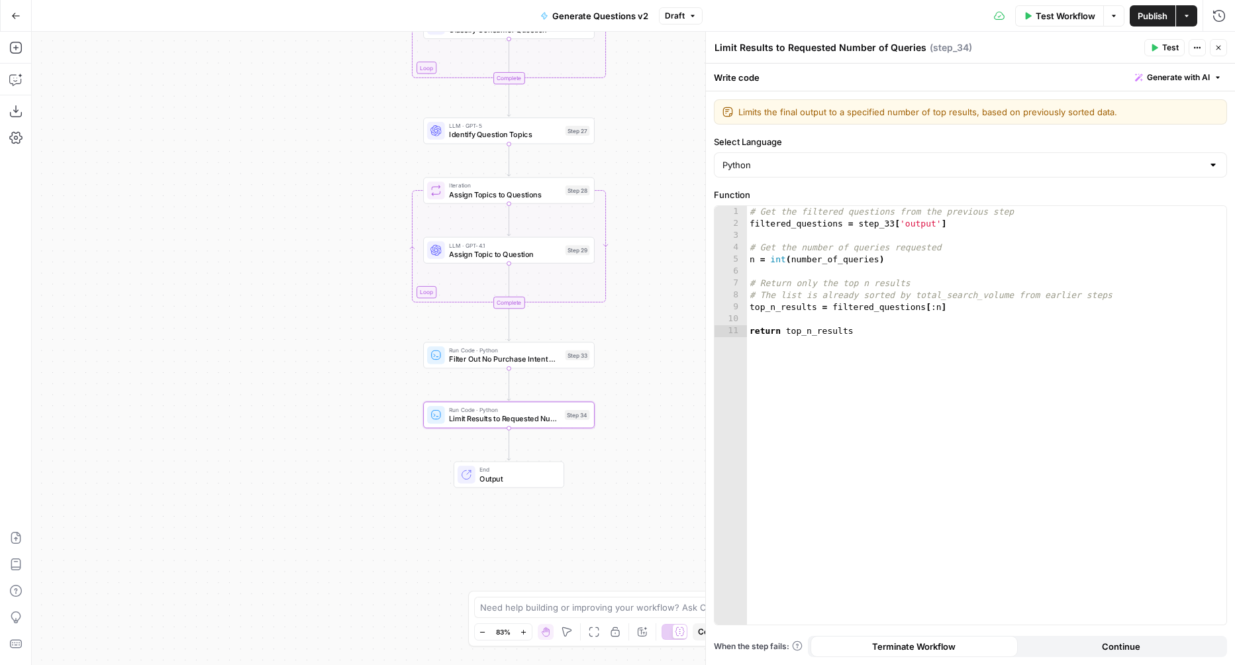
click at [1220, 46] on icon "button" at bounding box center [1218, 48] width 8 height 8
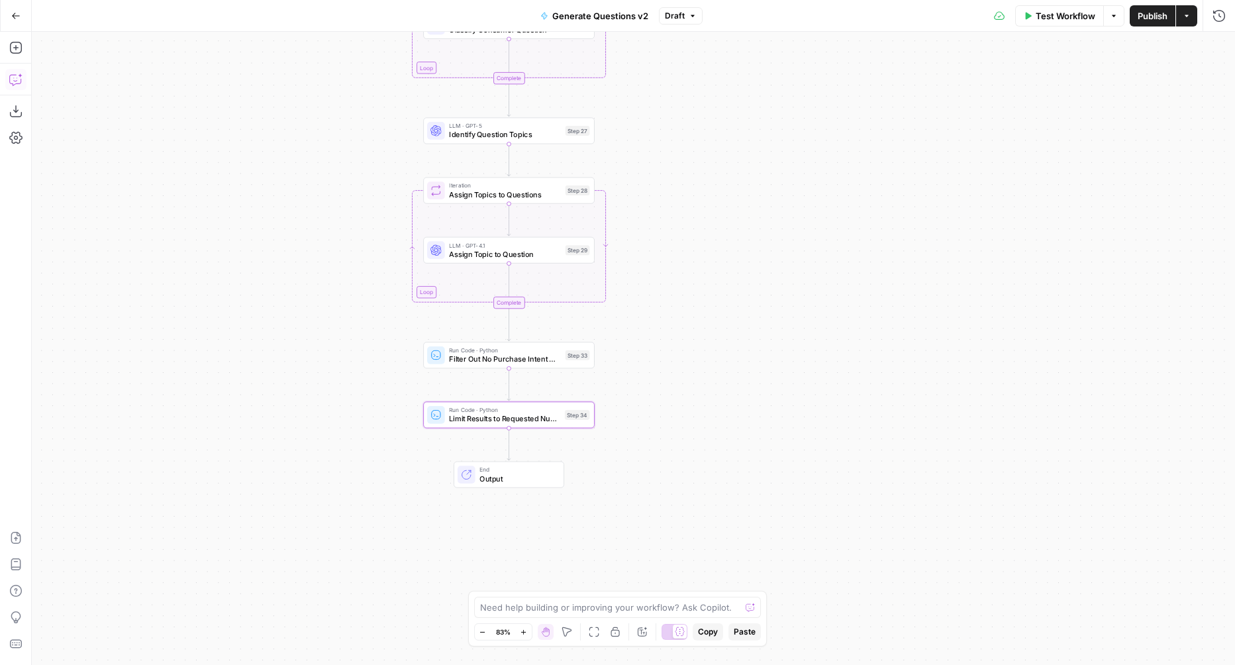
click at [8, 80] on button "Copilot" at bounding box center [15, 79] width 21 height 21
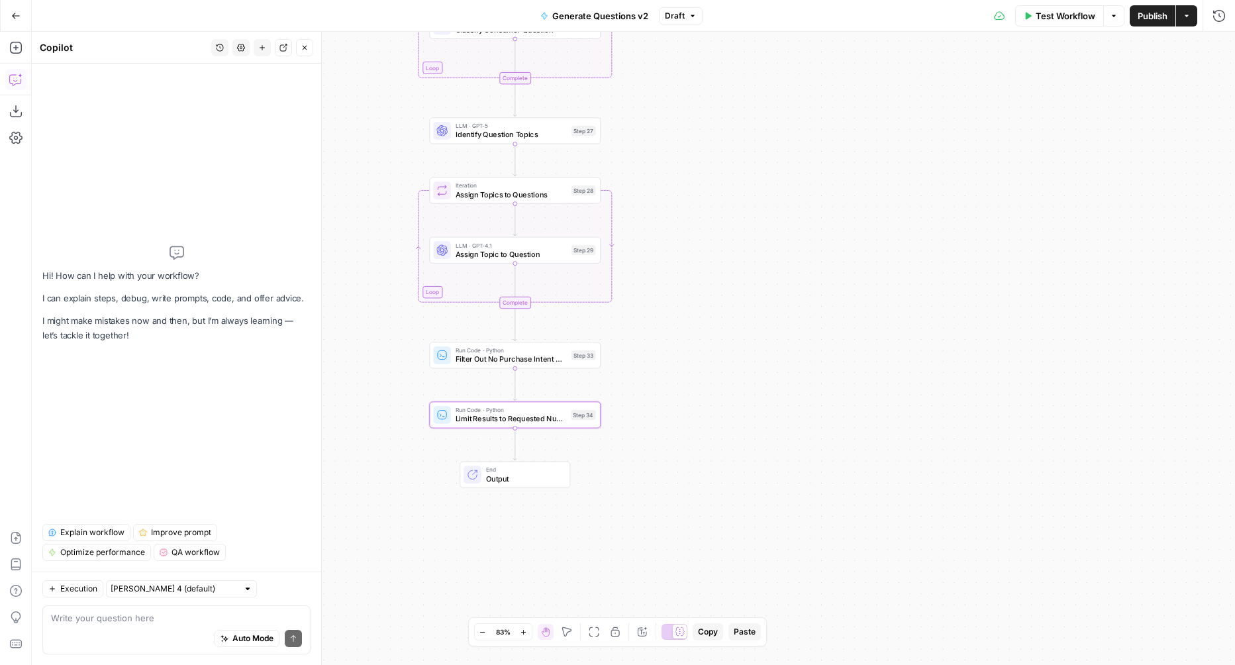
click at [108, 532] on span "Explain workflow" at bounding box center [92, 532] width 64 height 12
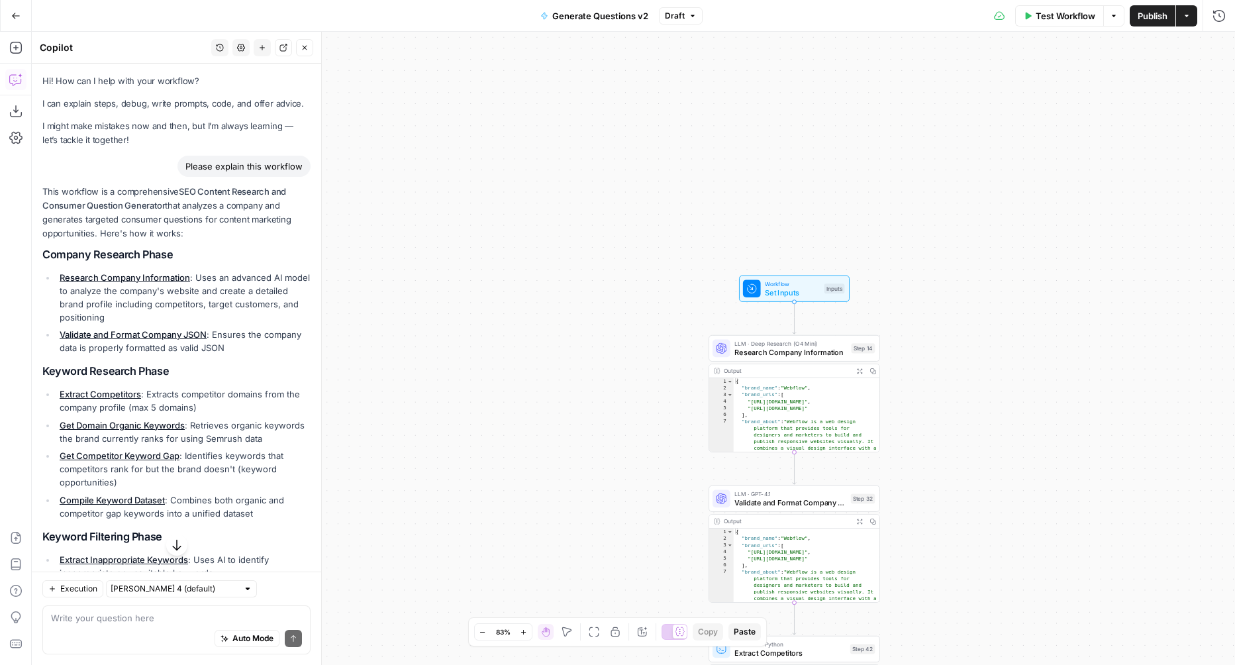
click at [49, 215] on p "This workflow is a comprehensive SEO Content Research and Consumer Question Gen…" at bounding box center [176, 213] width 268 height 56
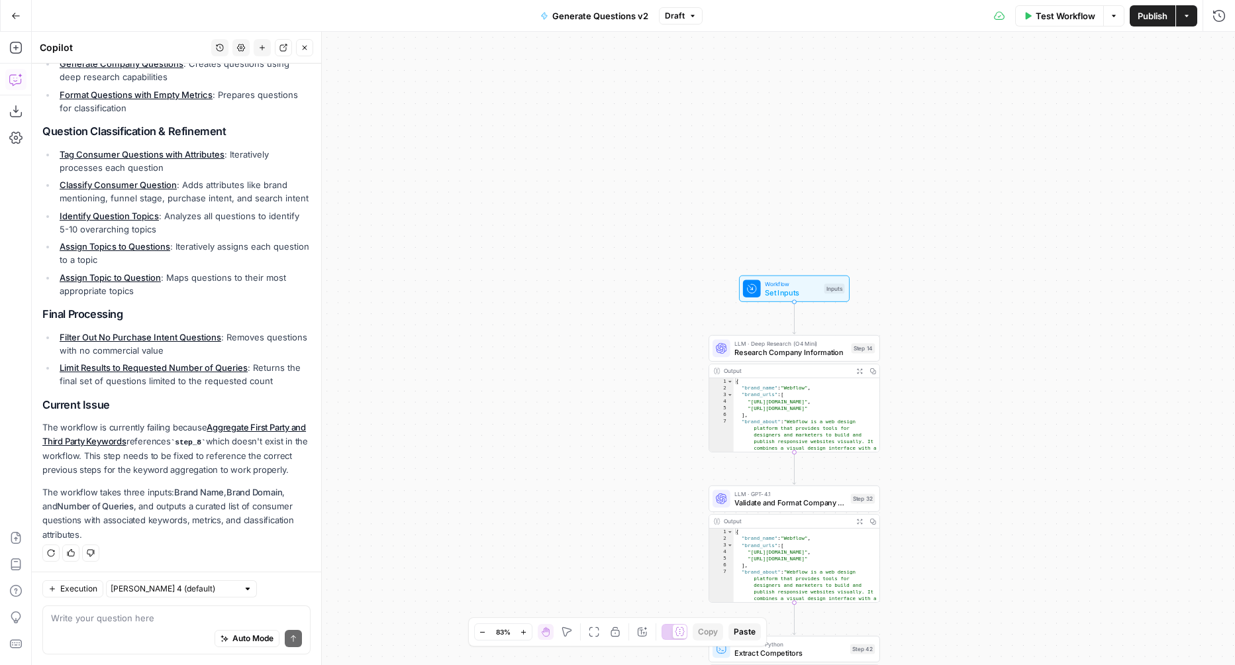
scroll to position [1028, 0]
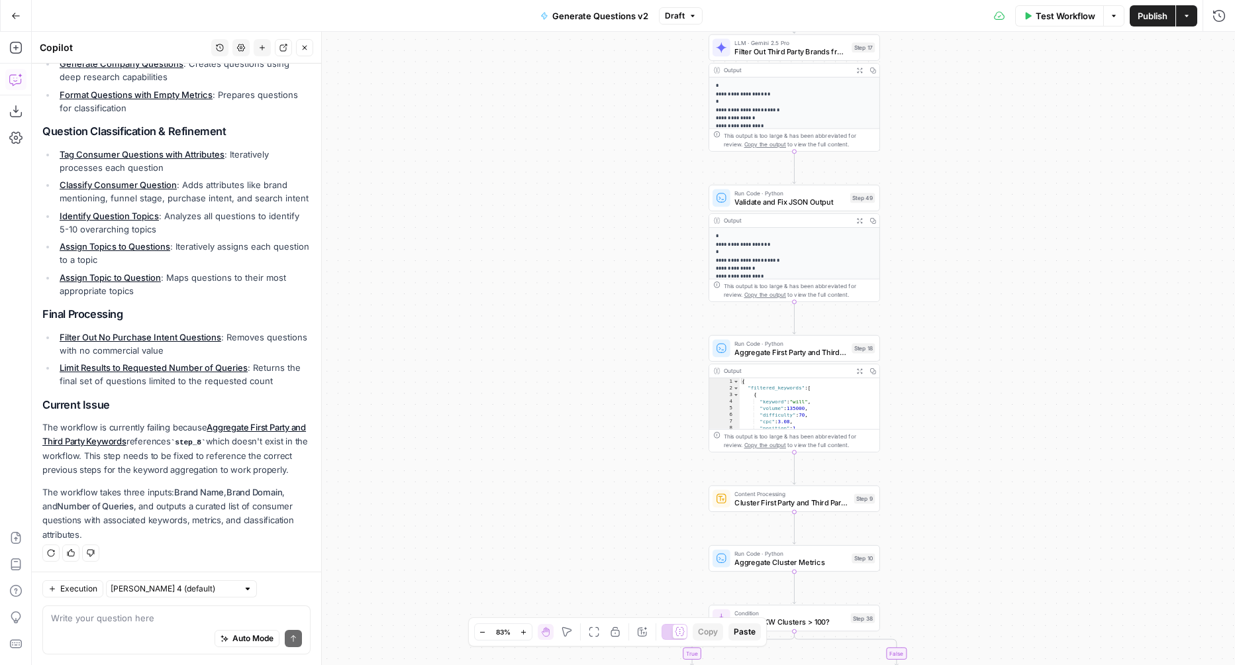
drag, startPoint x: 42, startPoint y: 187, endPoint x: 282, endPoint y: 381, distance: 308.9
copy div "This workflow is a comprehensive SEO Content Research and Consumer Question Gen…"
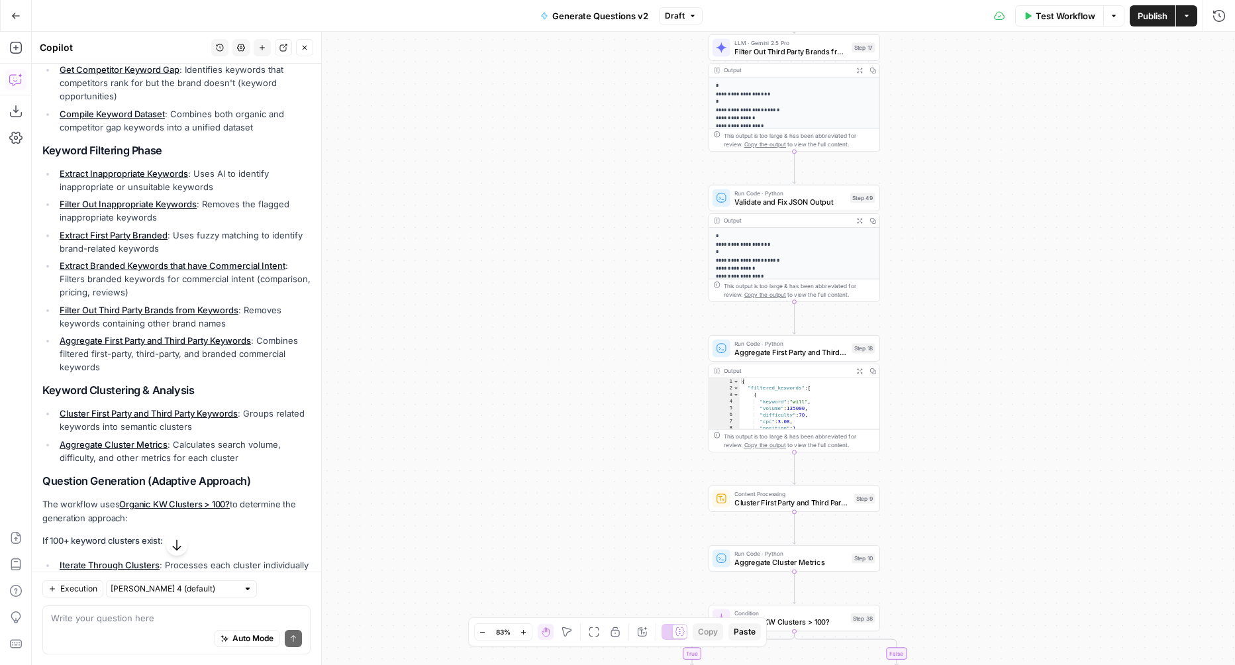
scroll to position [444, 0]
